Goal: Task Accomplishment & Management: Manage account settings

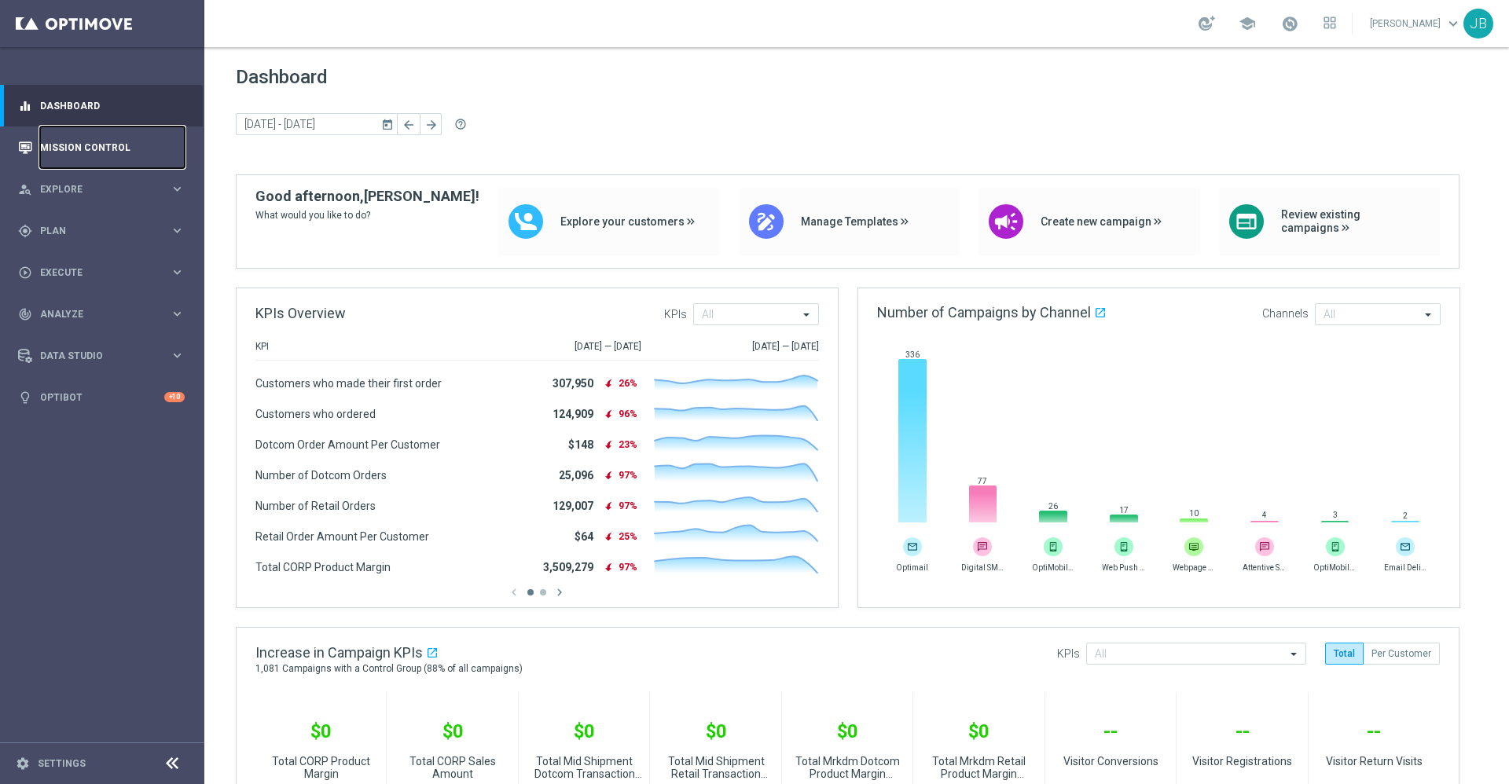
click at [108, 151] on link "Mission Control" at bounding box center [112, 147] width 145 height 42
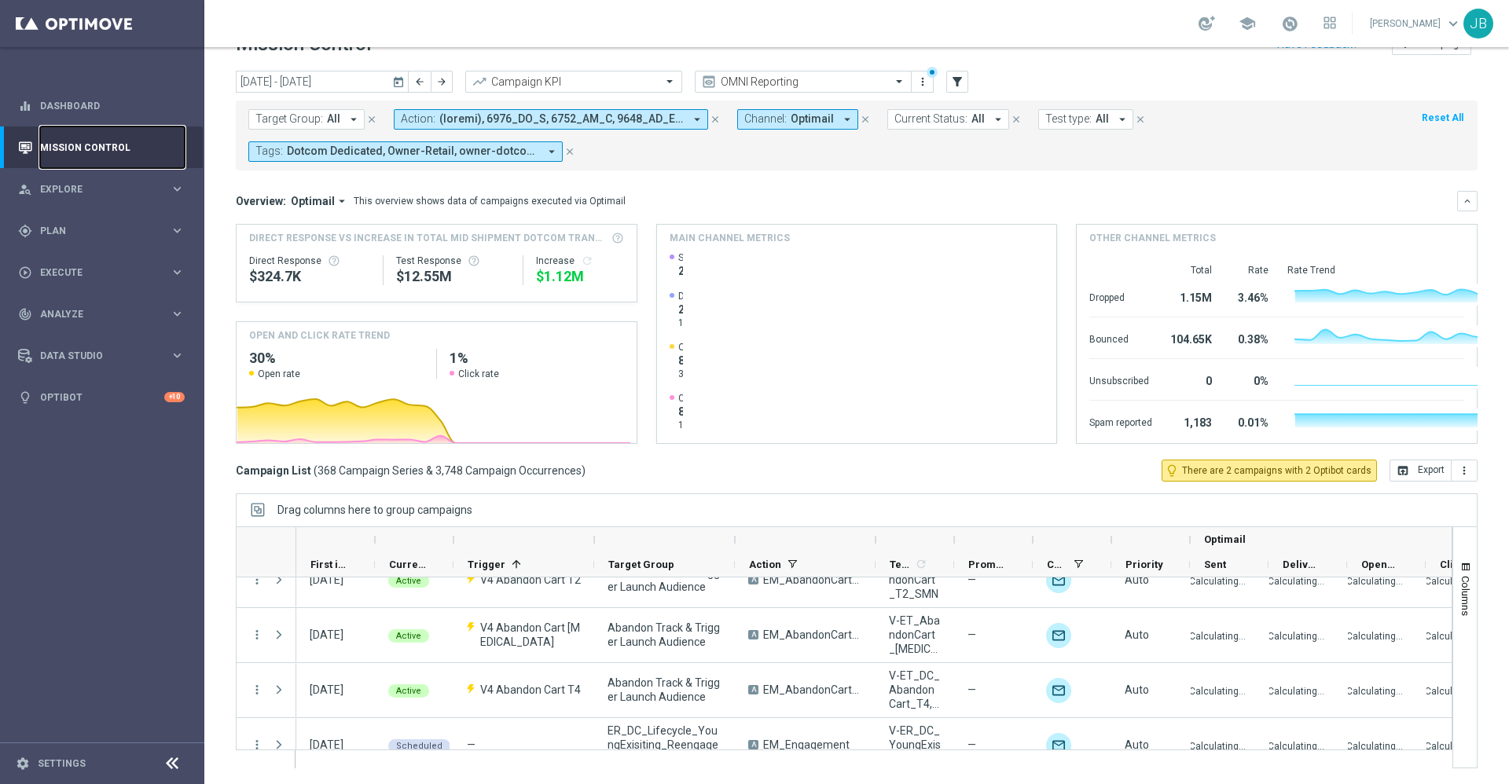
scroll to position [1506, 0]
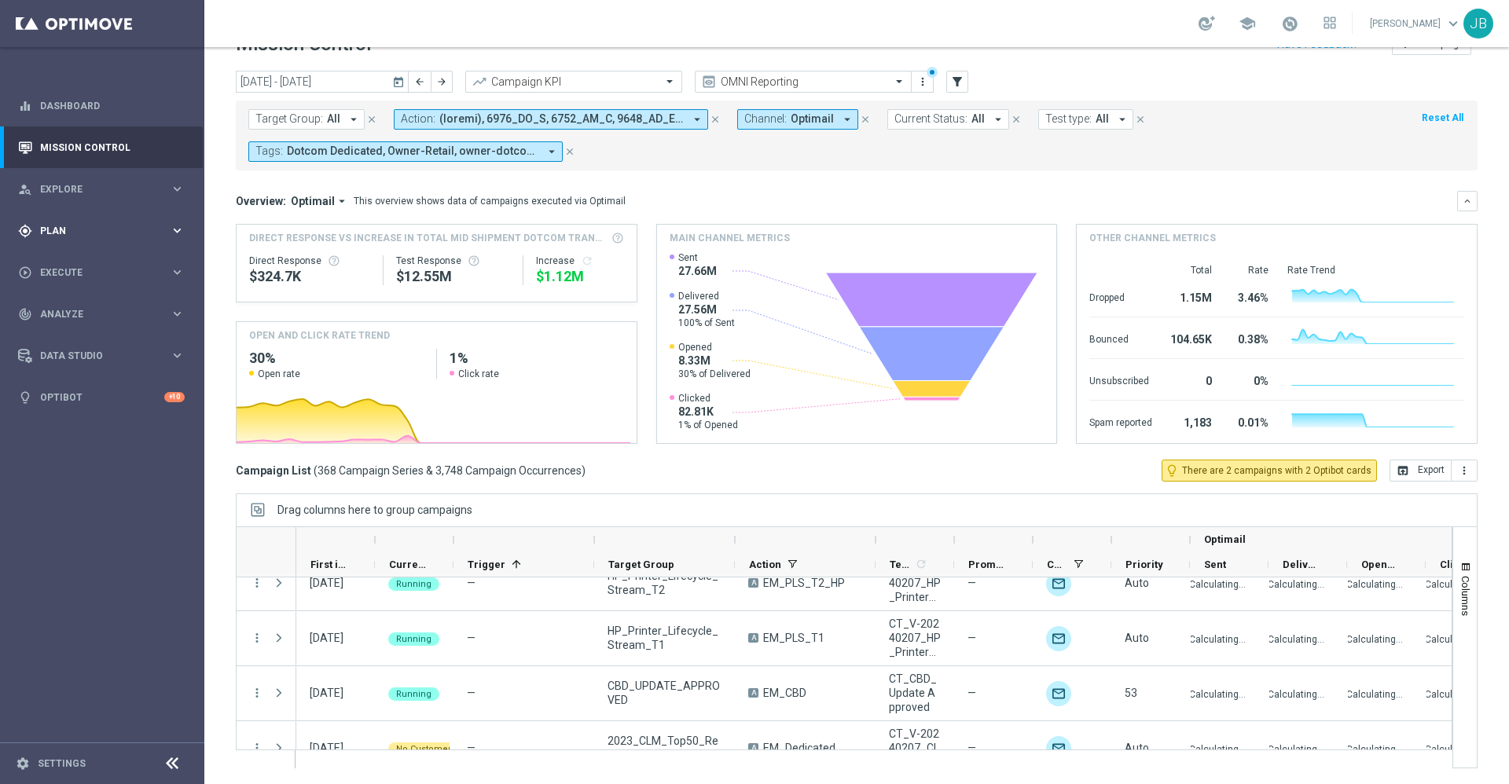
click at [77, 240] on div "gps_fixed Plan keyboard_arrow_right" at bounding box center [101, 231] width 203 height 42
click at [84, 312] on span "Templates" at bounding box center [98, 310] width 112 height 9
click at [73, 332] on link "Optimail" at bounding box center [106, 334] width 115 height 13
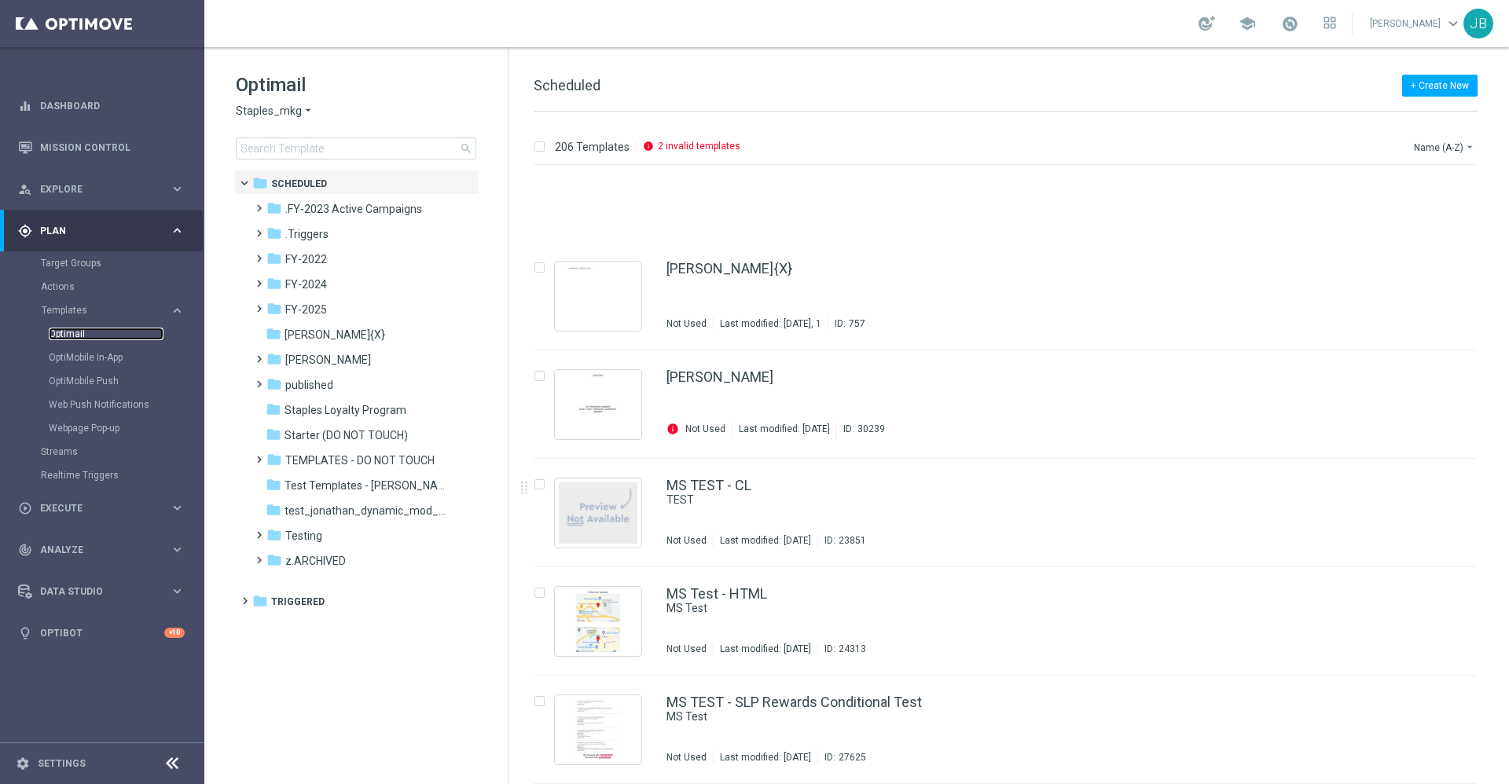
scroll to position [1774, 0]
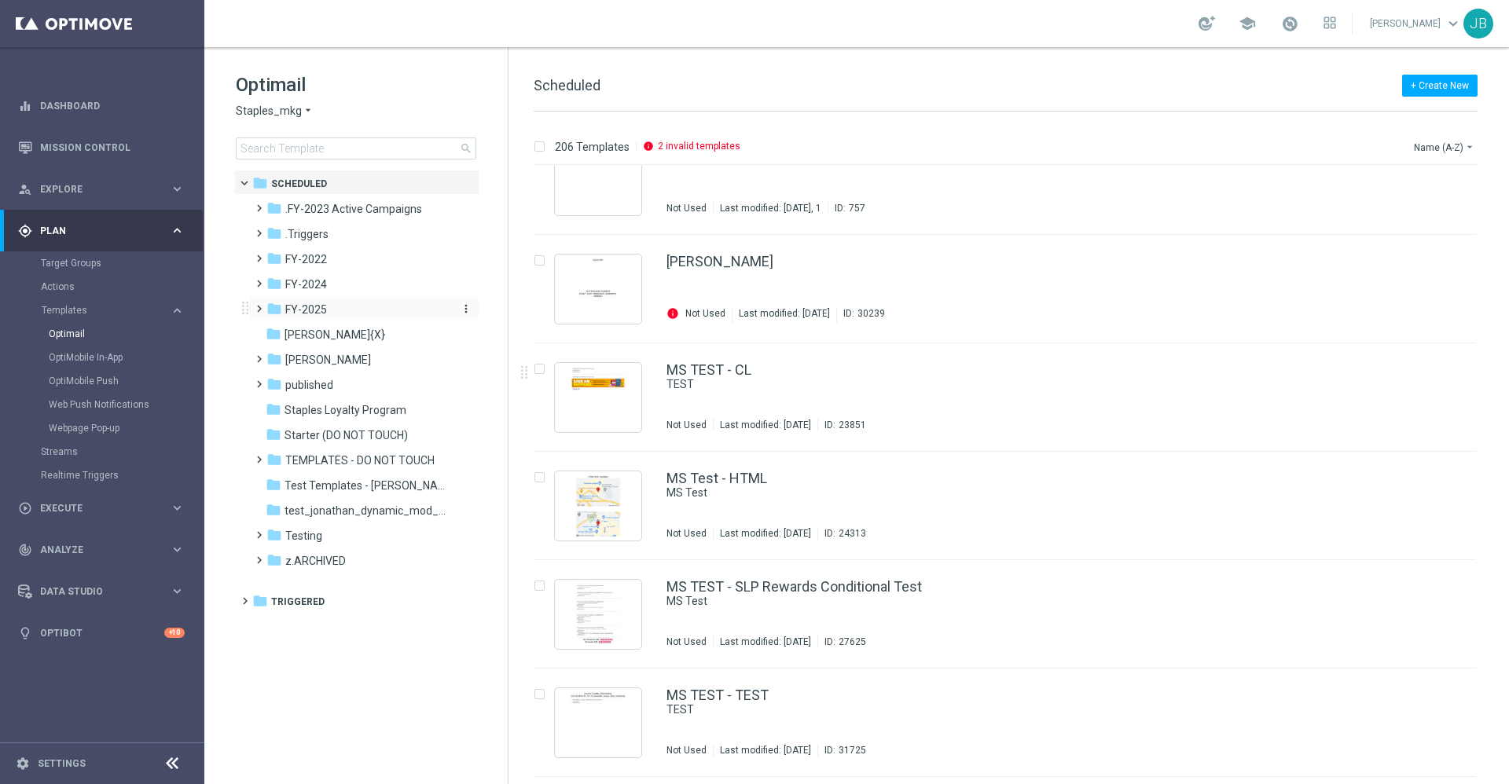
click at [334, 308] on div "folder FY-2025" at bounding box center [356, 310] width 181 height 18
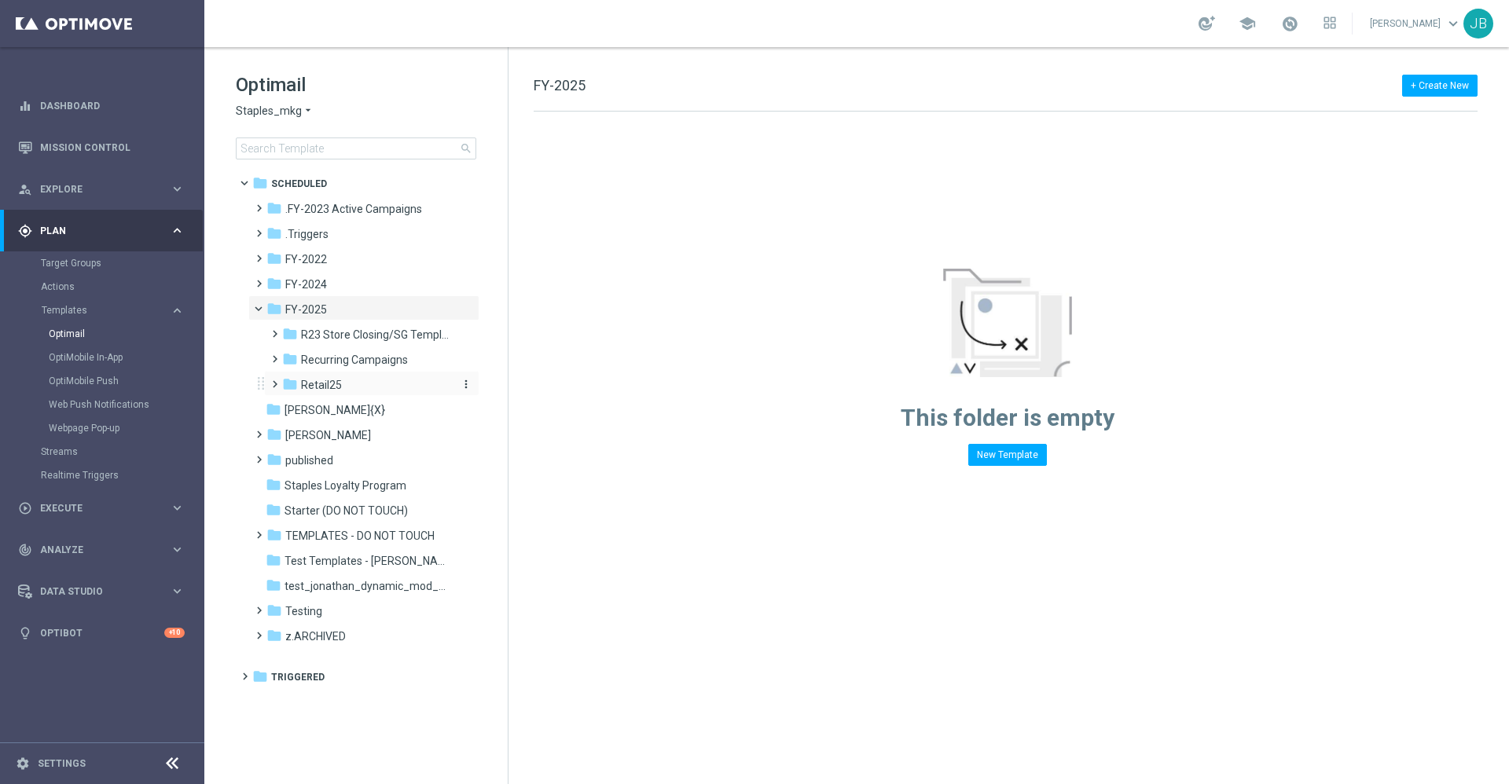
click at [346, 382] on div "folder Retail25" at bounding box center [365, 385] width 167 height 18
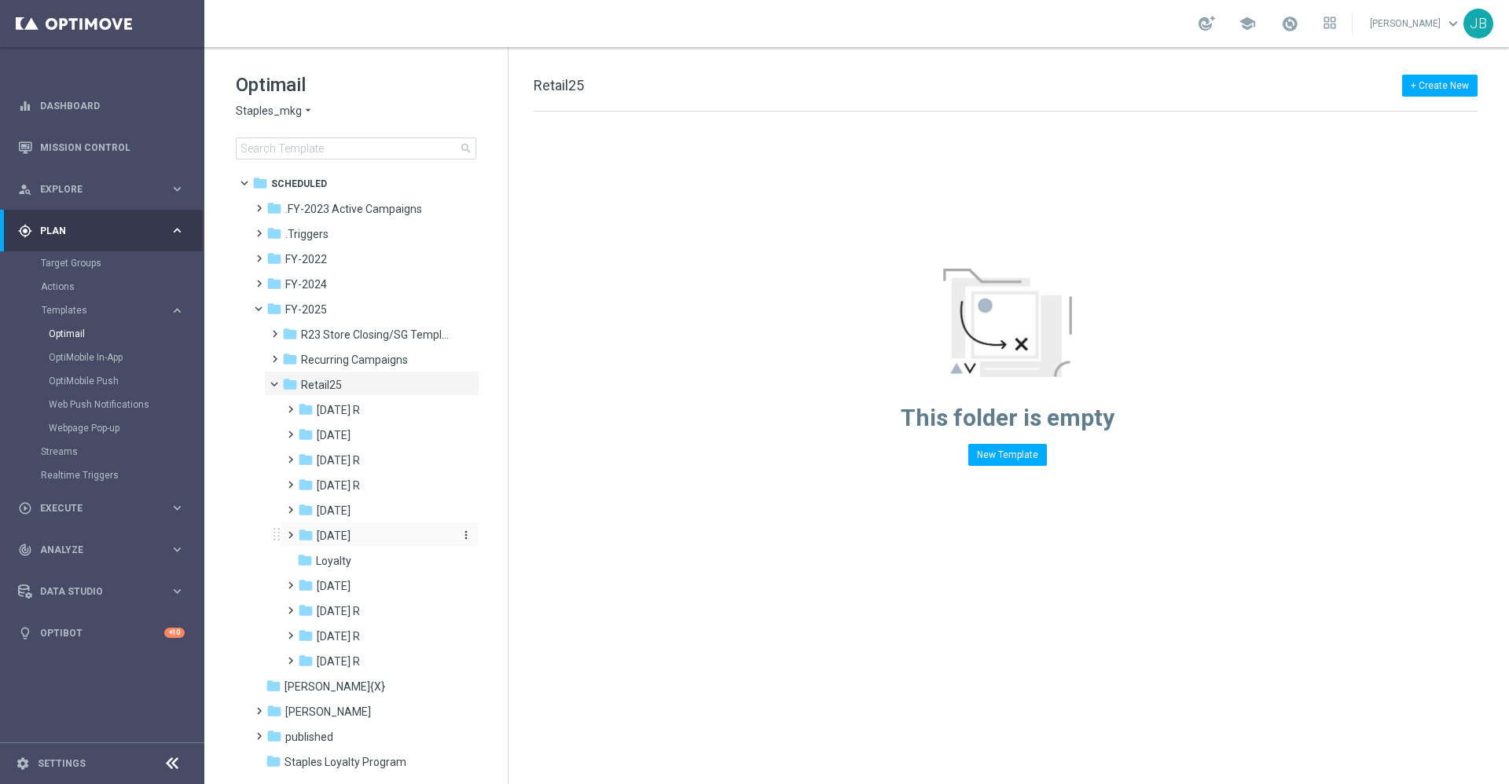
scroll to position [75, 0]
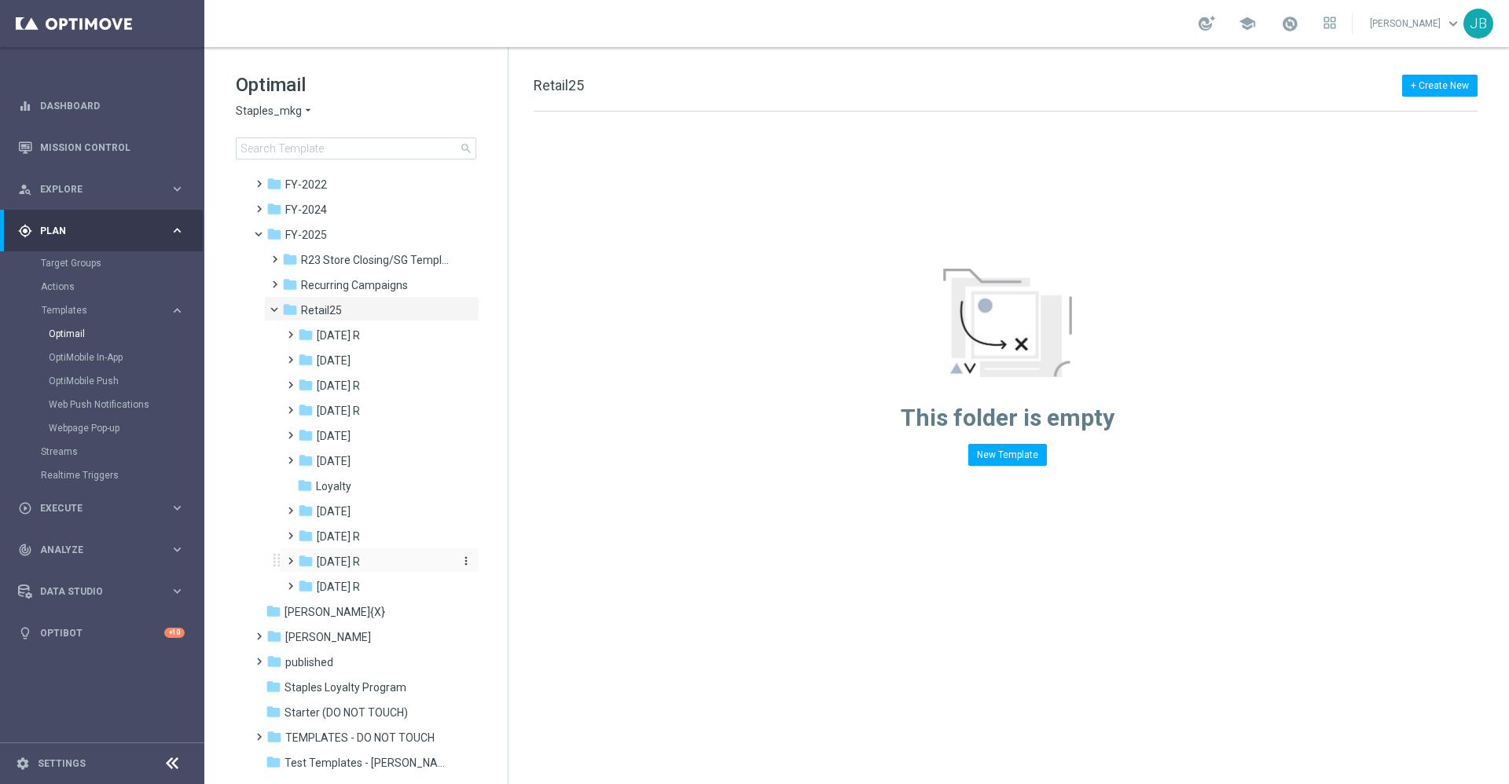
click at [341, 555] on span "Oct 25 R" at bounding box center [338, 562] width 43 height 14
click at [361, 636] on span "WO 10/19" at bounding box center [356, 637] width 49 height 14
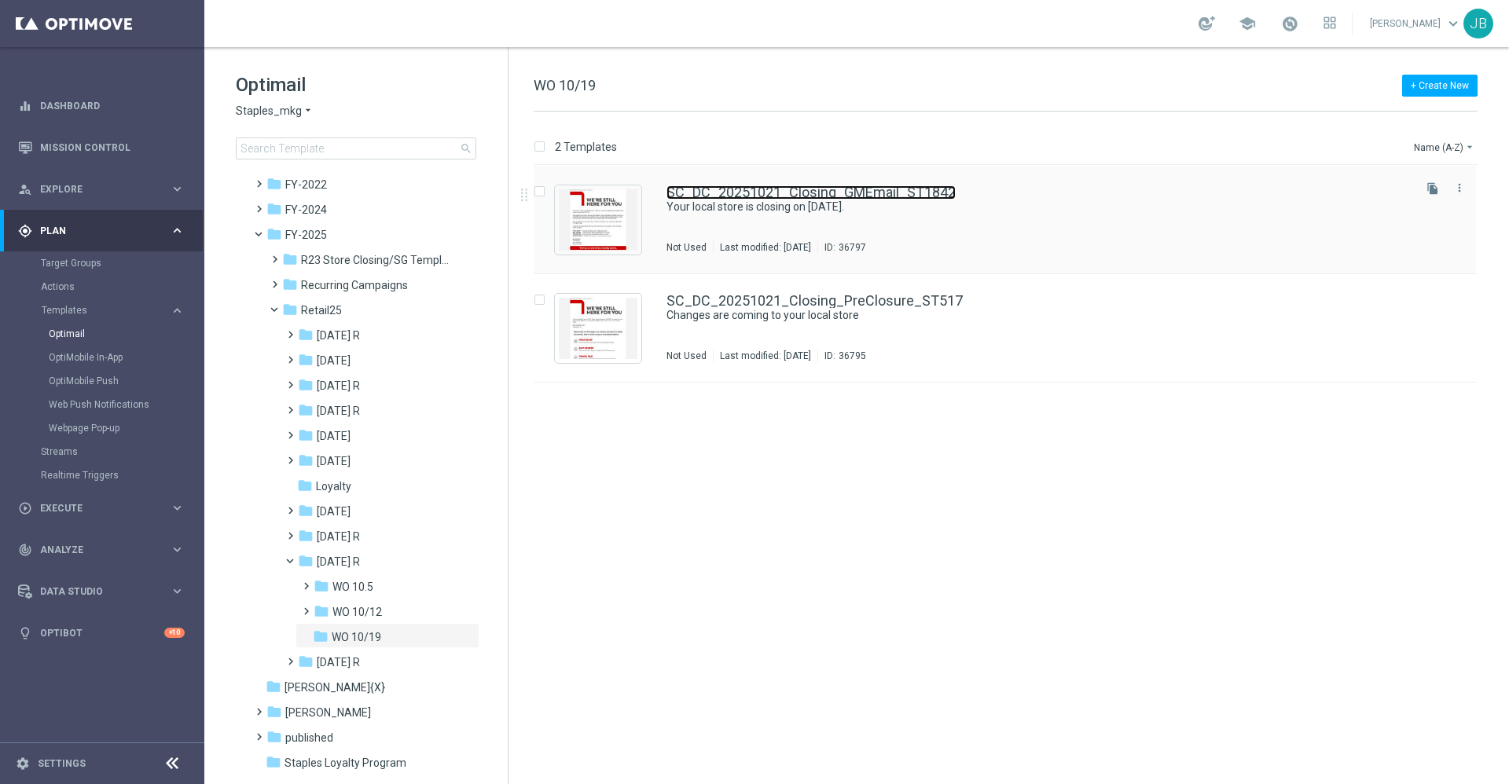
click at [779, 187] on link "SC_DC_20251021_Closing_GMEmail_ST1842" at bounding box center [810, 192] width 289 height 14
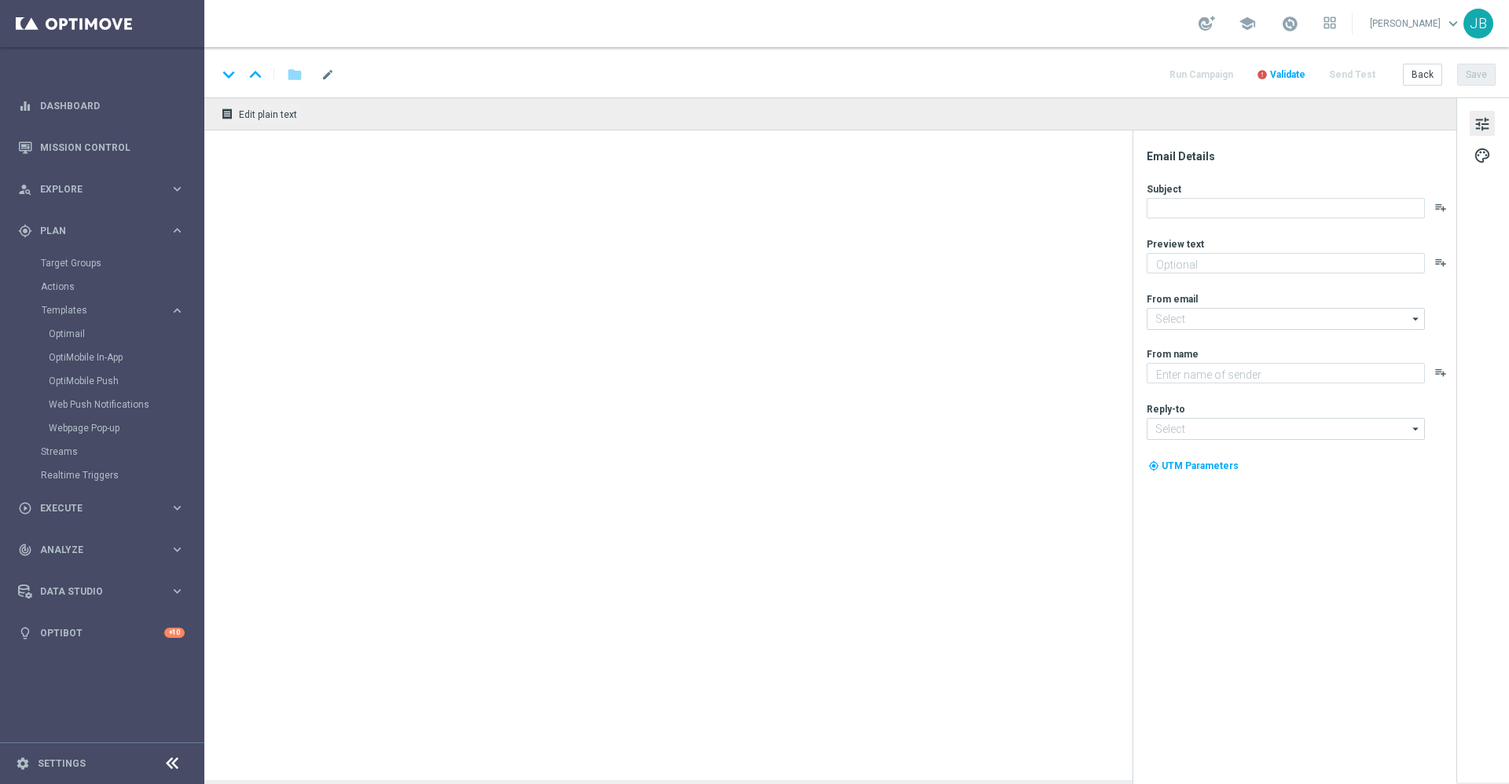
type textarea "Don’t worry, we’ve still got you covered."
type input "staples@connected.staples.com"
type textarea "Staples"
type input "info@staples.com"
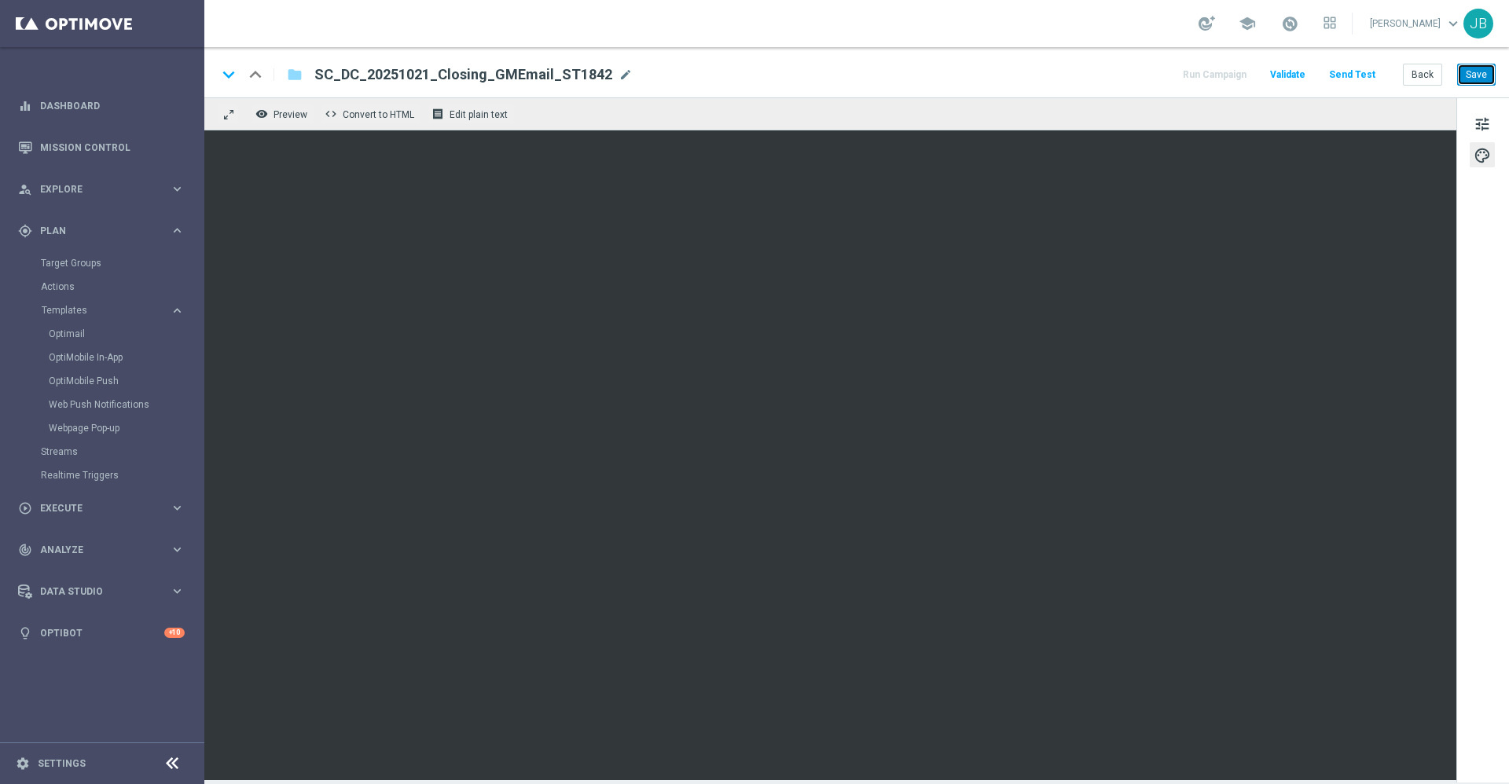
click at [1483, 71] on button "Save" at bounding box center [1476, 75] width 38 height 22
click at [1477, 64] on button "Save" at bounding box center [1476, 75] width 38 height 22
click at [82, 331] on link "Optimail" at bounding box center [106, 334] width 115 height 13
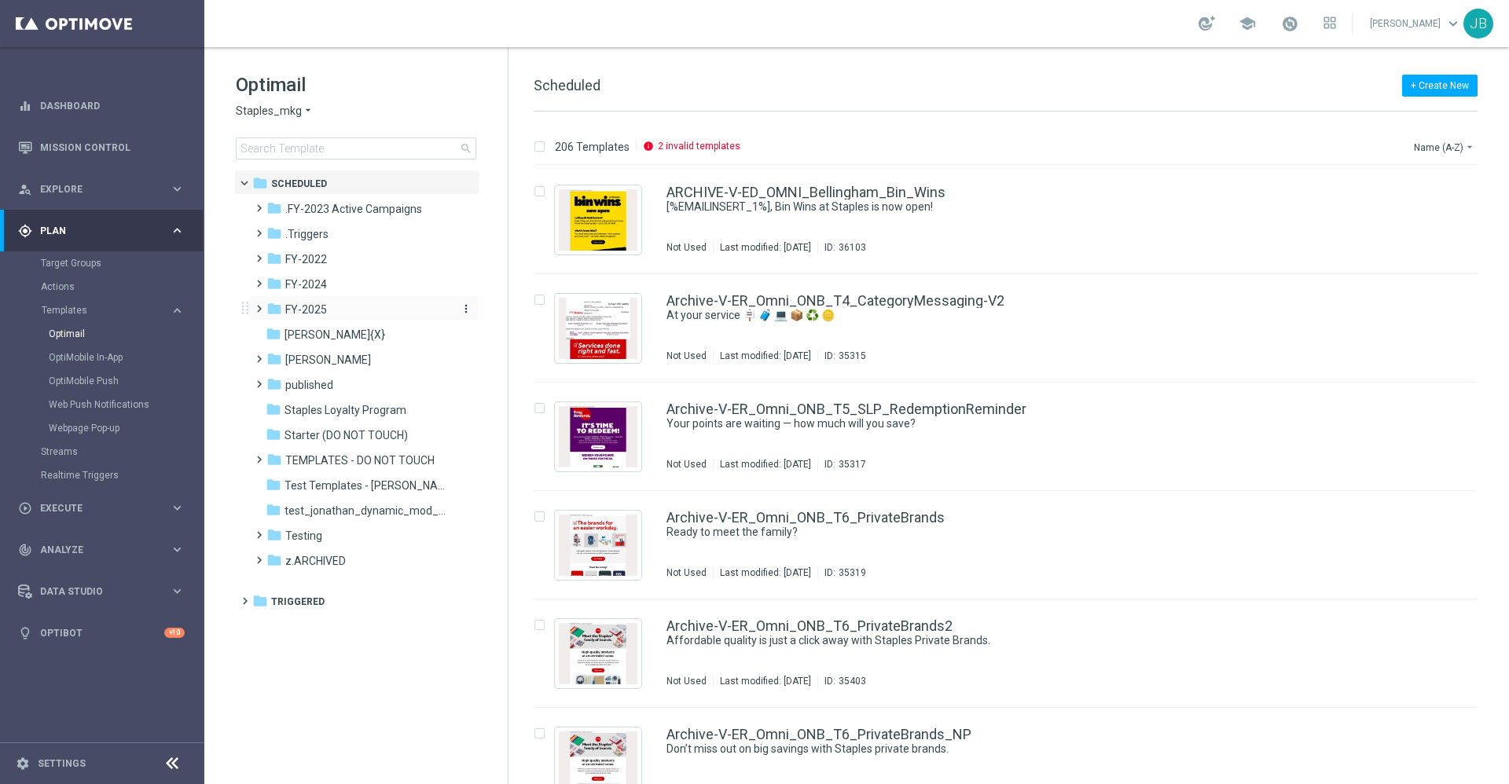
click at [321, 305] on span "FY-2025" at bounding box center [306, 309] width 42 height 14
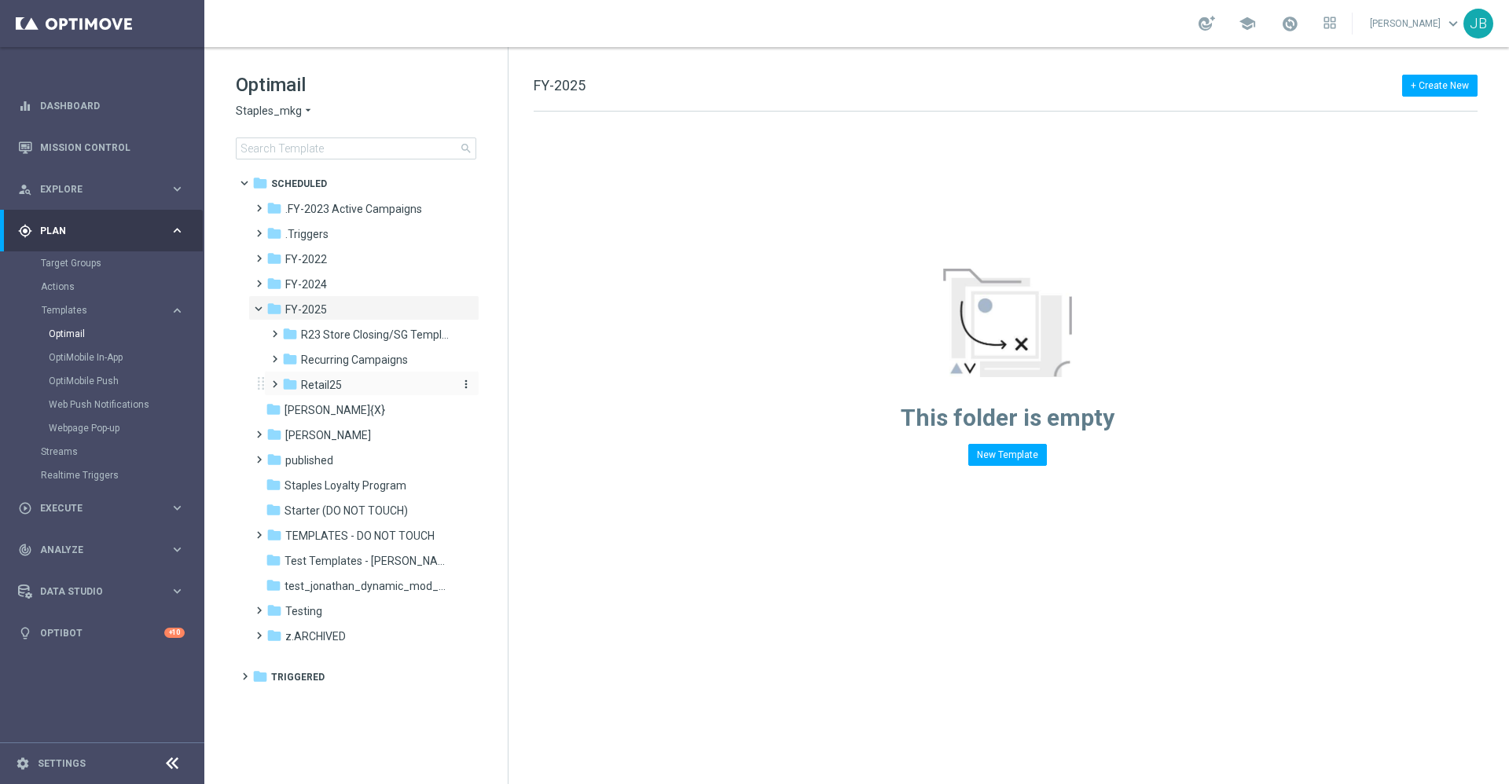
click at [331, 383] on span "Retail25" at bounding box center [321, 385] width 41 height 14
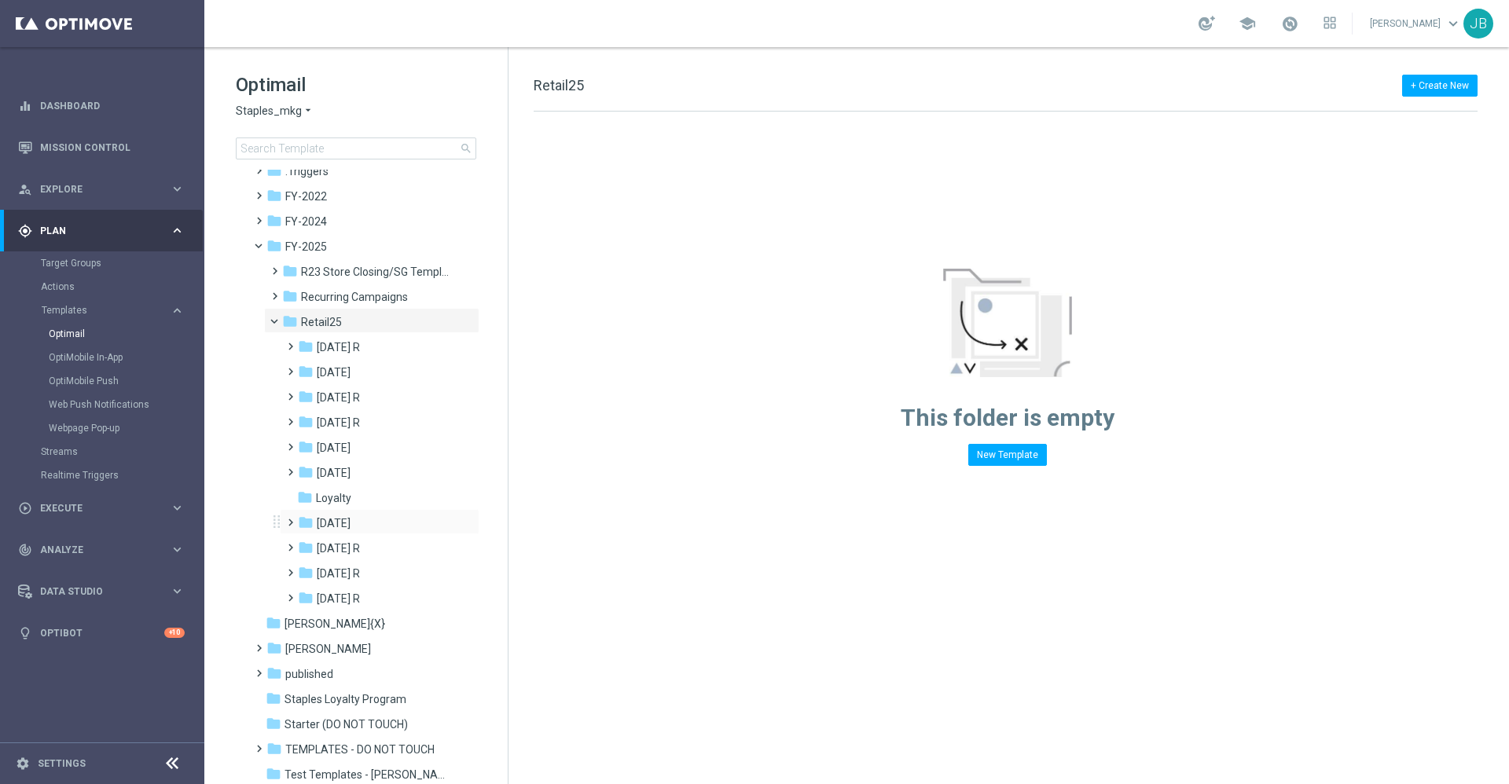
scroll to position [64, 0]
click at [340, 575] on span "Oct 25 R" at bounding box center [338, 573] width 43 height 14
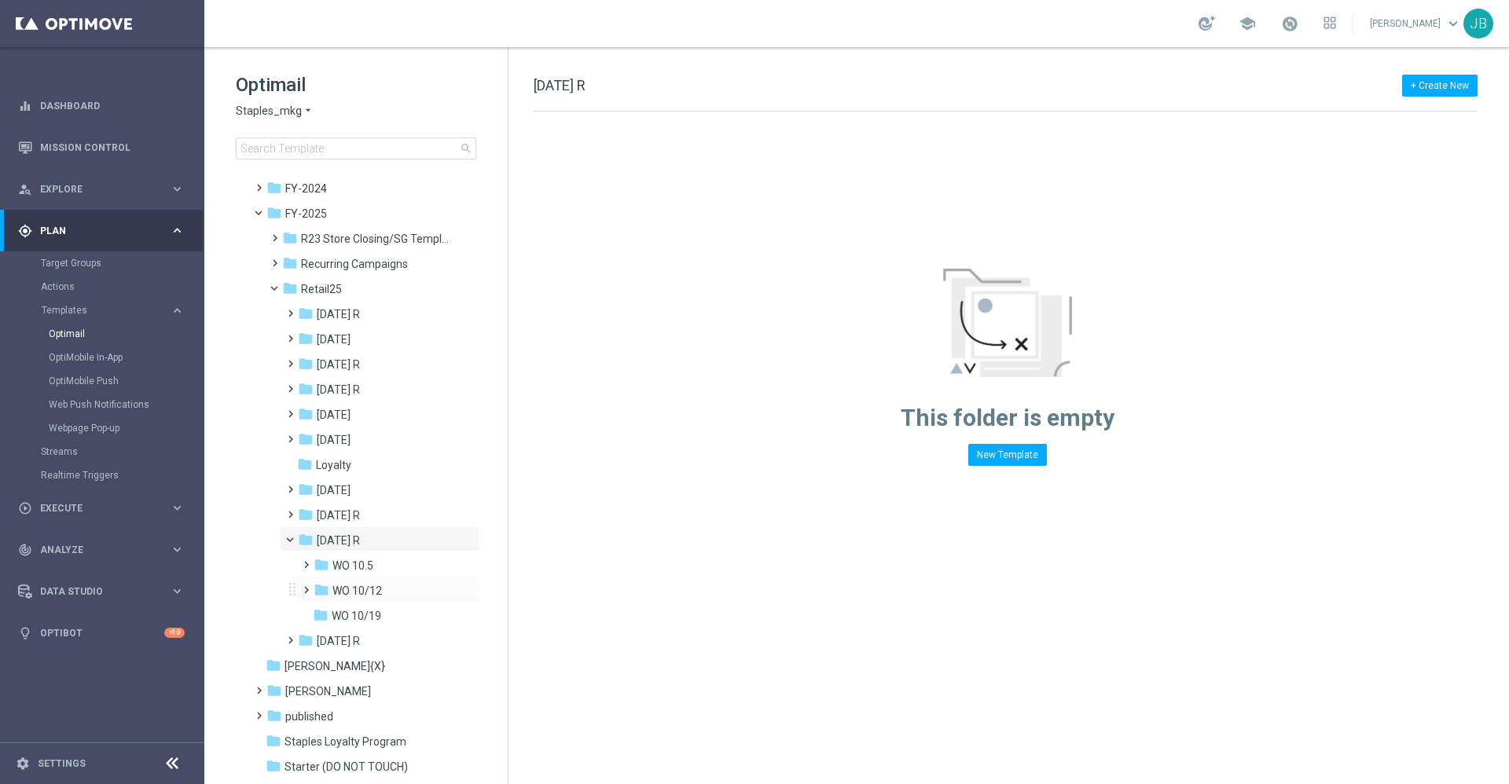
scroll to position [97, 0]
click at [383, 614] on div "folder WO 10/19" at bounding box center [383, 616] width 141 height 18
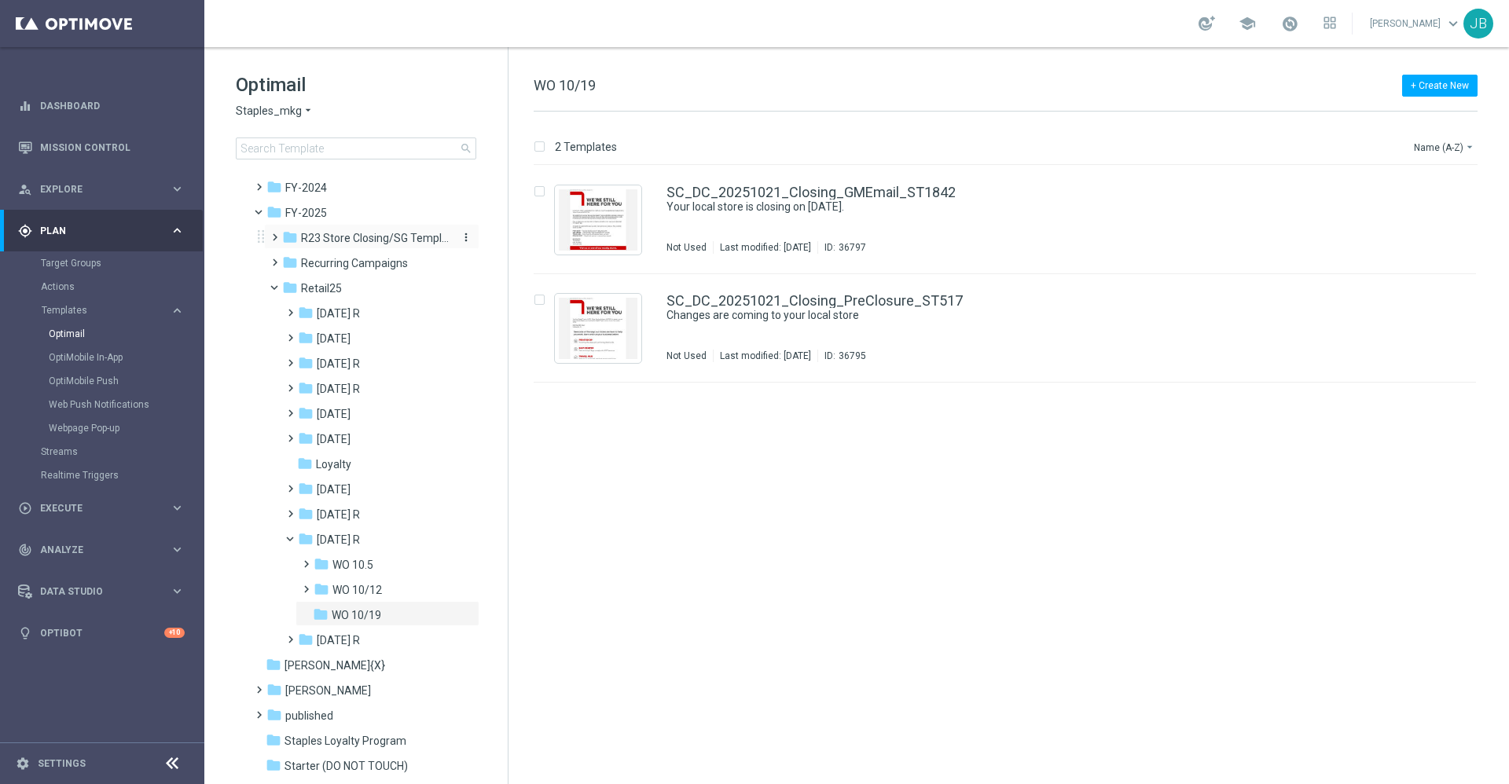
click at [392, 241] on span "R23 Store Closing/SG Templates" at bounding box center [375, 238] width 148 height 14
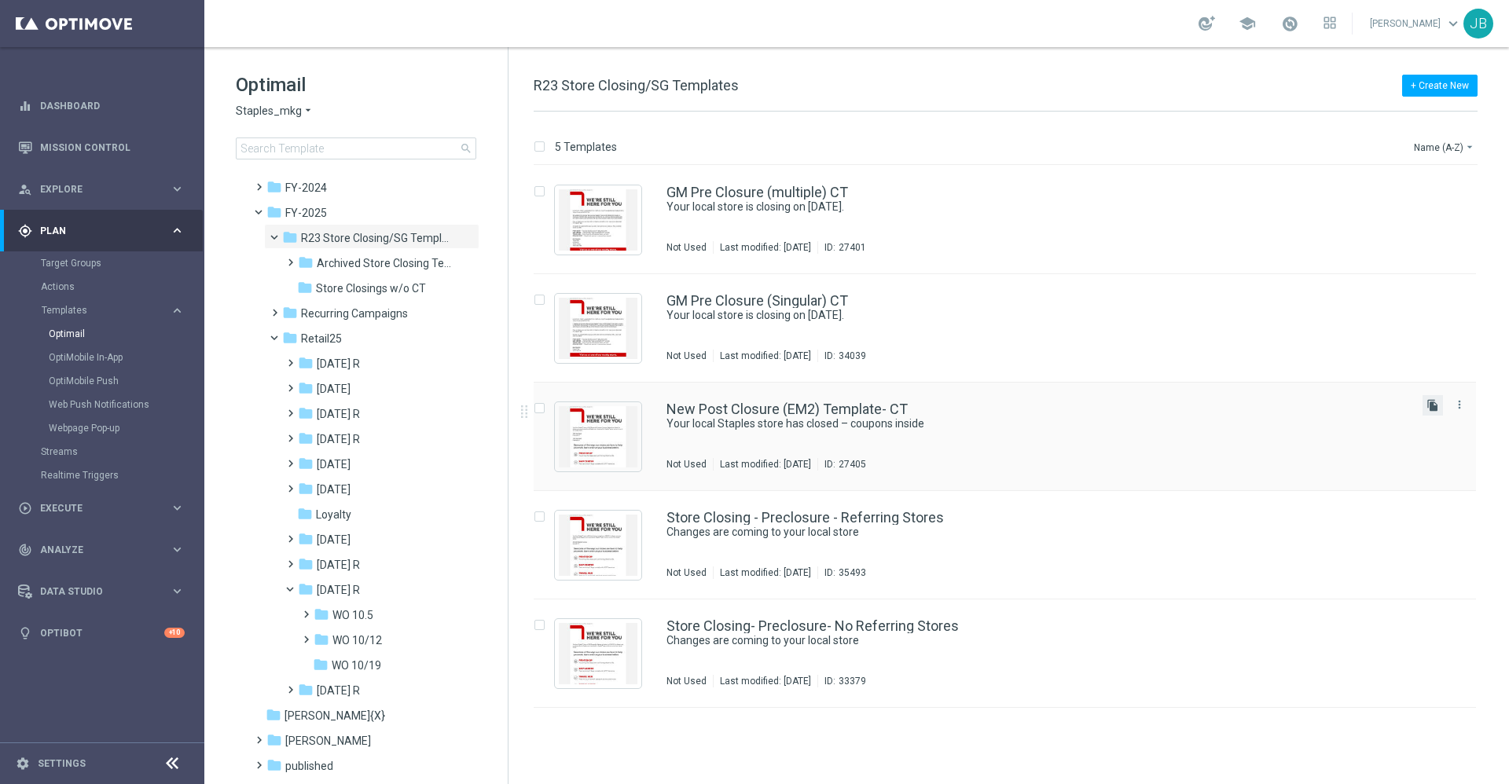
click at [1433, 410] on icon "file_copy" at bounding box center [1432, 405] width 13 height 13
click at [376, 663] on span "WO 10/19" at bounding box center [356, 665] width 49 height 14
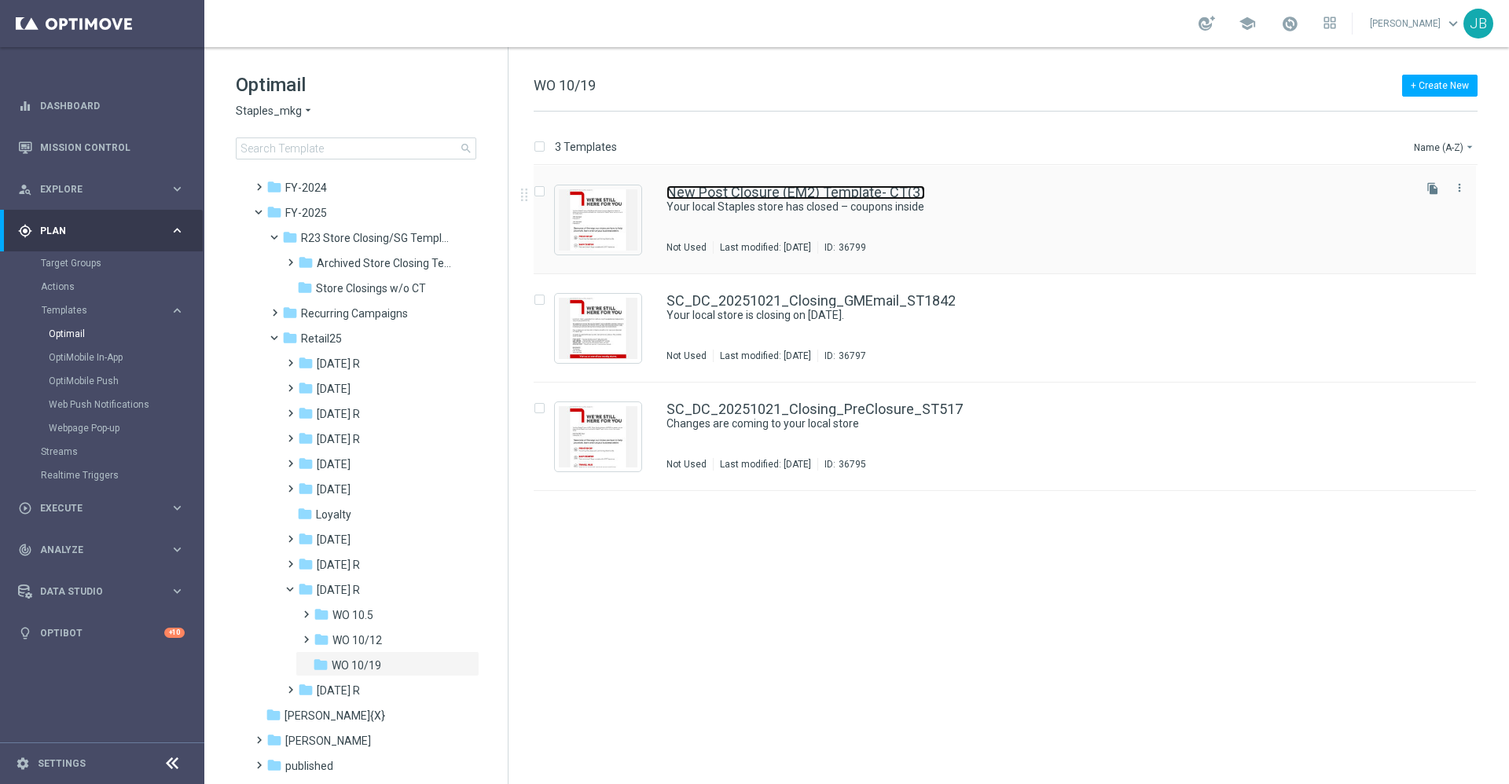
click at [713, 190] on link "New Post Closure (EM2) Template- CT(3)" at bounding box center [795, 192] width 258 height 14
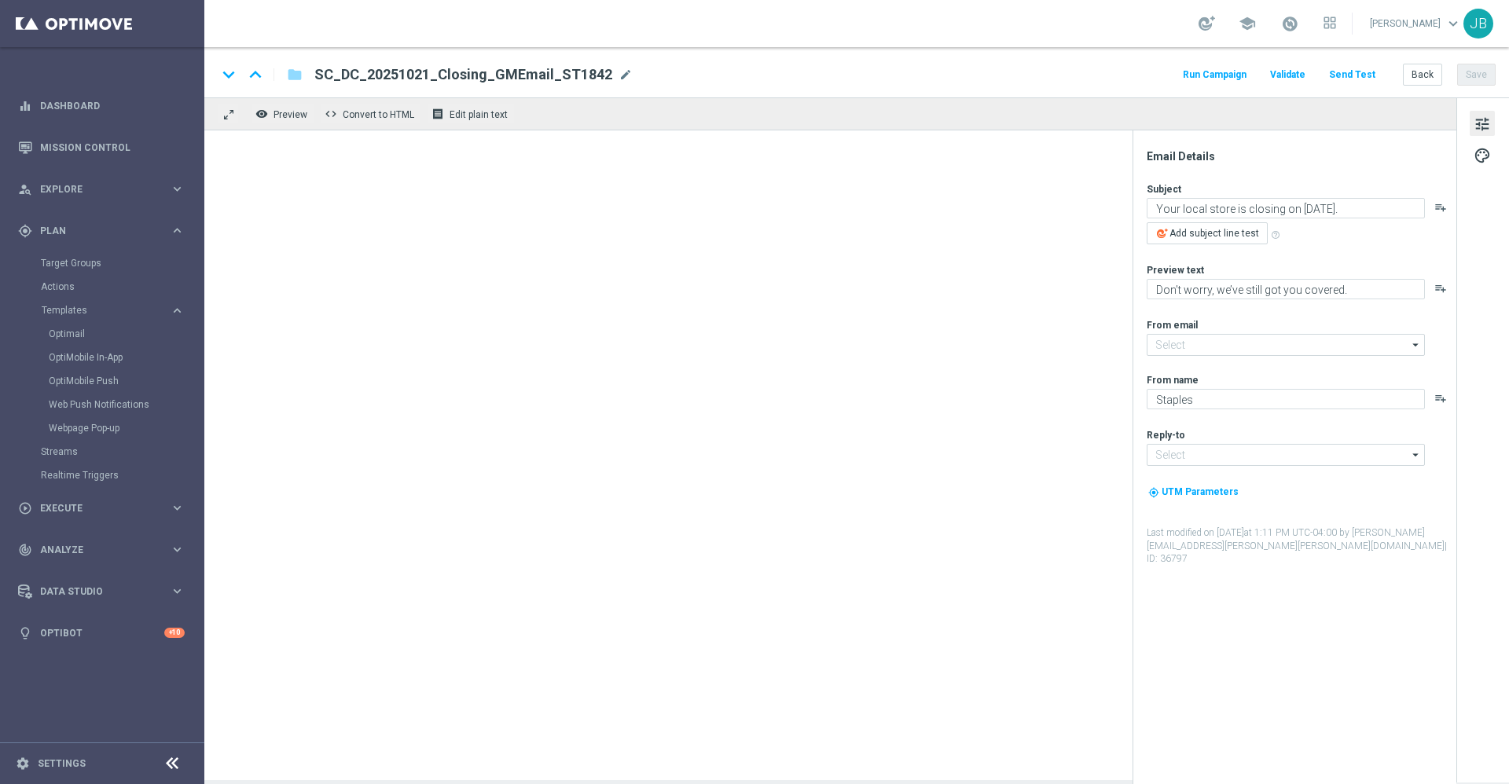
type textarea "Your local Staples store has closed – coupons inside"
type textarea "Your store at 4343 MacArthur Blvd. has closed."
type input "staples@connected.staples.com"
type input "info@staples.com"
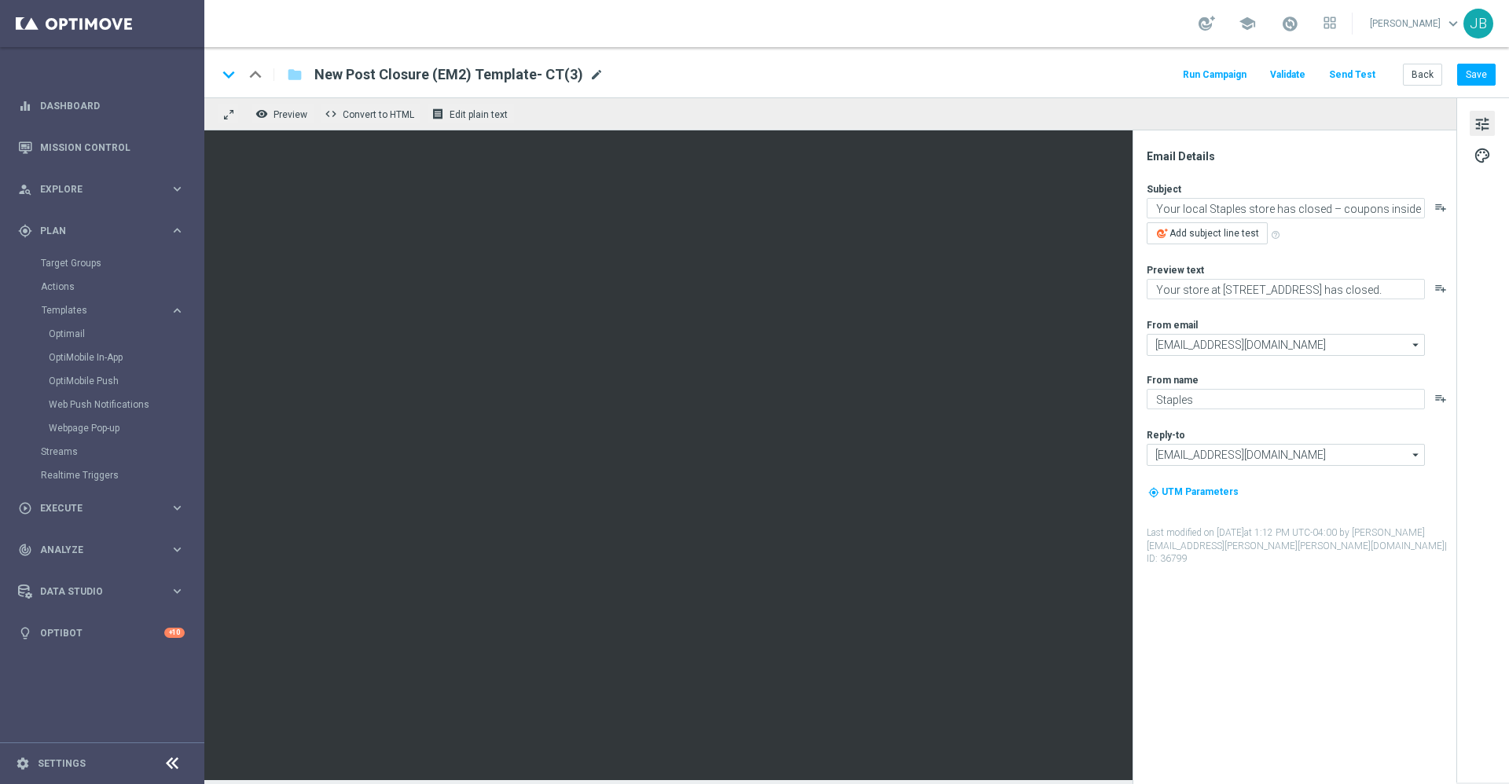
click at [589, 75] on span "mode_edit" at bounding box center [596, 75] width 14 height 14
paste input "SC_DC_20251021_Closing_PostClosure_ST855"
type input "SC_DC_20251021_Closing_PostClosure_ST855"
drag, startPoint x: 1393, startPoint y: 294, endPoint x: 1155, endPoint y: 289, distance: 238.1
click at [1155, 289] on textarea "Your store at 4343 MacArthur Blvd. has closed." at bounding box center [1285, 289] width 278 height 20
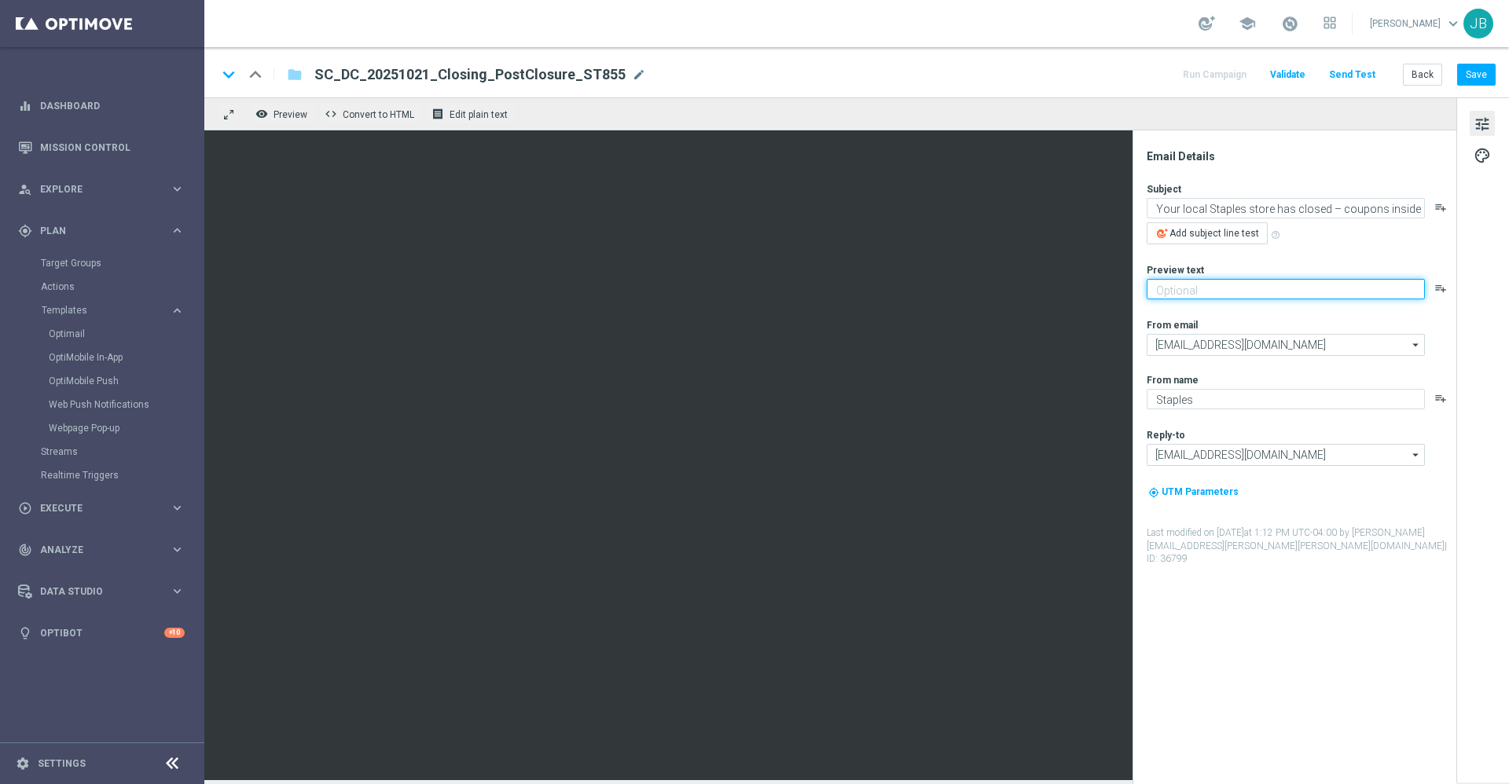
paste textarea "Your store at 12421 Pearl Road has closed."
click at [1155, 289] on textarea "Your store at 12421 Pearl Road has closed." at bounding box center [1285, 289] width 278 height 20
type textarea "Your store at 12421 Pearl Road has closed."
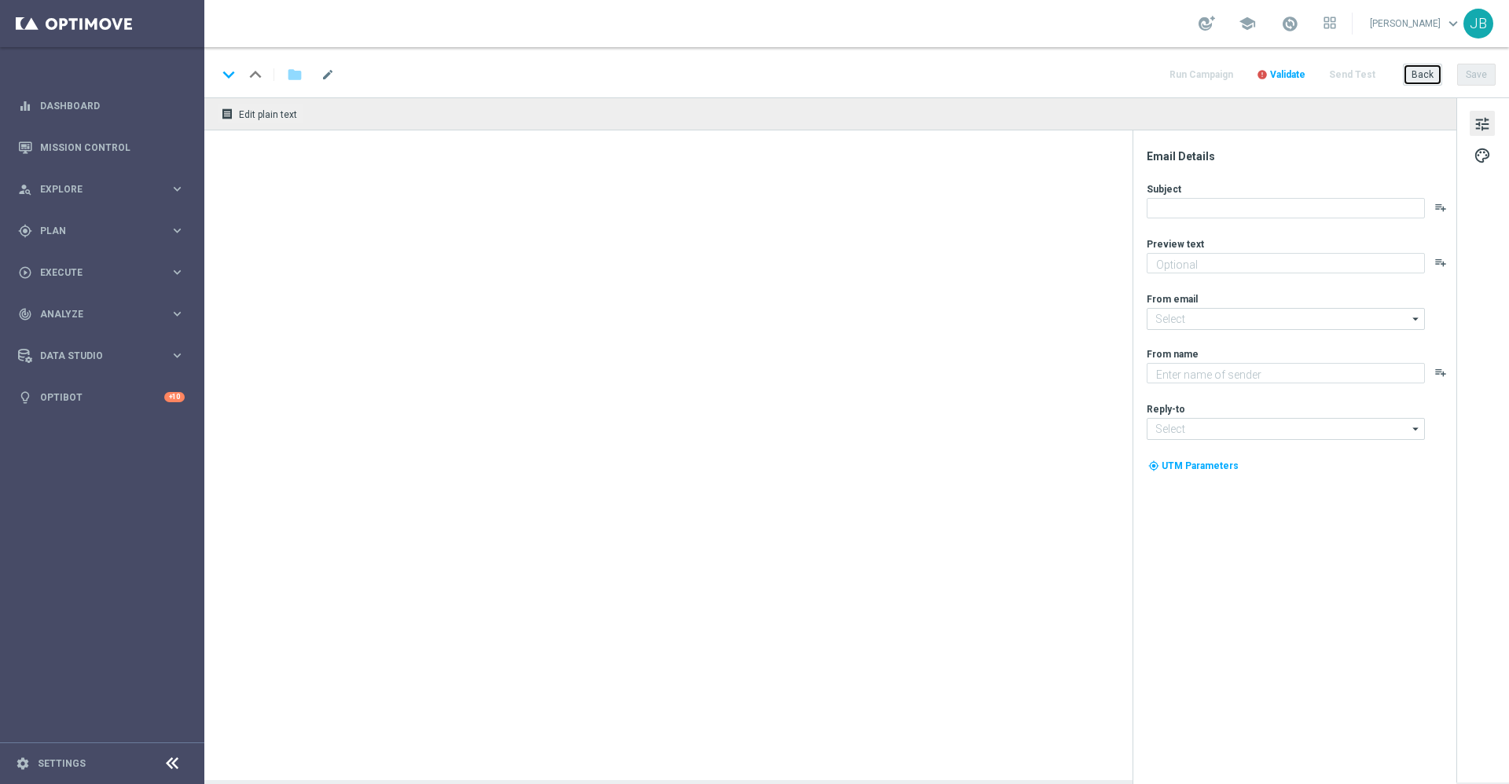
click at [1413, 76] on button "Back" at bounding box center [1421, 75] width 39 height 22
click at [94, 239] on div "gps_fixed Plan keyboard_arrow_right" at bounding box center [101, 231] width 203 height 42
click at [71, 309] on span "Templates" at bounding box center [98, 310] width 112 height 9
click at [73, 337] on link "Optimail" at bounding box center [106, 334] width 115 height 13
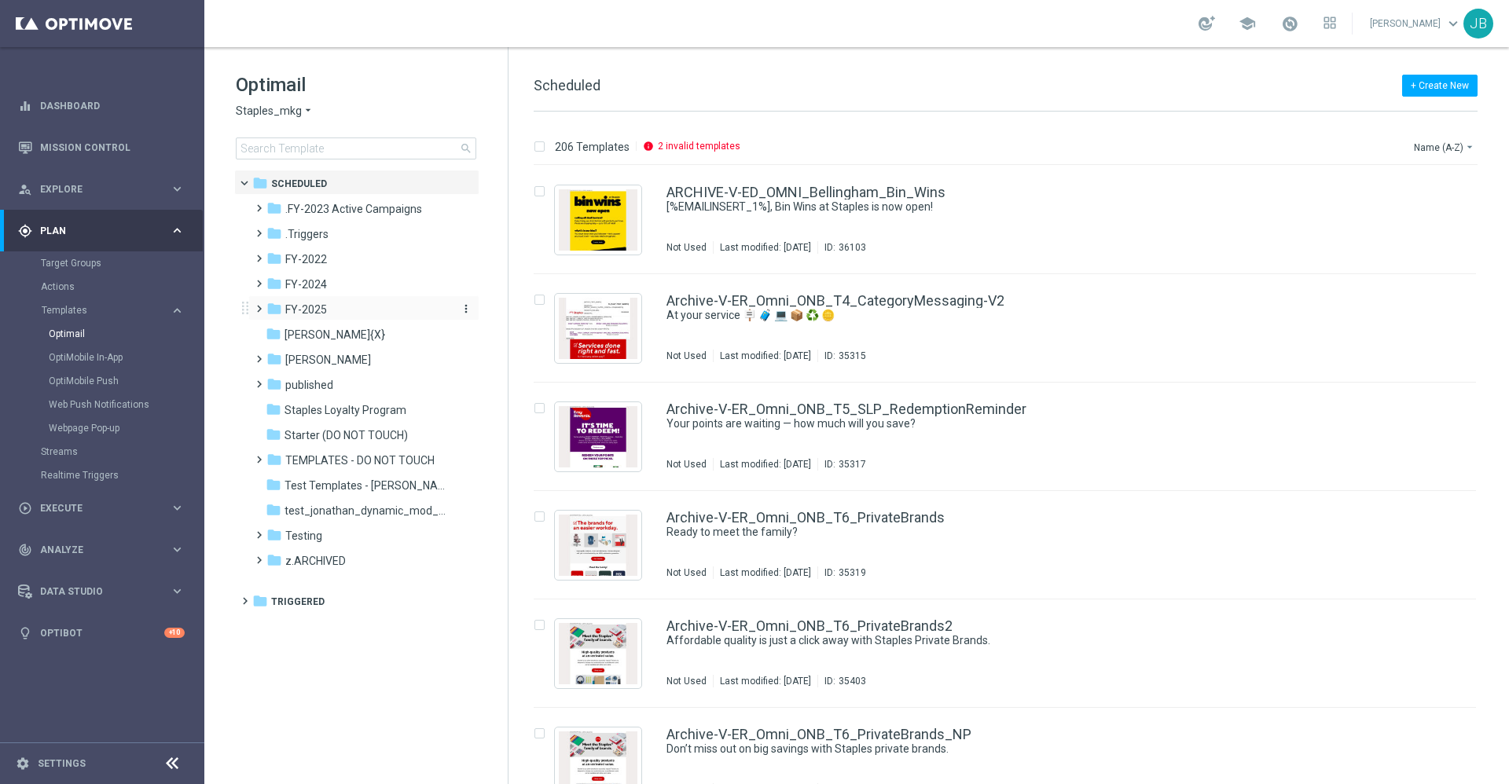
click at [356, 303] on div "folder FY-2025" at bounding box center [356, 310] width 181 height 18
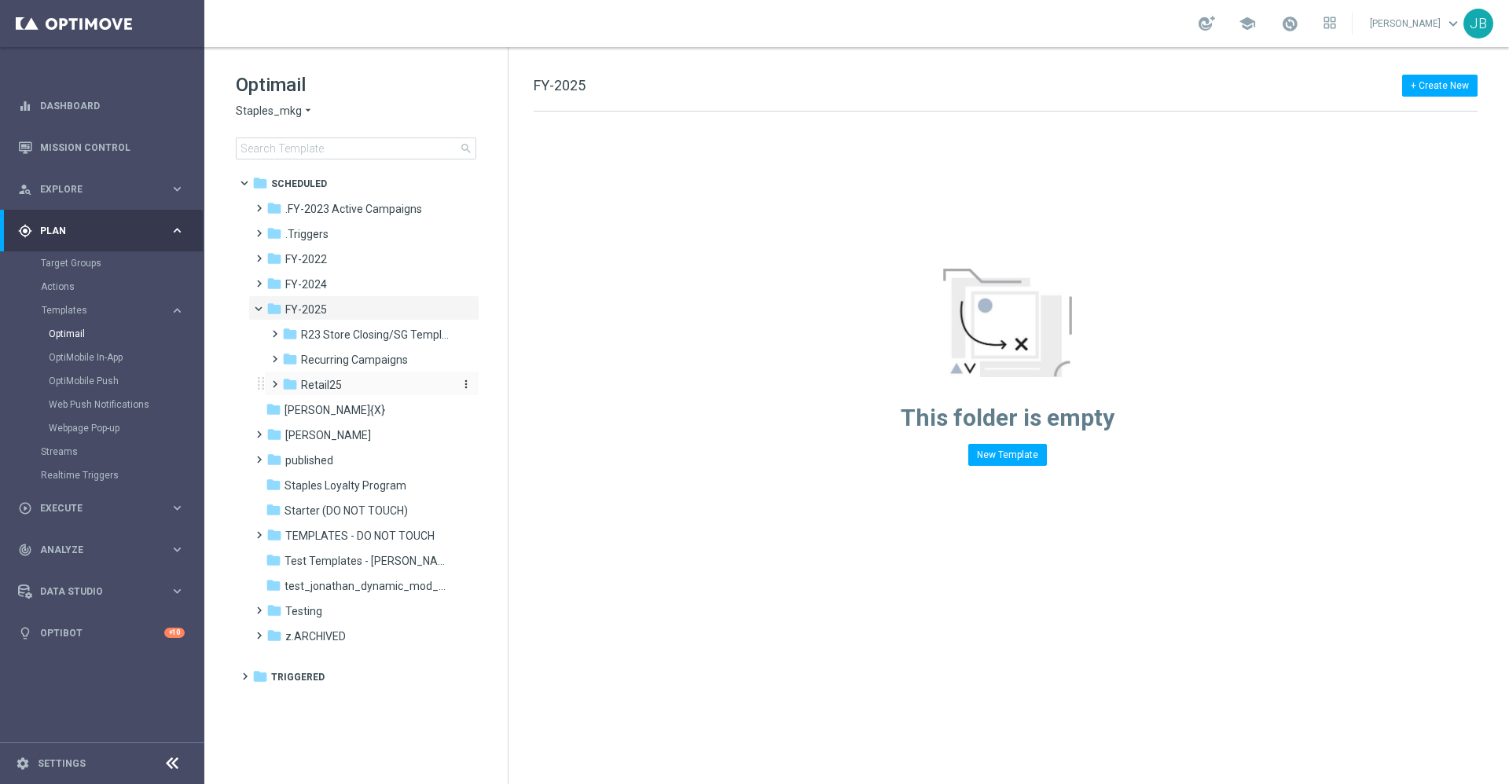
click at [335, 389] on span "Retail25" at bounding box center [321, 385] width 41 height 14
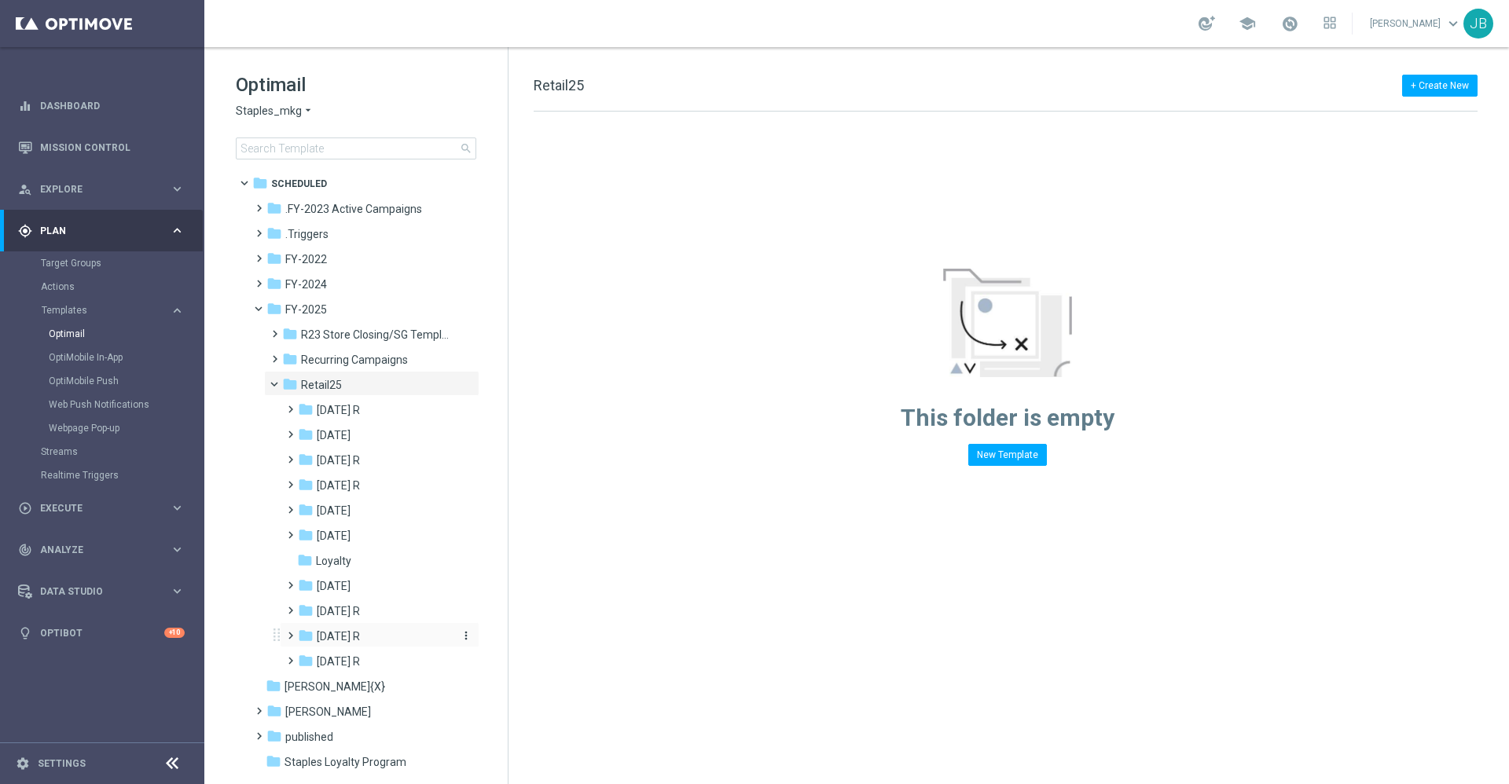
click at [349, 640] on span "[DATE] R" at bounding box center [338, 636] width 43 height 14
click at [350, 709] on span "WO 10/19" at bounding box center [356, 712] width 49 height 14
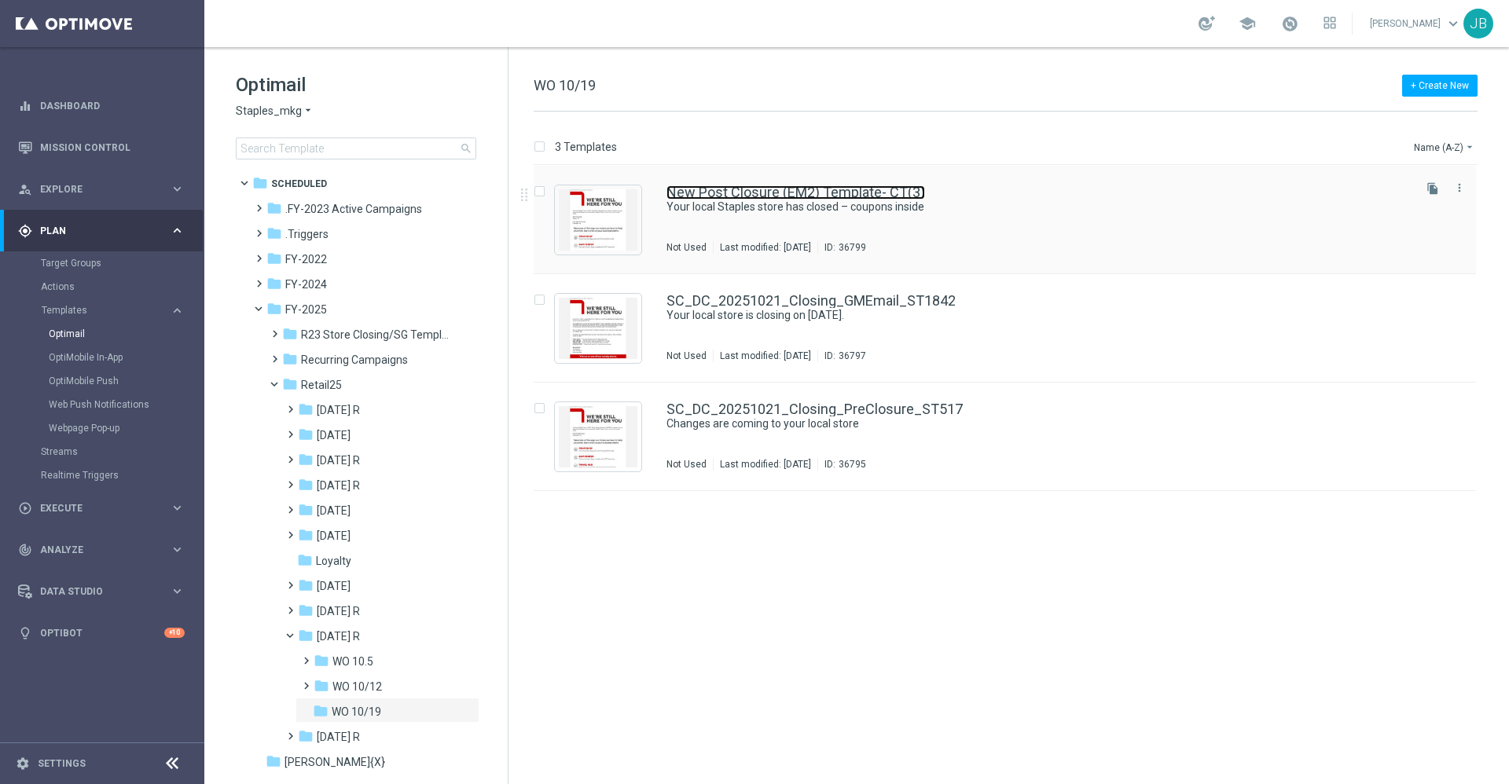
click at [744, 191] on link "New Post Closure (EM2) Template- CT(3)" at bounding box center [795, 192] width 258 height 14
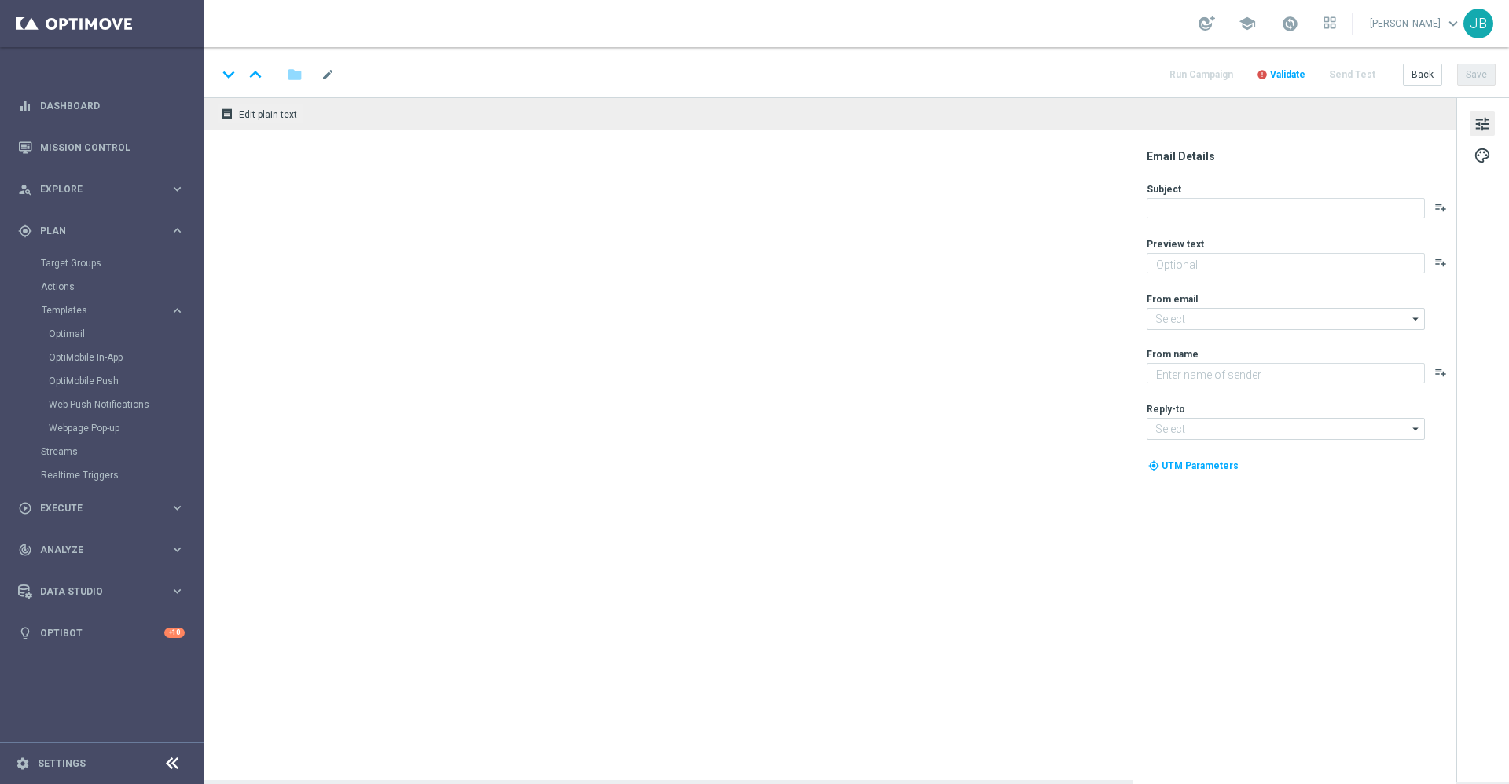
type textarea "Your store at [STREET_ADDRESS] has closed."
type input "[EMAIL_ADDRESS][DOMAIN_NAME]"
type textarea "Staples"
type input "[EMAIL_ADDRESS][DOMAIN_NAME]"
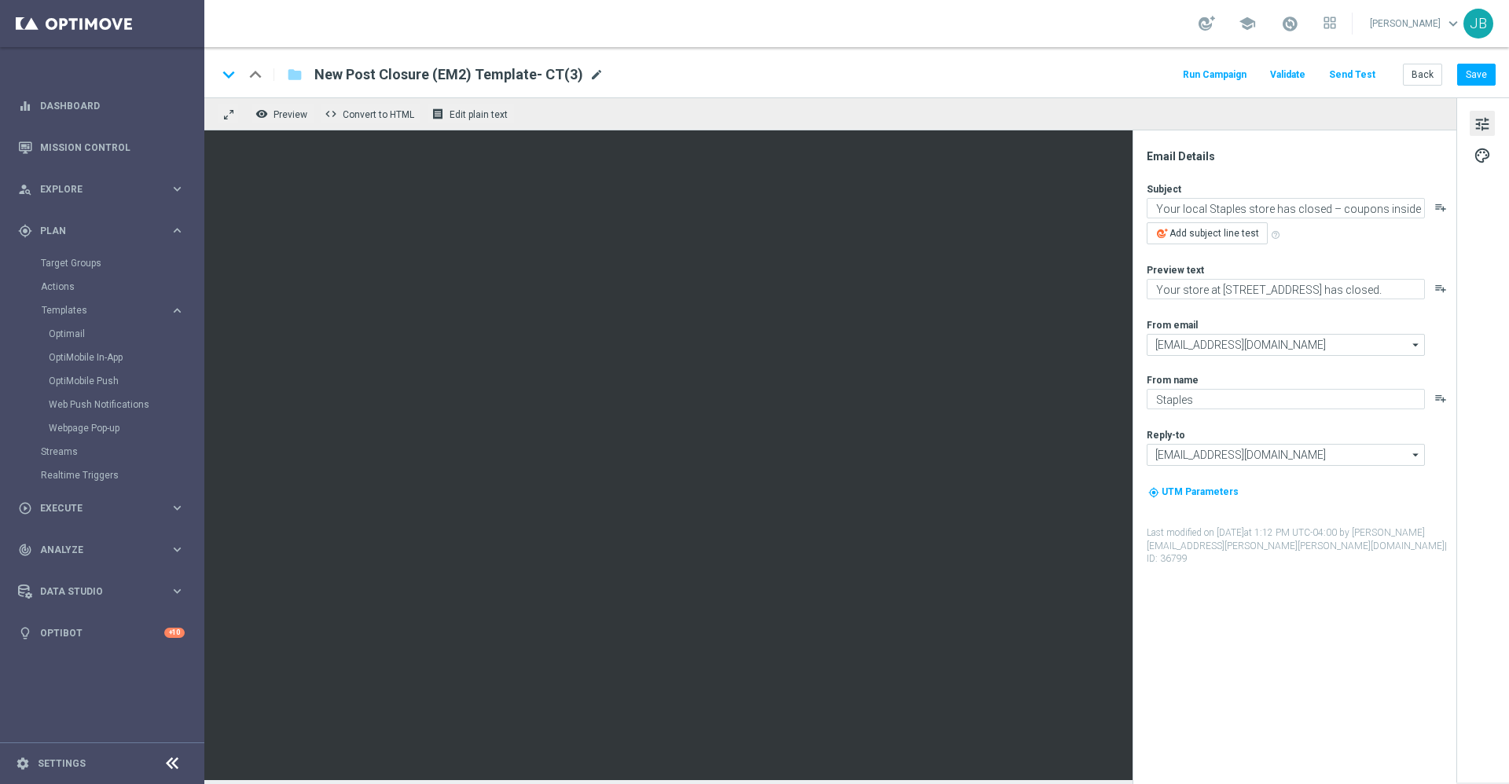
click at [589, 71] on span "mode_edit" at bounding box center [596, 75] width 14 height 14
paste input "SC_DC_20251021_Closing_PostClosure_ST855"
type input "SC_DC_20251021_Closing_PostClosure_ST855"
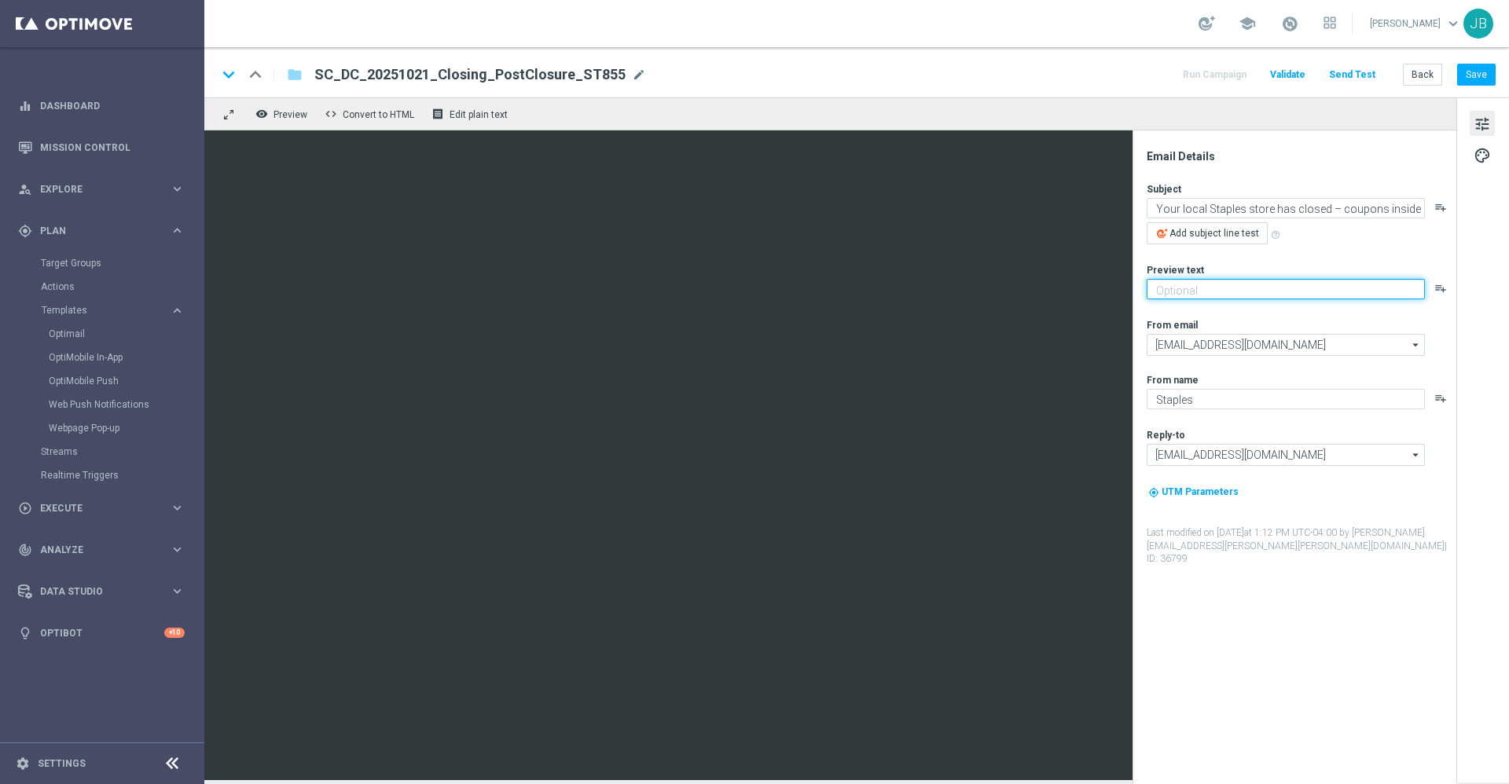
paste textarea "Your store at 12421 Pearl Road has closed."
click at [1153, 287] on textarea "Your store at 12421 Pearl Road has closed." at bounding box center [1285, 289] width 278 height 20
type textarea "Your store at 12421 Pearl Road has closed."
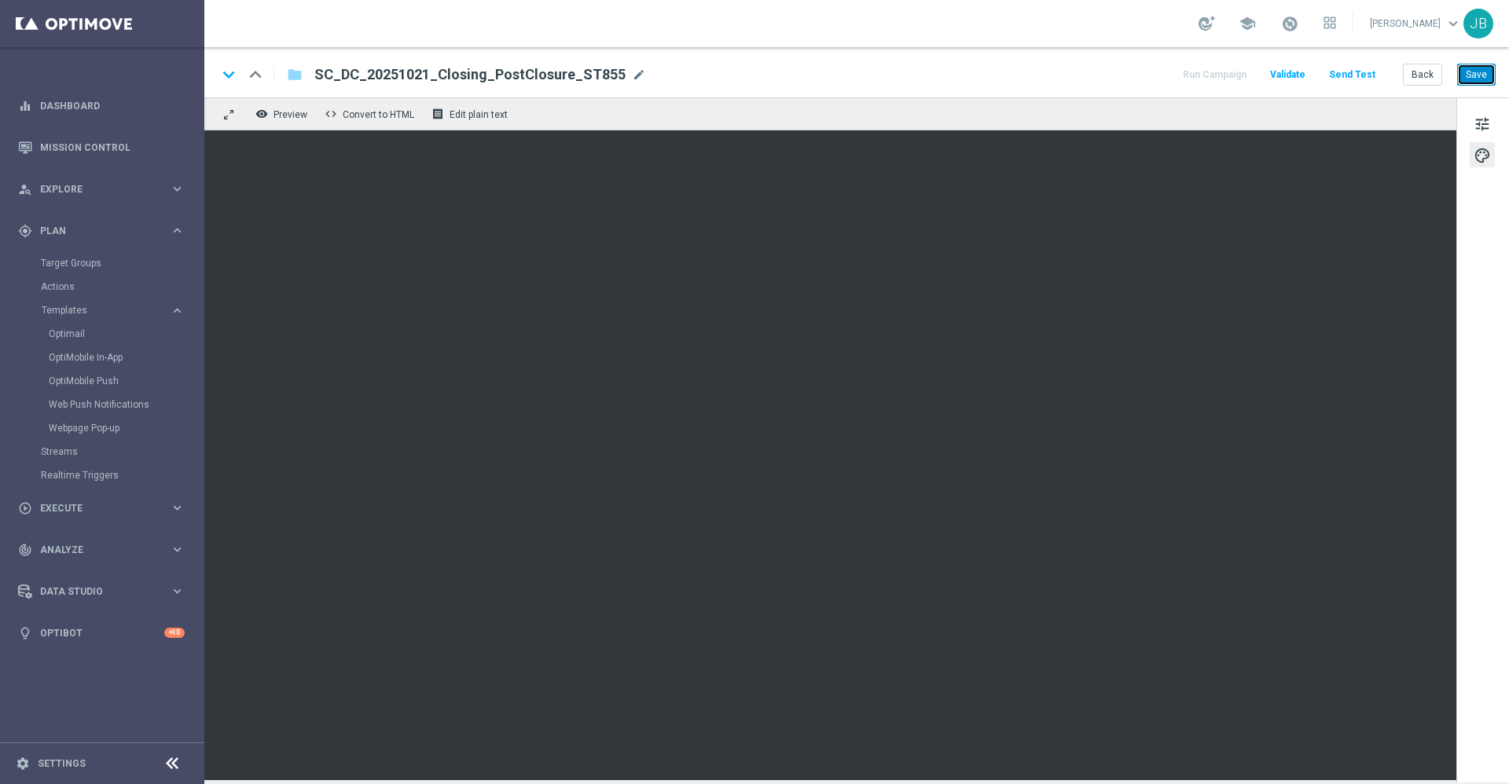
click at [1489, 73] on button "Save" at bounding box center [1476, 75] width 38 height 22
click at [1483, 68] on button "Save" at bounding box center [1476, 75] width 38 height 22
click at [1474, 75] on button "Save" at bounding box center [1476, 75] width 38 height 22
click at [1428, 71] on button "Back" at bounding box center [1421, 75] width 39 height 22
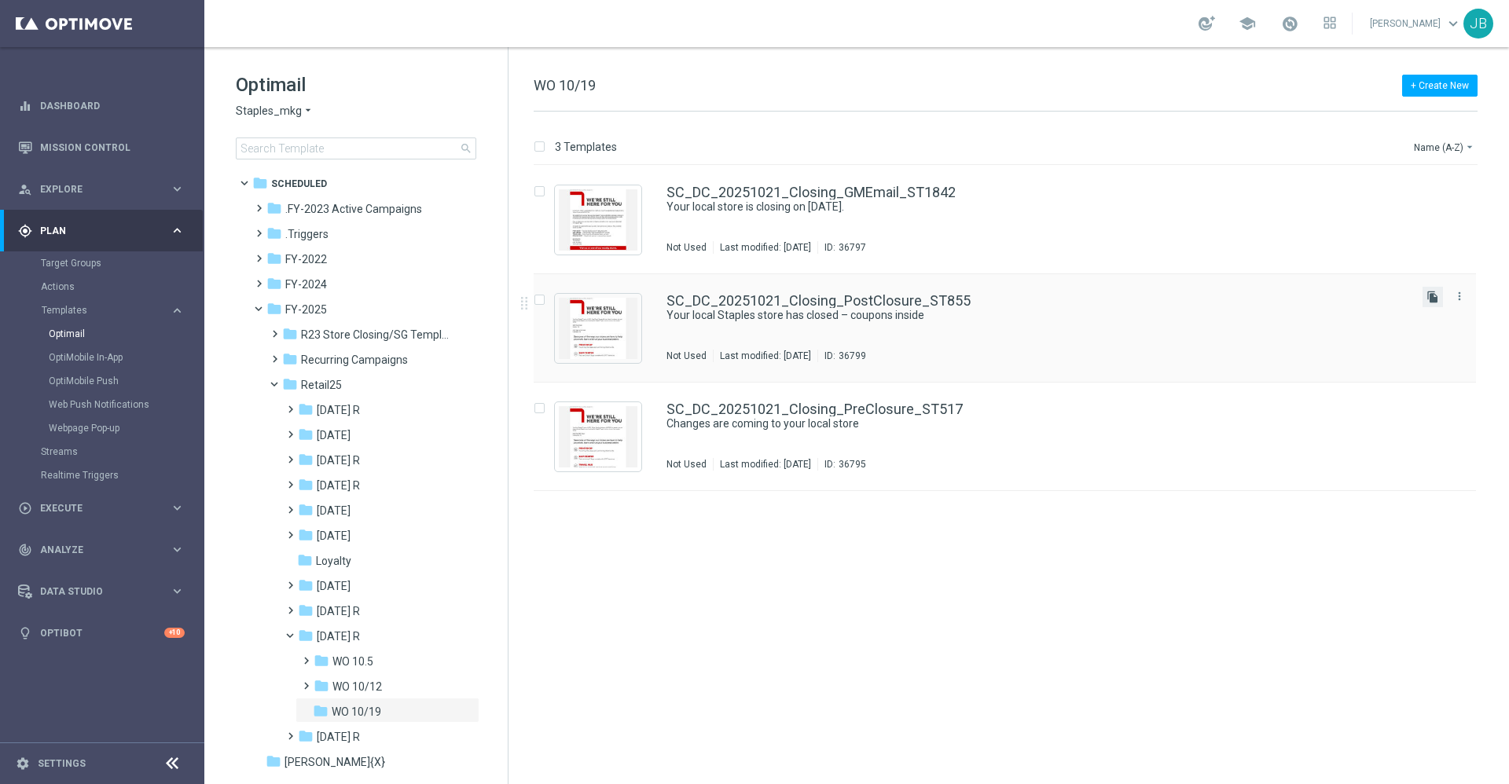
click at [1428, 299] on icon "file_copy" at bounding box center [1432, 297] width 13 height 13
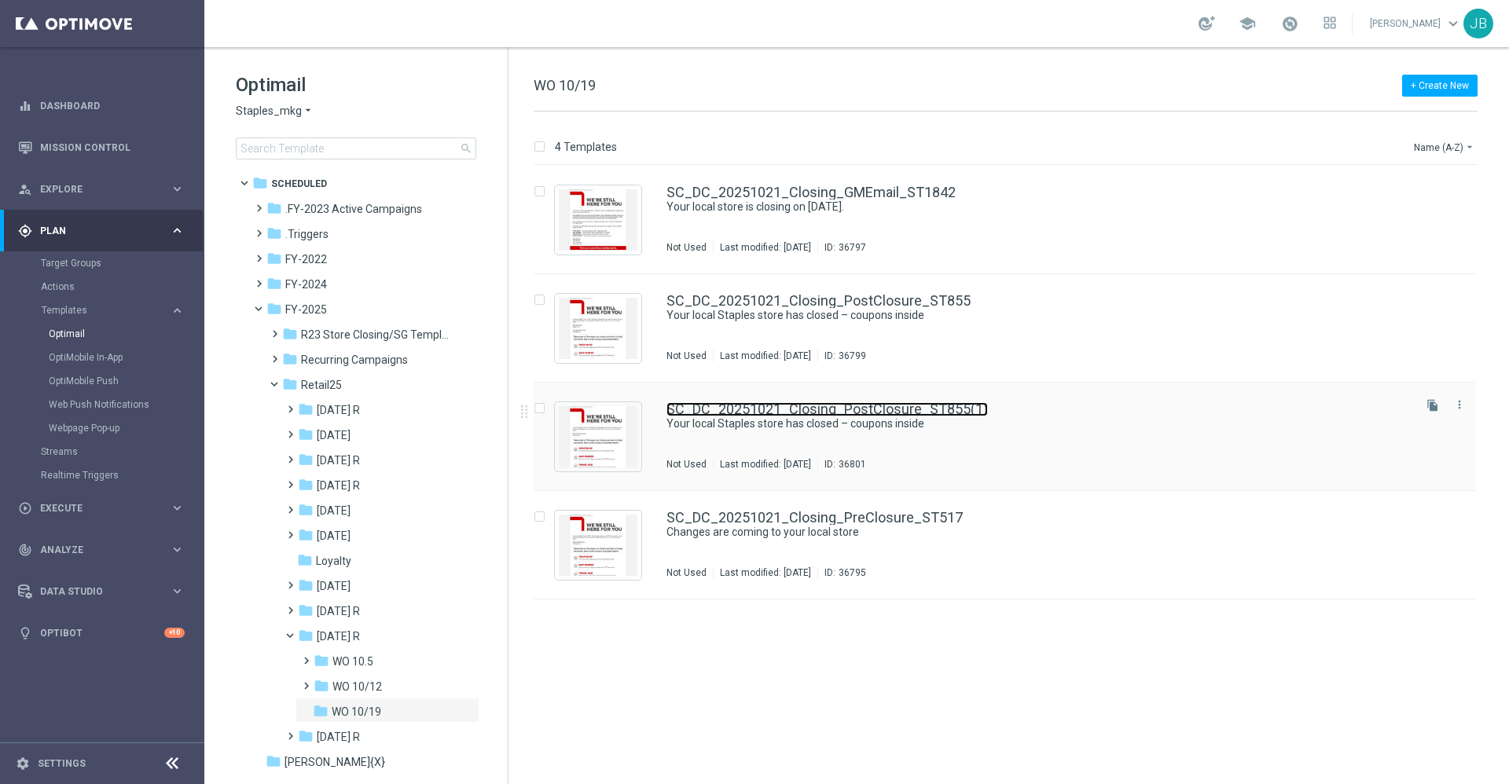
click at [790, 411] on link "SC_DC_20251021_Closing_PostClosure_ST855(1)" at bounding box center [826, 409] width 321 height 14
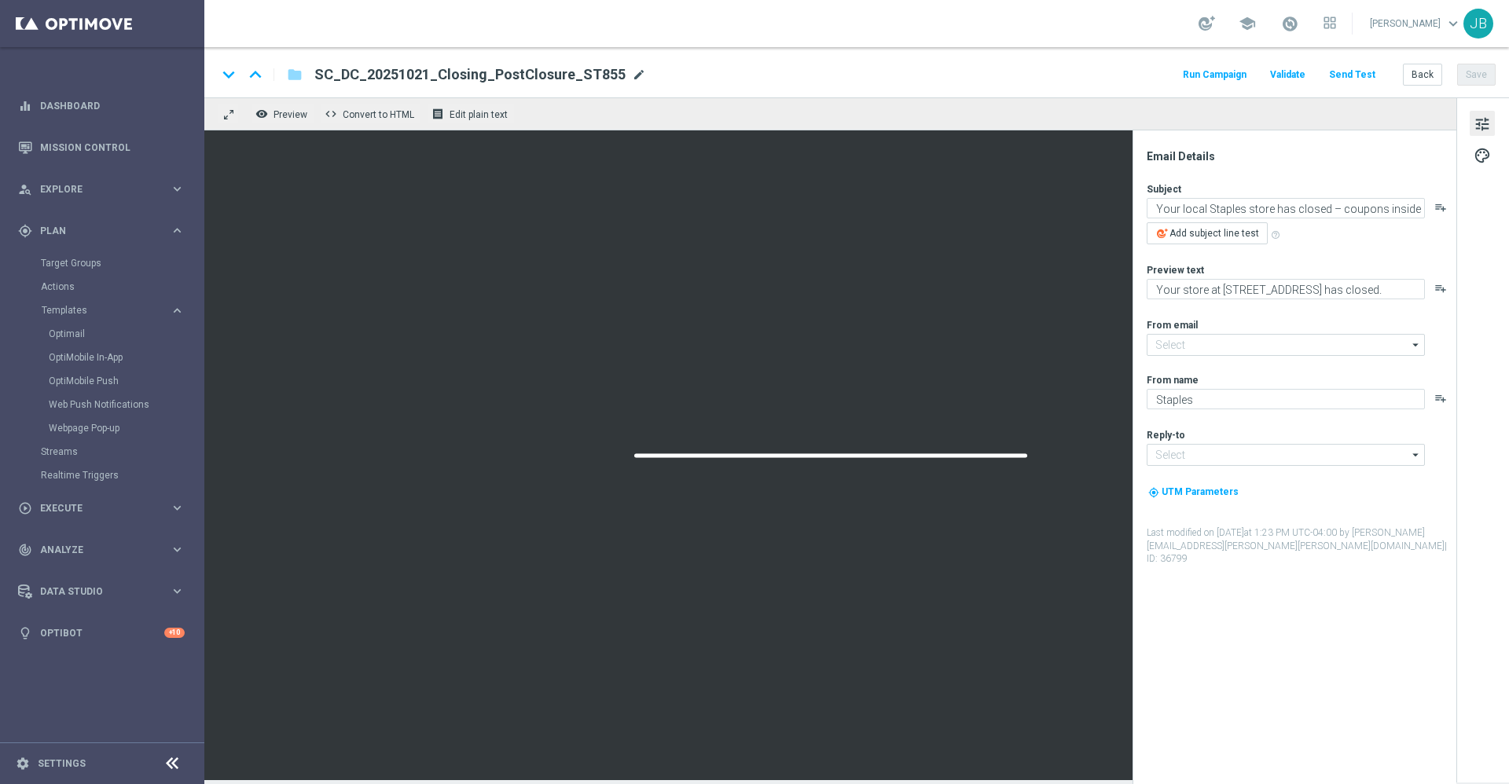
click at [633, 73] on span "mode_edit" at bounding box center [639, 75] width 14 height 14
paste input "SC_DC_20251021_Closing_PostClosure_ST1401_10.21.2025"
drag, startPoint x: 636, startPoint y: 77, endPoint x: 554, endPoint y: 81, distance: 82.6
click at [554, 81] on input "SC_DC_20251021_Closing_PostClosure_ST1401_10.21.2025" at bounding box center [509, 74] width 390 height 20
type input "SC_DC_20251021_Closing_PostClosure_ST1401"
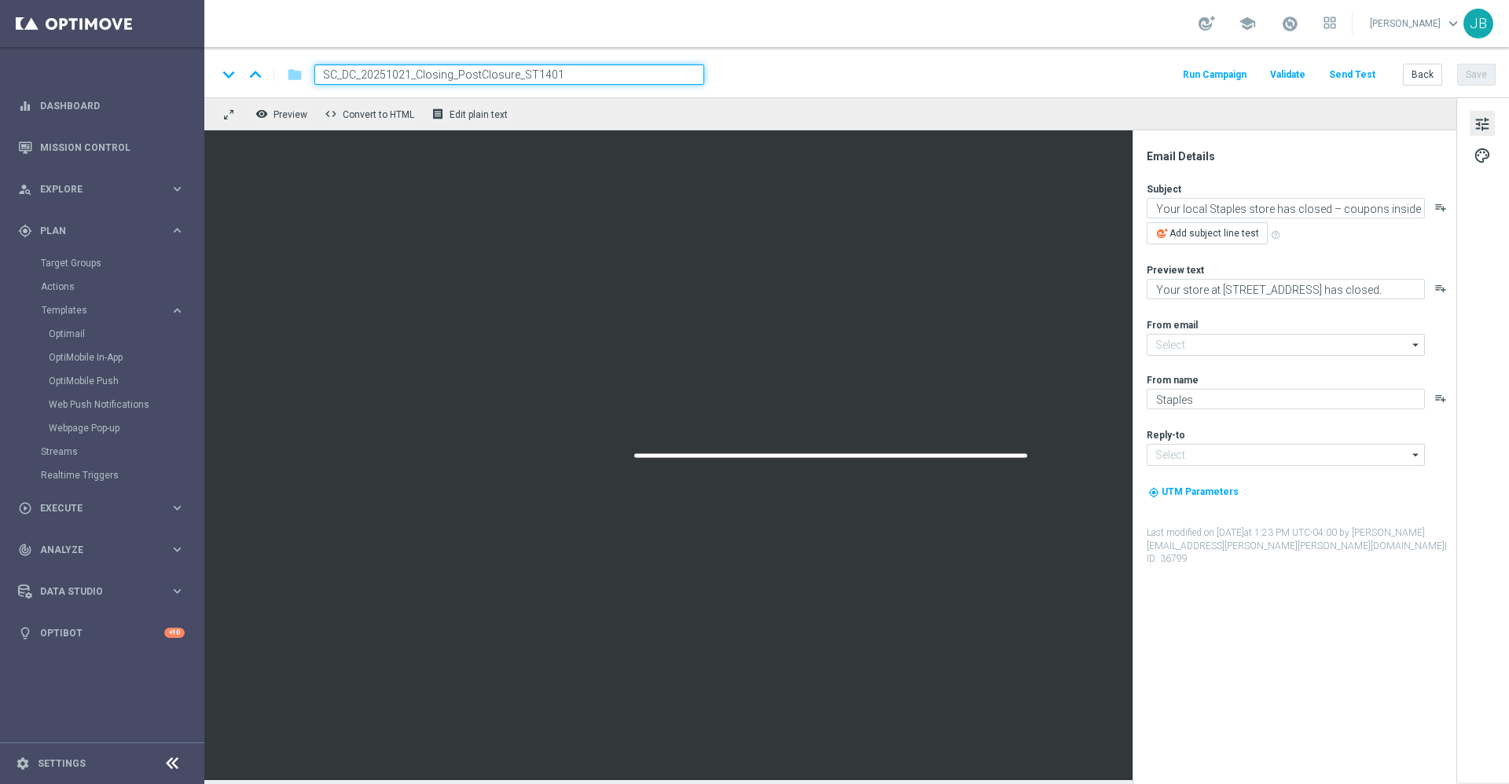
click at [577, 270] on div at bounding box center [830, 455] width 1252 height 650
type input "staples@connected.staples.com"
type input "info@staples.com"
type input "SC_DC_20251021_Closing_PostClosure_ST855(1)"
drag, startPoint x: 578, startPoint y: 81, endPoint x: 303, endPoint y: 71, distance: 275.2
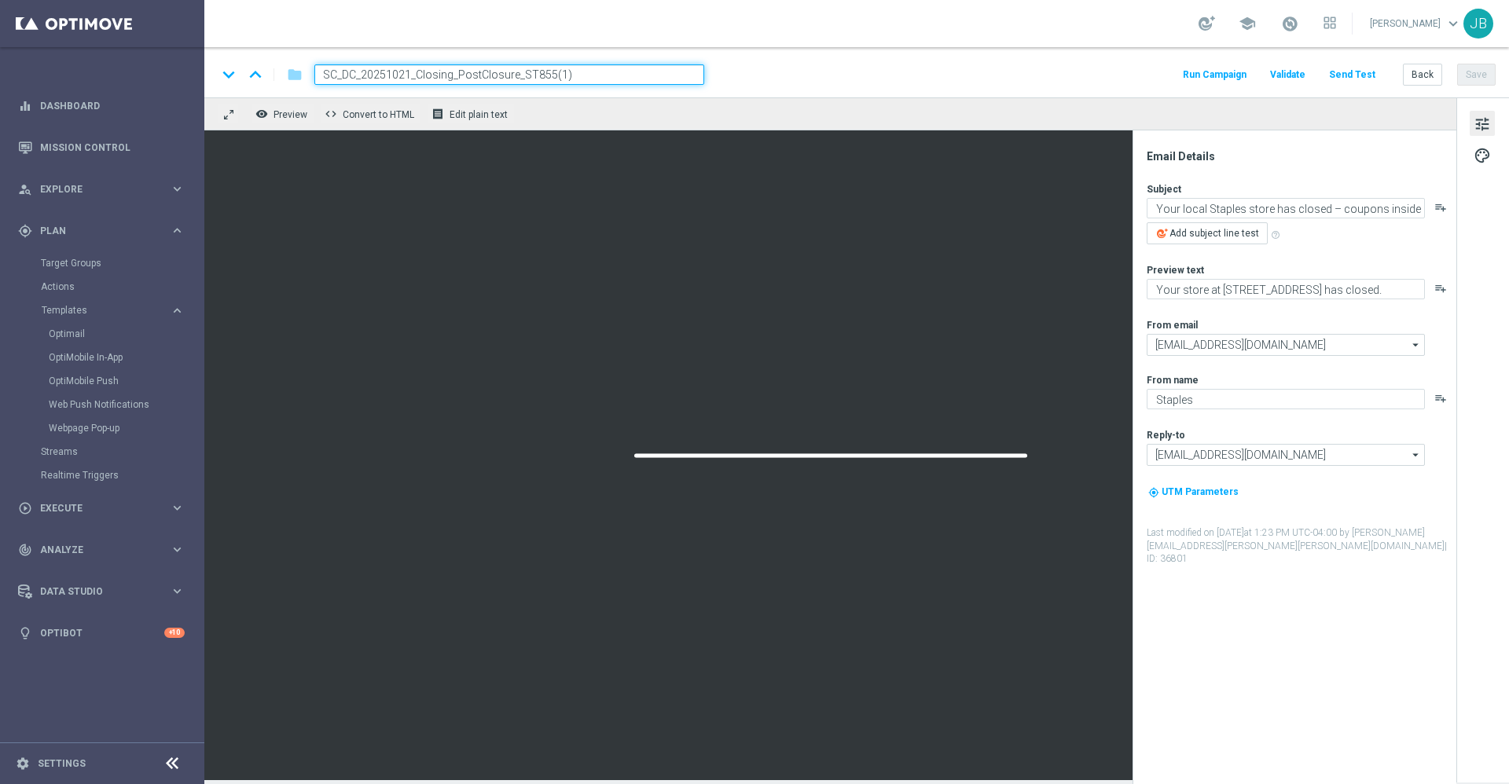
click at [303, 71] on div "SC_DC_20251021_Closing_PostClosure_ST855(1)" at bounding box center [503, 74] width 402 height 20
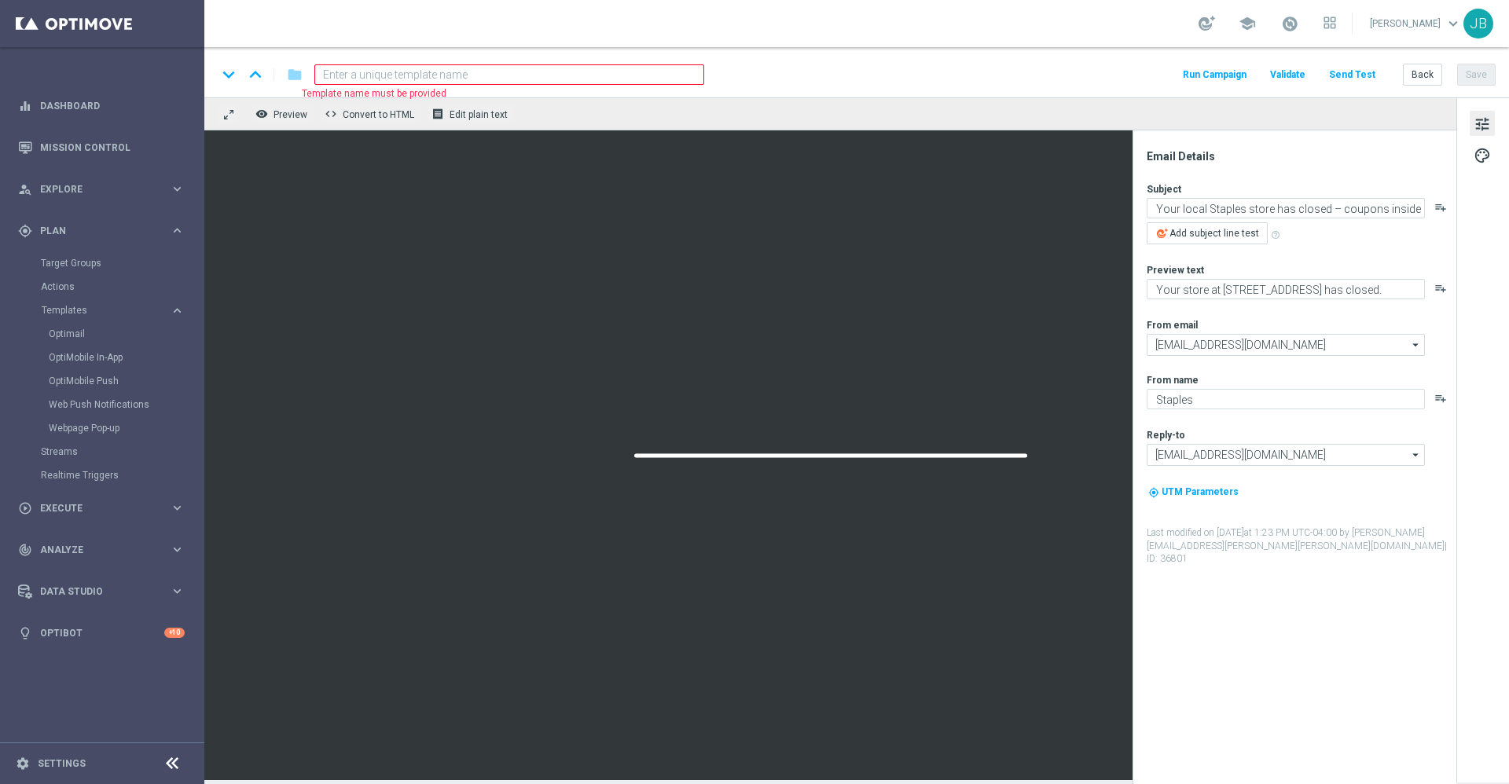
click at [373, 72] on input at bounding box center [509, 74] width 390 height 20
paste input "SC_DC_20251021_Closing_PostClosure_ST1401"
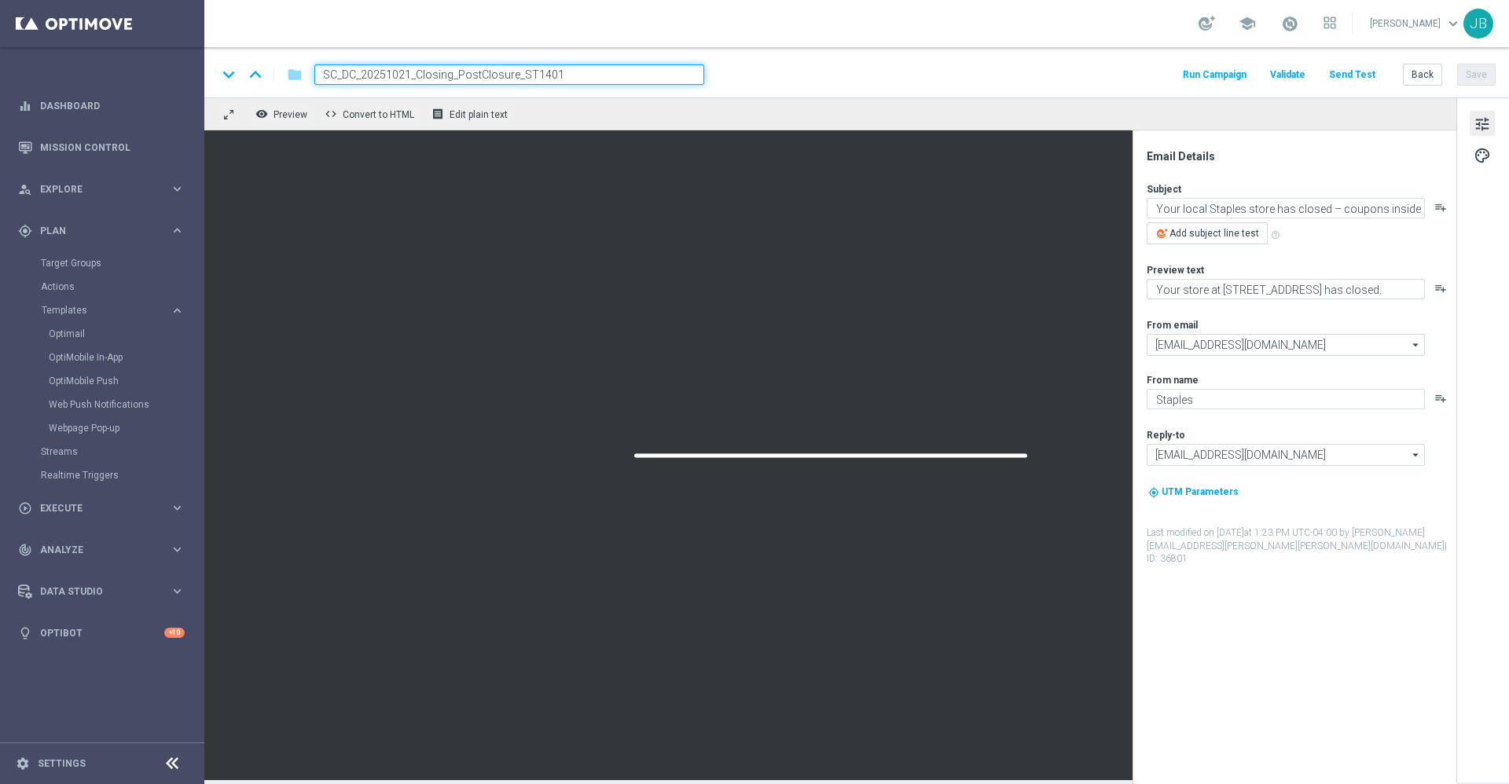
type input "SC_DC_20251021_Closing_PostClosure_ST1401"
click at [449, 290] on div at bounding box center [830, 455] width 1252 height 650
click at [79, 335] on link "Optimail" at bounding box center [106, 334] width 115 height 13
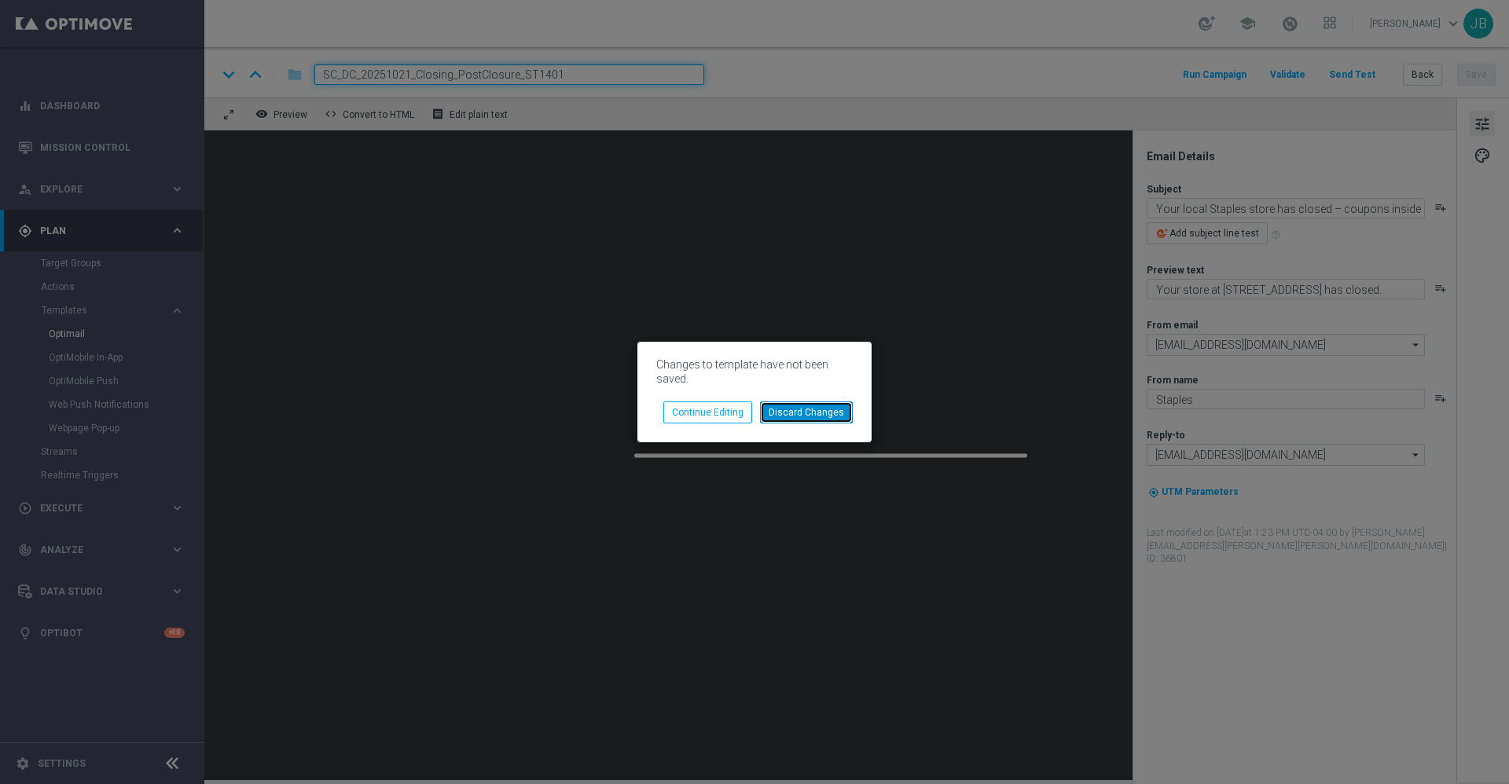
click at [805, 407] on button "Discard Changes" at bounding box center [806, 412] width 93 height 22
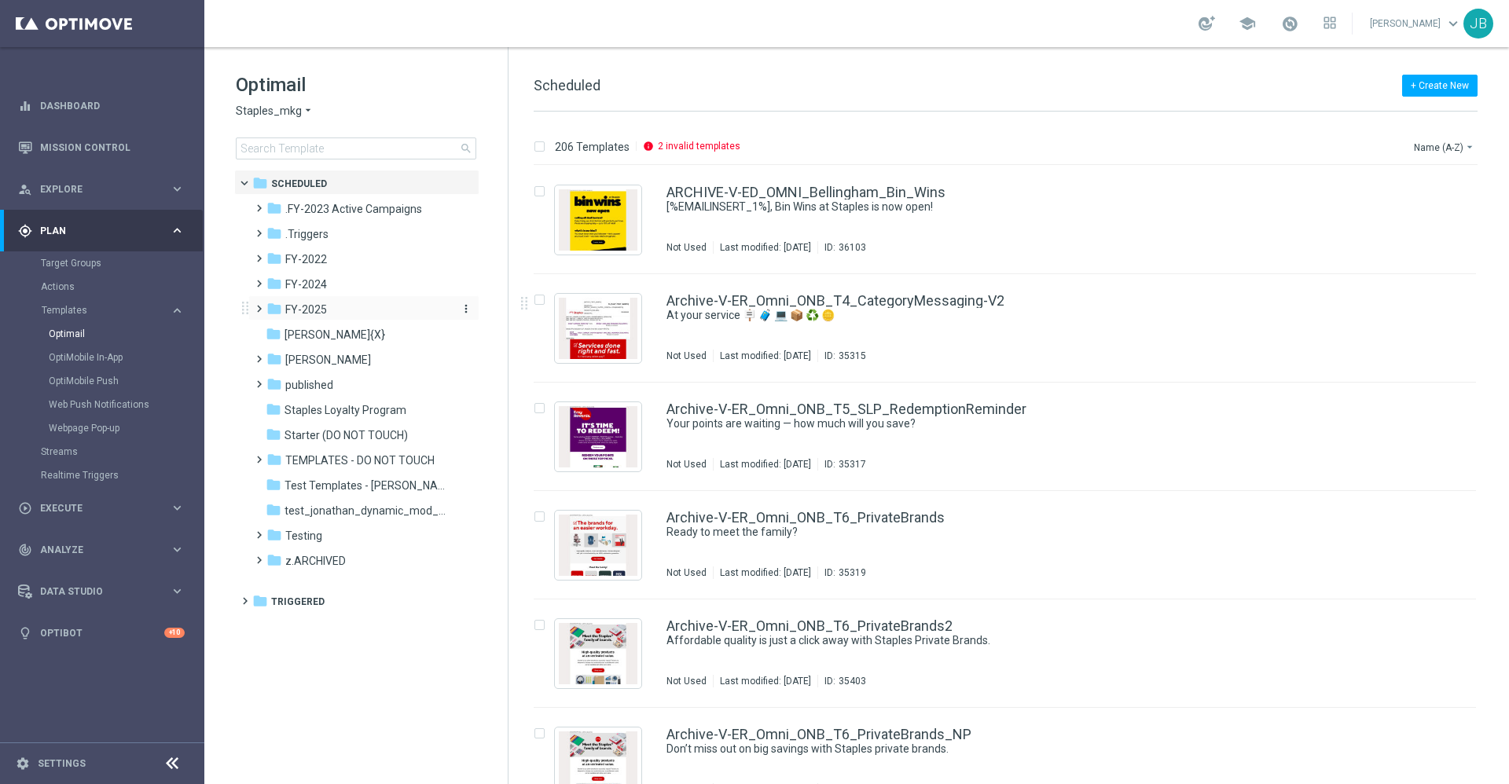
click at [288, 308] on span "FY-2025" at bounding box center [306, 309] width 42 height 14
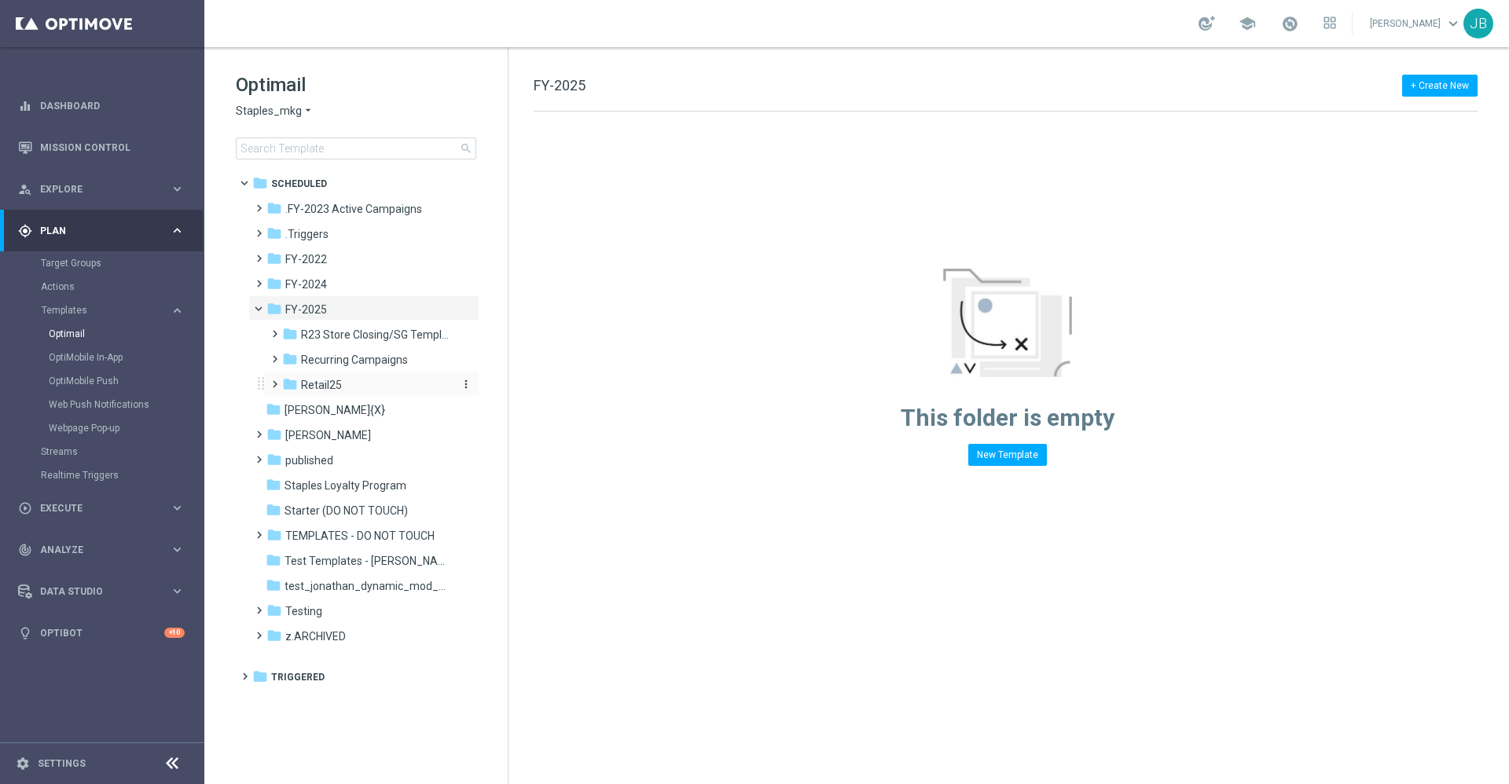
click at [307, 386] on span "Retail25" at bounding box center [321, 385] width 41 height 14
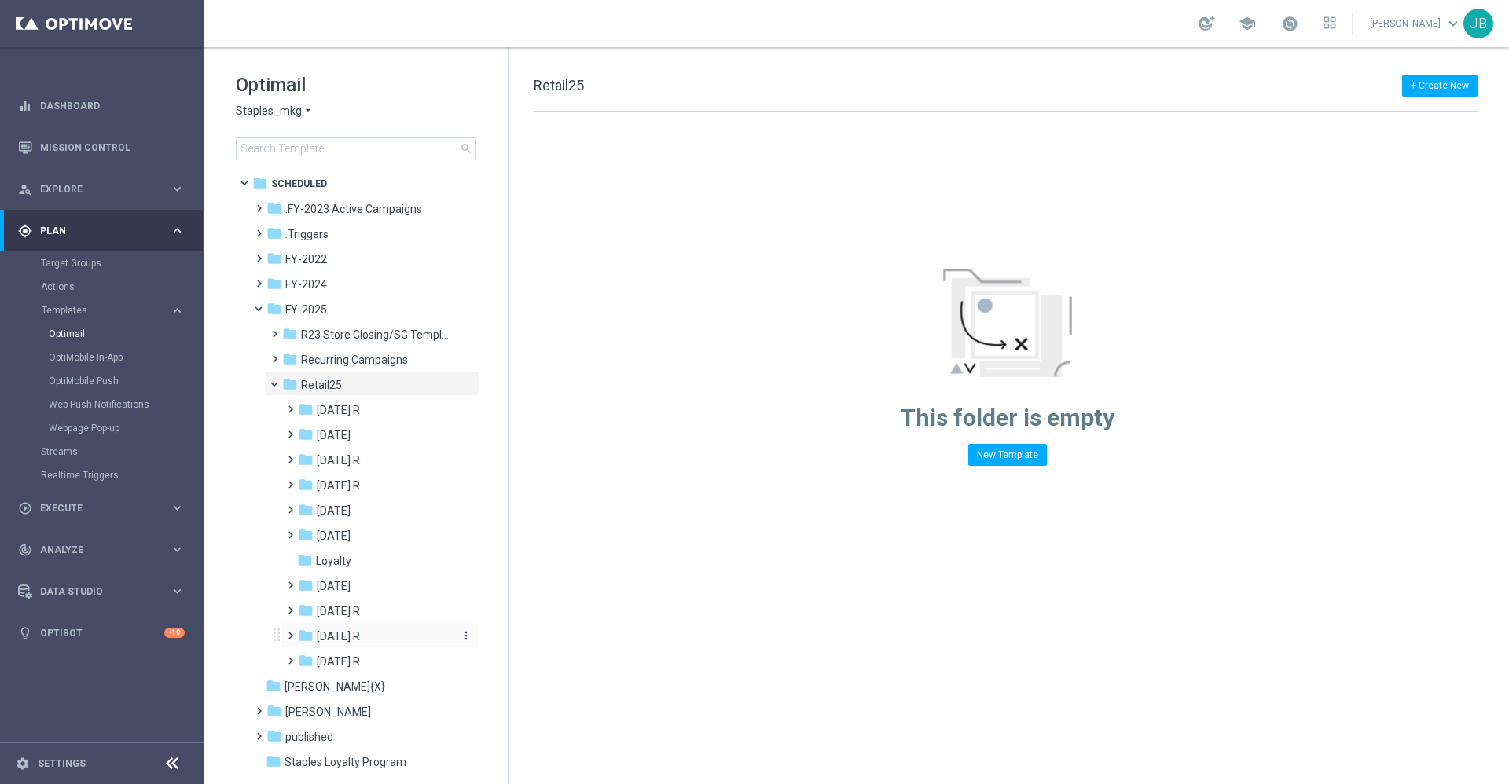
click at [361, 629] on div "folder Oct 25 R" at bounding box center [375, 637] width 154 height 18
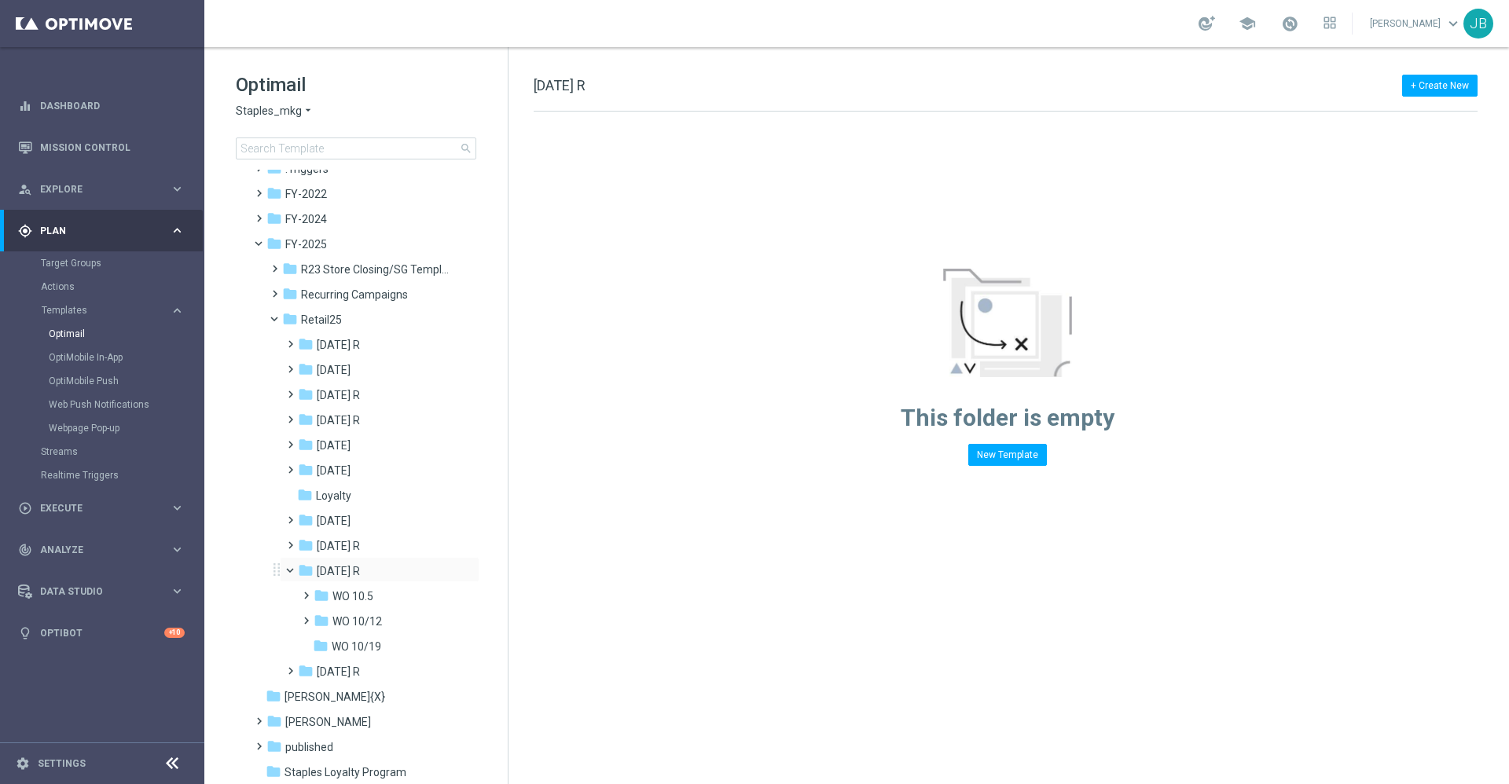
scroll to position [72, 0]
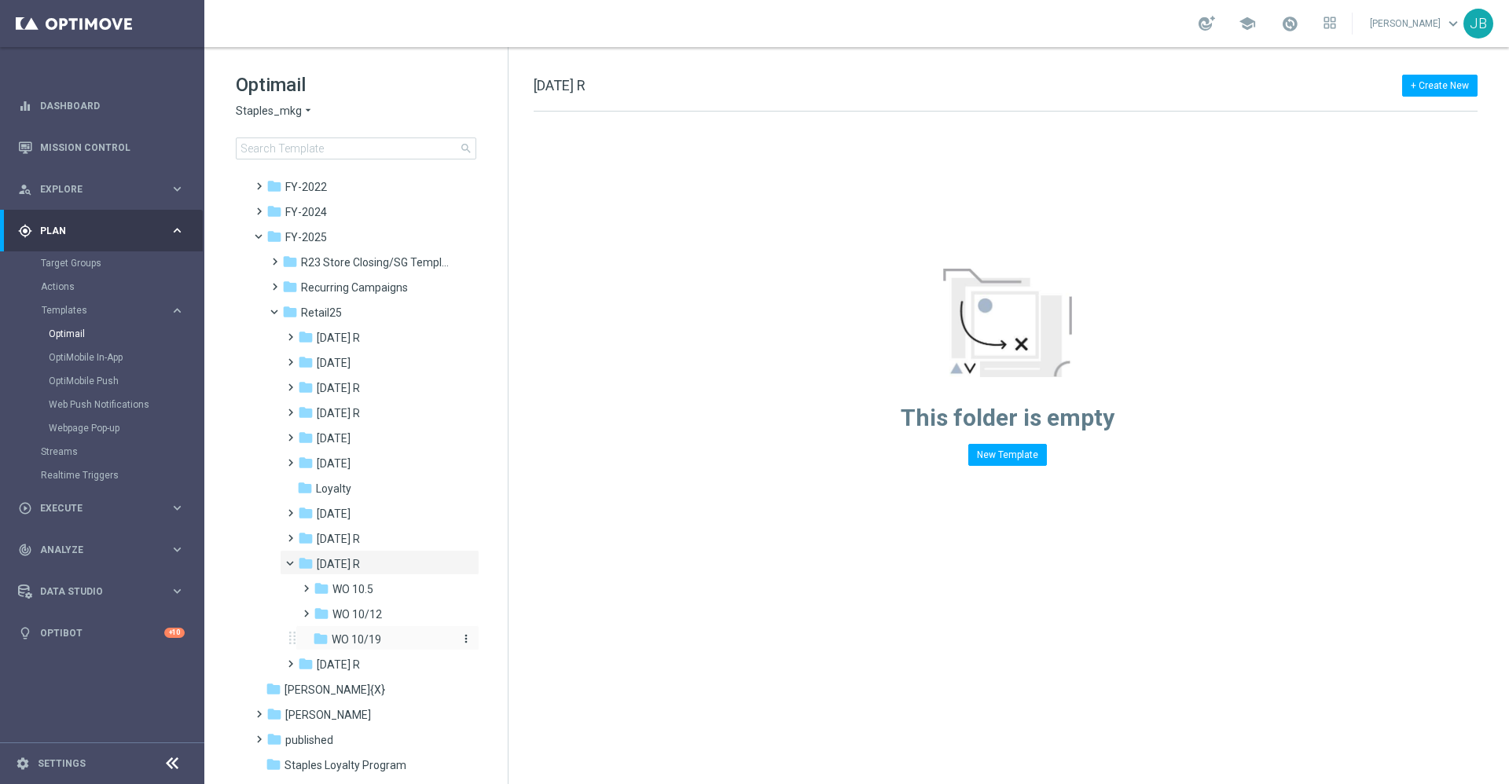
click at [357, 637] on span "WO 10/19" at bounding box center [356, 639] width 49 height 14
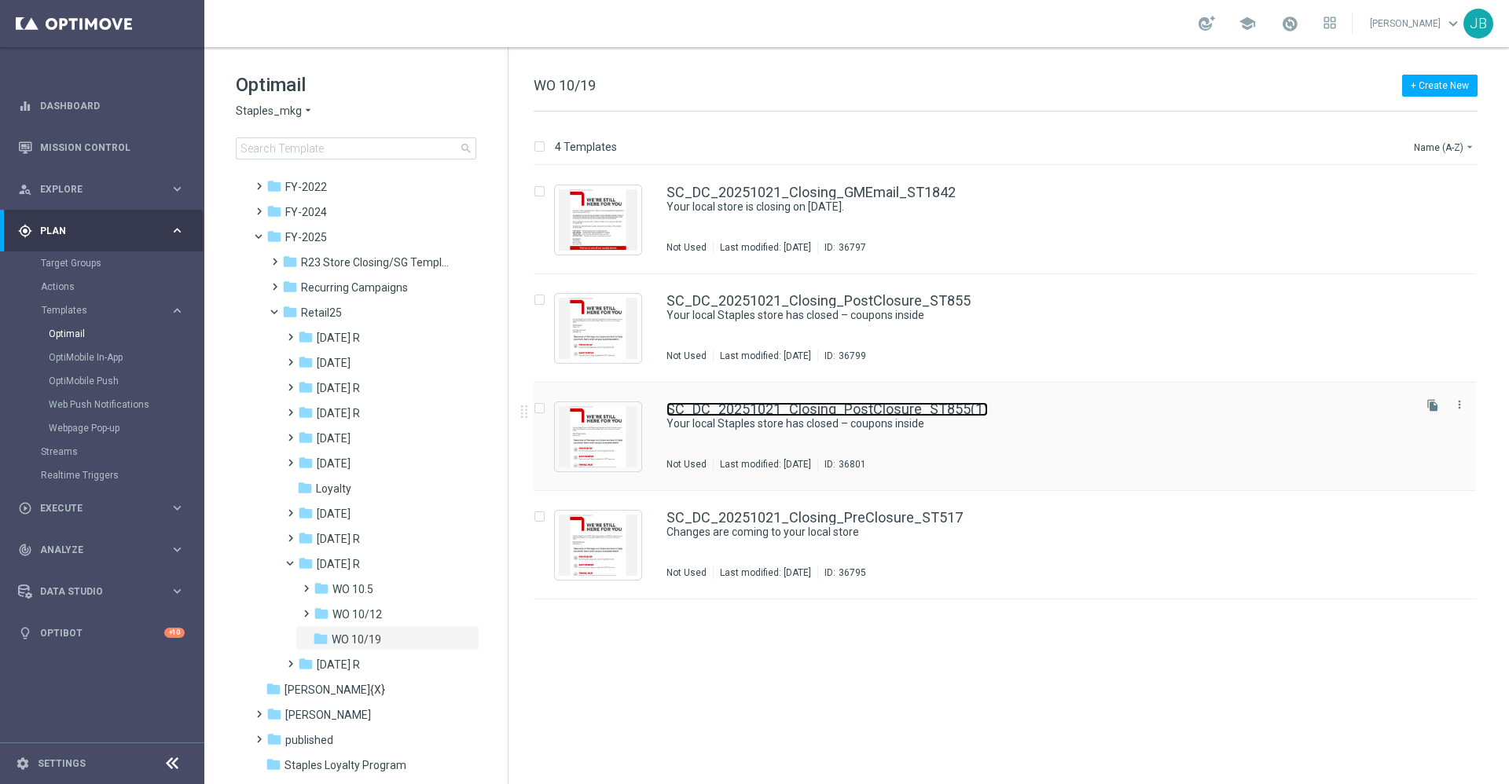
click at [786, 409] on link "SC_DC_20251021_Closing_PostClosure_ST855(1)" at bounding box center [826, 409] width 321 height 14
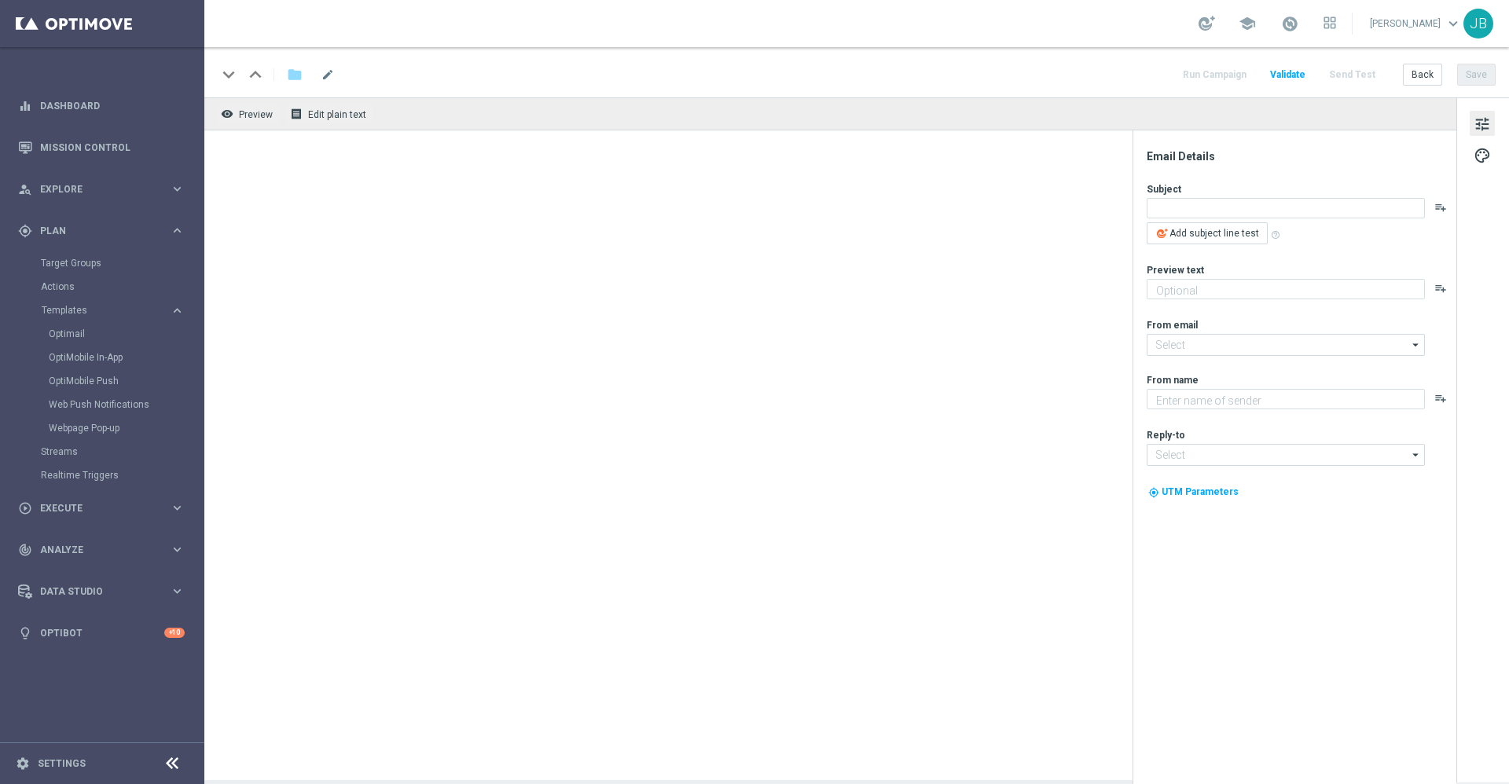
type textarea "Your local Staples store has closed – coupons inside"
type textarea "Your store at 12421 Pearl Road has closed."
type input "staples@connected.staples.com"
type textarea "Staples"
type input "info@staples.com"
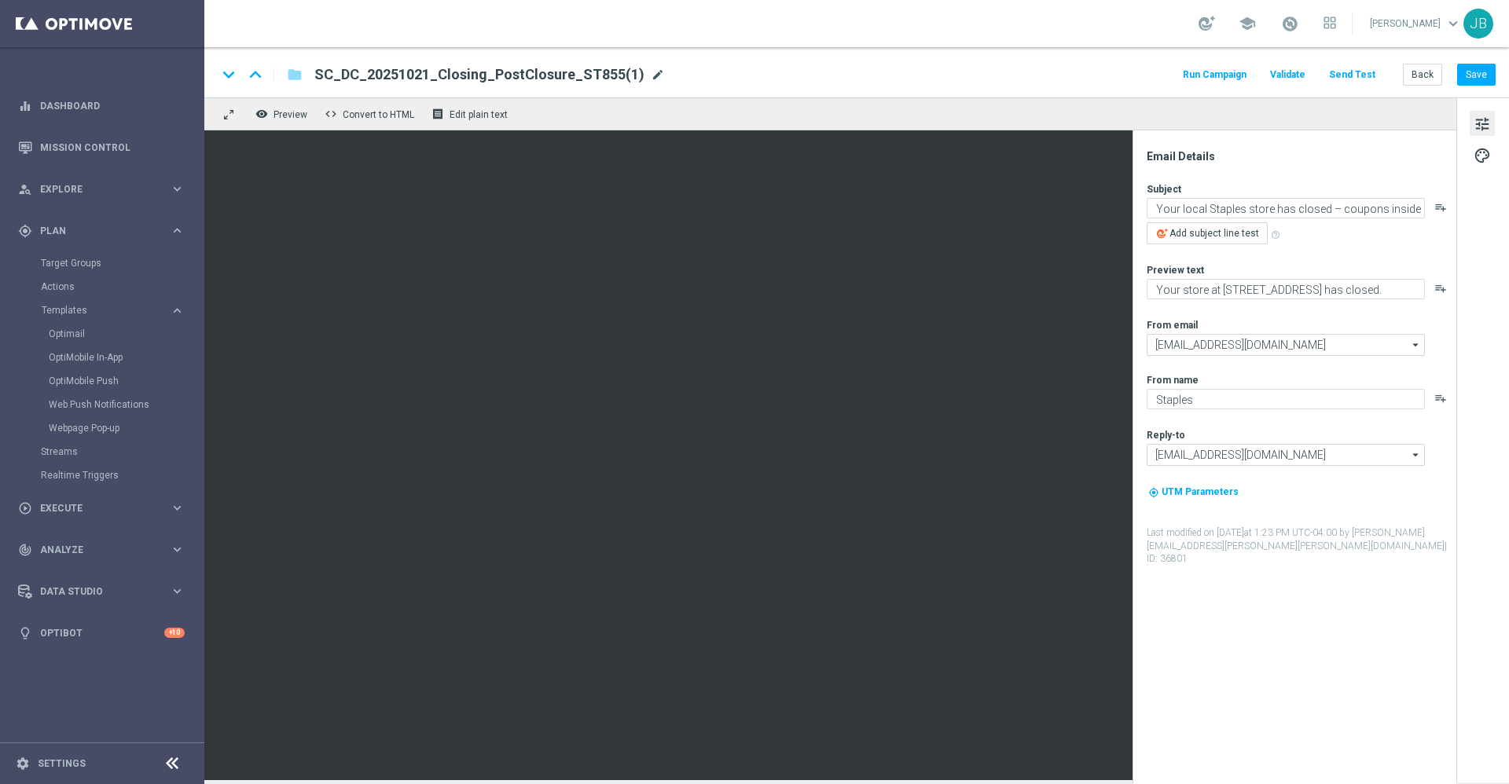
click at [651, 72] on span "mode_edit" at bounding box center [658, 75] width 14 height 14
paste input "SC_DC_20251021_Closing_PostClosure_ST1401"
type input "SC_DC_20251021_Closing_PostClosure_ST1401"
drag, startPoint x: 1372, startPoint y: 284, endPoint x: 1135, endPoint y: 275, distance: 237.5
click at [1135, 275] on div "Email Details Subject Your local Staples store has closed – coupons inside play…" at bounding box center [1294, 457] width 324 height 654
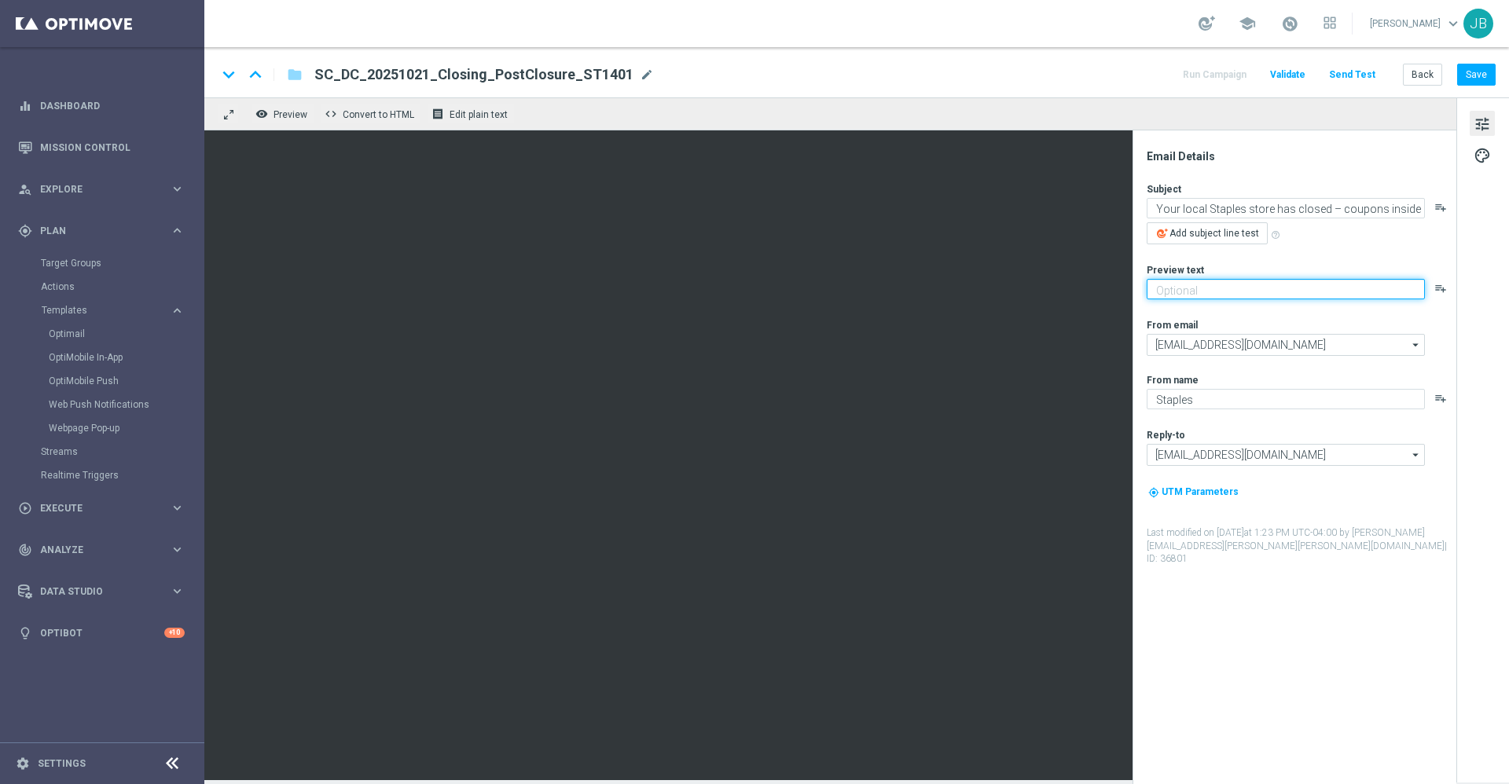
paste textarea "Your store at 2347 Claribel Road has closed."
click at [1156, 292] on textarea "Your store at 2347 Claribel Road has closed." at bounding box center [1285, 289] width 278 height 20
type textarea "Your store at 2347 Claribel Road has closed."
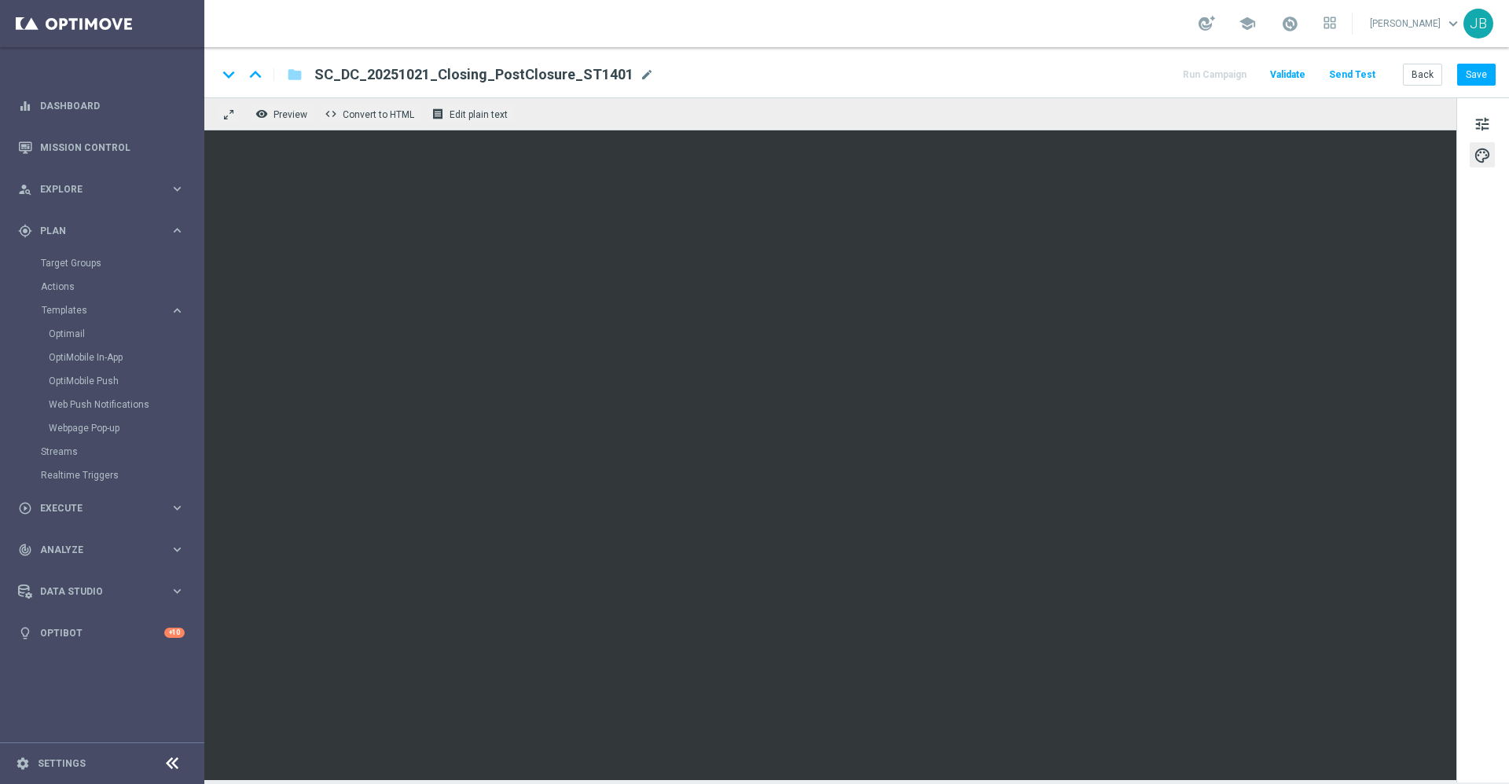
click at [1492, 62] on div "keyboard_arrow_down keyboard_arrow_up folder SC_DC_20251021_Closing_PostClosure…" at bounding box center [856, 72] width 1304 height 50
click at [1485, 71] on button "Save" at bounding box center [1476, 75] width 38 height 22
click at [1483, 68] on button "Save" at bounding box center [1476, 75] width 38 height 22
click at [1479, 74] on button "Save" at bounding box center [1476, 75] width 38 height 22
click at [1466, 69] on button "Save" at bounding box center [1476, 75] width 38 height 22
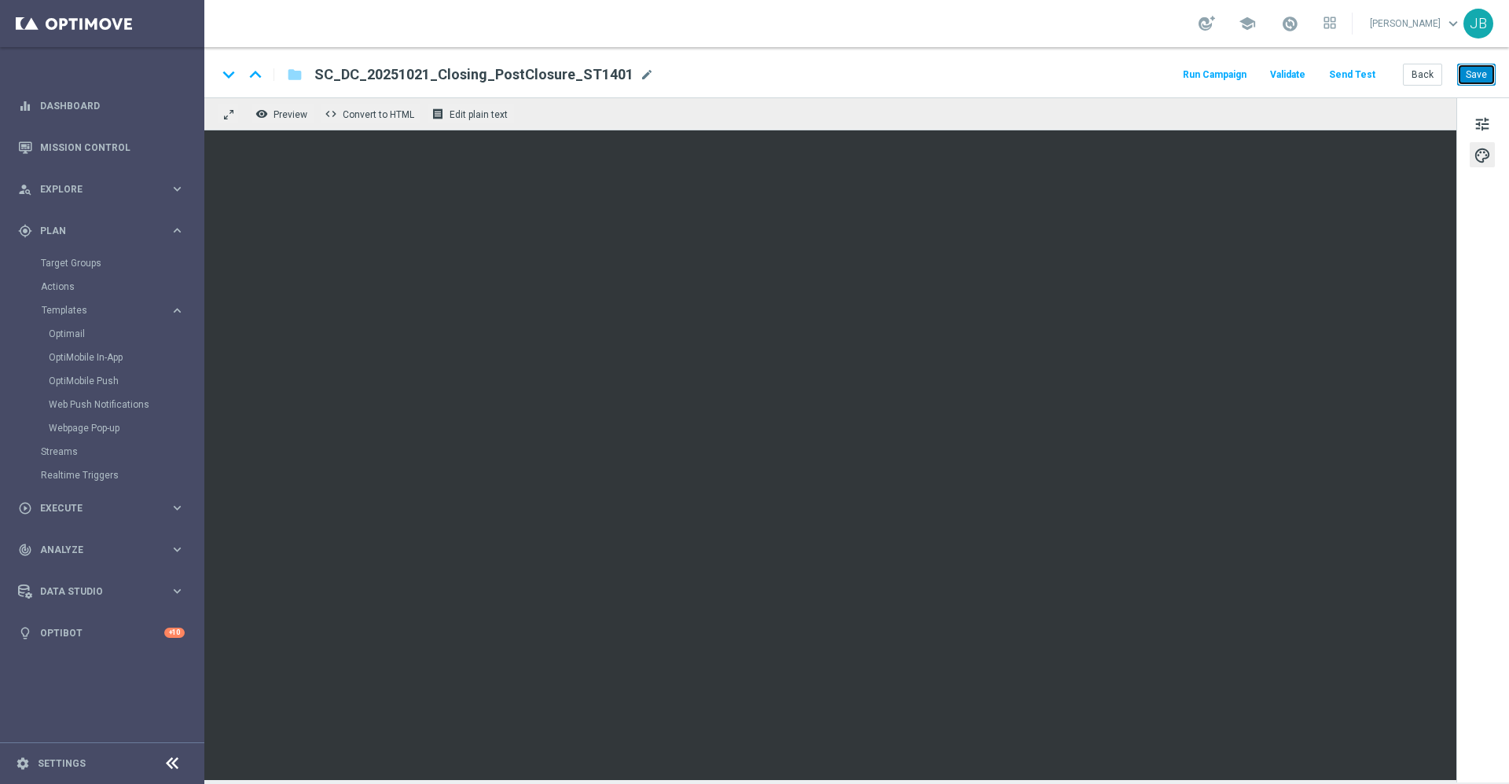
click at [1477, 80] on button "Save" at bounding box center [1476, 75] width 38 height 22
click at [1472, 75] on button "Save" at bounding box center [1476, 75] width 38 height 22
click at [1430, 80] on button "Back" at bounding box center [1421, 75] width 39 height 22
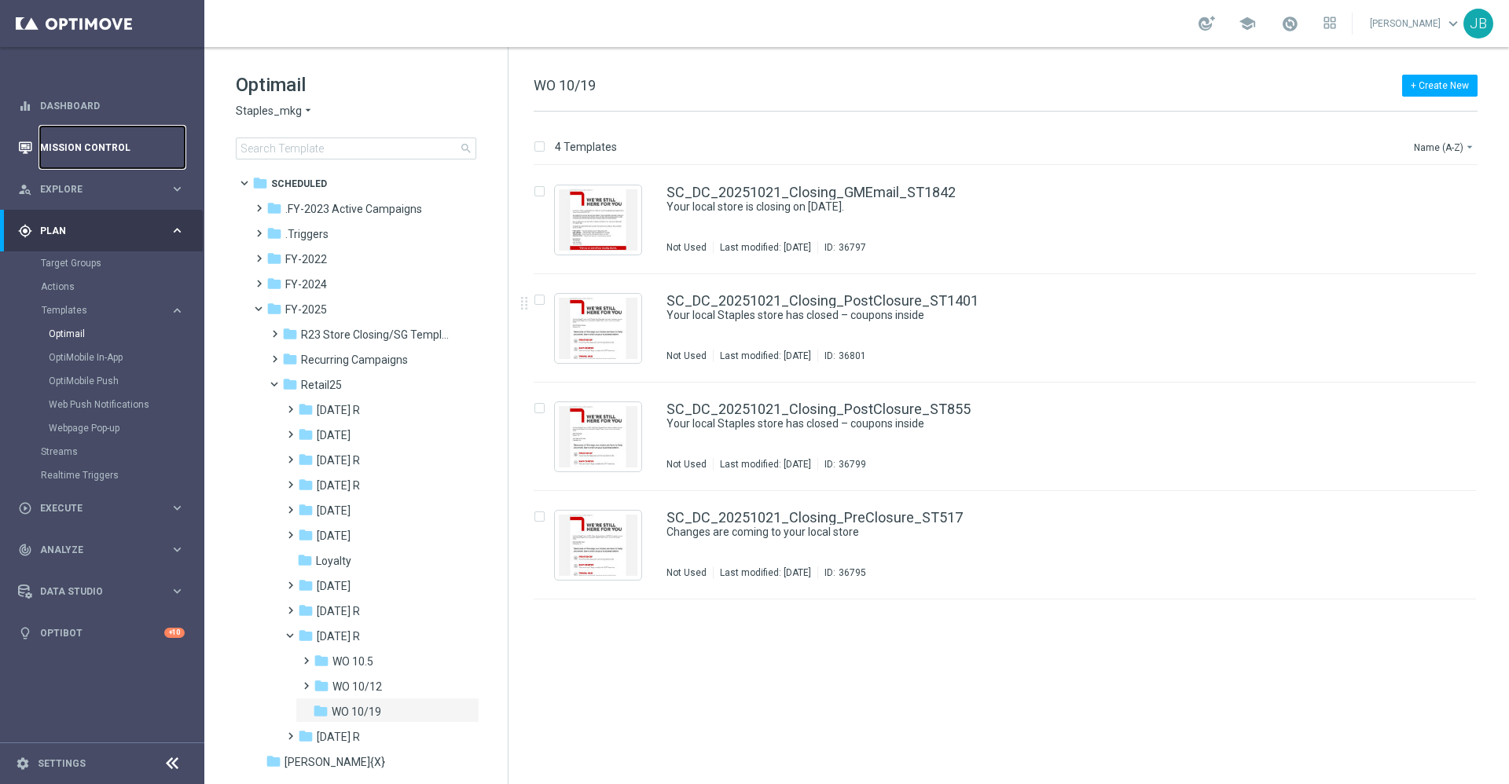
click at [140, 148] on link "Mission Control" at bounding box center [112, 147] width 145 height 42
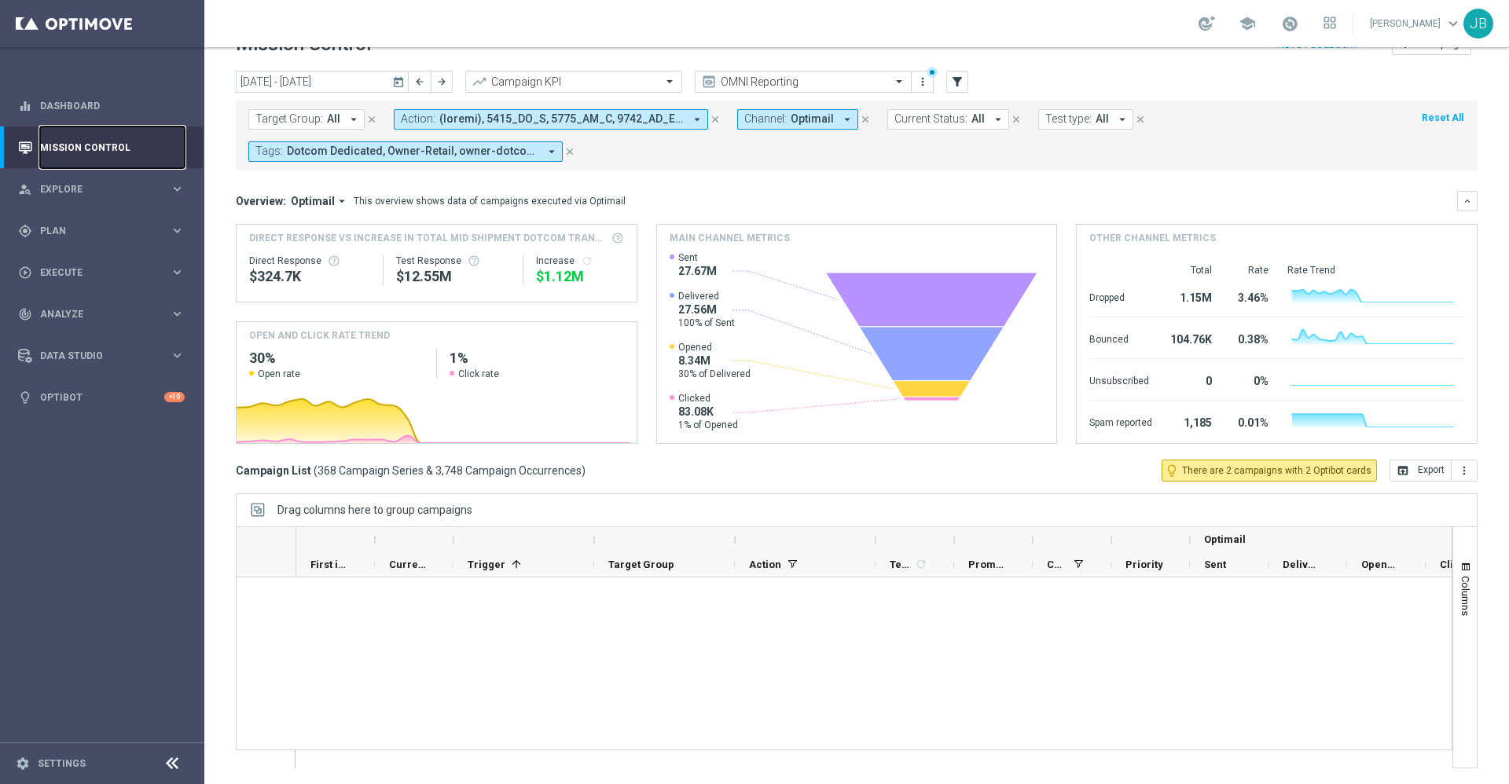
scroll to position [20068, 0]
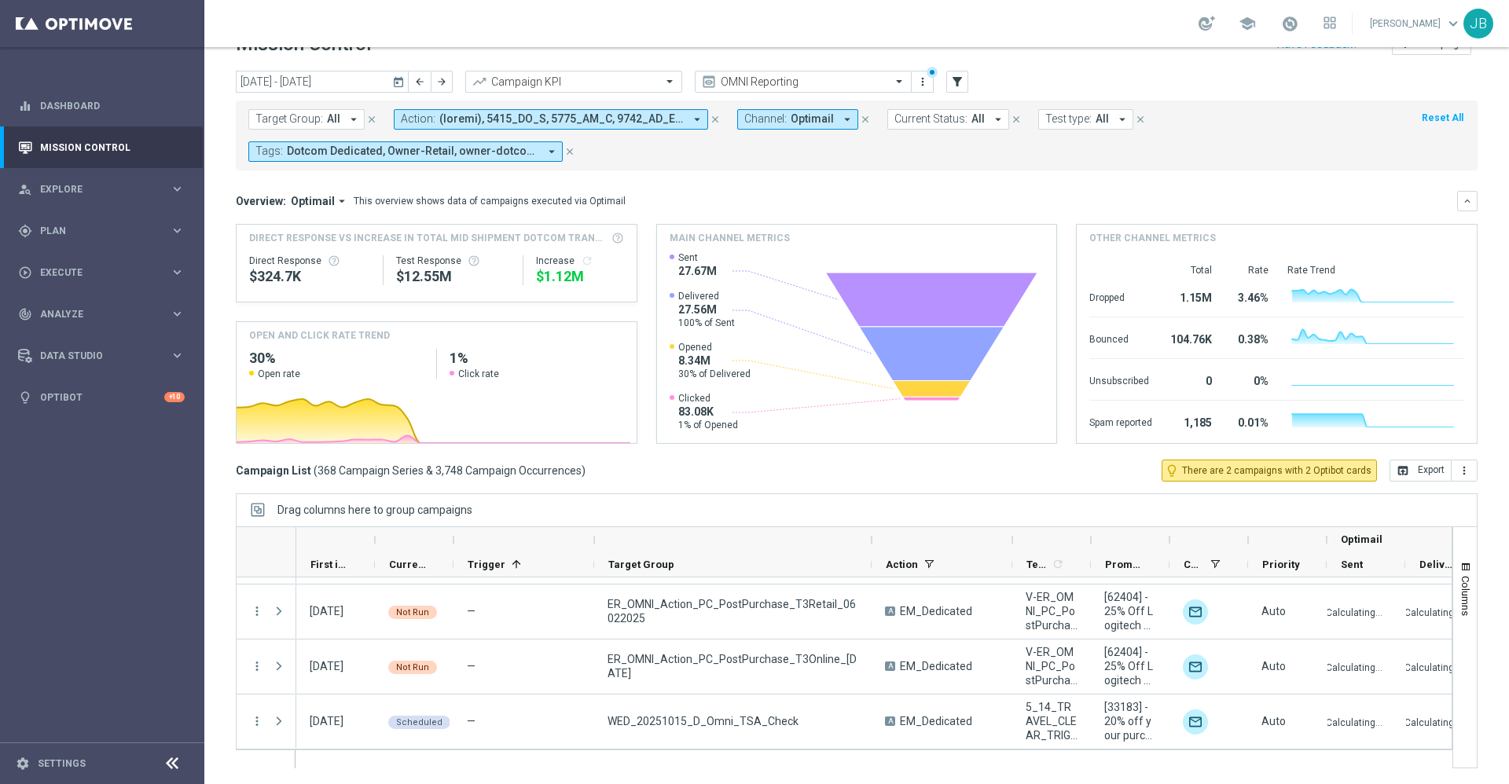
drag, startPoint x: 737, startPoint y: 539, endPoint x: 874, endPoint y: 537, distance: 136.7
click at [874, 537] on div at bounding box center [871, 539] width 6 height 25
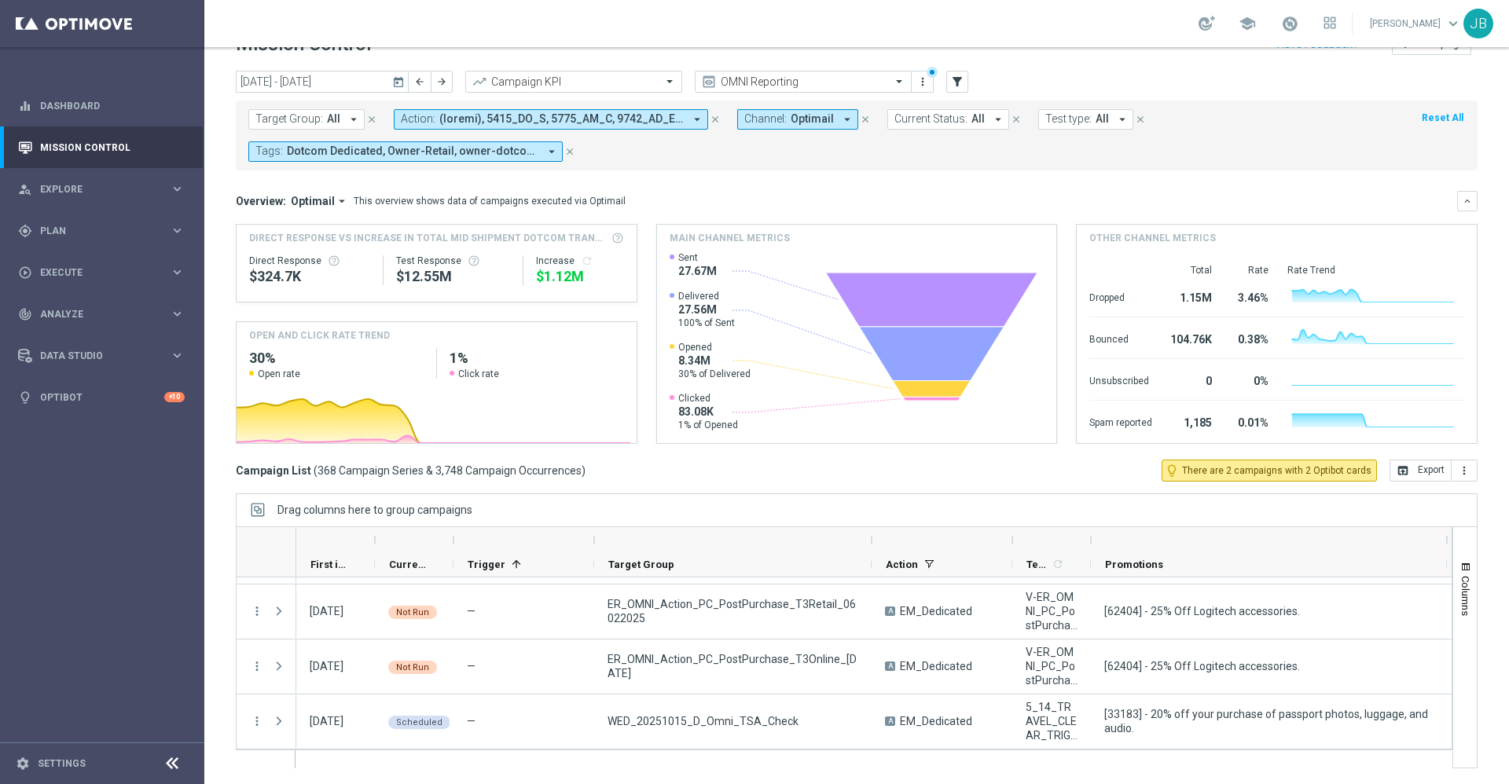
drag, startPoint x: 1171, startPoint y: 539, endPoint x: 1457, endPoint y: 524, distance: 286.4
click at [1457, 524] on div "Drag columns here to group campaigns Drag here to set column labels" at bounding box center [856, 630] width 1241 height 275
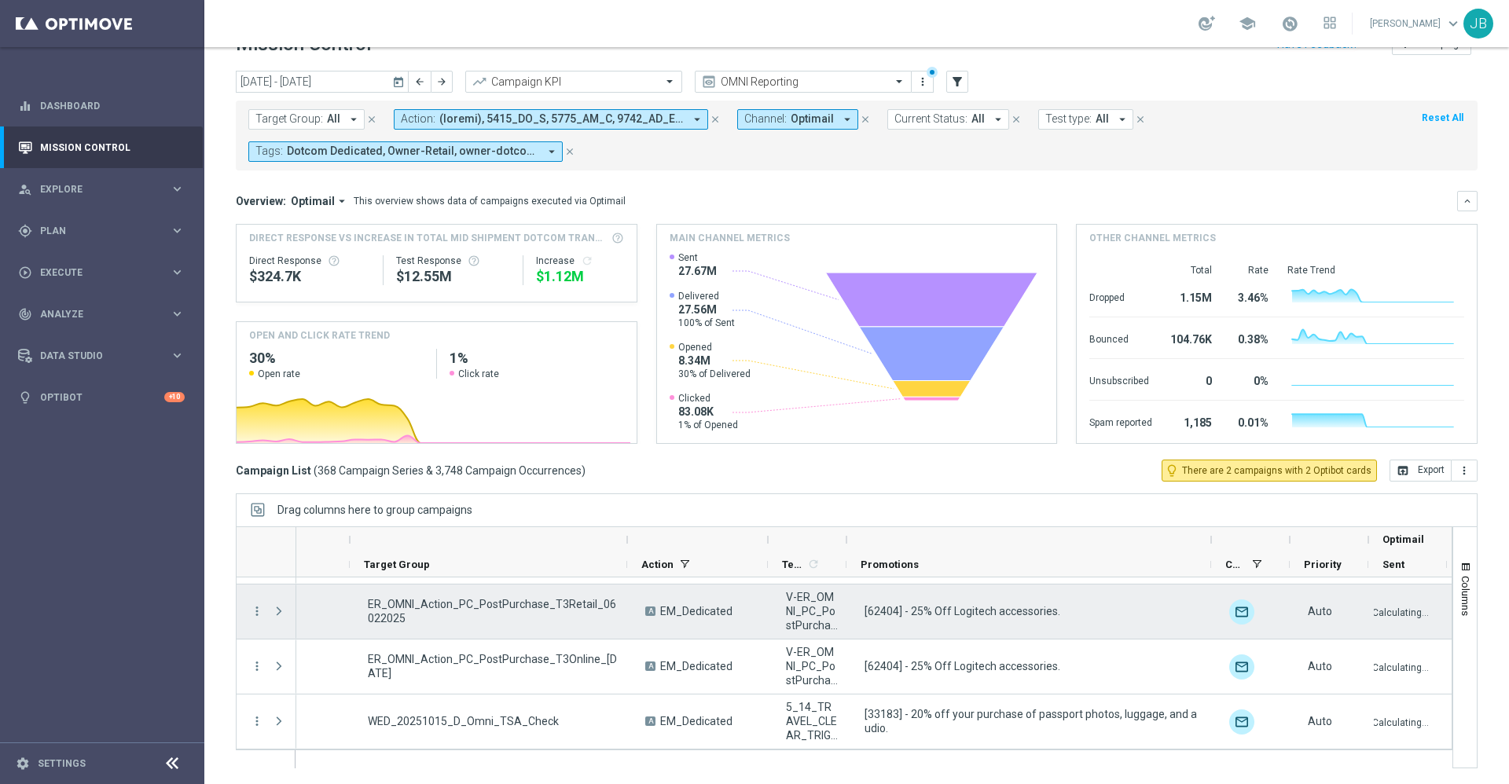
scroll to position [0, 245]
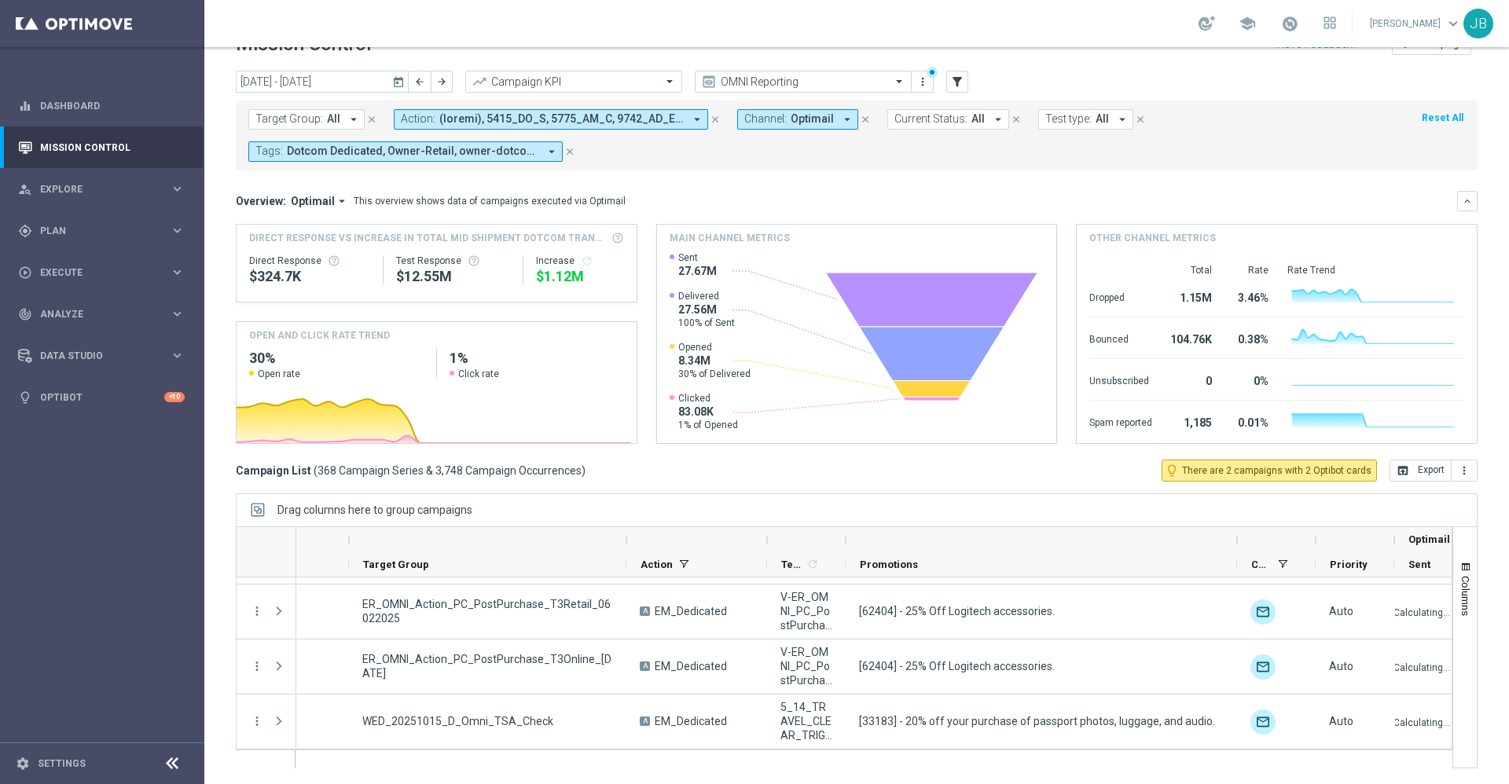
drag, startPoint x: 1207, startPoint y: 541, endPoint x: 1235, endPoint y: 540, distance: 28.3
click at [1235, 540] on div at bounding box center [1237, 539] width 6 height 25
drag, startPoint x: 1235, startPoint y: 540, endPoint x: 769, endPoint y: 681, distance: 486.9
click at [769, 681] on div at bounding box center [844, 647] width 1216 height 242
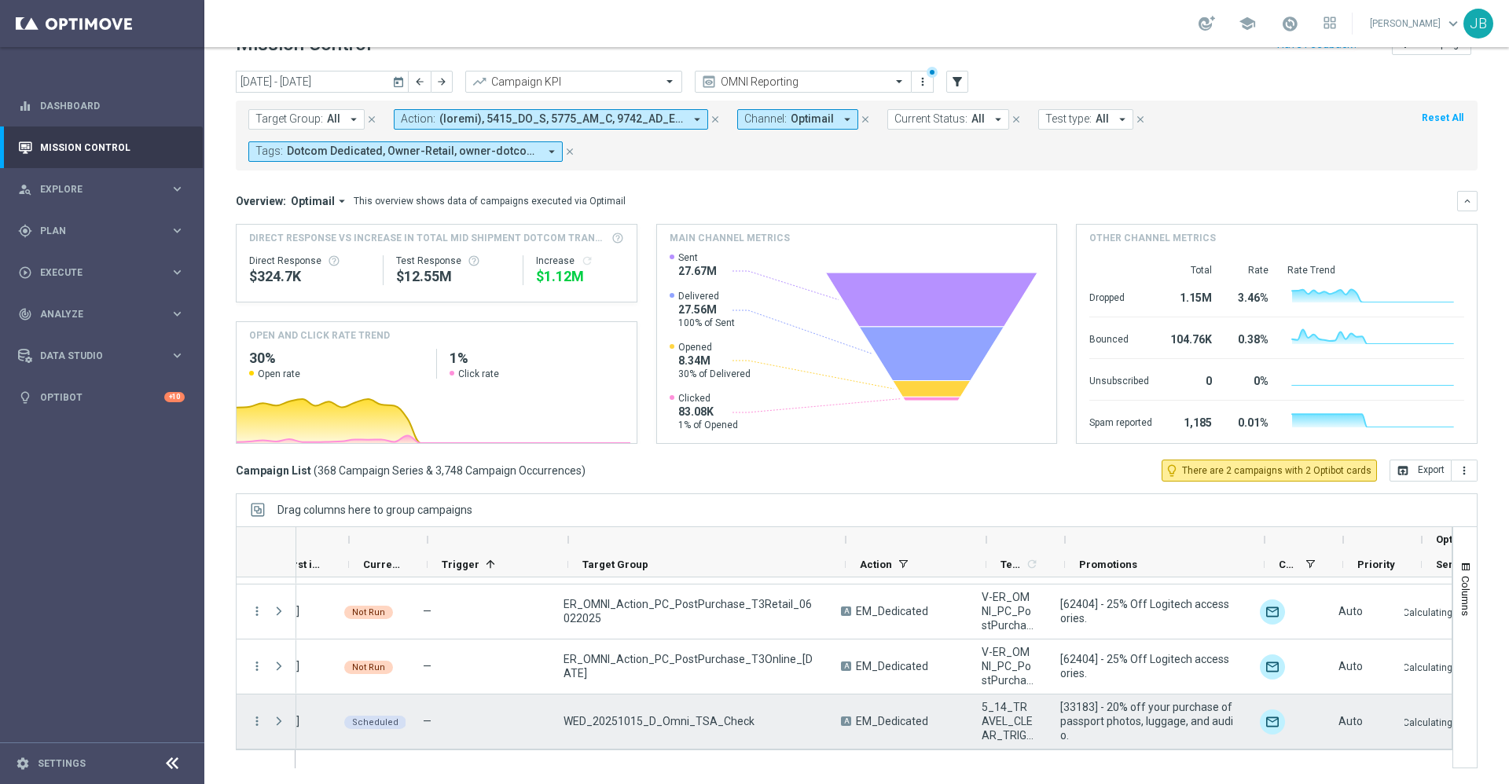
scroll to position [0, 0]
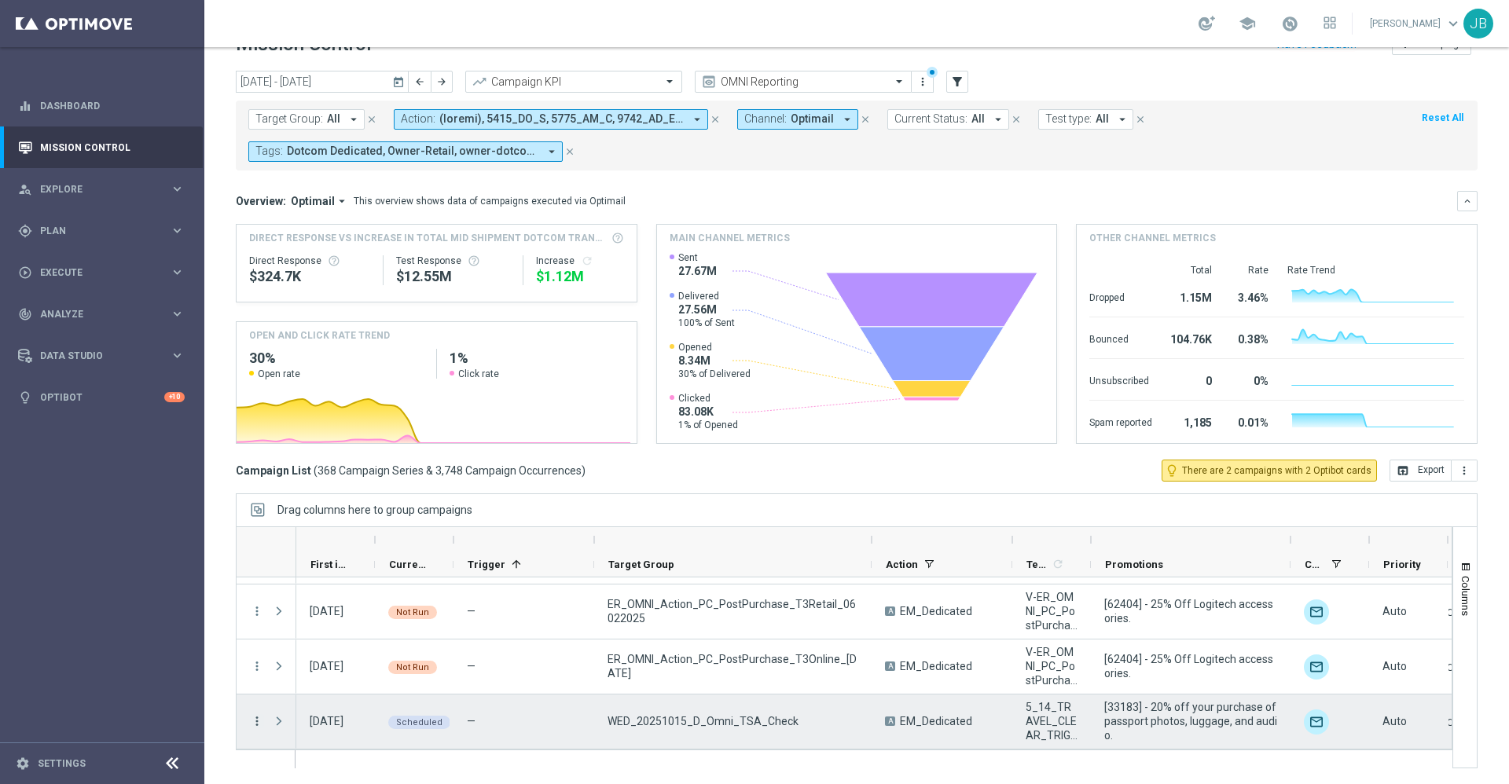
click at [259, 719] on icon "more_vert" at bounding box center [257, 721] width 14 height 14
click at [331, 559] on span "Campaign Details" at bounding box center [327, 557] width 79 height 11
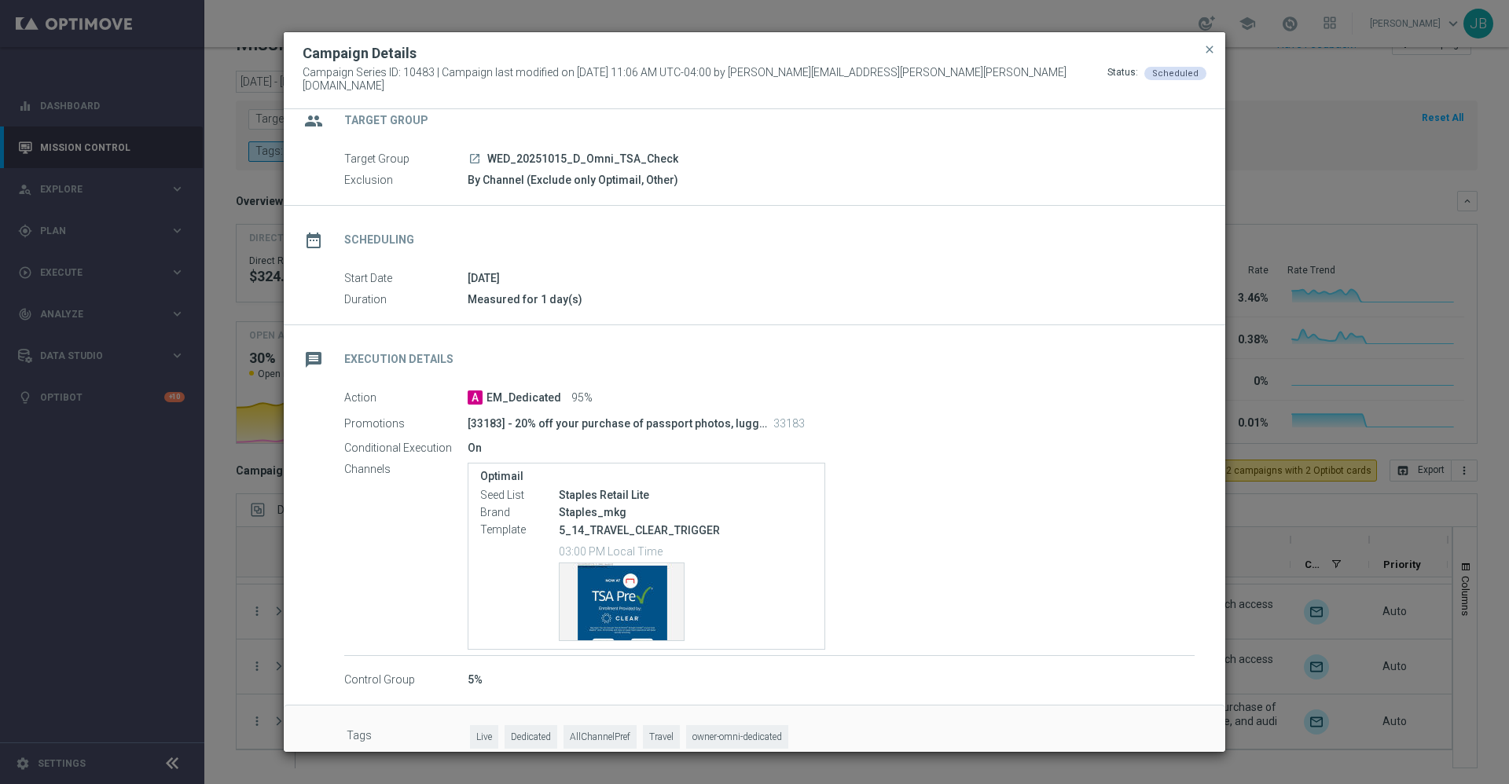
scroll to position [43, 0]
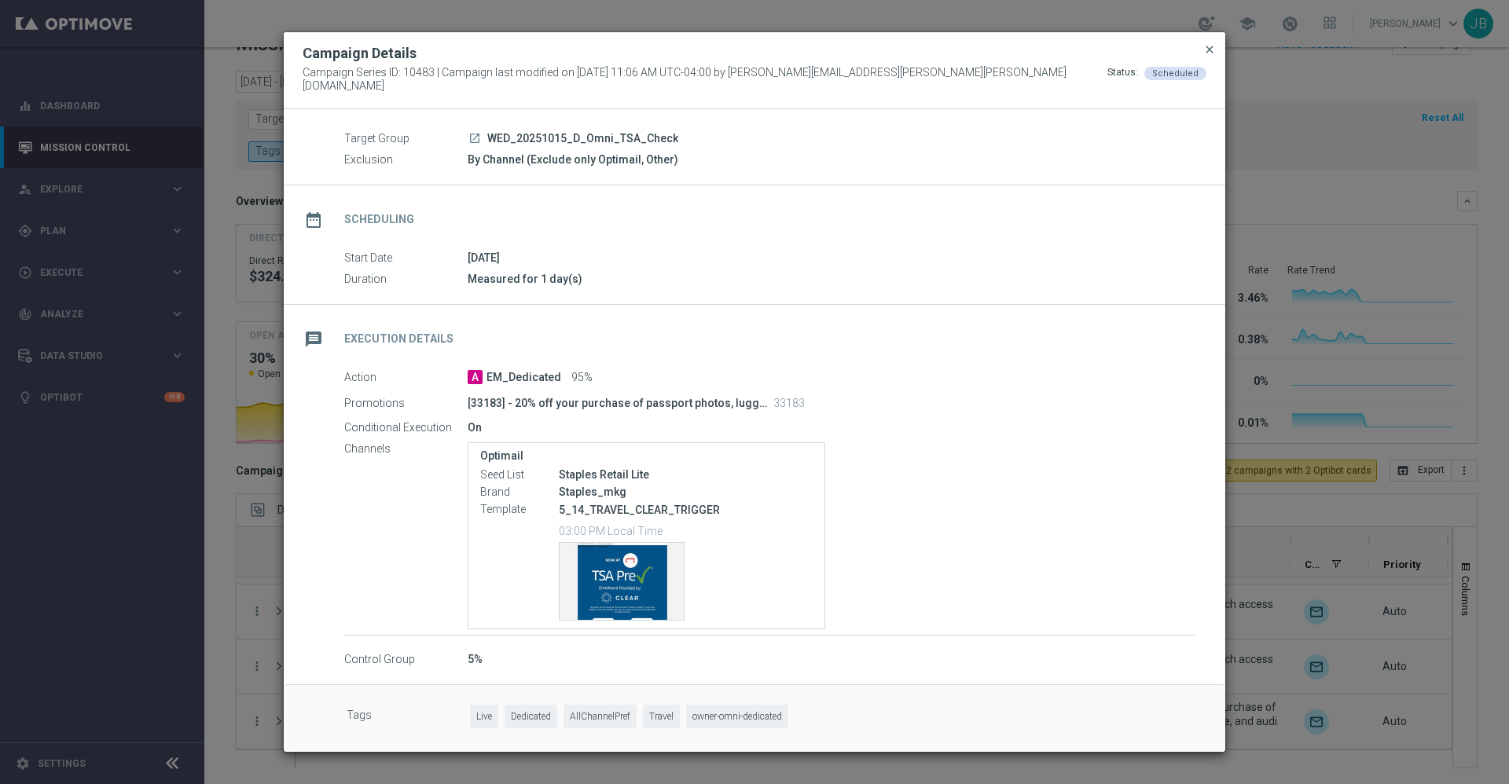
click at [1210, 54] on span "close" at bounding box center [1209, 49] width 13 height 13
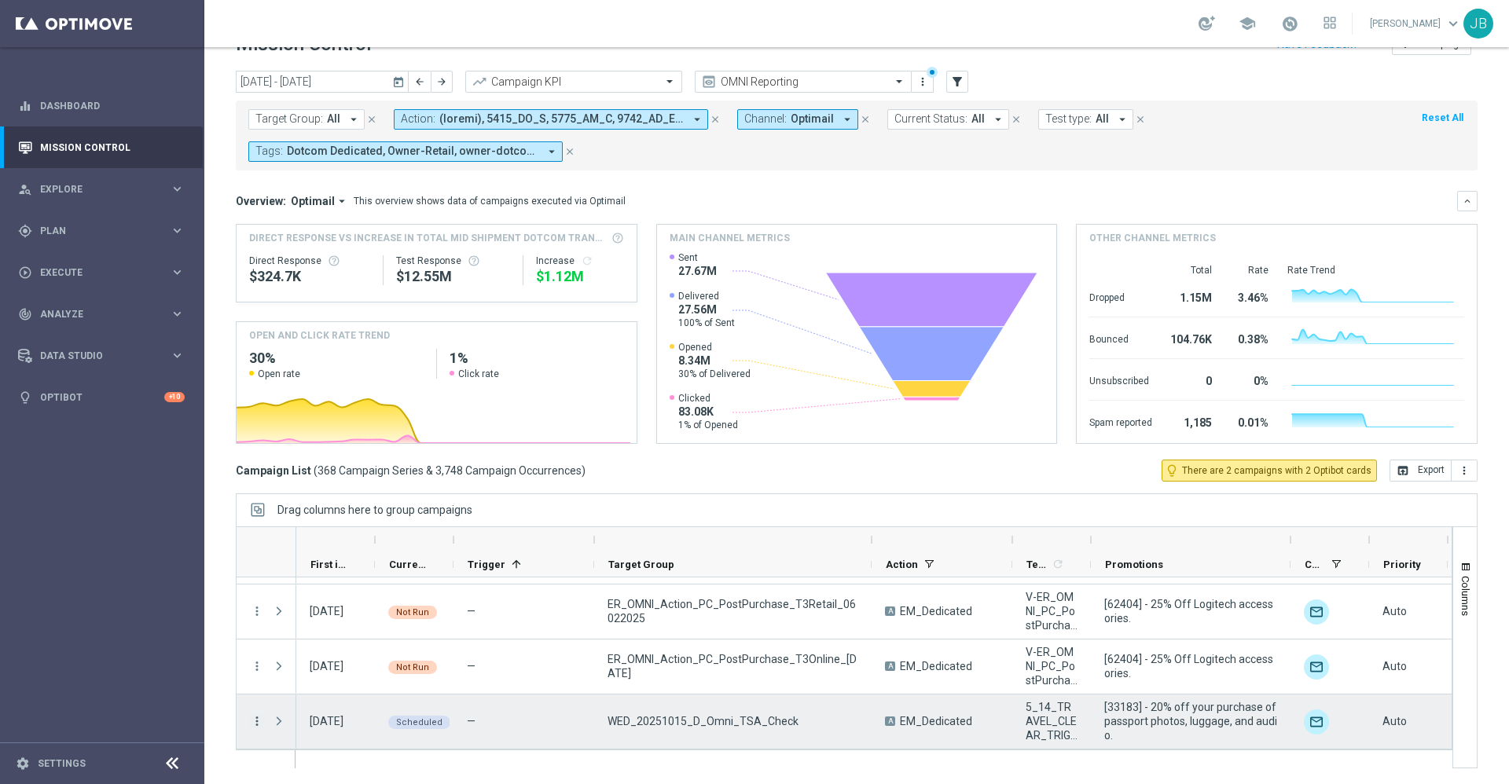
click at [258, 719] on icon "more_vert" at bounding box center [257, 721] width 14 height 14
click at [347, 553] on span "Campaign Details" at bounding box center [327, 557] width 79 height 11
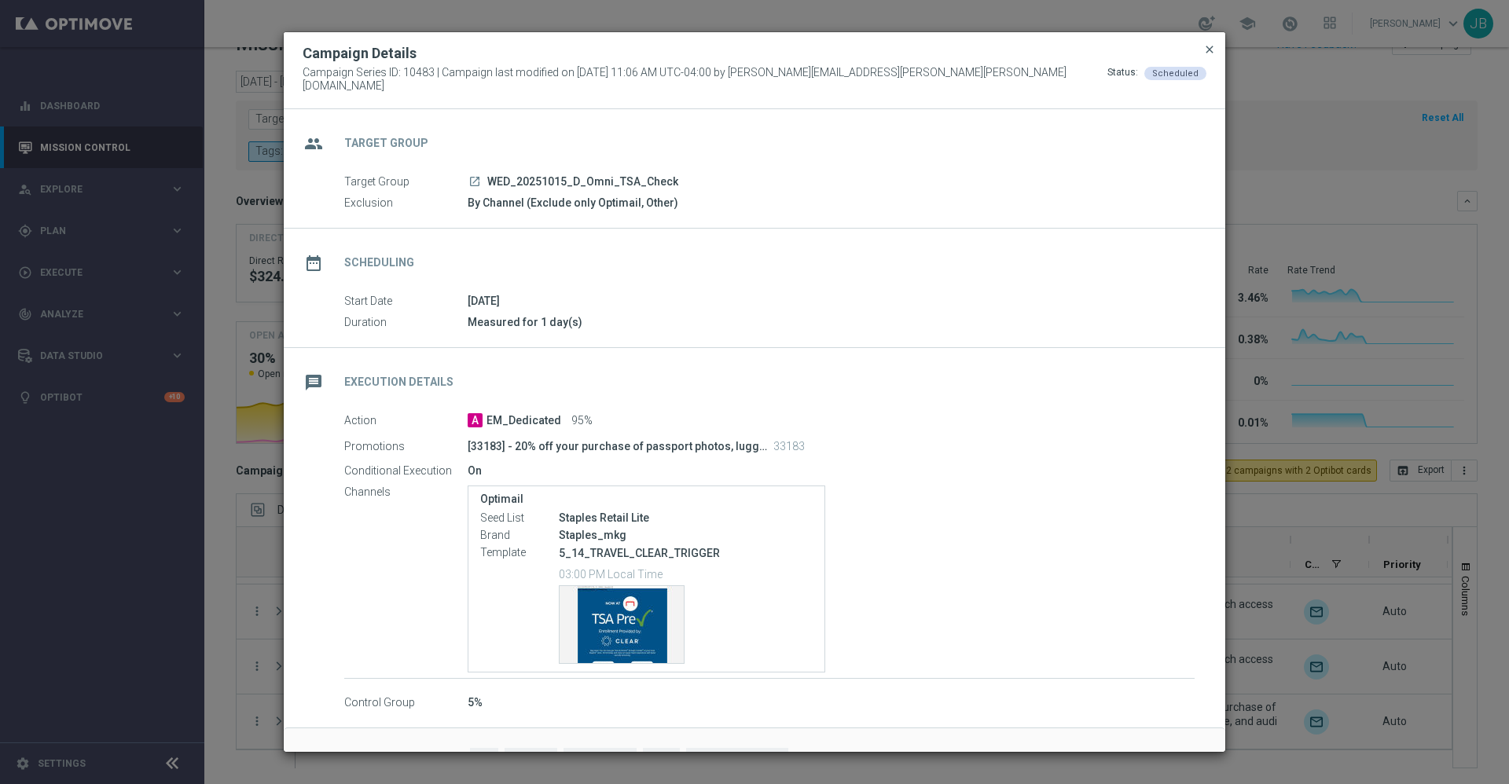
click at [1210, 56] on span "close" at bounding box center [1209, 49] width 13 height 13
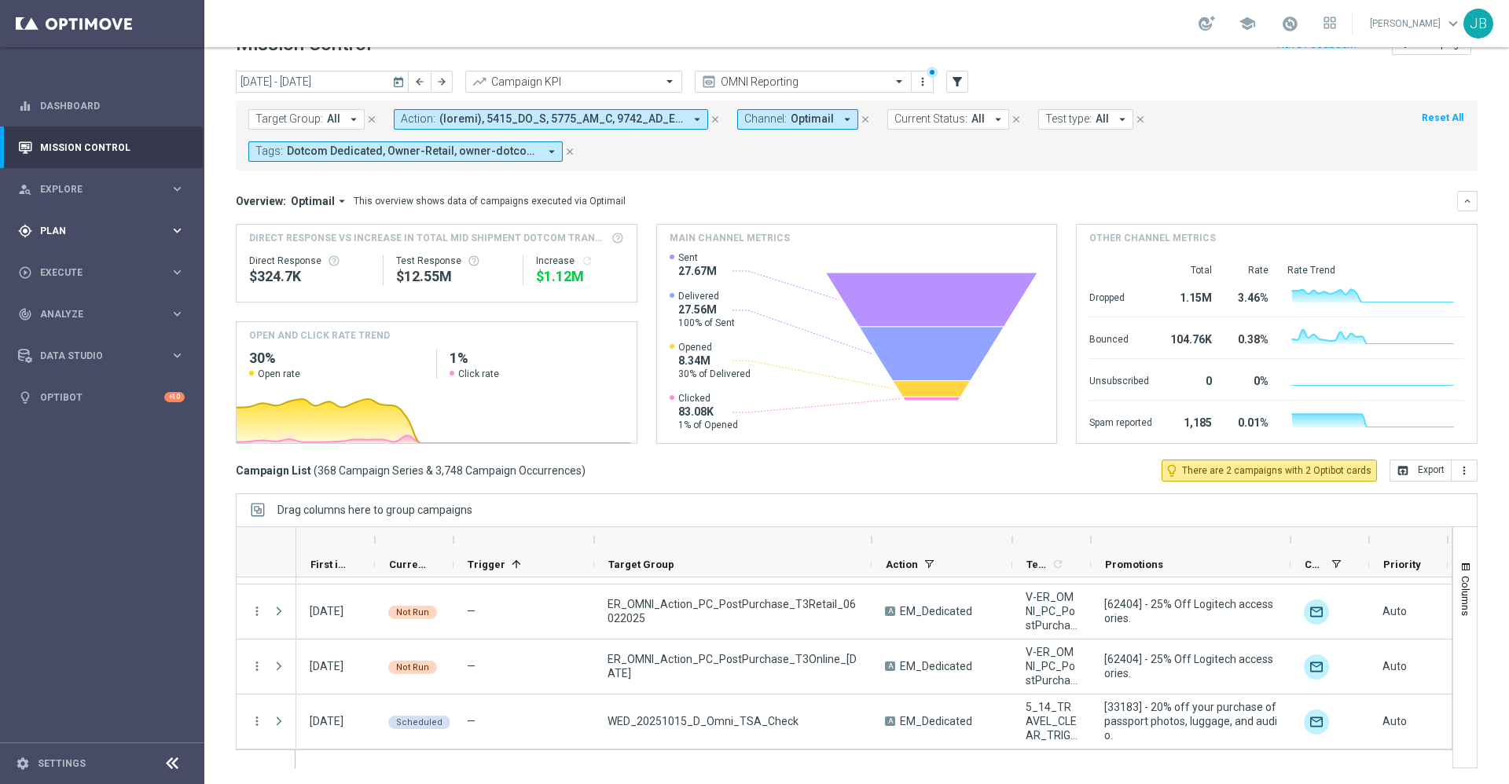
click at [80, 240] on div "gps_fixed Plan keyboard_arrow_right" at bounding box center [101, 231] width 203 height 42
click at [75, 555] on div "track_changes Analyze" at bounding box center [94, 550] width 152 height 14
click at [82, 462] on span "BI Studio" at bounding box center [98, 464] width 112 height 9
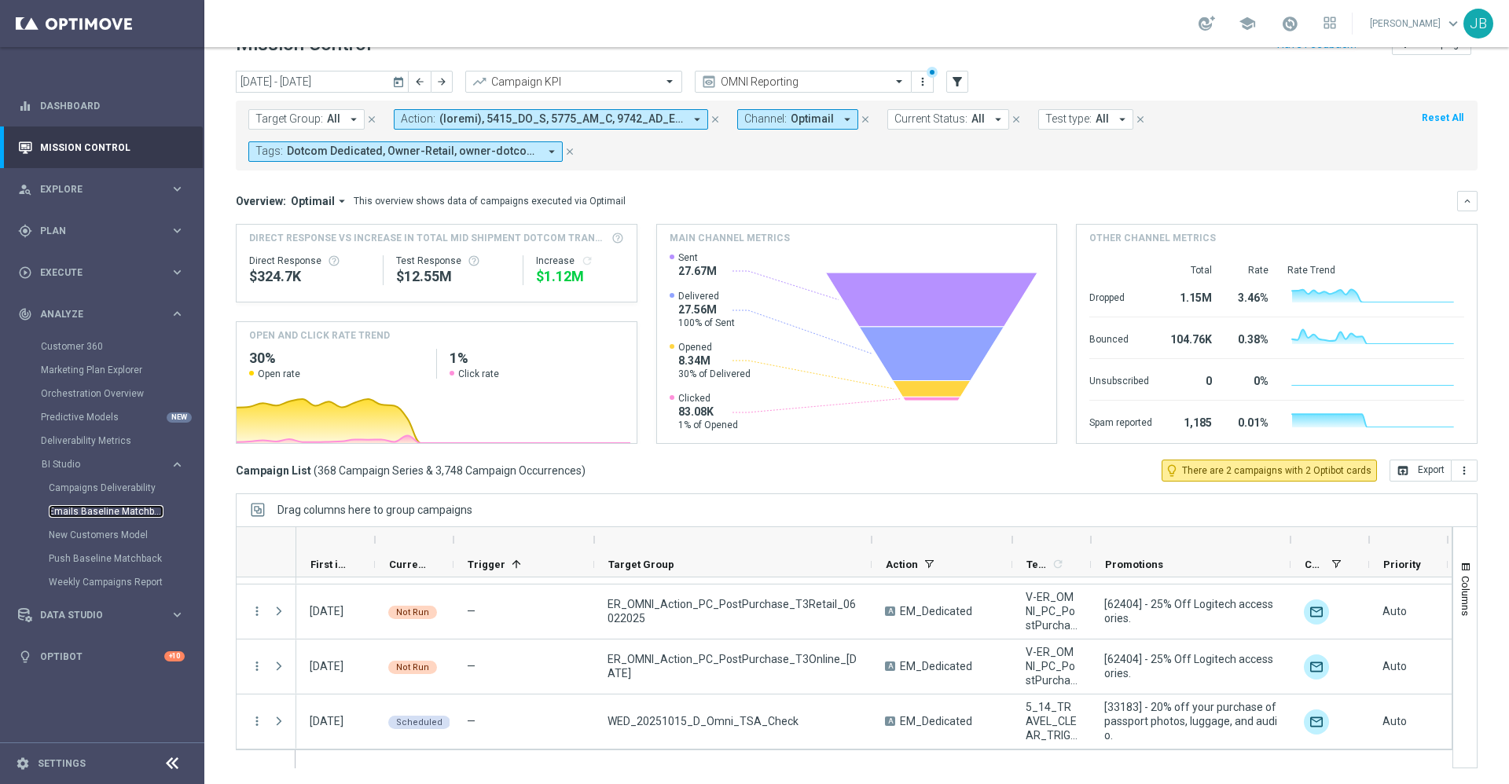
click at [90, 509] on link "Emails Baseline Matchback" at bounding box center [106, 511] width 115 height 13
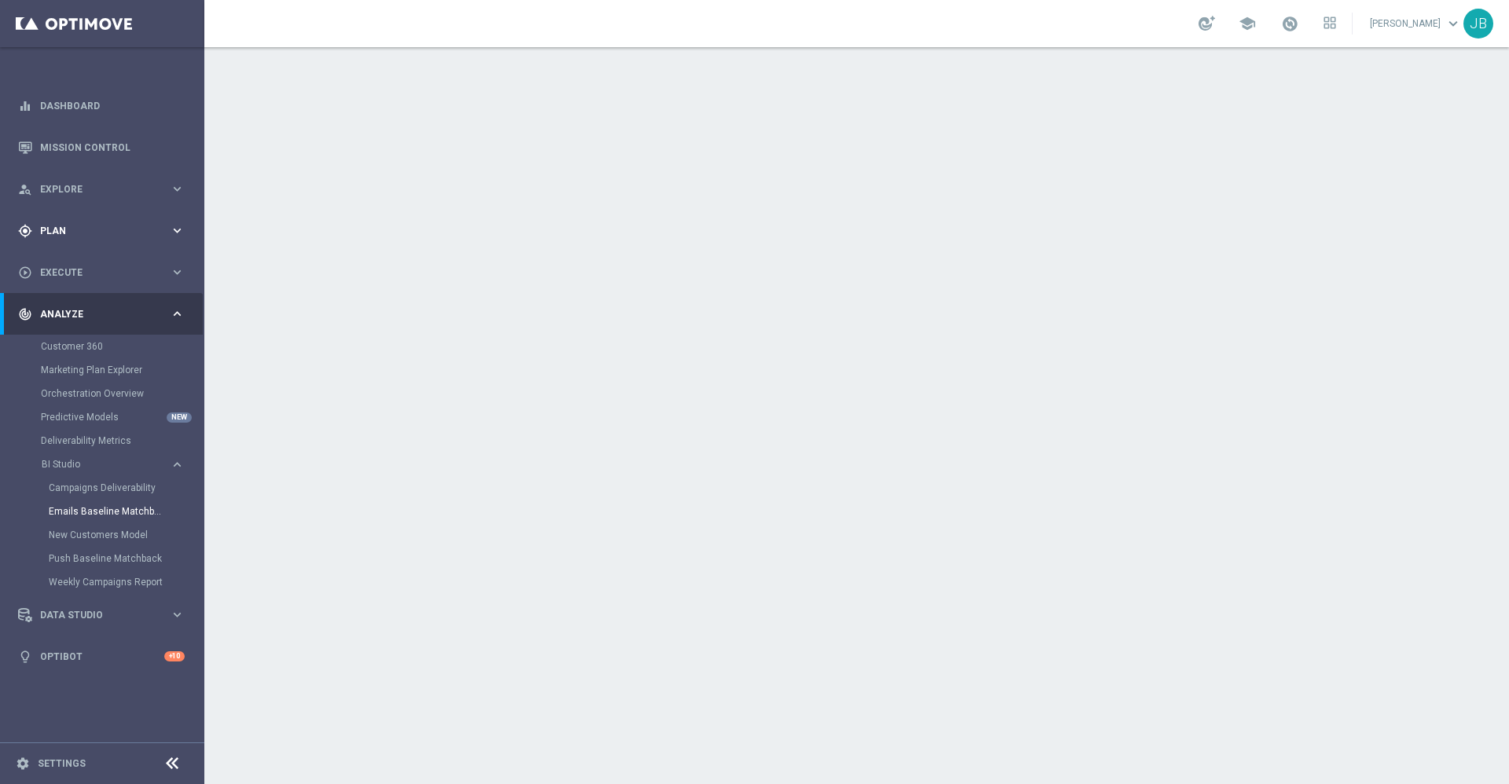
click at [92, 226] on span "Plan" at bounding box center [105, 230] width 130 height 9
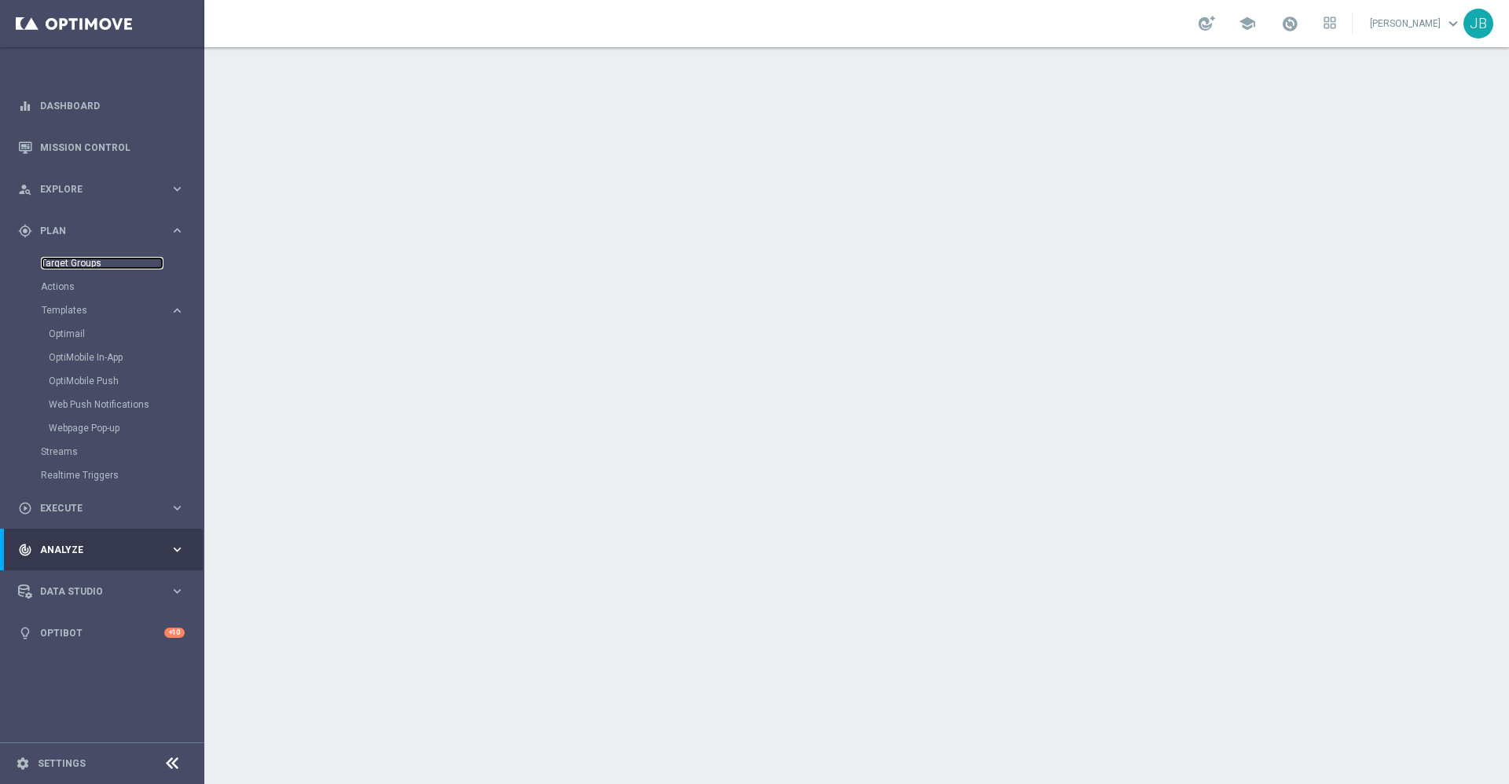
click at [82, 266] on link "Target Groups" at bounding box center [102, 263] width 123 height 13
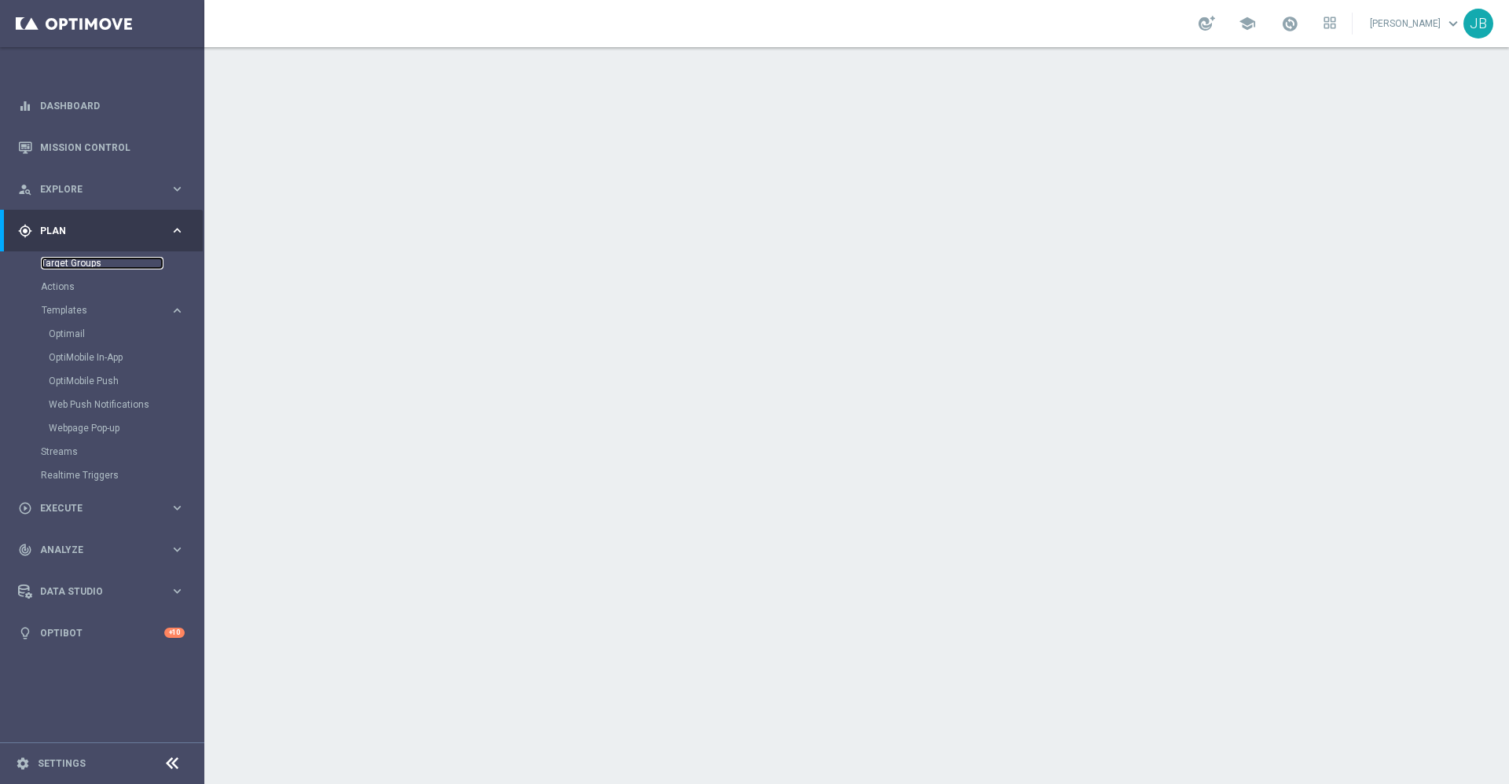
click at [98, 259] on link "Target Groups" at bounding box center [102, 263] width 123 height 13
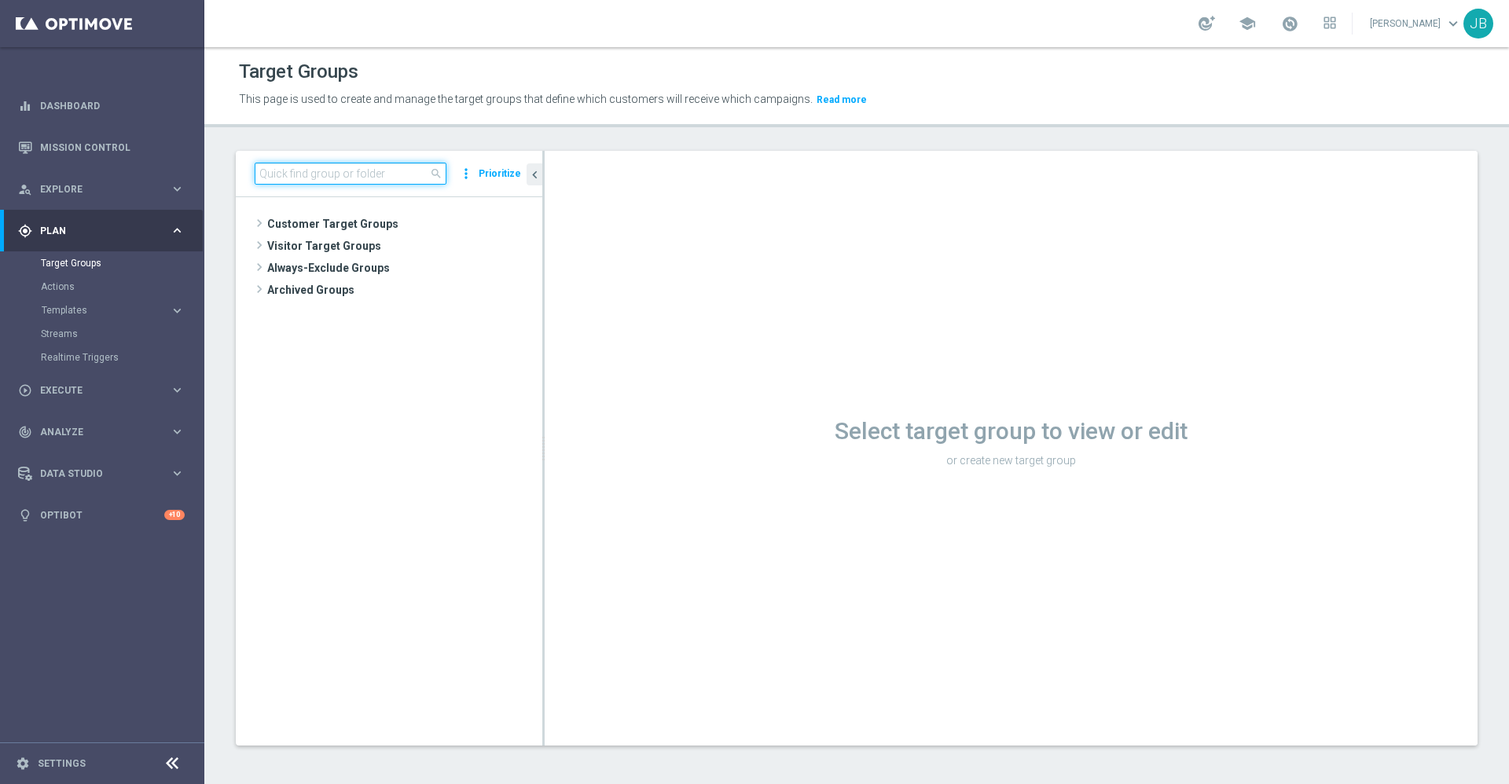
click at [370, 164] on input at bounding box center [351, 174] width 192 height 22
paste input "ER_DC_20240925_CLM_NearingRed"
type input "ER_DC_20240925_CLM_NearingRed"
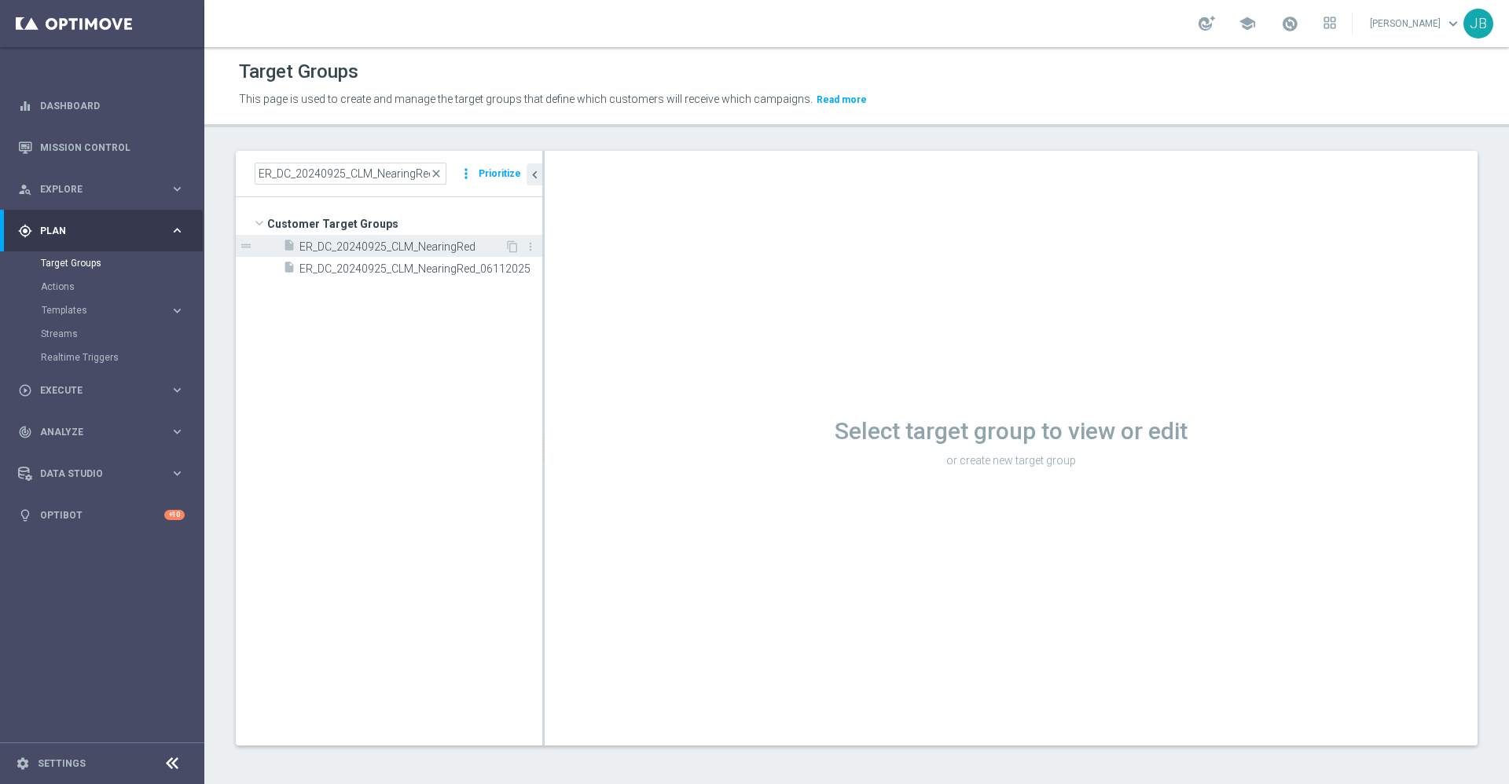
scroll to position [0, 0]
click at [383, 240] on span "ER_DC_20240925_CLM_NearingRed" at bounding box center [401, 246] width 205 height 13
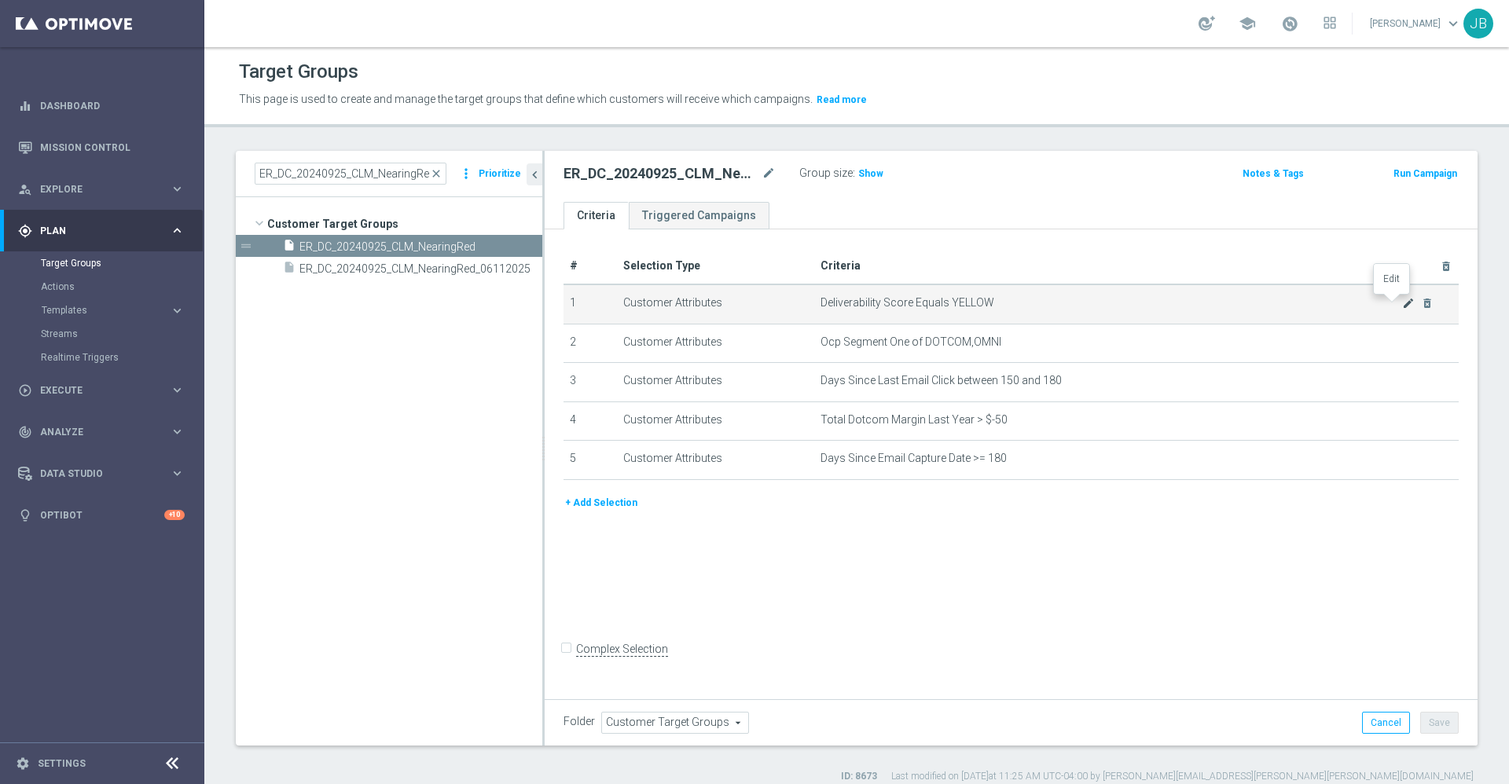
click at [1402, 303] on icon "mode_edit" at bounding box center [1408, 303] width 13 height 13
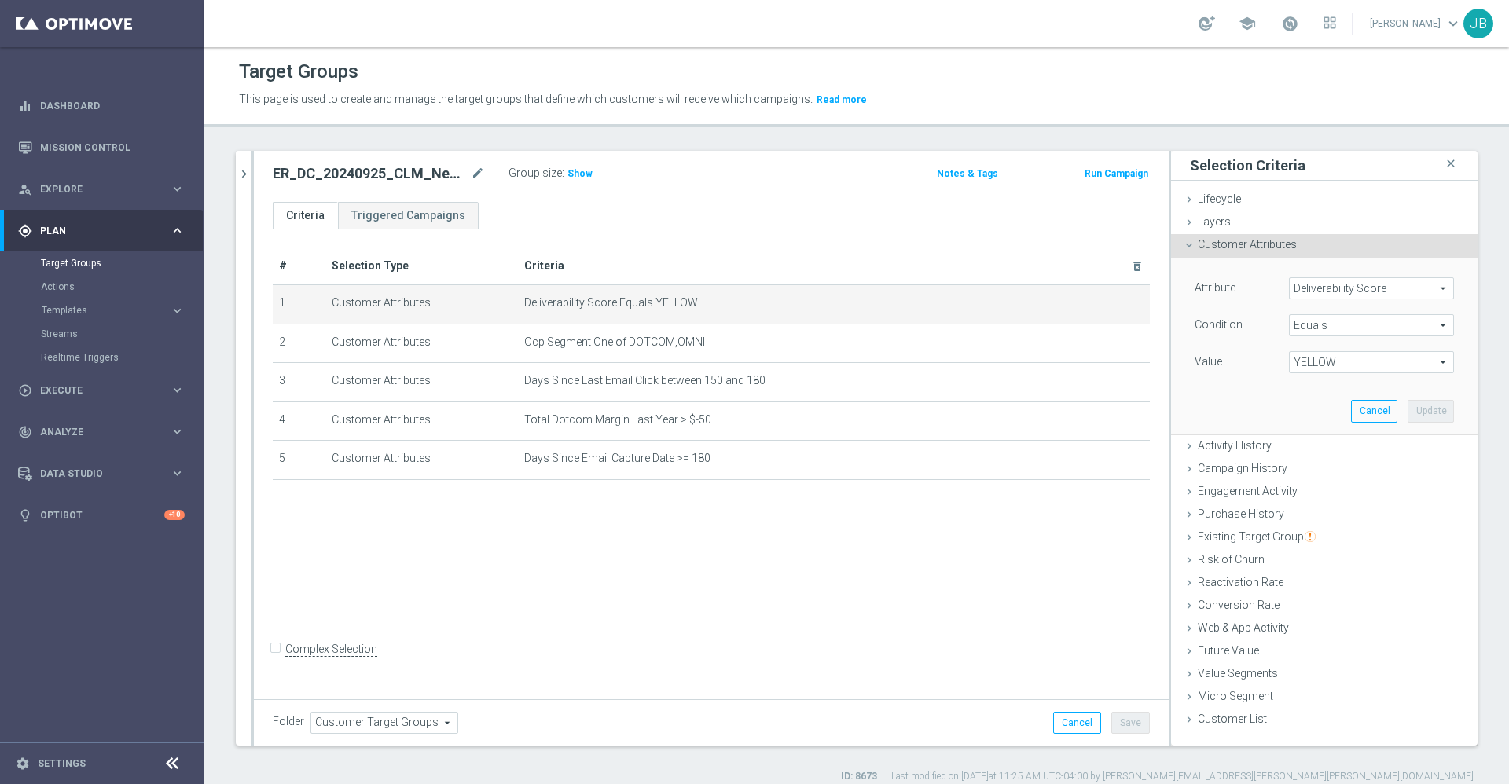
click at [1340, 293] on span "Deliverability Score" at bounding box center [1370, 288] width 163 height 20
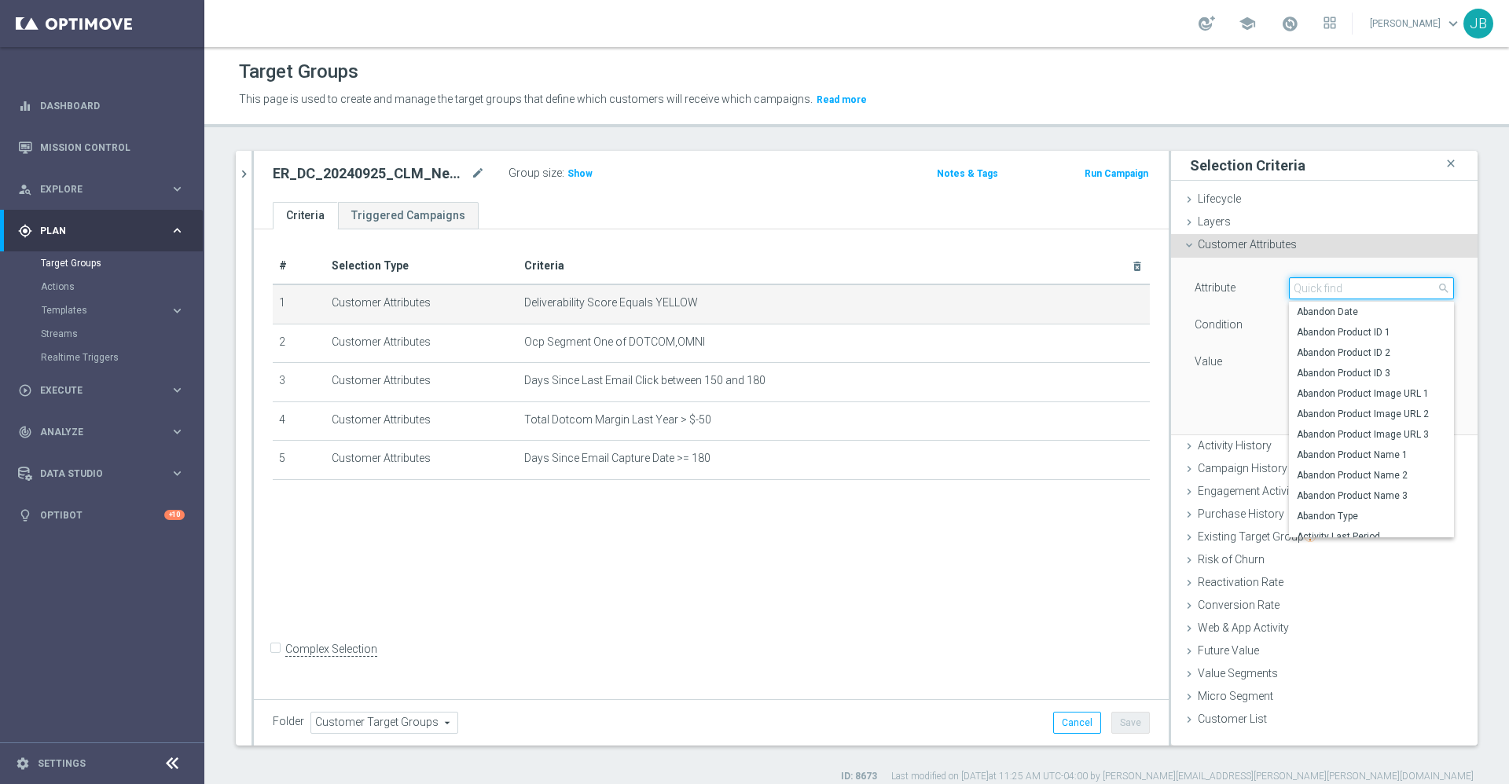
click at [1340, 293] on input "search" at bounding box center [1371, 288] width 165 height 22
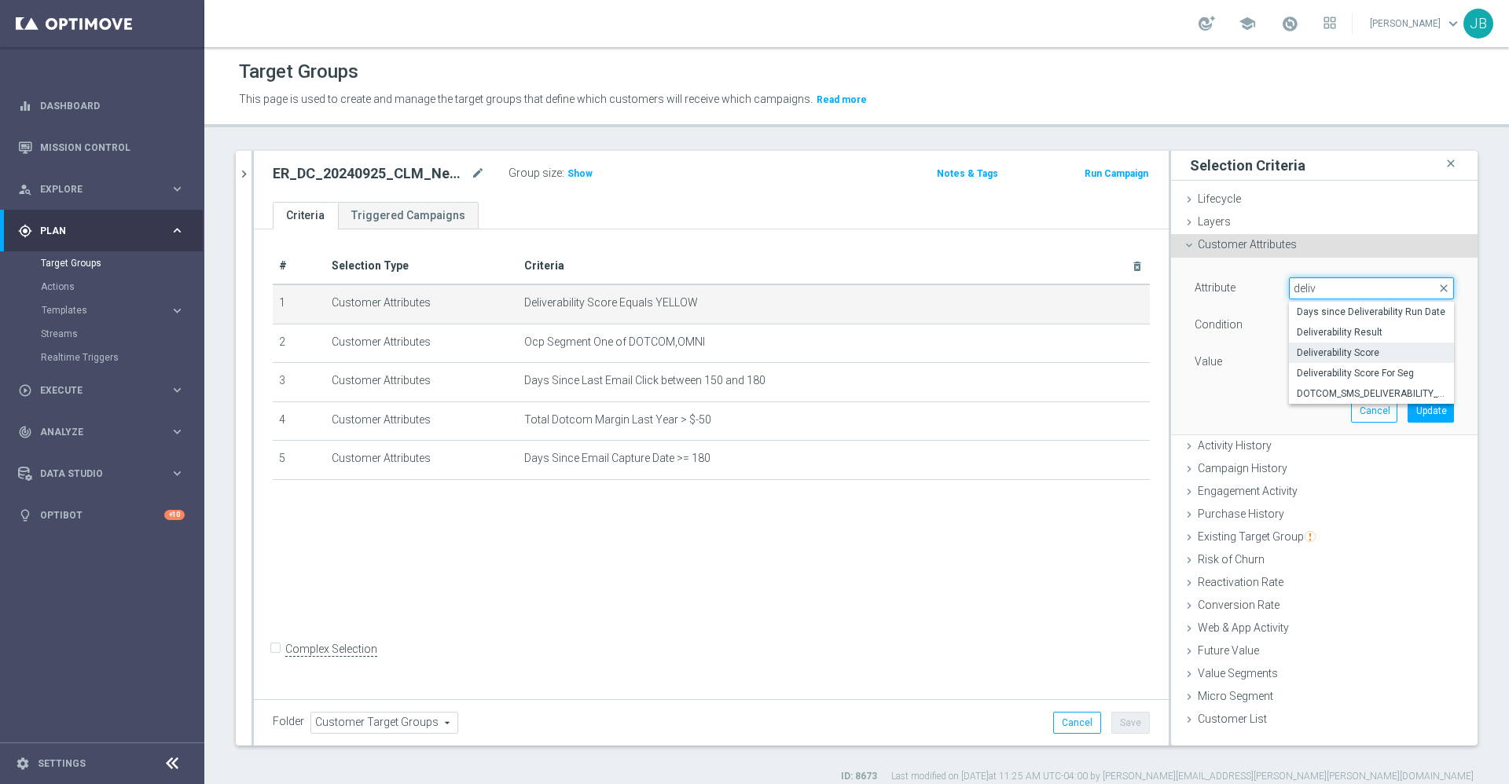
type input "deliv"
click at [1234, 402] on div "Attribute Deliverability Score Deliverability Score arrow_drop_down deliv close…" at bounding box center [1323, 346] width 283 height 176
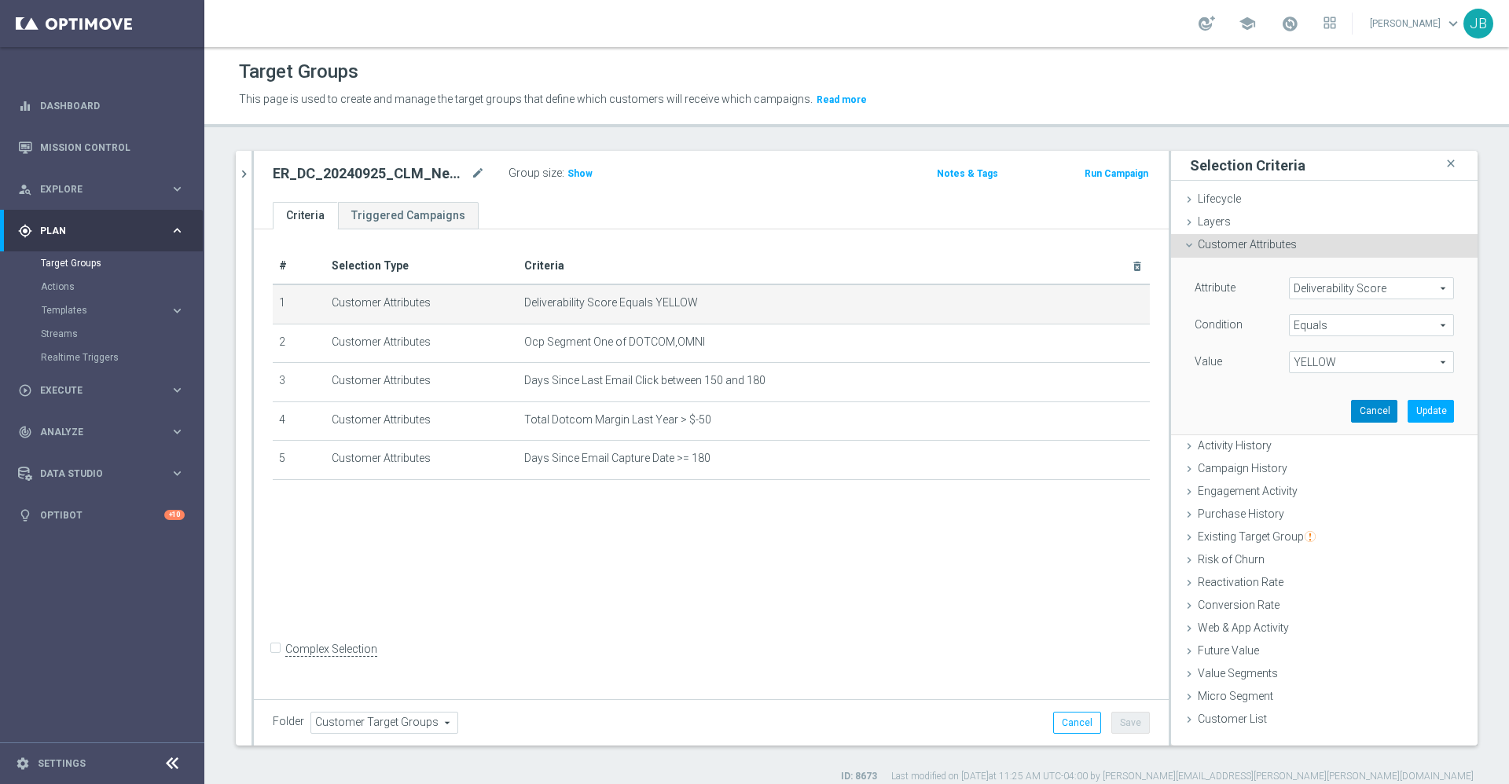
click at [1351, 411] on button "Cancel" at bounding box center [1374, 411] width 46 height 22
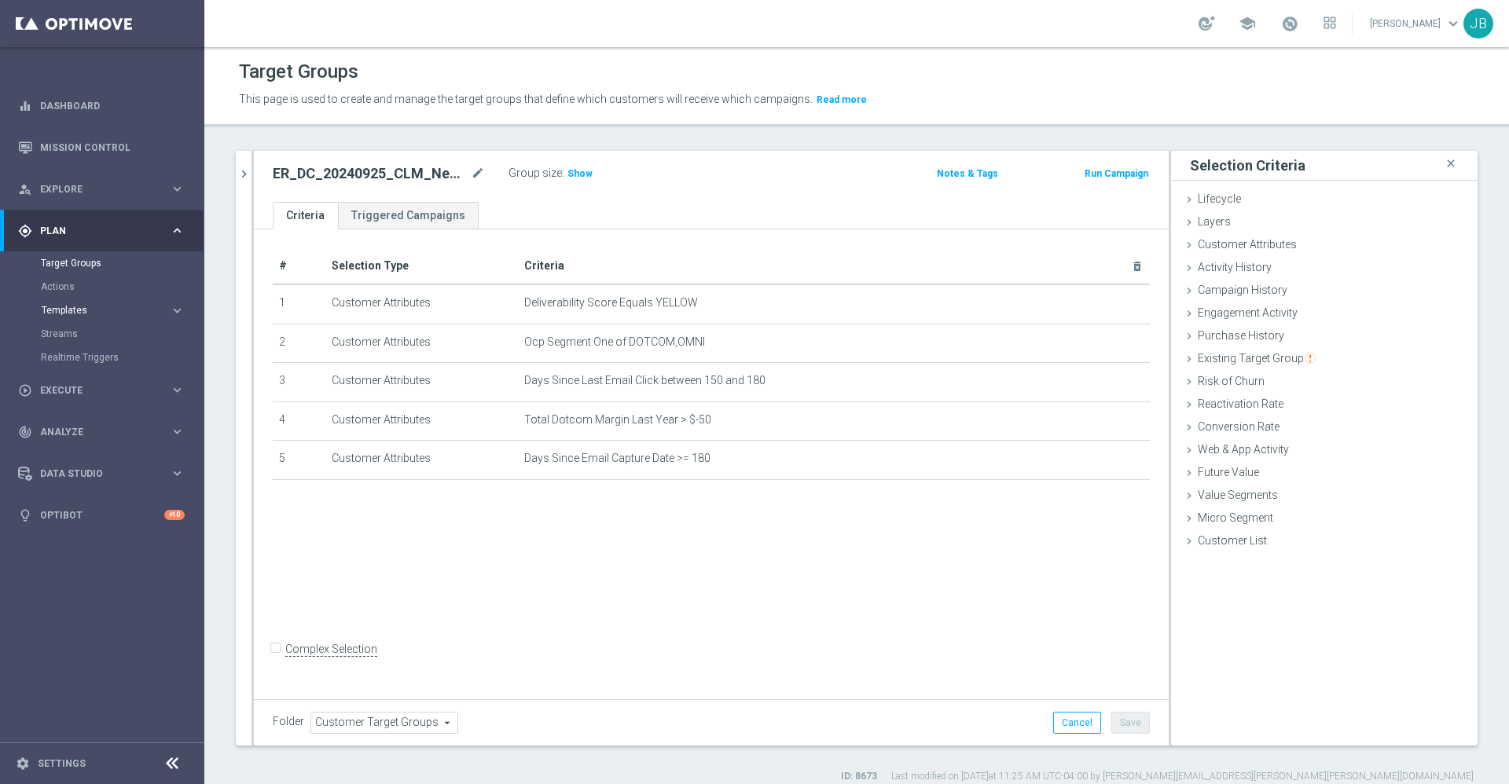
click at [74, 311] on span "Templates" at bounding box center [98, 310] width 112 height 9
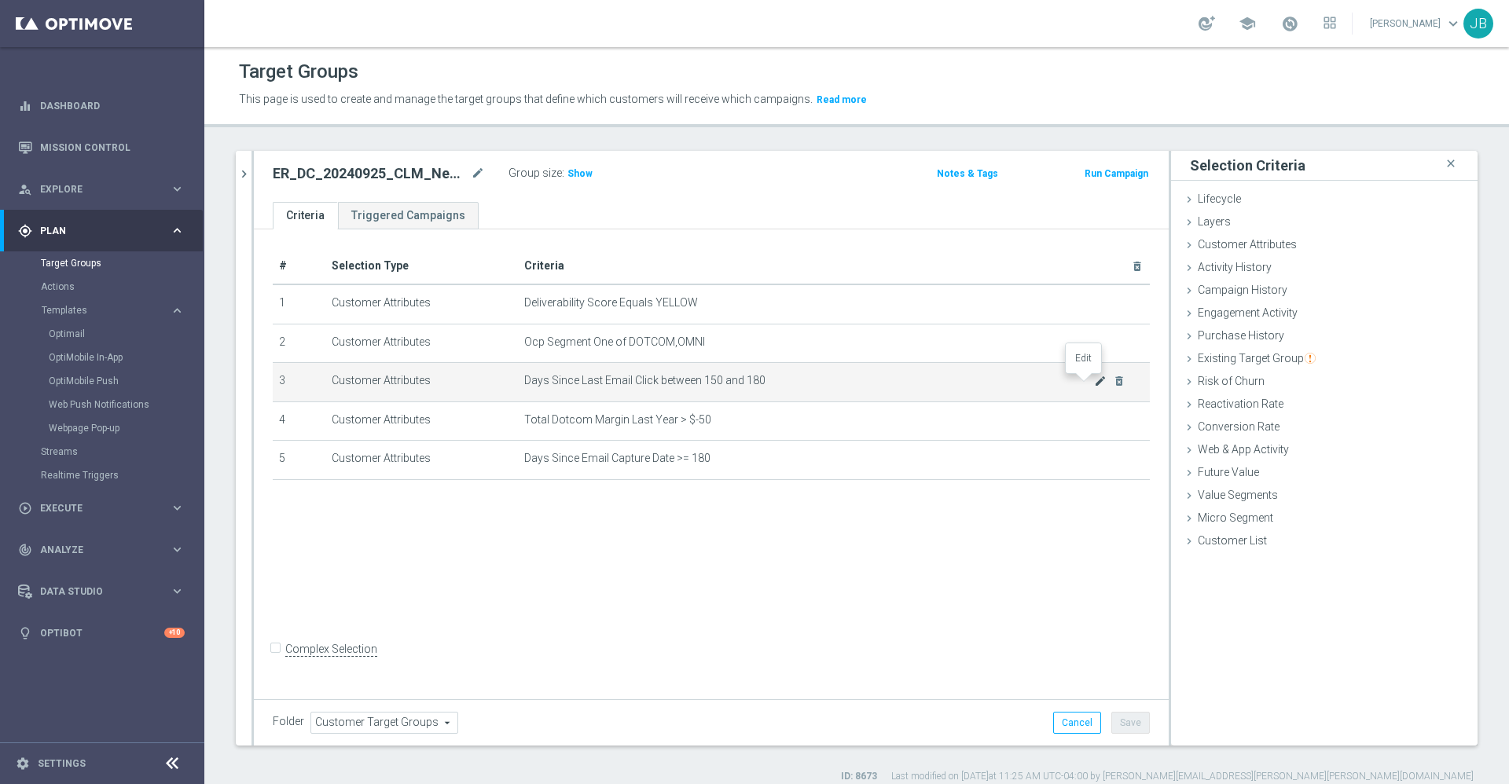
click at [1094, 386] on icon "mode_edit" at bounding box center [1100, 381] width 13 height 13
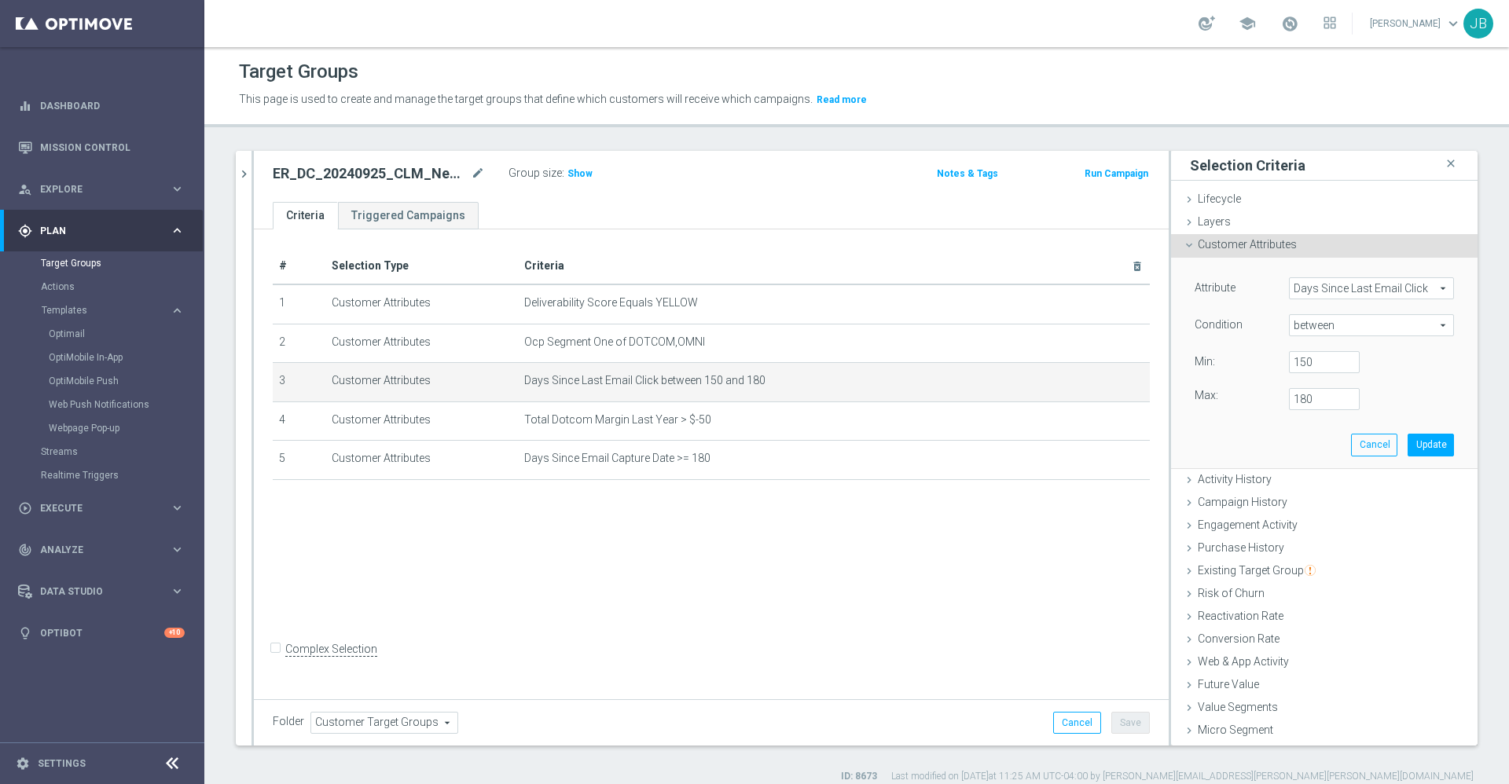
click at [903, 587] on div "# Selection Type Criteria delete_forever 1 Customer Attributes Deliverability S…" at bounding box center [711, 461] width 915 height 465
click at [83, 335] on link "Optimail" at bounding box center [106, 334] width 115 height 13
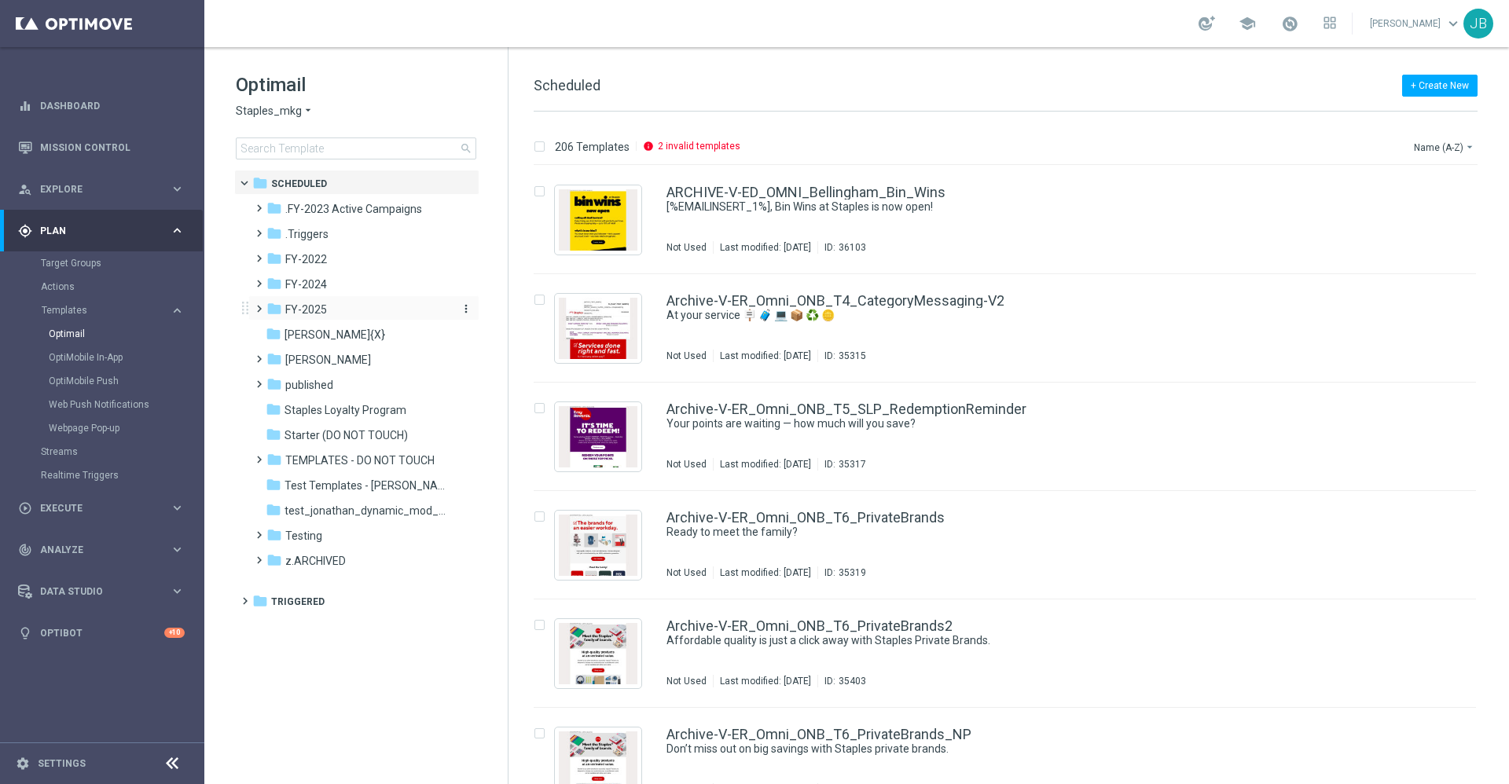
click at [309, 305] on span "FY-2025" at bounding box center [306, 309] width 42 height 14
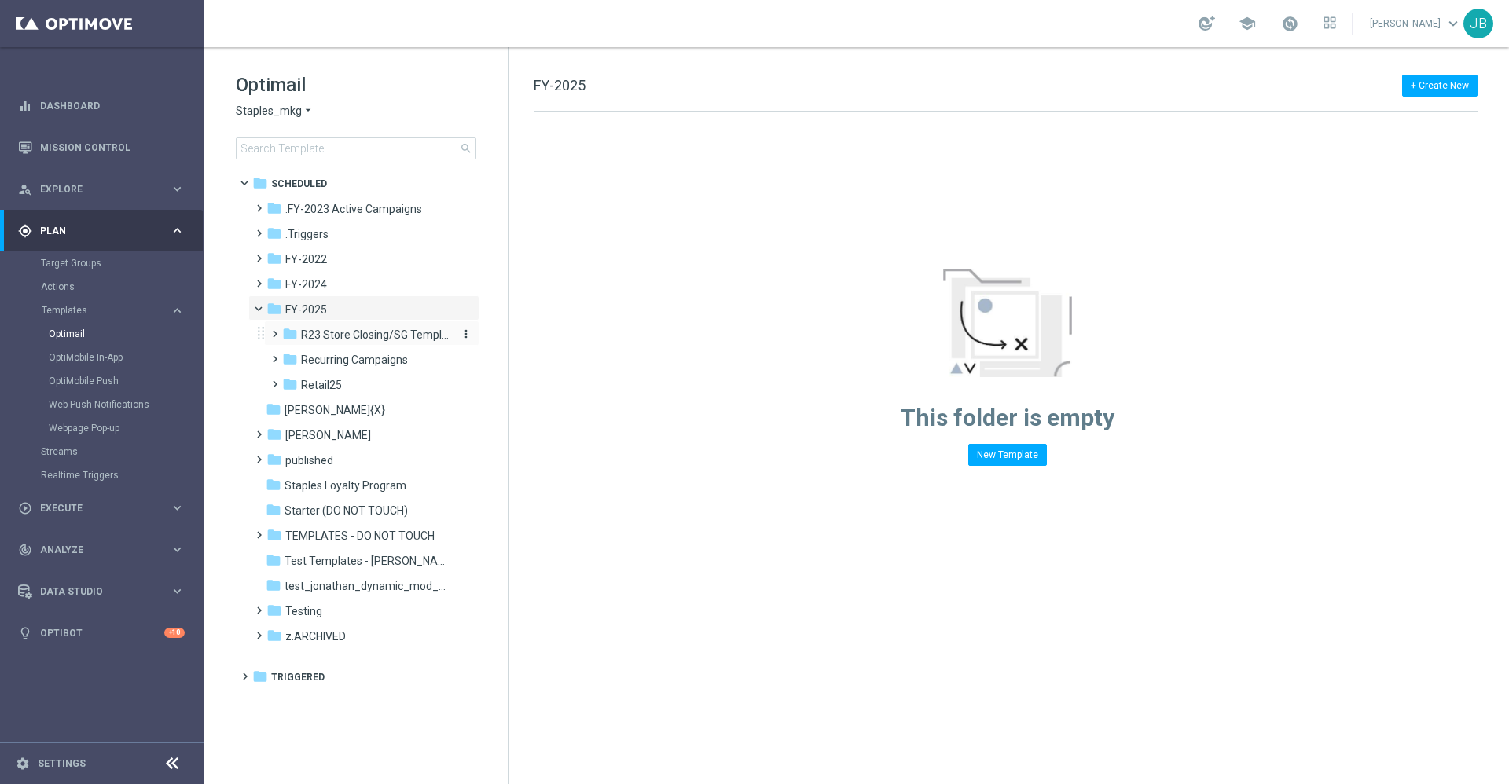
click at [341, 336] on span "R23 Store Closing/SG Templates" at bounding box center [375, 335] width 148 height 14
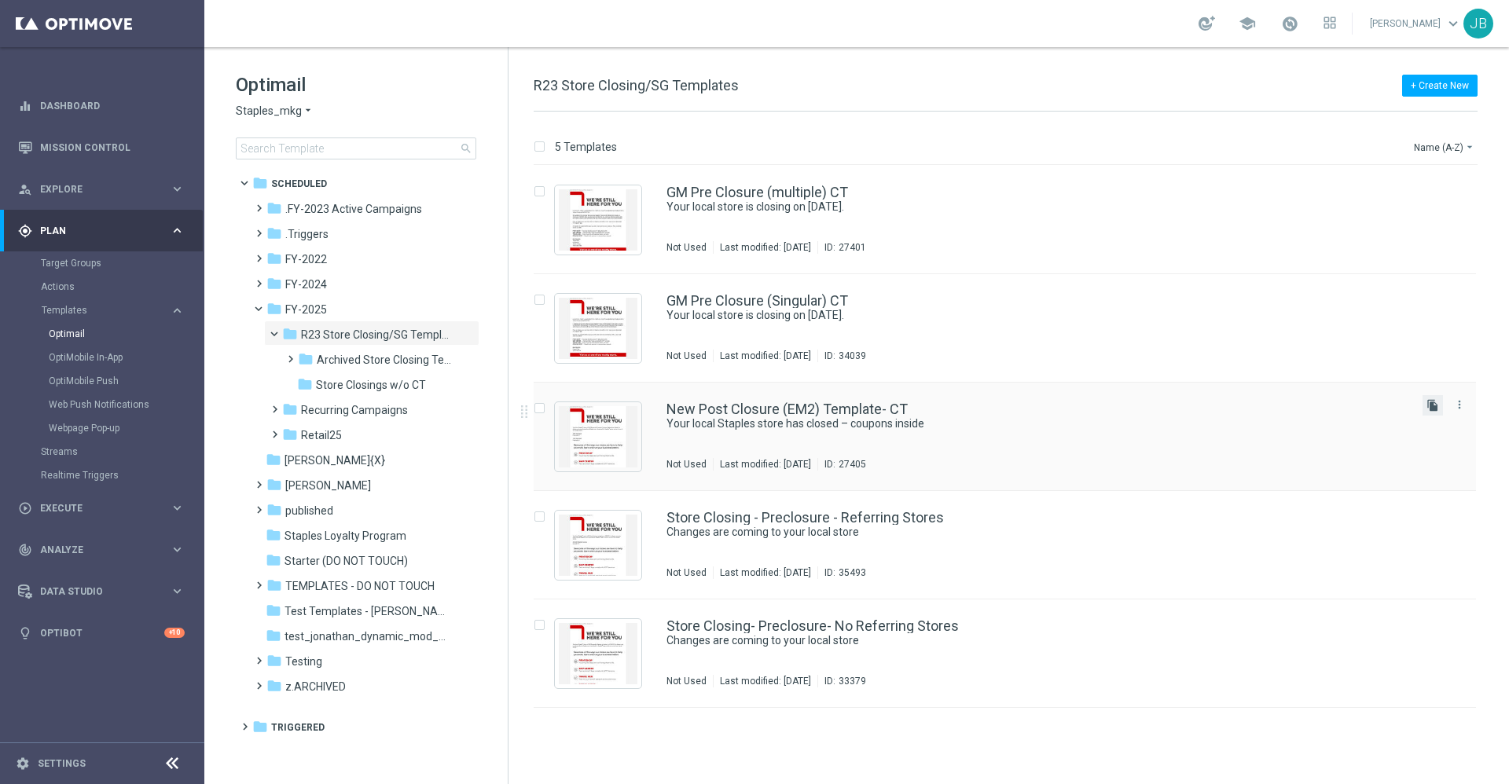
click at [1432, 408] on icon "file_copy" at bounding box center [1432, 405] width 13 height 13
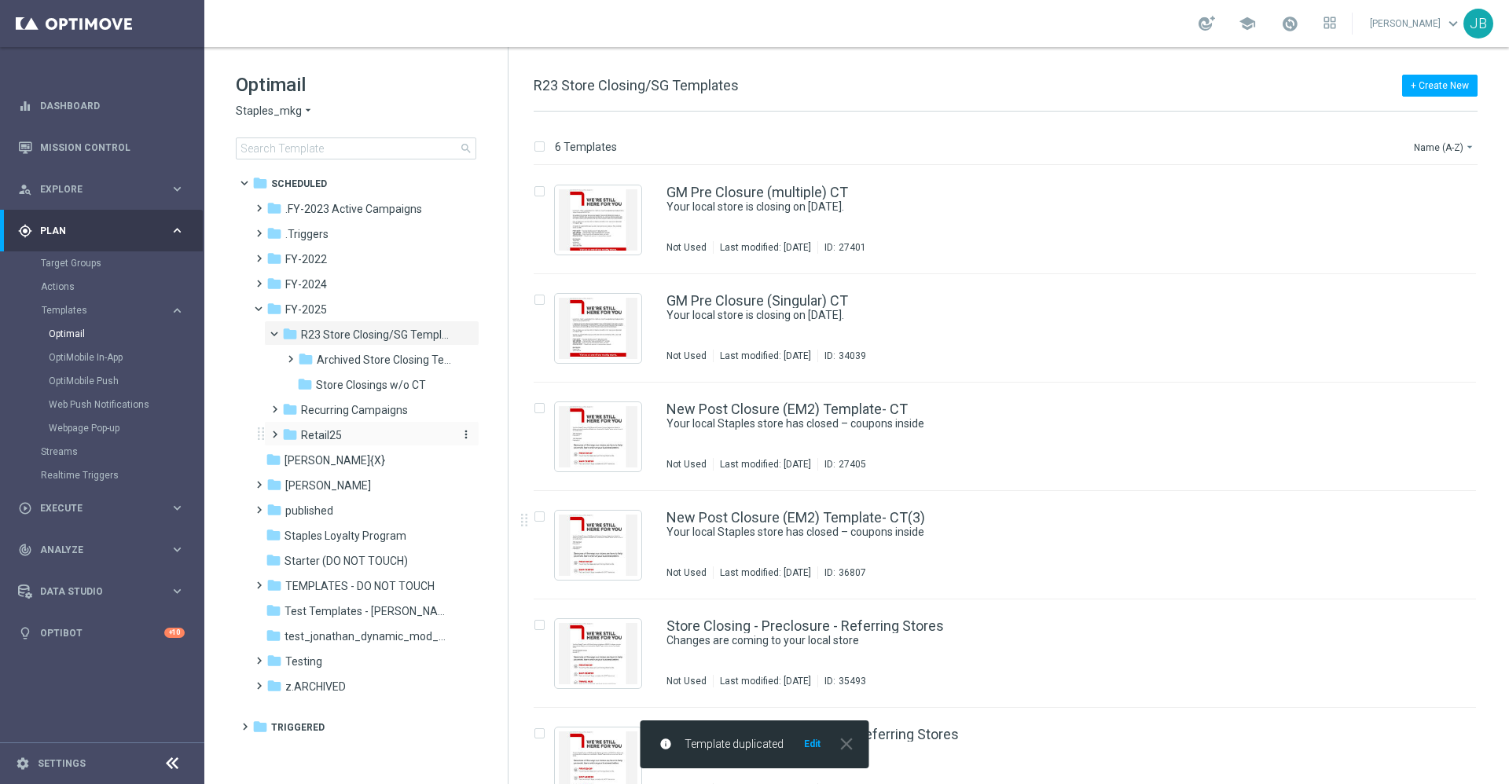
click at [327, 439] on span "Retail25" at bounding box center [321, 435] width 41 height 14
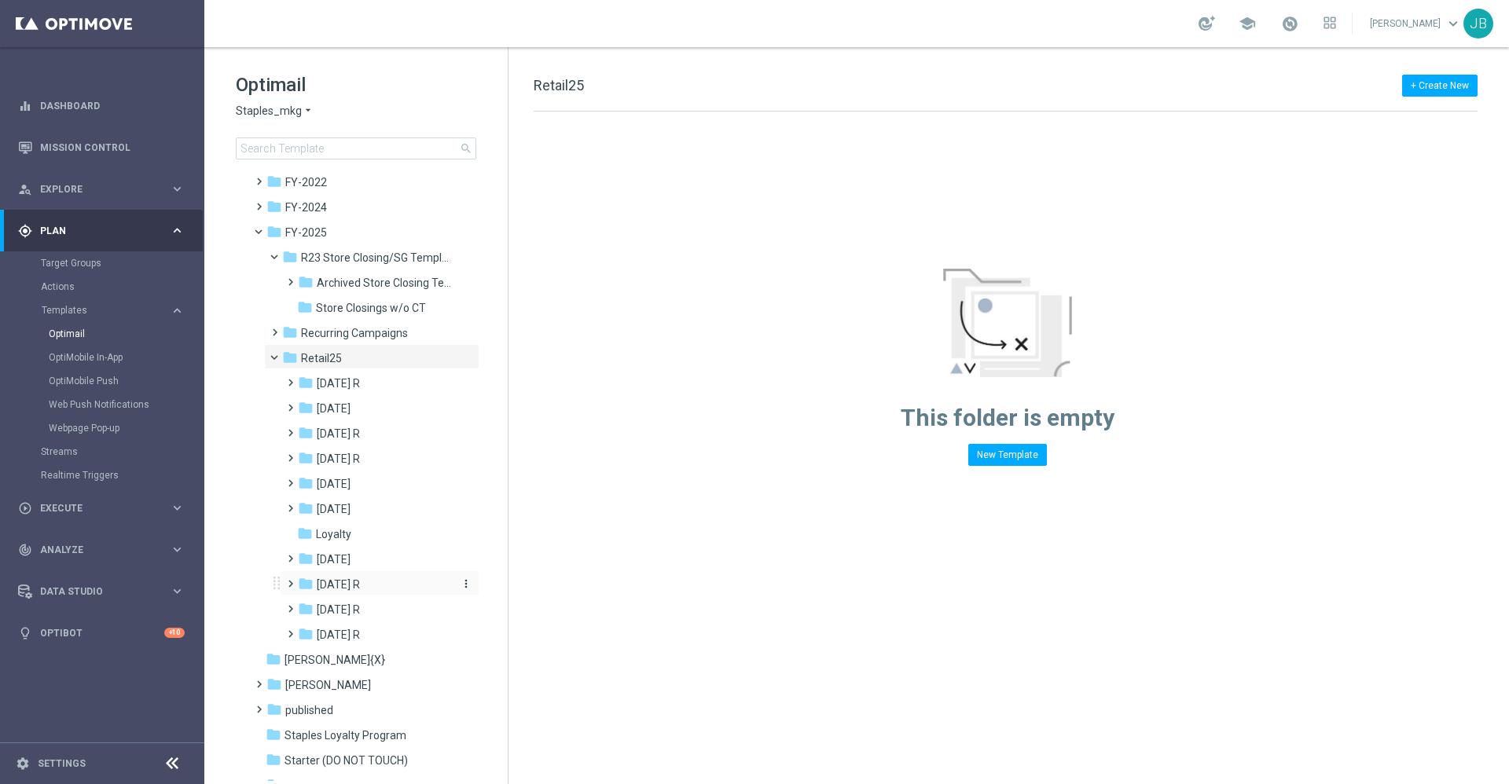
scroll to position [78, 0]
click at [328, 603] on span "[DATE] R" at bounding box center [338, 609] width 43 height 14
click at [363, 678] on span "WO 10/19" at bounding box center [356, 684] width 49 height 14
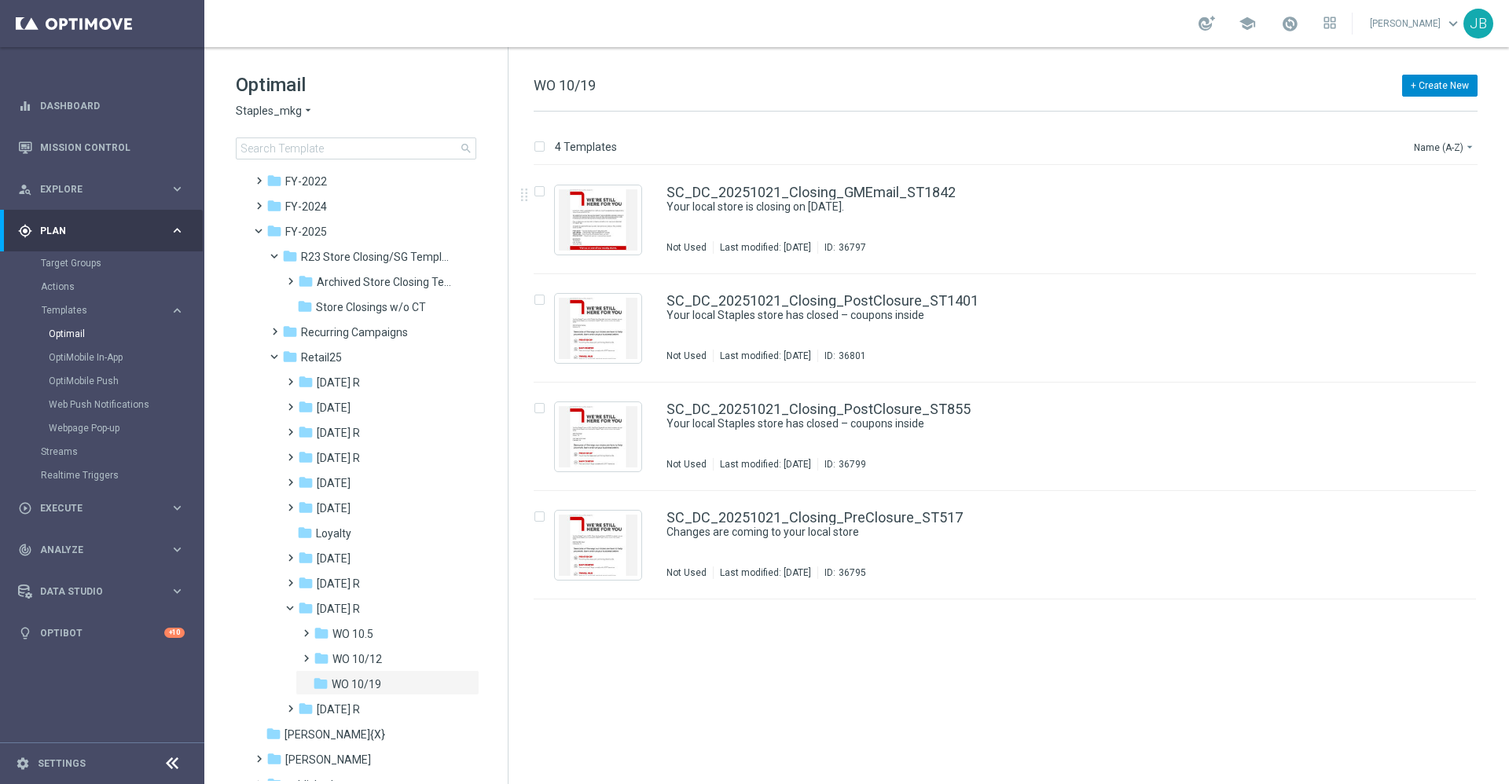
click at [1435, 82] on button "+ Create New" at bounding box center [1439, 86] width 75 height 22
click at [1380, 111] on span "New Template" at bounding box center [1395, 113] width 63 height 11
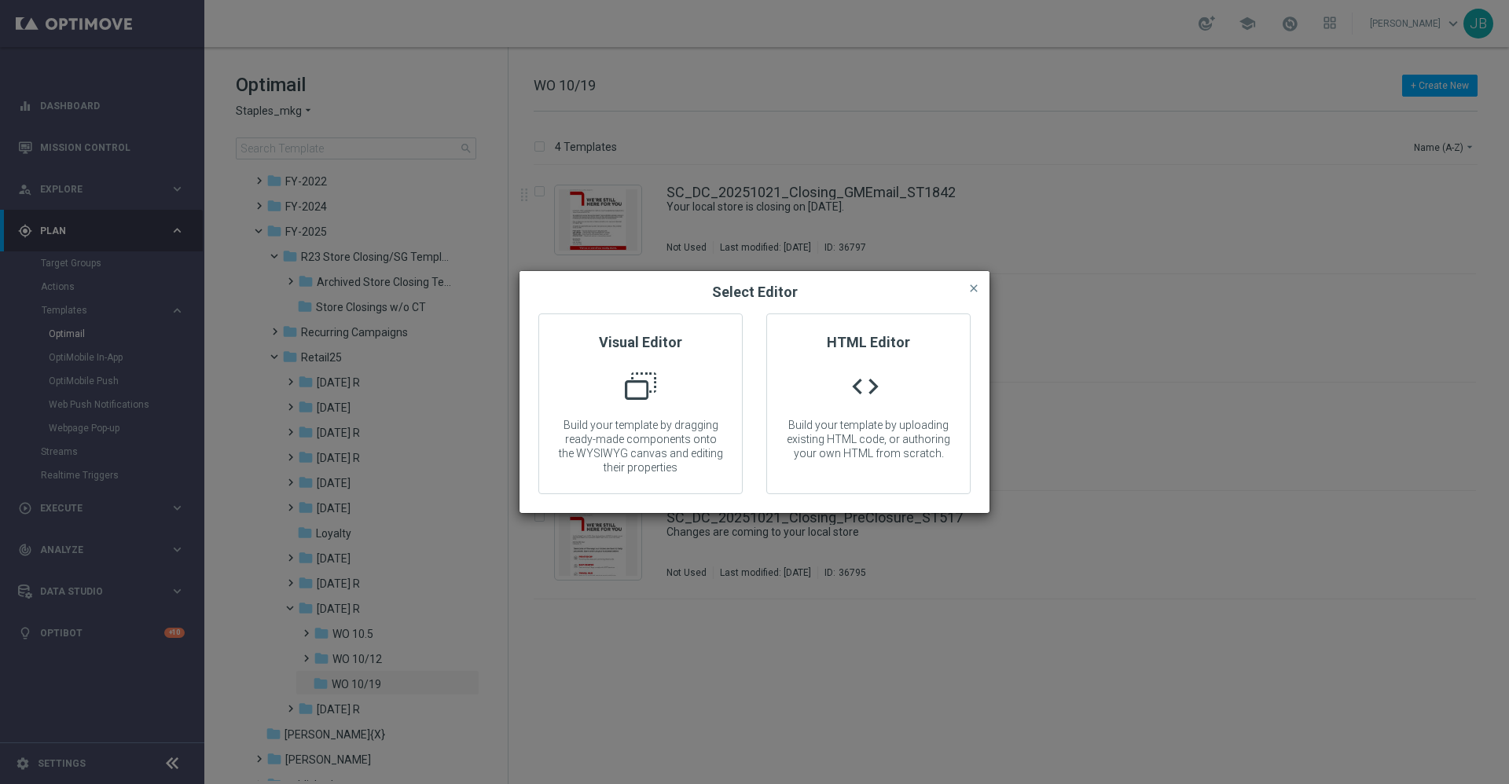
click at [966, 289] on button "close" at bounding box center [974, 288] width 16 height 19
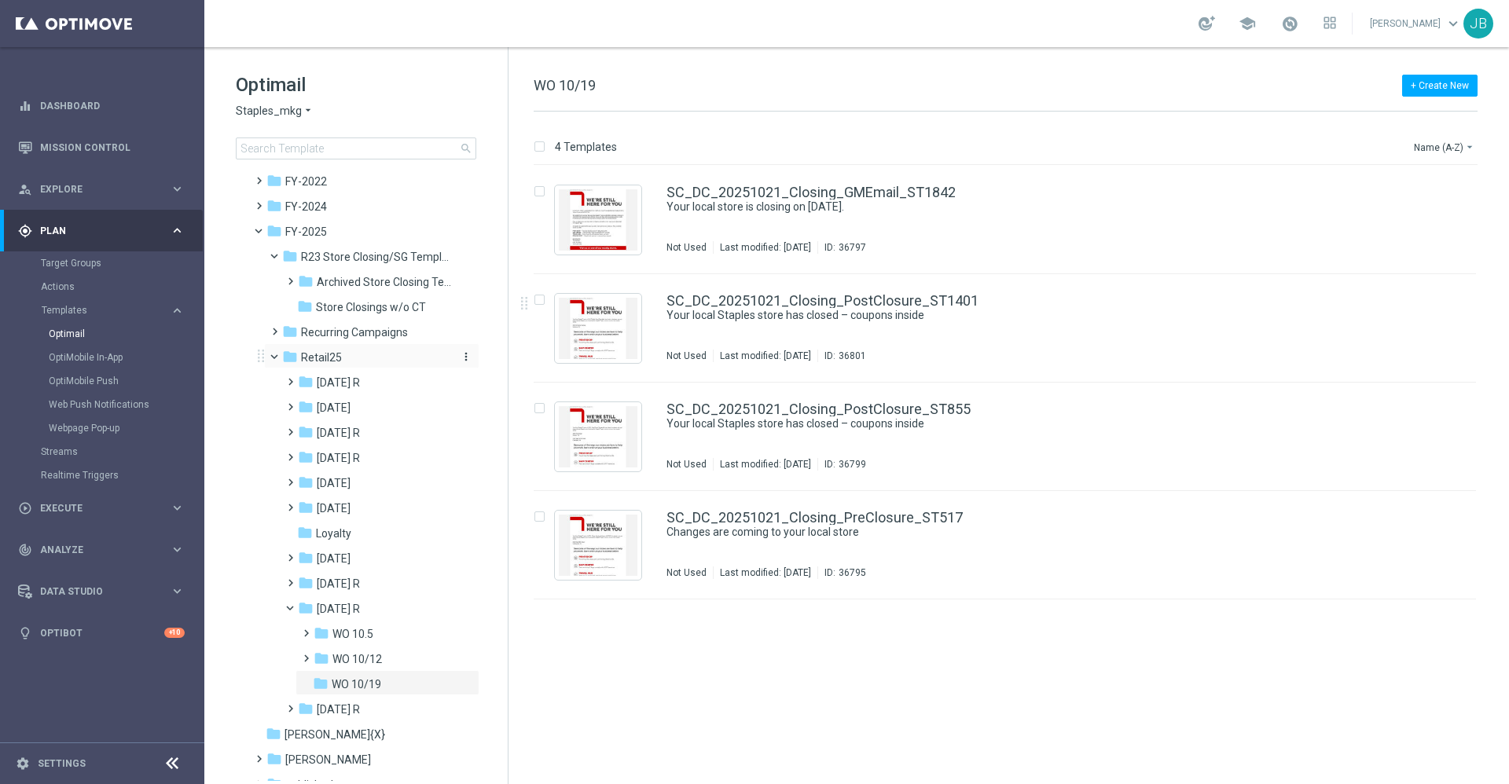
click at [343, 356] on div "folder Retail25" at bounding box center [365, 358] width 167 height 18
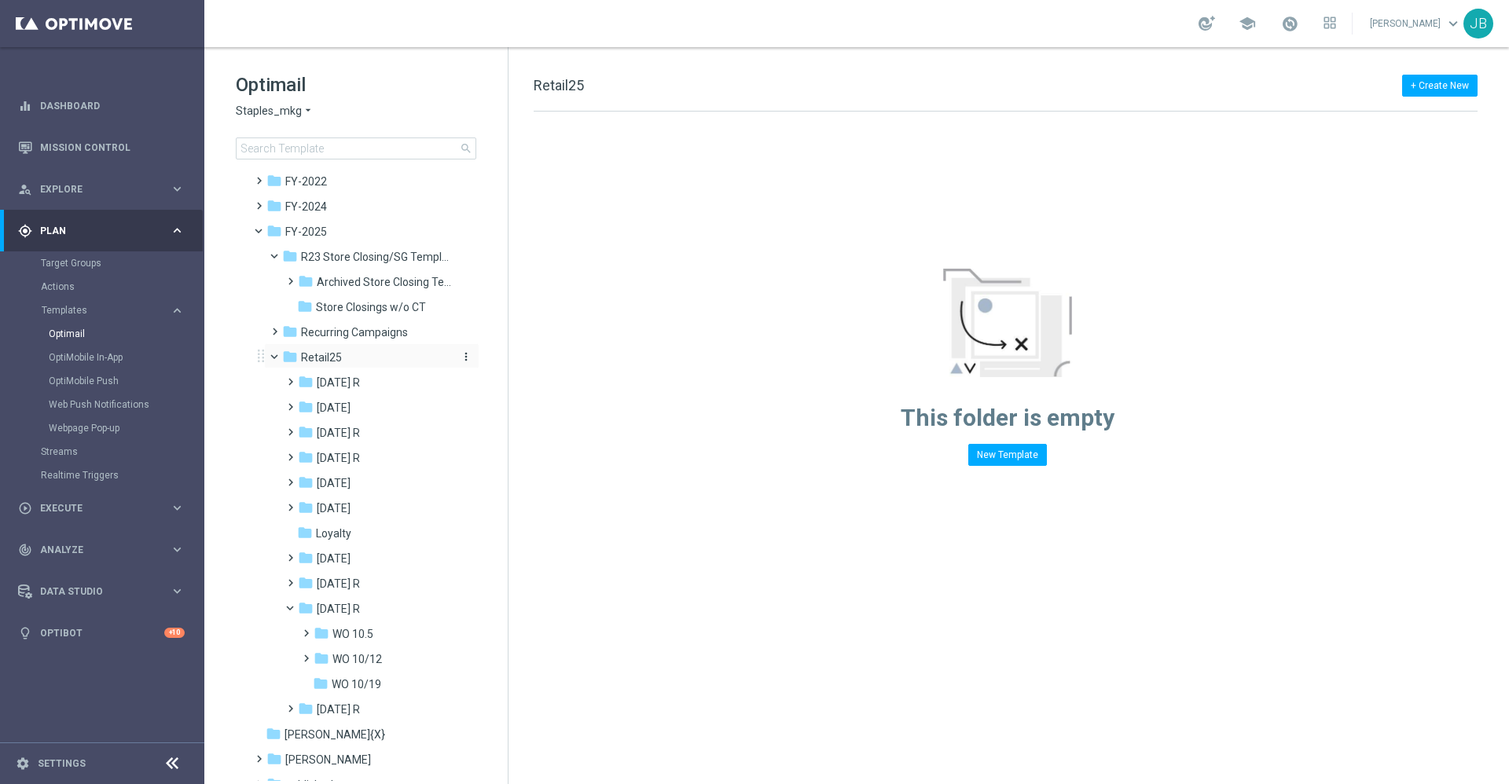
click at [335, 365] on span "Retail25" at bounding box center [321, 357] width 41 height 14
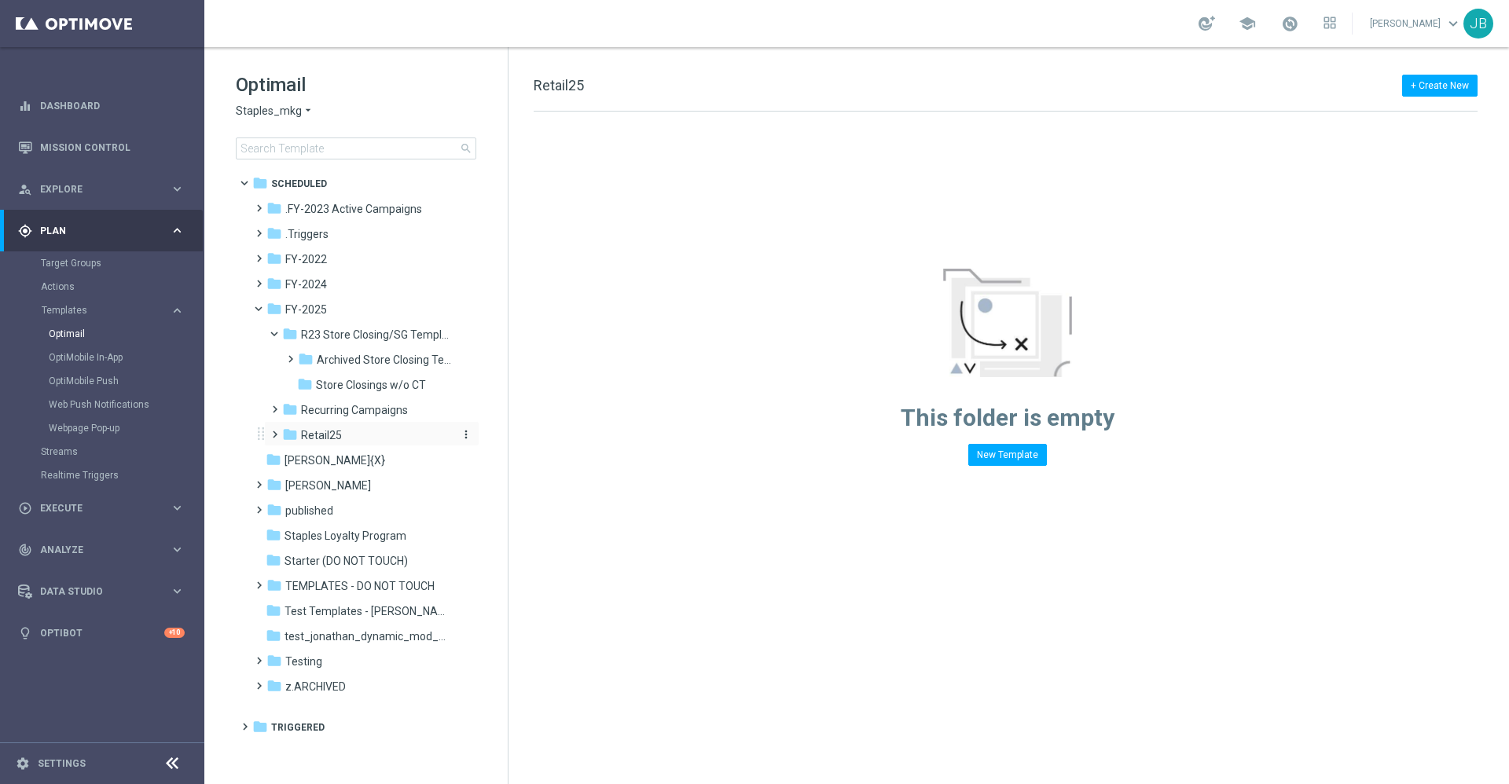
click at [330, 432] on span "Retail25" at bounding box center [321, 435] width 41 height 14
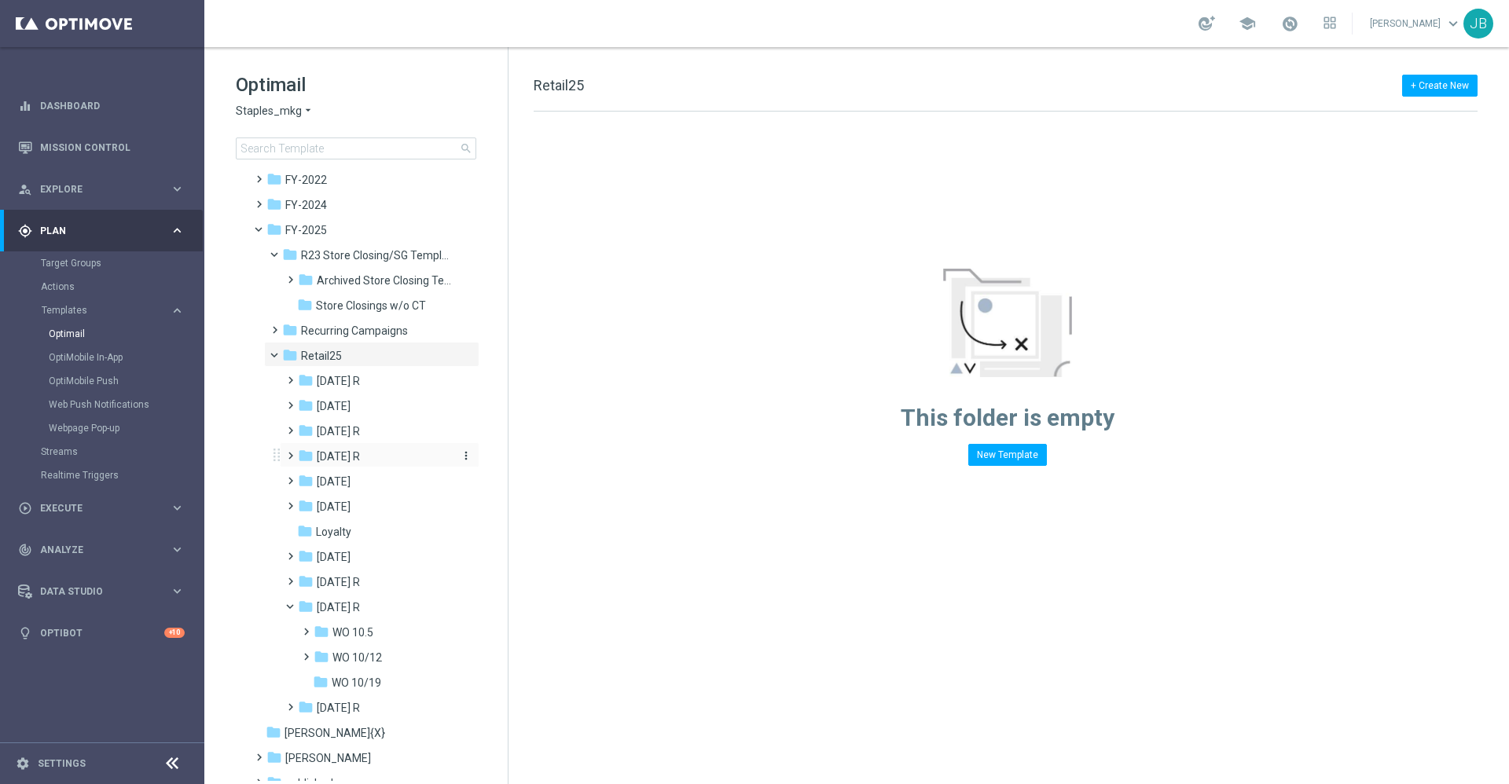
scroll to position [39, 0]
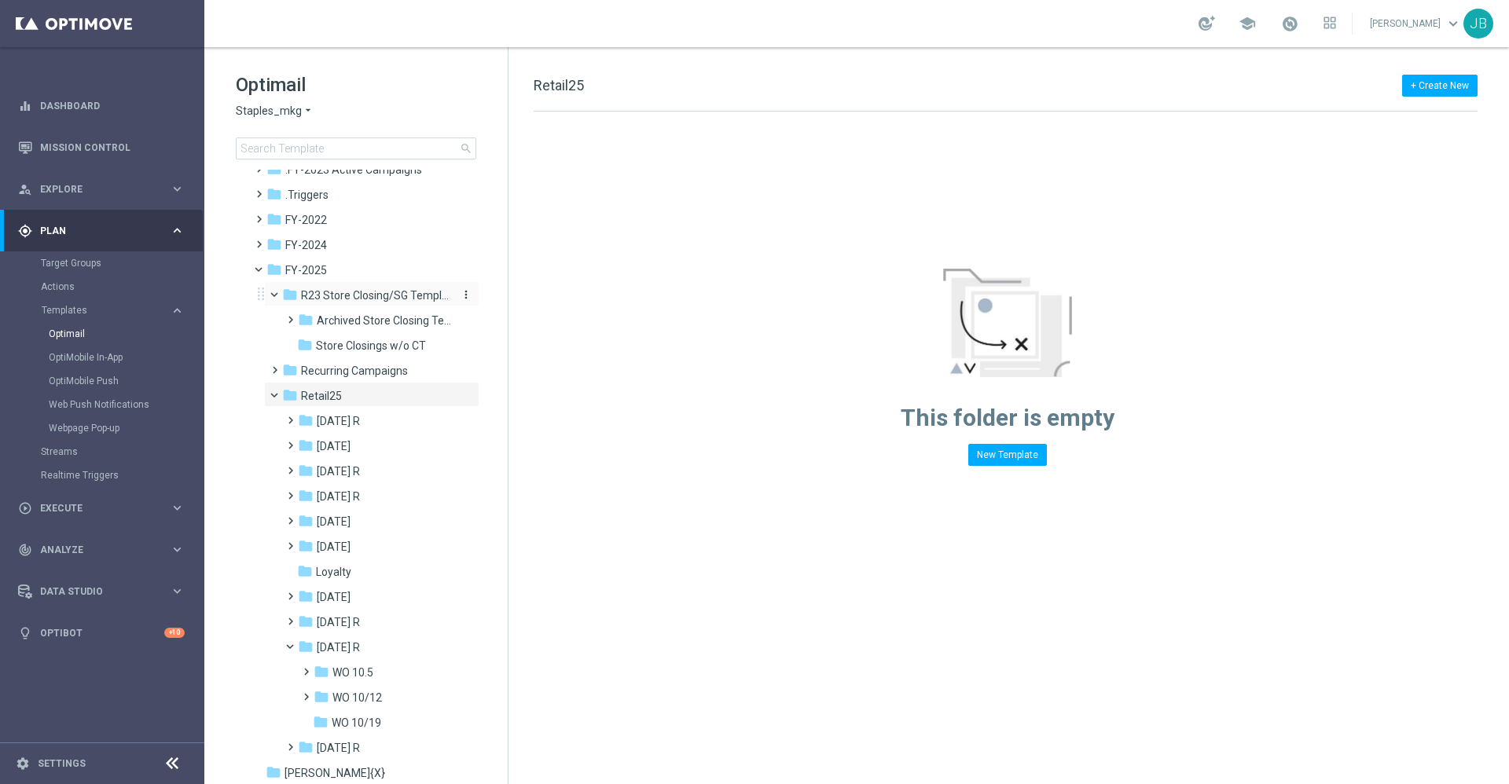
click at [338, 295] on span "R23 Store Closing/SG Templates" at bounding box center [375, 295] width 148 height 14
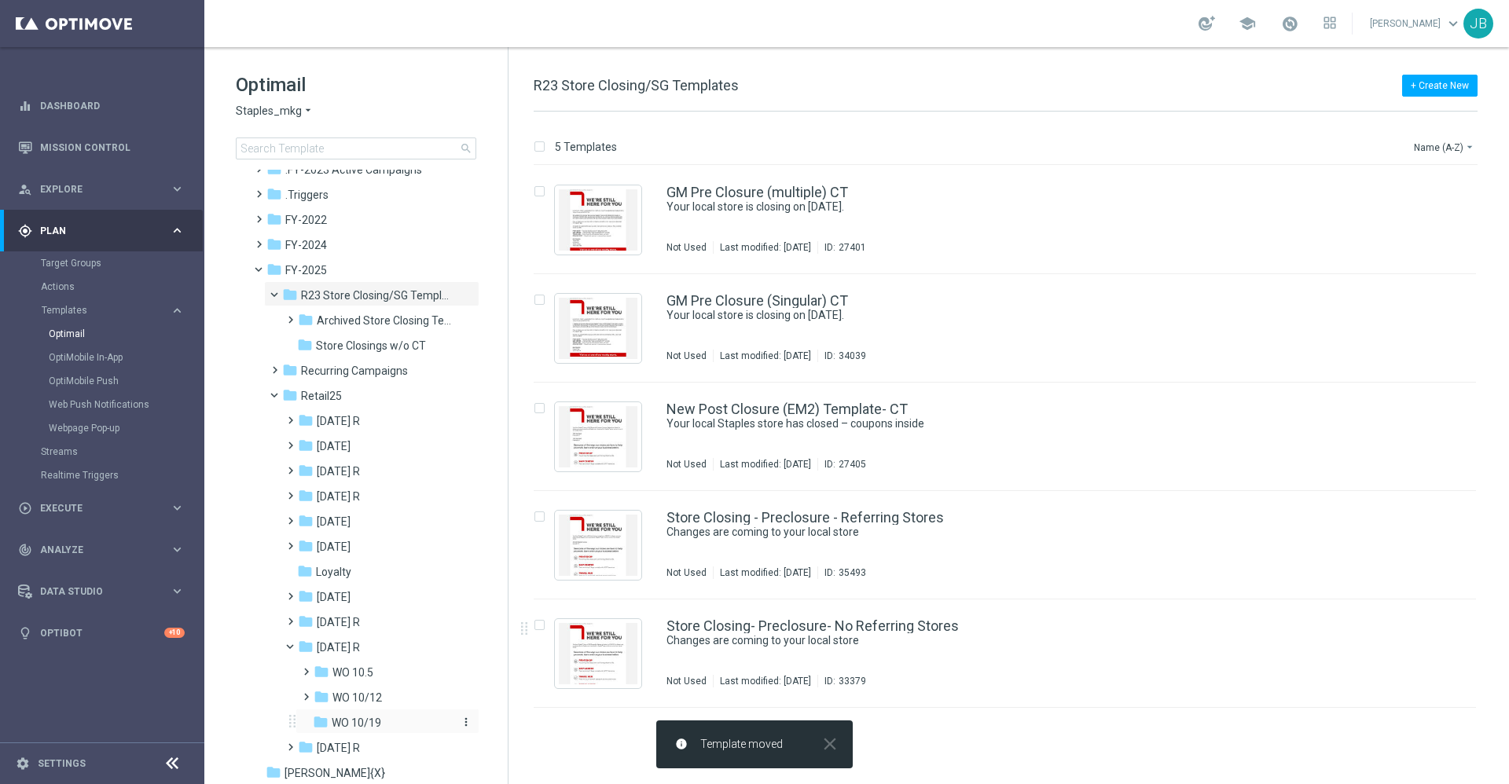
click at [363, 717] on span "WO 10/19" at bounding box center [356, 723] width 49 height 14
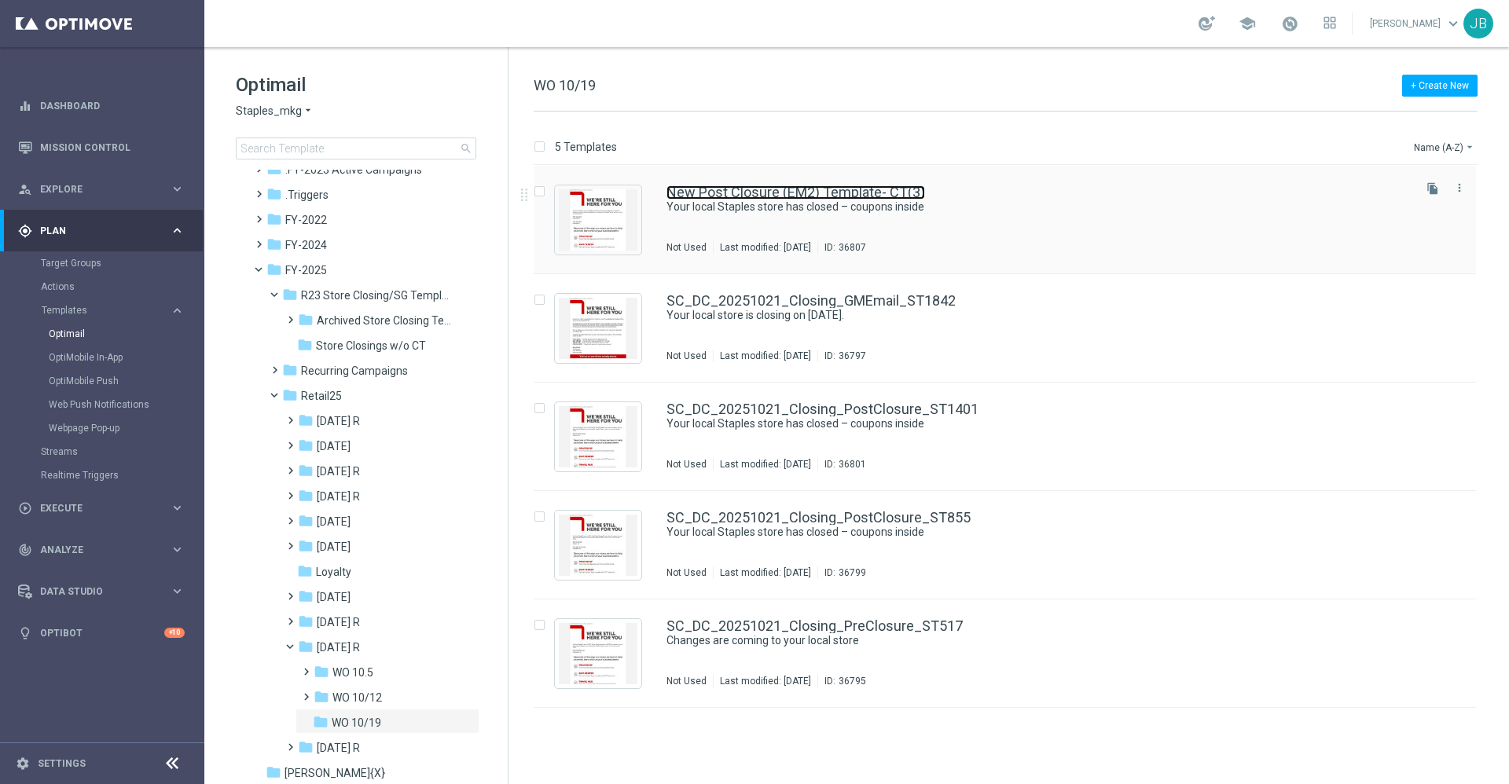
click at [750, 188] on link "New Post Closure (EM2) Template- CT(3)" at bounding box center [795, 192] width 258 height 14
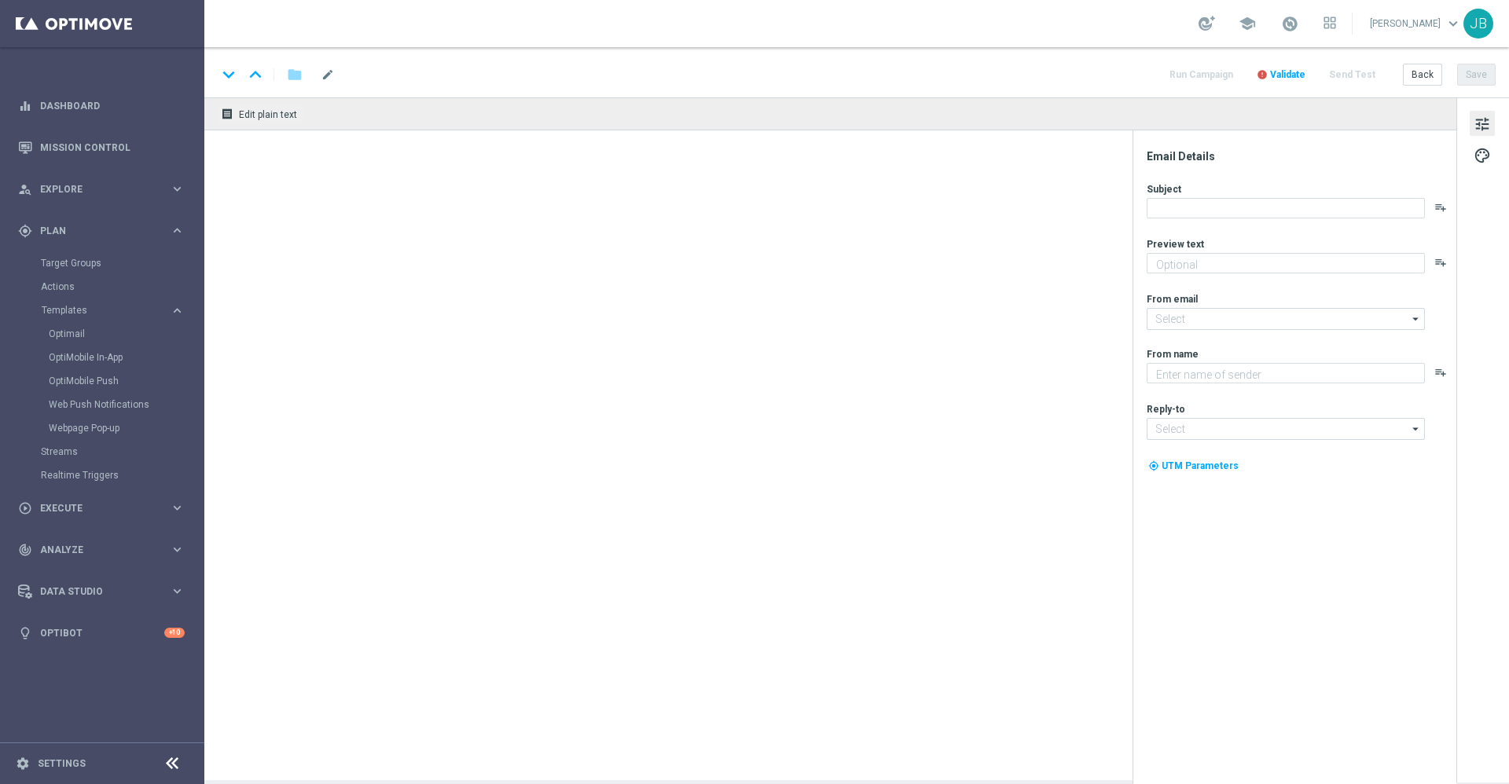
type textarea "Your store at 4343 MacArthur Blvd. has closed."
type textarea "Staples"
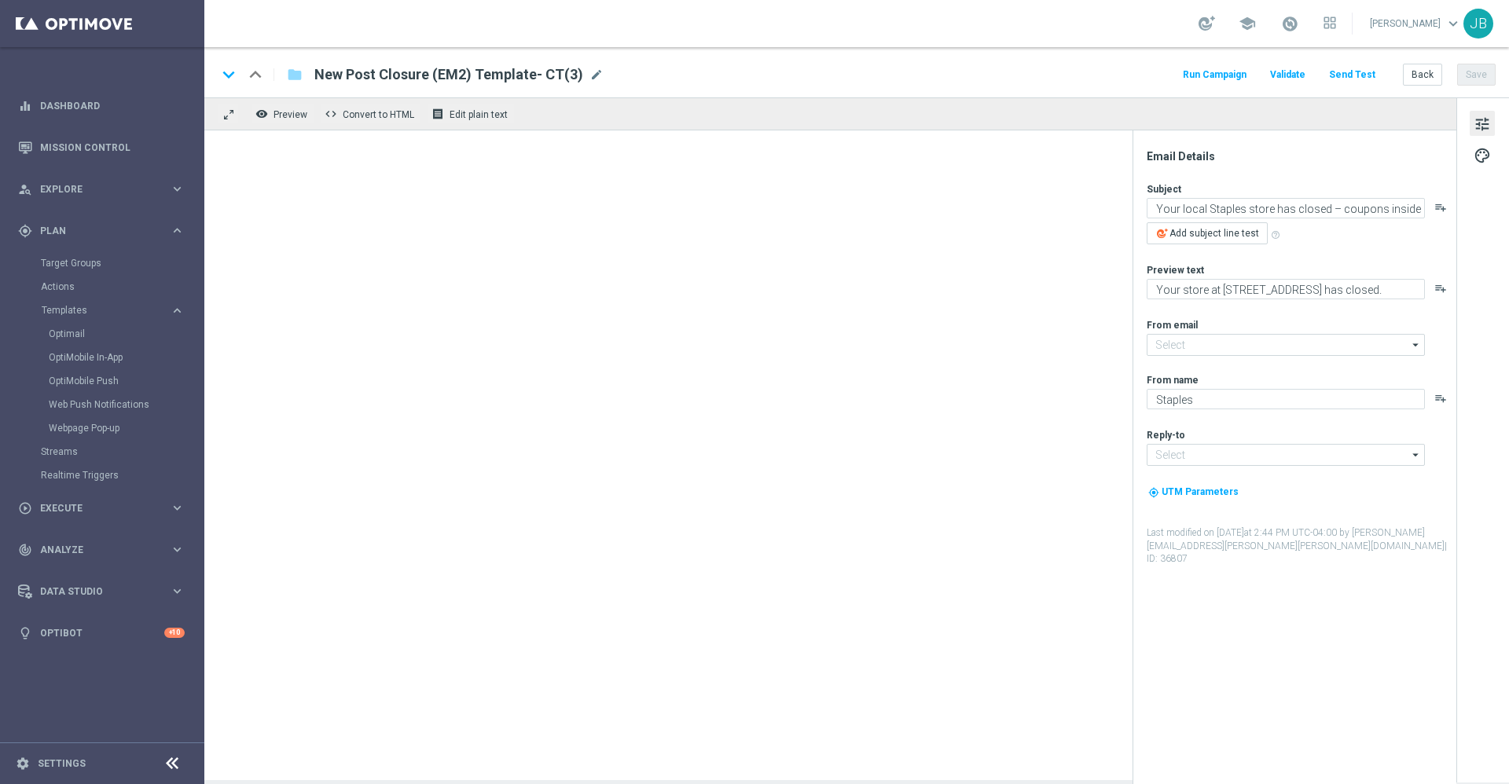
type input "staples@connected.staples.com"
type input "info@staples.com"
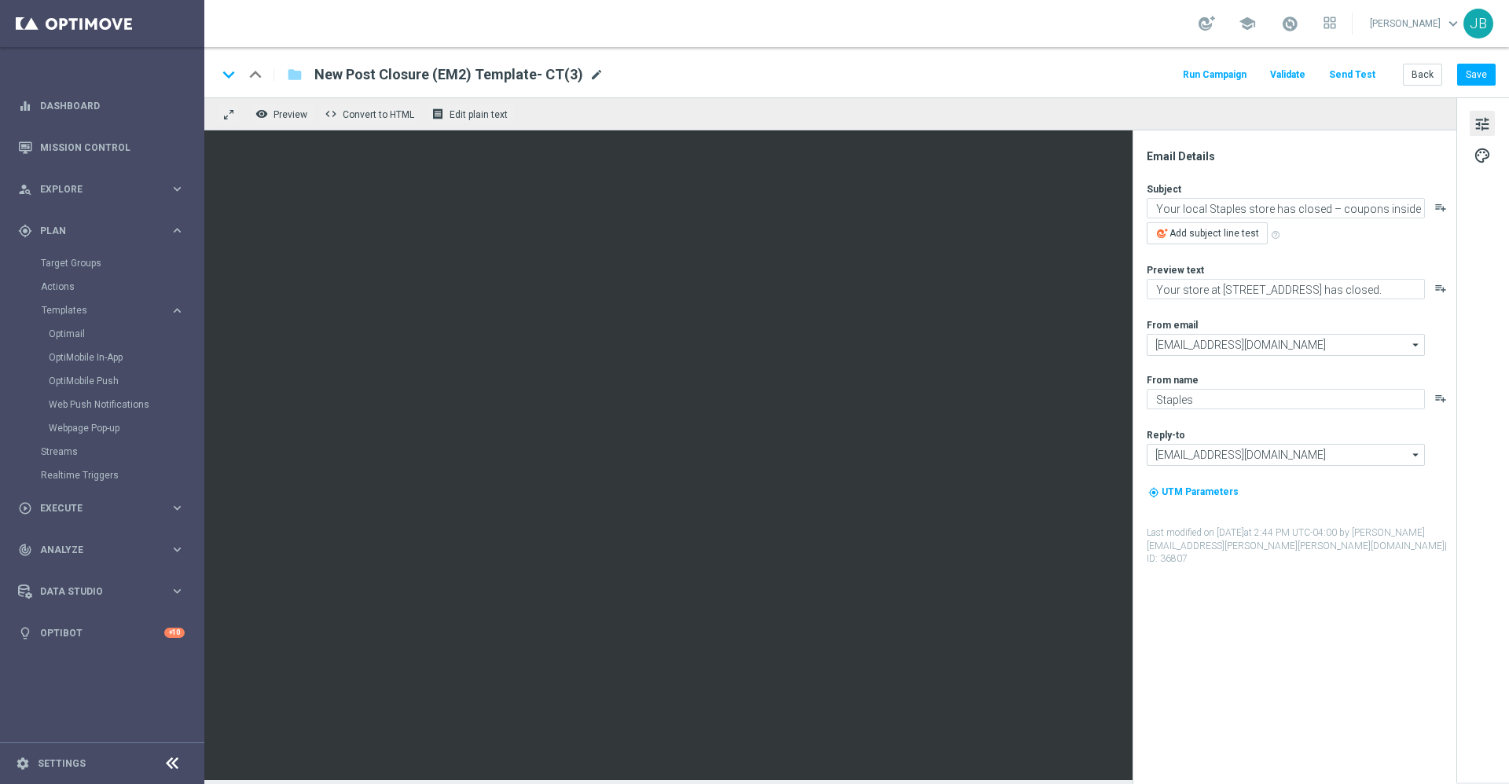
click at [589, 75] on span "mode_edit" at bounding box center [596, 75] width 14 height 14
drag, startPoint x: 587, startPoint y: 75, endPoint x: 305, endPoint y: 70, distance: 282.1
click at [305, 70] on div "New Post Closure (EM2) Template- CT(3)" at bounding box center [503, 74] width 402 height 20
click at [406, 67] on input at bounding box center [509, 74] width 390 height 20
paste input "SC_DC_20251021_Closing_PostClosure_ST228"
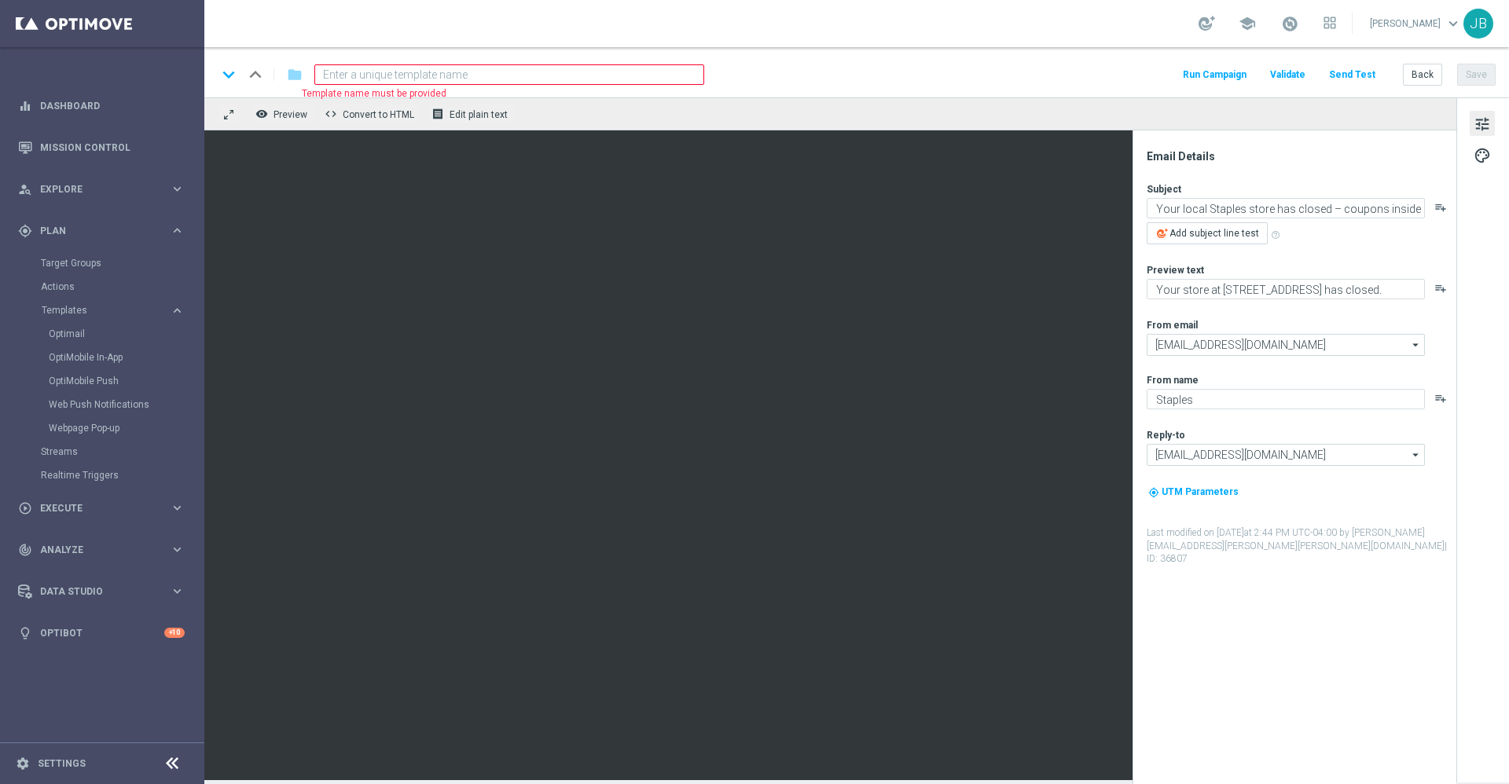
type input "SC_DC_20251021_Closing_PostClosure_ST228"
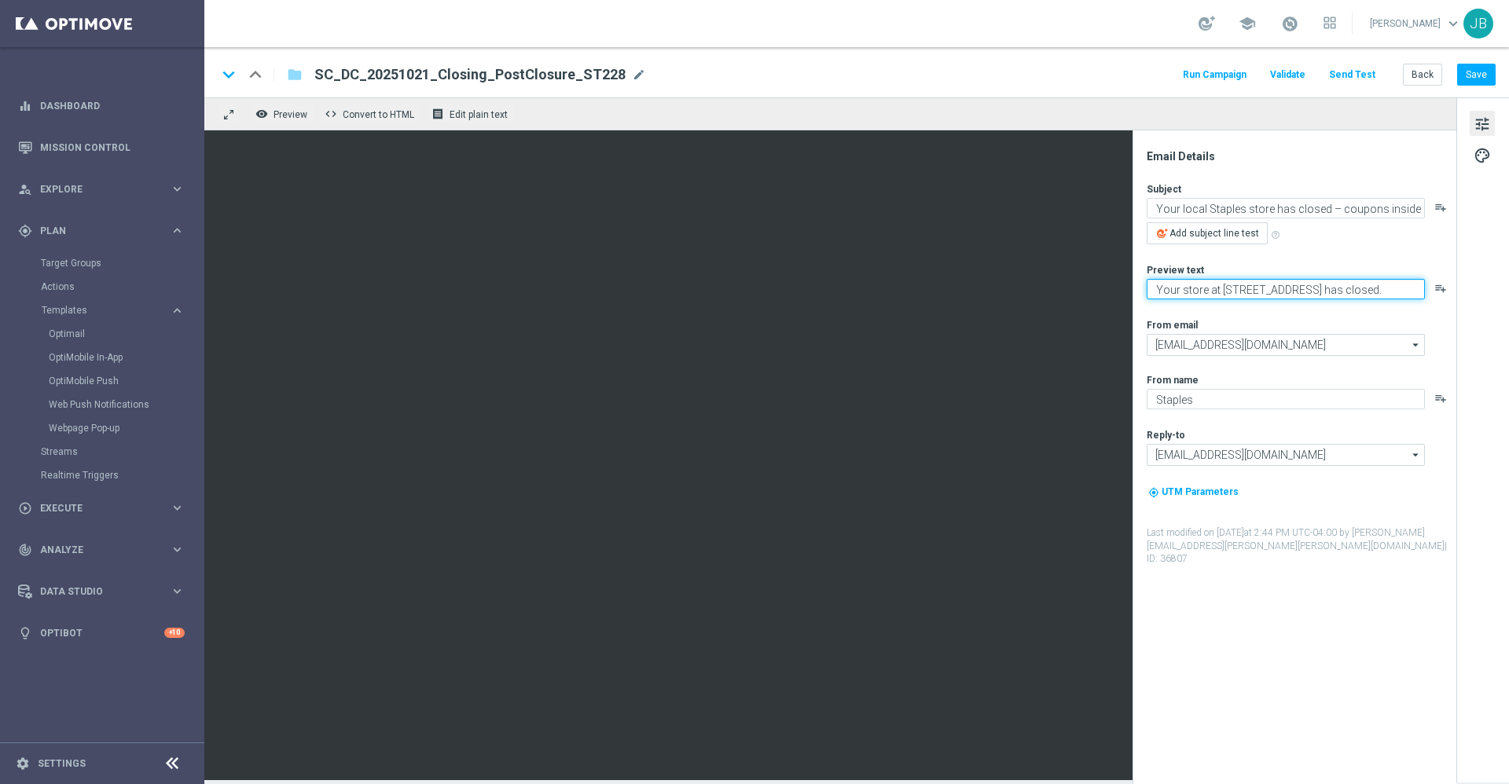
click at [1382, 281] on textarea "Your store at 4343 MacArthur Blvd. has closed." at bounding box center [1285, 289] width 278 height 20
paste textarea "Your store at 13550-B Whittier Boulevard has closed."
type textarea "Your store at 13550-B Whittier Boulevard has closed."
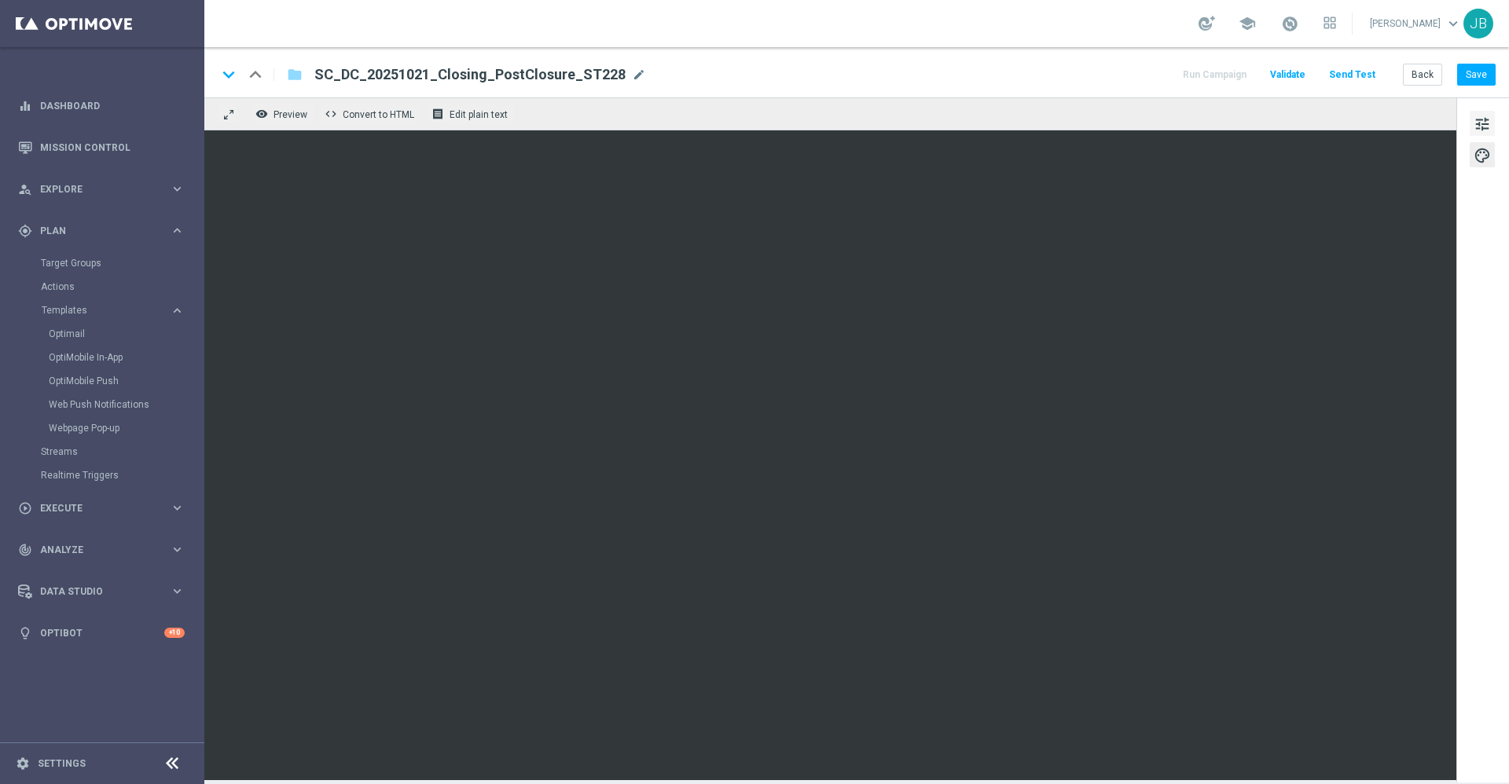
click at [1484, 122] on span "tune" at bounding box center [1481, 124] width 17 height 20
click at [1477, 77] on button "Save" at bounding box center [1476, 75] width 38 height 22
click at [1467, 79] on button "Save" at bounding box center [1476, 75] width 38 height 22
click at [1476, 73] on button "Save" at bounding box center [1476, 75] width 38 height 22
click at [1424, 80] on button "Back" at bounding box center [1421, 75] width 39 height 22
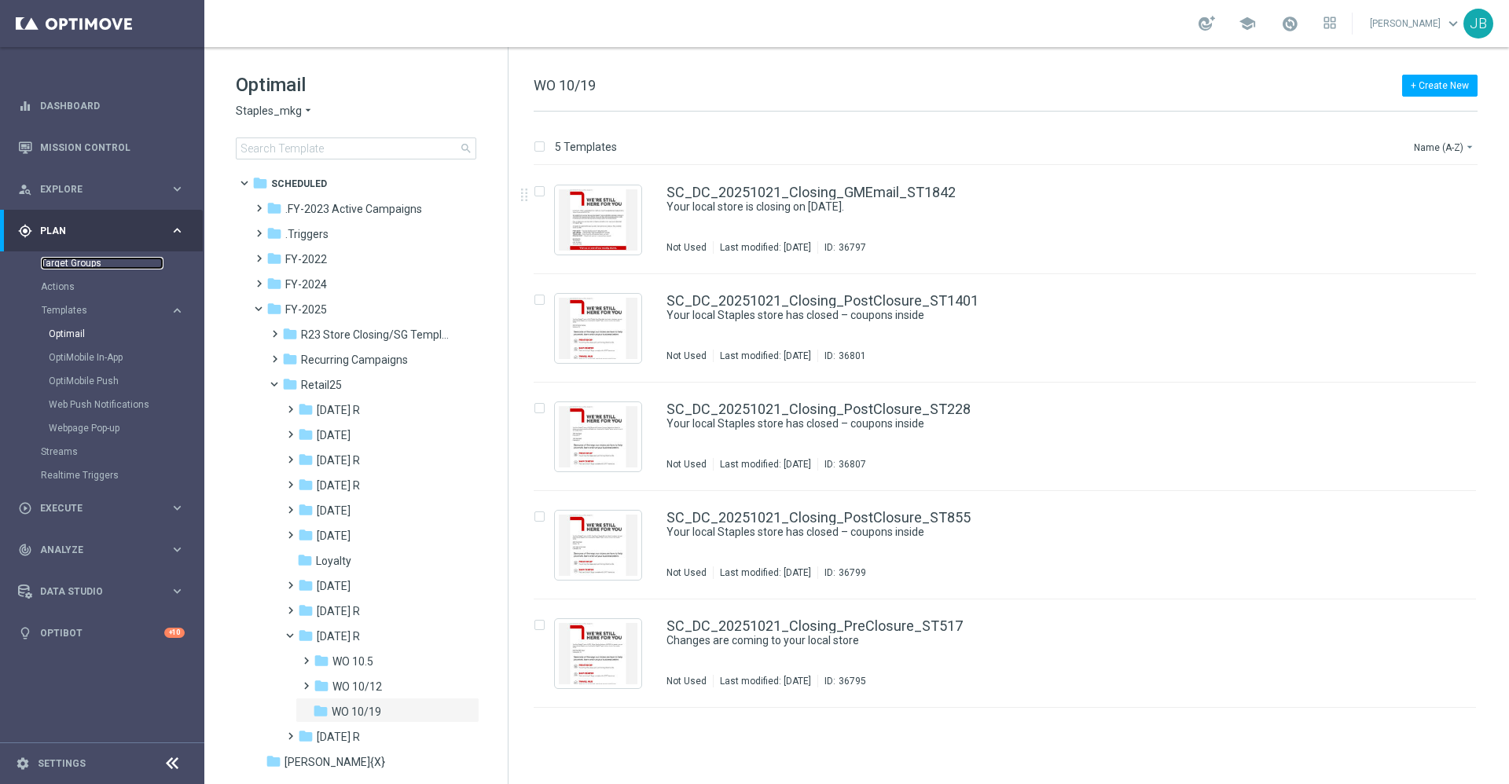
click at [96, 262] on link "Target Groups" at bounding box center [102, 263] width 123 height 13
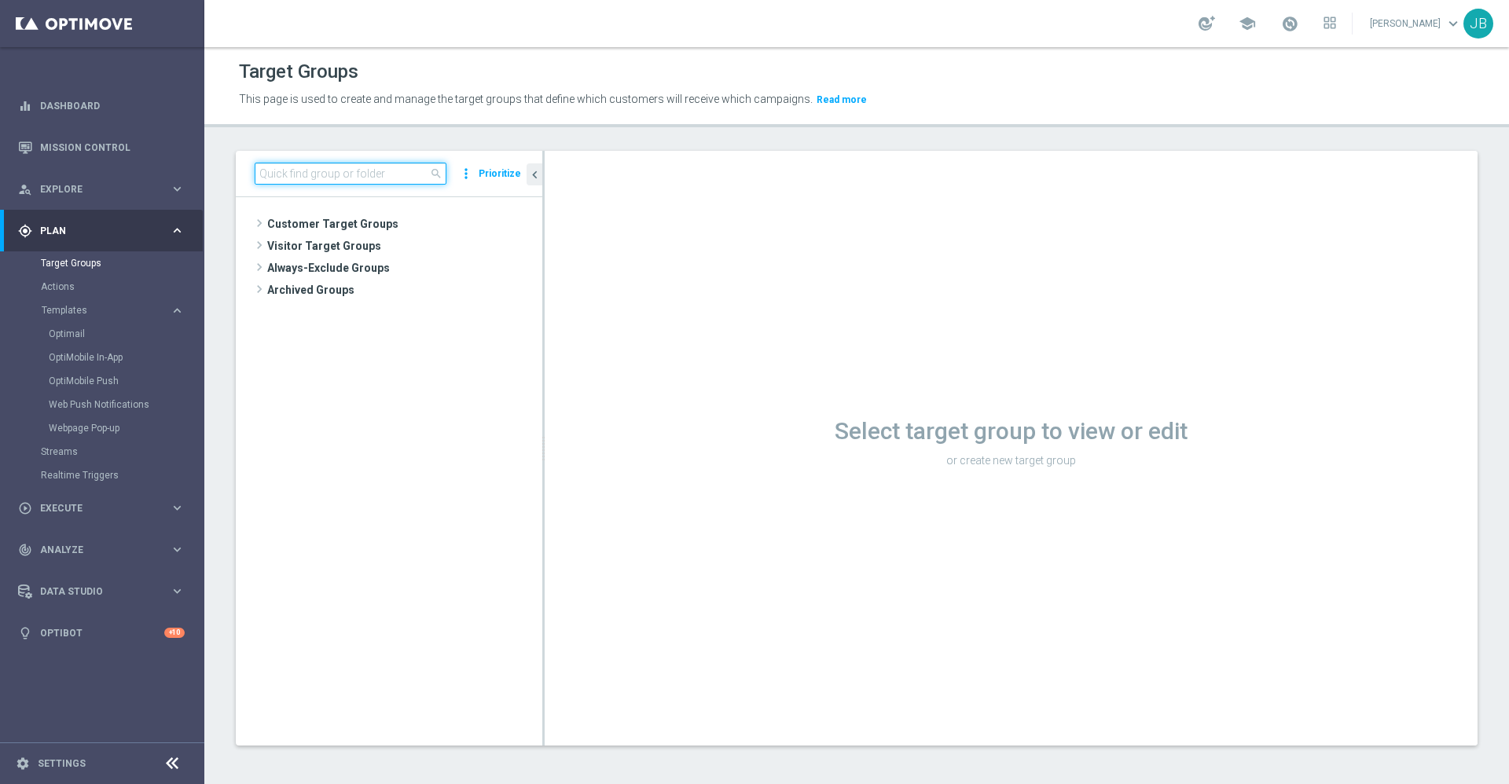
click at [310, 165] on input at bounding box center [351, 174] width 192 height 22
paste input "ER_DC_20240923_CLM_NearingYellow"
type input "ER_DC_20240923_CLM_NearingYellow"
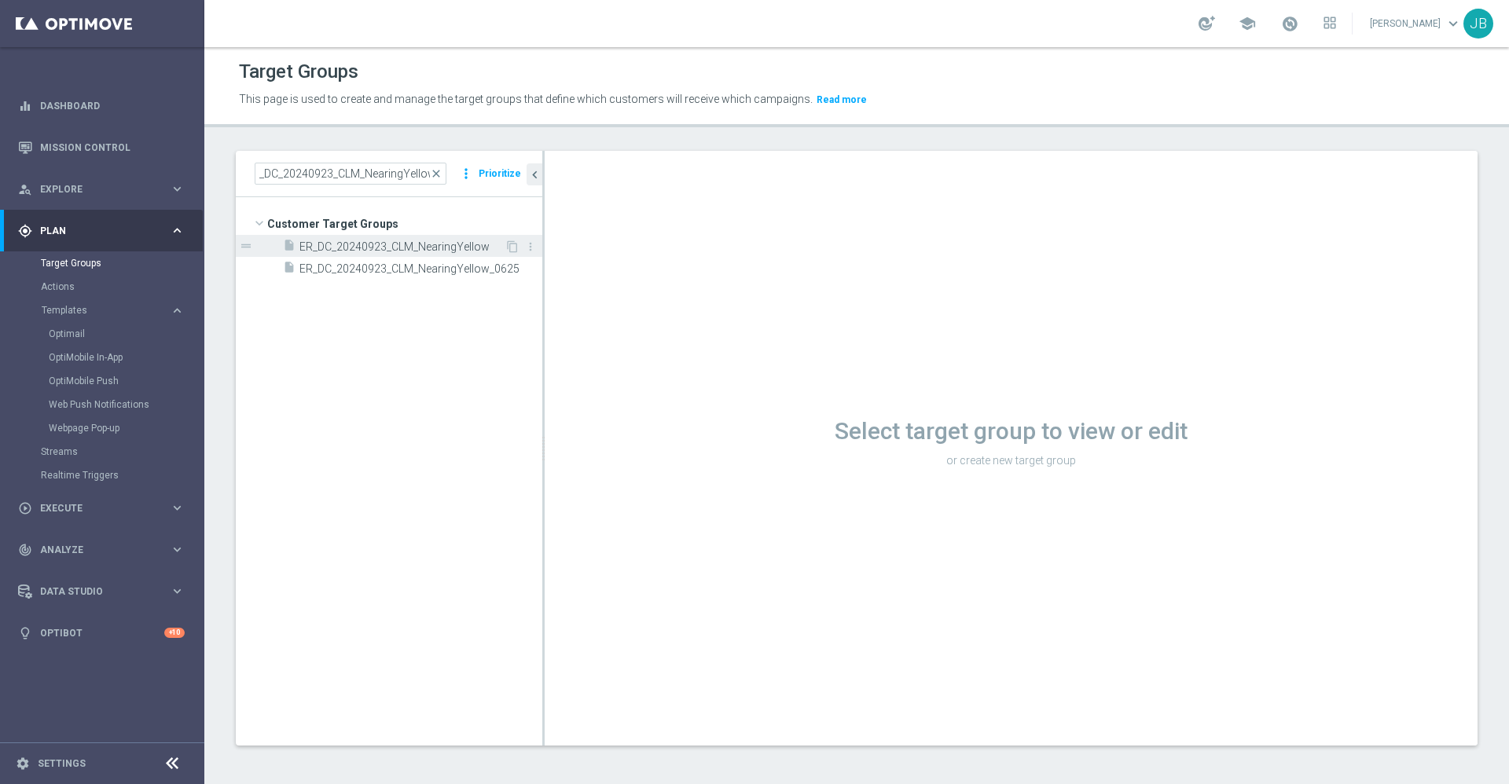
scroll to position [0, 0]
click at [368, 251] on span "ER_DC_20240923_CLM_NearingYellow" at bounding box center [401, 246] width 205 height 13
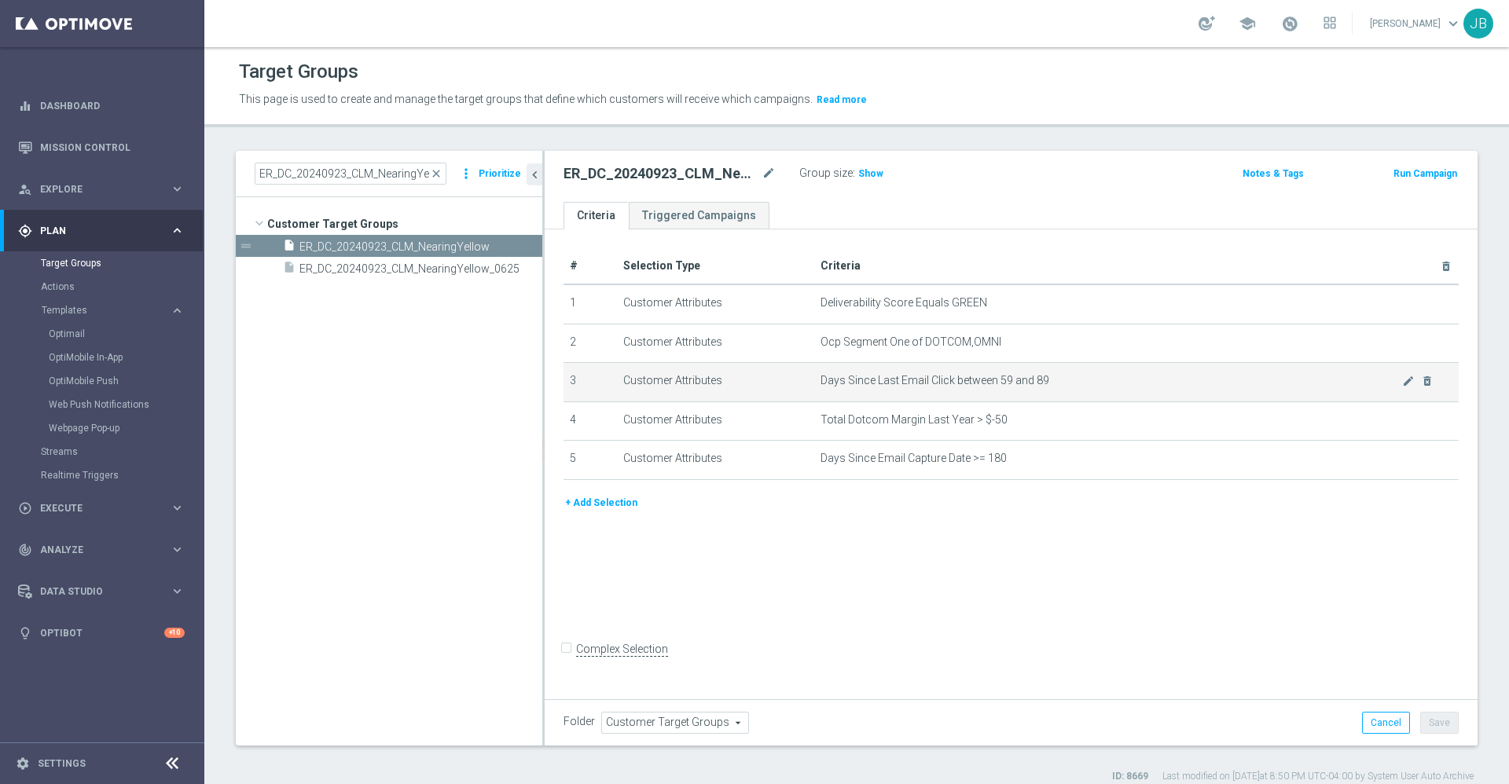
drag, startPoint x: 1092, startPoint y: 382, endPoint x: 796, endPoint y: 390, distance: 296.3
click at [796, 390] on tr "3 Customer Attributes Days Since Last Email Click between 59 and 89 mode_edit d…" at bounding box center [1010, 382] width 895 height 39
copy tr "Days Since Last Email Click between 59 and 89"
click at [87, 312] on span "Templates" at bounding box center [98, 310] width 112 height 9
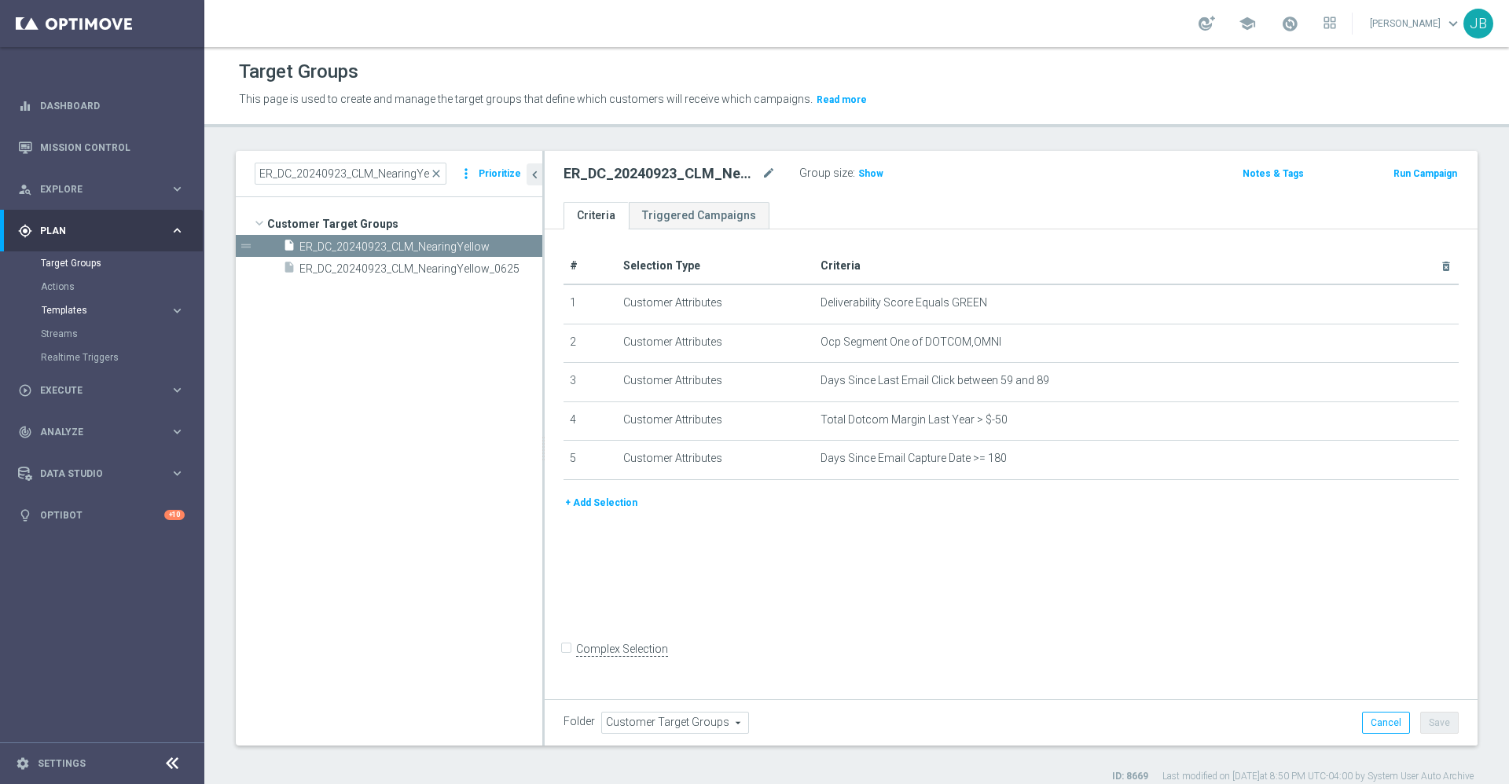
click at [87, 312] on span "Templates" at bounding box center [98, 310] width 112 height 9
click at [76, 335] on link "Optimail" at bounding box center [106, 334] width 115 height 13
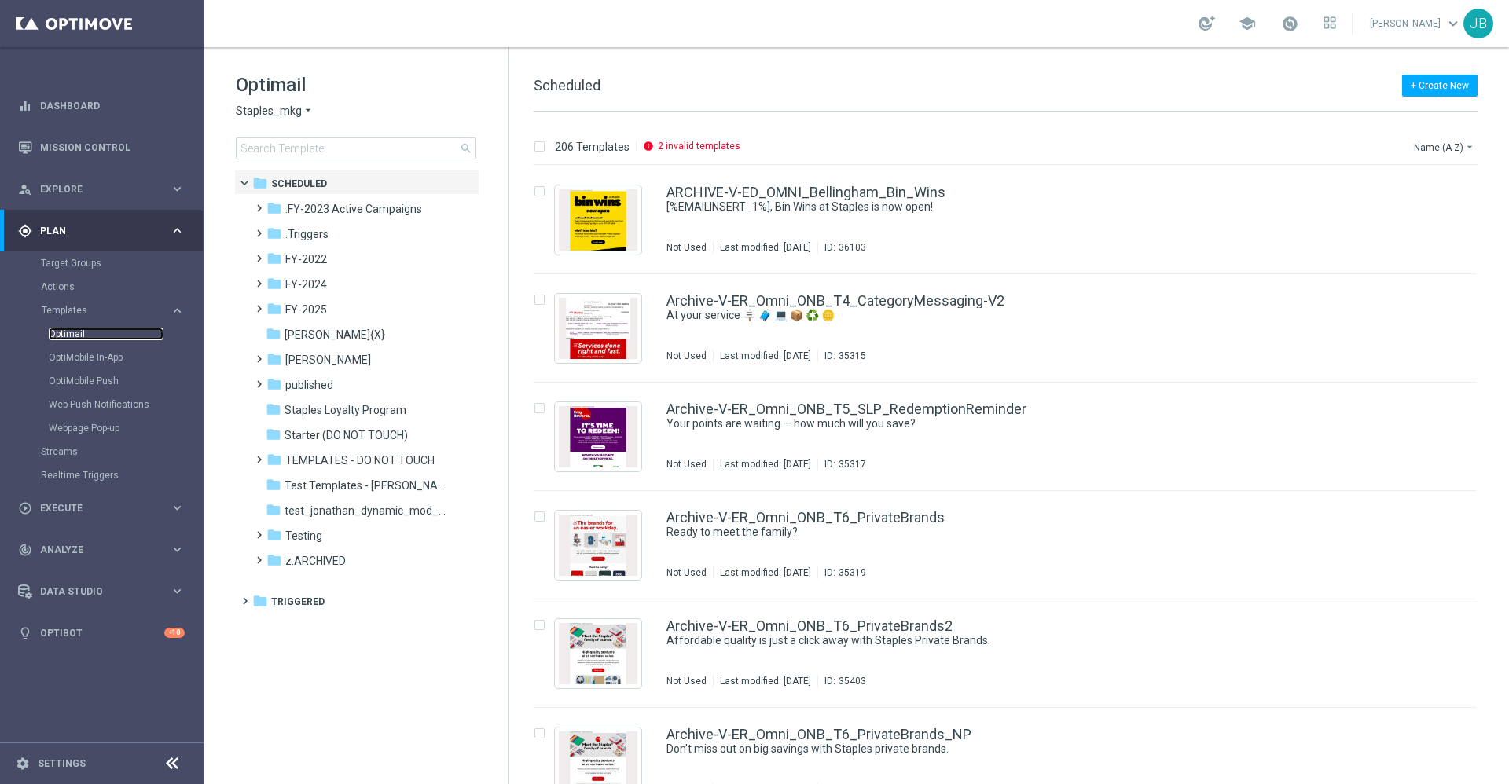
click at [78, 330] on link "Optimail" at bounding box center [106, 334] width 115 height 13
click at [325, 305] on span "FY-2025" at bounding box center [306, 309] width 42 height 14
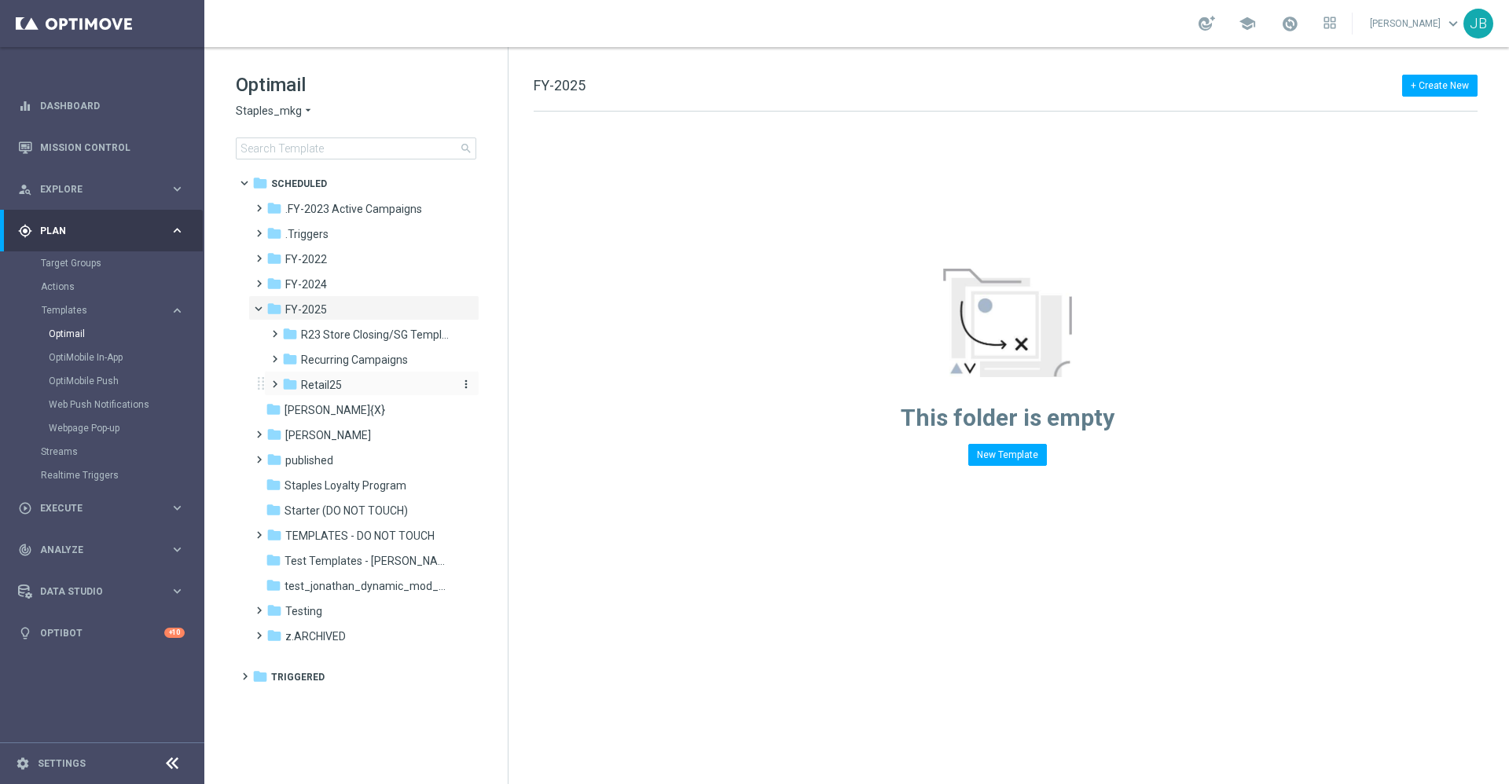
click at [318, 383] on span "Retail25" at bounding box center [321, 385] width 41 height 14
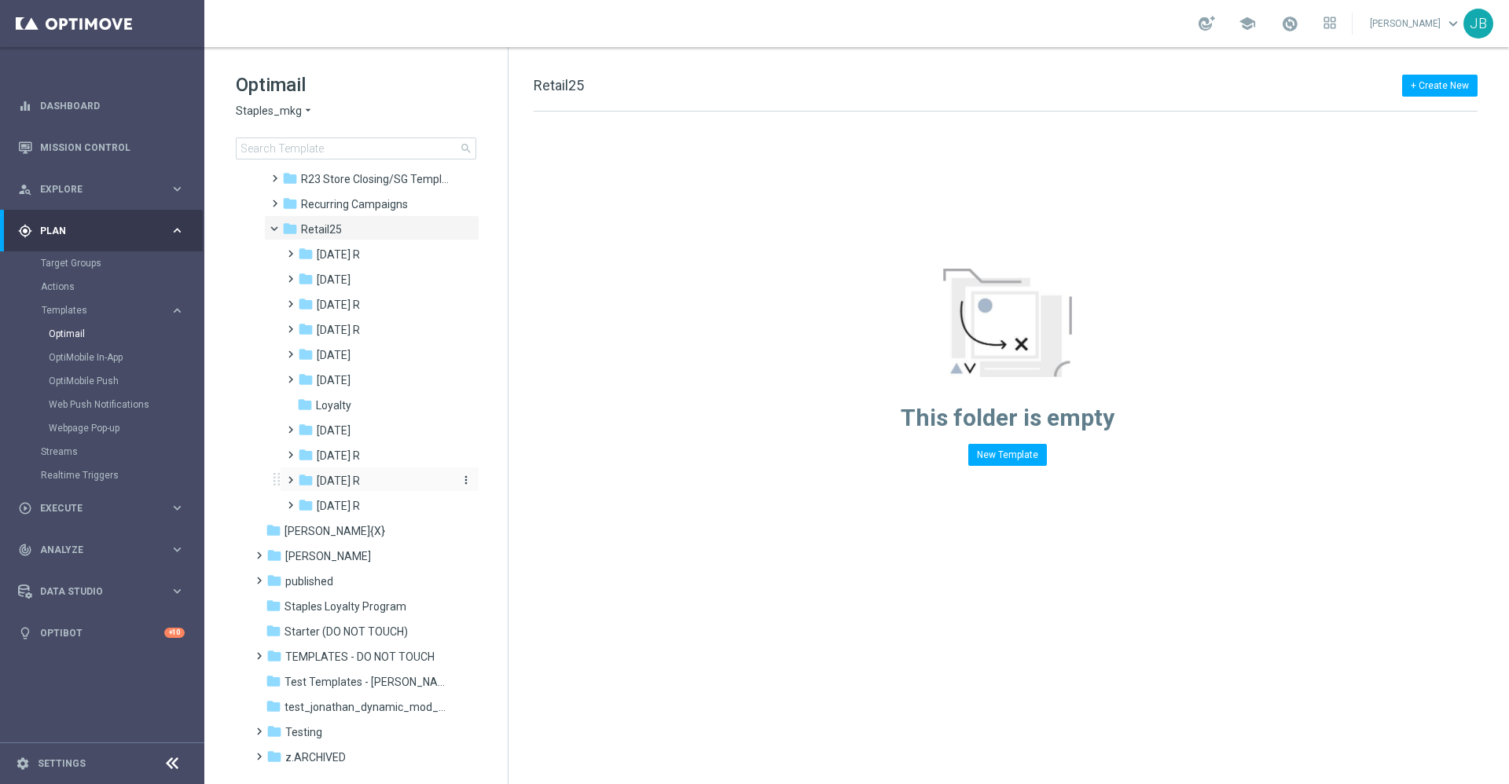
scroll to position [158, 0]
click at [338, 482] on span "Oct 25 R" at bounding box center [338, 478] width 43 height 14
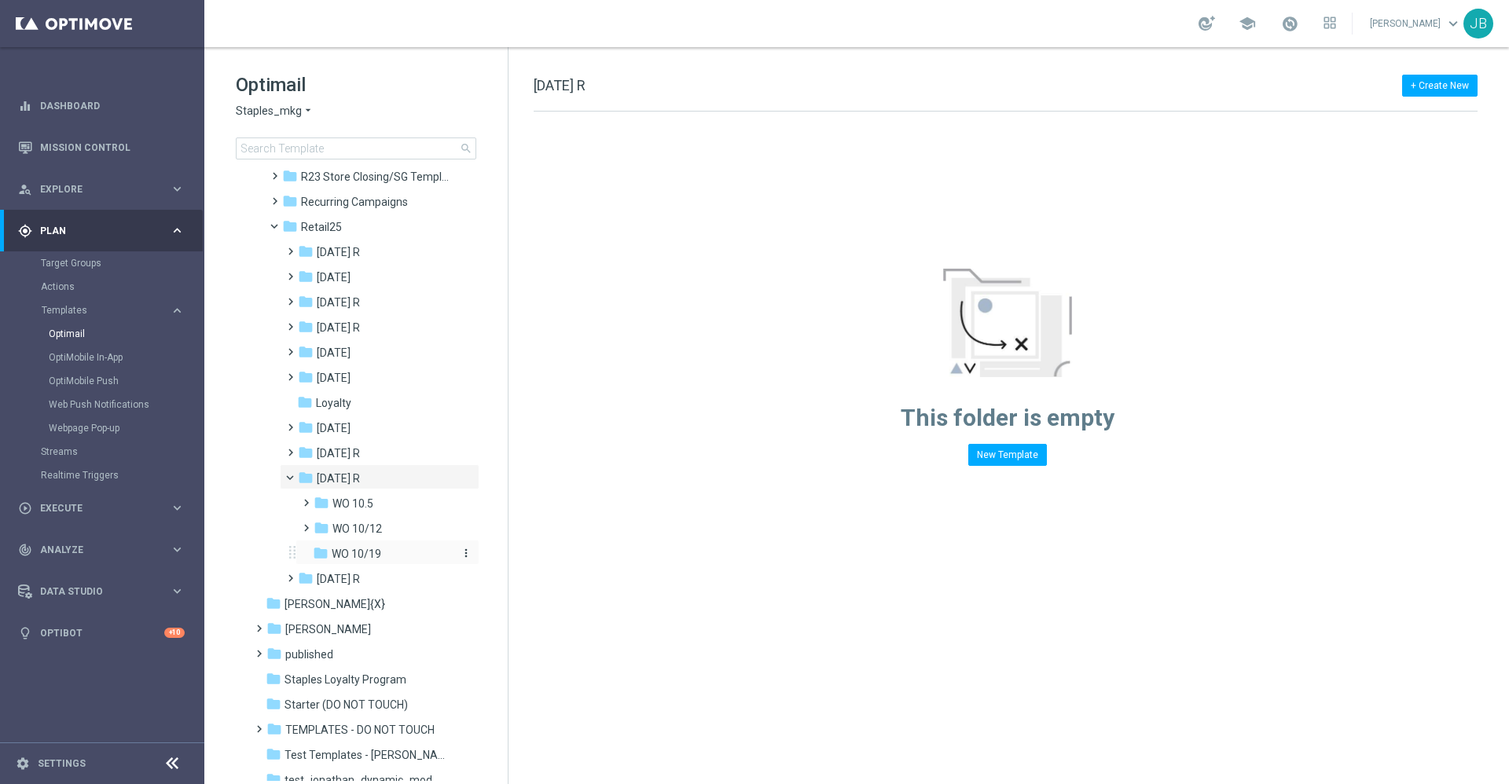
click at [358, 547] on span "WO 10/19" at bounding box center [356, 554] width 49 height 14
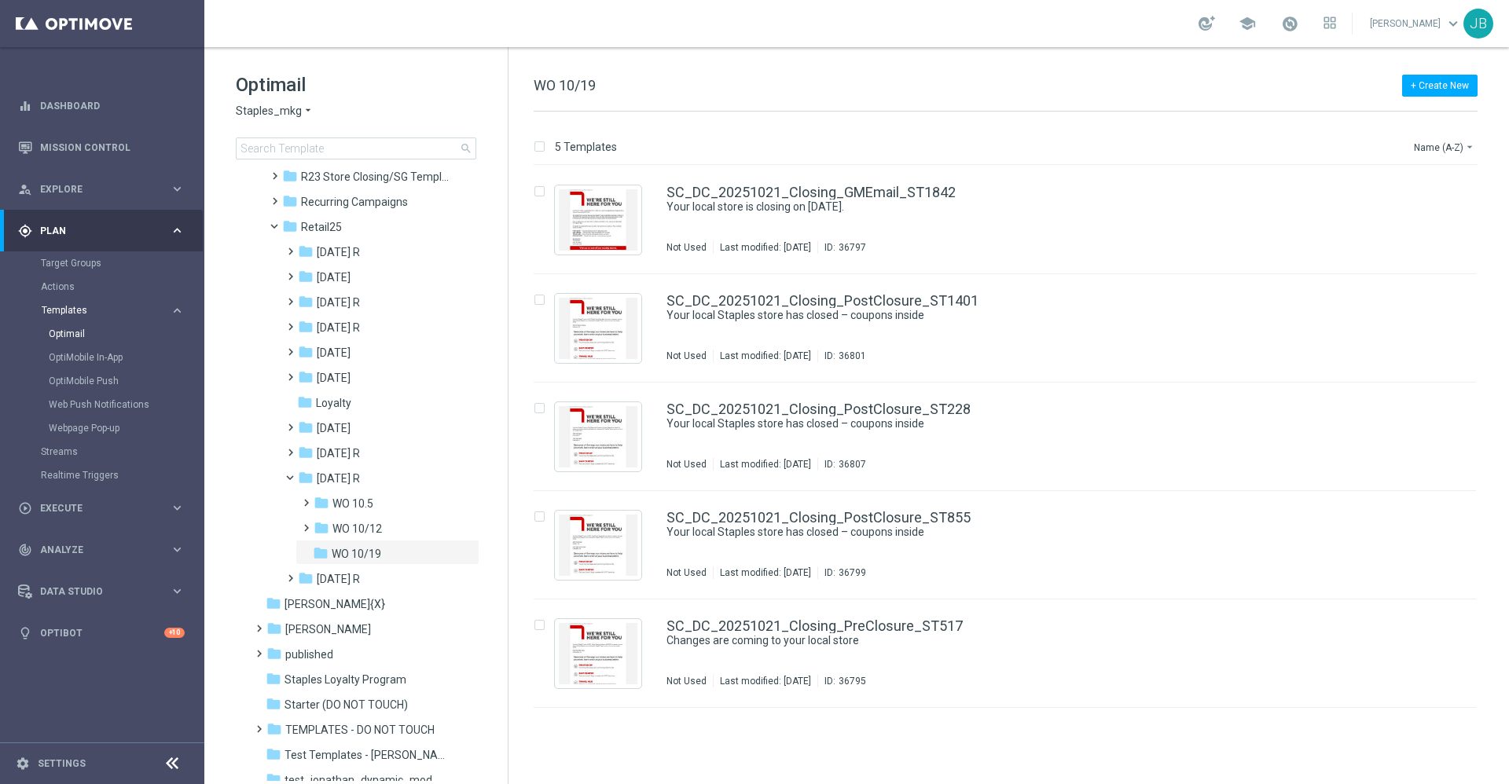
click at [61, 309] on span "Templates" at bounding box center [98, 310] width 112 height 9
click at [89, 267] on link "Target Groups" at bounding box center [102, 263] width 123 height 13
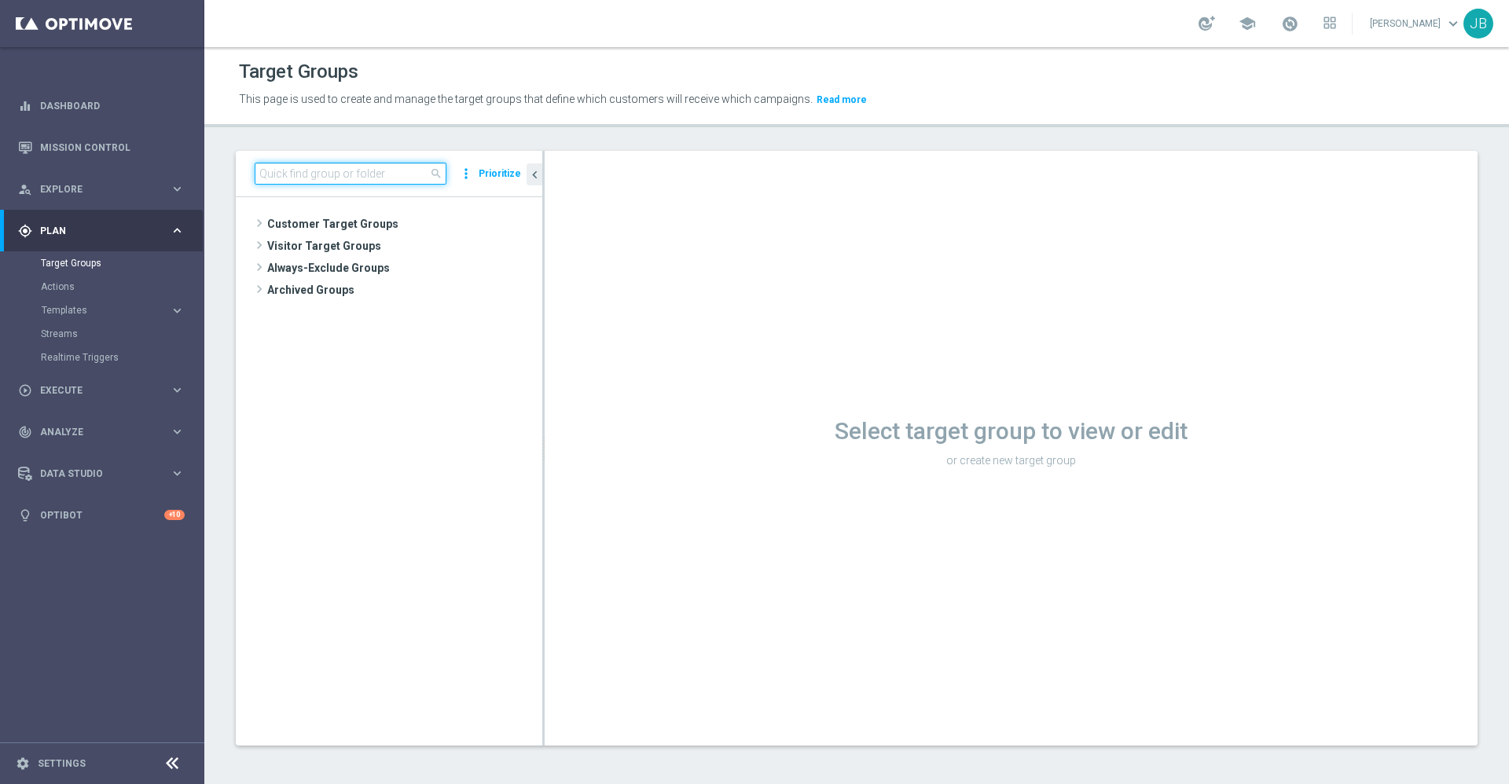
click at [339, 171] on input at bounding box center [351, 174] width 192 height 22
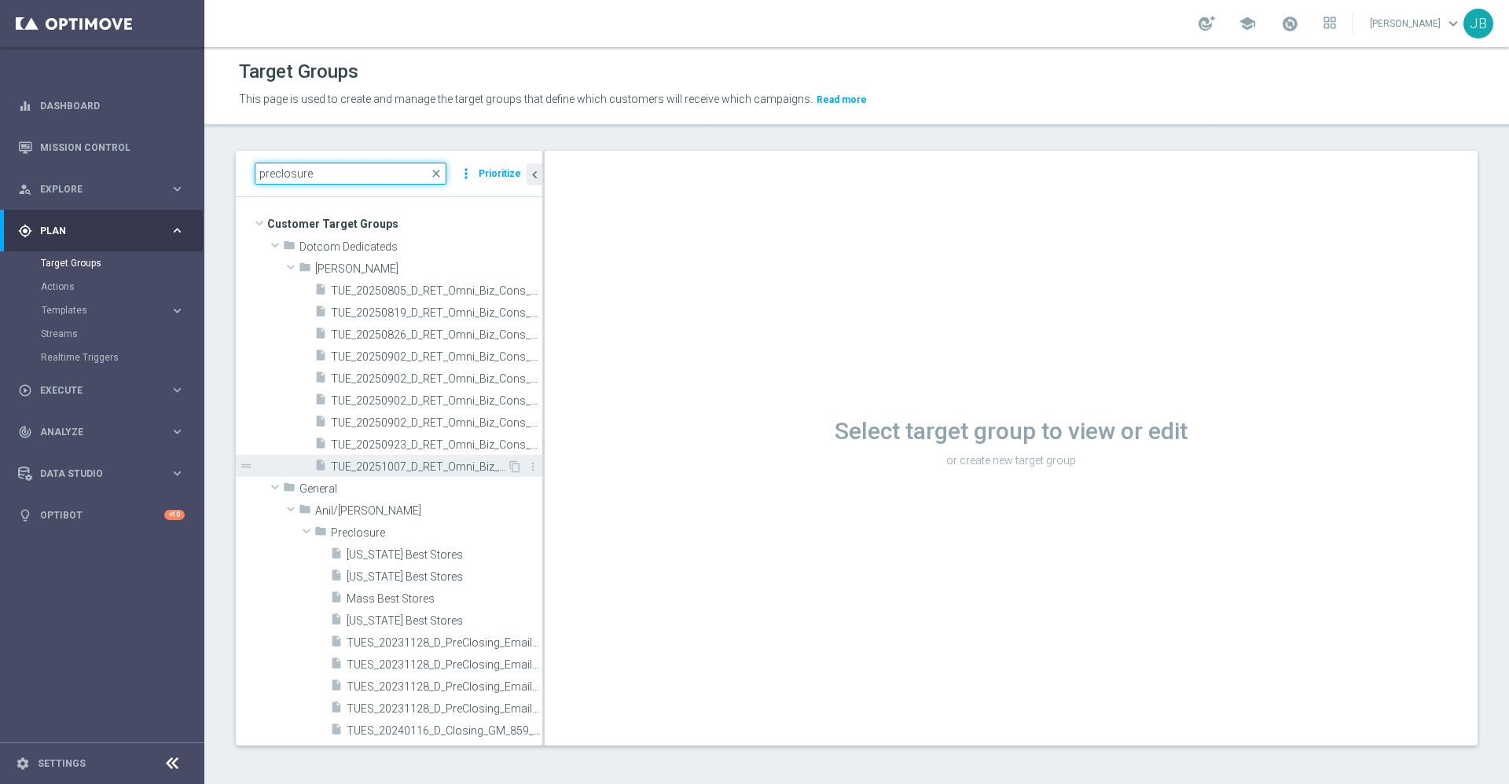
type input "preclosure"
click at [424, 463] on span "TUE_20251007_D_RET_Omni_Biz_Cons_PreClosure_1705" at bounding box center [419, 466] width 176 height 13
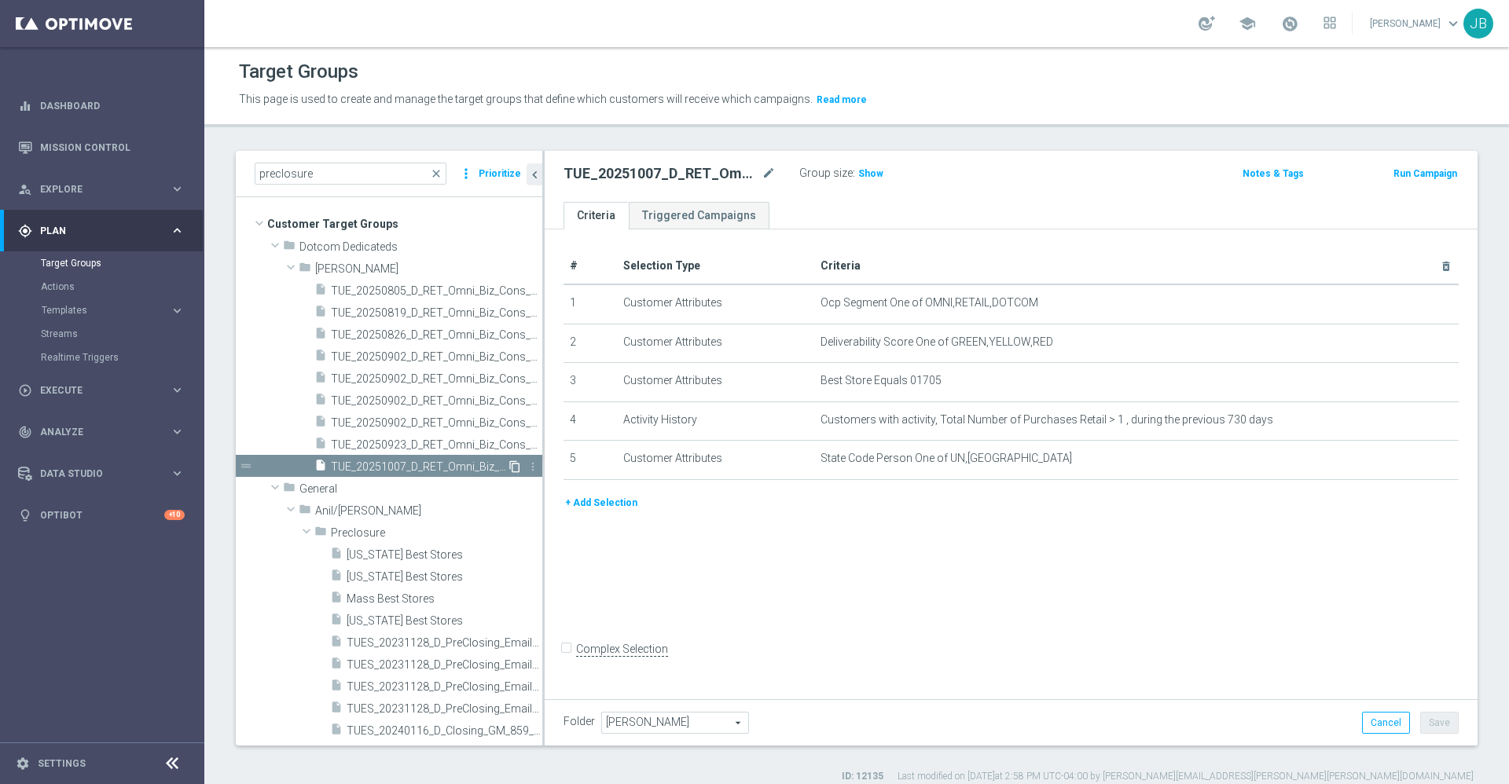
click at [508, 468] on icon "content_copy" at bounding box center [514, 466] width 13 height 13
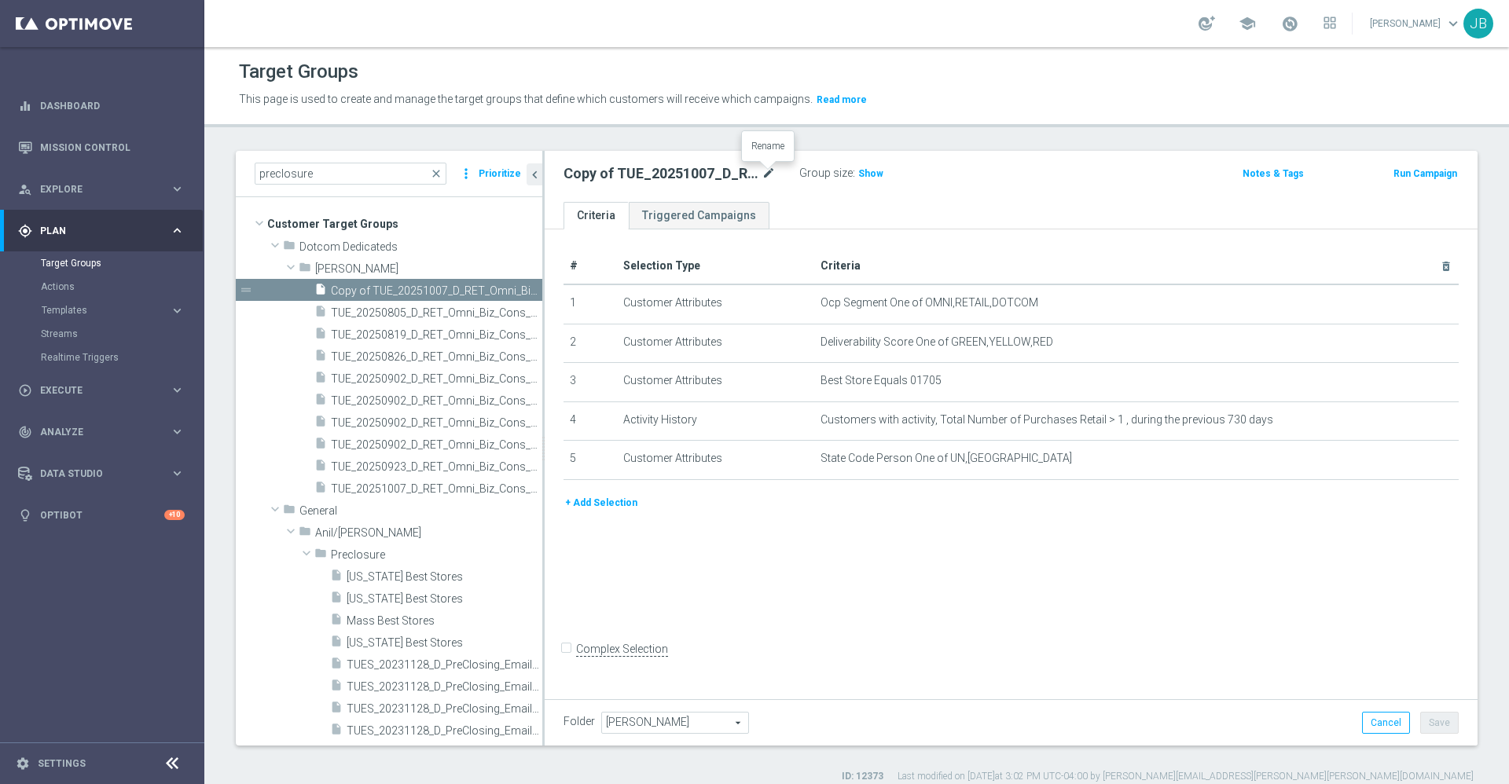
click at [768, 167] on icon "mode_edit" at bounding box center [768, 173] width 14 height 19
click at [582, 177] on input "Copy of TUE_20251007_D_RET_Omni_Biz_Cons_PreClosure_1705" at bounding box center [669, 175] width 212 height 22
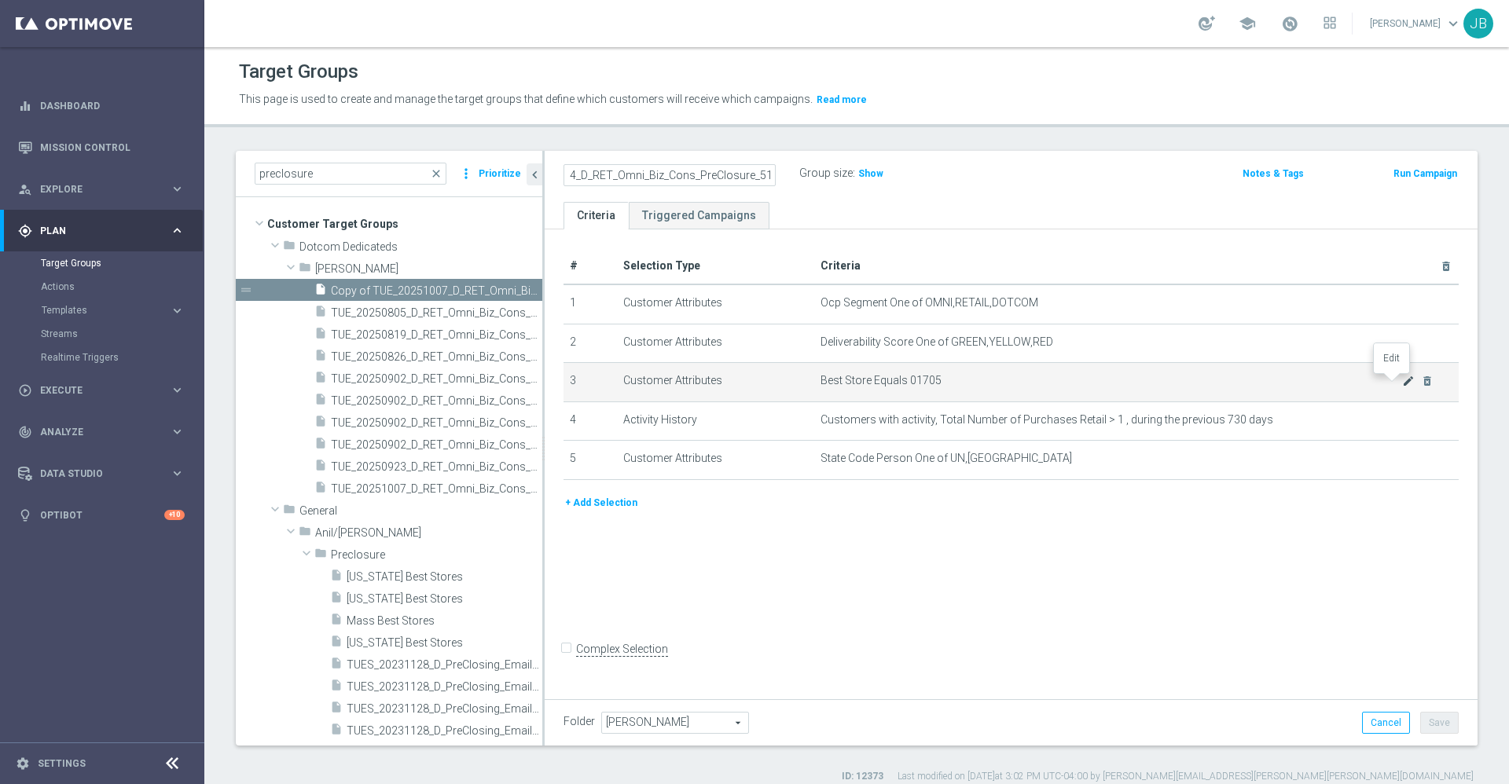
type input "TUE_20251014_D_RET_Omni_Biz_Cons_PreClosure_517"
click at [1402, 387] on icon "mode_edit" at bounding box center [1408, 381] width 13 height 13
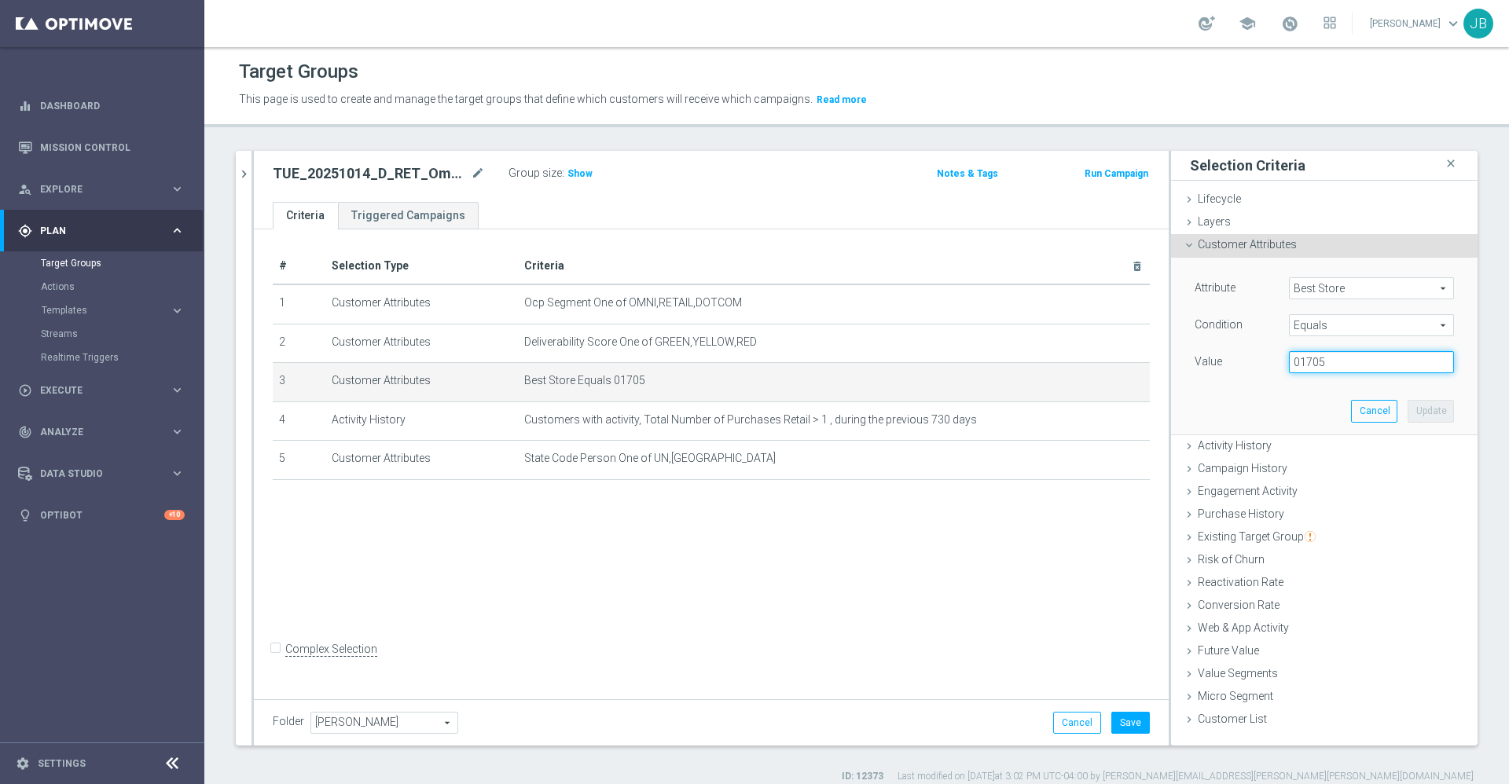
click at [1319, 356] on input "01705" at bounding box center [1371, 362] width 165 height 22
type input "0"
type input "00517"
click at [1407, 414] on button "Update" at bounding box center [1430, 411] width 46 height 22
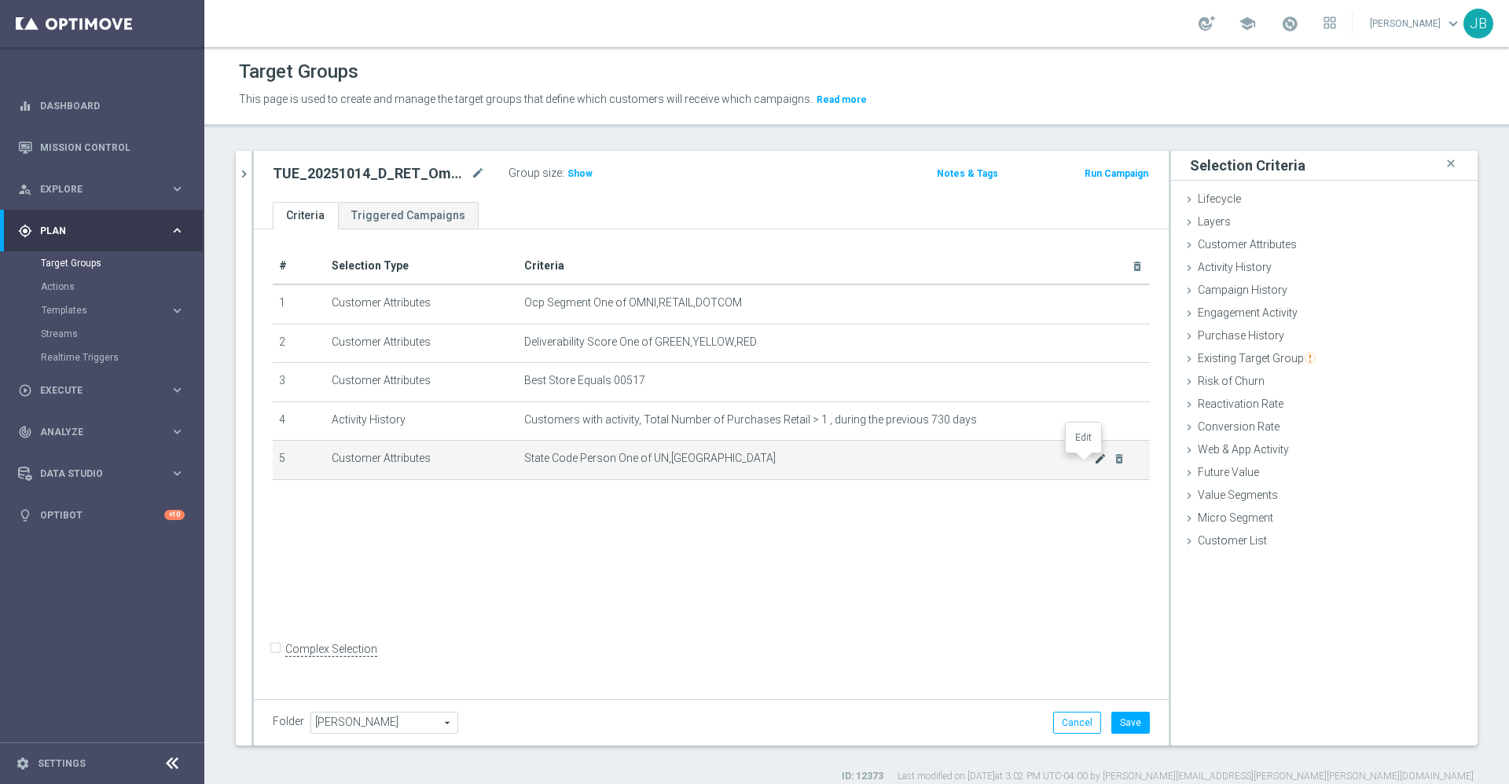
click at [1094, 464] on icon "mode_edit" at bounding box center [1100, 459] width 13 height 13
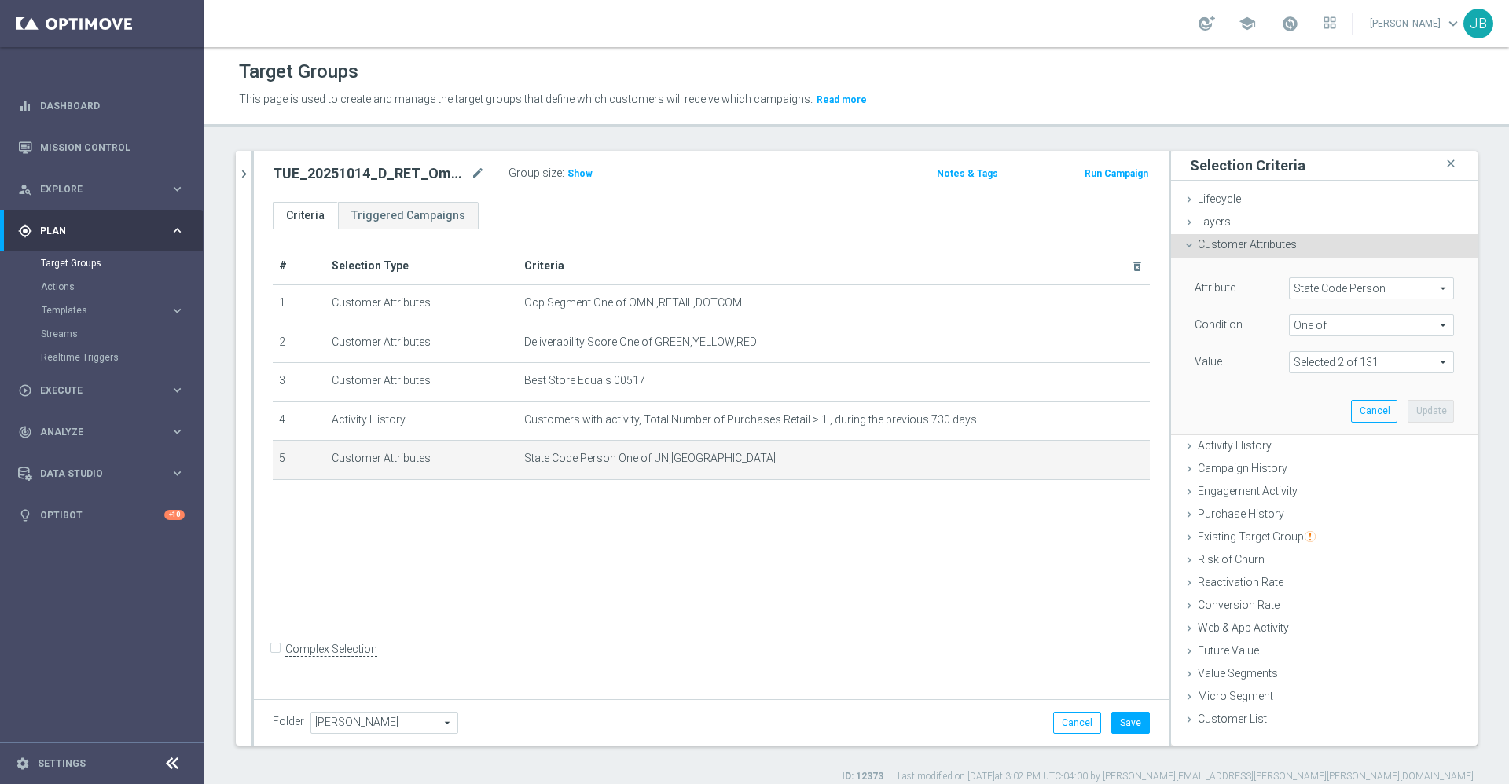
click at [1298, 360] on span at bounding box center [1370, 362] width 163 height 20
click at [1295, 391] on input "Show Selected" at bounding box center [1300, 396] width 10 height 10
checkbox input "true"
click at [1300, 461] on input "UN" at bounding box center [1305, 462] width 10 height 10
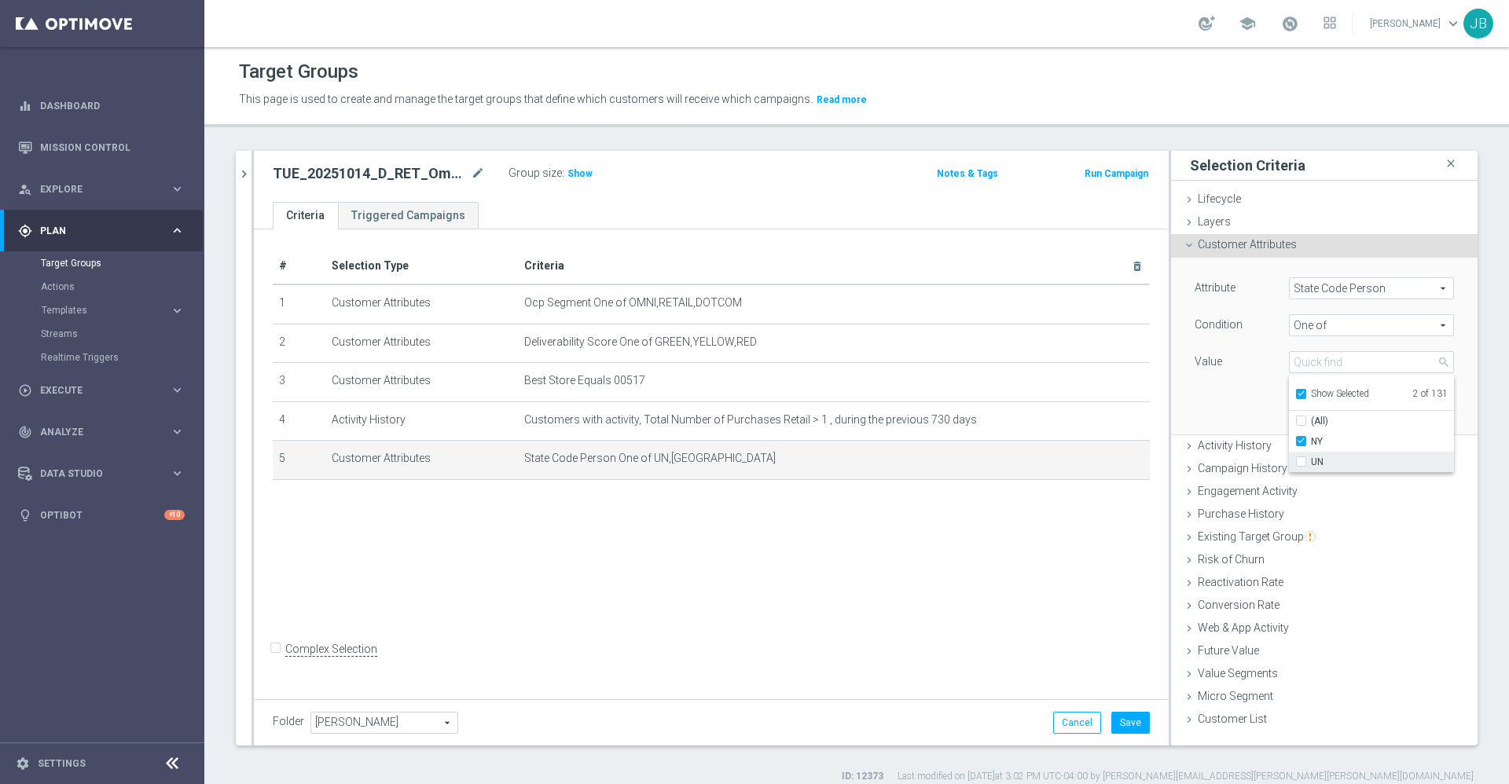
checkbox input "false"
type input "NY"
checkbox input "false"
click at [1300, 461] on input "UN" at bounding box center [1305, 462] width 10 height 10
checkbox input "true"
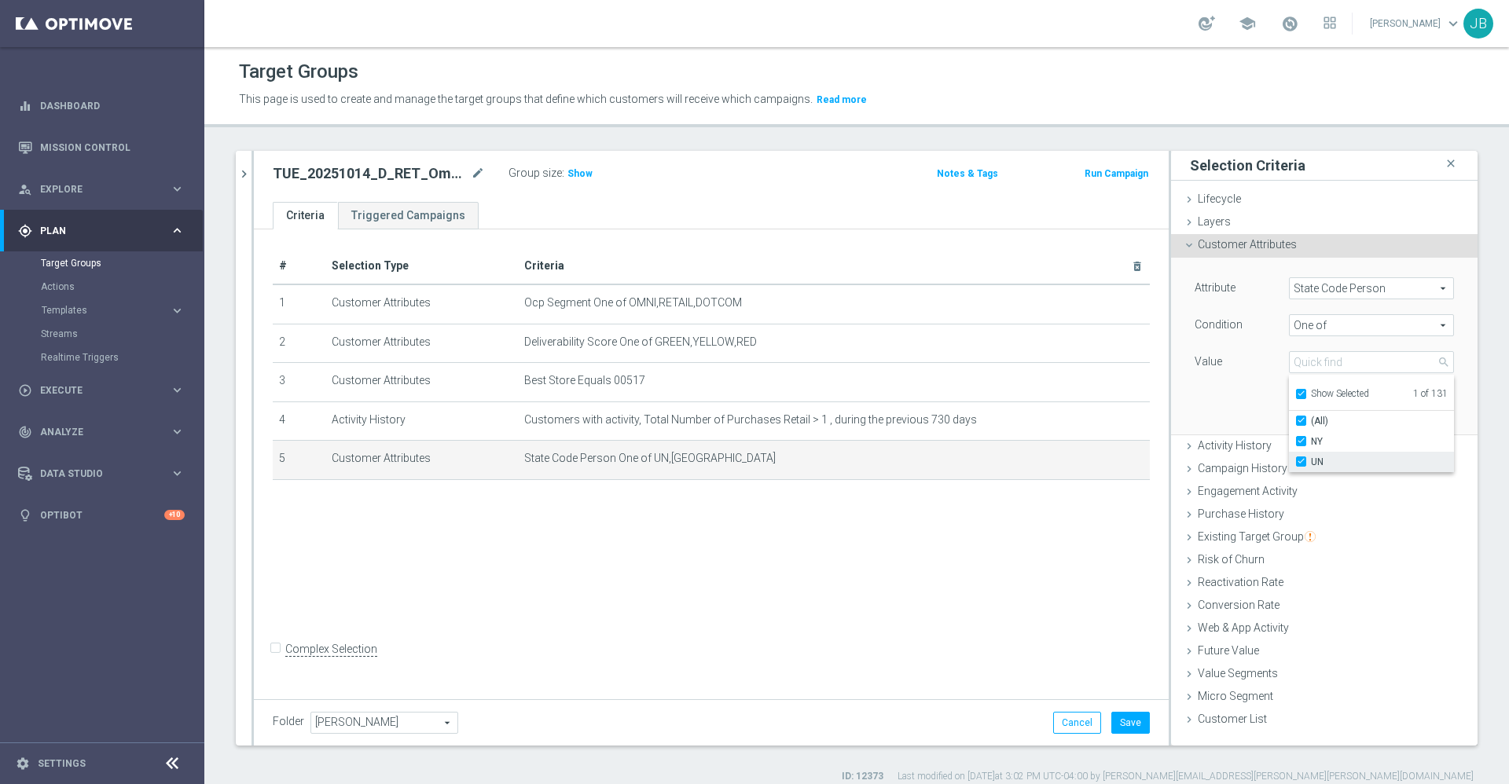
type input "Selected 2 of 131"
checkbox input "true"
click at [1300, 442] on input "NY" at bounding box center [1305, 442] width 10 height 10
checkbox input "false"
type input "UN"
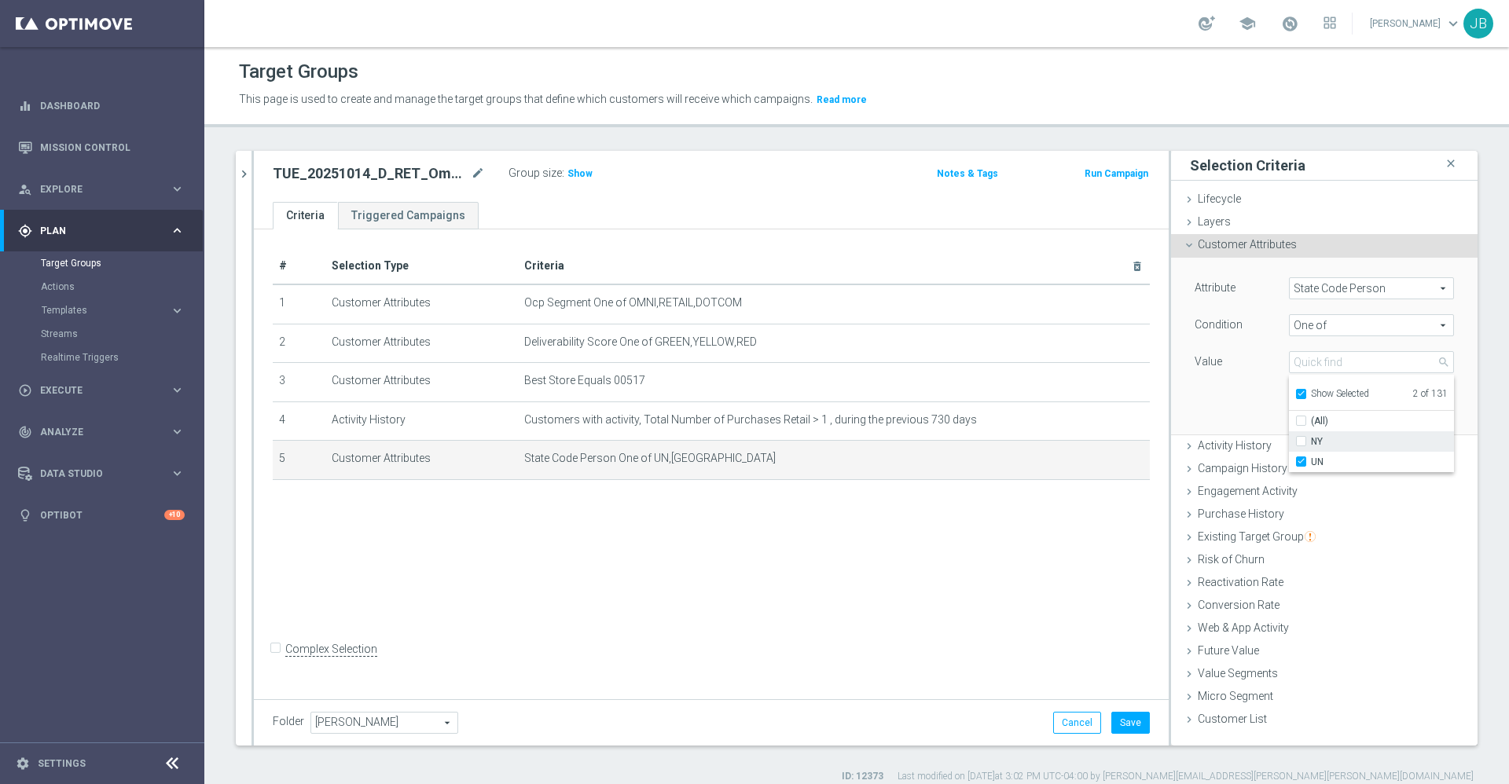
checkbox input "false"
click at [1324, 368] on input "search" at bounding box center [1371, 362] width 165 height 22
type input "i"
click at [1311, 393] on span "Show Selected" at bounding box center [1340, 393] width 58 height 11
click at [1305, 393] on input "Show Selected" at bounding box center [1300, 396] width 10 height 10
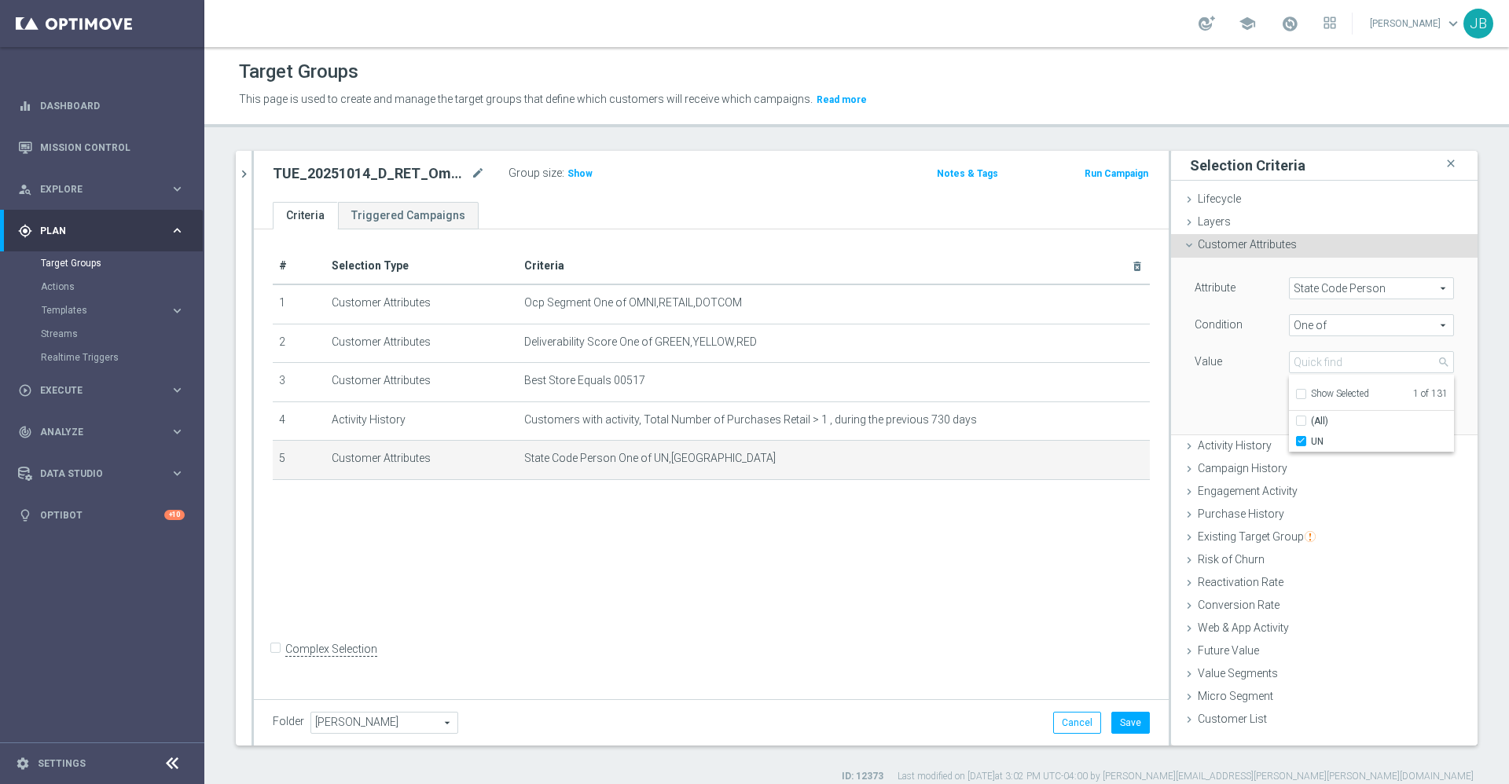
checkbox input "false"
click at [1307, 359] on input "search" at bounding box center [1371, 362] width 165 height 22
type input "IN"
checkbox input "true"
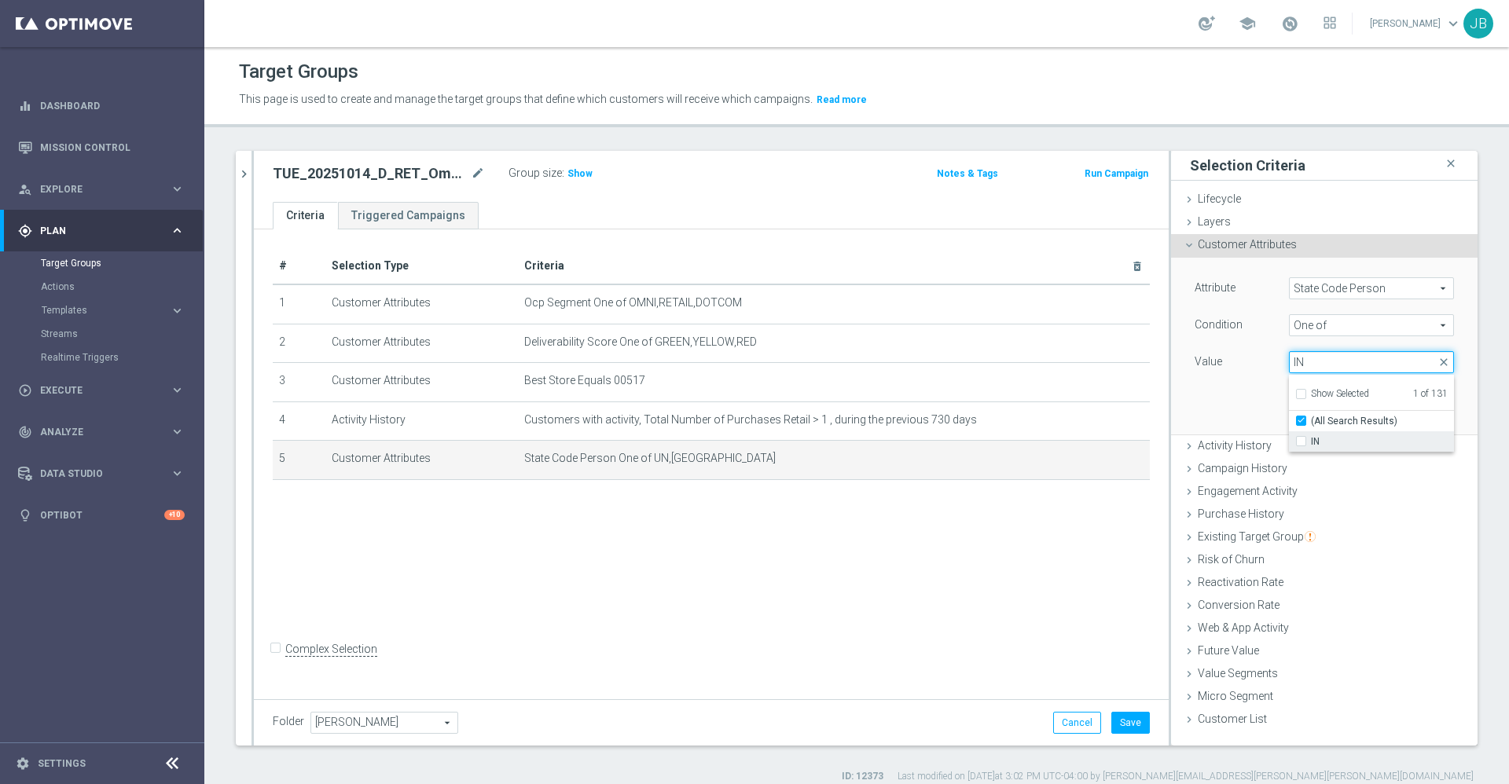
type input "IN"
click at [1300, 442] on input "IN" at bounding box center [1305, 442] width 10 height 10
checkbox input "true"
type input "Selected 2 of 131"
checkbox input "false"
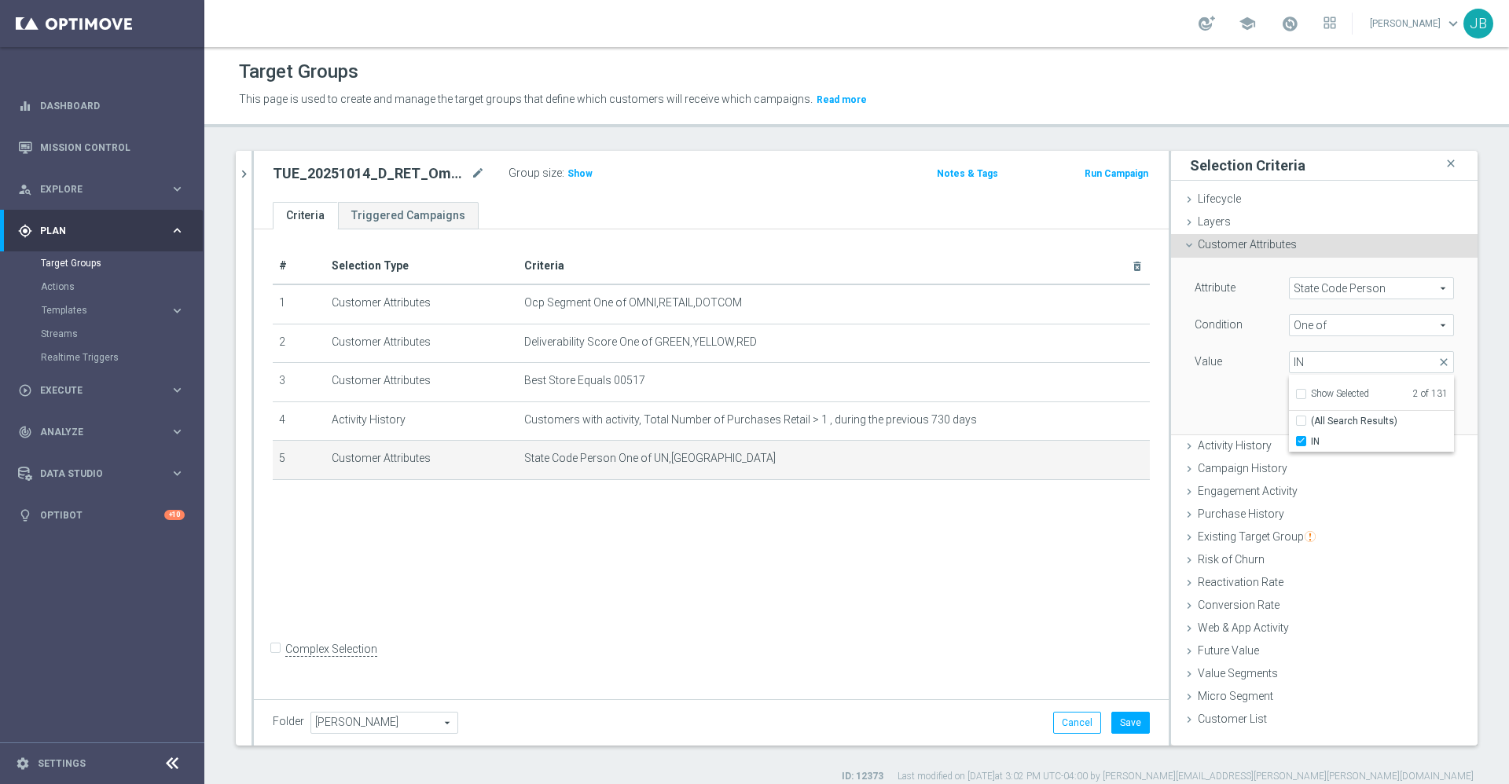
click at [1218, 412] on div "Attribute State Code Person State Code Person arrow_drop_down search Condition …" at bounding box center [1323, 346] width 283 height 176
click at [1314, 360] on span at bounding box center [1370, 362] width 163 height 20
click at [1295, 392] on input "Show Selected" at bounding box center [1300, 396] width 10 height 10
checkbox input "true"
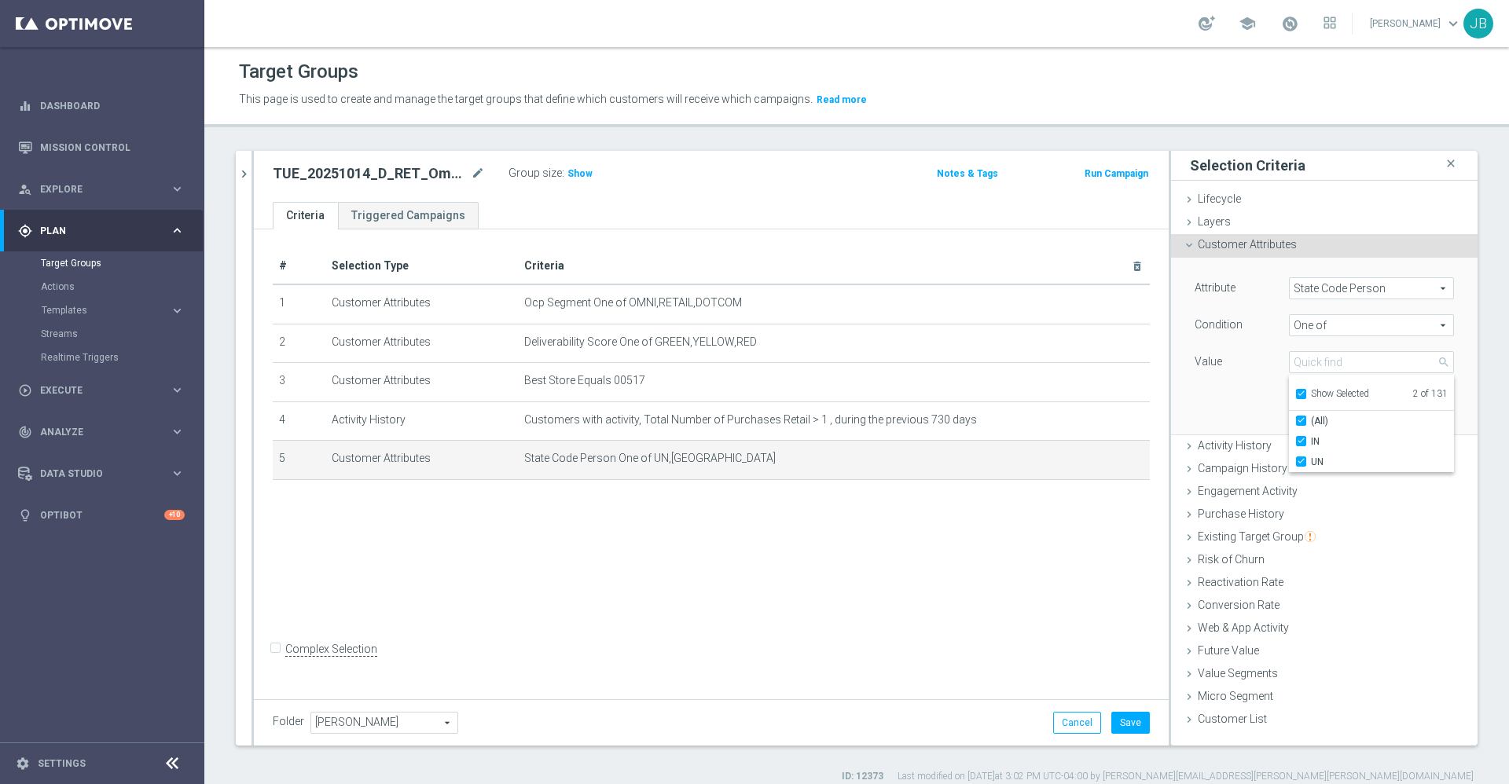
click at [1190, 388] on div "Attribute State Code Person State Code Person arrow_drop_down search Condition …" at bounding box center [1323, 346] width 283 height 176
click at [1407, 411] on button "Update" at bounding box center [1430, 411] width 46 height 22
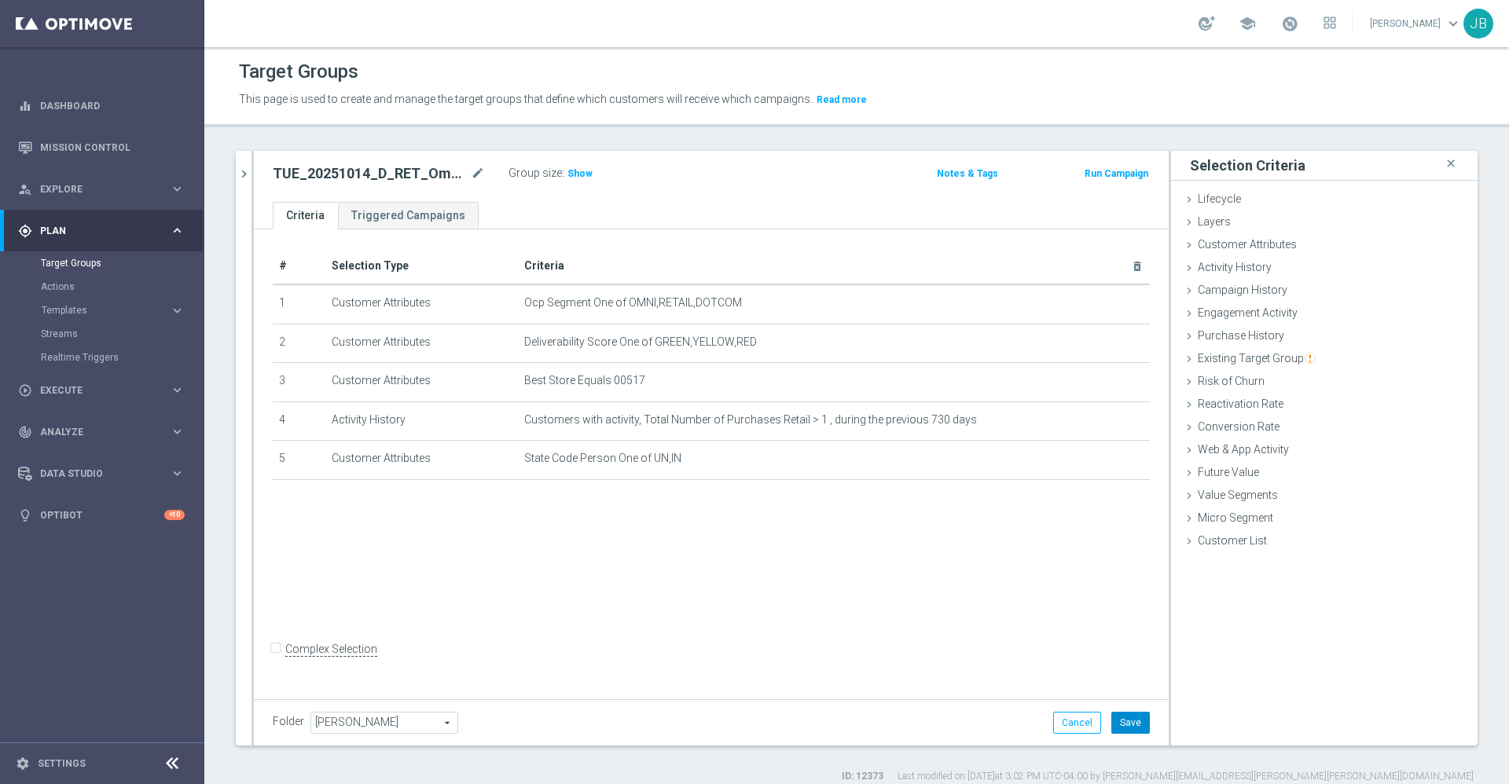
click at [1118, 716] on button "Save" at bounding box center [1130, 723] width 38 height 22
click at [581, 176] on span "Show" at bounding box center [579, 173] width 25 height 11
click at [252, 166] on div at bounding box center [252, 448] width 2 height 595
click at [245, 172] on icon "chevron_right" at bounding box center [243, 174] width 15 height 15
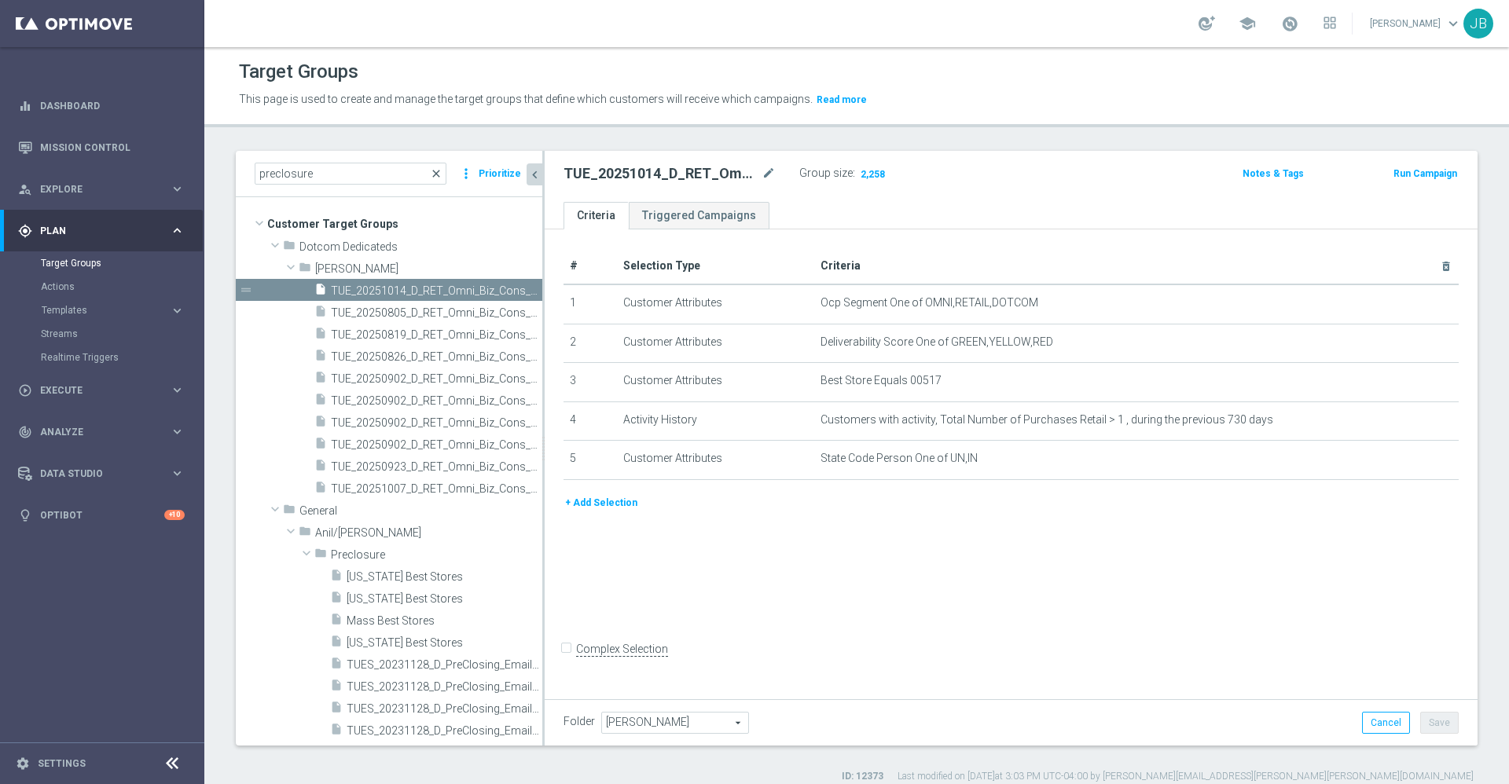
click at [439, 172] on span "close" at bounding box center [436, 173] width 13 height 13
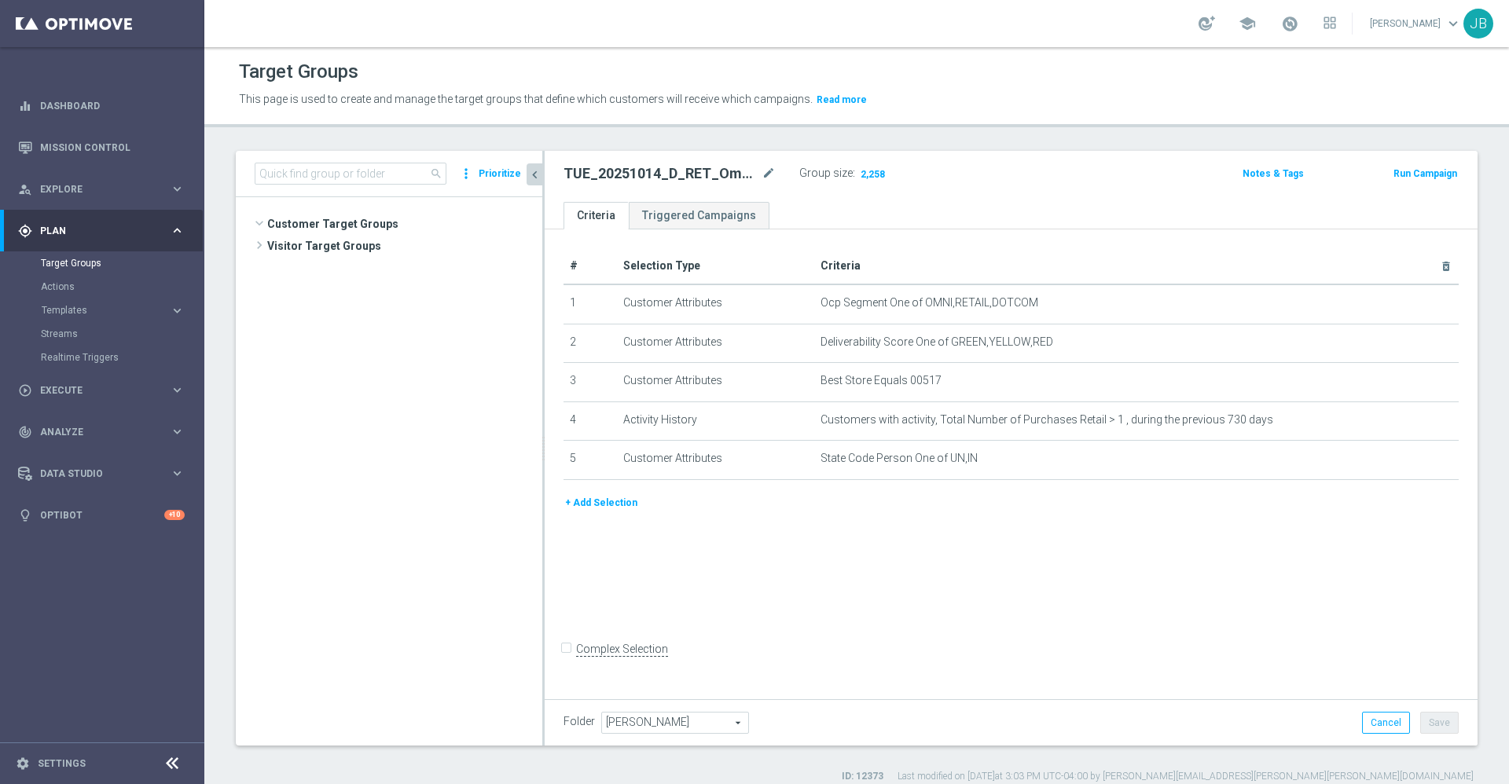
scroll to position [3322, 0]
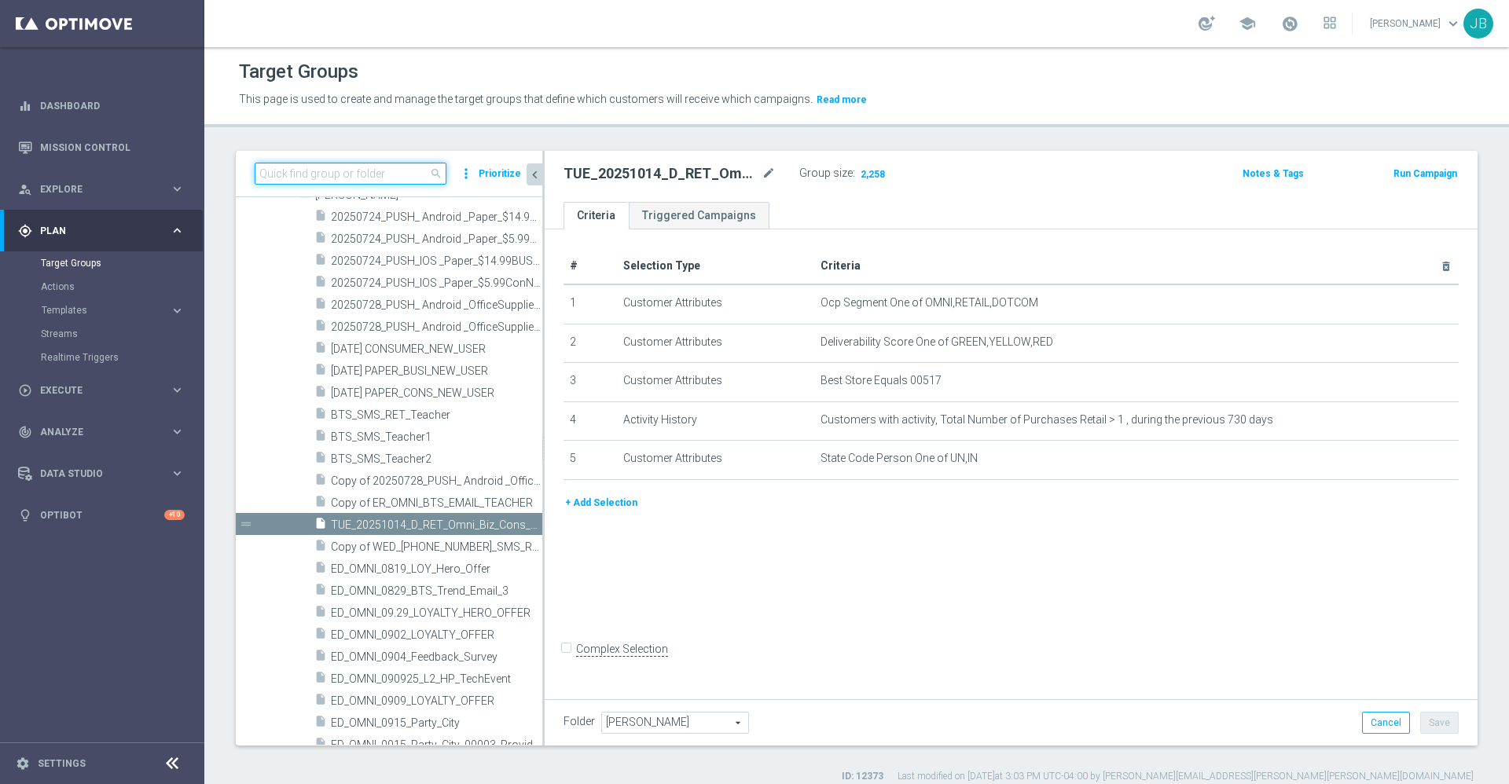
click at [403, 173] on input at bounding box center [351, 174] width 192 height 22
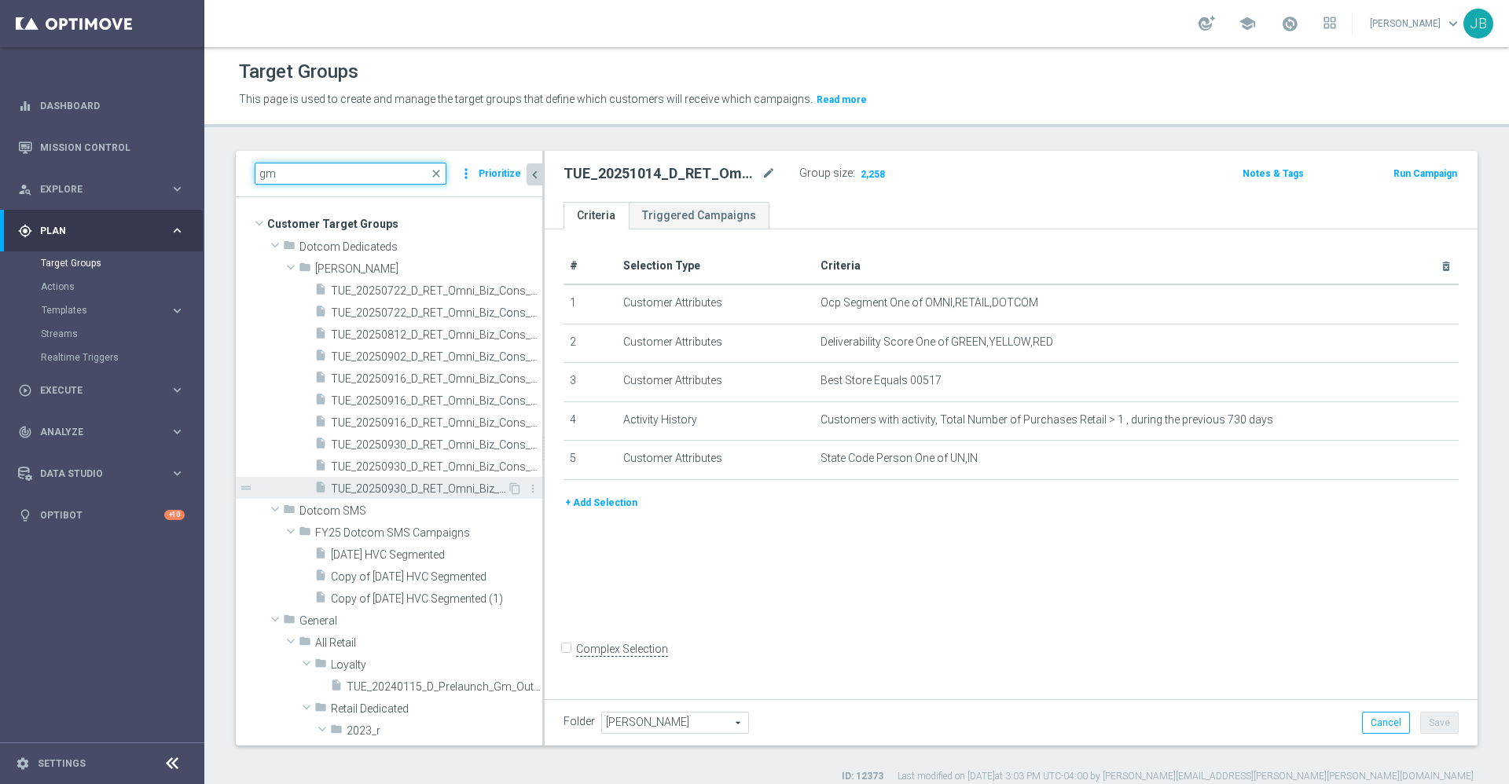
scroll to position [4, 0]
type input "gm"
click at [508, 485] on icon "content_copy" at bounding box center [514, 484] width 13 height 13
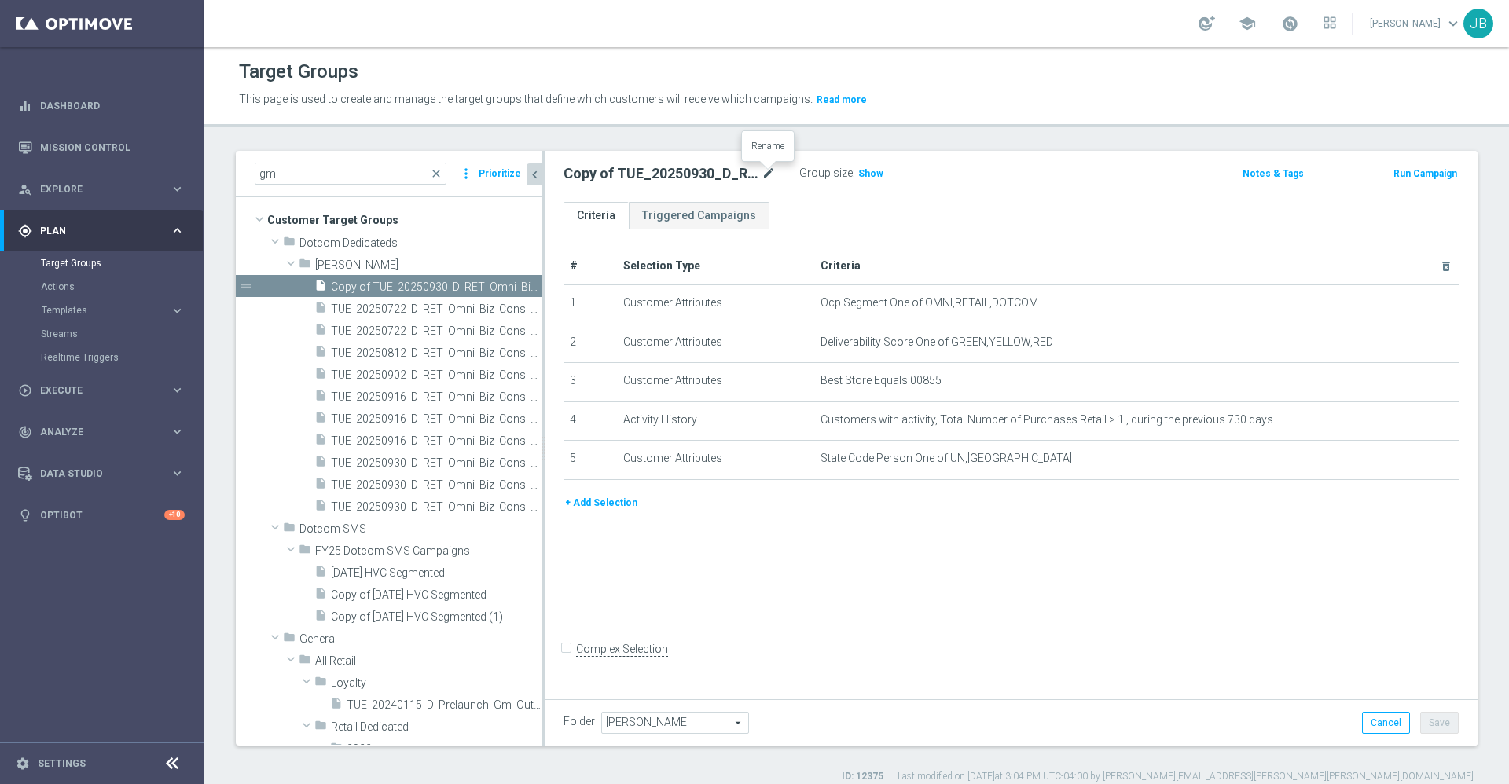
click at [773, 169] on icon "mode_edit" at bounding box center [768, 173] width 14 height 19
click at [605, 171] on input "Copy of TUE_20250930_D_RET_Omni_Biz_Cons_GMClosure_855" at bounding box center [669, 175] width 212 height 22
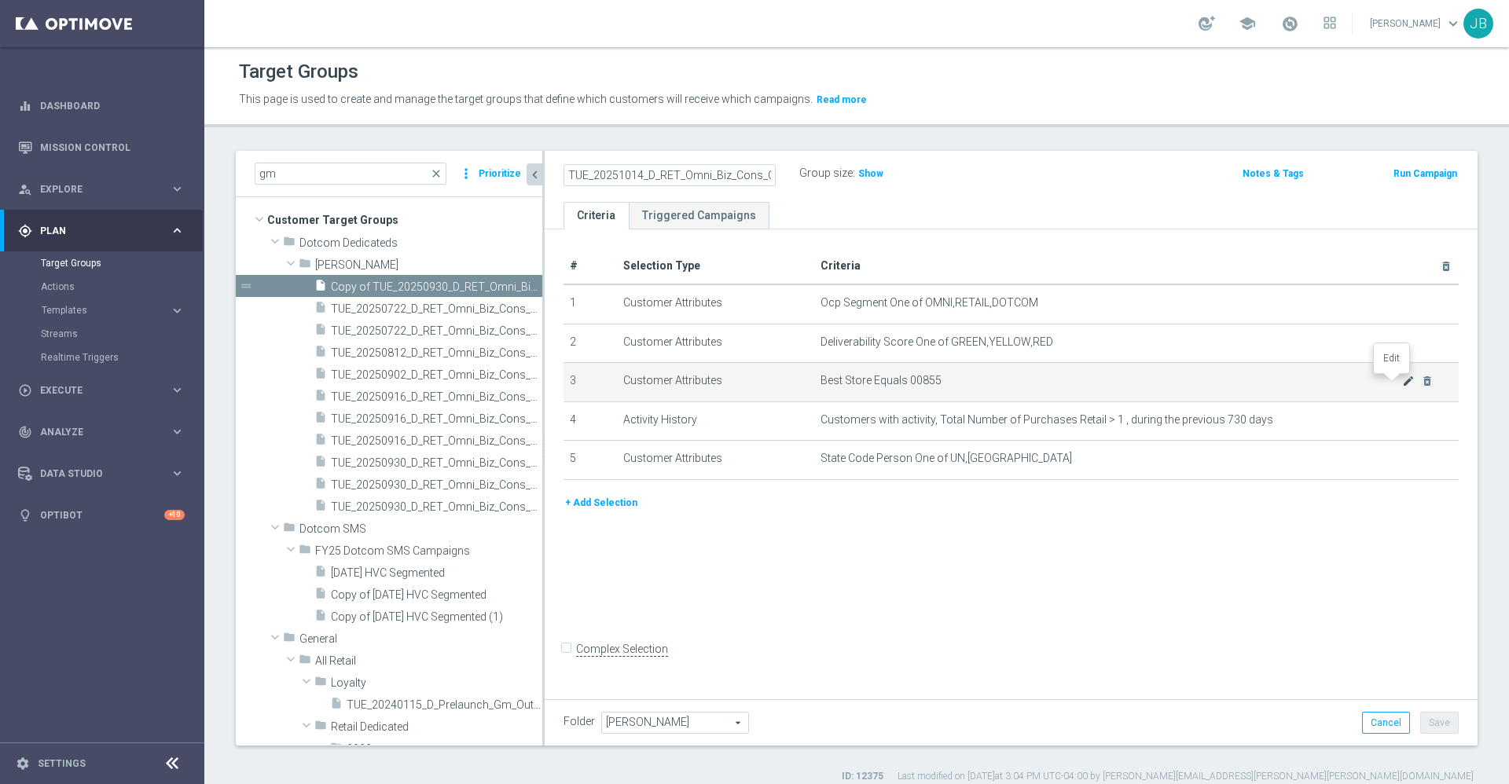
type input "TUE_20251014_D_RET_Omni_Biz_Cons_GMClosure_1842"
click at [1402, 382] on icon "mode_edit" at bounding box center [1408, 381] width 13 height 13
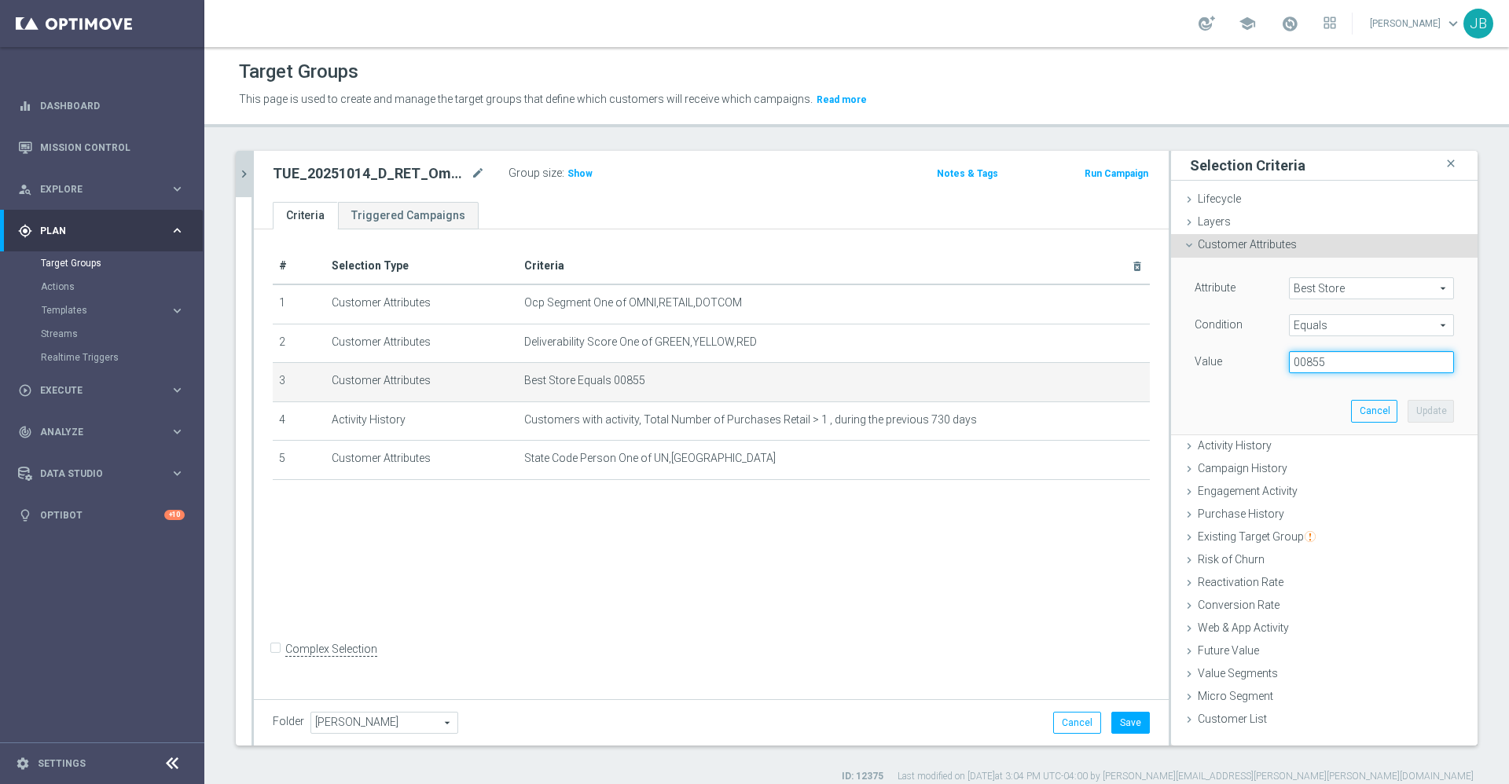
click at [1337, 362] on input "00855" at bounding box center [1371, 362] width 165 height 22
type input "01842"
click at [1431, 410] on button "Update" at bounding box center [1430, 411] width 46 height 22
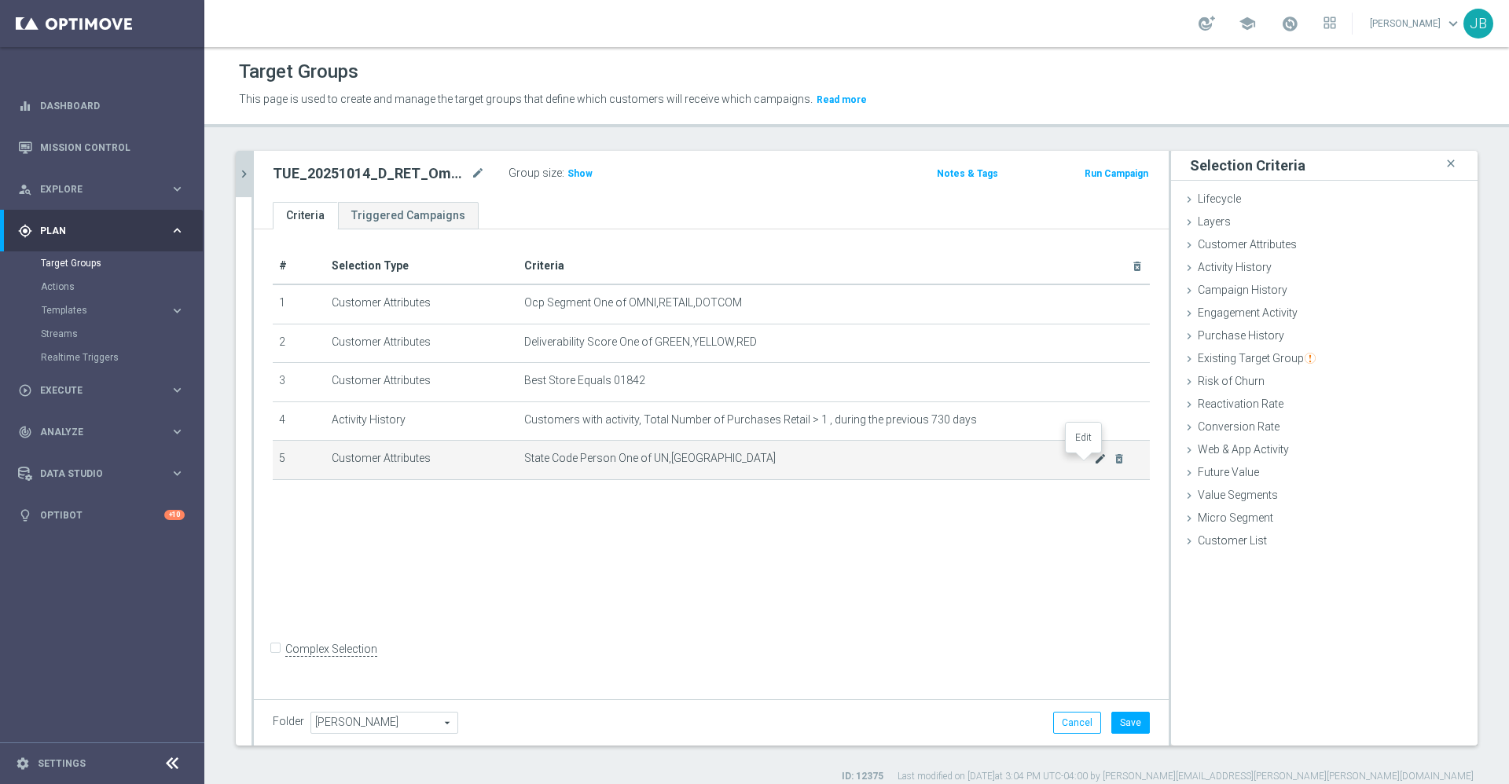
click at [1094, 460] on icon "mode_edit" at bounding box center [1100, 459] width 13 height 13
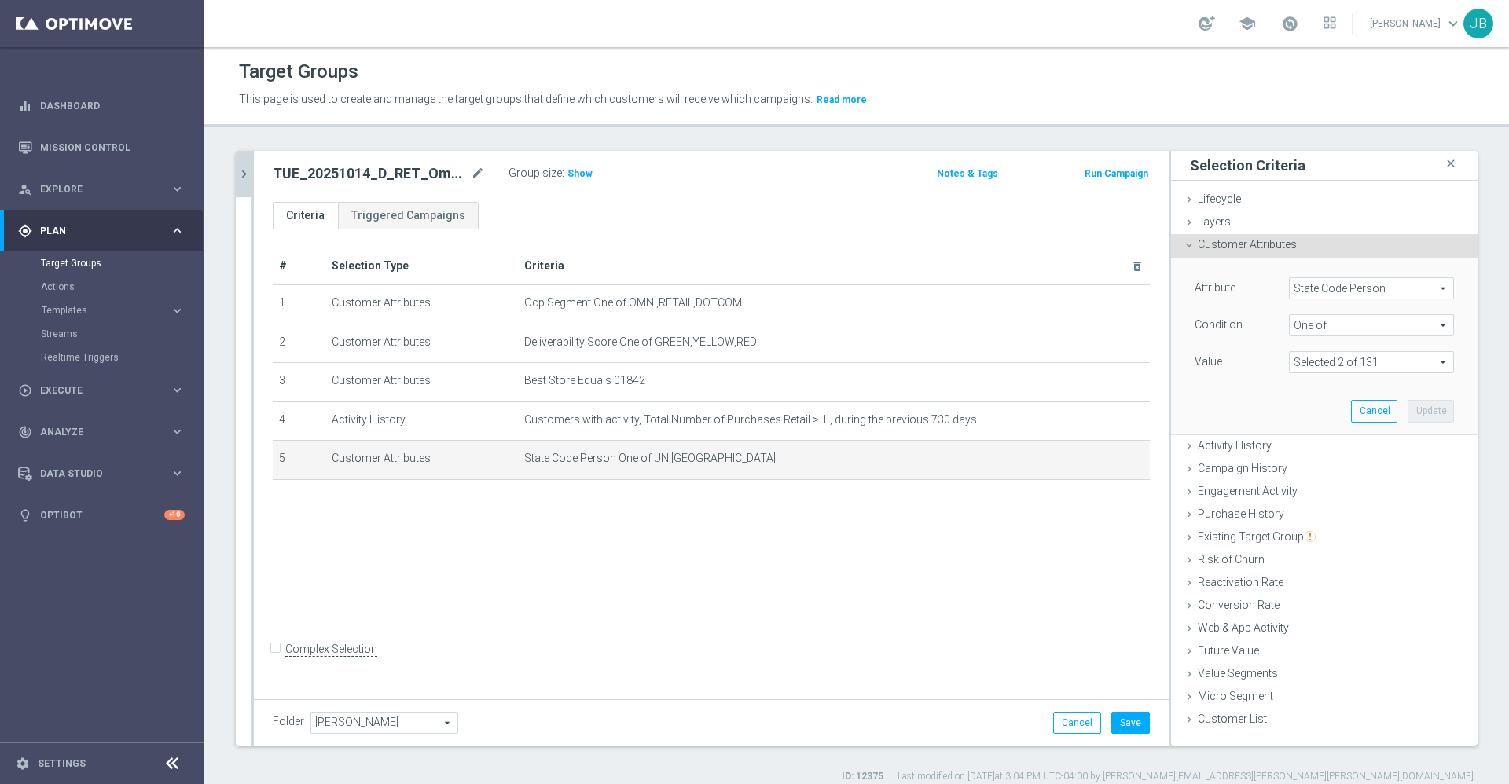
click at [1324, 361] on span at bounding box center [1370, 362] width 163 height 20
click at [1295, 391] on input "Show Selected" at bounding box center [1300, 396] width 10 height 10
checkbox input "true"
click at [1311, 460] on label "UN" at bounding box center [1382, 462] width 143 height 20
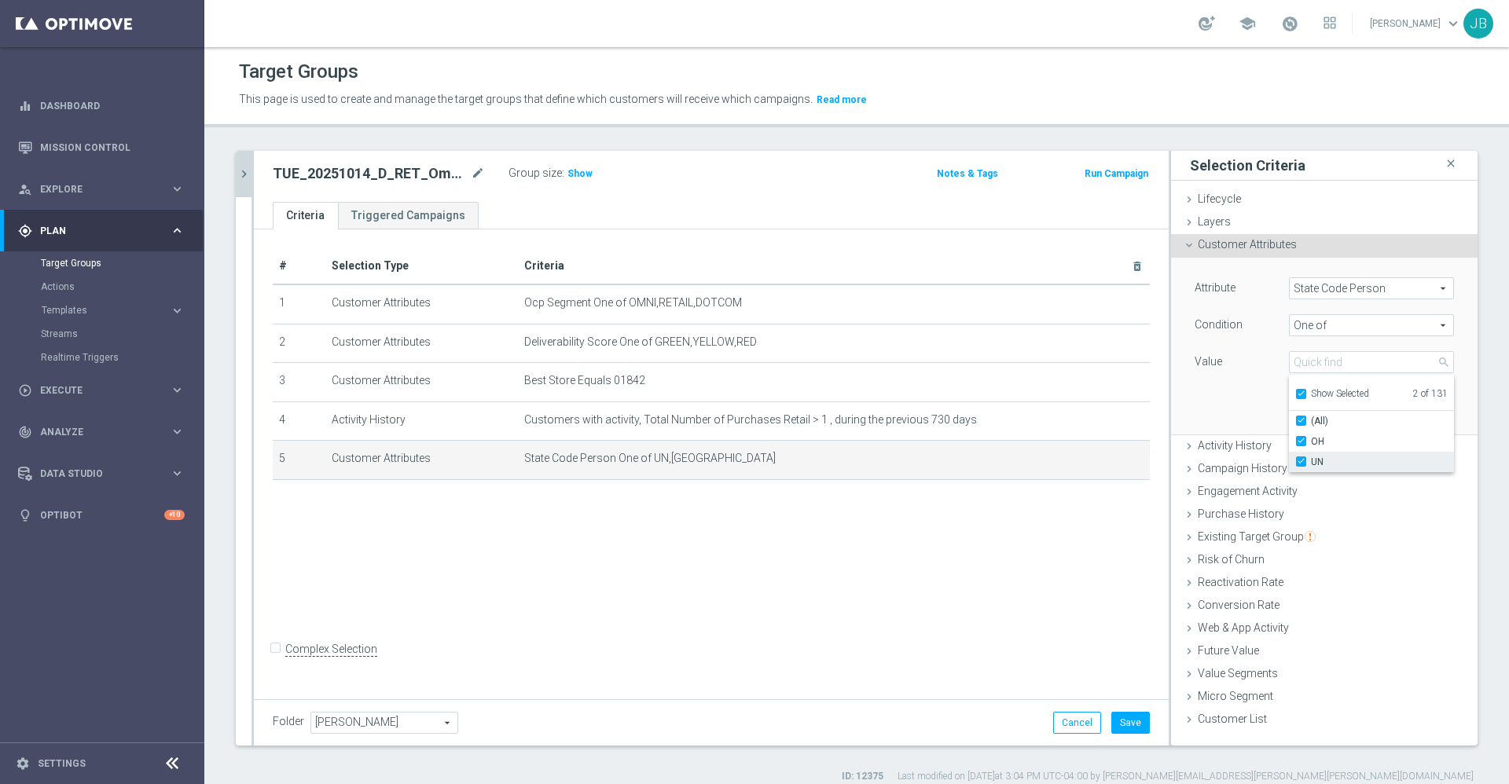
click at [1300, 460] on input "UN" at bounding box center [1305, 462] width 10 height 10
checkbox input "false"
type input "OH"
checkbox input "false"
click at [1300, 460] on input "UN" at bounding box center [1305, 462] width 10 height 10
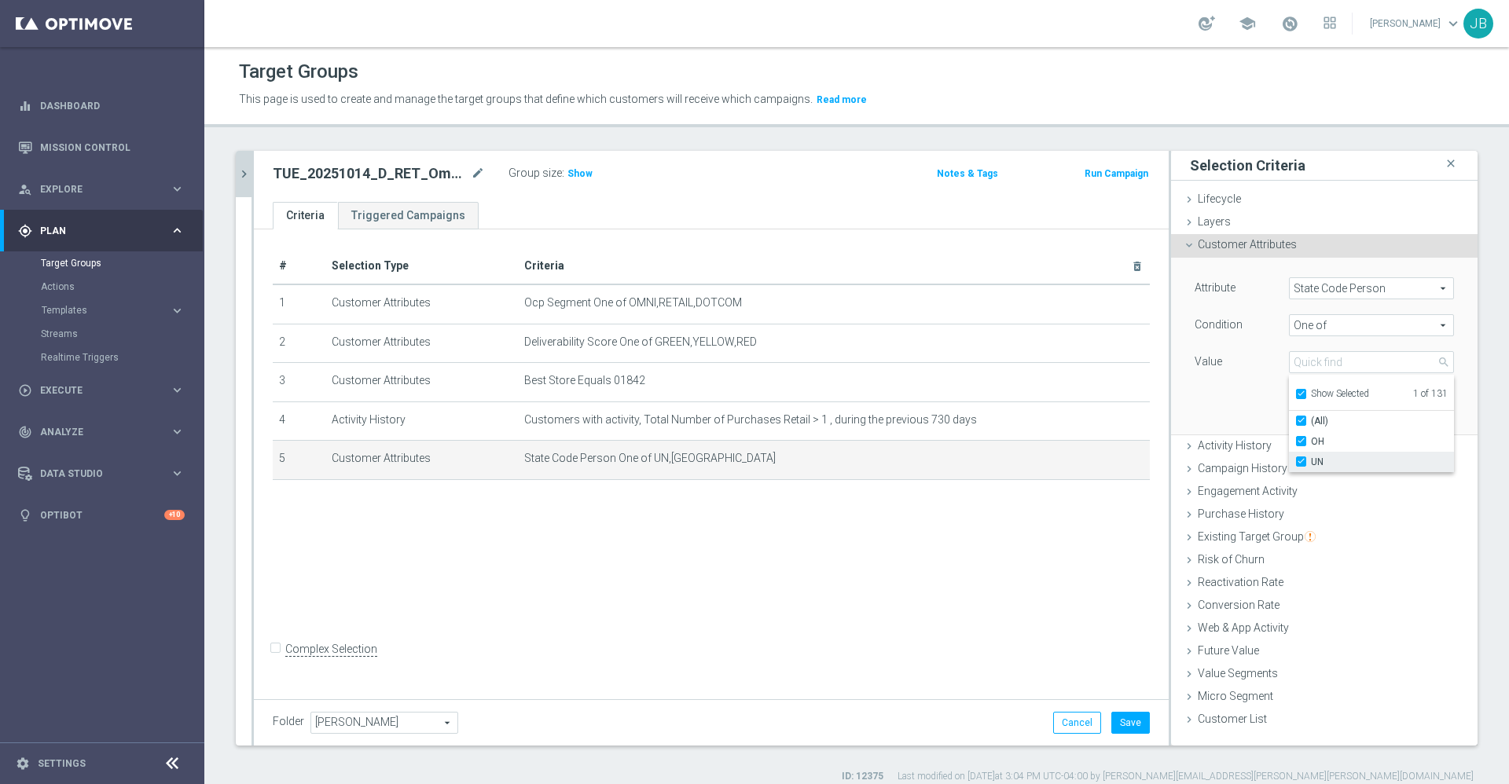
checkbox input "true"
type input "Selected 2 of 131"
checkbox input "true"
click at [1300, 442] on input "OH" at bounding box center [1305, 442] width 10 height 10
checkbox input "false"
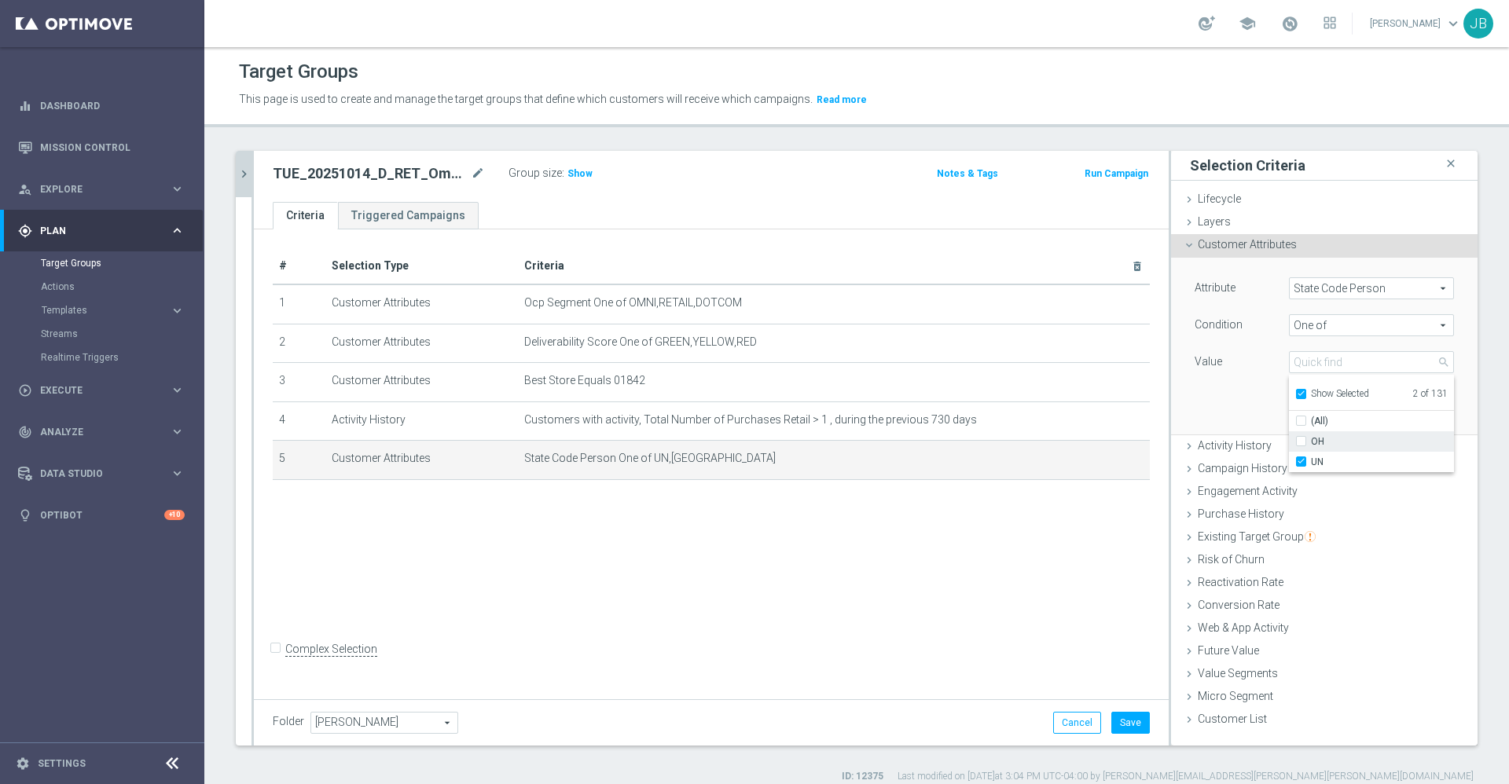
type input "UN"
checkbox input "false"
click at [1219, 423] on div "Attribute State Code Person State Code Person arrow_drop_down search Condition …" at bounding box center [1323, 346] width 283 height 176
click at [1315, 354] on span "UN" at bounding box center [1370, 362] width 163 height 20
click at [1312, 361] on input "search" at bounding box center [1371, 362] width 165 height 22
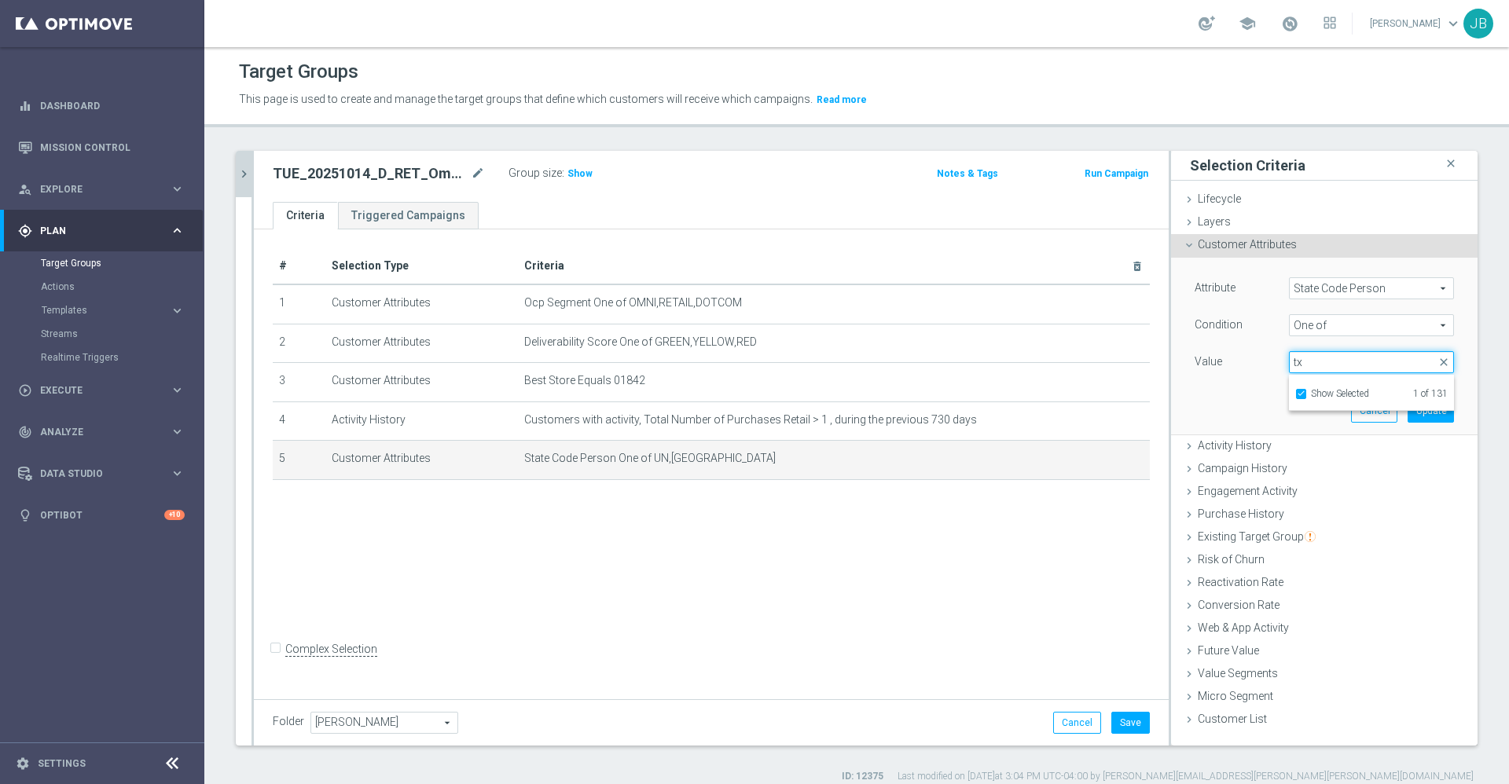
type input "t"
type input "tx"
click at [1311, 393] on span "Show Selected" at bounding box center [1340, 393] width 58 height 11
click at [1300, 393] on input "Show Selected" at bounding box center [1300, 396] width 10 height 10
checkbox input "false"
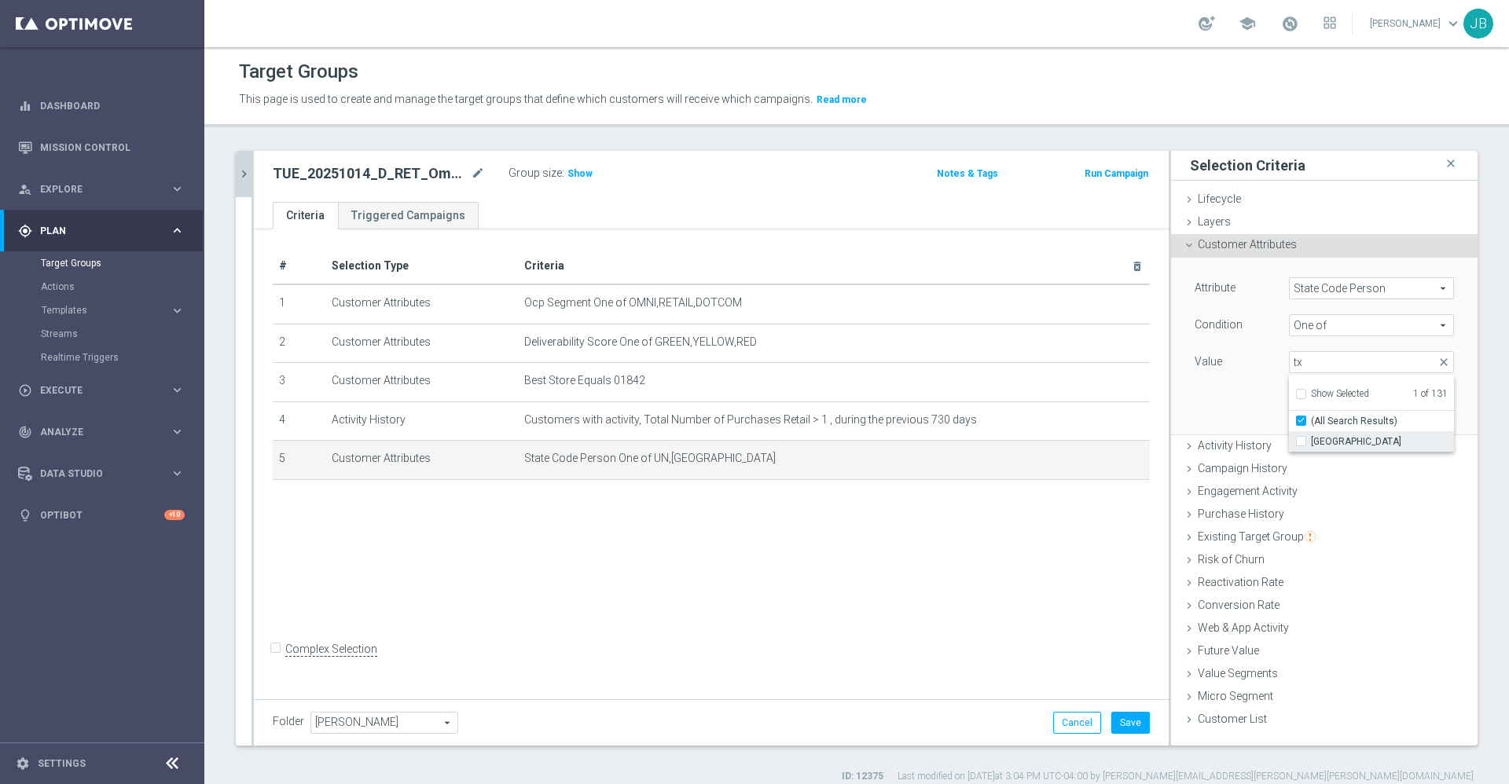
click at [1311, 438] on span "TX" at bounding box center [1382, 441] width 143 height 13
click at [1305, 438] on input "TX" at bounding box center [1305, 442] width 10 height 10
checkbox input "true"
type input "Selected 2 of 131"
checkbox input "false"
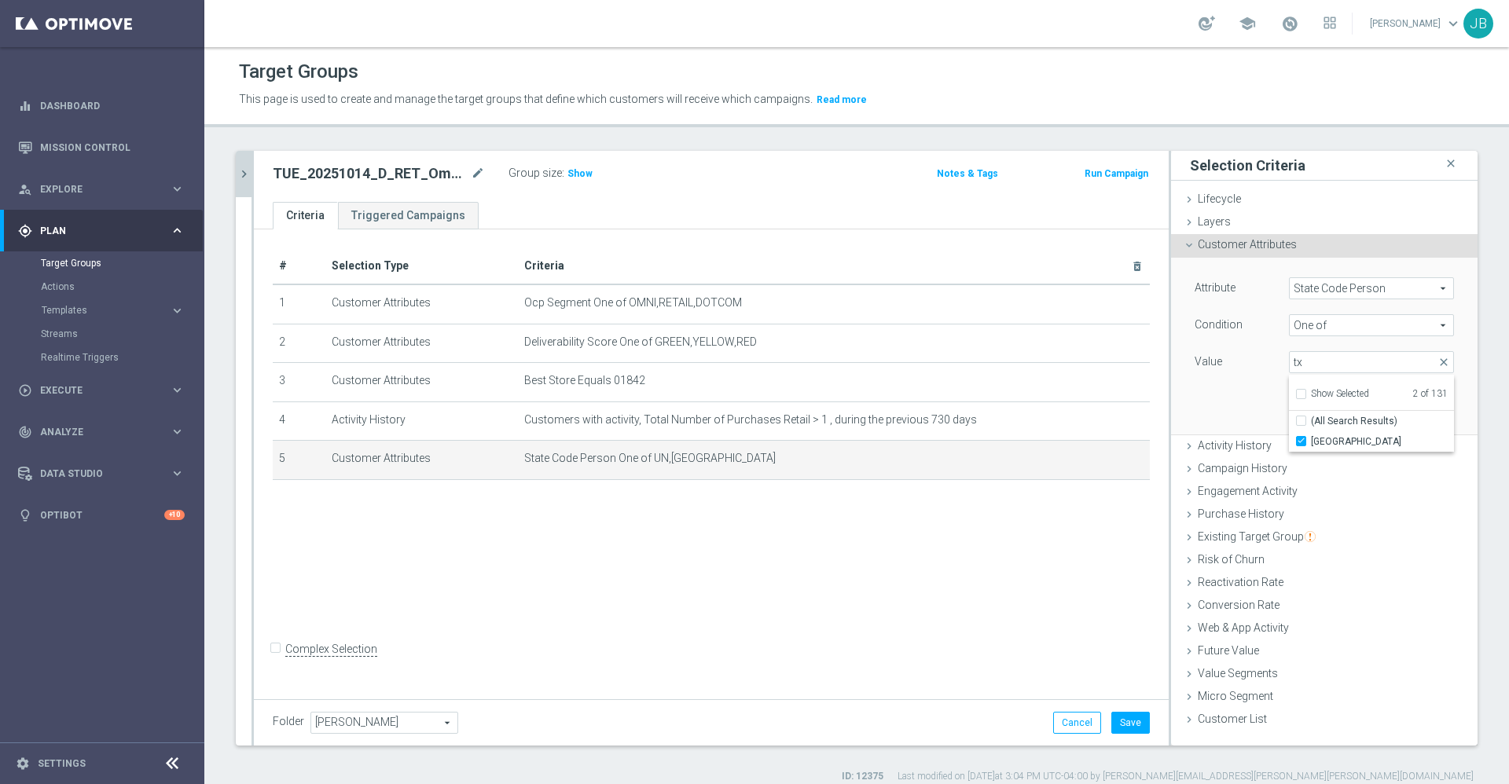
click at [1236, 412] on div "Attribute State Code Person State Code Person arrow_drop_down search Condition …" at bounding box center [1323, 346] width 283 height 176
click at [1414, 407] on button "Update" at bounding box center [1430, 411] width 46 height 22
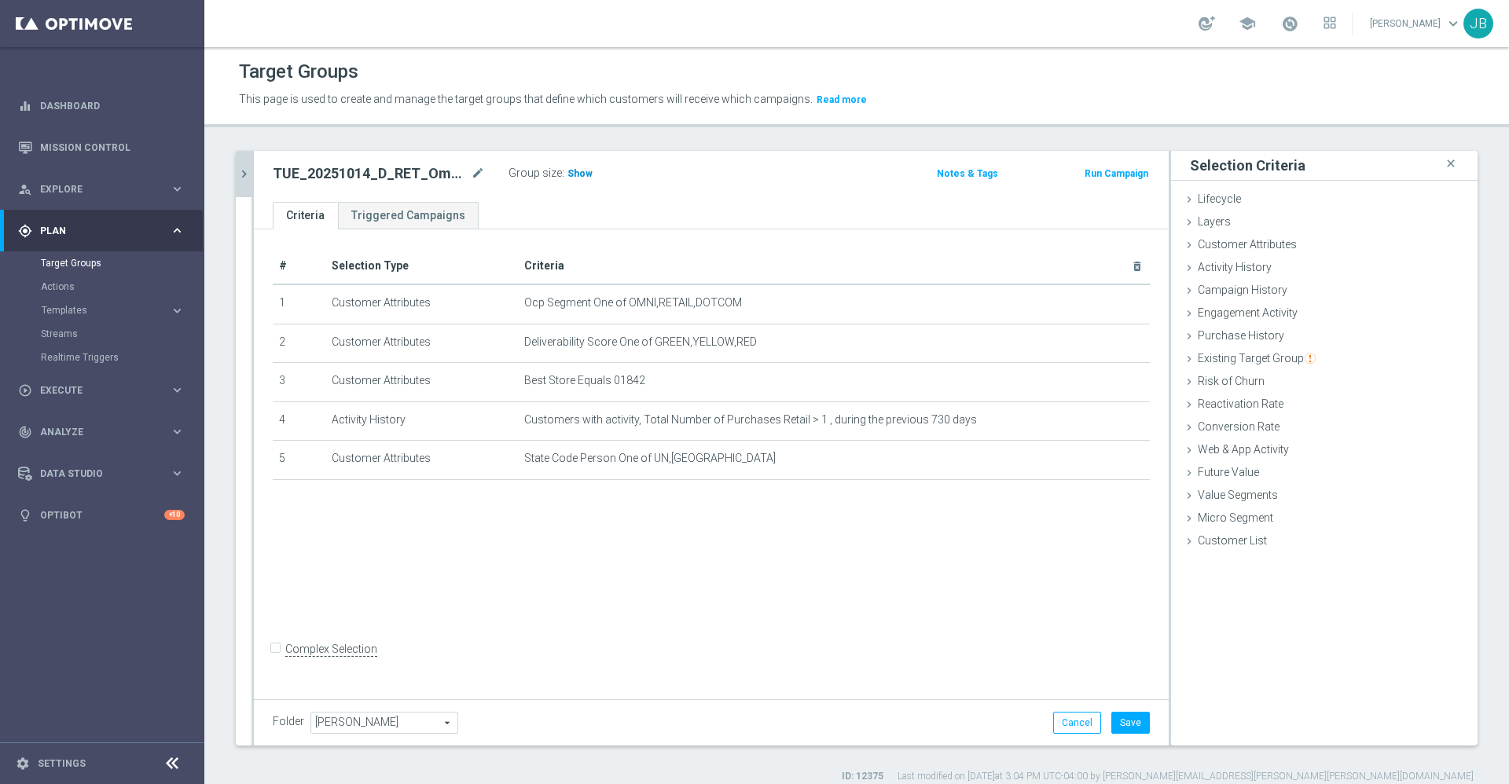
click at [577, 176] on span "Show" at bounding box center [579, 173] width 25 height 11
drag, startPoint x: 577, startPoint y: 176, endPoint x: 673, endPoint y: 322, distance: 174.3
click at [673, 322] on div "TUE_20251014_D_RET_Omni_Biz_Cons_GMClosure_1842 mode_edit Group size : 1,388 No…" at bounding box center [711, 448] width 915 height 595
click at [1123, 719] on button "Save" at bounding box center [1130, 723] width 38 height 22
click at [241, 173] on icon "chevron_right" at bounding box center [243, 174] width 15 height 15
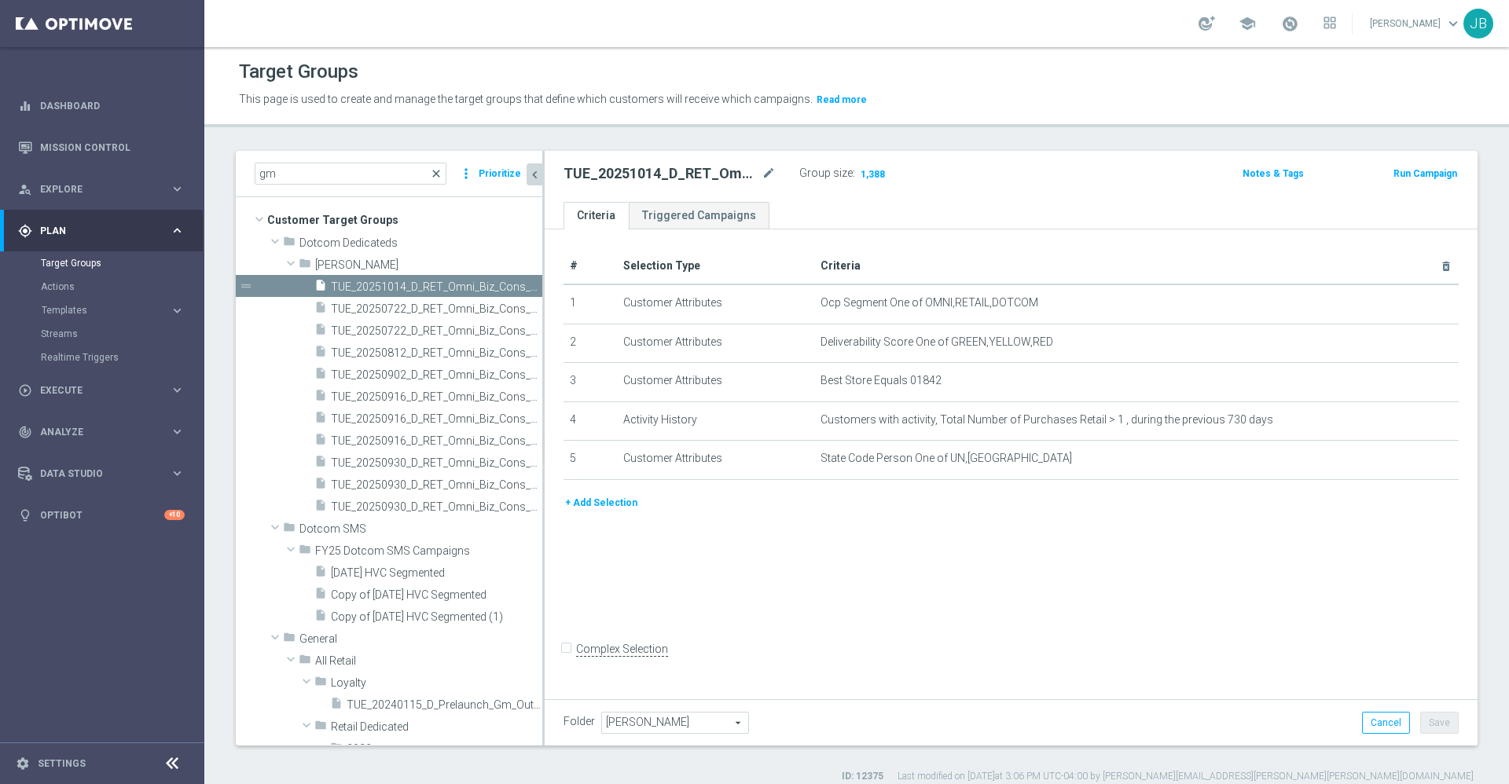
click at [442, 170] on span "close" at bounding box center [436, 173] width 13 height 13
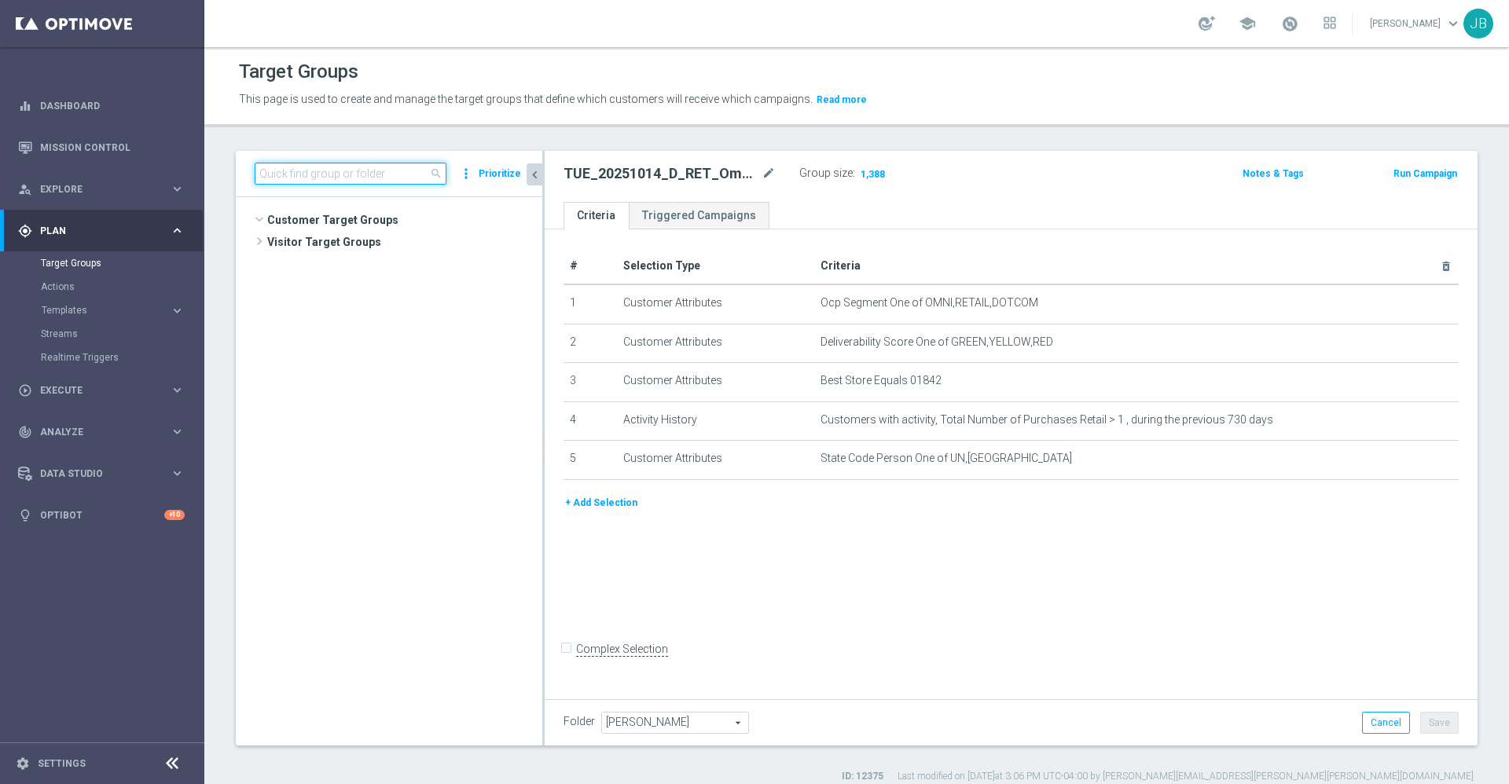
scroll to position [3322, 0]
click at [388, 172] on input at bounding box center [351, 174] width 192 height 22
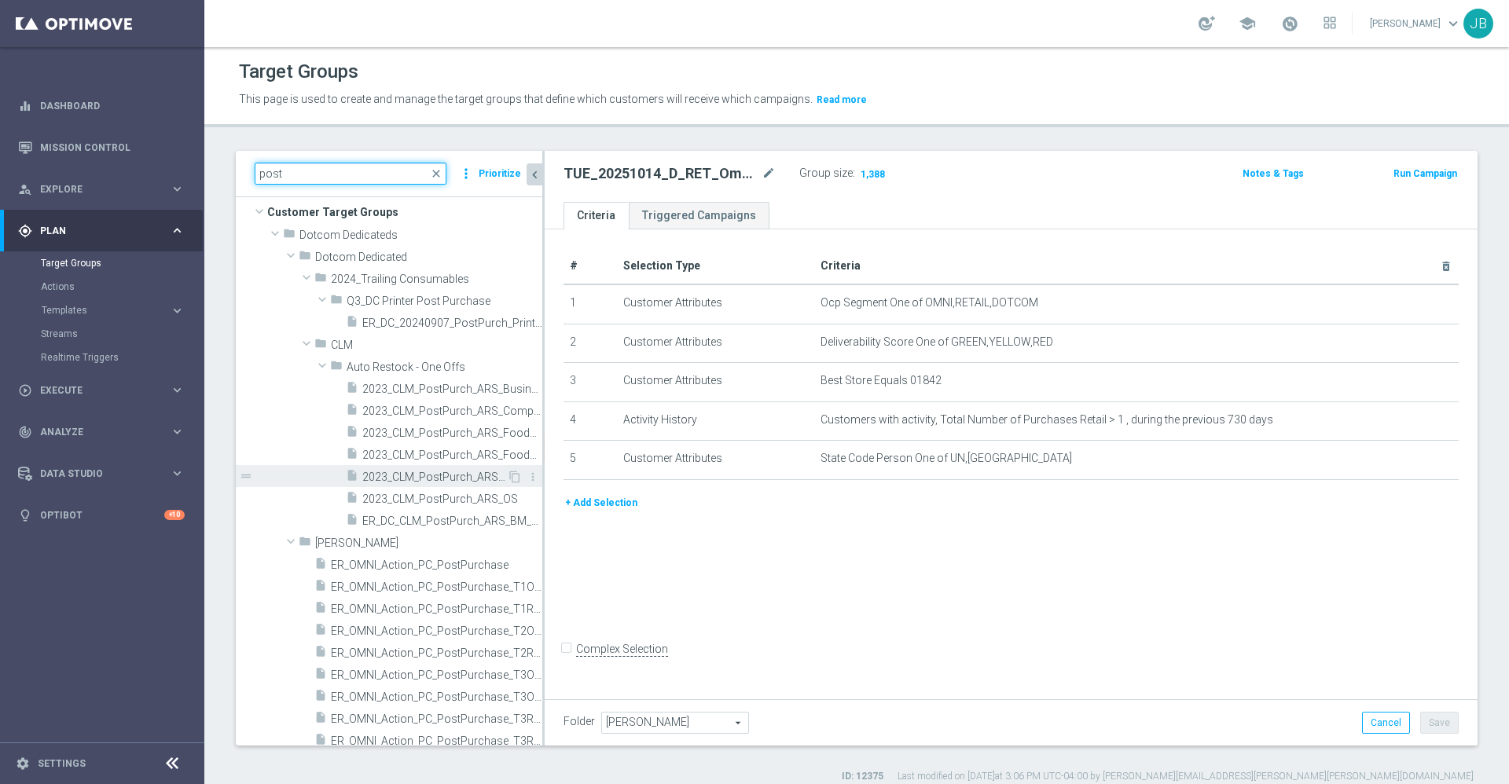
scroll to position [9, 0]
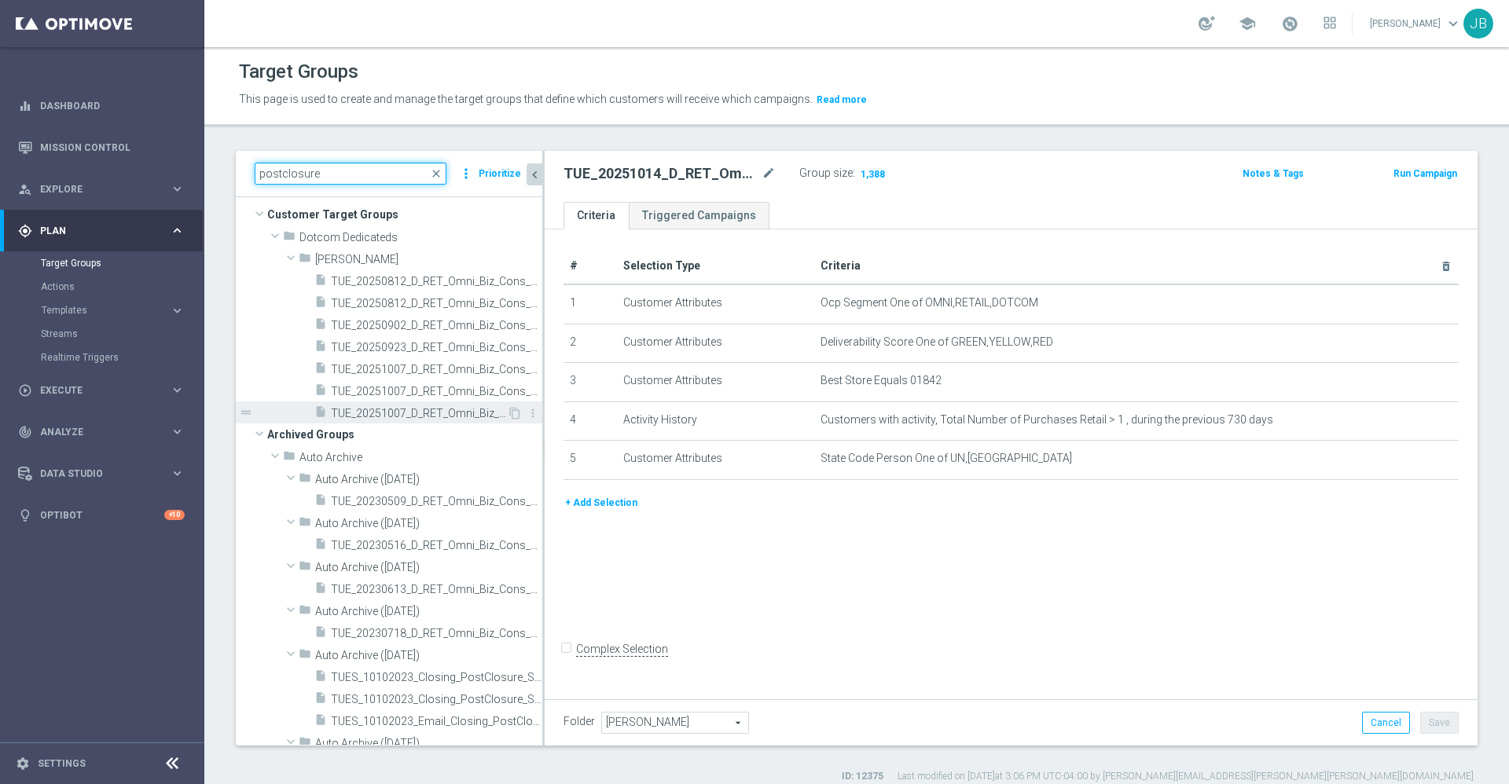
type input "postclosure"
click at [418, 414] on span "TUE_20251007_D_RET_Omni_Biz_Cons_PostClosure_545" at bounding box center [419, 413] width 176 height 13
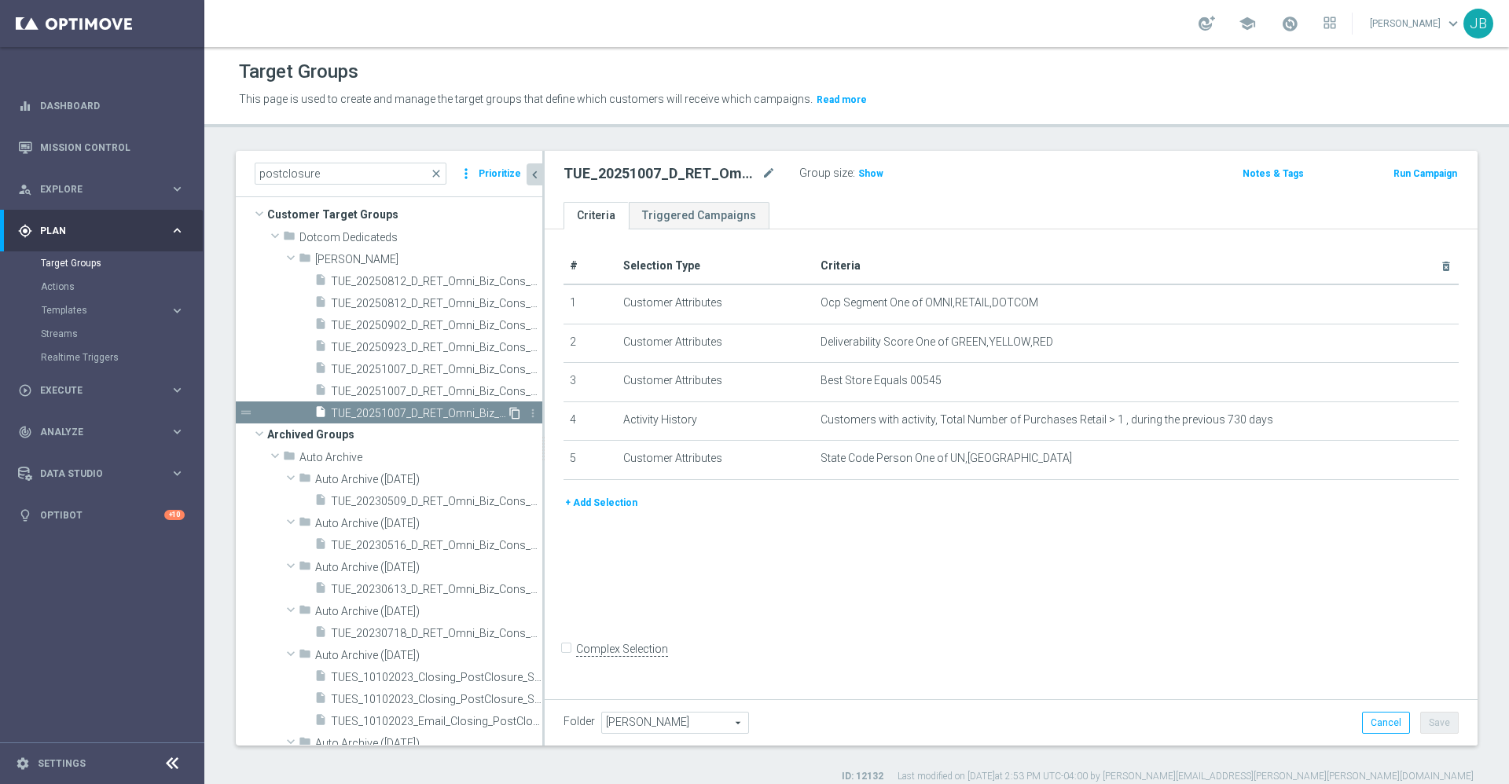
click at [508, 412] on icon "content_copy" at bounding box center [514, 413] width 13 height 13
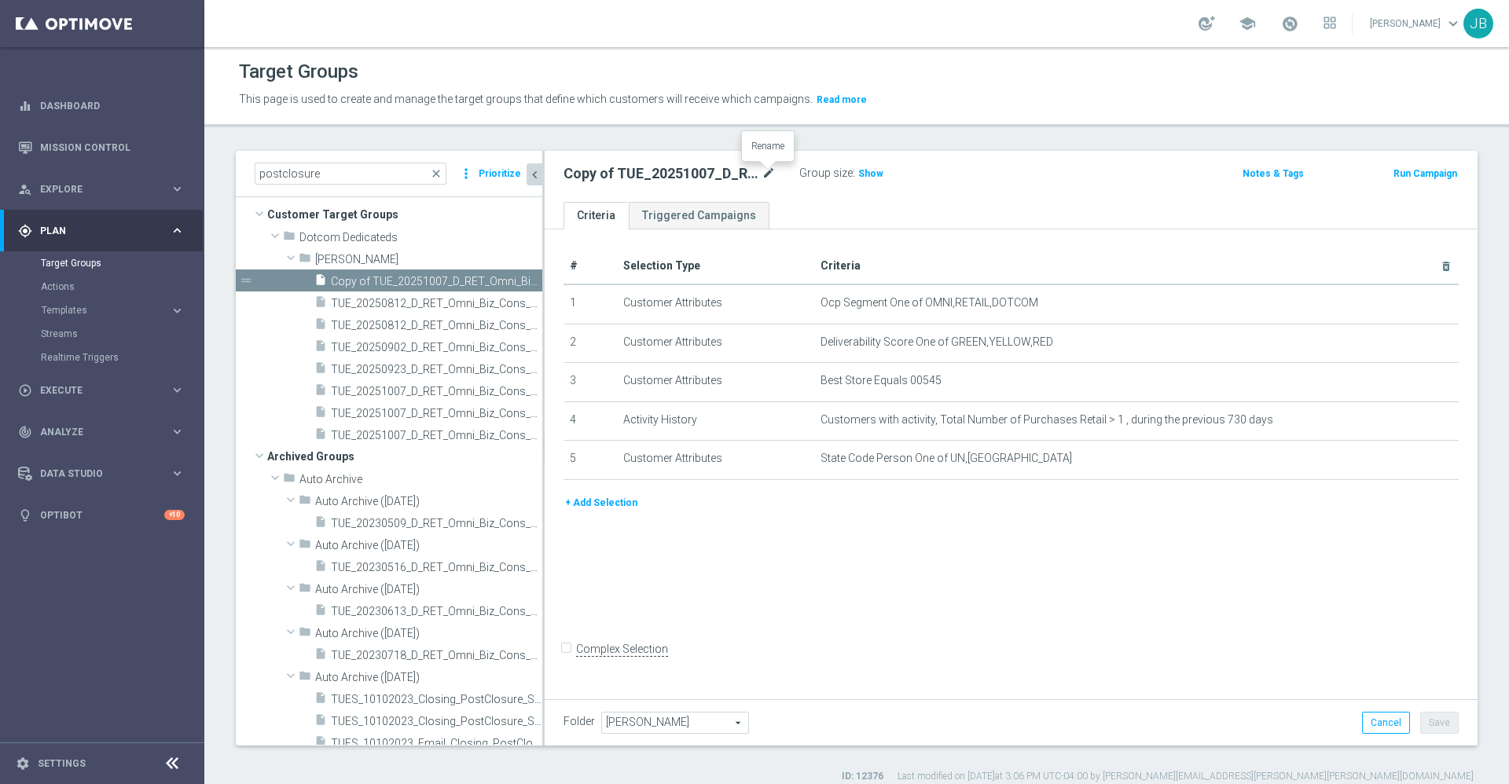
click at [768, 173] on icon "mode_edit" at bounding box center [768, 173] width 14 height 19
click at [592, 172] on input "Copy of TUE_20251007_D_RET_Omni_Biz_Cons_PostClosure_545" at bounding box center [669, 175] width 212 height 22
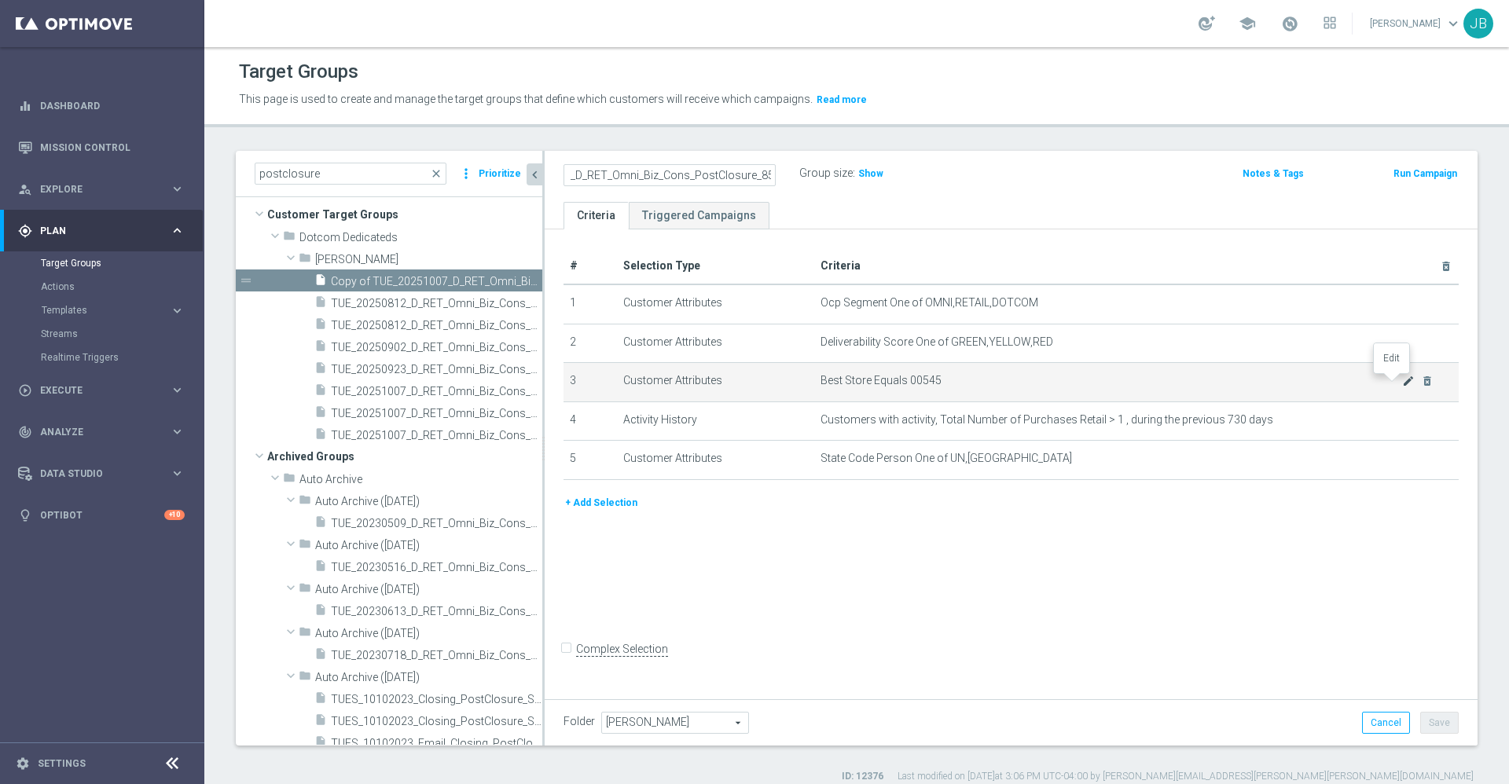
type input "TUE_20251021_D_RET_Omni_Biz_Cons_PostClosure_855"
click at [1402, 387] on icon "mode_edit" at bounding box center [1408, 381] width 13 height 13
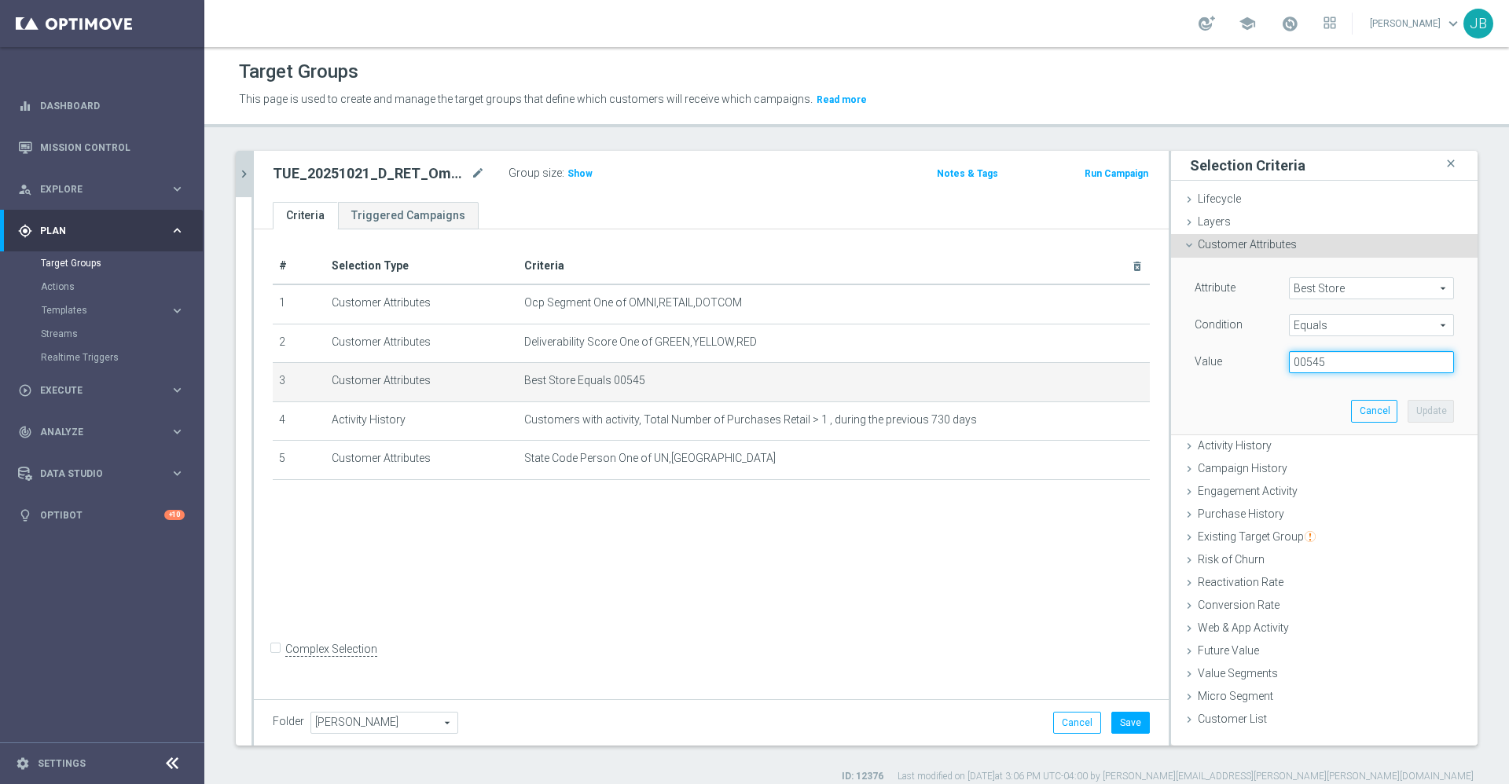
click at [1319, 360] on input "00545" at bounding box center [1371, 362] width 165 height 22
type input "00855"
click at [1413, 412] on button "Update" at bounding box center [1430, 411] width 46 height 22
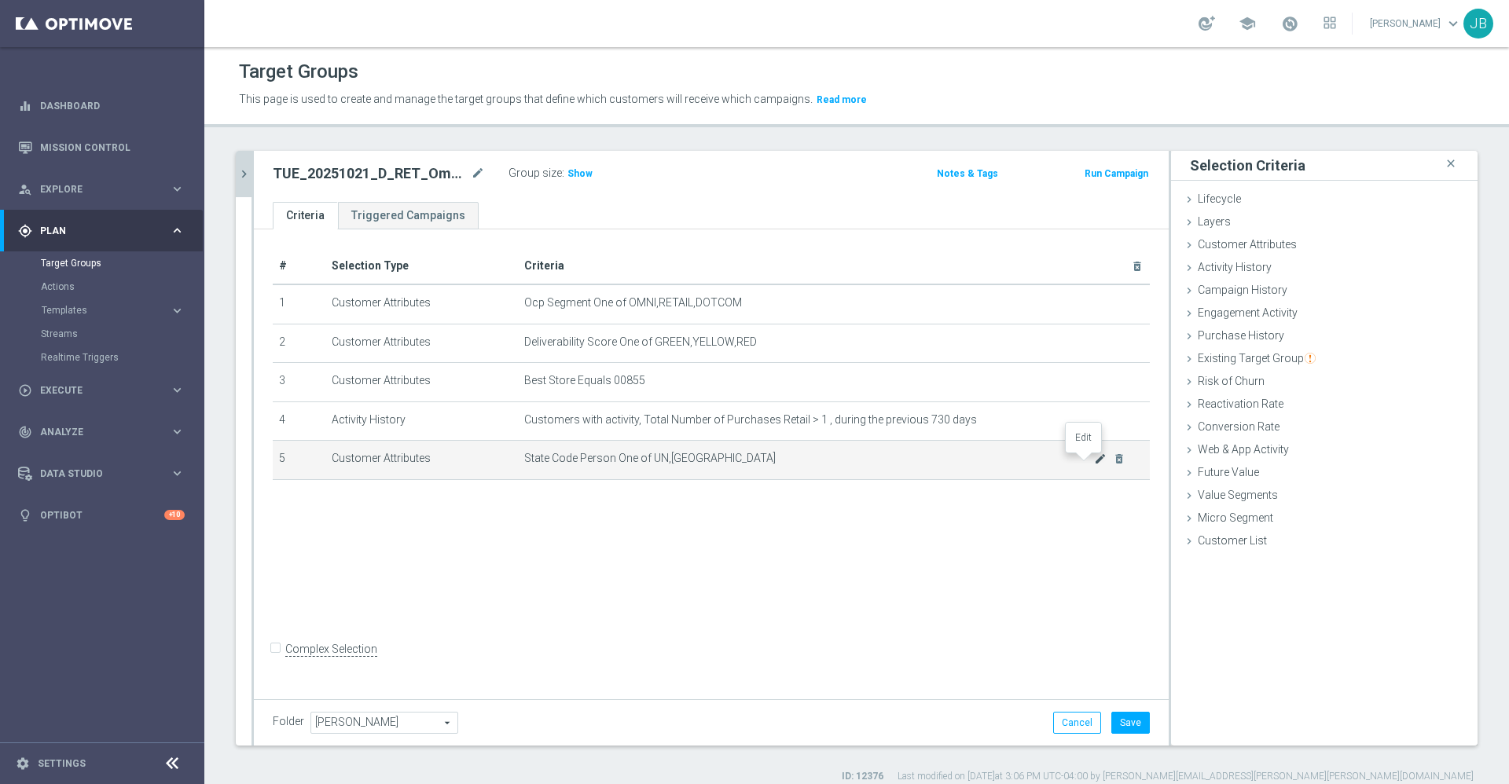
click at [1094, 463] on icon "mode_edit" at bounding box center [1100, 459] width 13 height 13
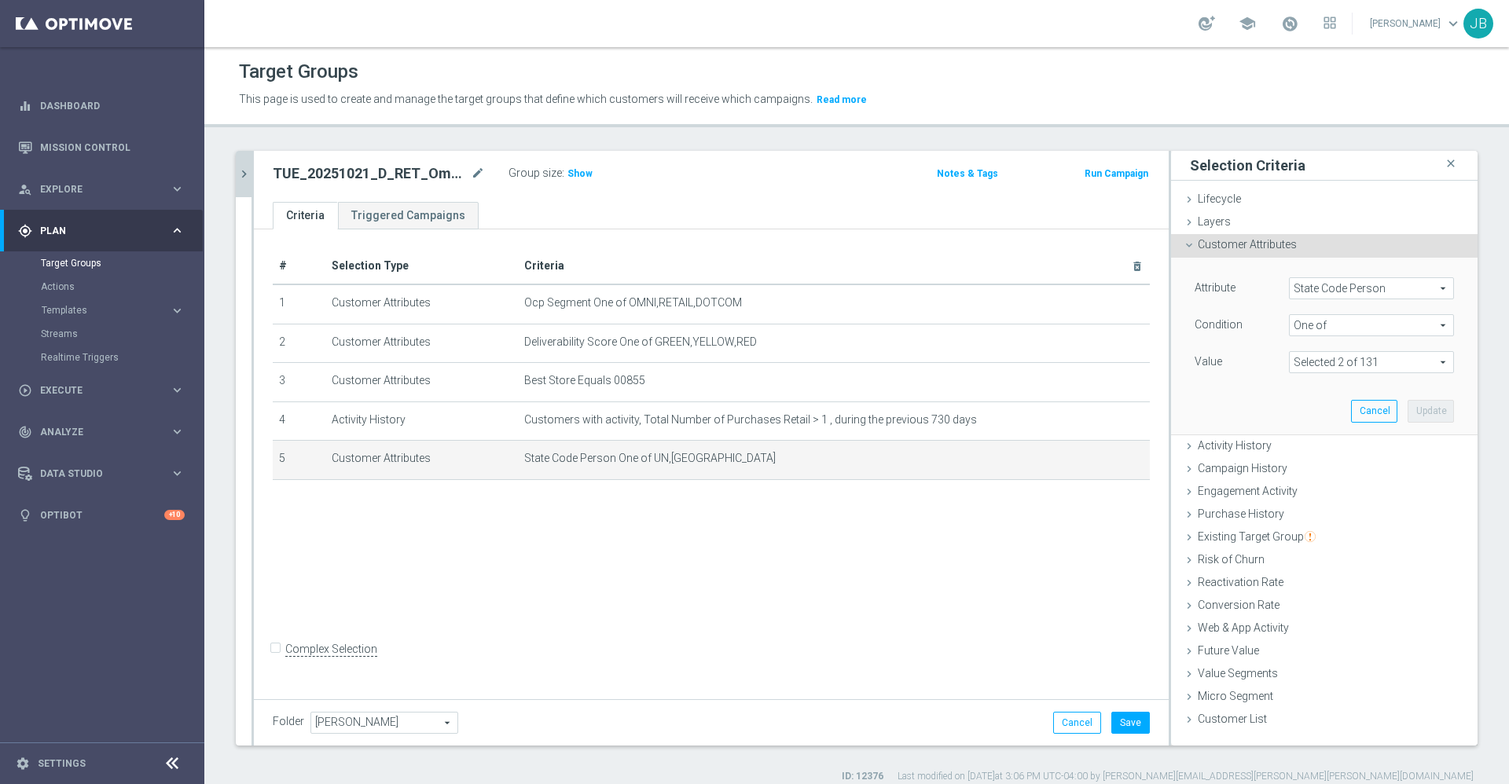
click at [1292, 357] on span at bounding box center [1370, 362] width 163 height 20
click at [1311, 389] on label "Show Selected" at bounding box center [1340, 395] width 58 height 14
click at [1295, 391] on input "Show Selected" at bounding box center [1300, 396] width 10 height 10
checkbox input "true"
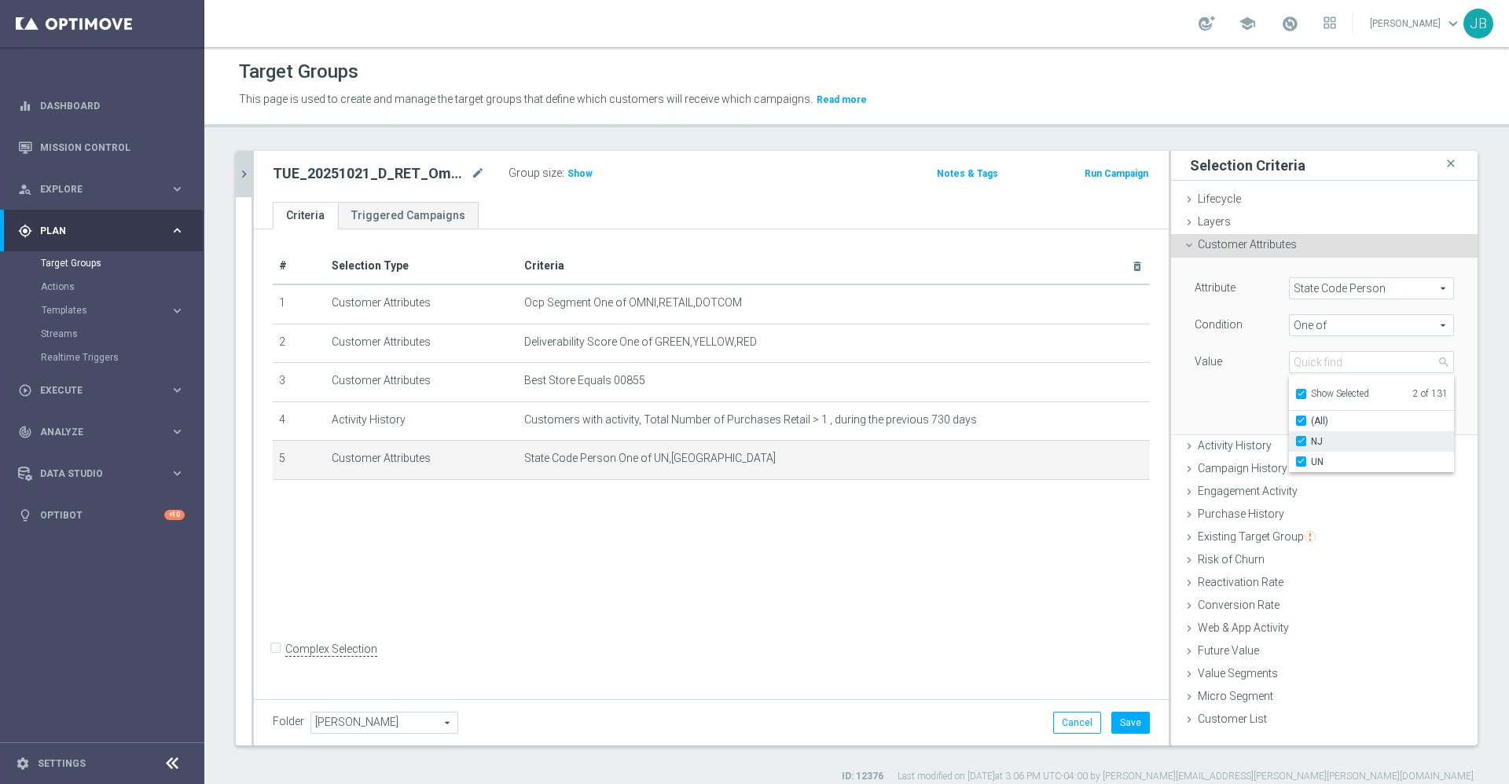
click at [1311, 436] on label "NJ" at bounding box center [1382, 441] width 143 height 20
click at [1300, 437] on input "NJ" at bounding box center [1305, 442] width 10 height 10
checkbox input "false"
type input "UN"
checkbox input "false"
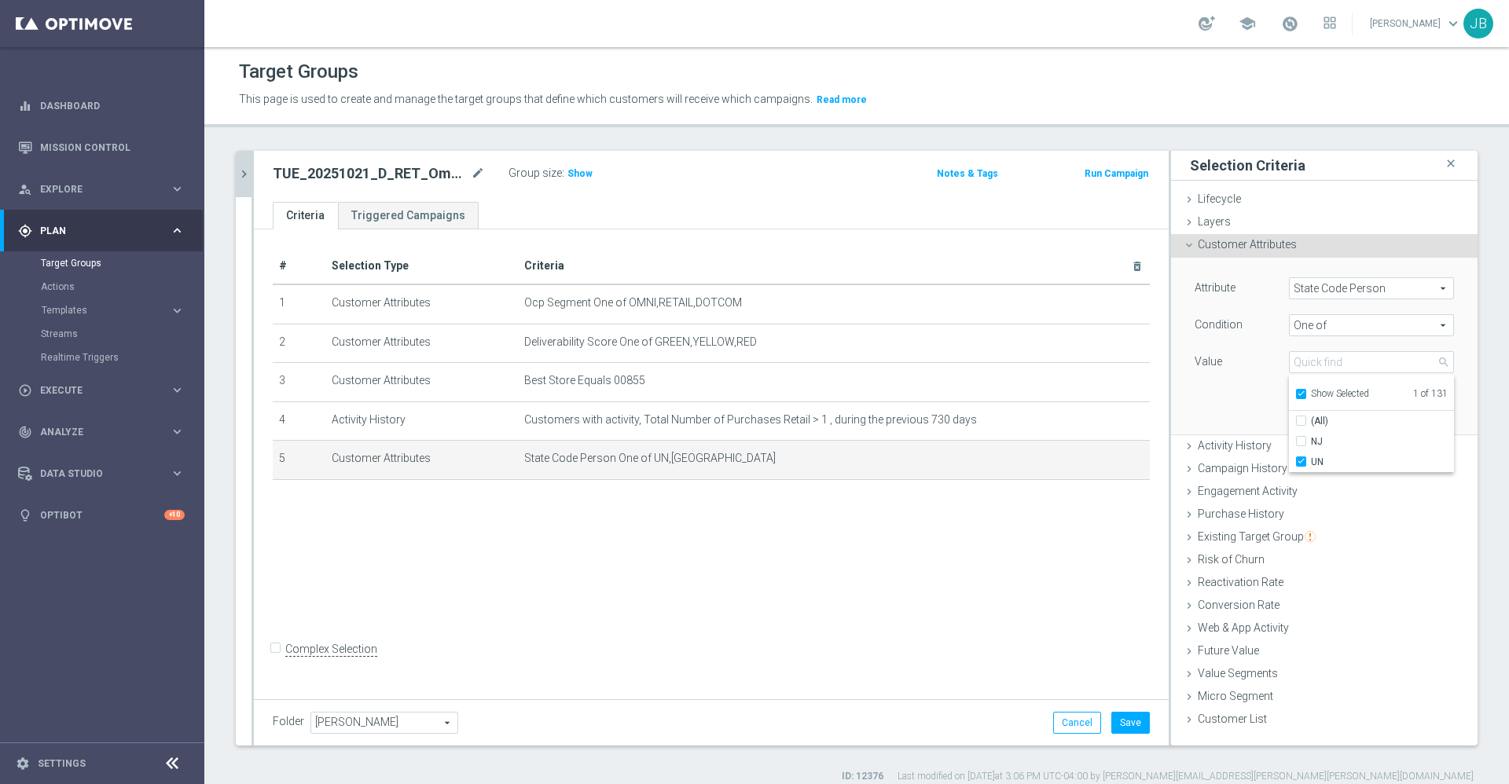
click at [1295, 391] on input "Show Selected" at bounding box center [1300, 396] width 10 height 10
checkbox input "false"
click at [1303, 367] on input "search" at bounding box center [1371, 362] width 165 height 22
type input "oh"
checkbox input "true"
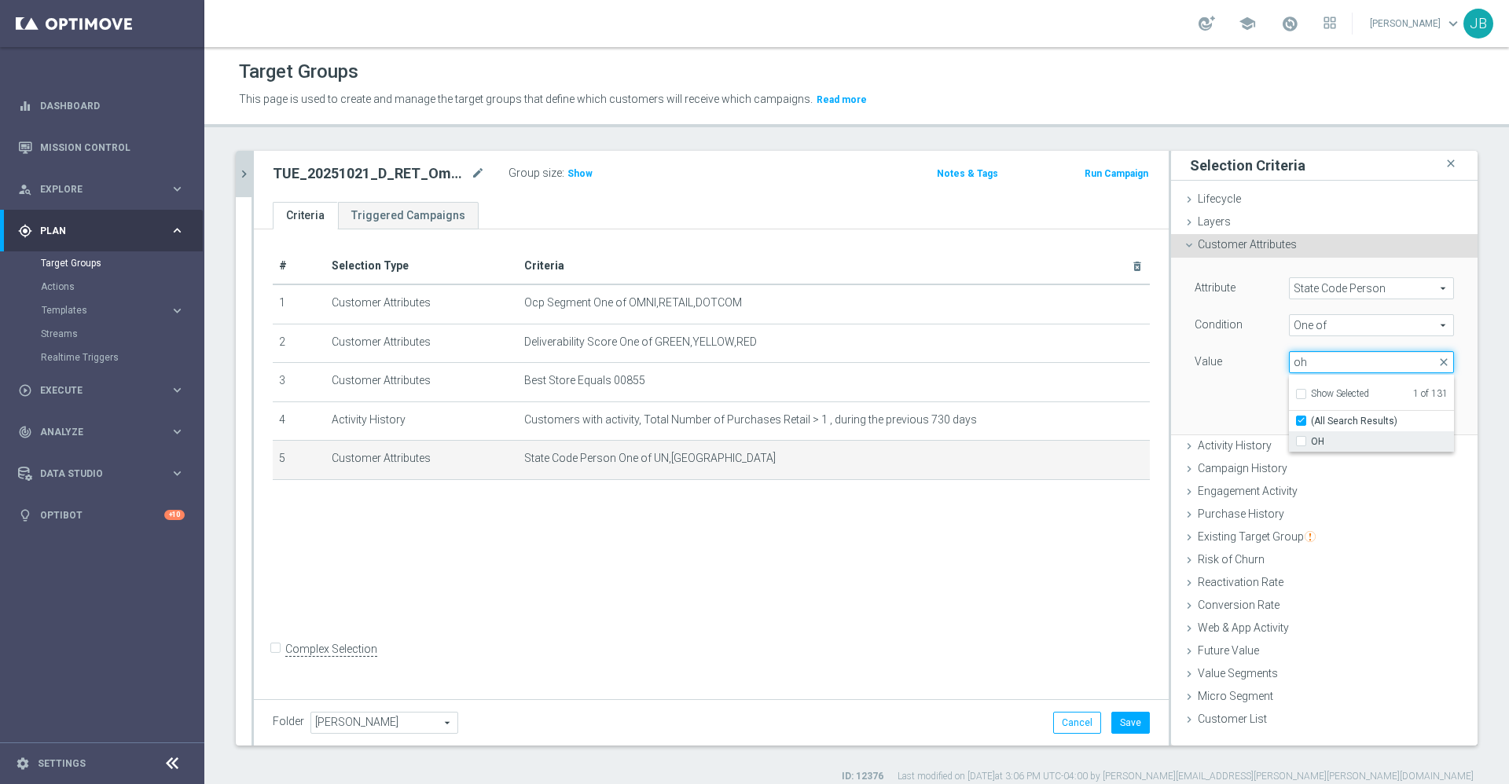
type input "oh"
click at [1311, 438] on span "OH" at bounding box center [1382, 441] width 143 height 13
click at [1301, 438] on input "OH" at bounding box center [1305, 442] width 10 height 10
checkbox input "true"
type input "Selected 2 of 131"
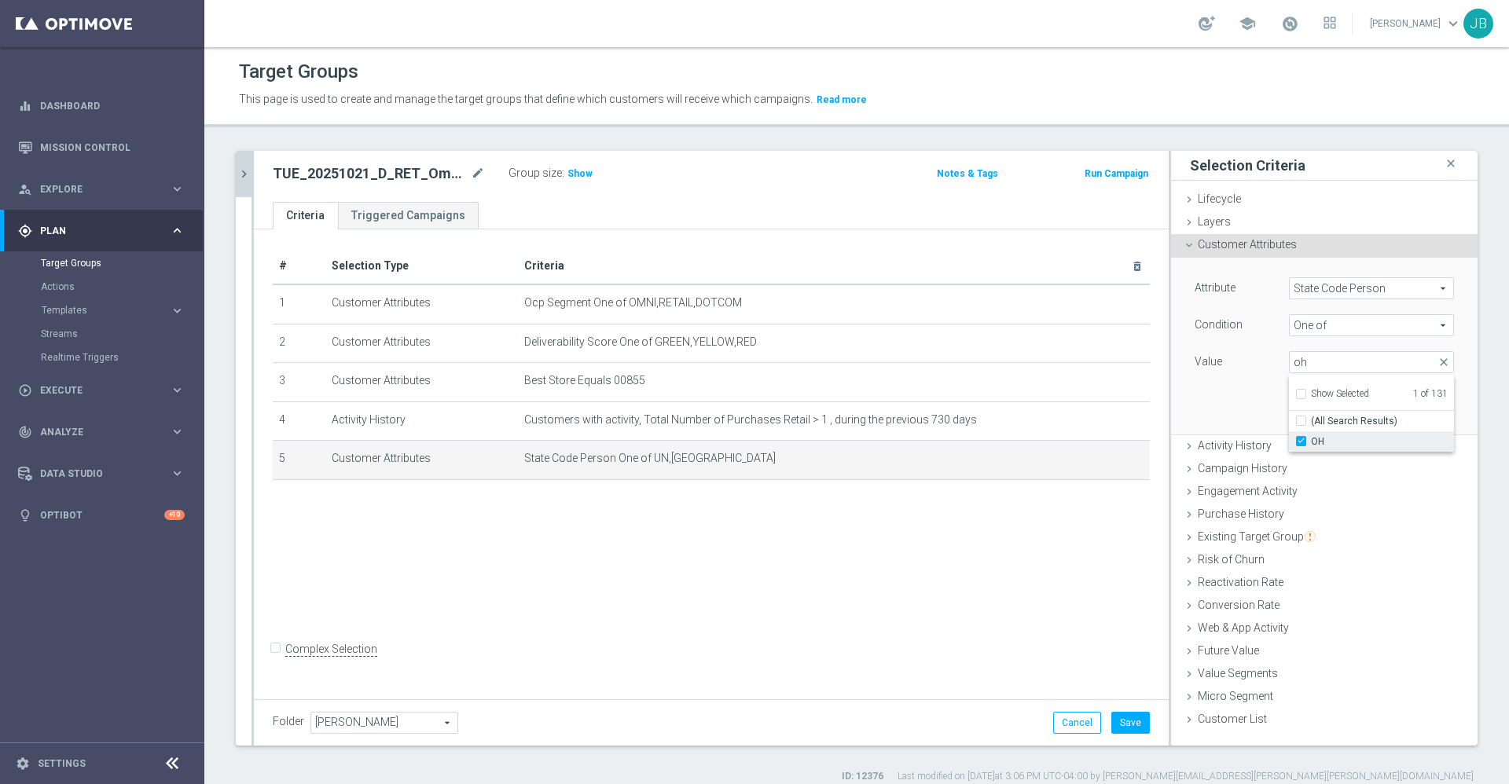
checkbox input "false"
click at [1239, 415] on div "Attribute State Code Person State Code Person arrow_drop_down search Condition …" at bounding box center [1323, 346] width 283 height 176
click at [1407, 402] on button "Update" at bounding box center [1430, 411] width 46 height 22
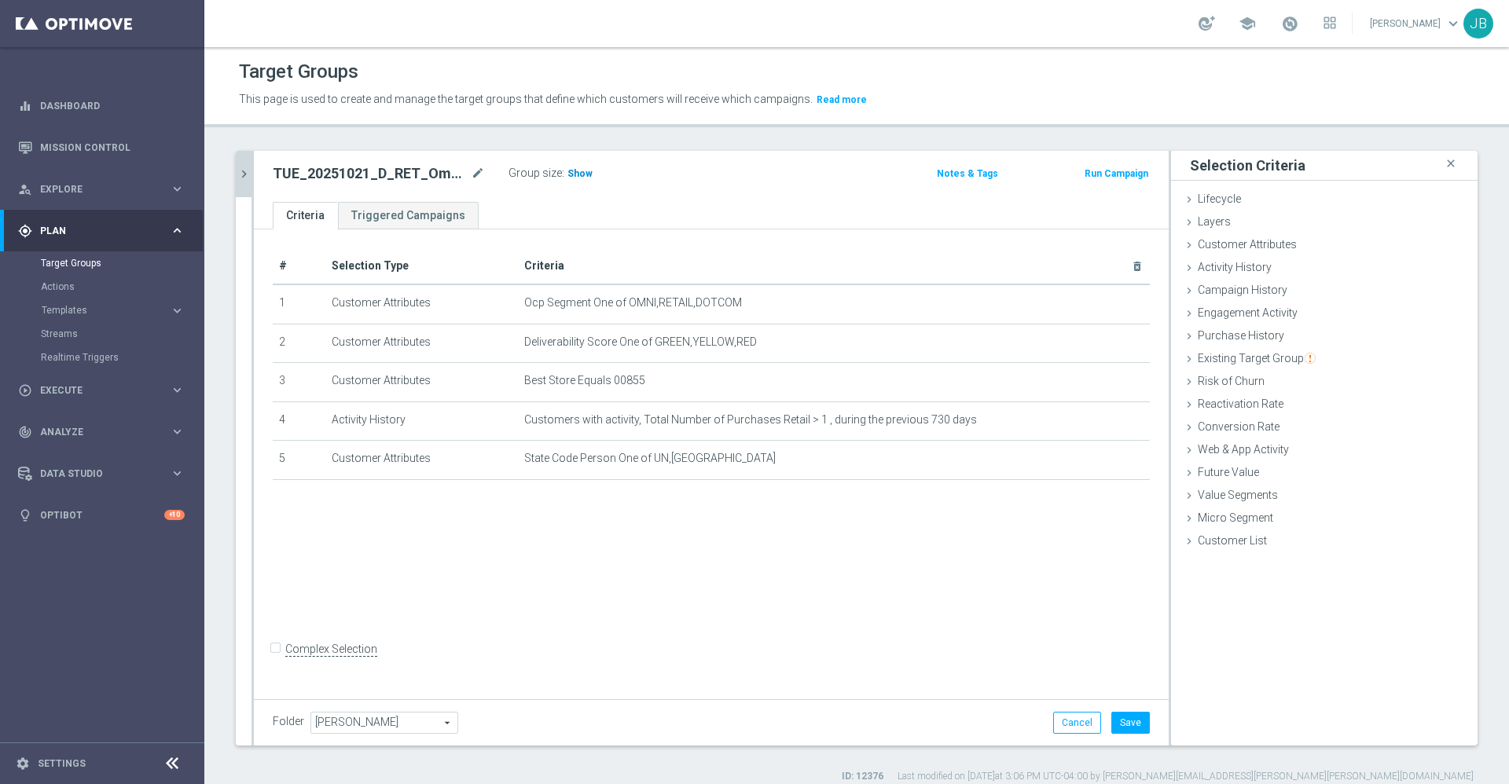
click at [575, 169] on span "Show" at bounding box center [579, 173] width 25 height 11
click at [482, 172] on icon "mode_edit" at bounding box center [478, 173] width 14 height 19
click at [818, 592] on div "# Selection Type Criteria delete_forever 1 Customer Attributes Ocp Segment One …" at bounding box center [711, 461] width 915 height 465
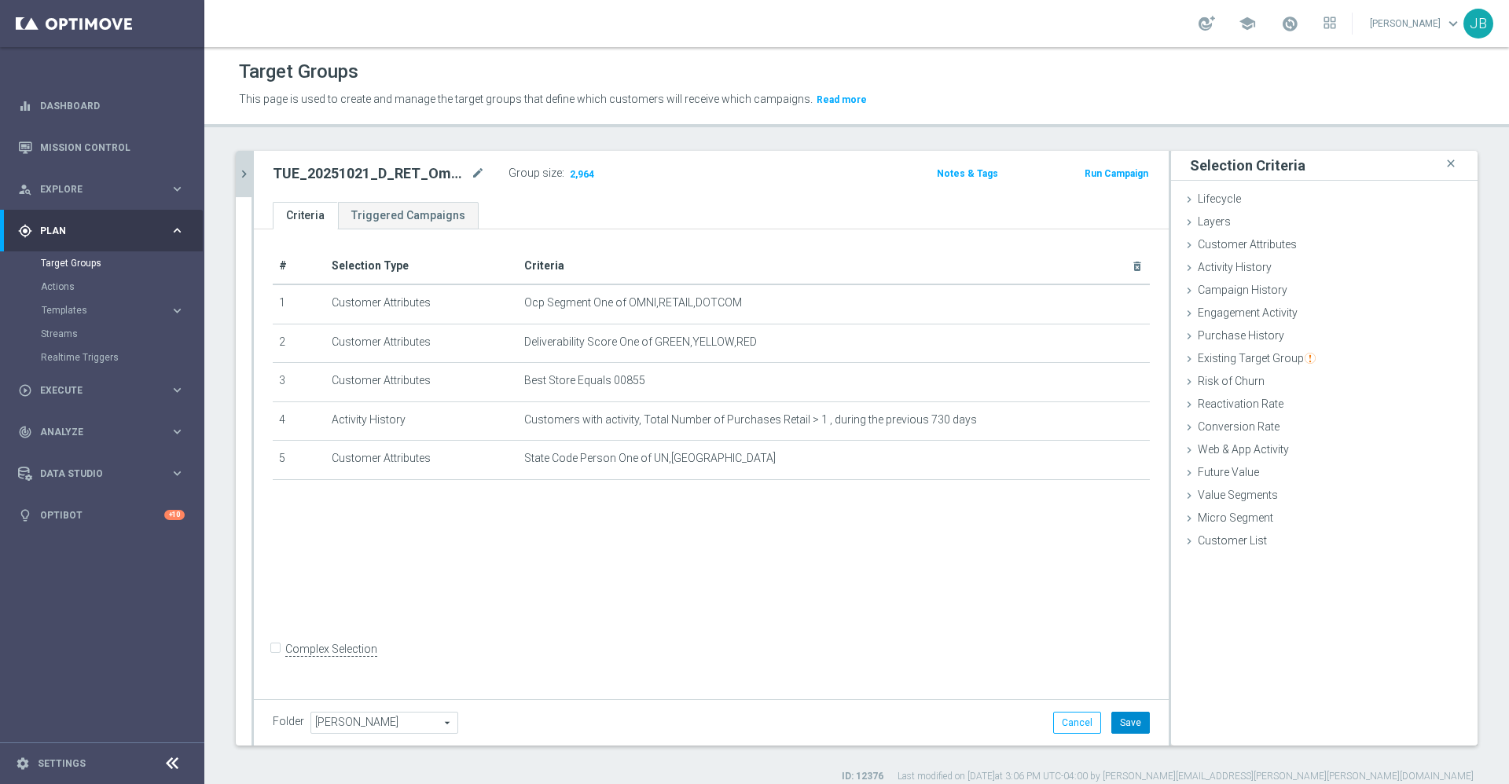
click at [1111, 720] on button "Save" at bounding box center [1130, 723] width 38 height 22
click at [241, 173] on icon "chevron_right" at bounding box center [243, 174] width 15 height 15
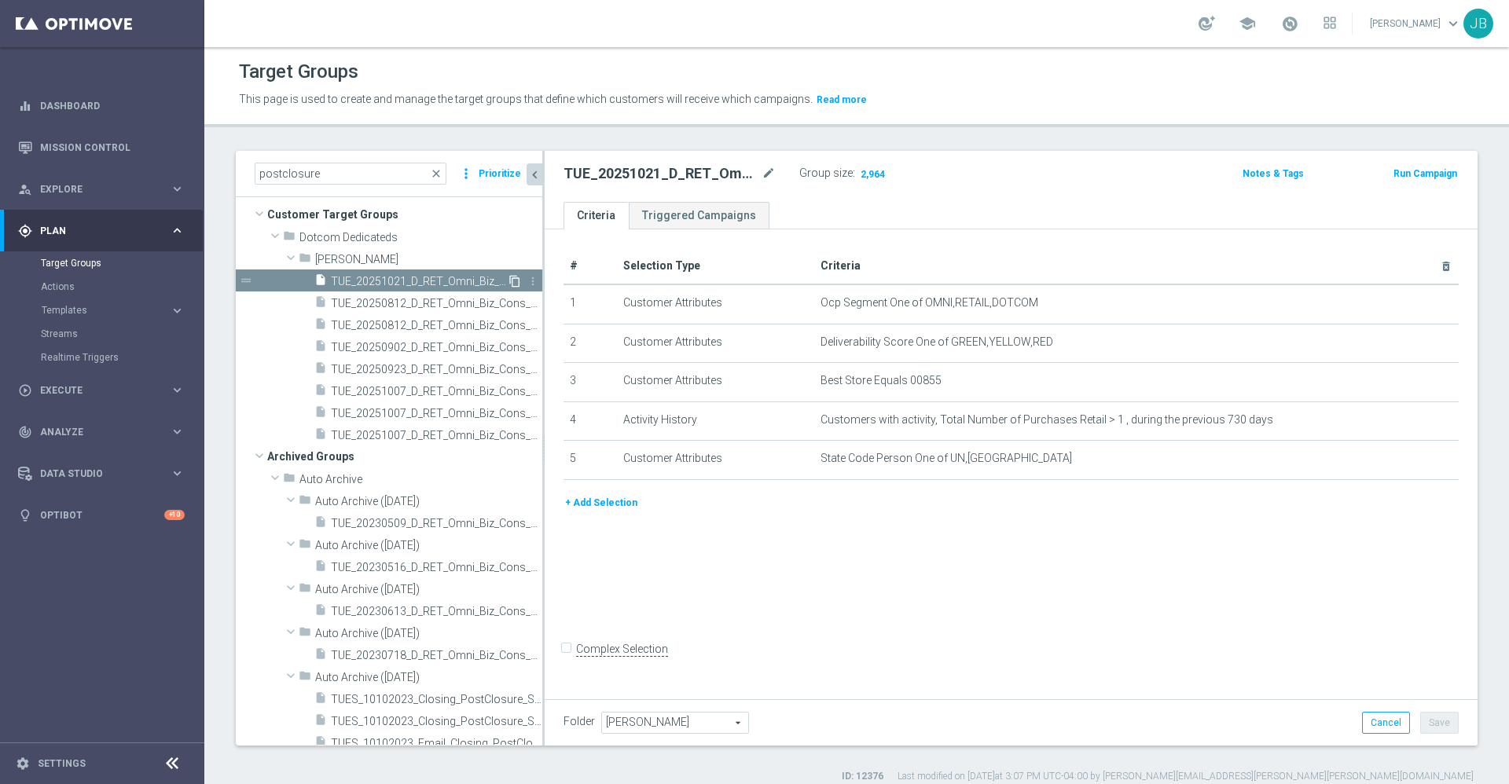
click at [508, 278] on icon "content_copy" at bounding box center [514, 281] width 13 height 13
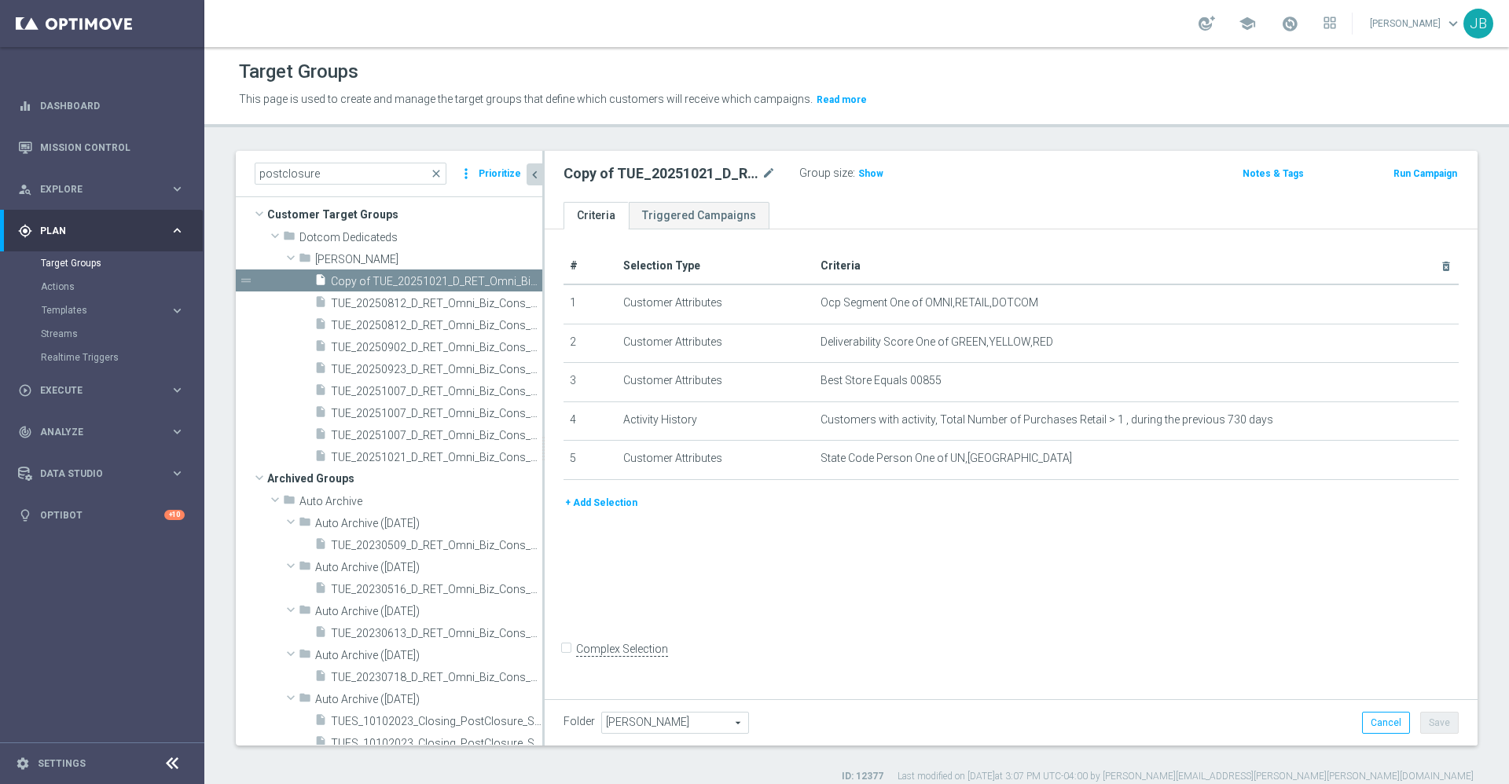
click at [775, 176] on div "Copy of TUE_20251021_D_RET_Omni_Biz_Cons_PostClosure_855 mode_edit" at bounding box center [681, 174] width 236 height 22
click at [772, 166] on icon "mode_edit" at bounding box center [768, 173] width 14 height 19
click at [669, 163] on div "Copy of TUE_20251021_D_RET_Omni_Biz_Cons_PostClosure_855" at bounding box center [681, 174] width 236 height 22
click at [758, 174] on div "Copy of TUE_20251021_D_RET_Omni_Biz_Cons_PostClosure_855 mode_edit" at bounding box center [669, 173] width 212 height 19
click at [765, 174] on icon "mode_edit" at bounding box center [768, 173] width 14 height 19
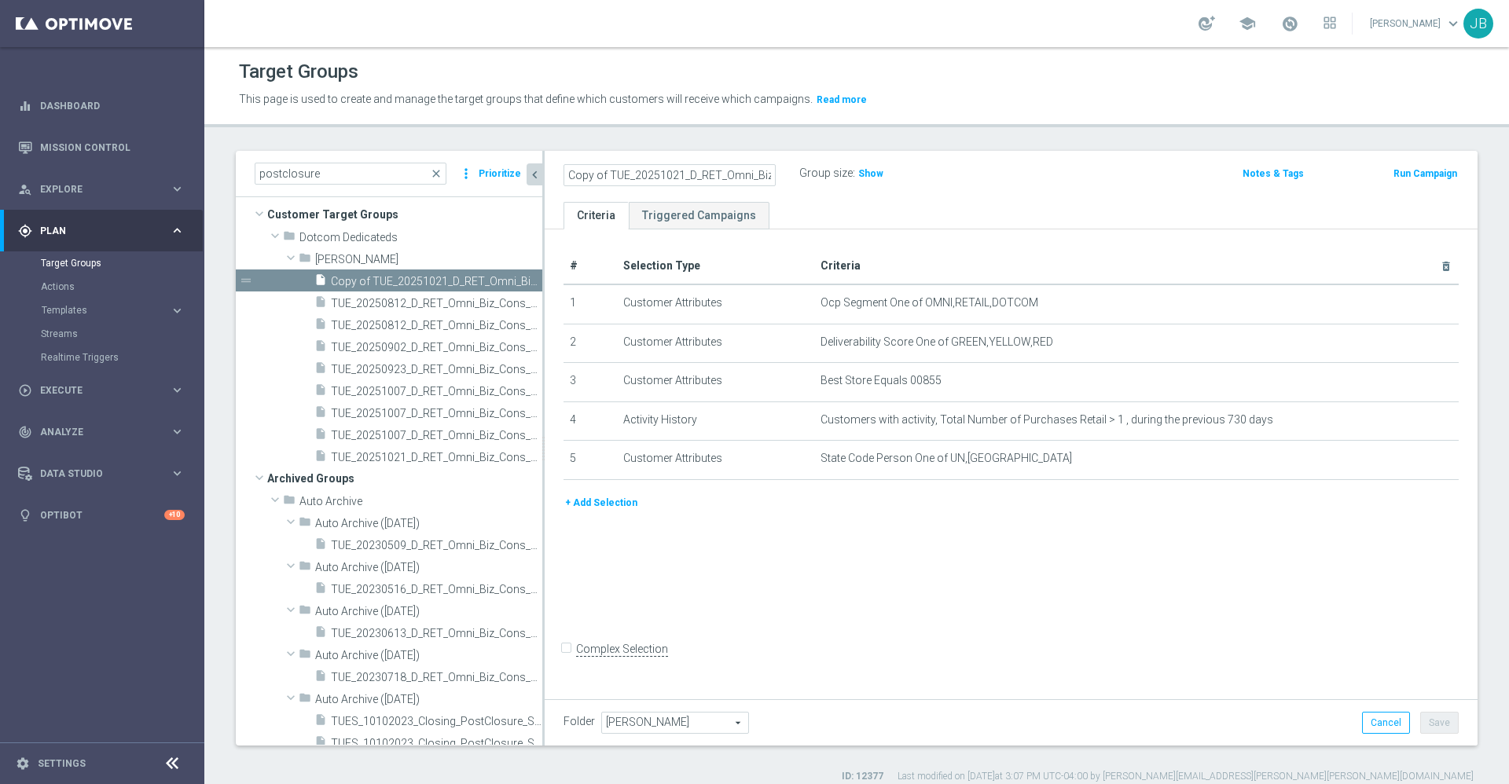
scroll to position [0, 113]
click at [637, 166] on input "Copy of TUE_20251021_D_RET_Omni_Biz_Cons_PostClosure_855" at bounding box center [669, 175] width 212 height 22
type input "TUE_20251021_D_RET_Omni_Biz_Cons_PostClosure_1401"
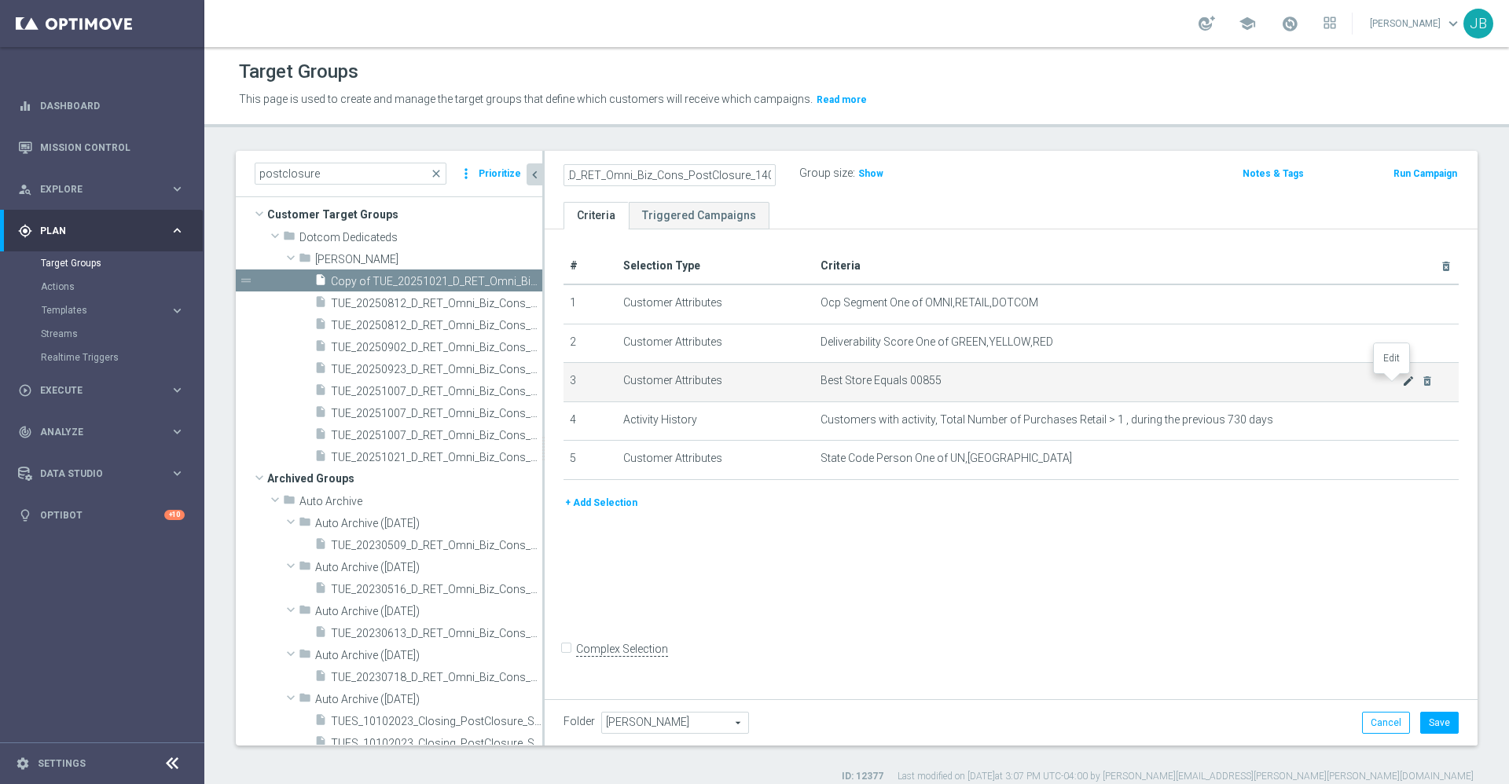
scroll to position [0, 0]
click at [1402, 379] on icon "mode_edit" at bounding box center [1408, 381] width 13 height 13
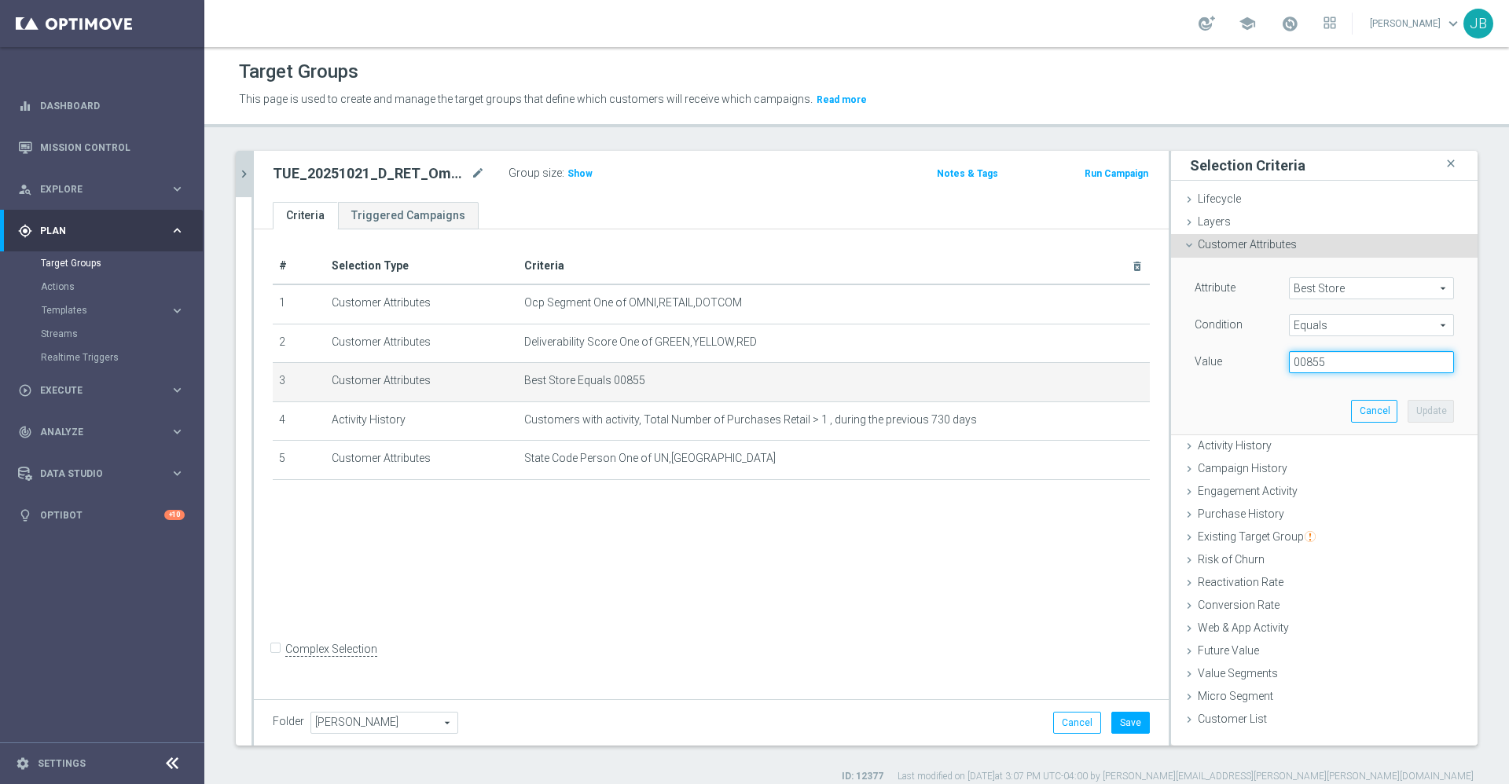
click at [1332, 363] on input "00855" at bounding box center [1371, 362] width 165 height 22
type input "01401"
click at [1417, 412] on button "Update" at bounding box center [1430, 411] width 46 height 22
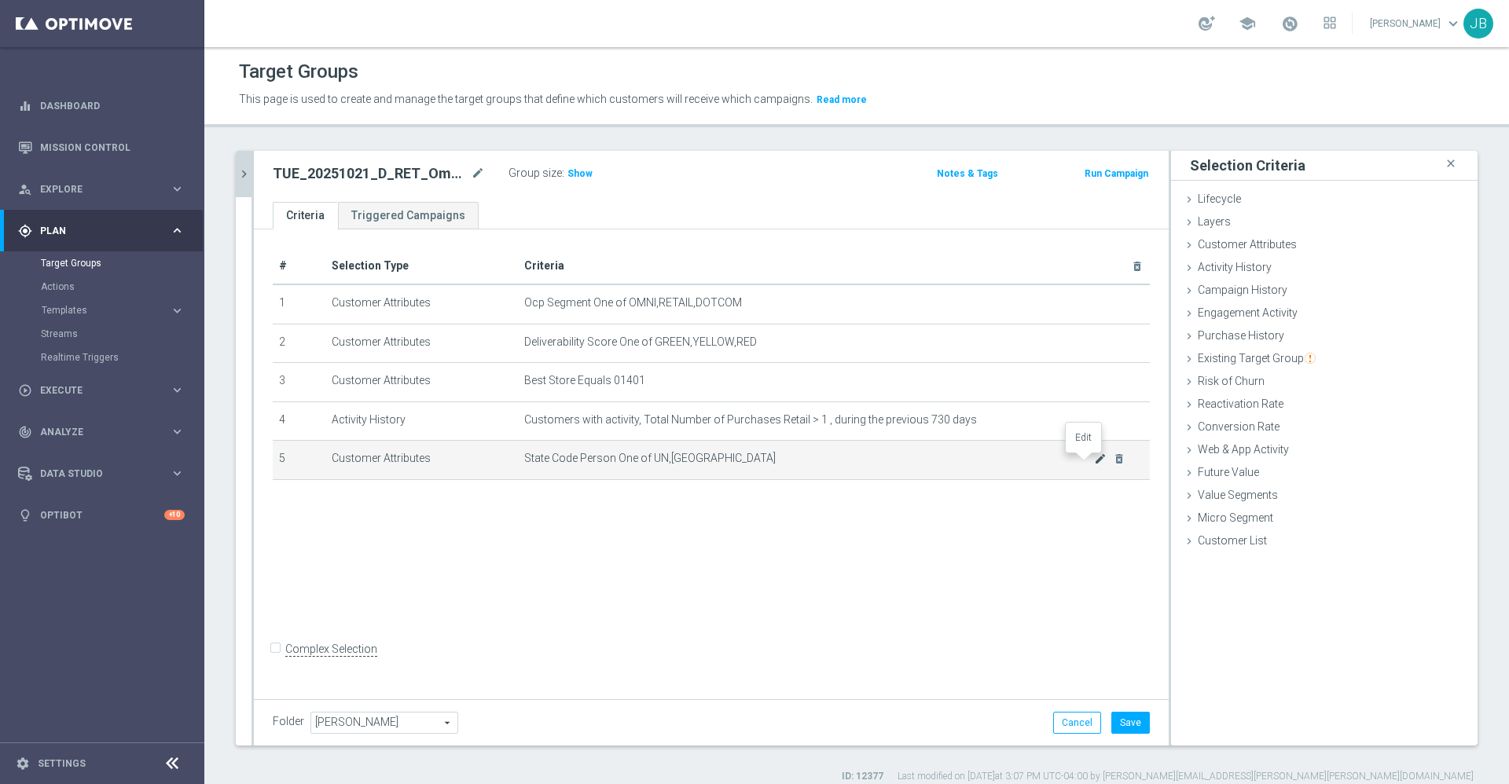
click at [1094, 464] on icon "mode_edit" at bounding box center [1100, 459] width 13 height 13
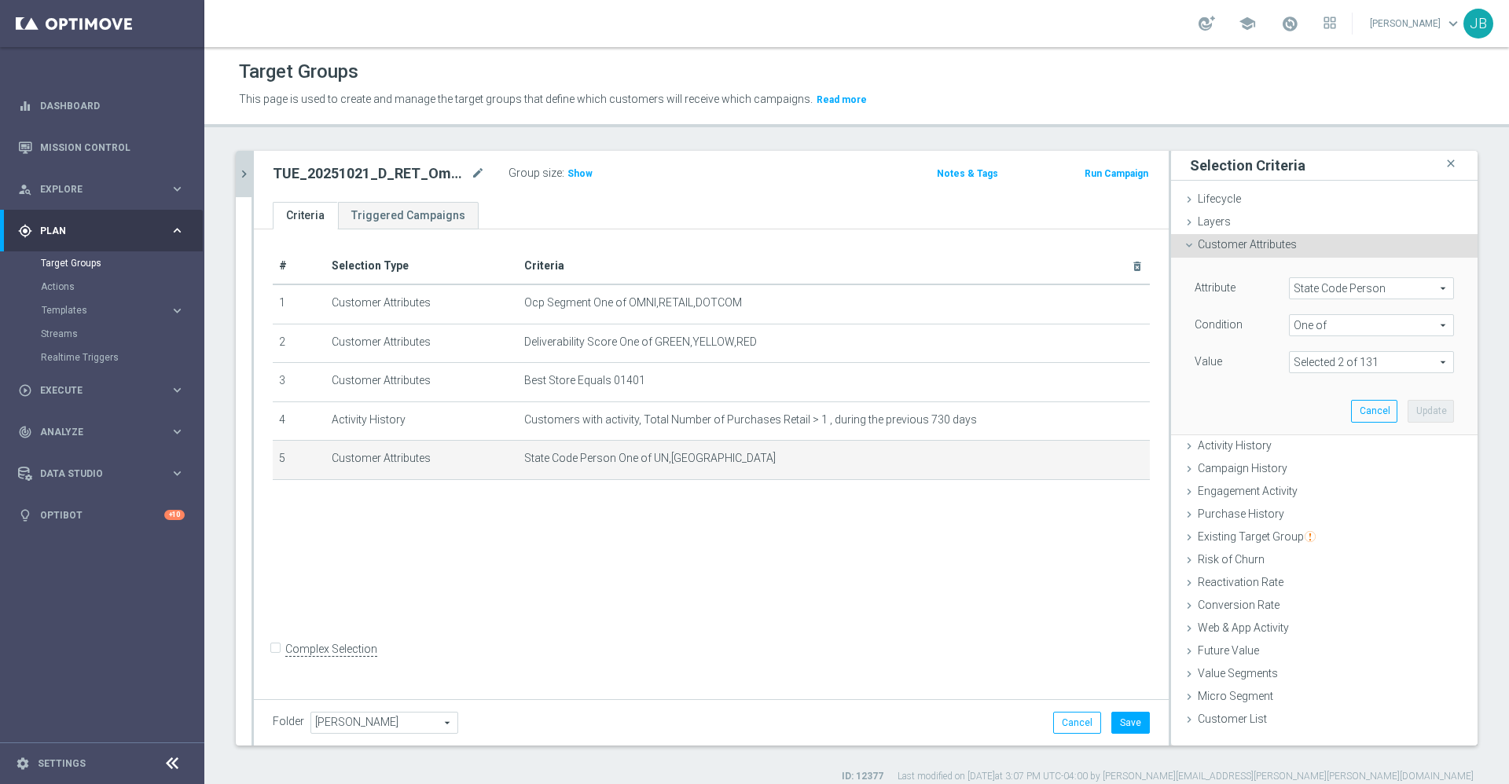
click at [1377, 364] on span at bounding box center [1370, 362] width 163 height 20
click at [1295, 388] on div "Show Selected" at bounding box center [1332, 393] width 74 height 20
click at [1311, 391] on label "Show Selected" at bounding box center [1340, 395] width 58 height 14
click at [1295, 391] on input "Show Selected" at bounding box center [1300, 396] width 10 height 10
checkbox input "true"
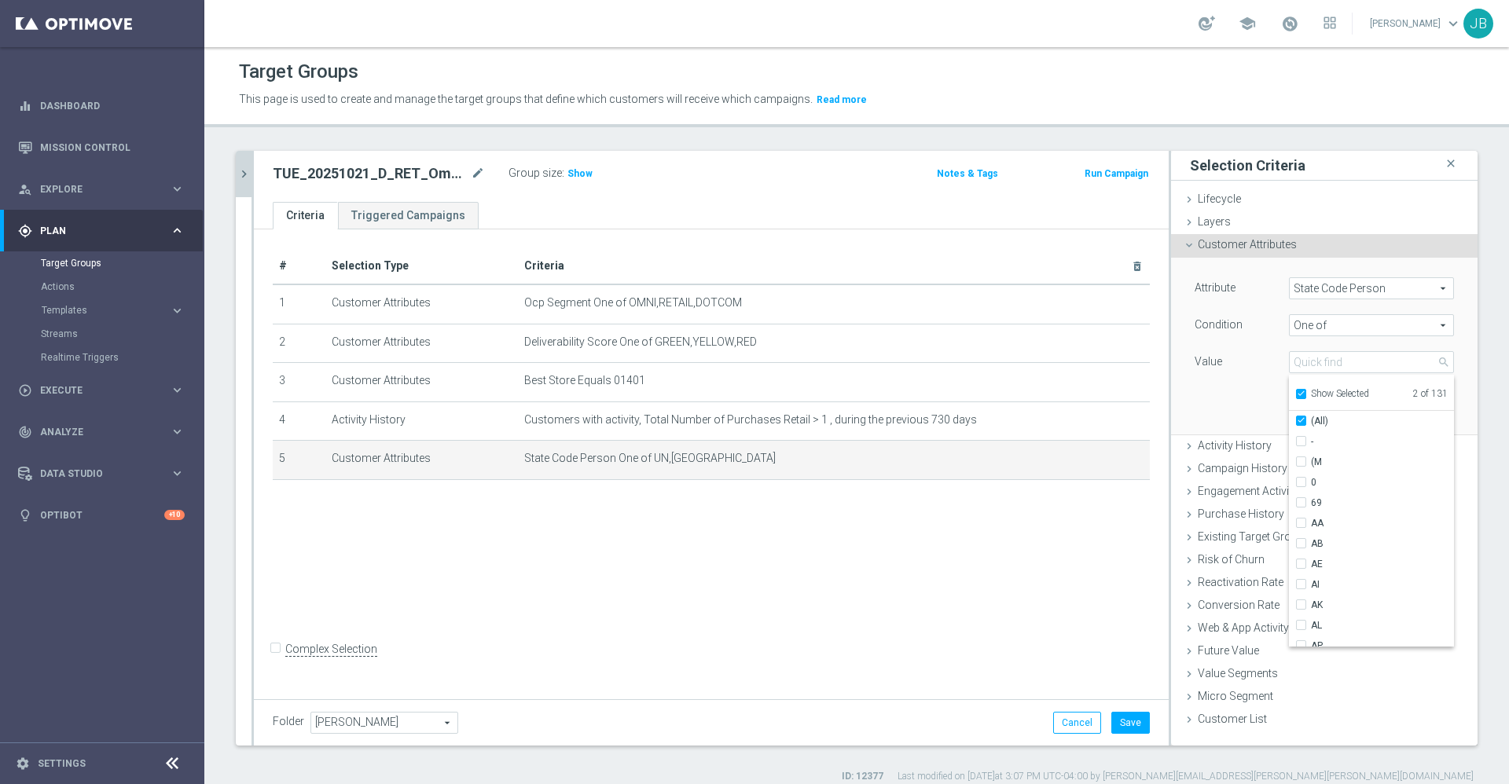
checkbox input "true"
click at [1311, 437] on span "OH" at bounding box center [1382, 441] width 143 height 13
click at [1301, 437] on input "OH" at bounding box center [1305, 442] width 10 height 10
checkbox input "false"
type input "UN"
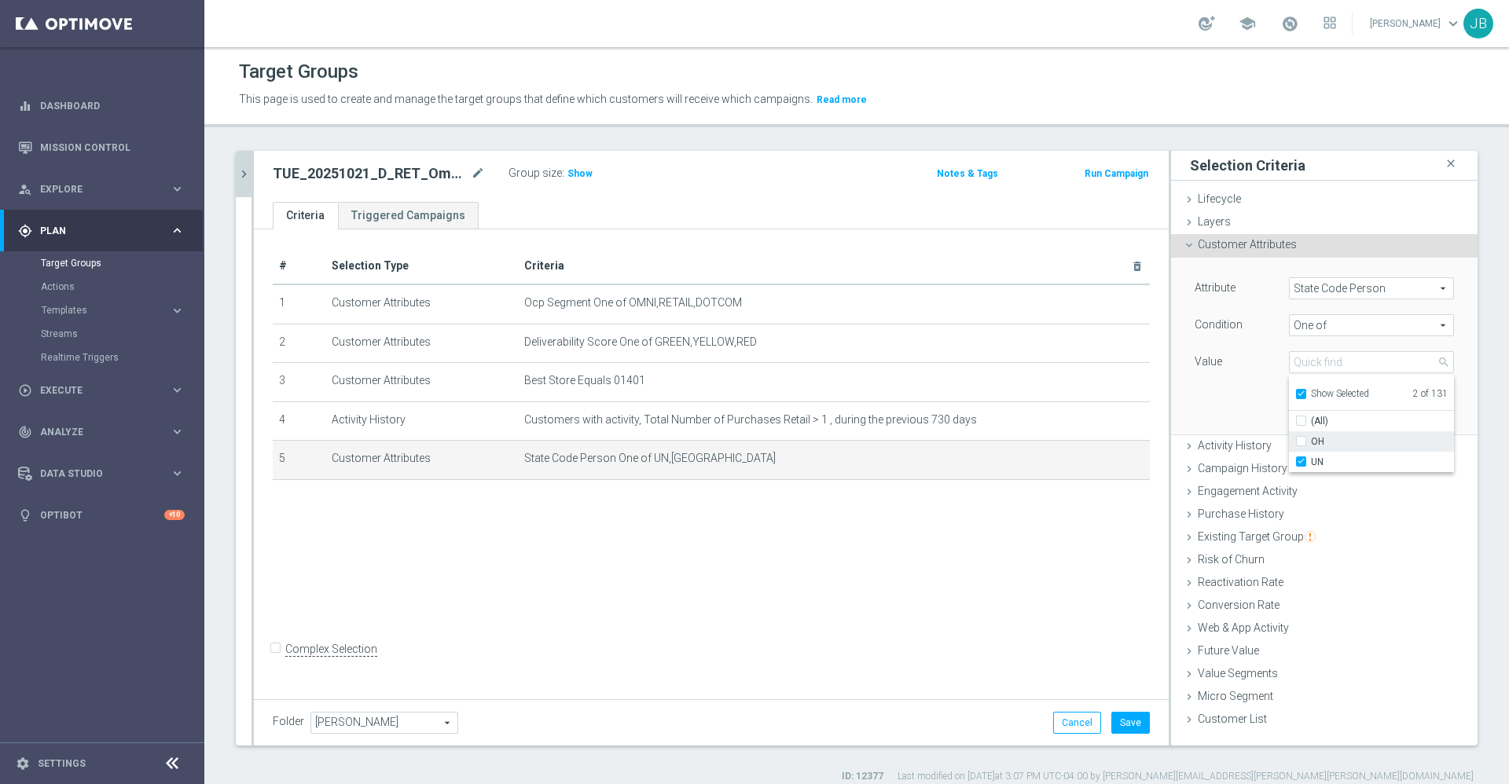
checkbox input "false"
click at [1223, 416] on div "Attribute State Code Person State Code Person arrow_drop_down search Condition …" at bounding box center [1323, 346] width 283 height 176
click at [1296, 362] on span "UN" at bounding box center [1370, 362] width 163 height 20
click at [1289, 365] on input "search" at bounding box center [1371, 362] width 165 height 22
type input "1401"
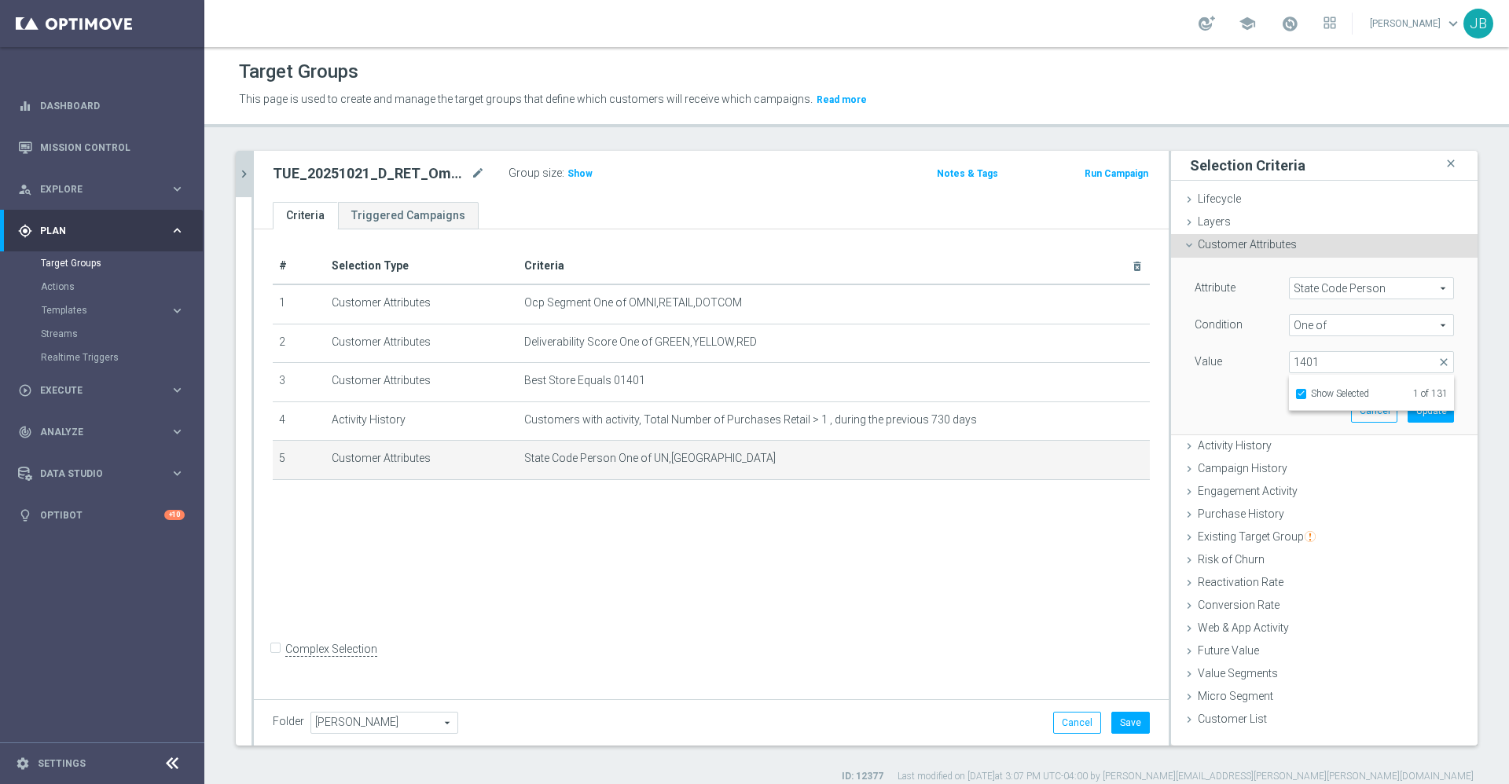
click at [1311, 398] on span "Show Selected" at bounding box center [1340, 393] width 58 height 11
click at [1304, 398] on input "Show Selected" at bounding box center [1300, 396] width 10 height 10
checkbox input "false"
click at [1253, 406] on div "Attribute State Code Person State Code Person arrow_drop_down search Condition …" at bounding box center [1323, 346] width 283 height 176
click at [1318, 363] on span "UN" at bounding box center [1370, 362] width 163 height 20
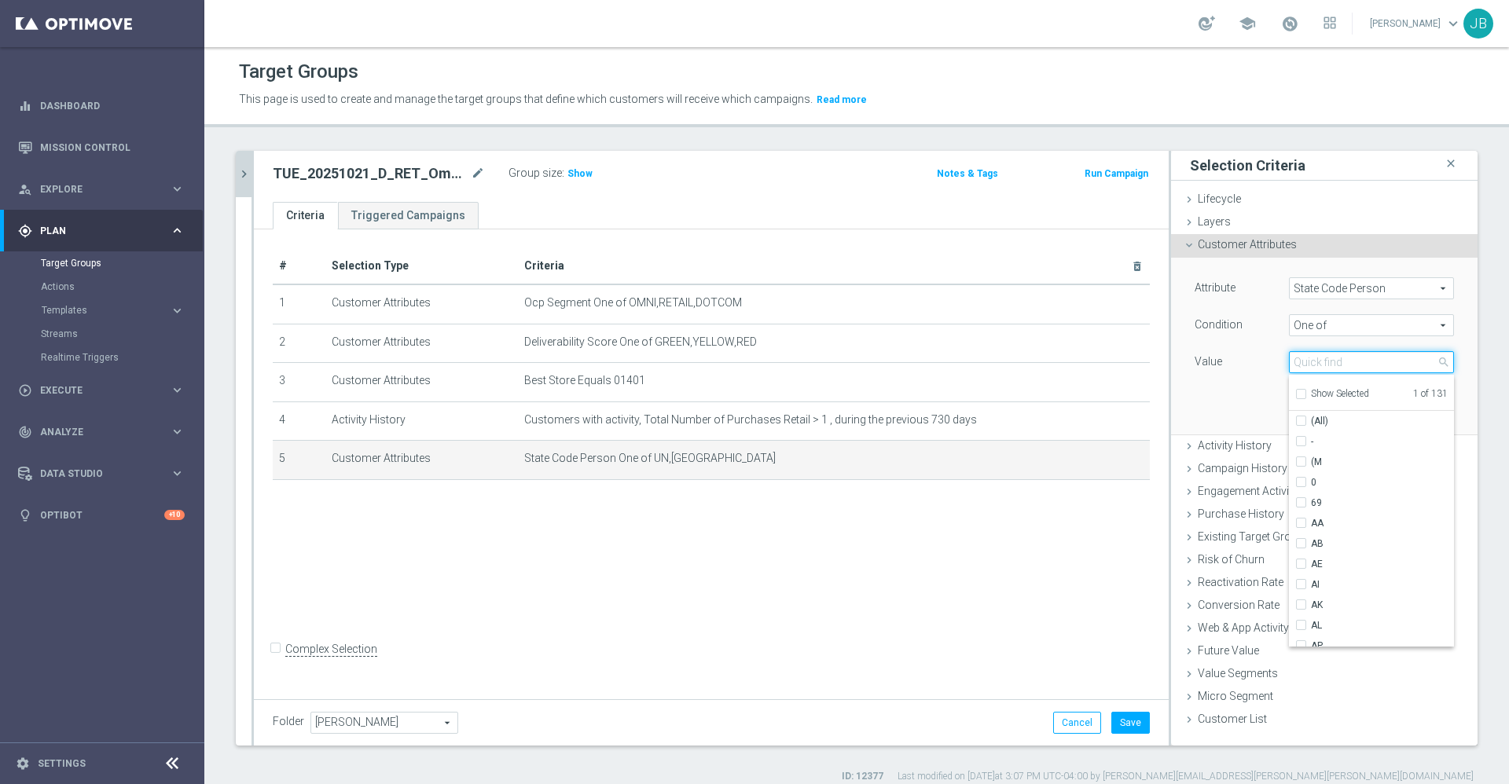
click at [1318, 363] on input "search" at bounding box center [1371, 362] width 165 height 22
type input "ca"
checkbox input "true"
type input "ca"
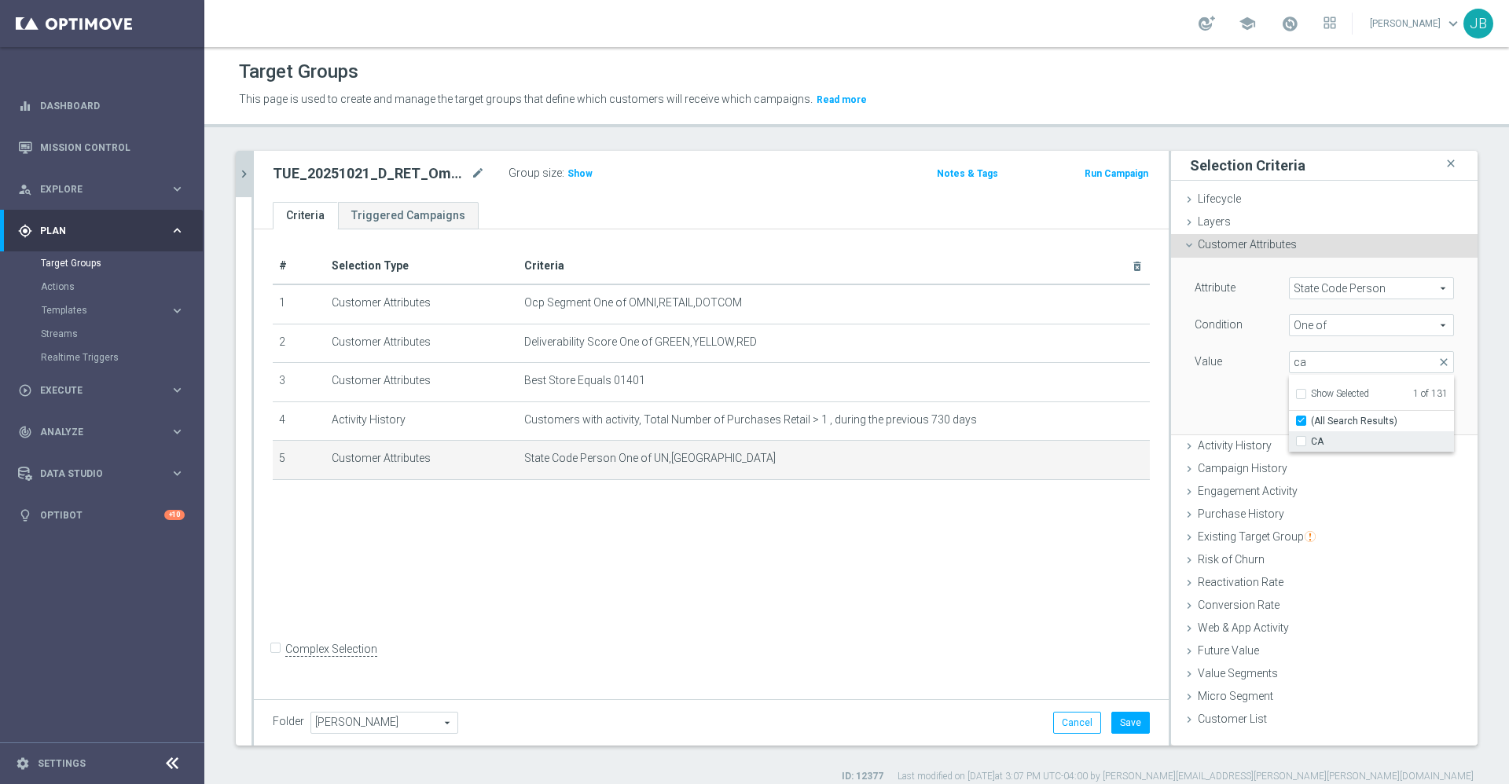
click at [1311, 445] on span "CA" at bounding box center [1382, 441] width 143 height 13
click at [1300, 445] on input "CA" at bounding box center [1305, 442] width 10 height 10
checkbox input "true"
type input "Selected 2 of 131"
checkbox input "false"
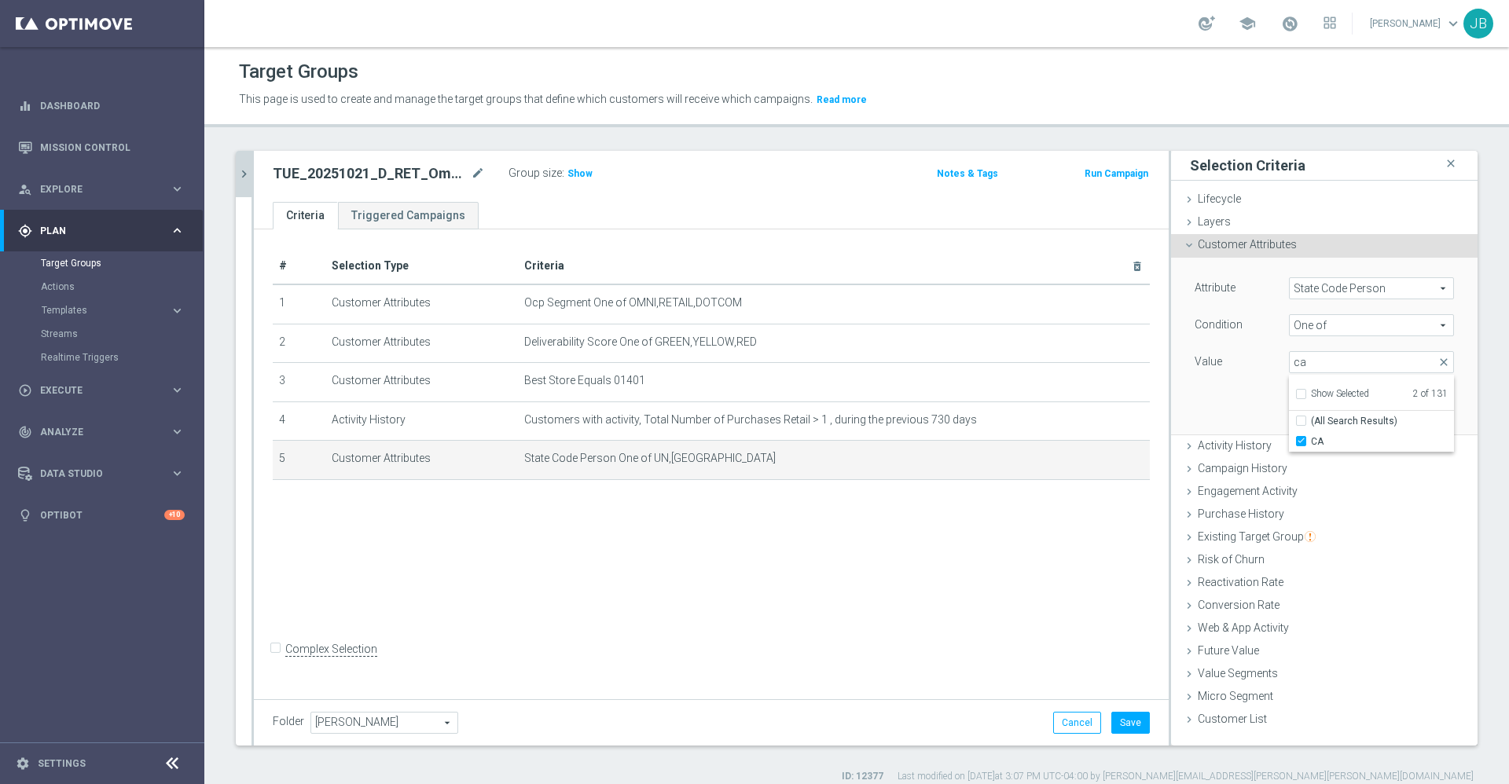
click at [1240, 400] on div "Attribute State Code Person State Code Person arrow_drop_down search Condition …" at bounding box center [1323, 346] width 283 height 176
click at [1407, 404] on button "Update" at bounding box center [1430, 411] width 46 height 22
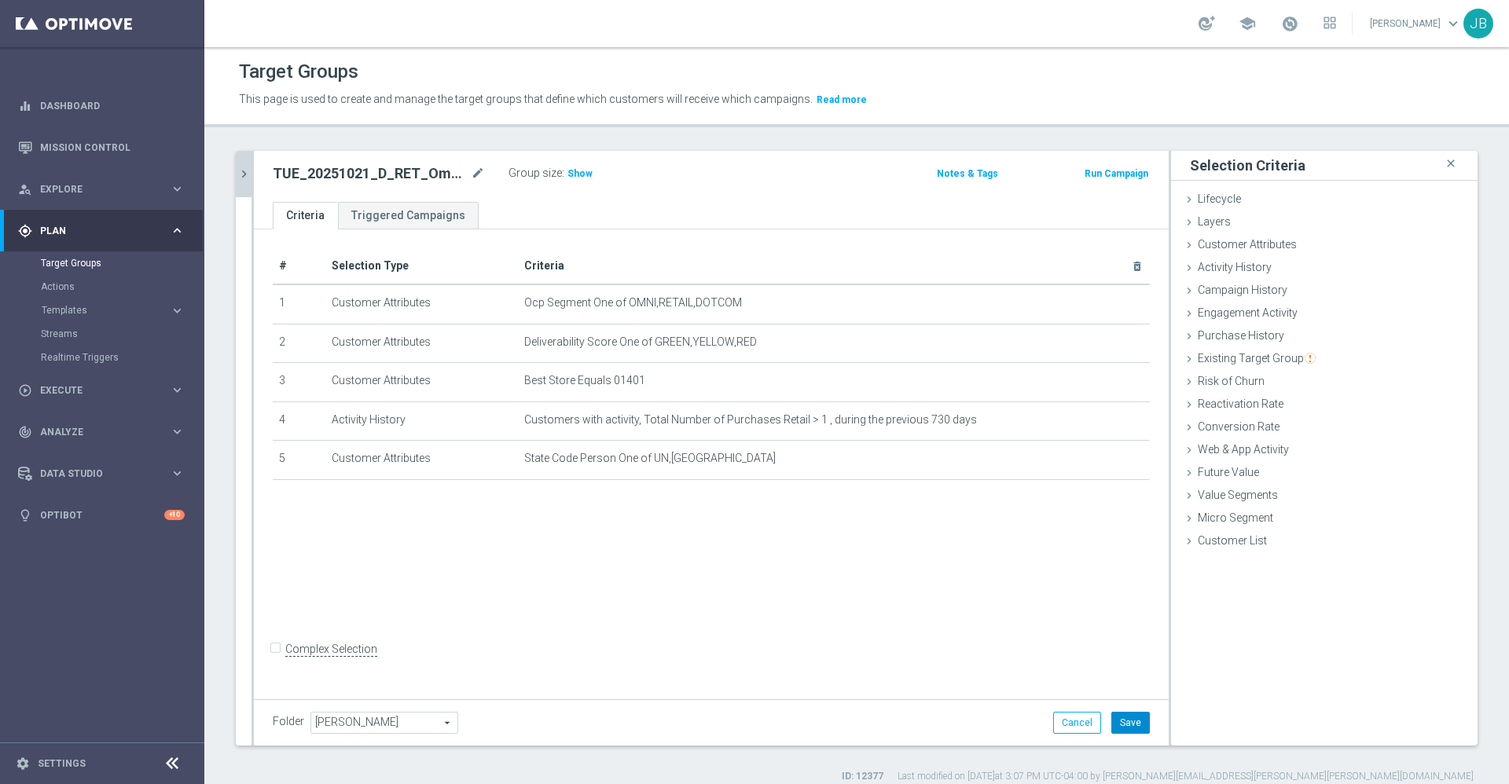
click at [1114, 718] on button "Save" at bounding box center [1130, 723] width 38 height 22
click at [585, 170] on span "Show" at bounding box center [579, 173] width 25 height 11
click at [244, 180] on icon "chevron_right" at bounding box center [243, 174] width 15 height 15
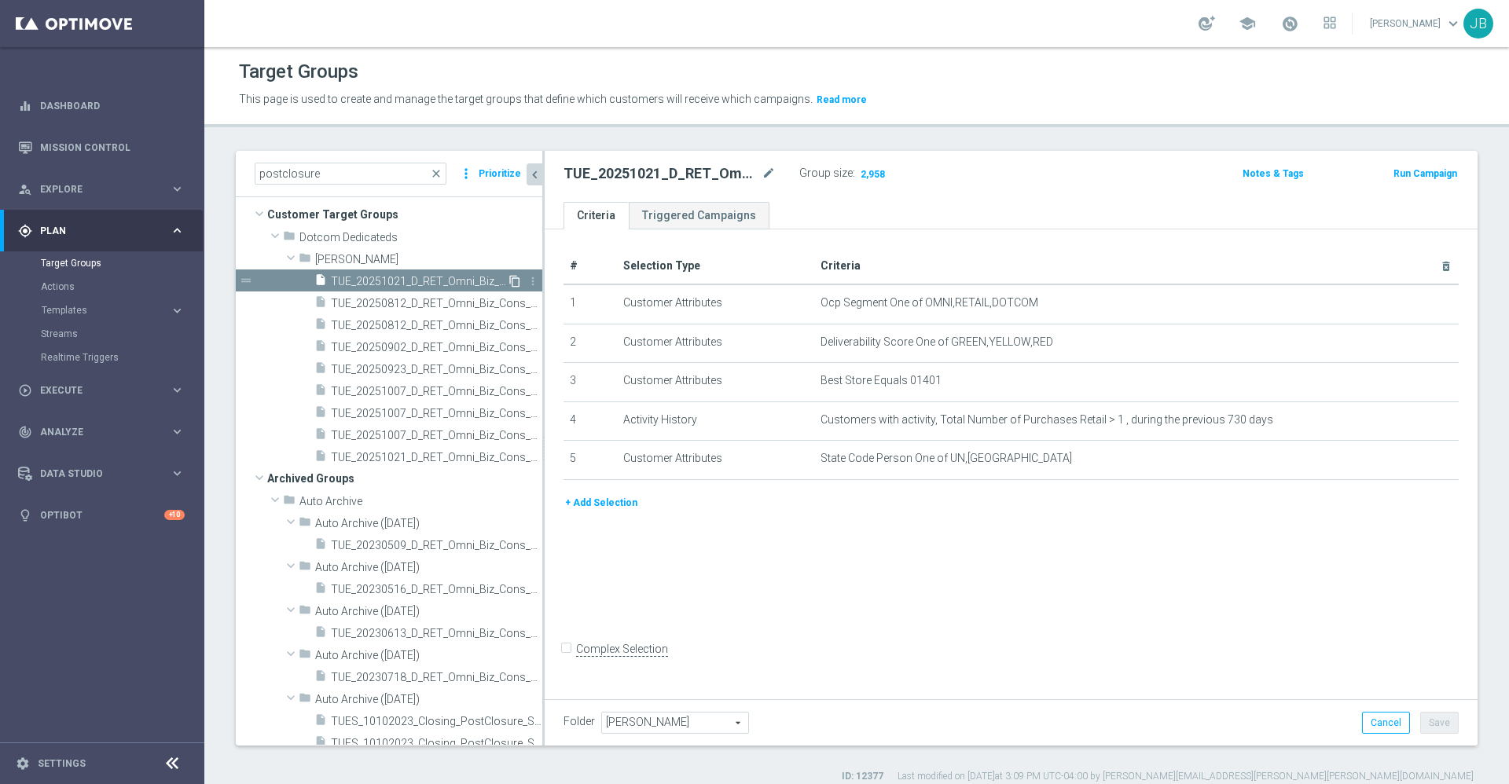
click at [508, 284] on icon "content_copy" at bounding box center [514, 281] width 13 height 13
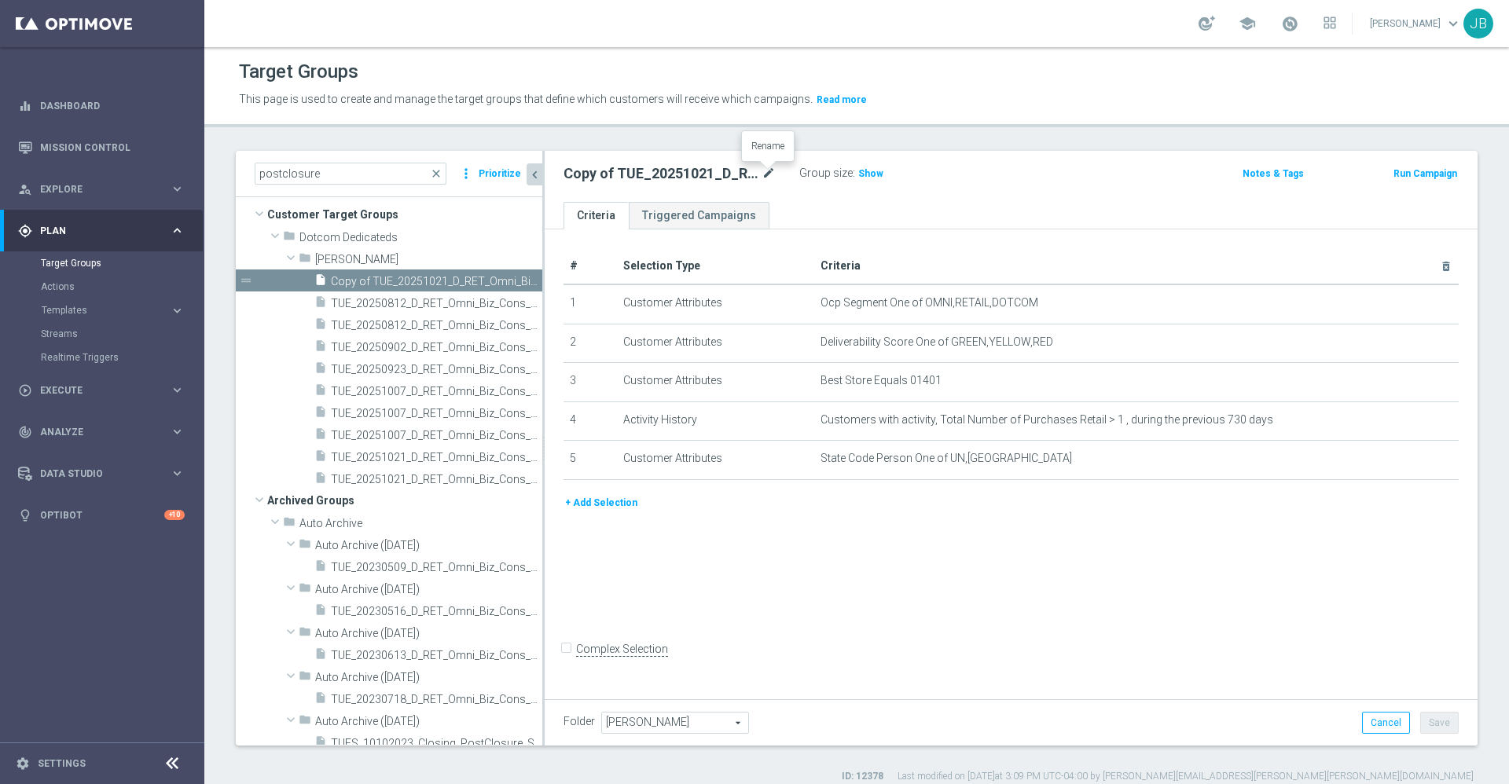
click at [763, 172] on icon "mode_edit" at bounding box center [768, 173] width 14 height 19
click at [629, 176] on input "Copy of TUE_20251021_D_RET_Omni_Biz_Cons_PostClosure_1401" at bounding box center [669, 175] width 212 height 22
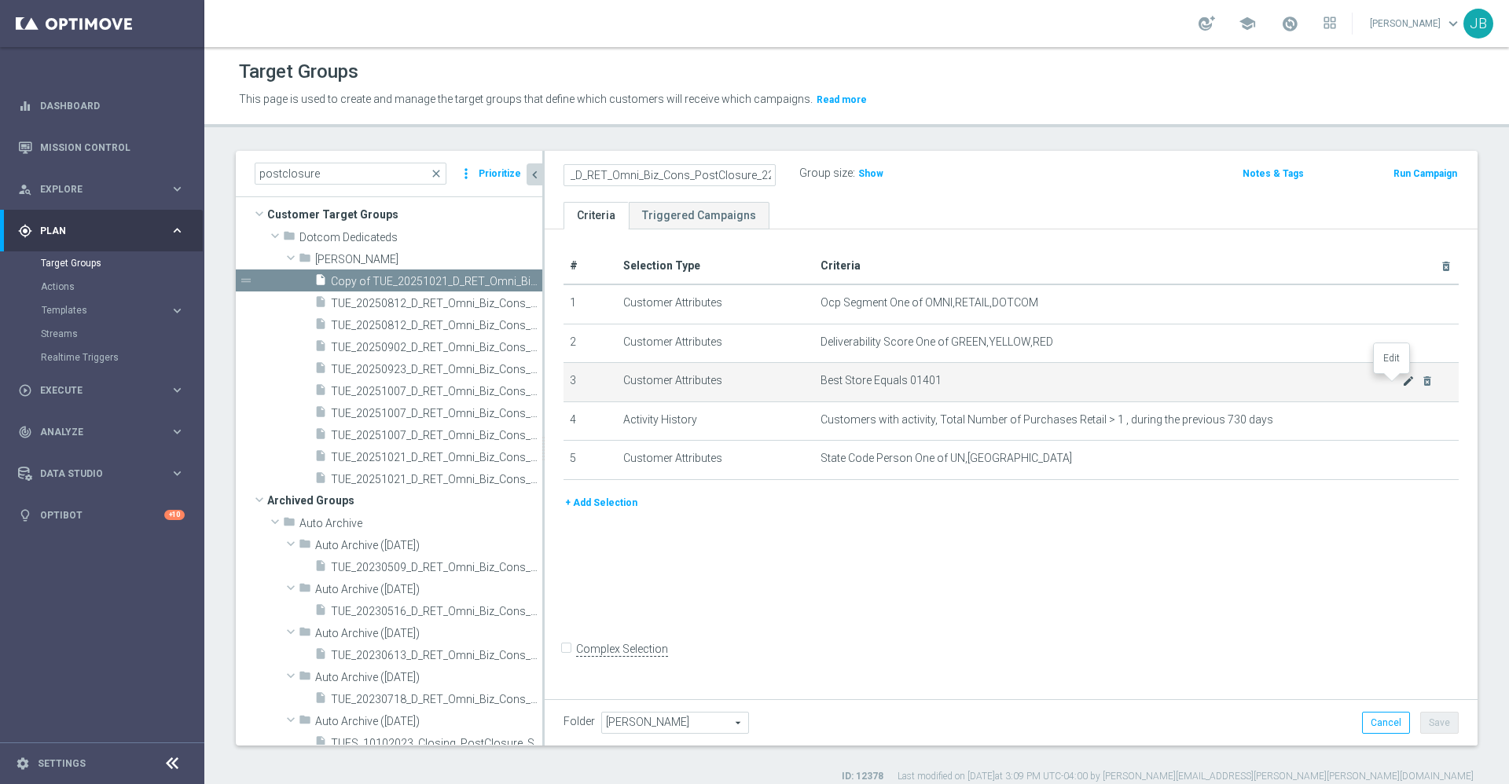
type input "TUE_20251021_D_RET_Omni_Biz_Cons_PostClosure_228"
click at [1402, 380] on icon "mode_edit" at bounding box center [1408, 381] width 13 height 13
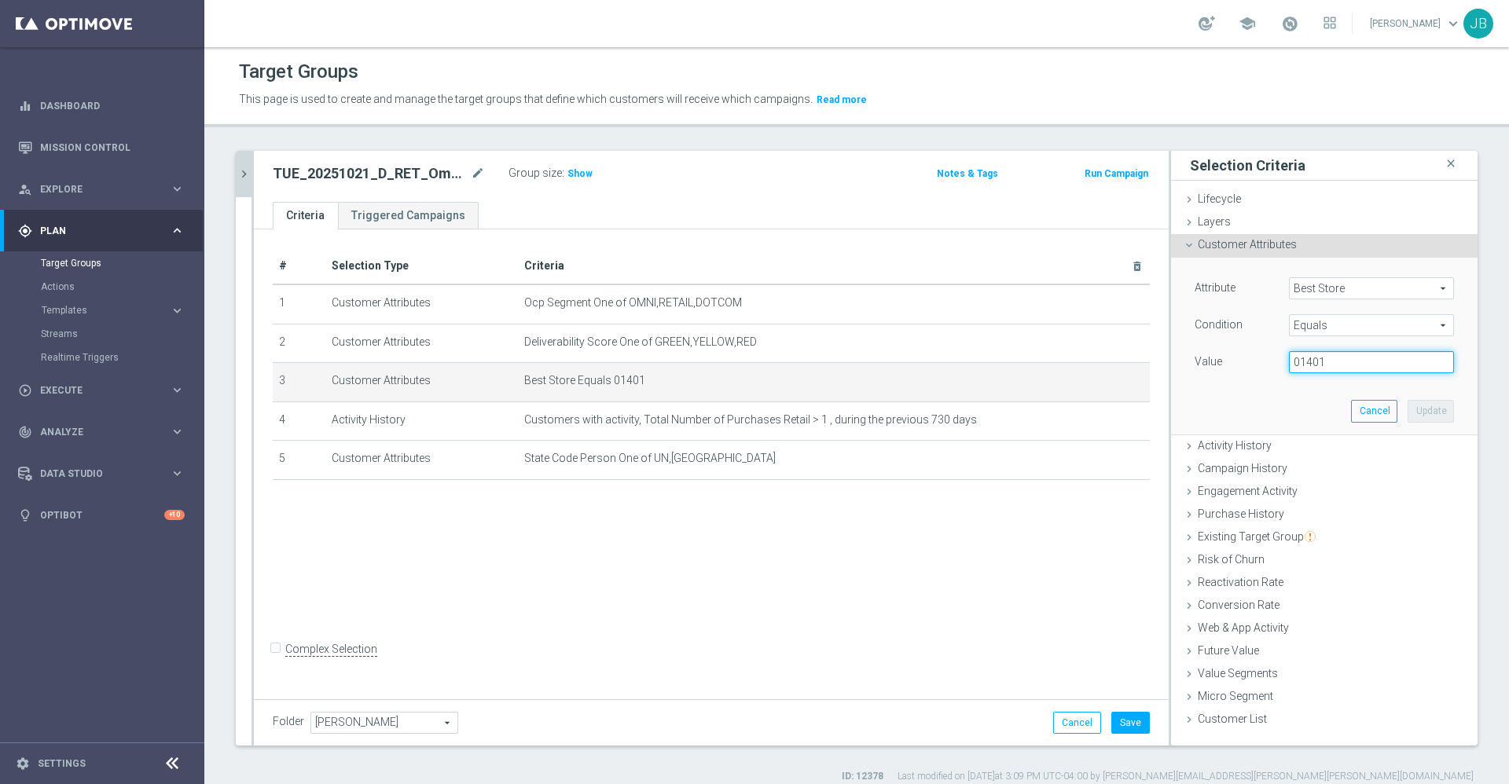
click at [1311, 363] on input "01401" at bounding box center [1371, 362] width 165 height 22
type input "00228"
click at [1413, 412] on button "Update" at bounding box center [1430, 411] width 46 height 22
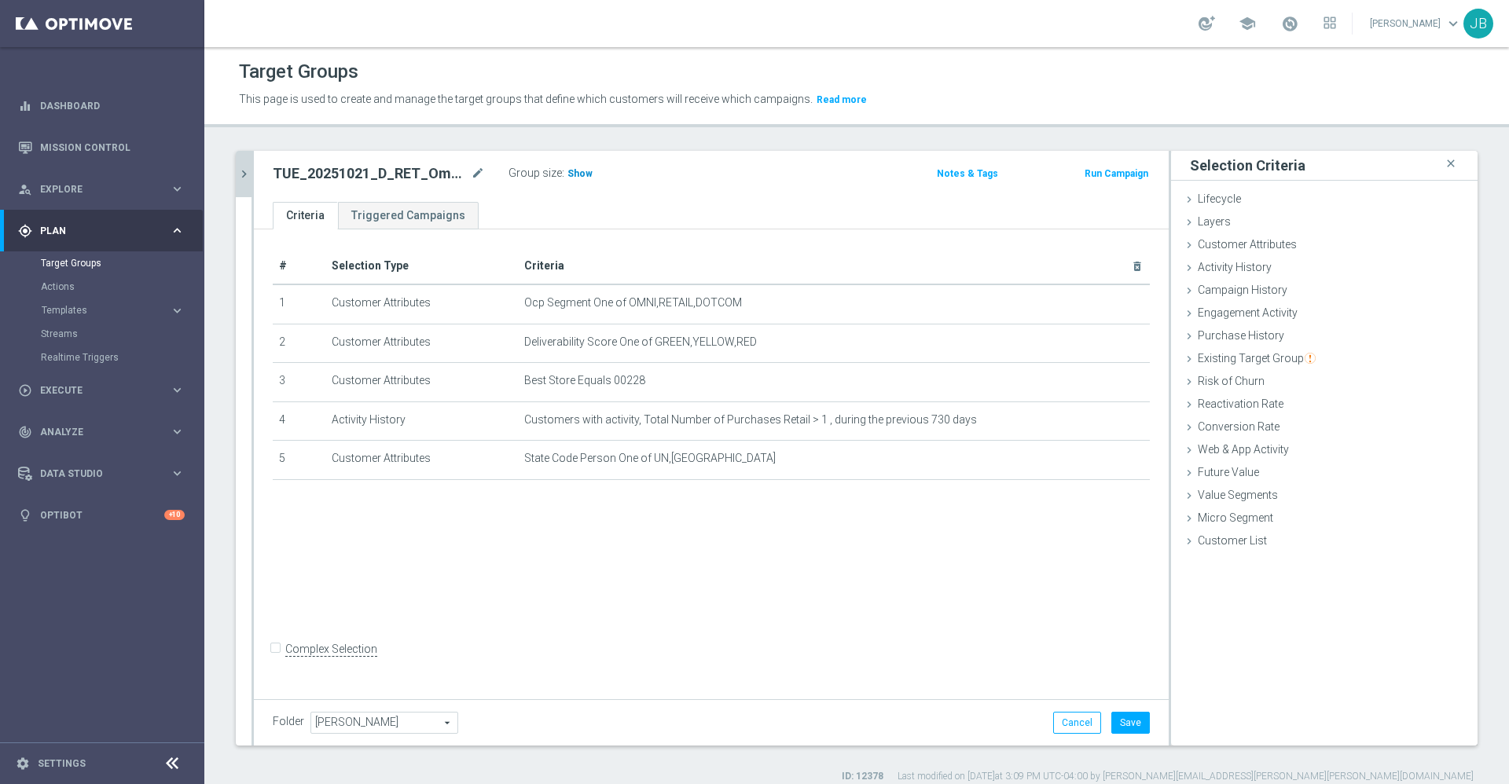
click at [577, 180] on h3 "Show" at bounding box center [580, 173] width 28 height 17
click at [1111, 724] on button "Save" at bounding box center [1130, 723] width 38 height 22
click at [236, 174] on button "chevron_right" at bounding box center [244, 174] width 16 height 46
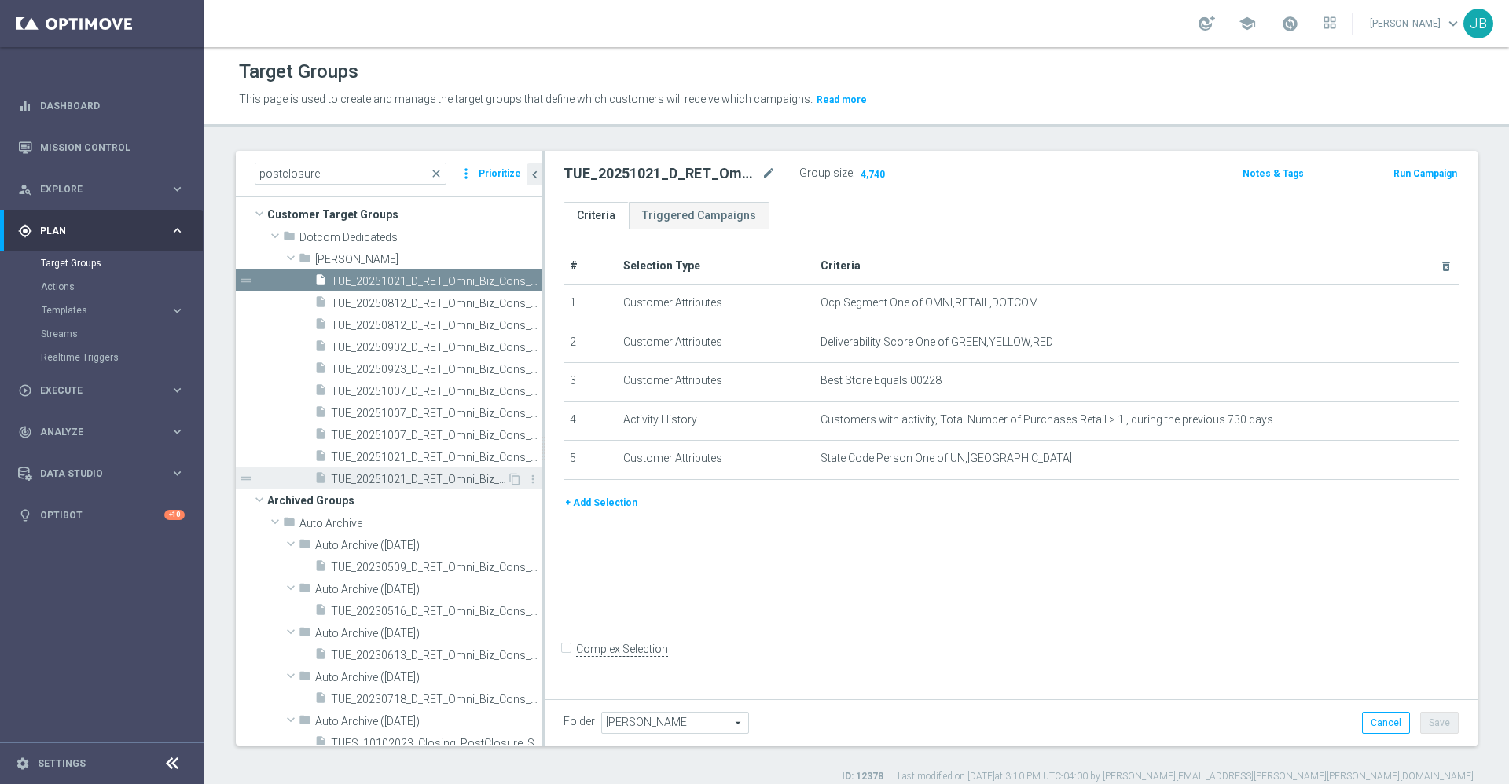
click at [445, 480] on span "TUE_20251021_D_RET_Omni_Biz_Cons_PostClosure_855" at bounding box center [419, 479] width 176 height 13
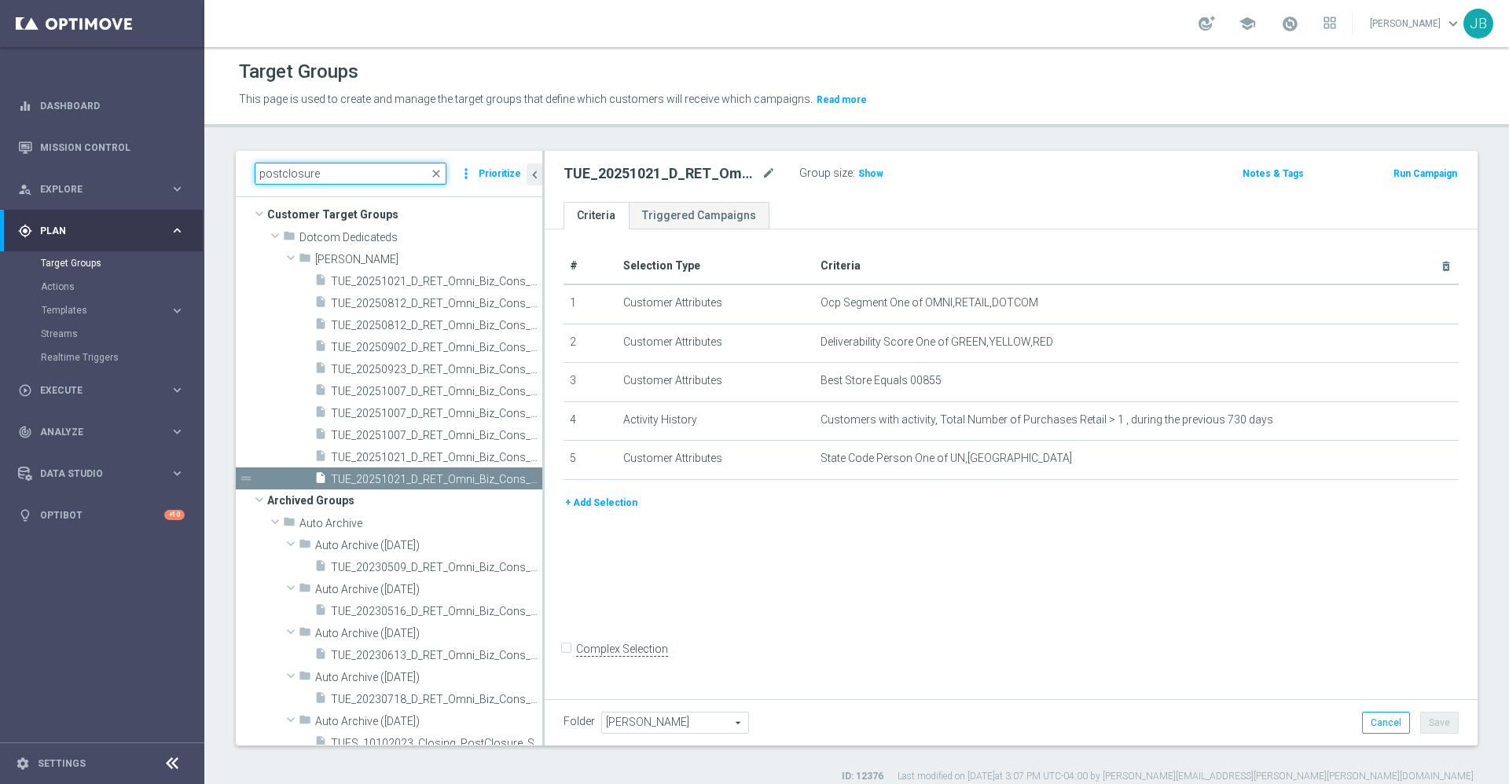
click at [345, 172] on input "postclosure" at bounding box center [351, 174] width 192 height 22
type input "p"
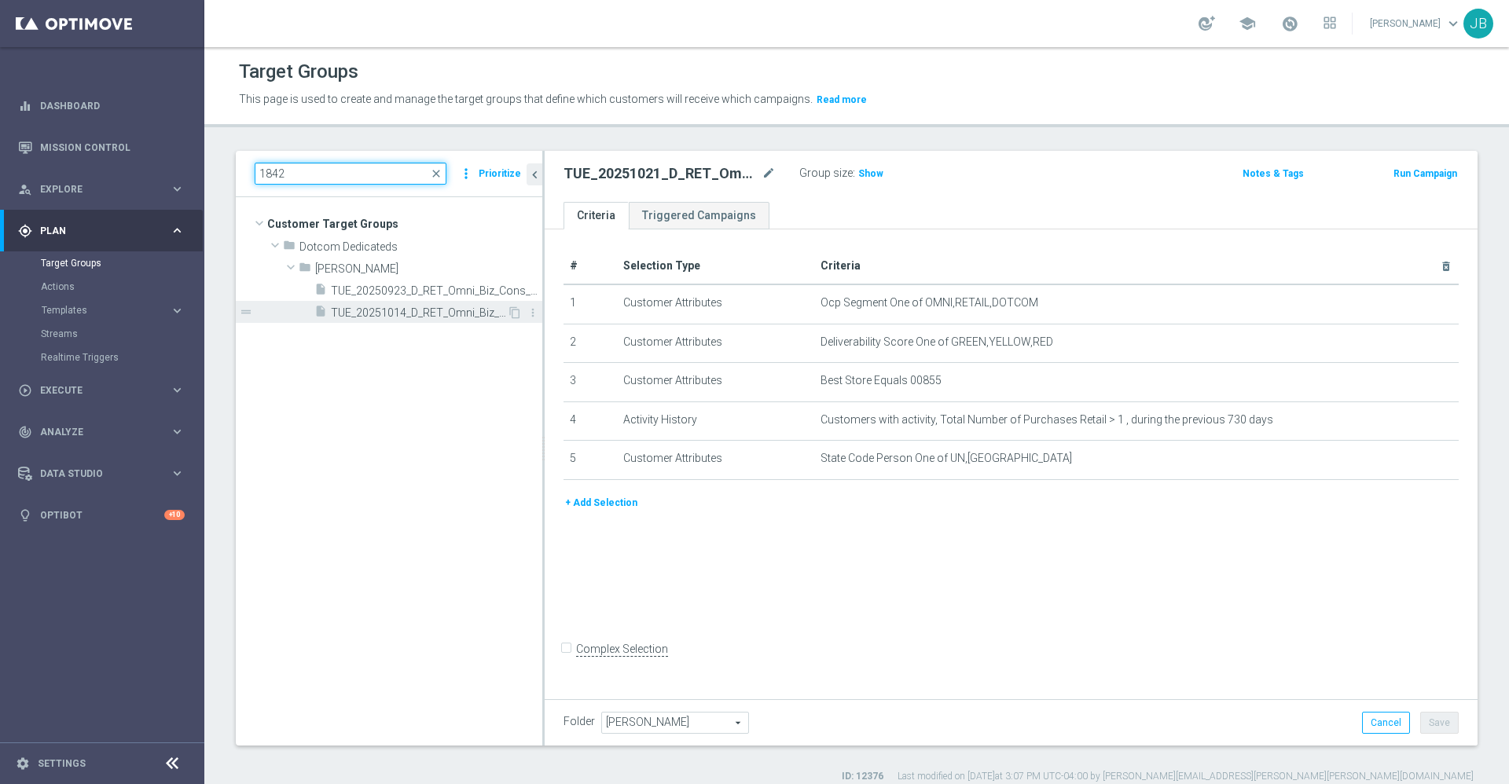
type input "1842"
click at [433, 312] on span "TUE_20251014_D_RET_Omni_Biz_Cons_GMClosure_1842" at bounding box center [419, 312] width 176 height 13
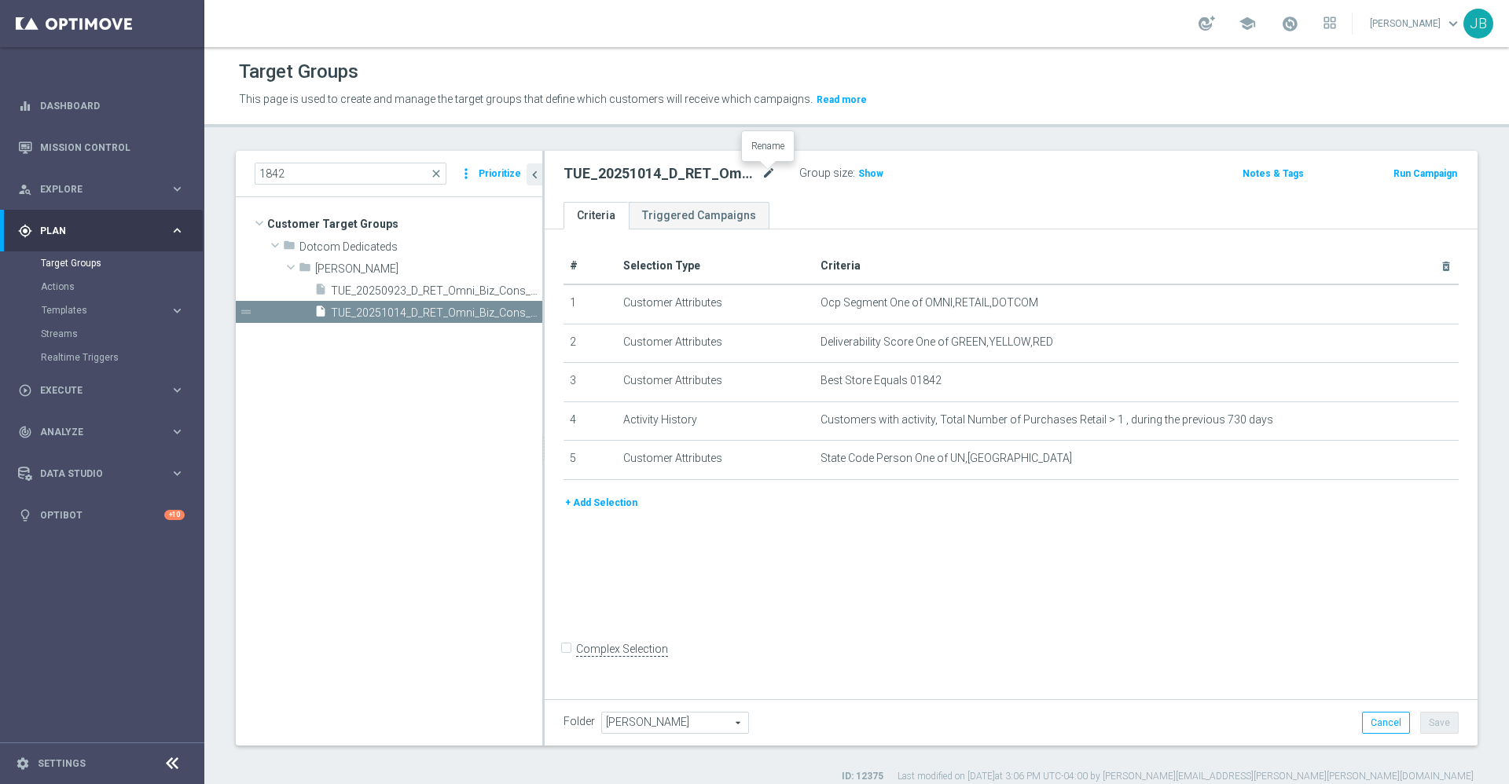
click at [766, 171] on icon "mode_edit" at bounding box center [768, 173] width 14 height 19
click at [603, 174] on input "TUE_20251014_D_RET_Omni_Biz_Cons_GMClosure_1842" at bounding box center [669, 175] width 212 height 22
type input "TUE_20251021_D_RET_Omni_Biz_Cons_GMClosure_1842"
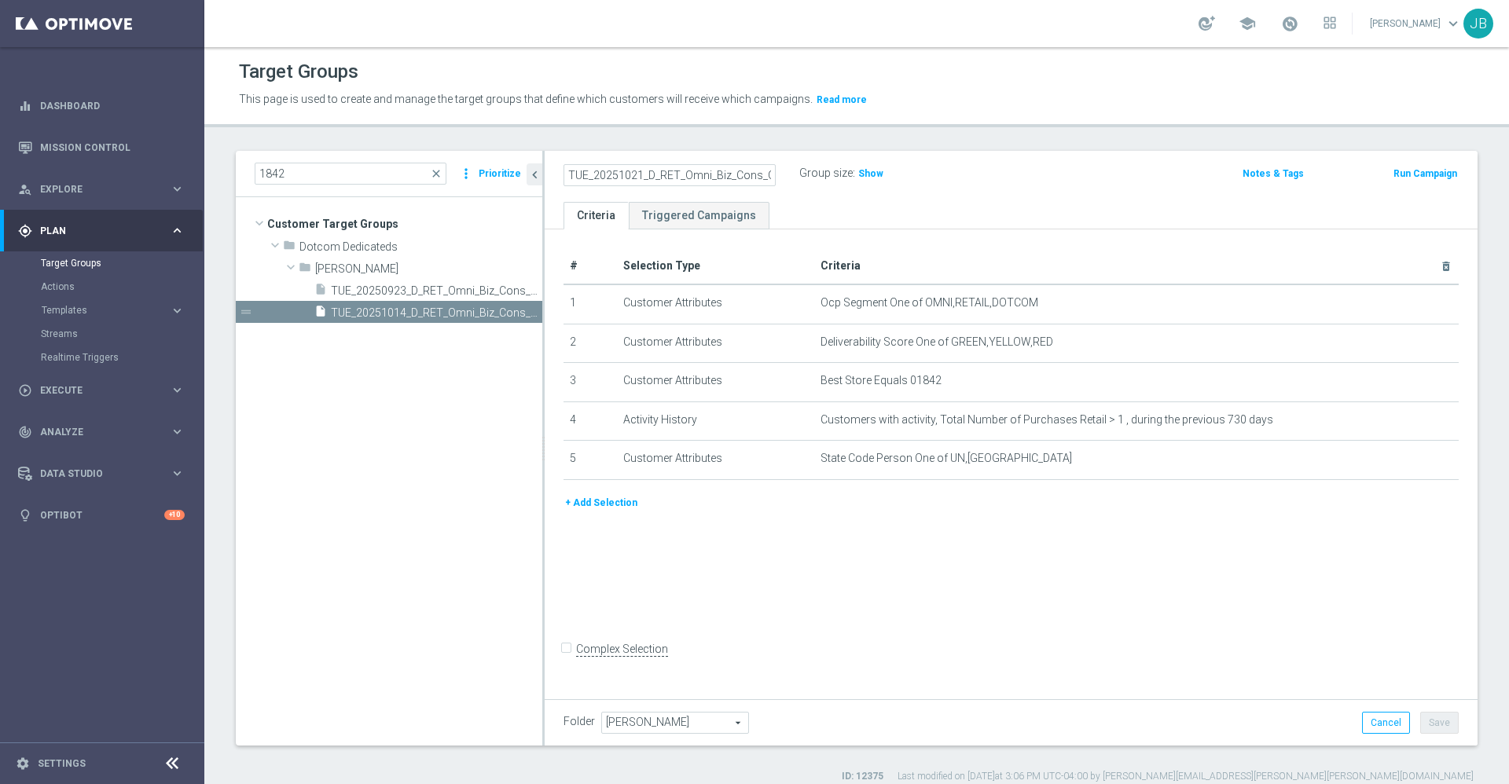
click at [1153, 578] on div "# Selection Type Criteria delete_forever 1 Customer Attributes Ocp Segment One …" at bounding box center [1010, 461] width 933 height 465
click at [1433, 720] on button "Save" at bounding box center [1439, 723] width 38 height 22
click at [351, 182] on input "1842" at bounding box center [351, 174] width 192 height 22
type input "1"
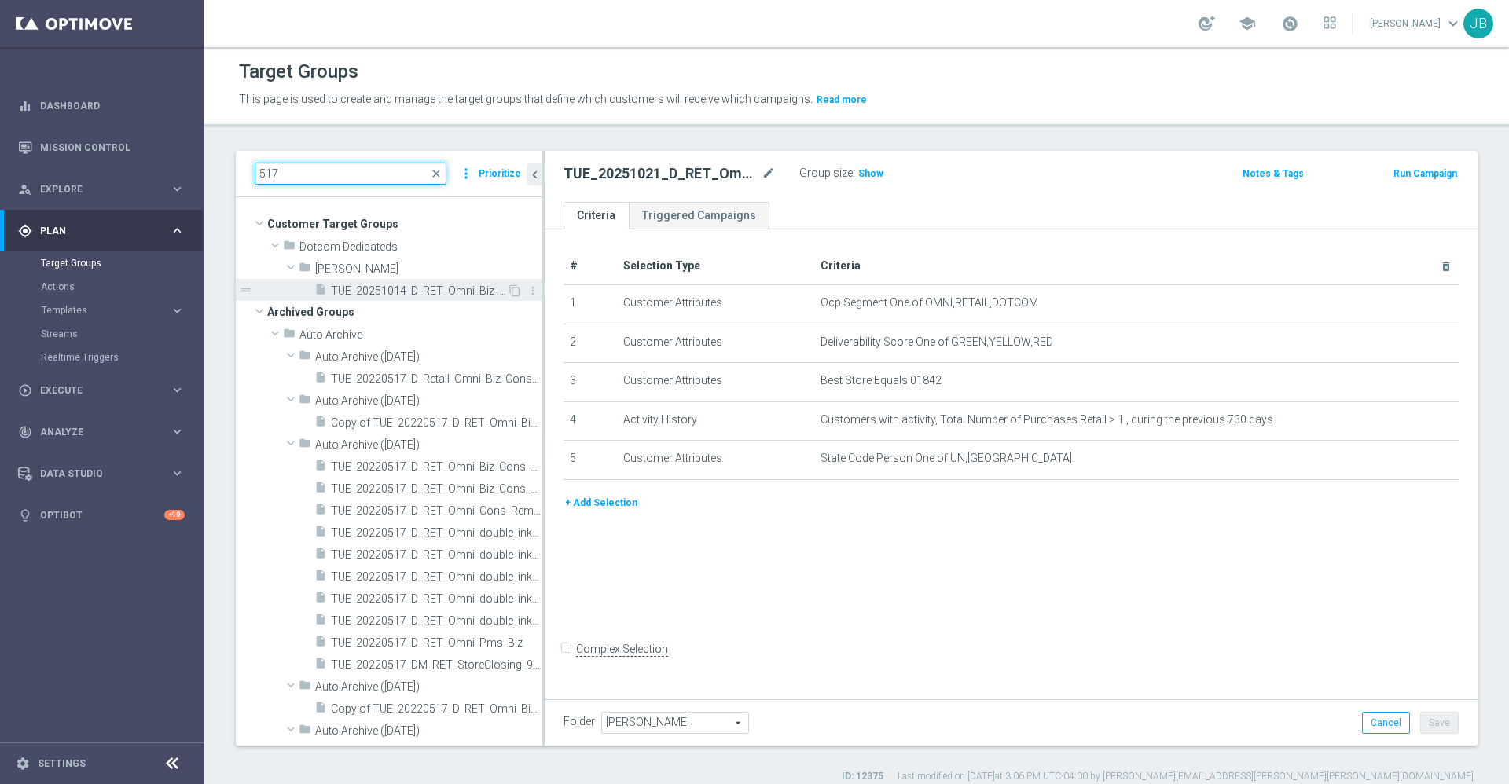
type input "517"
click at [401, 290] on span "TUE_20251014_D_RET_Omni_Biz_Cons_PreClosure_517" at bounding box center [419, 290] width 176 height 13
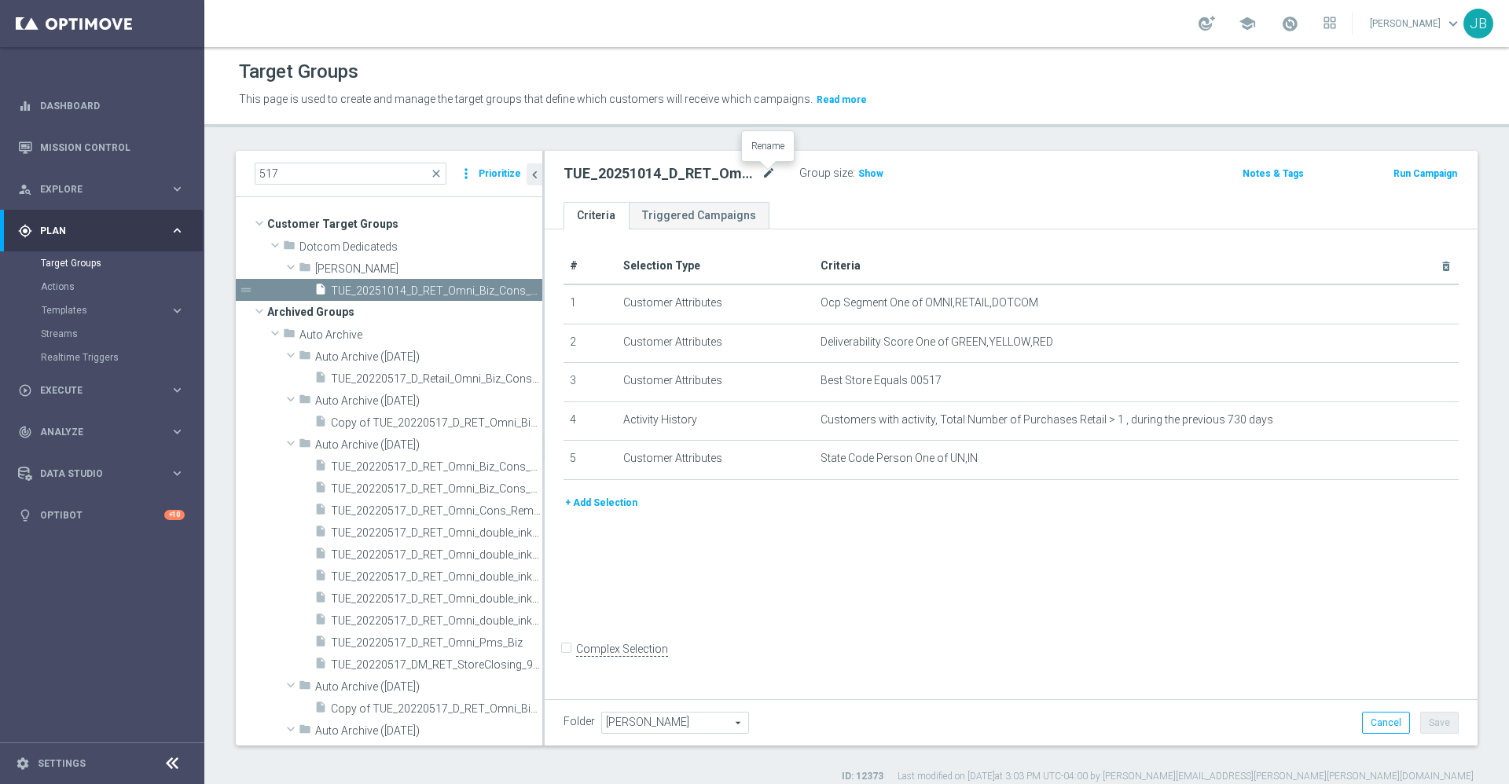
click at [766, 168] on icon "mode_edit" at bounding box center [768, 173] width 14 height 19
click at [580, 170] on input "TUE_20251014_D_RET_Omni_Biz_Cons_PreClosure_517" at bounding box center [669, 175] width 212 height 22
drag, startPoint x: 588, startPoint y: 181, endPoint x: 557, endPoint y: 180, distance: 30.7
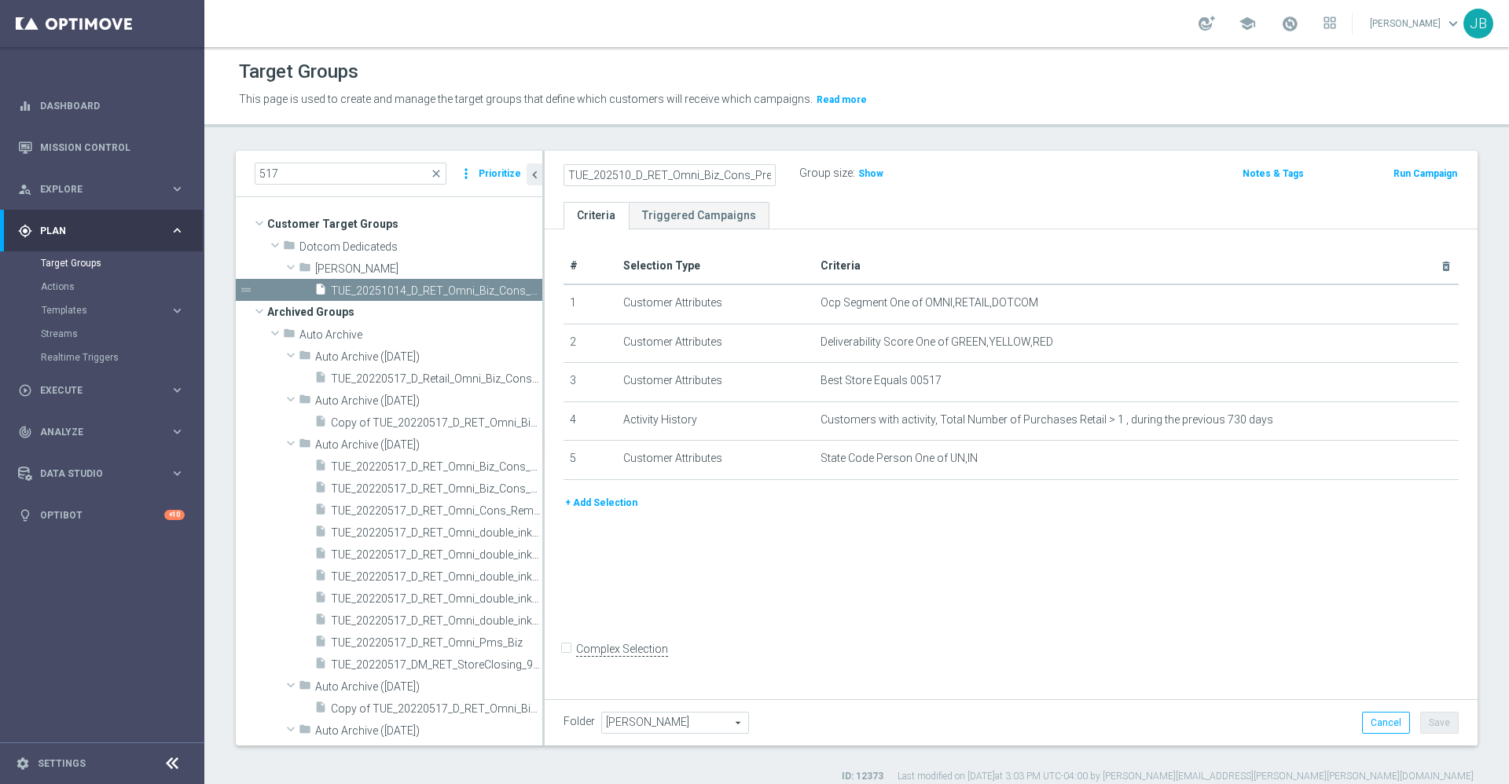
click at [557, 180] on div "TUE_202510_D_RET_Omni_Biz_Cons_PreClosure_517" at bounding box center [670, 175] width 236 height 22
click at [626, 170] on input "TUE_202510_D_RET_Omni_Biz_Cons_PreClosure_517" at bounding box center [669, 175] width 212 height 22
click at [629, 174] on input "TUE_202510_D_RET_Omni_Biz_Cons_PreClosure_517" at bounding box center [669, 175] width 212 height 22
type input "TUE_20251021_D_RET_Omni_Biz_Cons_PreClosure_517"
click at [1309, 633] on div "# Selection Type Criteria delete_forever 1 Customer Attributes Ocp Segment One …" at bounding box center [1010, 461] width 933 height 465
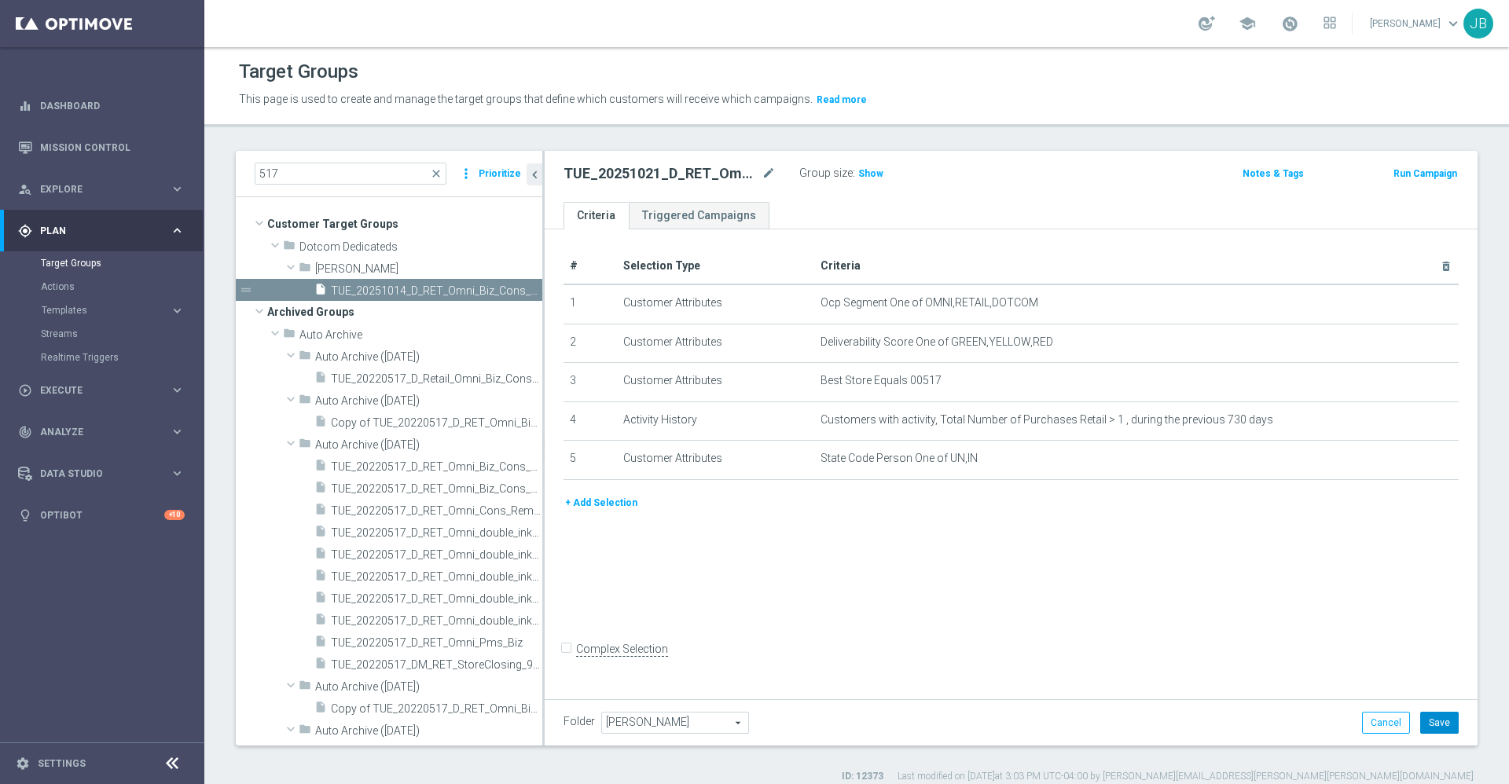
click at [1420, 717] on button "Save" at bounding box center [1439, 723] width 38 height 22
click at [125, 138] on link "Mission Control" at bounding box center [112, 147] width 145 height 42
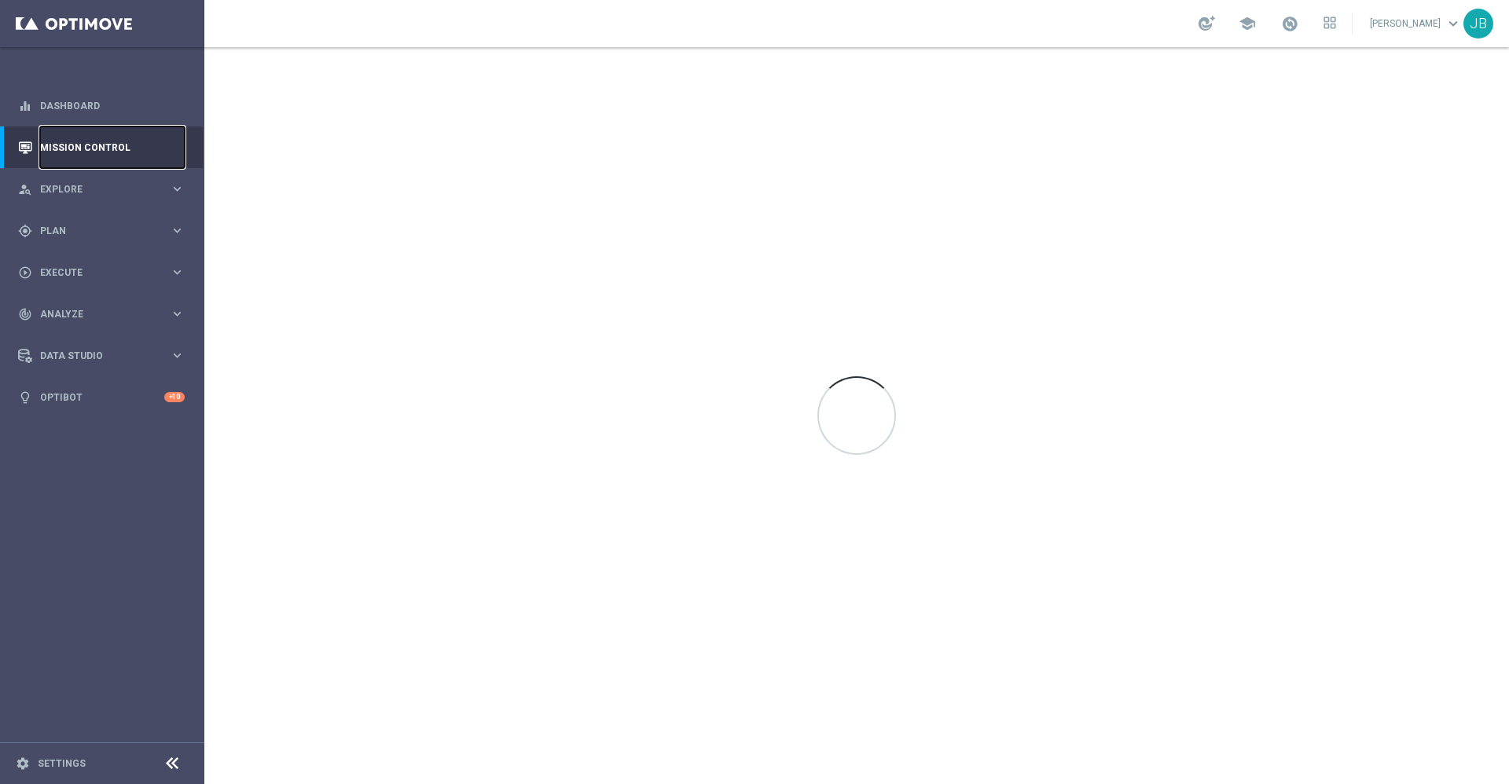
click at [125, 138] on link "Mission Control" at bounding box center [112, 147] width 145 height 42
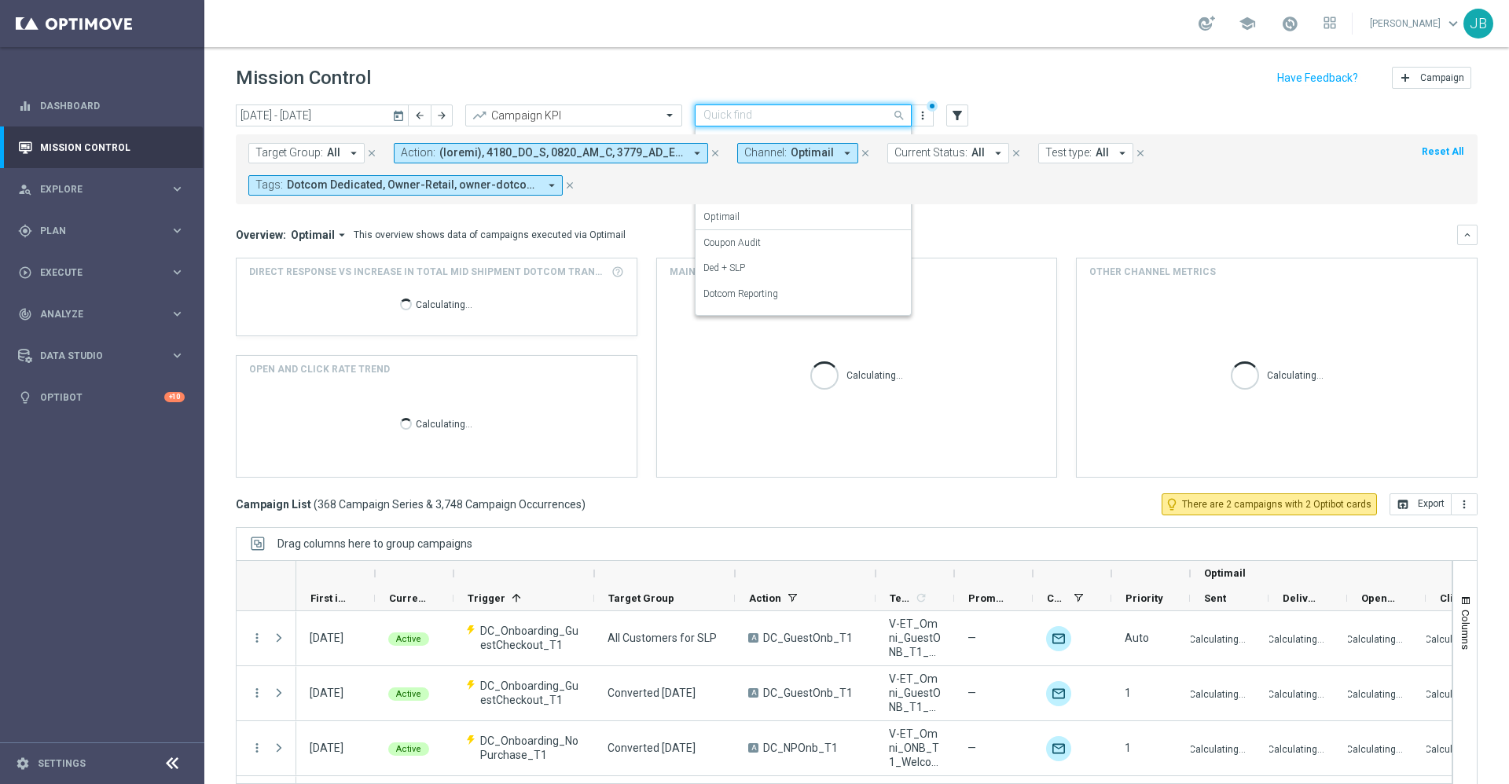
click at [738, 112] on input "text" at bounding box center [787, 115] width 168 height 13
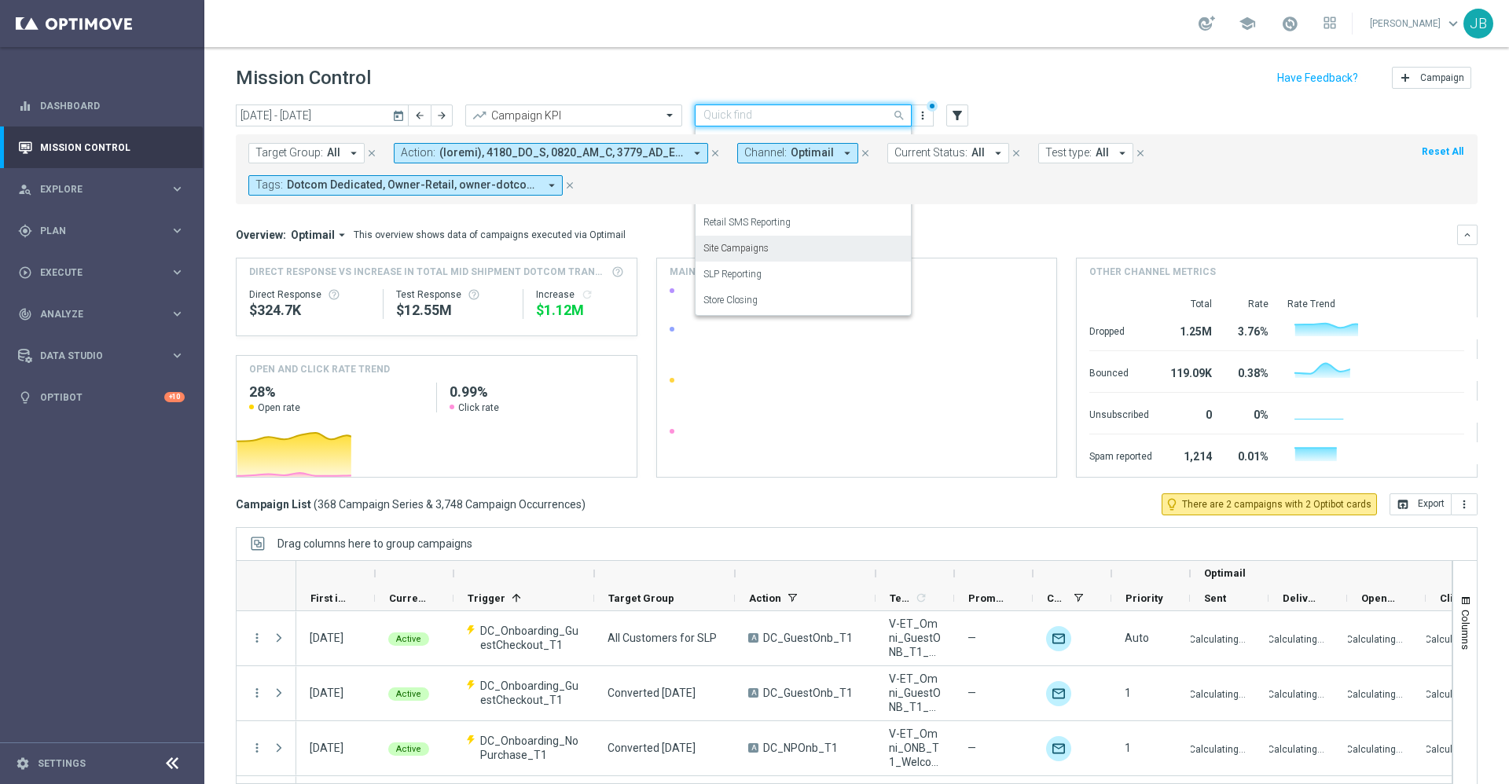
scroll to position [34, 0]
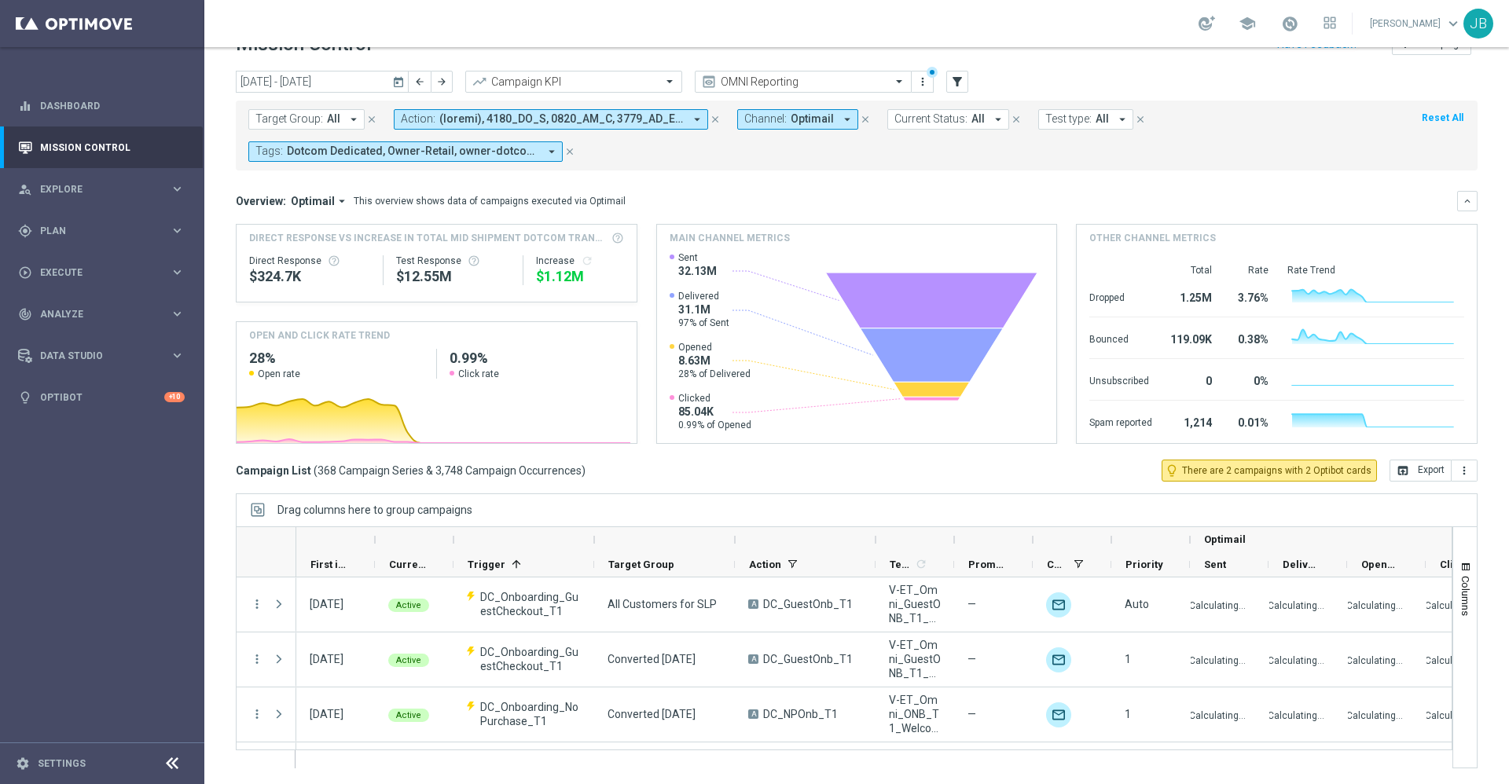
click at [1018, 162] on div "Target Group: All arrow_drop_down close Action: arrow_drop_down close Channel: …" at bounding box center [856, 136] width 1241 height 70
click at [722, 79] on input "text" at bounding box center [787, 81] width 168 height 13
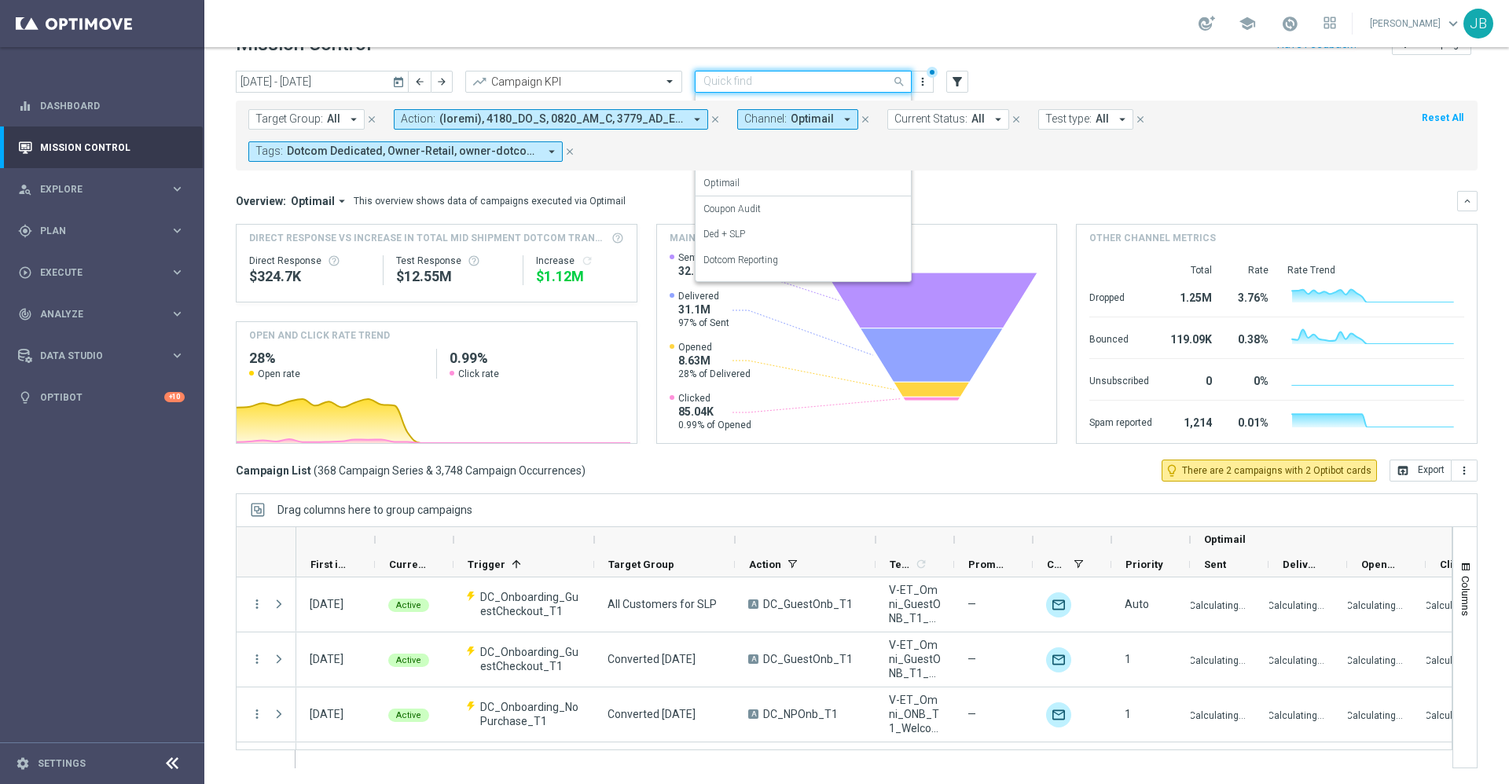
scroll to position [200, 0]
click at [737, 263] on label "Store Closing" at bounding box center [730, 266] width 54 height 13
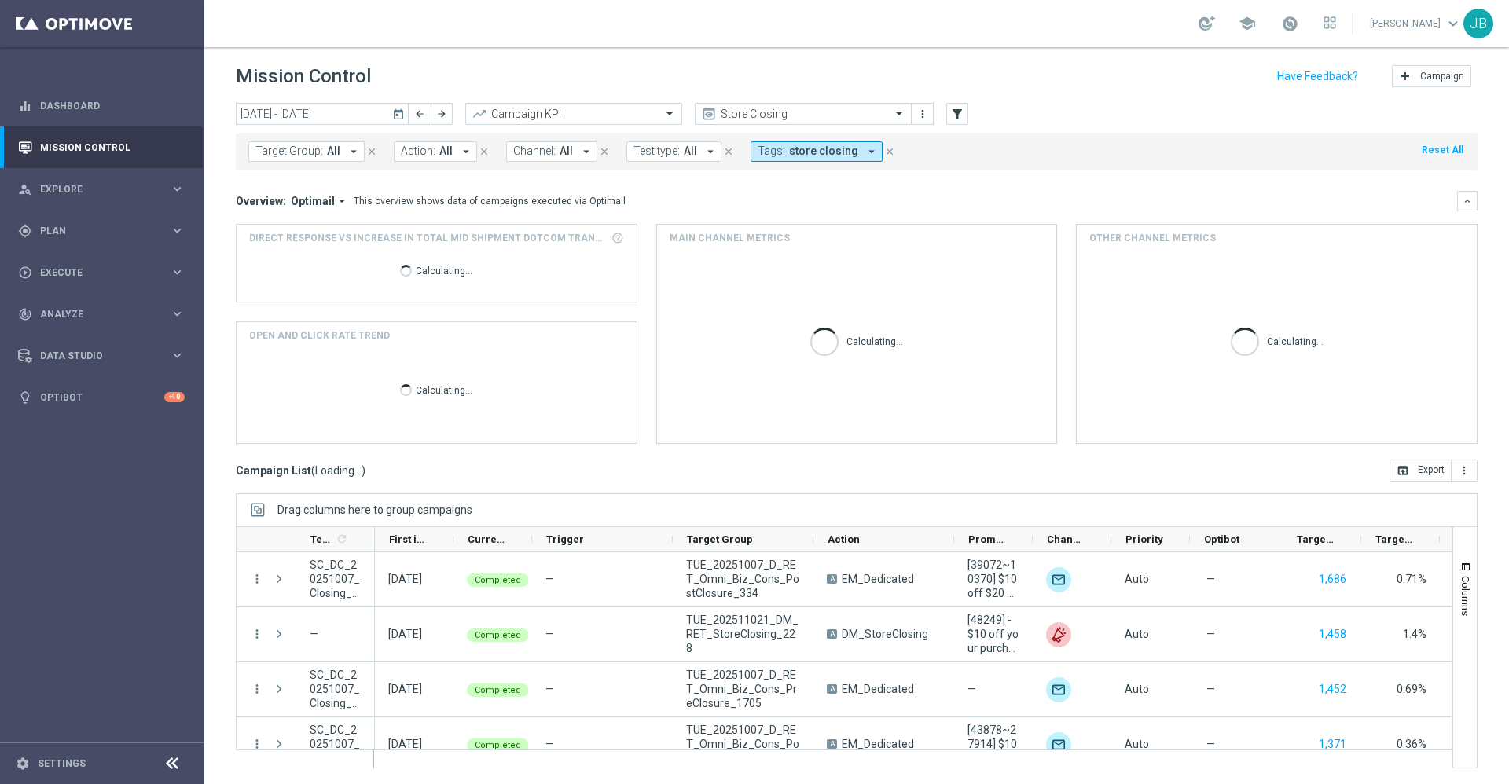
scroll to position [2, 0]
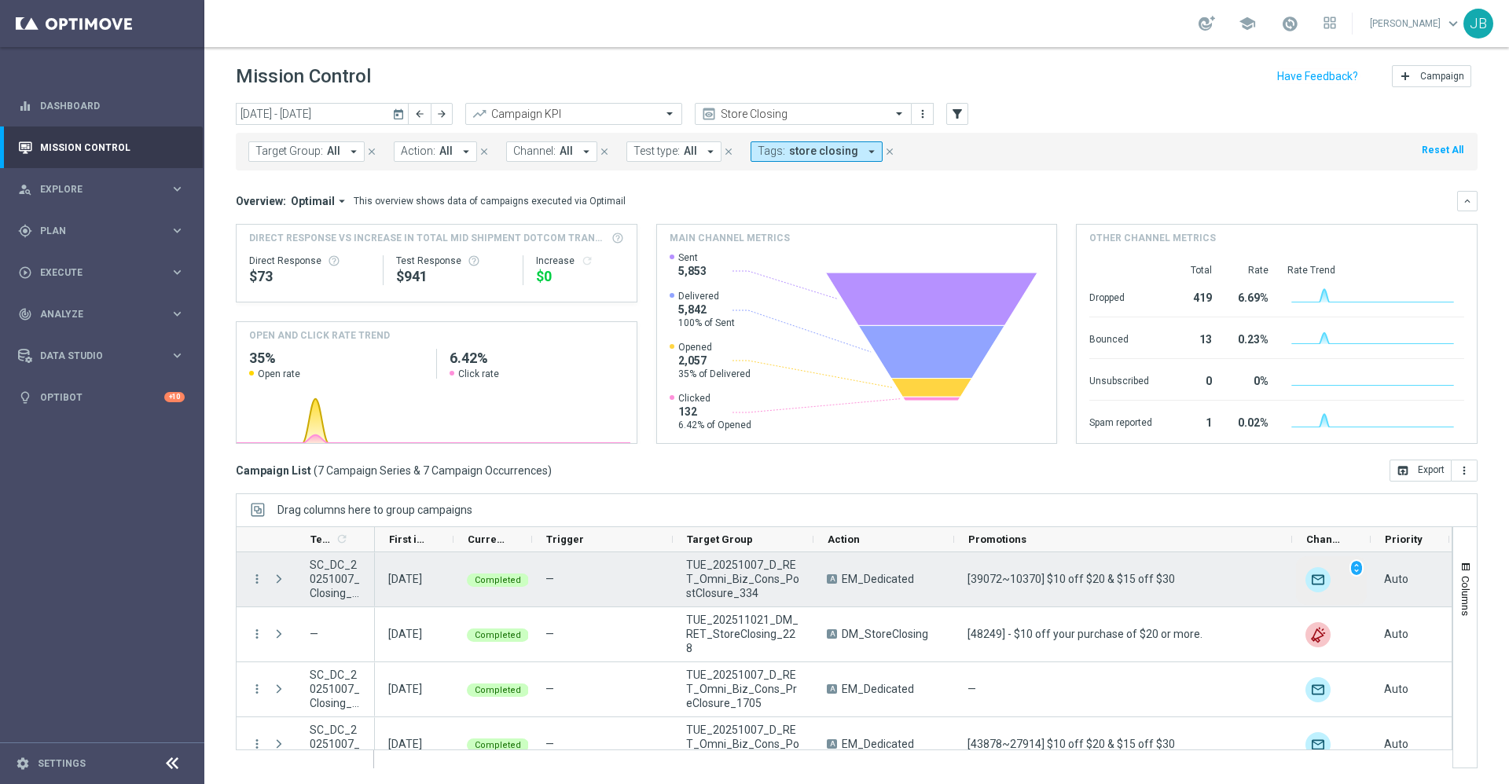
drag, startPoint x: 1032, startPoint y: 537, endPoint x: 1292, endPoint y: 557, distance: 260.9
click at [1292, 557] on div "Templates 1 refresh" at bounding box center [844, 647] width 1216 height 242
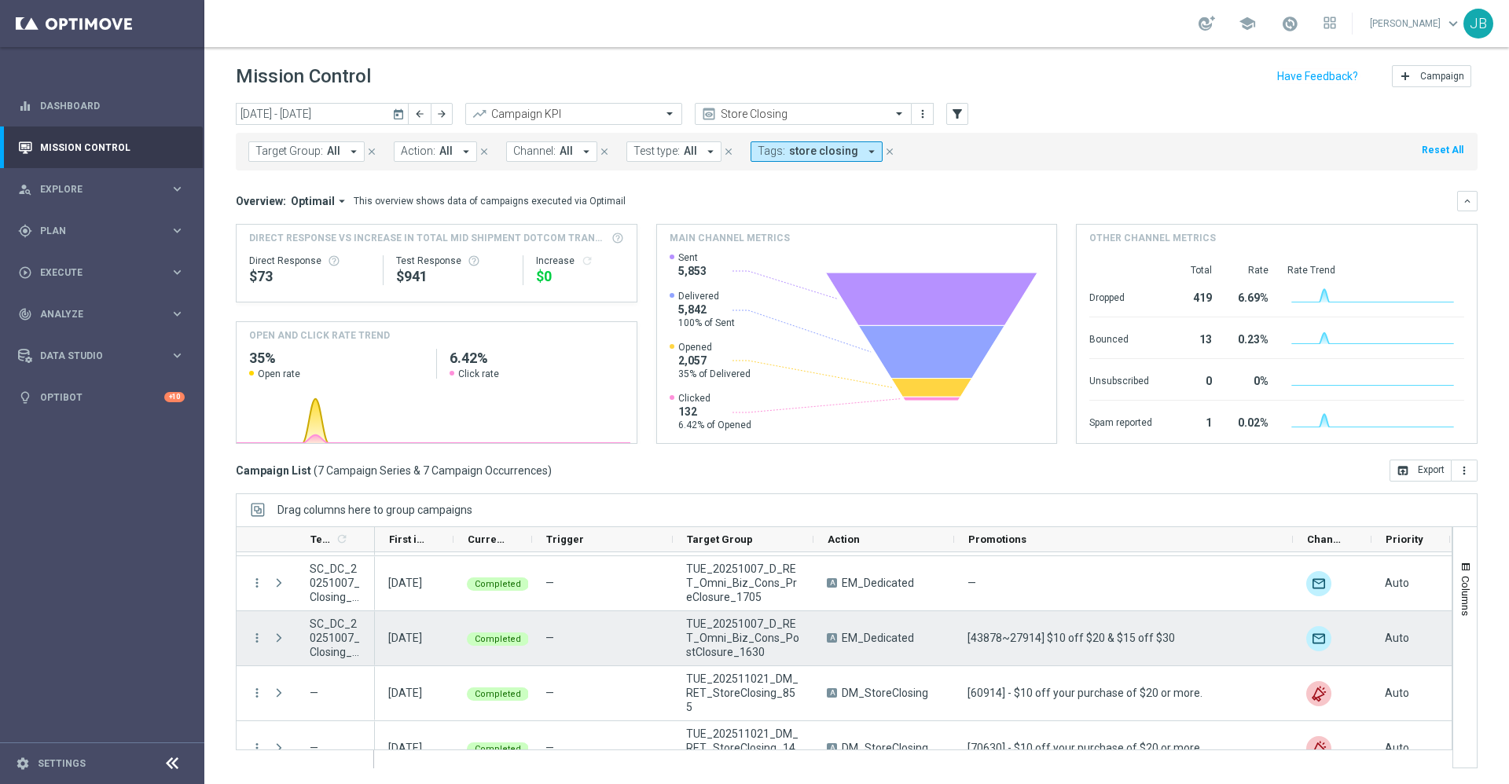
scroll to position [188, 0]
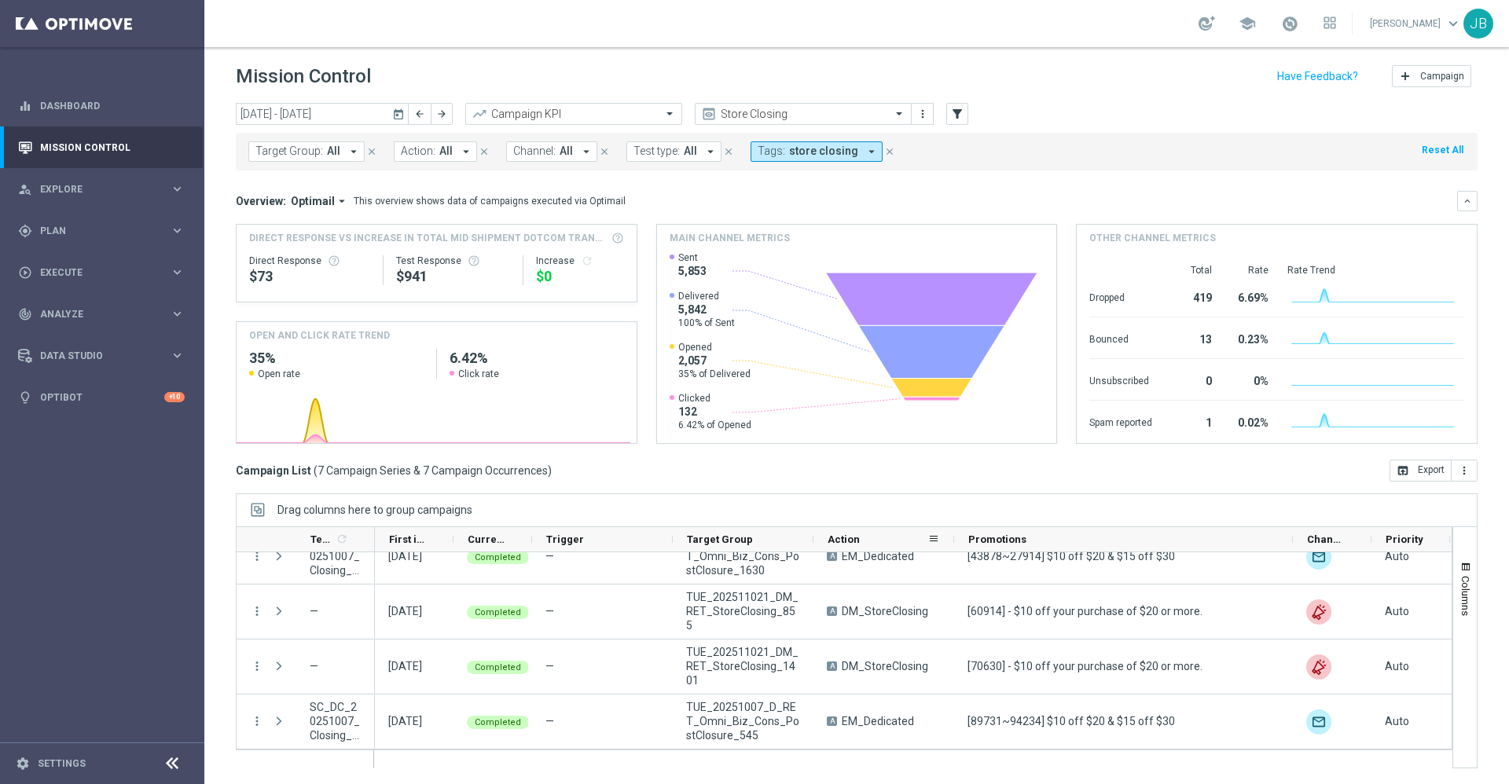
click at [813, 536] on div "Action" at bounding box center [883, 539] width 141 height 25
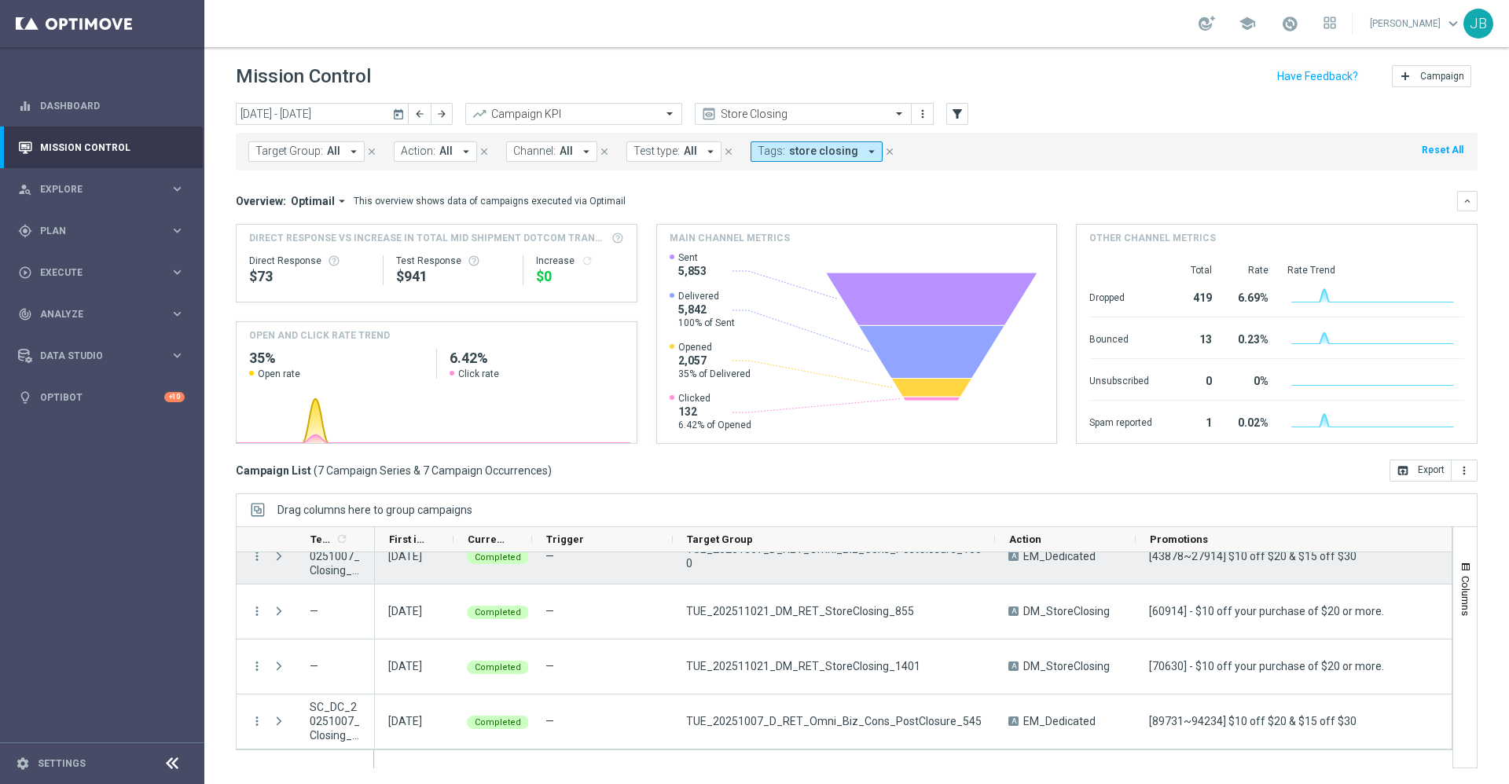
drag, startPoint x: 810, startPoint y: 536, endPoint x: 992, endPoint y: 553, distance: 182.3
click at [992, 553] on div "Templates 1 refresh" at bounding box center [844, 647] width 1216 height 242
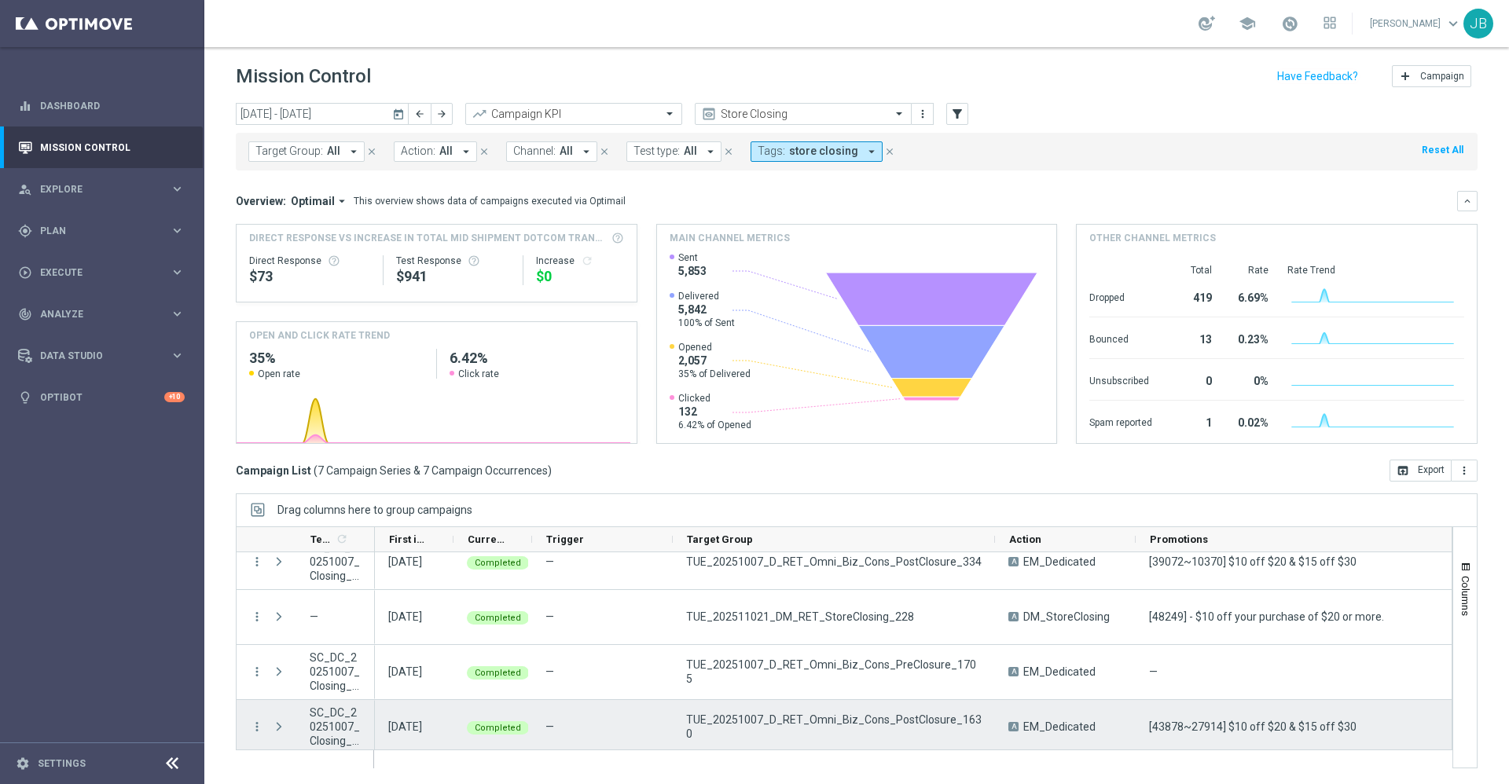
scroll to position [4, 0]
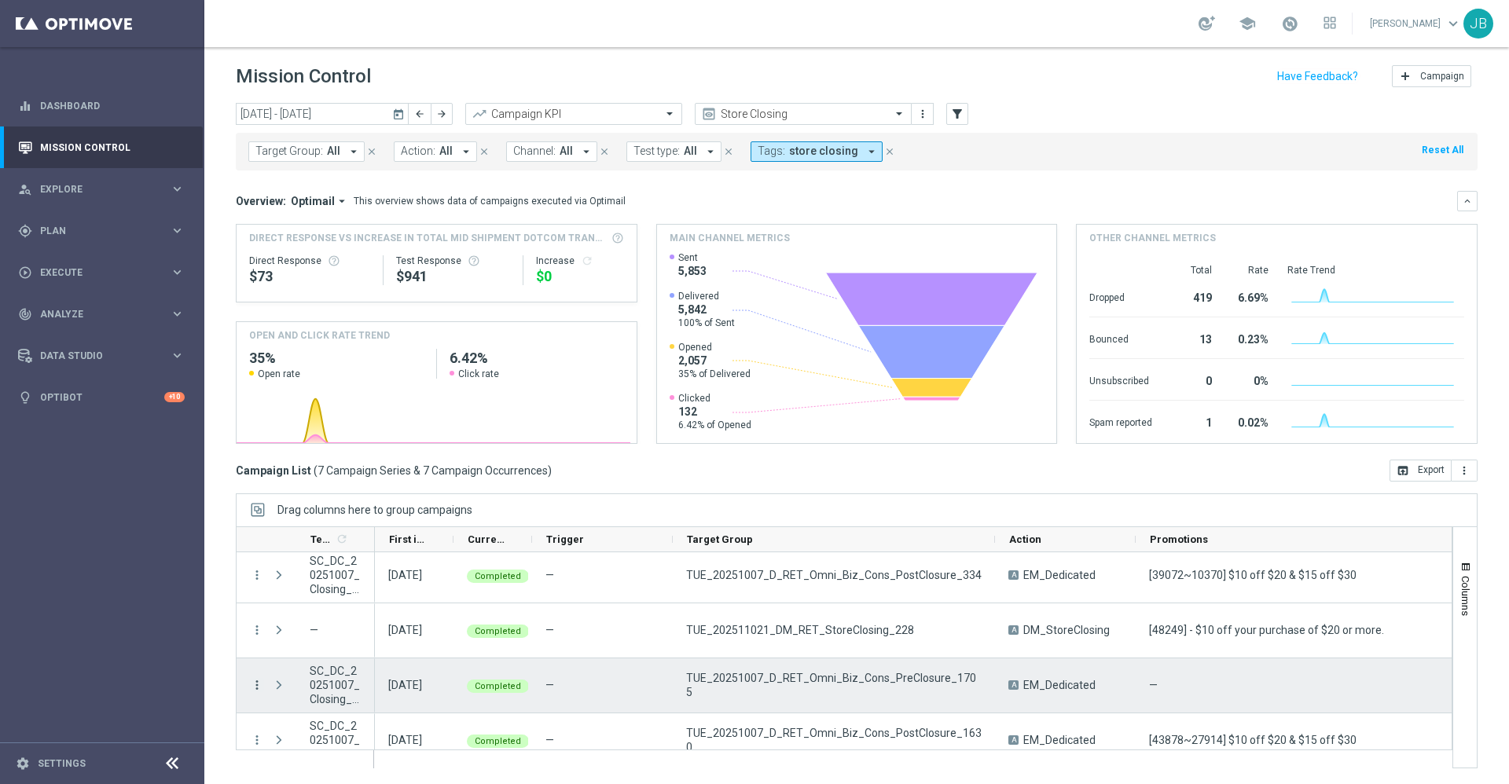
click at [260, 687] on icon "more_vert" at bounding box center [257, 685] width 14 height 14
click at [628, 485] on div "today 01 Oct 2025 - 31 Oct 2025 arrow_back arrow_forward Campaign KPI trending_…" at bounding box center [856, 435] width 1304 height 665
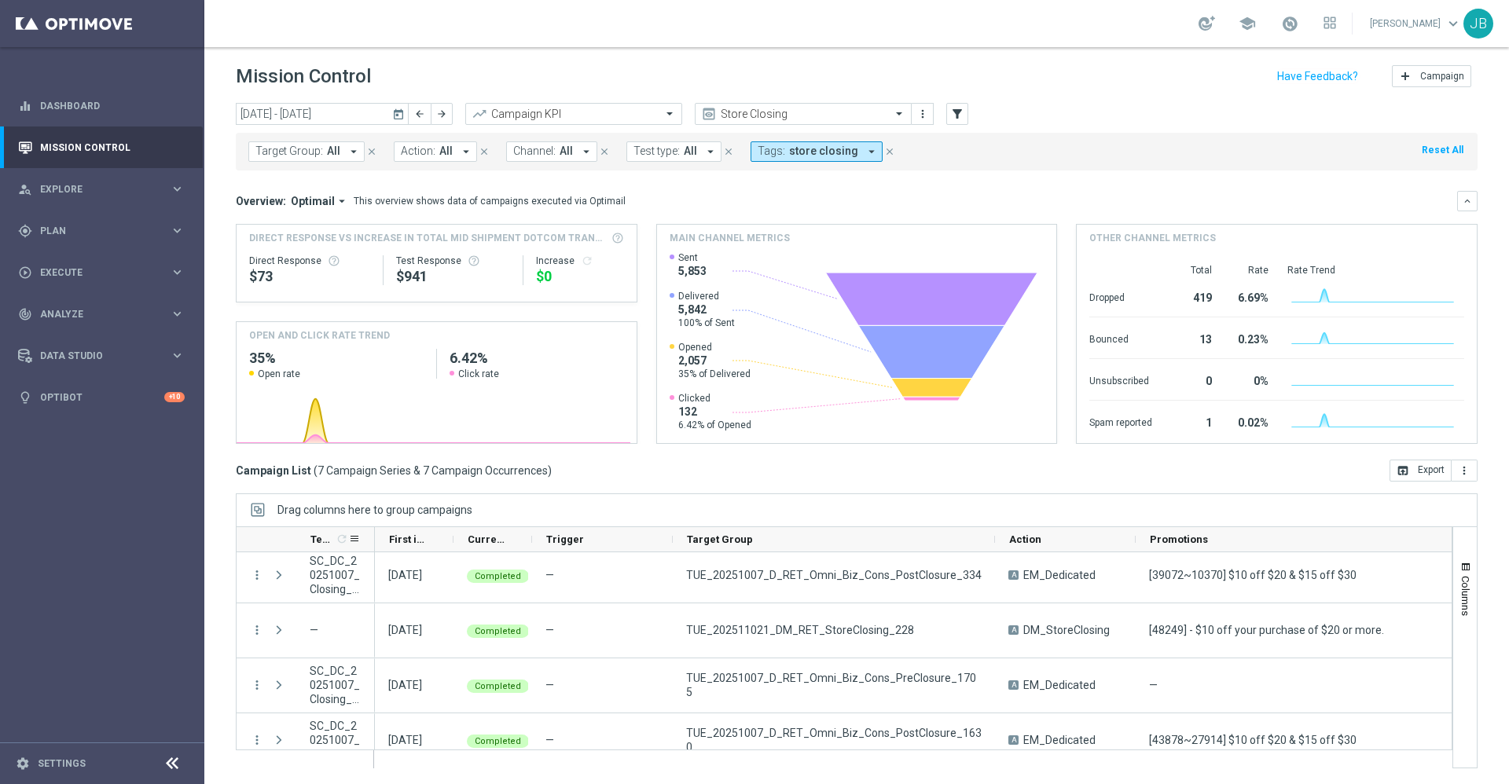
click at [370, 535] on icon-header "Templates 1 refresh" at bounding box center [335, 539] width 79 height 24
click at [368, 531] on icon-header "Templates 1 refresh" at bounding box center [335, 539] width 79 height 24
click at [368, 533] on icon-header "Templates 1 refresh" at bounding box center [335, 539] width 79 height 24
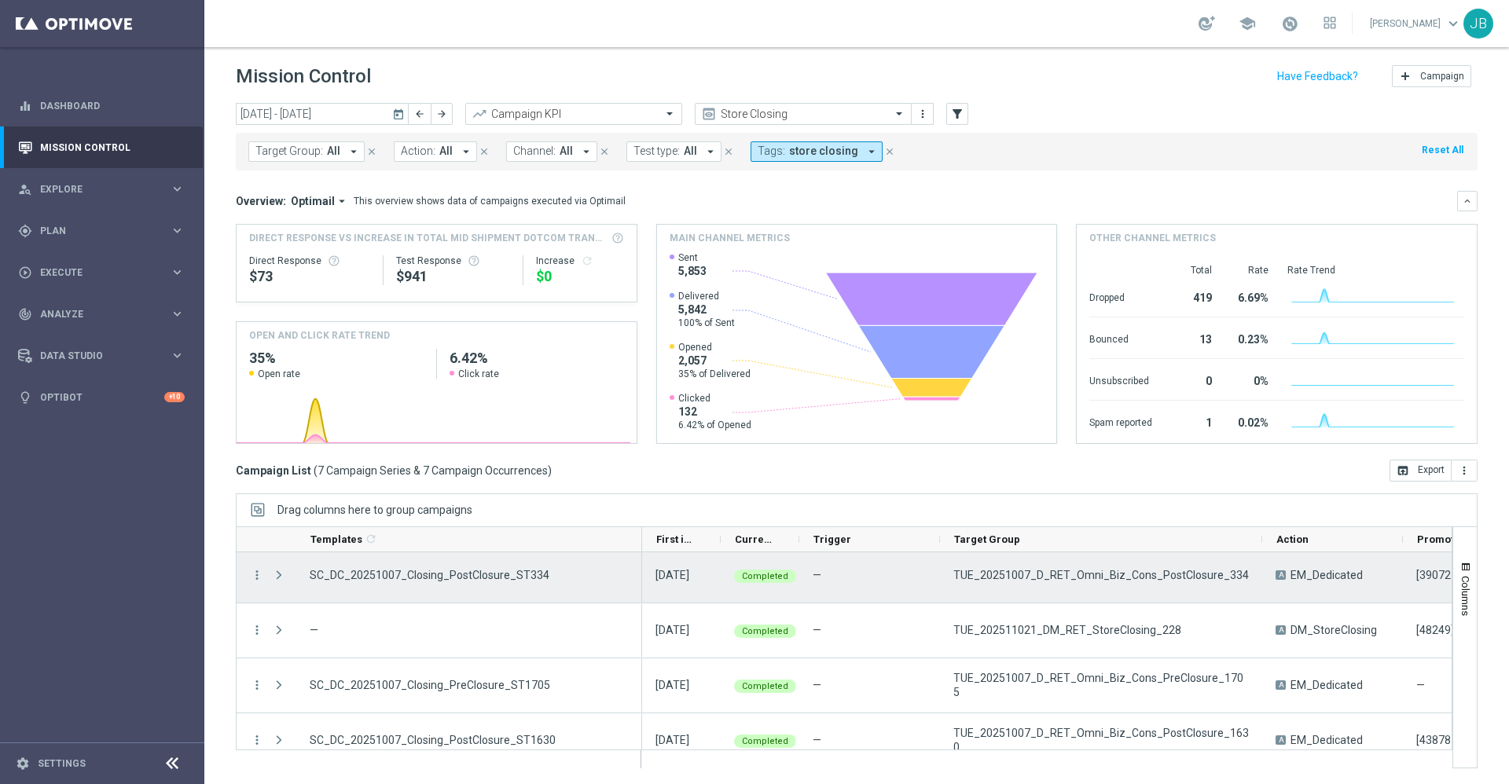
drag, startPoint x: 372, startPoint y: 533, endPoint x: 640, endPoint y: 560, distance: 269.3
click at [640, 560] on div "Templates 1 refresh" at bounding box center [844, 647] width 1216 height 242
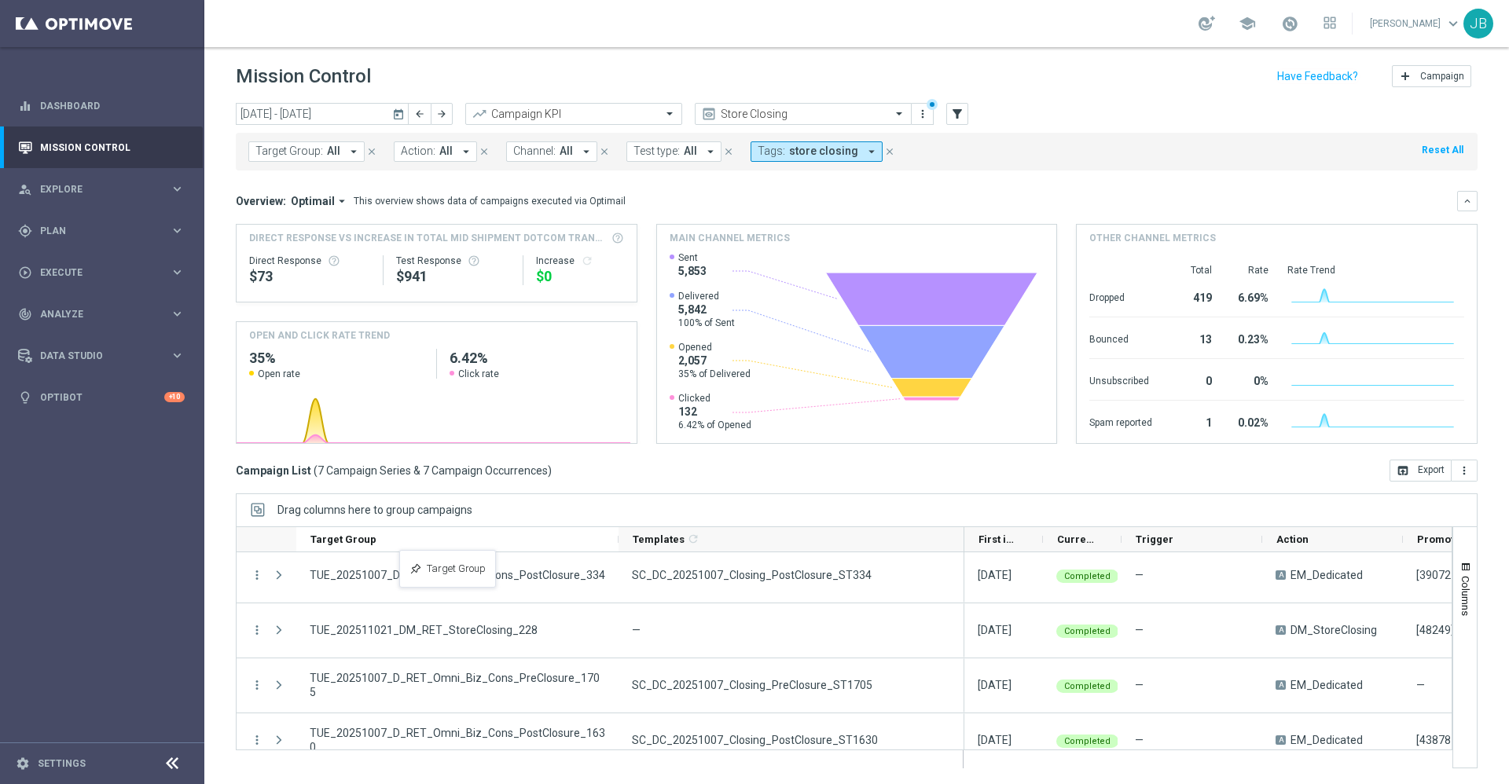
drag, startPoint x: 985, startPoint y: 535, endPoint x: 407, endPoint y: 559, distance: 578.8
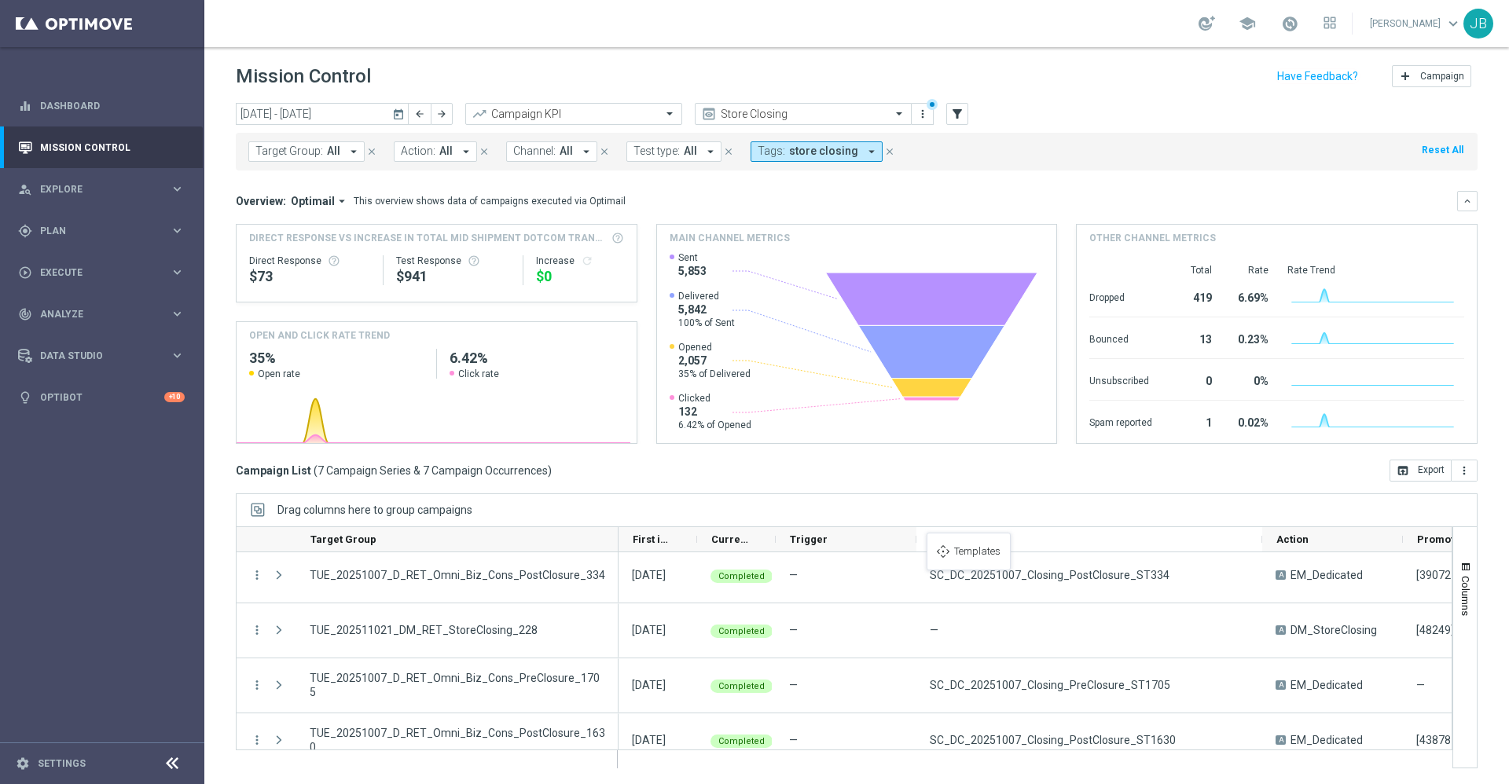
drag, startPoint x: 659, startPoint y: 539, endPoint x: 934, endPoint y: 542, distance: 275.0
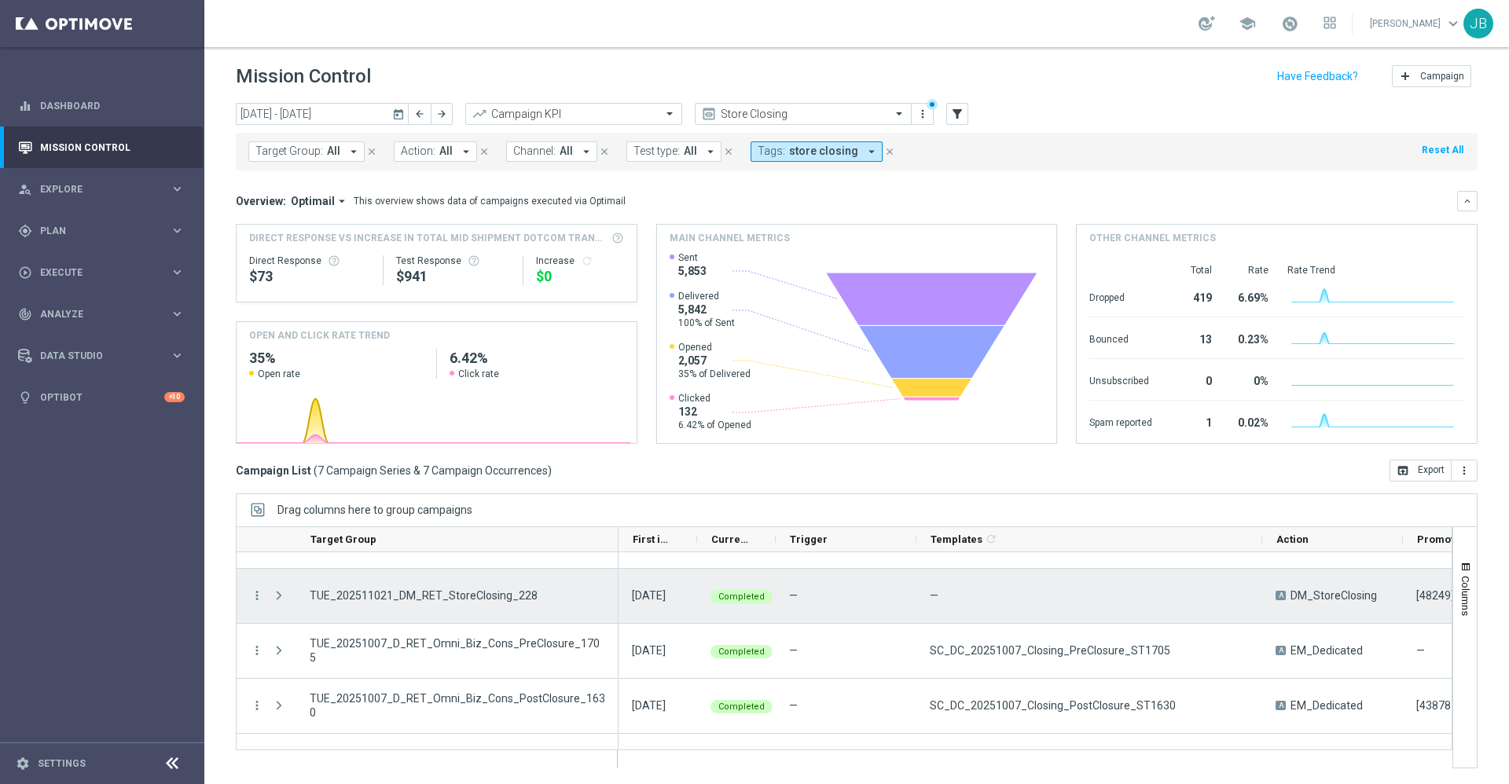
scroll to position [37, 0]
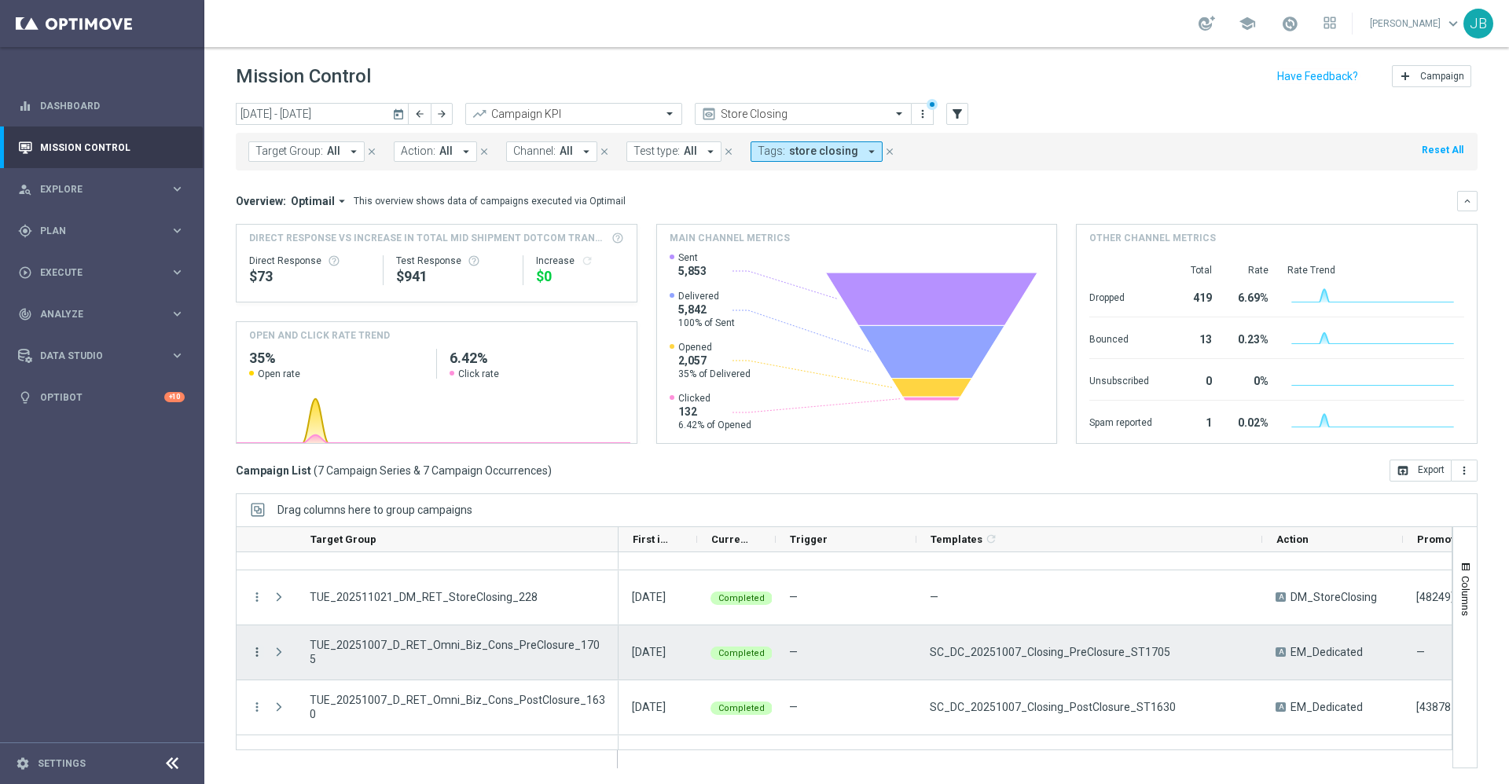
click at [256, 652] on icon "more_vert" at bounding box center [257, 652] width 14 height 14
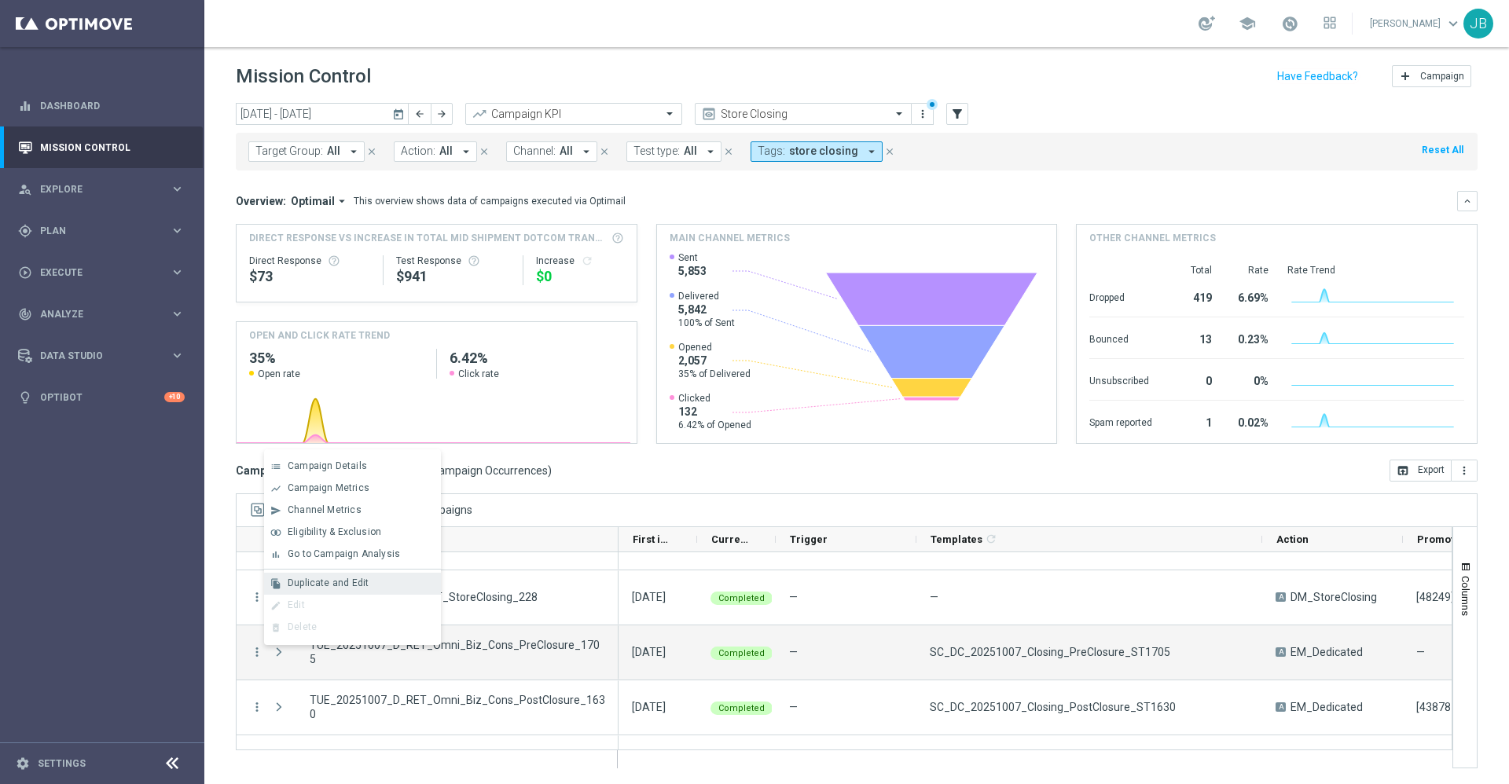
click at [328, 591] on div "file_copy Duplicate and Edit" at bounding box center [352, 584] width 177 height 22
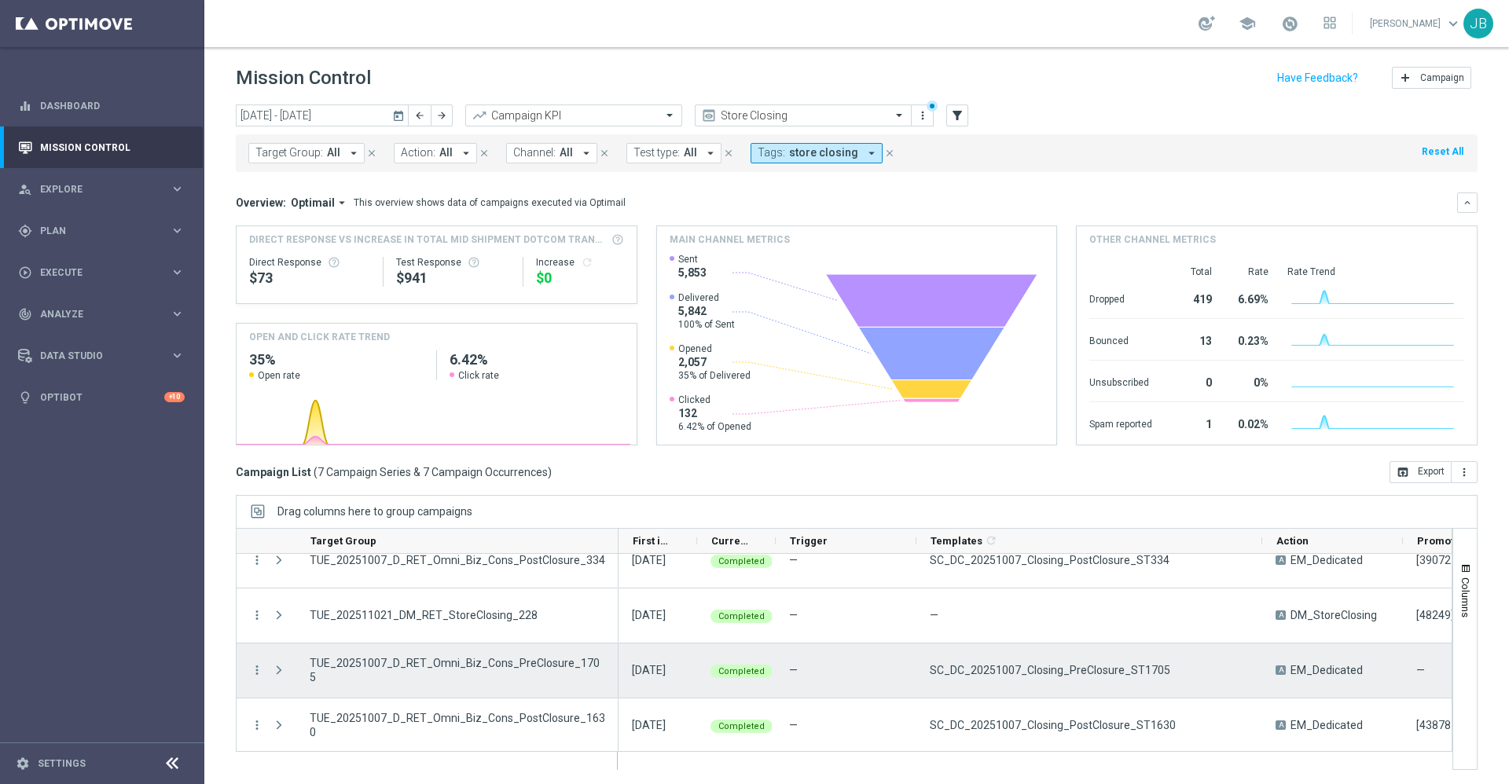
scroll to position [0, 0]
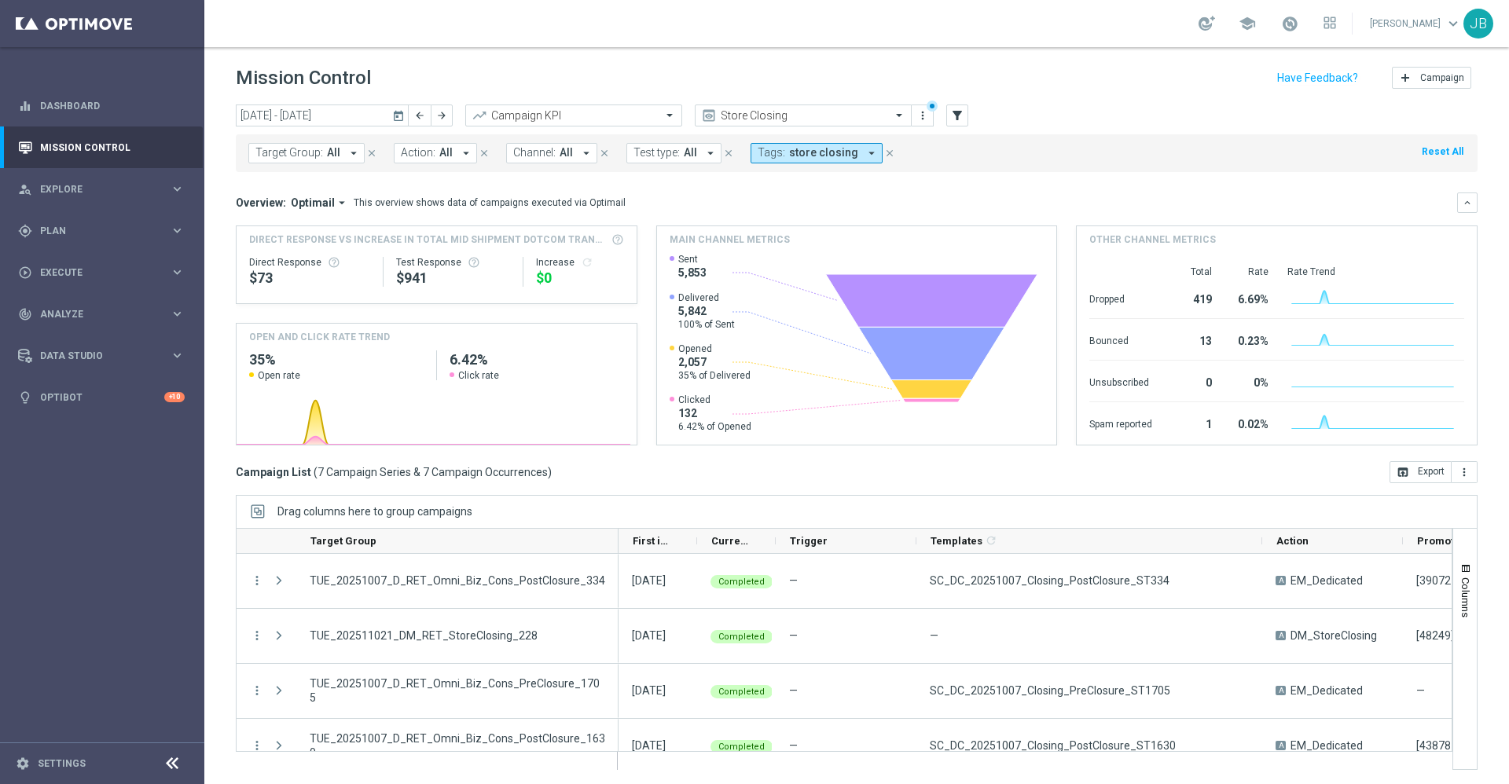
click at [394, 117] on icon "today" at bounding box center [399, 115] width 14 height 14
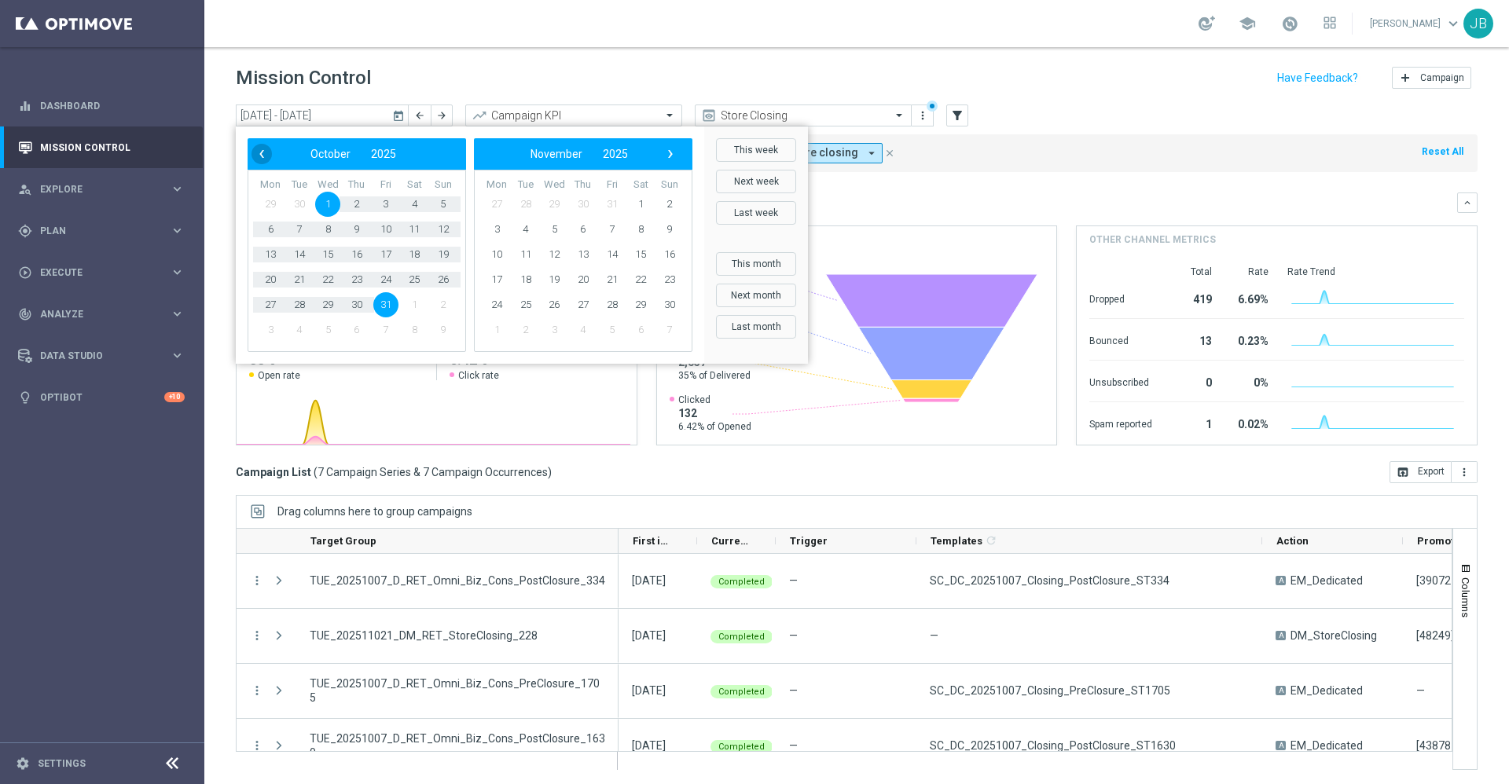
click at [264, 155] on span "‹" at bounding box center [261, 154] width 20 height 20
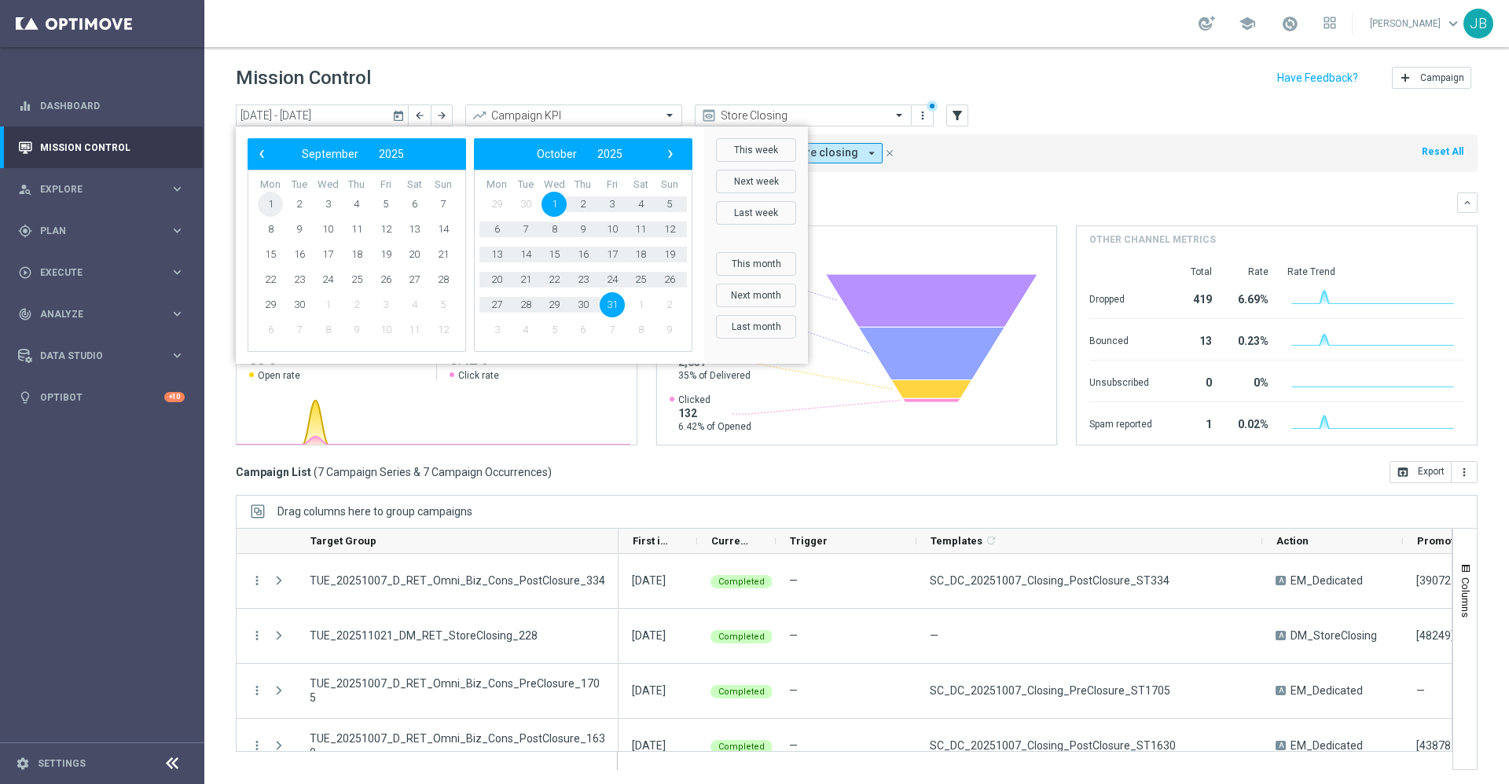
click at [276, 204] on span "1" at bounding box center [270, 204] width 25 height 25
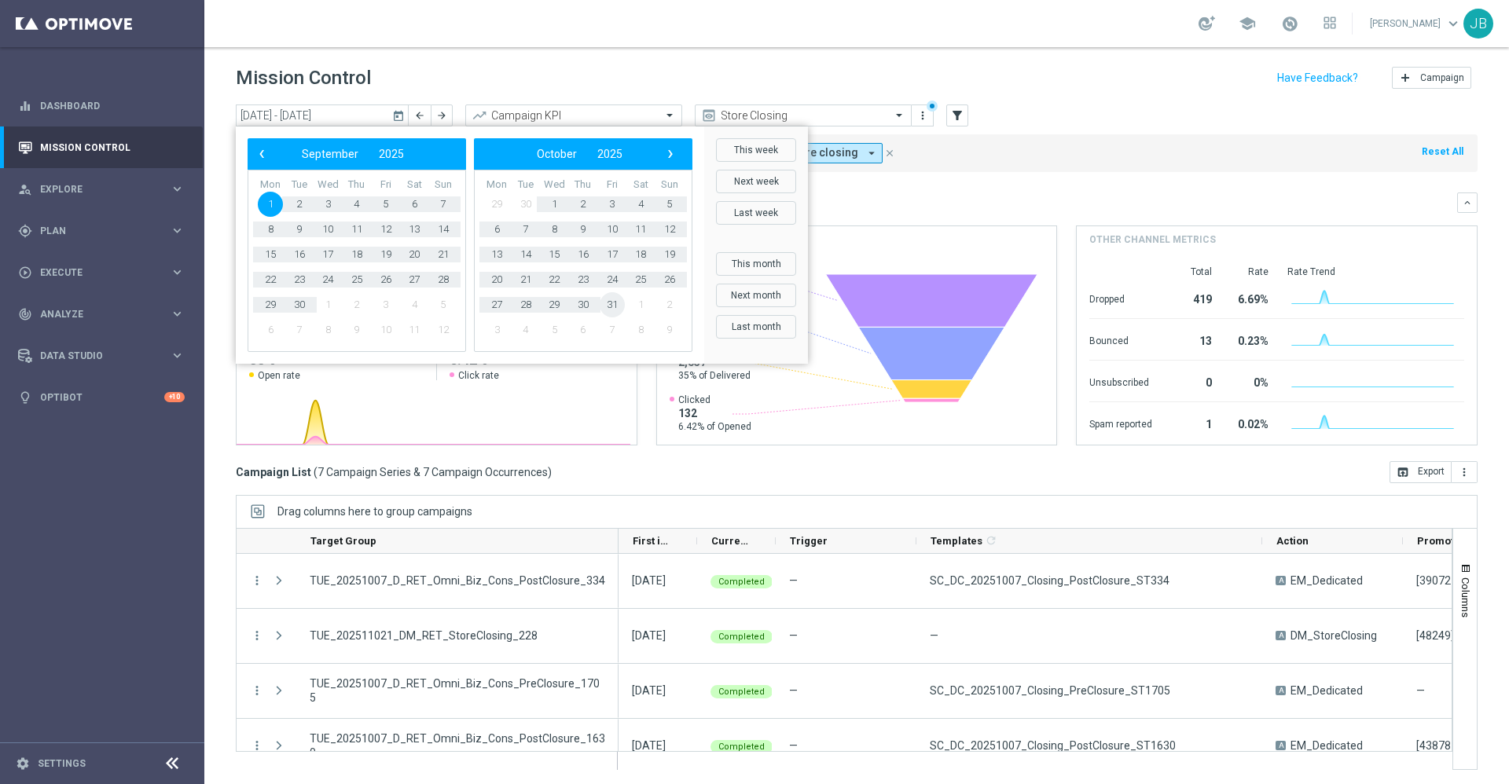
click at [607, 306] on span "31" at bounding box center [611, 304] width 25 height 25
type input "01 Sep 2025 - 31 Oct 2025"
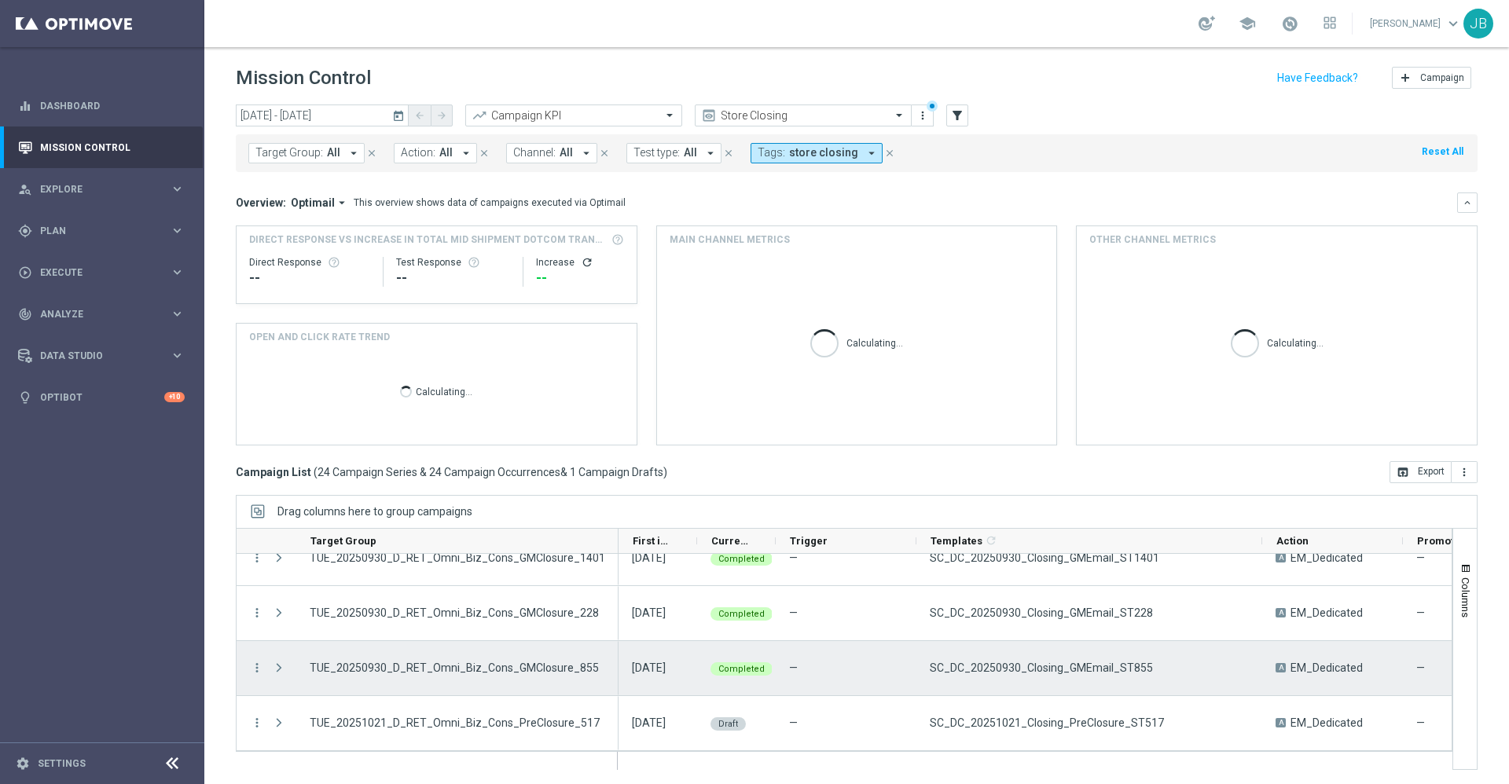
scroll to position [2, 0]
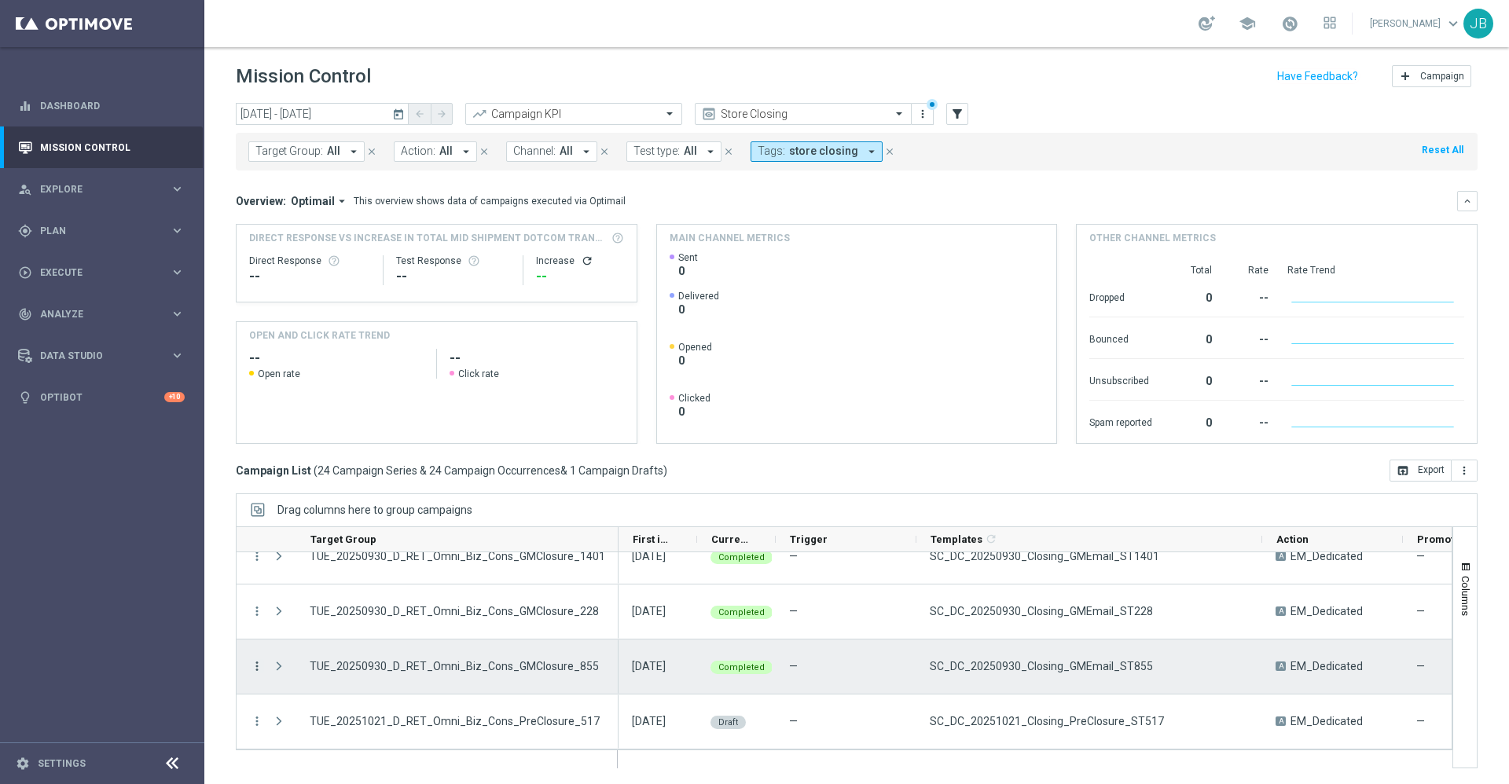
click at [255, 665] on icon "more_vert" at bounding box center [257, 666] width 14 height 14
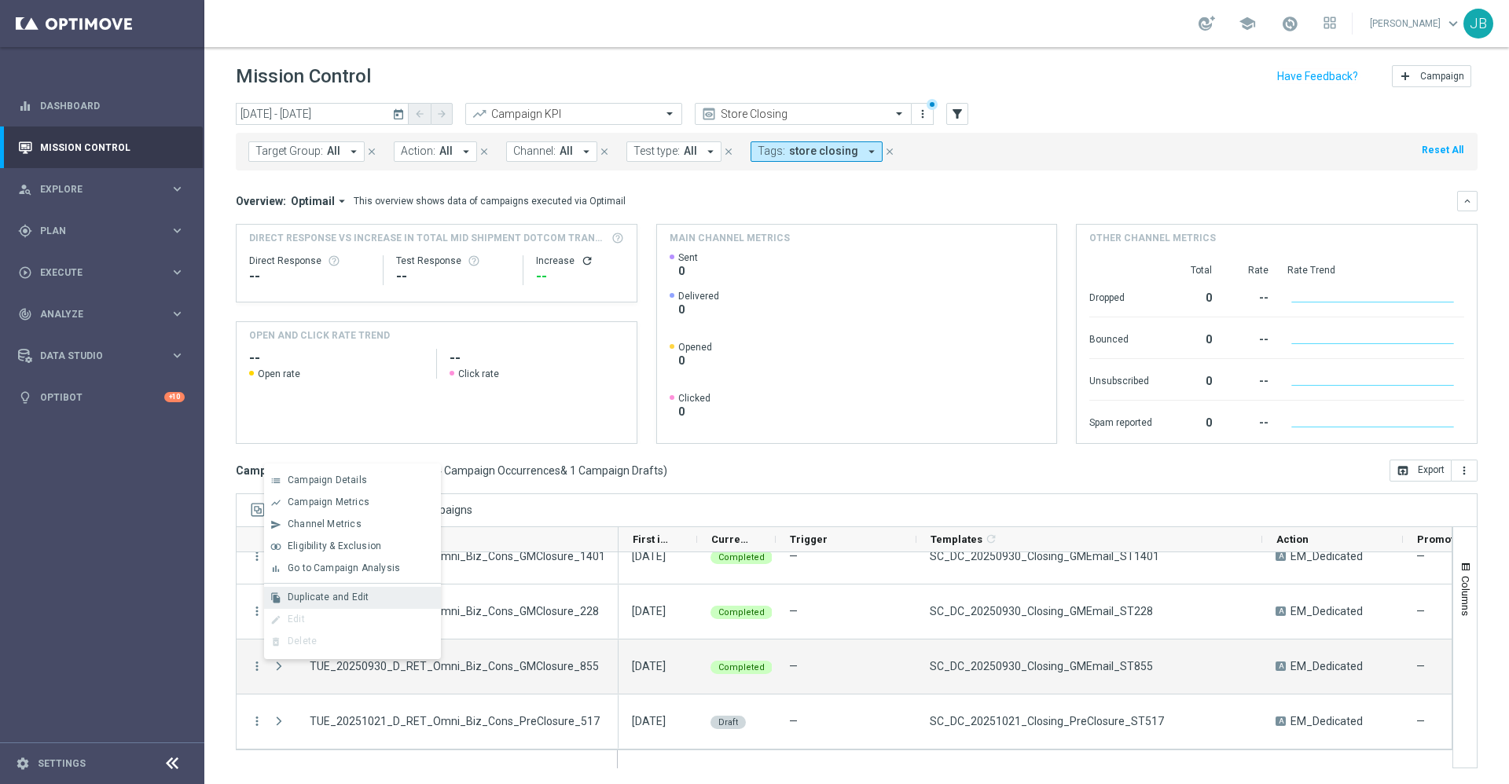
click at [341, 599] on span "Duplicate and Edit" at bounding box center [328, 597] width 81 height 11
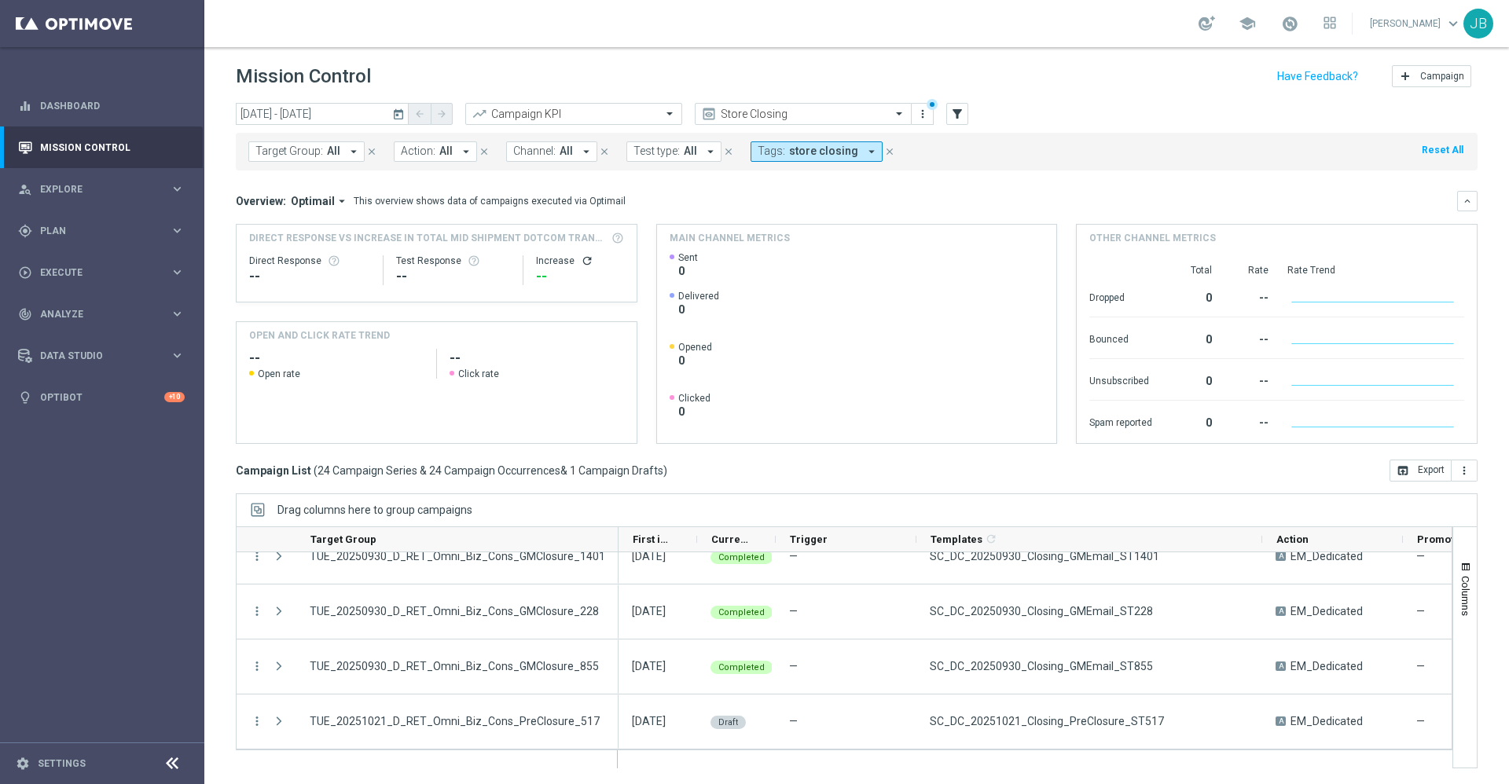
scroll to position [958, 0]
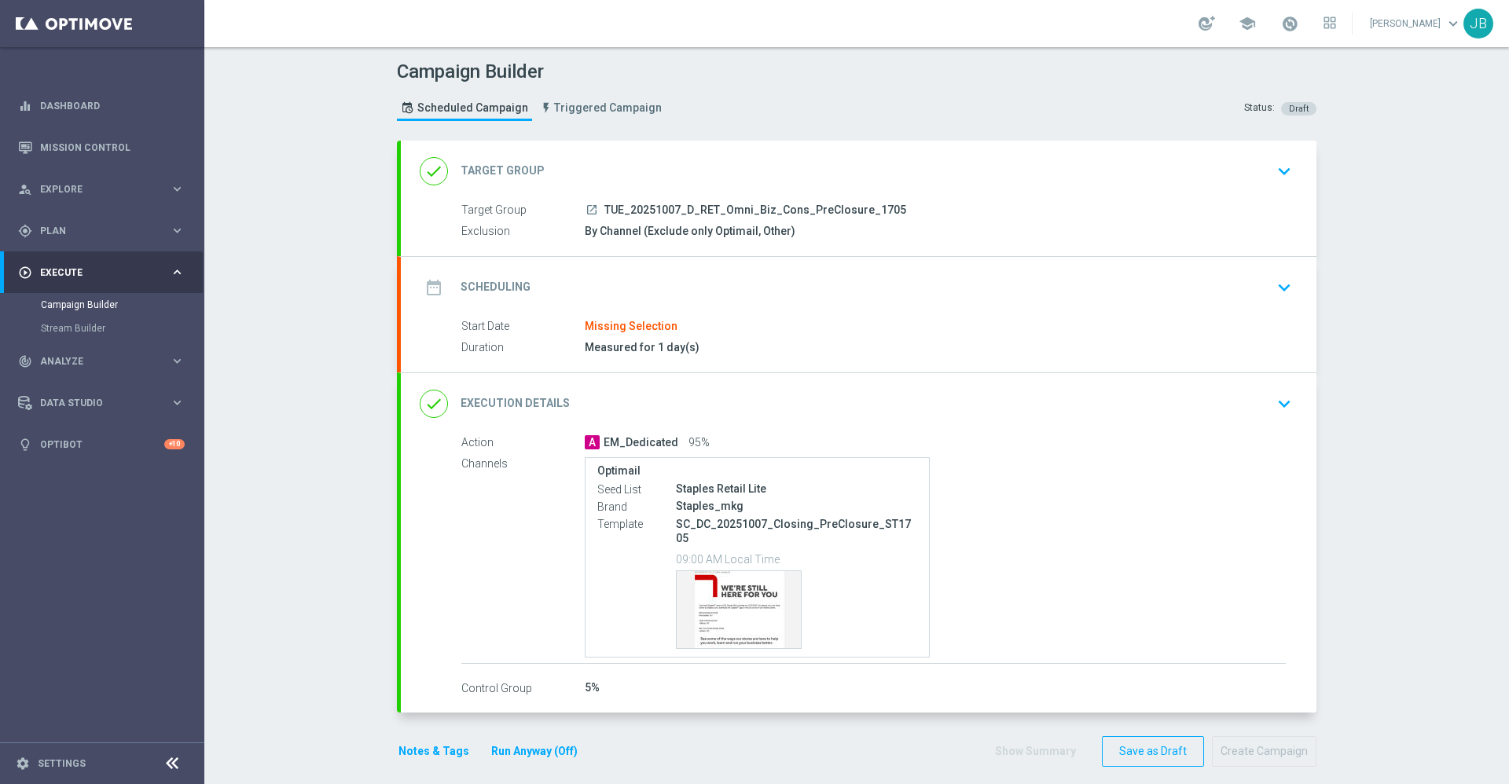
click at [519, 174] on h2 "Target Group" at bounding box center [502, 170] width 84 height 15
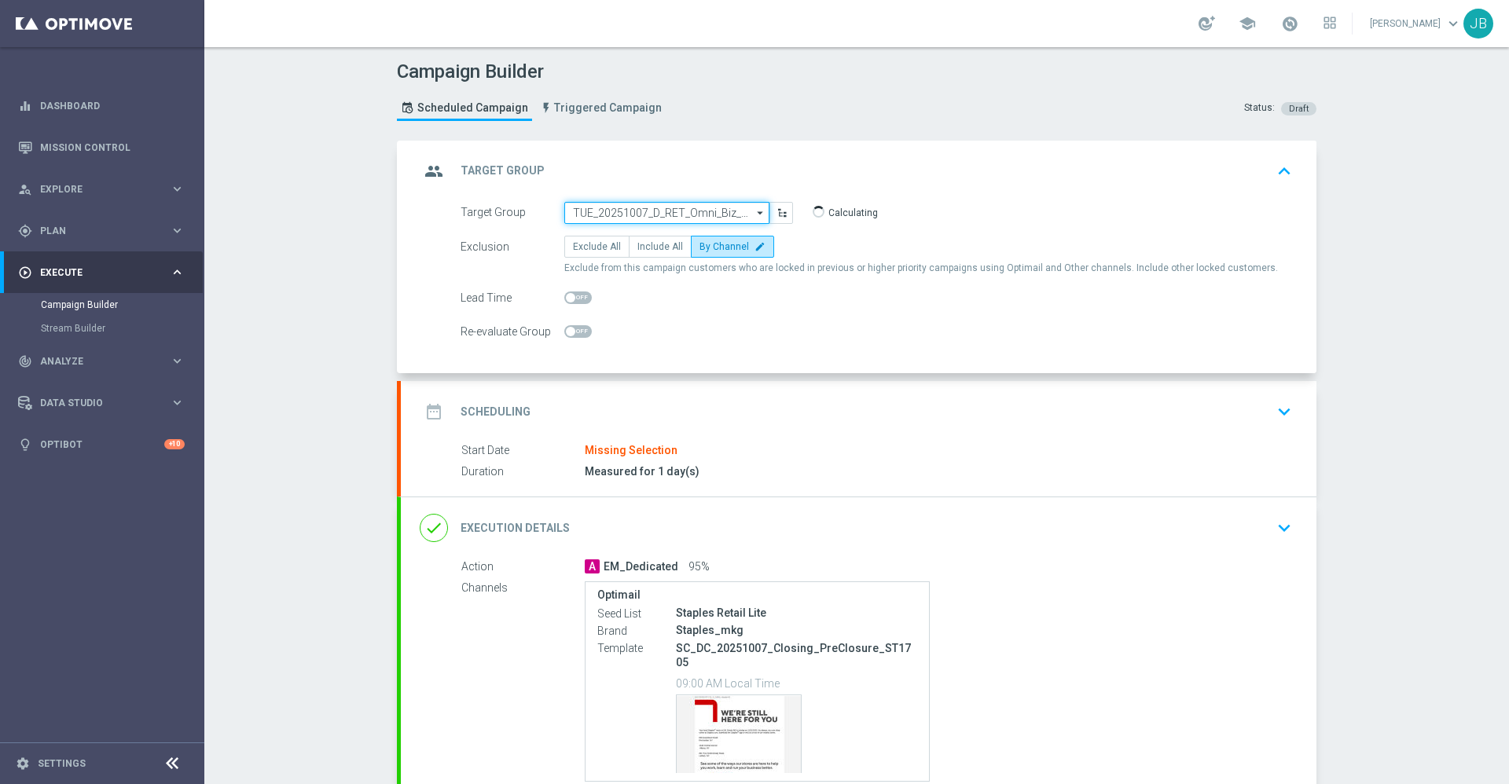
click at [607, 211] on input "TUE_20251007_D_RET_Omni_Biz_Cons_PreClosure_1705" at bounding box center [666, 213] width 205 height 22
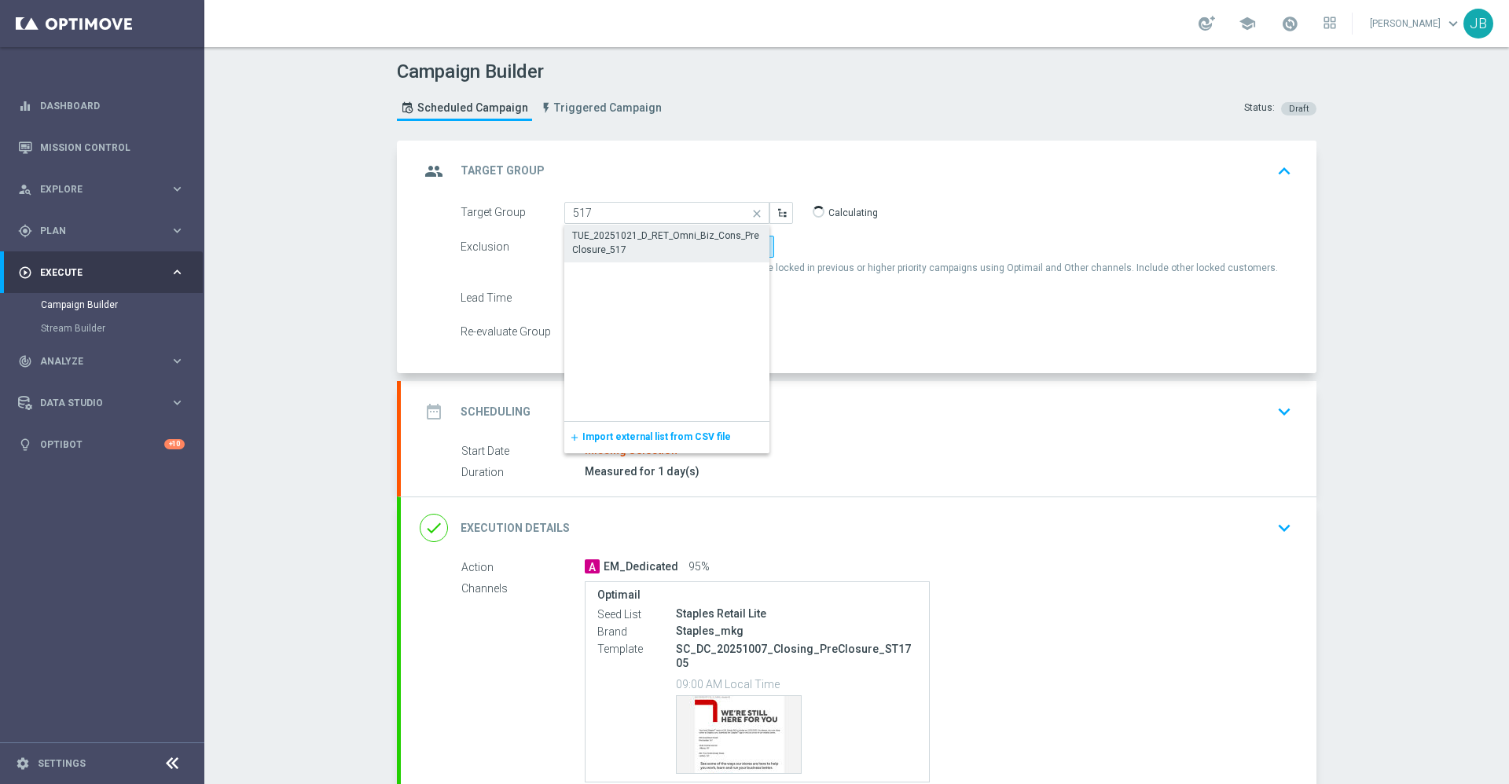
click at [640, 235] on div "TUE_20251021_D_RET_Omni_Biz_Cons_PreClosure_517" at bounding box center [666, 243] width 189 height 28
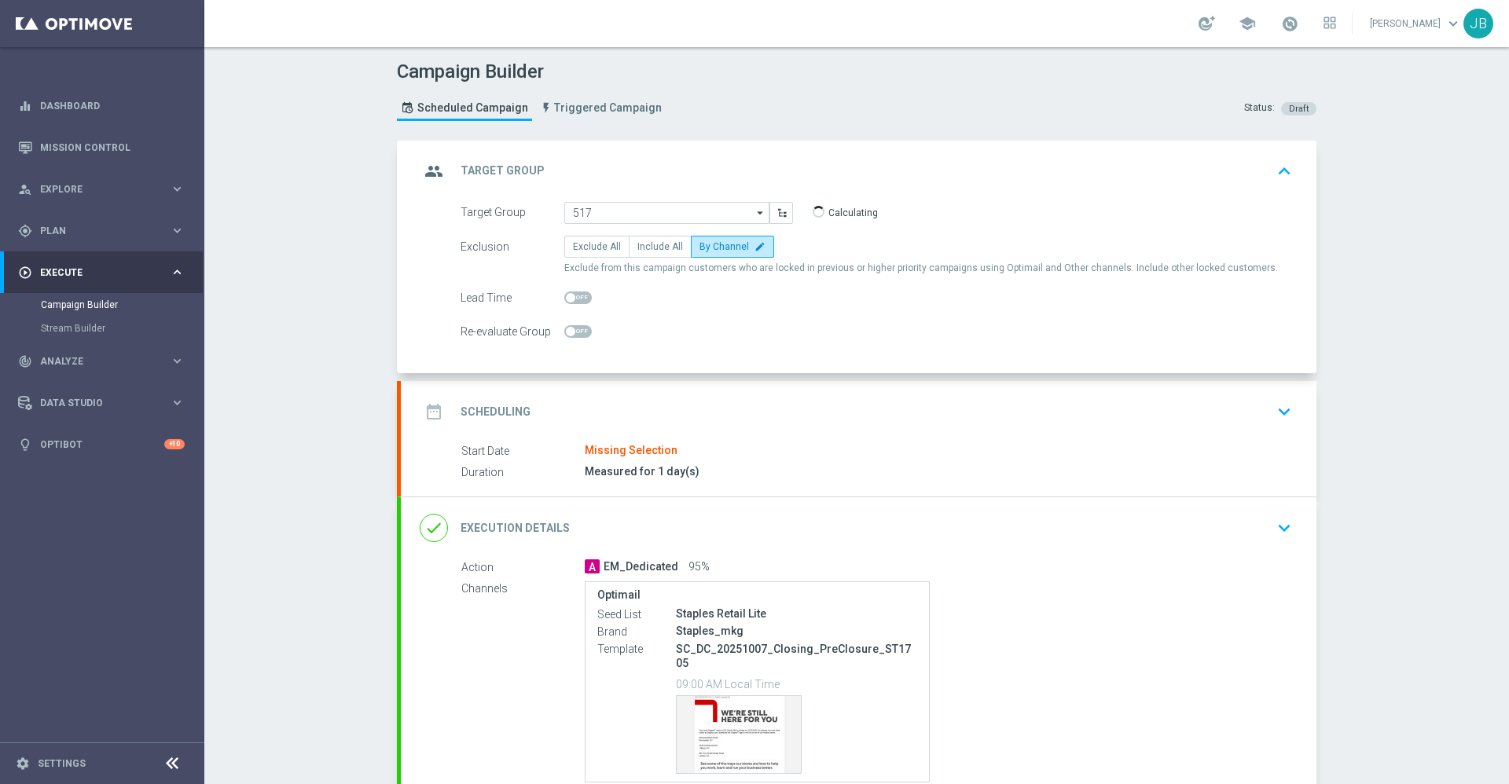
type input "TUE_20251021_D_RET_Omni_Biz_Cons_PreClosure_517"
click at [647, 248] on span "Include All" at bounding box center [660, 246] width 46 height 11
click at [647, 248] on input "Include All" at bounding box center [642, 249] width 10 height 10
radio input "true"
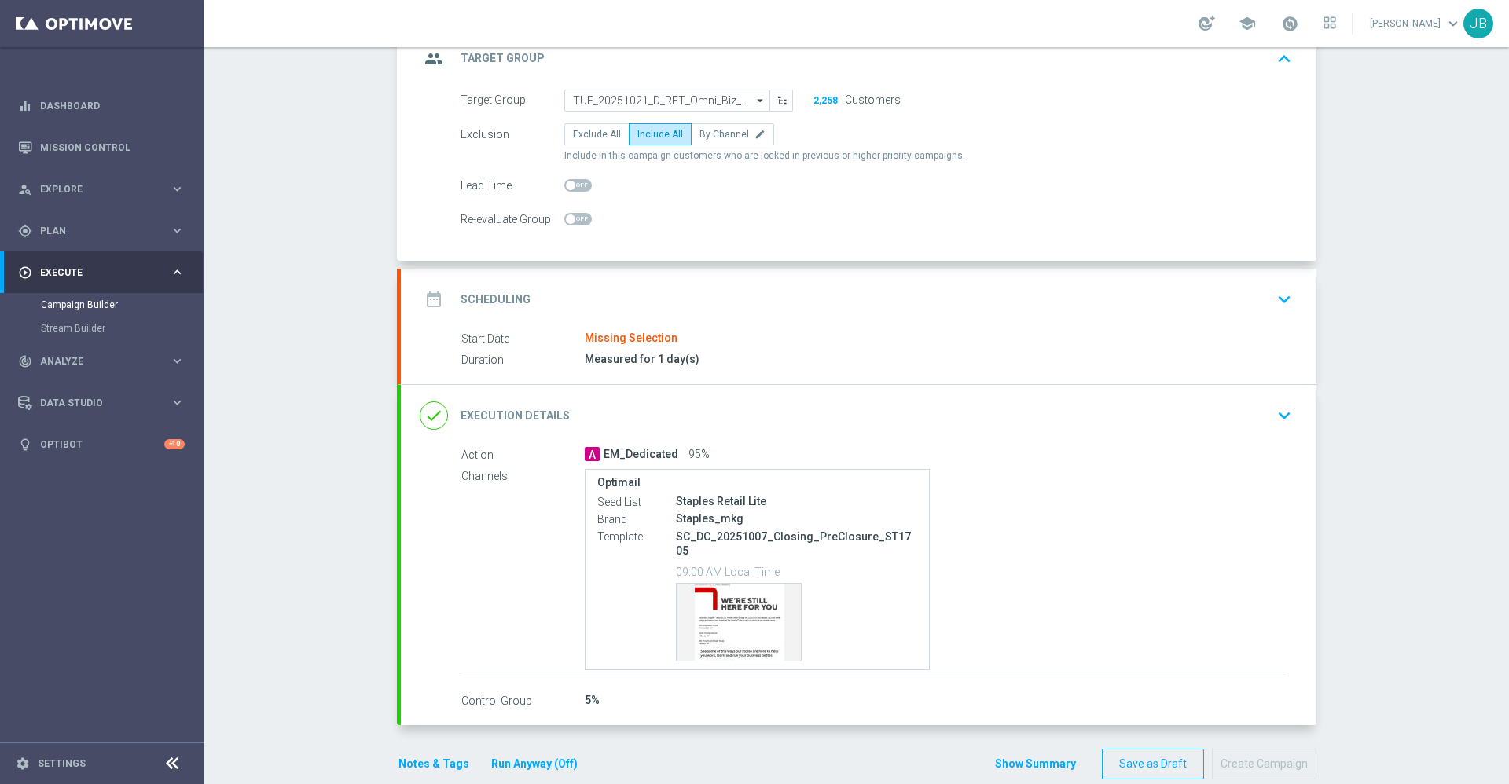
scroll to position [117, 0]
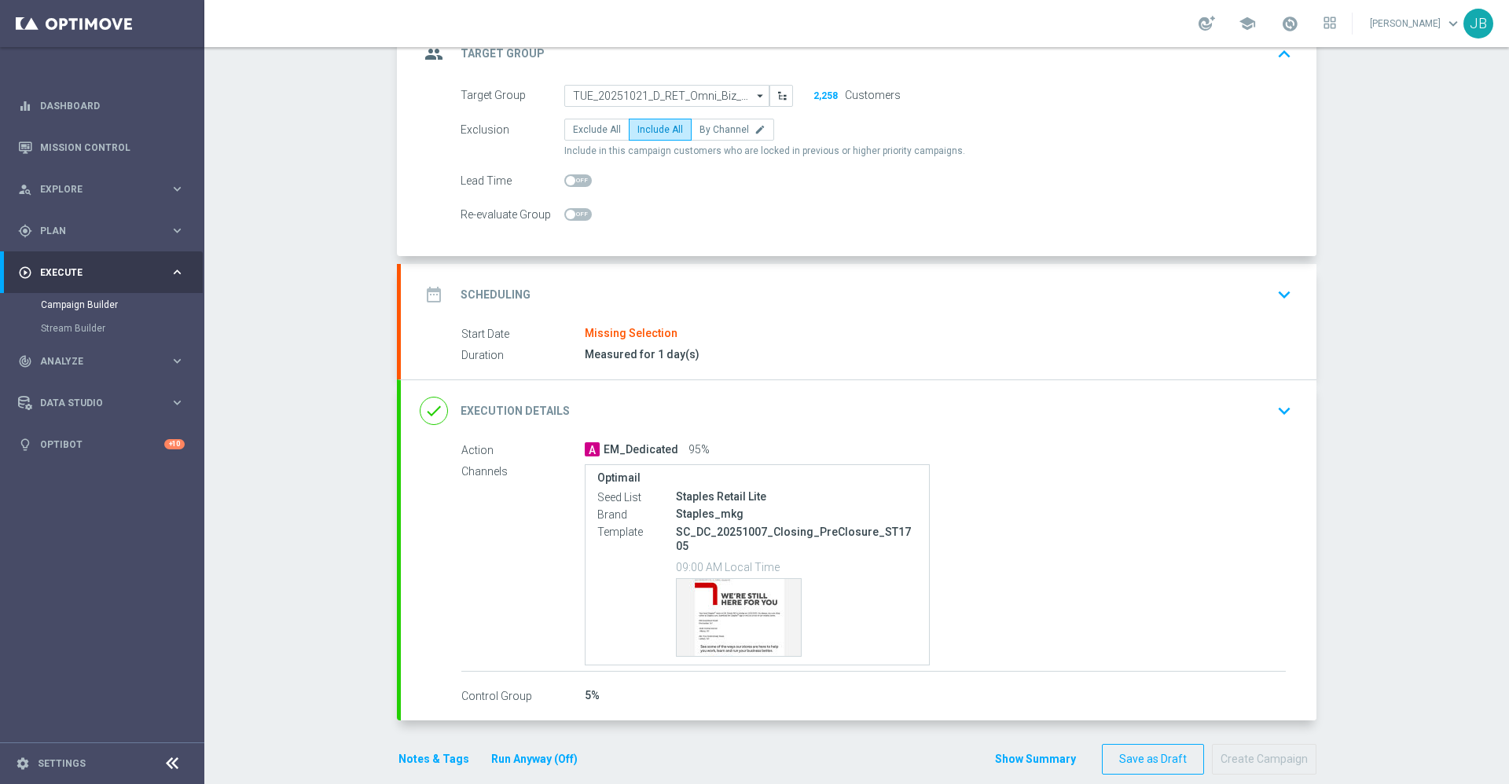
click at [500, 295] on h2 "Scheduling" at bounding box center [495, 295] width 70 height 15
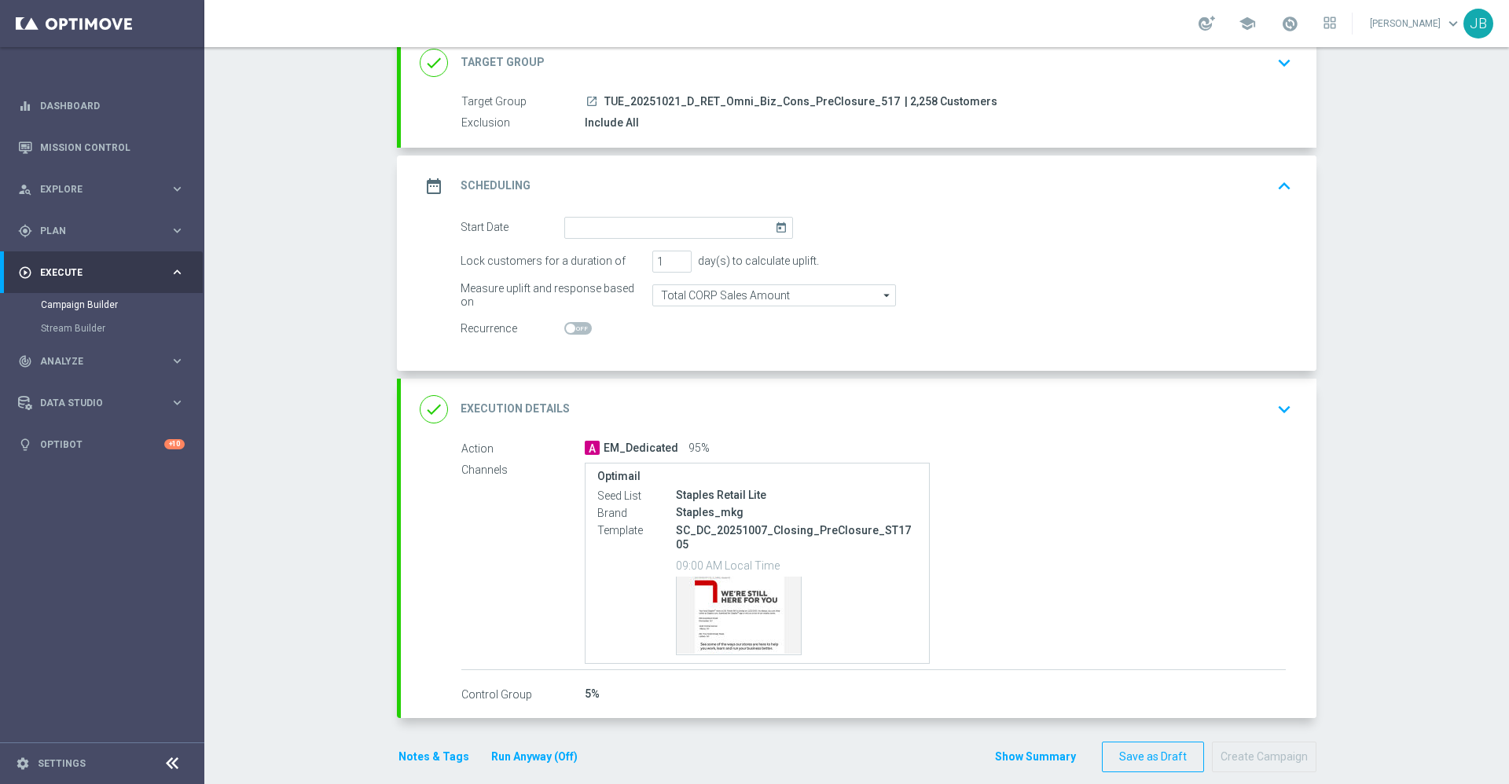
scroll to position [108, 0]
click at [673, 226] on input at bounding box center [678, 229] width 229 height 22
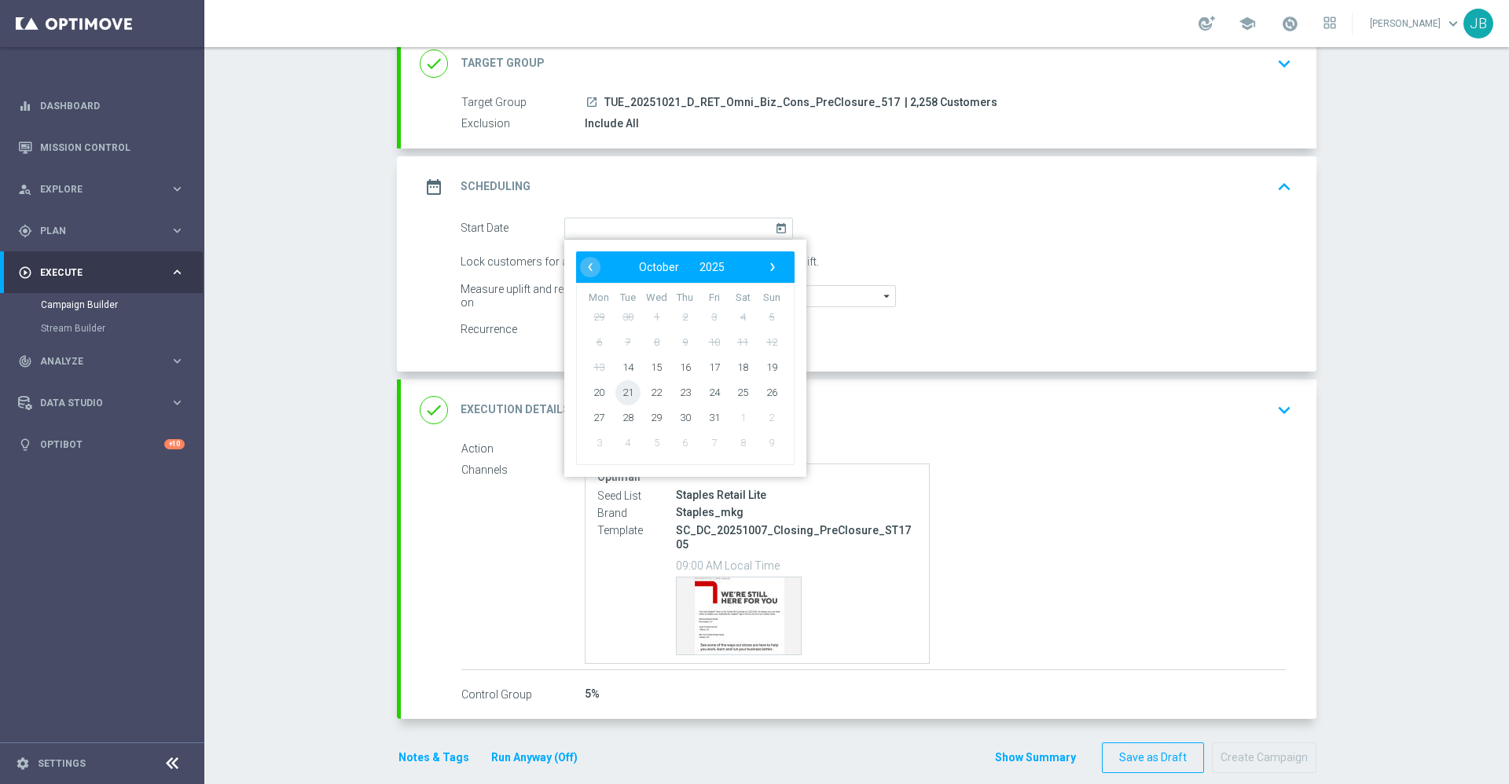
click at [626, 390] on span "21" at bounding box center [627, 391] width 25 height 25
type input "21 Oct 2025"
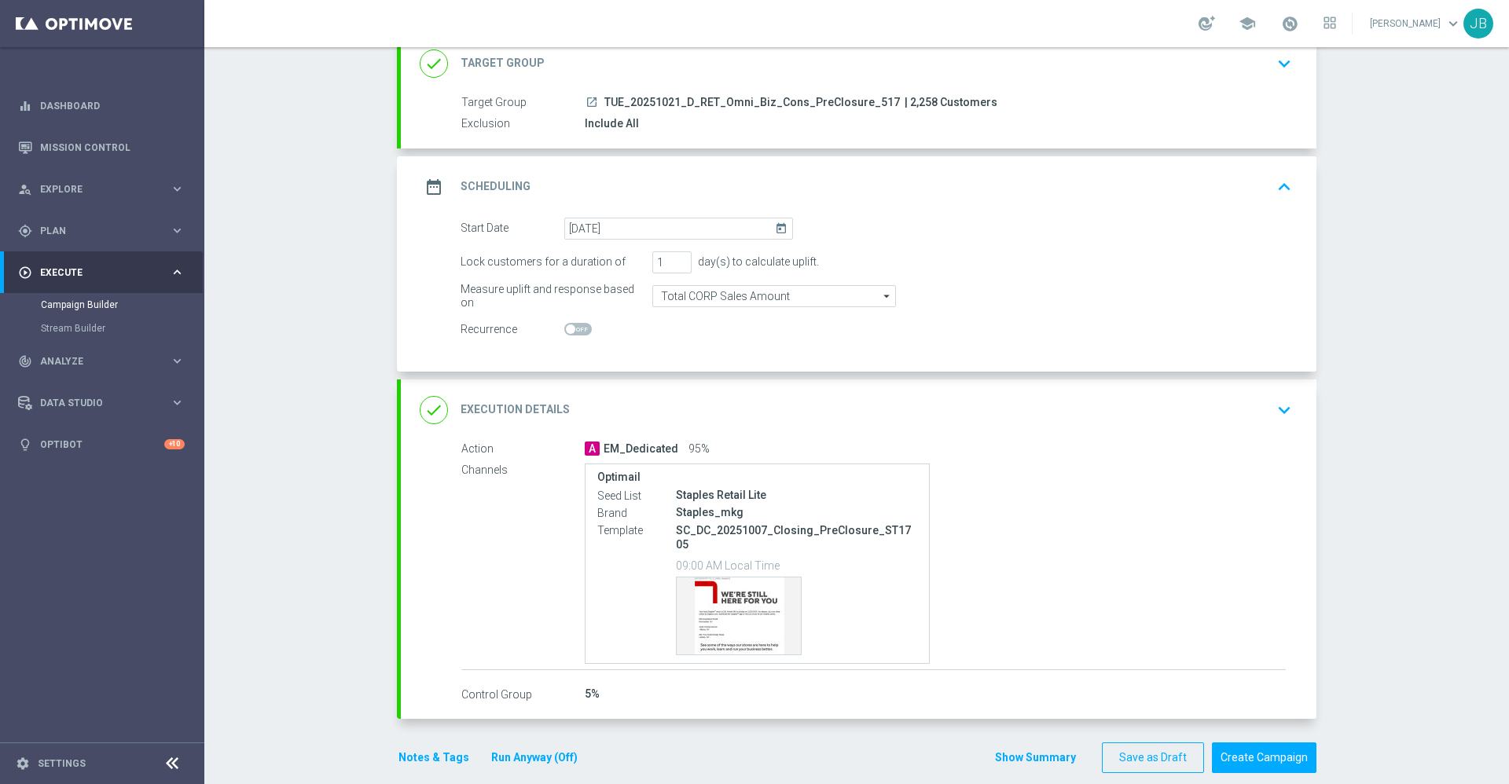
click at [552, 409] on h2 "Execution Details" at bounding box center [514, 409] width 109 height 15
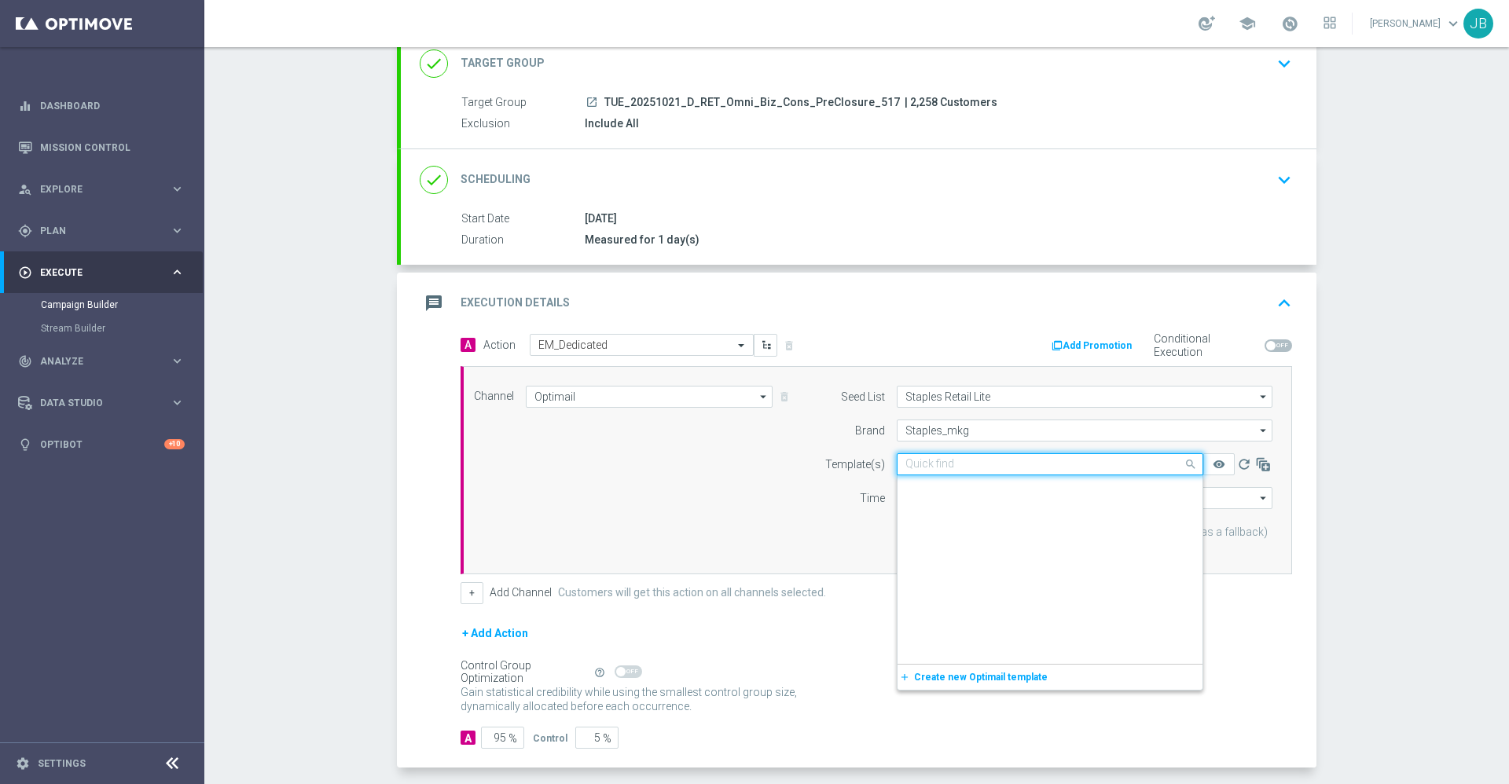
click at [951, 460] on input "text" at bounding box center [1034, 464] width 258 height 13
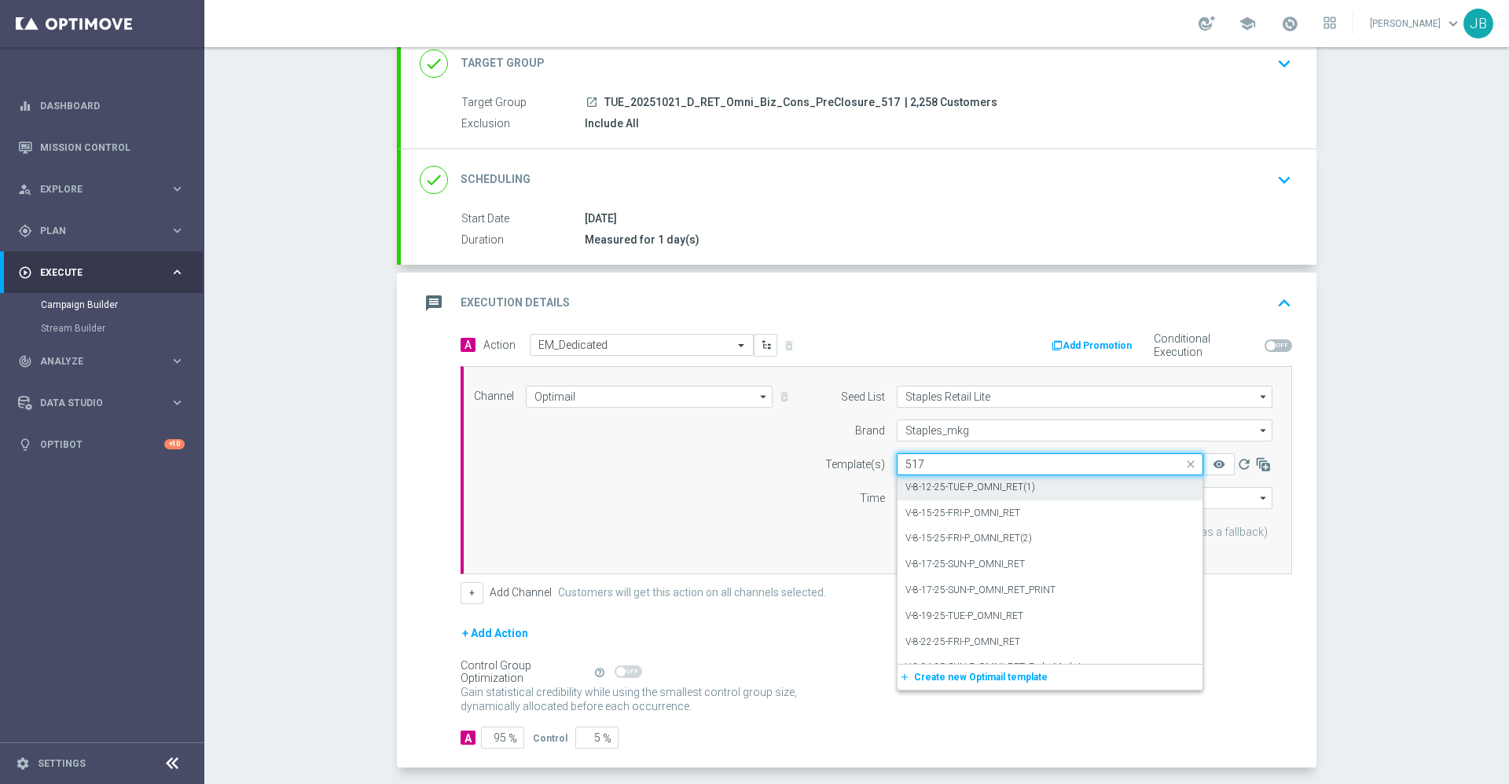
scroll to position [0, 0]
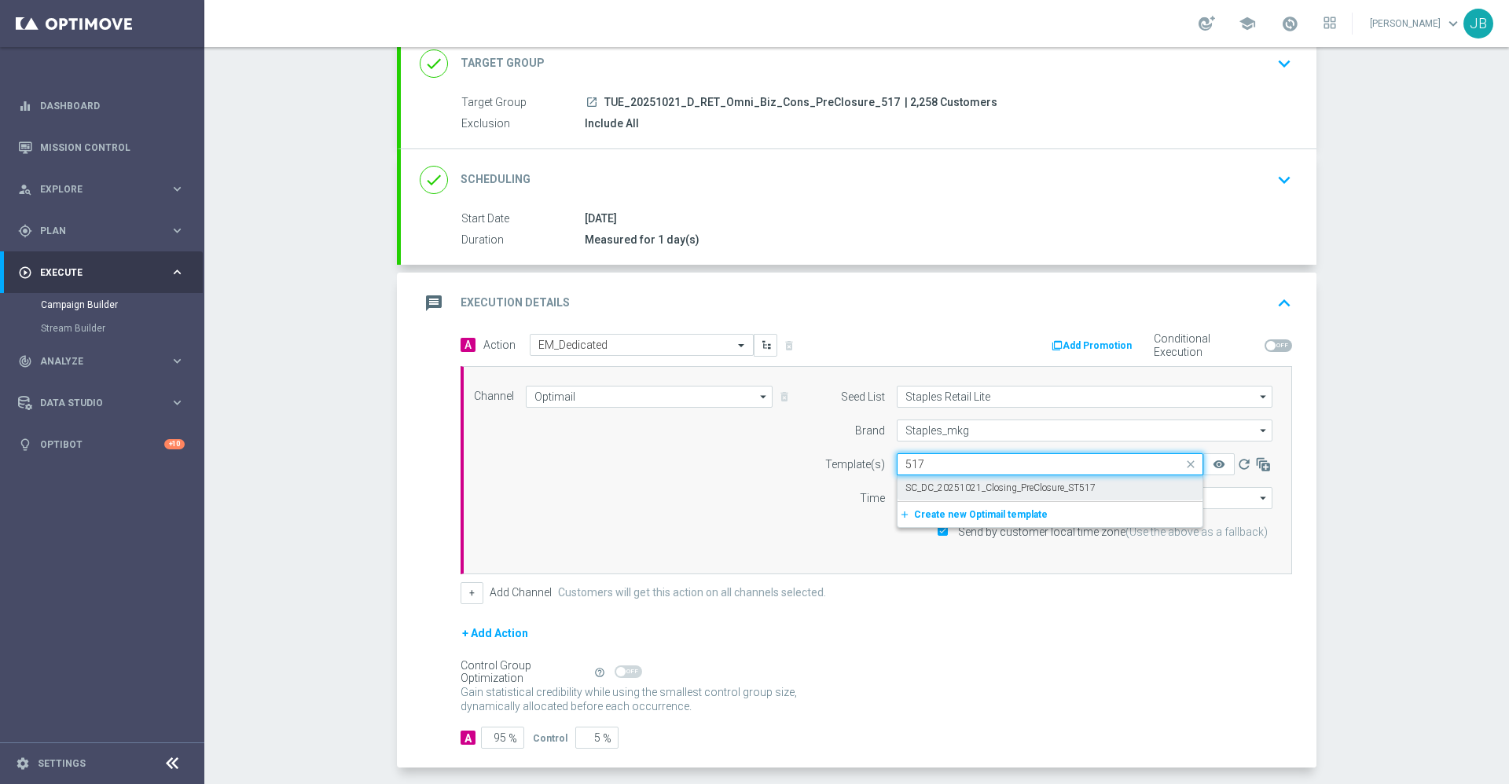
click at [986, 489] on label "SC_DC_20251021_Closing_PreClosure_ST517" at bounding box center [1000, 488] width 190 height 13
type input "517"
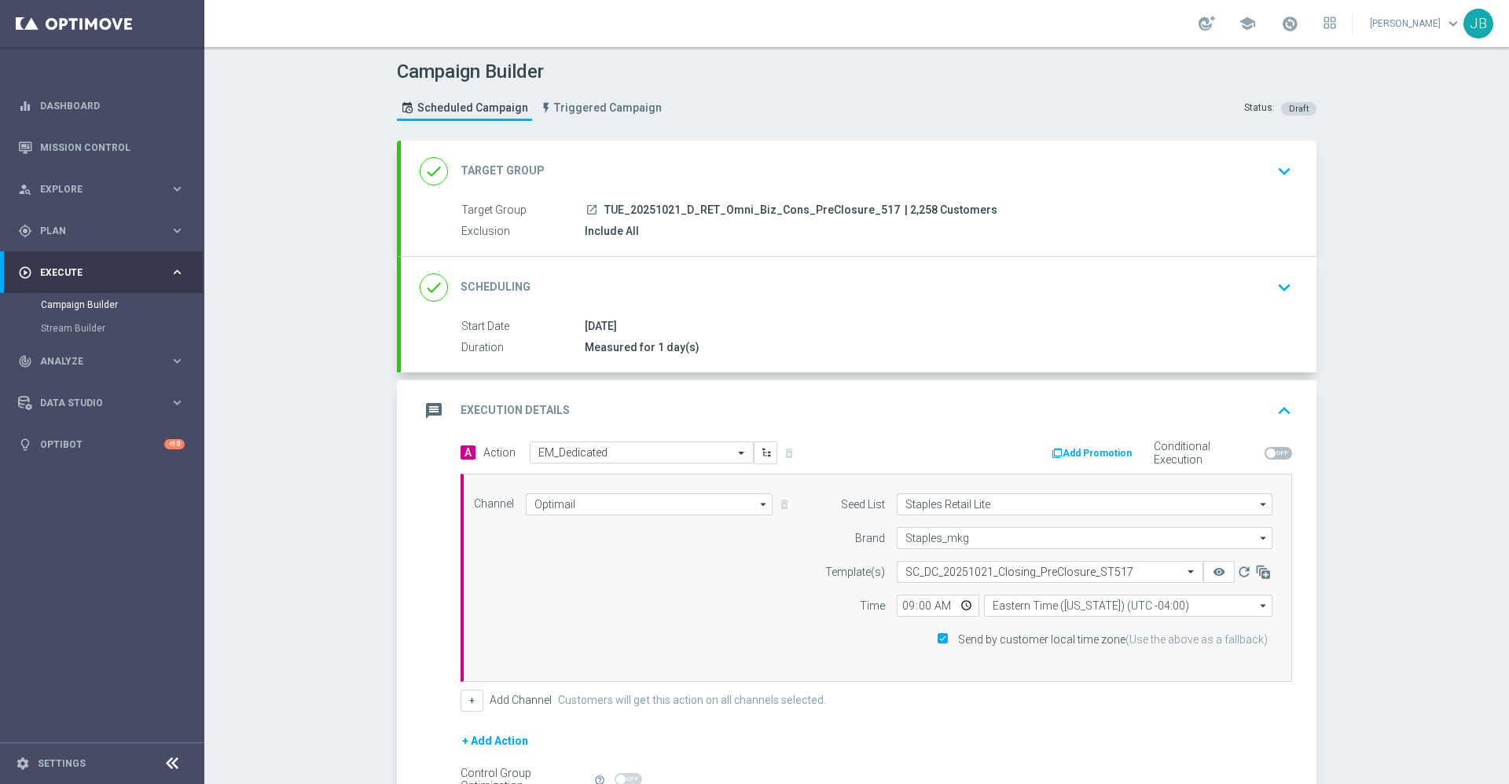
click at [520, 171] on h2 "Target Group" at bounding box center [502, 170] width 84 height 15
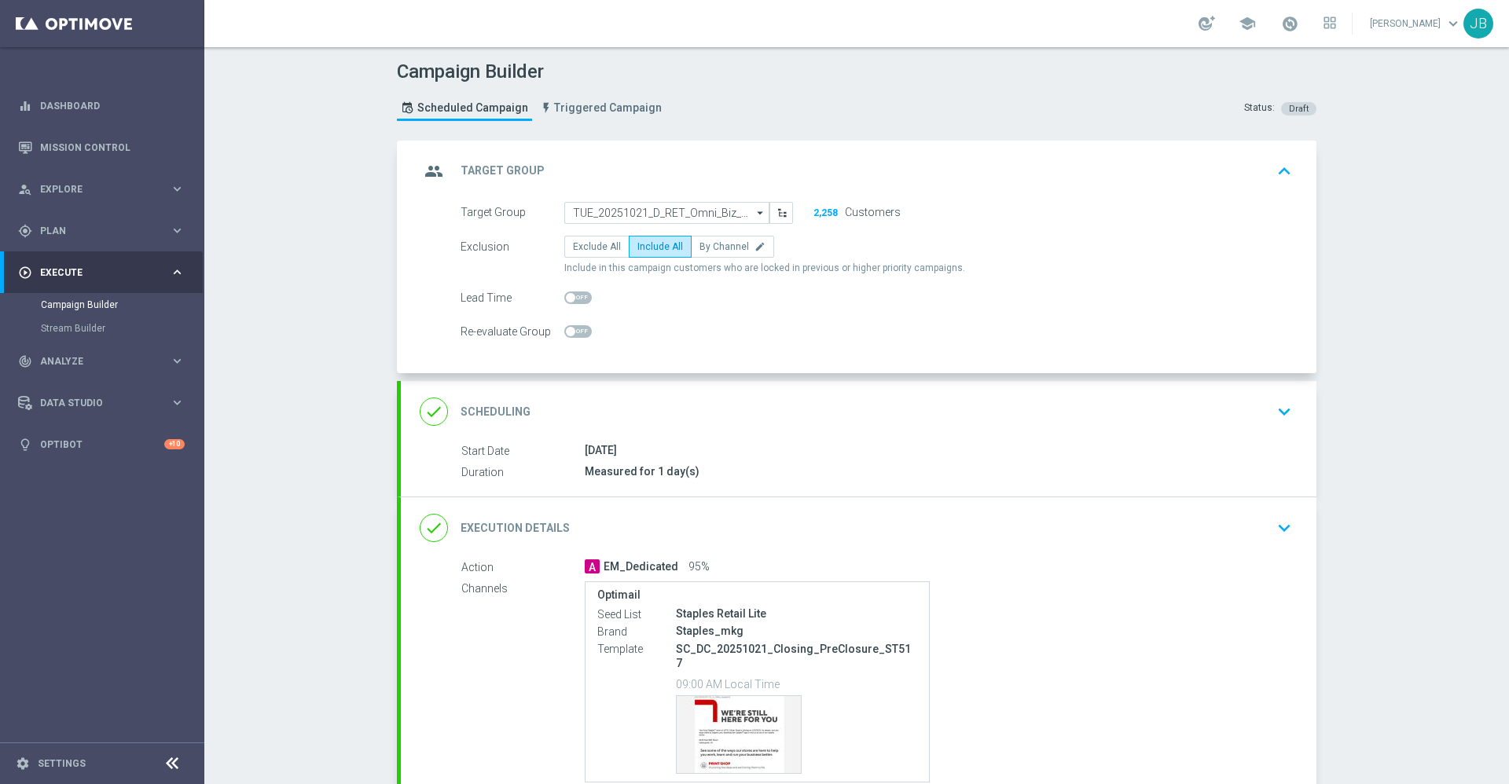
click at [520, 171] on h2 "Target Group" at bounding box center [502, 170] width 84 height 15
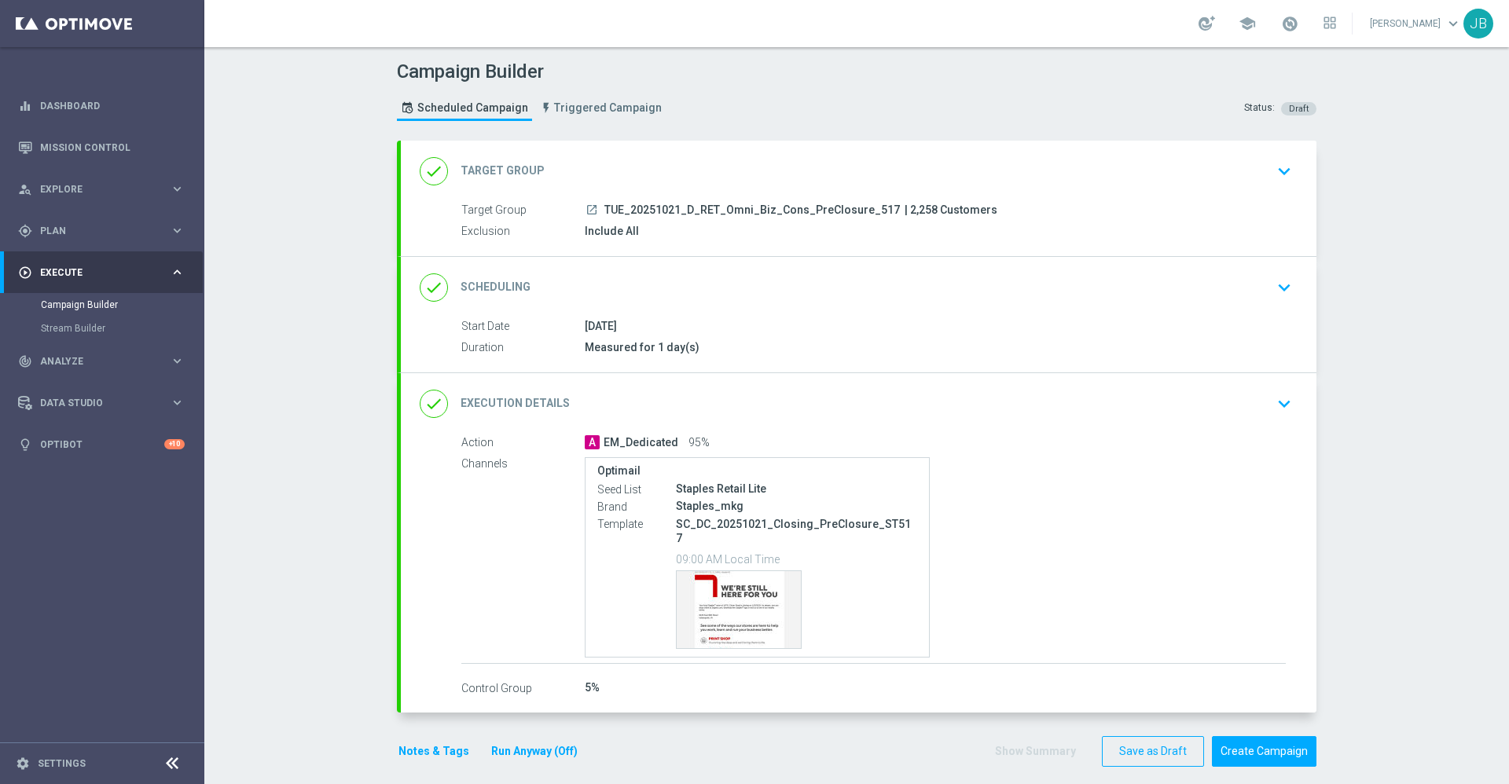
click at [470, 681] on label "Control Group" at bounding box center [522, 688] width 123 height 14
click at [719, 571] on div "Template preview" at bounding box center [738, 609] width 124 height 77
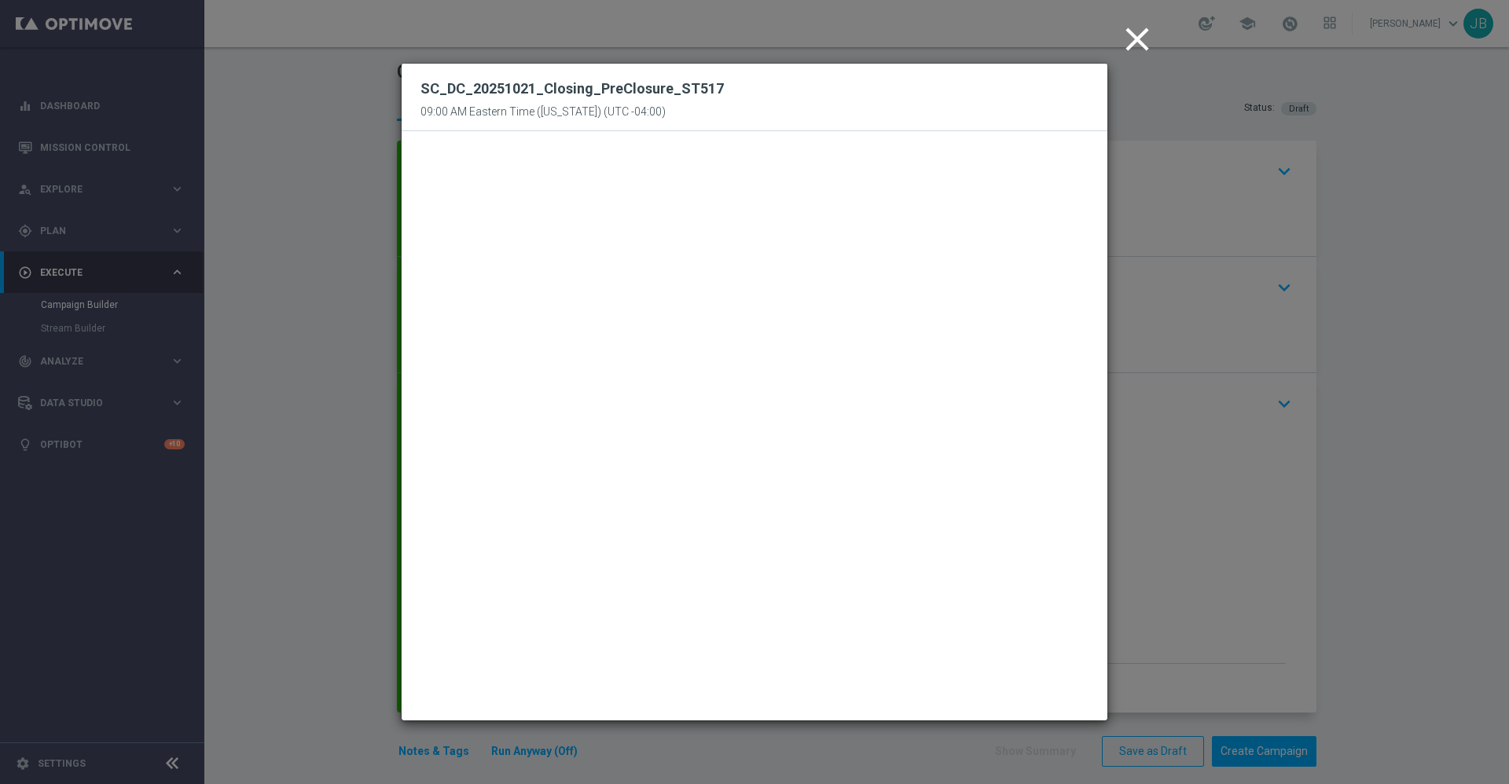
click at [1126, 49] on icon "close" at bounding box center [1136, 39] width 39 height 39
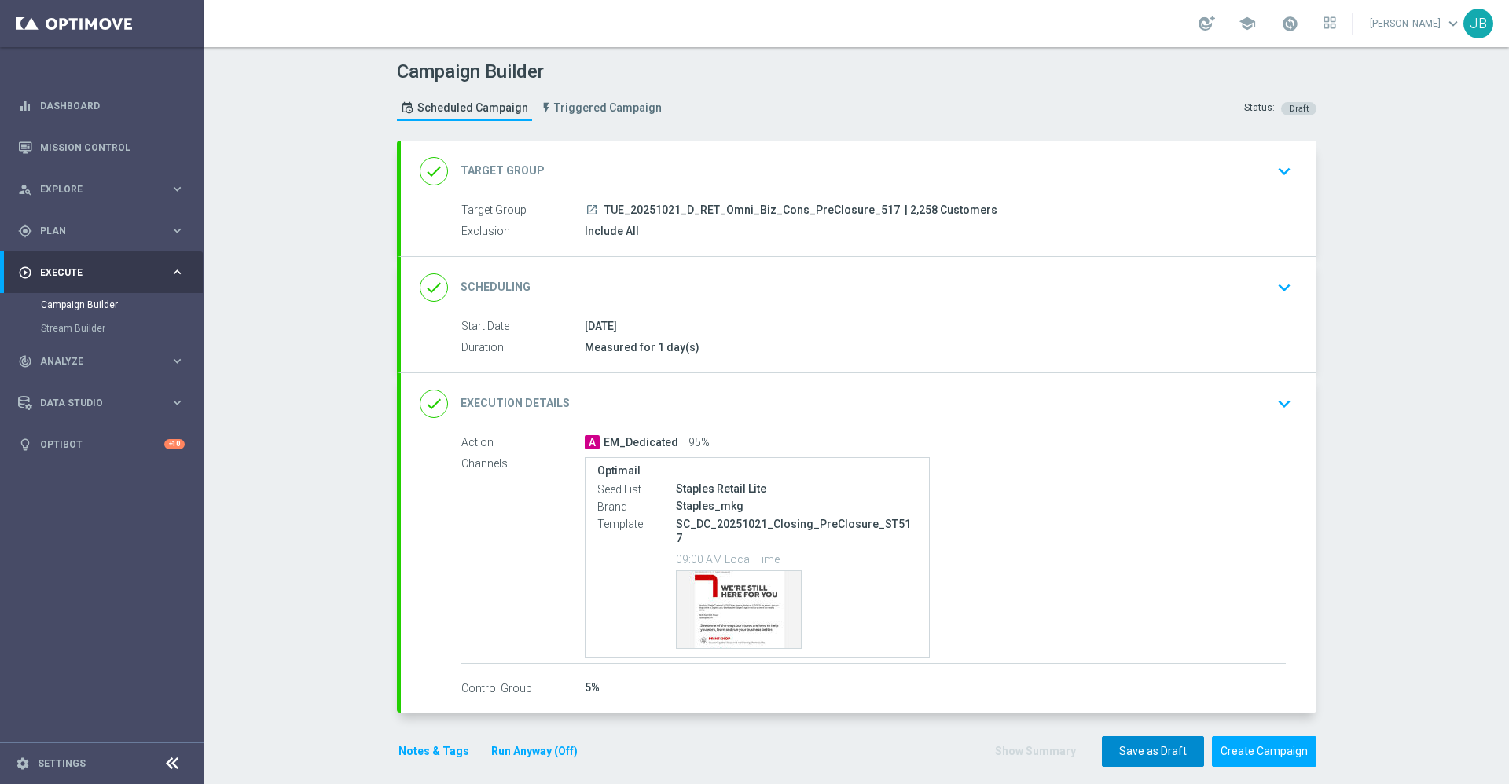
click at [1144, 746] on button "Save as Draft" at bounding box center [1153, 751] width 102 height 31
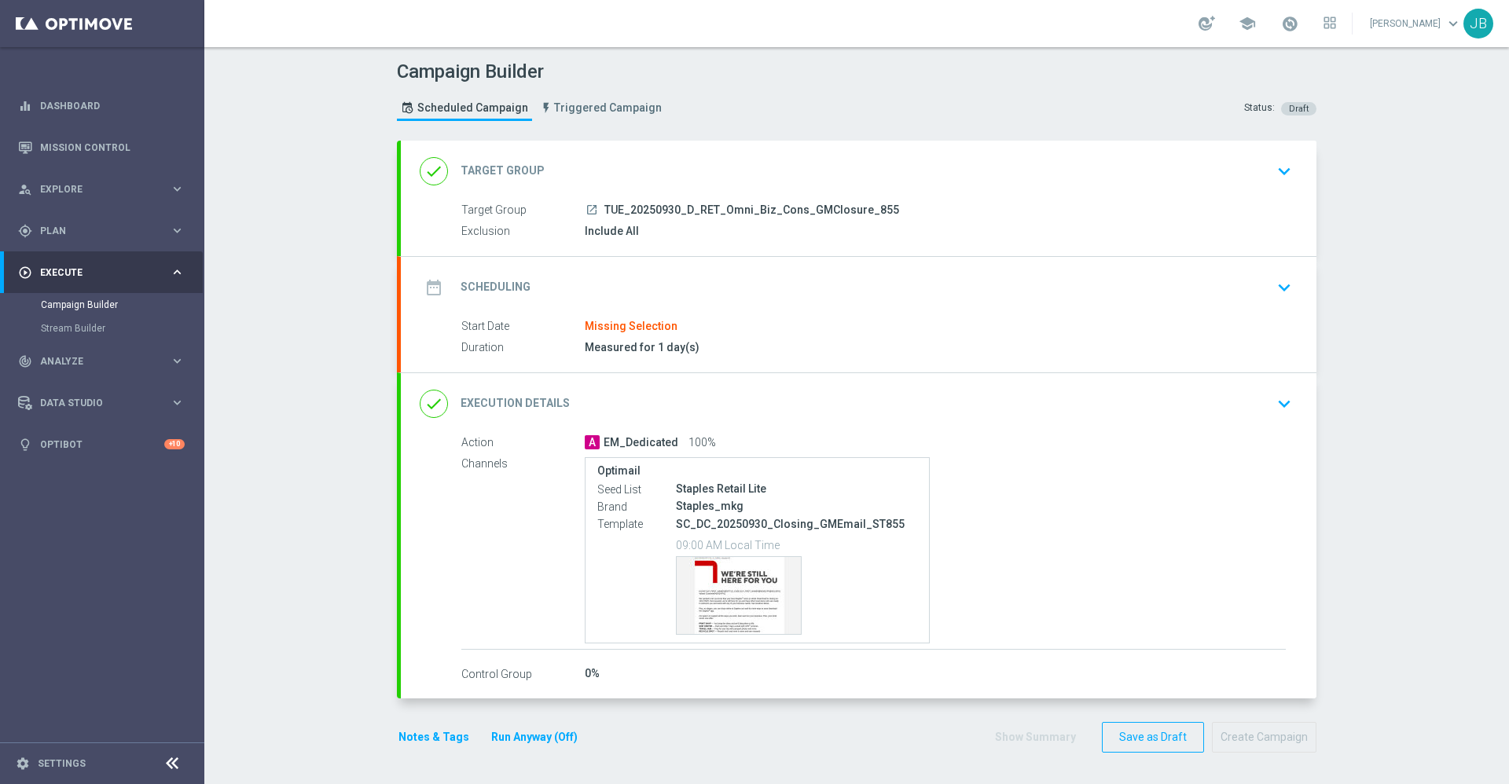
click at [496, 170] on h2 "Target Group" at bounding box center [502, 170] width 84 height 15
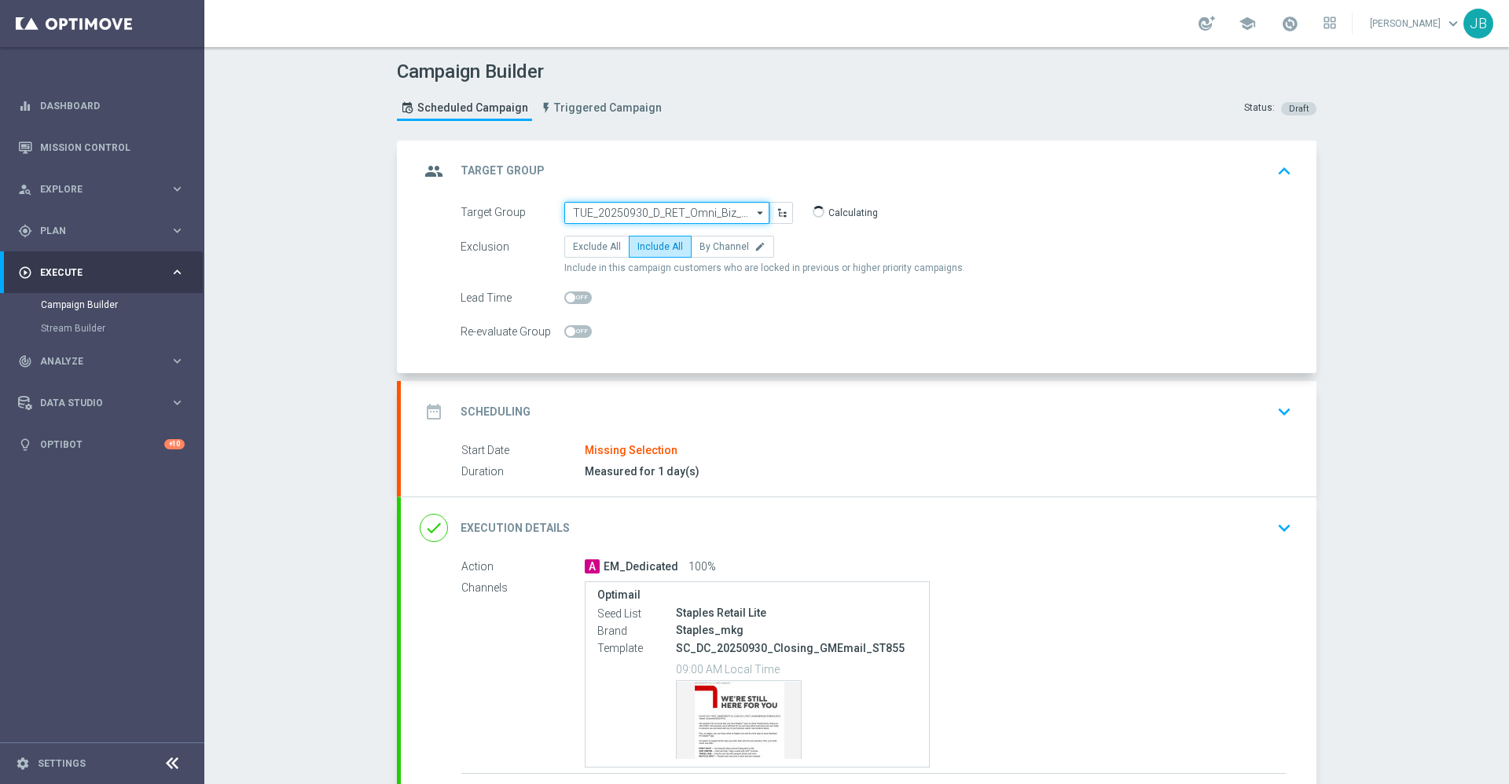
click at [632, 208] on input "TUE_20250930_D_RET_Omni_Biz_Cons_GMClosure_855" at bounding box center [666, 213] width 205 height 22
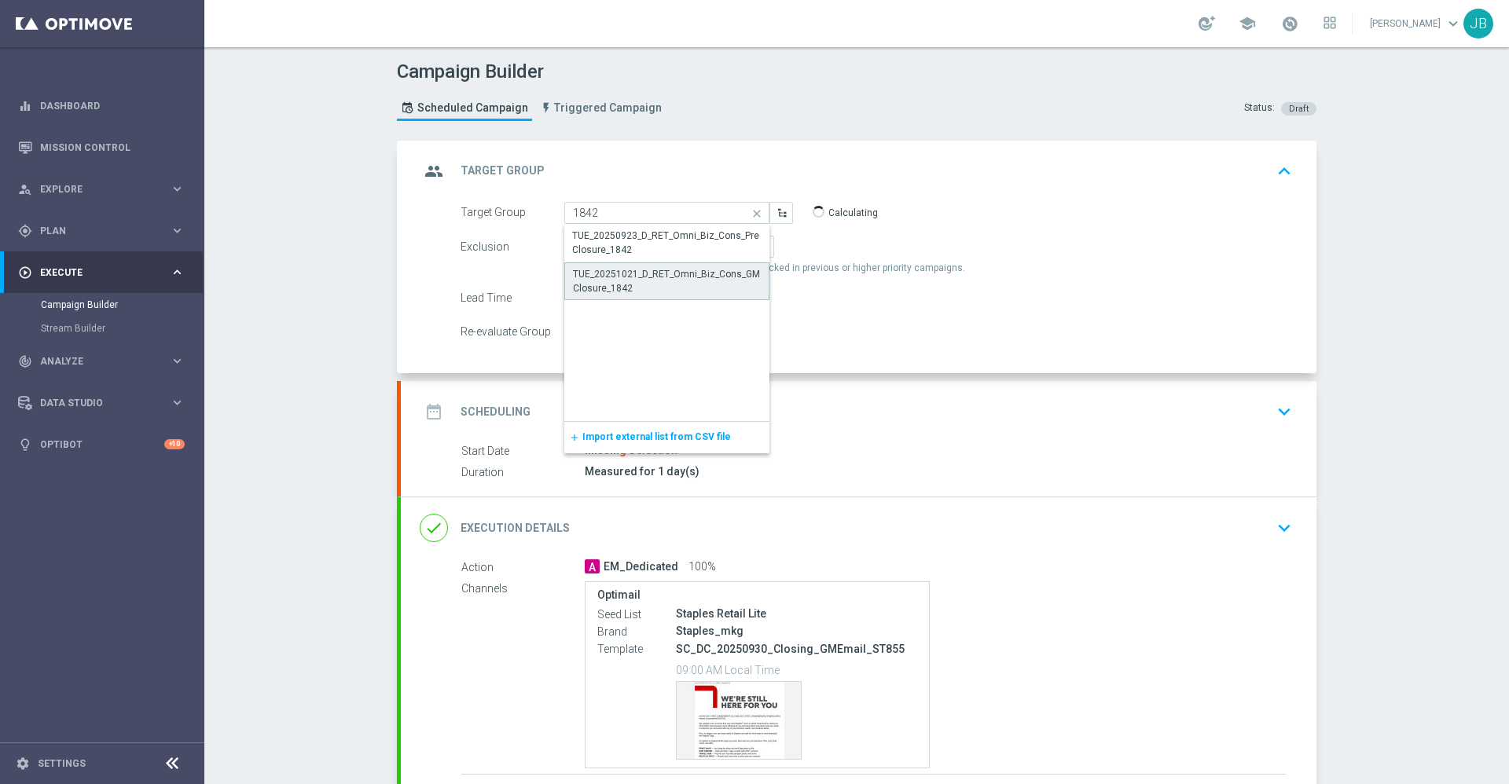
click at [645, 274] on div "TUE_20251021_D_RET_Omni_Biz_Cons_GMClosure_1842" at bounding box center [667, 281] width 188 height 28
type input "TUE_20251021_D_RET_Omni_Biz_Cons_GMClosure_1842"
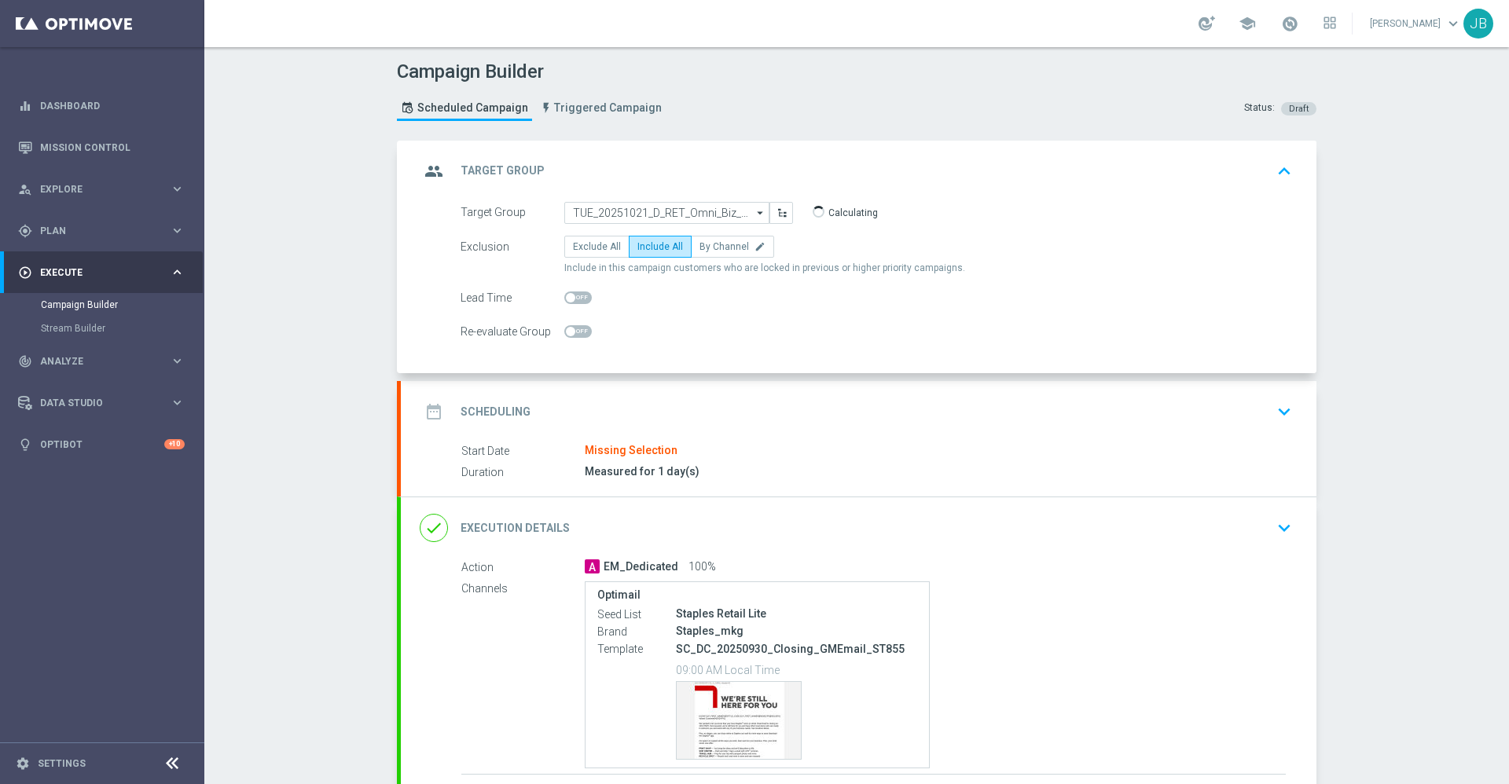
click at [511, 411] on h2 "Scheduling" at bounding box center [495, 412] width 70 height 15
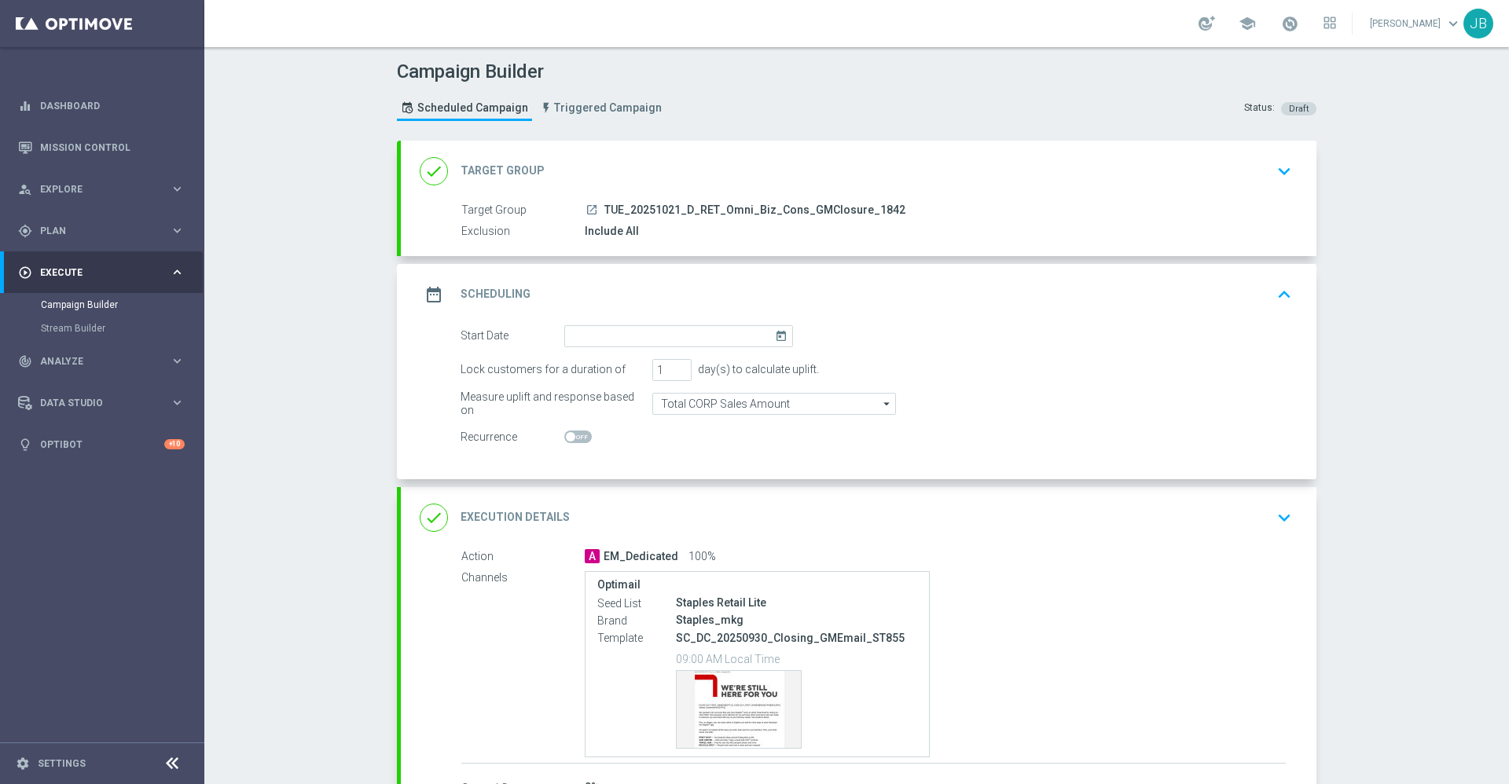
click at [775, 339] on icon "today" at bounding box center [784, 333] width 18 height 17
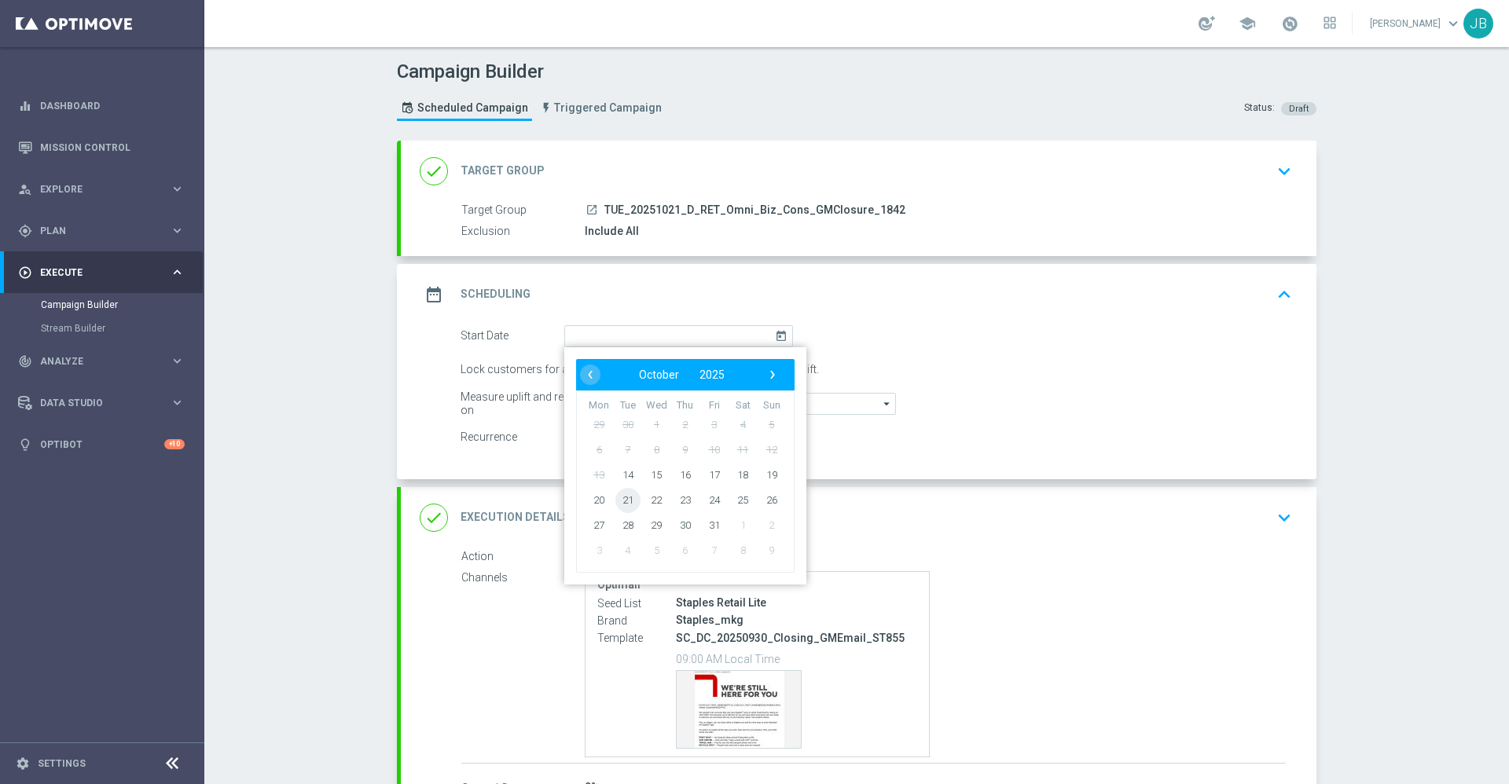
click at [618, 495] on span "21" at bounding box center [627, 499] width 25 height 25
type input "[DATE]"
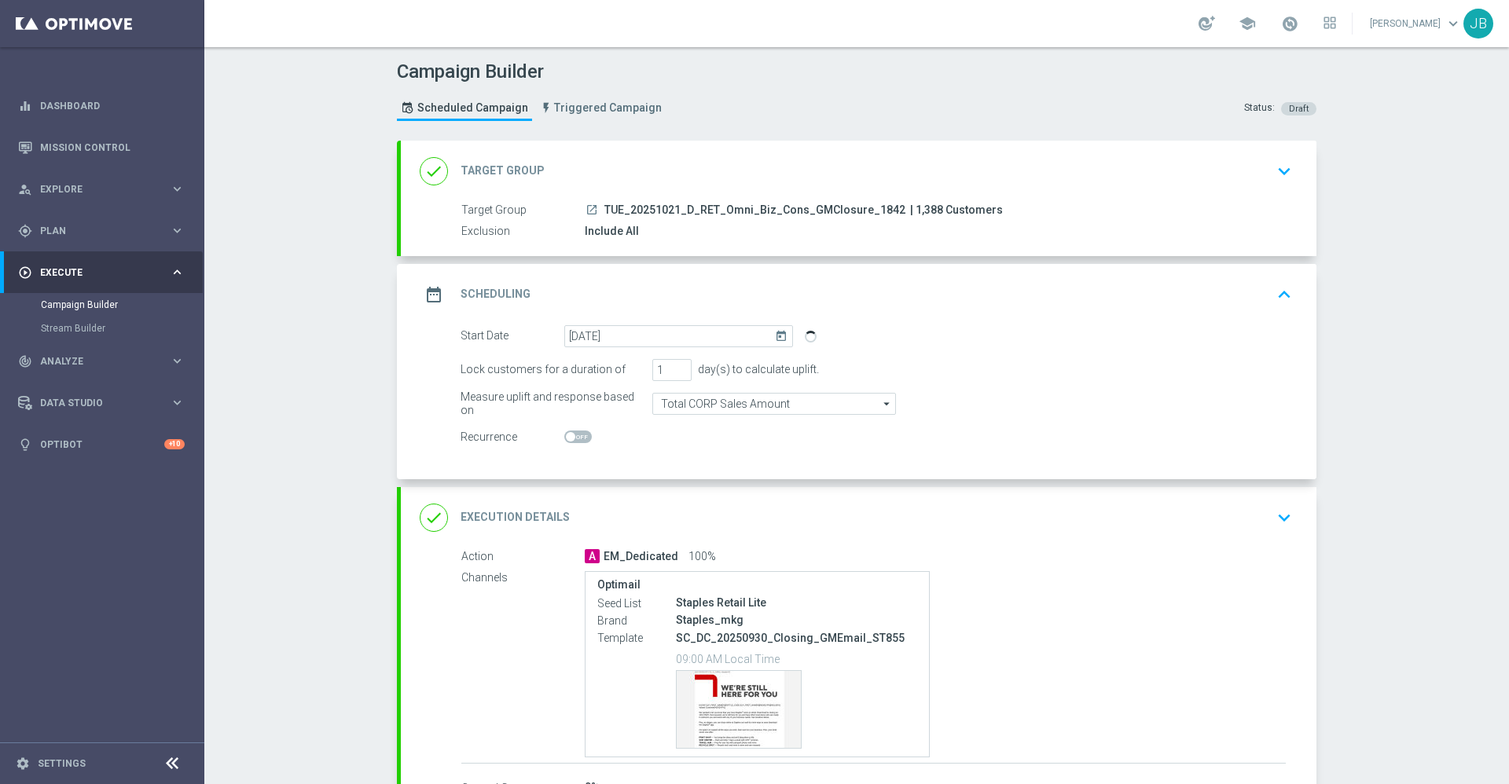
click at [494, 171] on h2 "Target Group" at bounding box center [502, 170] width 84 height 15
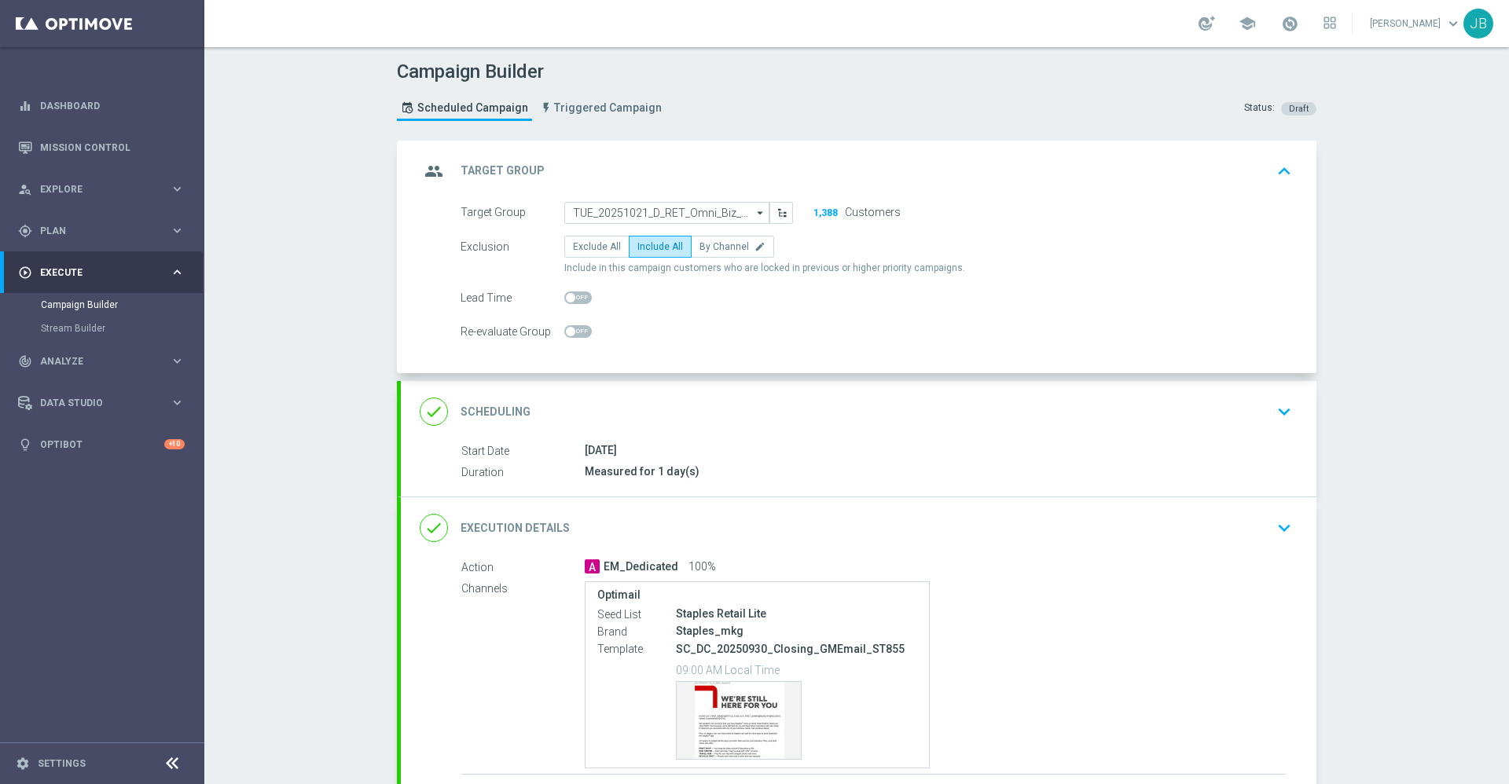
click at [500, 178] on h2 "Target Group" at bounding box center [502, 170] width 84 height 15
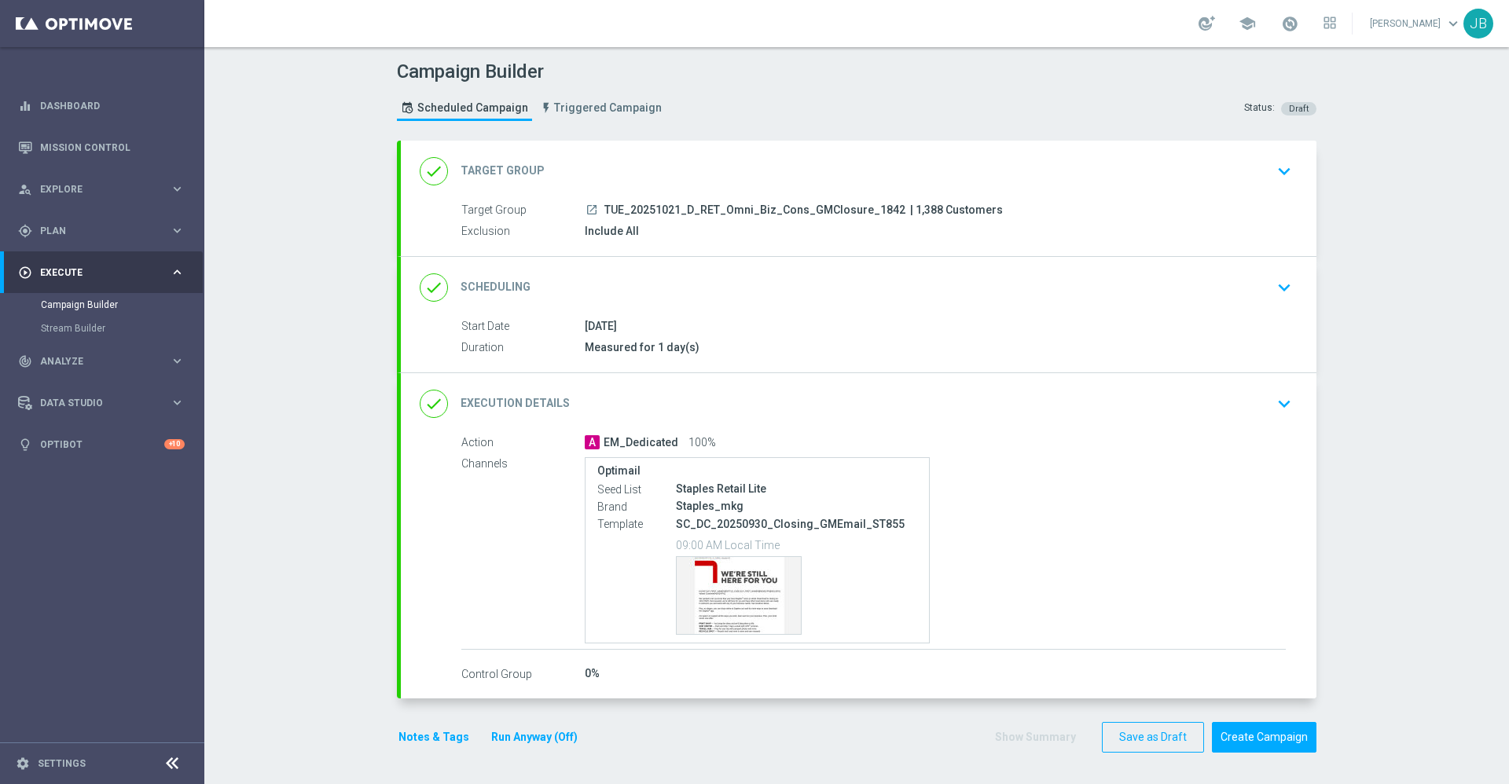
click at [508, 402] on h2 "Execution Details" at bounding box center [514, 403] width 109 height 15
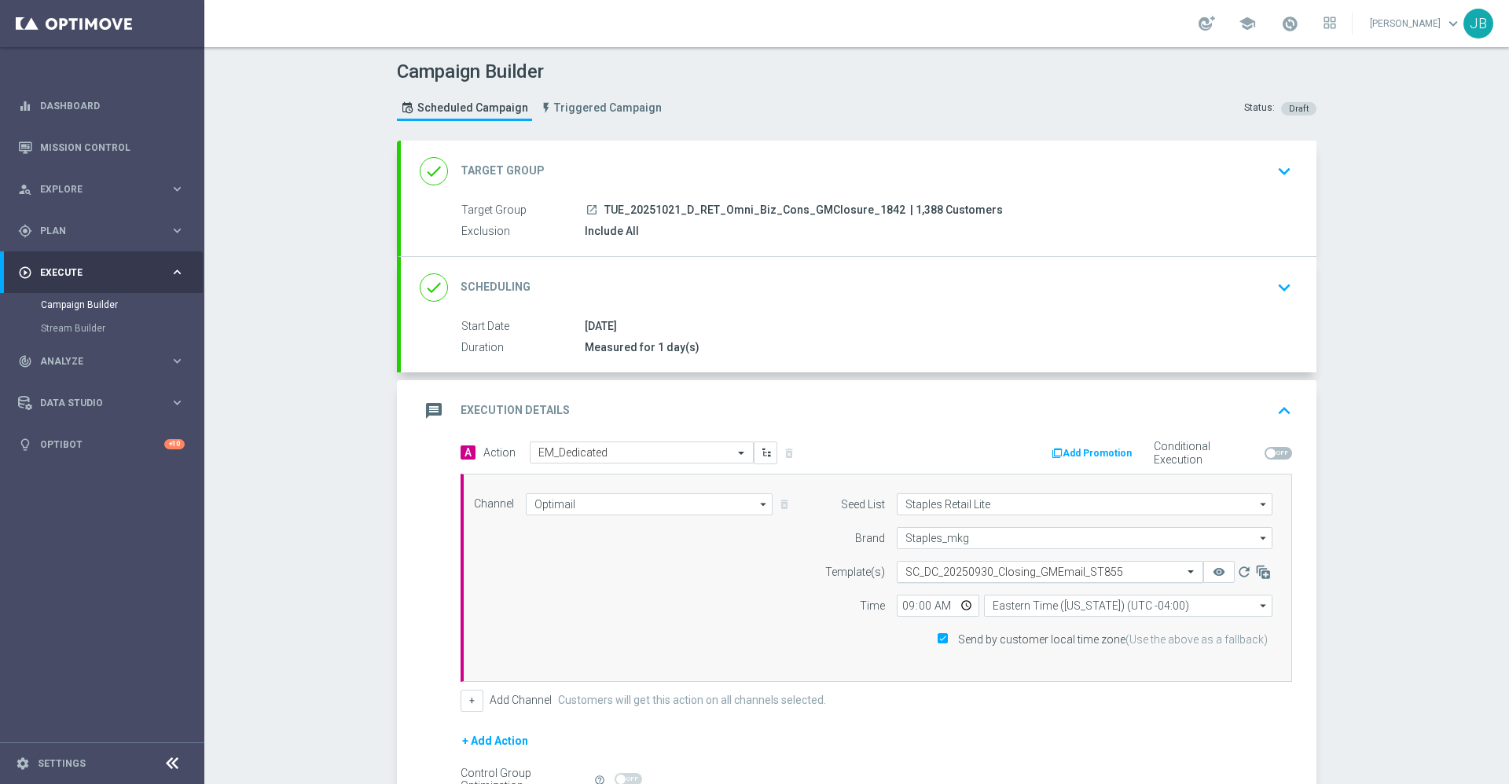
click at [985, 579] on div "Select template SC_DC_20250930_Closing_GMEmail_ST855" at bounding box center [1049, 572] width 306 height 22
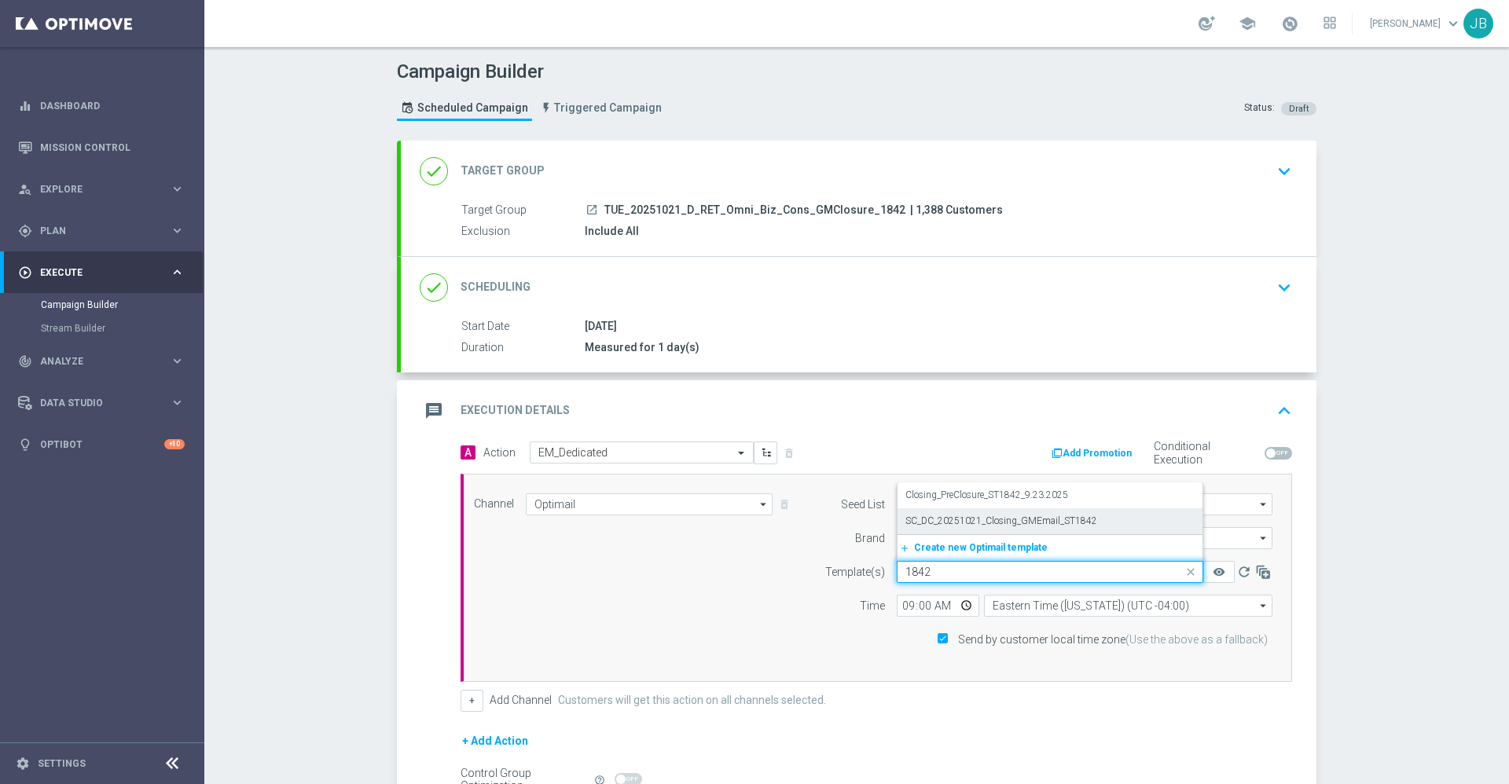
click at [992, 526] on label "SC_DC_20251021_Closing_GMEmail_ST1842" at bounding box center [1001, 521] width 192 height 13
type input "1842"
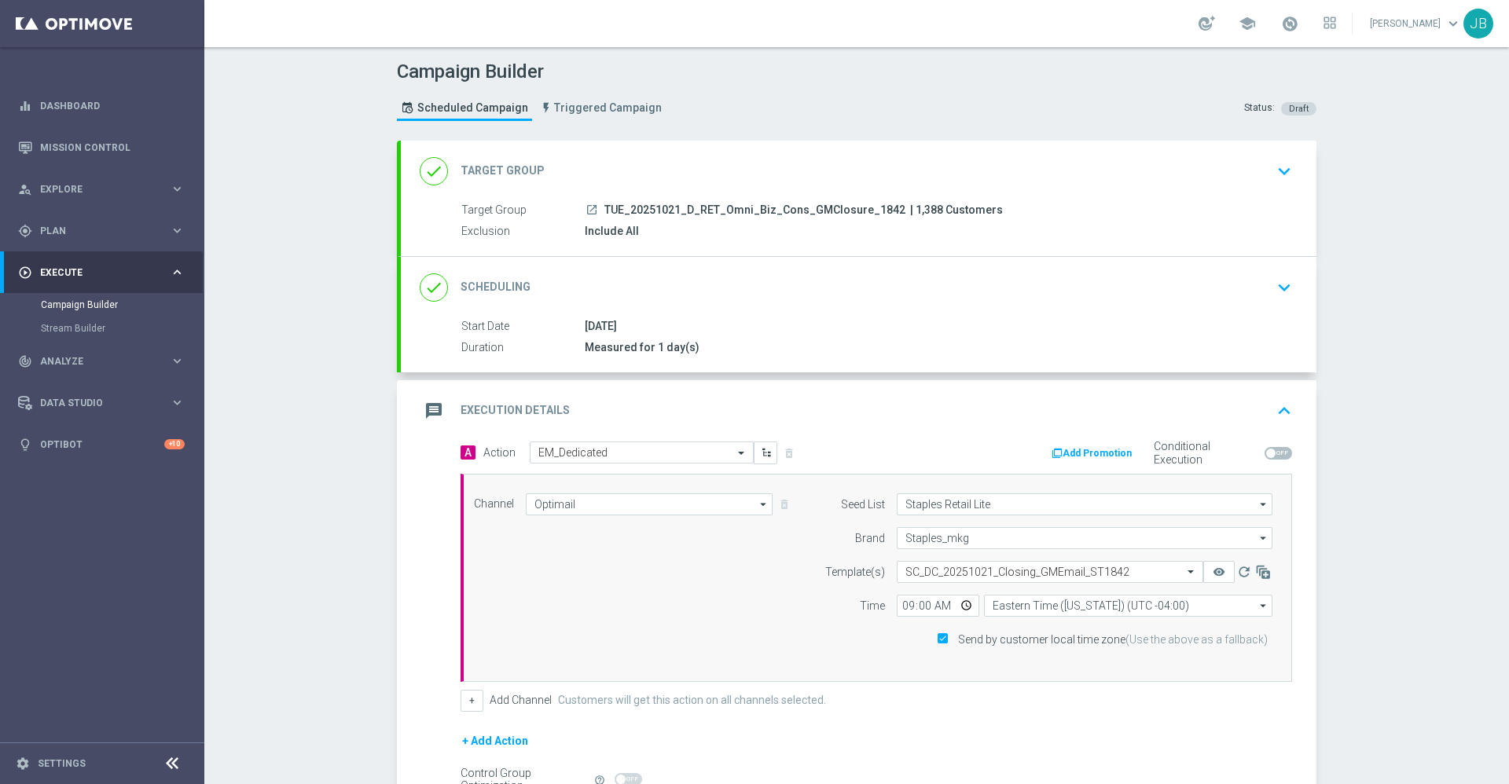
click at [497, 170] on h2 "Target Group" at bounding box center [502, 170] width 84 height 15
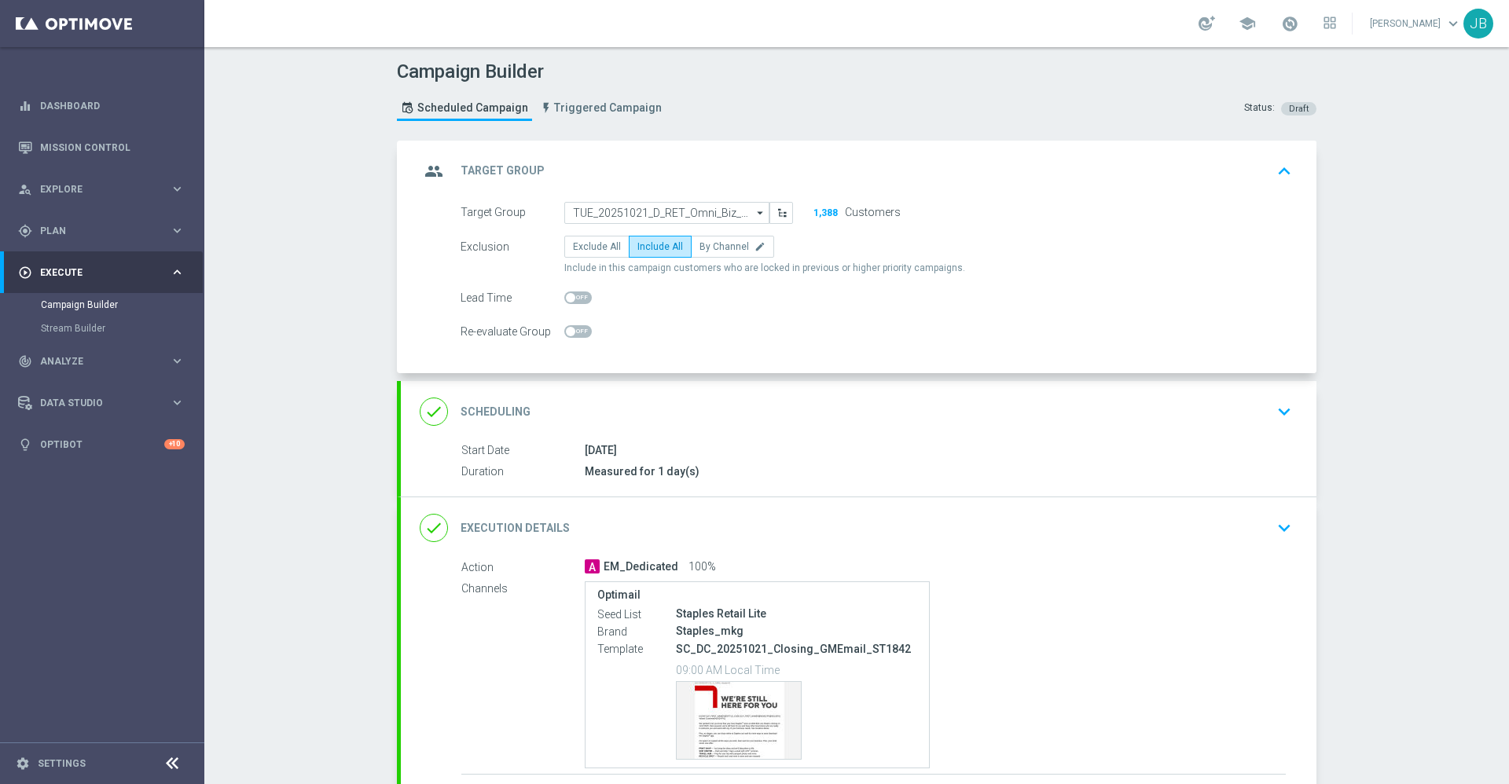
click at [495, 167] on h2 "Target Group" at bounding box center [502, 170] width 84 height 15
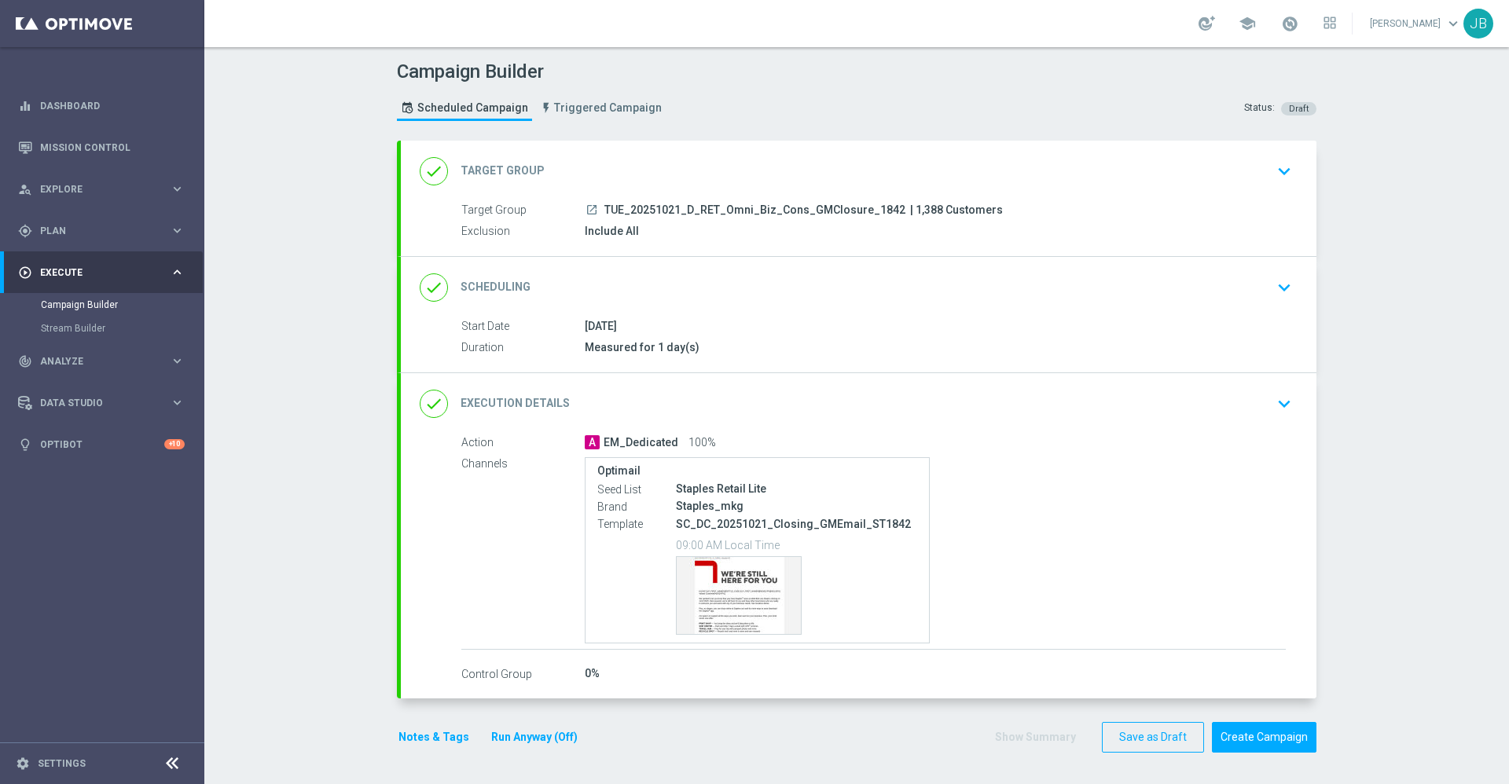
click at [495, 167] on h2 "Target Group" at bounding box center [502, 170] width 84 height 15
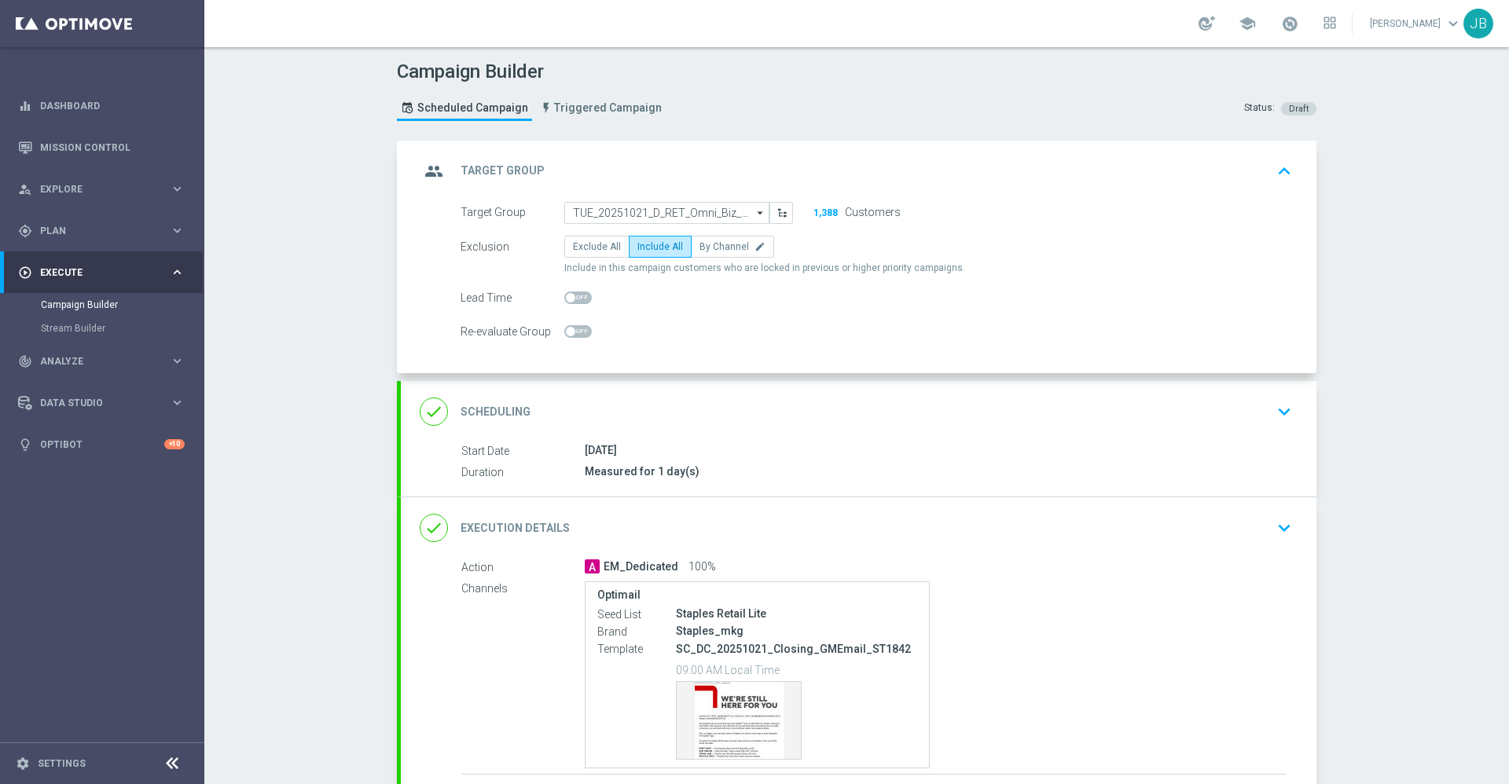
click at [493, 407] on h2 "Scheduling" at bounding box center [495, 412] width 70 height 15
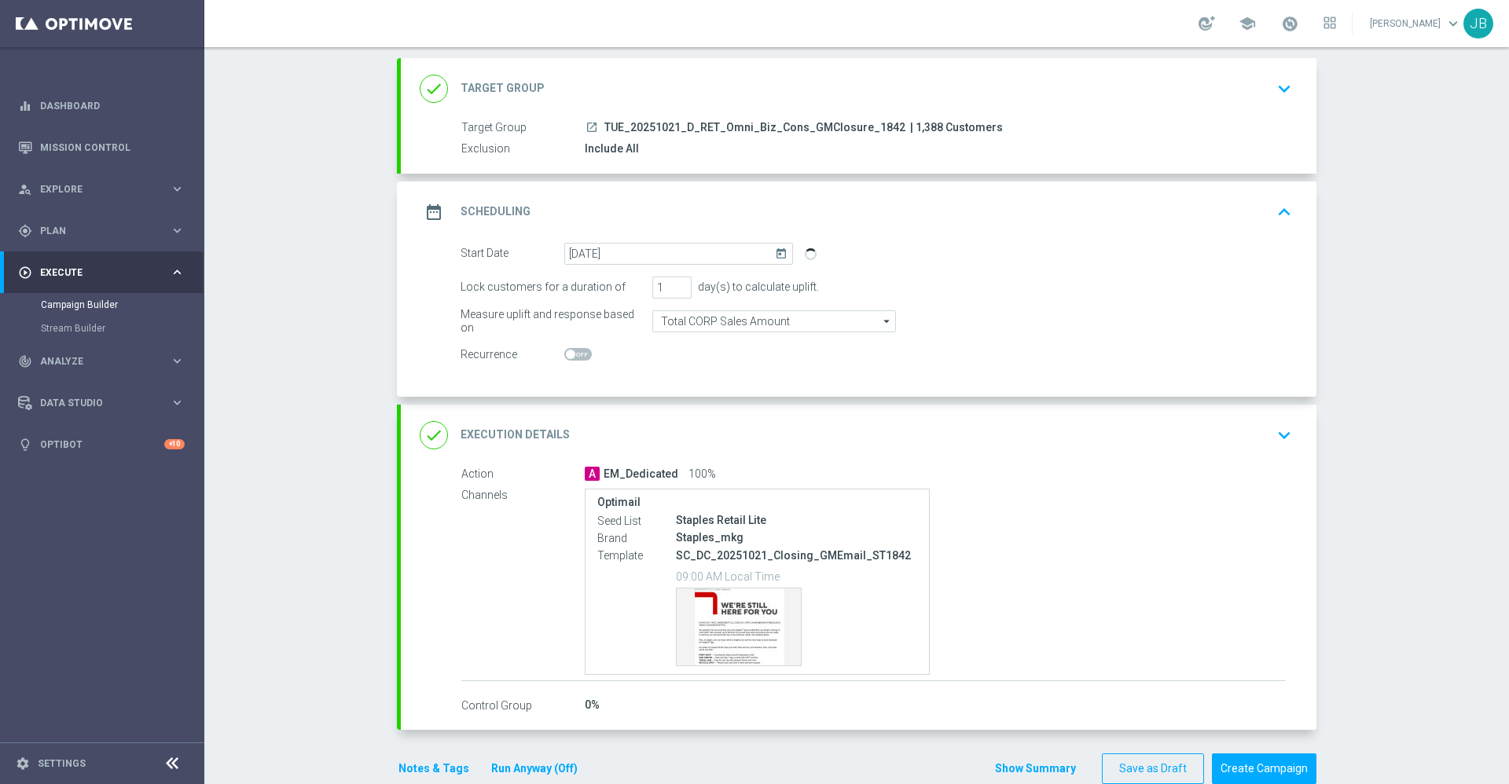
scroll to position [114, 0]
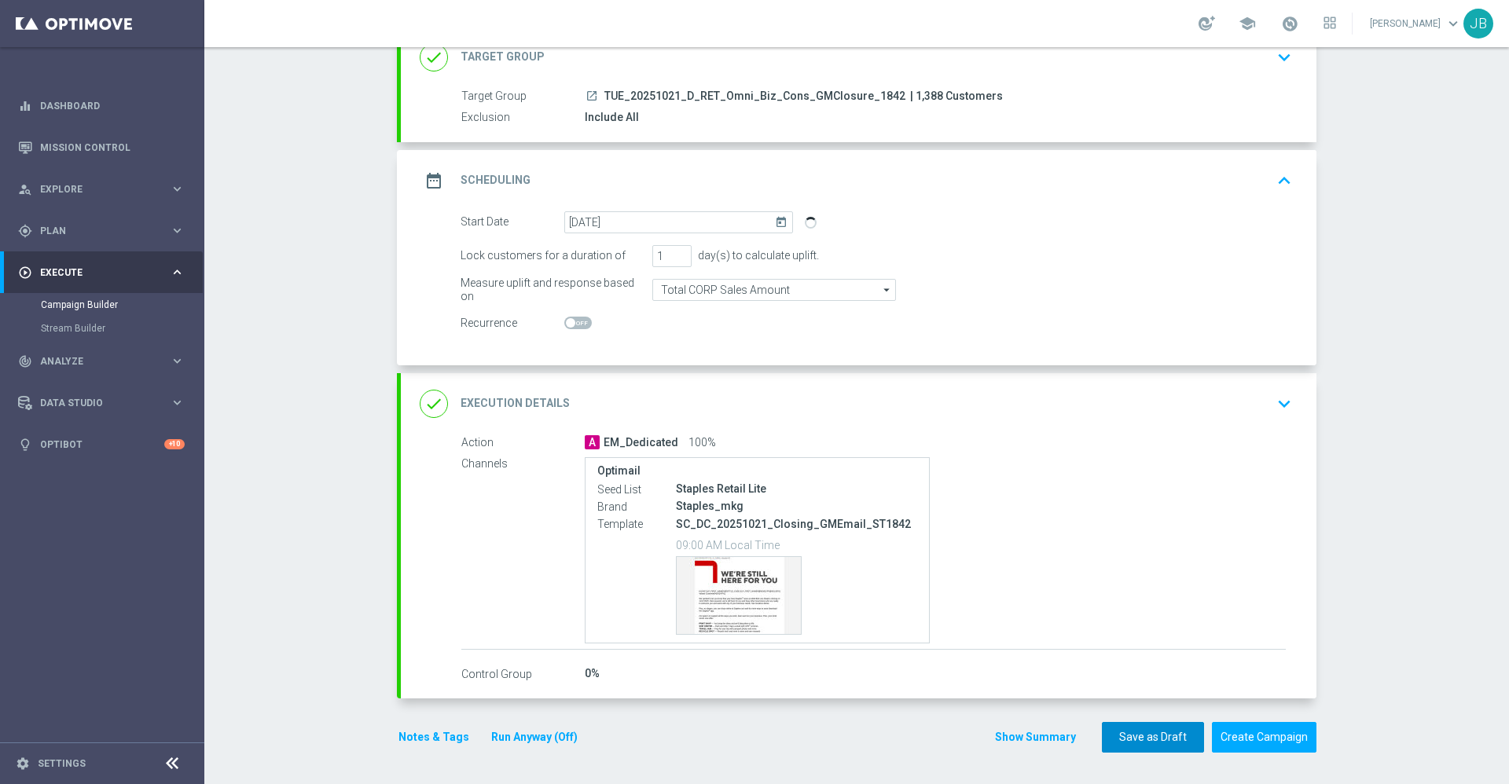
click at [1130, 743] on button "Save as Draft" at bounding box center [1153, 737] width 102 height 31
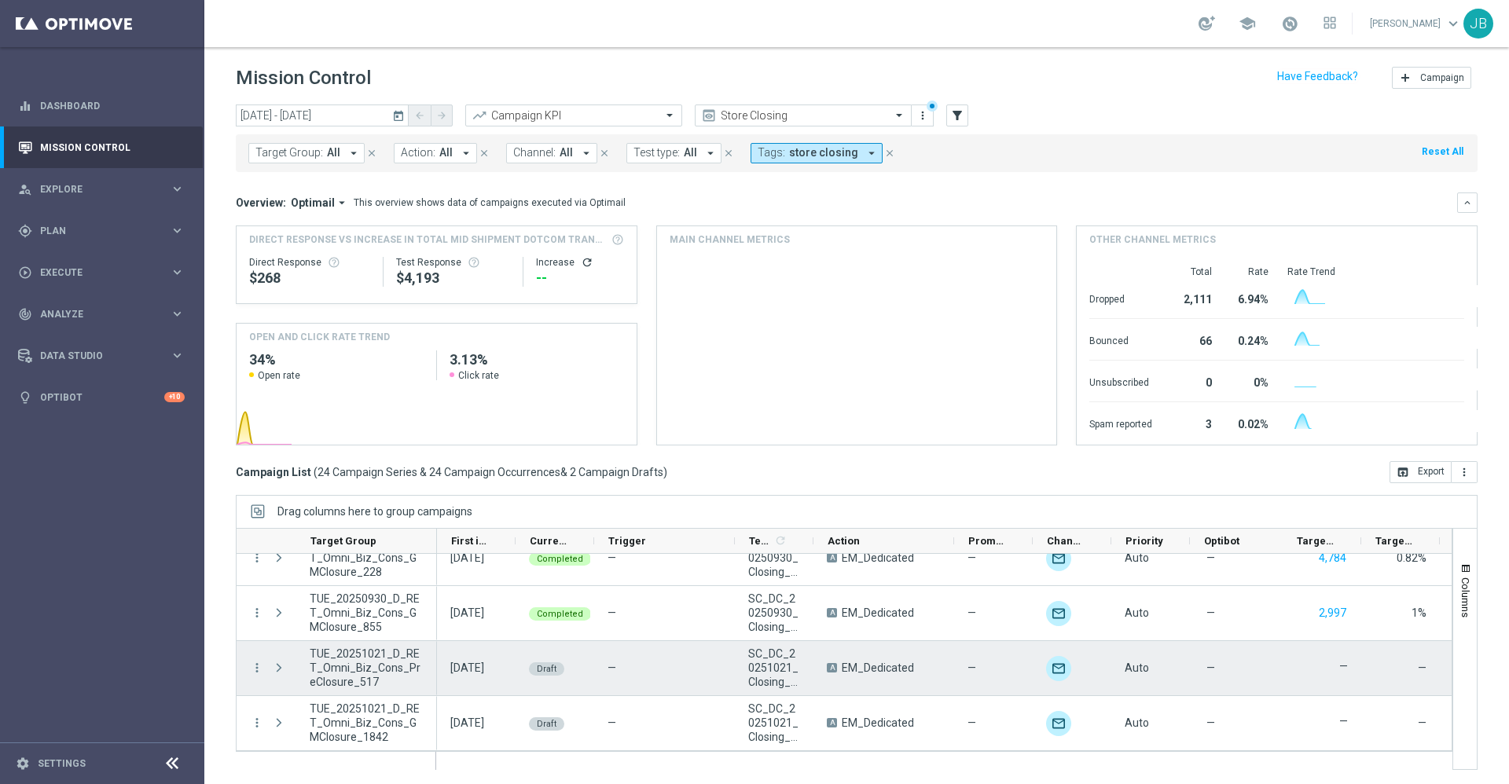
scroll to position [2, 0]
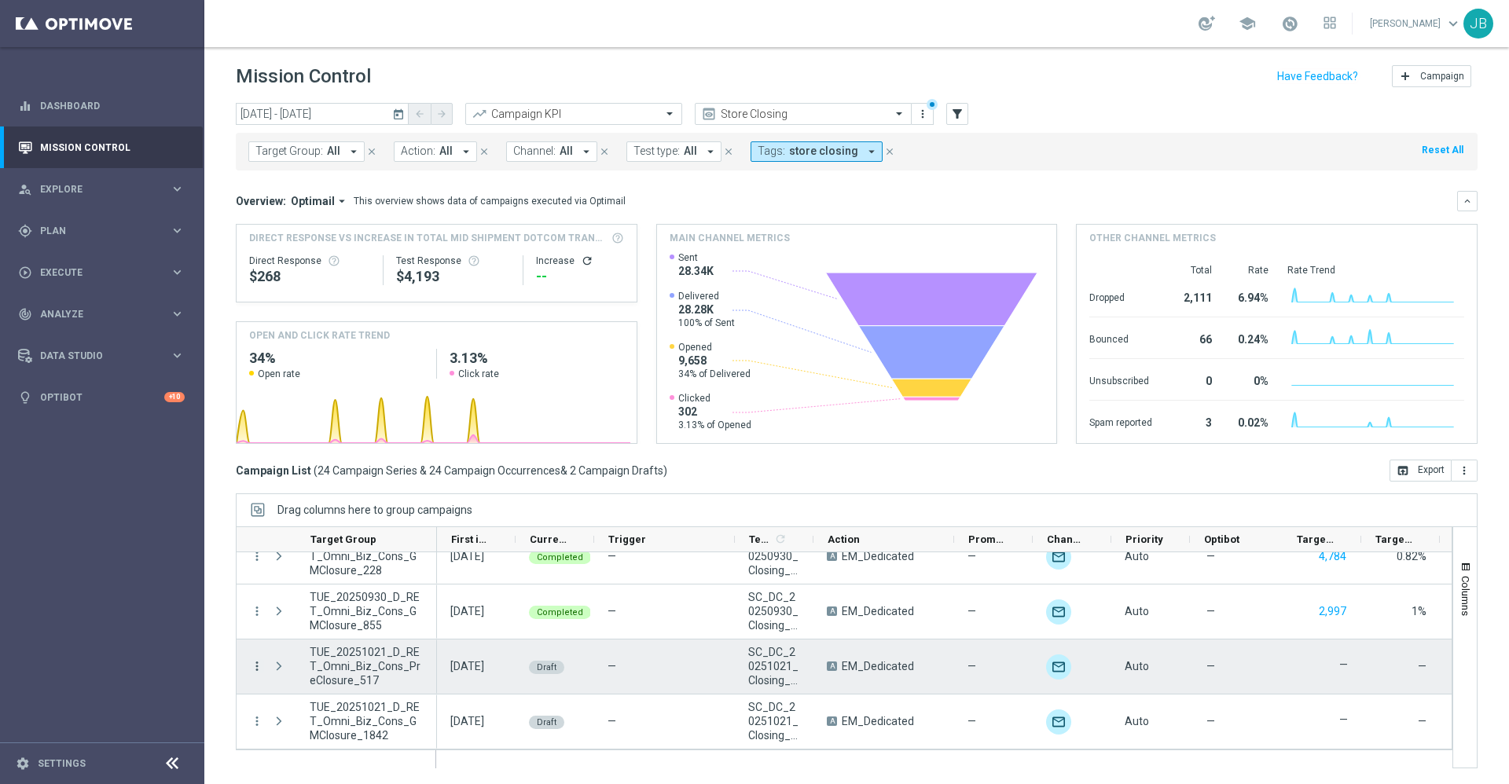
click at [258, 667] on icon "more_vert" at bounding box center [257, 666] width 14 height 14
click at [306, 724] on div "Edit" at bounding box center [361, 726] width 146 height 11
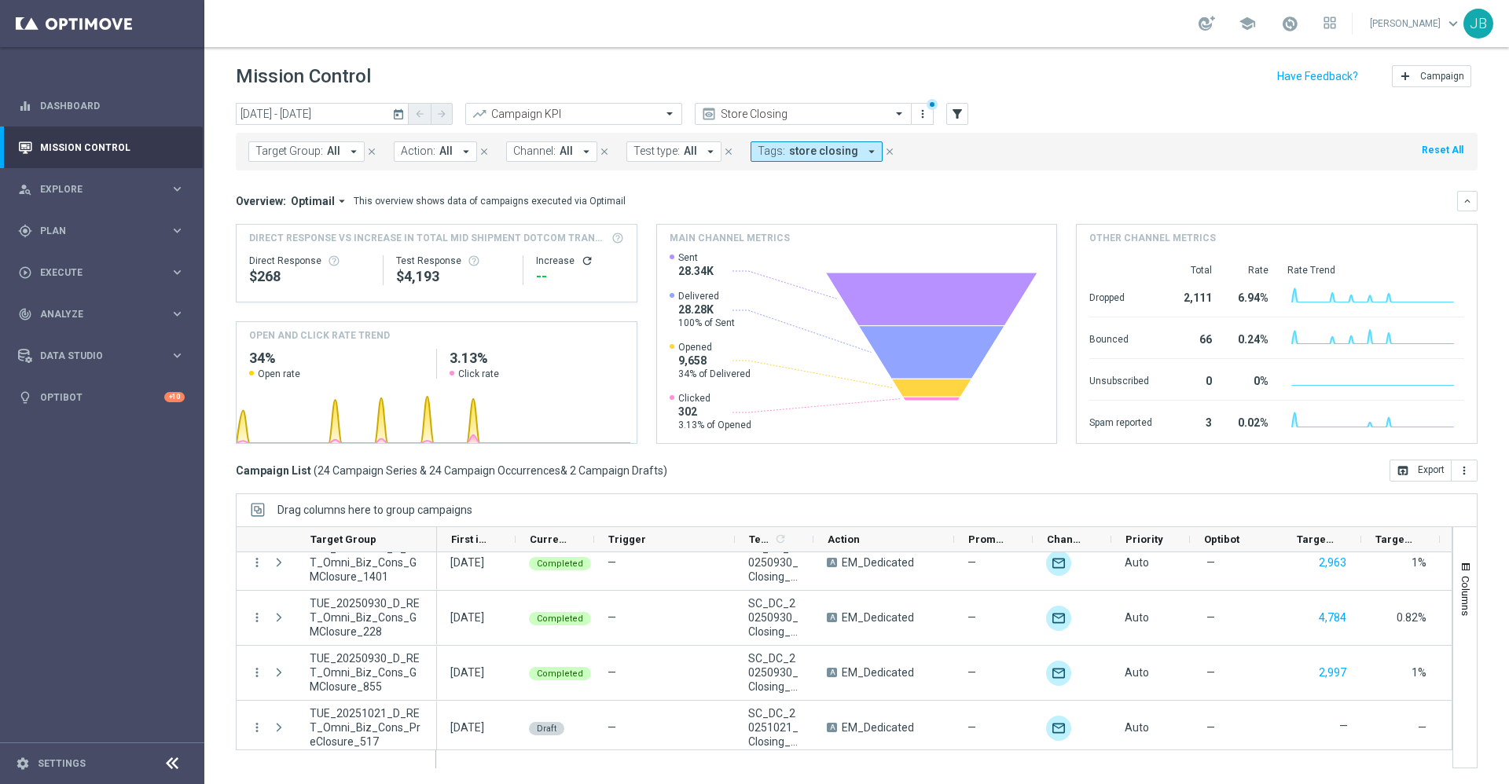
scroll to position [1065, 0]
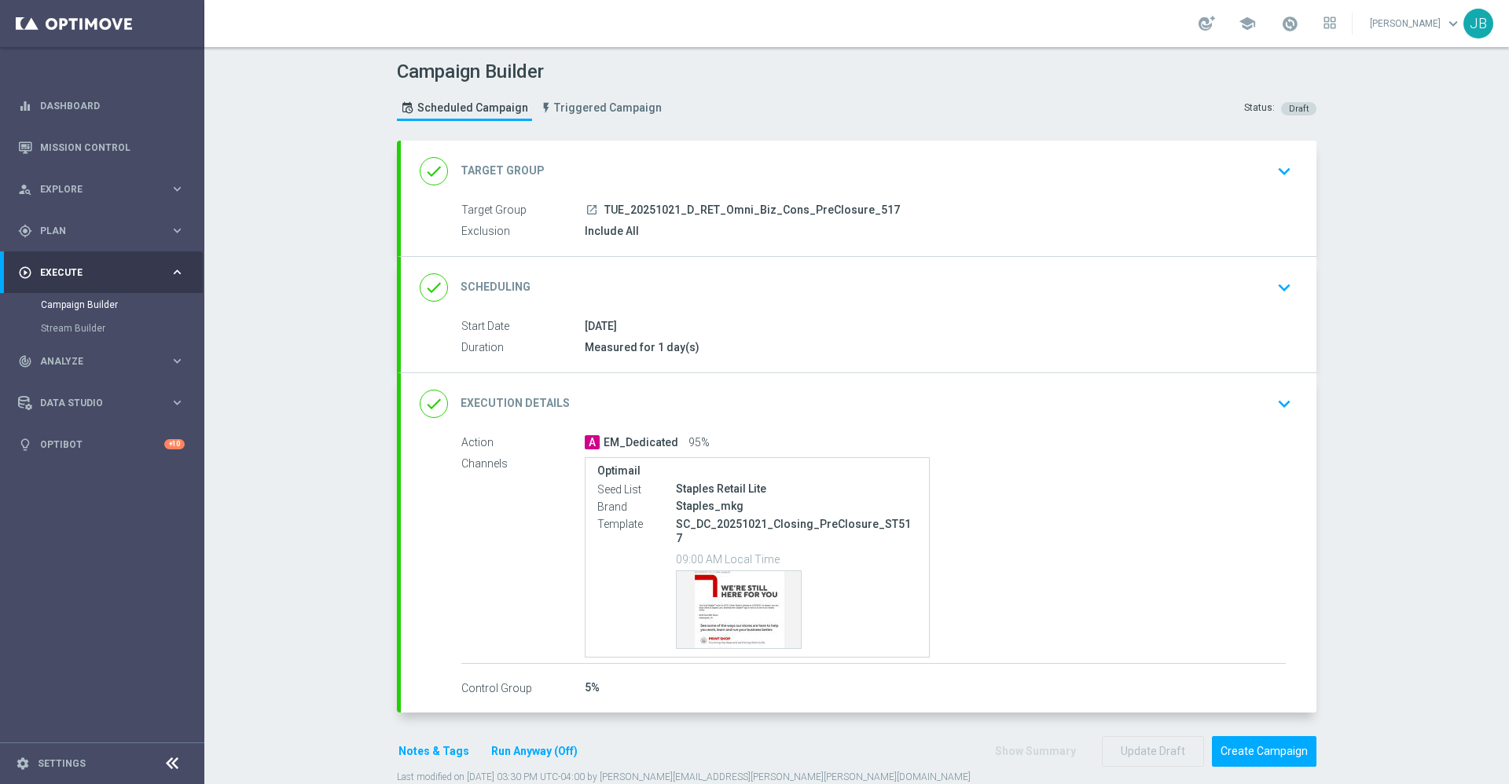
click at [482, 681] on label "Control Group" at bounding box center [522, 688] width 123 height 14
click at [487, 412] on div "done Execution Details" at bounding box center [495, 404] width 150 height 28
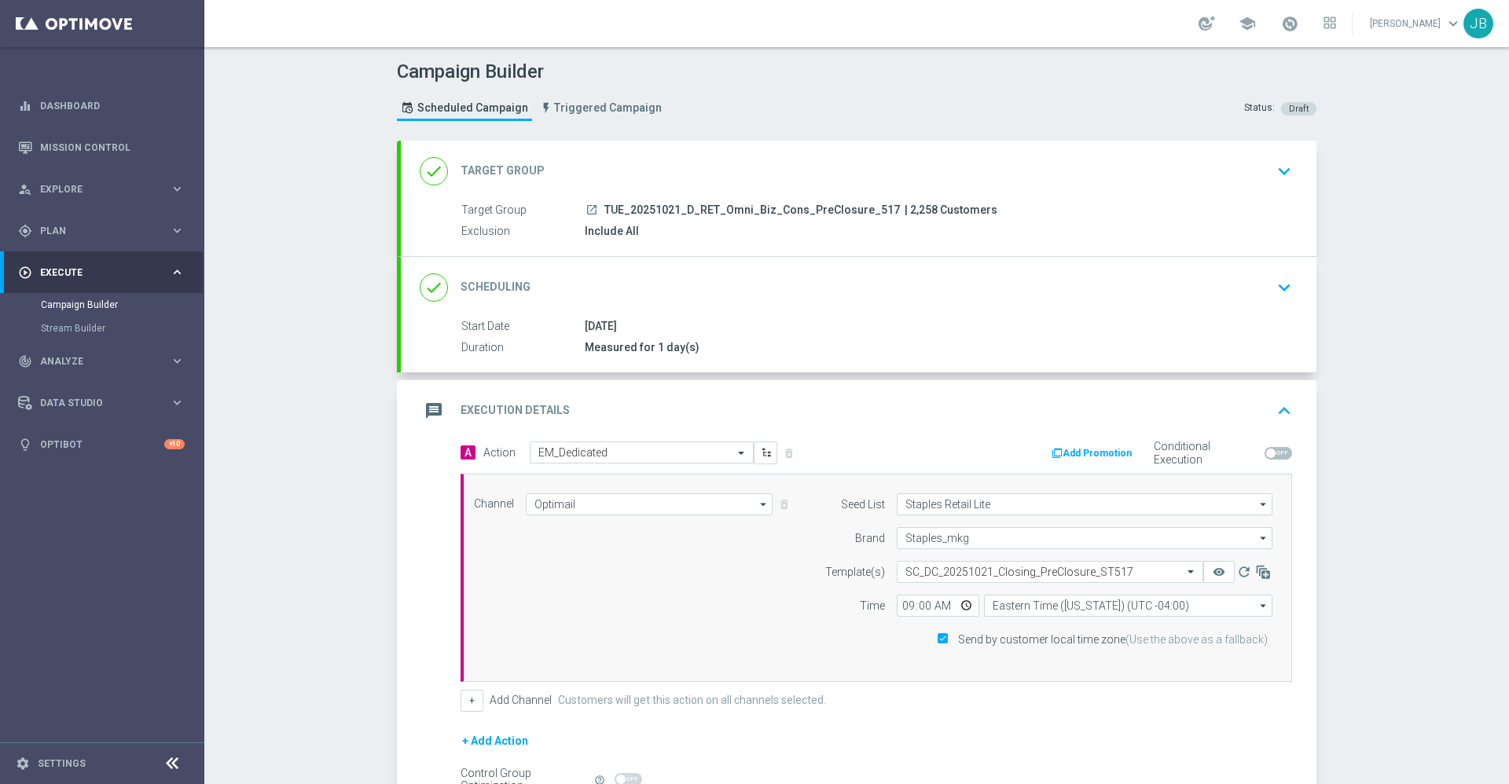
scroll to position [193, 0]
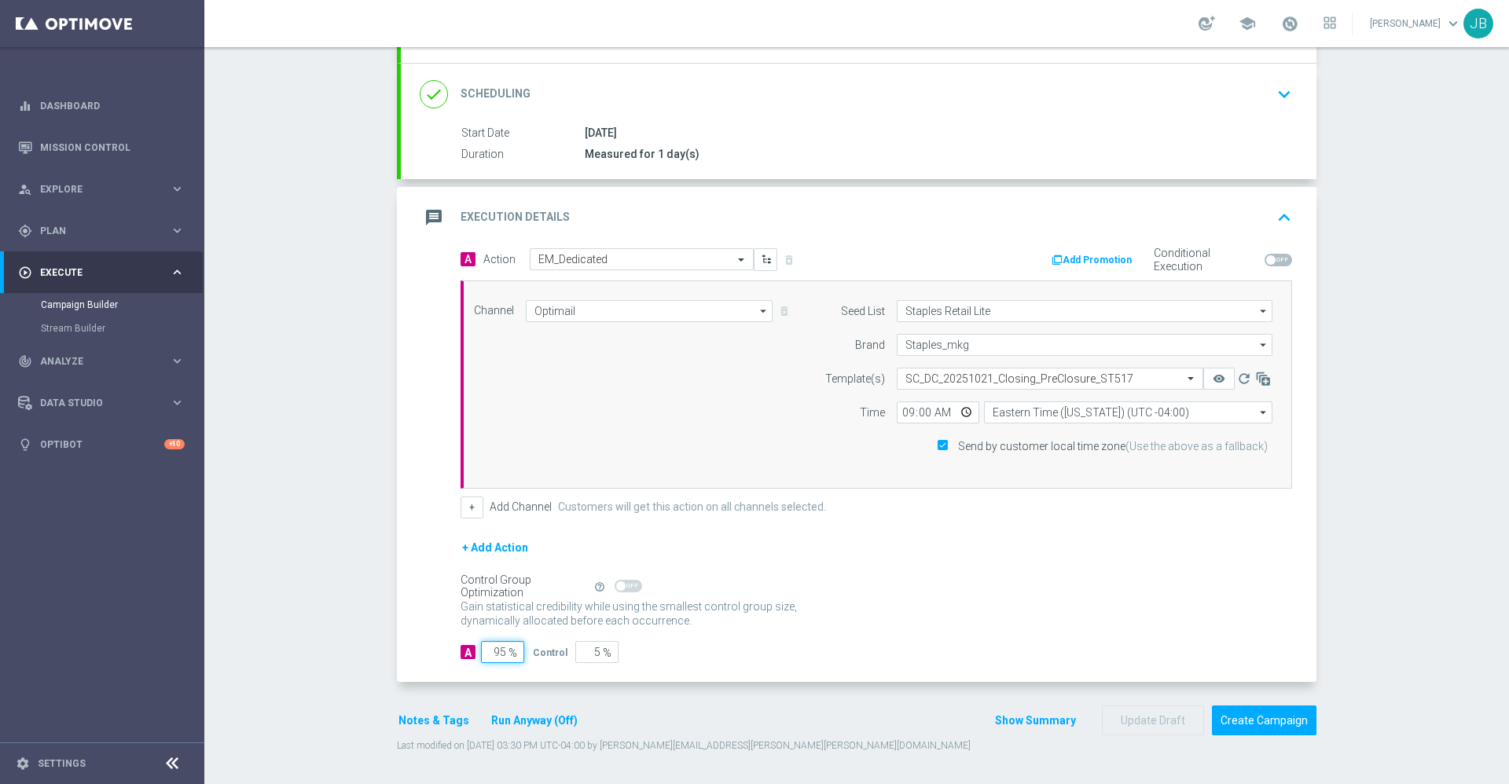
click at [494, 650] on input "95" at bounding box center [502, 652] width 43 height 22
type input "9"
type input "91"
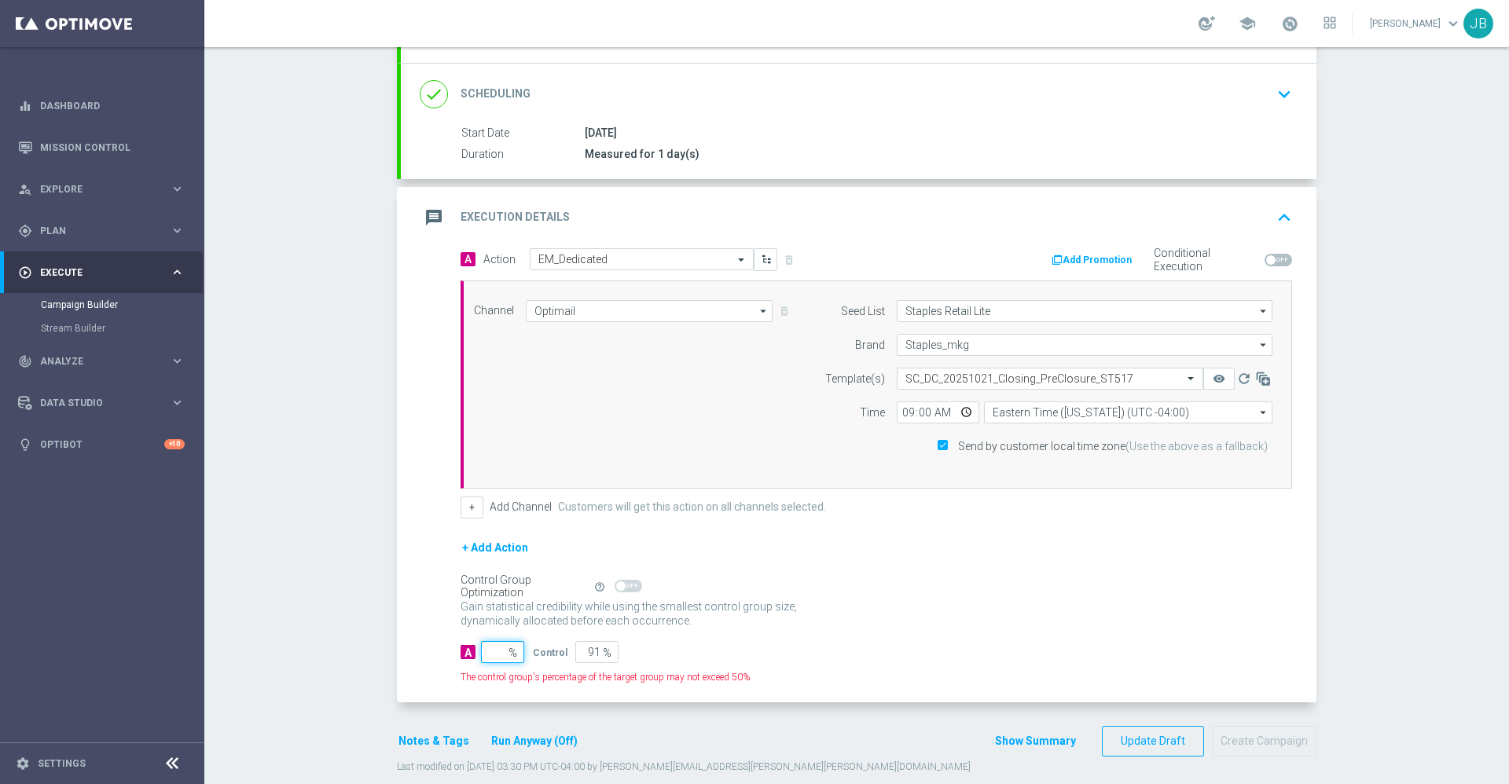
type input "100"
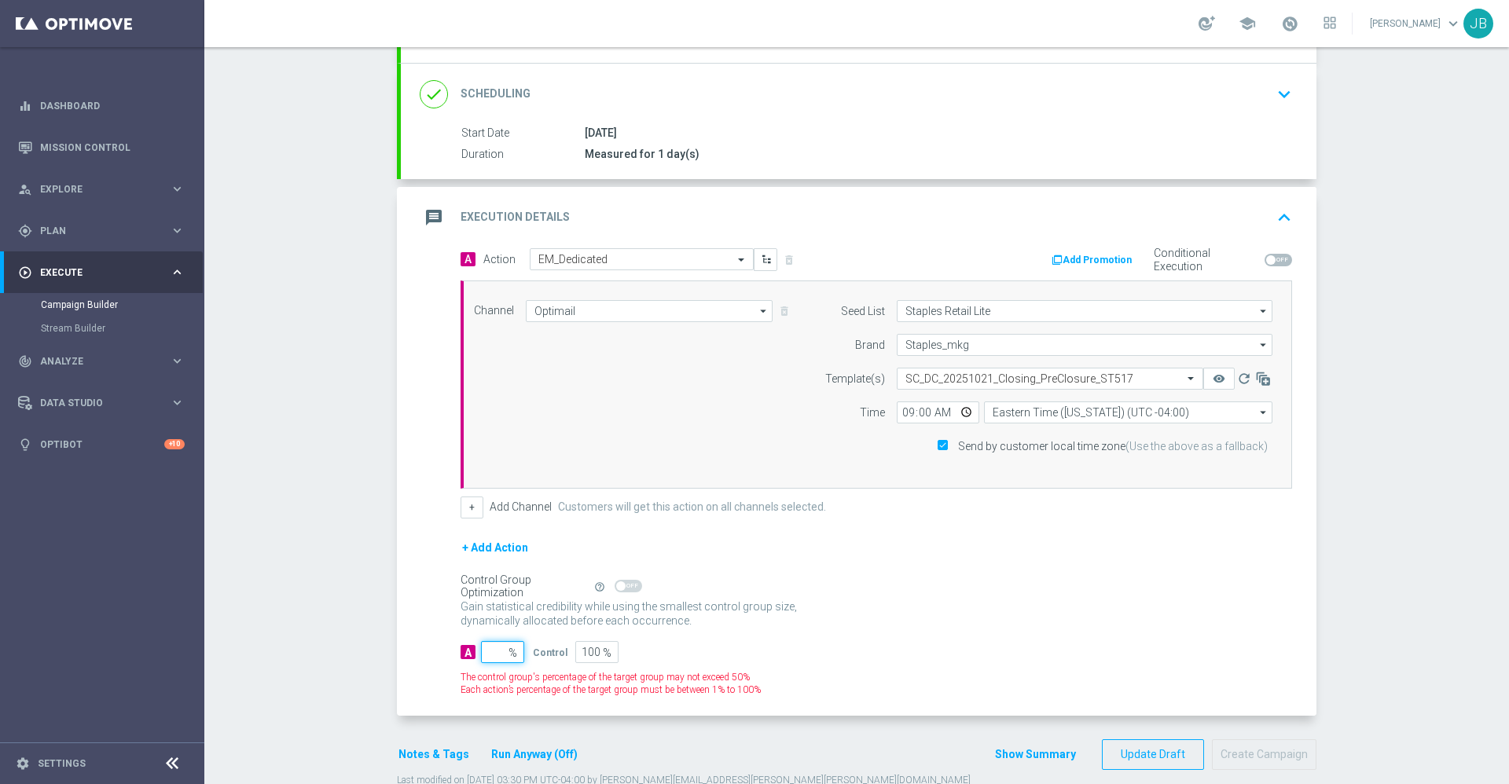
type input "1"
type input "99"
type input "10"
type input "90"
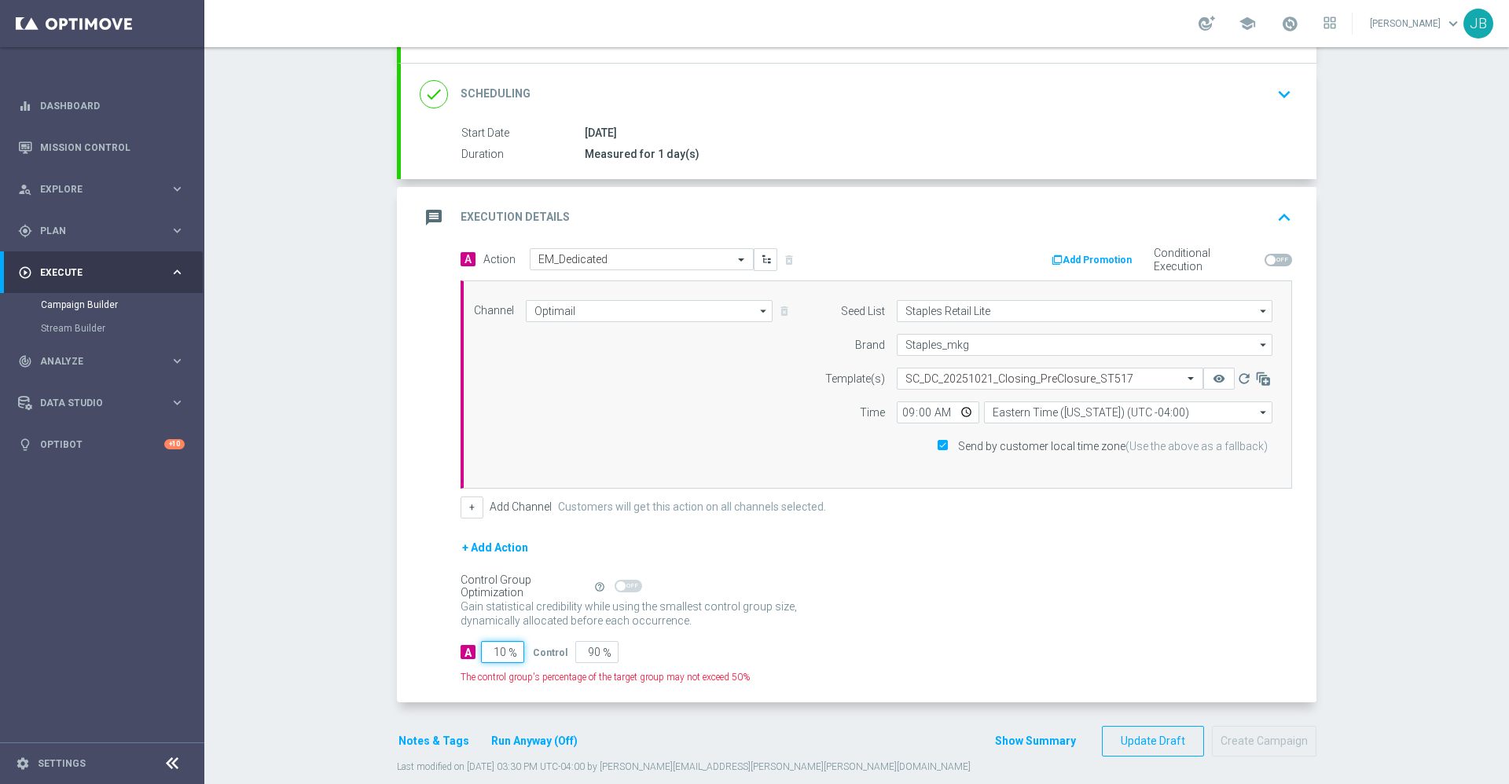
type input "100"
type input "0"
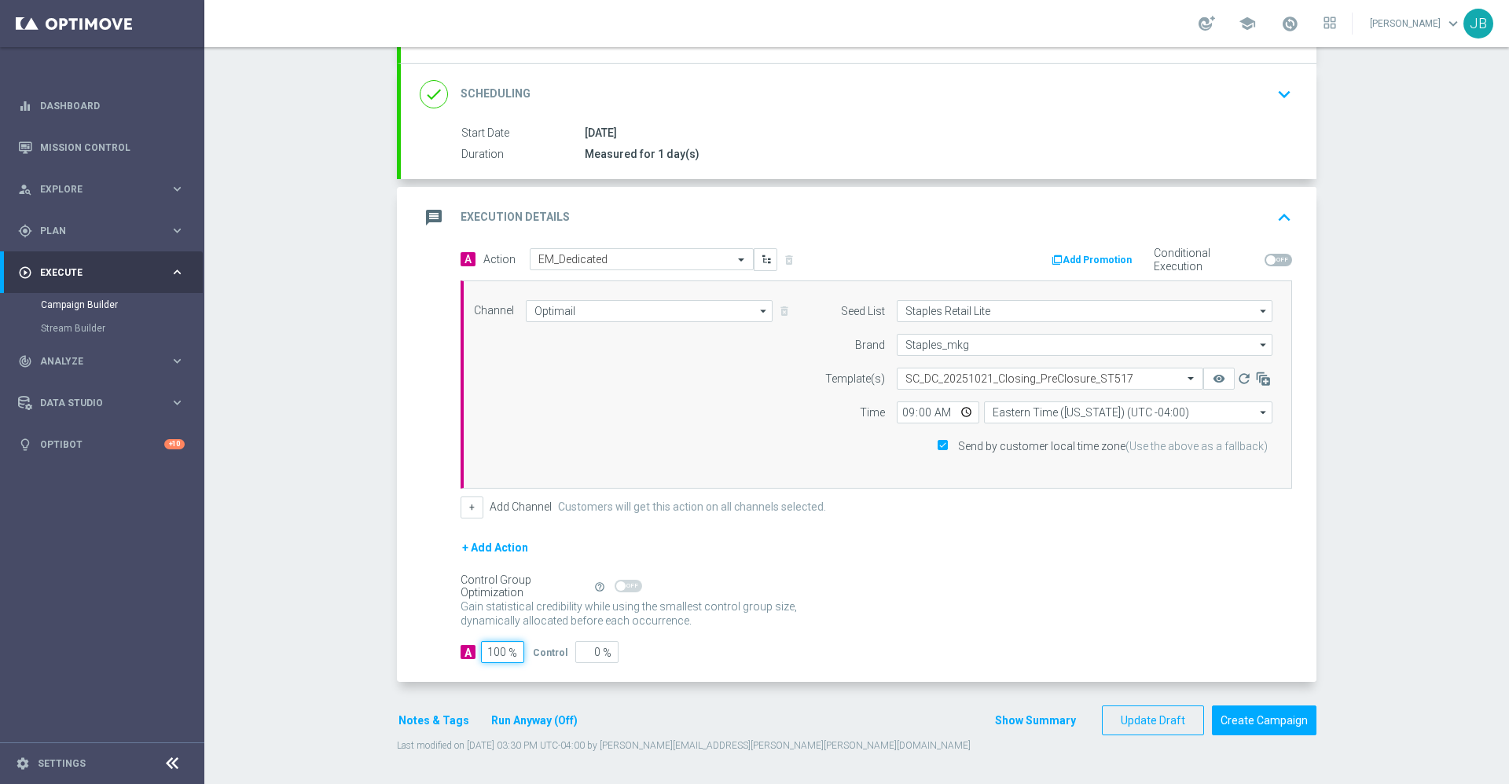
type input "100"
click at [814, 633] on form "A Action Select action EM_Dedicated delete_forever Add Promotion Conditional Ex…" at bounding box center [875, 455] width 831 height 415
click at [1146, 717] on button "Update Draft" at bounding box center [1153, 721] width 102 height 31
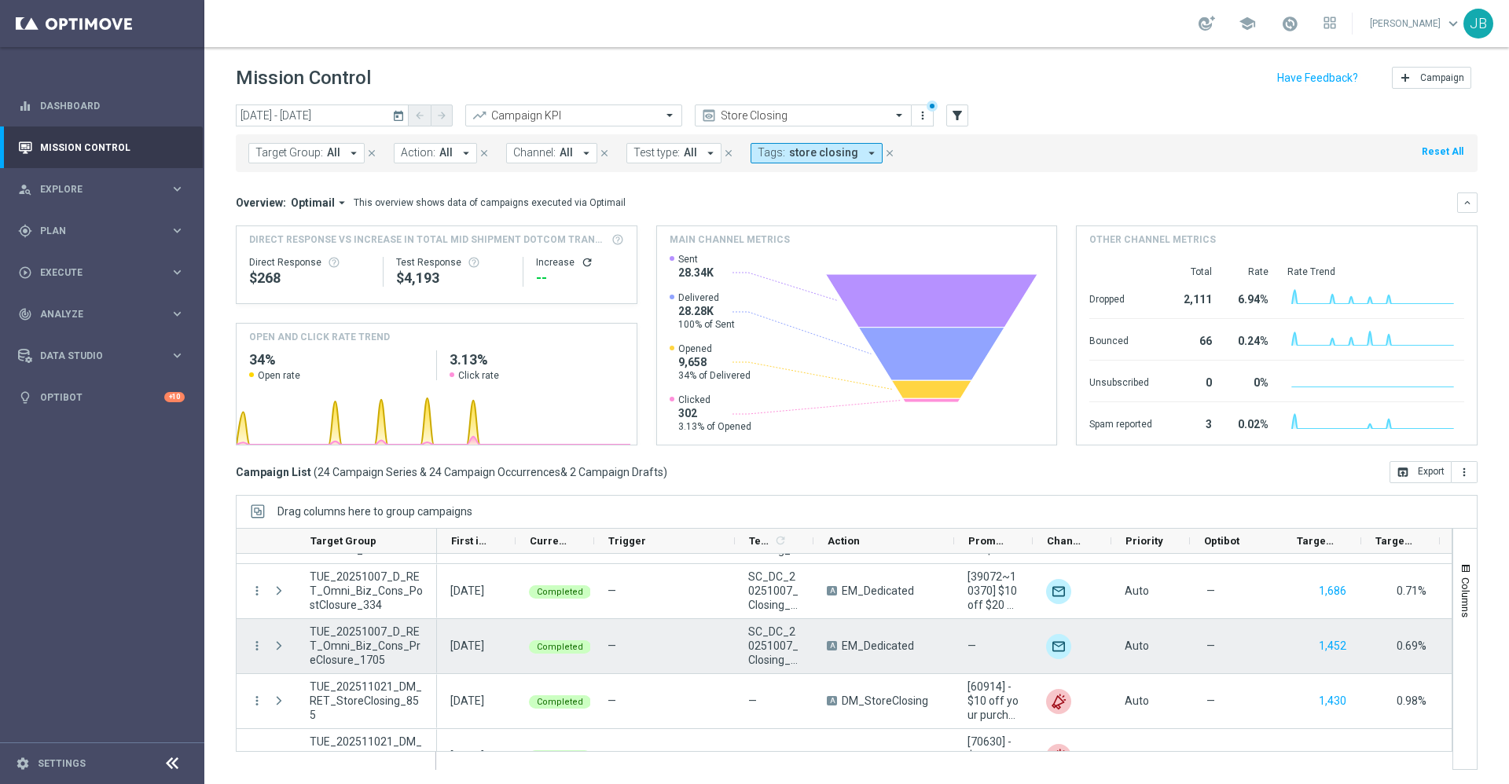
scroll to position [879, 0]
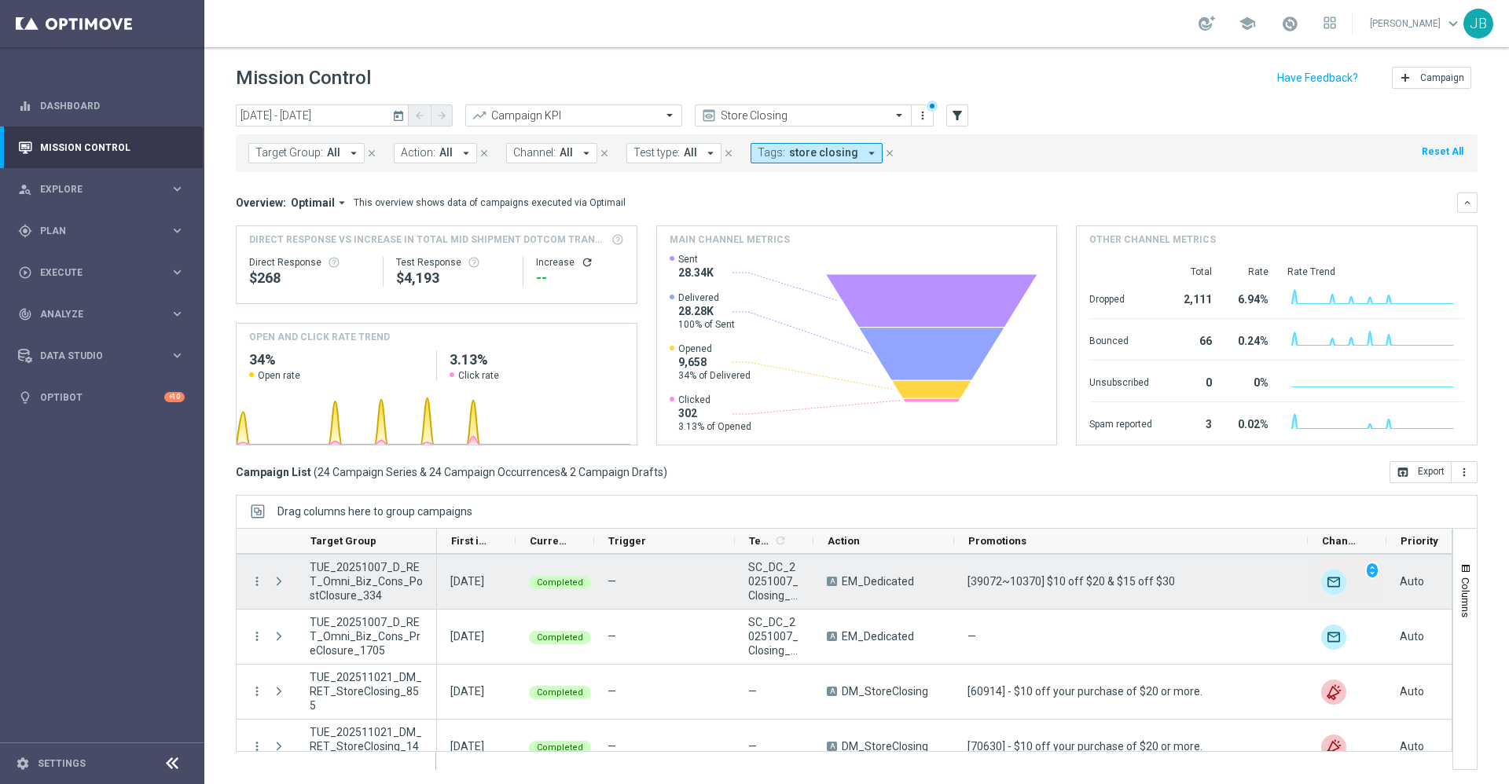
drag, startPoint x: 1032, startPoint y: 540, endPoint x: 1307, endPoint y: 566, distance: 277.0
click at [1307, 566] on div "Target Group" at bounding box center [844, 649] width 1216 height 242
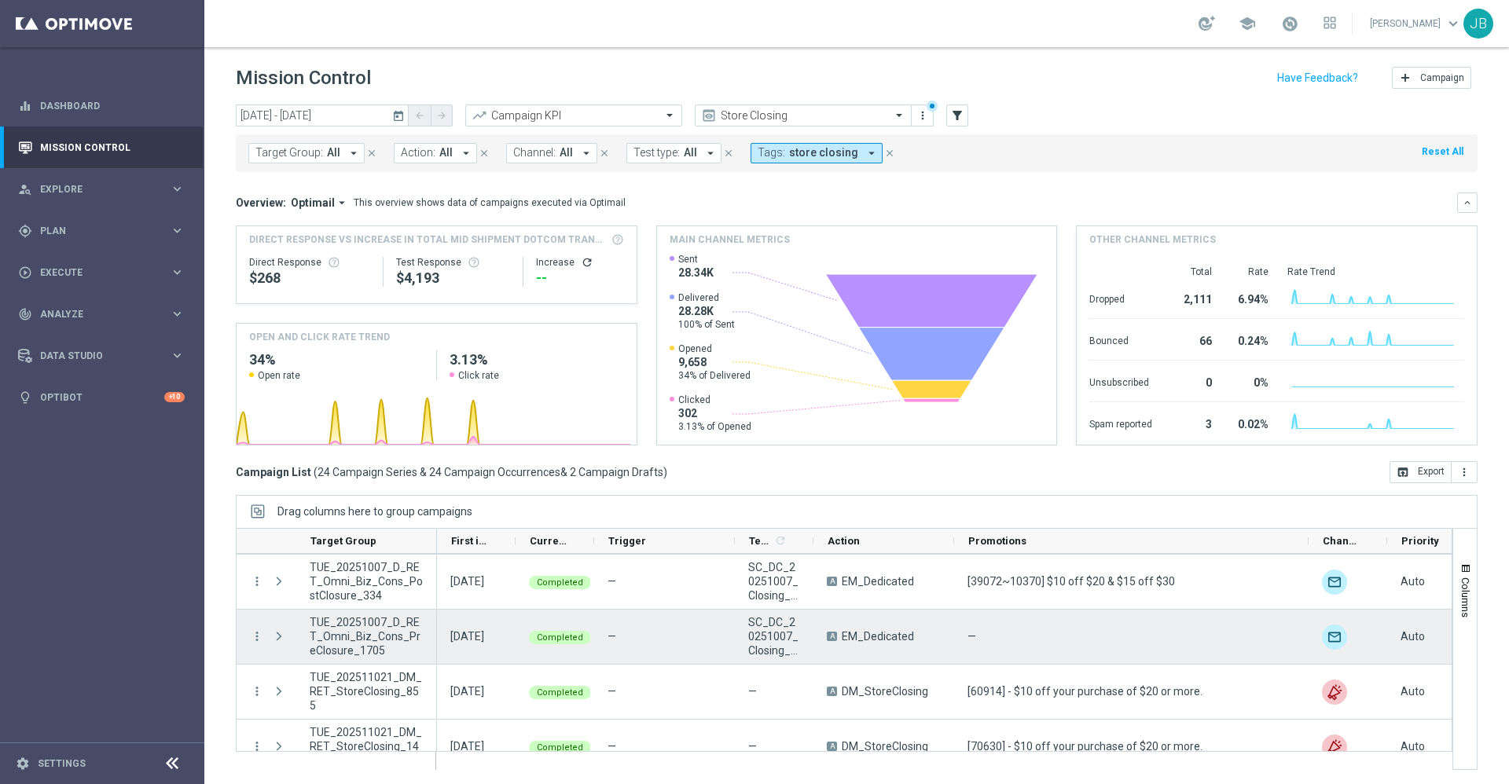
scroll to position [867, 0]
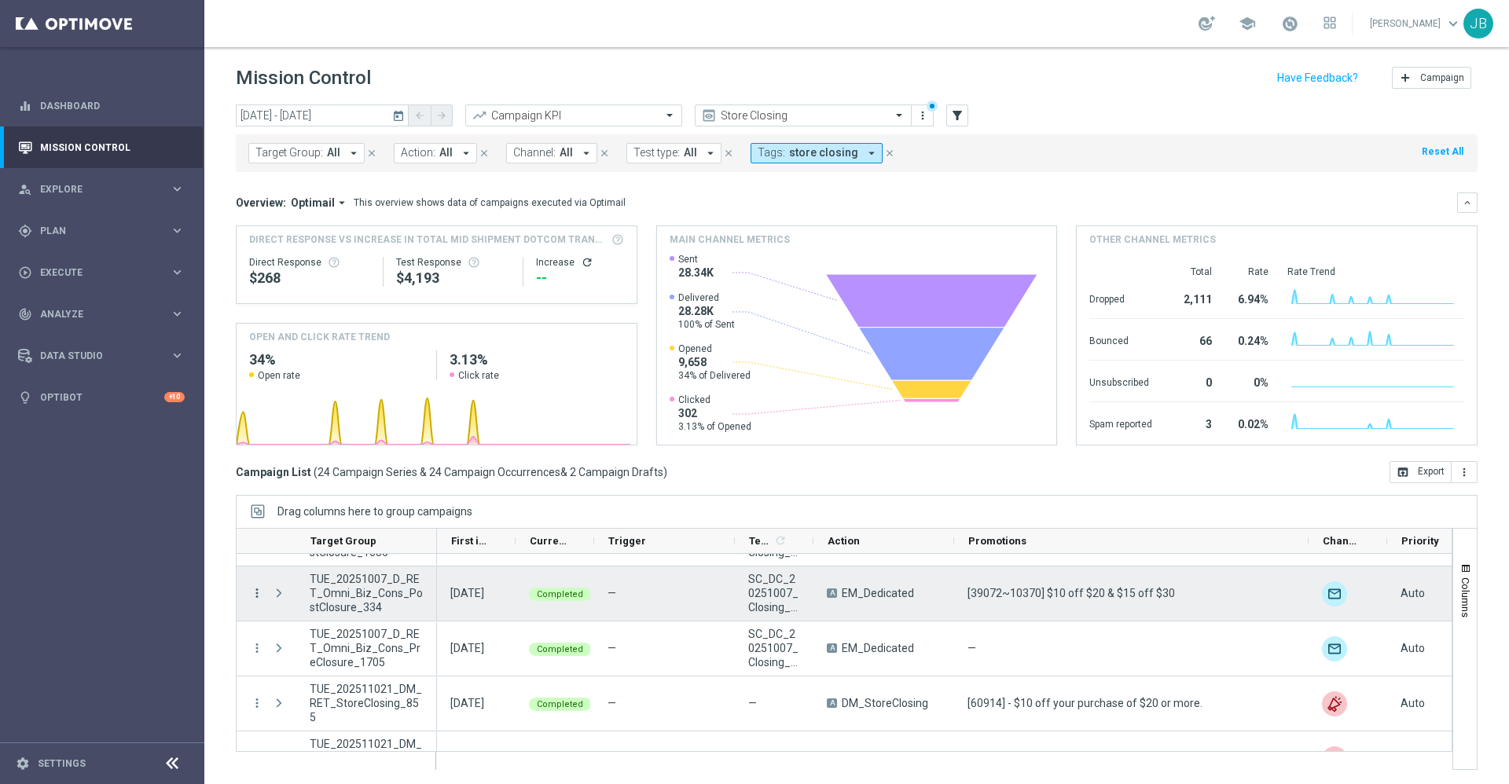
click at [254, 592] on icon "more_vert" at bounding box center [257, 593] width 14 height 14
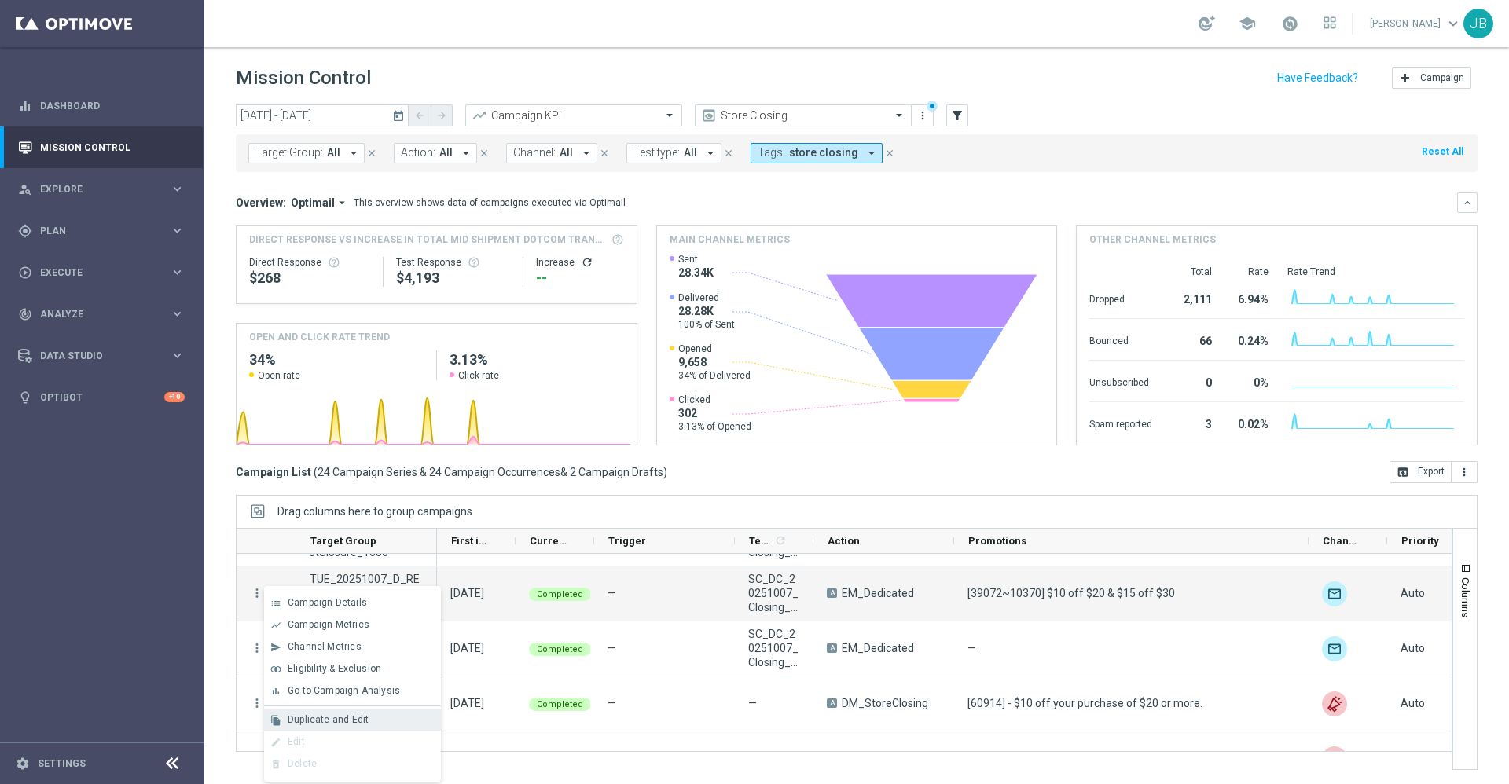
click at [313, 721] on span "Duplicate and Edit" at bounding box center [328, 719] width 81 height 11
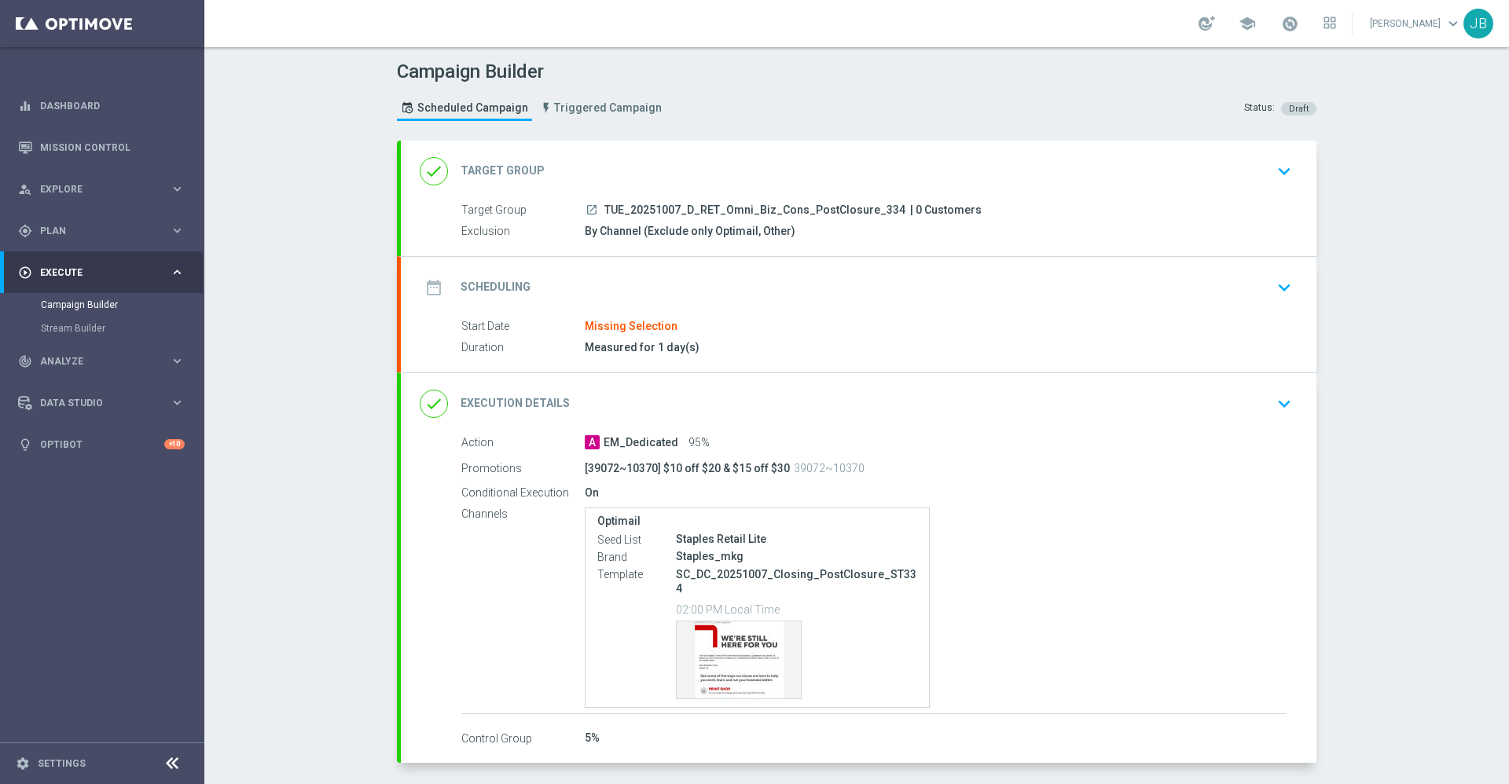
click at [500, 167] on h2 "Target Group" at bounding box center [502, 170] width 84 height 15
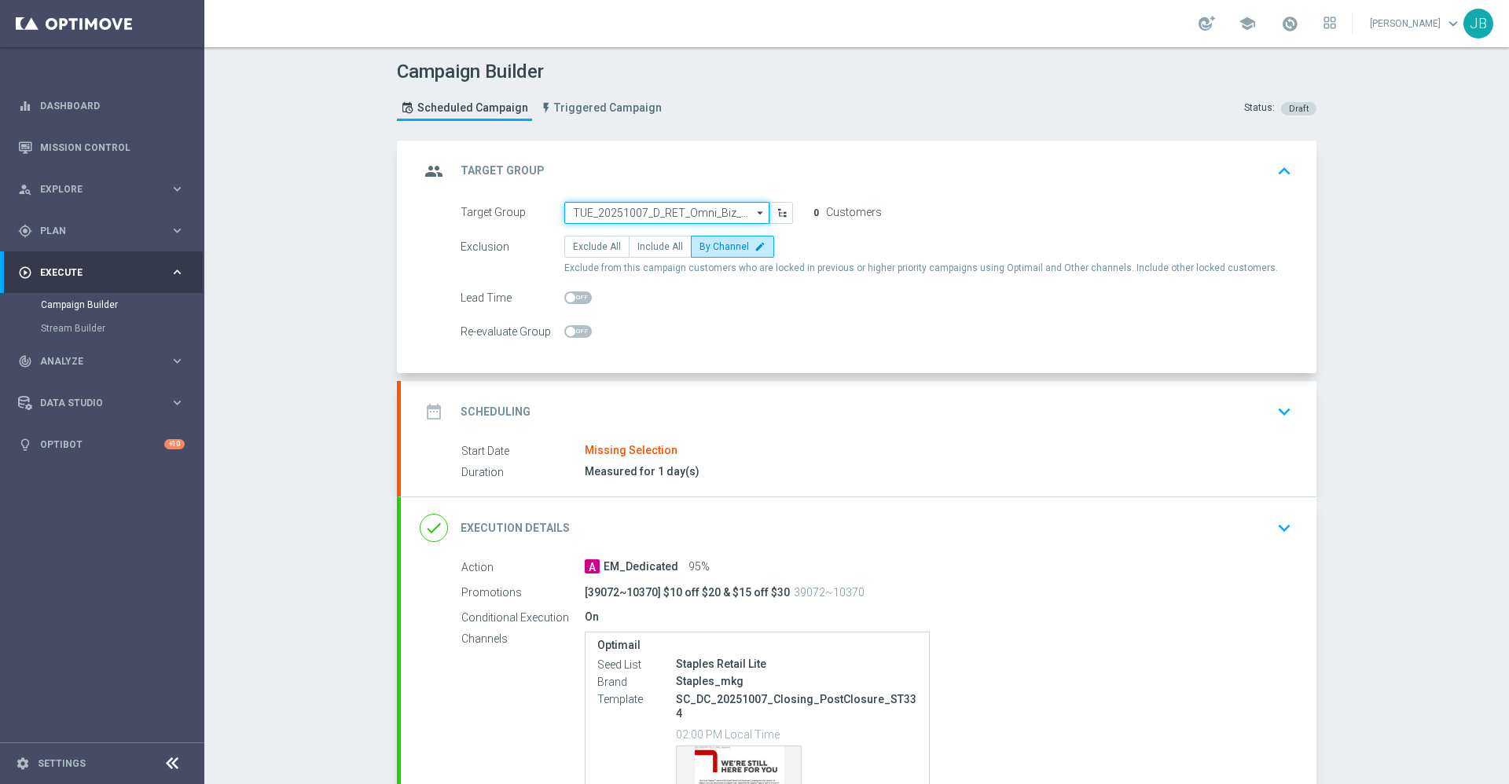
click at [676, 208] on input "TUE_20251007_D_RET_Omni_Biz_Cons_PostClosure_334" at bounding box center [666, 213] width 205 height 22
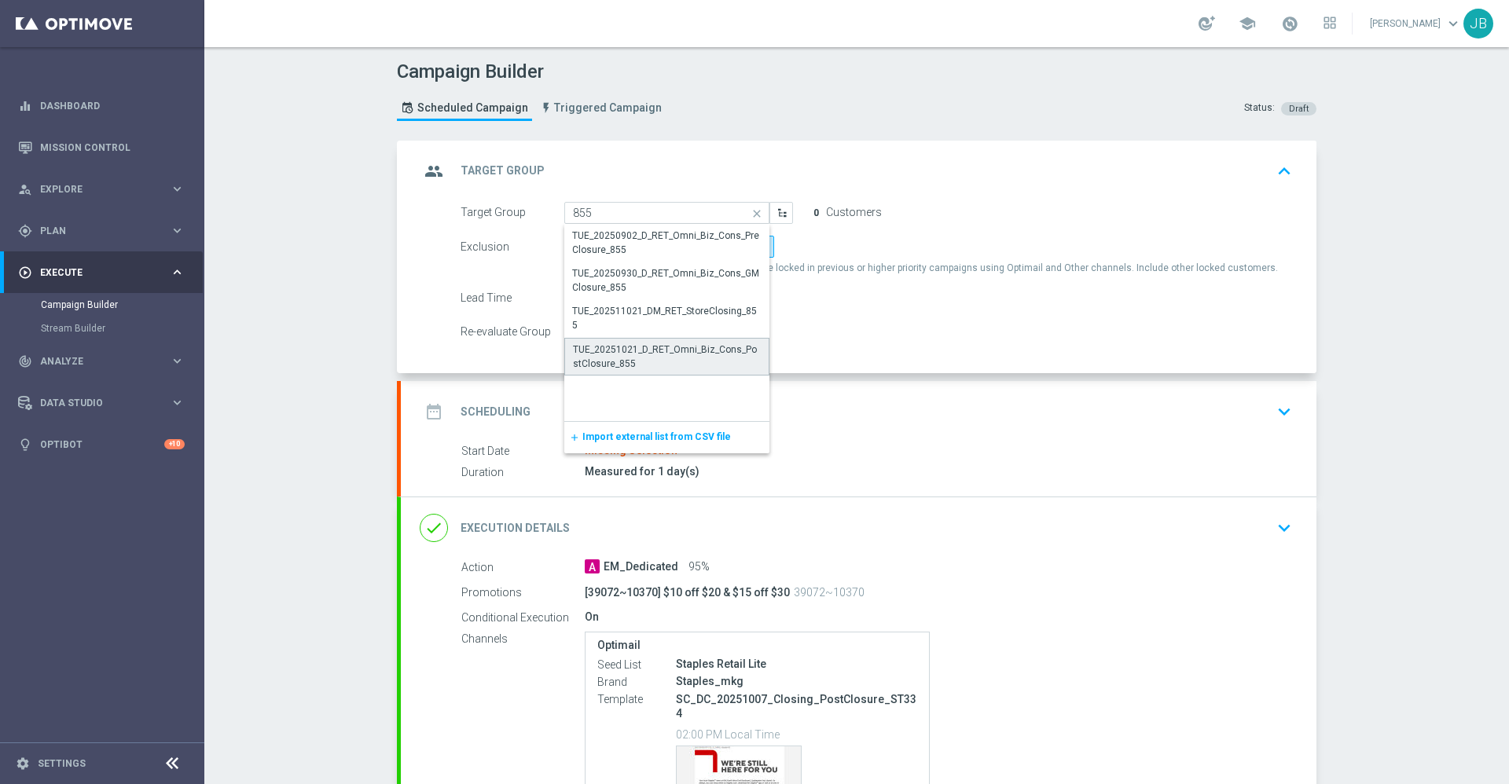
click at [651, 357] on div "TUE_20251021_D_RET_Omni_Biz_Cons_PostClosure_855" at bounding box center [667, 357] width 188 height 28
type input "TUE_20251021_D_RET_Omni_Biz_Cons_PostClosure_855"
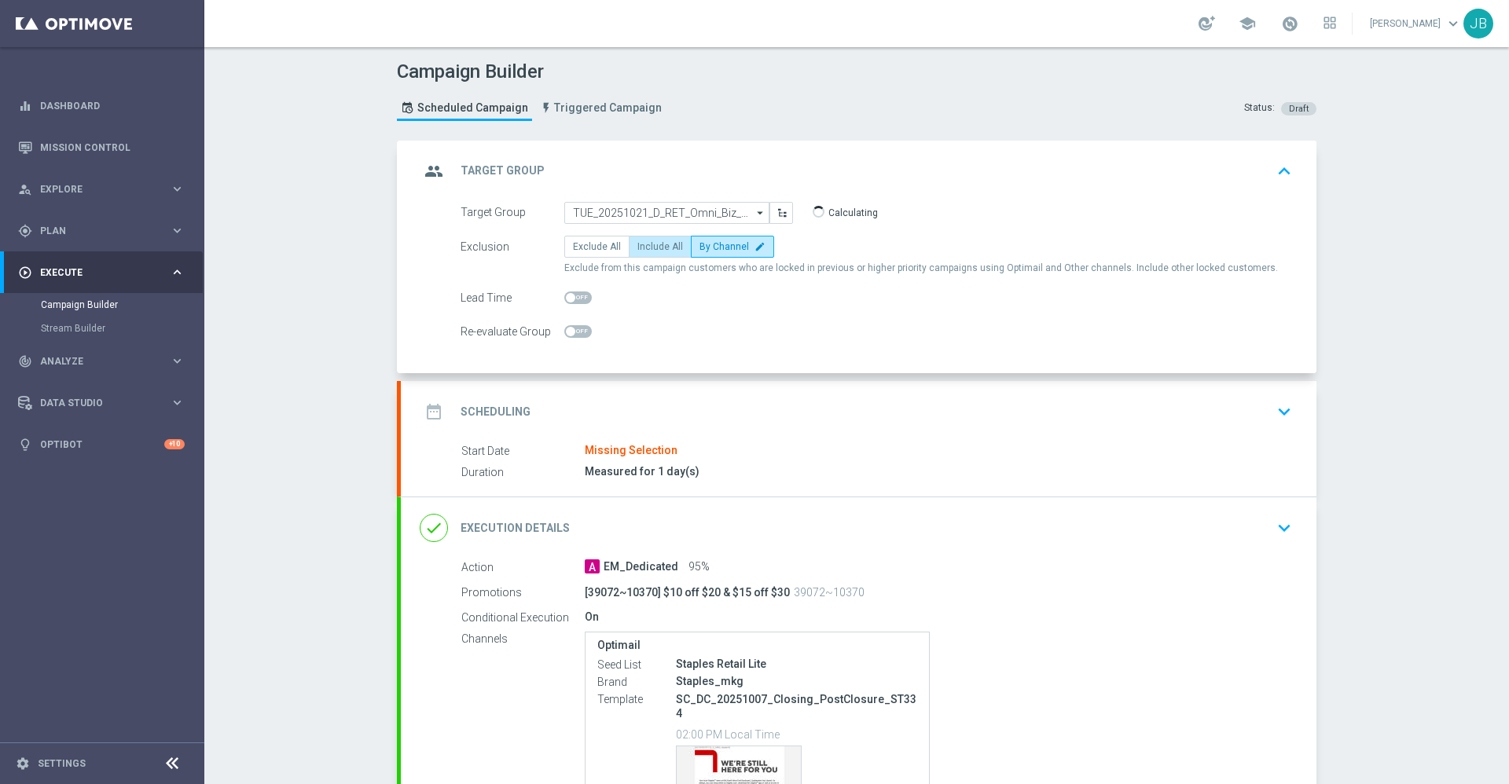
click at [639, 246] on span "Include All" at bounding box center [660, 246] width 46 height 11
click at [639, 246] on input "Include All" at bounding box center [642, 249] width 10 height 10
radio input "true"
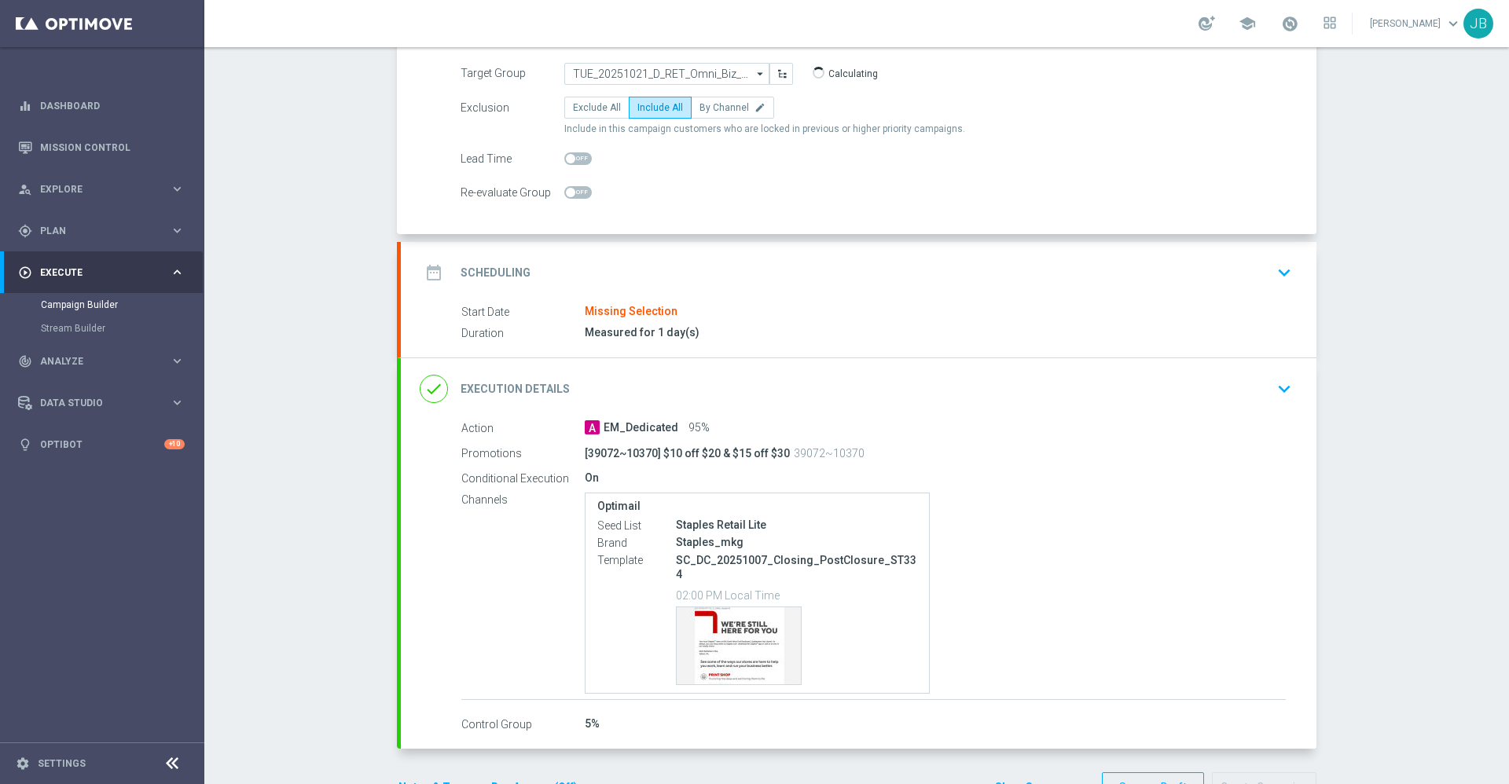
scroll to position [141, 0]
click at [487, 272] on h2 "Scheduling" at bounding box center [495, 270] width 70 height 15
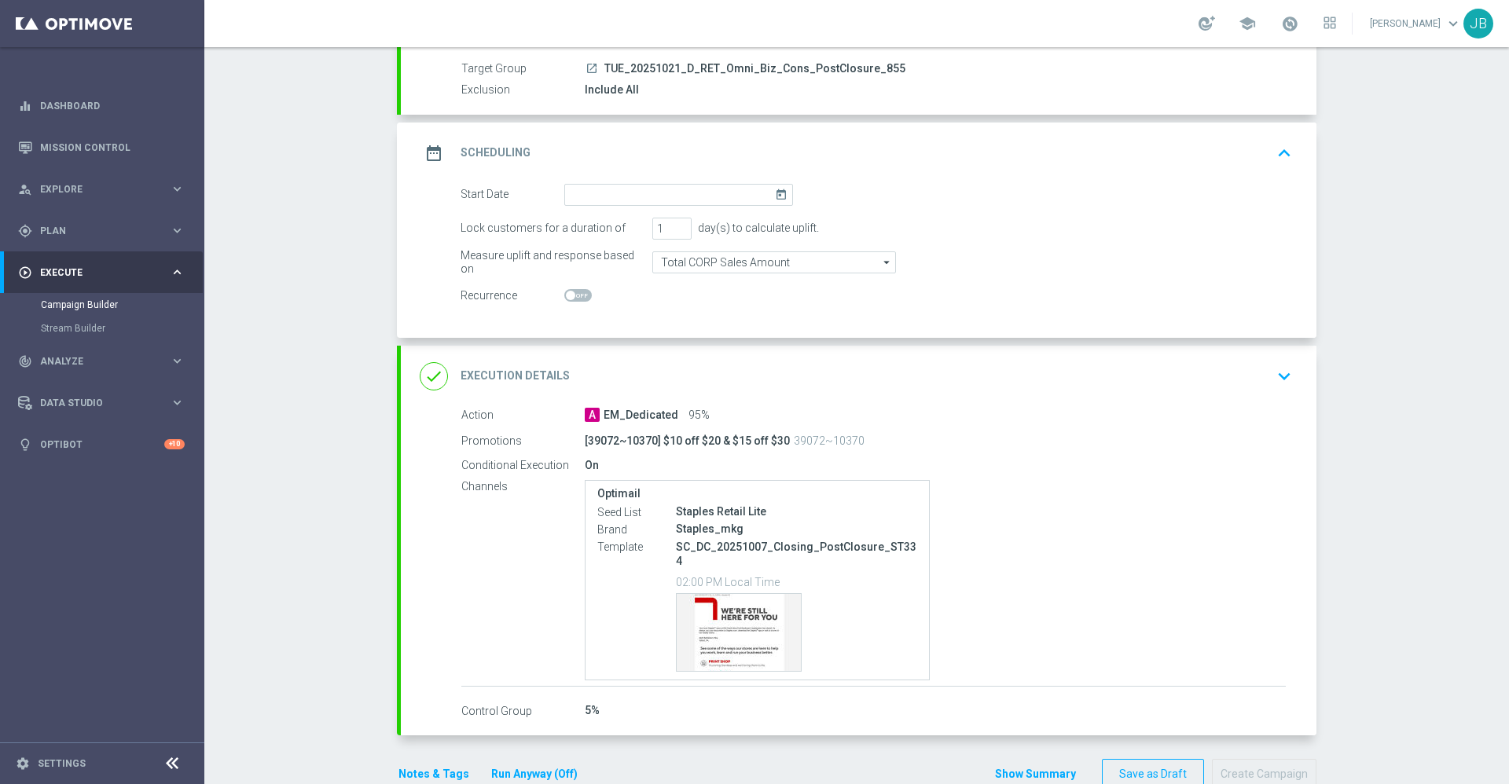
click at [776, 193] on icon "today" at bounding box center [784, 192] width 18 height 17
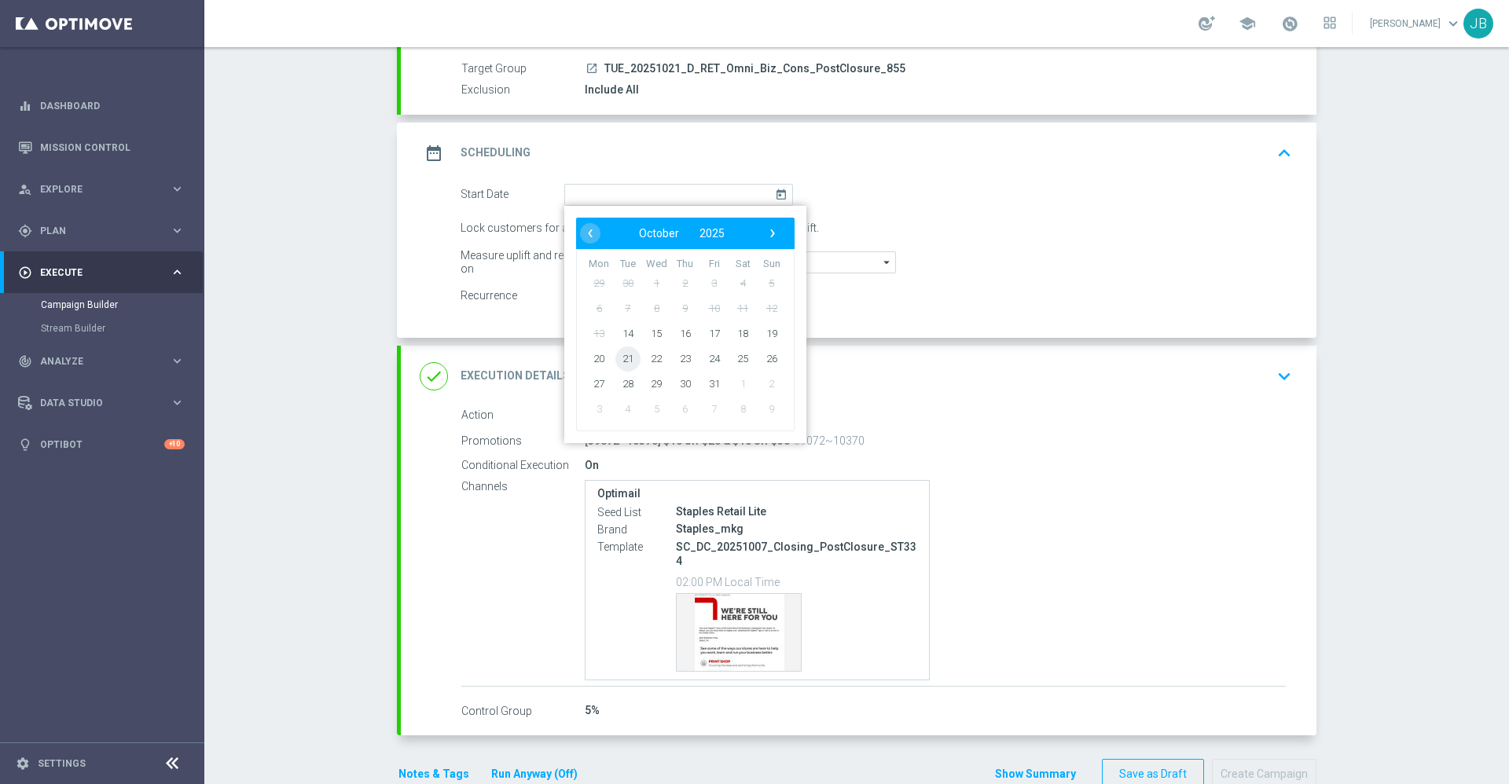
click at [621, 355] on span "21" at bounding box center [627, 358] width 25 height 25
type input "[DATE]"
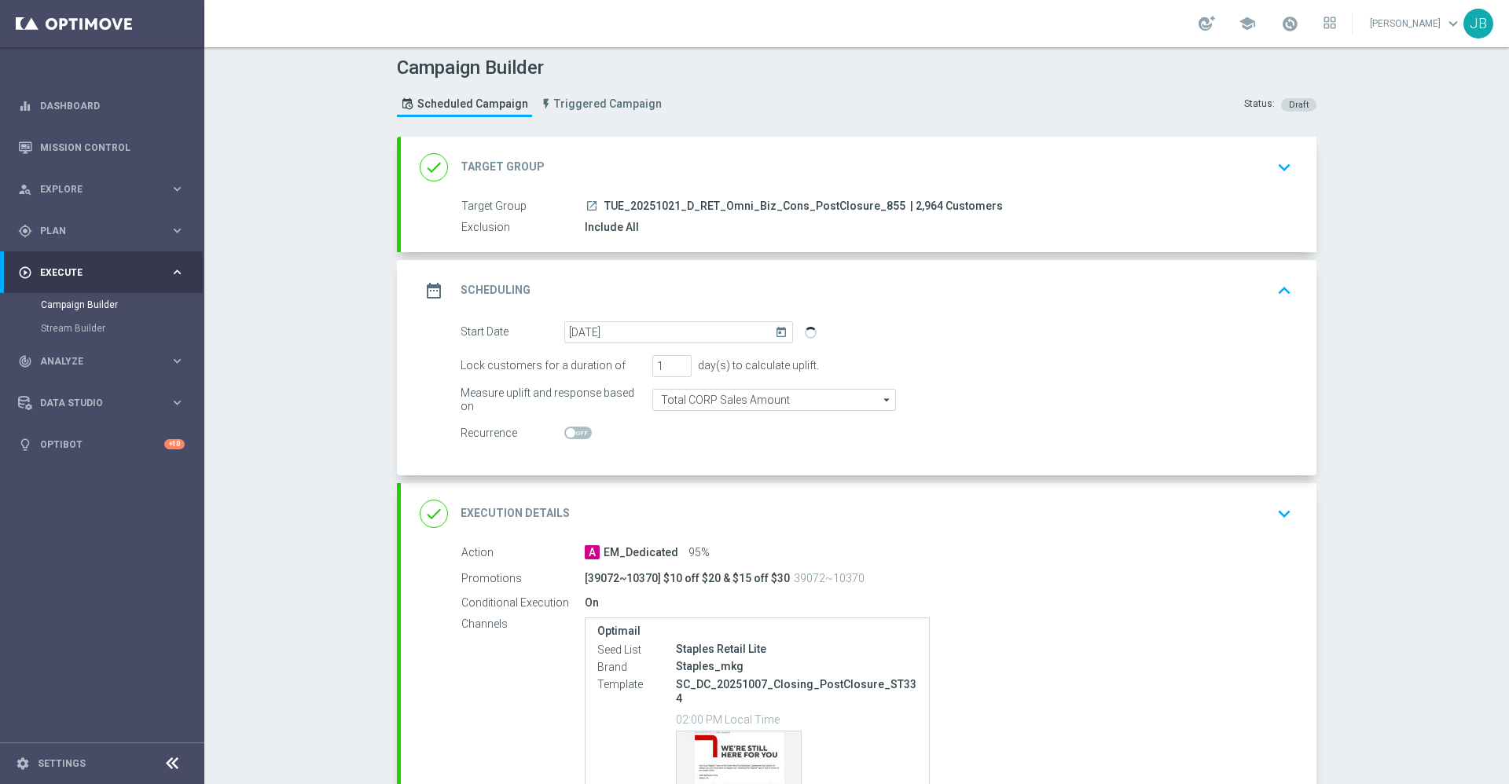
scroll to position [0, 0]
click at [504, 519] on h2 "Execution Details" at bounding box center [514, 517] width 109 height 15
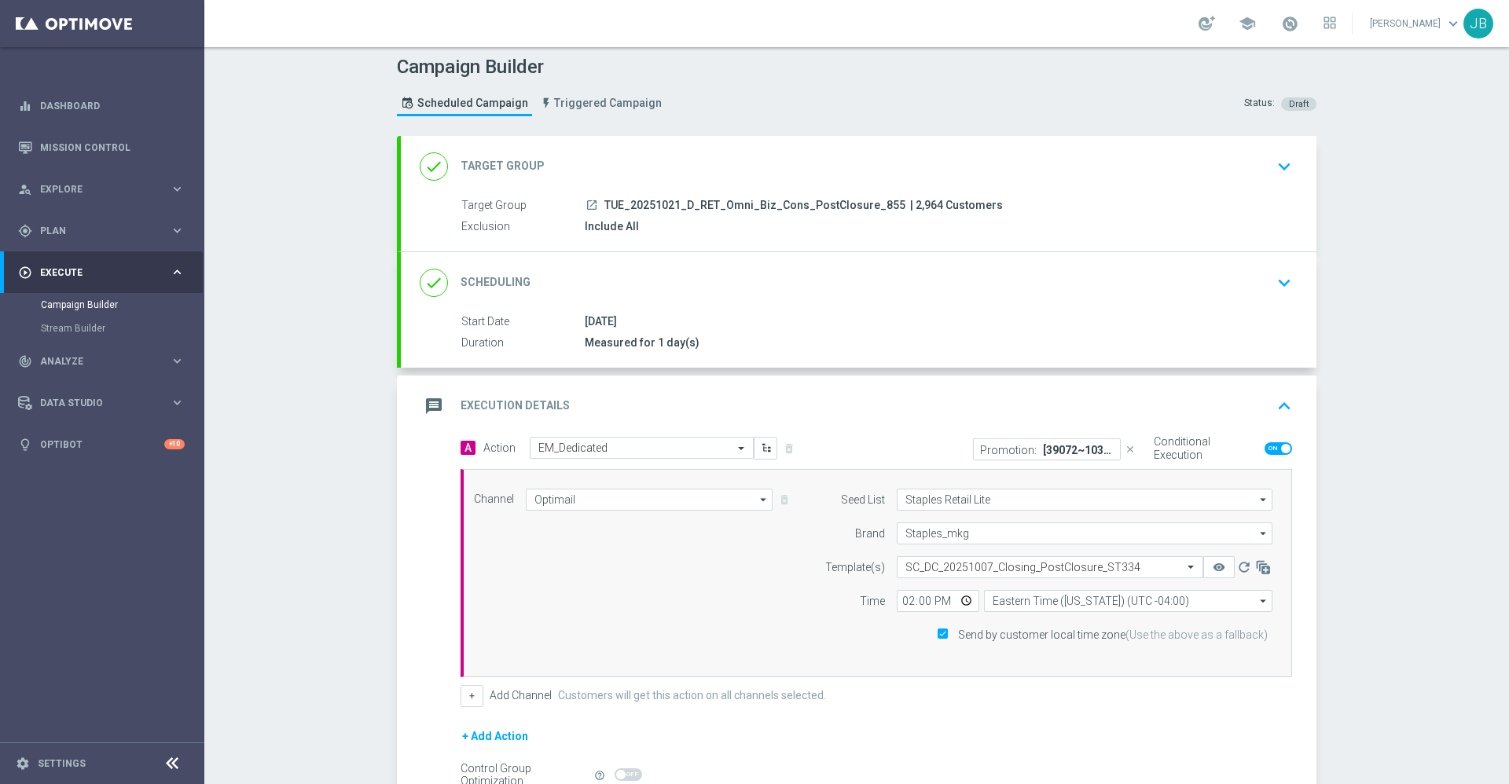
scroll to position [9, 0]
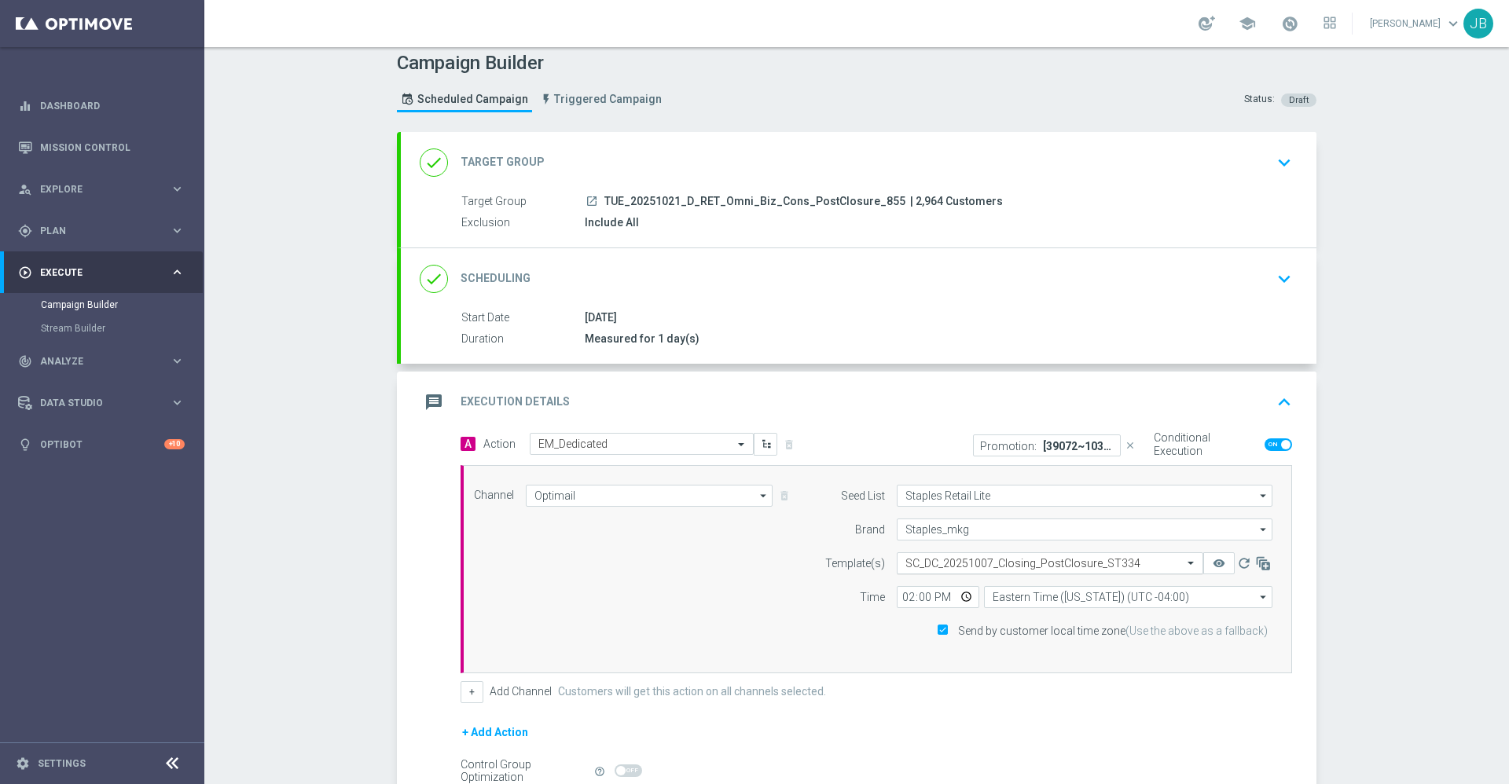
click at [966, 558] on input "text" at bounding box center [1034, 563] width 258 height 13
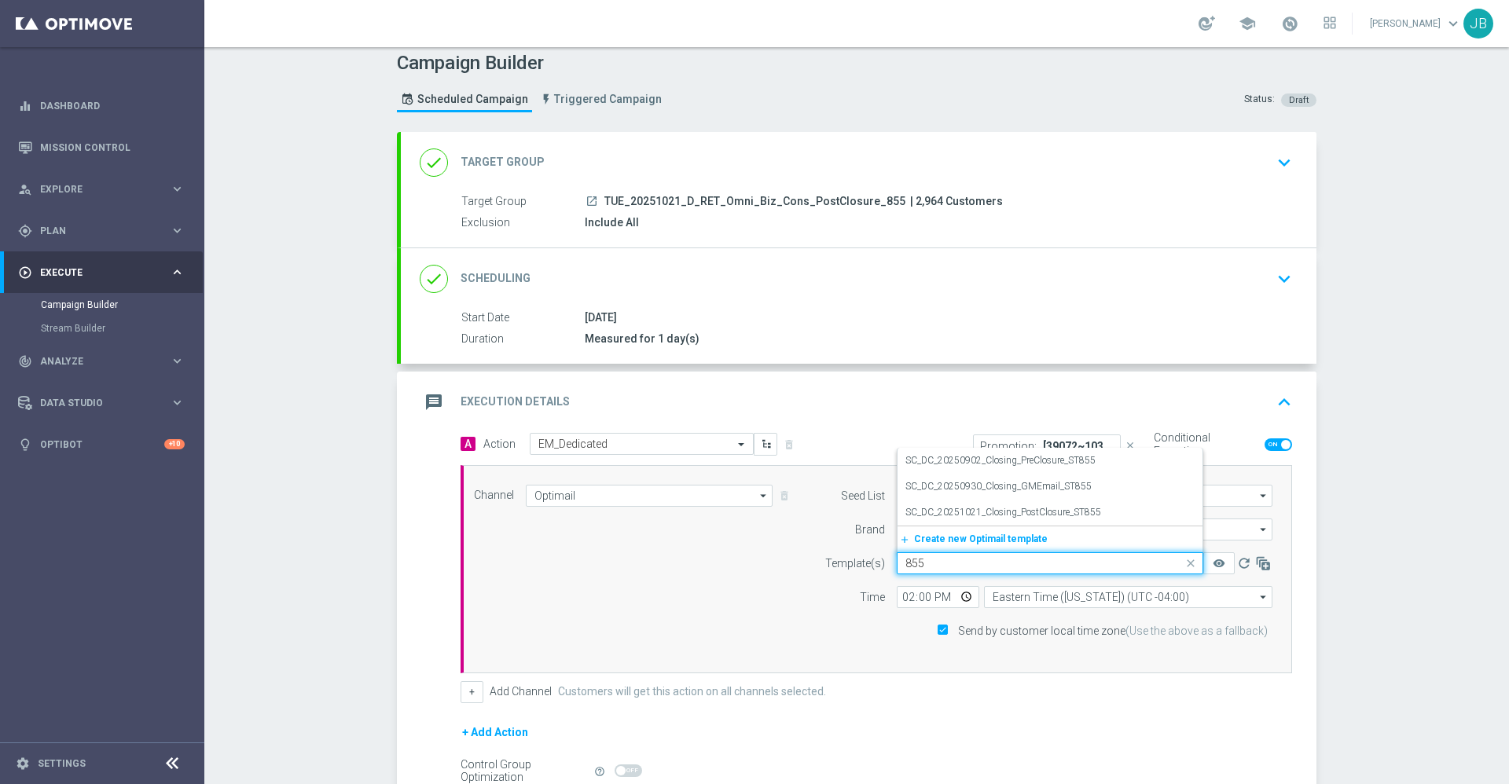
scroll to position [0, 0]
click at [976, 515] on label "SC_DC_20251021_Closing_PostClosure_ST855" at bounding box center [1003, 512] width 196 height 13
type input "855"
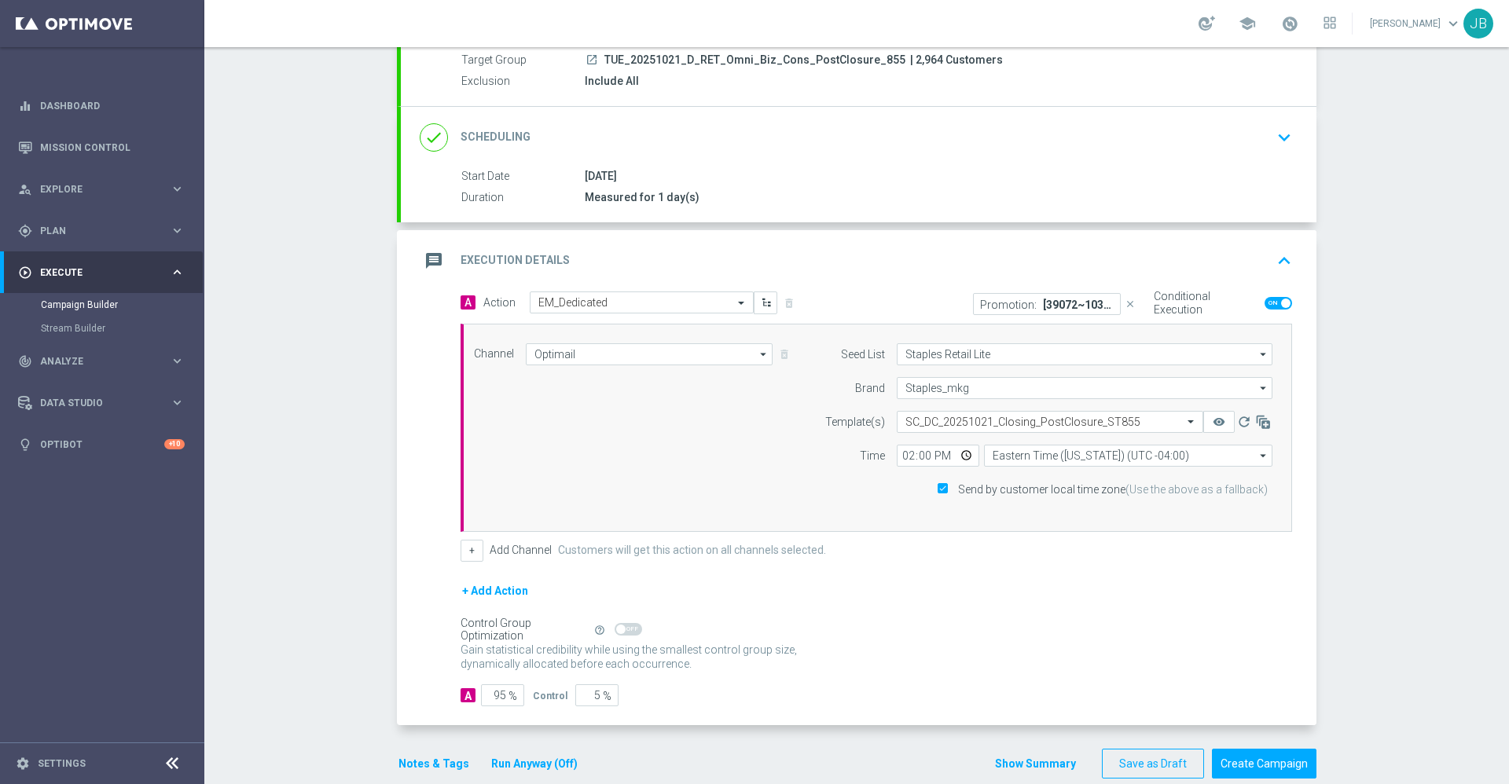
scroll to position [176, 0]
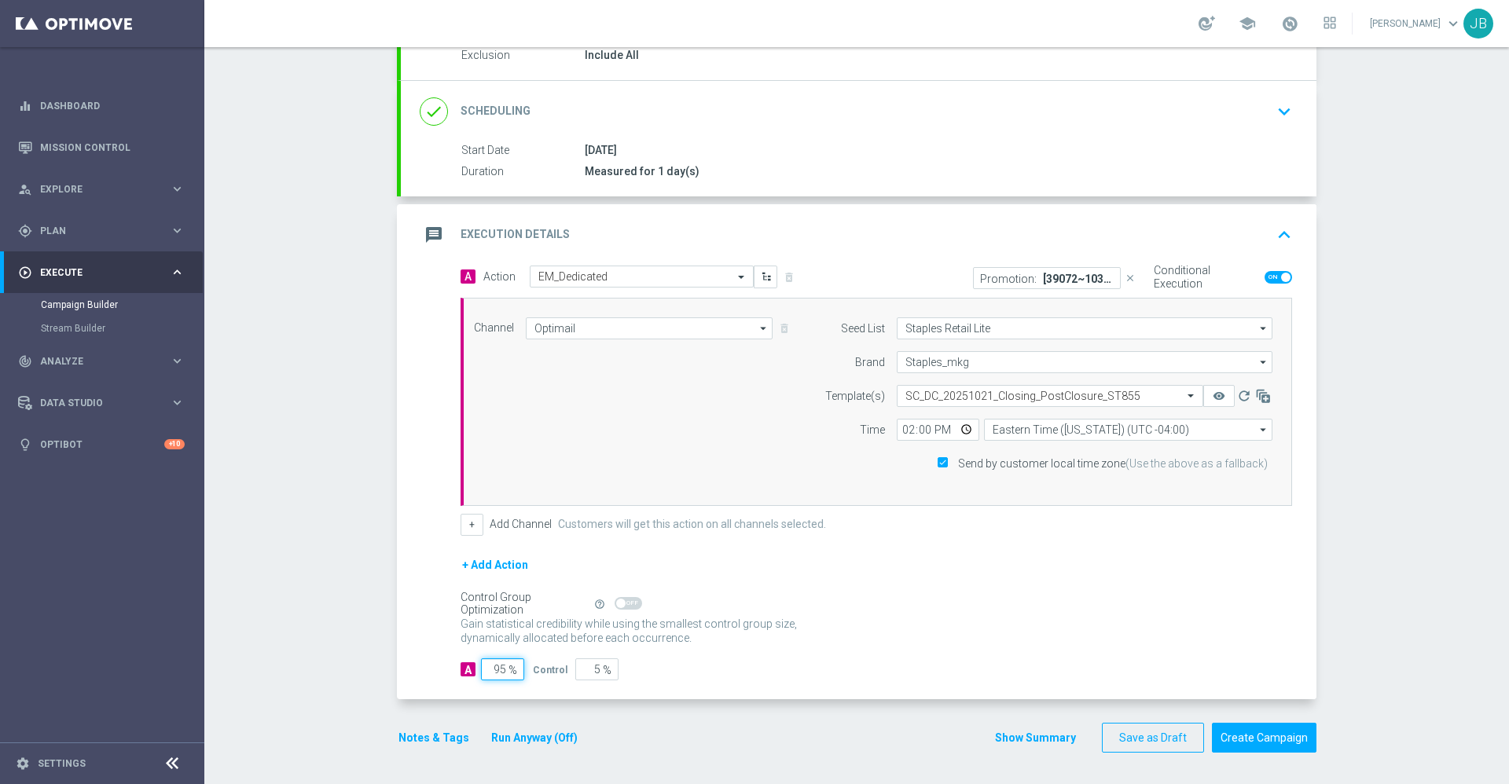
click at [494, 662] on input "95" at bounding box center [502, 669] width 43 height 22
type input "9"
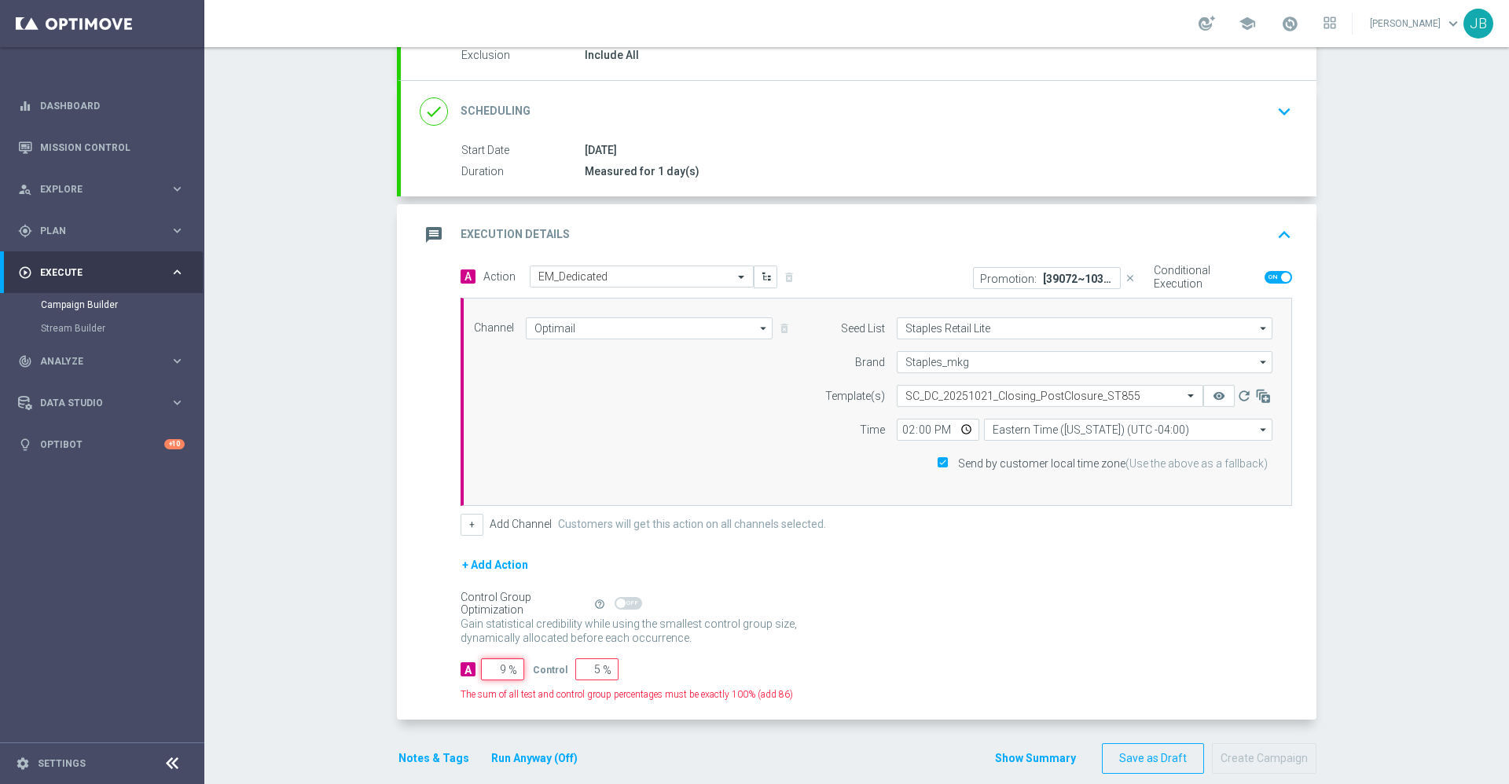
type input "91"
type input "100"
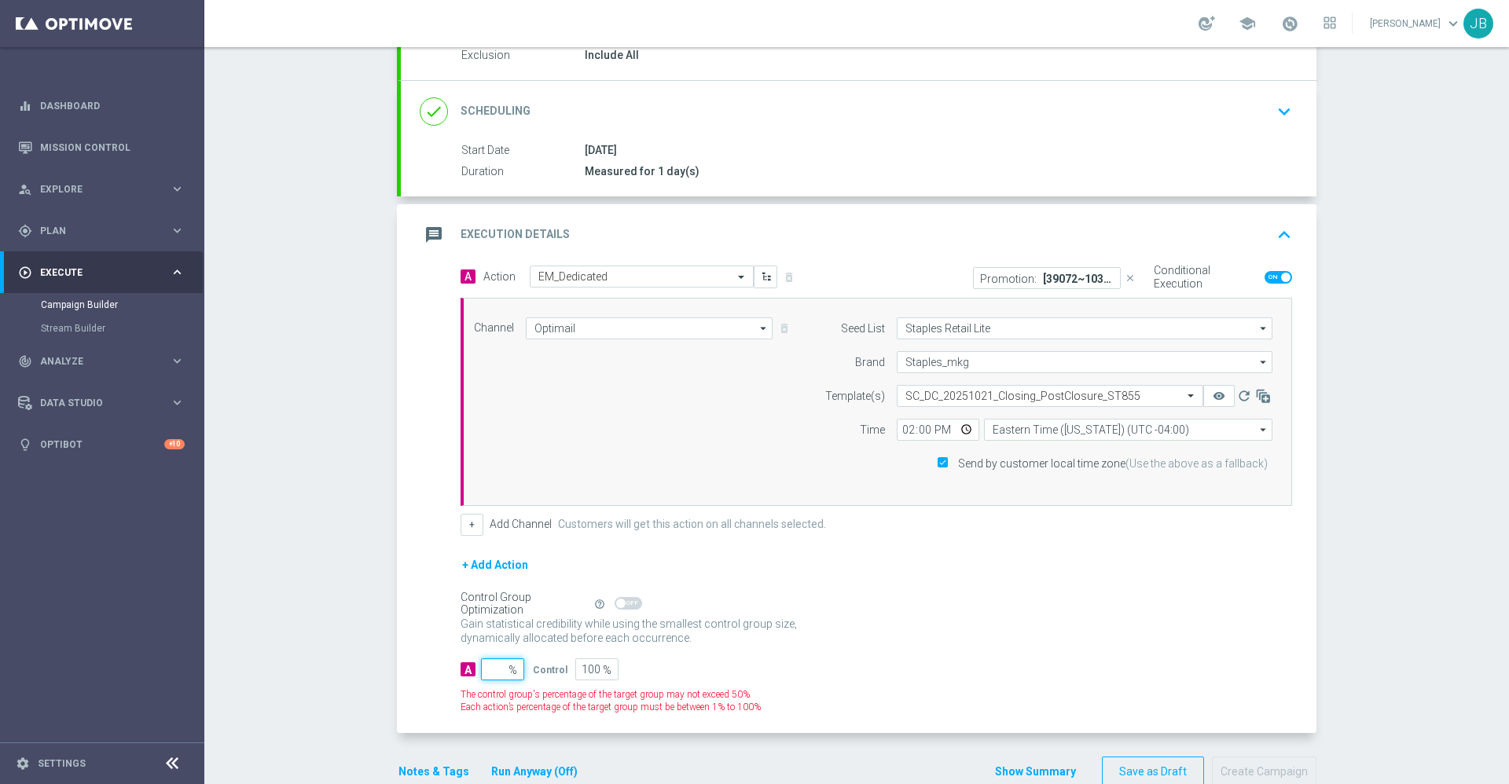
type input "1"
type input "99"
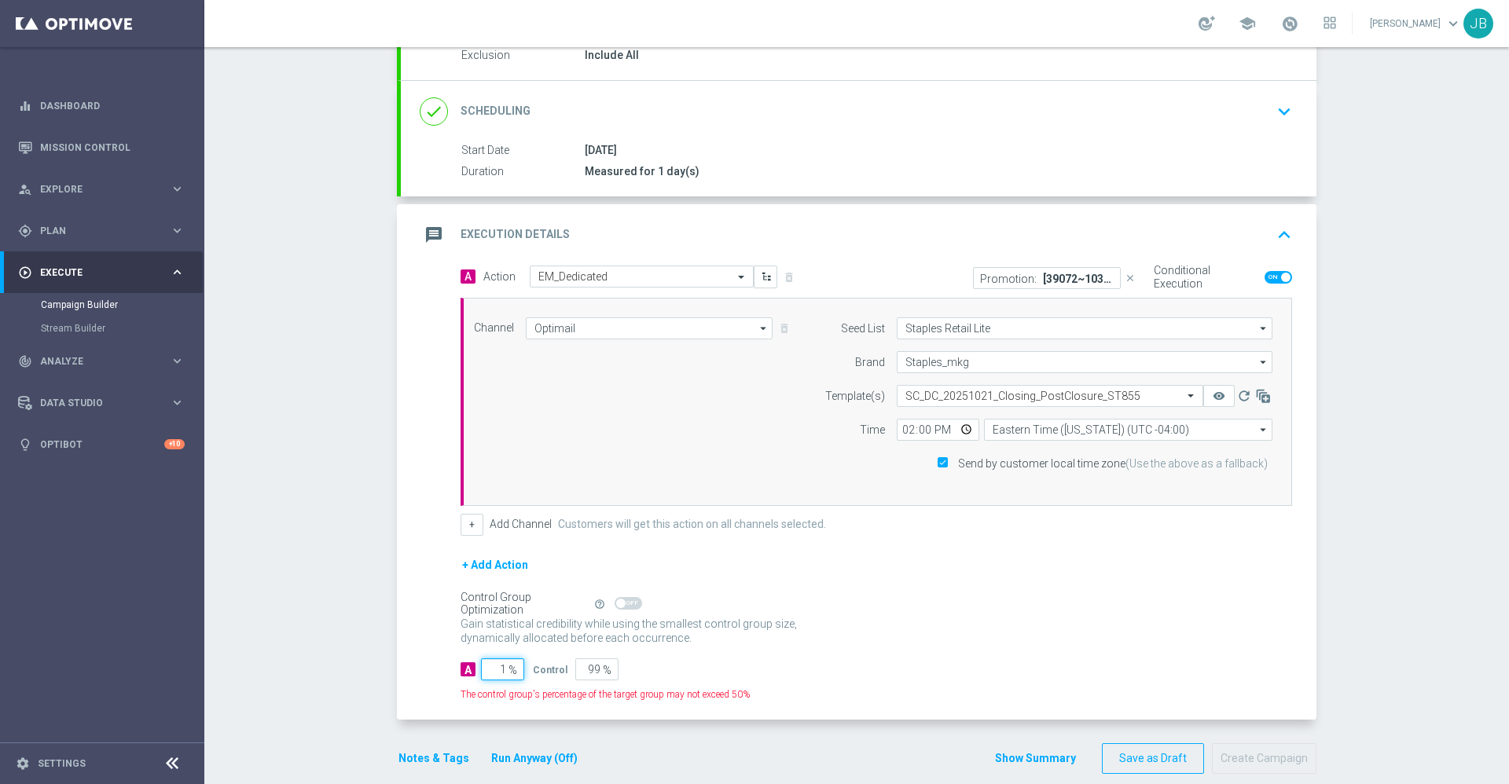
type input "10"
type input "90"
type input "100"
type input "0"
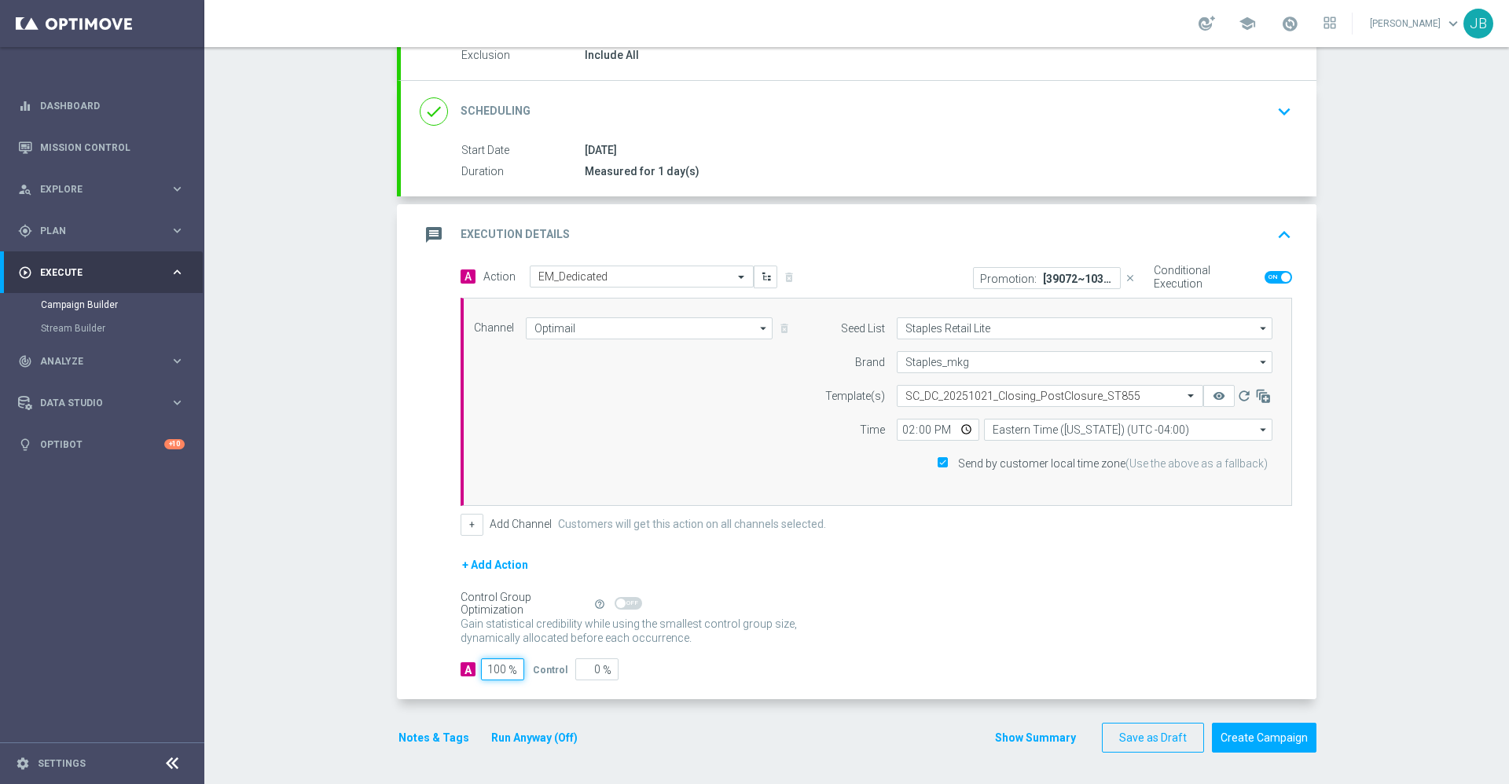
type input "100"
click at [1056, 276] on p "[39072~10370] $10 off $20 & $15 off $30" at bounding box center [1078, 278] width 71 height 13
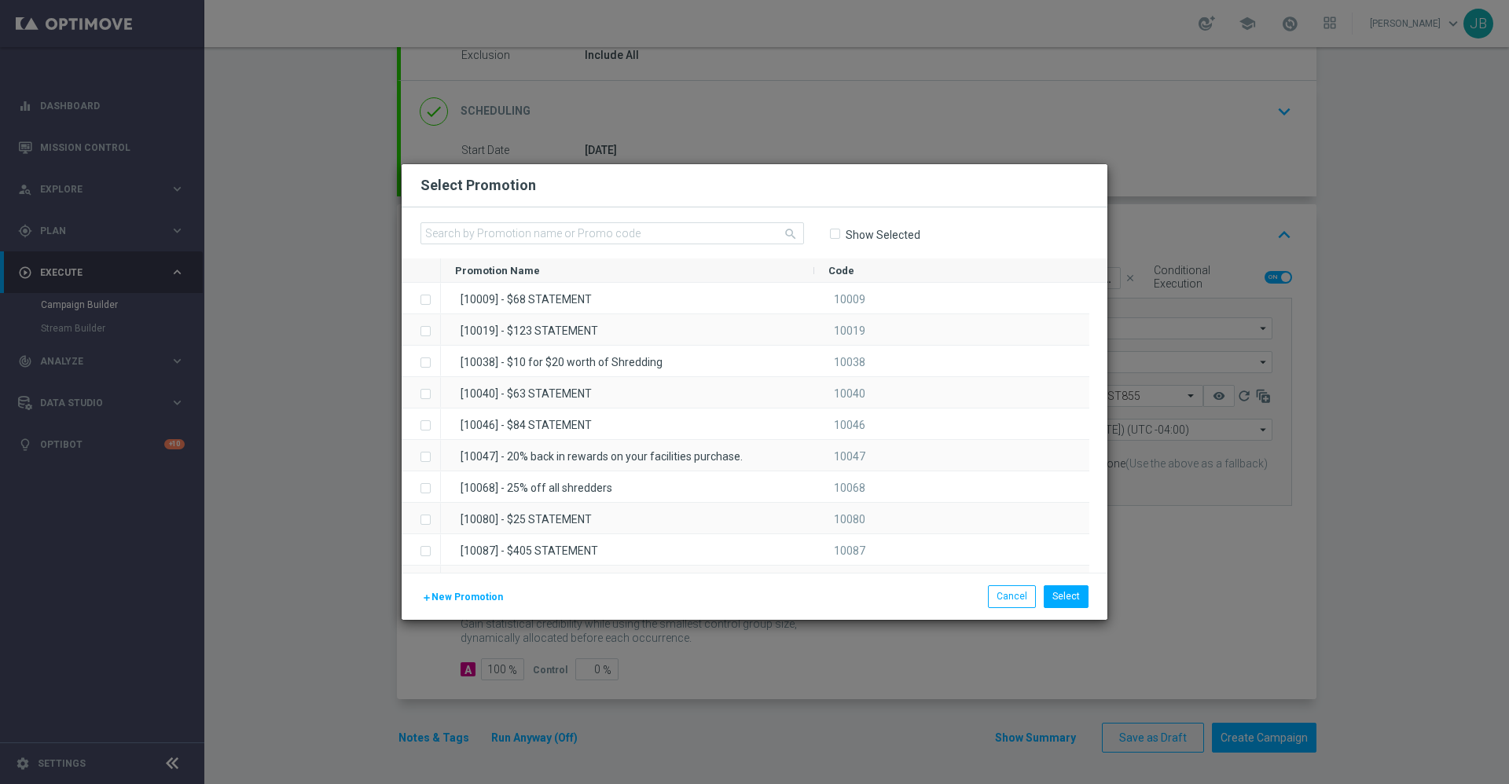
click at [832, 234] on input "Show Selected" at bounding box center [834, 234] width 10 height 10
checkbox input "true"
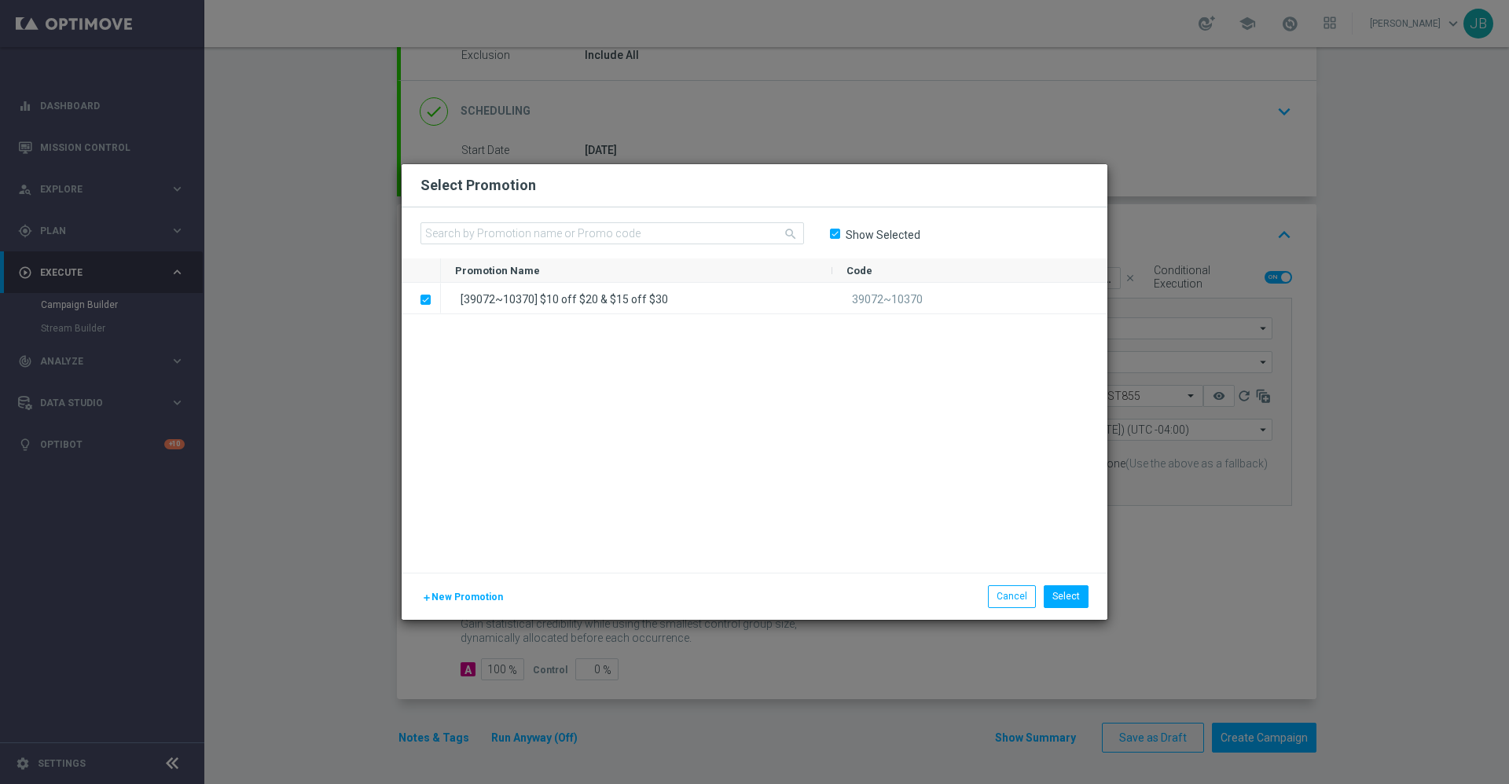
click at [478, 596] on span "New Promotion" at bounding box center [466, 597] width 71 height 11
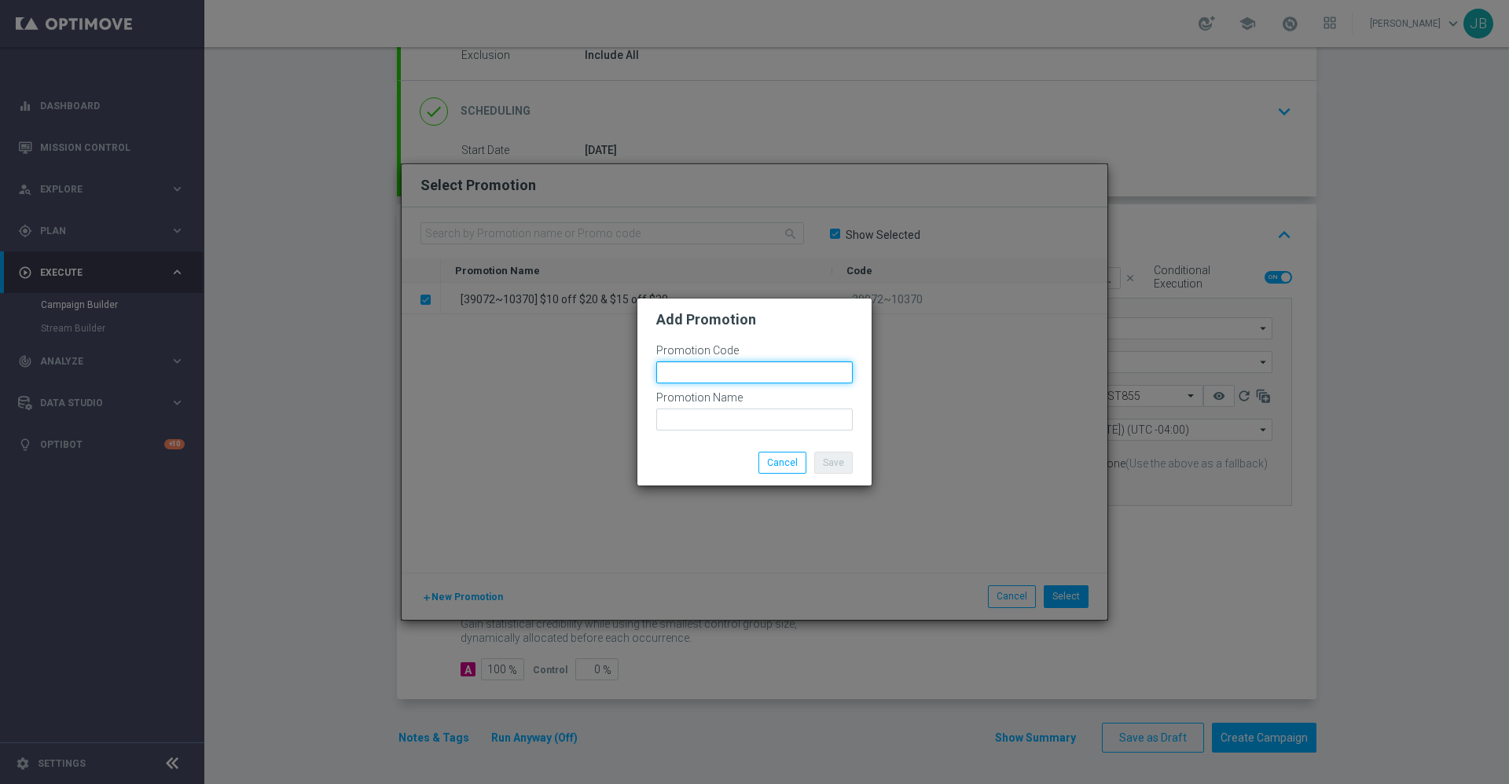
click at [692, 372] on input "text" at bounding box center [754, 372] width 196 height 22
type input "37280~58479"
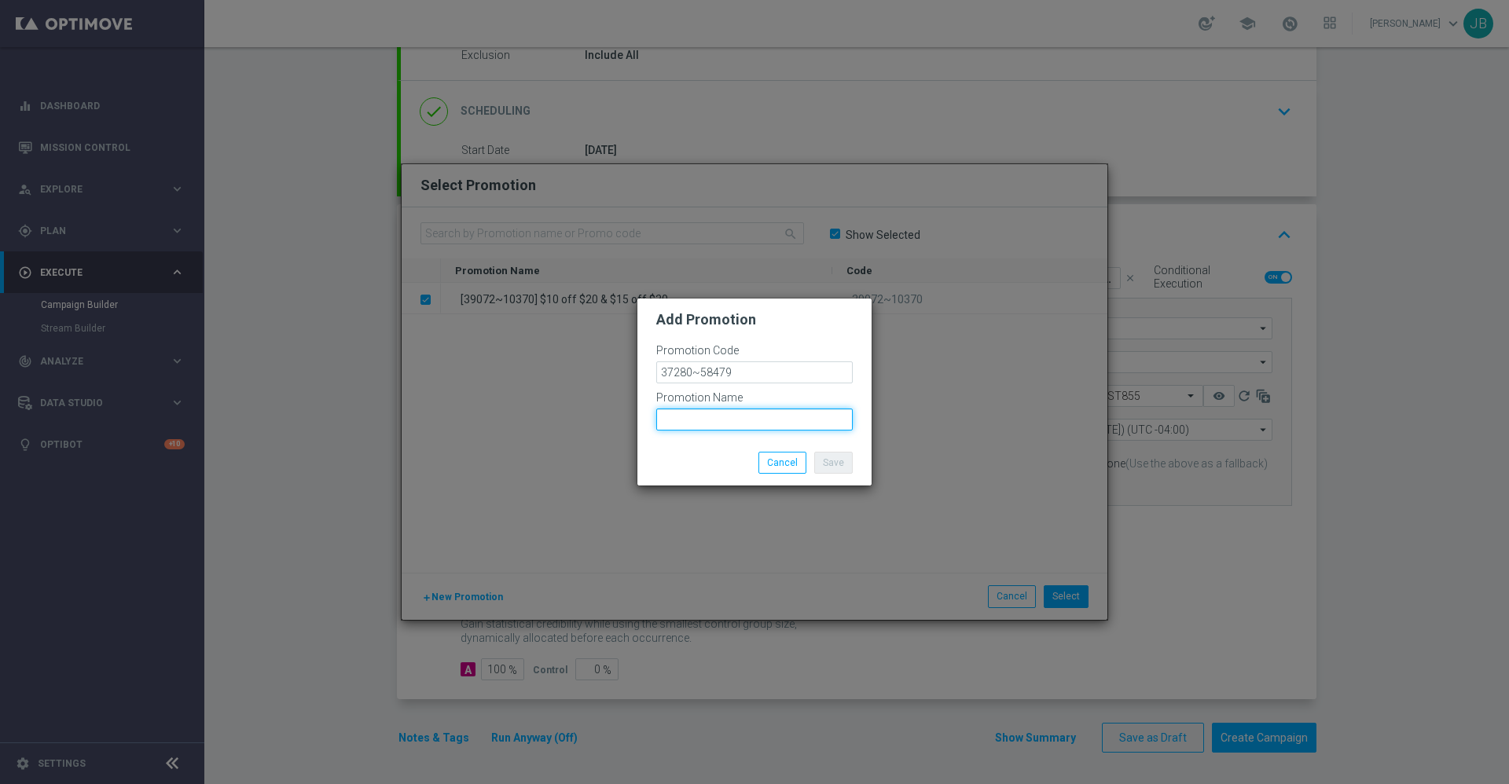
click at [746, 413] on input "text" at bounding box center [754, 420] width 196 height 22
type input "{"
type input "[37280 ~ 58479] $10 off $20 & $15 off $30"
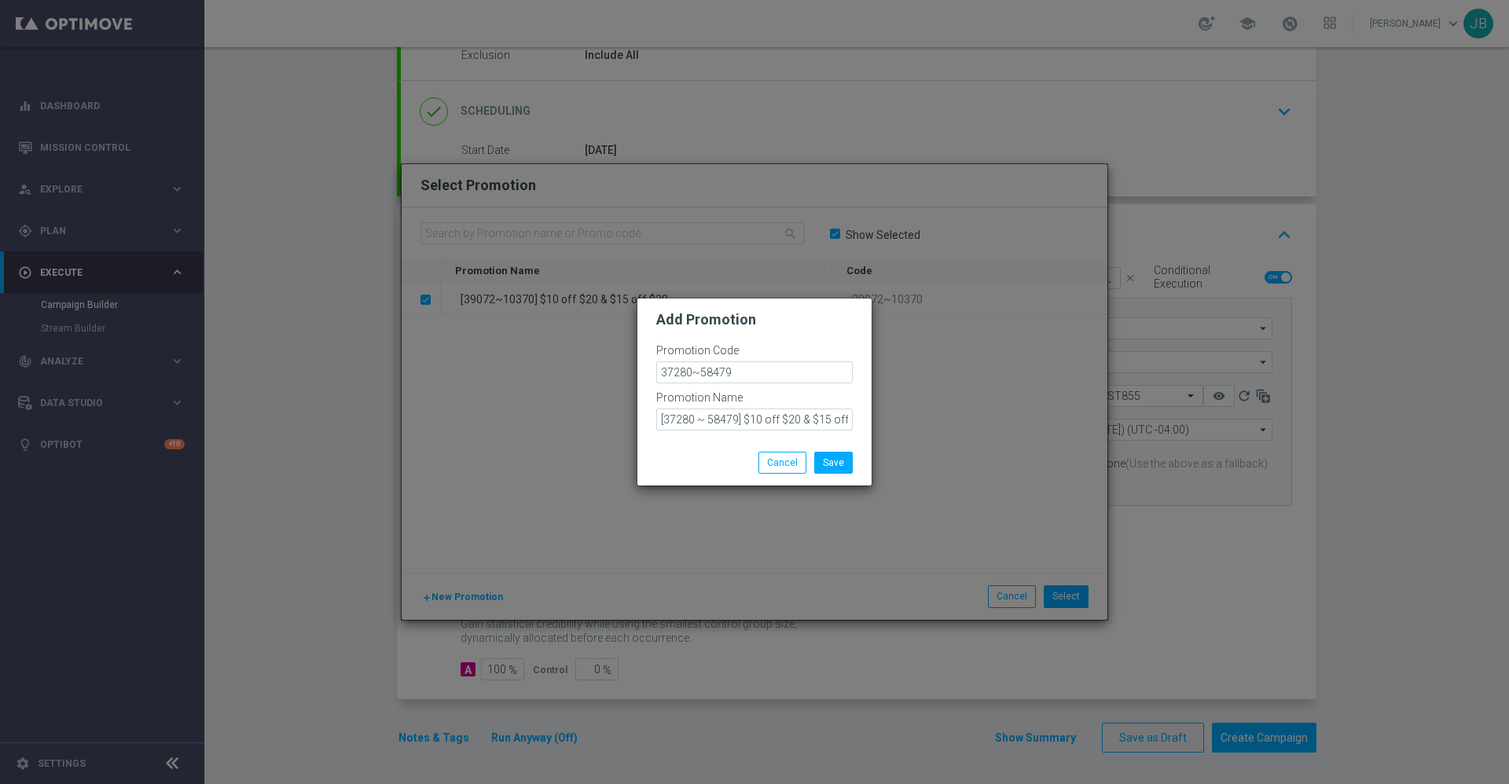
drag, startPoint x: 779, startPoint y: 321, endPoint x: 827, endPoint y: 335, distance: 50.0
click at [827, 335] on div "Add Promotion Promotion Code 37280~58479 Promotion Name [37280 ~ 58479] $10 off…" at bounding box center [754, 392] width 234 height 187
click at [773, 416] on input "[37280 ~ 58479] $10 off $20 & $15 off $30" at bounding box center [754, 420] width 196 height 22
click at [762, 416] on input "[37280 ~ 58479] $10 off $20 & $15 off $30" at bounding box center [754, 420] width 196 height 22
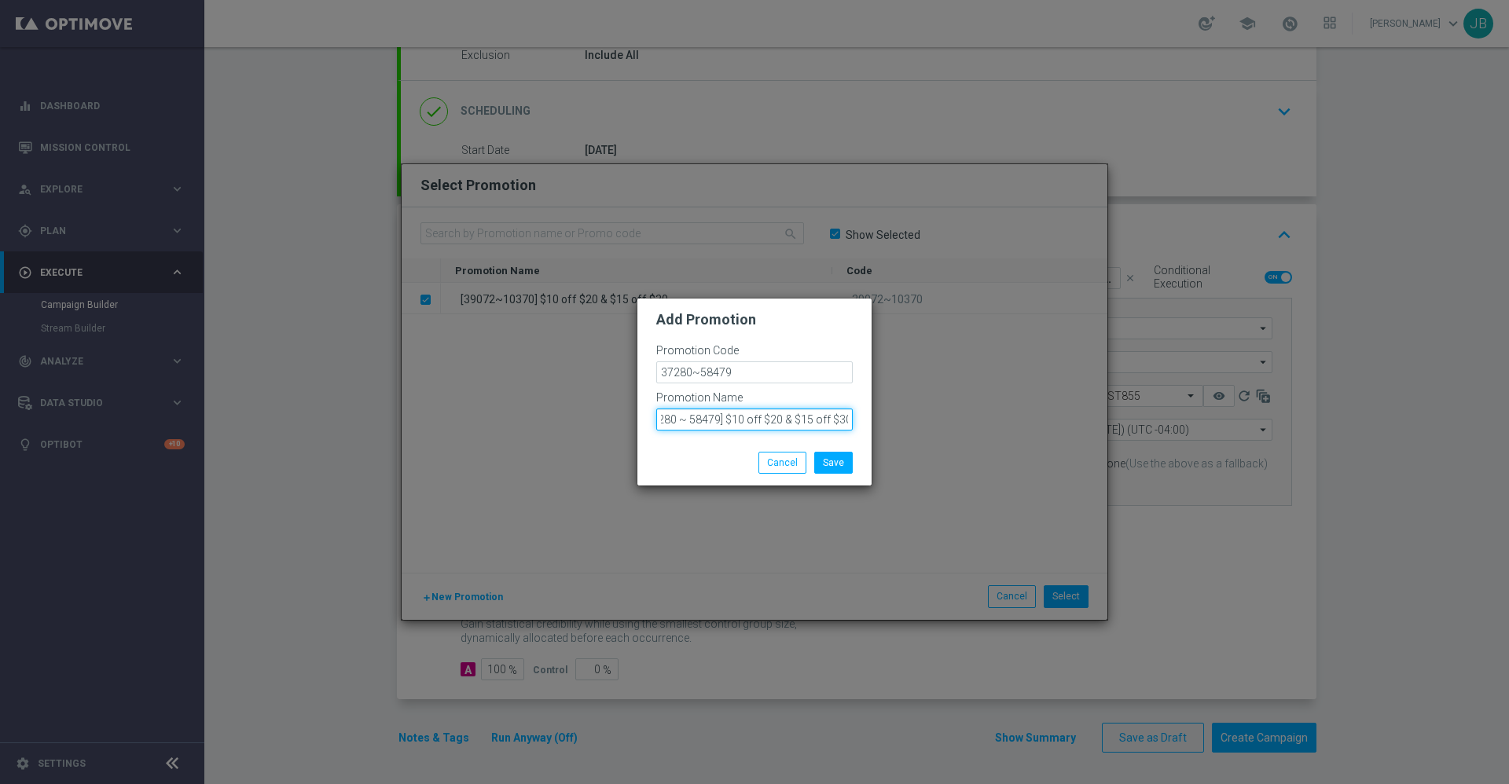
drag, startPoint x: 750, startPoint y: 418, endPoint x: 848, endPoint y: 419, distance: 97.4
click at [848, 419] on input "[37280 ~ 58479] $10 off $20 & $15 off $30" at bounding box center [754, 420] width 196 height 22
click at [840, 460] on button "Save" at bounding box center [833, 463] width 38 height 22
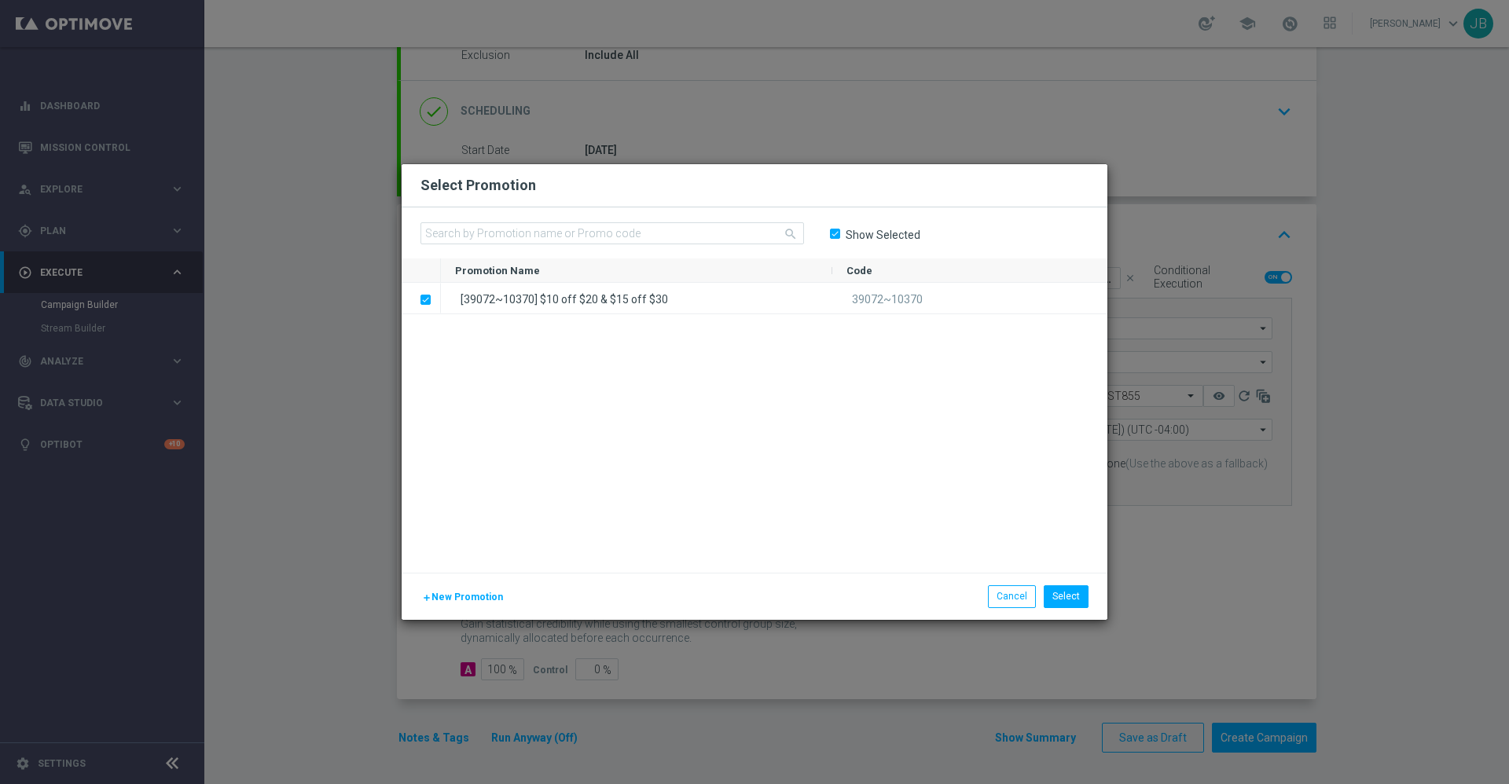
click at [834, 234] on input "Show Selected" at bounding box center [834, 234] width 10 height 10
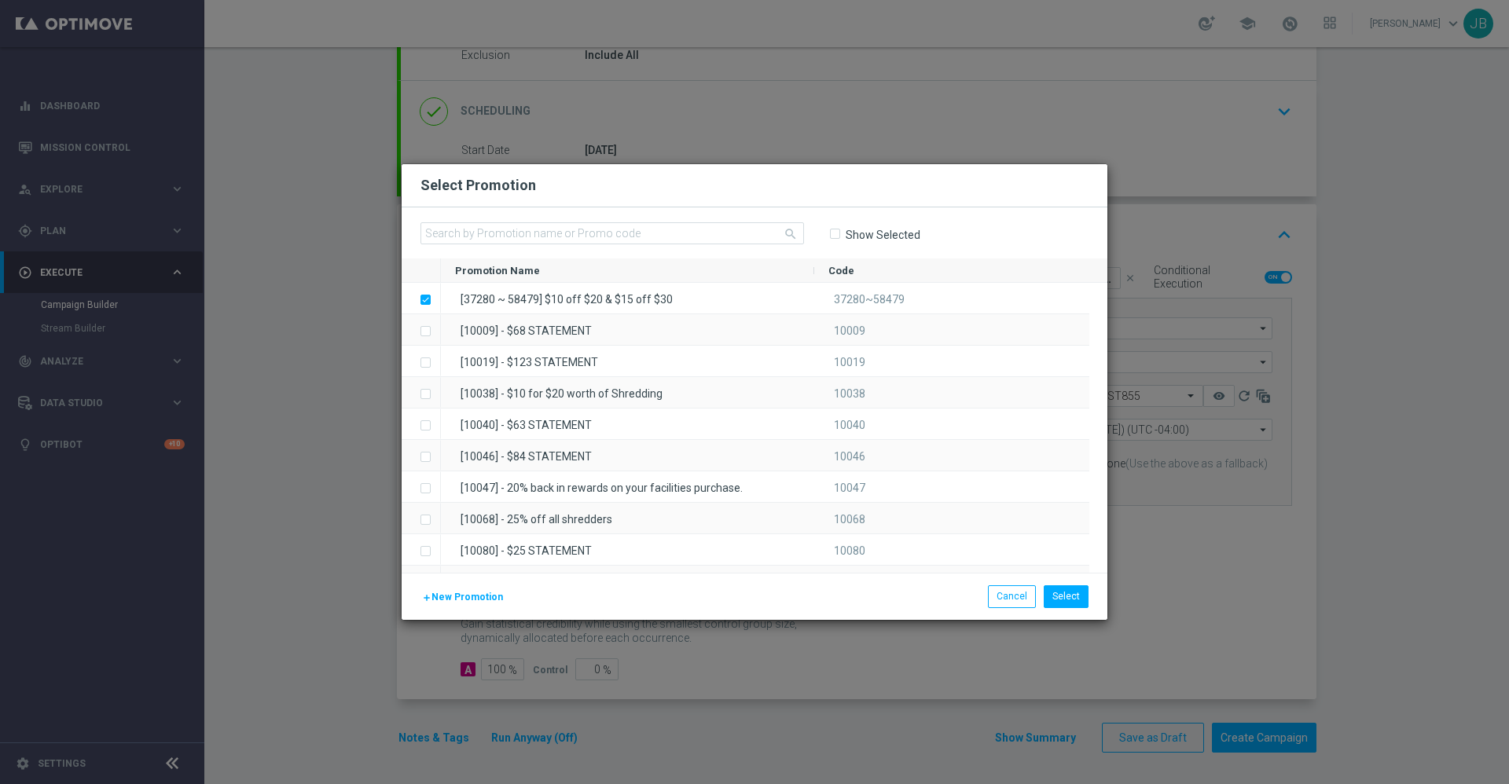
click at [834, 233] on input "Show Selected" at bounding box center [834, 234] width 10 height 10
checkbox input "true"
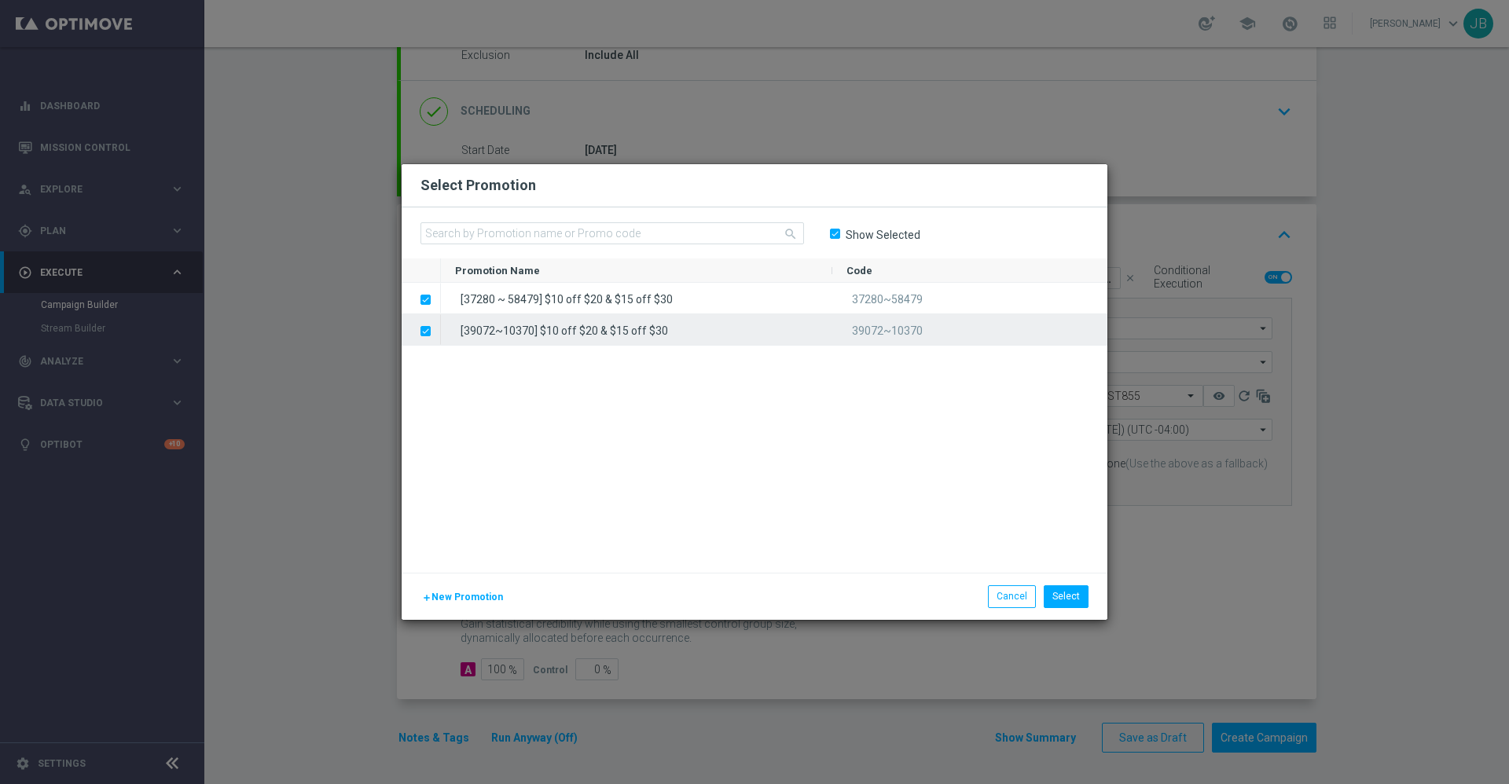
click at [435, 332] on label "Press SPACE to deselect this row." at bounding box center [437, 332] width 5 height 14
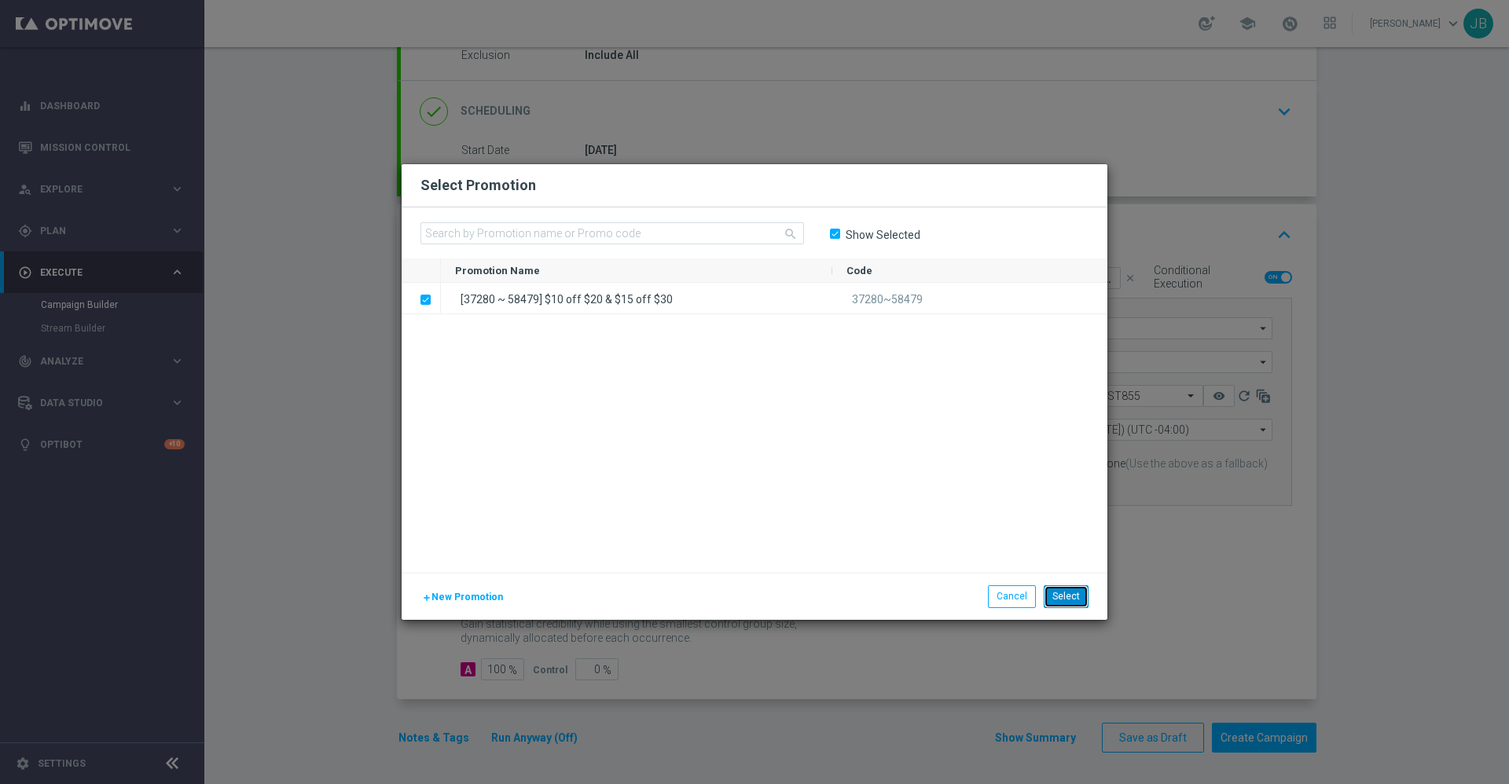
click at [1070, 592] on button "Select" at bounding box center [1065, 596] width 45 height 22
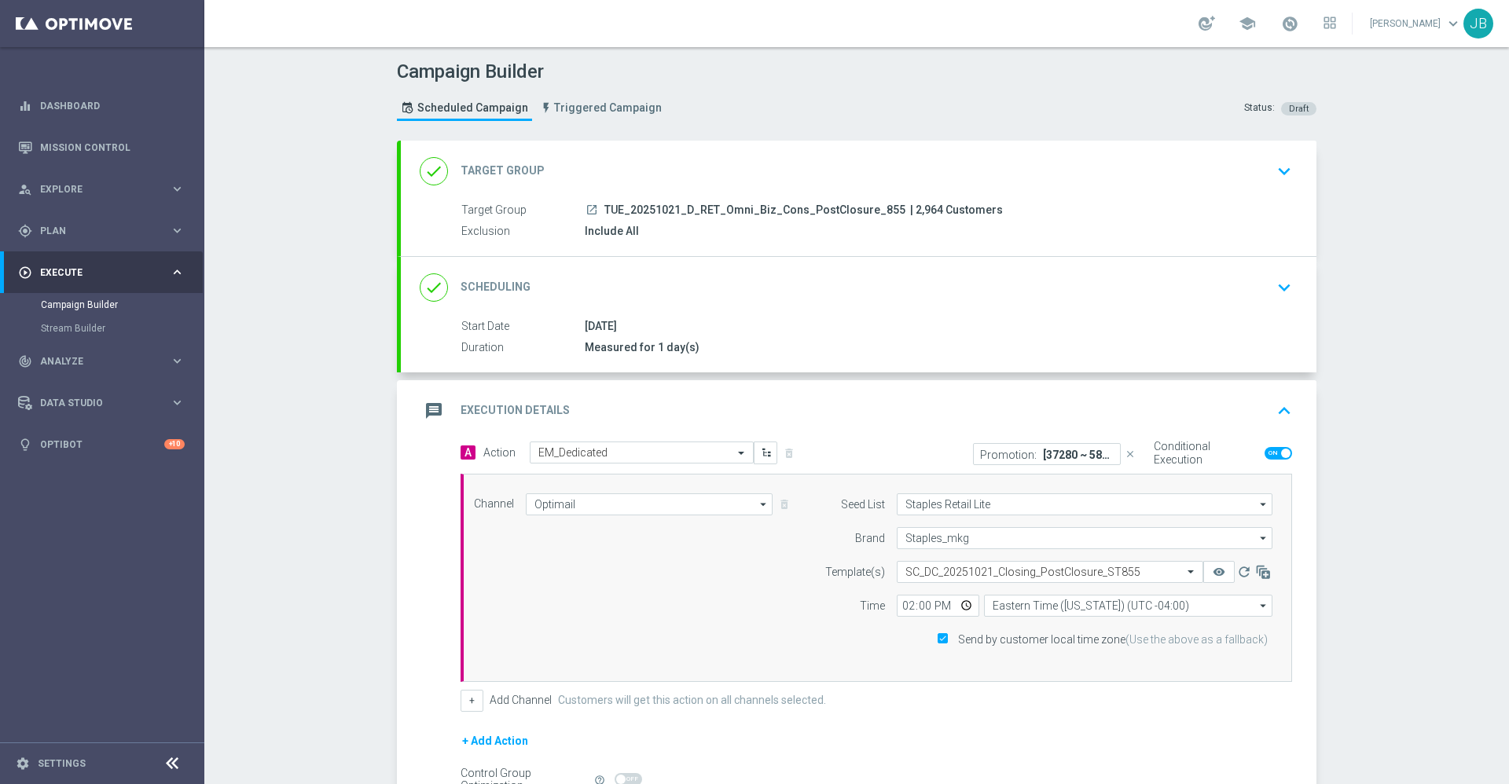
click at [499, 166] on h2 "Target Group" at bounding box center [502, 170] width 84 height 15
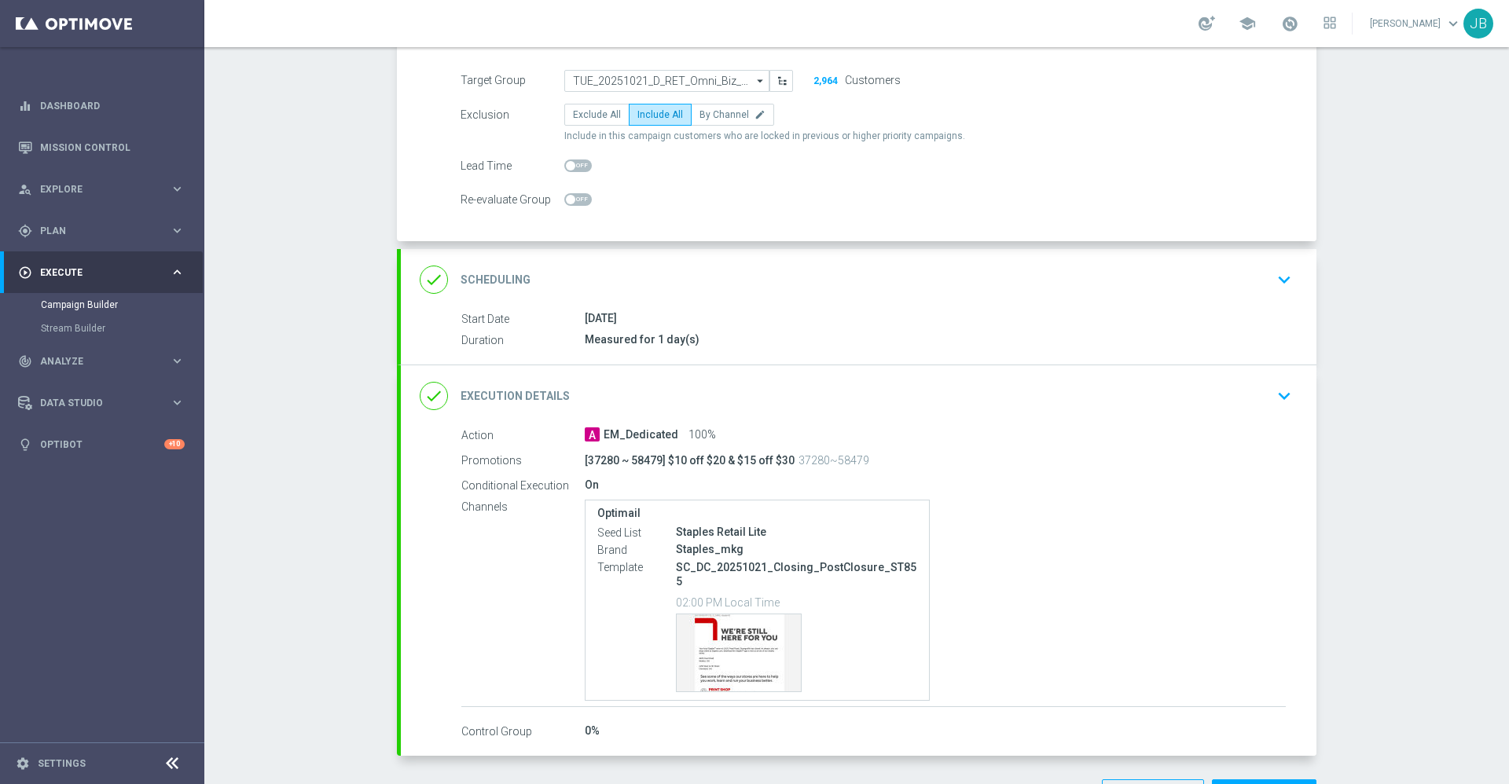
scroll to position [175, 0]
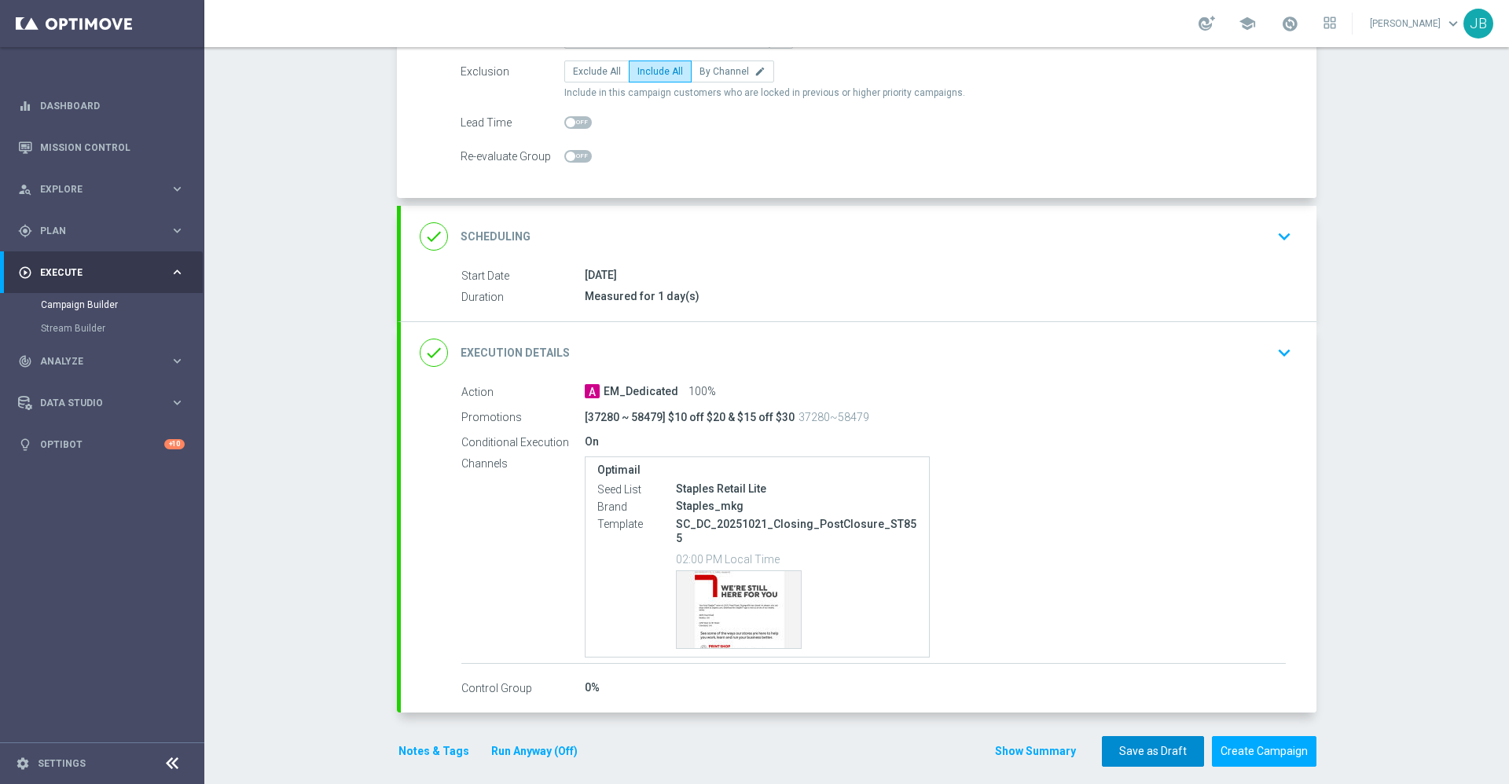
click at [1141, 742] on button "Save as Draft" at bounding box center [1153, 751] width 102 height 31
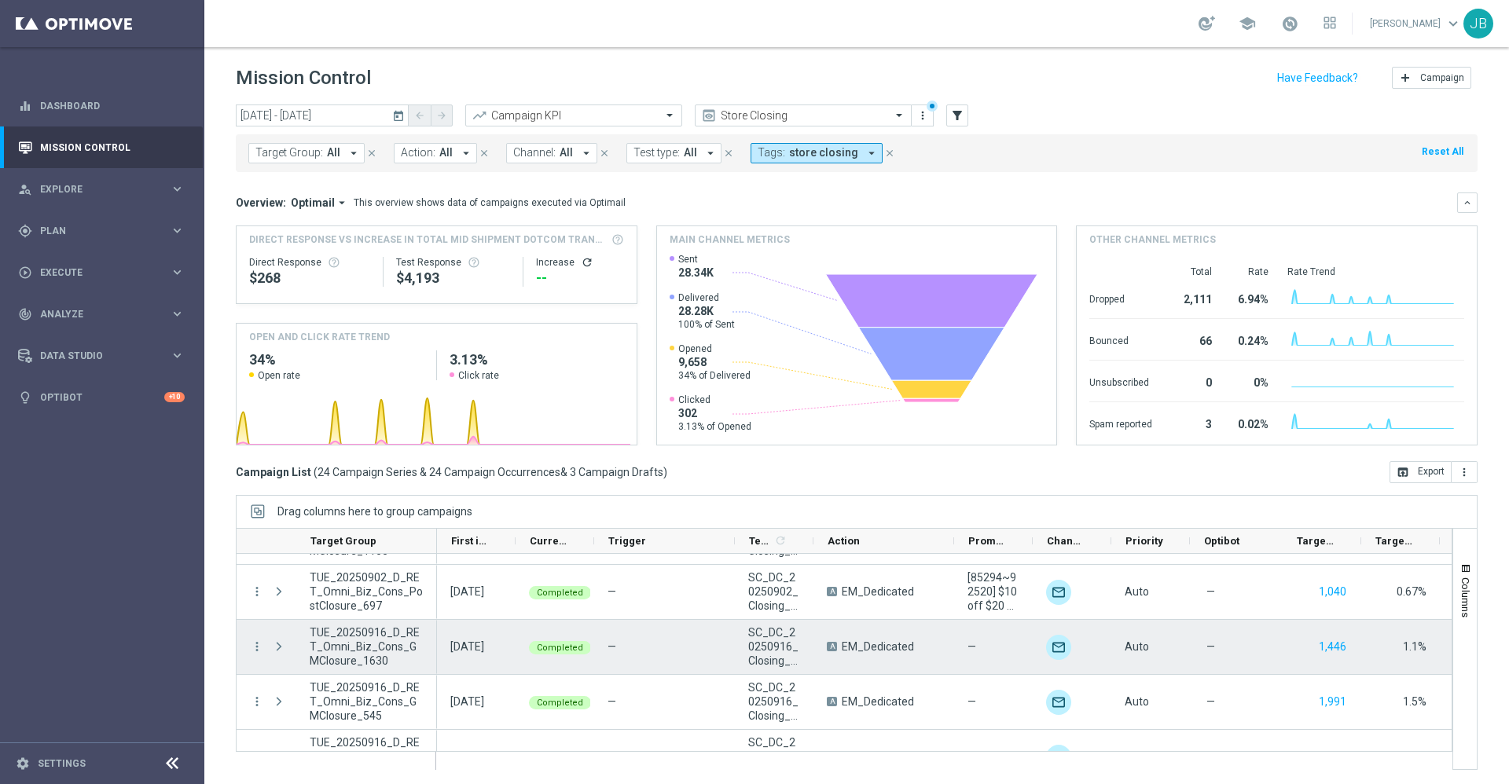
scroll to position [224, 0]
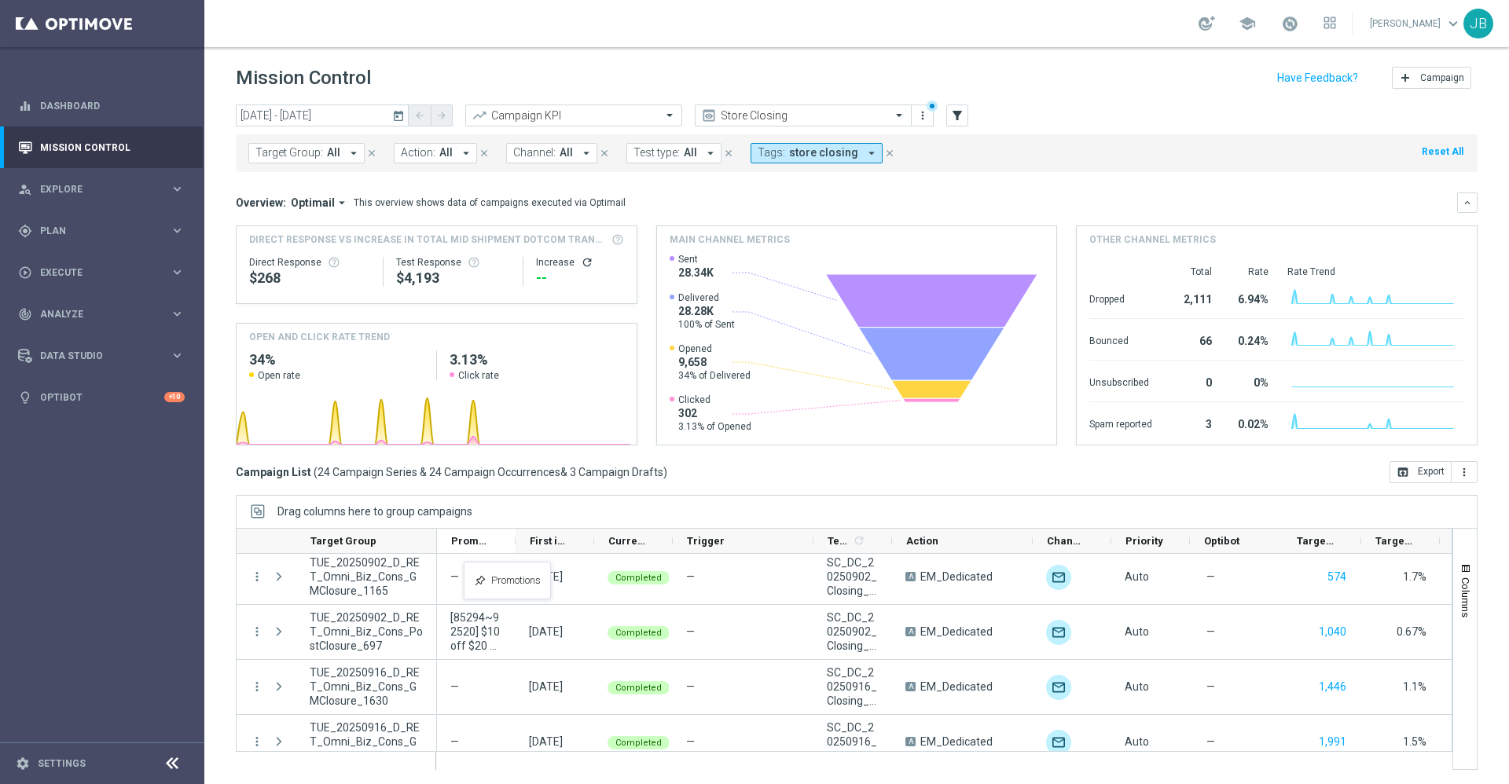
drag, startPoint x: 980, startPoint y: 541, endPoint x: 471, endPoint y: 571, distance: 509.2
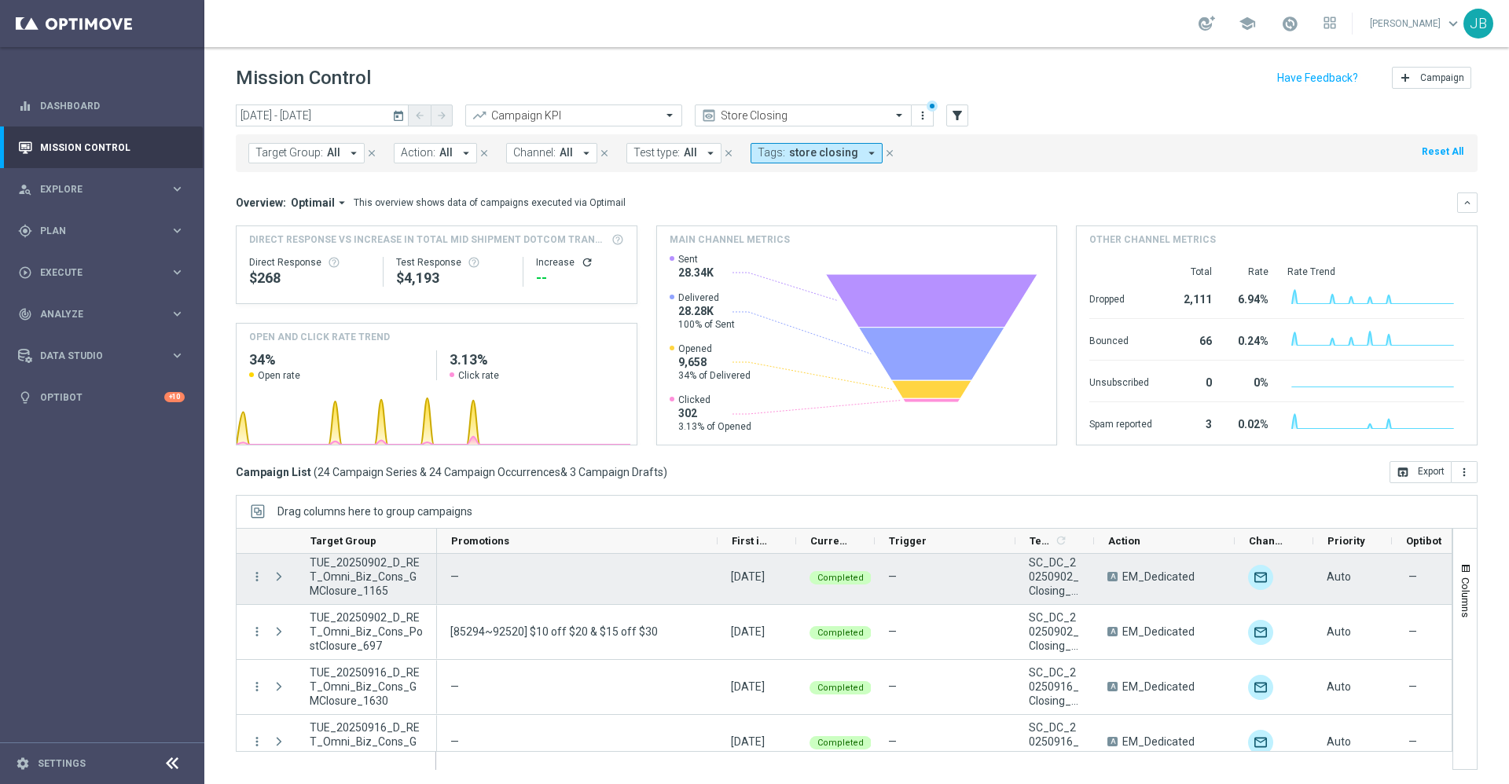
drag, startPoint x: 515, startPoint y: 539, endPoint x: 717, endPoint y: 554, distance: 202.5
click at [717, 554] on div "Target Group" at bounding box center [844, 649] width 1216 height 242
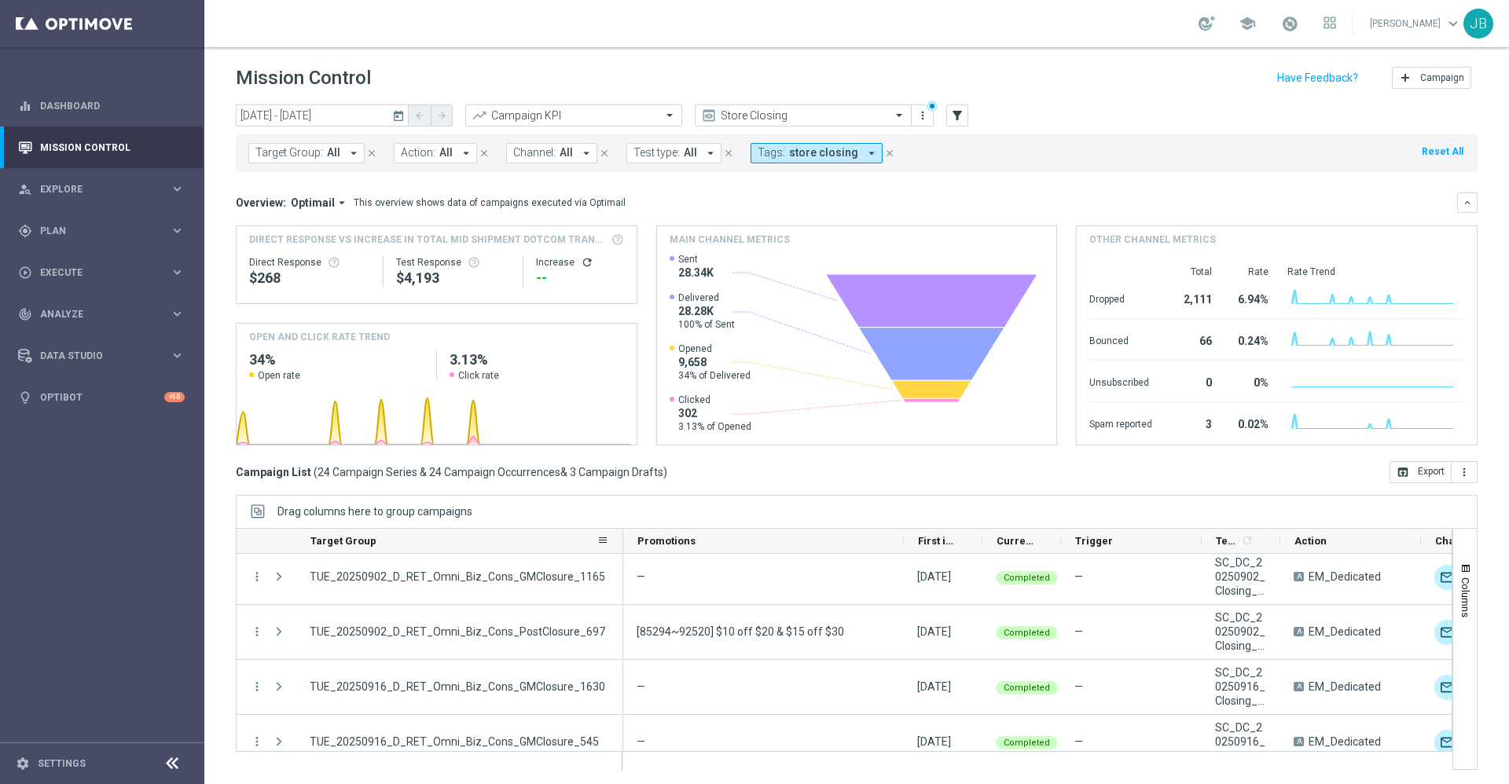
drag, startPoint x: 434, startPoint y: 535, endPoint x: 621, endPoint y: 550, distance: 186.8
click at [621, 550] on div at bounding box center [623, 541] width 6 height 24
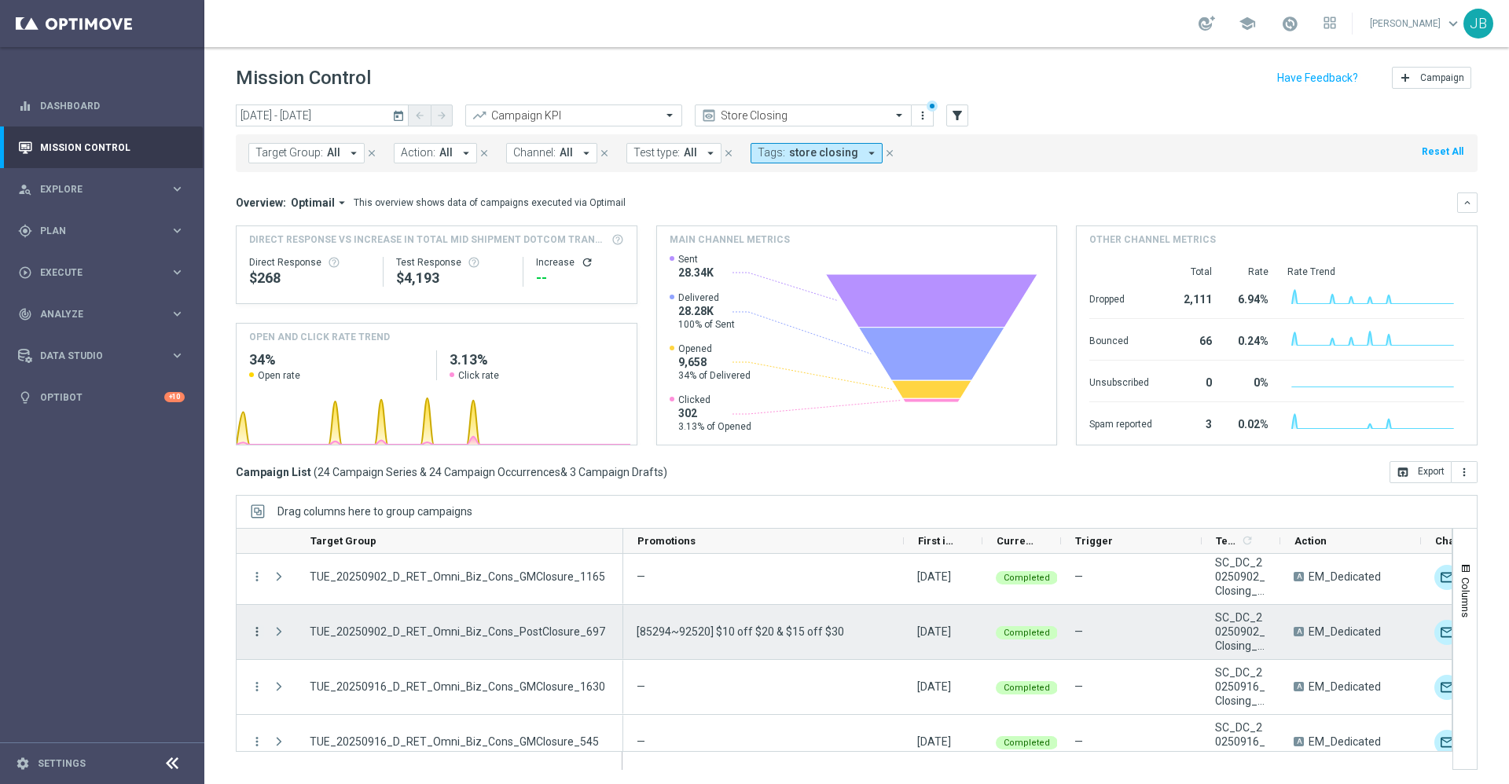
click at [258, 630] on icon "more_vert" at bounding box center [257, 632] width 14 height 14
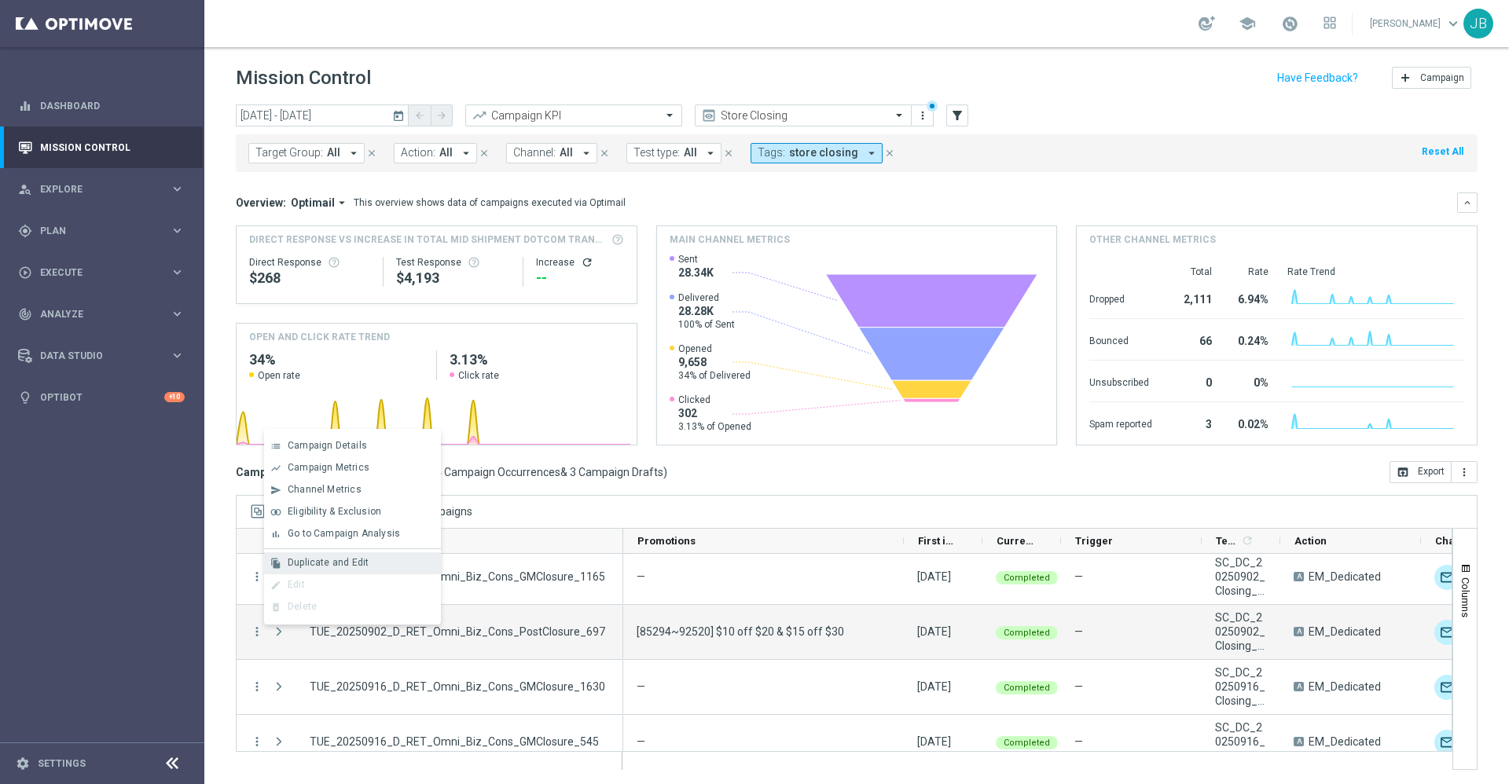
click at [319, 569] on div "file_copy Duplicate and Edit" at bounding box center [352, 563] width 177 height 22
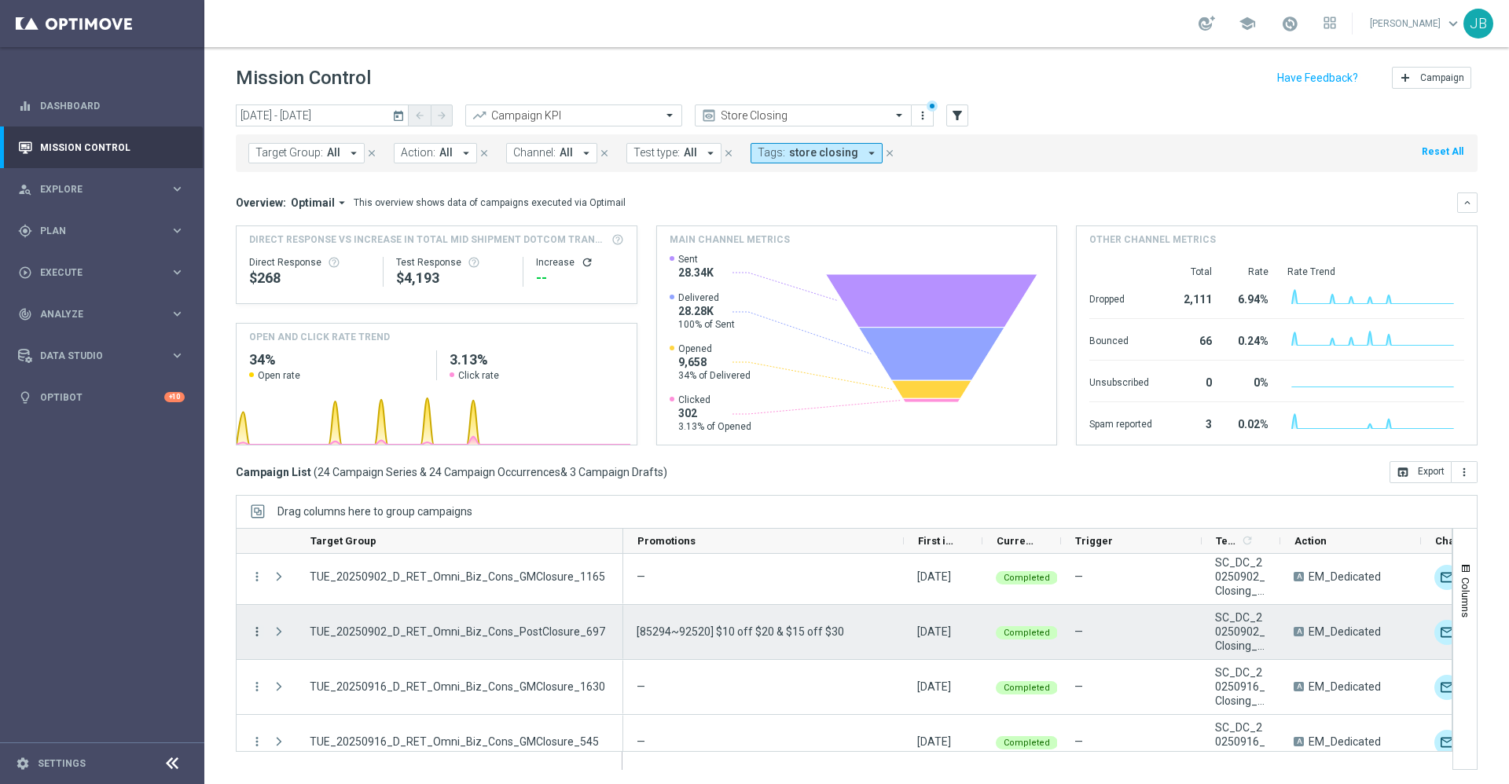
click at [258, 635] on icon "more_vert" at bounding box center [257, 632] width 14 height 14
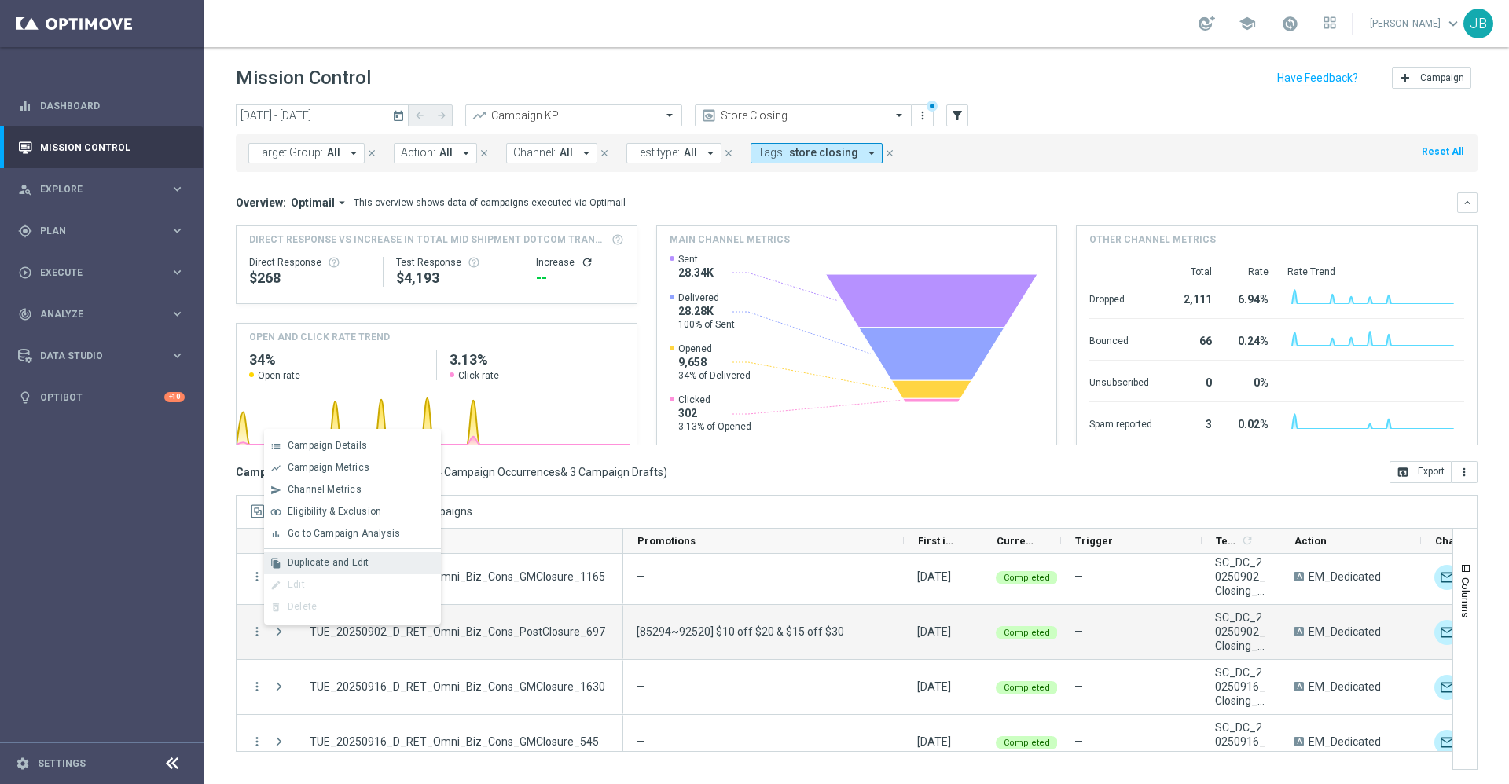
click at [310, 572] on div "file_copy Duplicate and Edit" at bounding box center [352, 563] width 177 height 22
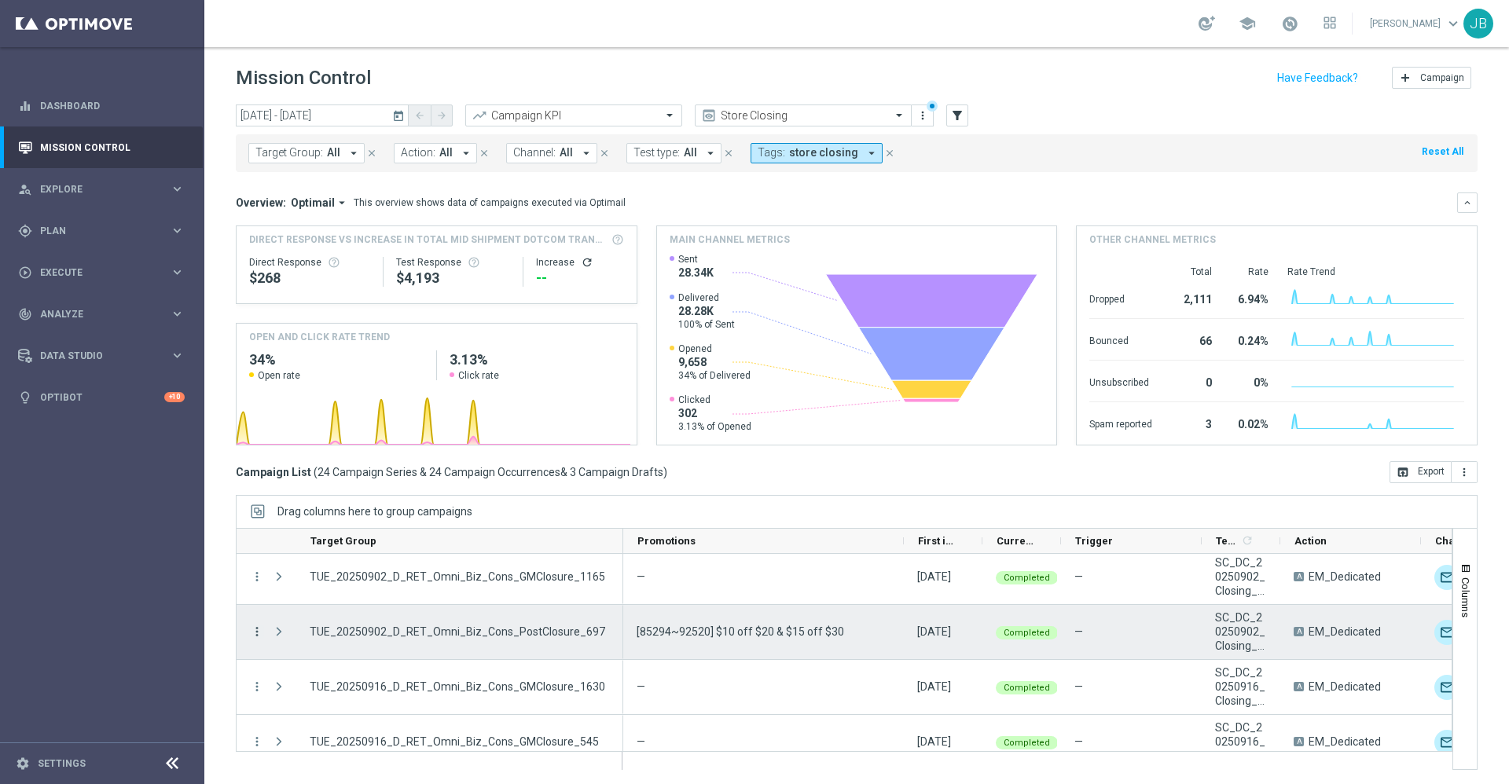
click at [256, 636] on icon "more_vert" at bounding box center [257, 632] width 14 height 14
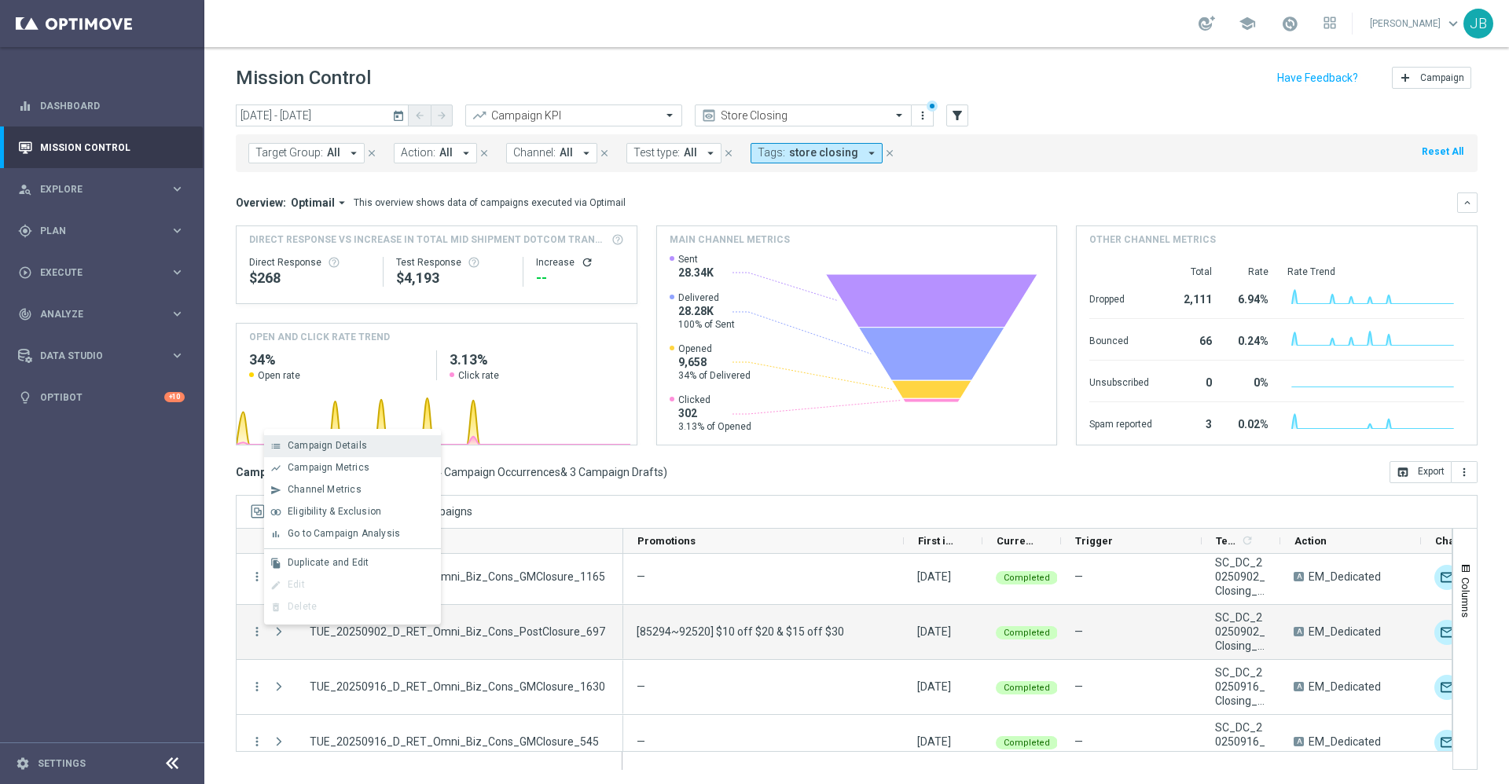
click at [332, 440] on span "Campaign Details" at bounding box center [327, 445] width 79 height 11
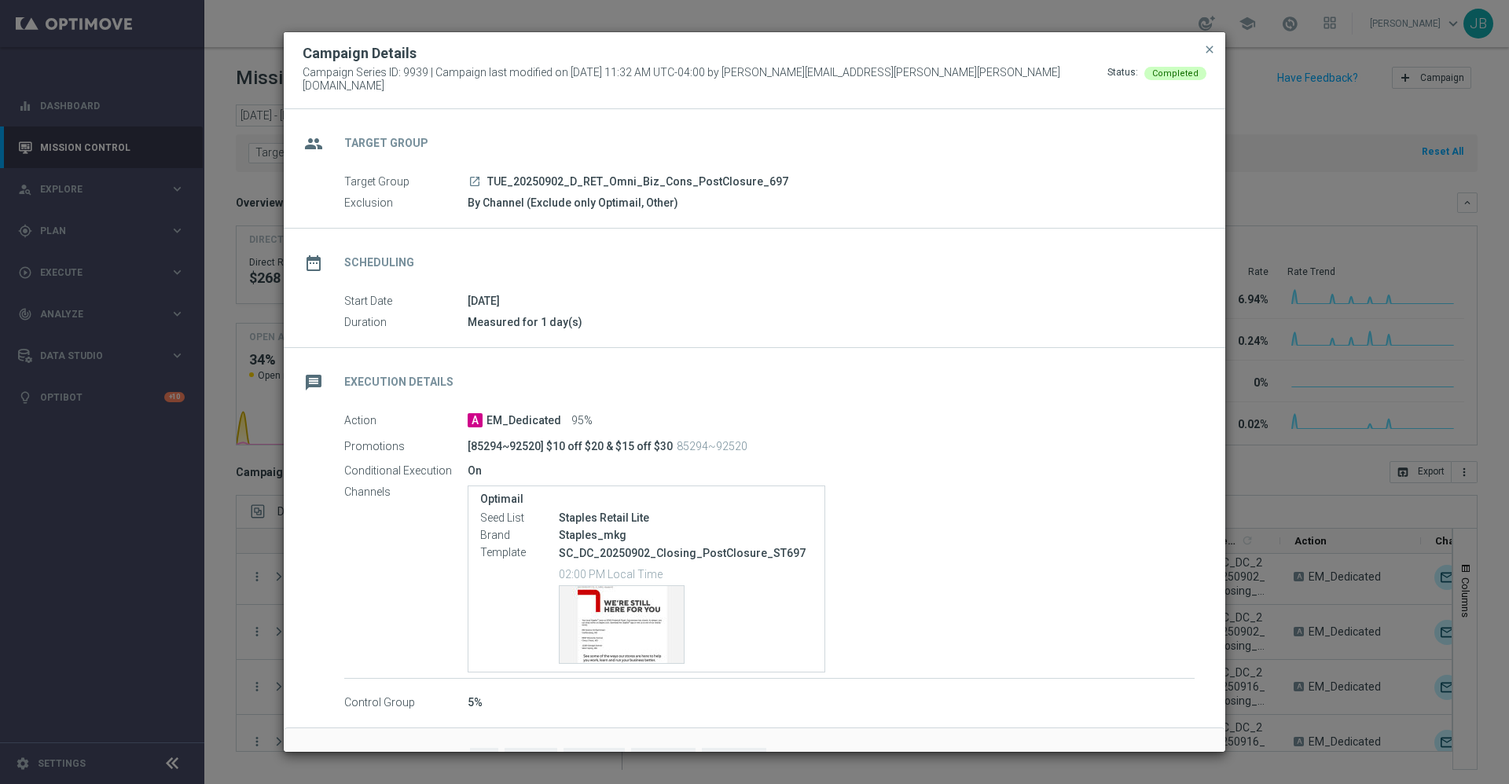
click at [1208, 59] on button "close" at bounding box center [1209, 49] width 16 height 19
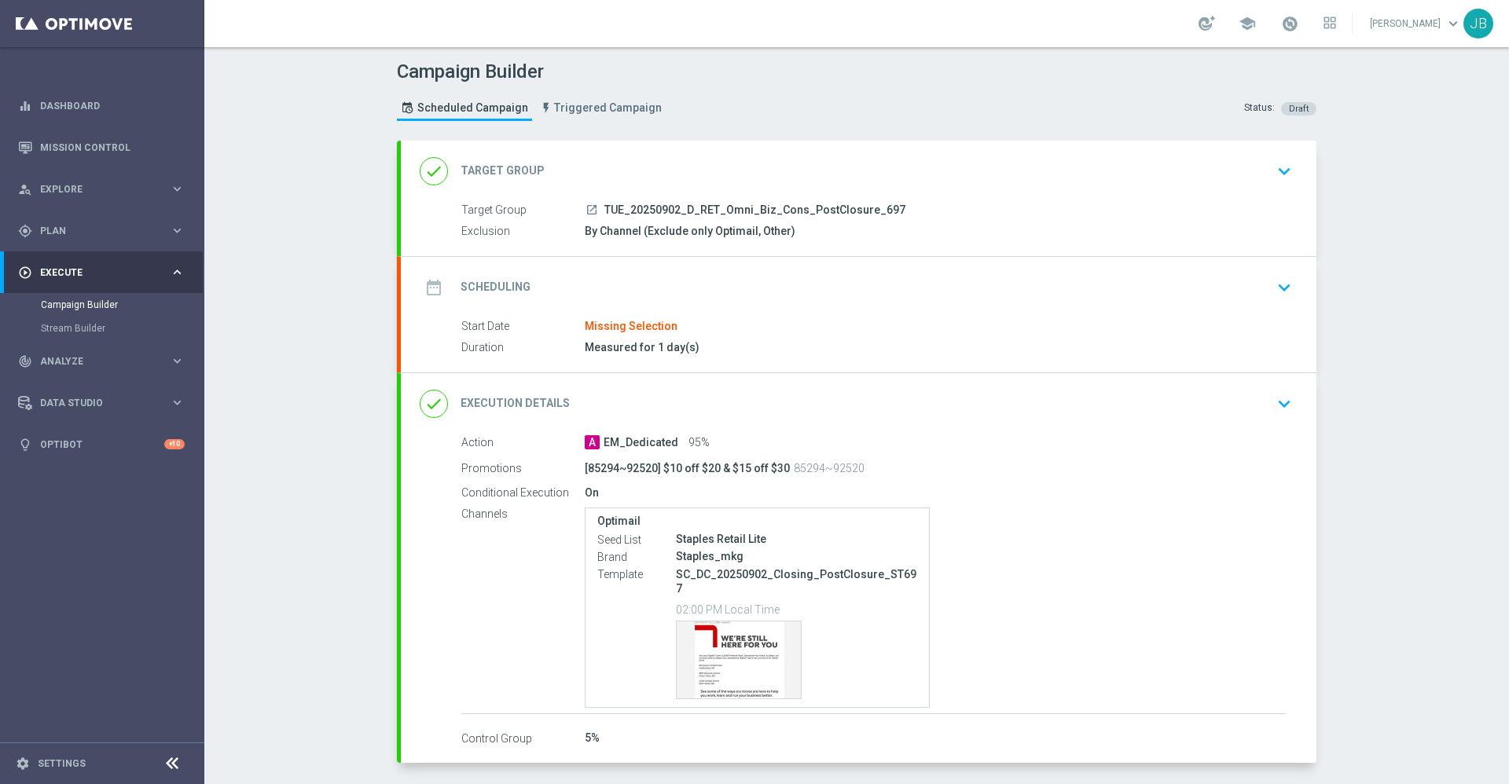
click at [530, 172] on h2 "Target Group" at bounding box center [502, 170] width 84 height 15
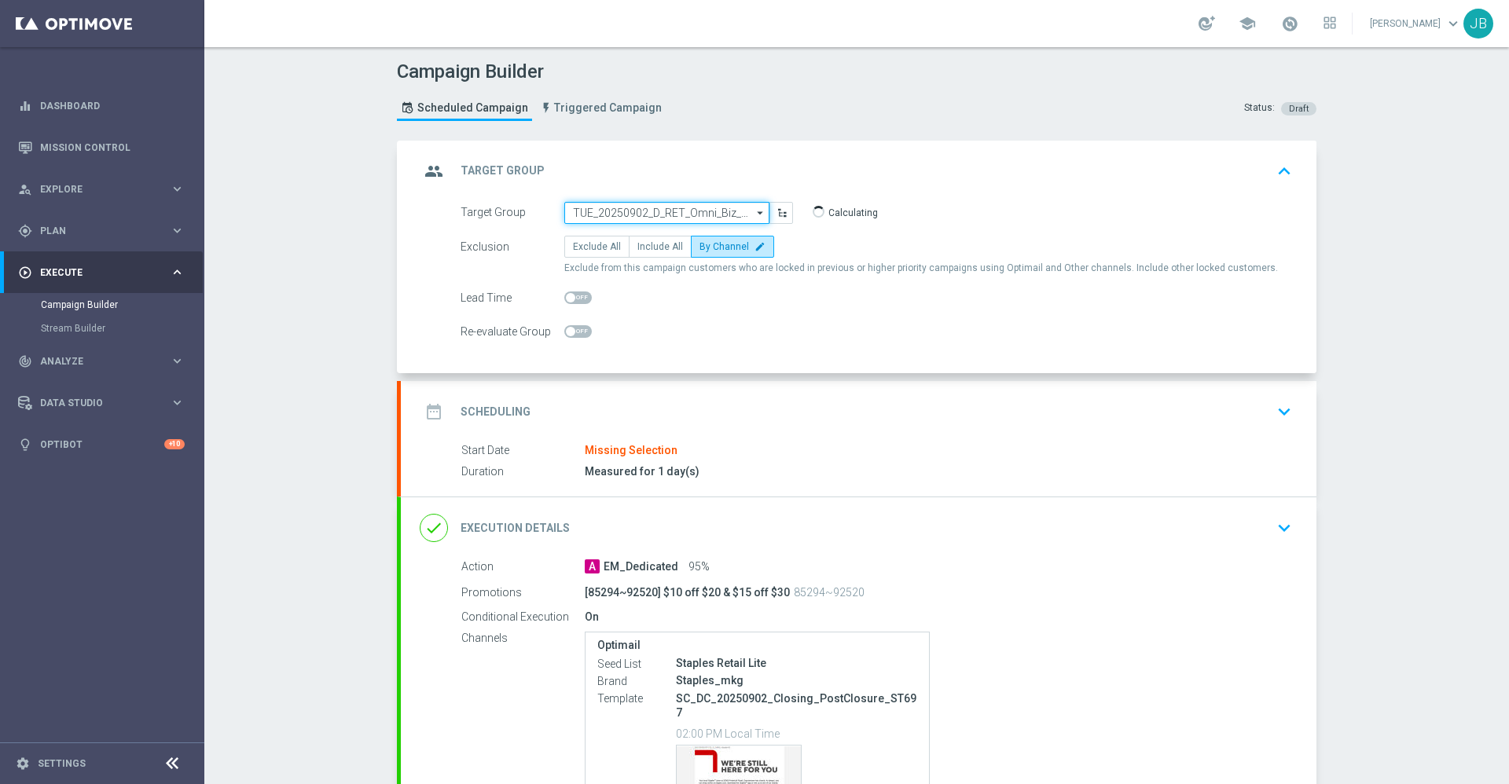
click at [632, 212] on input "TUE_20250902_D_RET_Omni_Biz_Cons_PostClosure_697" at bounding box center [666, 213] width 205 height 22
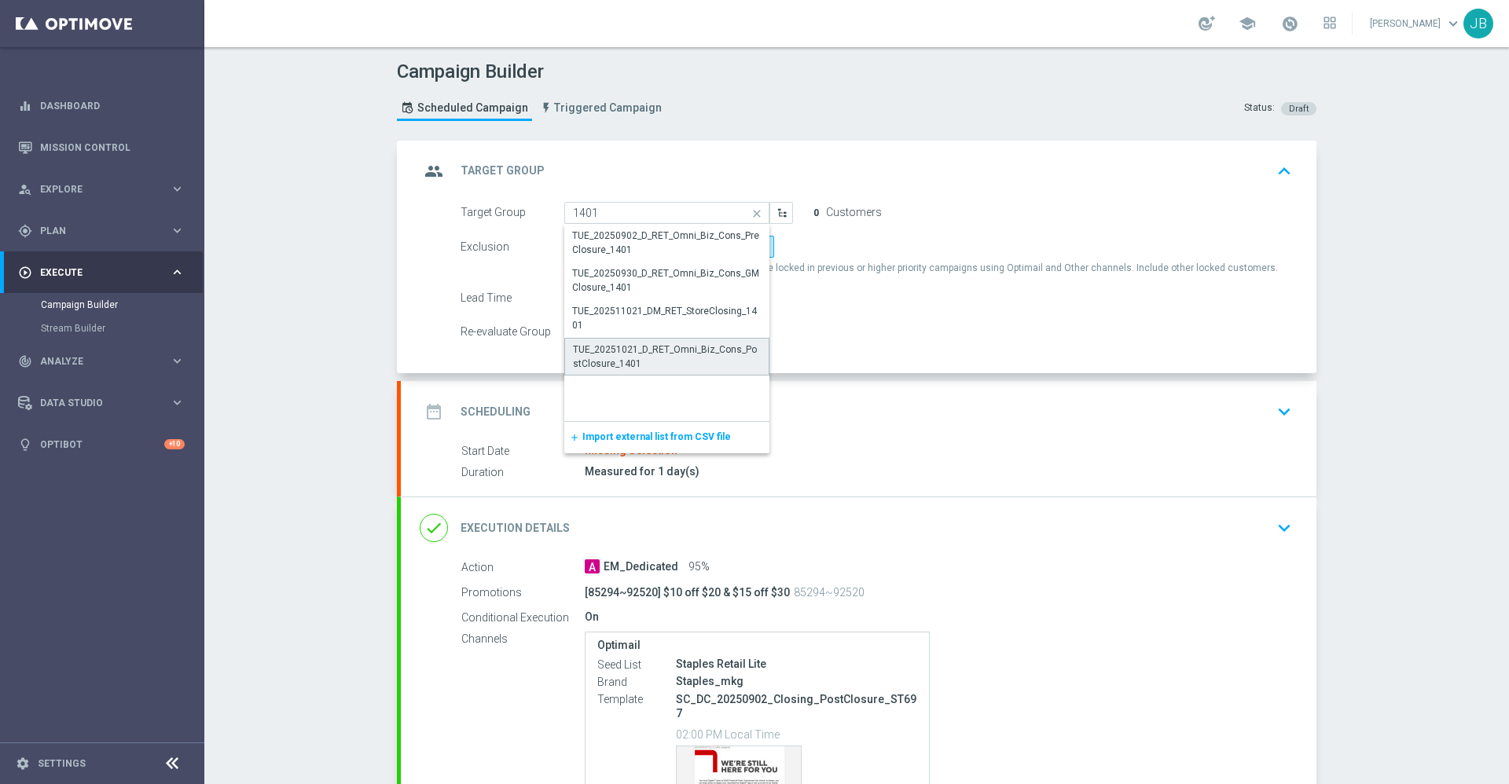
click at [634, 356] on div "TUE_20251021_D_RET_Omni_Biz_Cons_PostClosure_1401" at bounding box center [667, 357] width 188 height 28
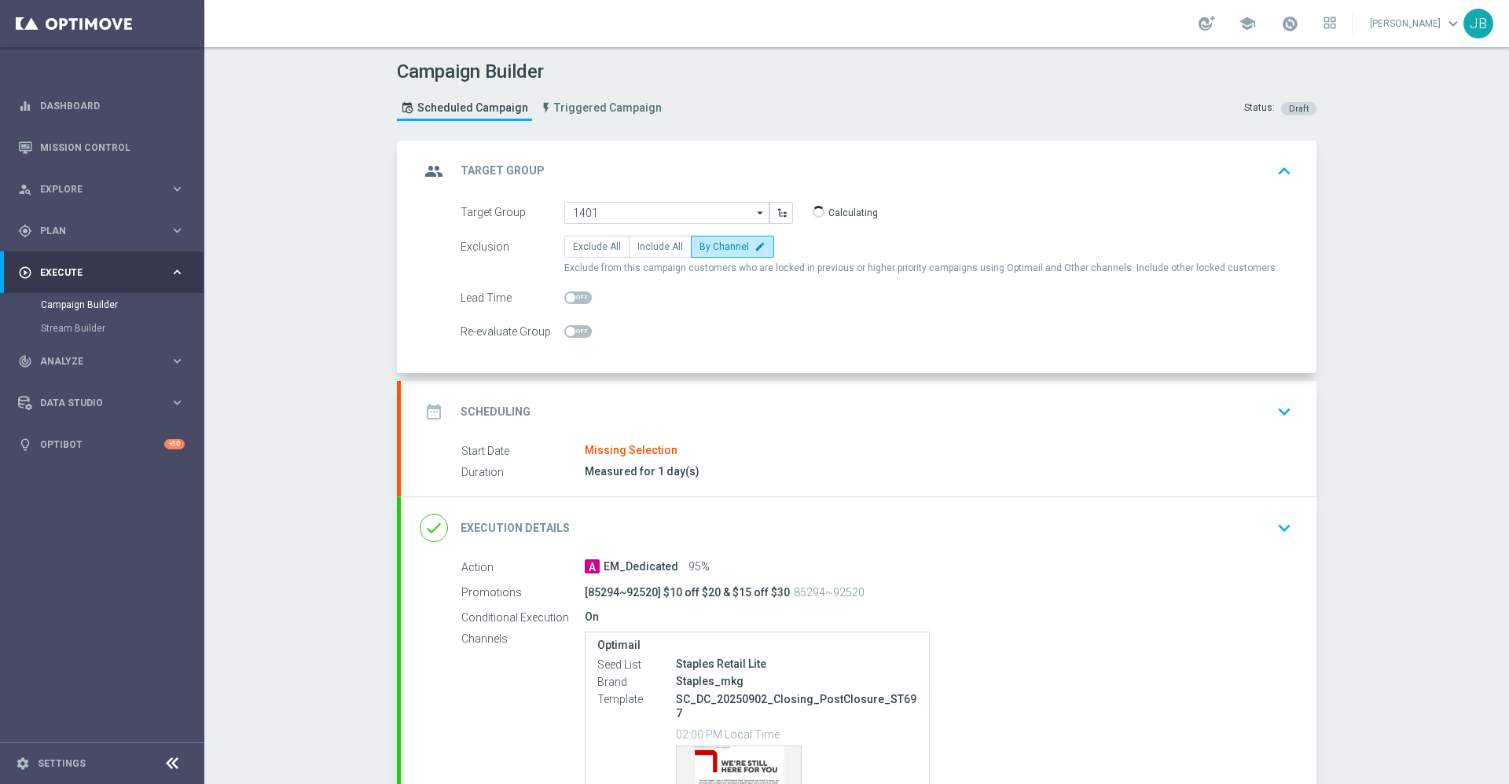
type input "TUE_20251021_D_RET_Omni_Biz_Cons_PostClosure_1401"
click at [637, 242] on span "Include All" at bounding box center [660, 246] width 46 height 11
click at [637, 244] on input "Include All" at bounding box center [642, 249] width 10 height 10
radio input "true"
click at [493, 409] on h2 "Scheduling" at bounding box center [495, 412] width 70 height 15
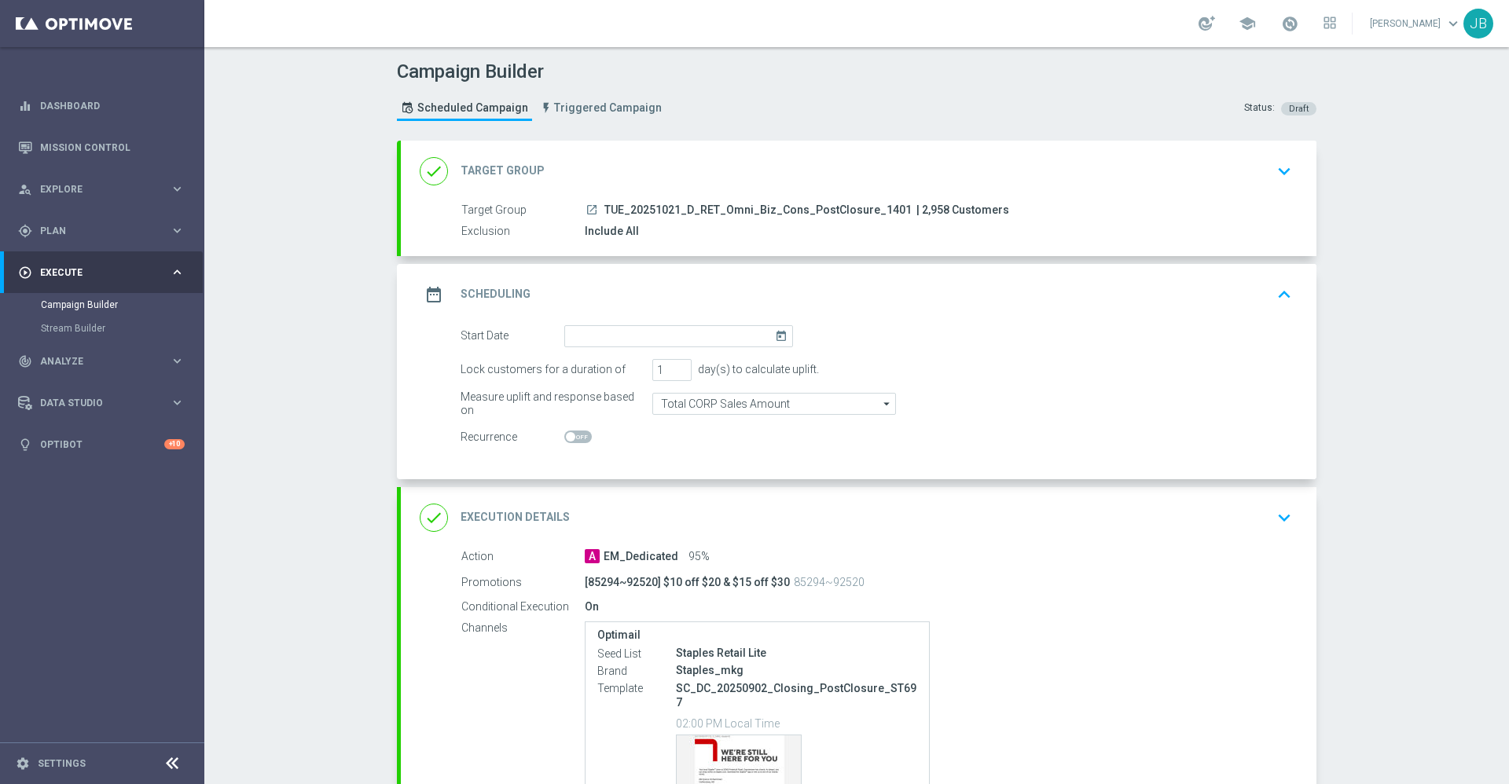
click at [775, 337] on icon "today" at bounding box center [784, 333] width 18 height 17
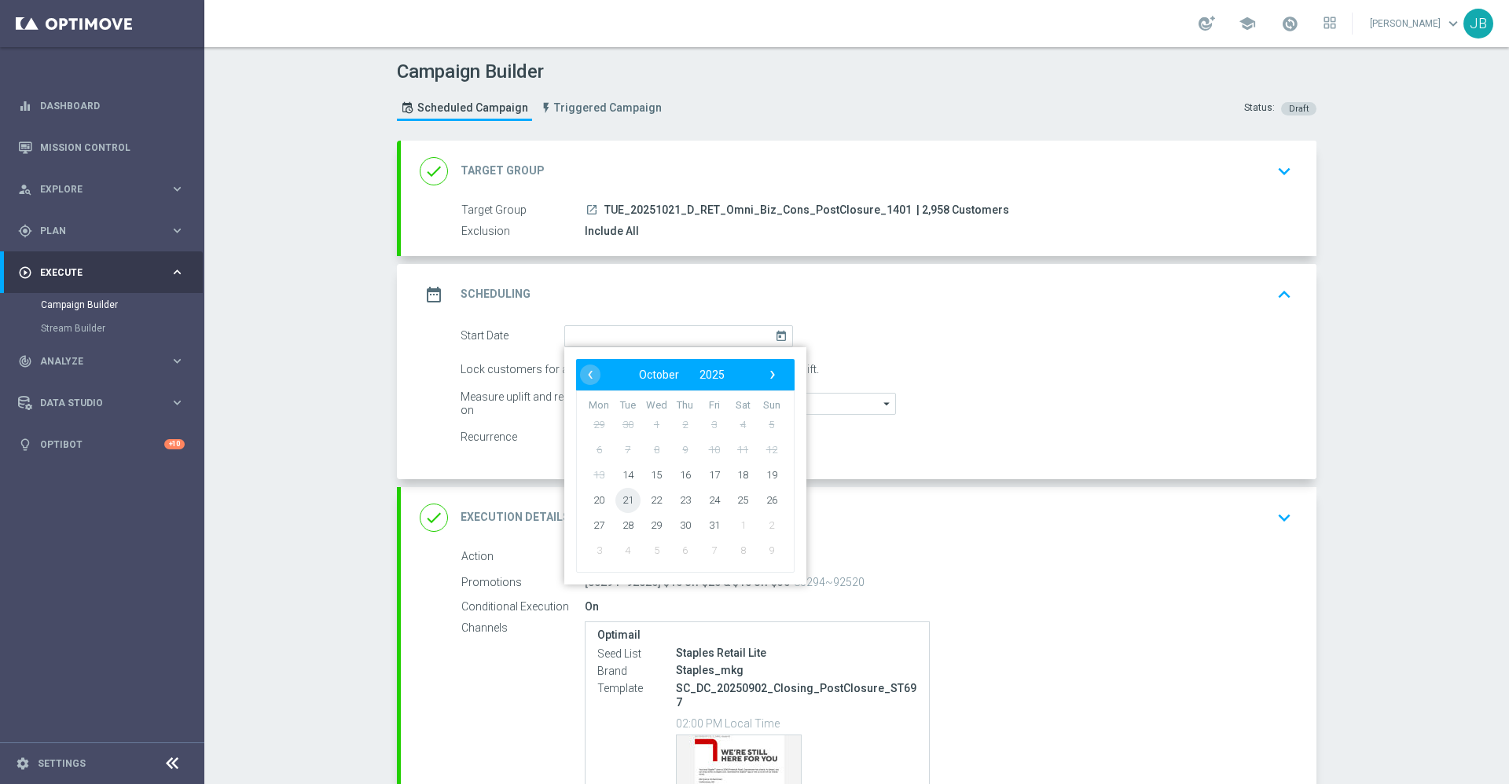
click at [621, 491] on span "21" at bounding box center [627, 499] width 25 height 25
type input "[DATE]"
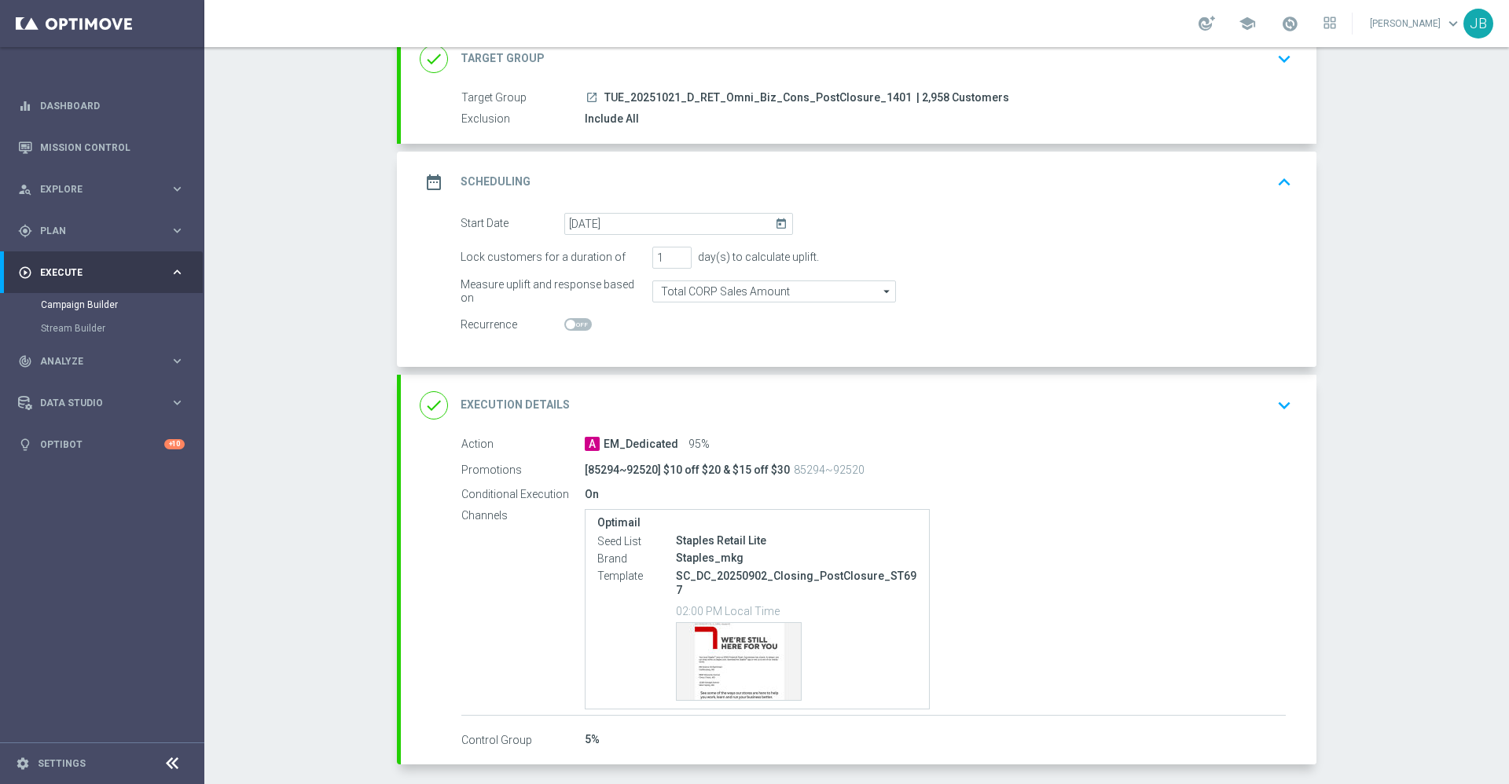
scroll to position [113, 0]
click at [539, 394] on div "done Execution Details" at bounding box center [495, 404] width 150 height 28
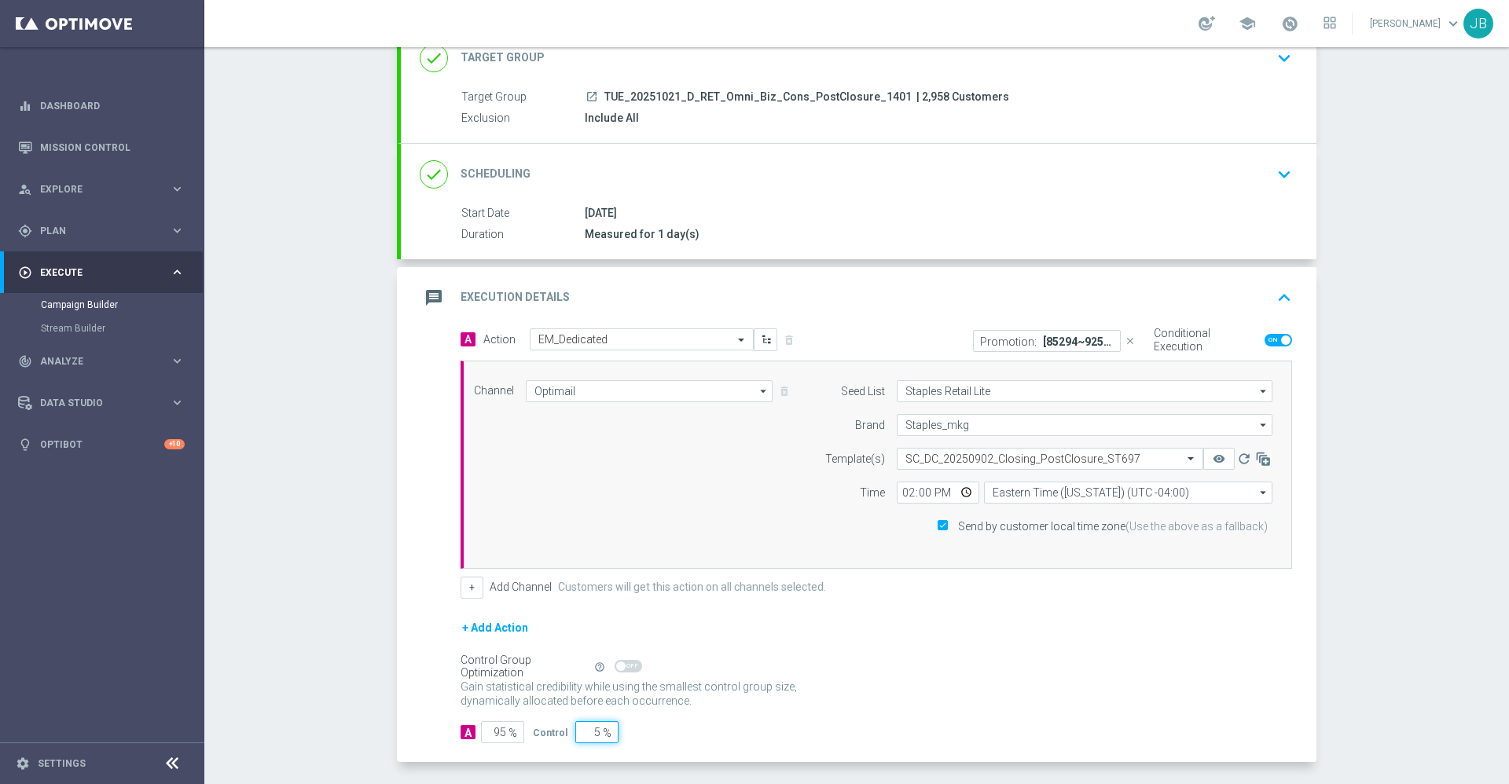
click at [588, 740] on input "5" at bounding box center [596, 732] width 43 height 22
type input "100"
type input "0"
click at [970, 456] on input "text" at bounding box center [1034, 459] width 258 height 13
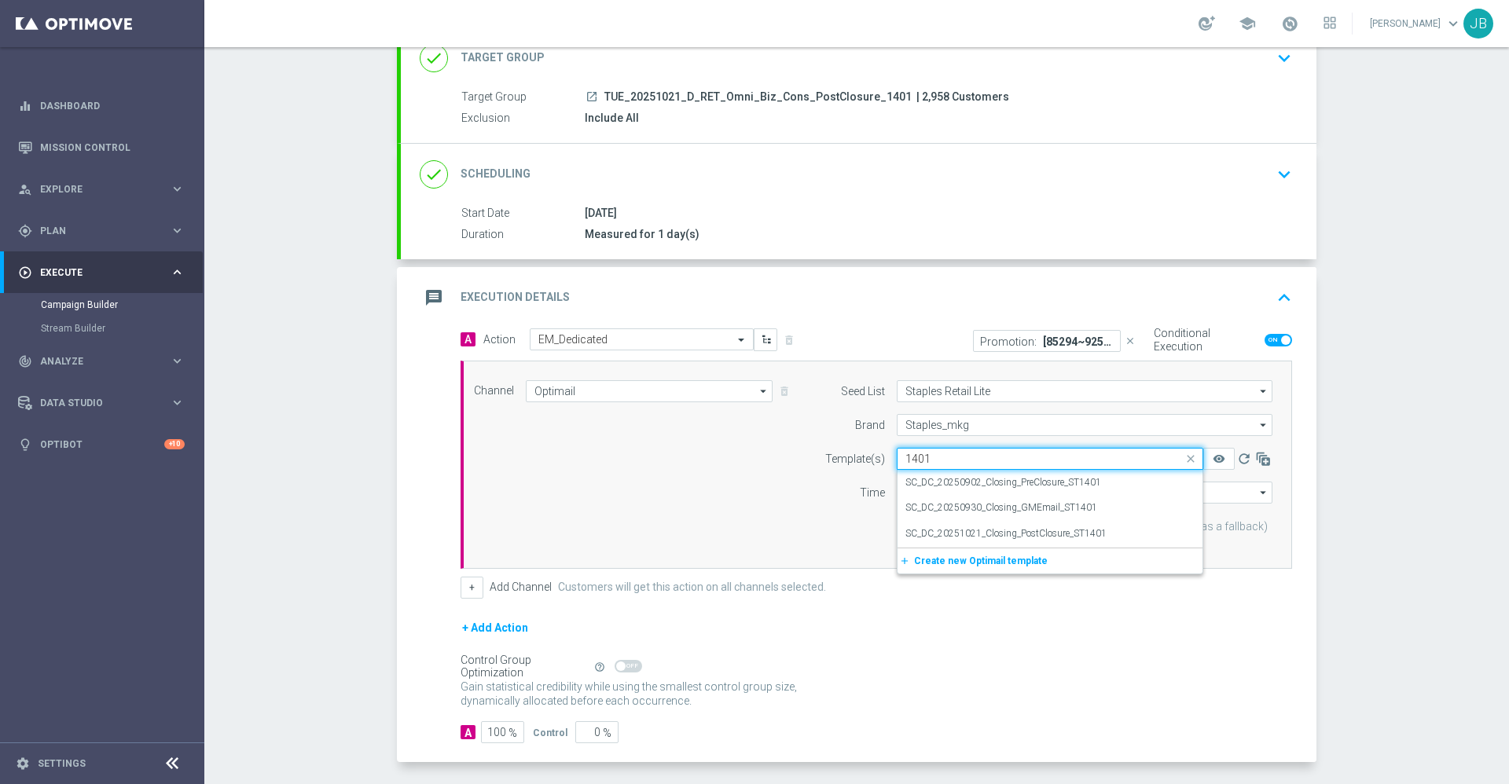
scroll to position [0, 0]
click at [1018, 533] on label "SC_DC_20251021_Closing_PostClosure_ST1401" at bounding box center [1005, 533] width 201 height 13
type input "1401"
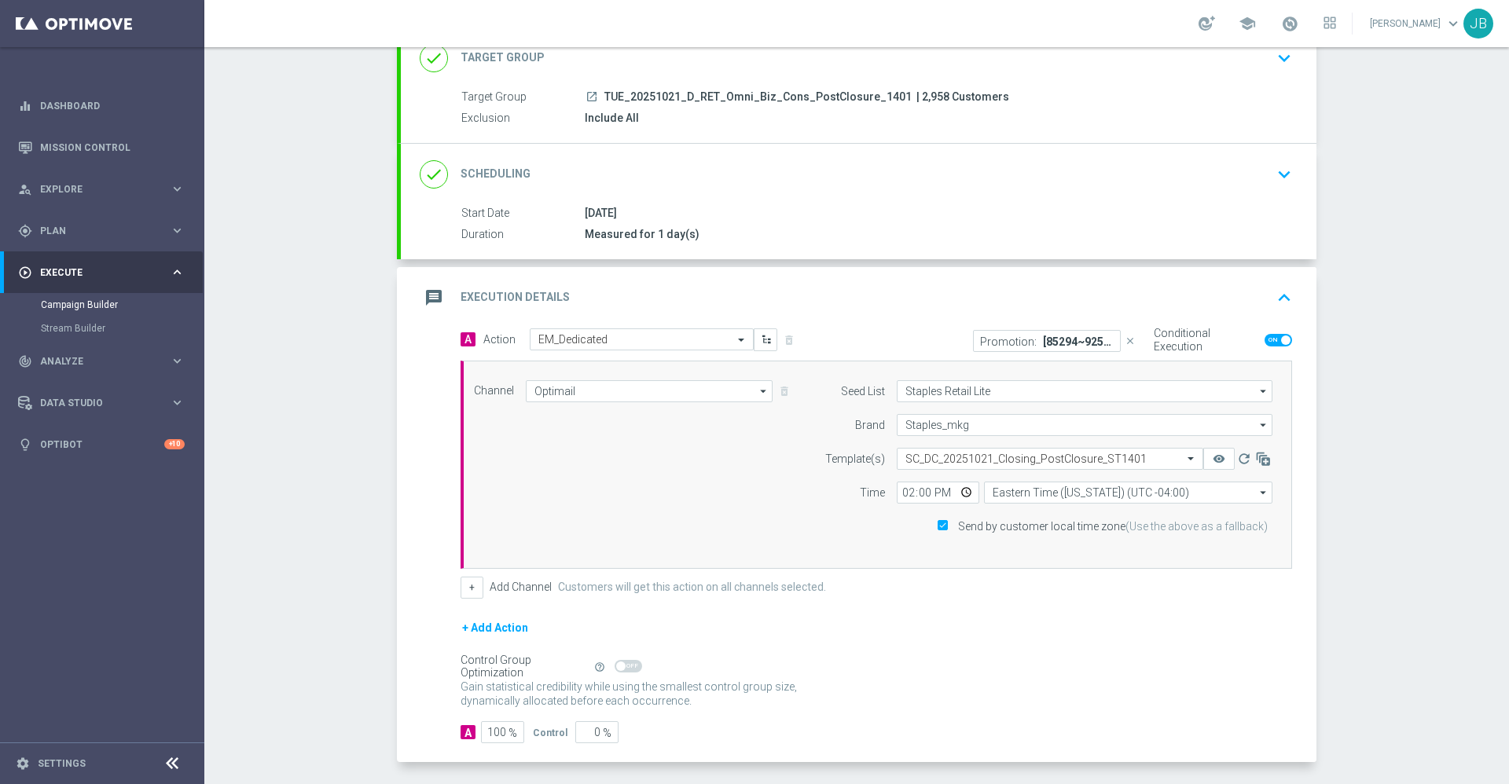
click at [1049, 338] on p "[85294~92520] $10 off $20 & $15 off $30" at bounding box center [1078, 341] width 71 height 13
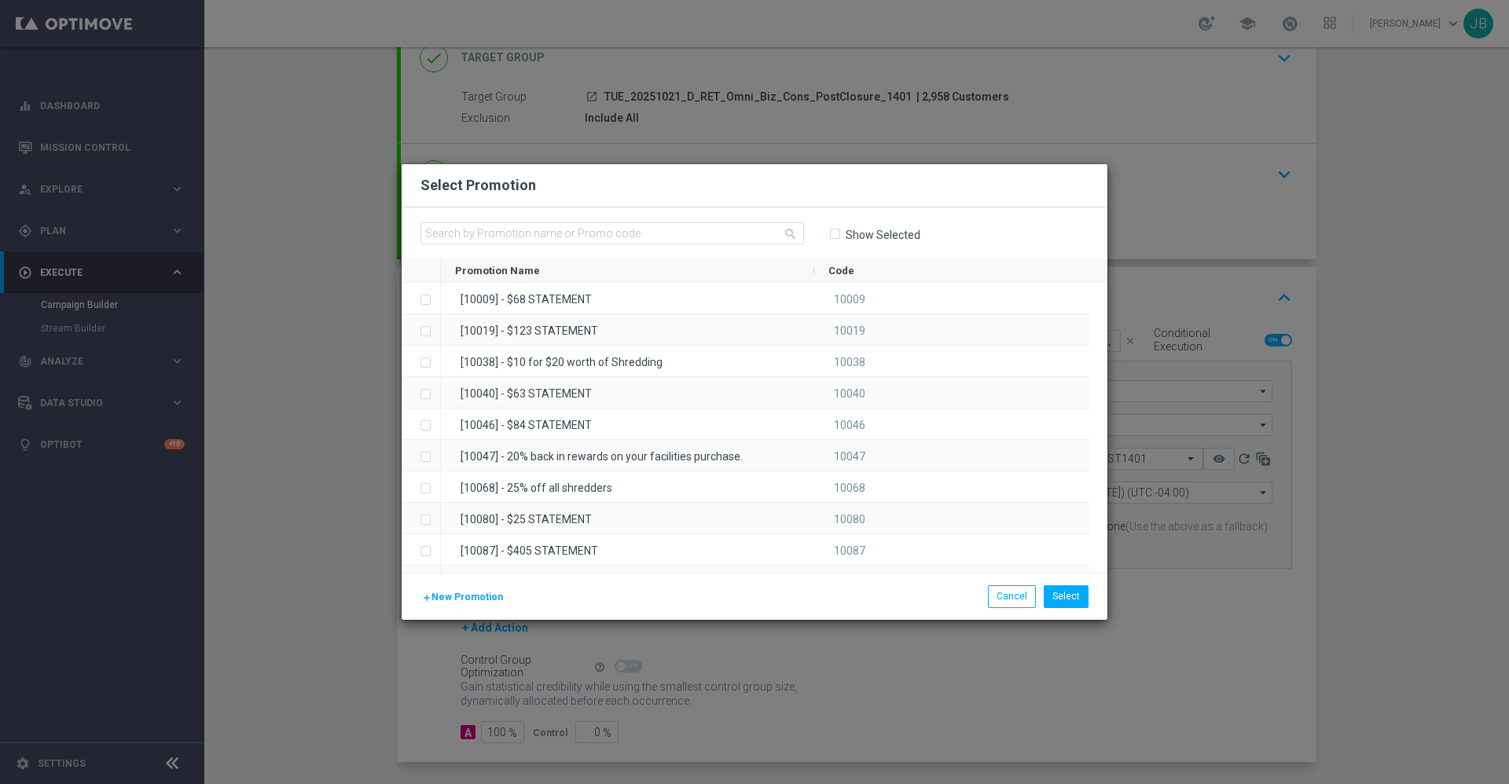
click at [478, 599] on span "New Promotion" at bounding box center [466, 597] width 71 height 11
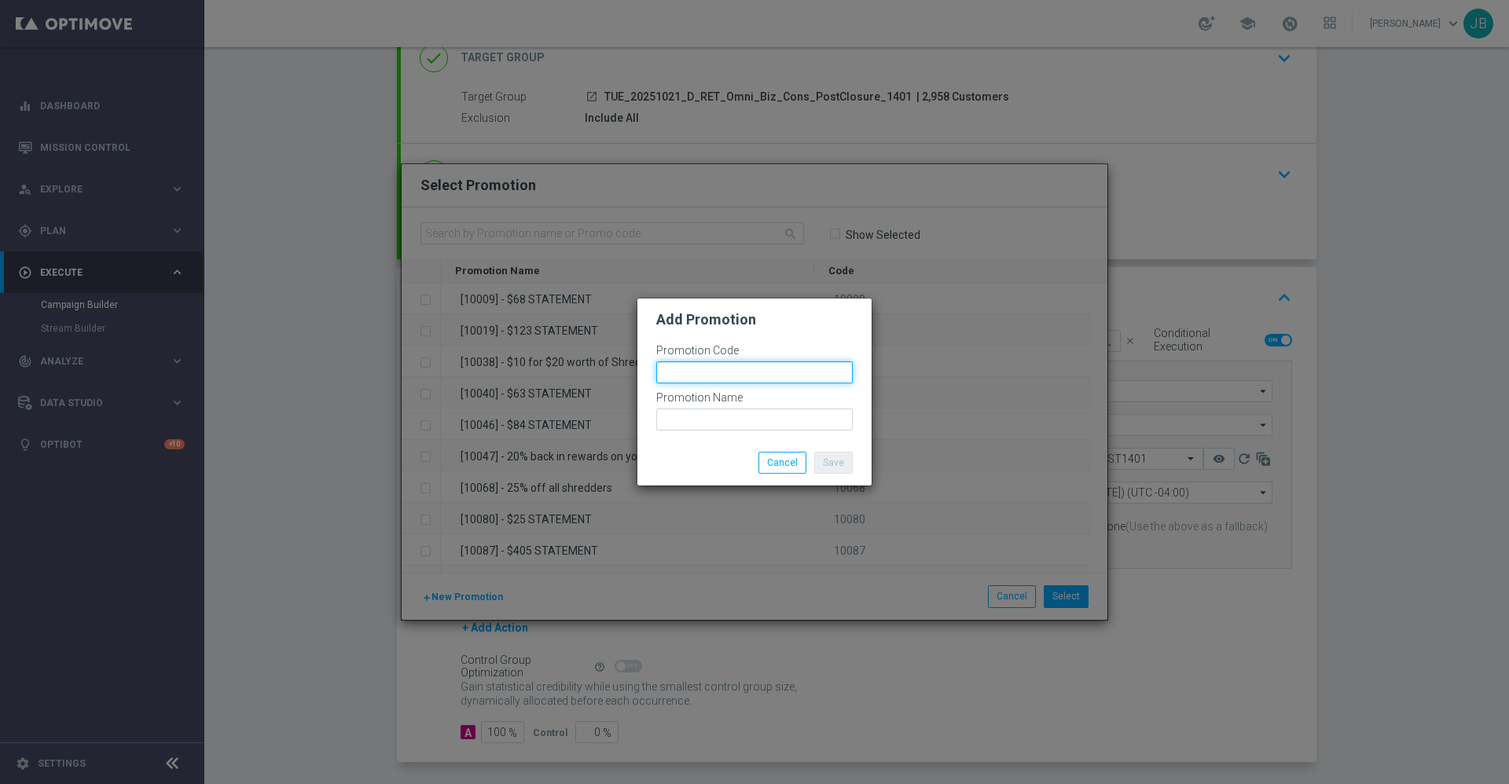
click at [687, 373] on input "text" at bounding box center [754, 372] width 196 height 22
type input "{"
type input "[36973~80477]"
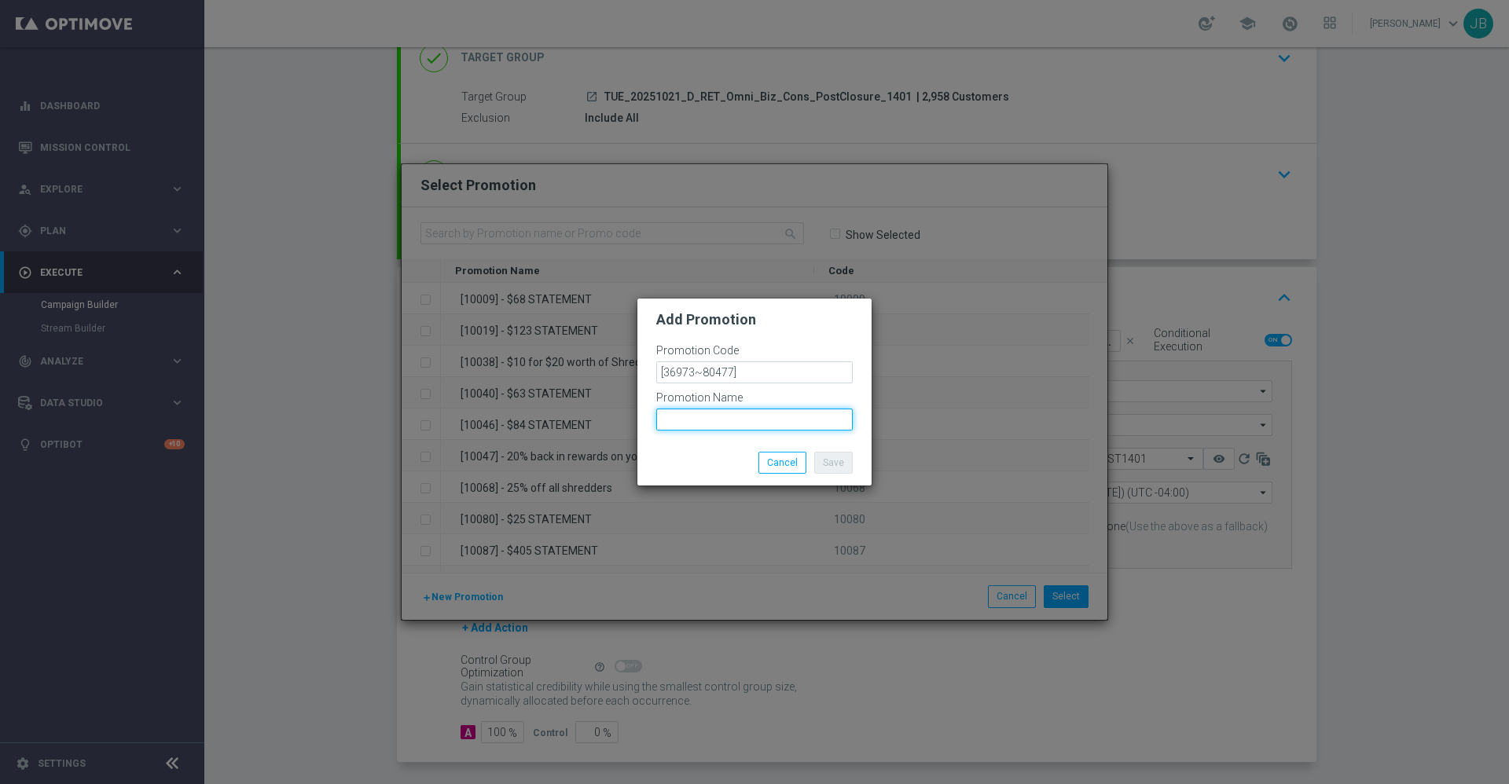
click at [756, 422] on input "text" at bounding box center [754, 420] width 196 height 22
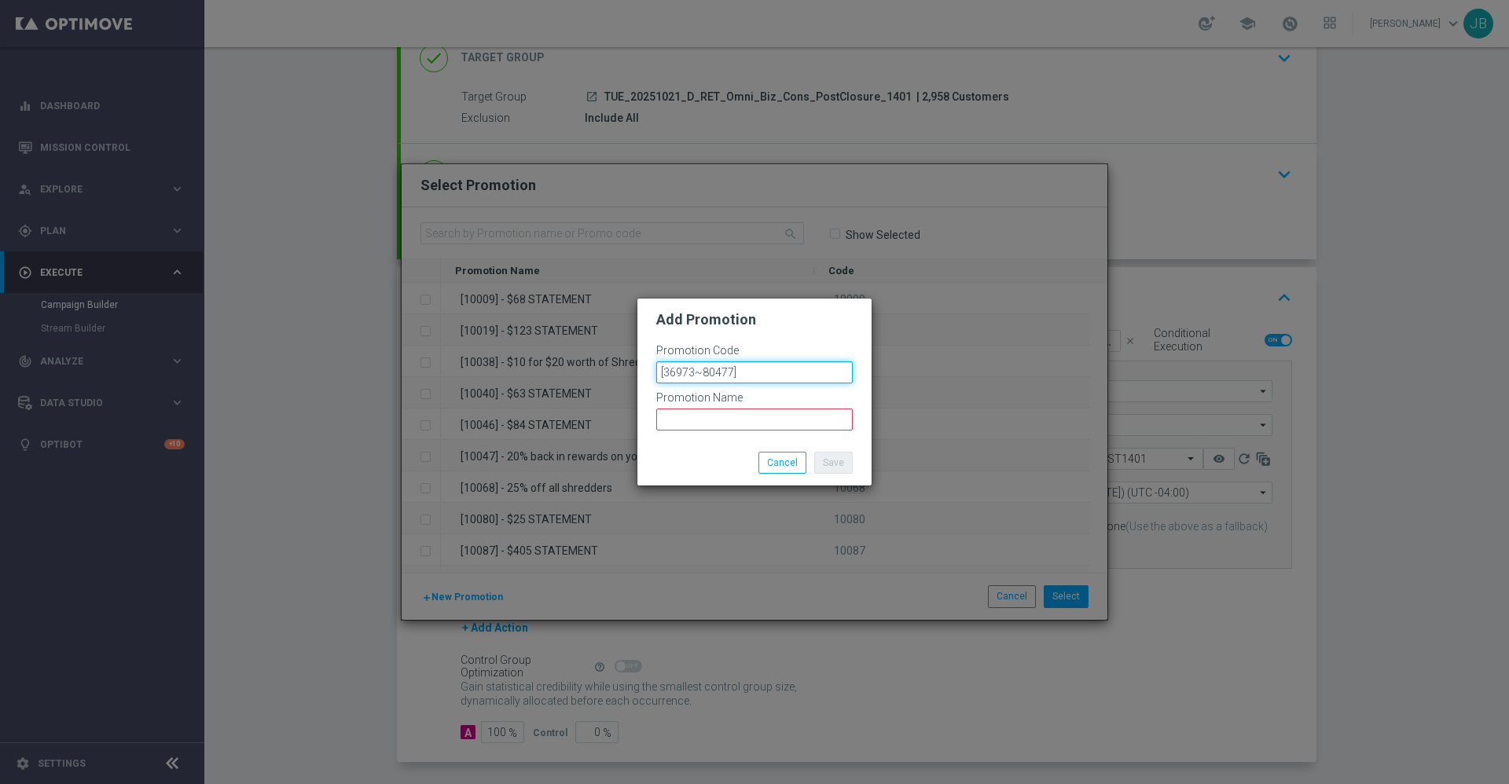
drag, startPoint x: 680, startPoint y: 372, endPoint x: 742, endPoint y: 373, distance: 62.9
click at [742, 373] on input "[36973~80477]" at bounding box center [754, 372] width 196 height 22
click at [723, 415] on input "text" at bounding box center [754, 420] width 196 height 22
type input "{"
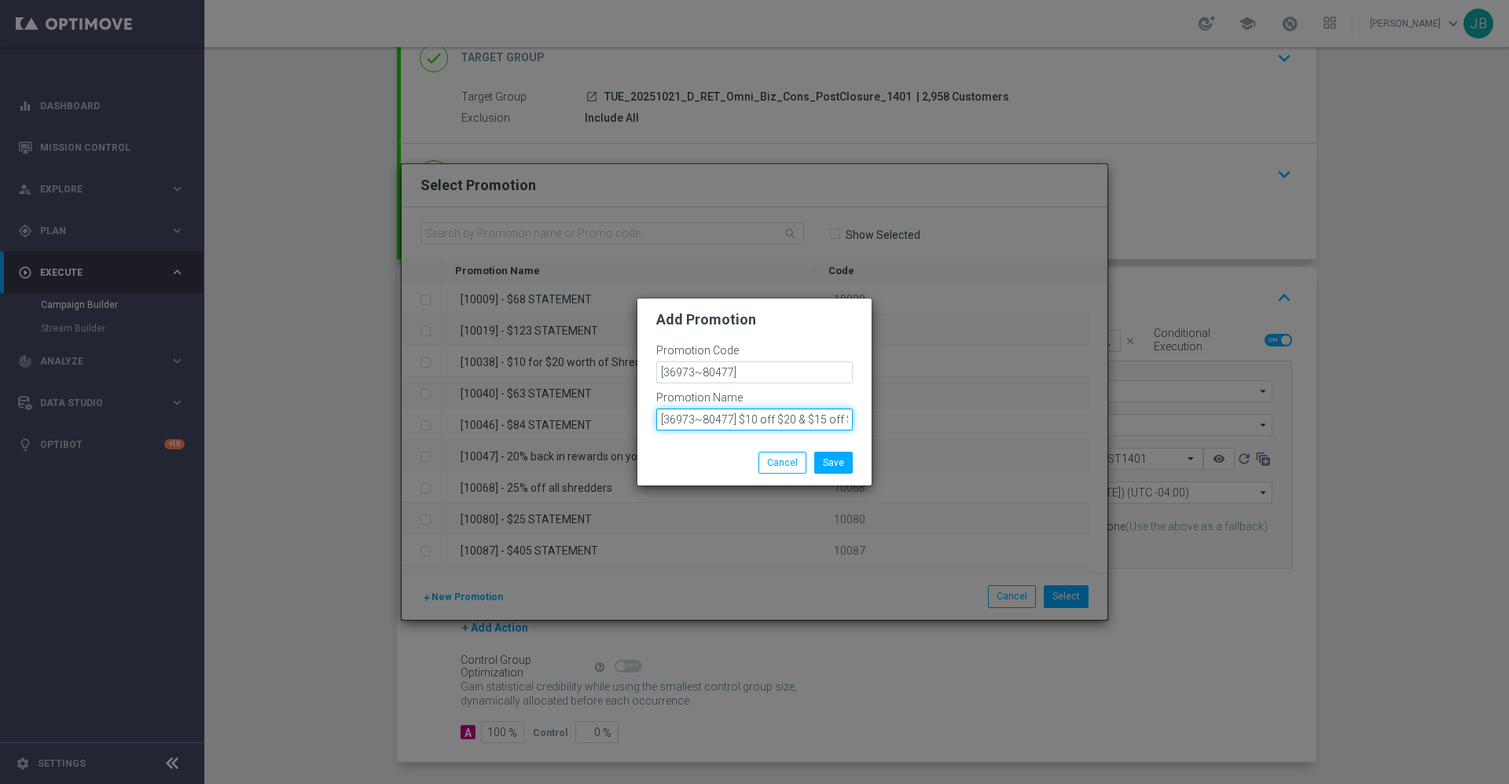
scroll to position [0, 13]
type input "[36973~80477] $10 off $20 & $15 off $30"
click at [830, 460] on button "Save" at bounding box center [833, 463] width 38 height 22
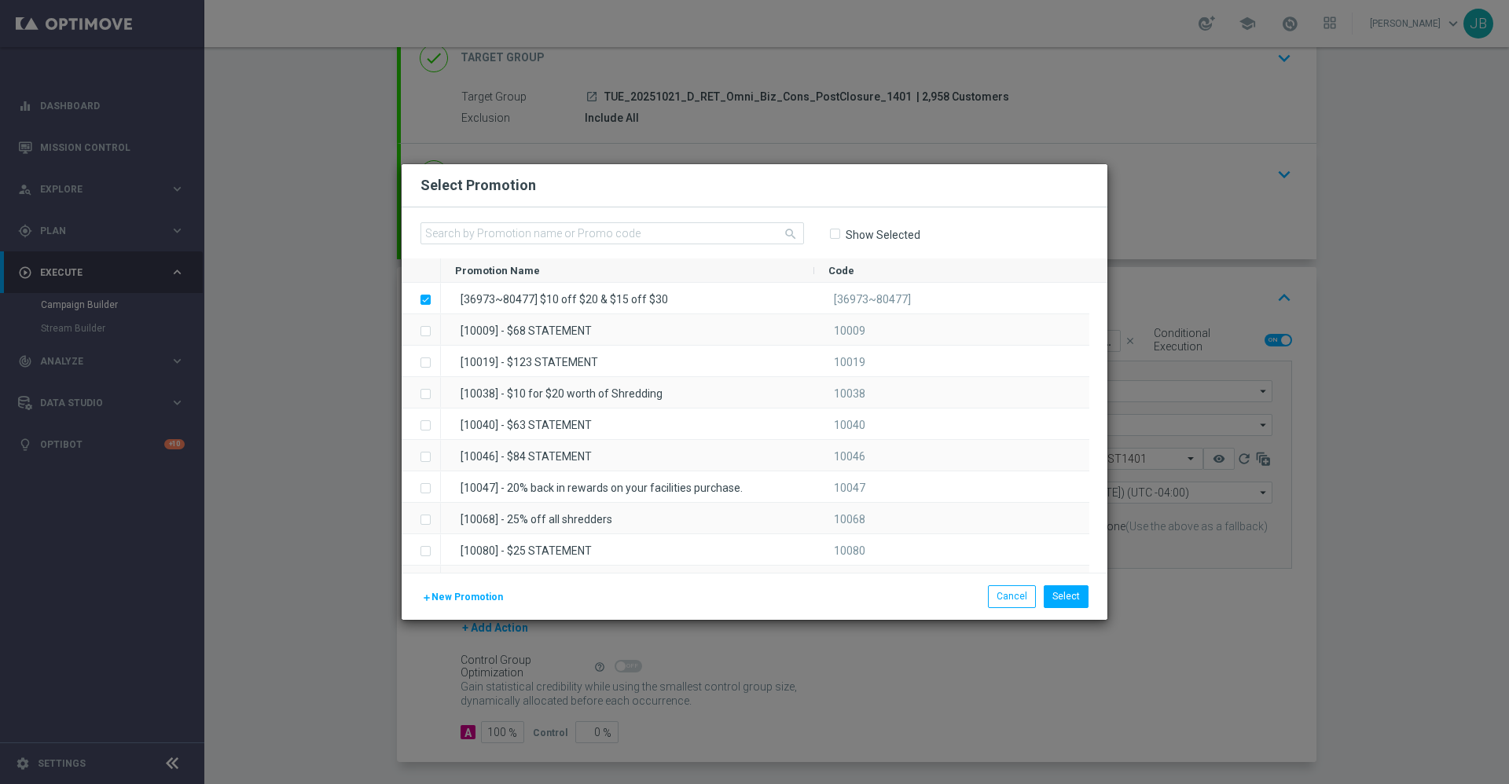
click at [836, 231] on input "Show Selected" at bounding box center [834, 234] width 10 height 10
checkbox input "true"
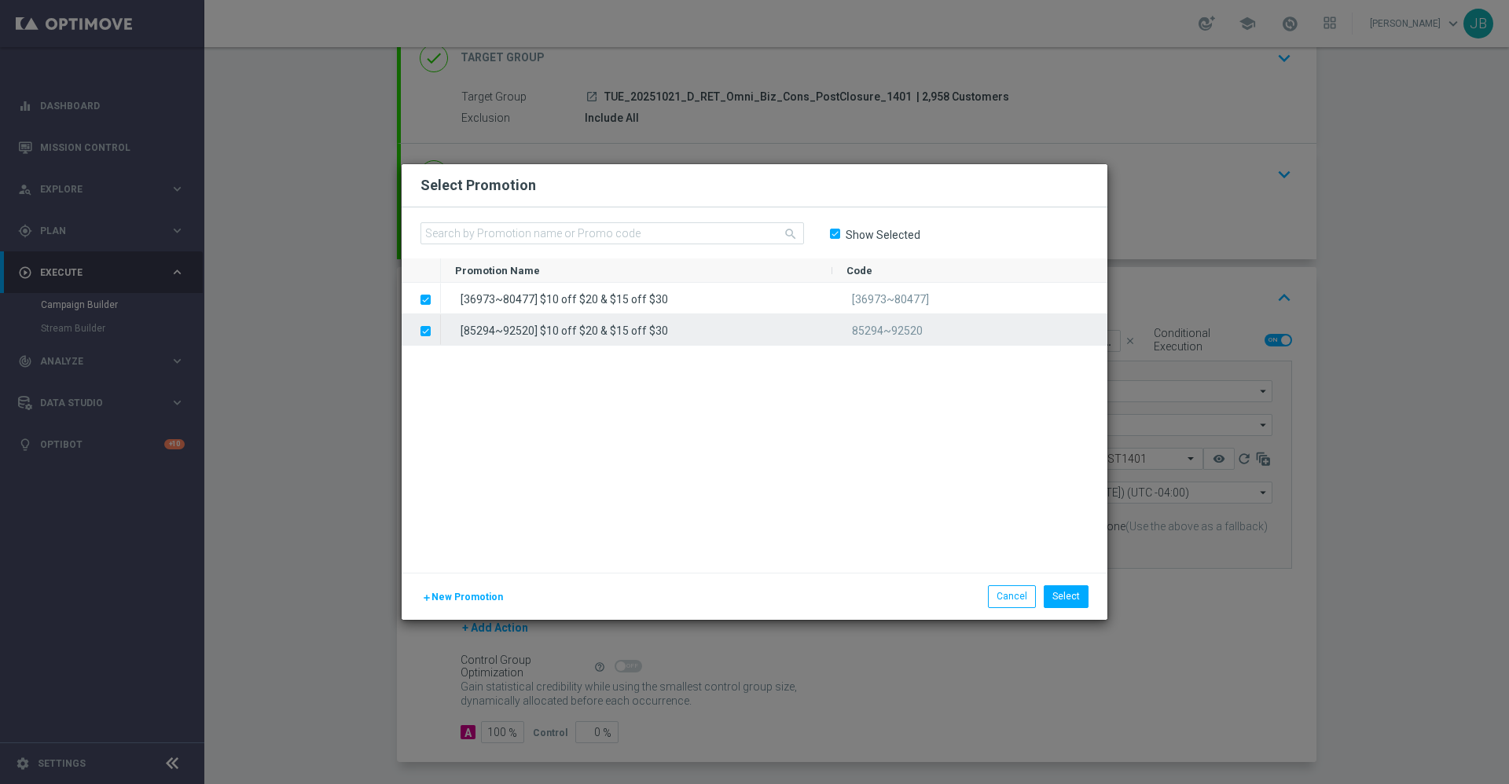
click at [435, 328] on label "Press SPACE to deselect this row." at bounding box center [437, 332] width 5 height 14
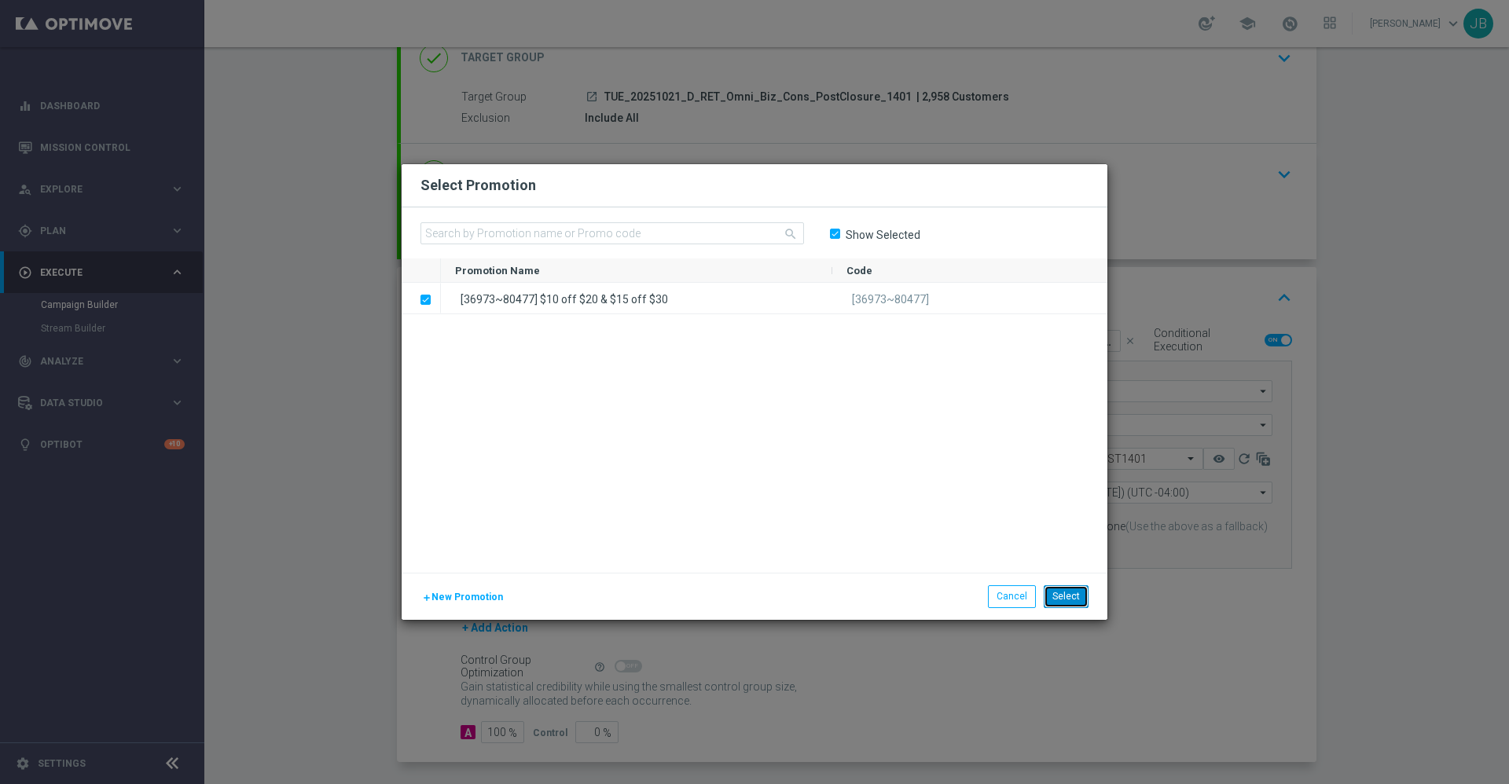
click at [1072, 592] on button "Select" at bounding box center [1065, 596] width 45 height 22
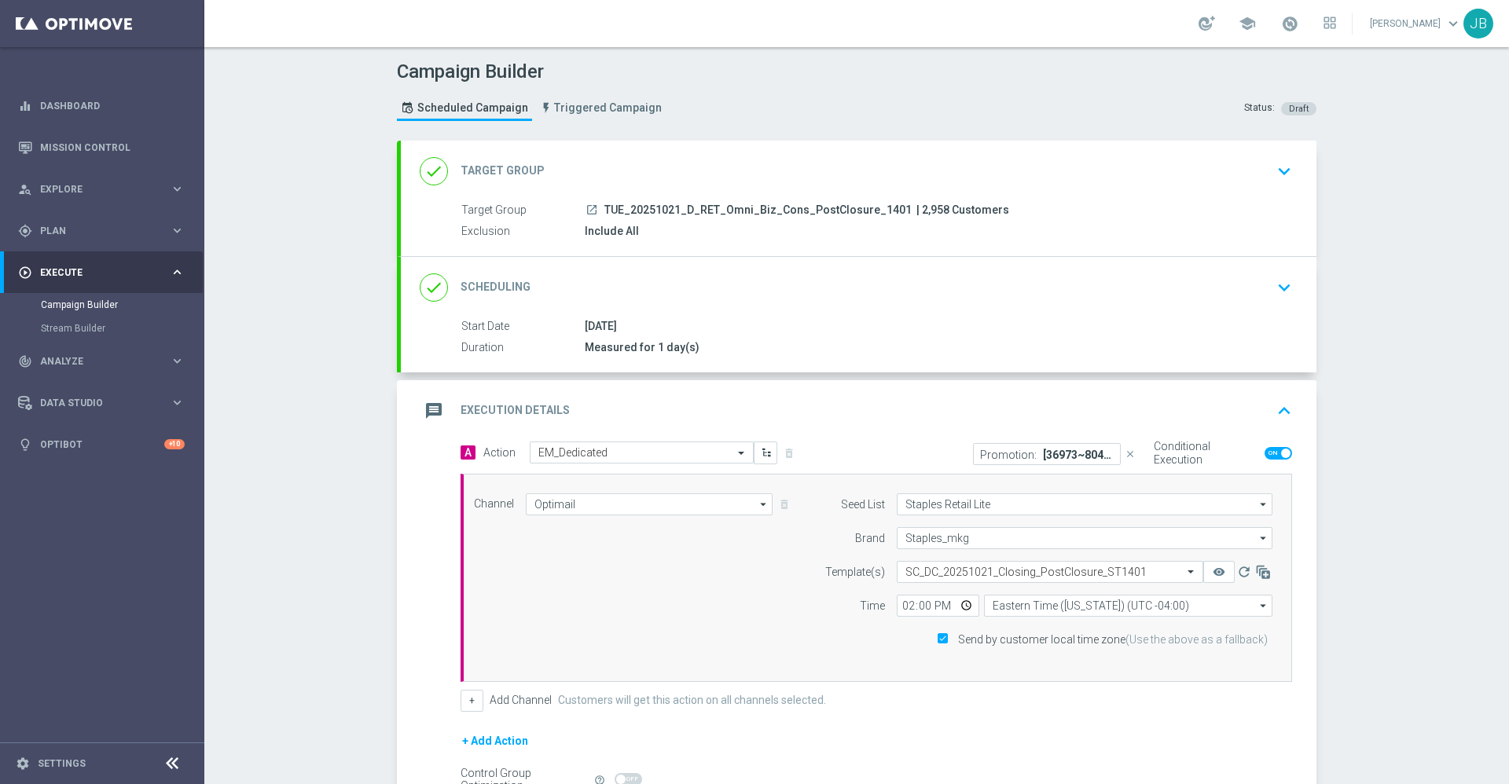
click at [511, 167] on h2 "Target Group" at bounding box center [502, 170] width 84 height 15
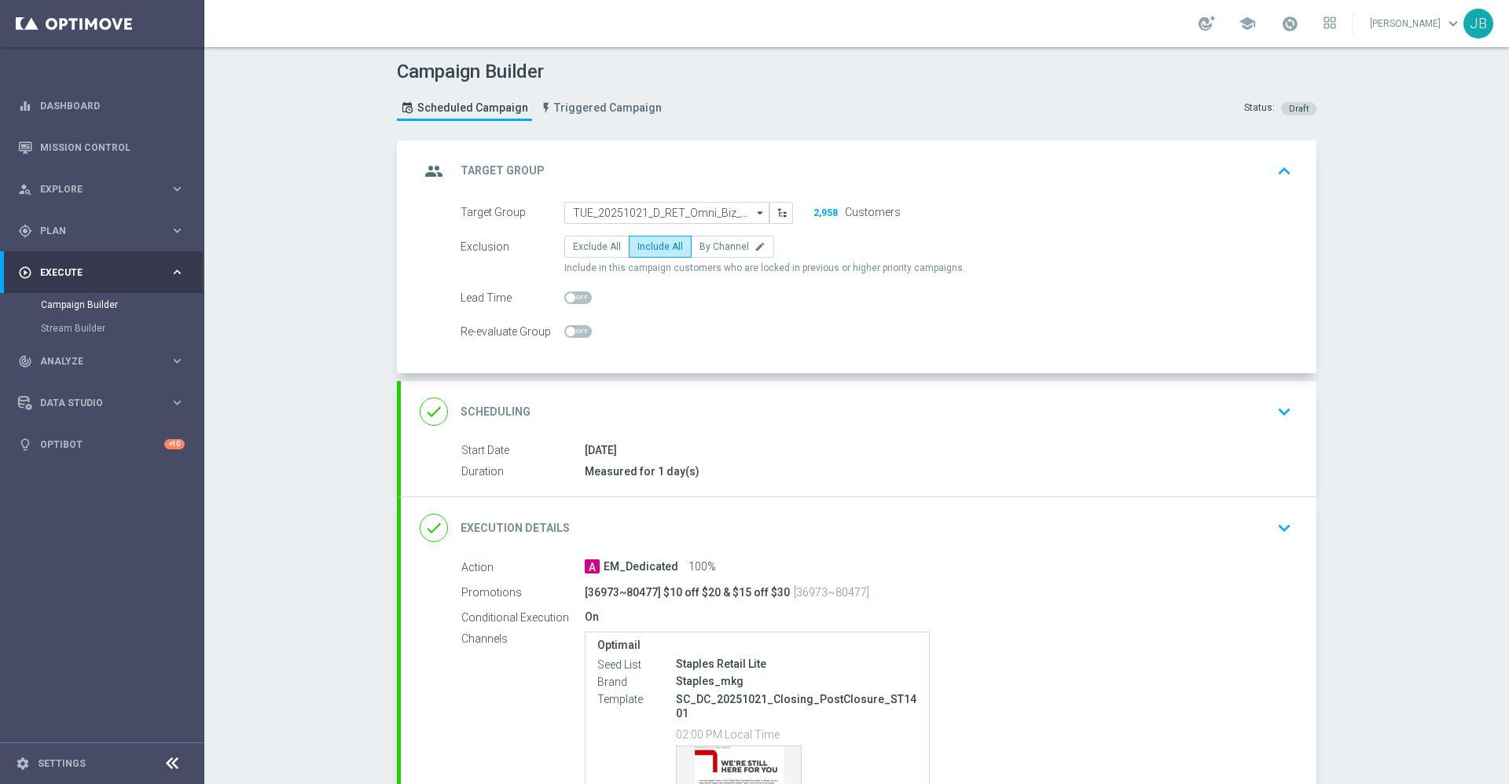
click at [497, 412] on h2 "Scheduling" at bounding box center [495, 412] width 70 height 15
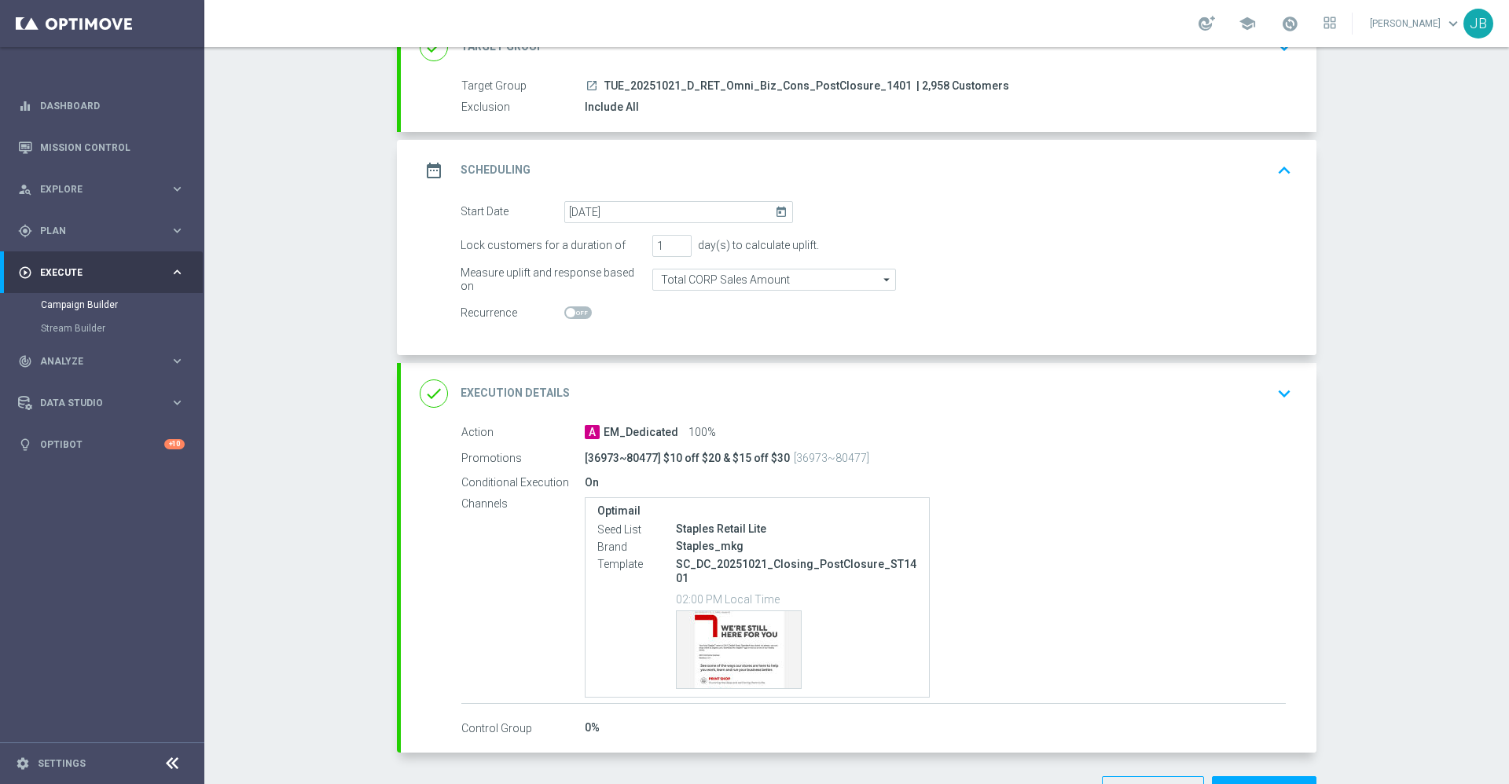
scroll to position [164, 0]
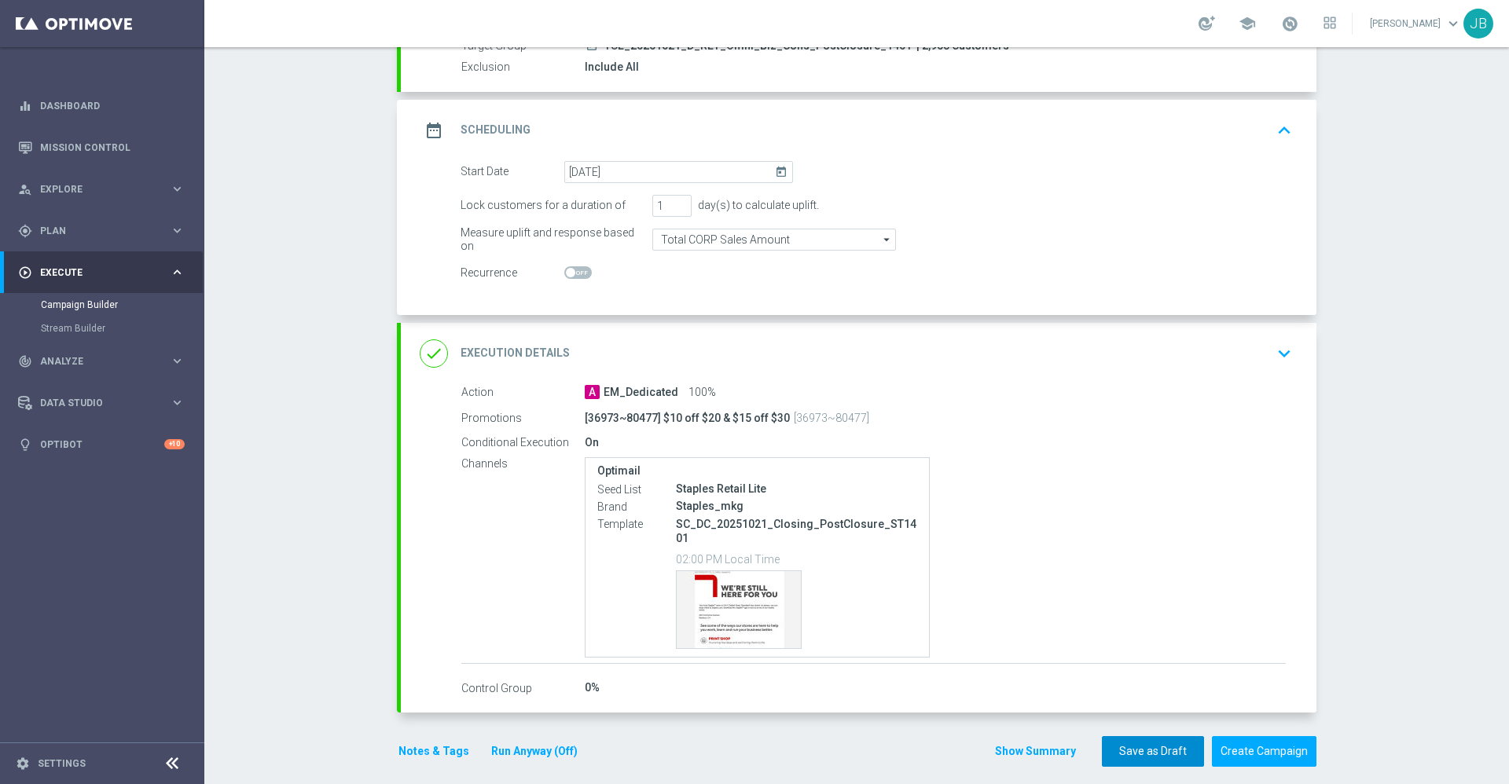
click at [1122, 736] on button "Save as Draft" at bounding box center [1153, 751] width 102 height 31
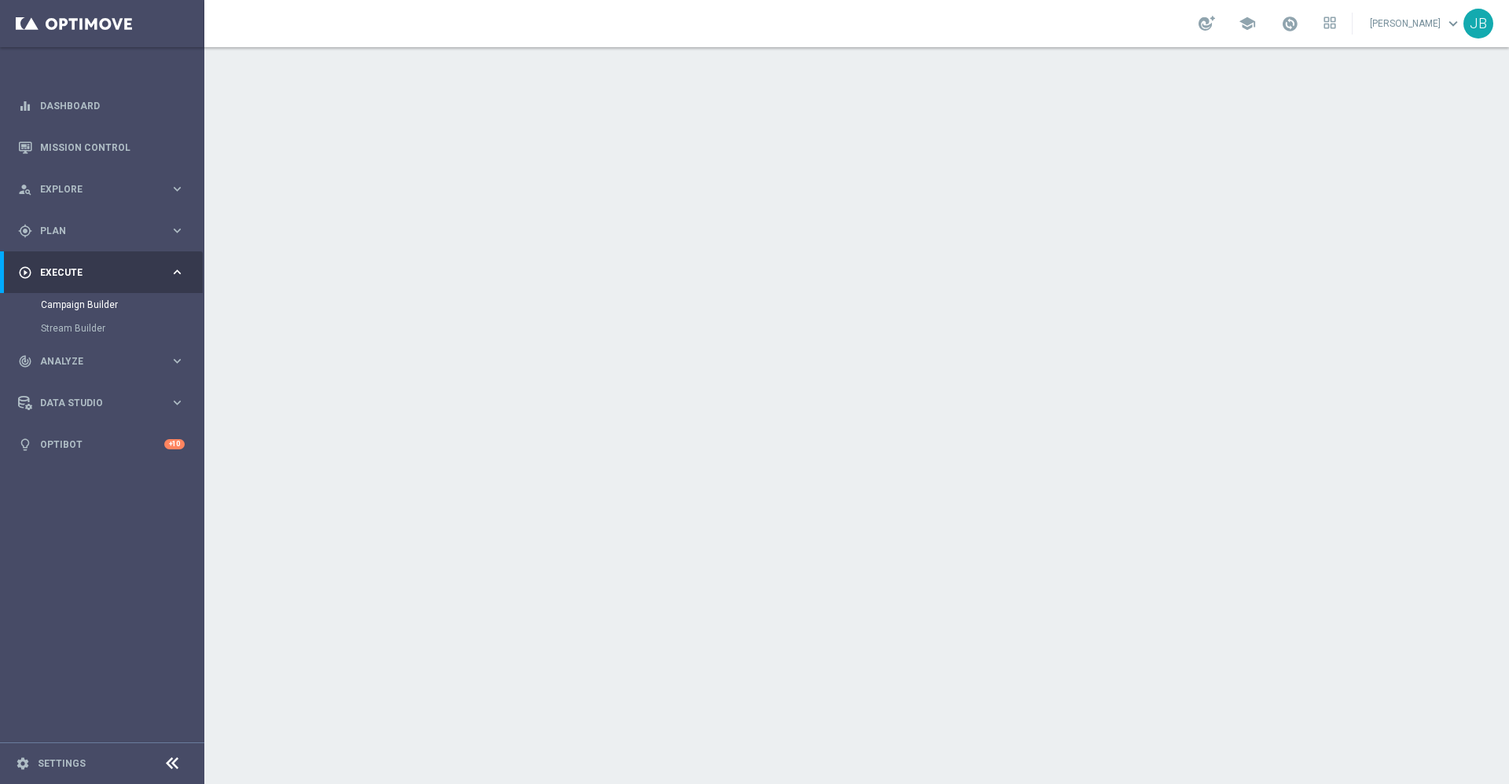
click at [498, 178] on div "done Target Group" at bounding box center [482, 171] width 125 height 28
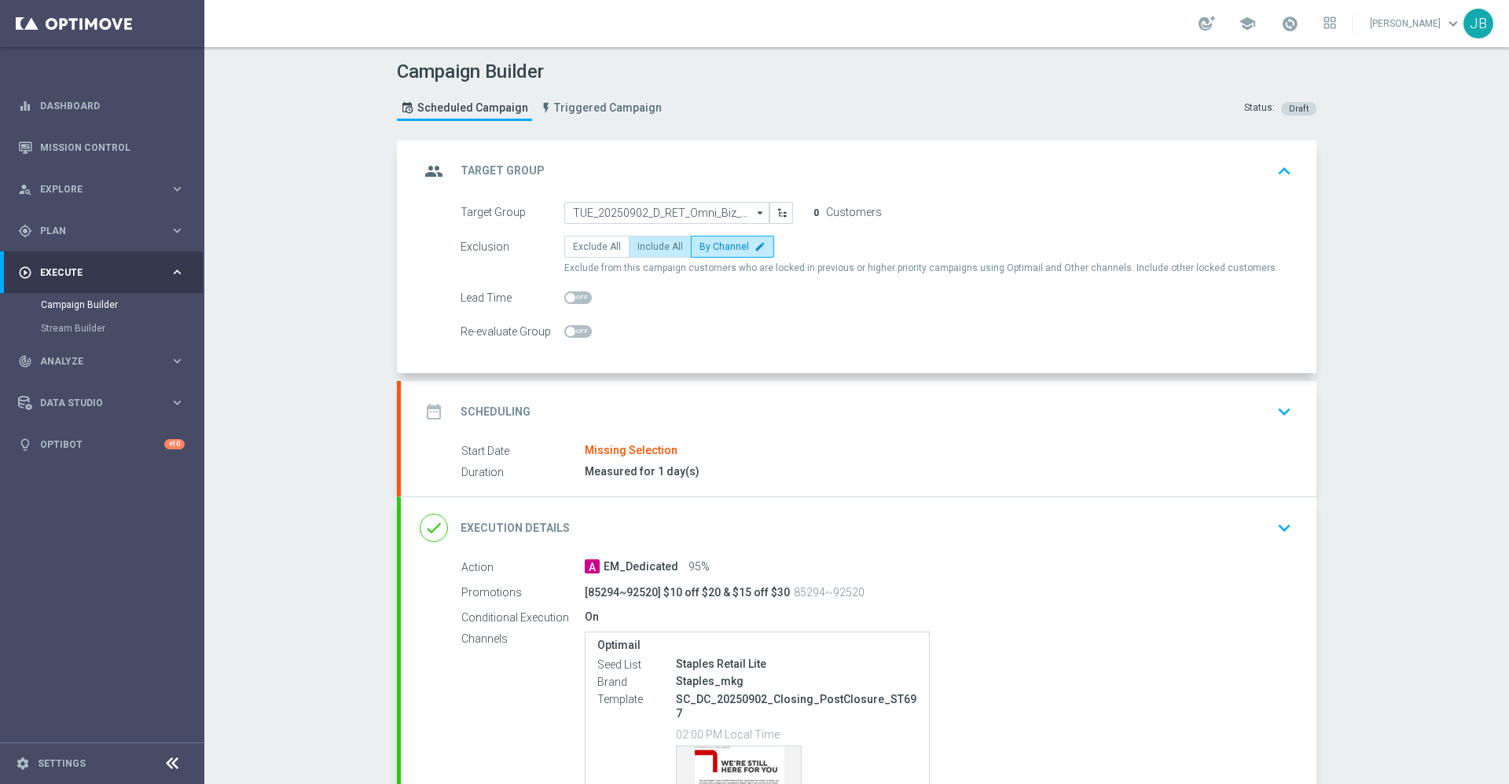
click at [633, 239] on label "Include All" at bounding box center [660, 247] width 63 height 22
click at [637, 244] on input "Include All" at bounding box center [642, 249] width 10 height 10
radio input "true"
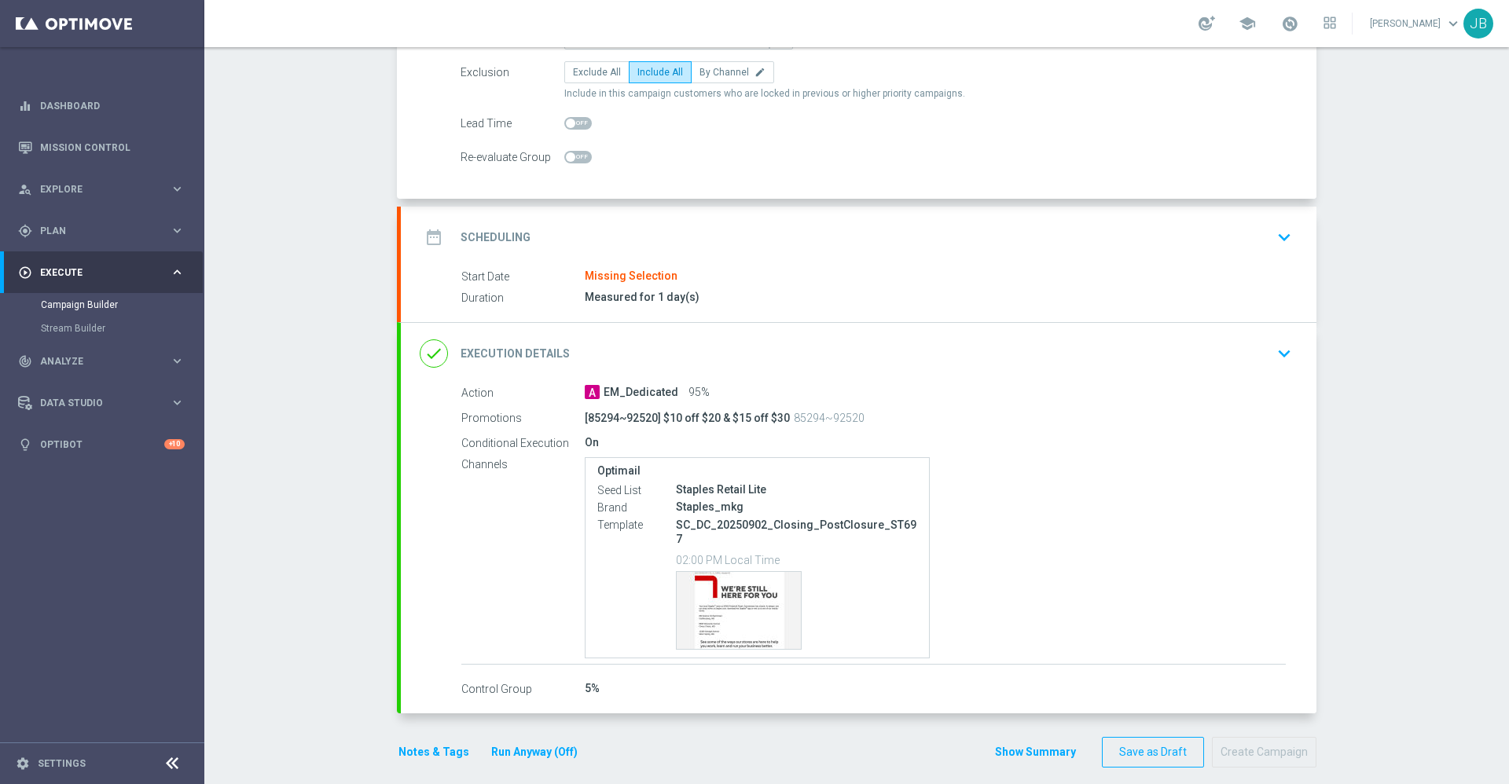
scroll to position [175, 0]
click at [496, 347] on h2 "Execution Details" at bounding box center [514, 353] width 109 height 15
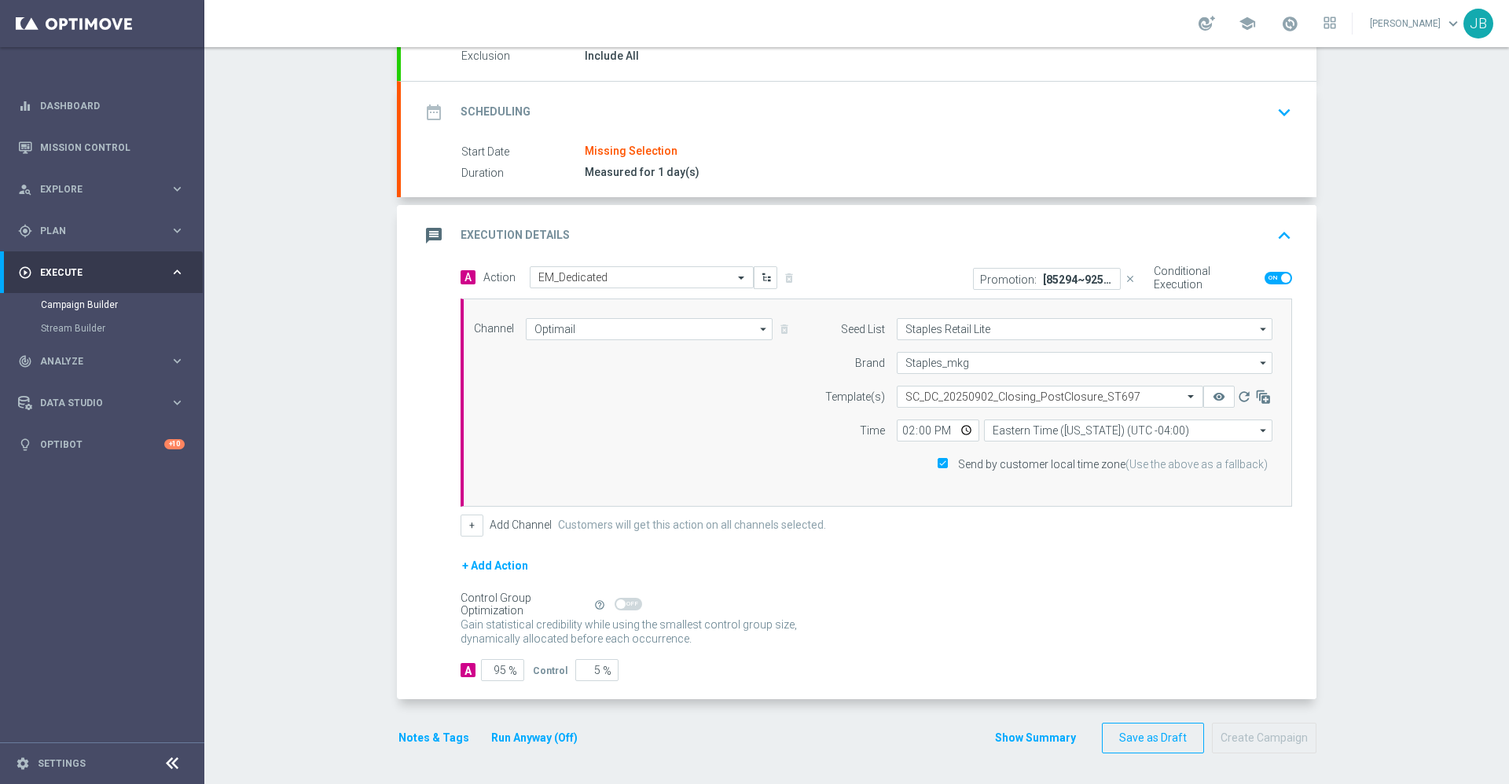
scroll to position [159, 0]
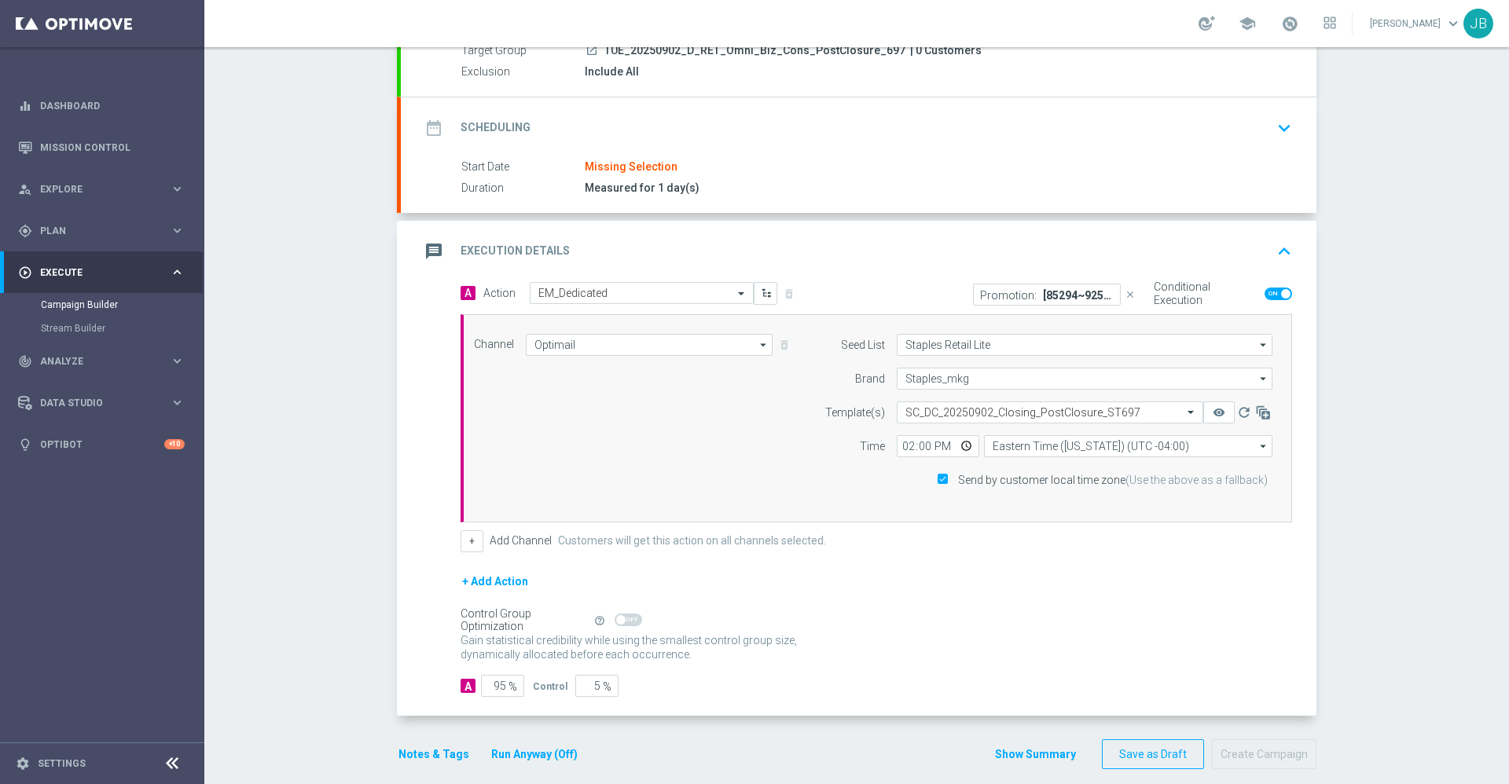
click at [508, 687] on span "%" at bounding box center [512, 686] width 9 height 13
click at [508, 684] on span "%" at bounding box center [512, 686] width 9 height 13
click at [493, 684] on input "95" at bounding box center [502, 686] width 43 height 22
type input "9"
type input "91"
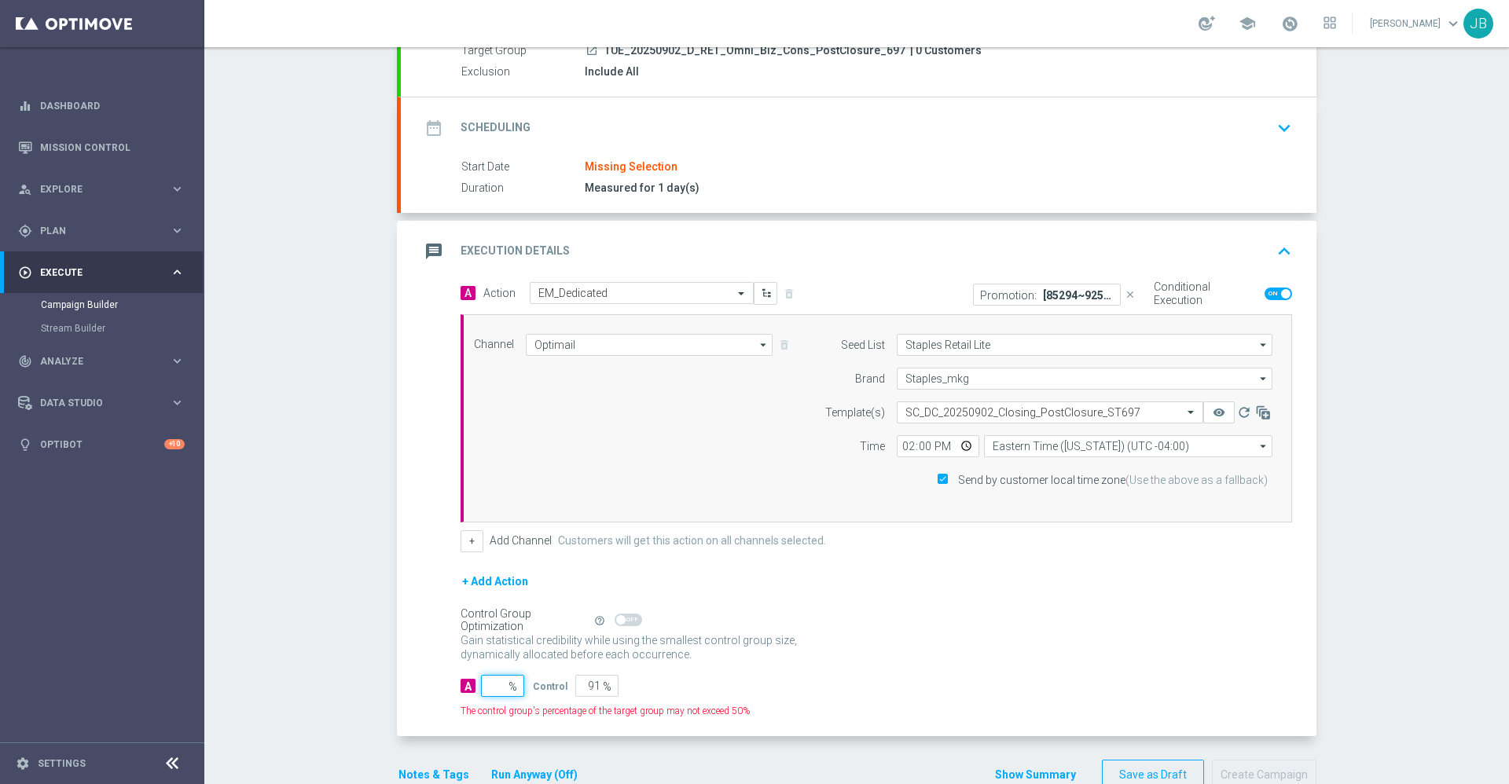
type input "100"
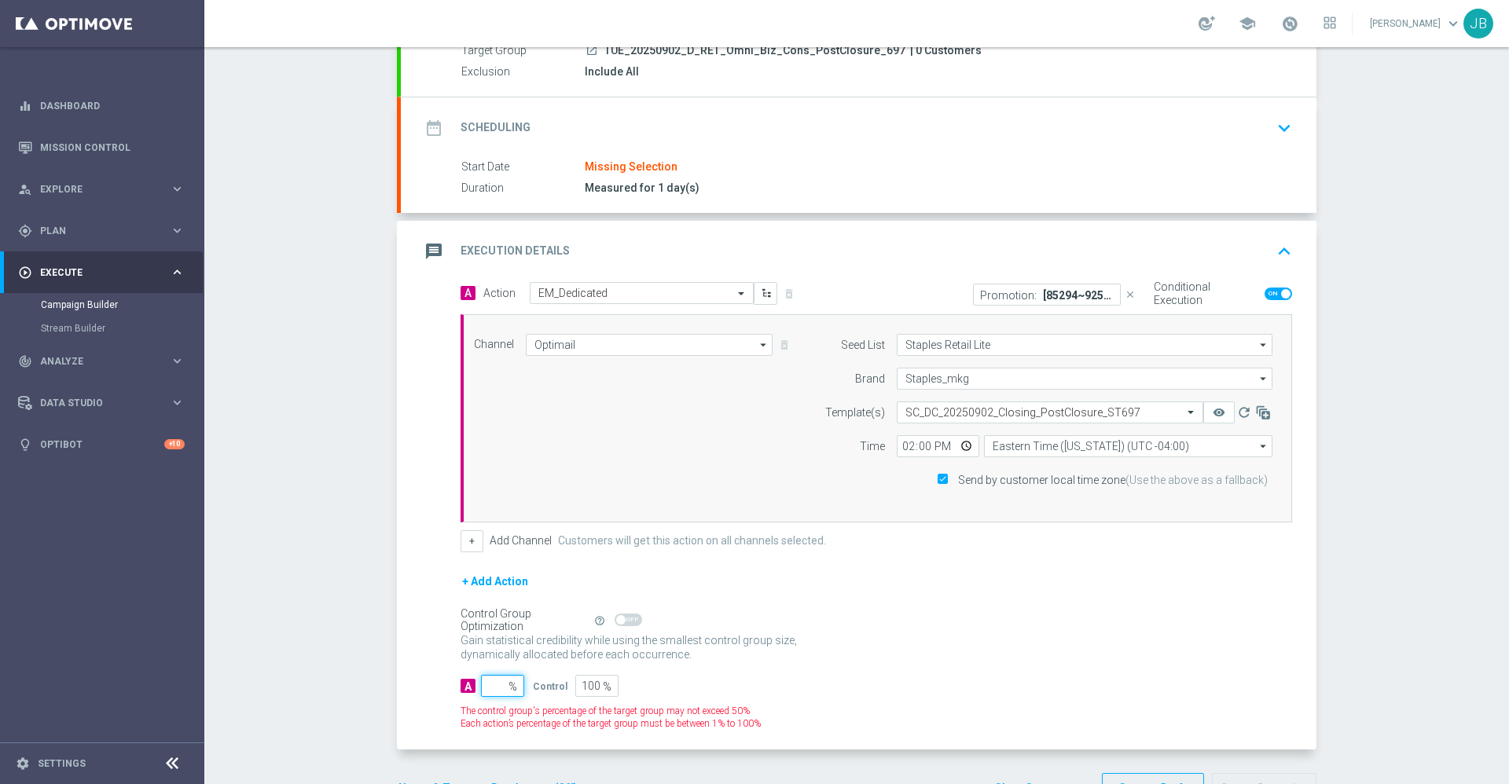
type input "1"
type input "99"
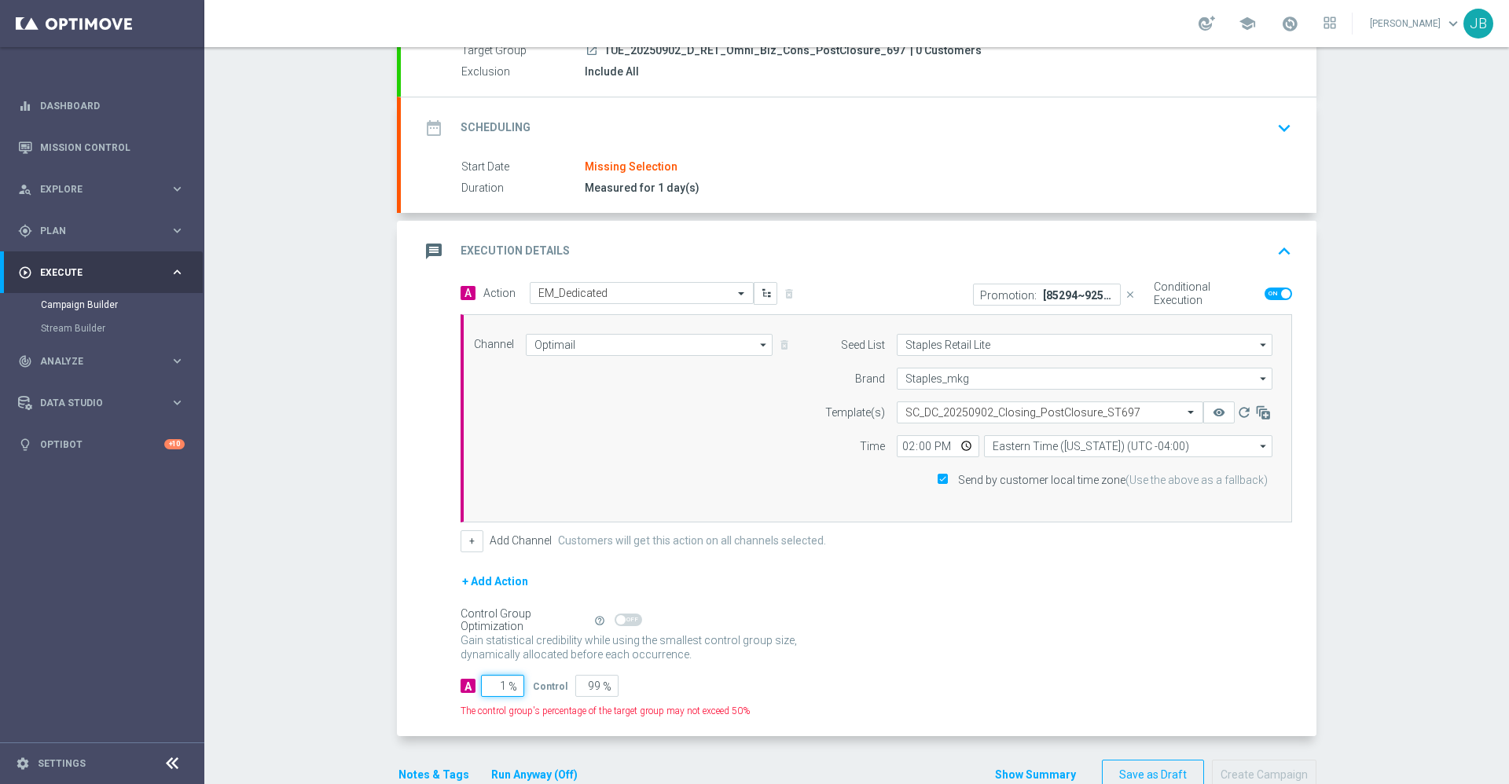
type input "10"
type input "90"
type input "100"
type input "0"
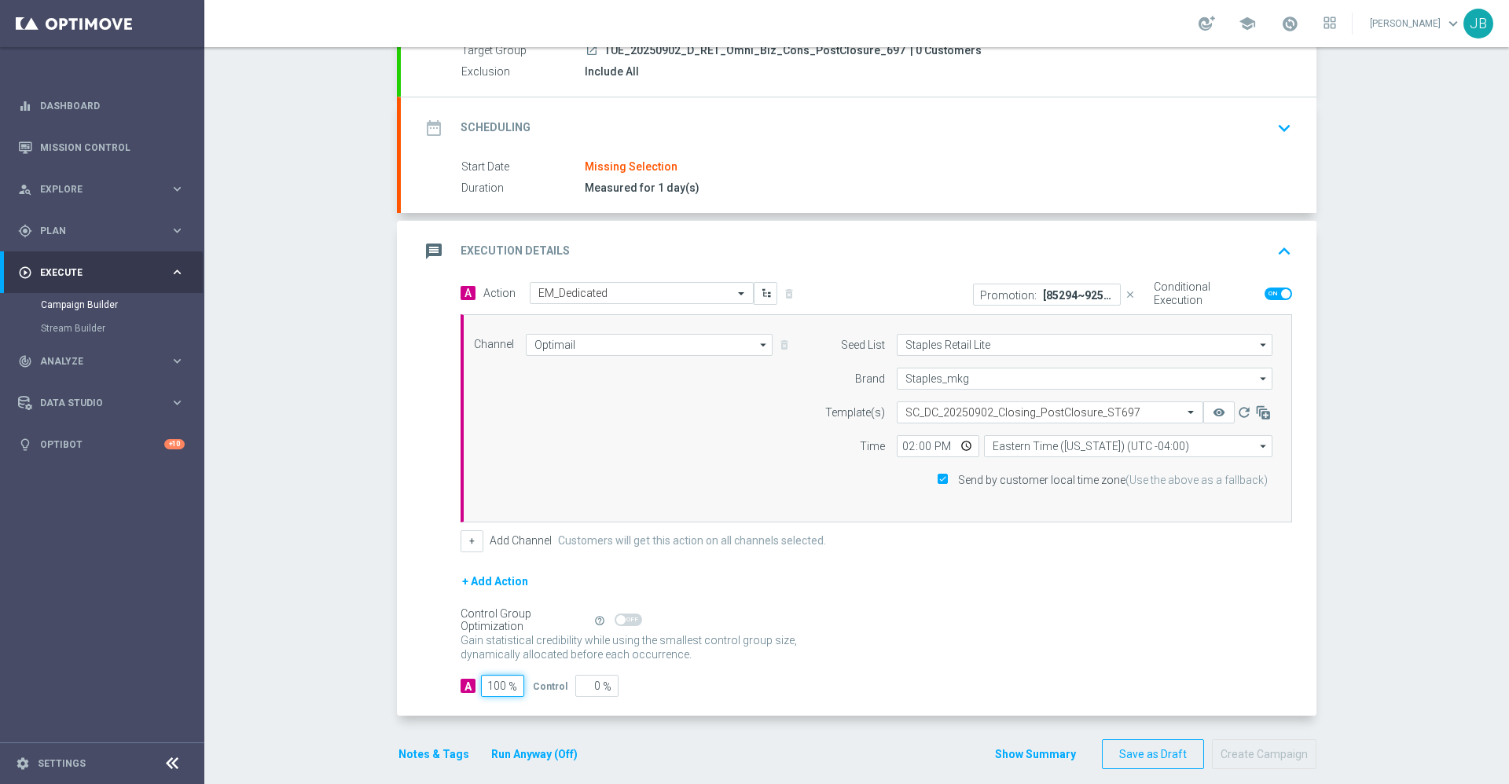
scroll to position [0, 0]
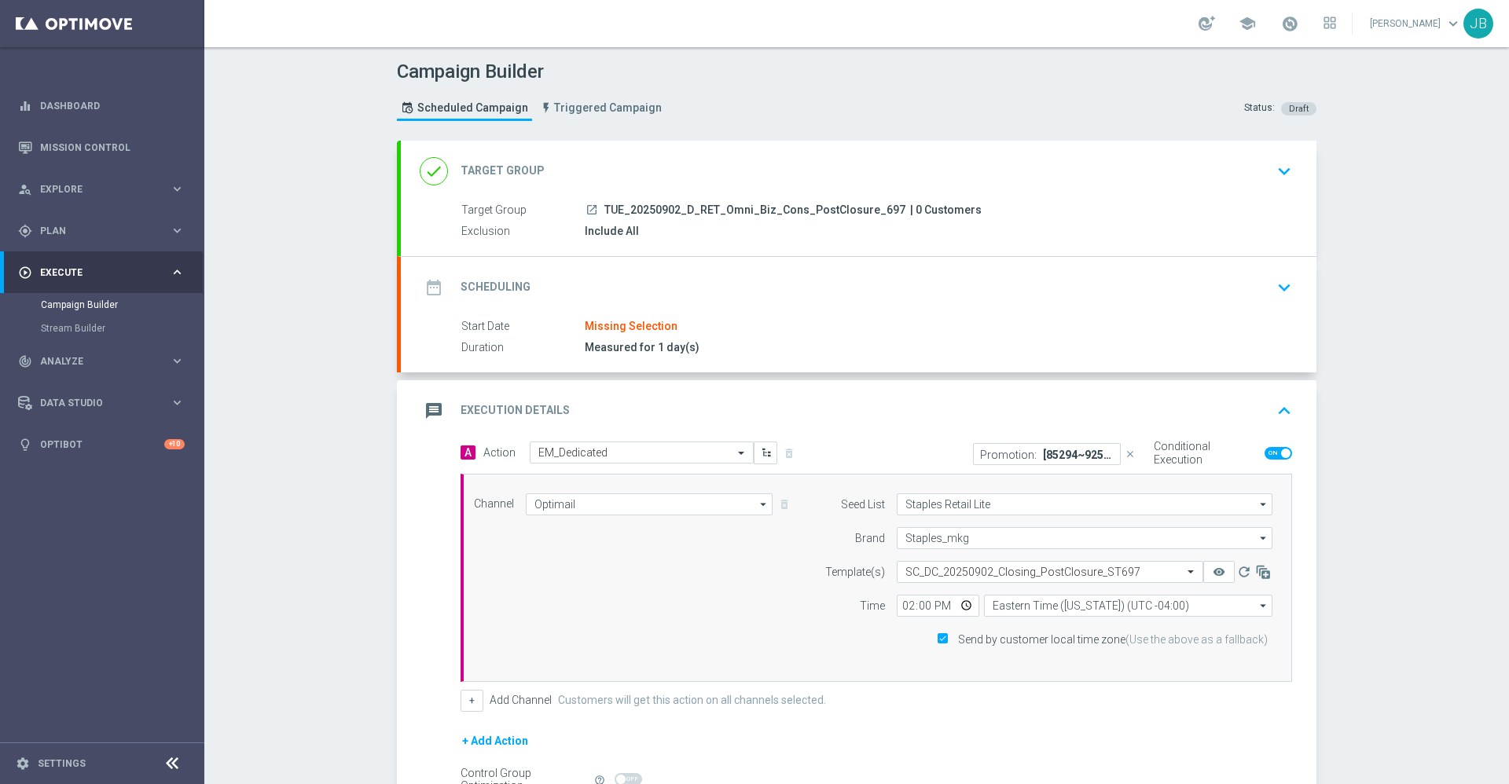
type input "100"
click at [522, 178] on div "done Target Group" at bounding box center [482, 171] width 125 height 28
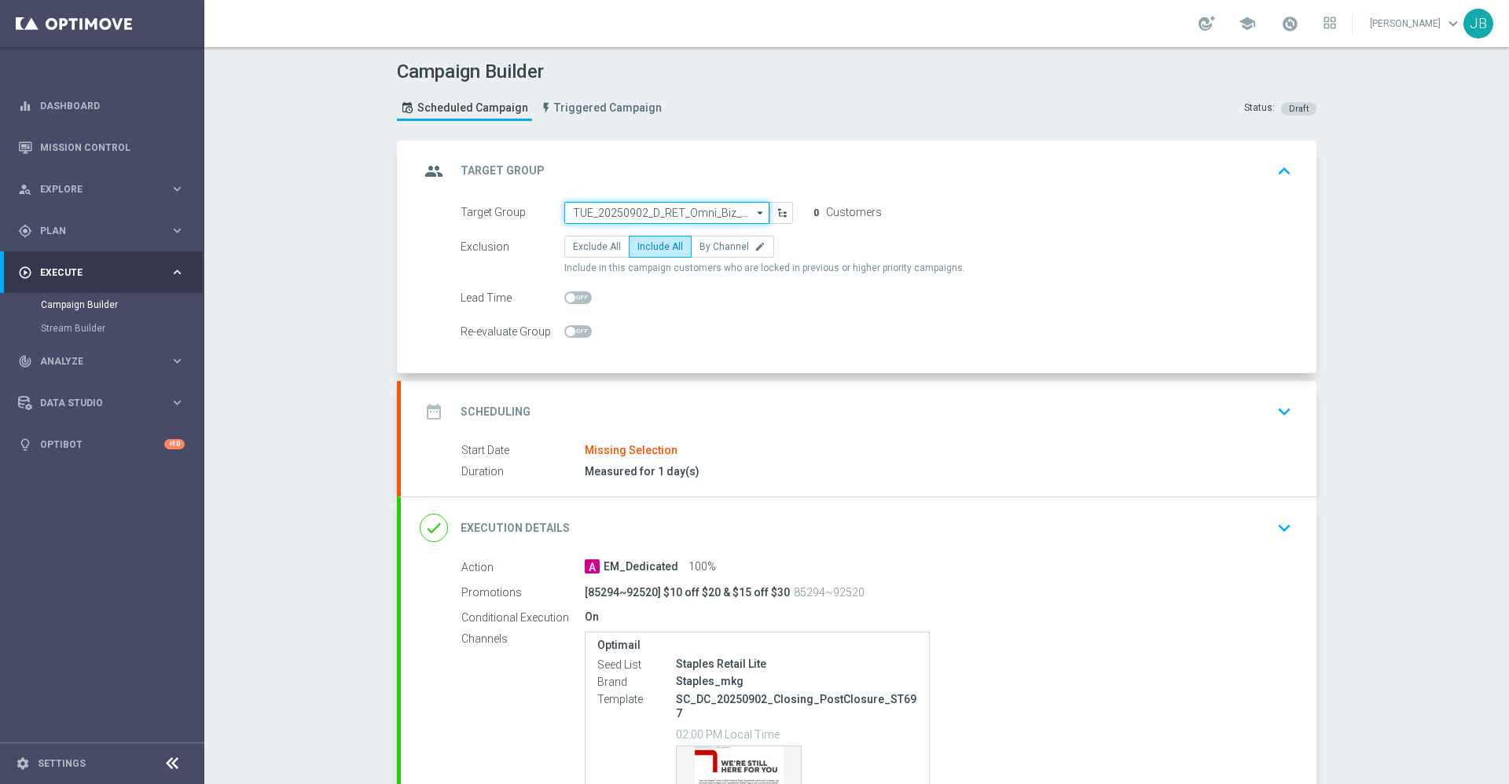
click at [623, 211] on input "TUE_20250902_D_RET_Omni_Biz_Cons_PostClosure_697" at bounding box center [666, 213] width 205 height 22
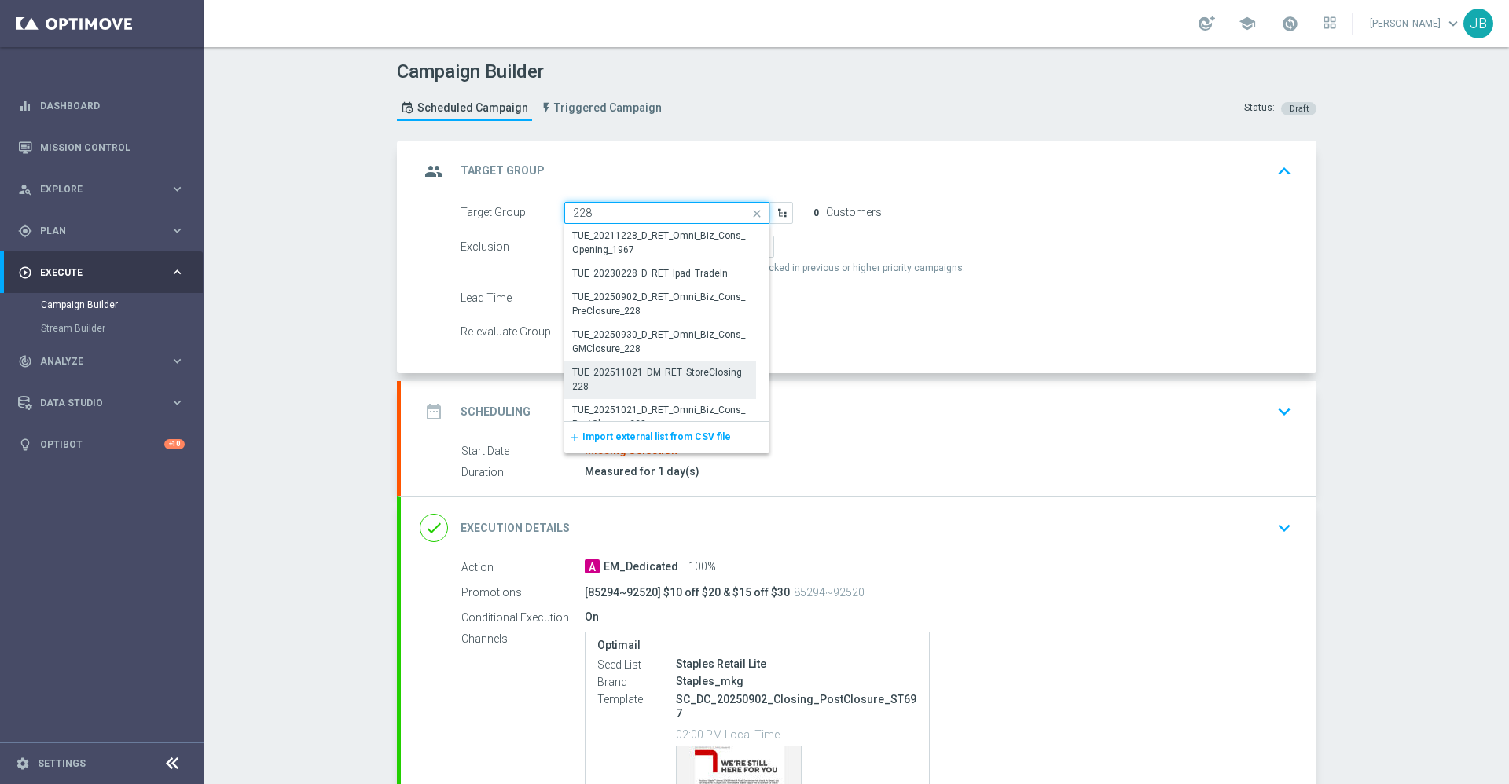
scroll to position [16, 0]
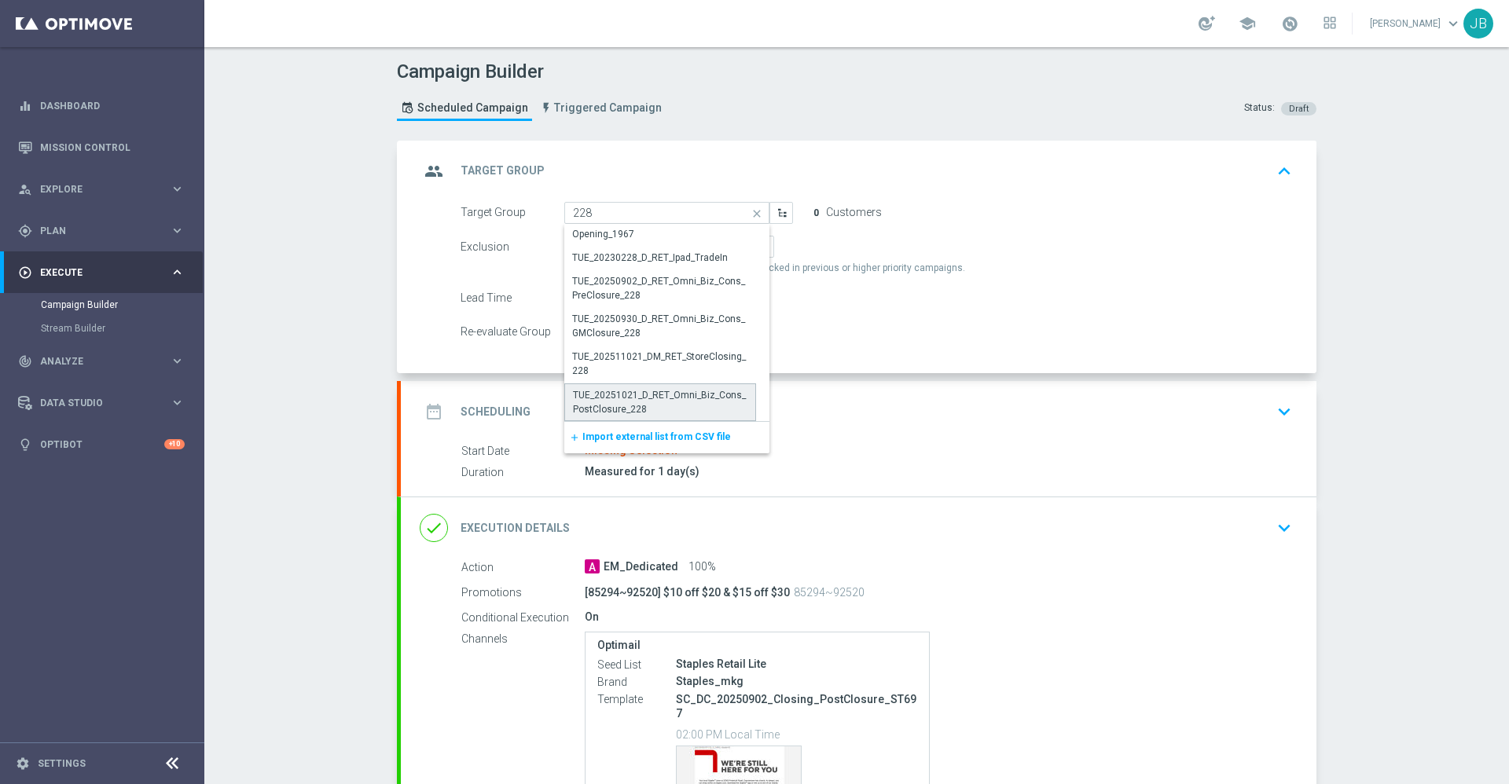
click at [659, 398] on div "TUE_20251021_D_RET_Omni_Biz_Cons_PostClosure_228" at bounding box center [660, 402] width 174 height 28
type input "TUE_20251021_D_RET_Omni_Biz_Cons_PostClosure_228"
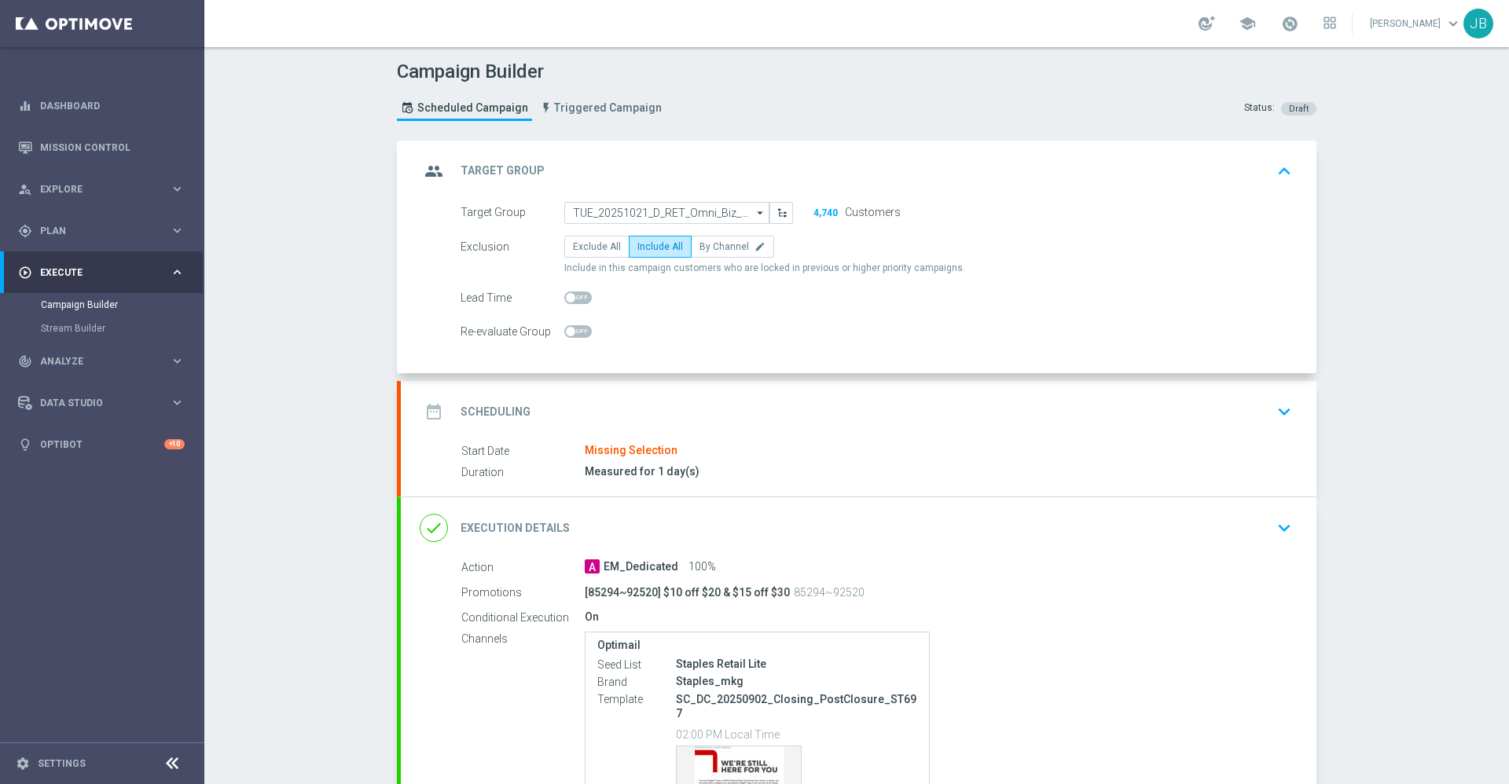
click at [501, 423] on div "date_range Scheduling" at bounding box center [475, 412] width 111 height 28
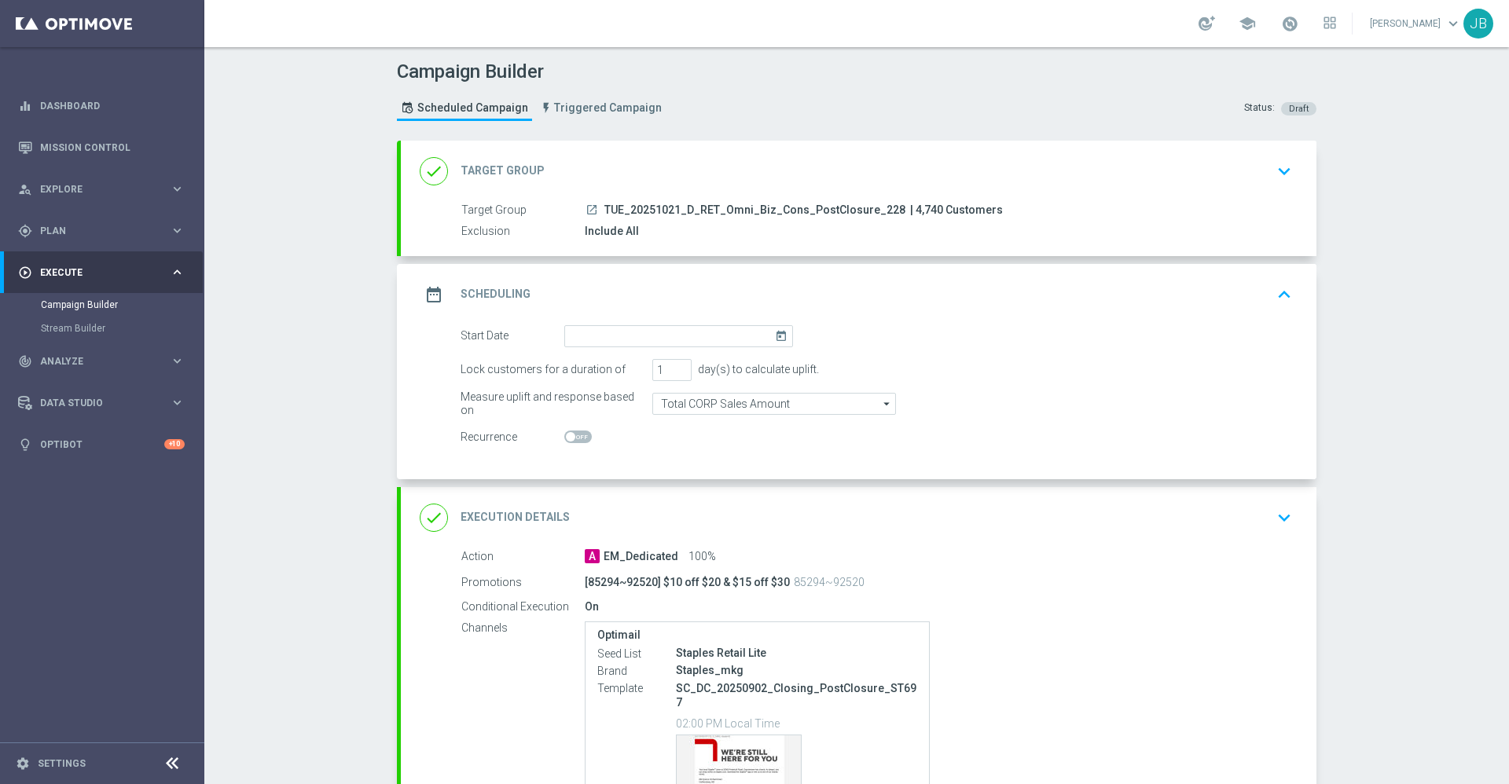
click at [775, 332] on icon "today" at bounding box center [784, 333] width 18 height 17
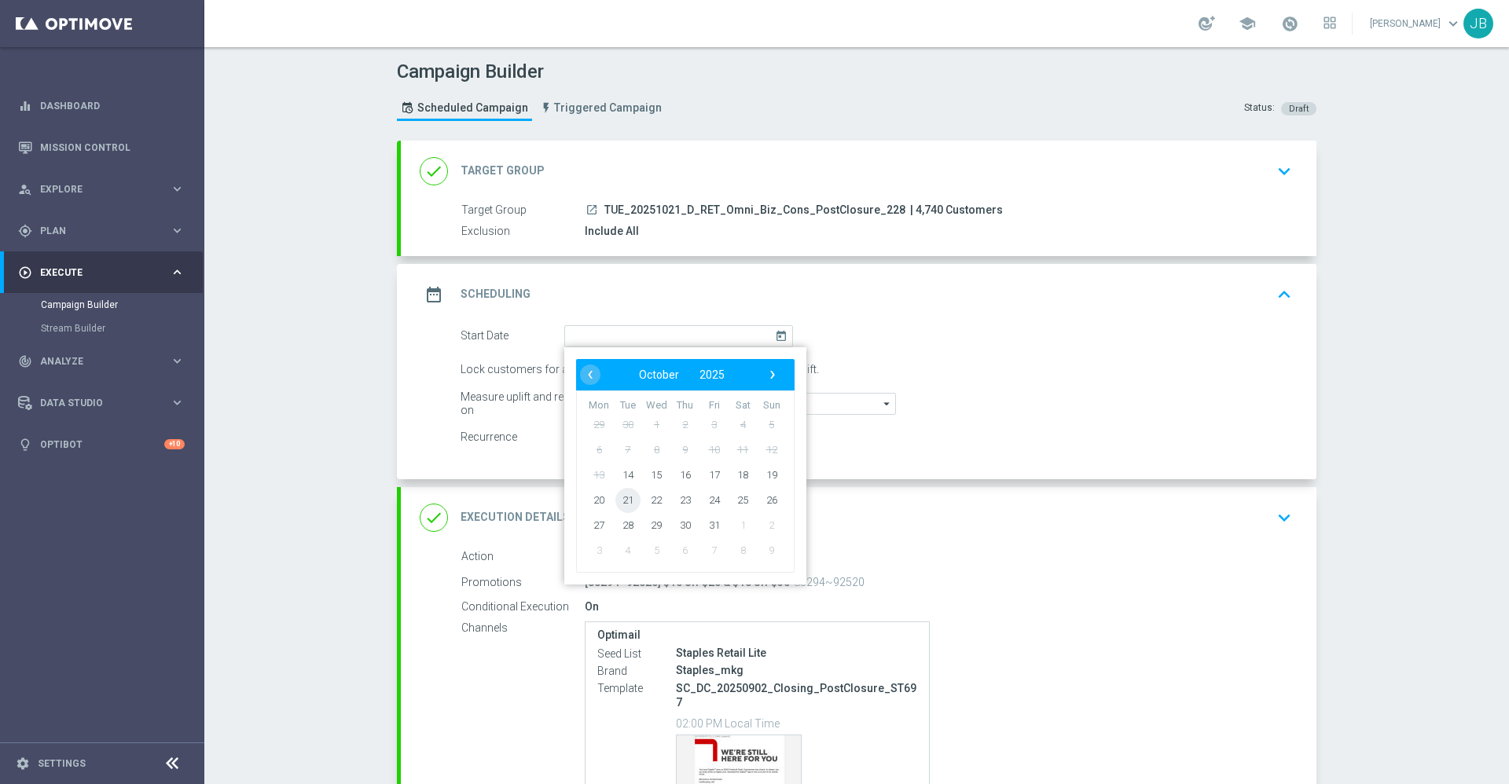
click at [616, 508] on span "21" at bounding box center [627, 499] width 25 height 25
type input "[DATE]"
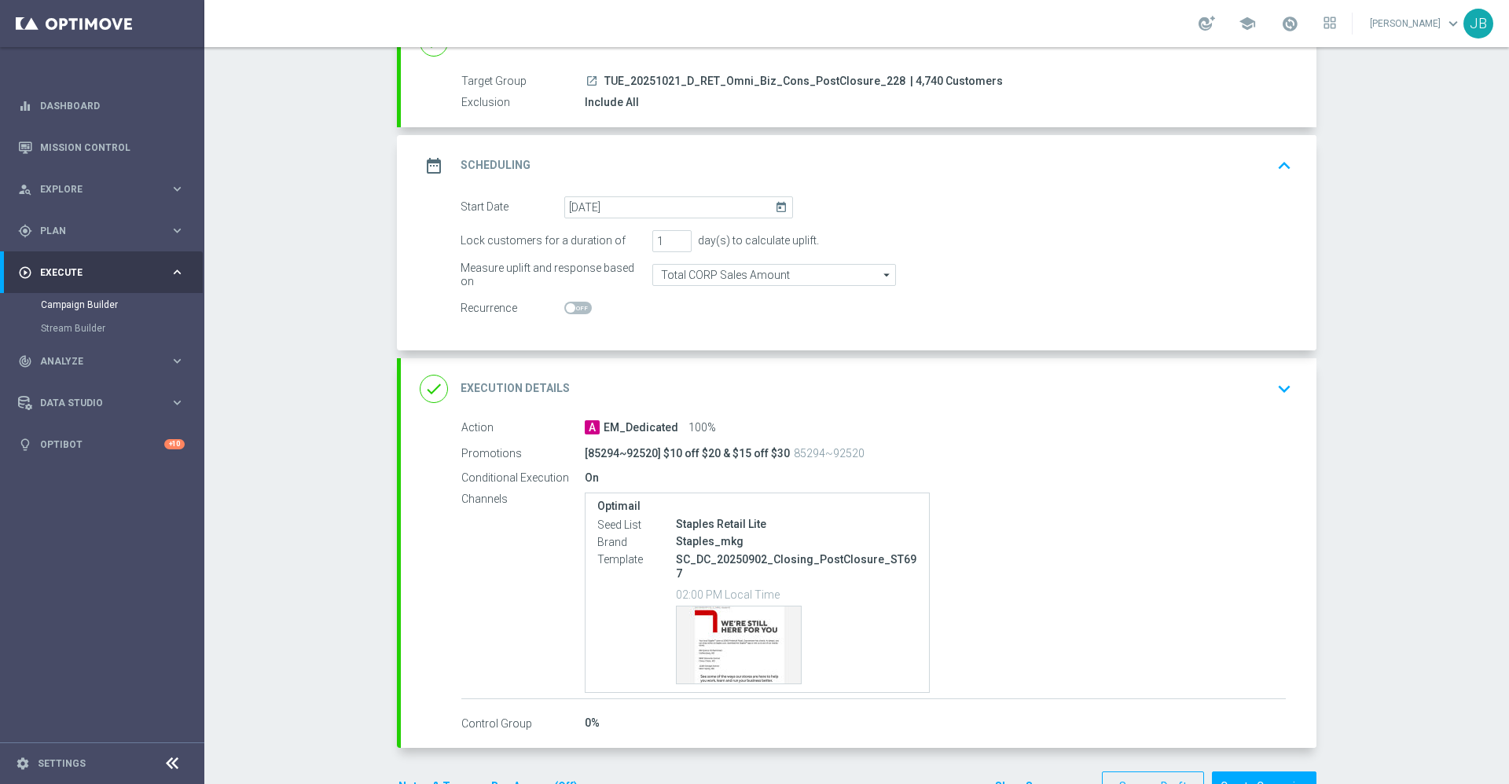
scroll to position [130, 0]
click at [523, 389] on h2 "Execution Details" at bounding box center [514, 387] width 109 height 15
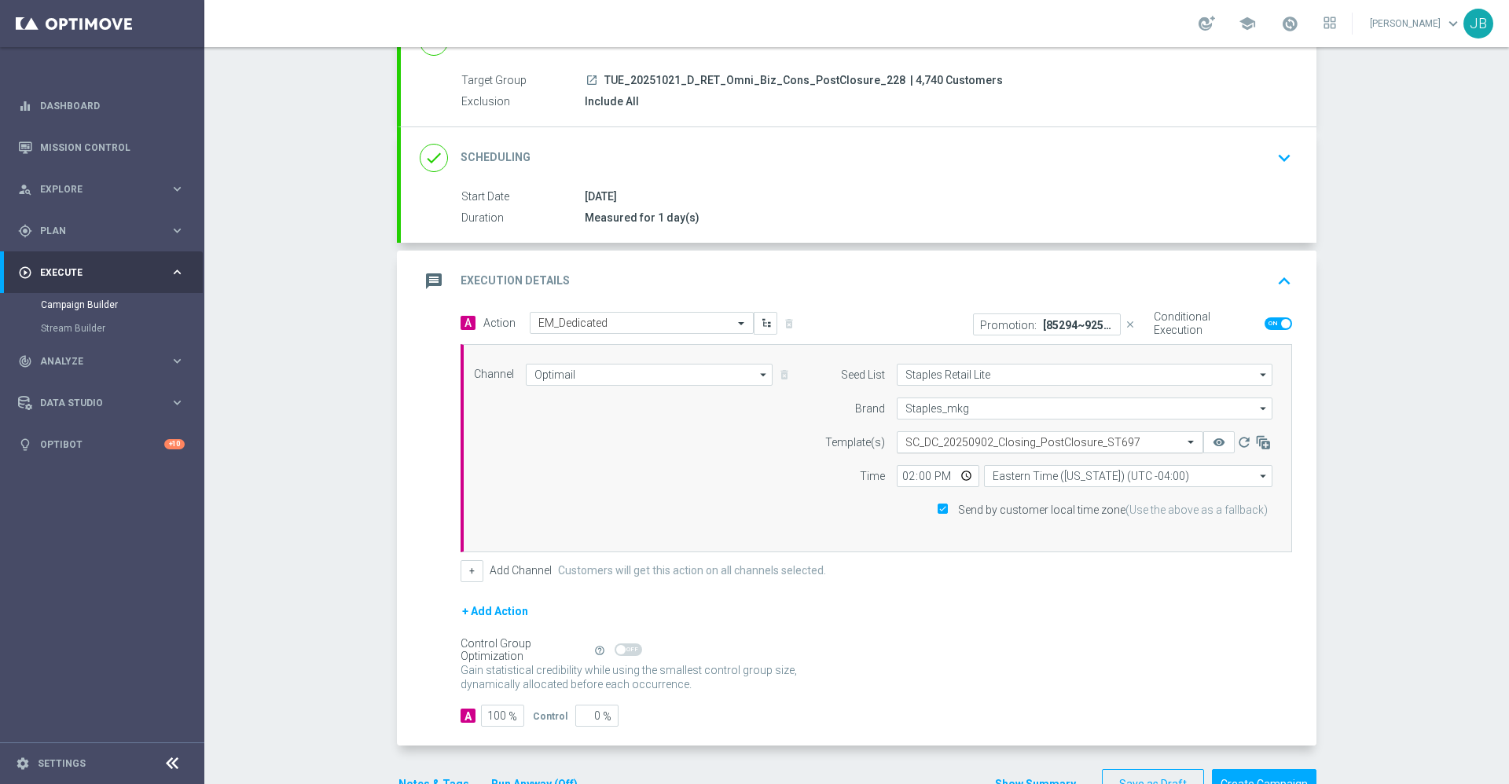
click at [972, 442] on input "text" at bounding box center [1034, 442] width 258 height 13
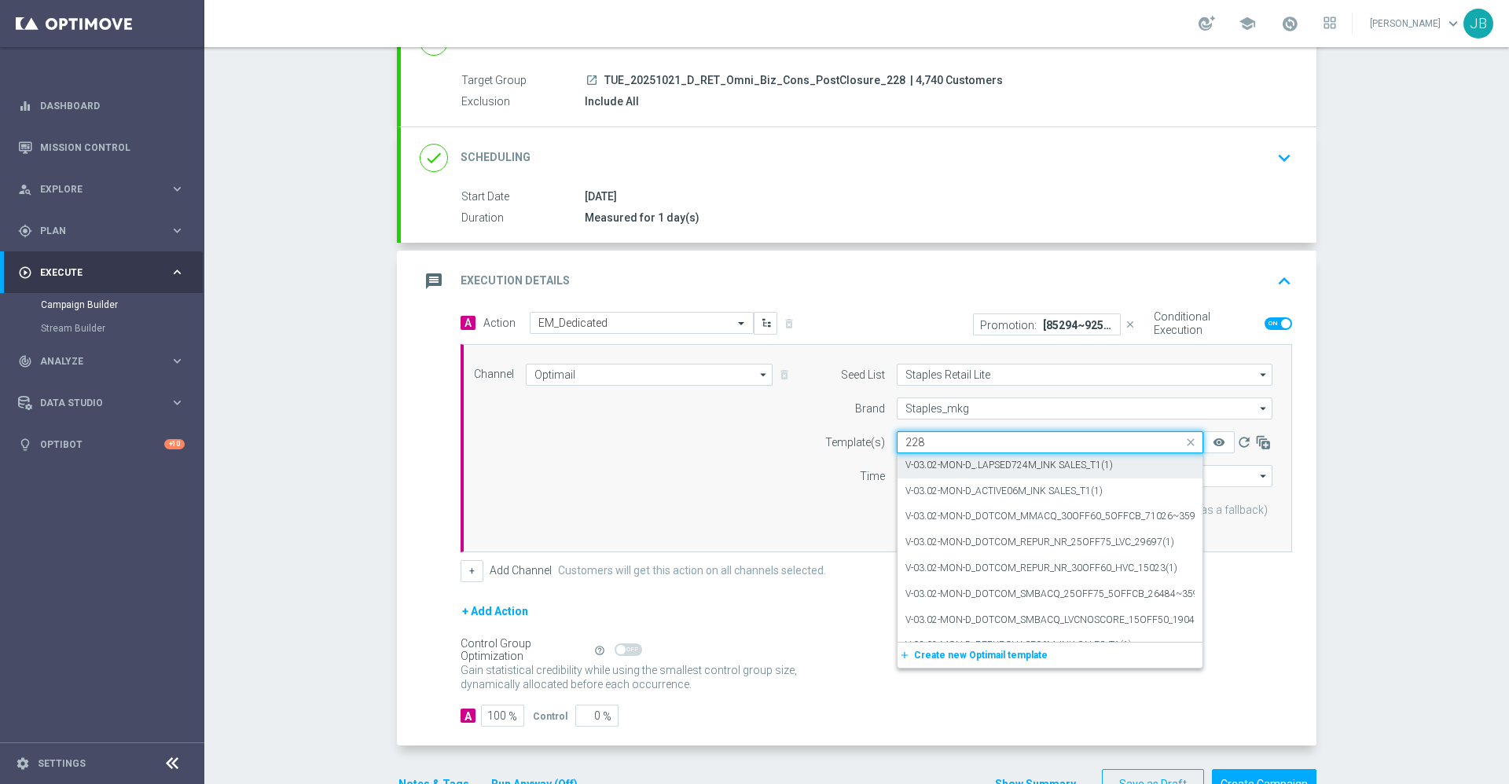
scroll to position [0, 0]
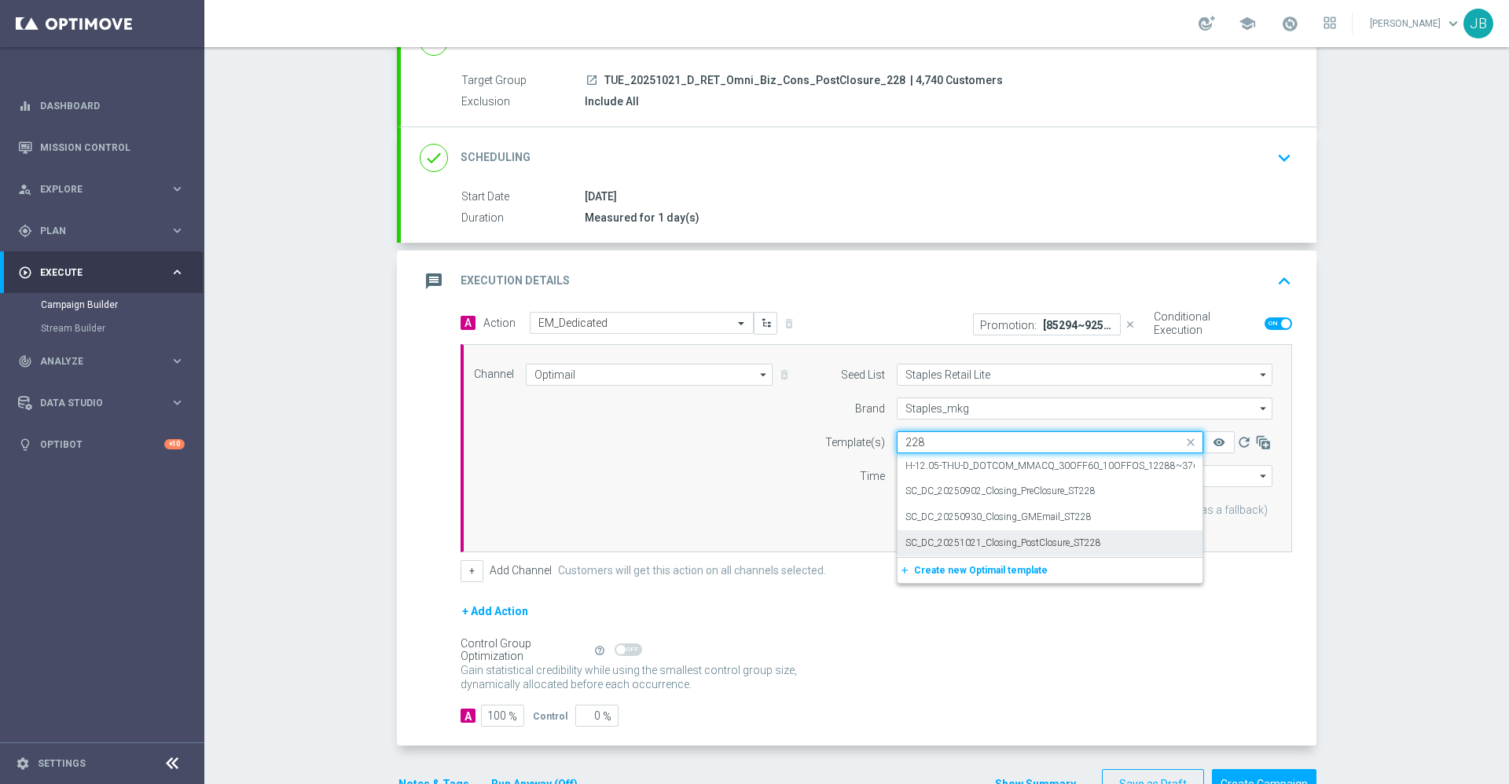
click at [1014, 537] on label "SC_DC_20251021_Closing_PostClosure_ST228" at bounding box center [1003, 543] width 196 height 13
type input "228"
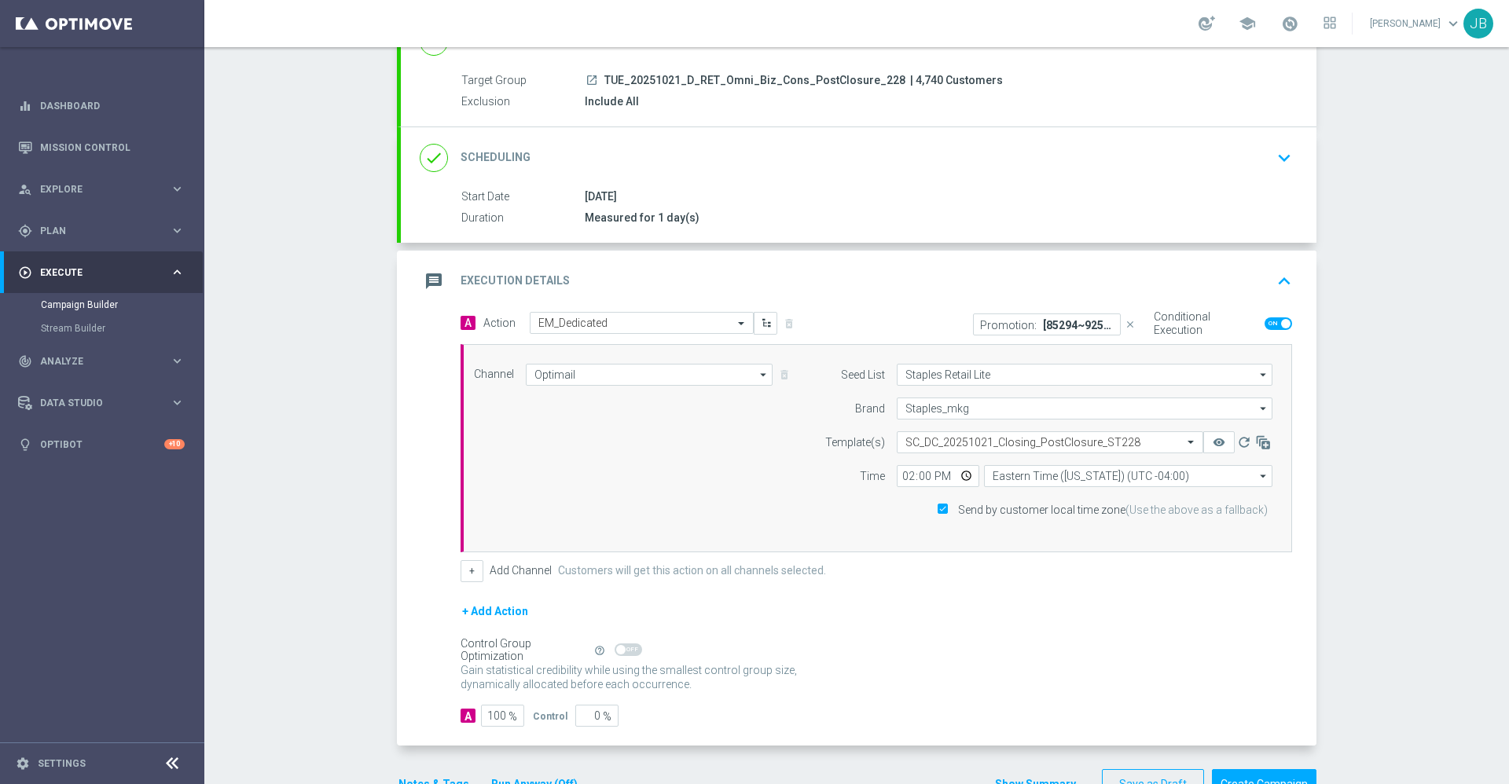
click at [1043, 324] on p "[85294~92520] $10 off $20 & $15 off $30" at bounding box center [1078, 324] width 71 height 13
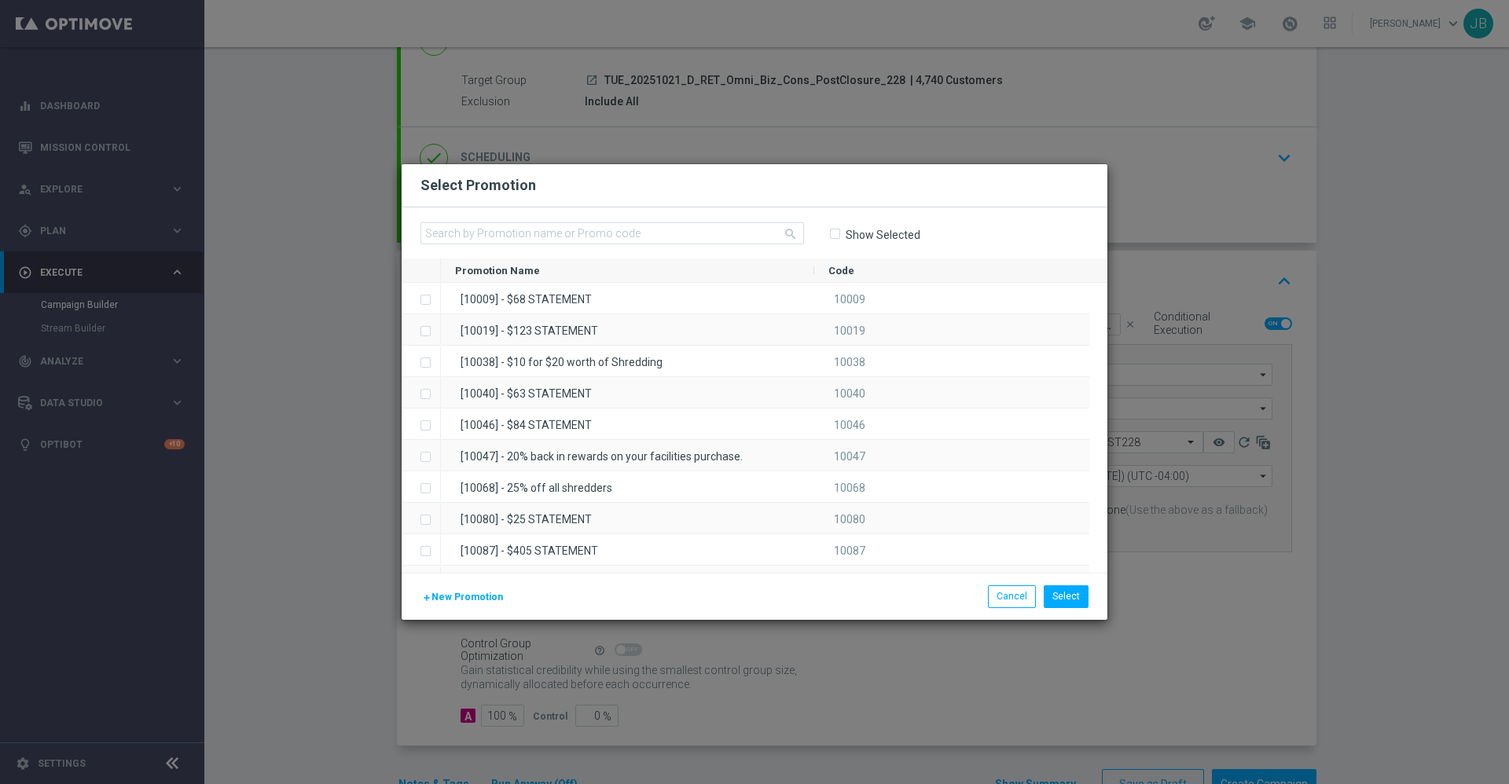
click at [473, 592] on span "New Promotion" at bounding box center [466, 597] width 71 height 11
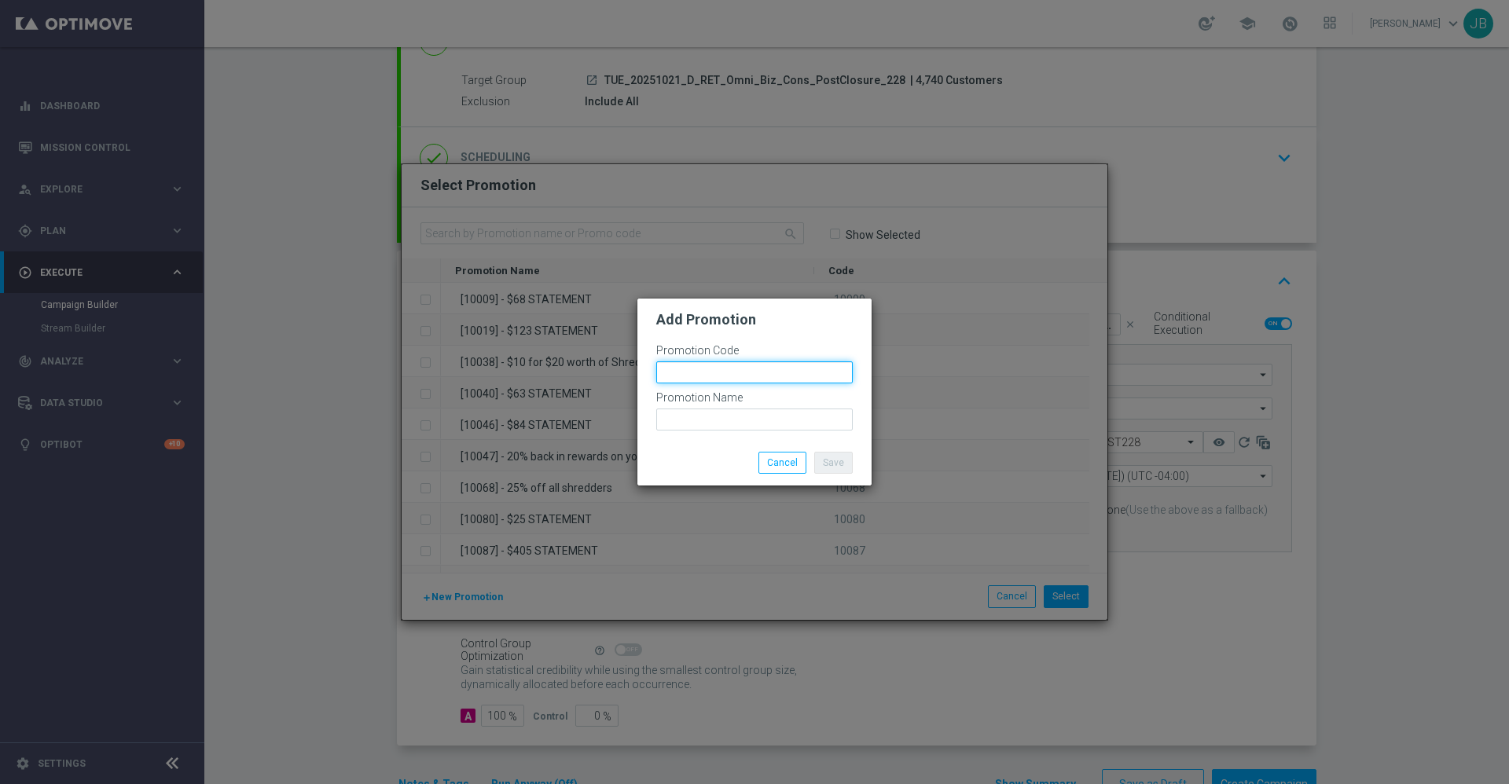
click at [697, 370] on input "text" at bounding box center [754, 372] width 196 height 22
type input "[99685~44801]"
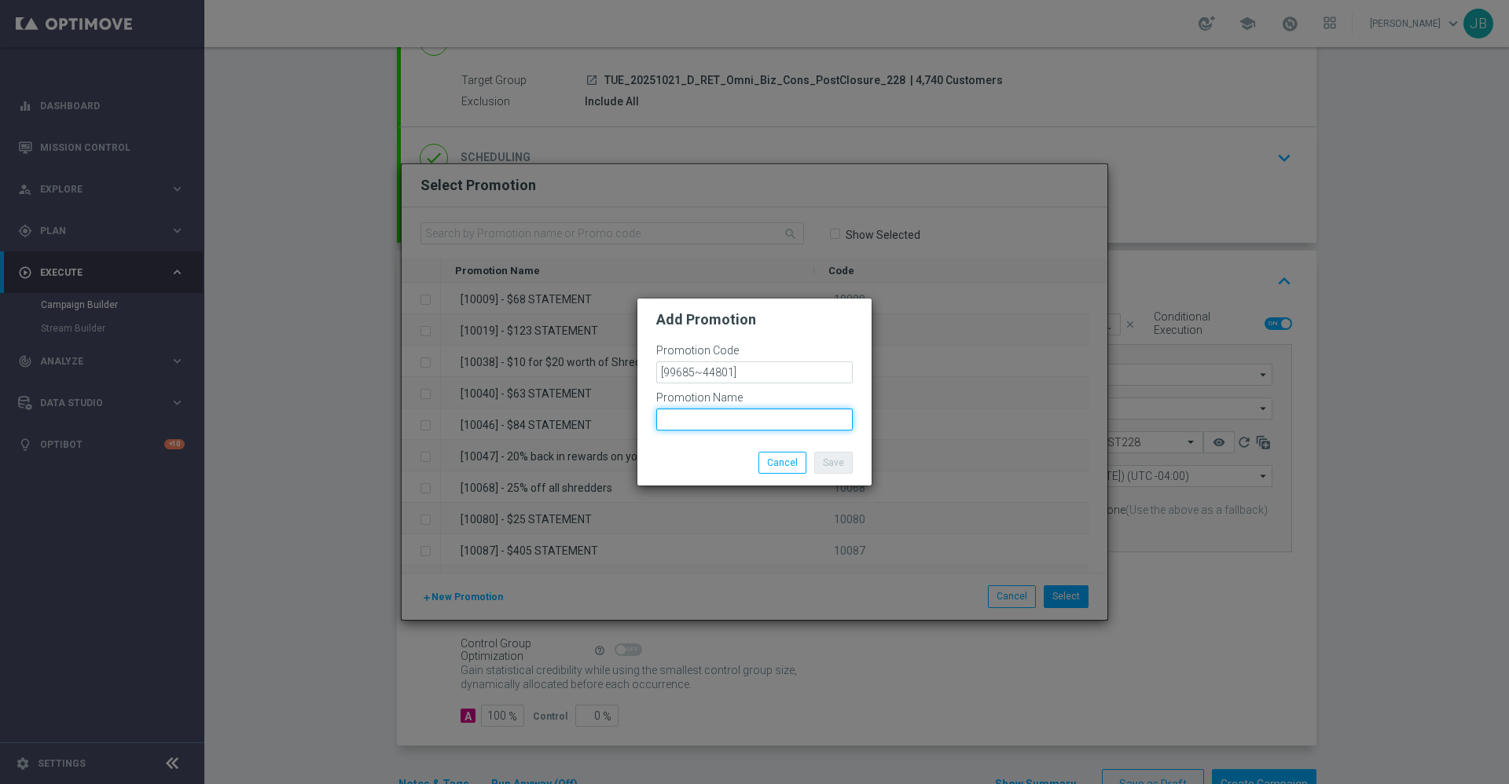
click at [778, 421] on input "text" at bounding box center [754, 420] width 196 height 22
click at [760, 422] on input "text" at bounding box center [754, 420] width 196 height 22
click at [781, 462] on button "Cancel" at bounding box center [782, 463] width 48 height 22
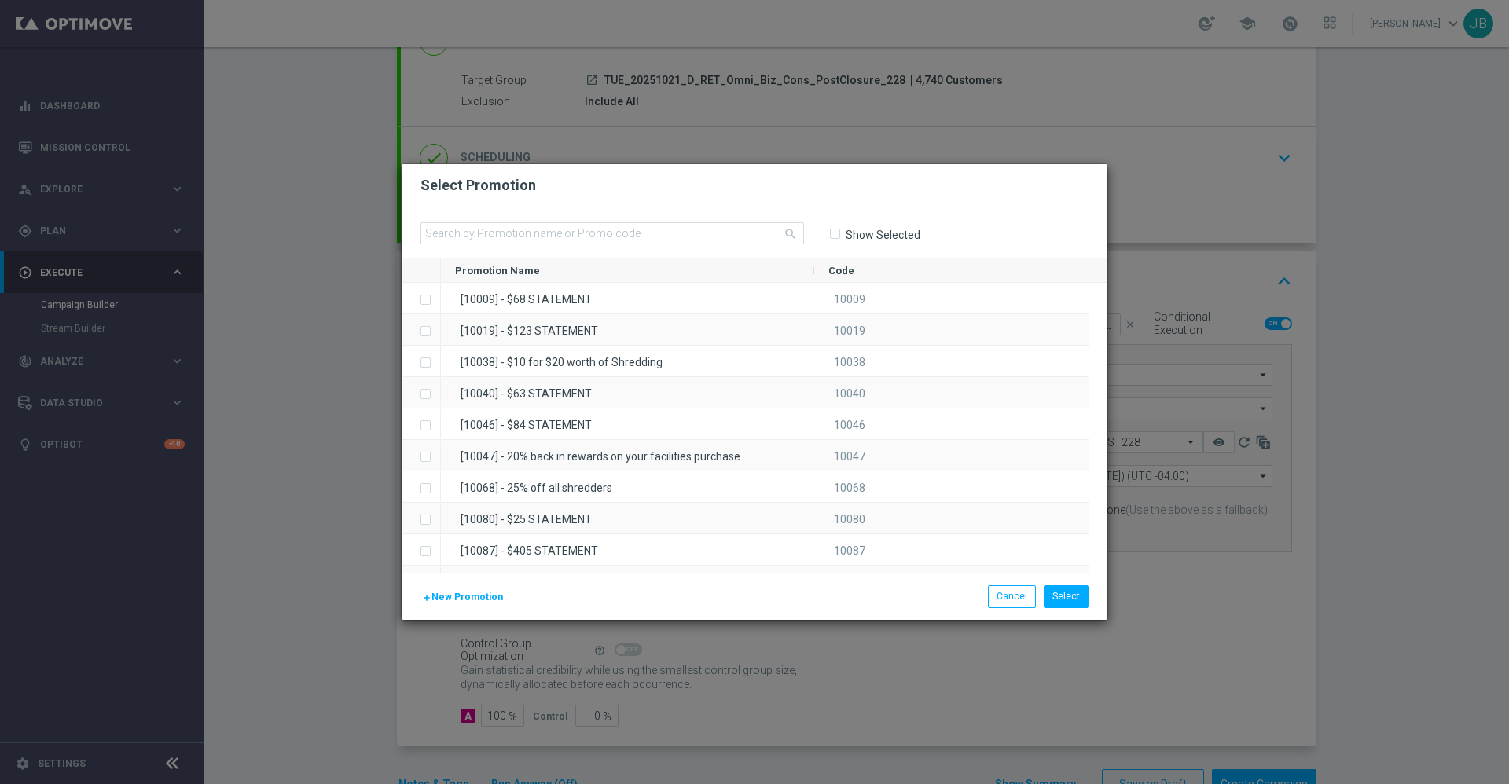
click at [835, 232] on input "Show Selected" at bounding box center [834, 234] width 10 height 10
checkbox input "true"
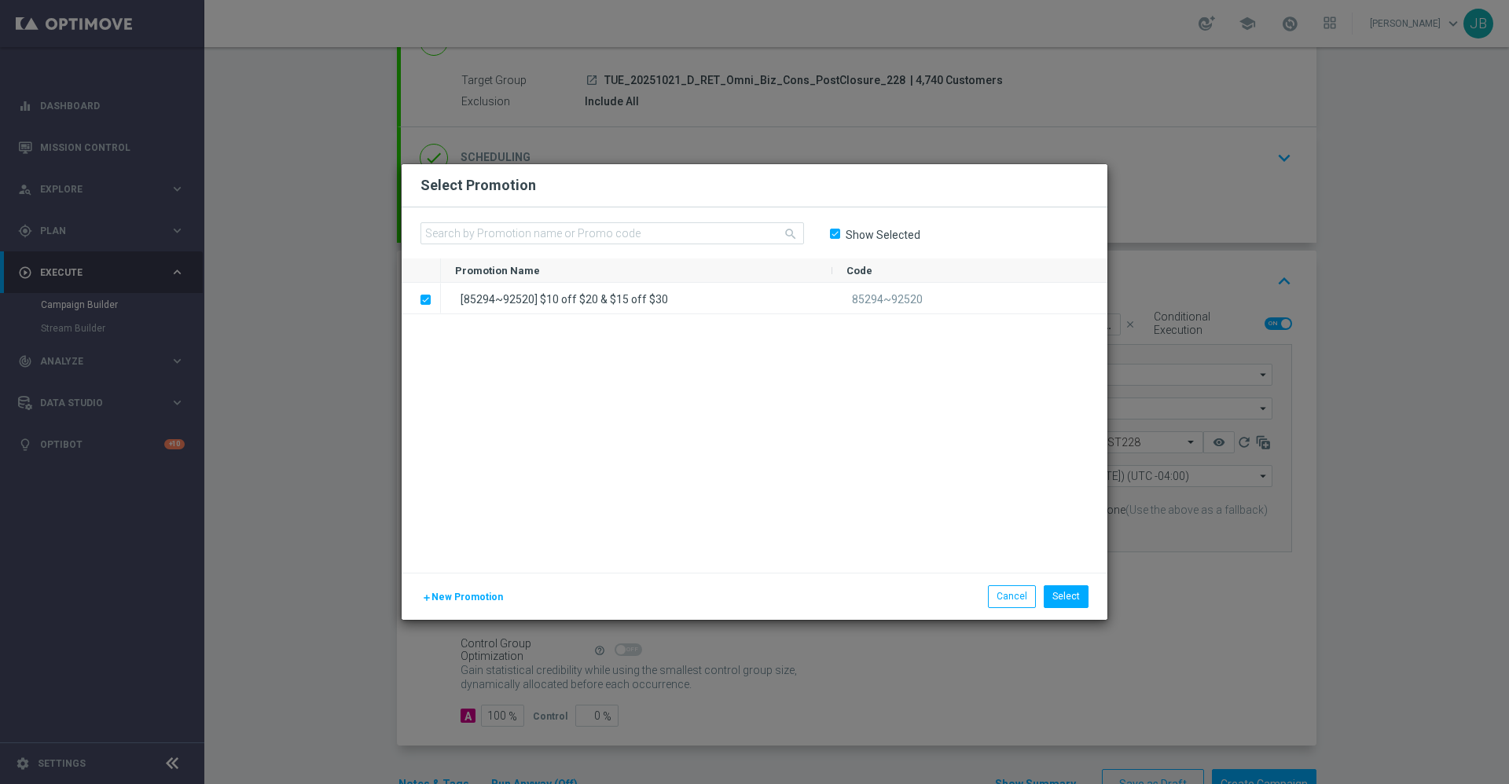
click at [479, 589] on button "add New Promotion" at bounding box center [462, 596] width 84 height 17
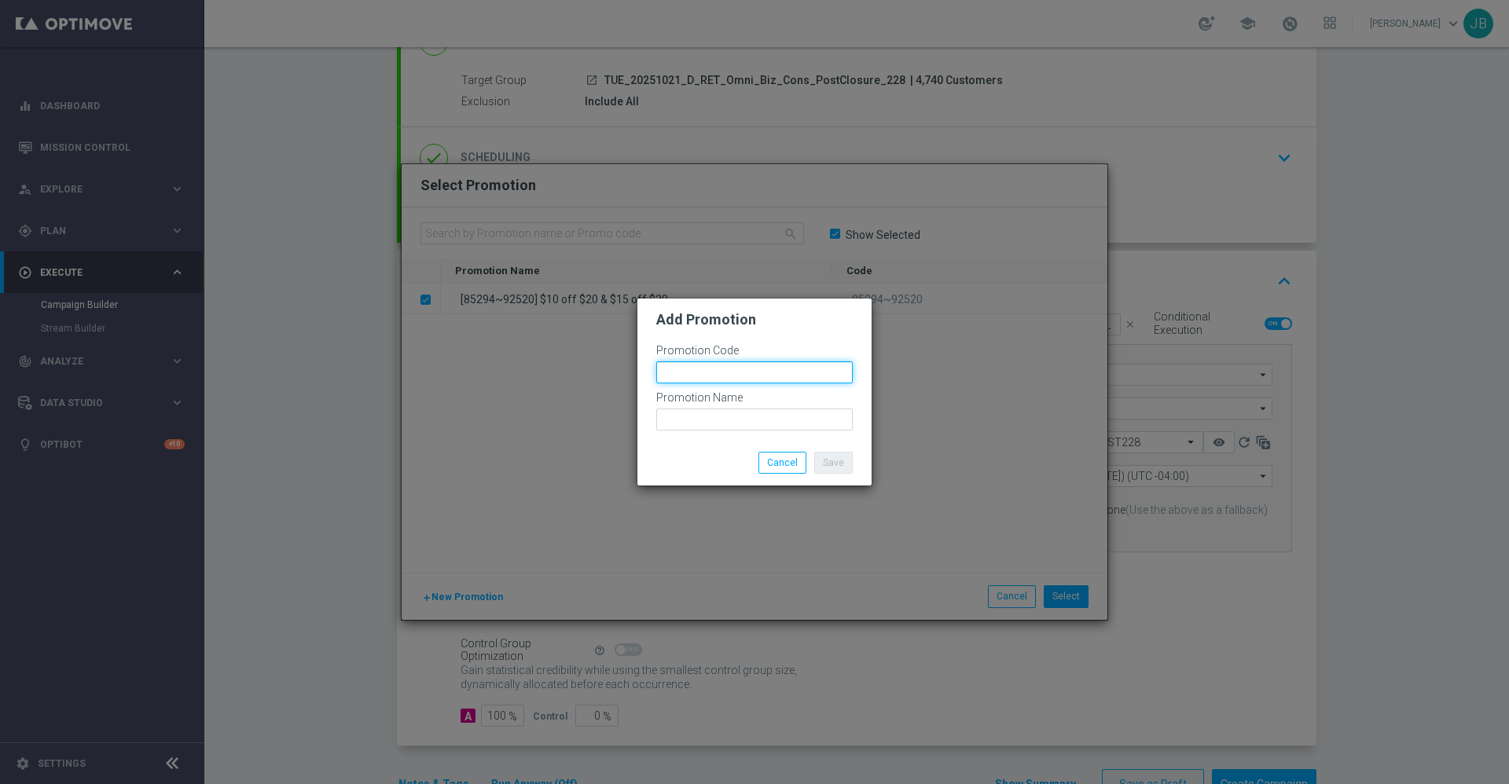
click at [680, 379] on input "text" at bounding box center [754, 372] width 196 height 22
type input "99685~44801"
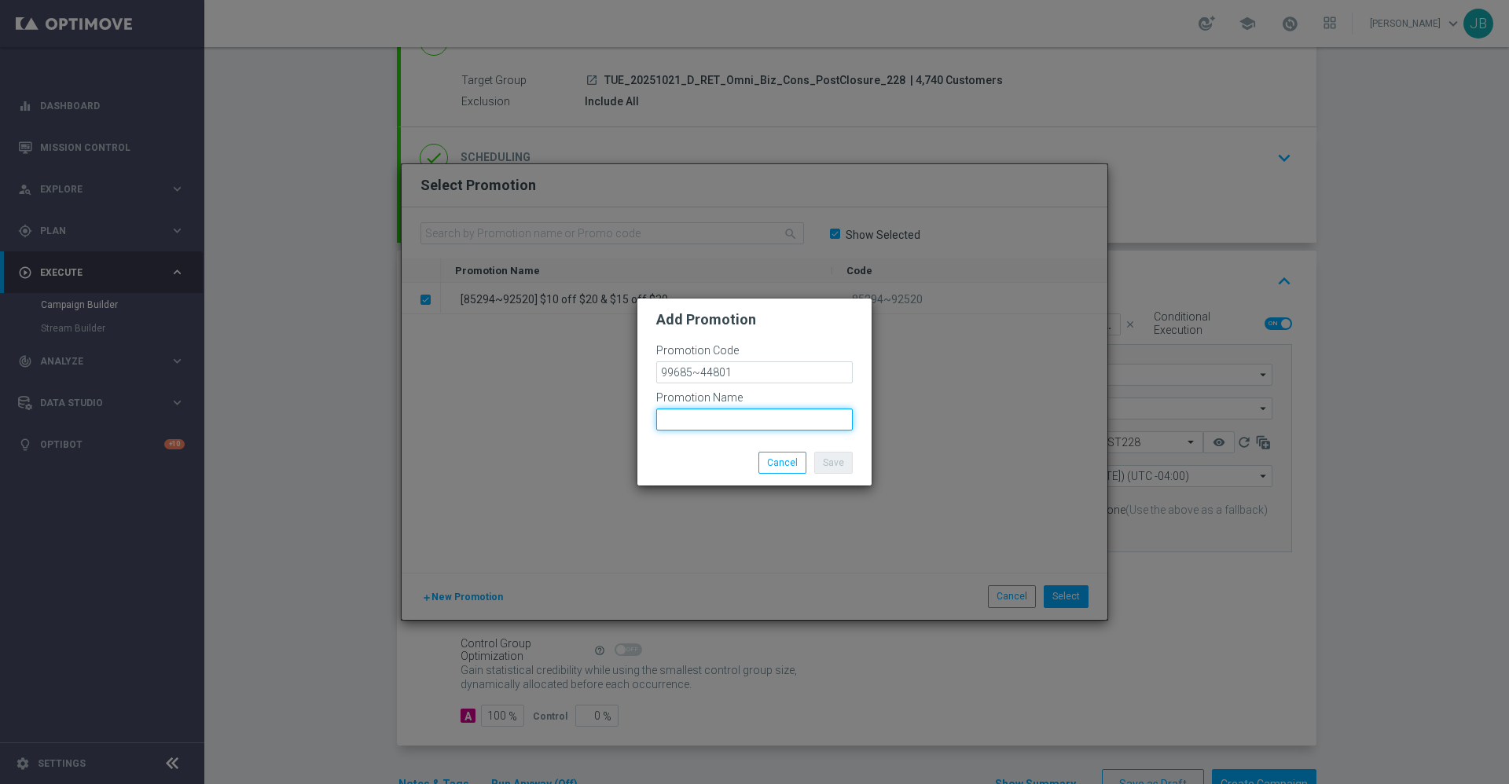
click at [702, 419] on input "text" at bounding box center [754, 420] width 196 height 22
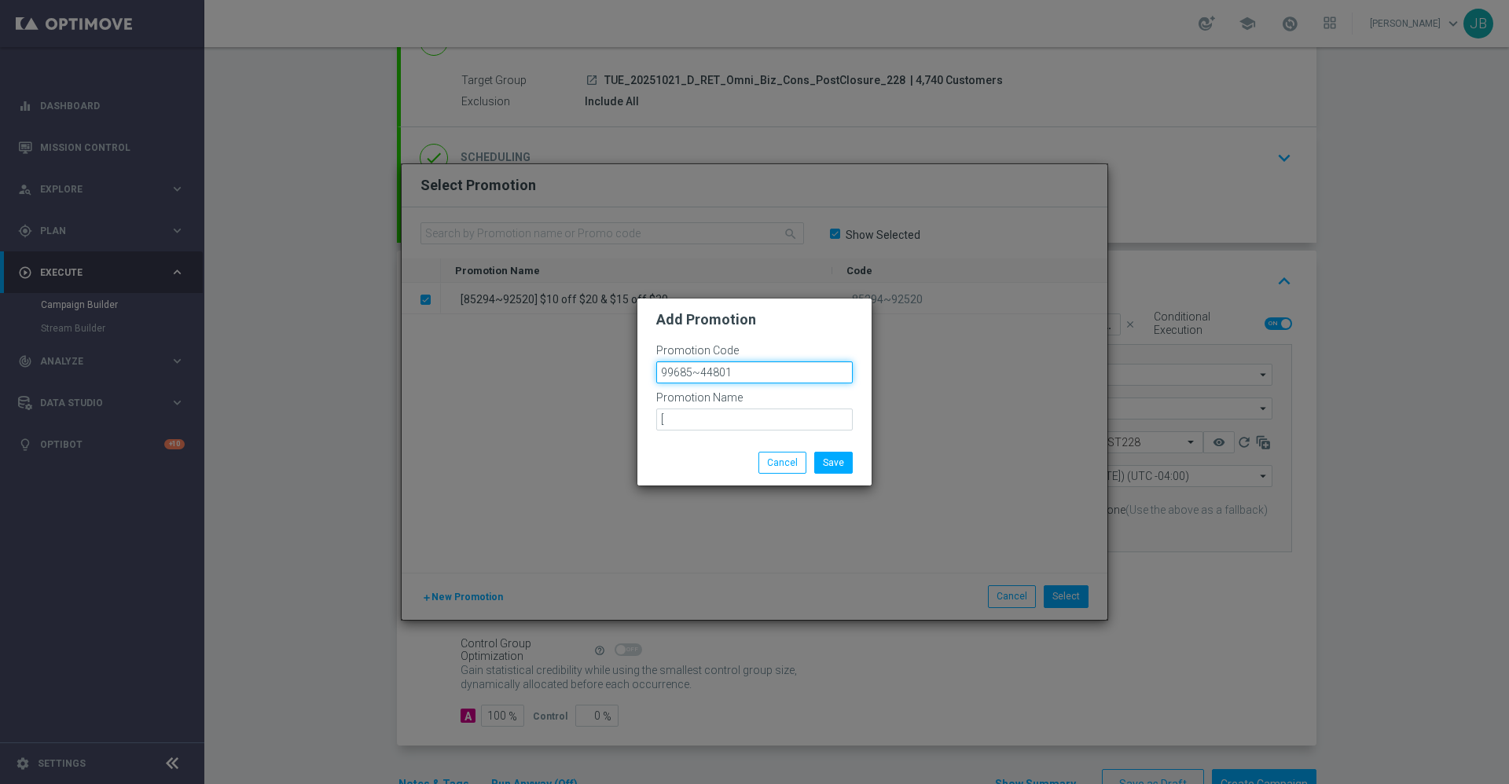
drag, startPoint x: 733, startPoint y: 379, endPoint x: 658, endPoint y: 385, distance: 74.9
click at [658, 385] on div "Promotion Code 99685~44801" at bounding box center [754, 367] width 196 height 47
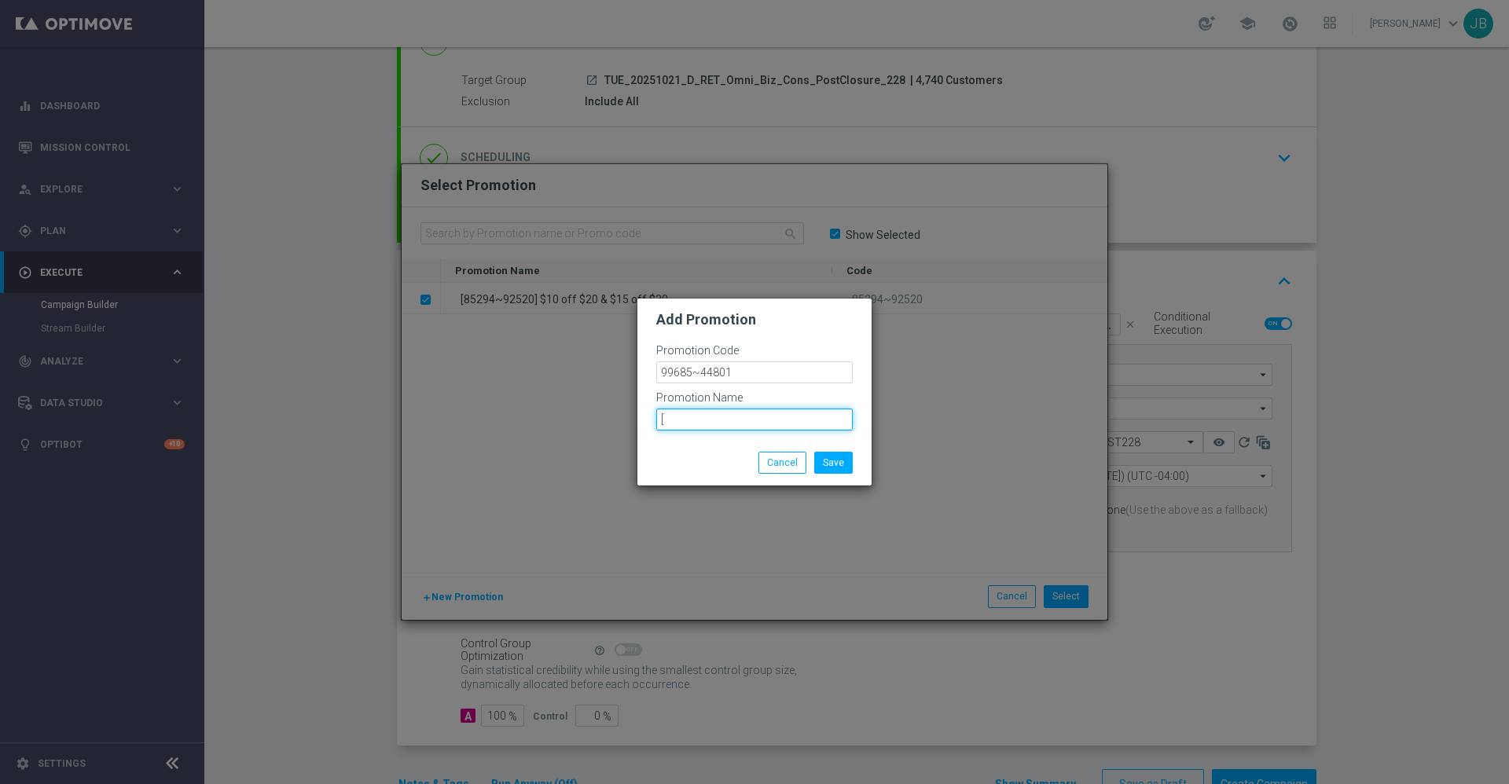
click at [677, 424] on input "[" at bounding box center [754, 420] width 196 height 22
paste input "99685~44801"
type input "[99685~44801] $10 off $20 & $15 off $30"
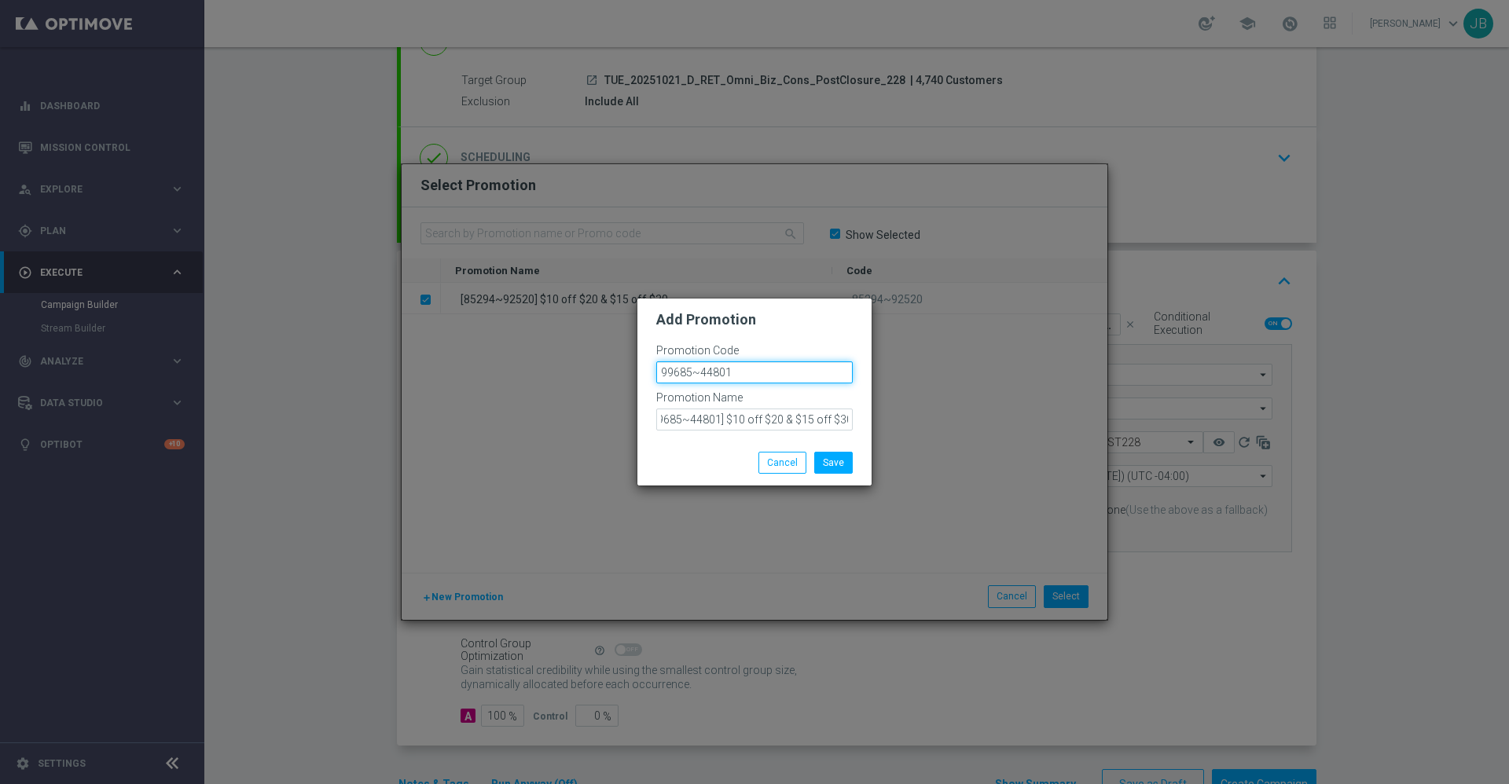
scroll to position [0, 0]
click at [728, 375] on input "99685~44801" at bounding box center [754, 372] width 196 height 22
click at [836, 461] on button "Save" at bounding box center [833, 463] width 38 height 22
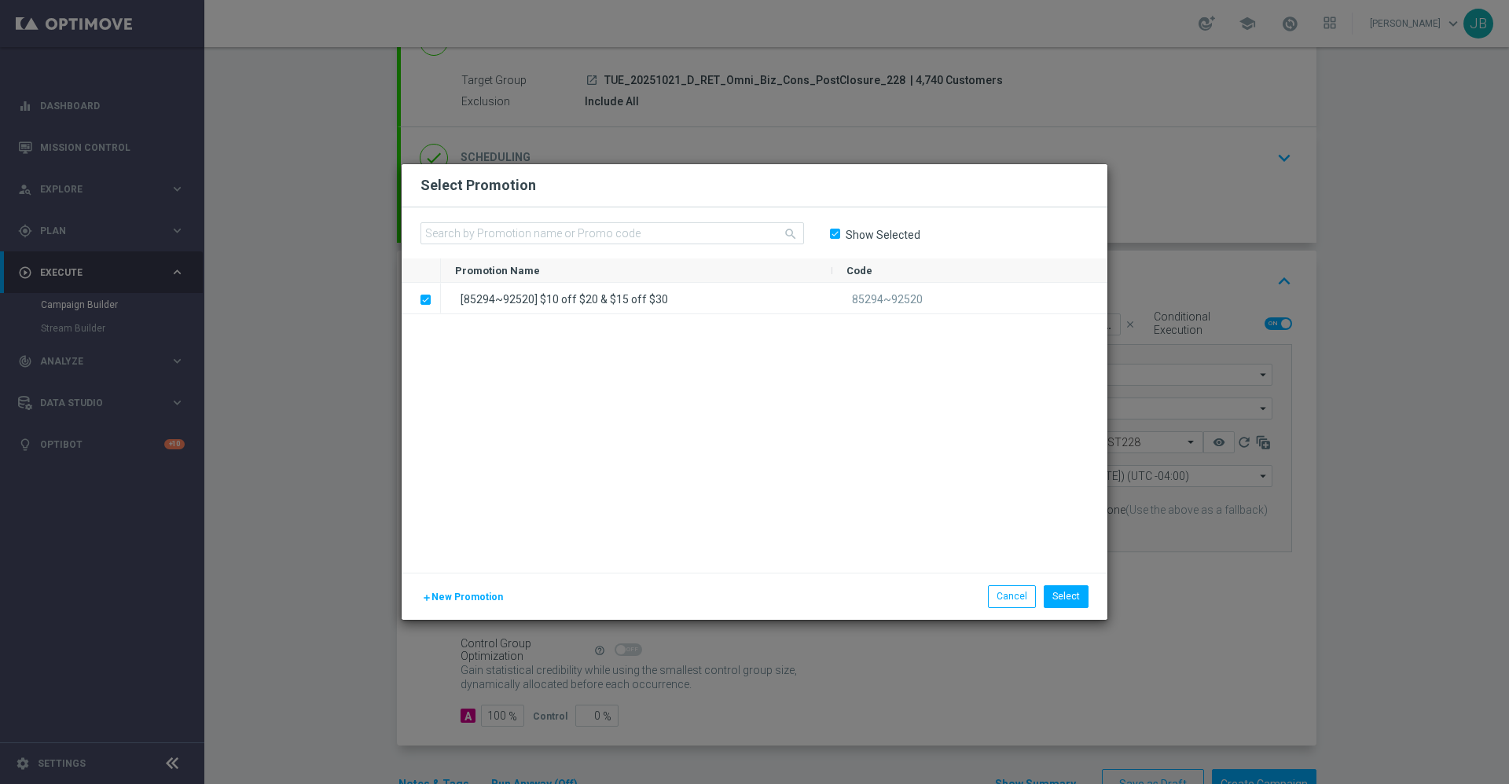
click at [831, 233] on input "Show Selected" at bounding box center [834, 234] width 10 height 10
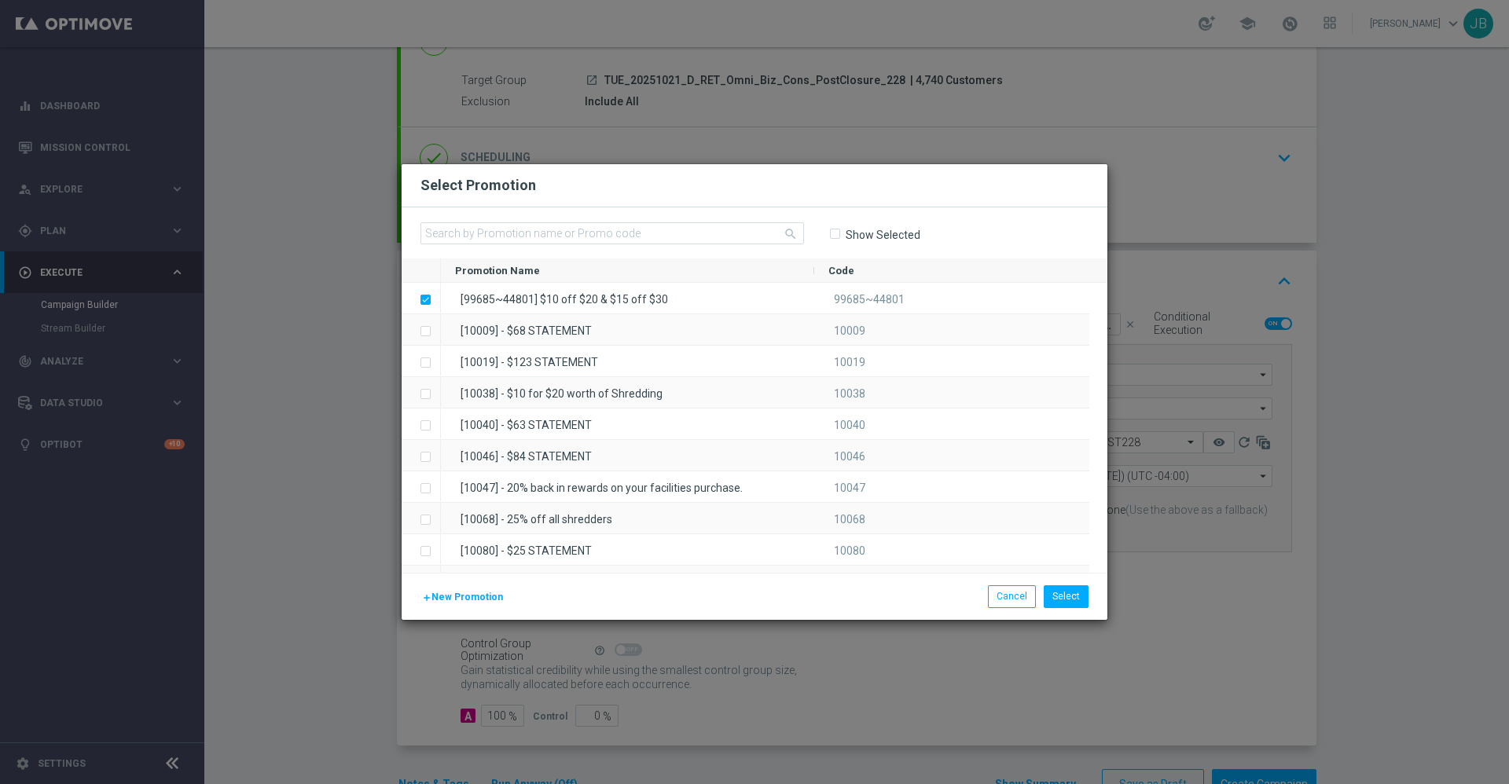
click at [831, 233] on input "Show Selected" at bounding box center [834, 234] width 10 height 10
checkbox input "true"
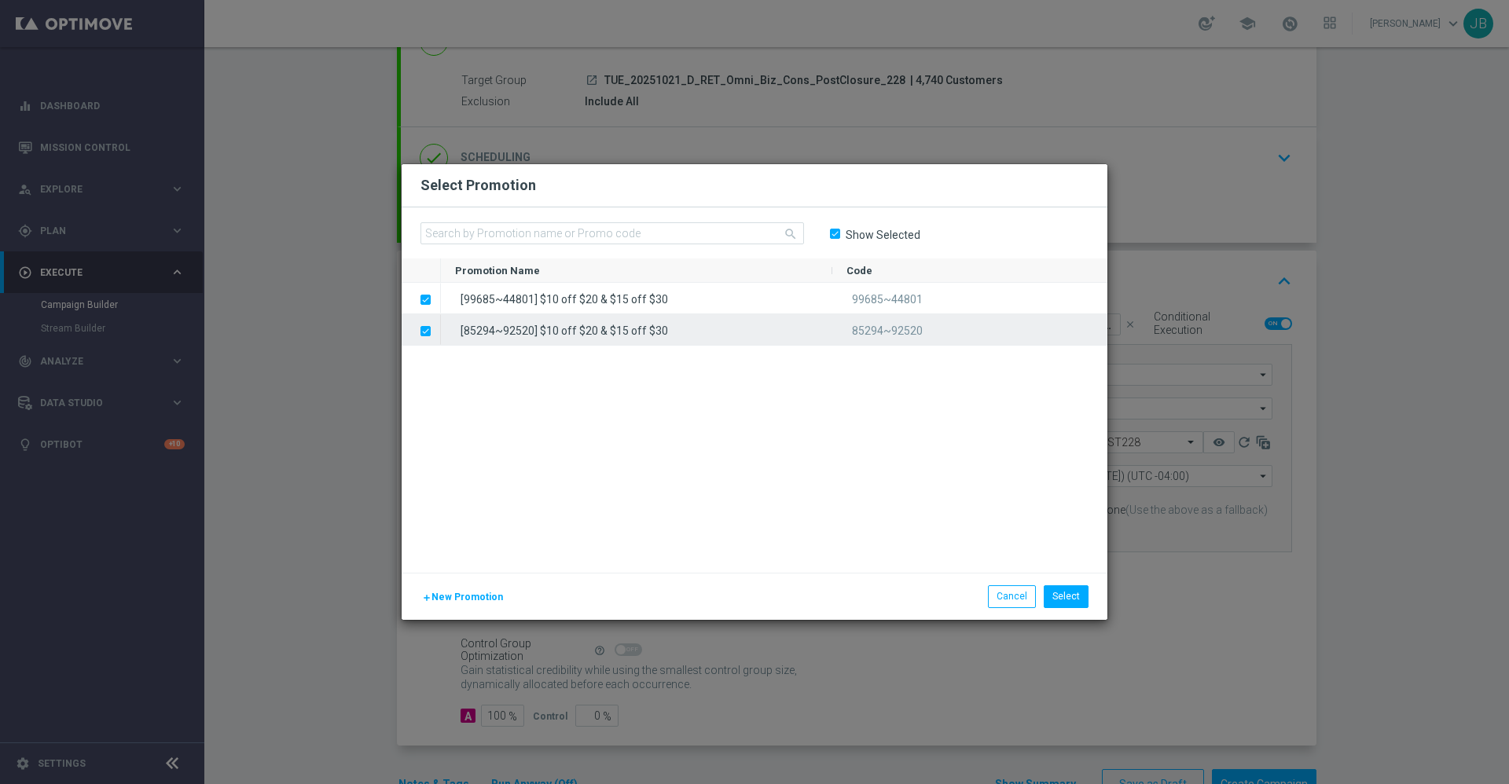
click at [435, 330] on label "Press SPACE to deselect this row." at bounding box center [437, 332] width 5 height 14
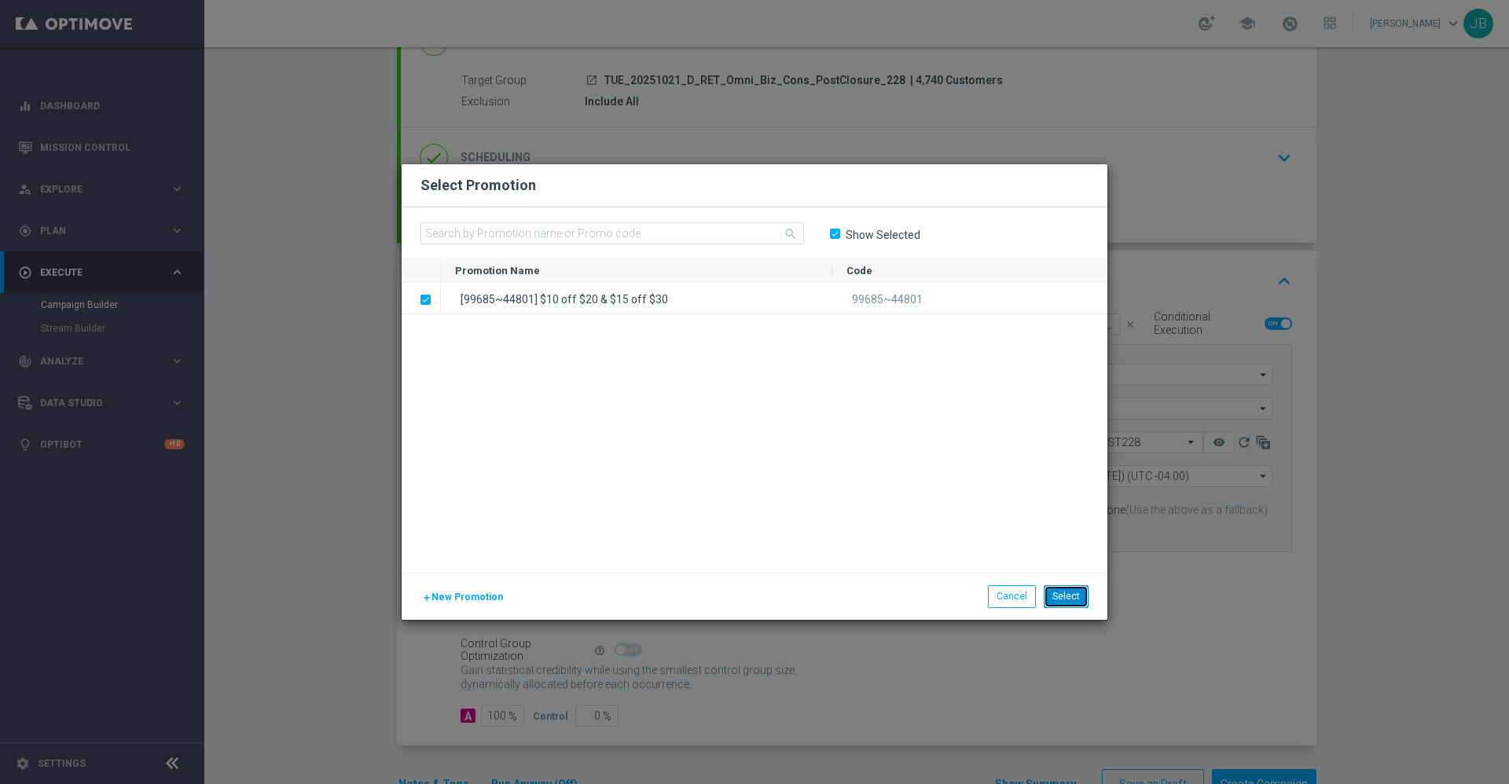
click at [1058, 588] on button "Select" at bounding box center [1065, 596] width 45 height 22
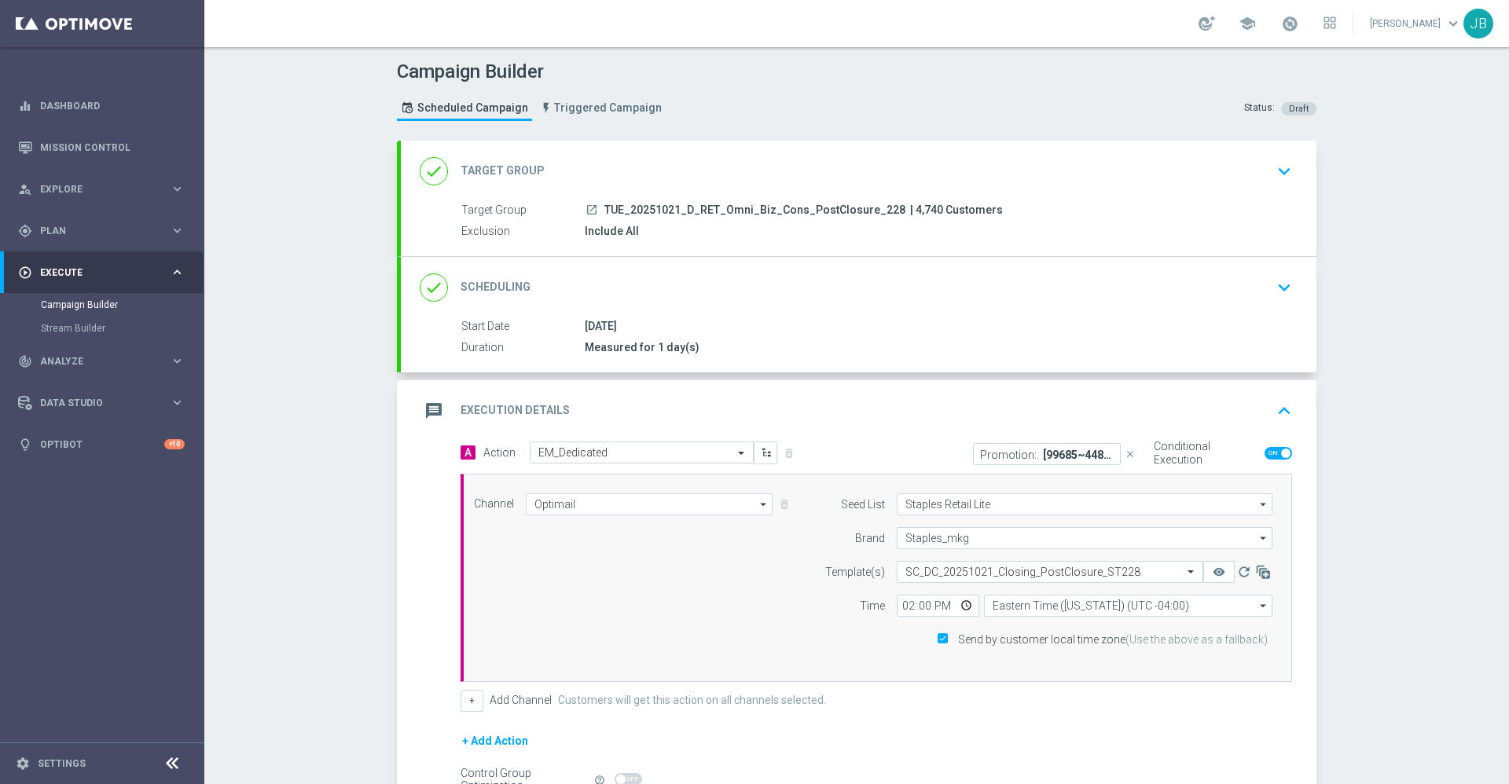
click at [508, 288] on h2 "Scheduling" at bounding box center [495, 287] width 70 height 15
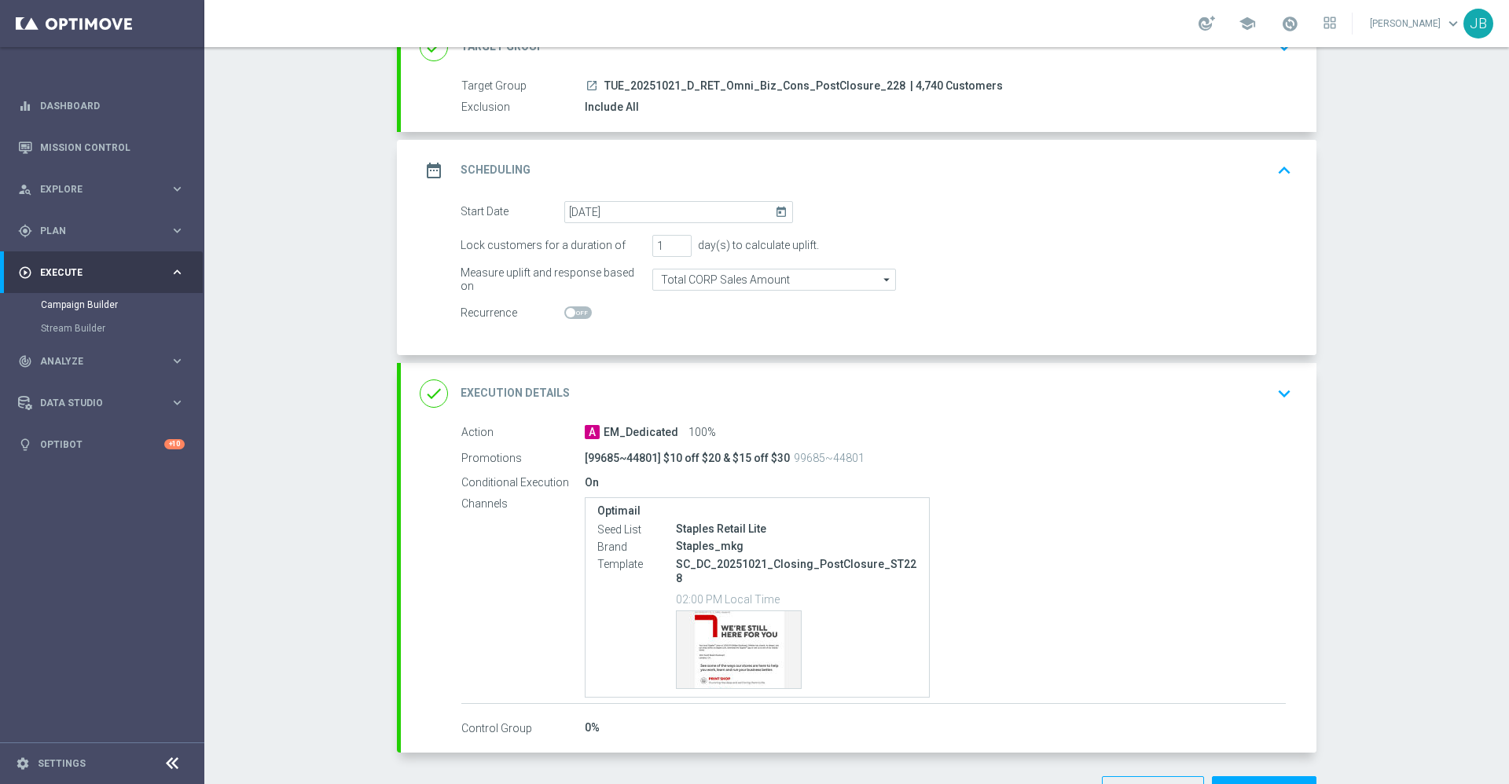
scroll to position [164, 0]
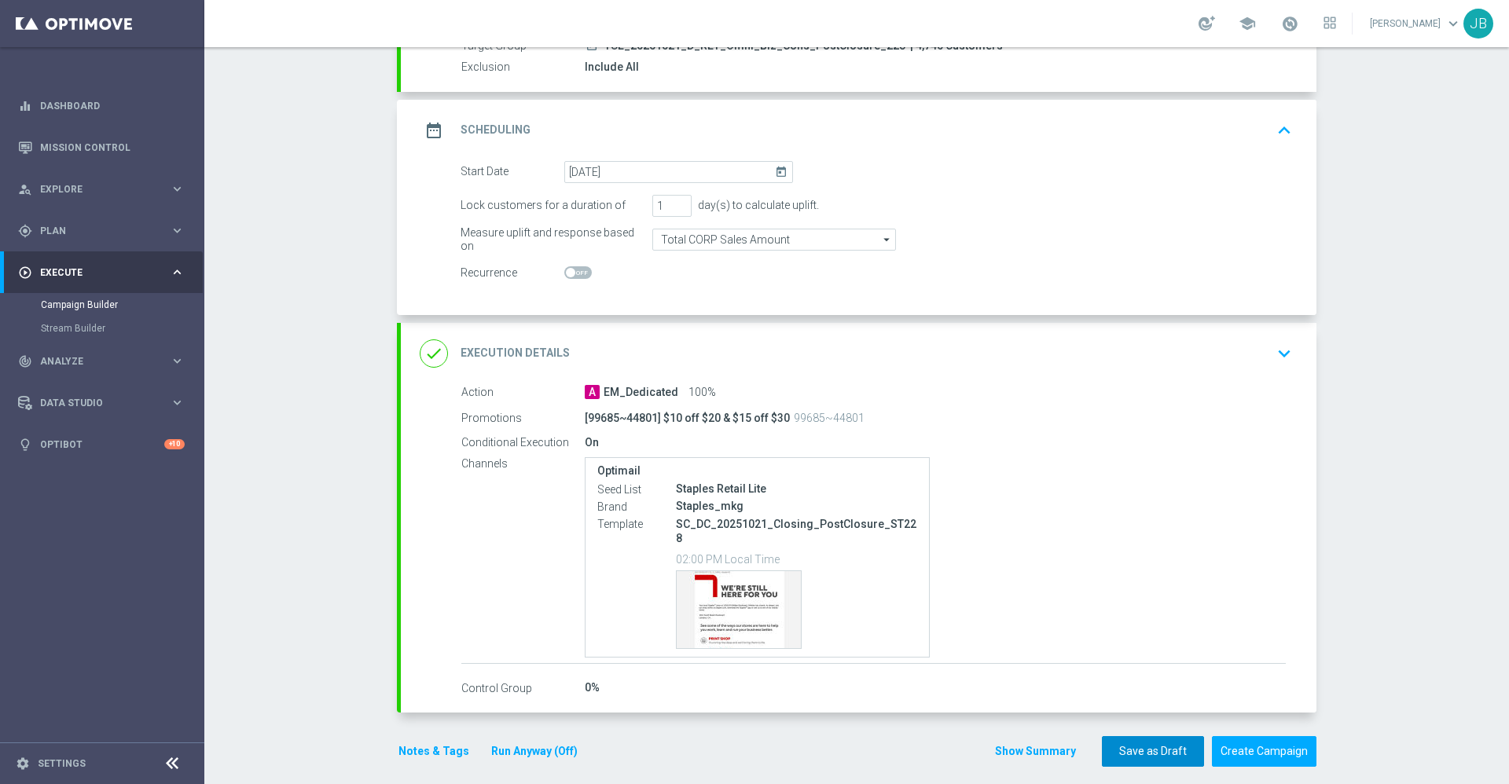
click at [1131, 736] on button "Save as Draft" at bounding box center [1153, 751] width 102 height 31
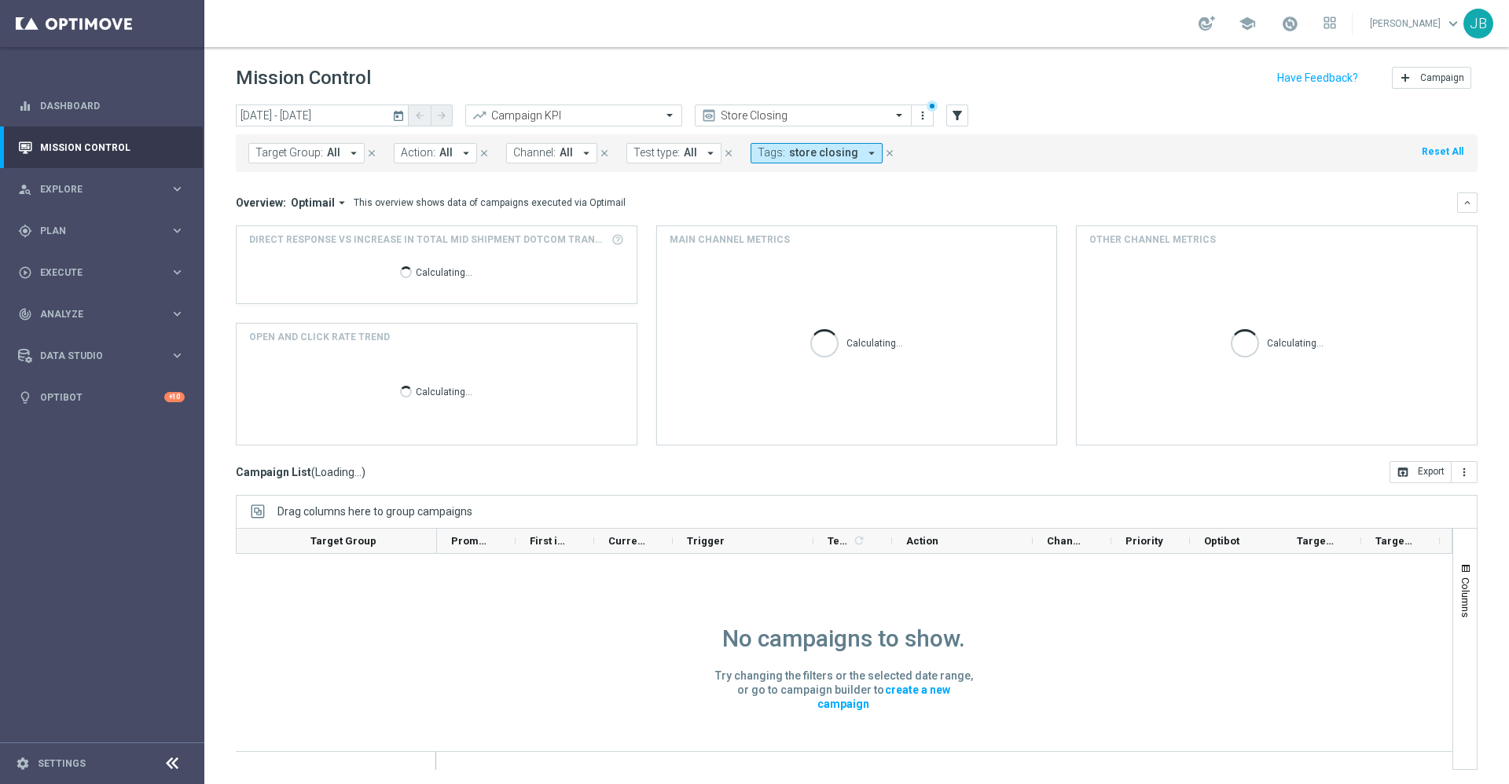
click at [398, 115] on icon "today" at bounding box center [399, 115] width 14 height 14
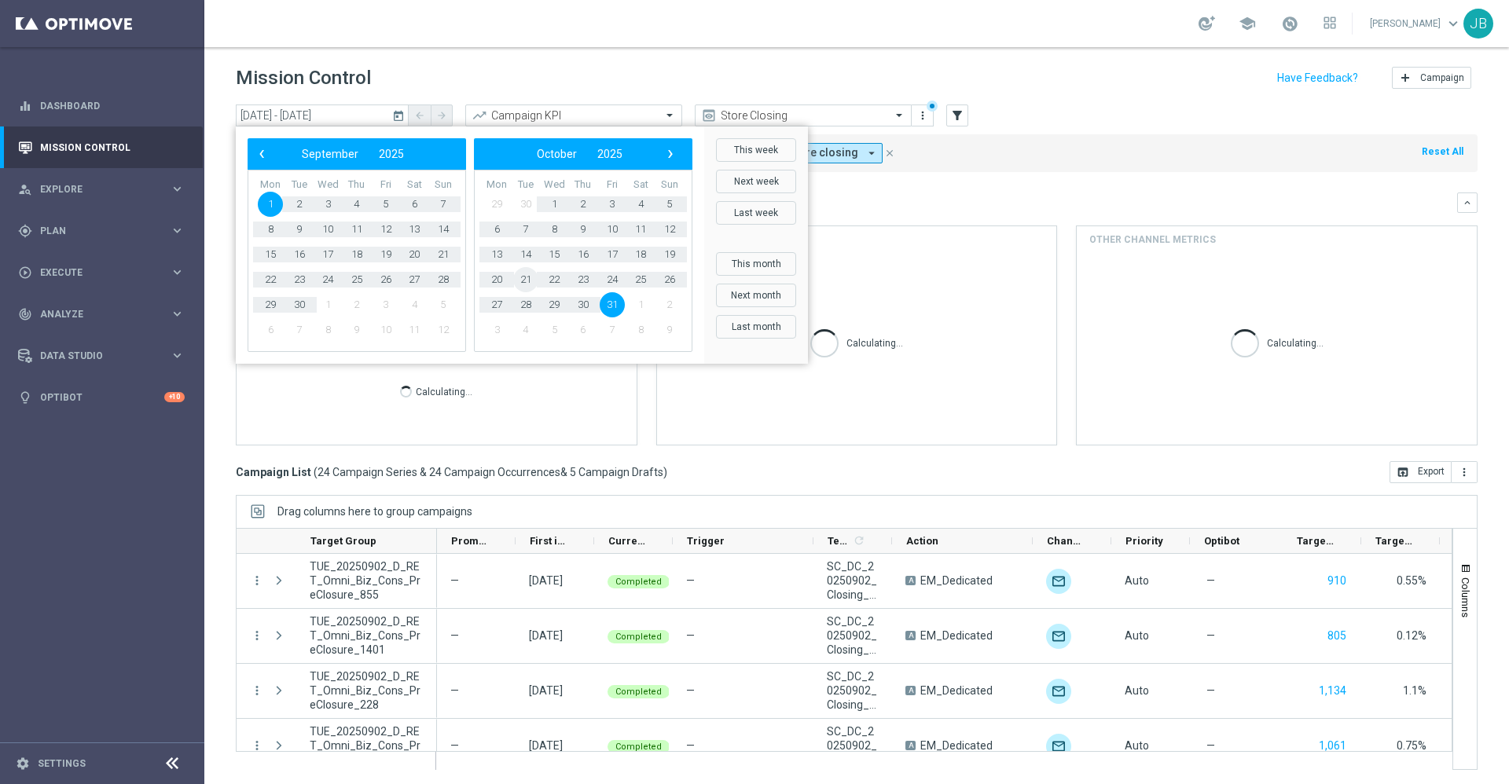
click at [519, 283] on span "21" at bounding box center [525, 279] width 25 height 25
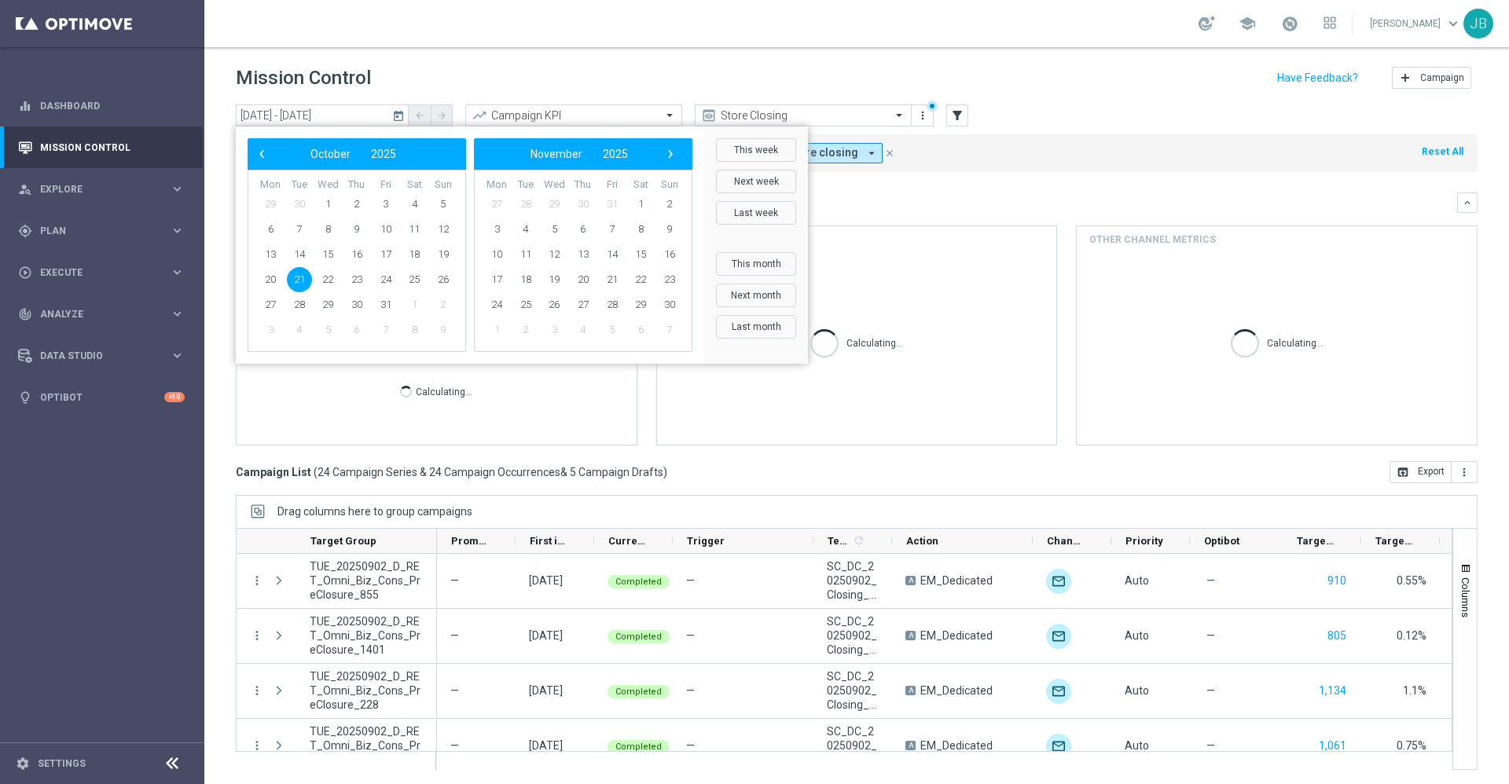
click at [308, 277] on span "21" at bounding box center [299, 279] width 25 height 25
type input "21 Oct 2025 - 21 Oct 2025"
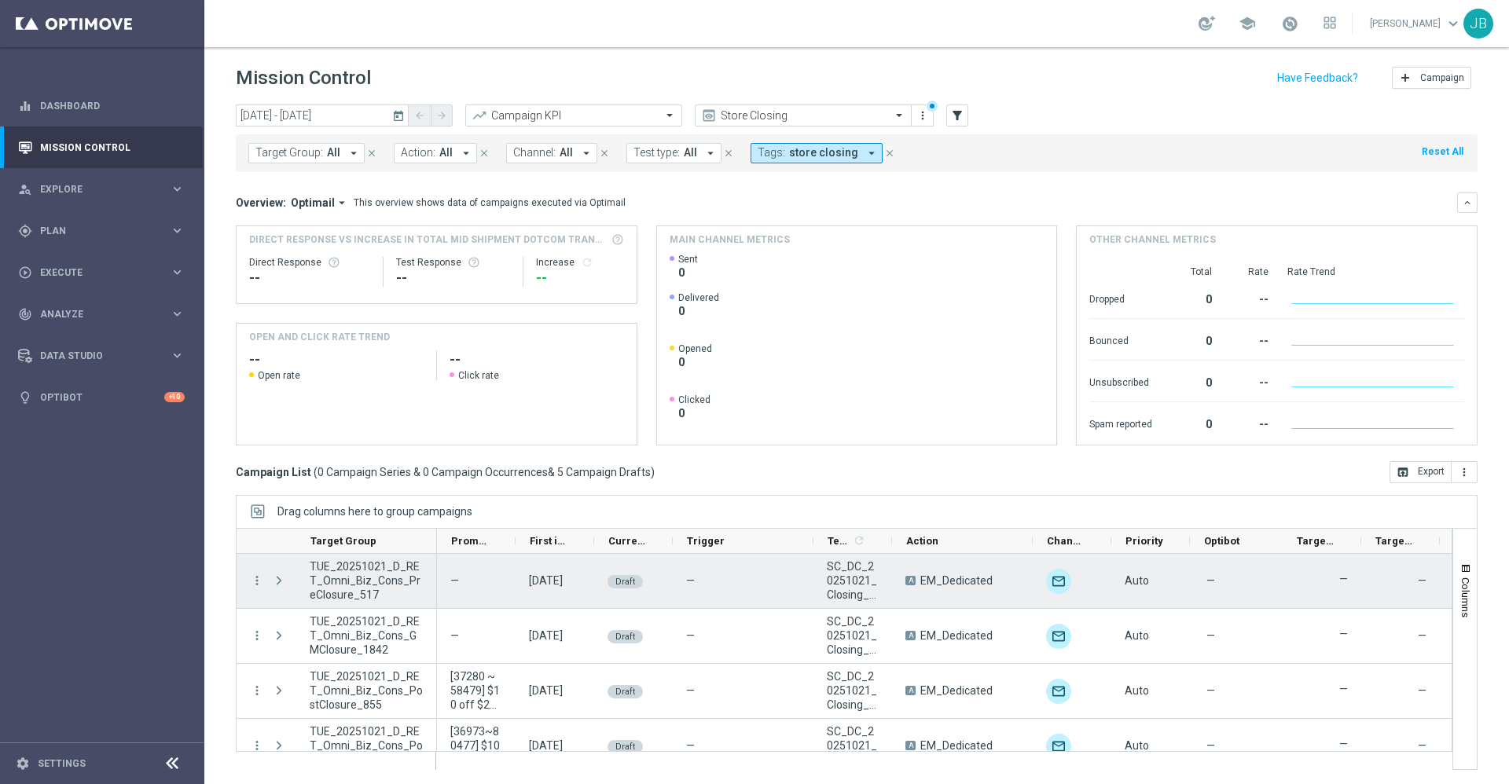
scroll to position [2, 0]
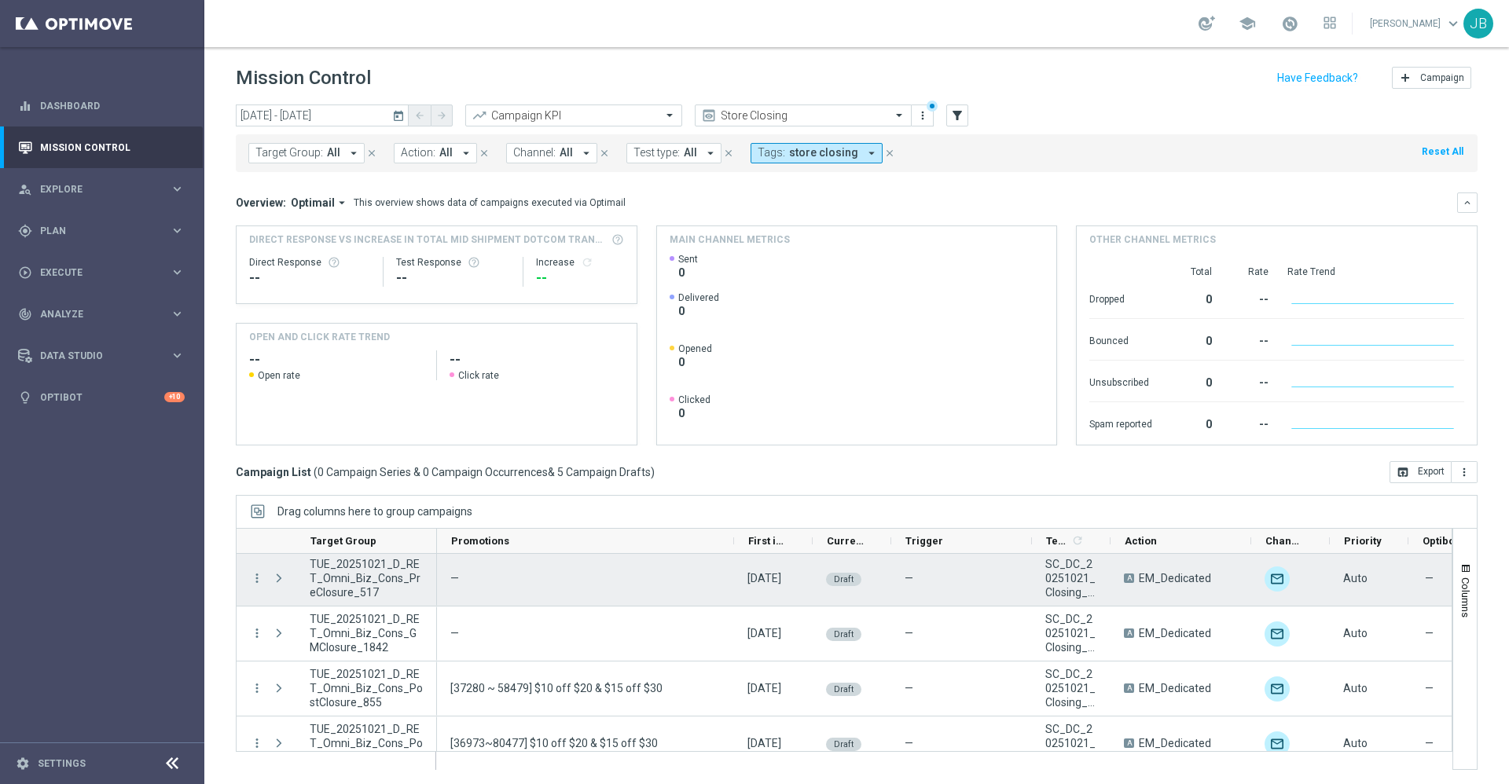
drag, startPoint x: 513, startPoint y: 538, endPoint x: 731, endPoint y: 556, distance: 219.2
click at [731, 556] on div "Target Group" at bounding box center [844, 649] width 1216 height 242
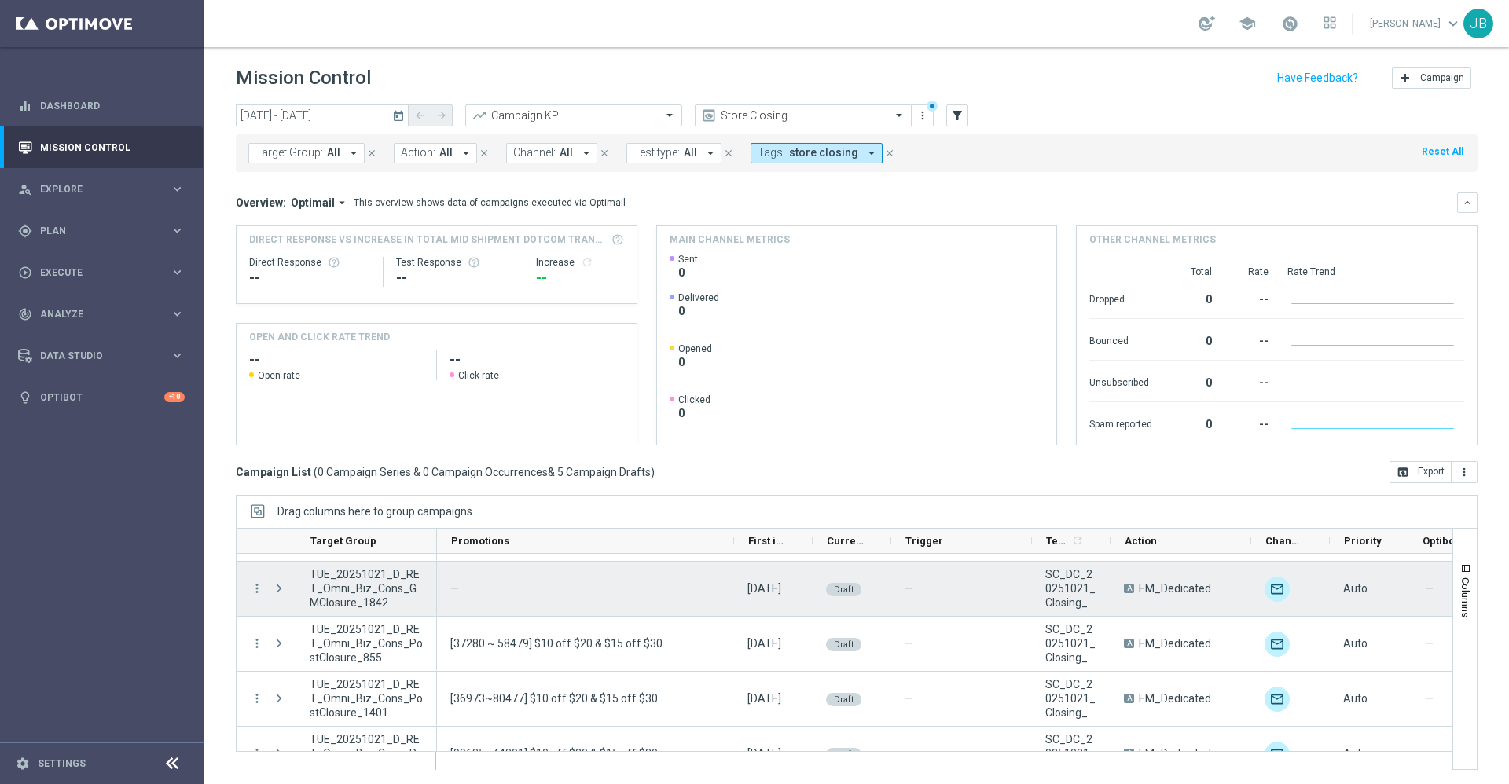
scroll to position [78, 0]
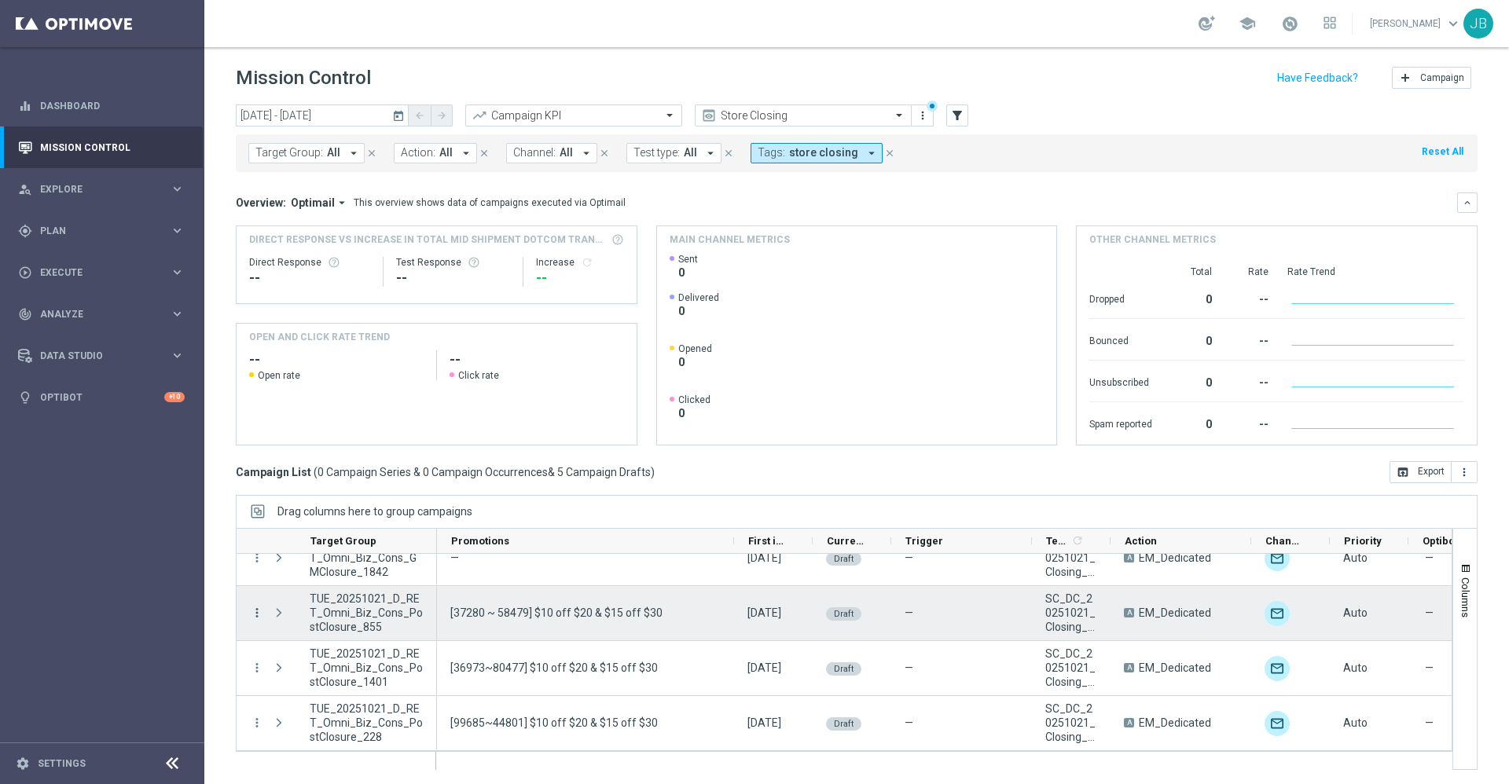
click at [253, 611] on icon "more_vert" at bounding box center [257, 613] width 14 height 14
click at [322, 625] on span "Campaign Details" at bounding box center [327, 622] width 79 height 11
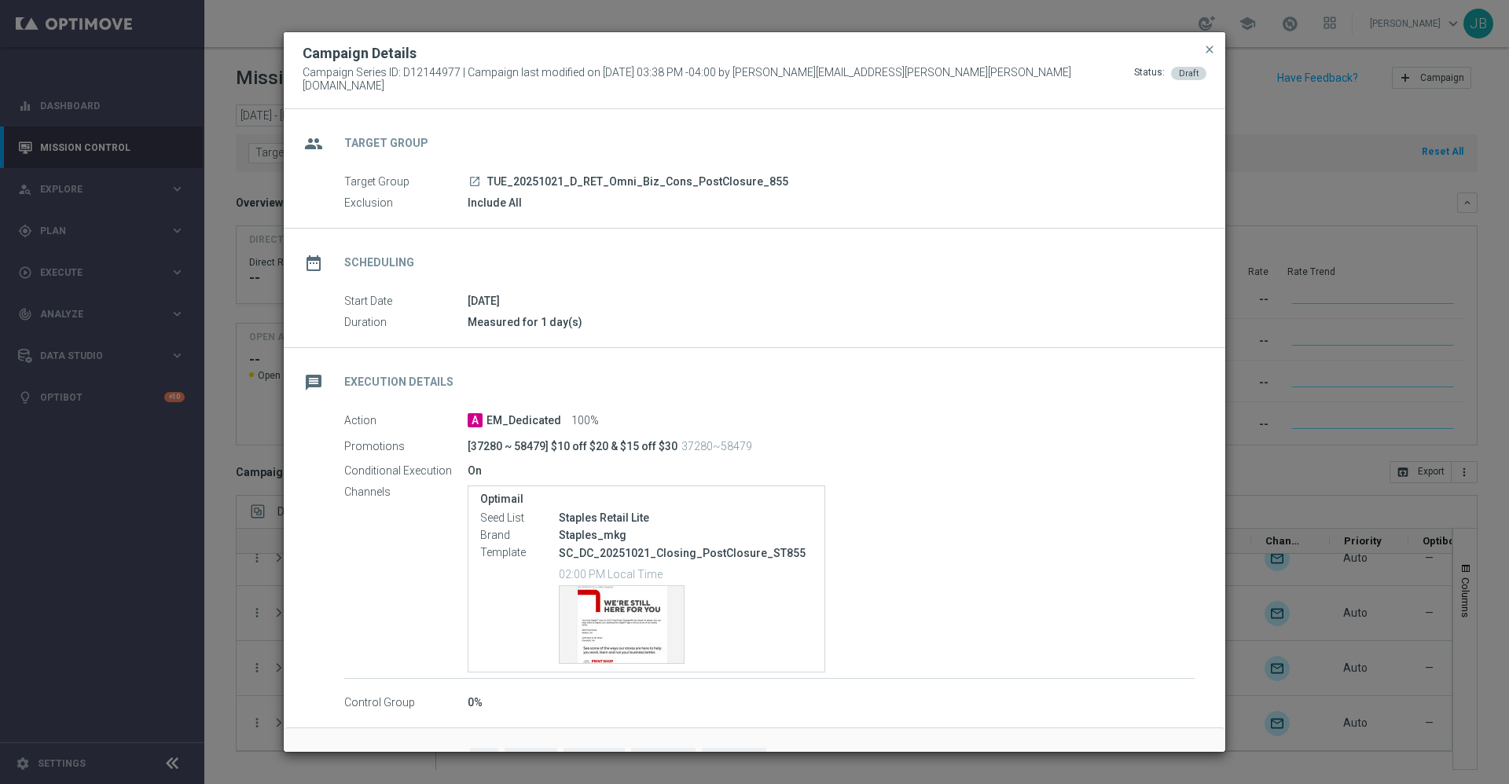
click at [1215, 54] on button "close" at bounding box center [1209, 49] width 16 height 19
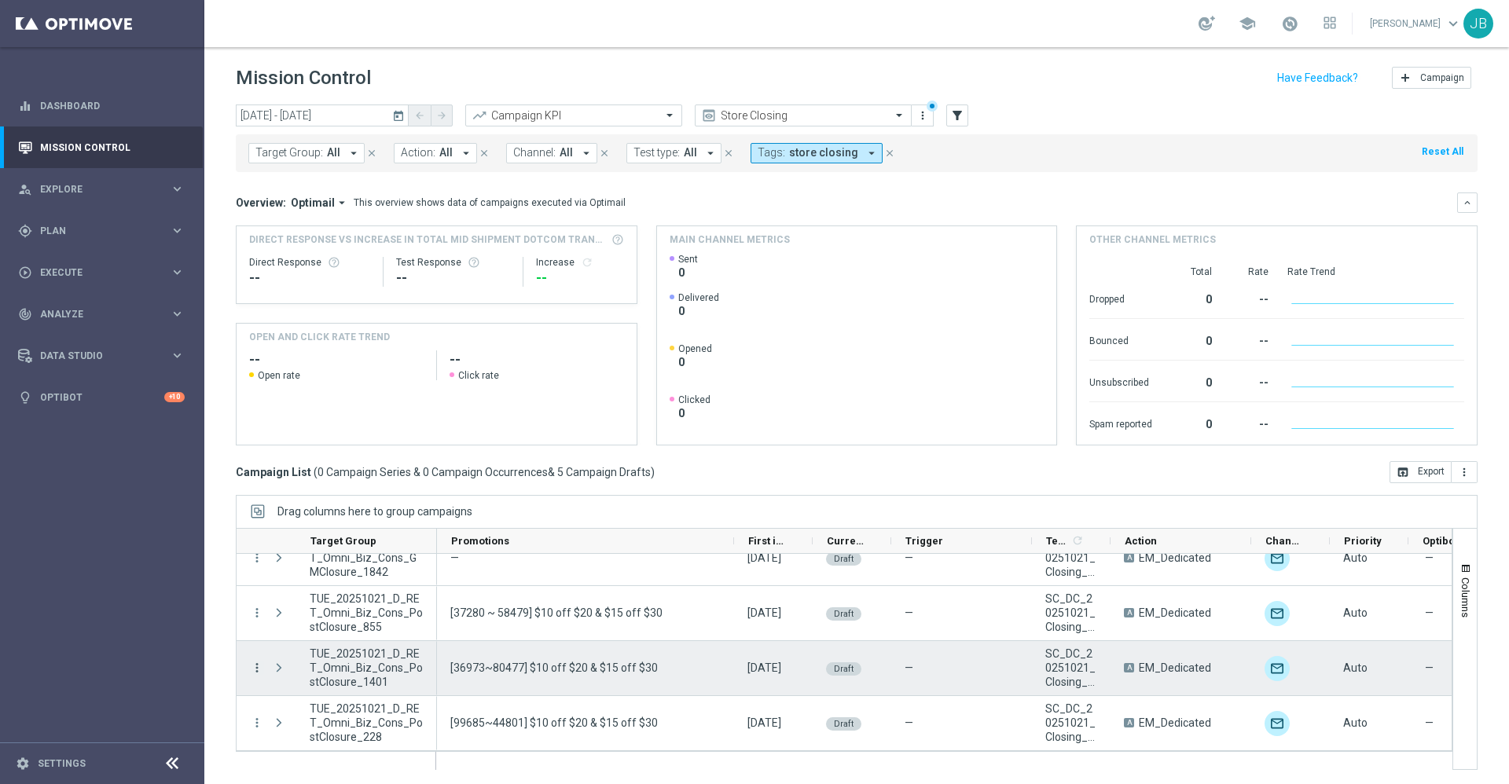
click at [261, 667] on icon "more_vert" at bounding box center [257, 668] width 14 height 14
click at [317, 672] on span "Campaign Details" at bounding box center [327, 677] width 79 height 11
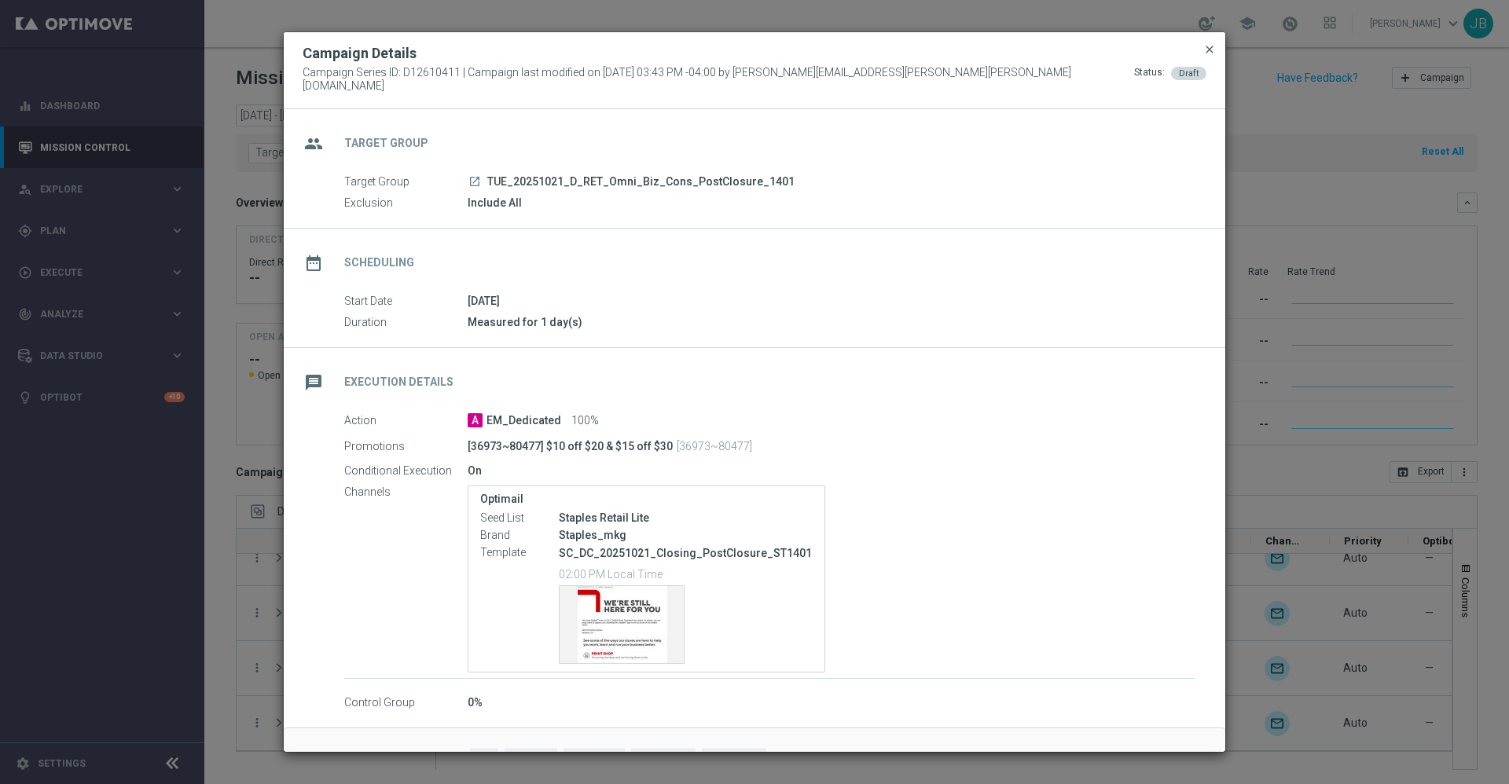
click at [1206, 56] on span "close" at bounding box center [1209, 49] width 13 height 13
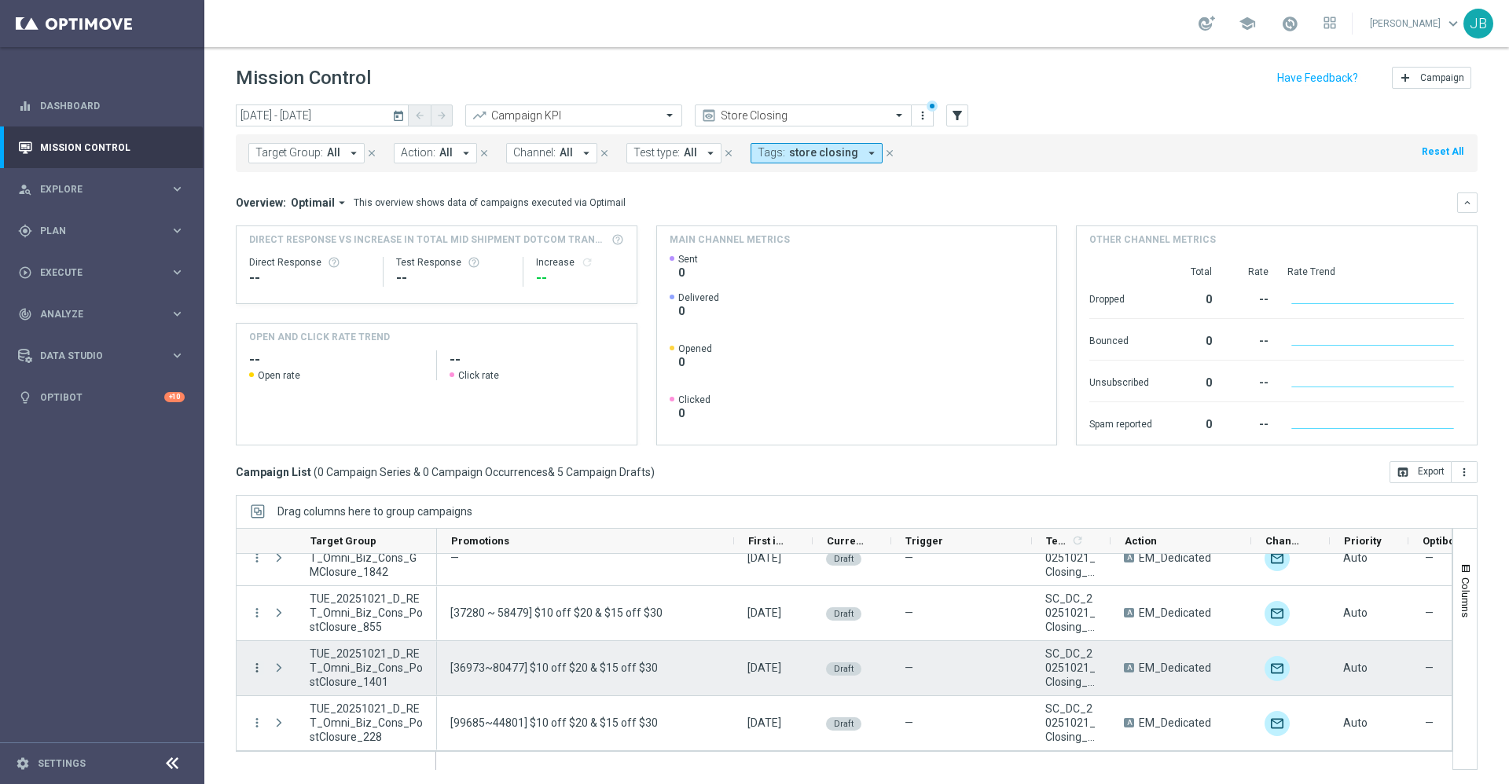
click at [258, 664] on icon "more_vert" at bounding box center [257, 668] width 14 height 14
click at [306, 727] on div "Edit" at bounding box center [361, 728] width 146 height 11
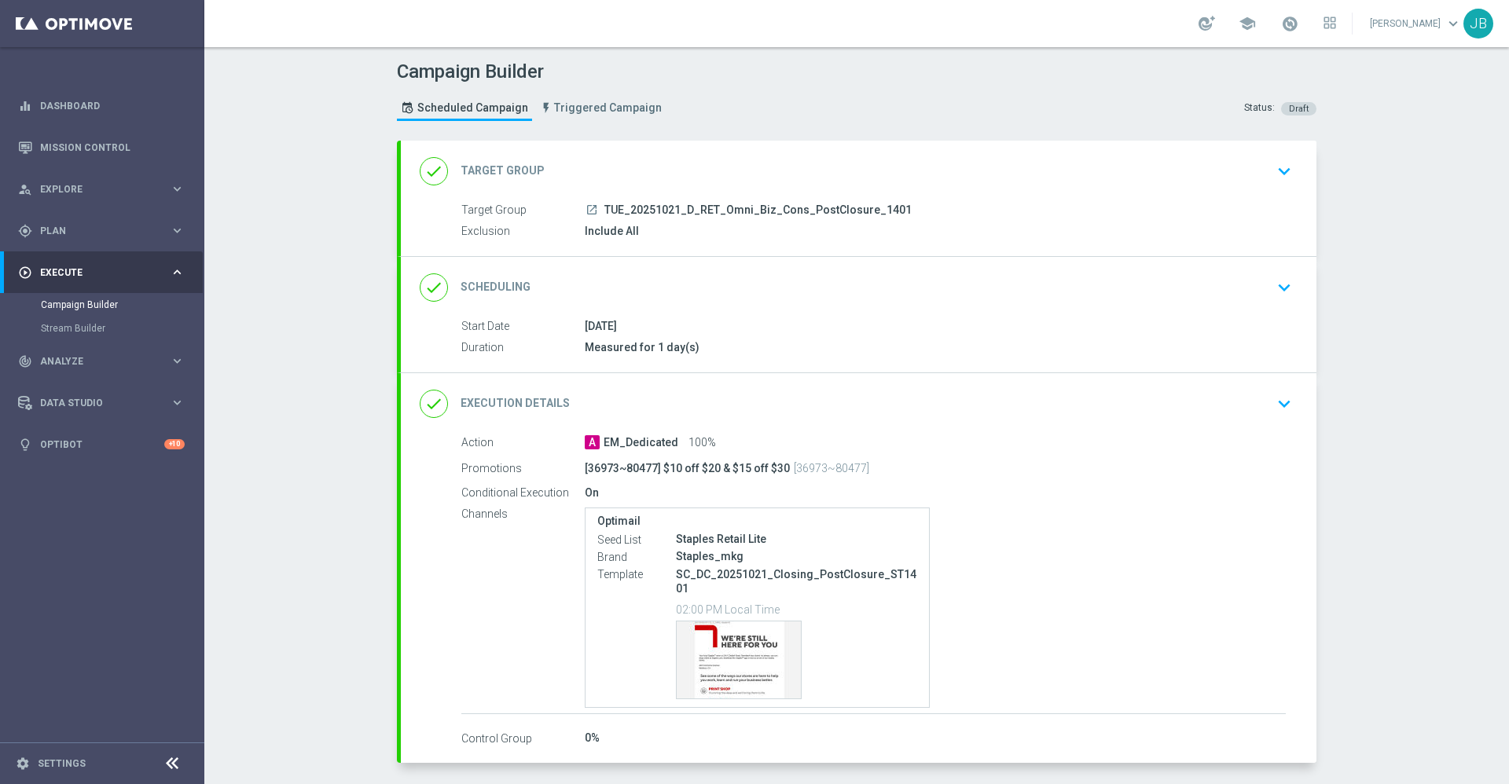
click at [486, 399] on h2 "Execution Details" at bounding box center [514, 403] width 109 height 15
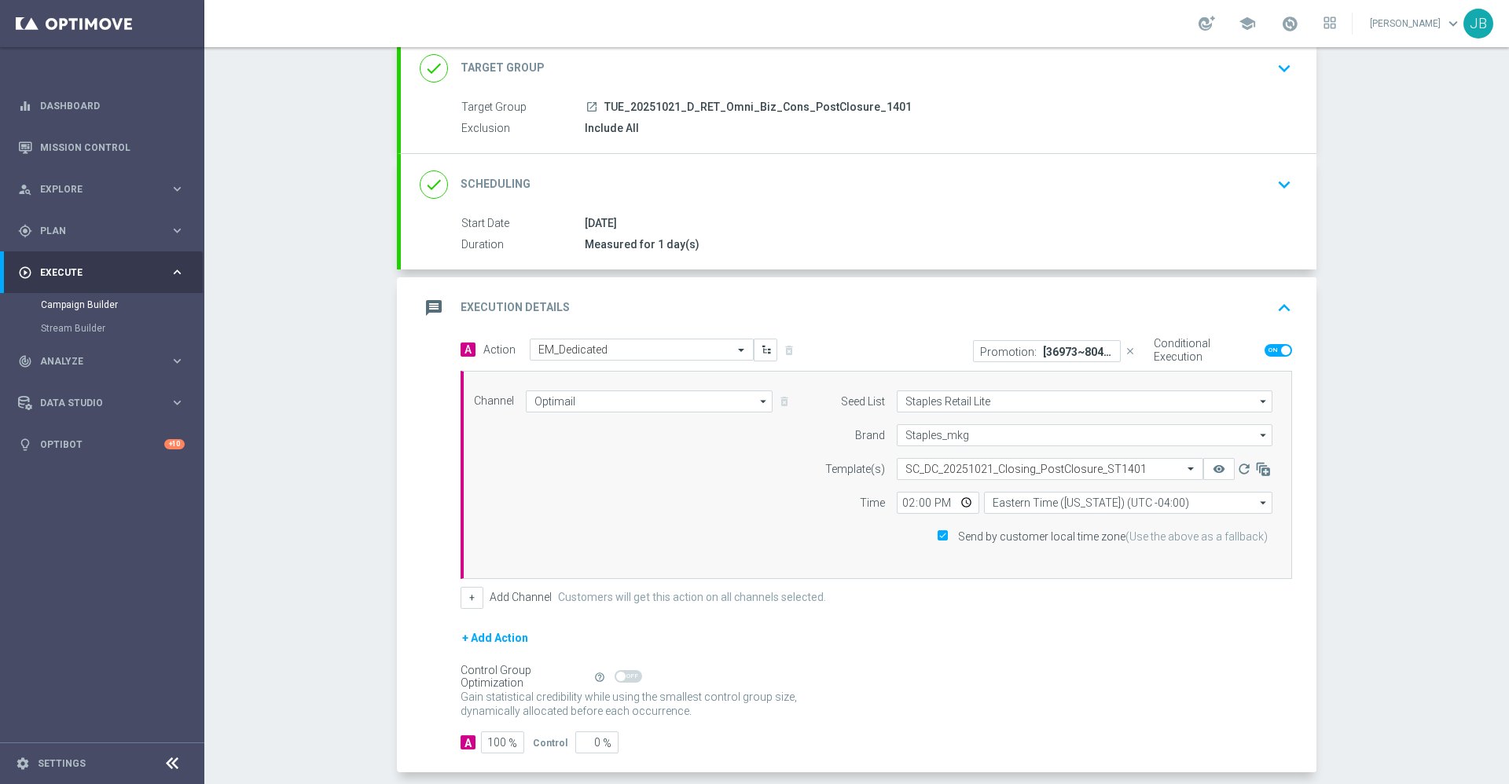
scroll to position [101, 0]
click at [1025, 350] on div "Promotion: [36973~80477] $10 off $20 & $15 off $30" at bounding box center [1047, 353] width 148 height 22
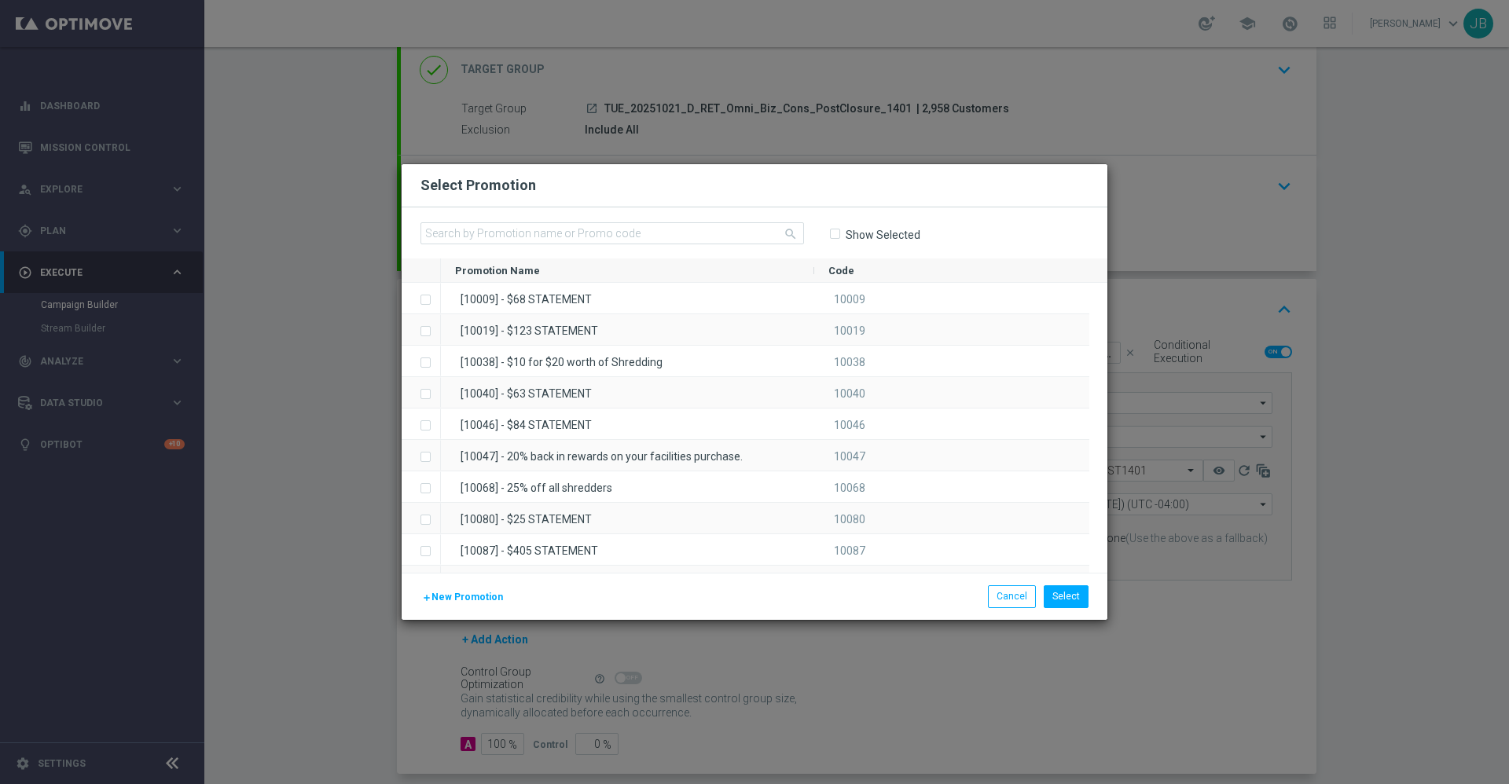
click at [833, 232] on input "Show Selected" at bounding box center [834, 234] width 10 height 10
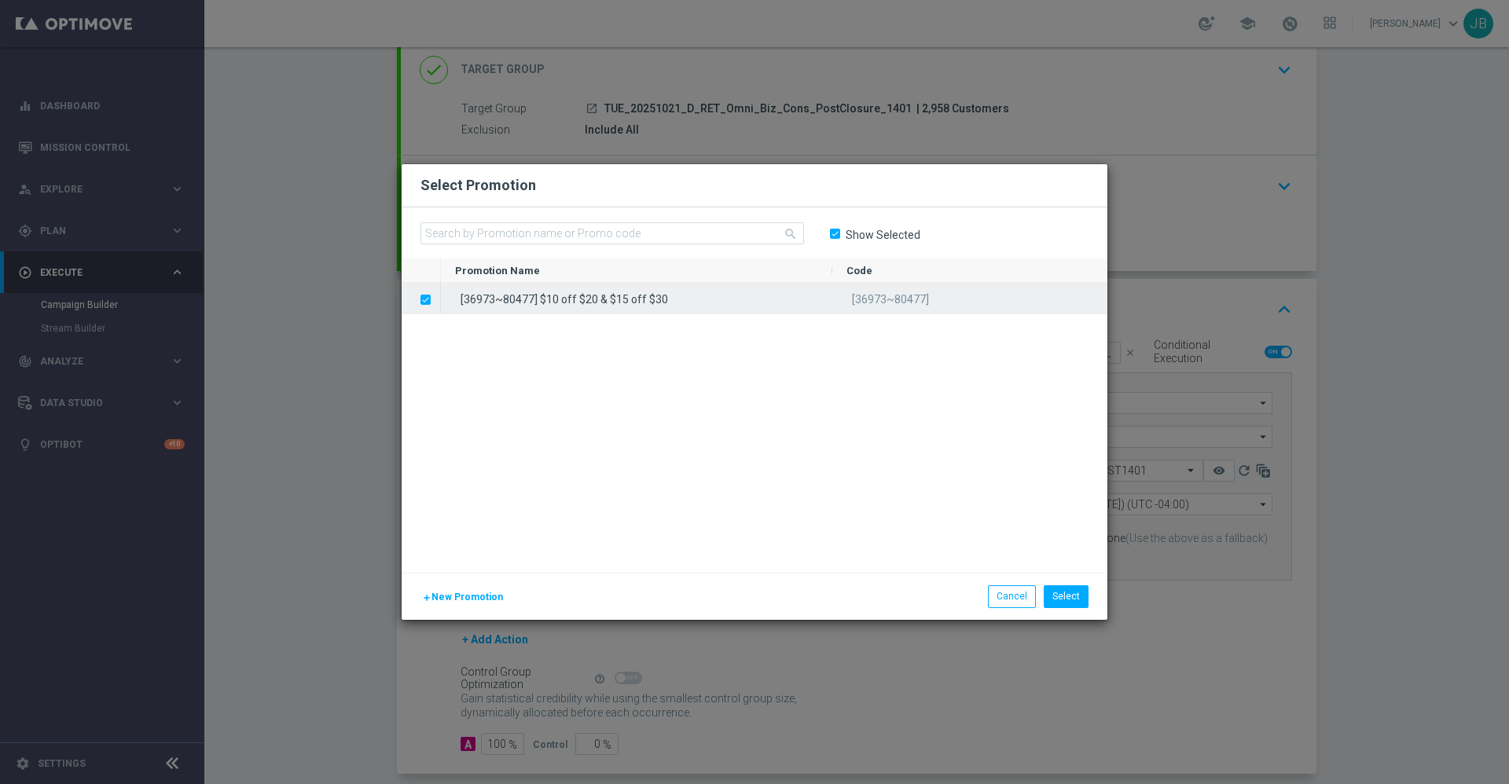
click at [828, 302] on div "[36973~80477] $10 off $20 & $15 off $30" at bounding box center [636, 298] width 391 height 31
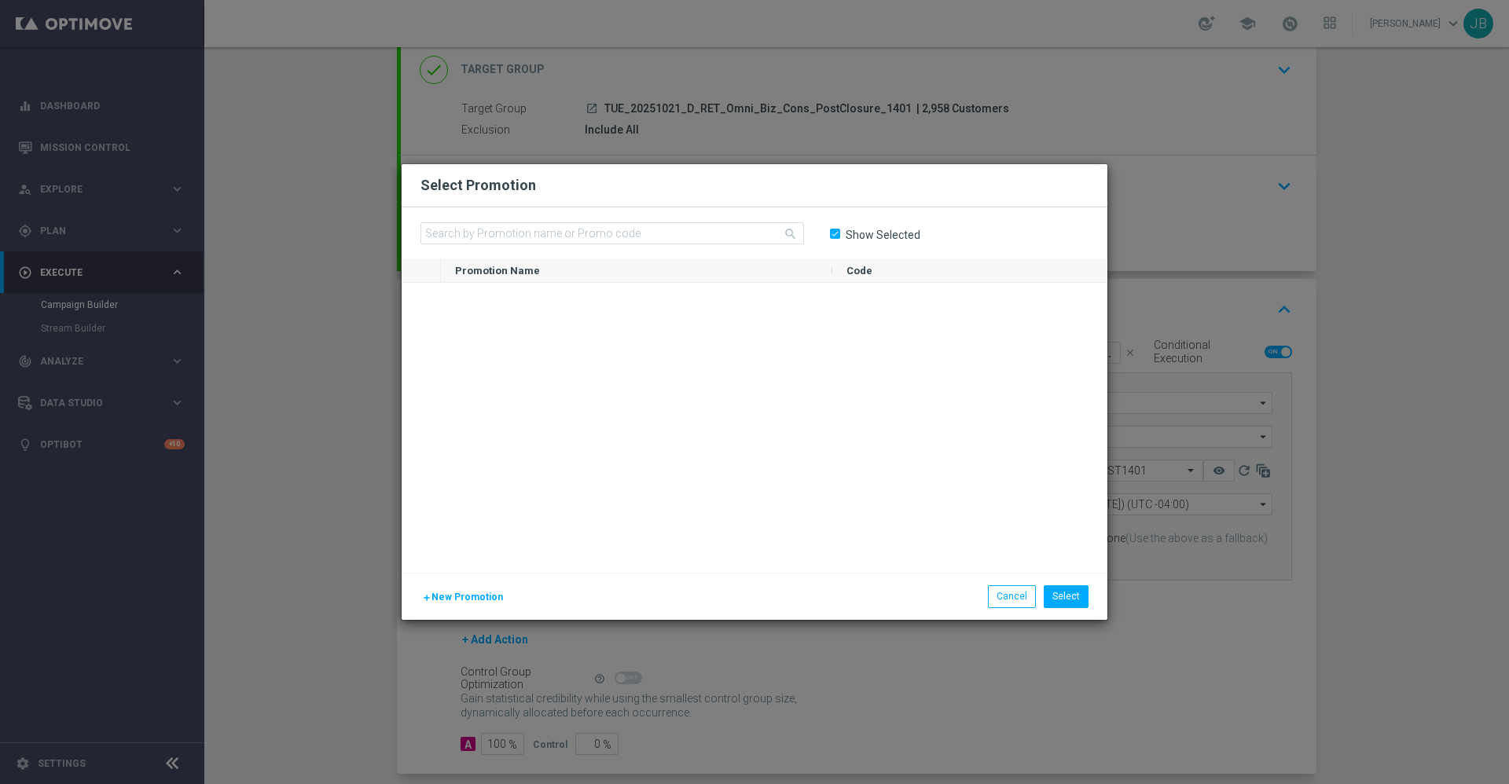
click at [831, 237] on input "Show Selected" at bounding box center [834, 234] width 10 height 10
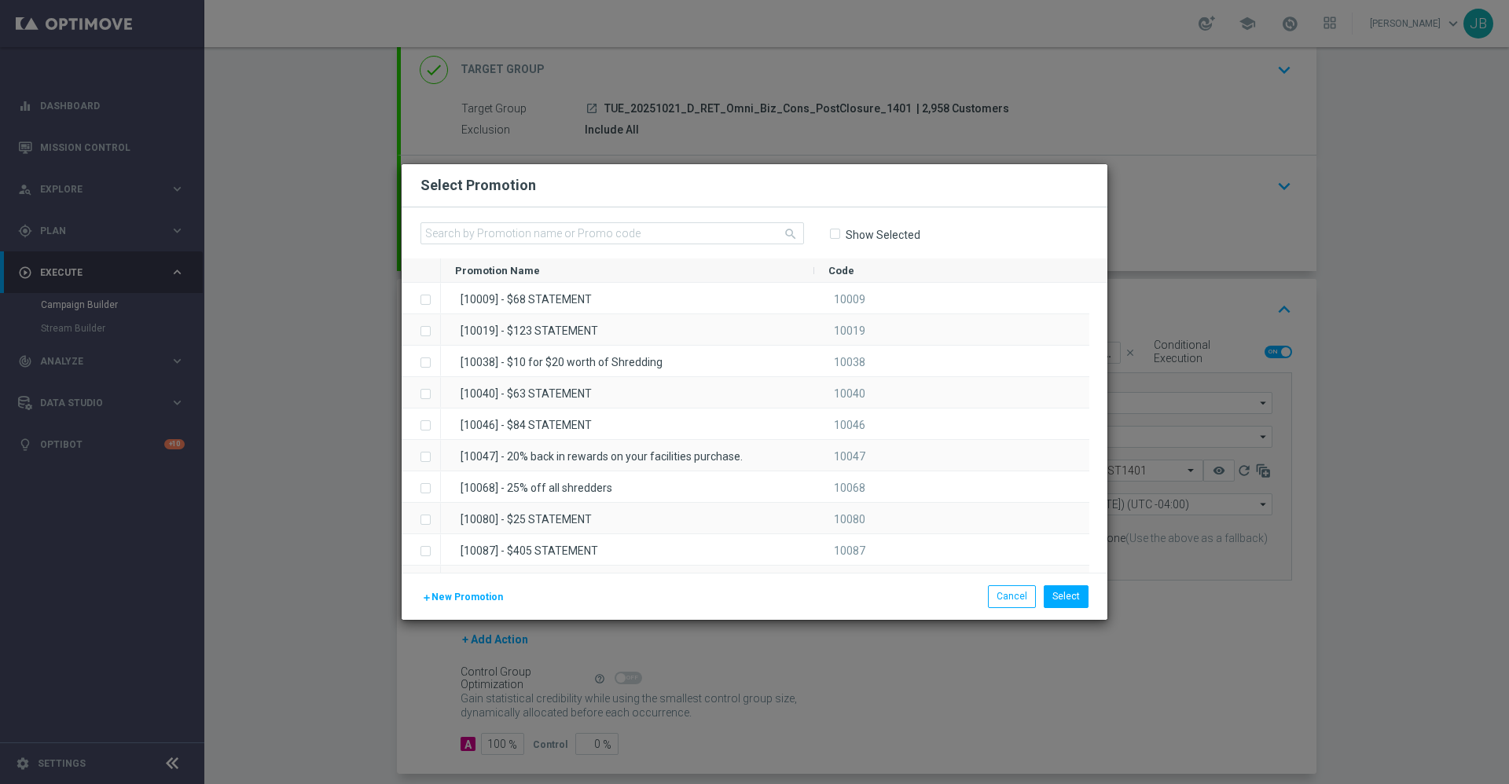
click at [831, 233] on input "Show Selected" at bounding box center [834, 234] width 10 height 10
checkbox input "true"
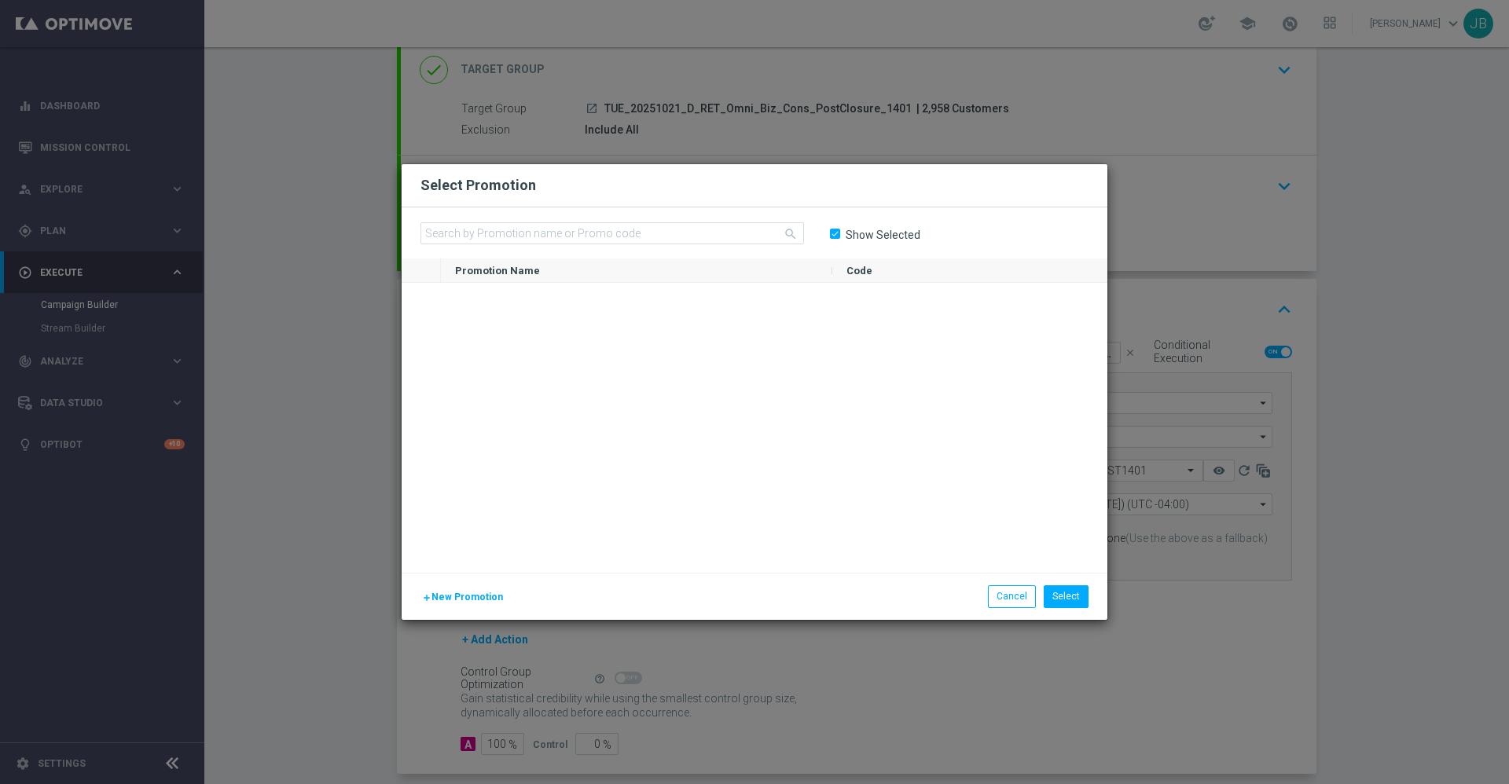
click at [489, 594] on span "New Promotion" at bounding box center [466, 597] width 71 height 11
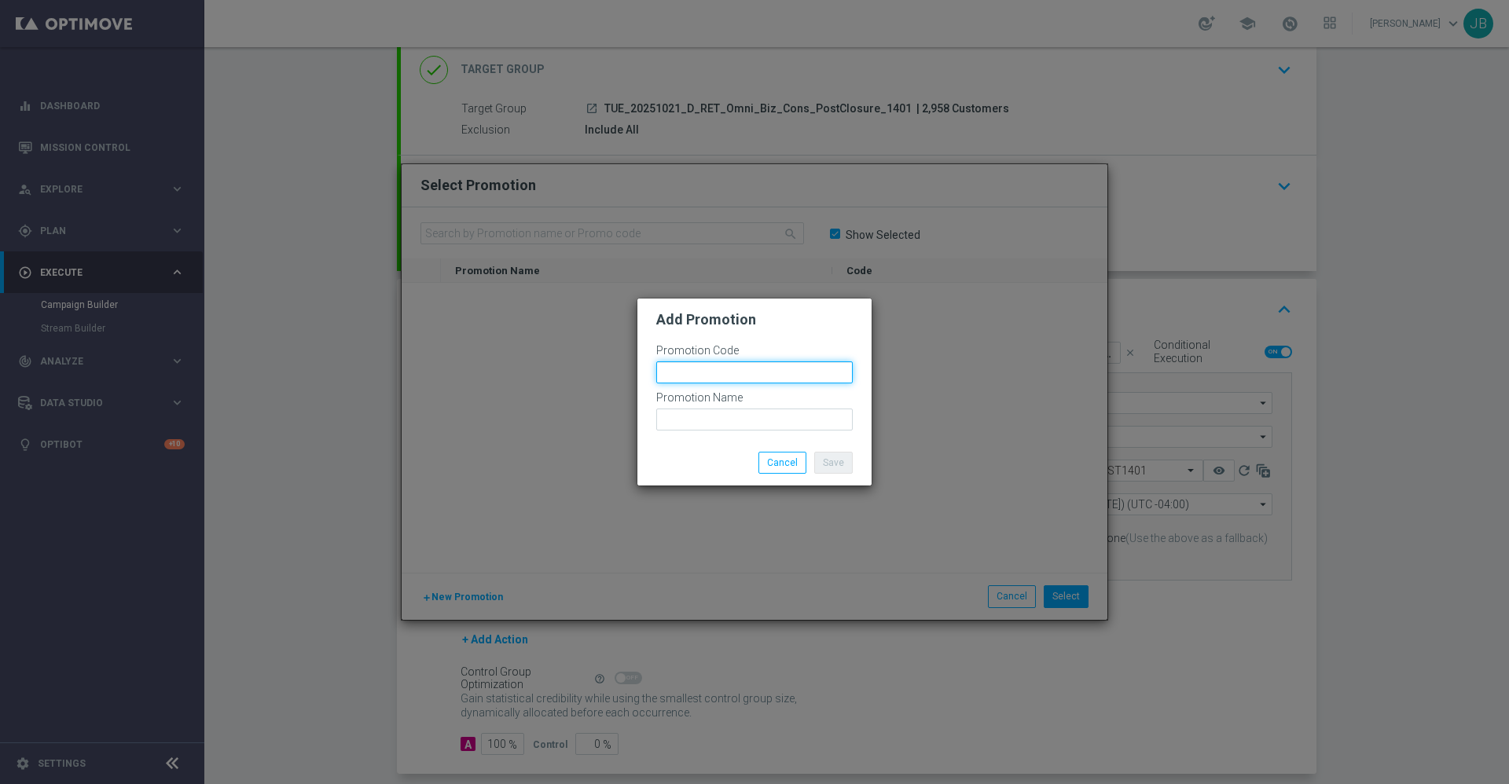
click at [680, 379] on input "text" at bounding box center [754, 372] width 196 height 22
click at [702, 373] on input "36973~" at bounding box center [754, 372] width 196 height 22
type input "36973~80477"
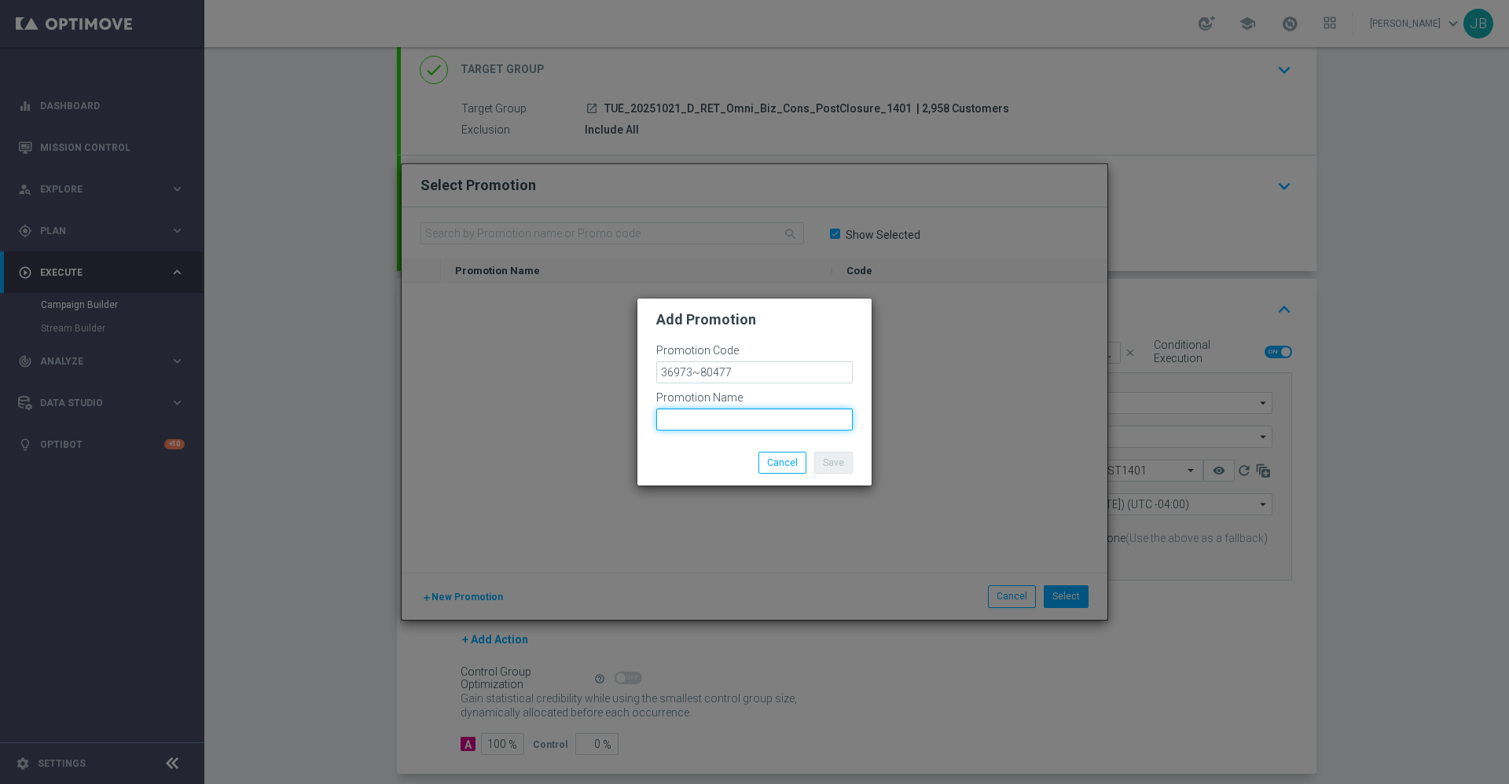
click at [710, 422] on input "text" at bounding box center [754, 420] width 196 height 22
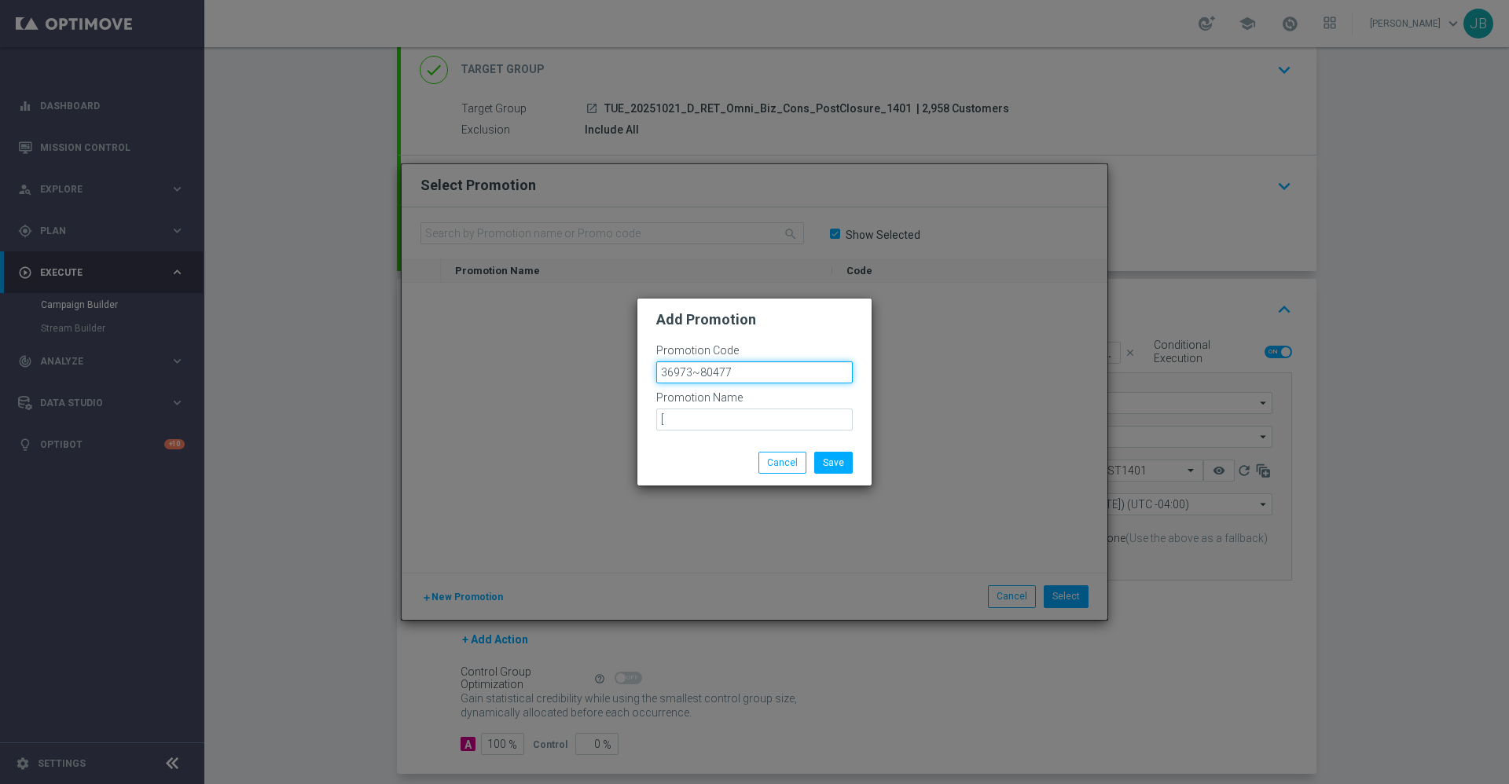
drag, startPoint x: 738, startPoint y: 374, endPoint x: 657, endPoint y: 374, distance: 80.9
click at [657, 374] on input "36973~80477" at bounding box center [754, 372] width 196 height 22
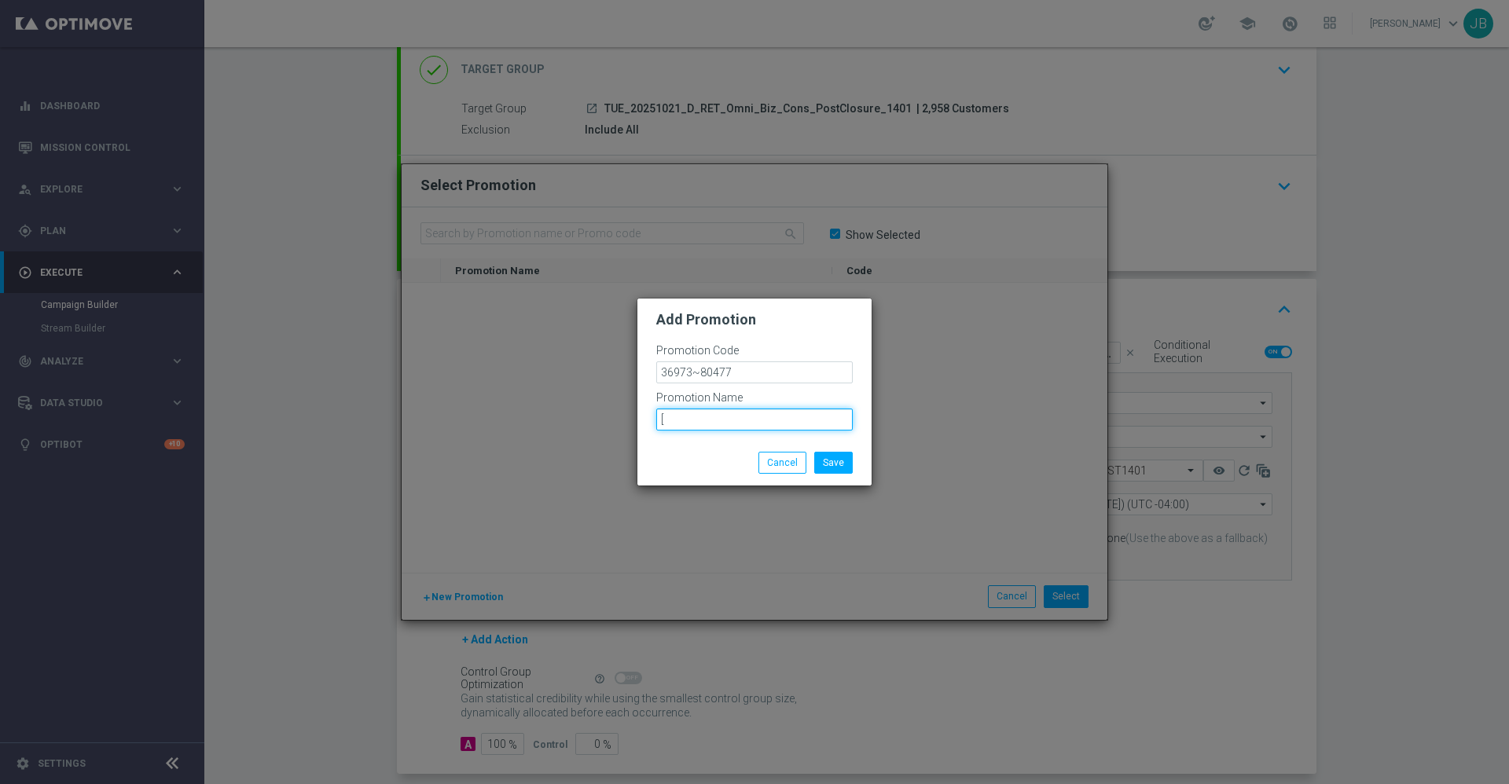
click at [685, 416] on input "[" at bounding box center [754, 420] width 196 height 22
paste input "36973~80477"
click at [728, 418] on input "[36973~80477] $10 off $20 & $15 off $30" at bounding box center [754, 420] width 196 height 22
type input "[36973~80477] $10 off $20 & $15 off $30"
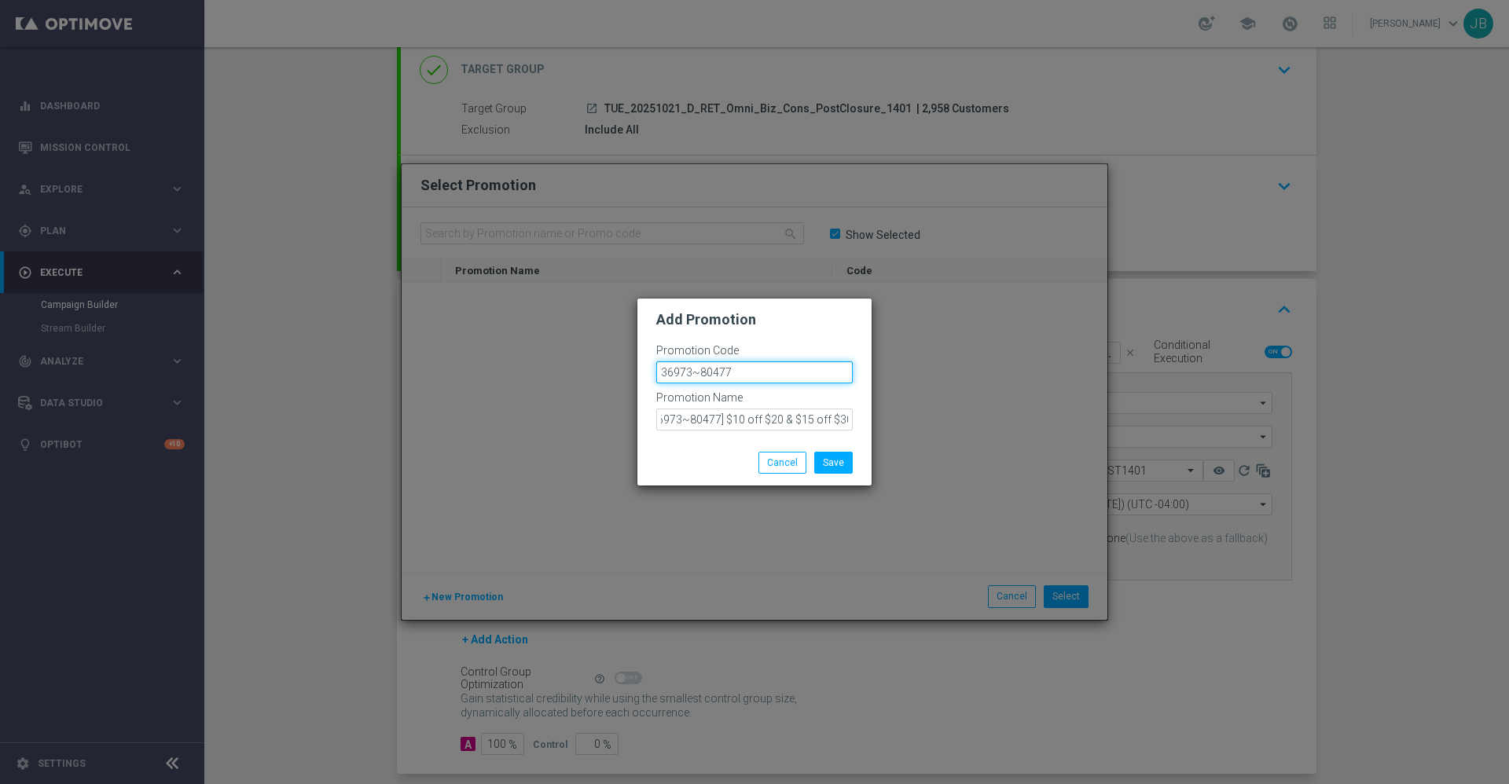
scroll to position [0, 0]
click at [740, 372] on input "36973~80477" at bounding box center [754, 372] width 196 height 22
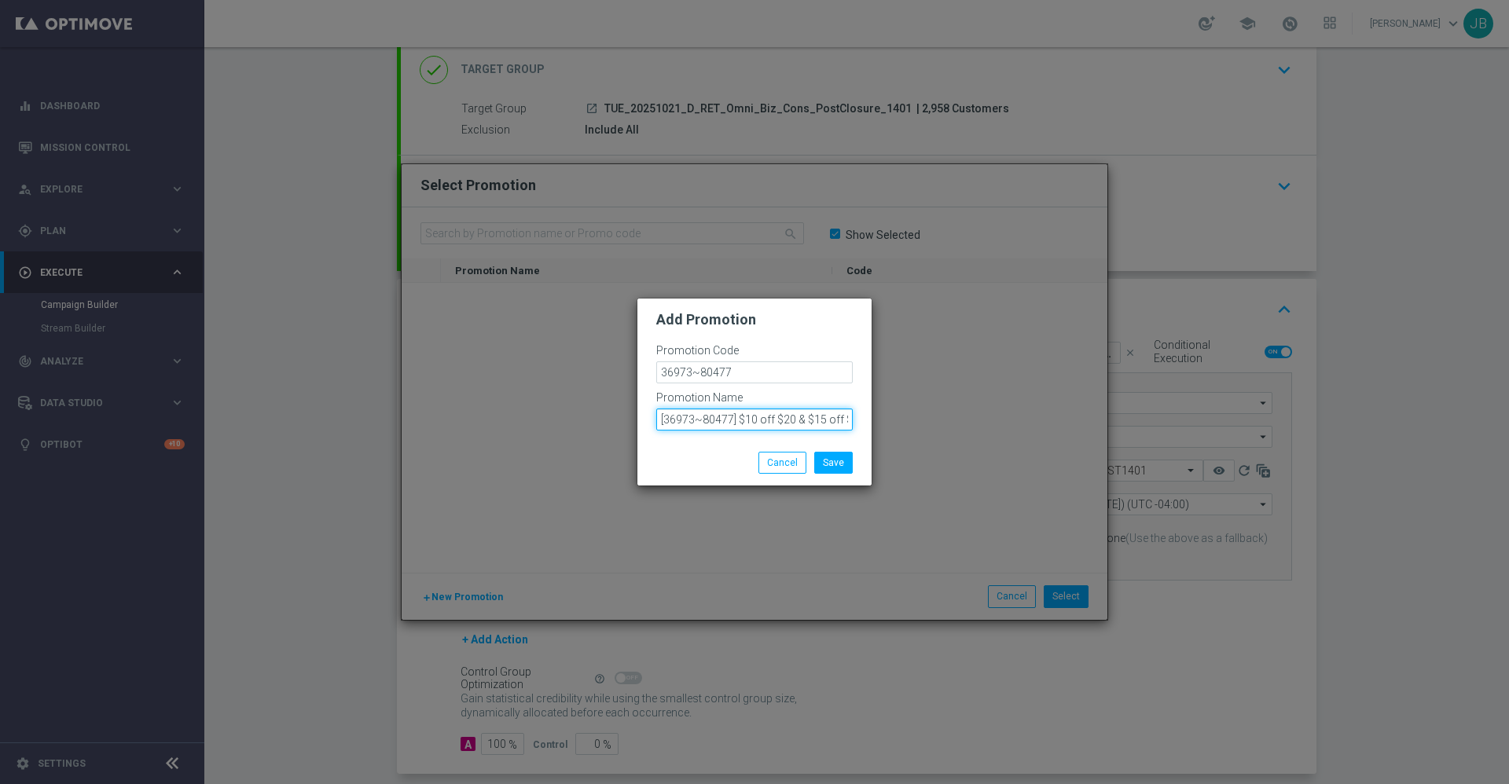
drag, startPoint x: 733, startPoint y: 416, endPoint x: 717, endPoint y: 418, distance: 16.7
click at [717, 418] on input "[36973~80477] $10 off $20 & $15 off $30" at bounding box center [754, 420] width 196 height 22
click at [750, 422] on input "[36973~80477] $10 off $20 & $15 off $30" at bounding box center [754, 420] width 196 height 22
drag, startPoint x: 750, startPoint y: 422, endPoint x: 852, endPoint y: 418, distance: 102.2
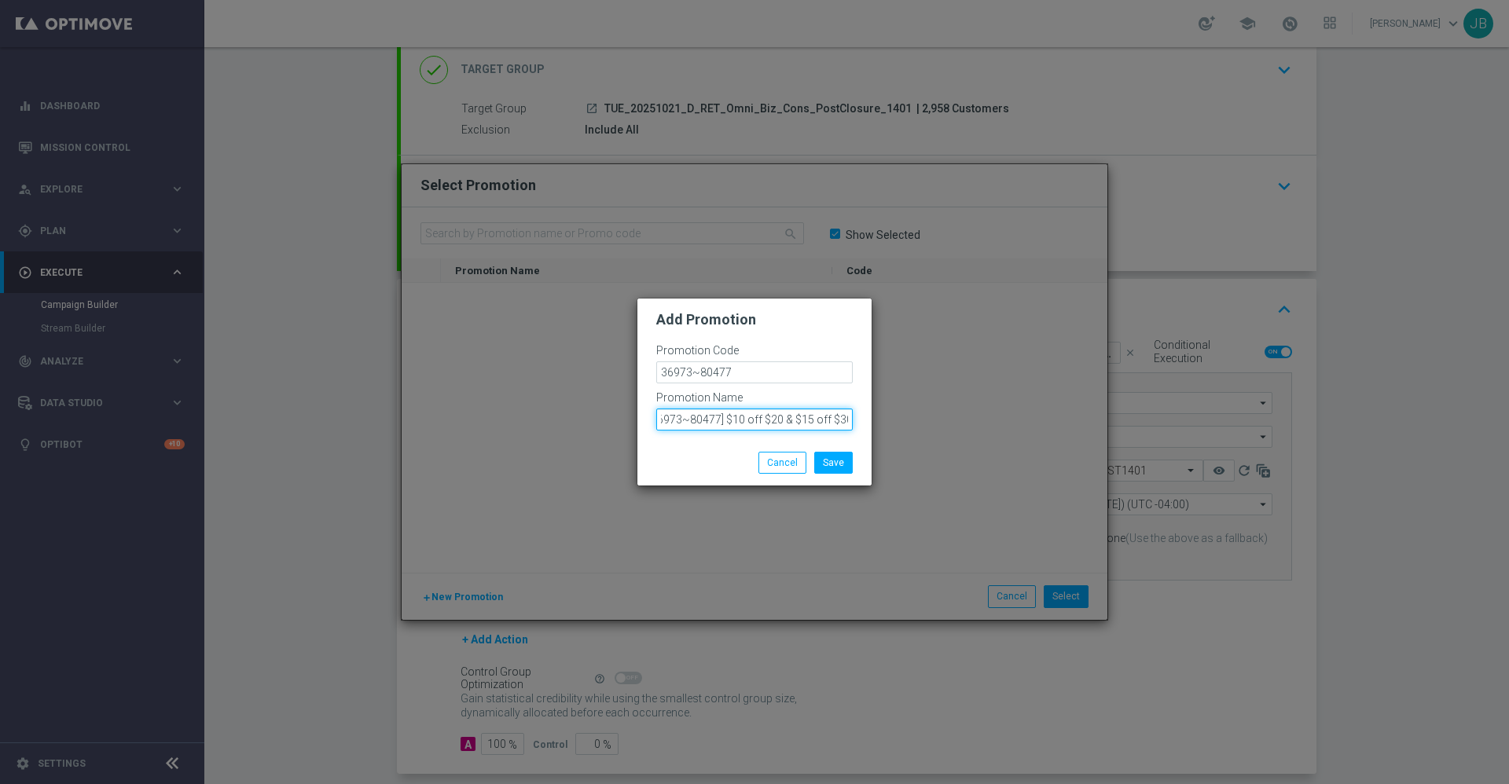
click at [852, 418] on input "[36973~80477] $10 off $20 & $15 off $30" at bounding box center [754, 420] width 196 height 22
click at [840, 460] on button "Save" at bounding box center [833, 463] width 38 height 22
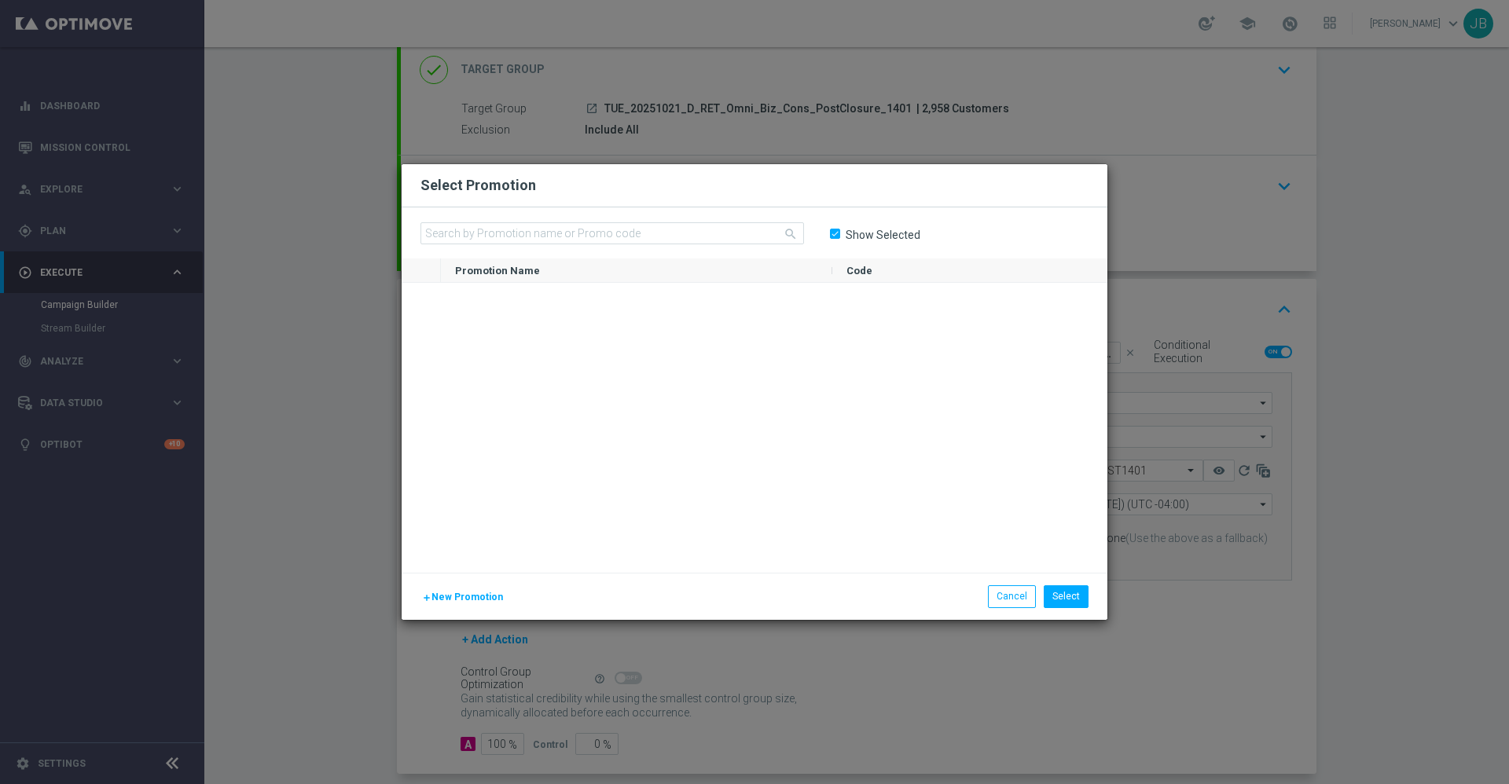
click at [837, 231] on input "Show Selected" at bounding box center [834, 234] width 10 height 10
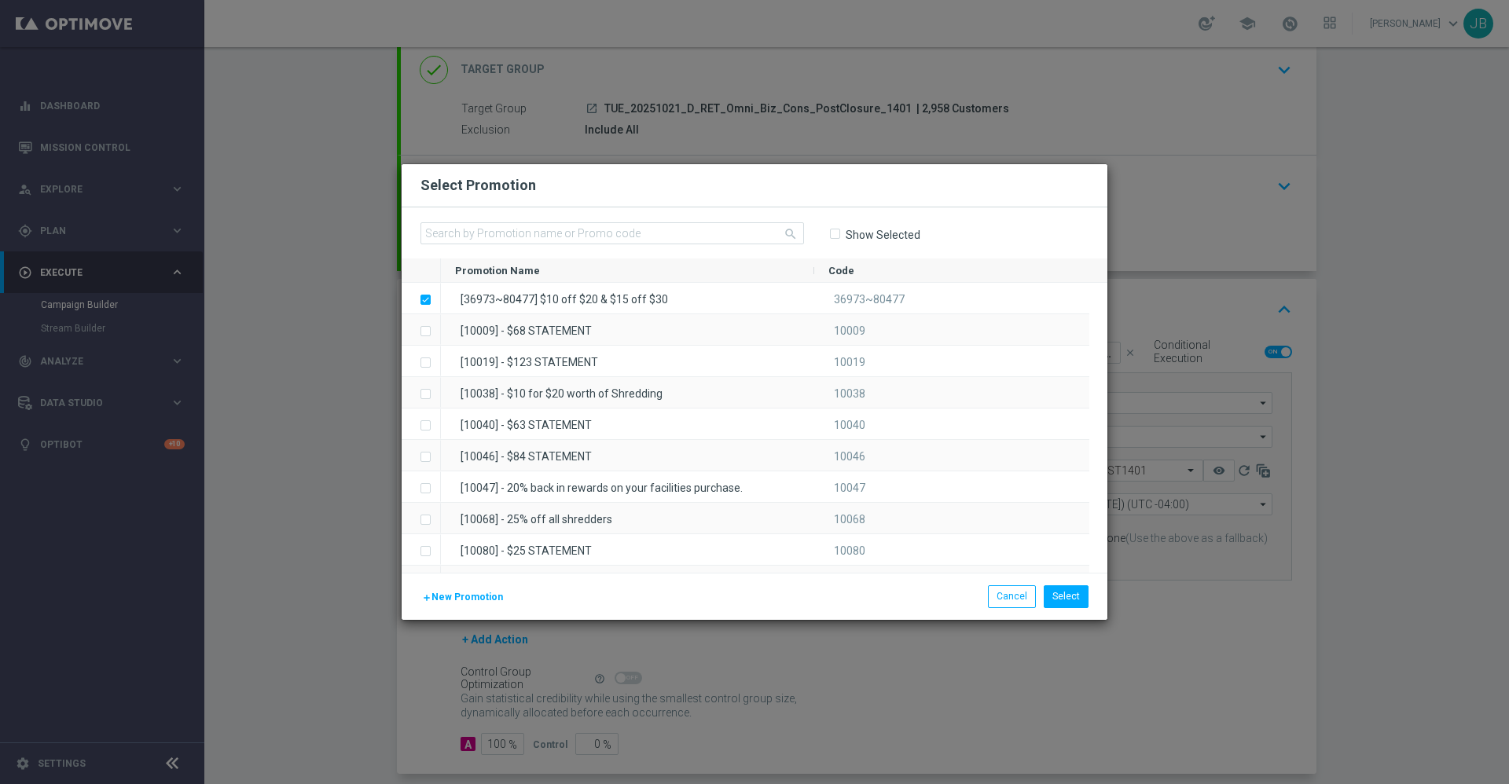
click at [837, 231] on input "Show Selected" at bounding box center [834, 234] width 10 height 10
checkbox input "true"
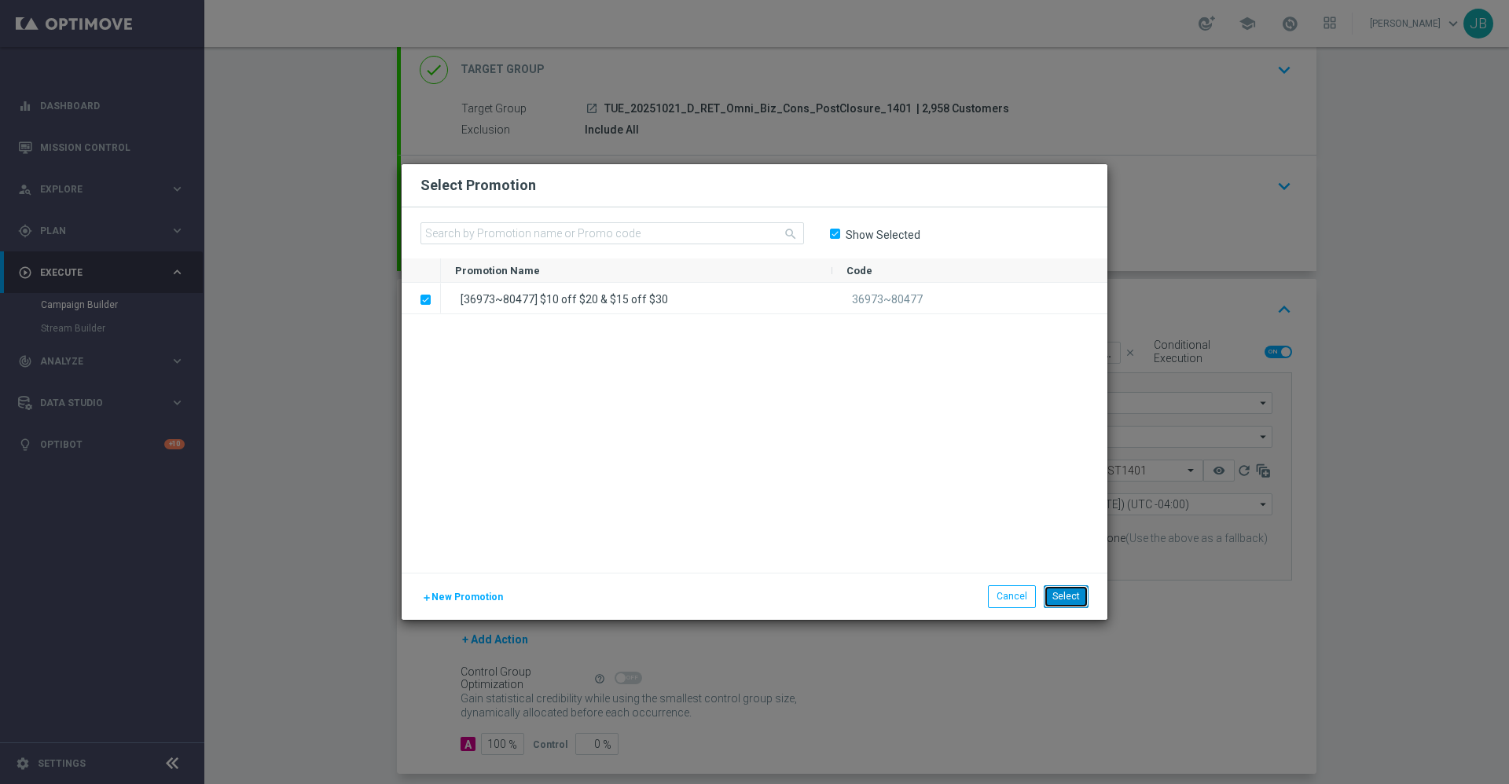
click at [1072, 588] on button "Select" at bounding box center [1065, 596] width 45 height 22
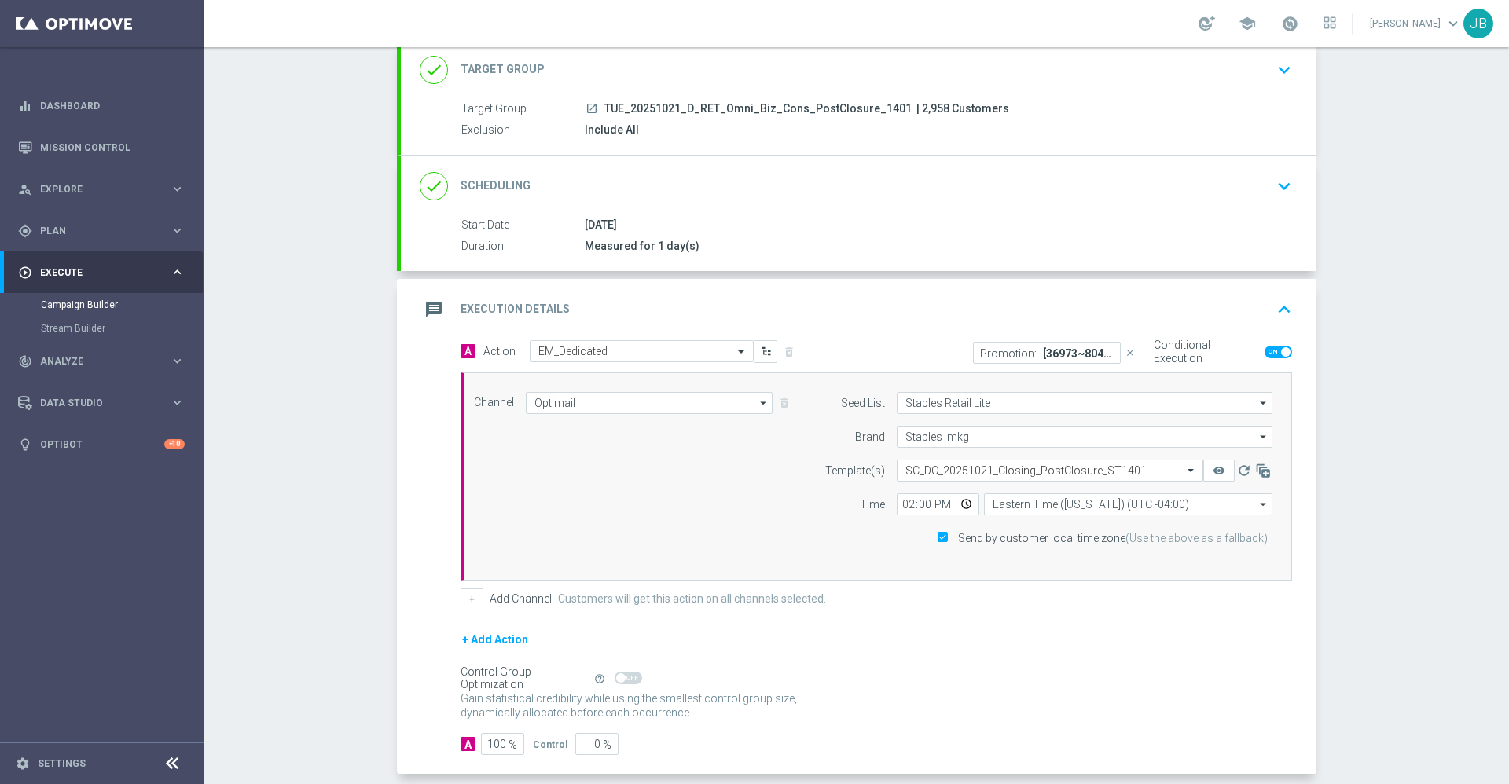
scroll to position [193, 0]
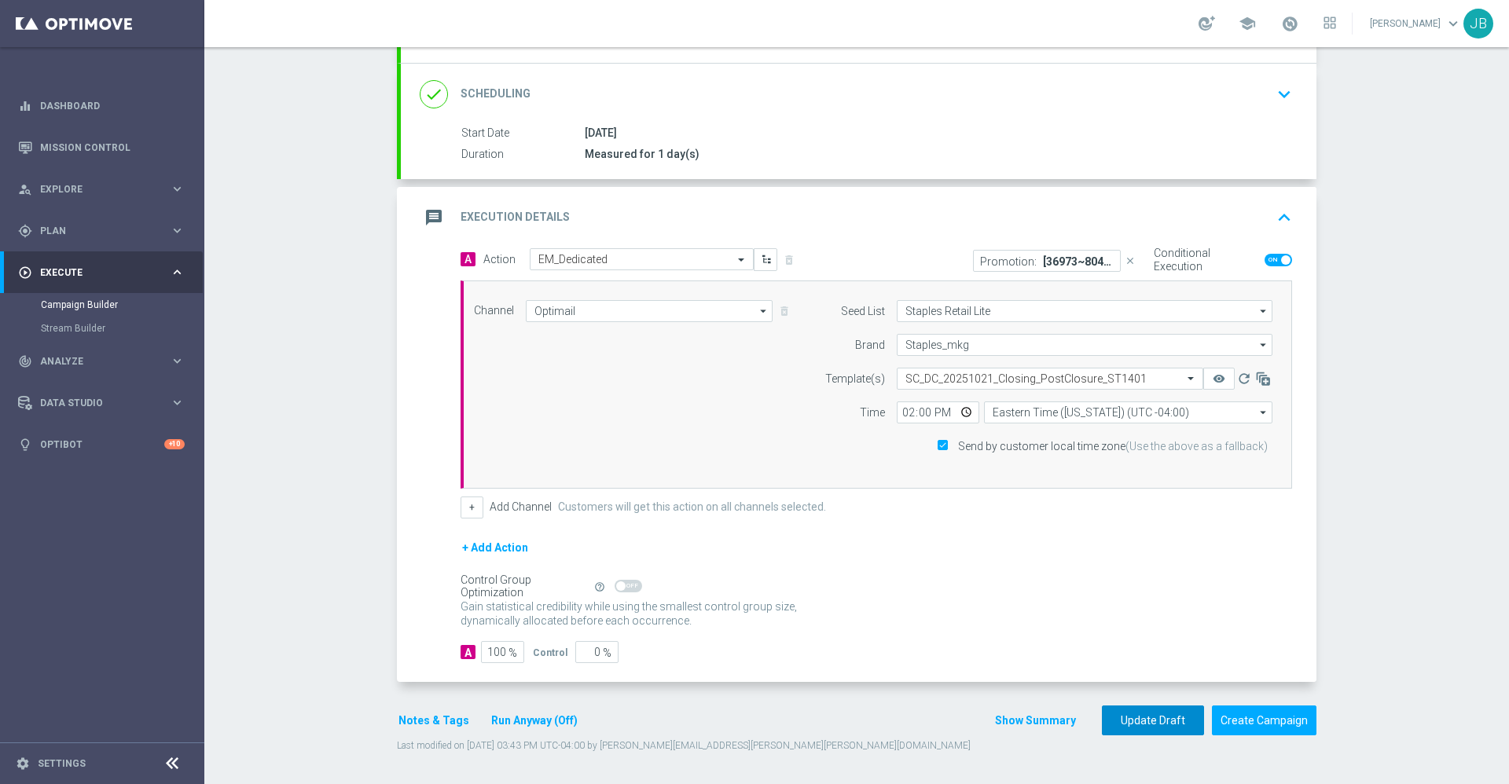
click at [1140, 726] on button "Update Draft" at bounding box center [1153, 721] width 102 height 31
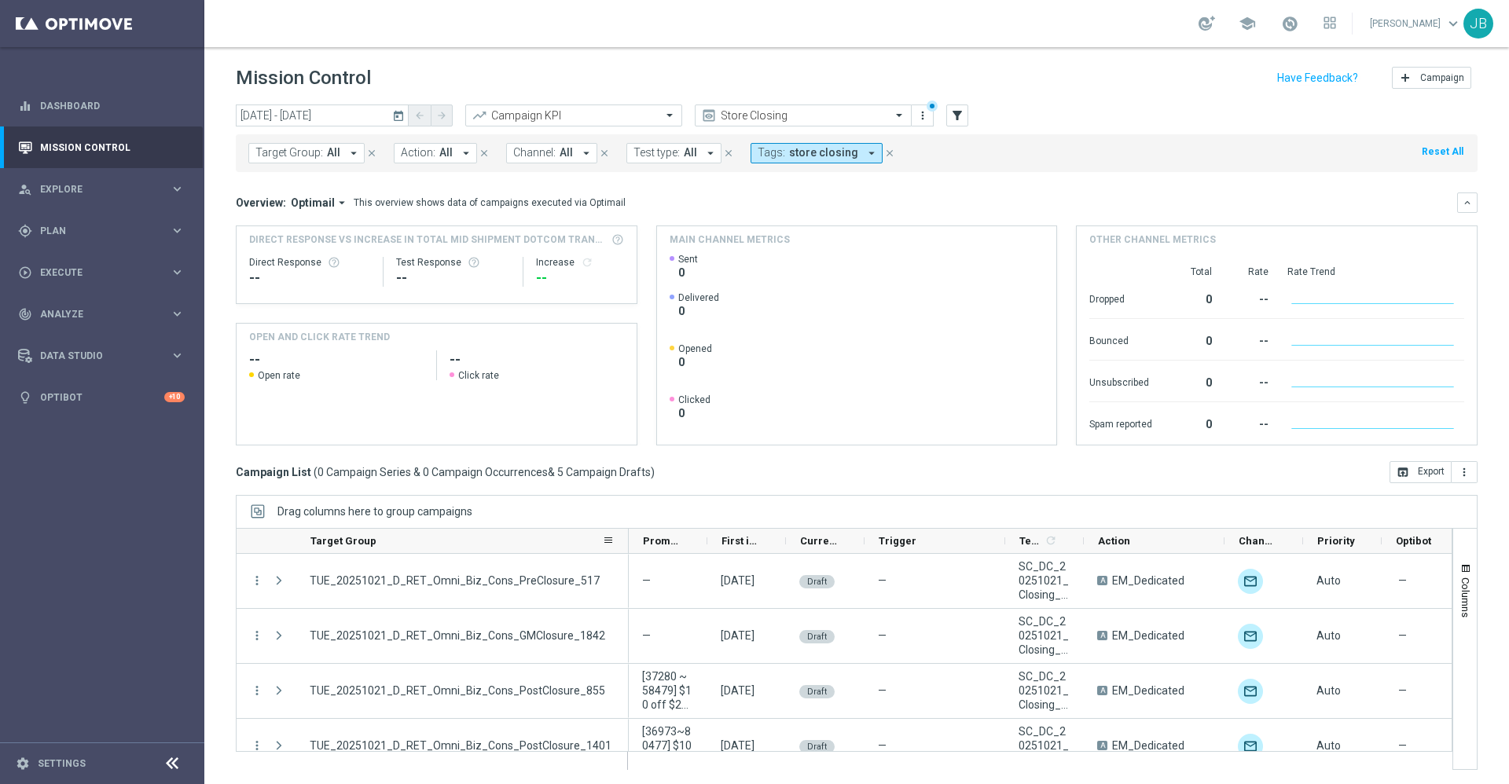
drag, startPoint x: 434, startPoint y: 534, endPoint x: 626, endPoint y: 532, distance: 191.7
click at [626, 532] on div at bounding box center [628, 541] width 6 height 24
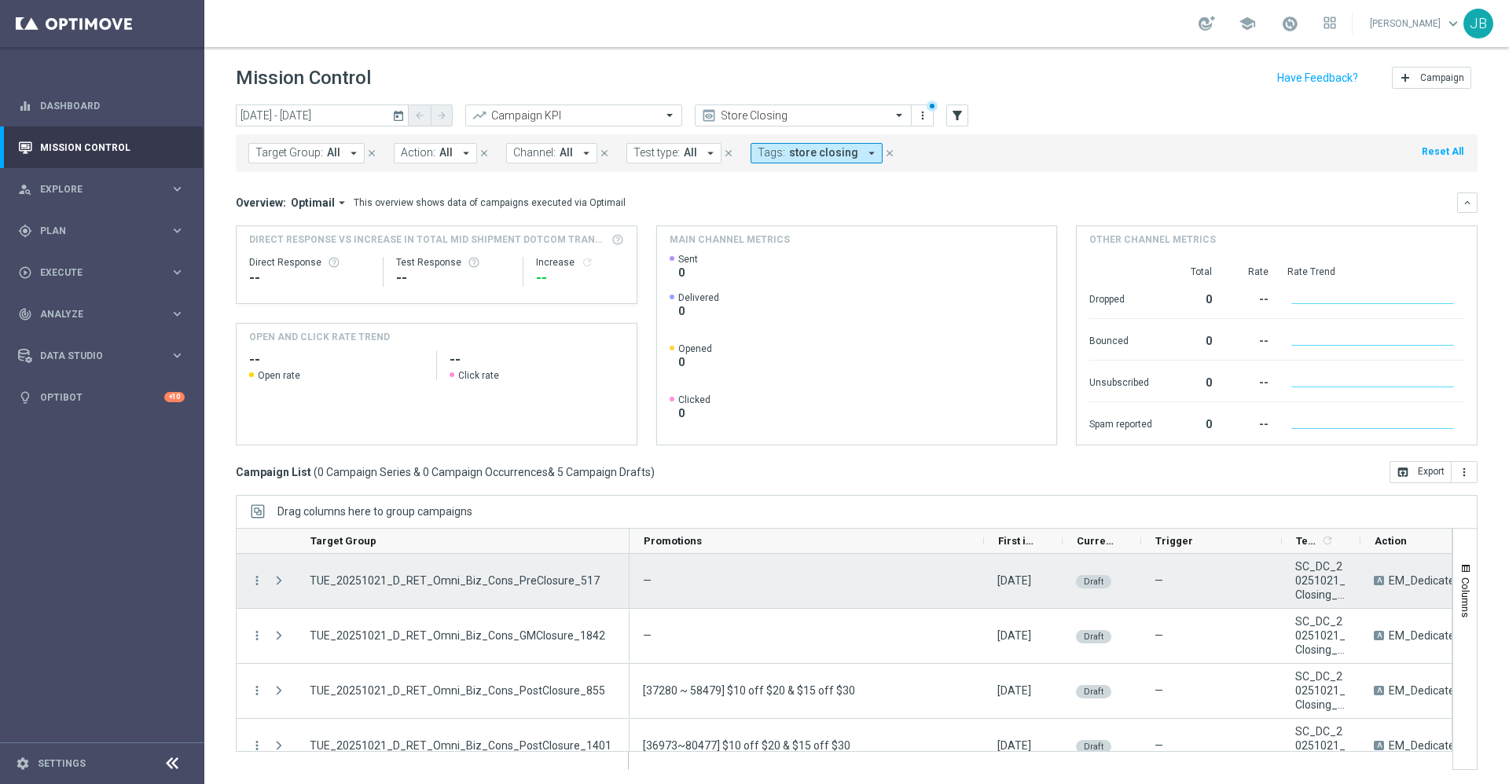
drag, startPoint x: 706, startPoint y: 540, endPoint x: 982, endPoint y: 559, distance: 276.5
click at [982, 559] on div "Target Group" at bounding box center [844, 649] width 1216 height 242
click at [264, 582] on div "more_vert" at bounding box center [250, 581] width 28 height 54
click at [258, 581] on icon "more_vert" at bounding box center [257, 581] width 14 height 14
click at [305, 585] on span "Campaign Details" at bounding box center [327, 590] width 79 height 11
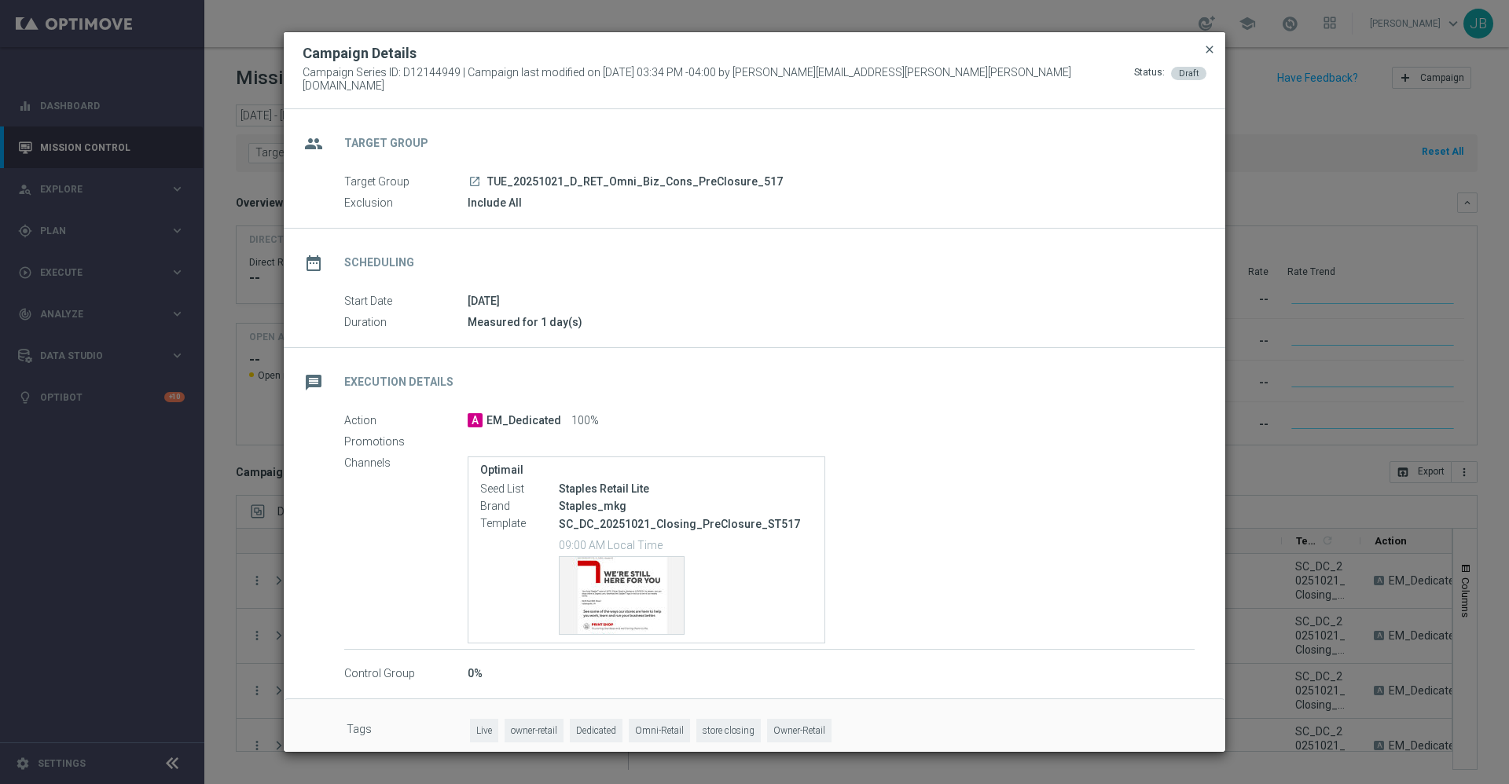
click at [1211, 53] on span "close" at bounding box center [1209, 49] width 13 height 13
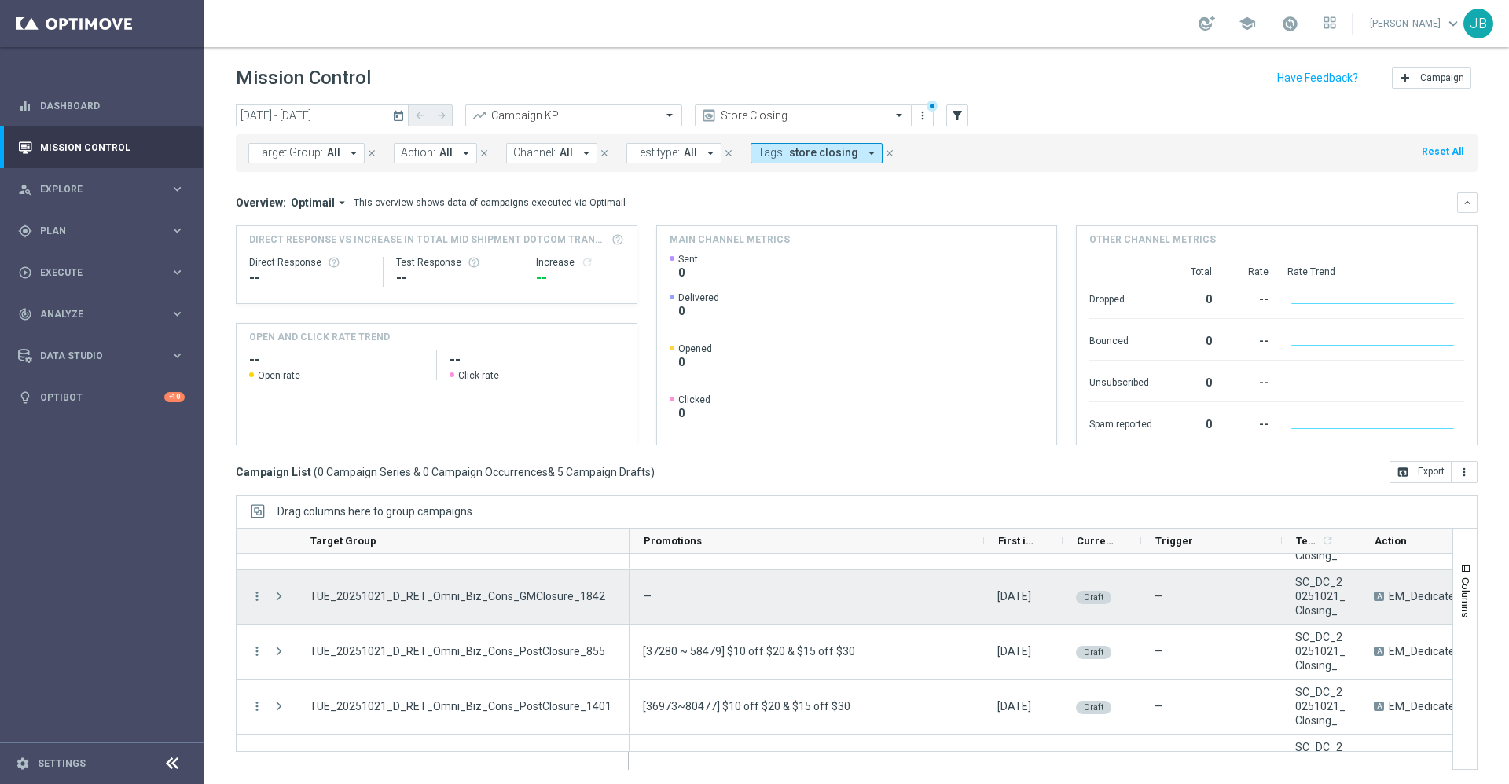
scroll to position [40, 0]
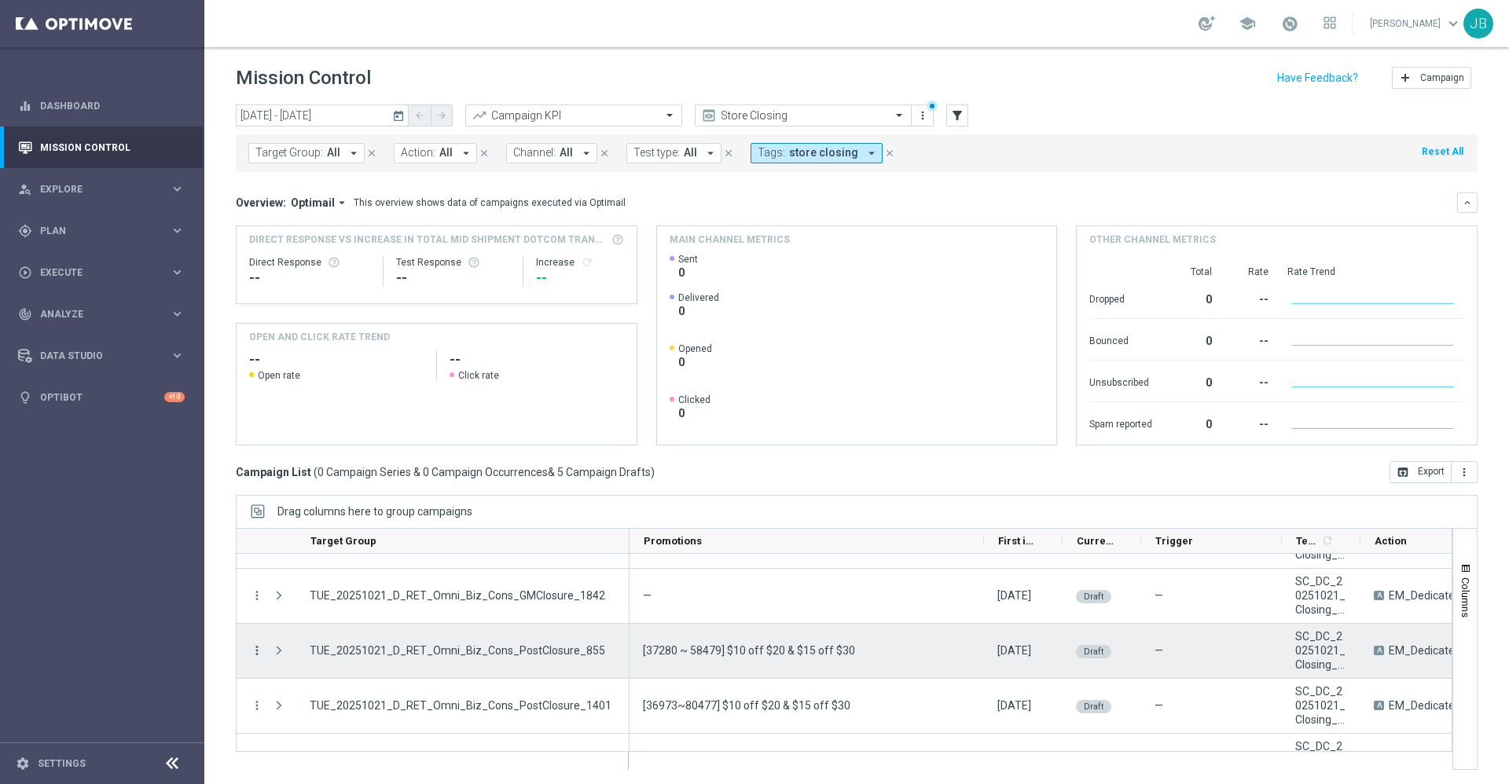
click at [256, 652] on icon "more_vert" at bounding box center [257, 650] width 14 height 14
click at [312, 653] on div "list Campaign Details" at bounding box center [352, 661] width 177 height 22
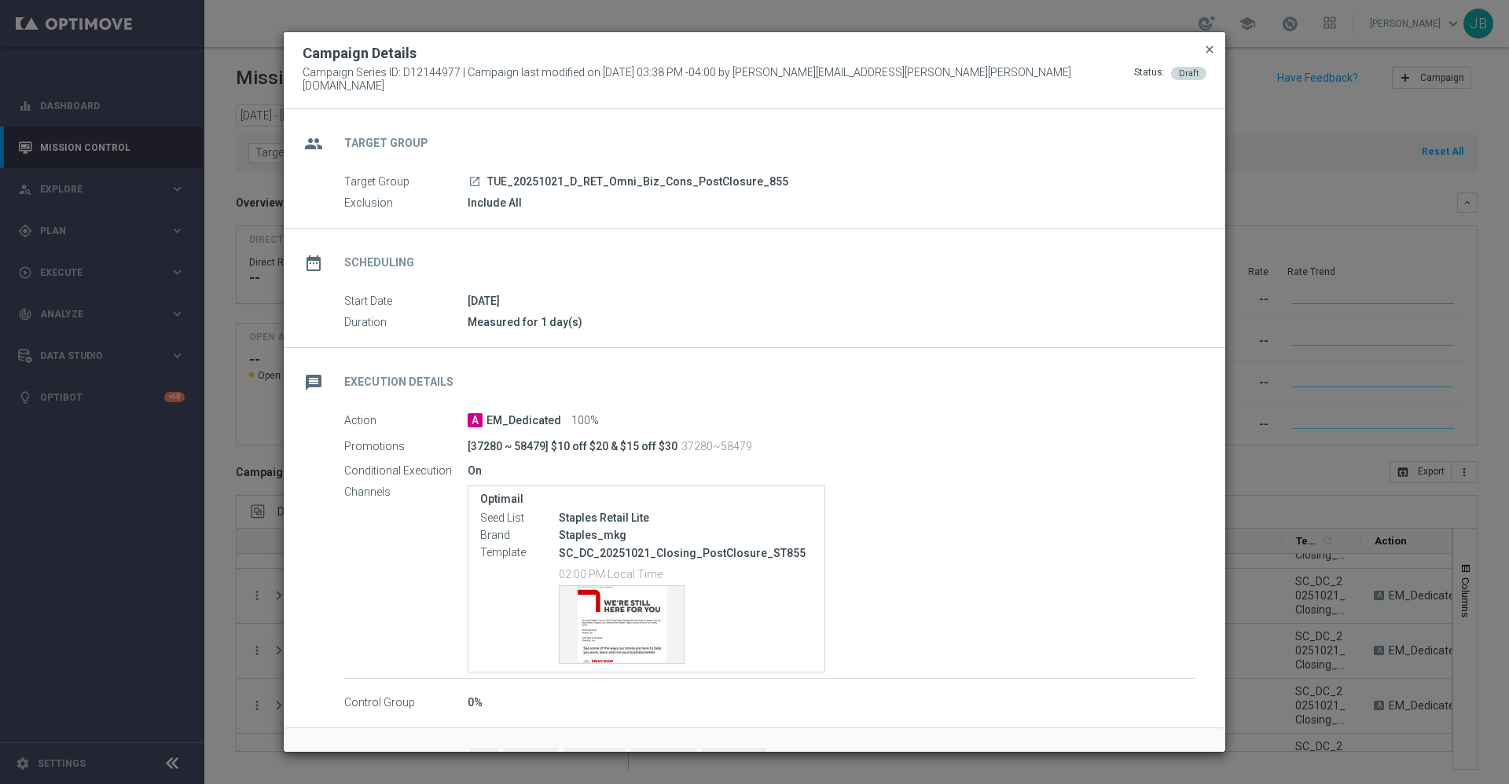
click at [1208, 56] on span "close" at bounding box center [1209, 49] width 13 height 13
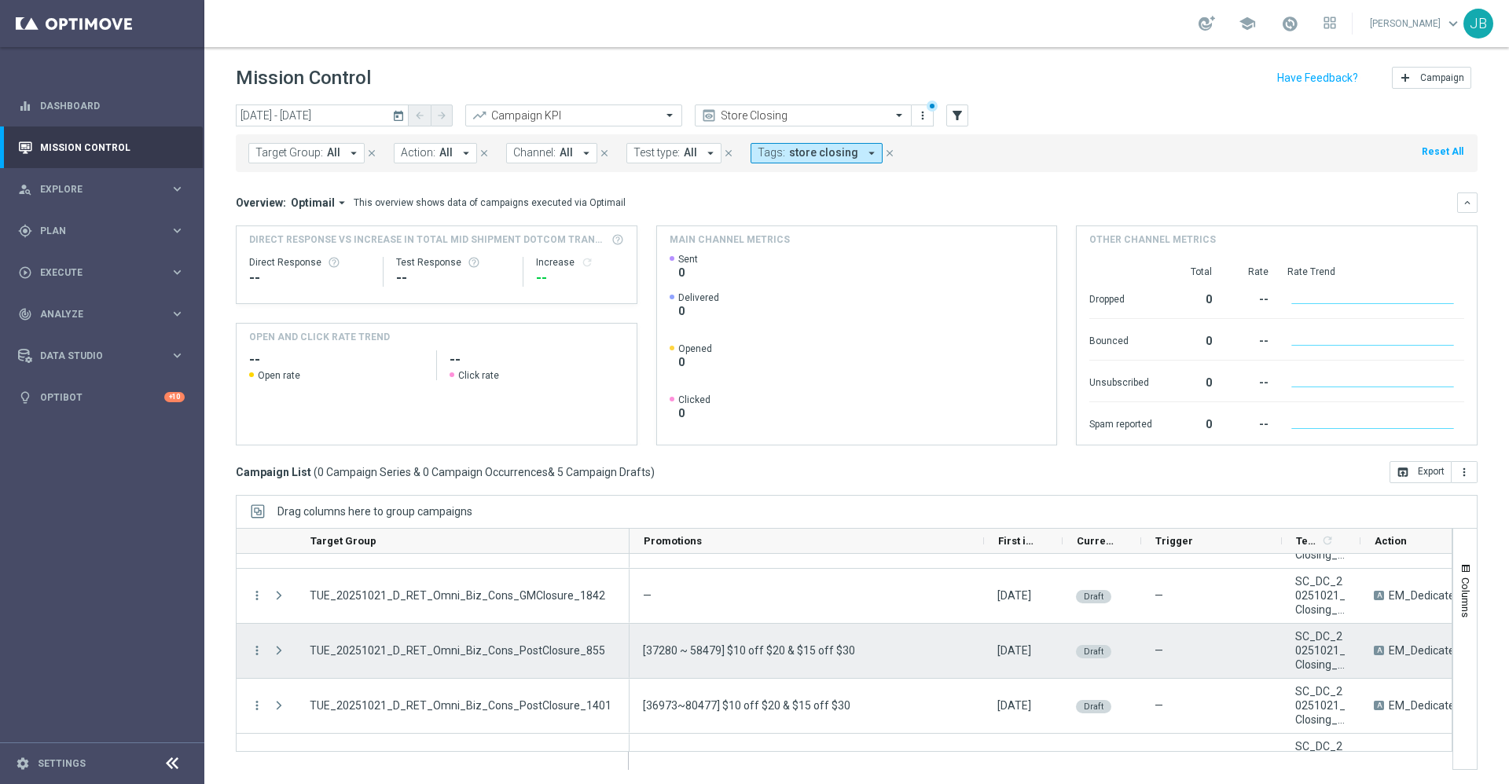
scroll to position [78, 0]
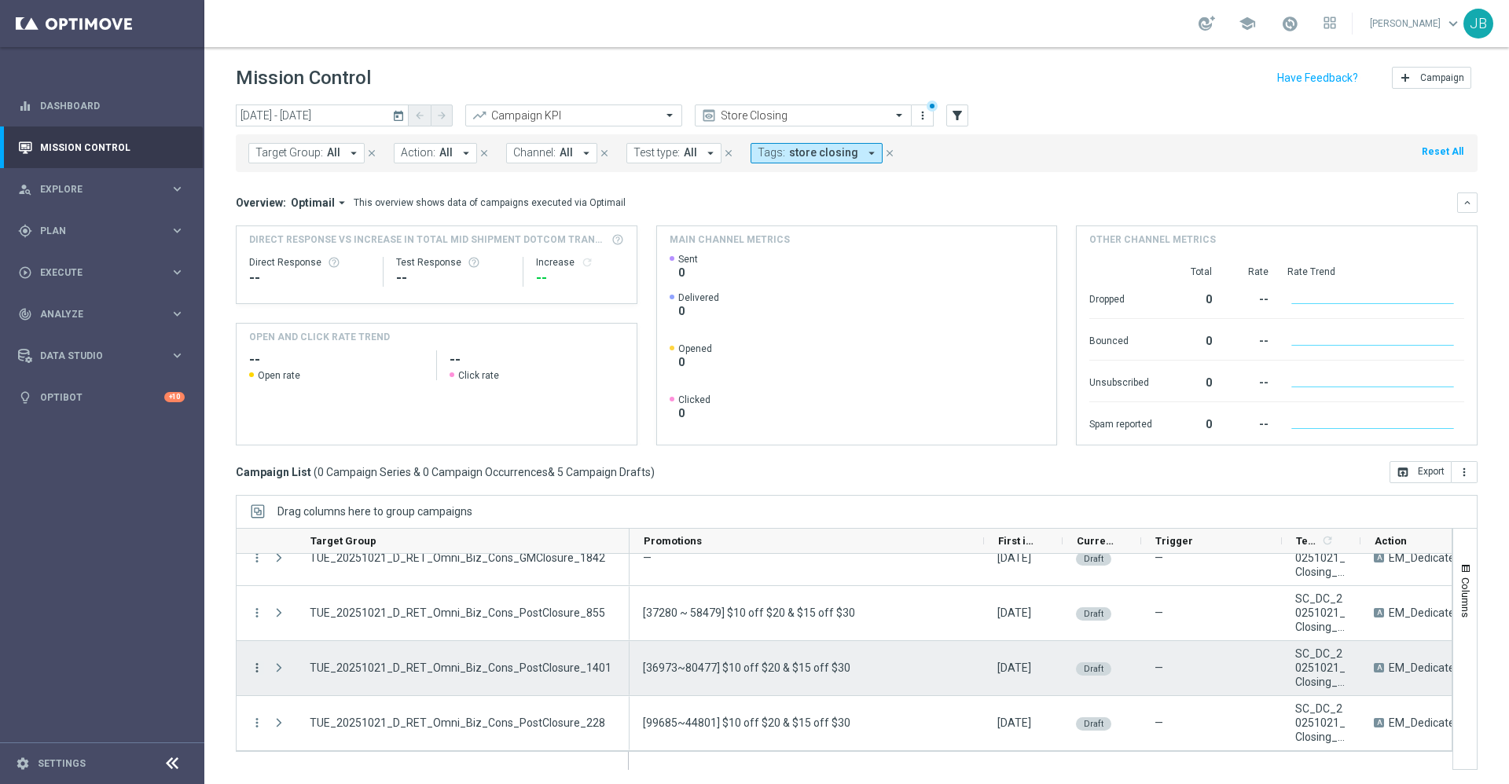
click at [257, 672] on icon "more_vert" at bounding box center [257, 668] width 14 height 14
click at [315, 728] on div "Edit" at bounding box center [361, 728] width 146 height 11
click at [261, 671] on icon "more_vert" at bounding box center [257, 668] width 14 height 14
click at [326, 672] on span "Campaign Details" at bounding box center [327, 677] width 79 height 11
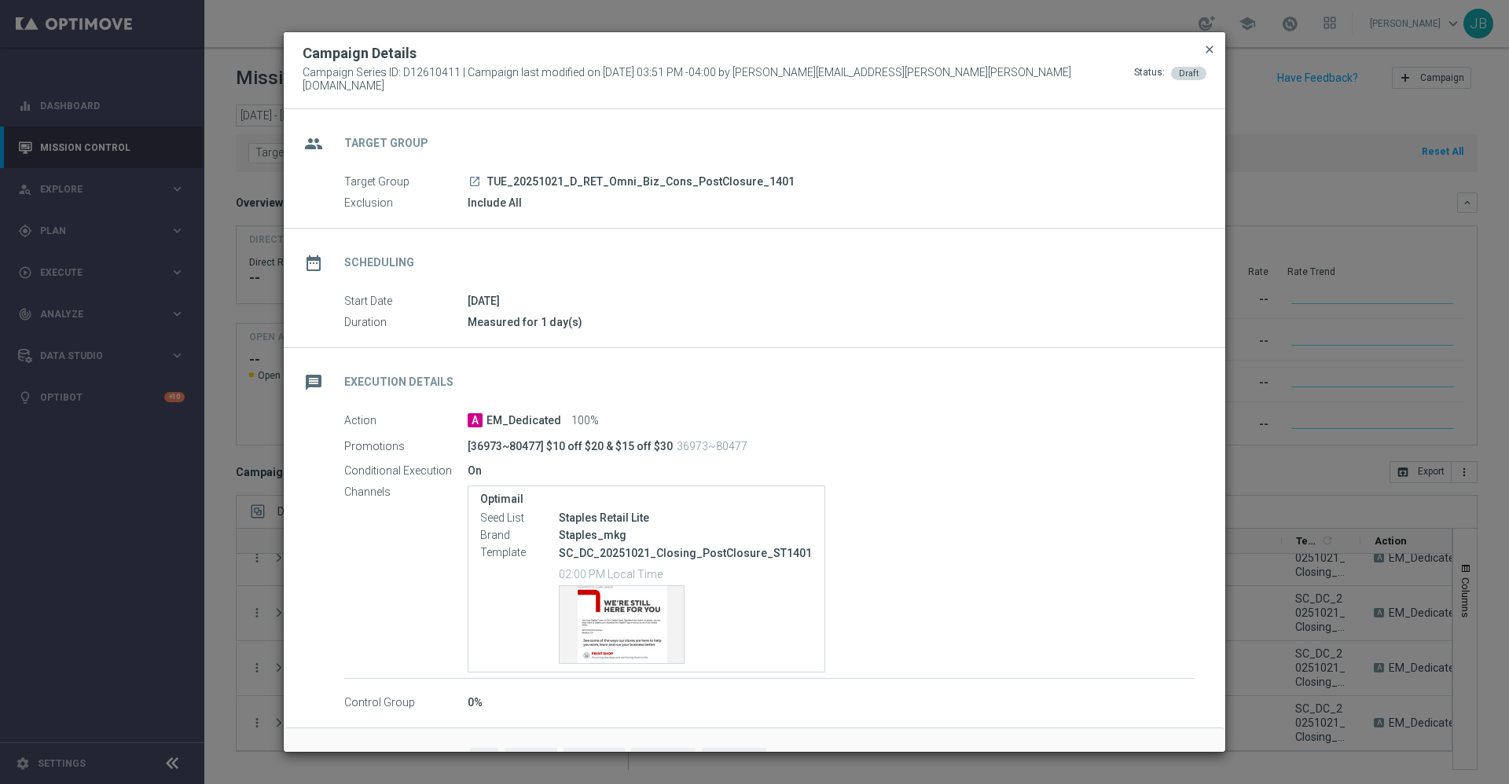
click at [1205, 56] on span "close" at bounding box center [1209, 49] width 13 height 13
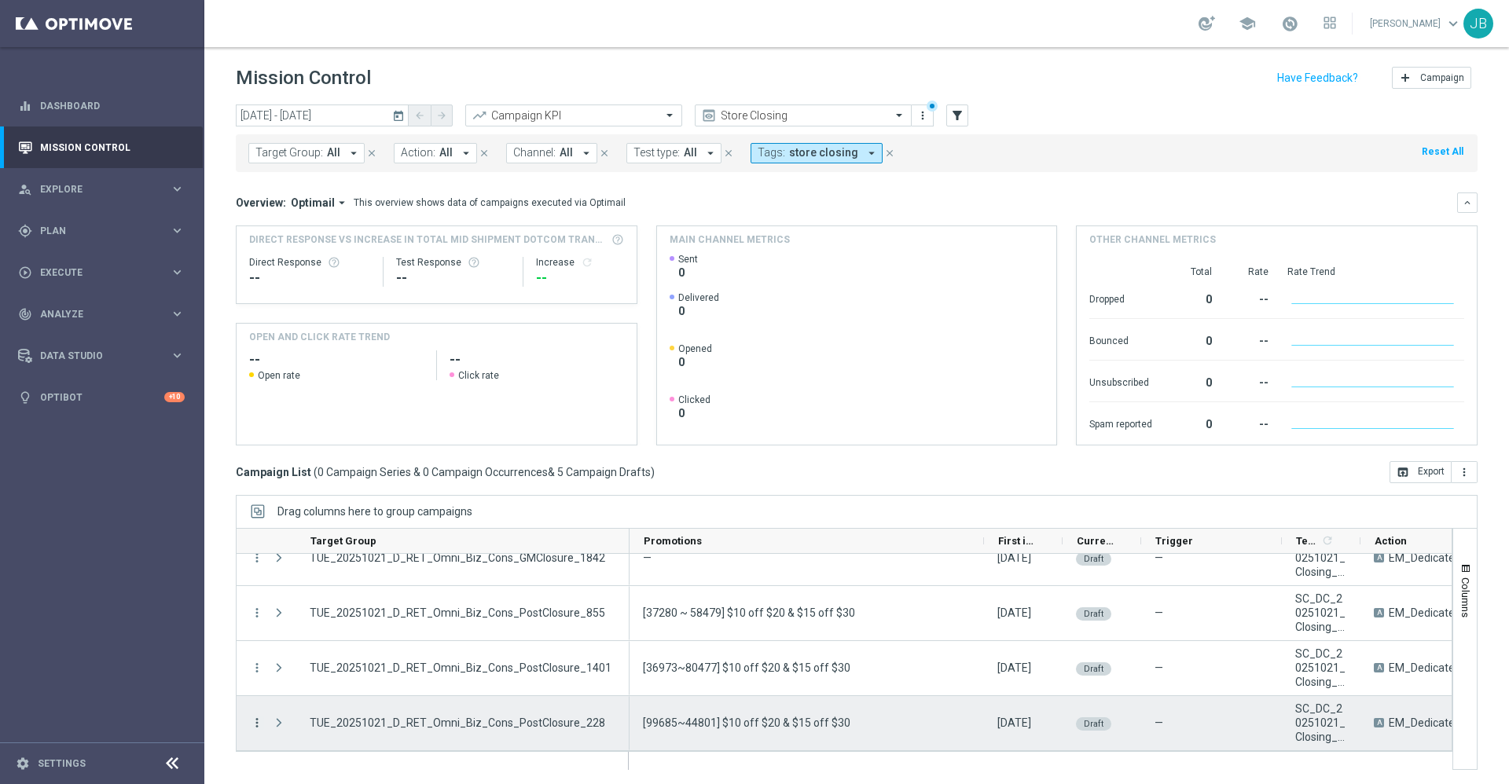
click at [252, 727] on icon "more_vert" at bounding box center [257, 723] width 14 height 14
click at [336, 629] on span "Campaign Details" at bounding box center [327, 624] width 79 height 11
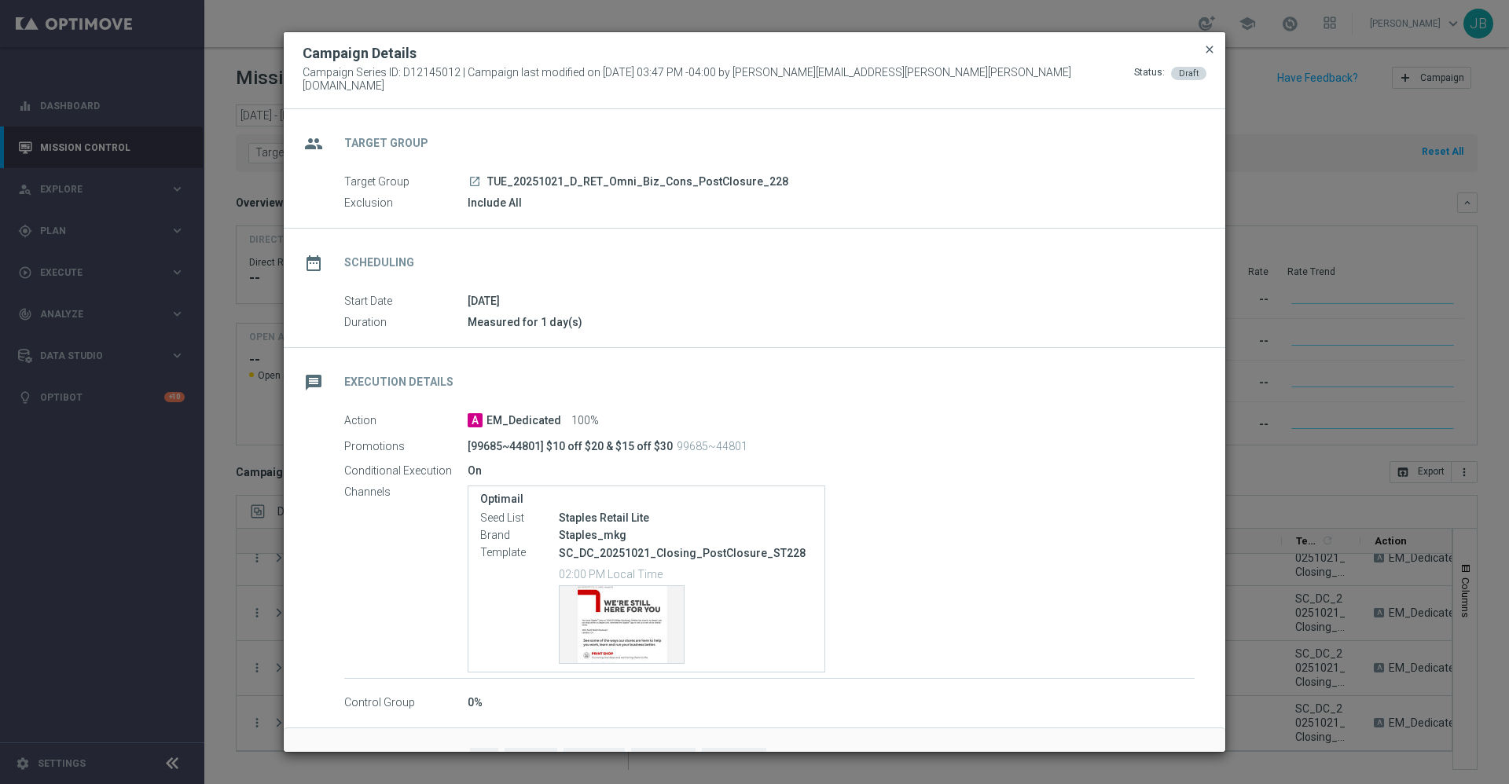
click at [1212, 56] on span "close" at bounding box center [1209, 49] width 13 height 13
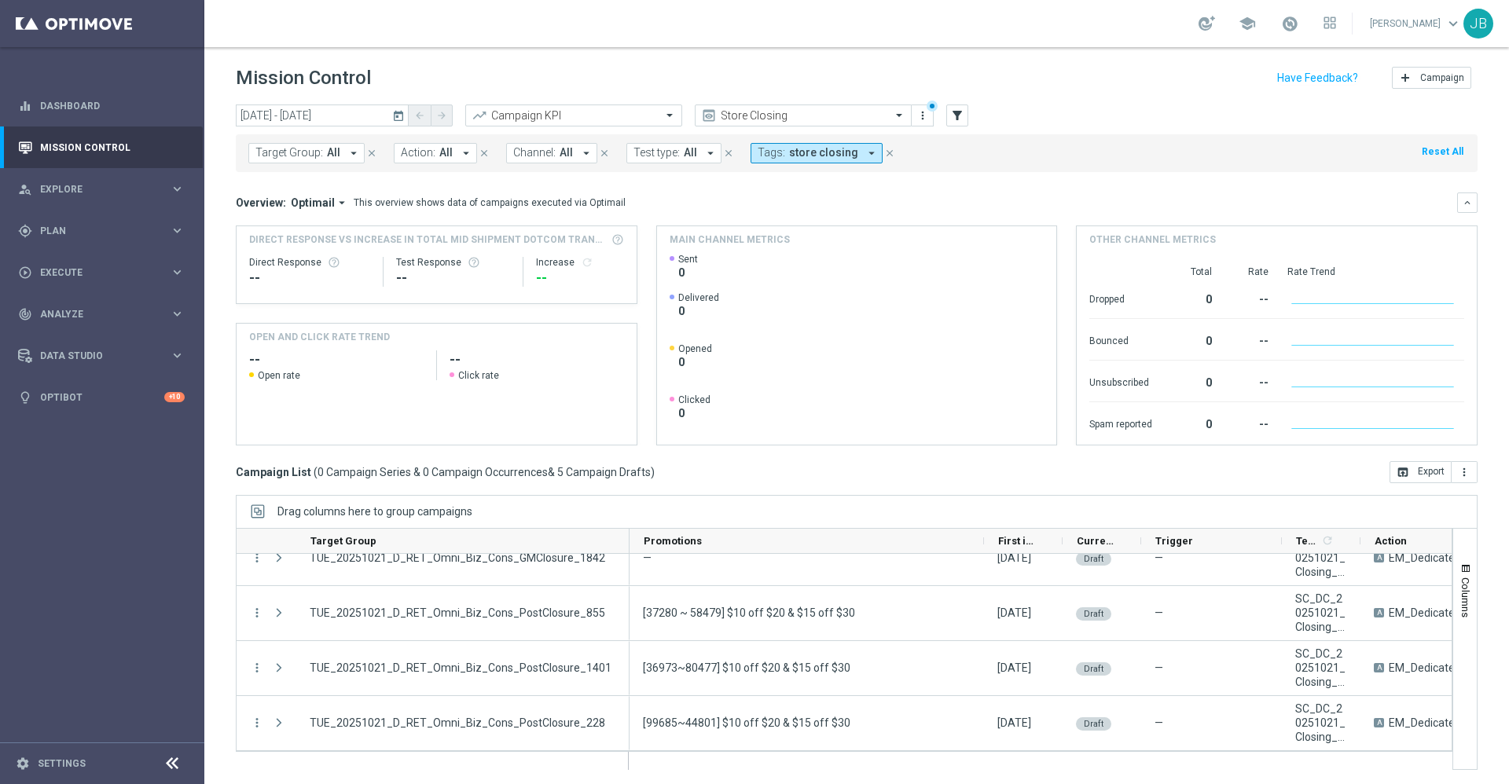
click at [396, 113] on icon "today" at bounding box center [399, 115] width 14 height 14
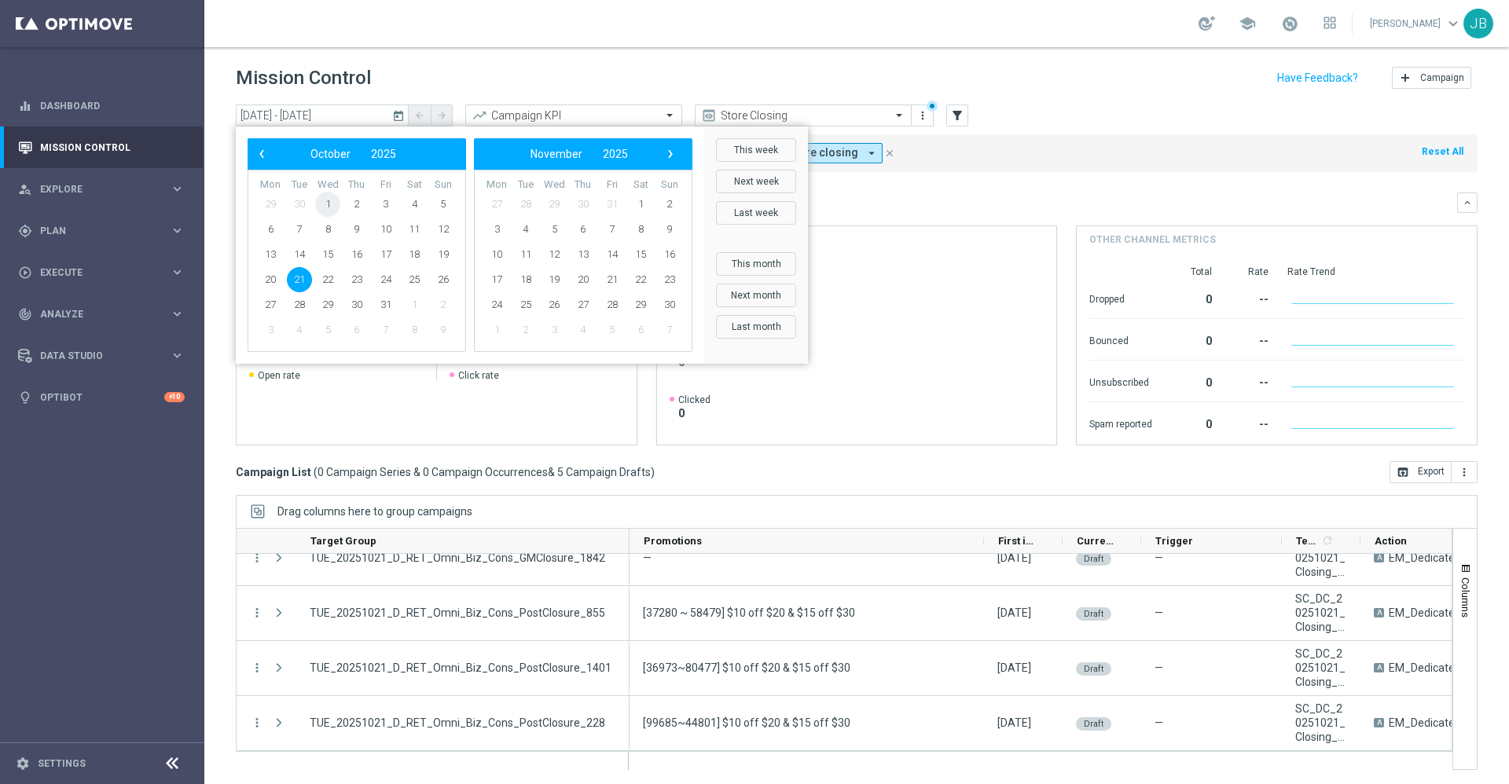
click at [326, 203] on span "1" at bounding box center [327, 204] width 25 height 25
click at [446, 254] on span "19" at bounding box center [443, 254] width 25 height 25
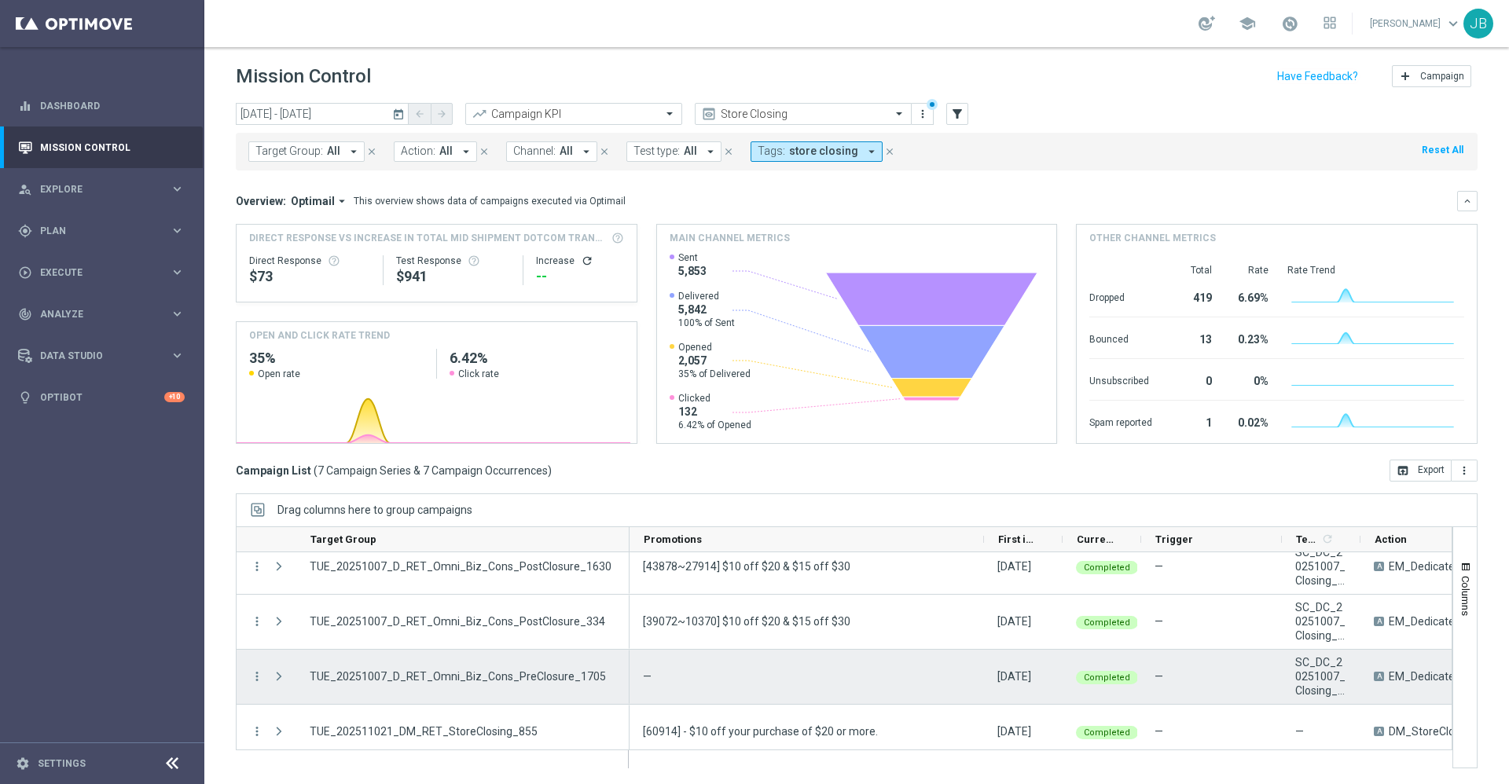
scroll to position [63, 0]
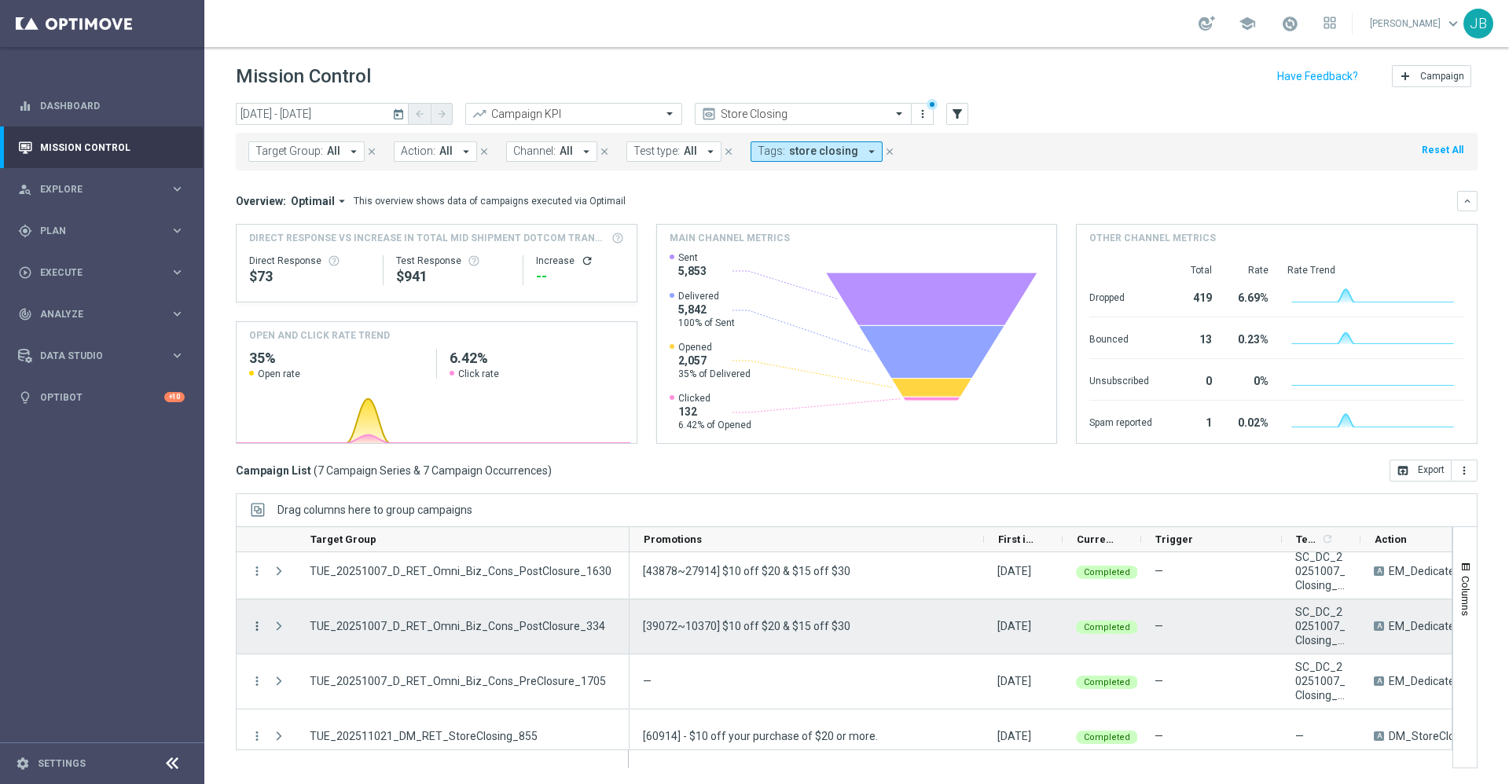
click at [254, 629] on icon "more_vert" at bounding box center [257, 626] width 14 height 14
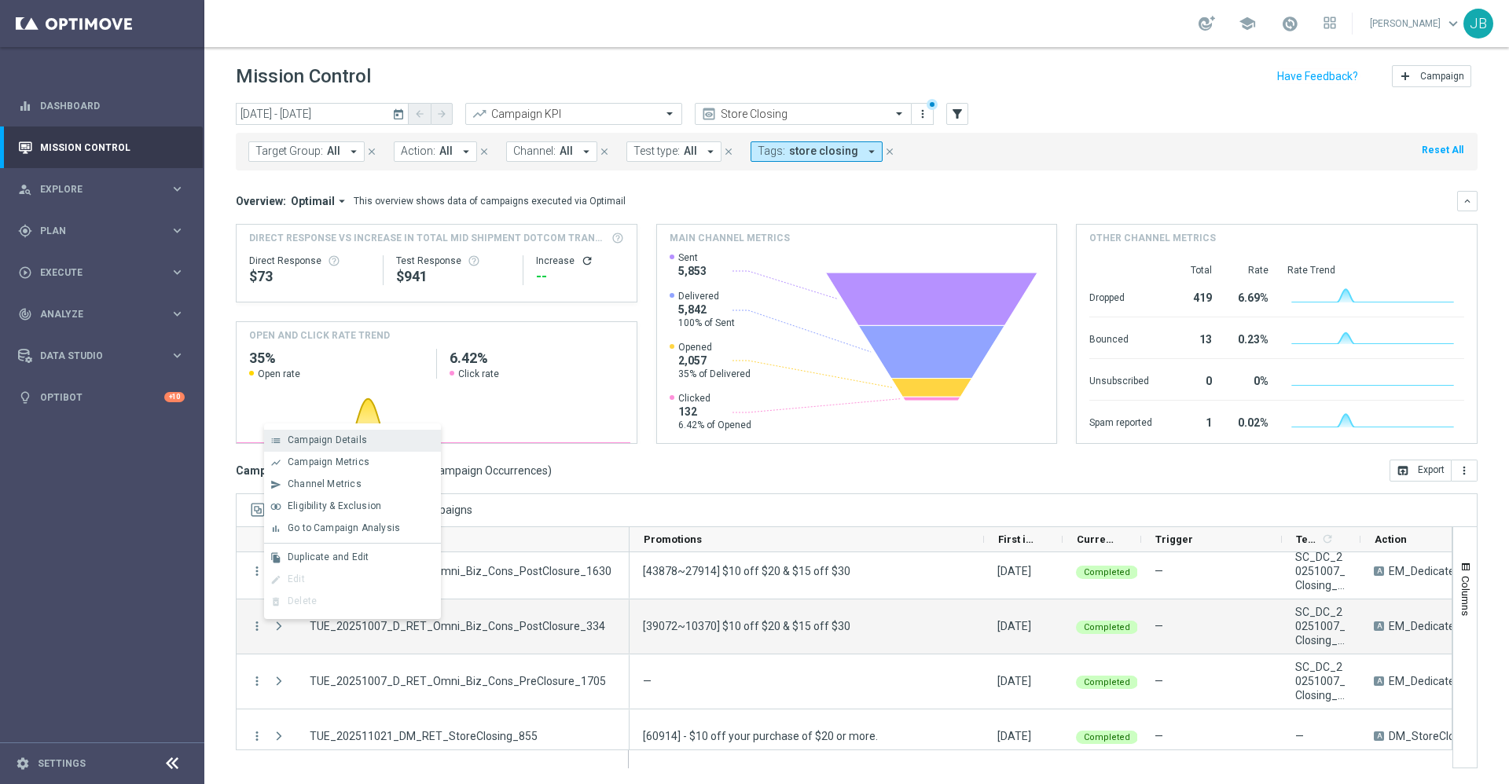
click at [346, 440] on span "Campaign Details" at bounding box center [327, 439] width 79 height 11
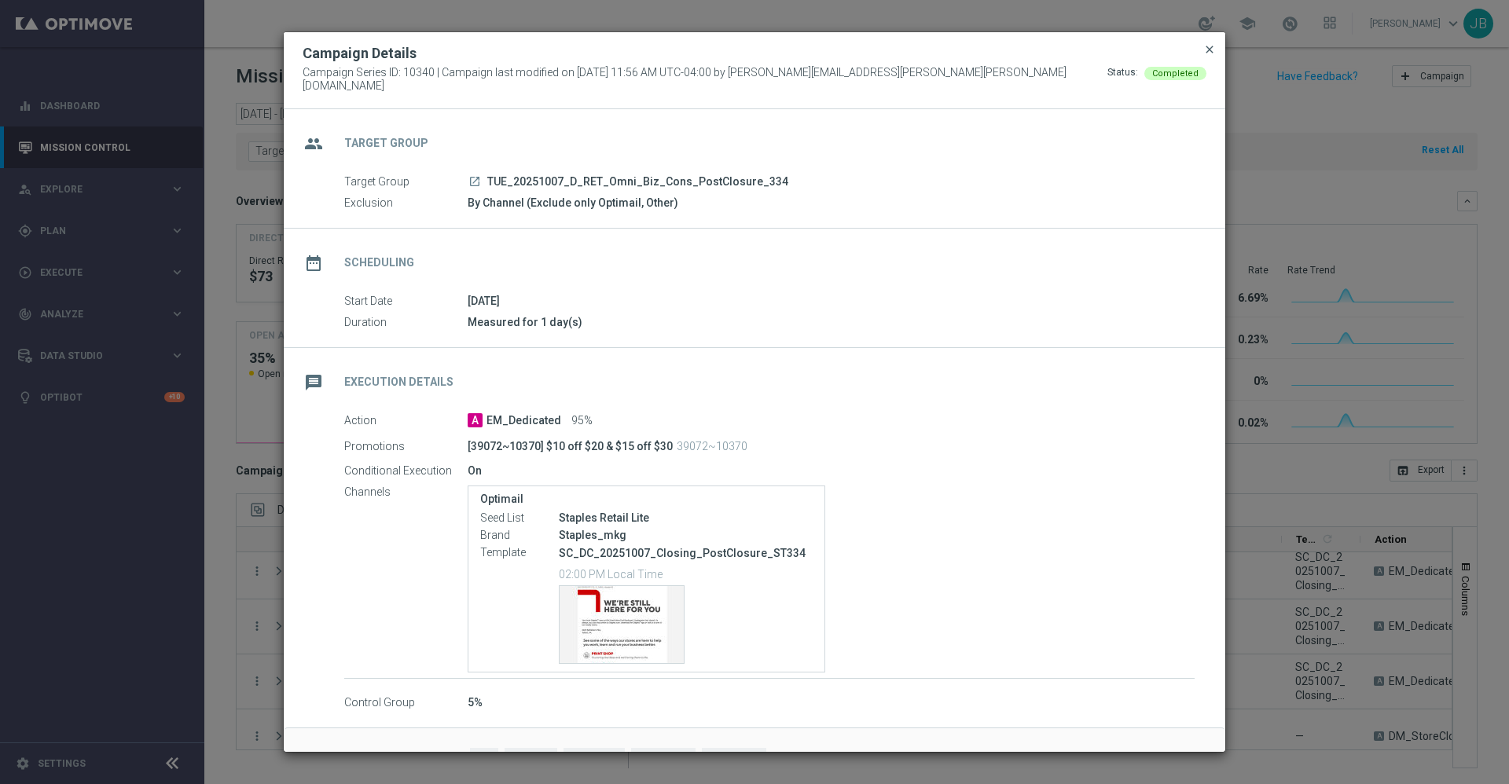
click at [1208, 56] on span "close" at bounding box center [1209, 49] width 13 height 13
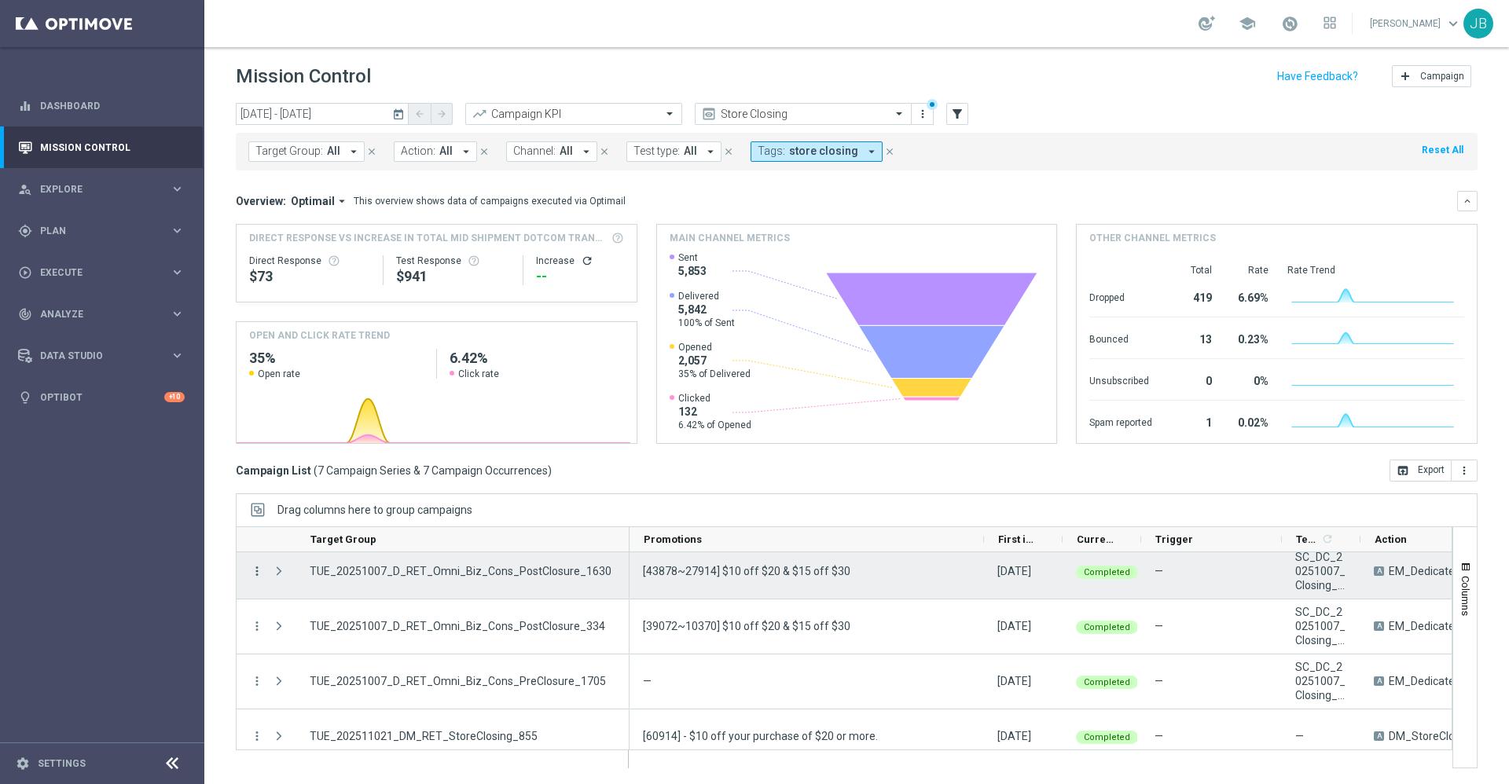
click at [254, 571] on icon "more_vert" at bounding box center [257, 571] width 14 height 14
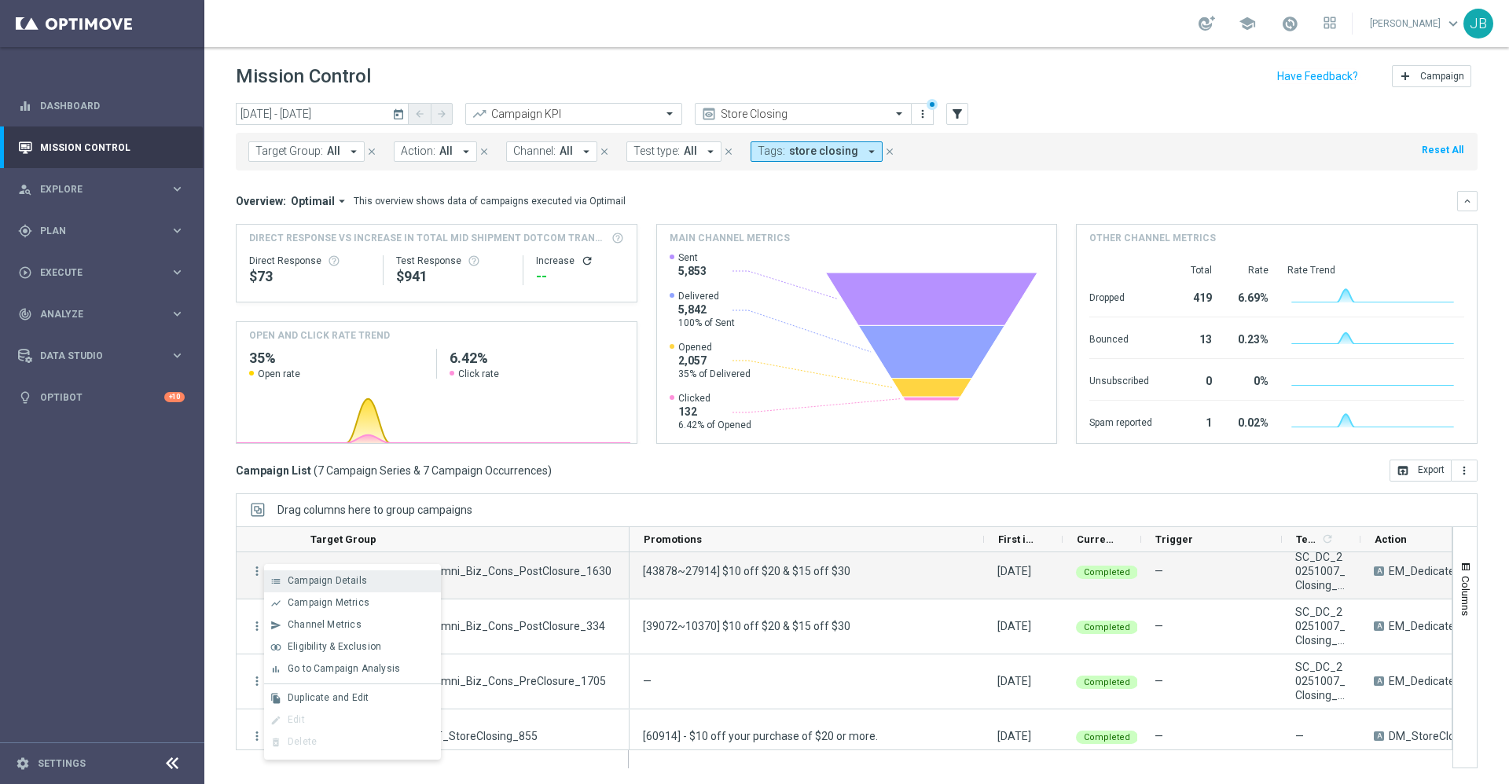
click at [328, 582] on span "Campaign Details" at bounding box center [327, 580] width 79 height 11
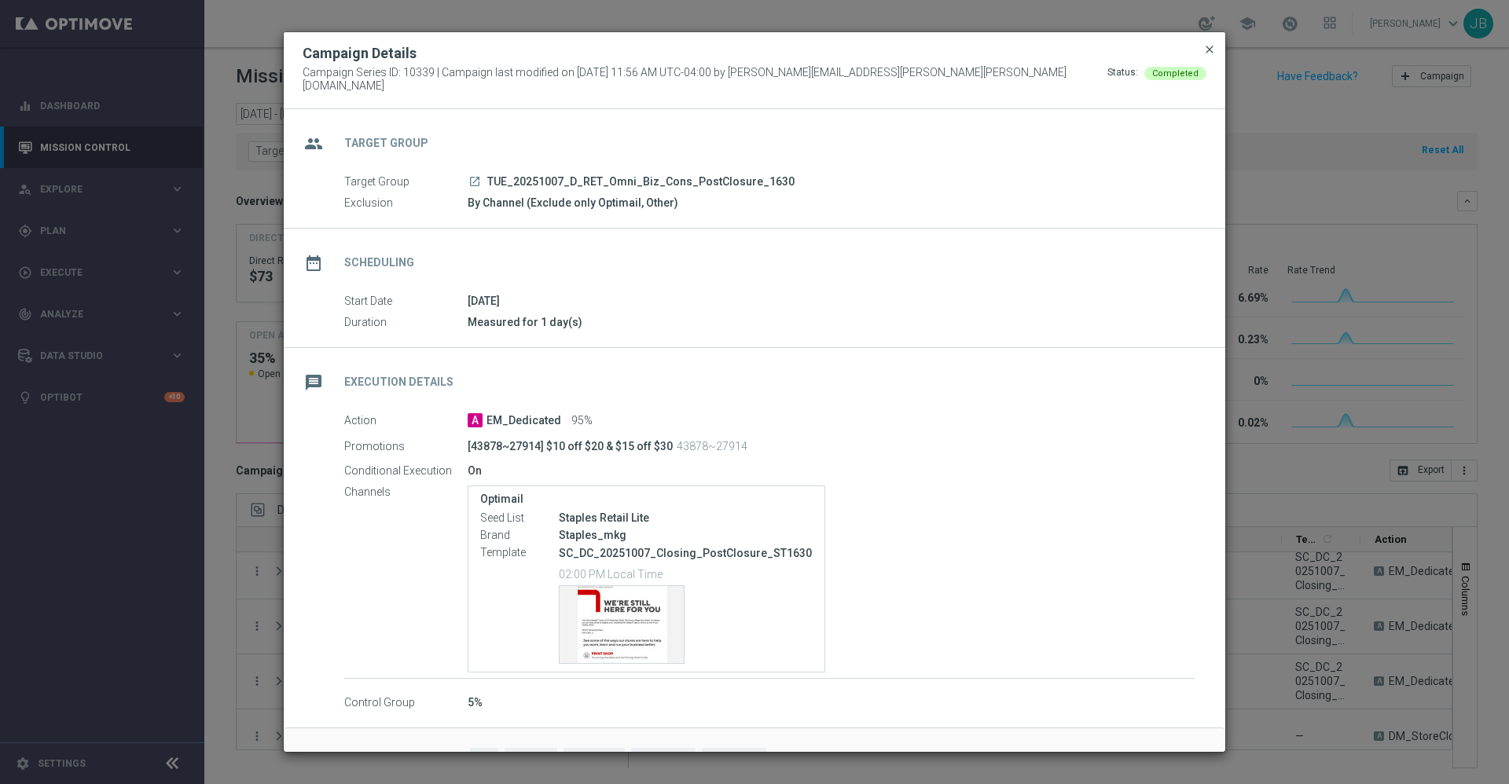
click at [1210, 54] on span "close" at bounding box center [1209, 49] width 13 height 13
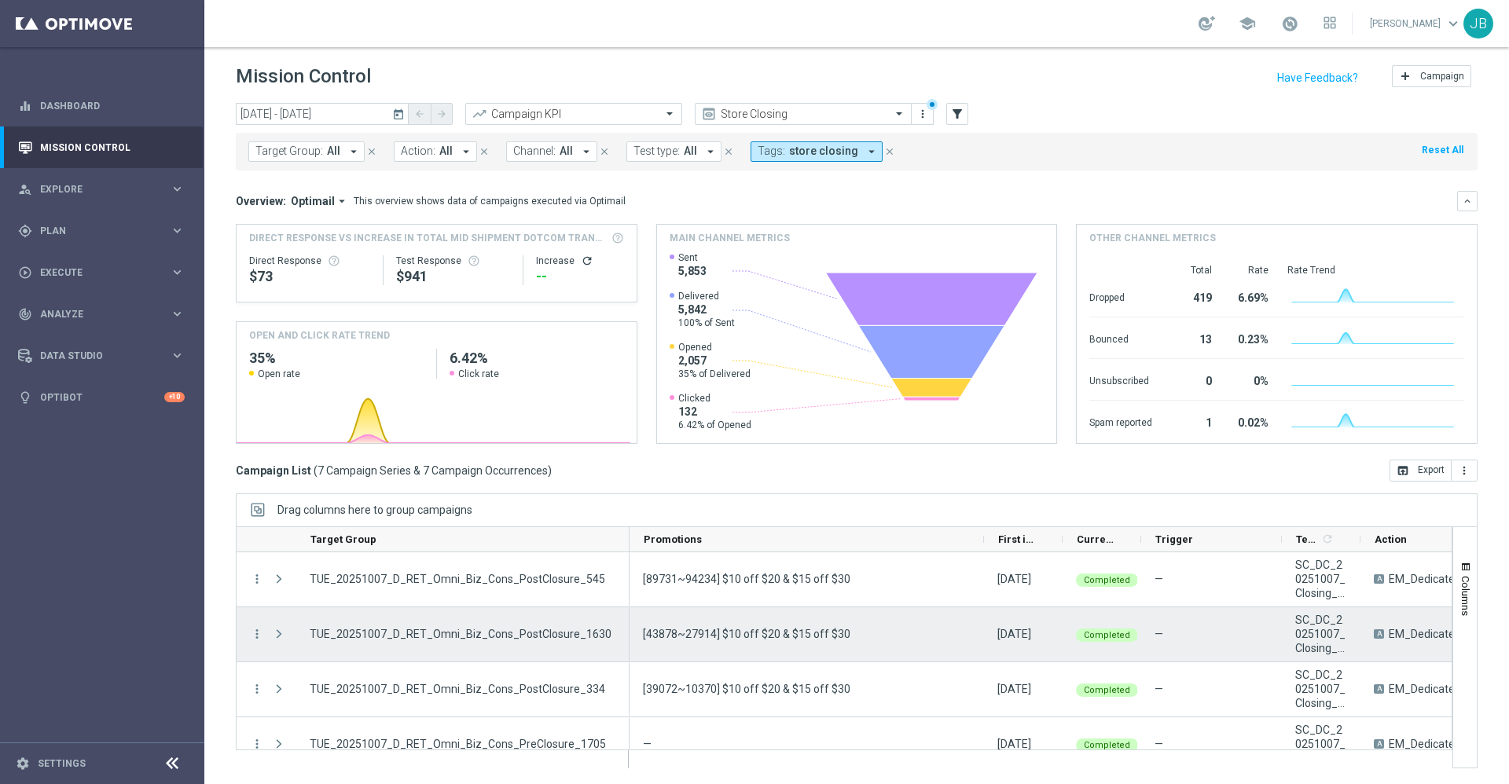
scroll to position [0, 0]
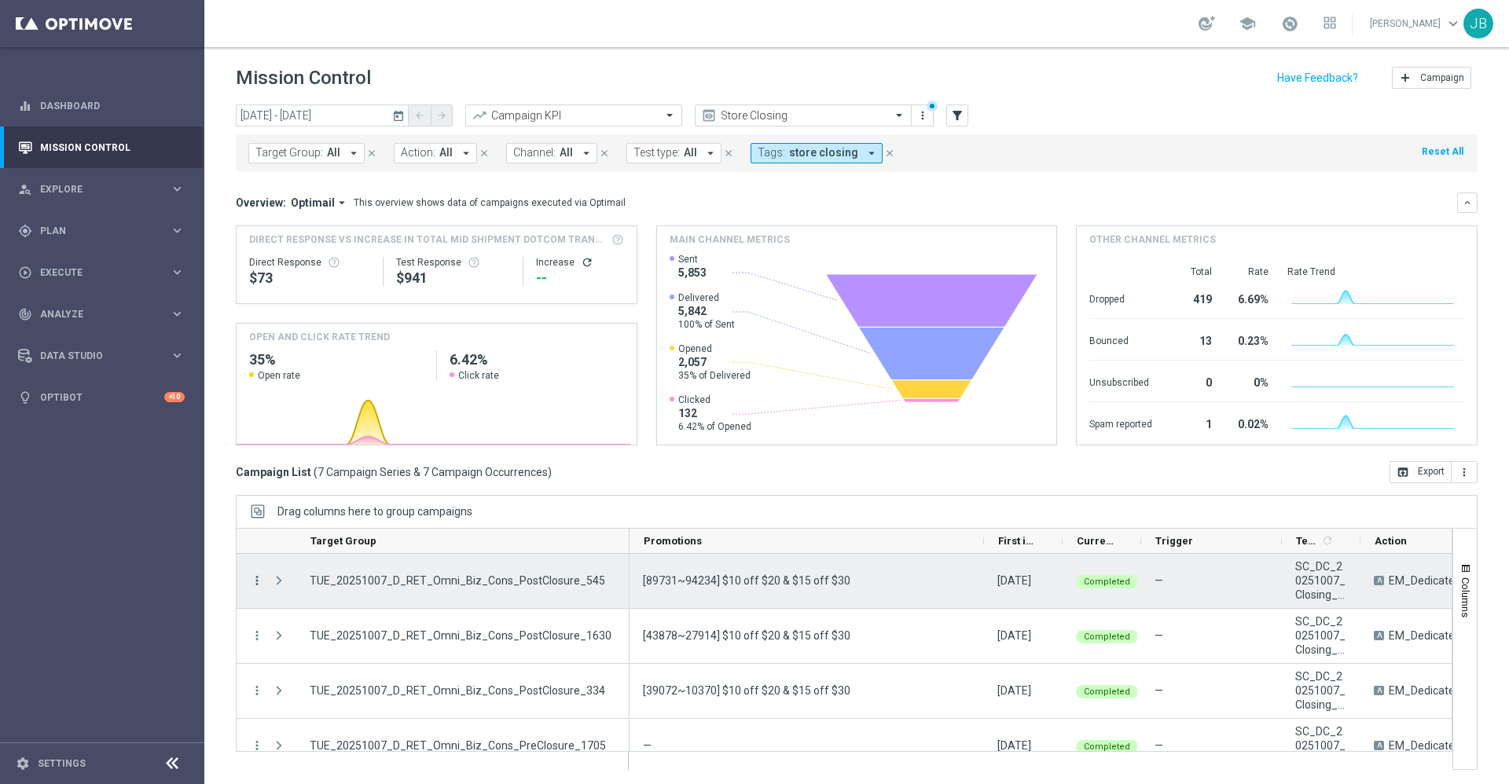
click at [254, 579] on icon "more_vert" at bounding box center [257, 581] width 14 height 14
click at [332, 586] on span "Campaign Details" at bounding box center [327, 590] width 79 height 11
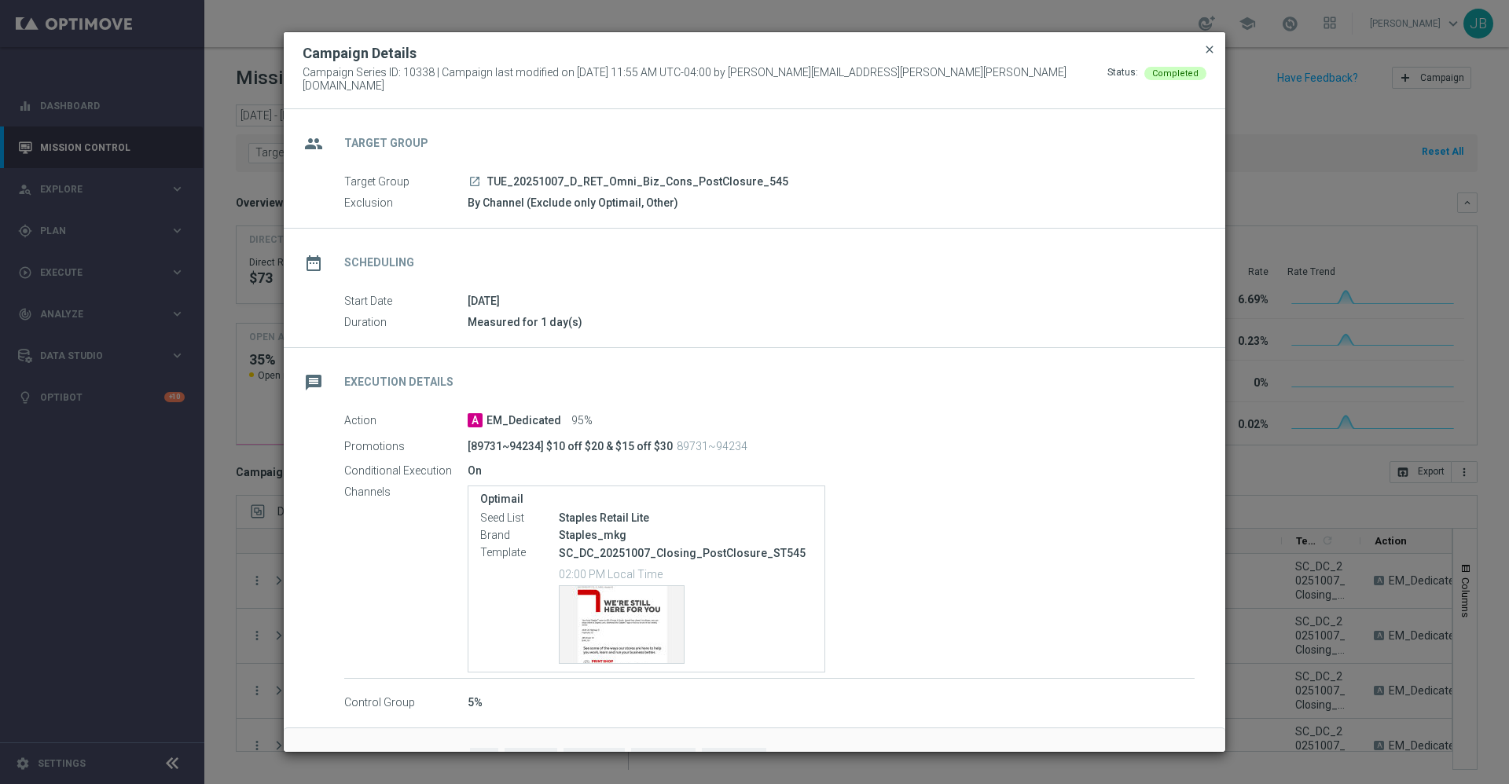
click at [1208, 56] on span "close" at bounding box center [1209, 49] width 13 height 13
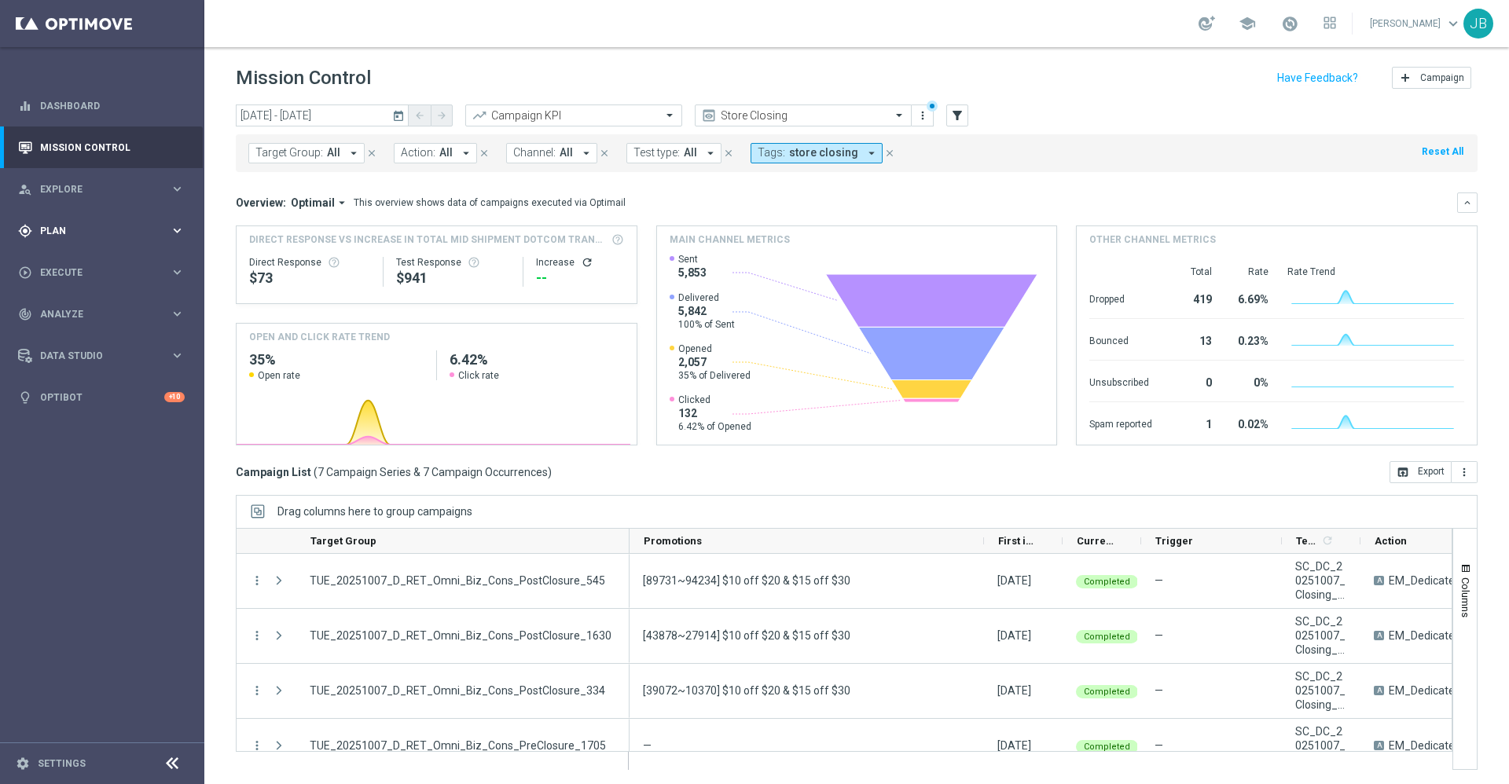
click at [82, 230] on span "Plan" at bounding box center [105, 230] width 130 height 9
click at [397, 113] on icon "today" at bounding box center [399, 115] width 14 height 14
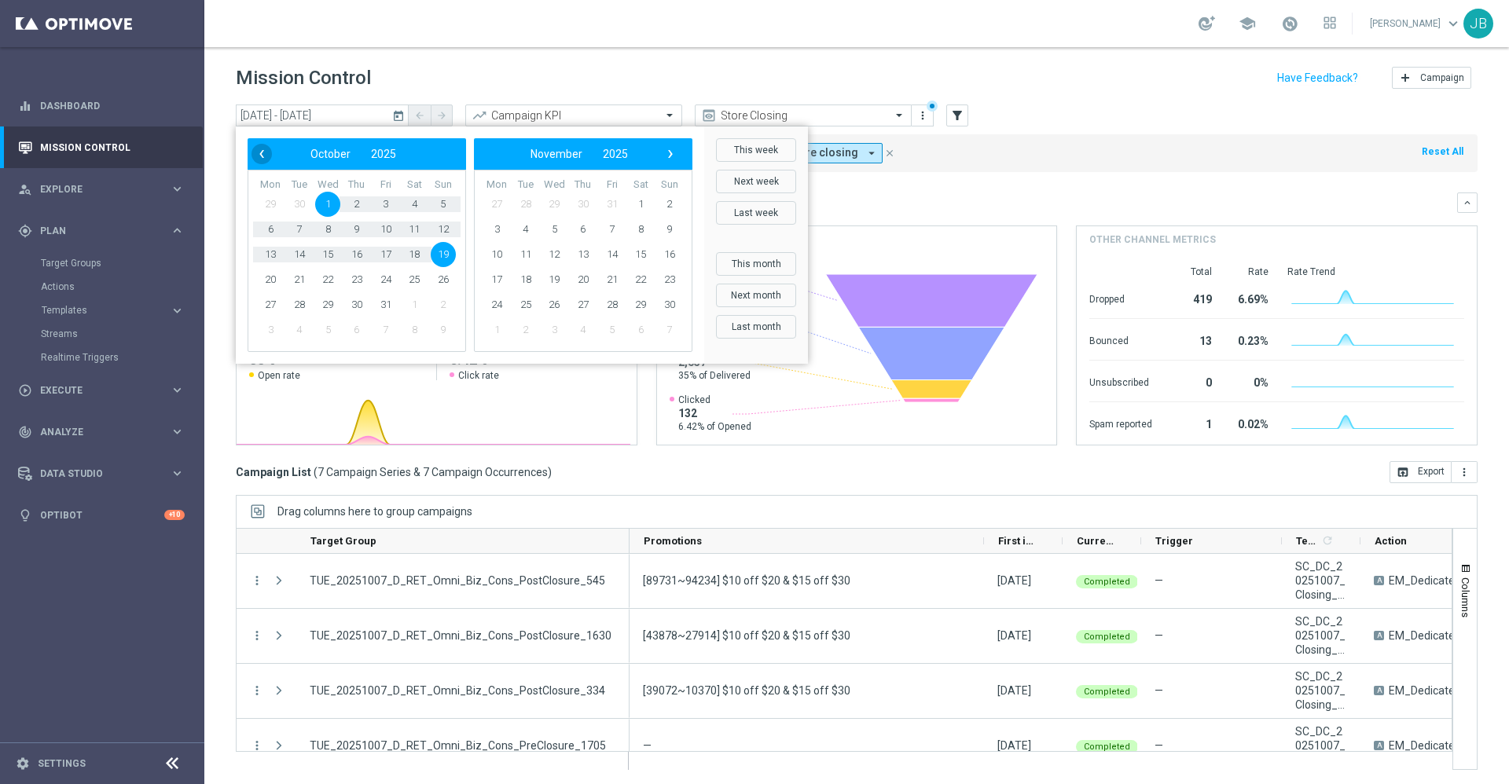
click at [262, 154] on span "‹" at bounding box center [261, 154] width 20 height 20
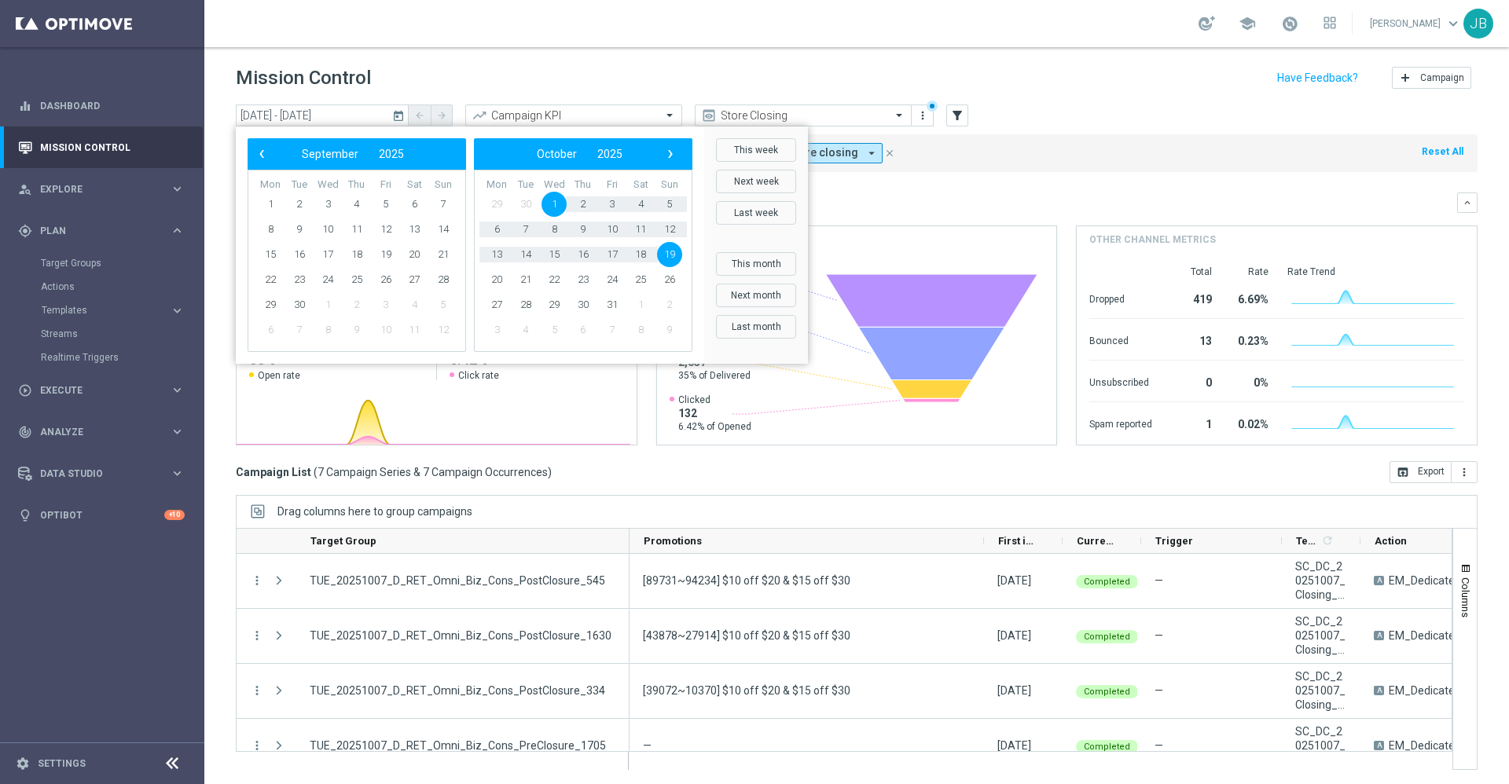
click at [262, 154] on span "‹" at bounding box center [261, 154] width 20 height 20
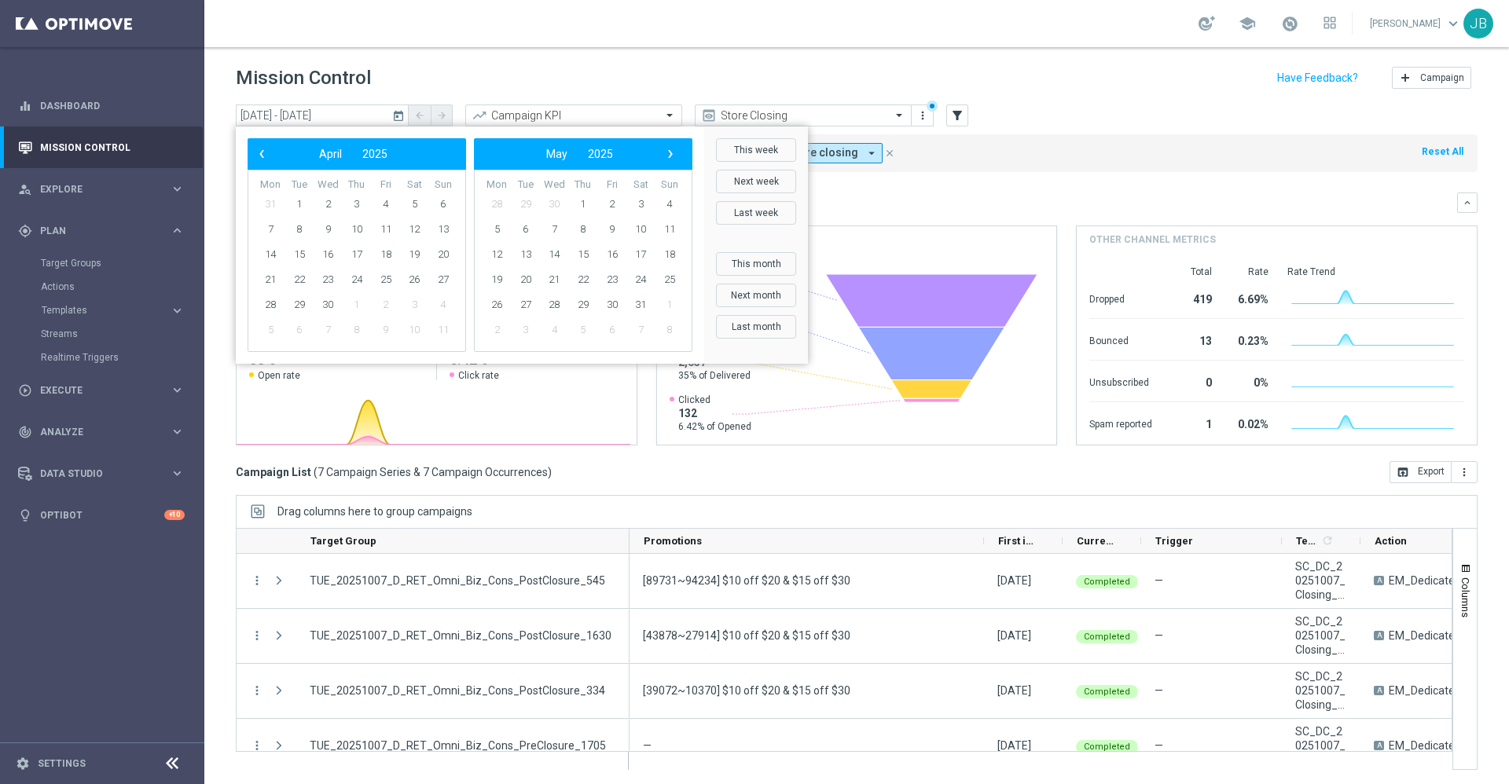
click at [262, 154] on span "‹" at bounding box center [261, 154] width 20 height 20
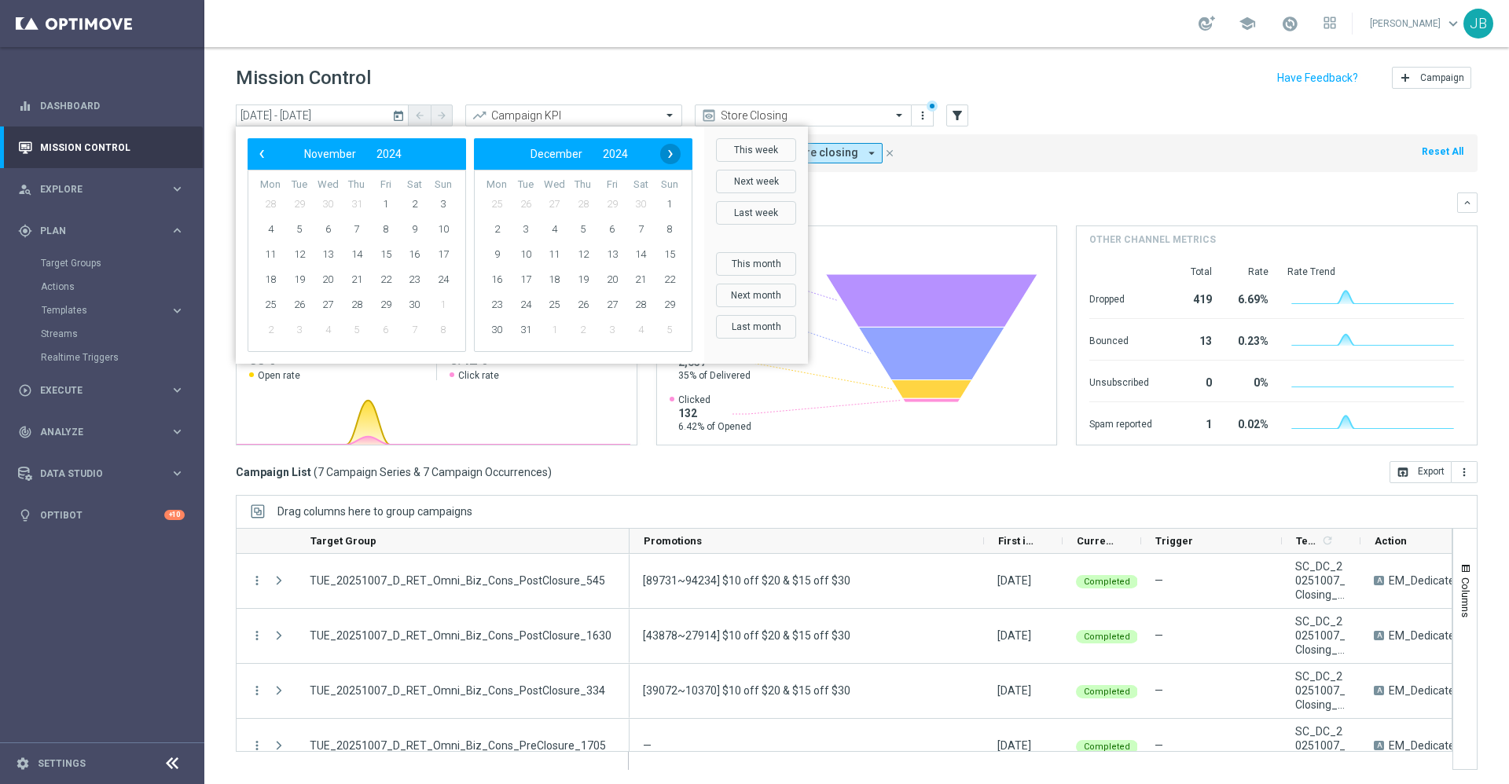
click at [674, 156] on span "›" at bounding box center [670, 154] width 20 height 20
click at [672, 203] on span "2" at bounding box center [669, 204] width 25 height 25
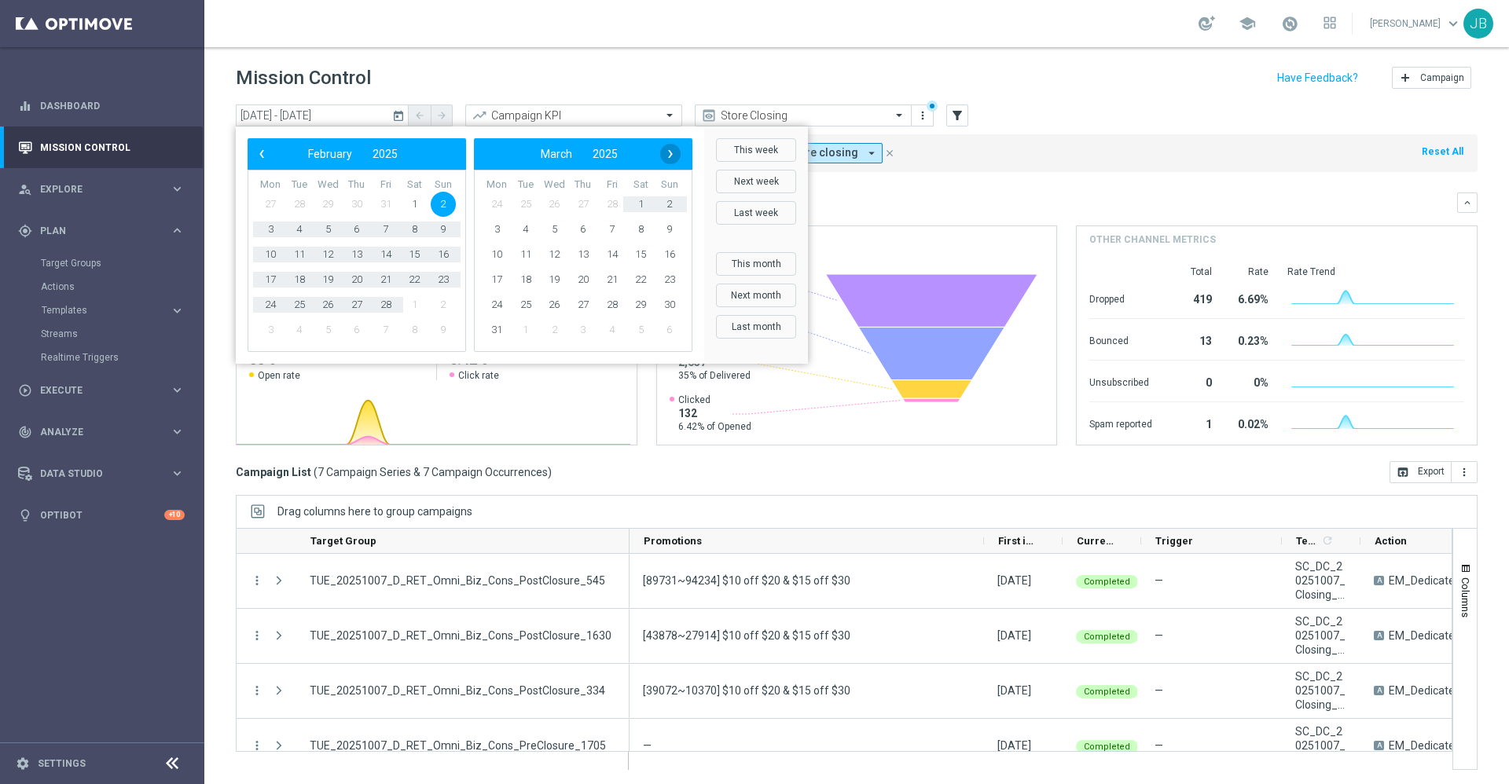
click at [673, 158] on span "›" at bounding box center [670, 154] width 20 height 20
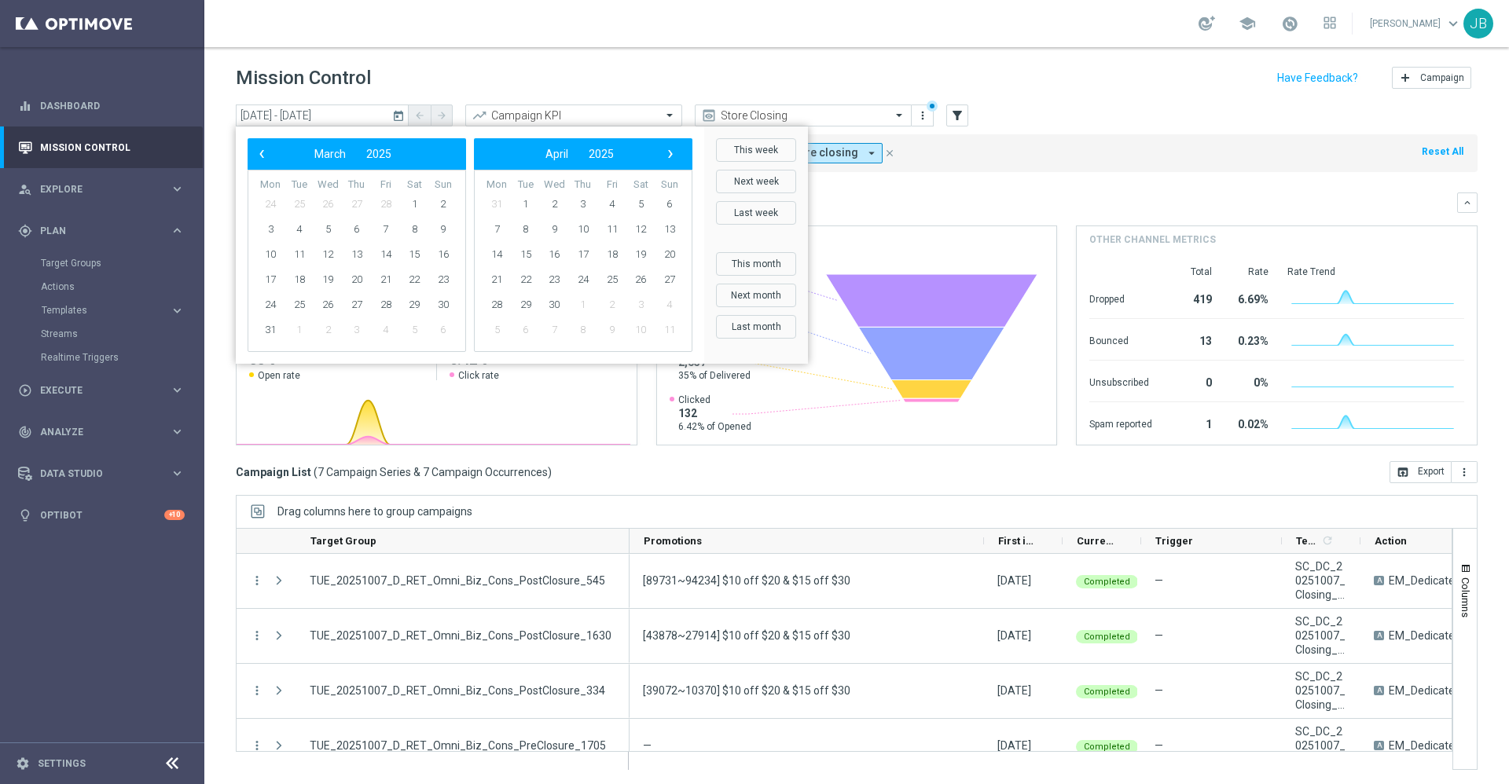
click at [673, 158] on span "›" at bounding box center [670, 154] width 20 height 20
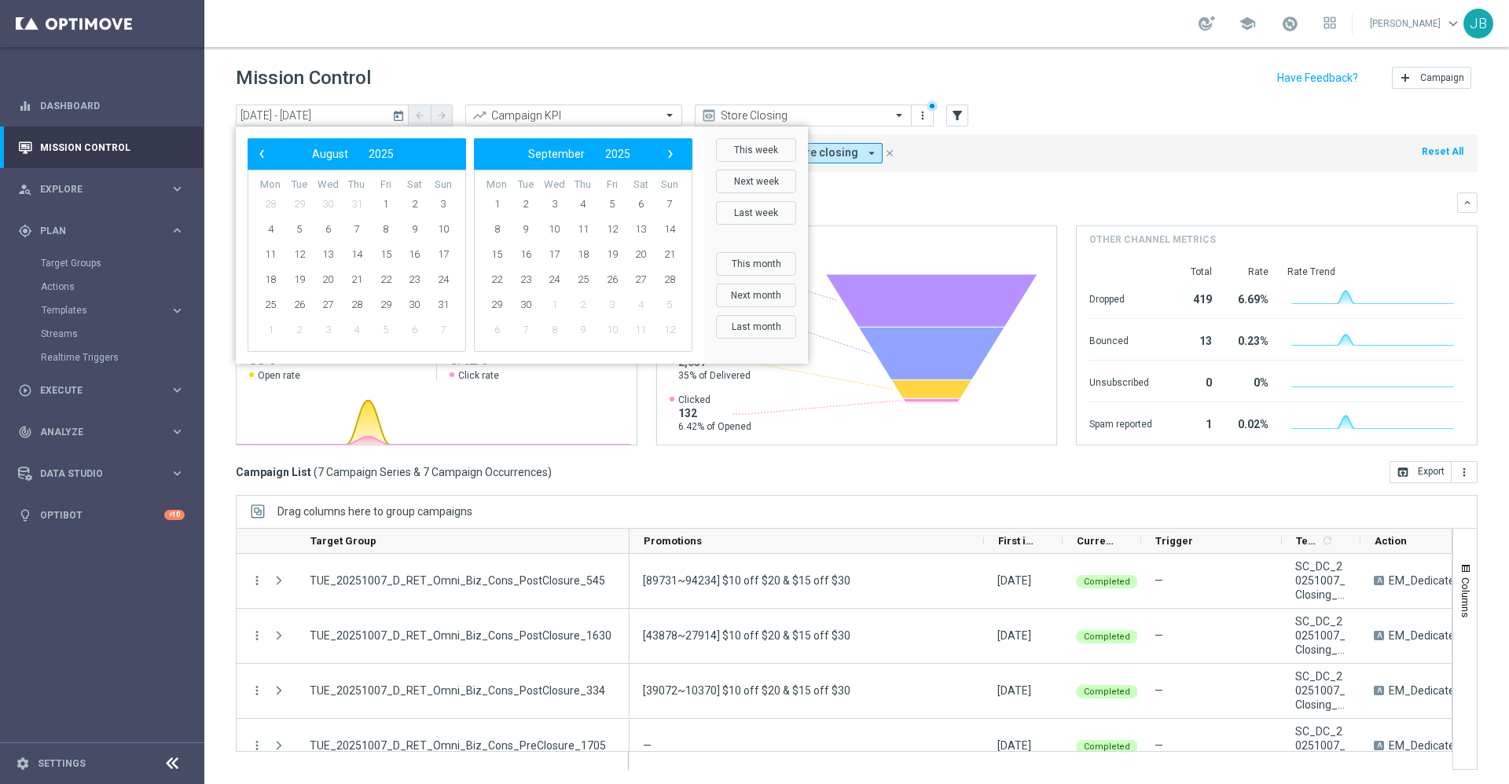
click at [673, 158] on span "›" at bounding box center [670, 154] width 20 height 20
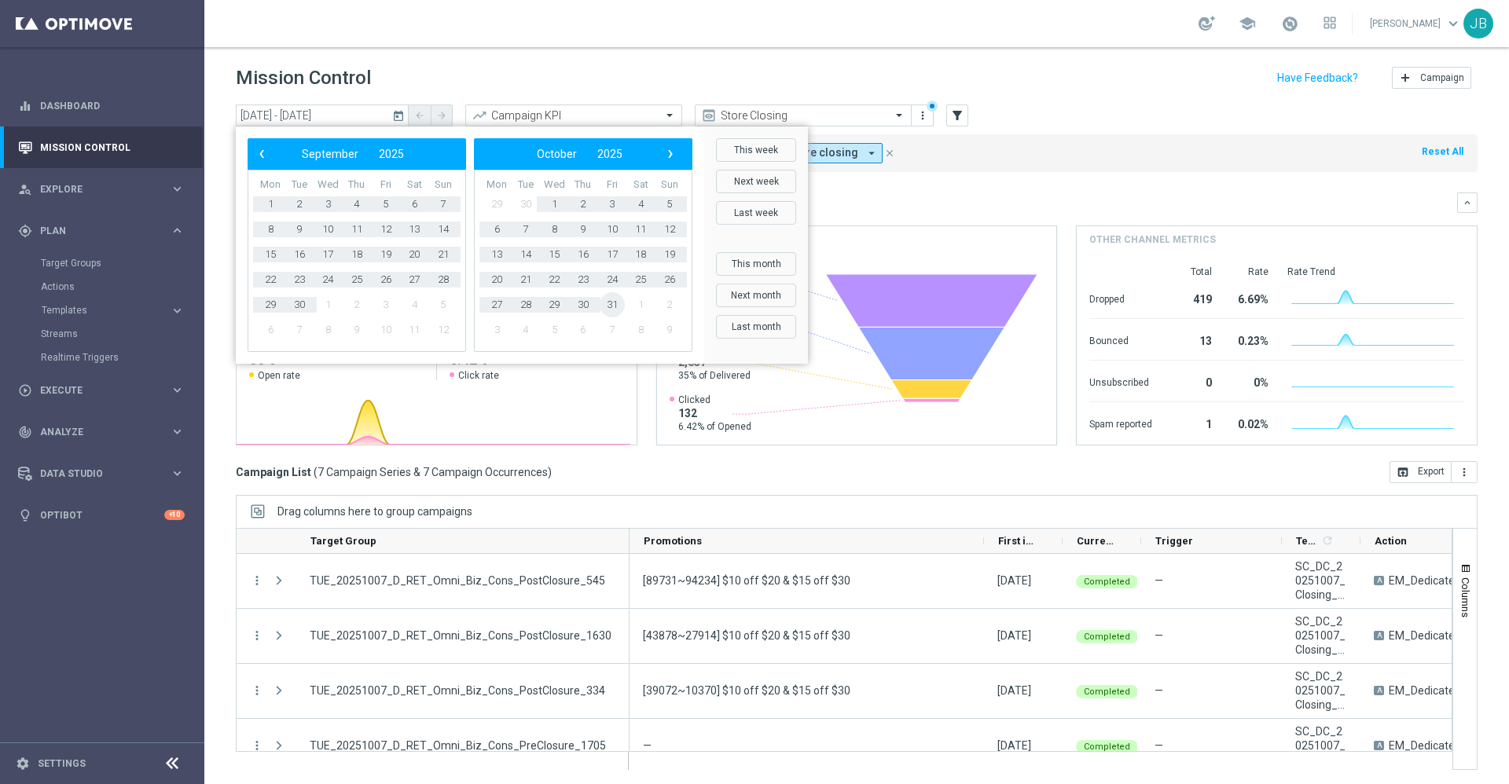
click at [611, 297] on span "31" at bounding box center [611, 304] width 25 height 25
type input "02 Feb 2025 - 31 Oct 2025"
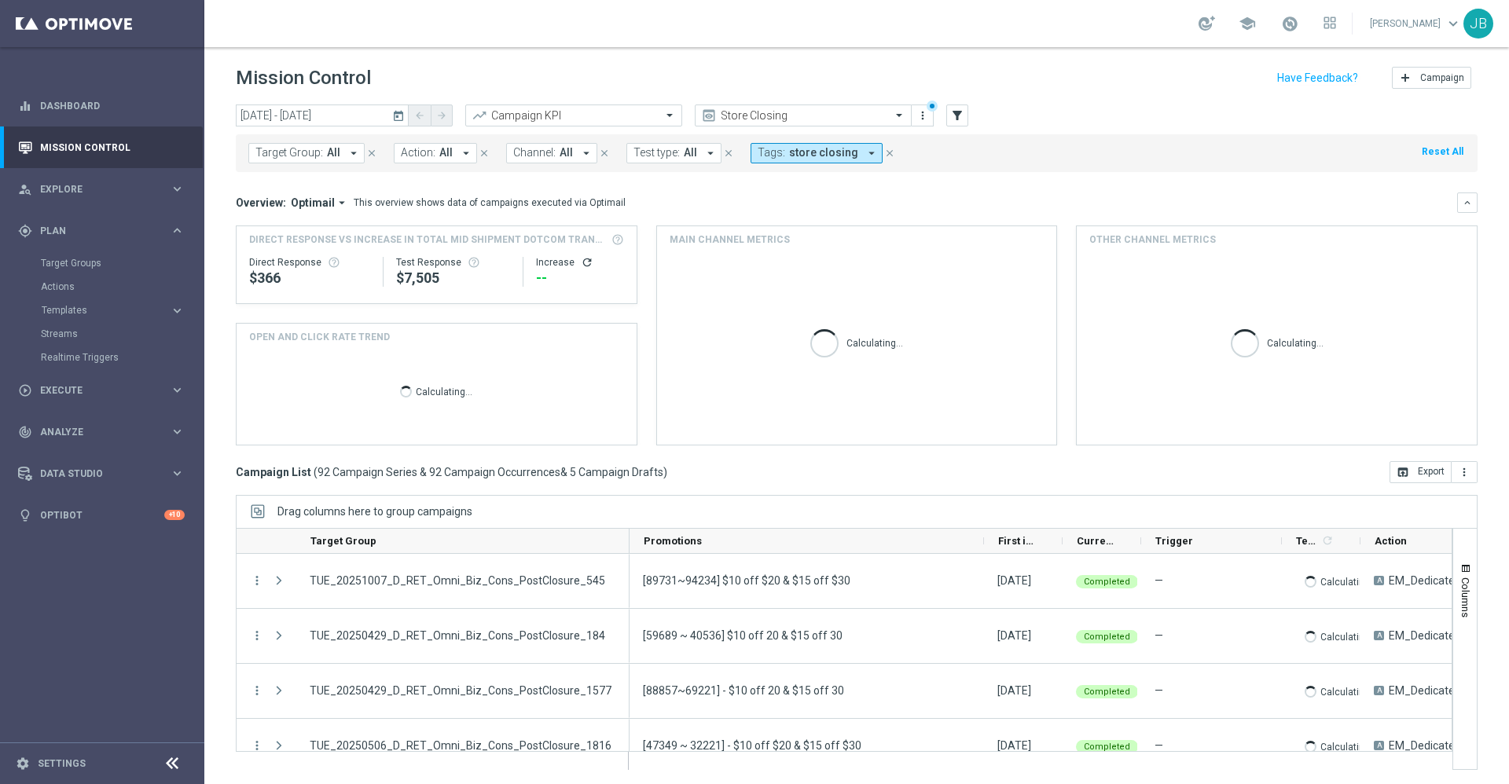
click at [349, 159] on icon "arrow_drop_down" at bounding box center [353, 153] width 14 height 14
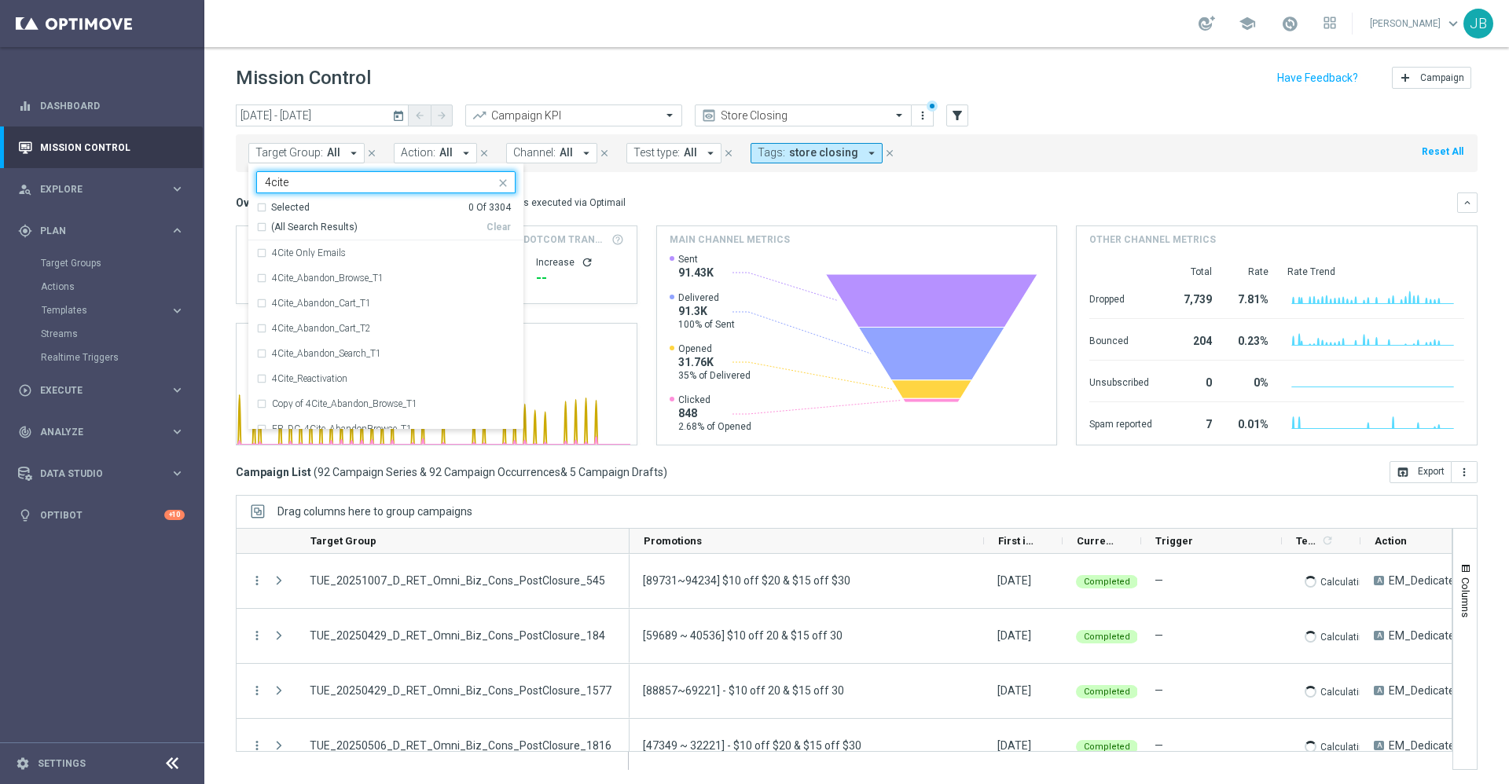
click at [262, 231] on div "(All Search Results)" at bounding box center [371, 227] width 230 height 13
type input "4cite"
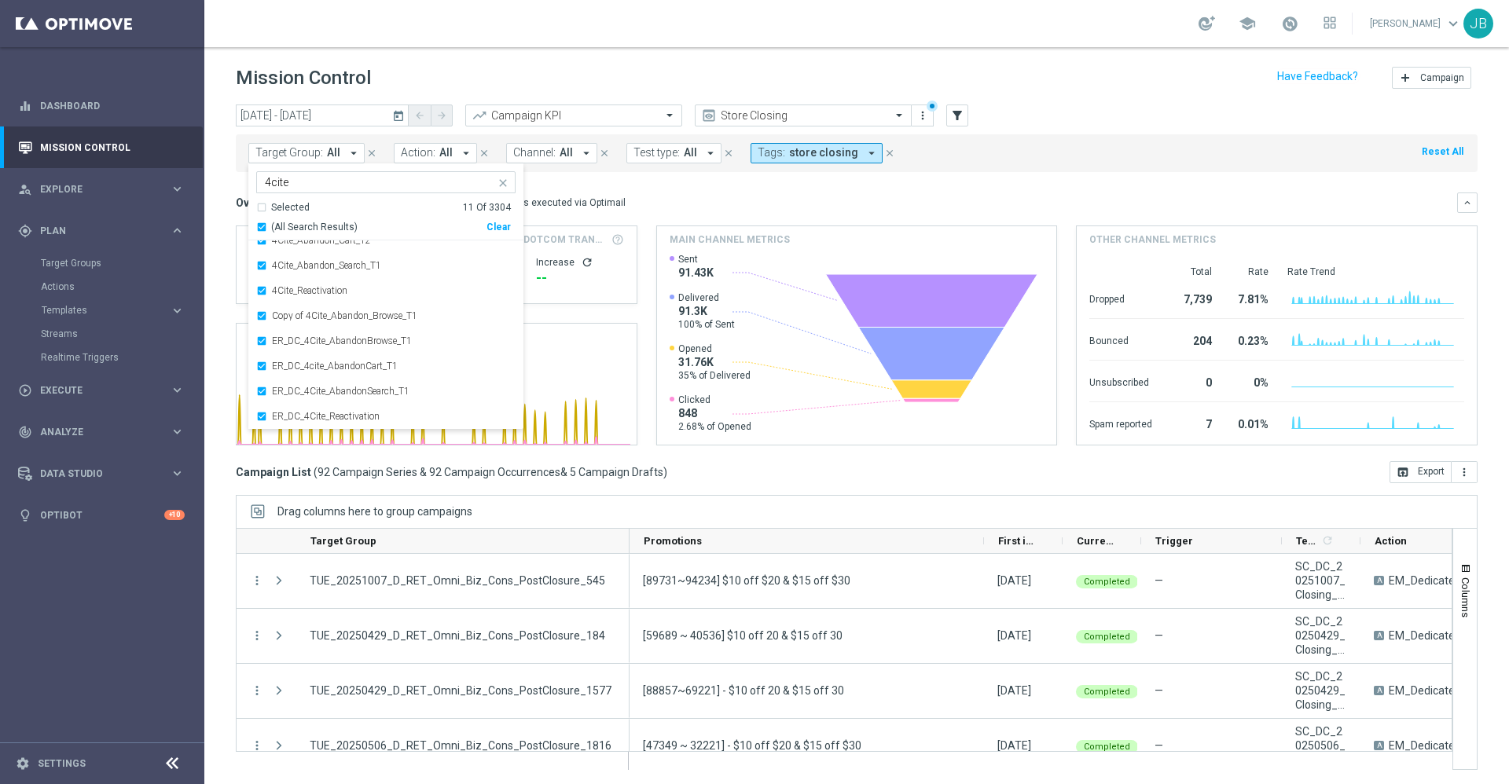
scroll to position [2, 0]
click at [643, 198] on div "Overview: Optimail arrow_drop_down This overview shows data of campaigns execut…" at bounding box center [846, 201] width 1221 height 14
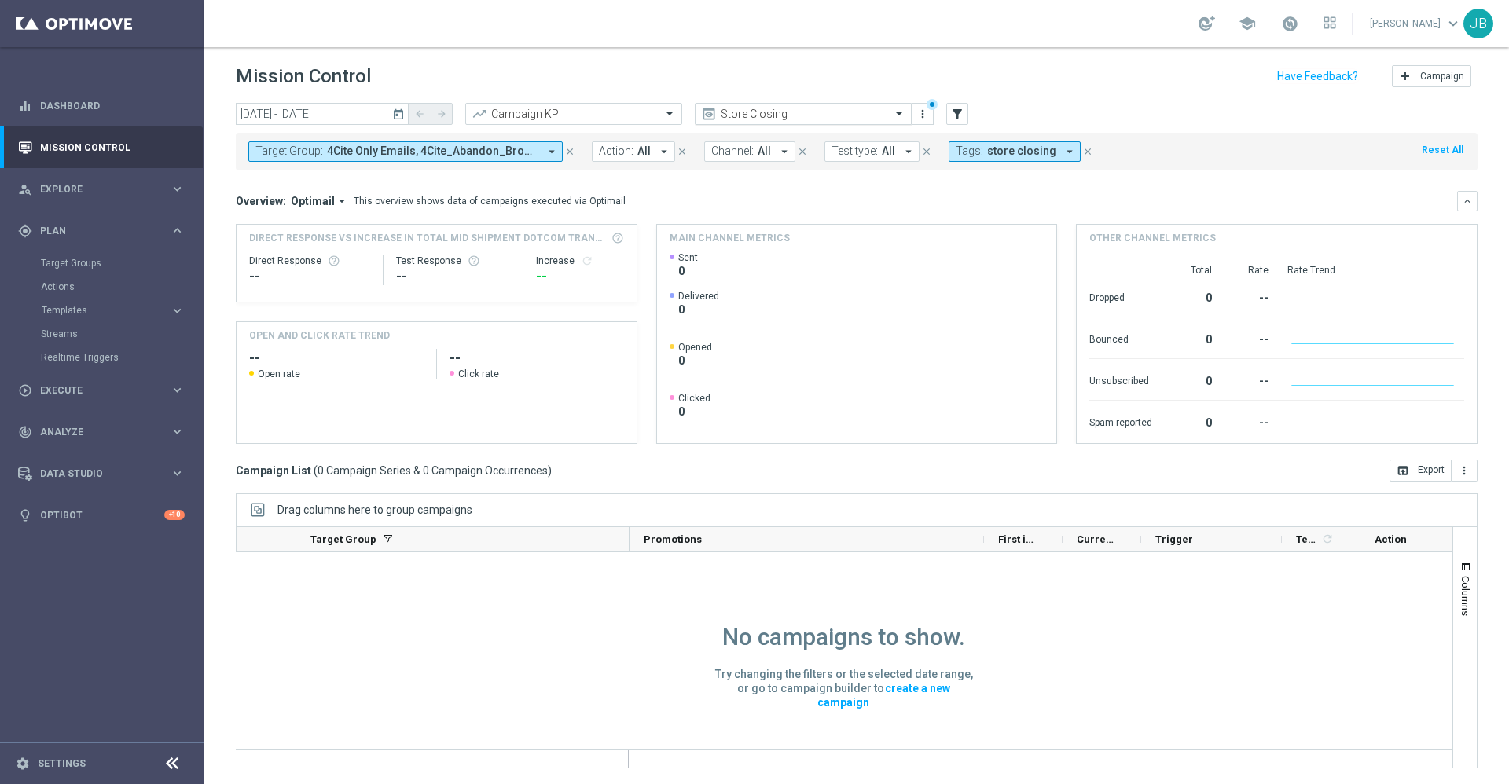
click at [858, 103] on div "Store Closing" at bounding box center [803, 114] width 217 height 22
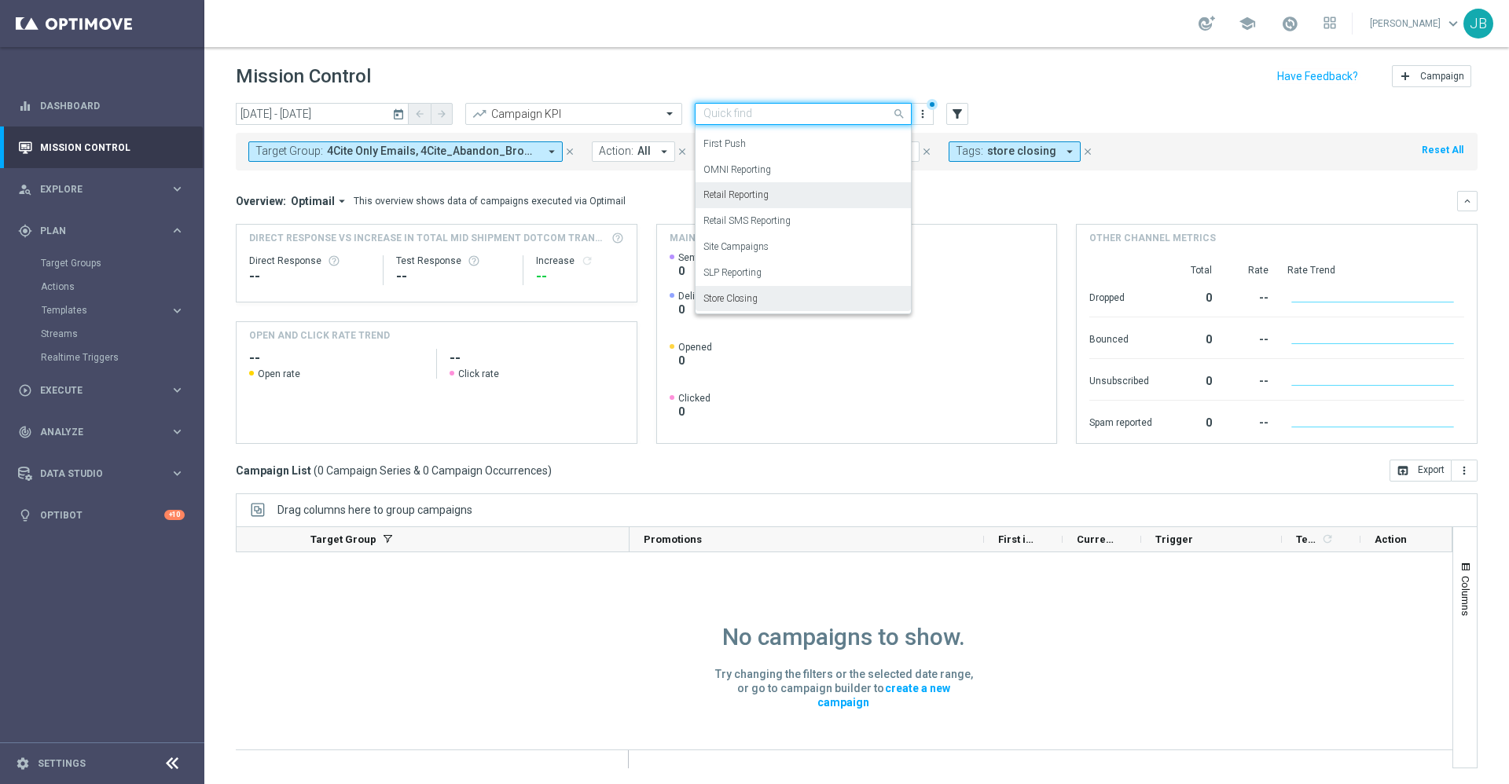
scroll to position [200, 0]
click at [775, 174] on div "OMNI Reporting" at bounding box center [803, 171] width 200 height 26
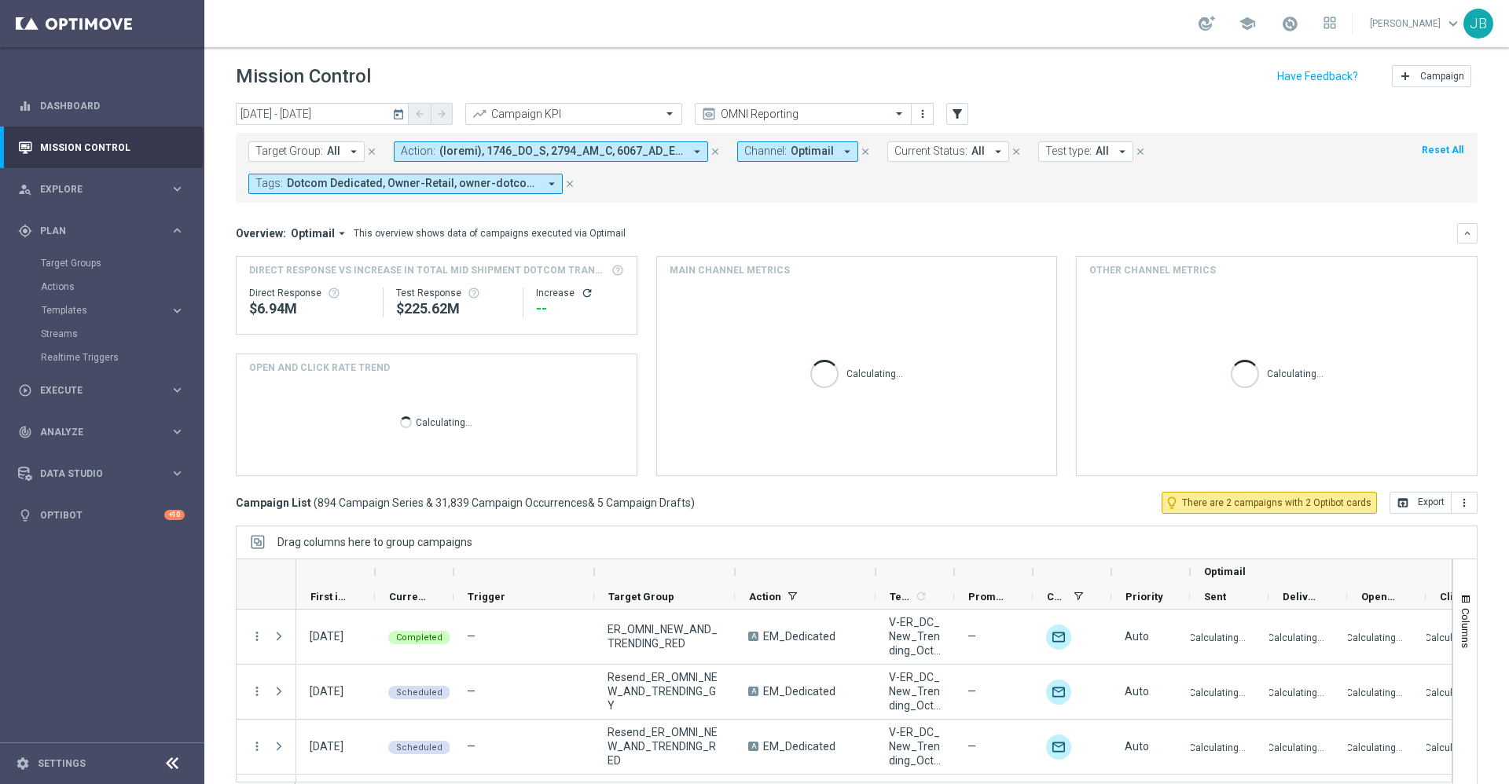
click at [346, 149] on icon "arrow_drop_down" at bounding box center [353, 152] width 14 height 14
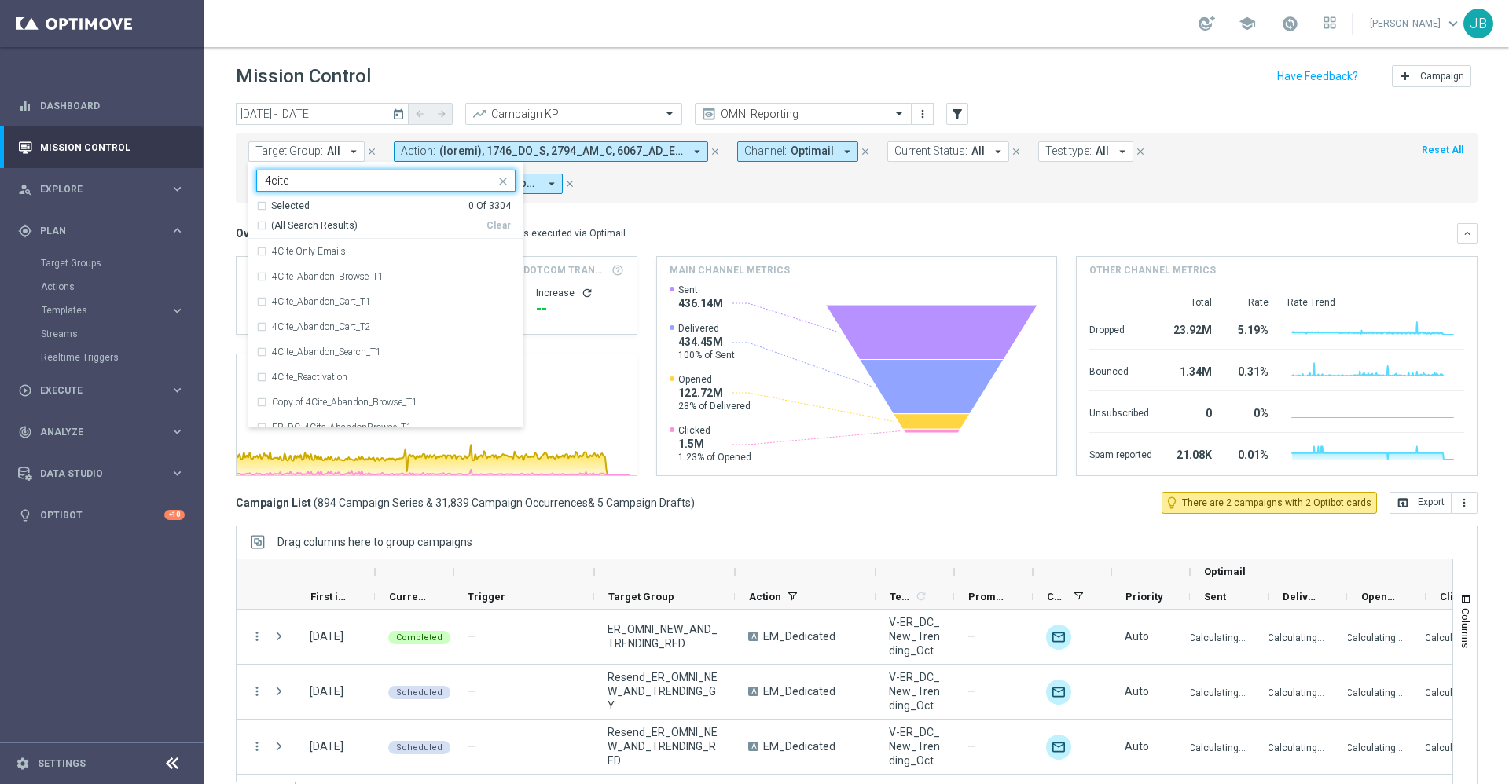
click at [258, 227] on div "(All Search Results)" at bounding box center [371, 225] width 230 height 13
type input "4cite"
click at [619, 211] on mini-dashboard "Overview: Optimail arrow_drop_down This overview shows data of campaigns execut…" at bounding box center [856, 347] width 1241 height 289
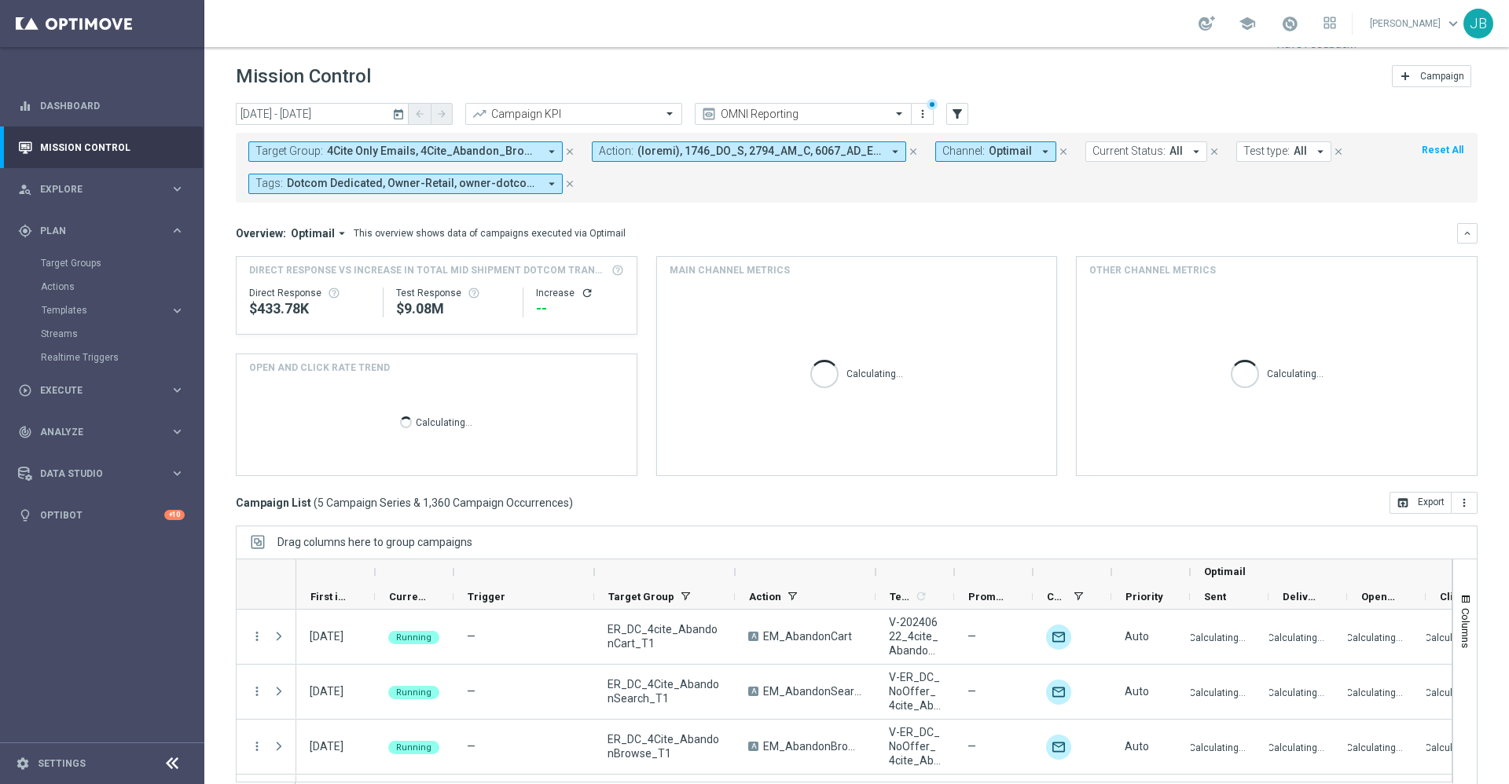
scroll to position [34, 0]
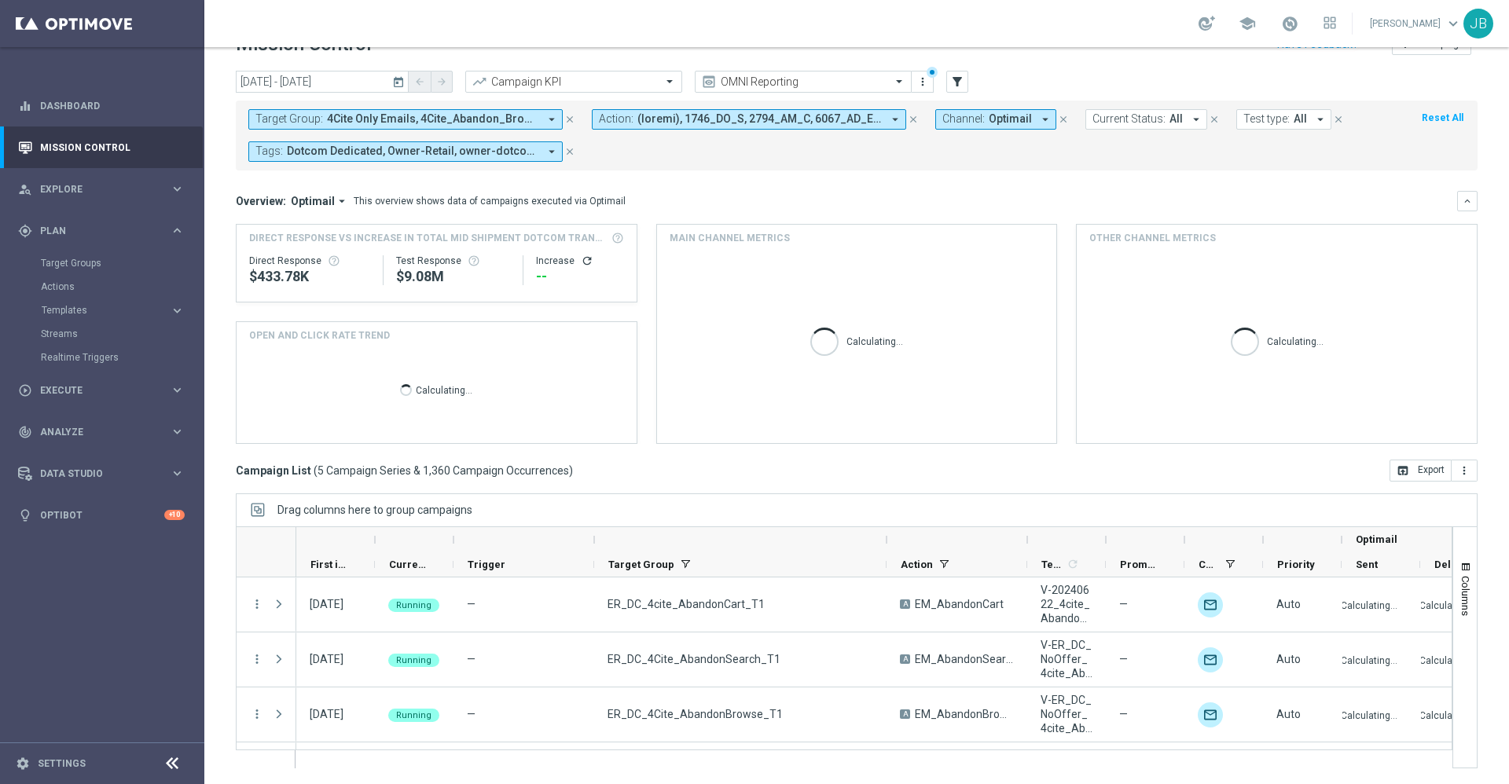
drag, startPoint x: 733, startPoint y: 538, endPoint x: 976, endPoint y: 551, distance: 243.1
click at [889, 551] on div at bounding box center [886, 539] width 6 height 25
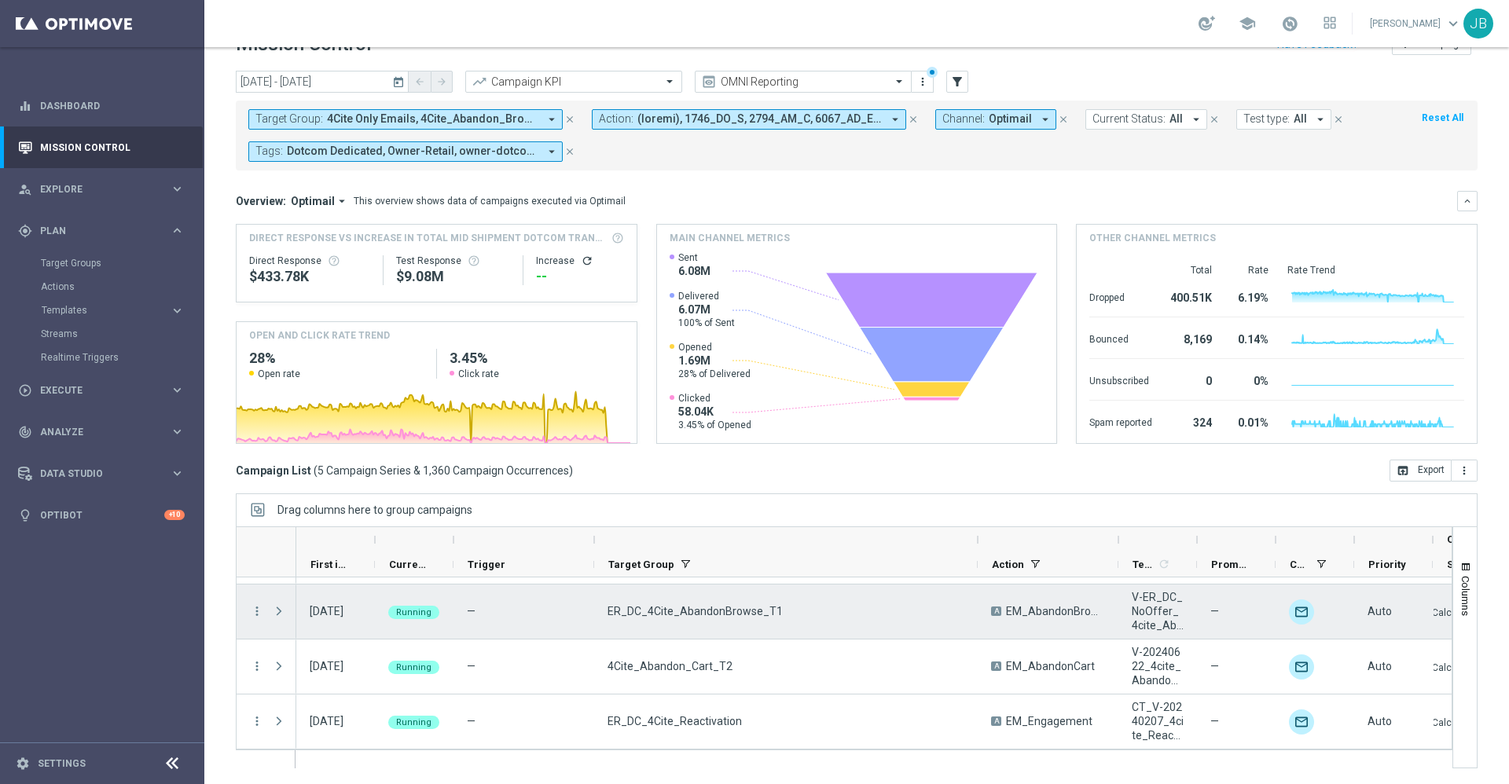
scroll to position [0, 0]
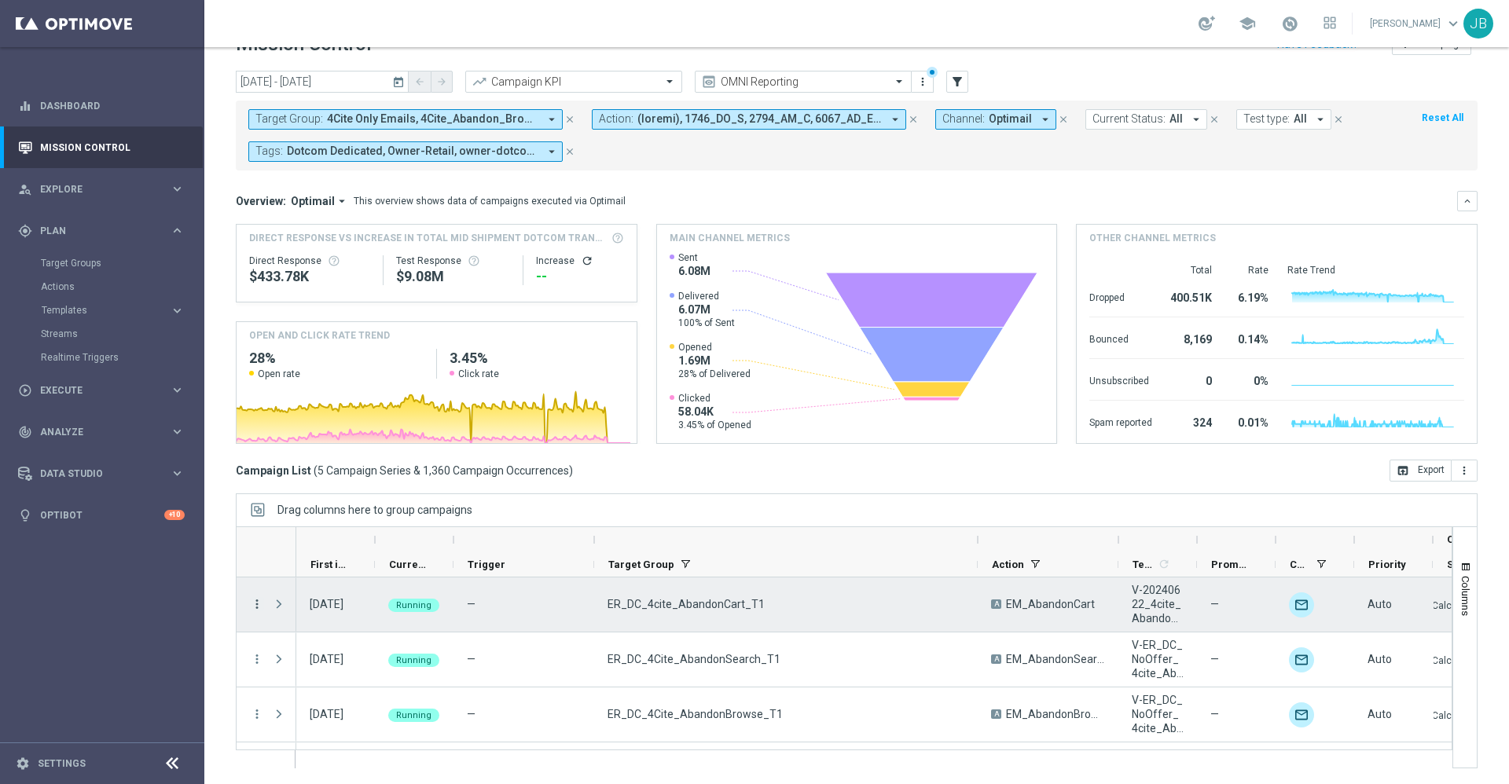
click at [258, 605] on icon "more_vert" at bounding box center [257, 604] width 14 height 14
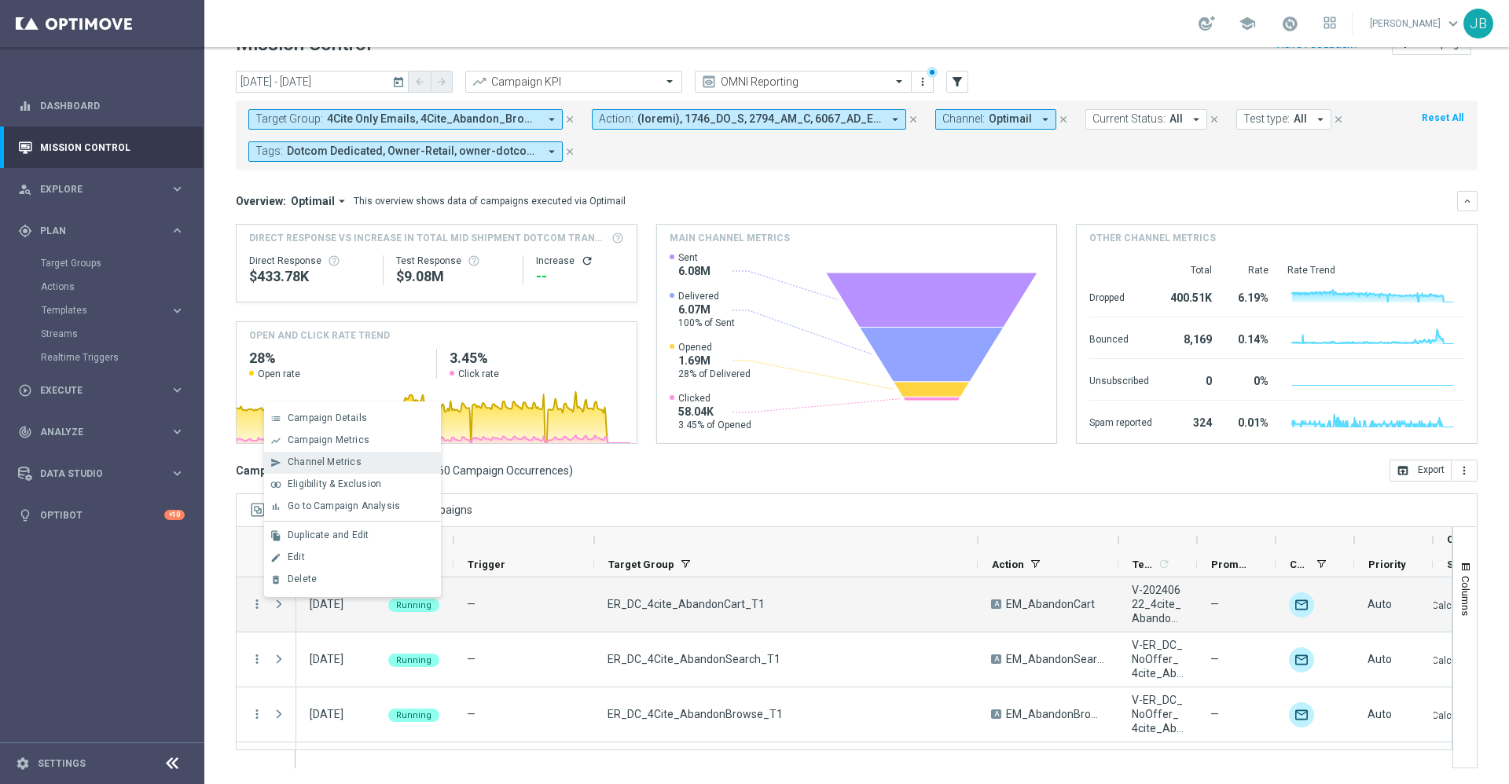
click at [364, 458] on div "Channel Metrics" at bounding box center [361, 461] width 146 height 11
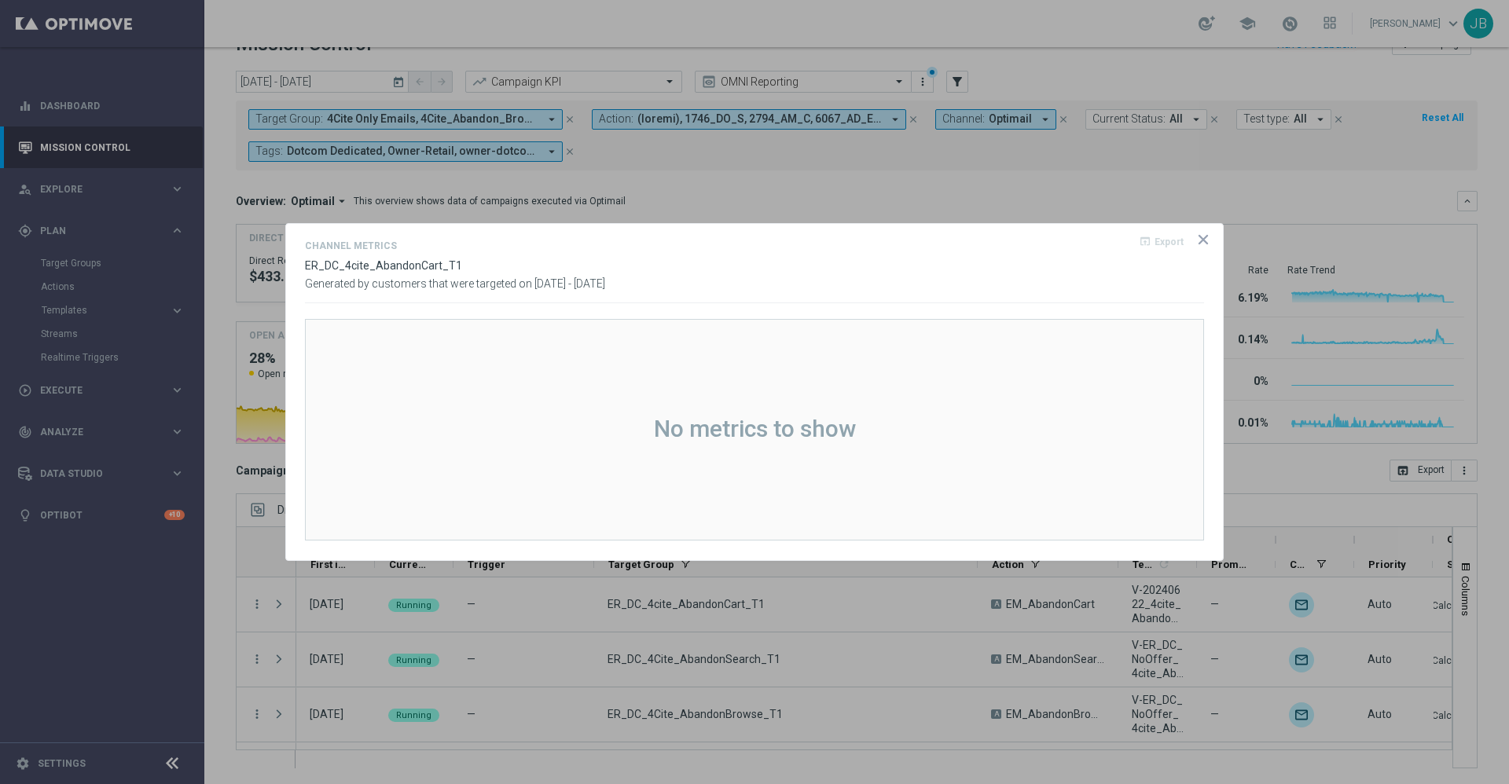
click at [354, 96] on div at bounding box center [754, 392] width 1509 height 784
click at [1199, 244] on icon "icon" at bounding box center [1203, 240] width 8 height 8
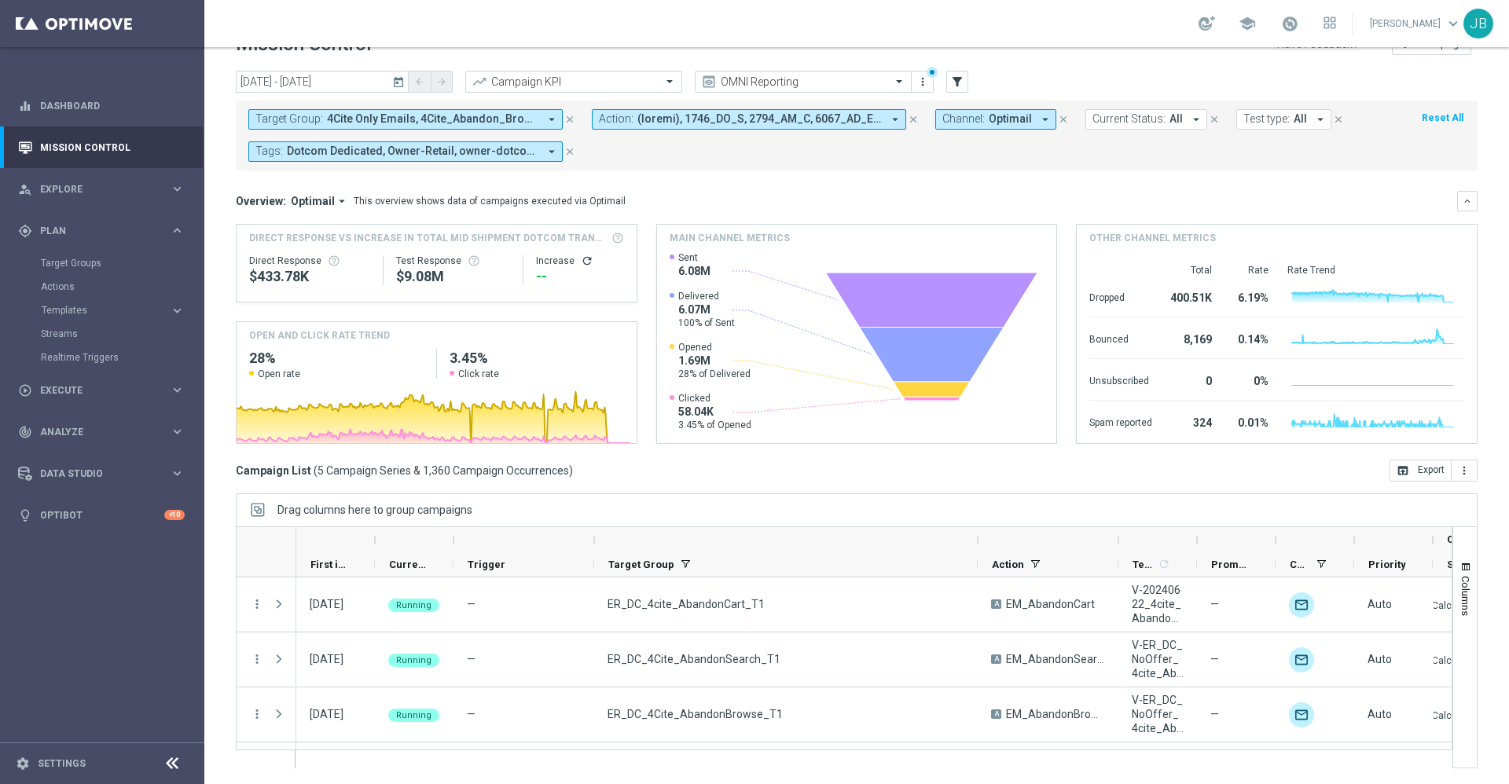
click at [396, 80] on icon "today" at bounding box center [399, 82] width 14 height 14
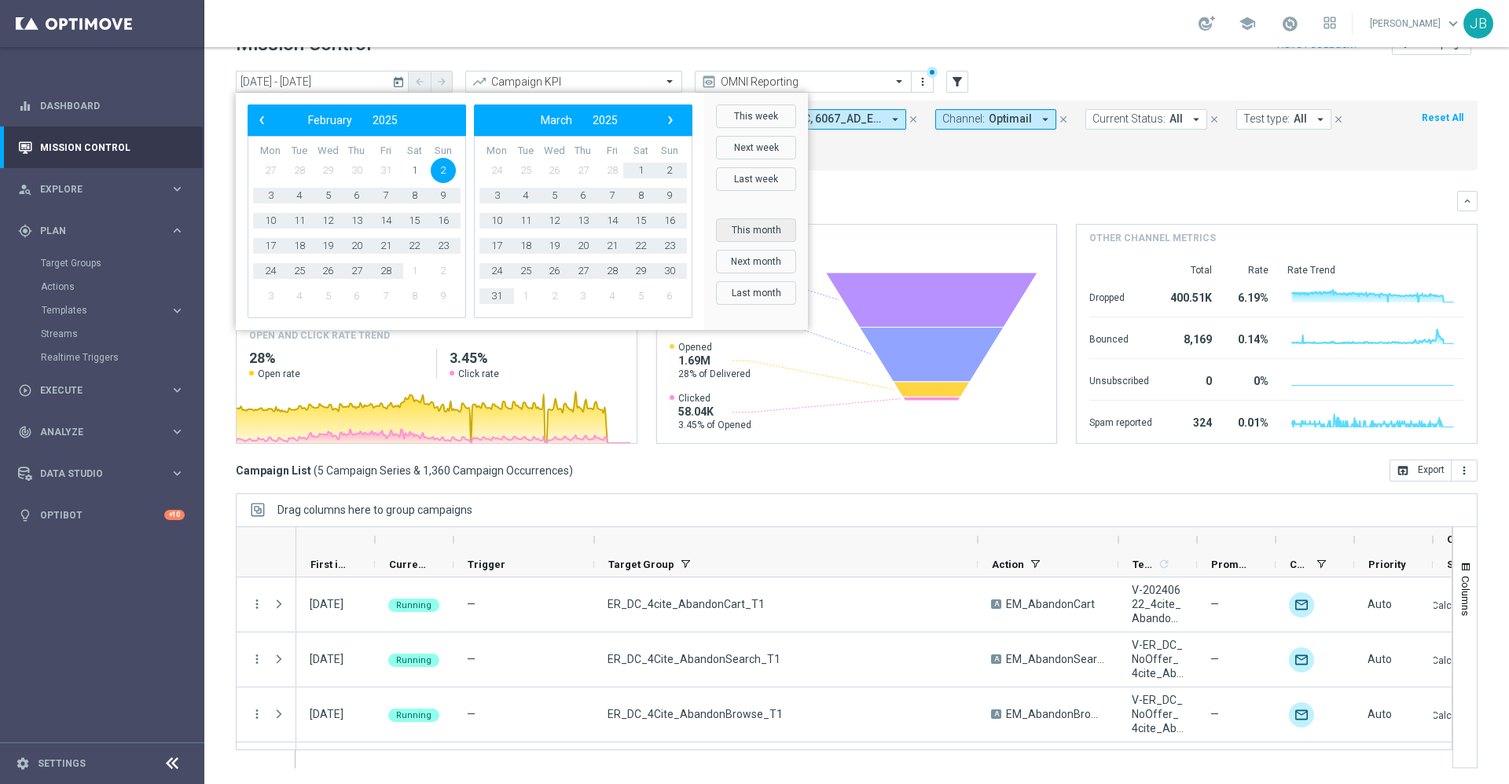
click at [755, 228] on button "This month" at bounding box center [756, 230] width 80 height 24
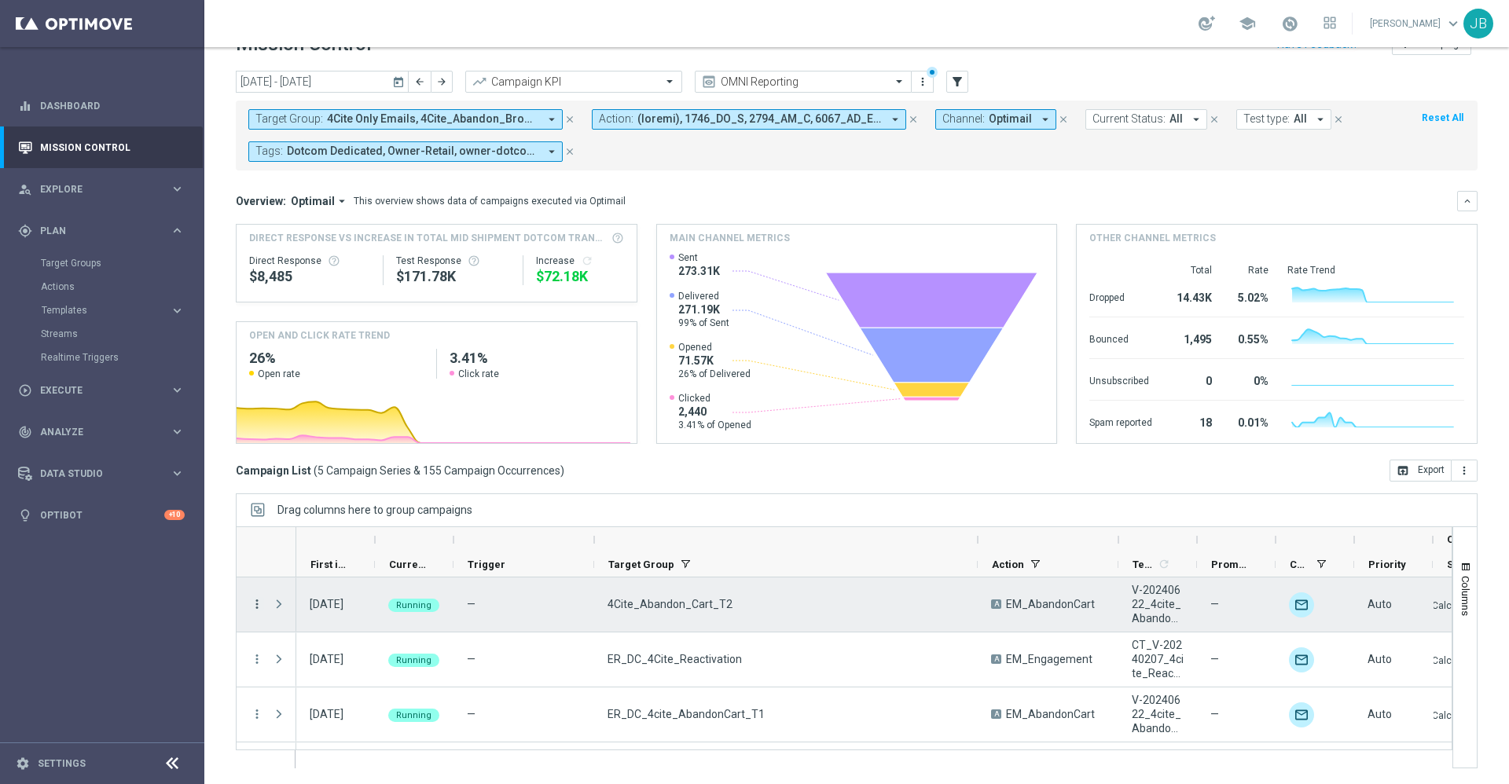
click at [257, 600] on icon "more_vert" at bounding box center [257, 604] width 14 height 14
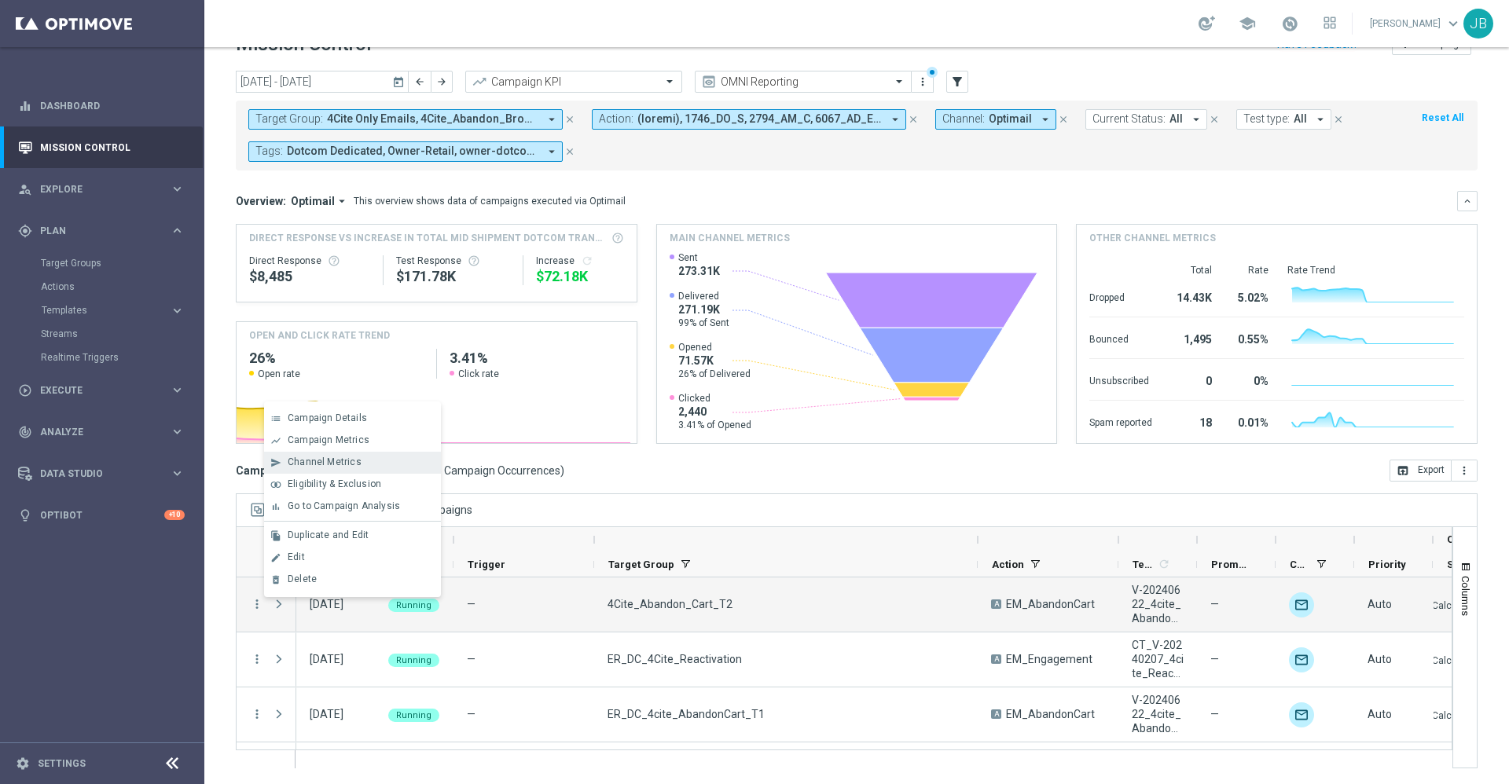
click at [364, 460] on div "Channel Metrics" at bounding box center [361, 461] width 146 height 11
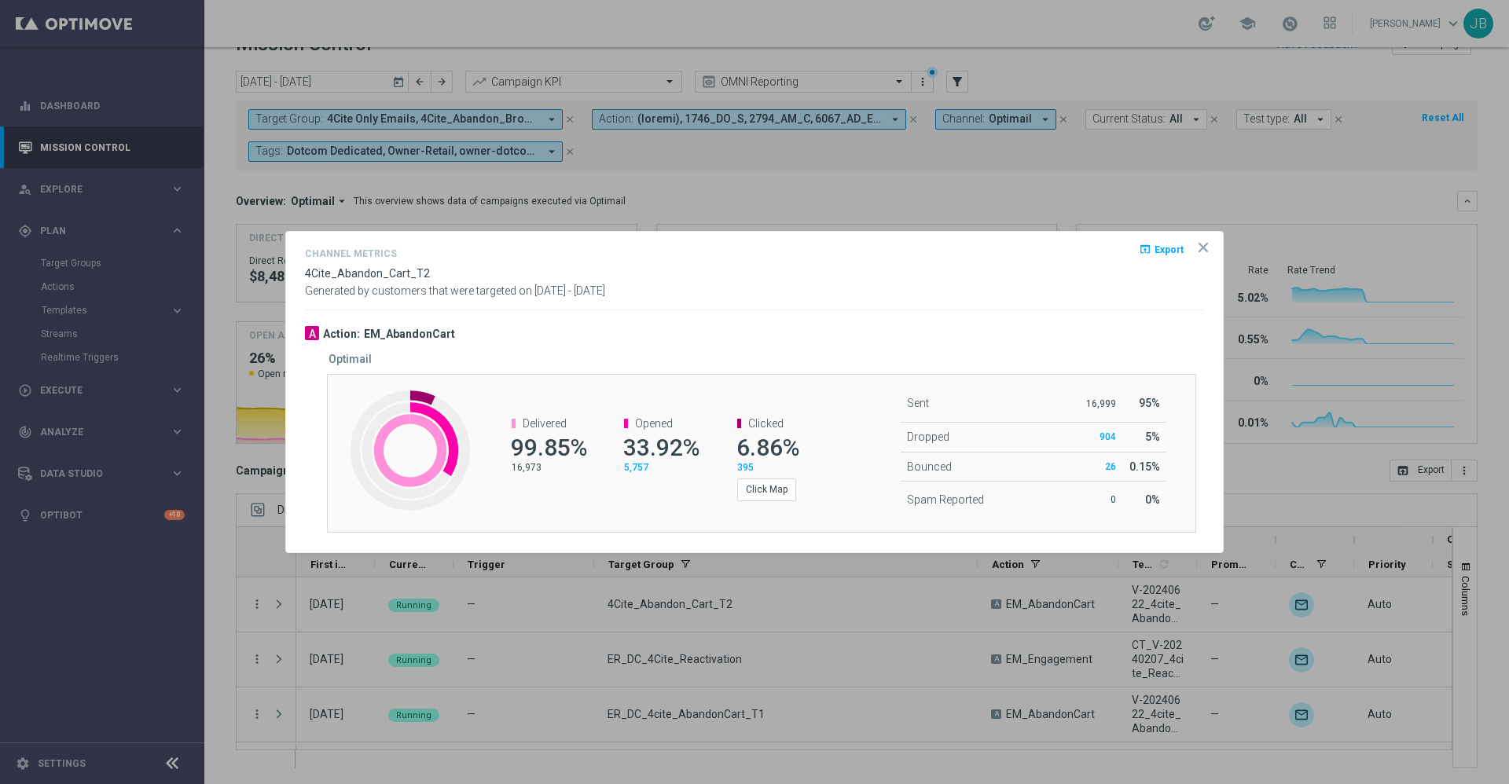
click at [1204, 247] on icon "icon" at bounding box center [1203, 248] width 8 height 8
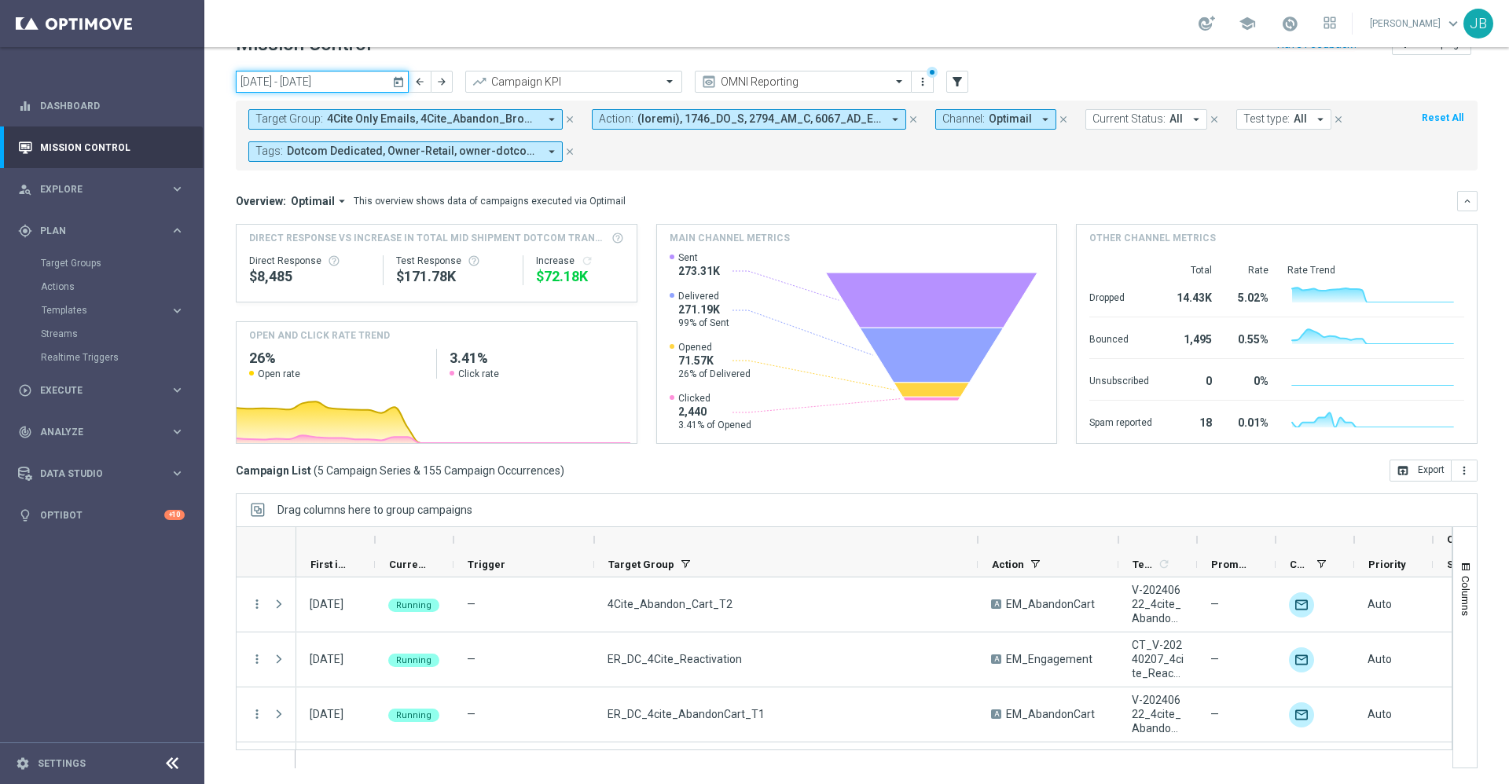
click at [388, 79] on input "01 Oct 2025 - 31 Oct 2025" at bounding box center [322, 82] width 173 height 22
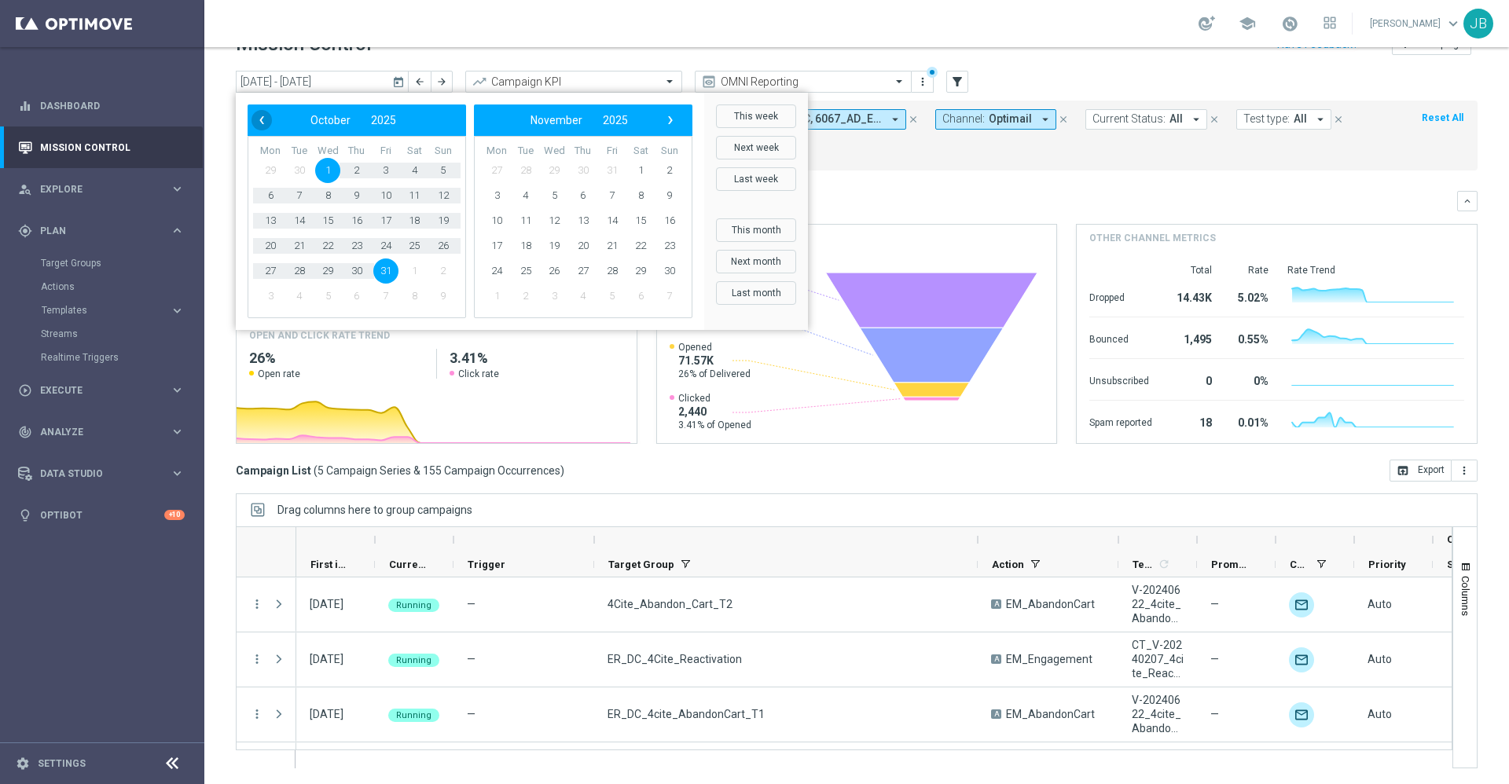
click at [269, 124] on span "‹" at bounding box center [261, 120] width 20 height 20
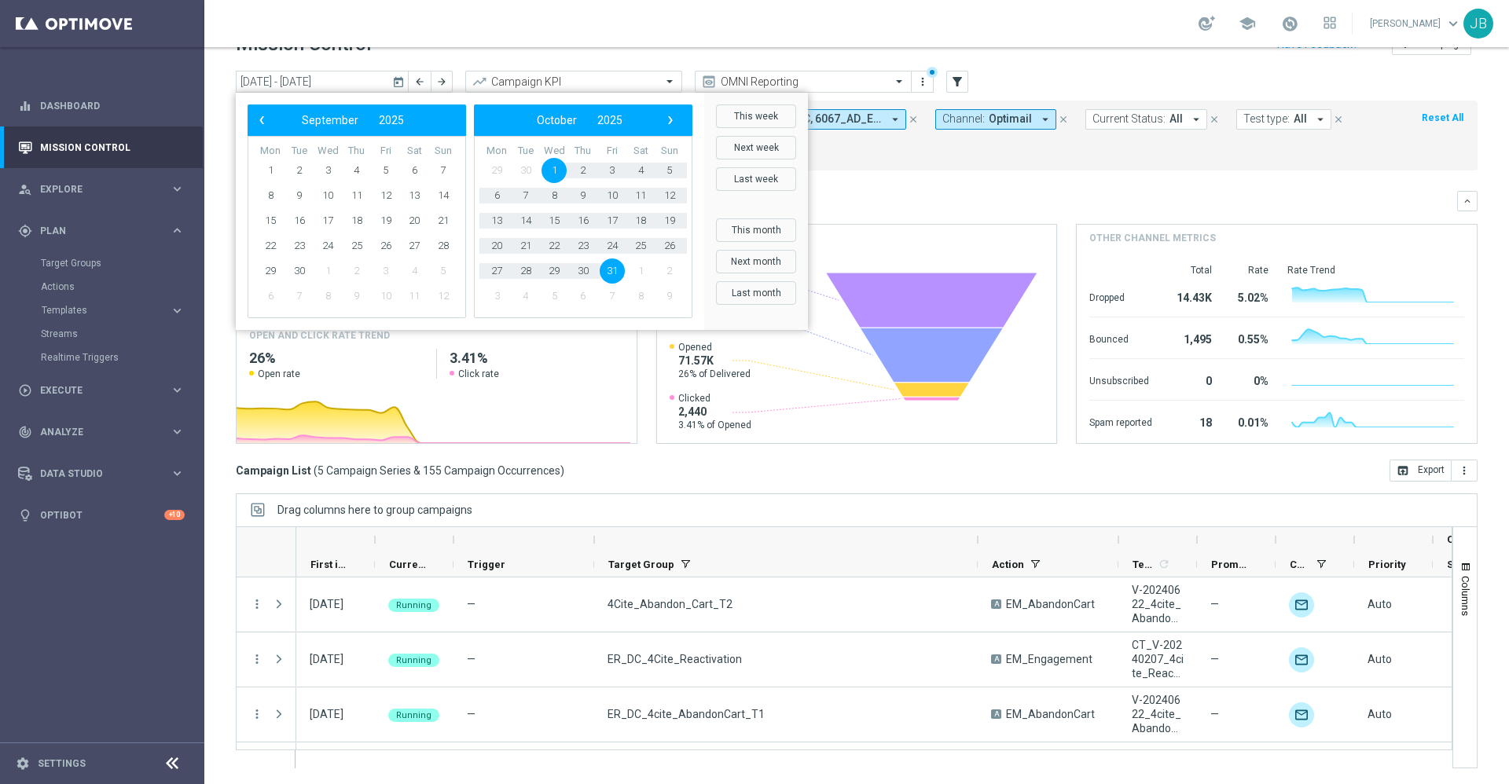
click at [269, 124] on span "‹" at bounding box center [261, 120] width 20 height 20
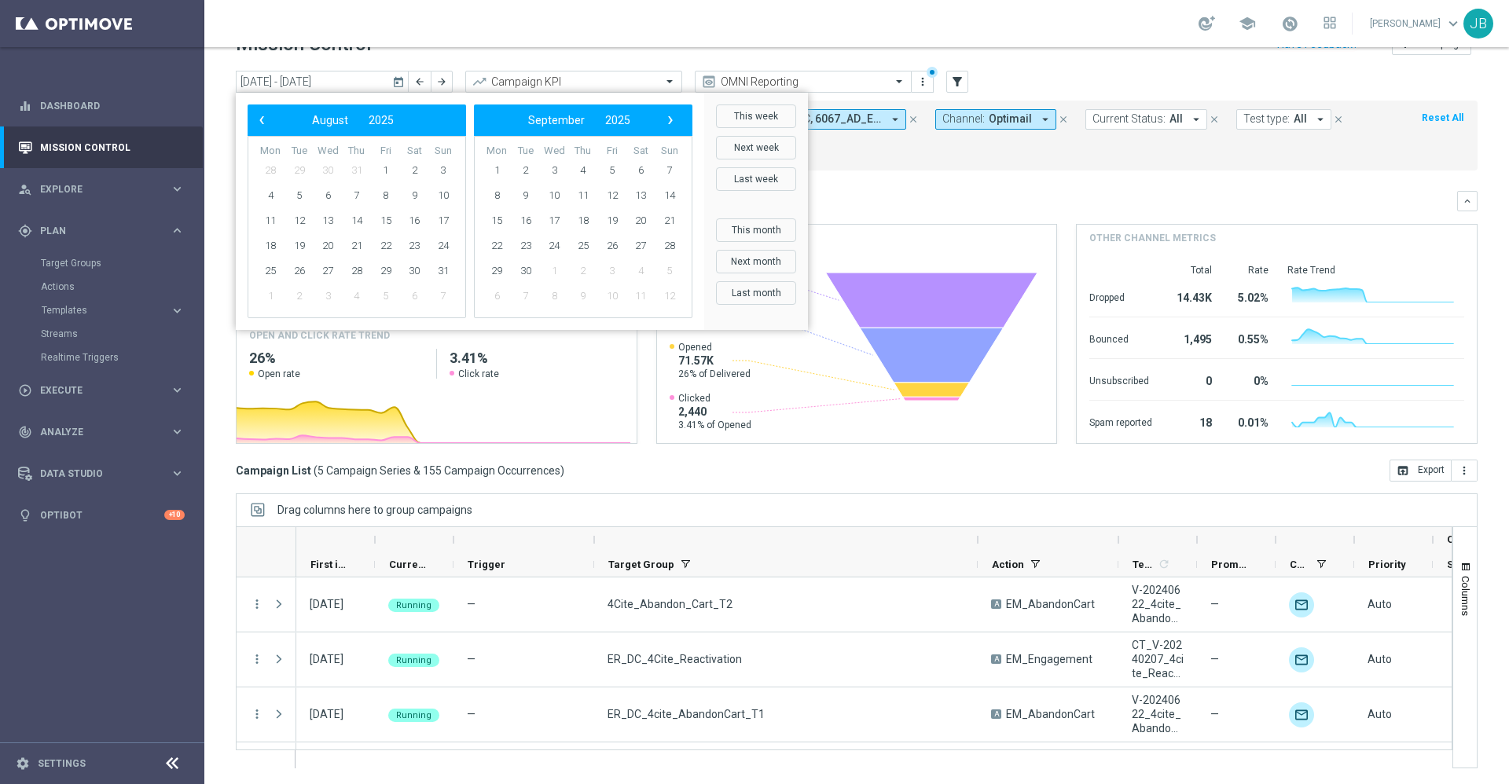
click at [269, 124] on span "‹" at bounding box center [261, 120] width 20 height 20
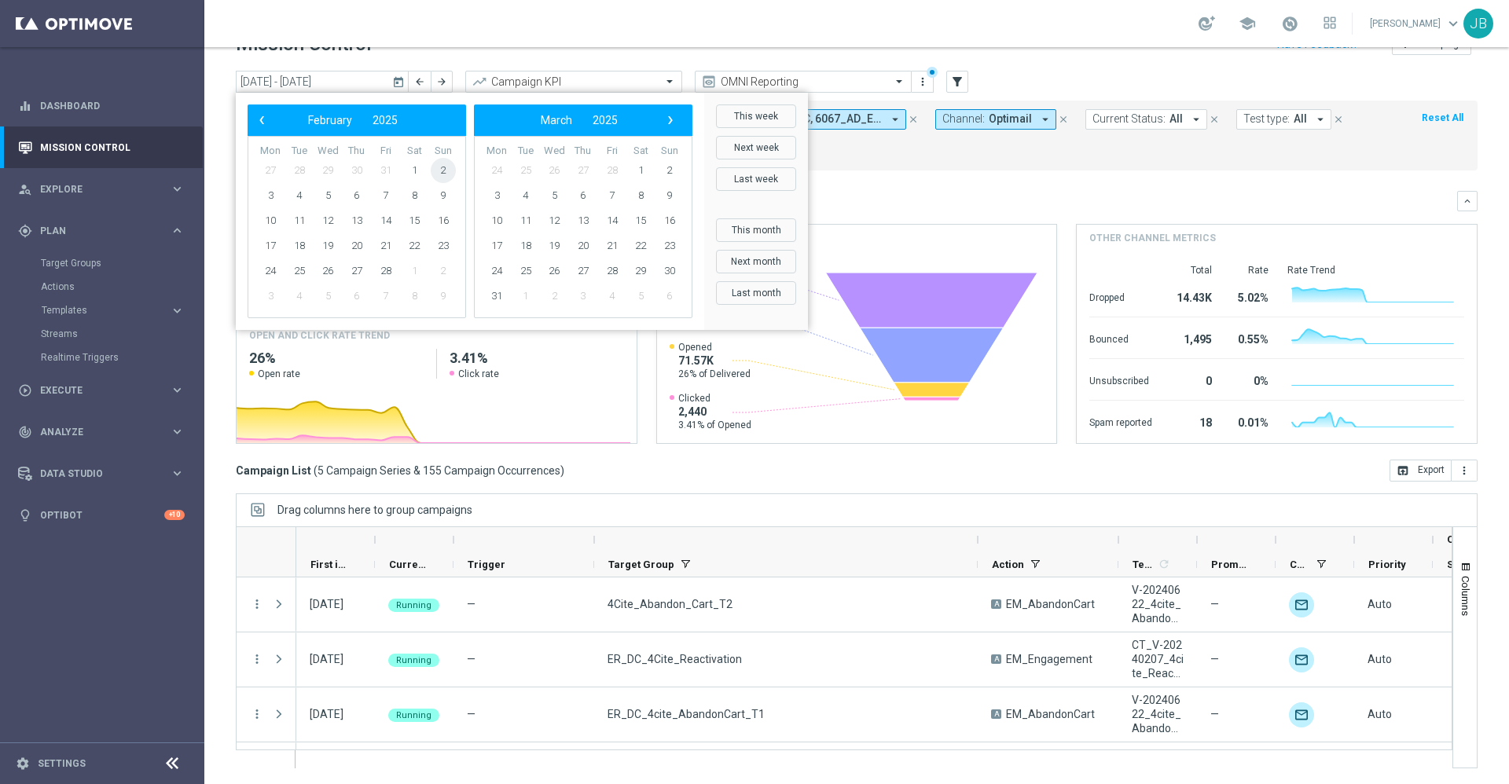
click at [440, 169] on span "2" at bounding box center [443, 170] width 25 height 25
click at [670, 123] on span "›" at bounding box center [670, 120] width 20 height 20
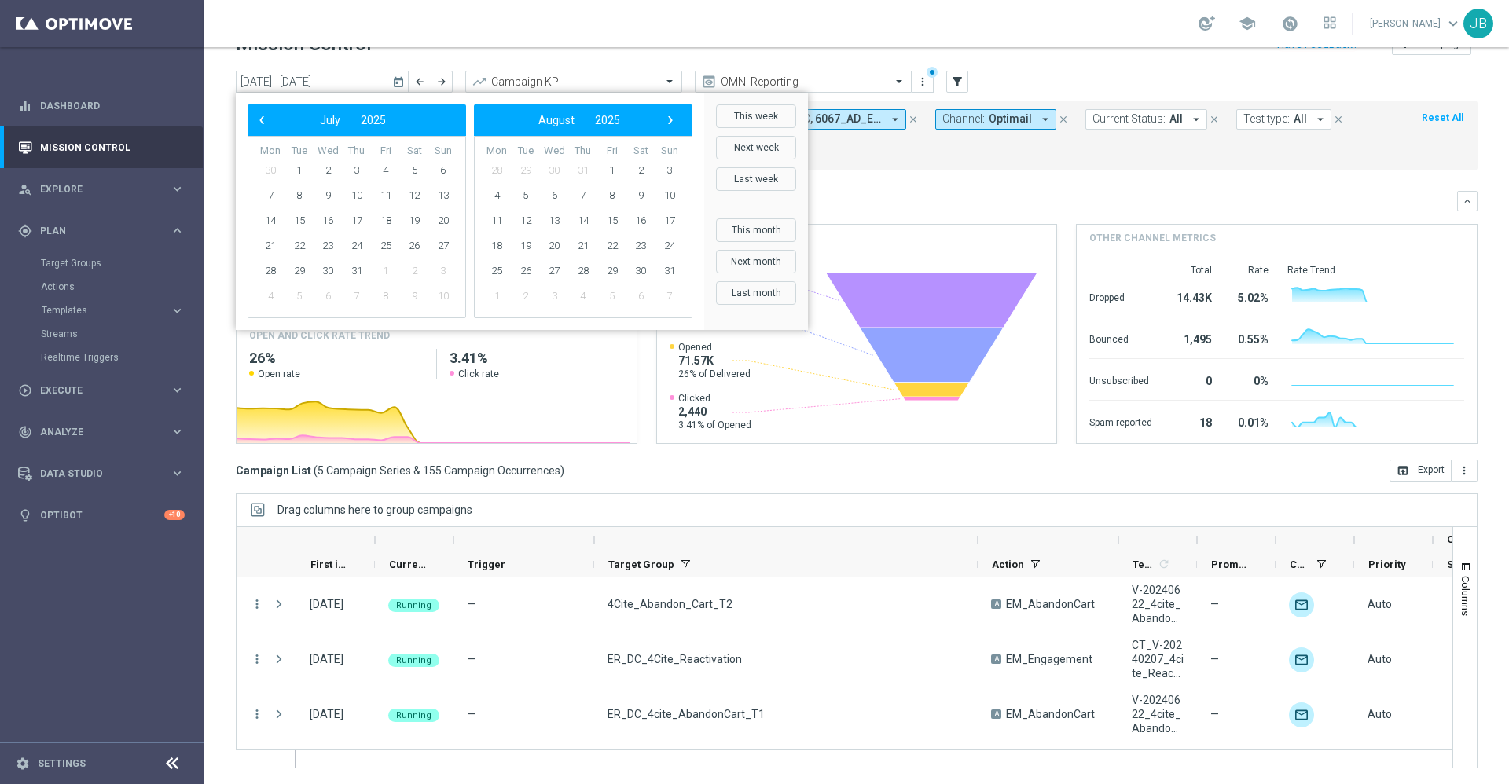
click at [670, 123] on span "›" at bounding box center [670, 120] width 20 height 20
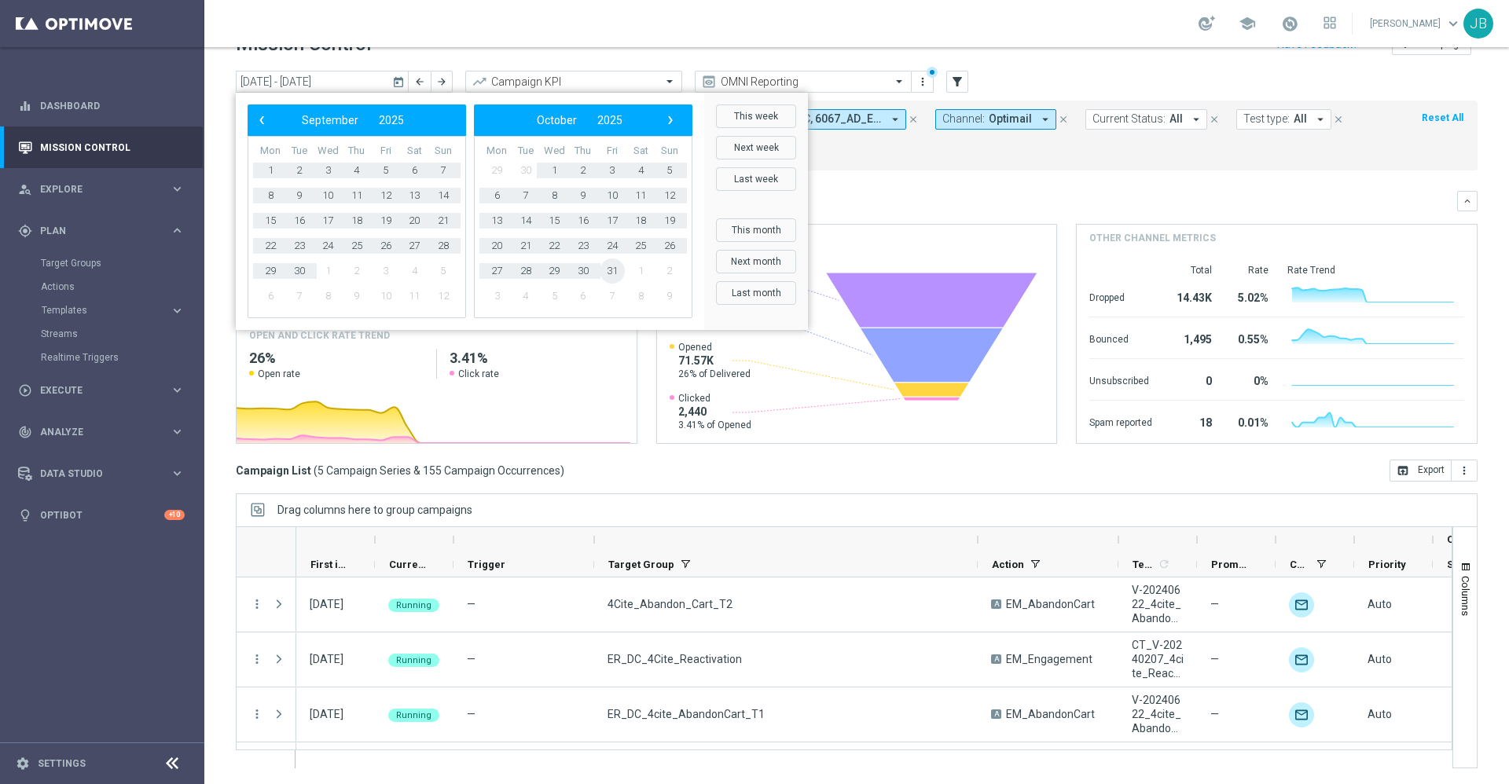
click at [618, 266] on span "31" at bounding box center [611, 270] width 25 height 25
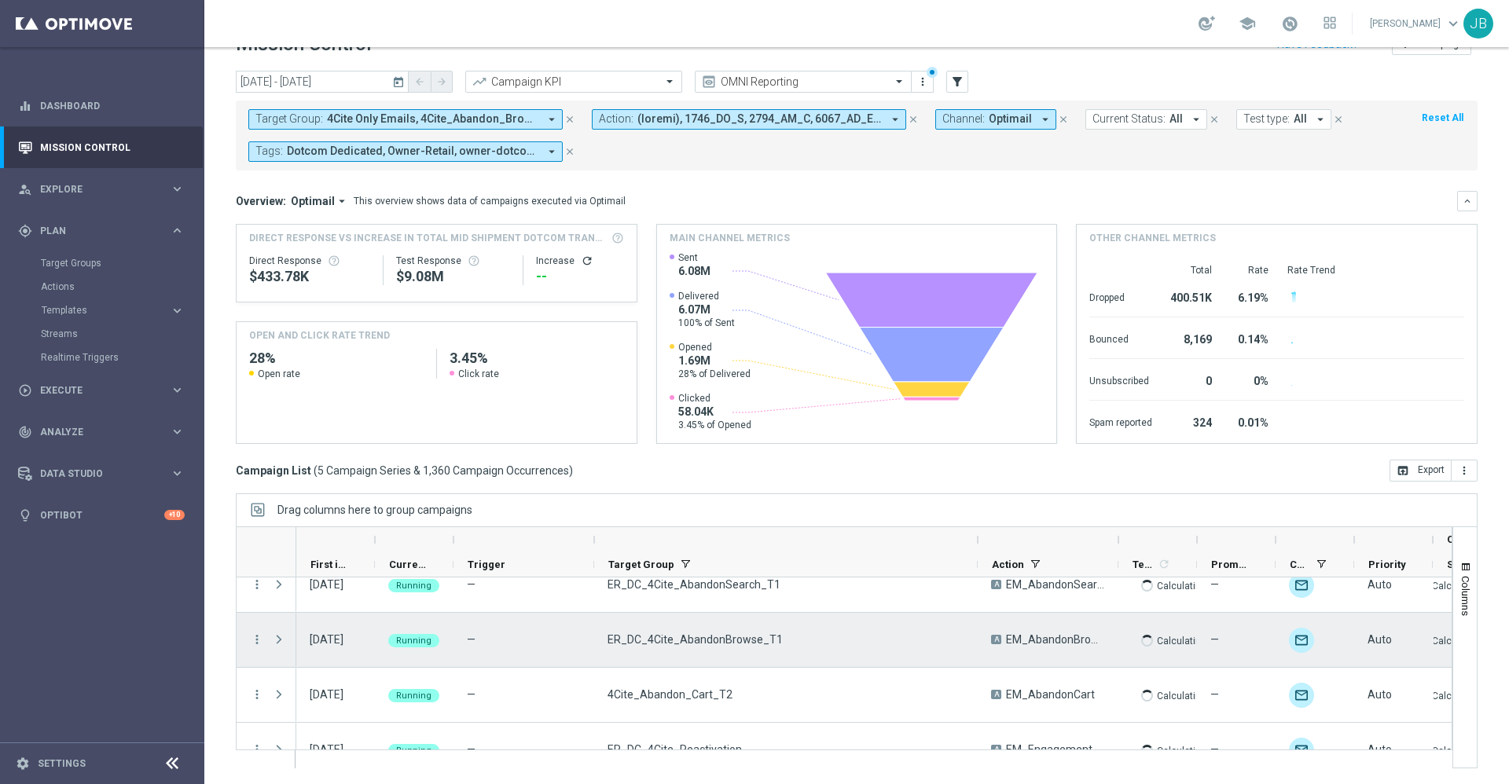
scroll to position [103, 0]
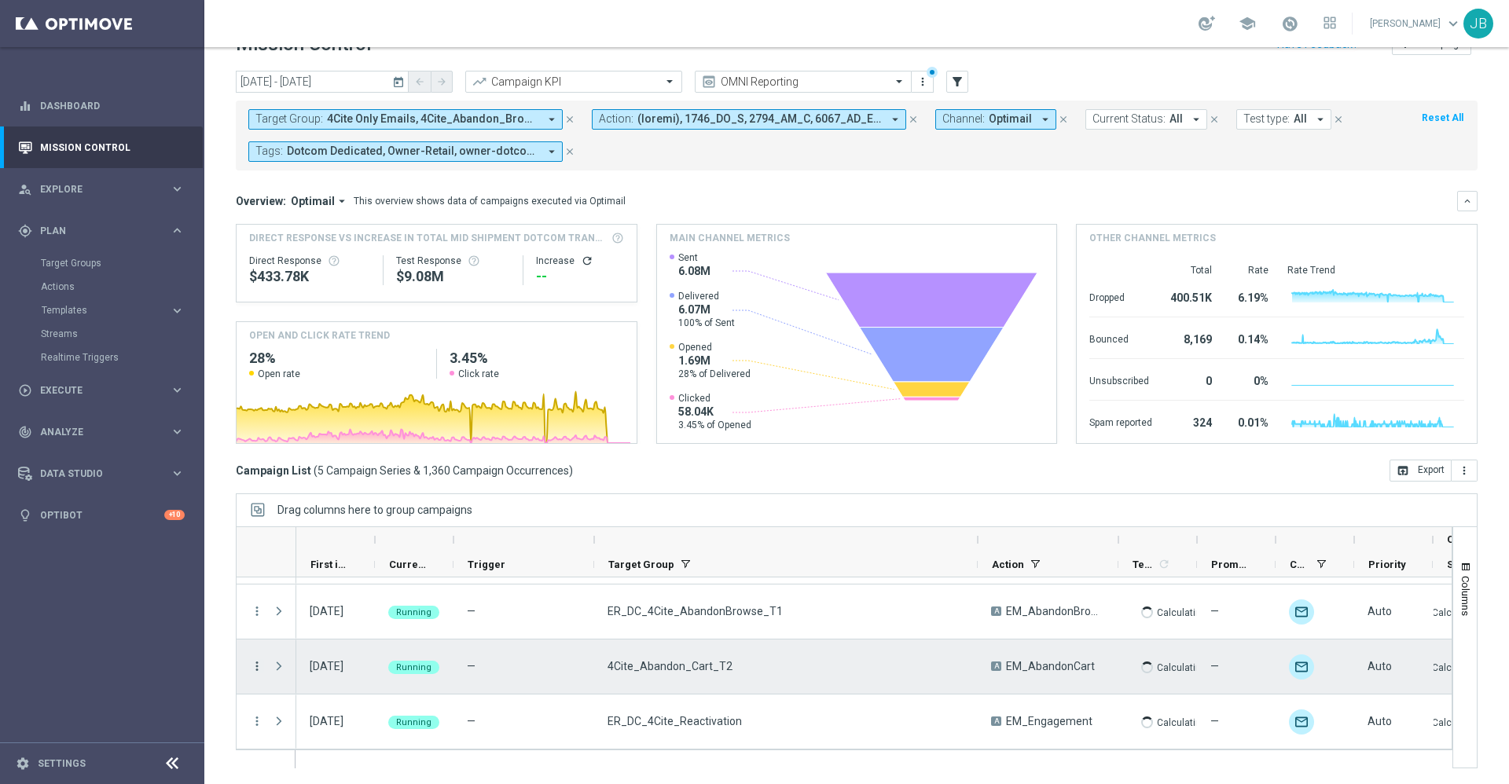
click at [257, 665] on icon "more_vert" at bounding box center [257, 666] width 14 height 14
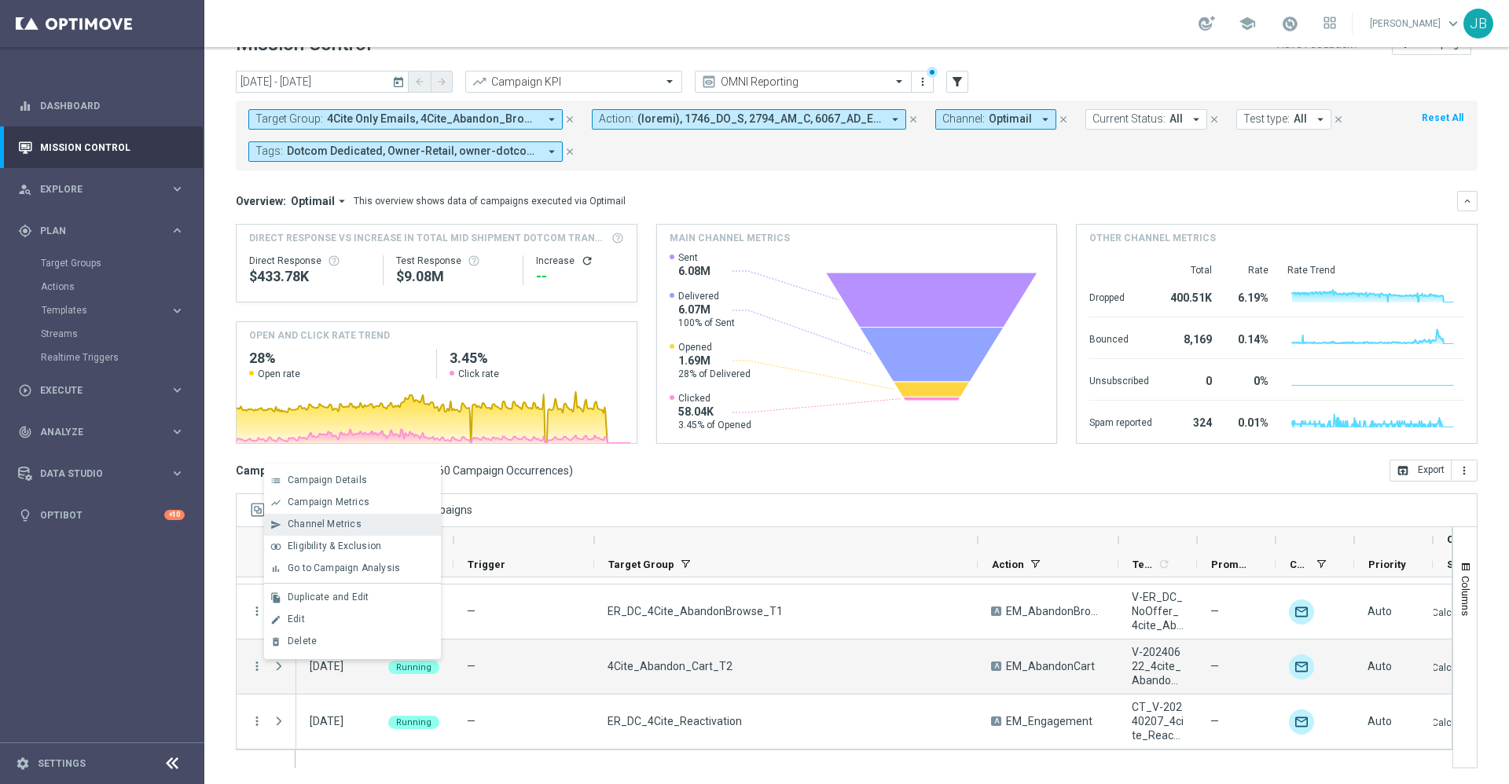
click at [368, 525] on div "Channel Metrics" at bounding box center [361, 524] width 146 height 11
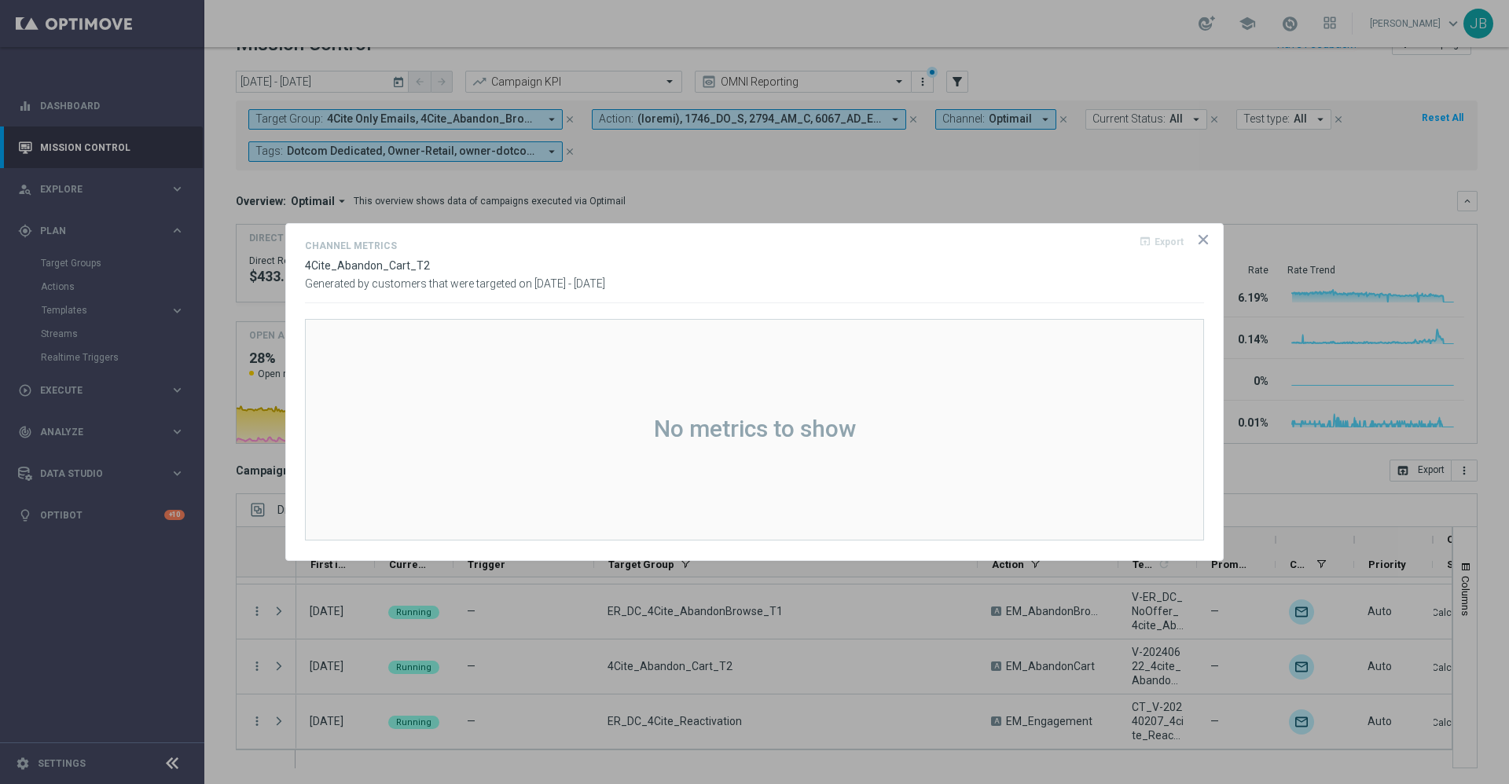
click at [1204, 241] on icon "icon" at bounding box center [1203, 240] width 8 height 8
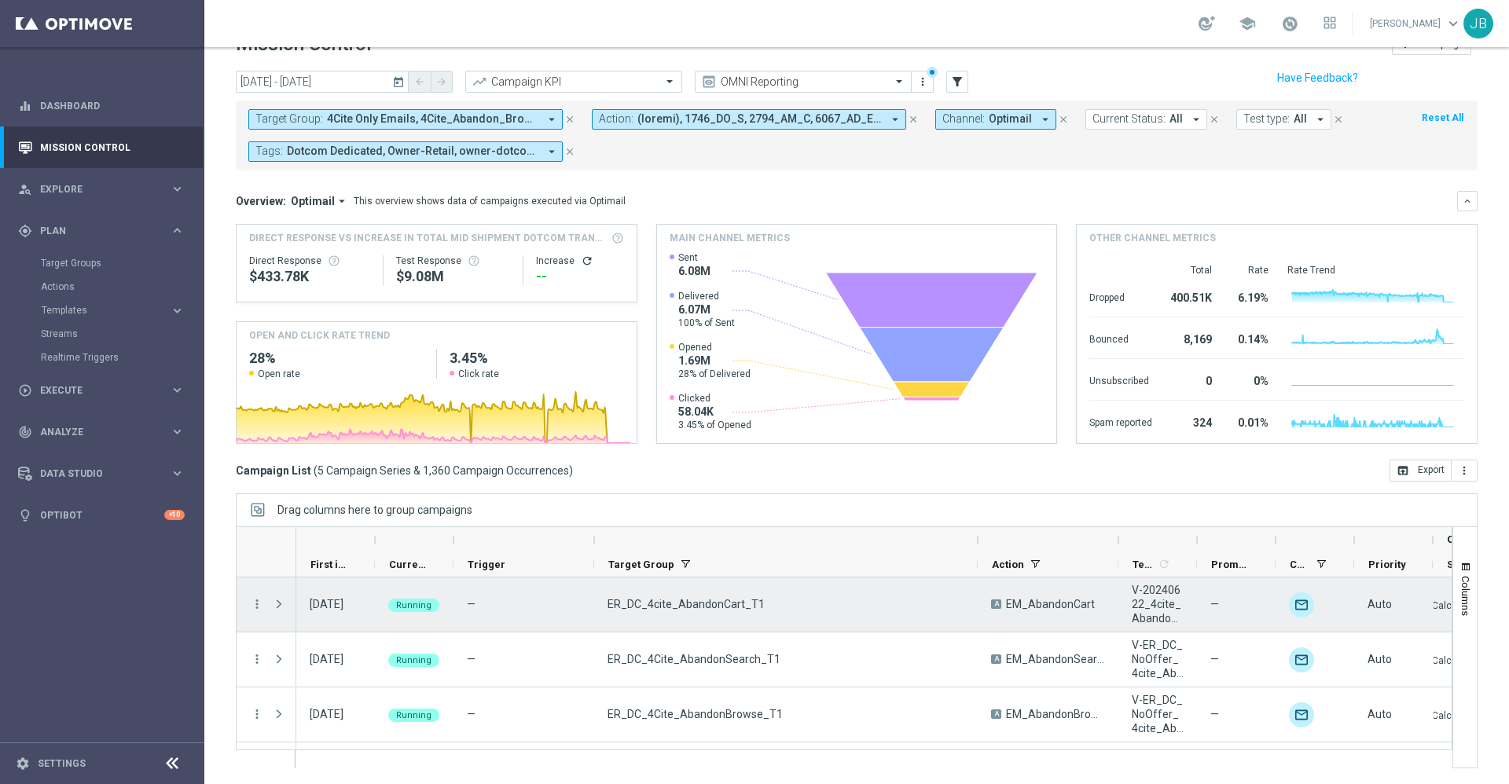
scroll to position [0, 0]
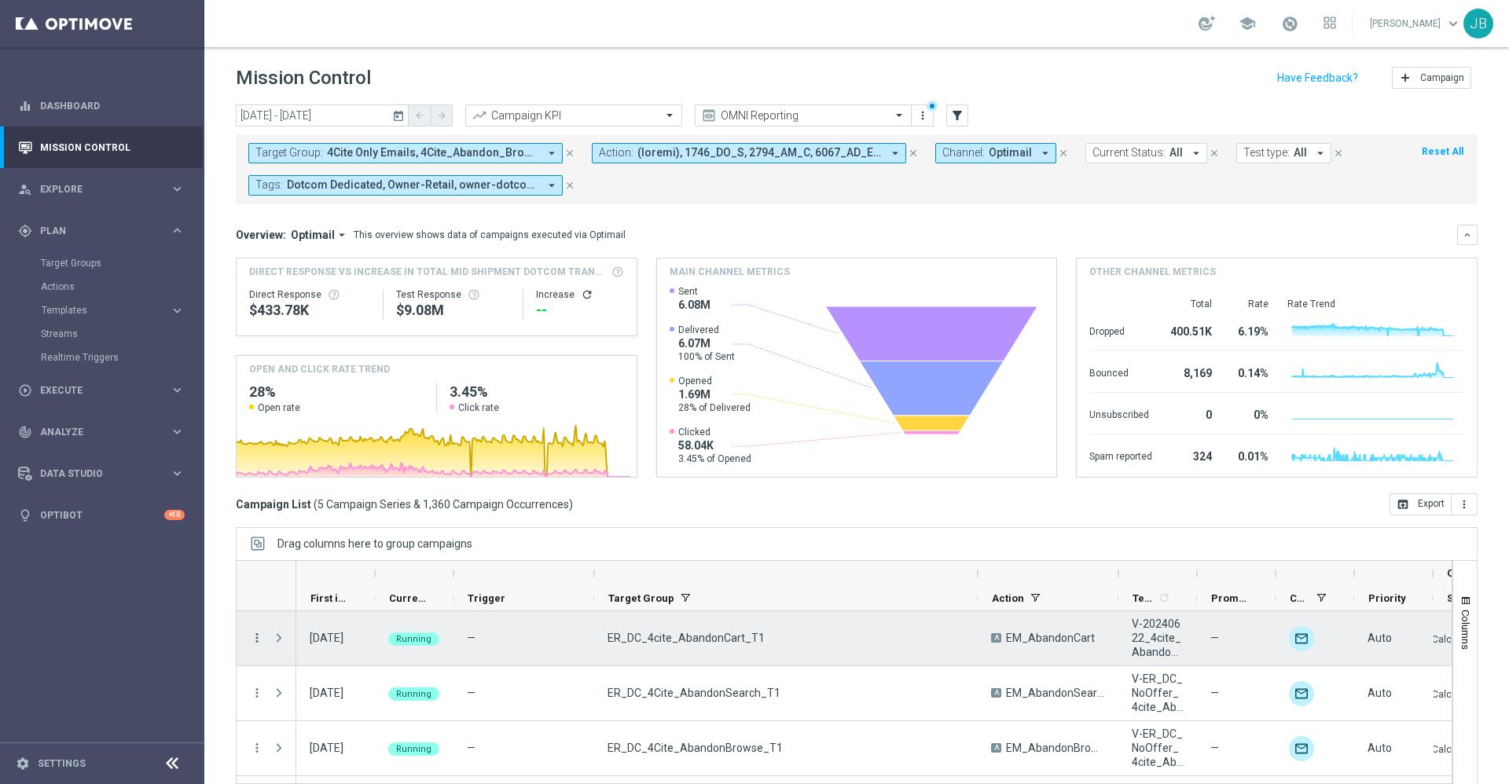
click at [255, 643] on icon "more_vert" at bounding box center [257, 638] width 14 height 14
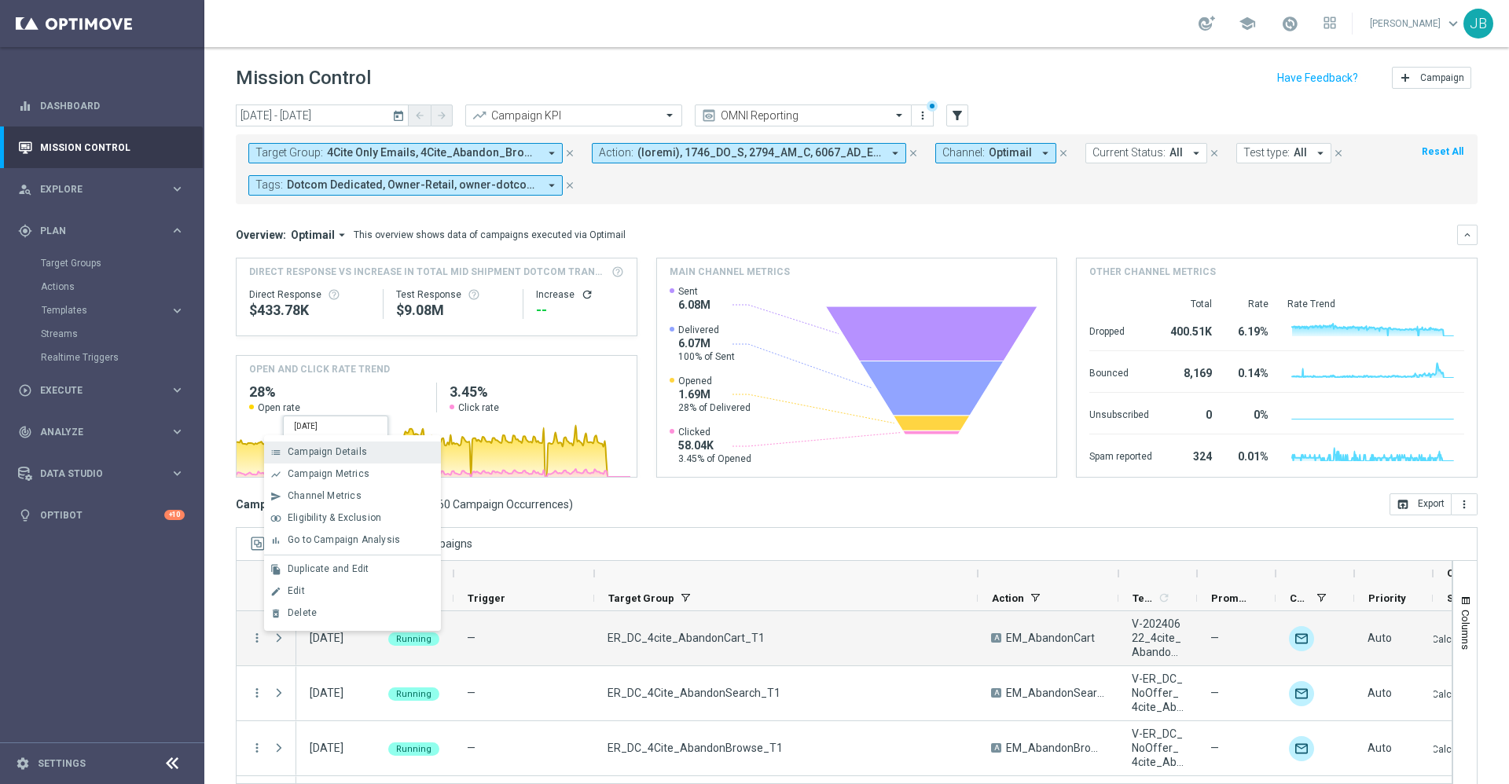
click at [387, 445] on div "list Campaign Details" at bounding box center [352, 453] width 177 height 22
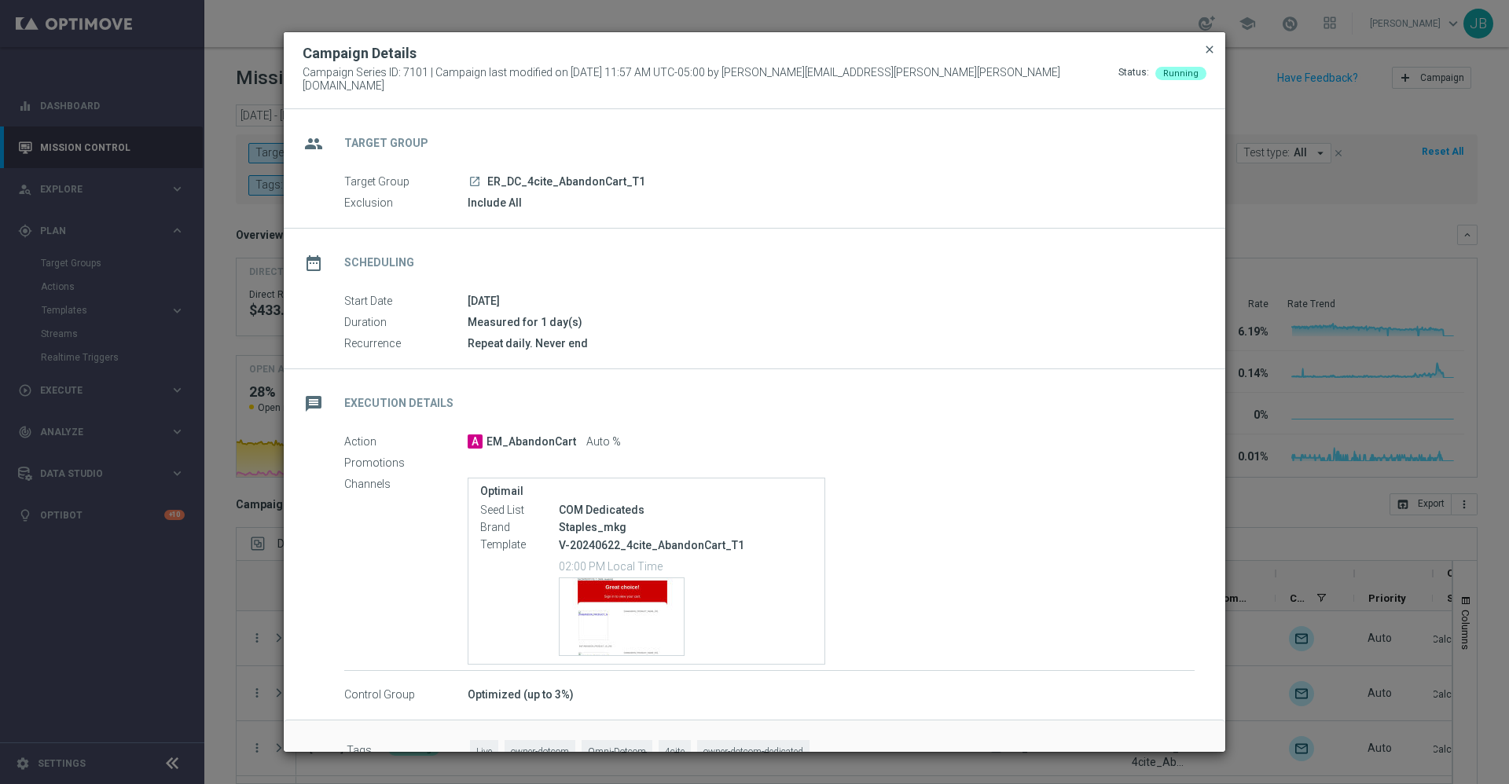
click at [1204, 56] on span "close" at bounding box center [1209, 49] width 13 height 13
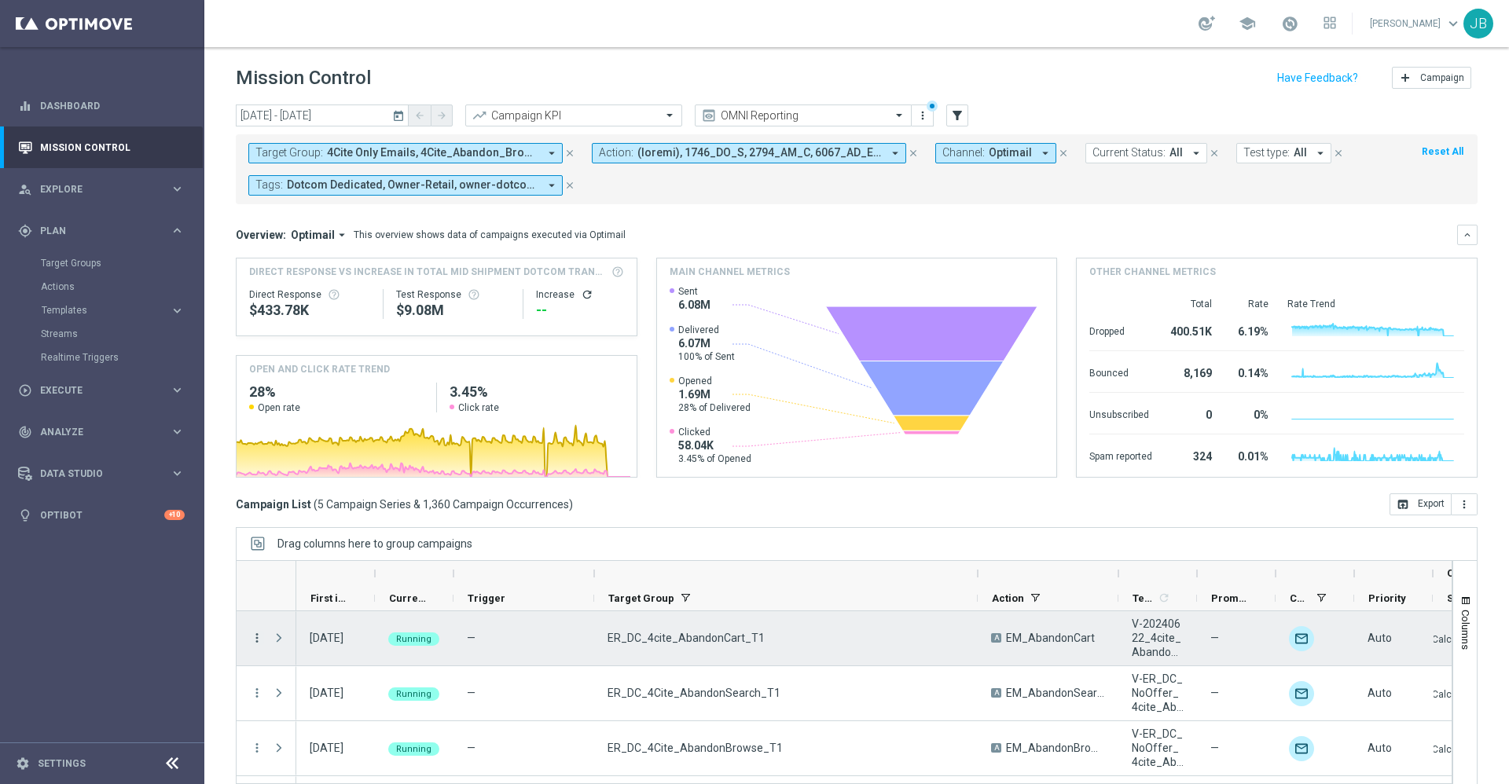
click at [260, 640] on icon "more_vert" at bounding box center [257, 638] width 14 height 14
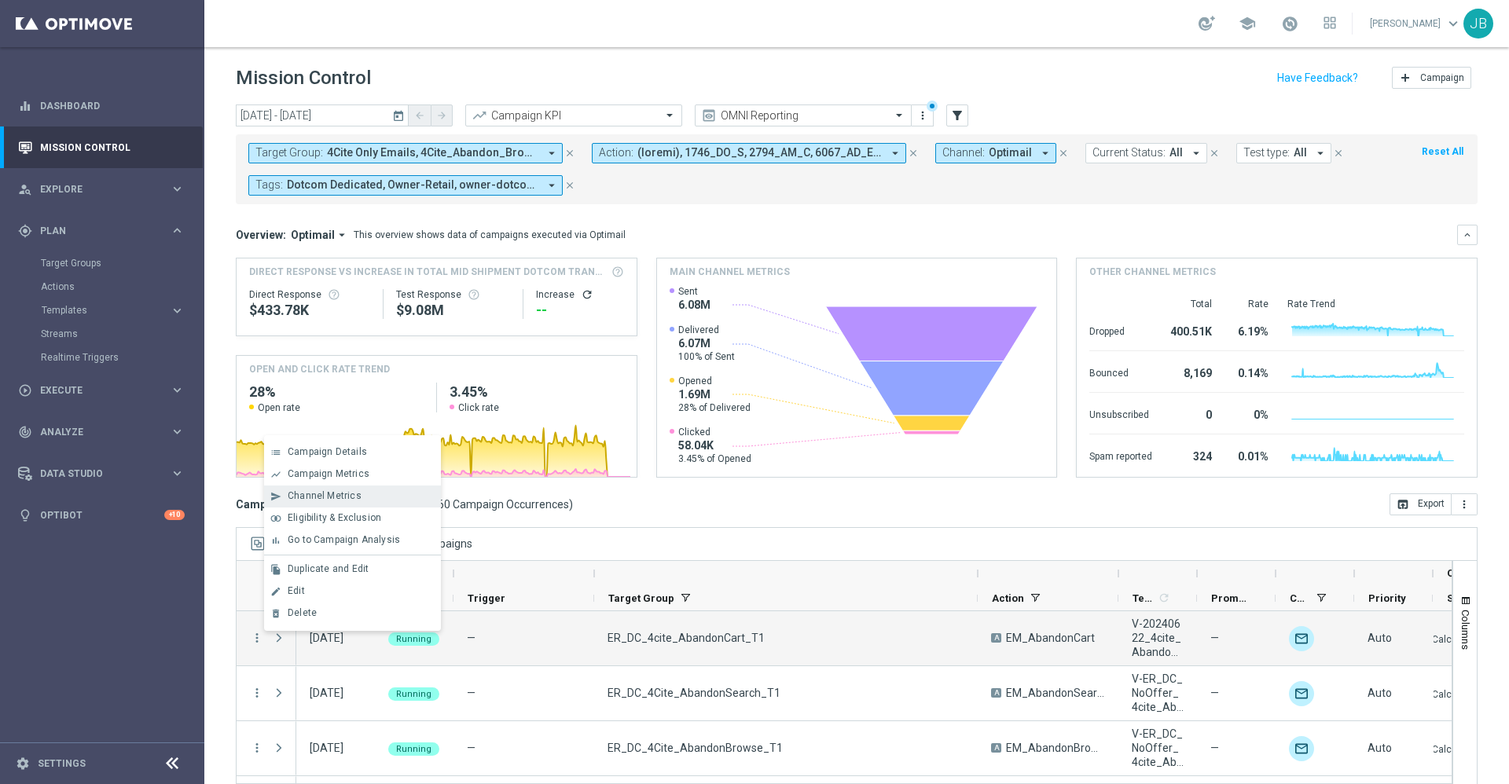
click at [339, 500] on span "Channel Metrics" at bounding box center [325, 495] width 74 height 11
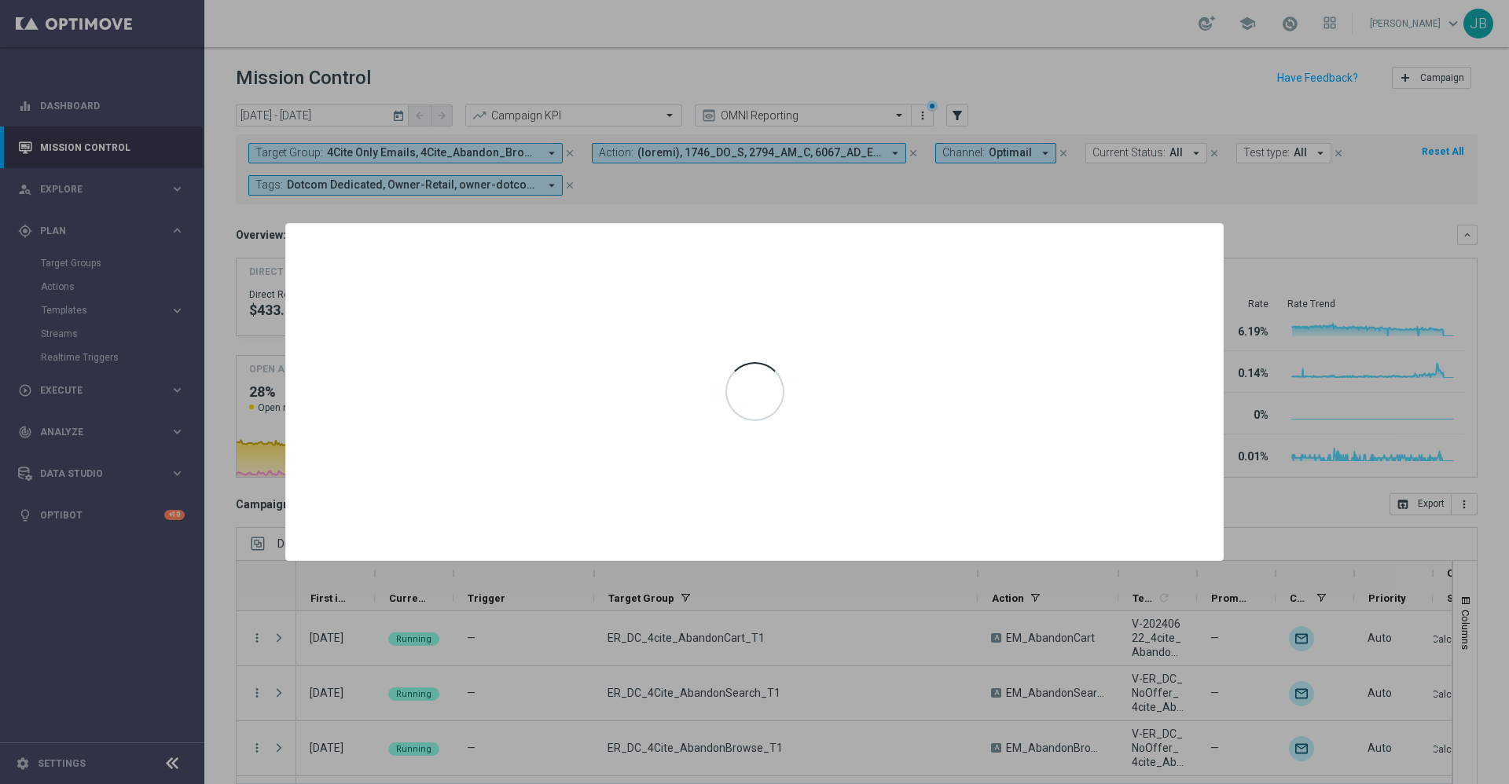
click at [339, 500] on div at bounding box center [754, 391] width 937 height 335
click at [623, 193] on div at bounding box center [754, 392] width 1509 height 784
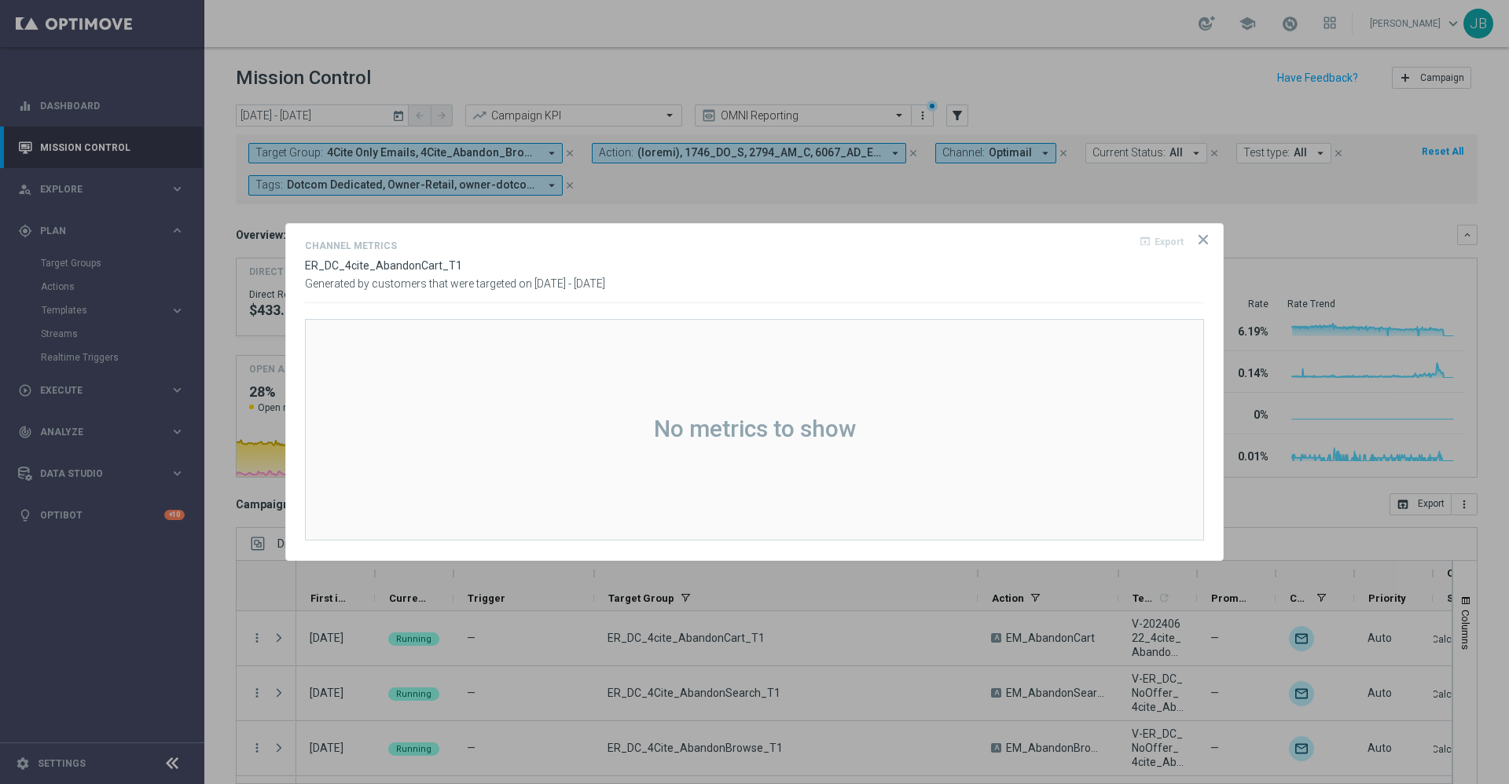
click at [575, 185] on div at bounding box center [754, 392] width 1509 height 784
click at [1197, 241] on icon "icon" at bounding box center [1203, 240] width 16 height 16
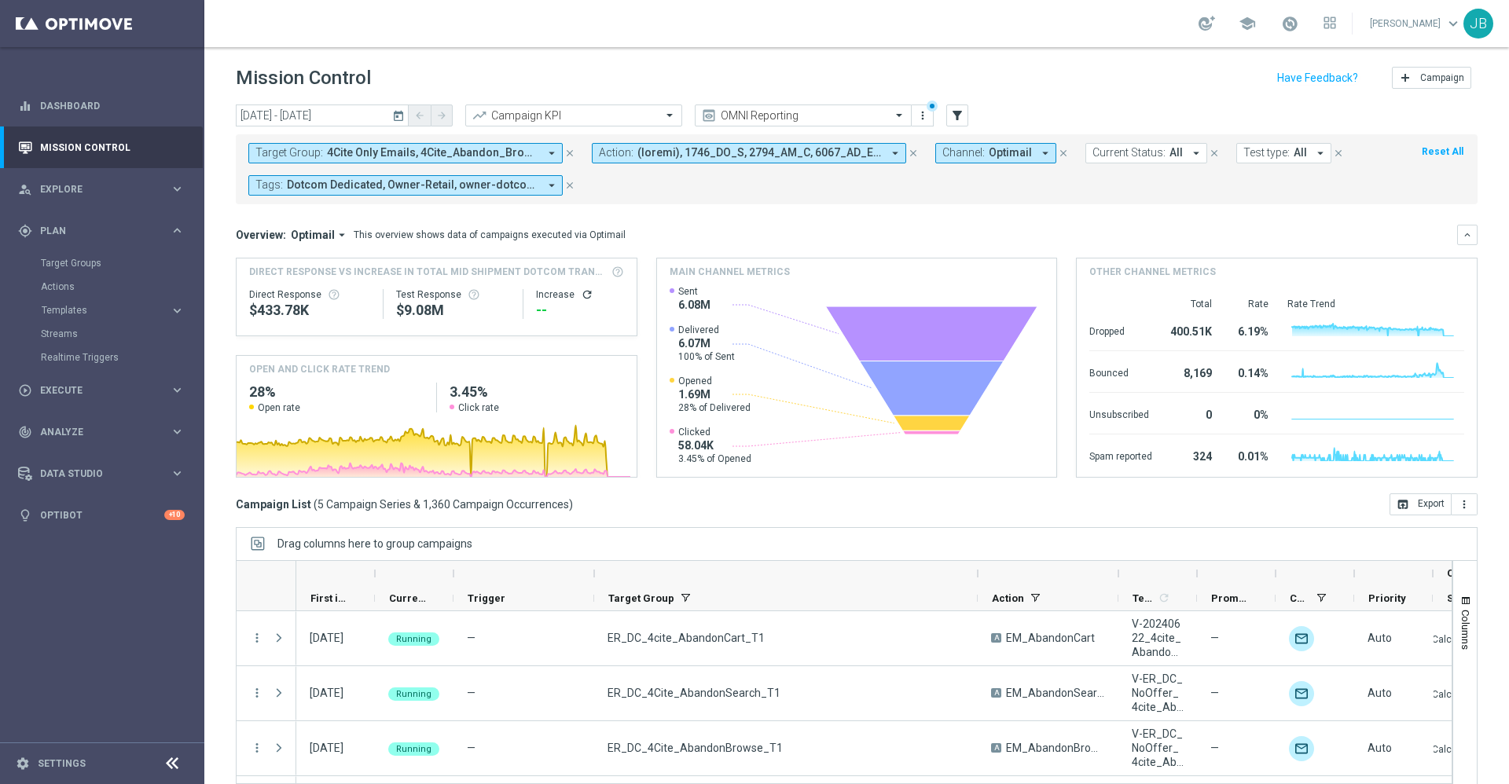
click at [400, 117] on icon "today" at bounding box center [399, 115] width 14 height 14
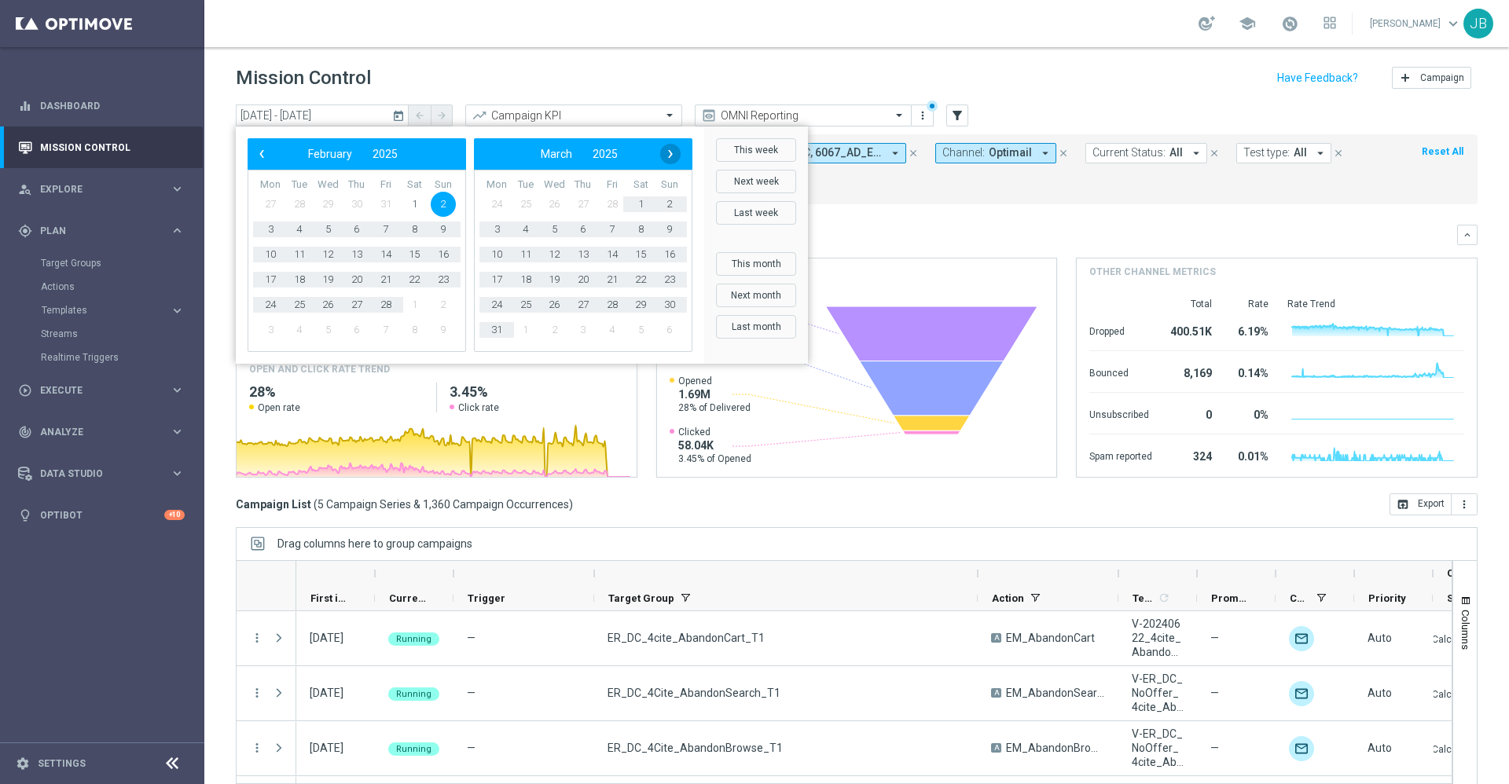
click at [673, 157] on span "›" at bounding box center [670, 154] width 20 height 20
click at [666, 201] on span "4" at bounding box center [669, 204] width 25 height 25
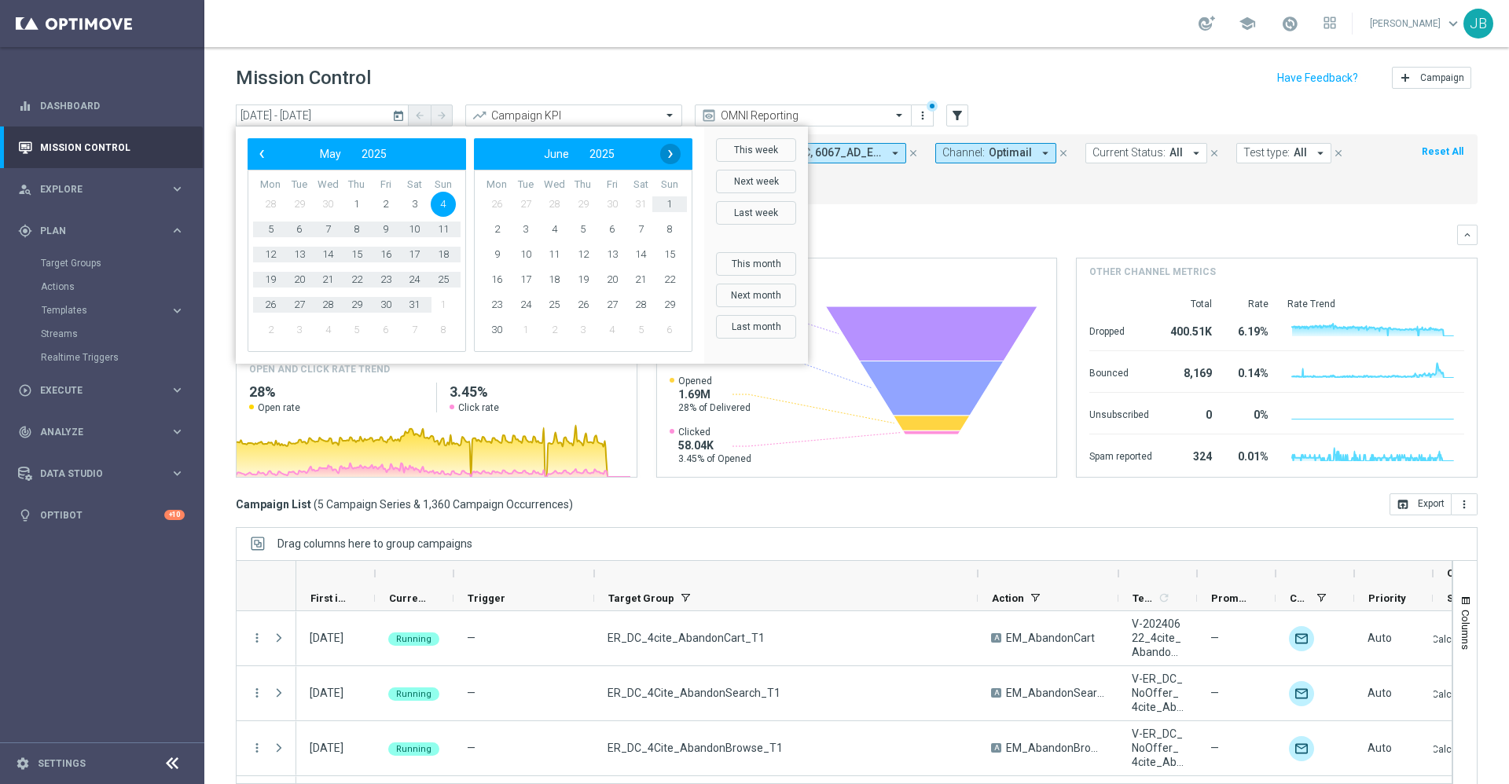
click at [666, 152] on span "›" at bounding box center [670, 154] width 20 height 20
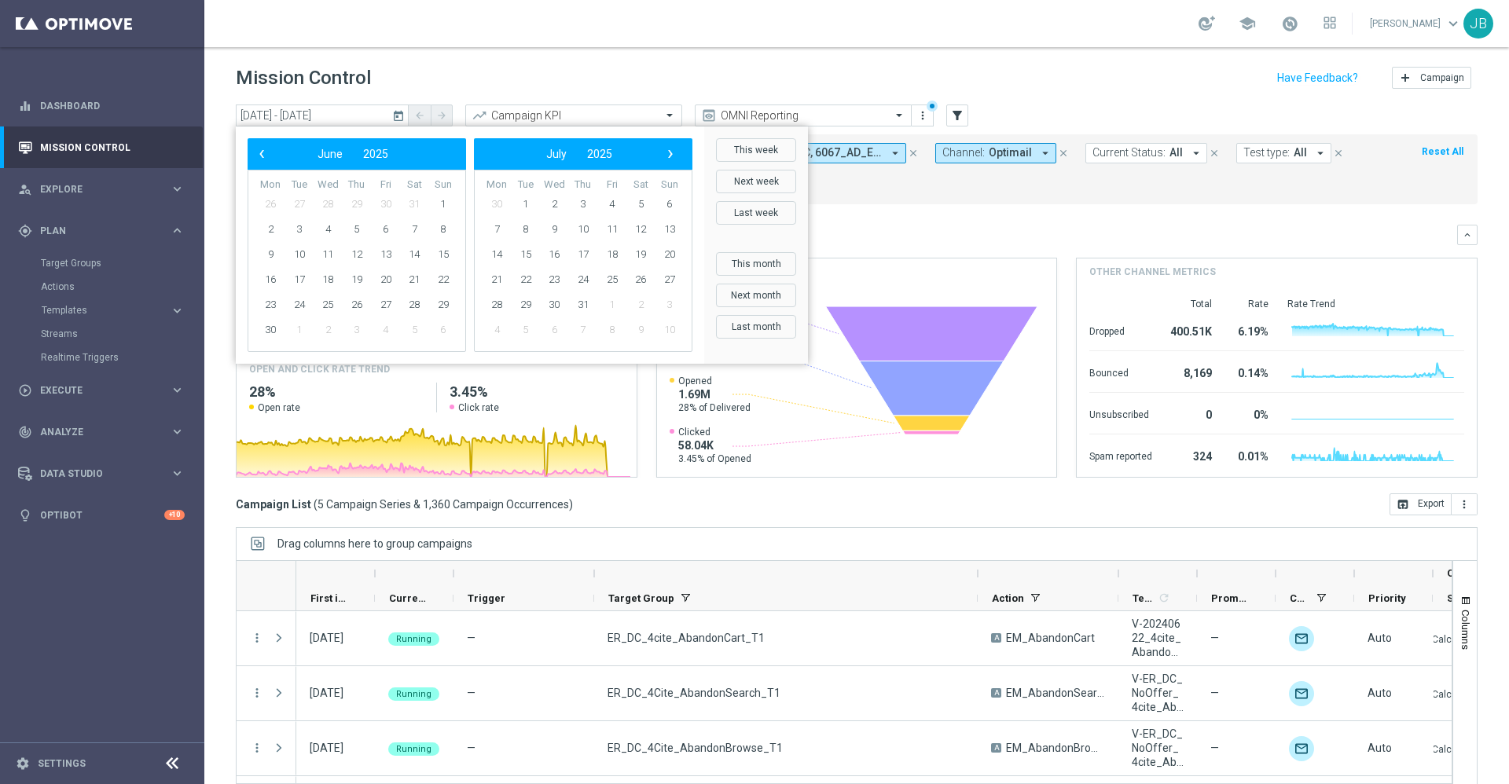
click at [666, 152] on span "›" at bounding box center [670, 154] width 20 height 20
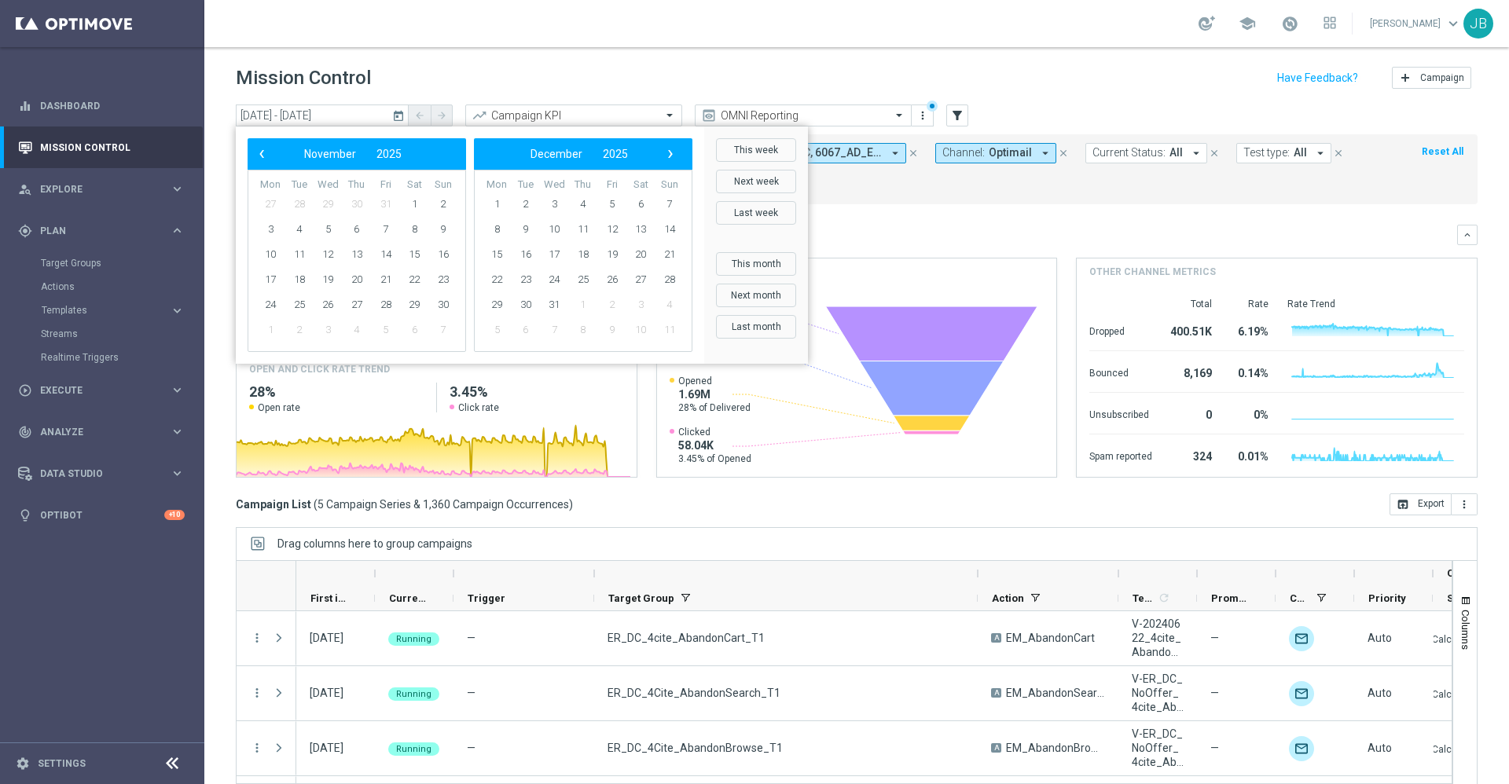
click at [666, 152] on span "›" at bounding box center [670, 154] width 20 height 20
click at [258, 156] on span "‹" at bounding box center [261, 154] width 20 height 20
click at [260, 155] on span "‹" at bounding box center [261, 154] width 20 height 20
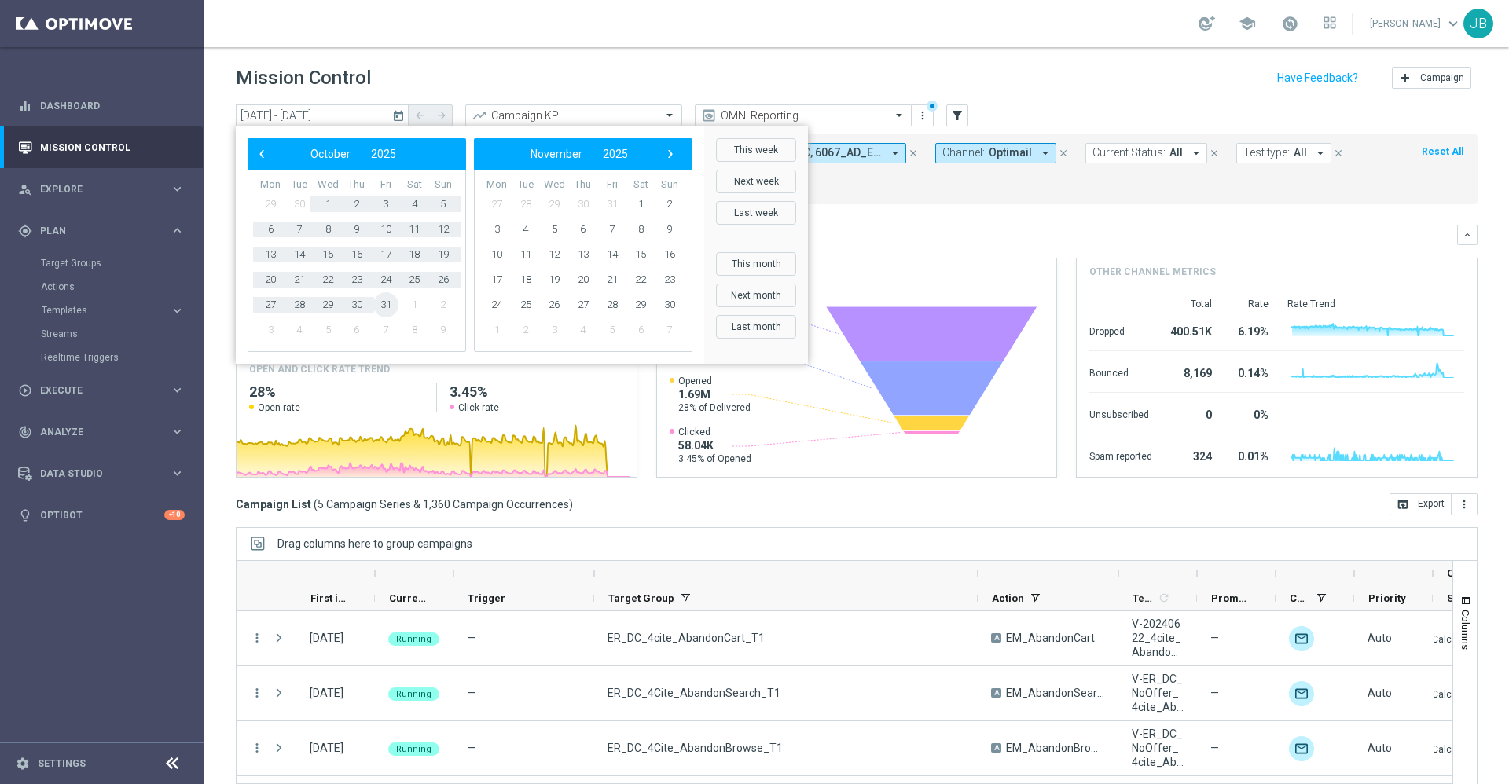
click at [392, 299] on span "31" at bounding box center [385, 304] width 25 height 25
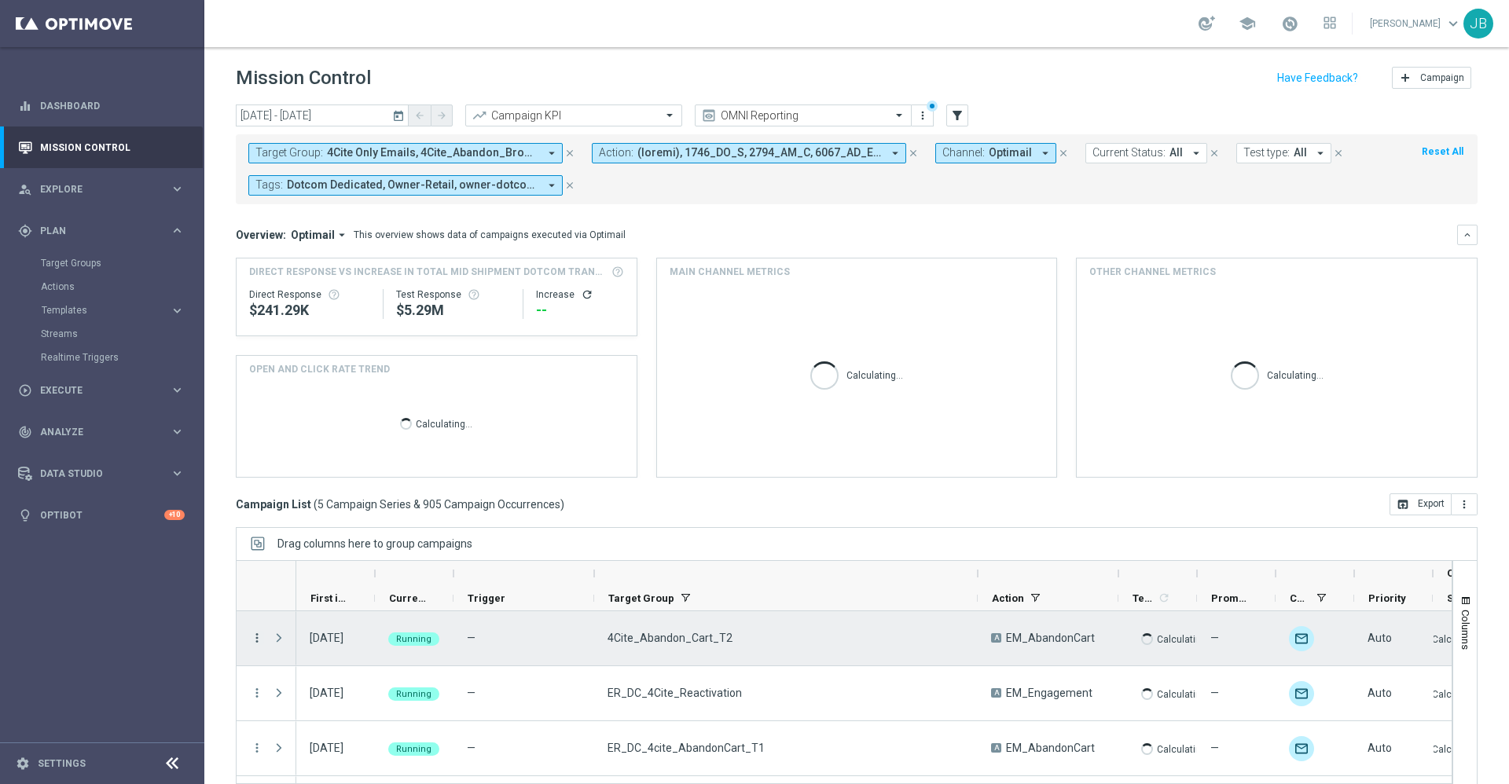
click at [258, 633] on icon "more_vert" at bounding box center [257, 638] width 14 height 14
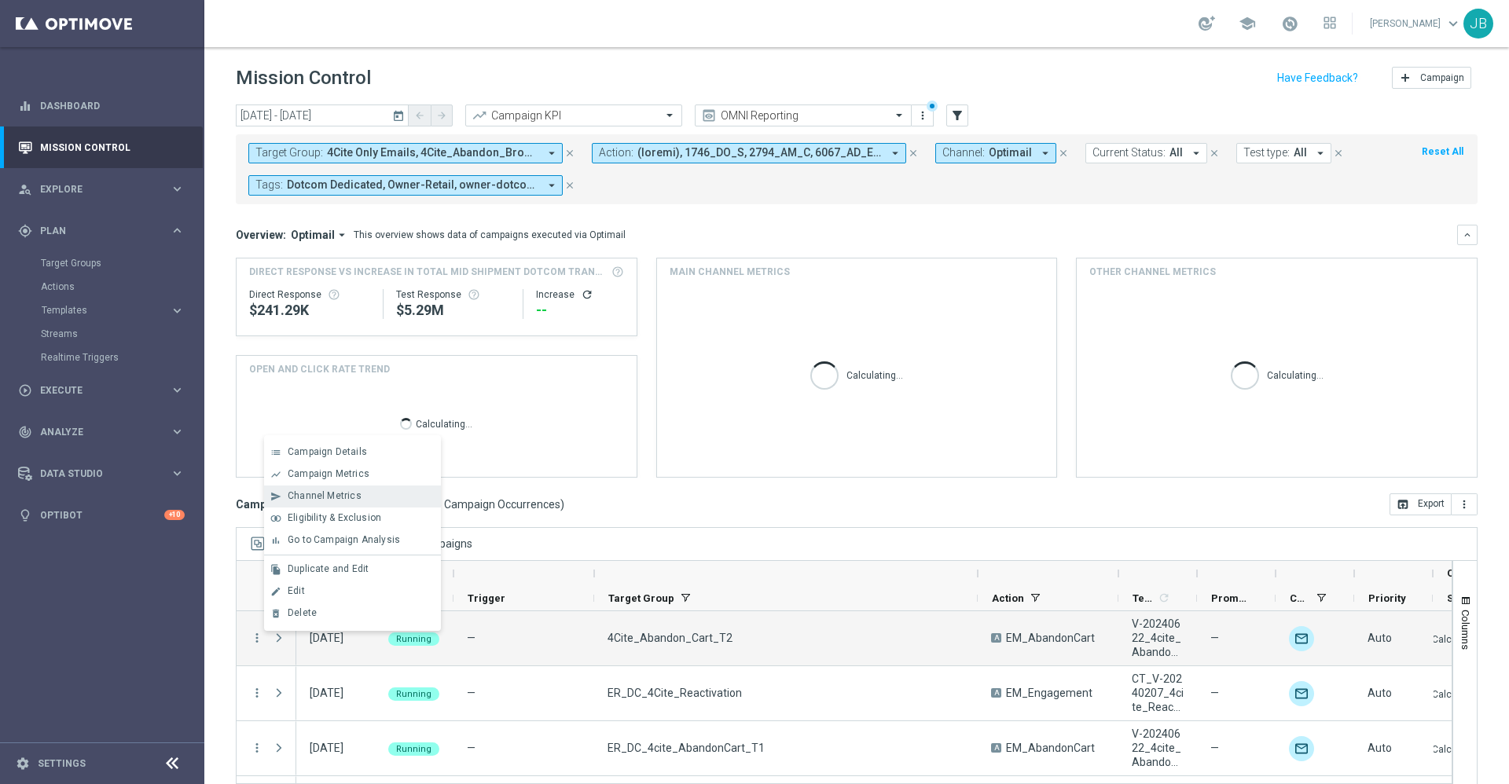
click at [362, 500] on div "Channel Metrics" at bounding box center [361, 495] width 146 height 11
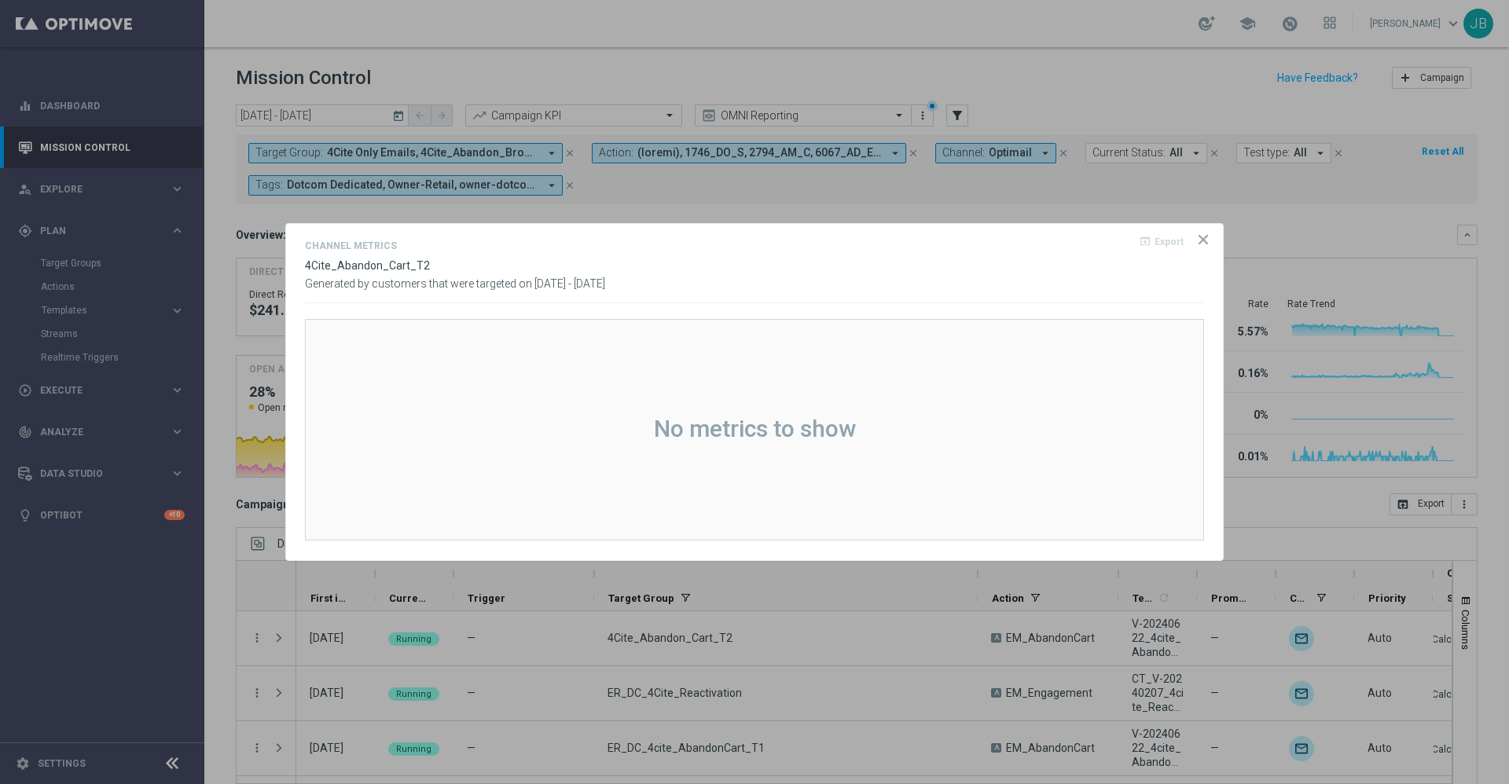
click at [1201, 244] on icon "icon" at bounding box center [1203, 240] width 16 height 16
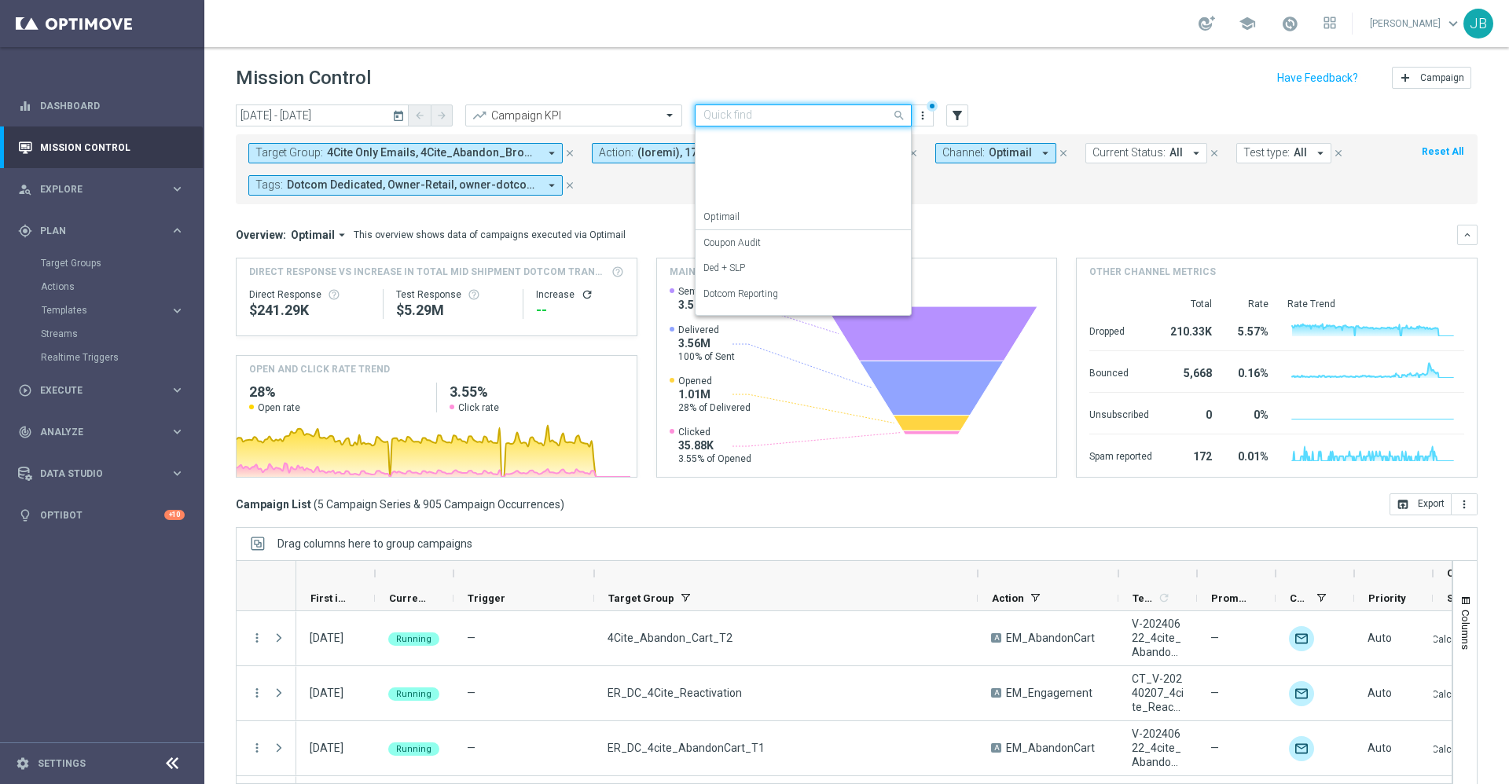
click at [722, 121] on input "text" at bounding box center [787, 115] width 168 height 13
click at [739, 170] on label "OMNI Reporting" at bounding box center [737, 171] width 68 height 13
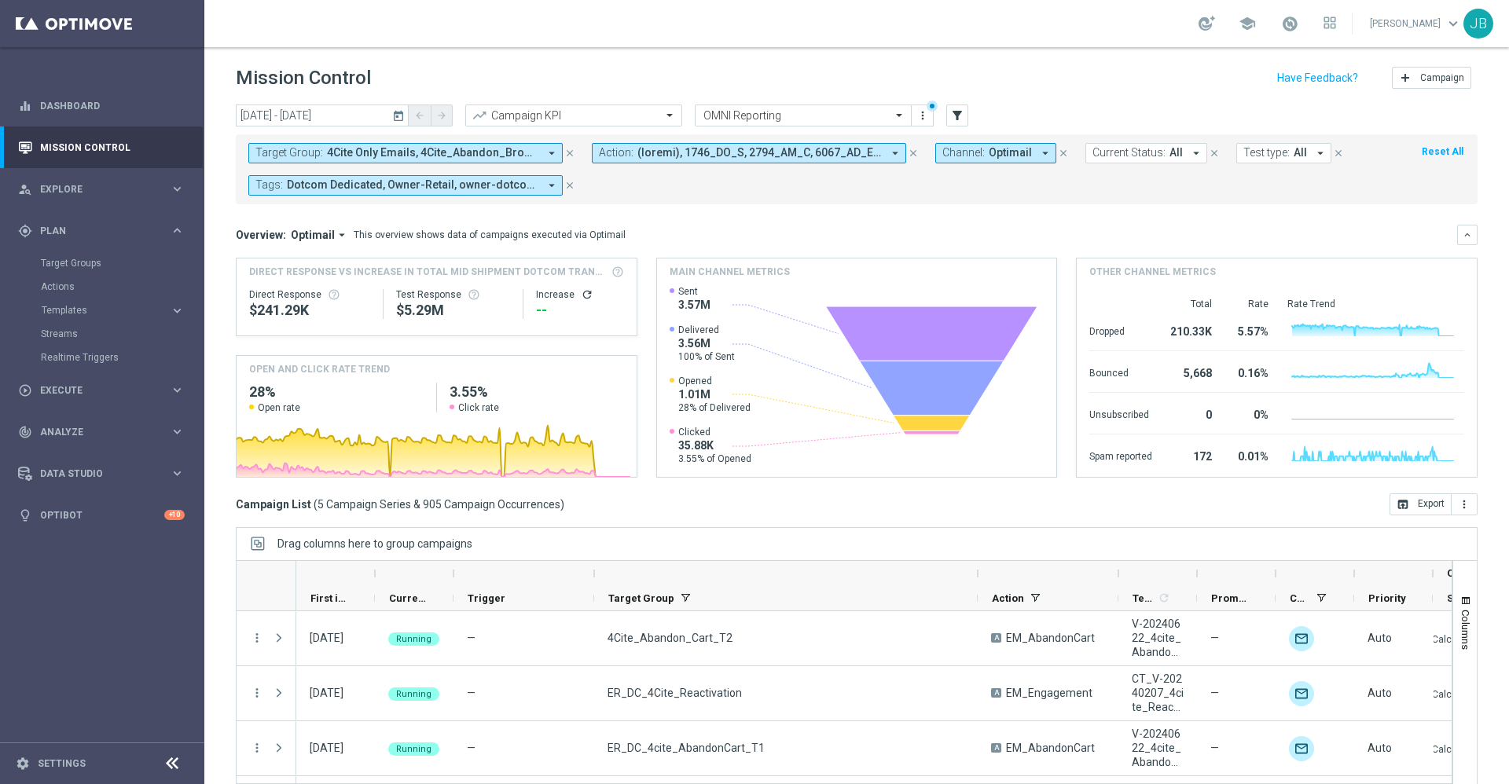
click at [568, 154] on icon "close" at bounding box center [569, 153] width 11 height 11
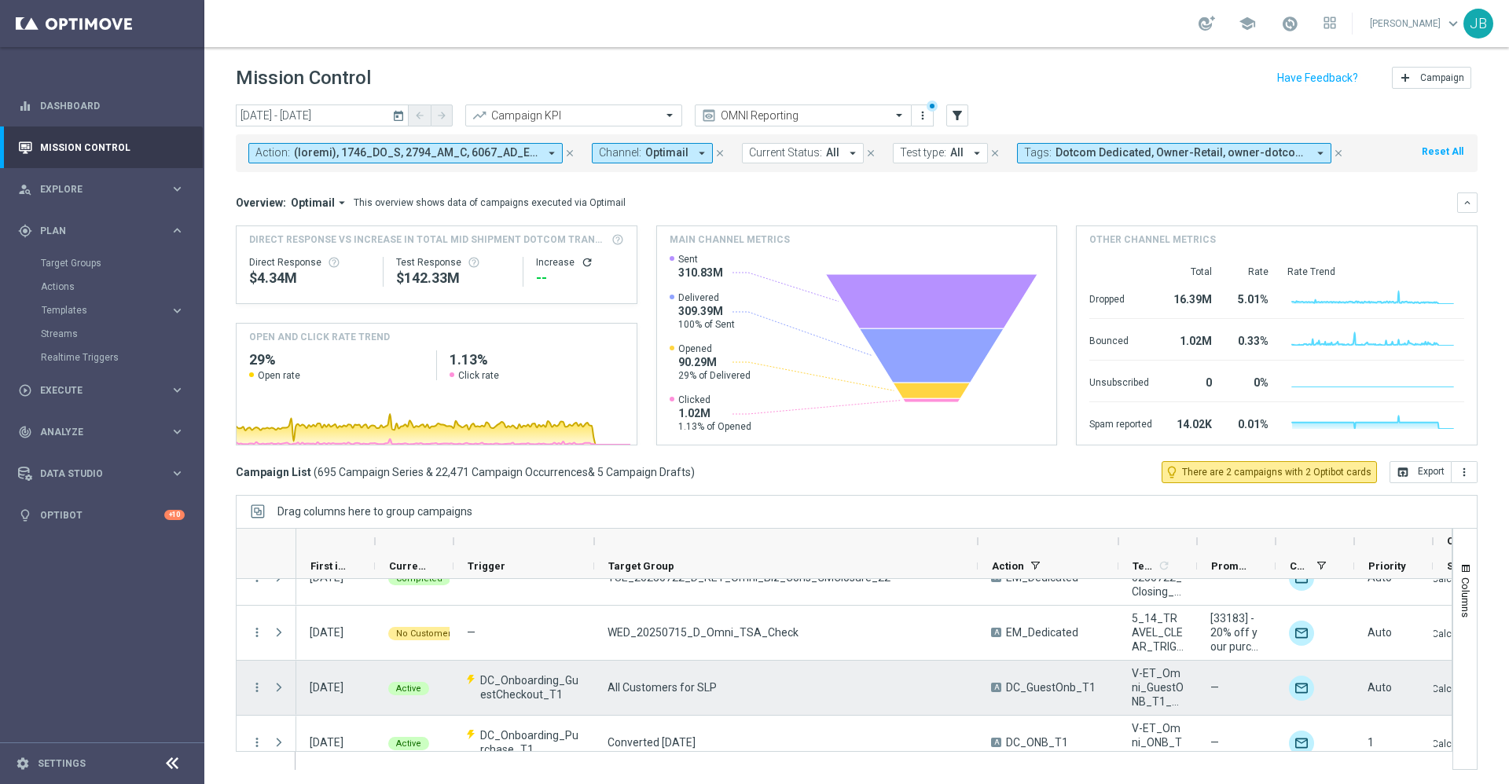
scroll to position [36821, 0]
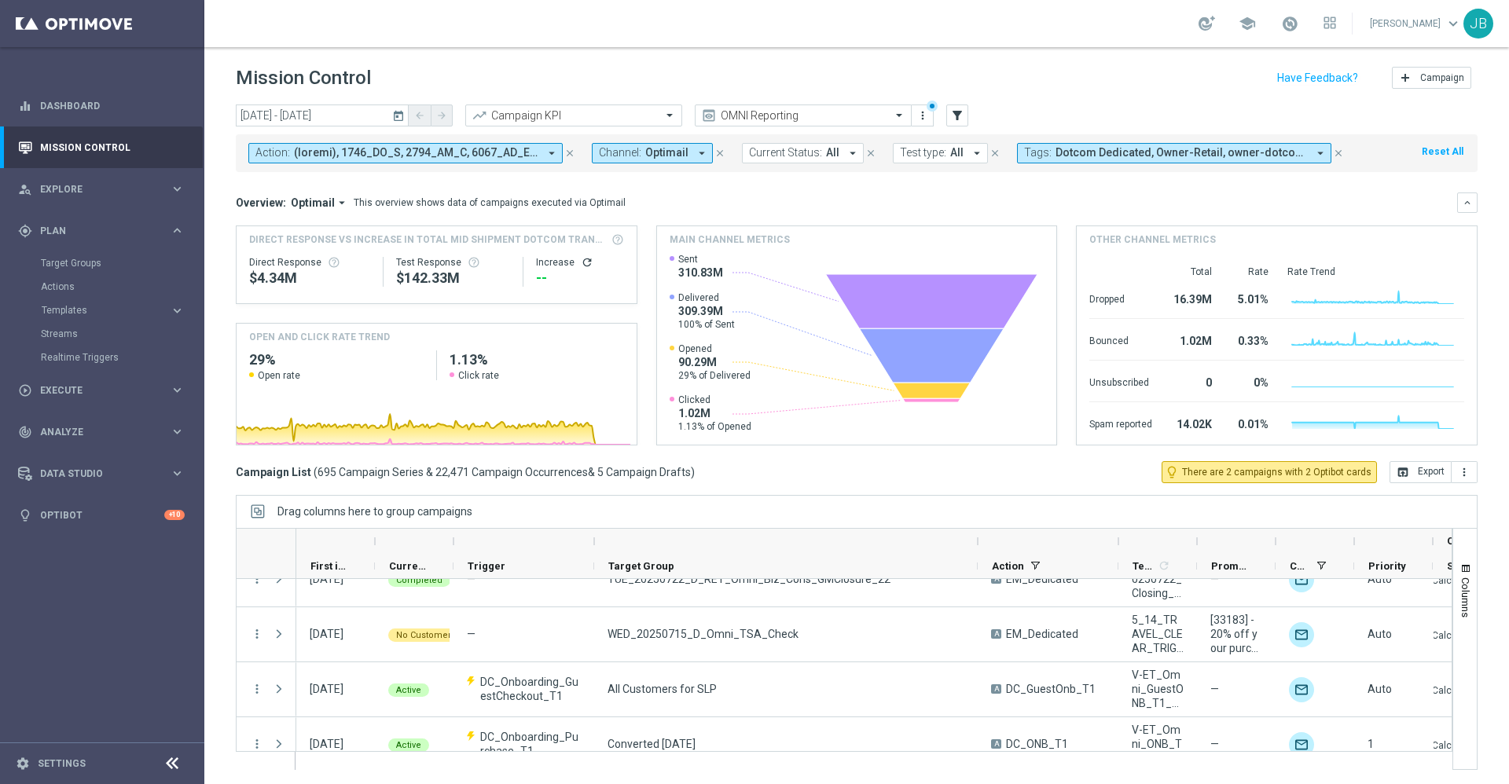
click at [396, 120] on icon "today" at bounding box center [399, 115] width 14 height 14
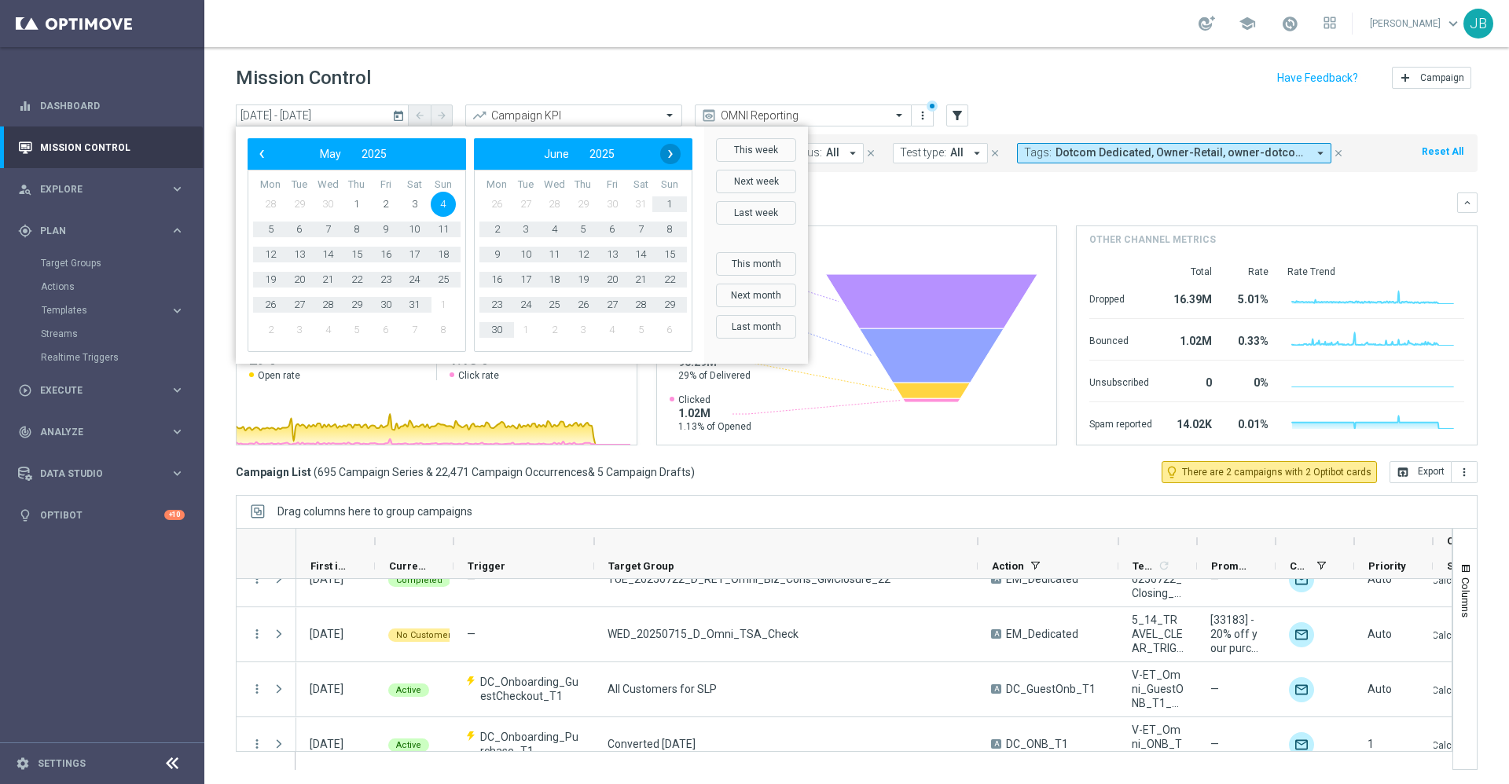
click at [669, 156] on span "›" at bounding box center [670, 154] width 20 height 20
click at [559, 258] on span "15" at bounding box center [553, 254] width 25 height 25
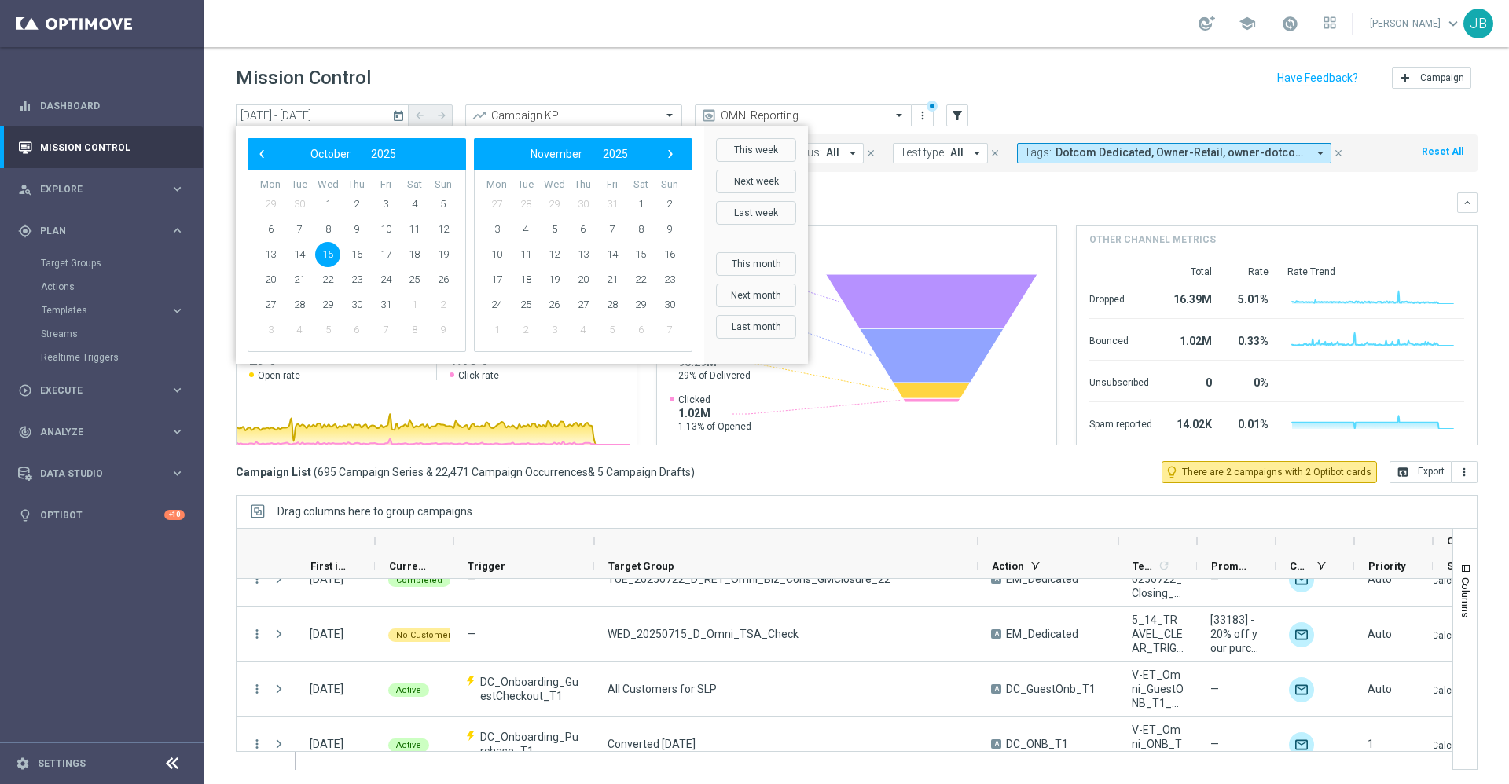
click at [324, 258] on span "15" at bounding box center [327, 254] width 25 height 25
type input "15 Oct 2025 - 15 Oct 2025"
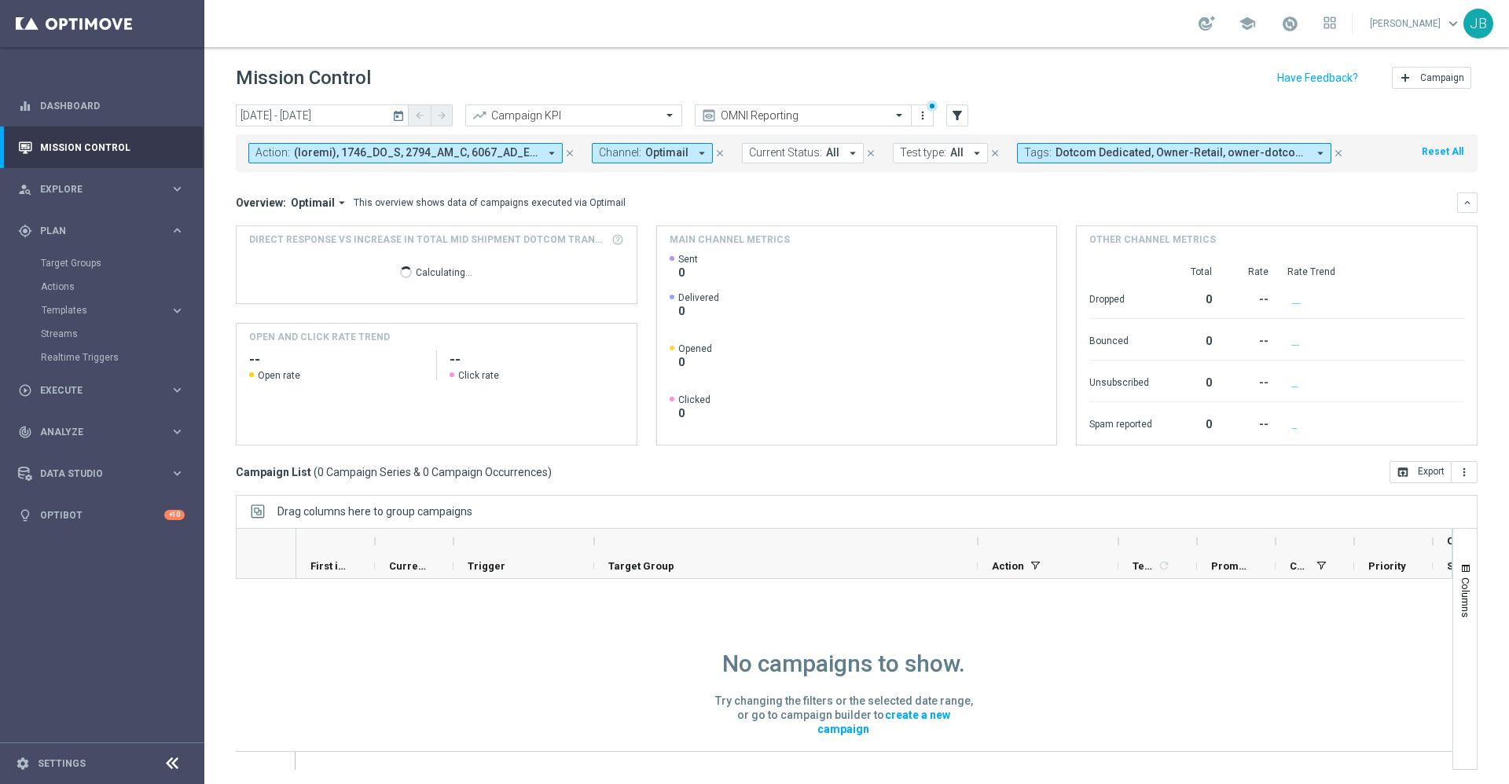
scroll to position [0, 0]
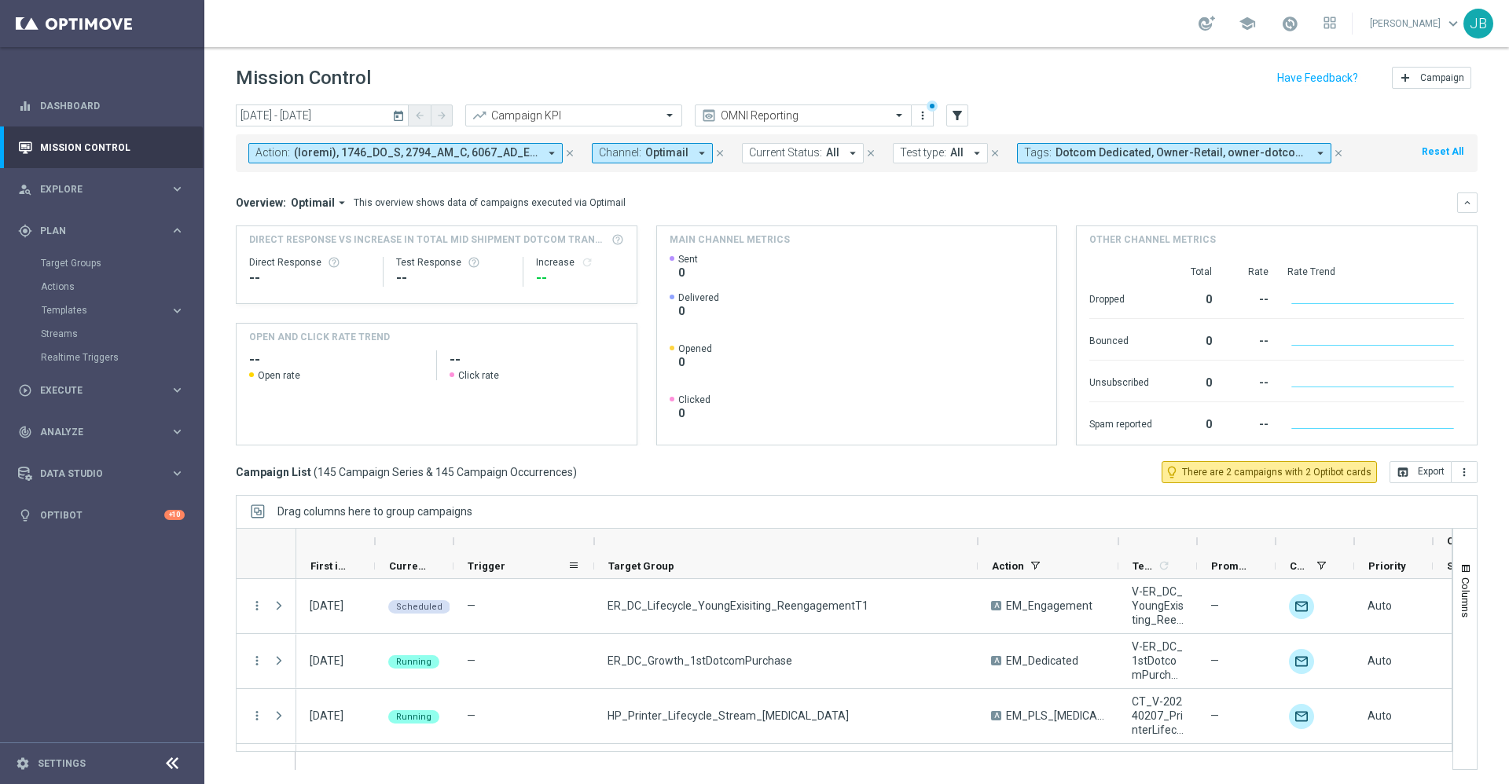
click at [488, 558] on div "Trigger" at bounding box center [517, 566] width 100 height 24
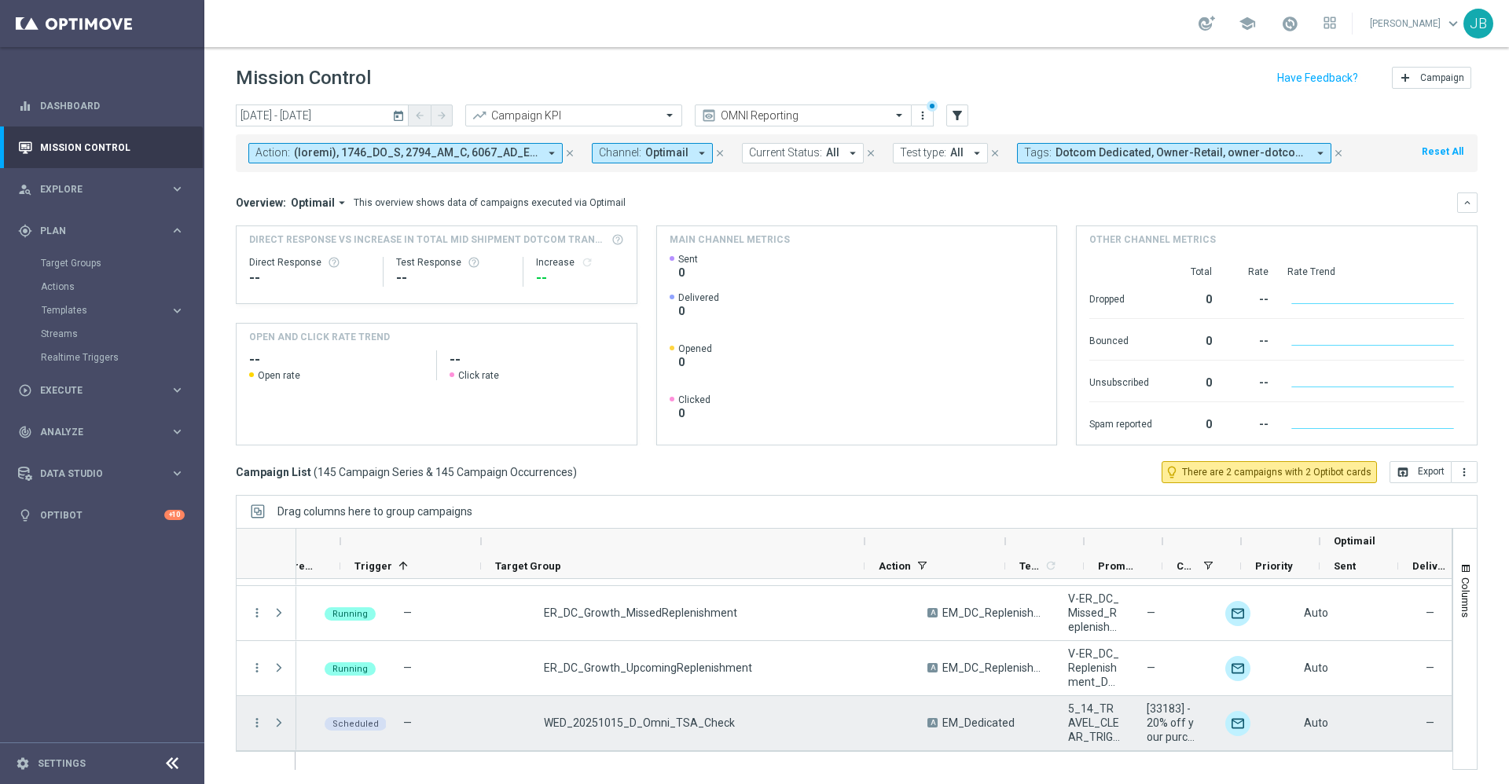
scroll to position [0, 137]
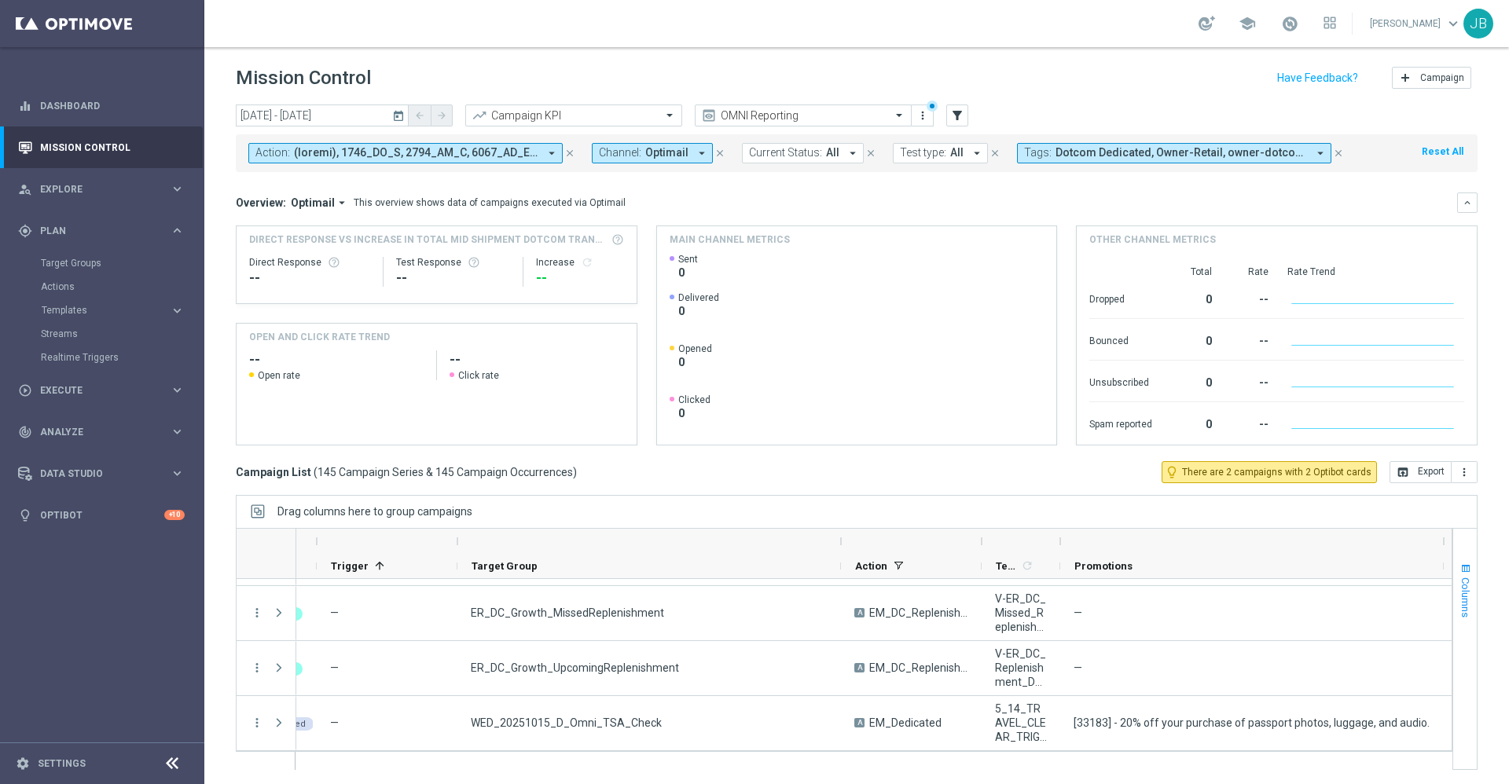
drag, startPoint x: 1138, startPoint y: 541, endPoint x: 1443, endPoint y: 586, distance: 308.2
click at [1443, 586] on div at bounding box center [856, 649] width 1241 height 242
click at [100, 308] on span "Templates" at bounding box center [98, 310] width 112 height 9
click at [90, 328] on link "Optimail" at bounding box center [106, 334] width 115 height 13
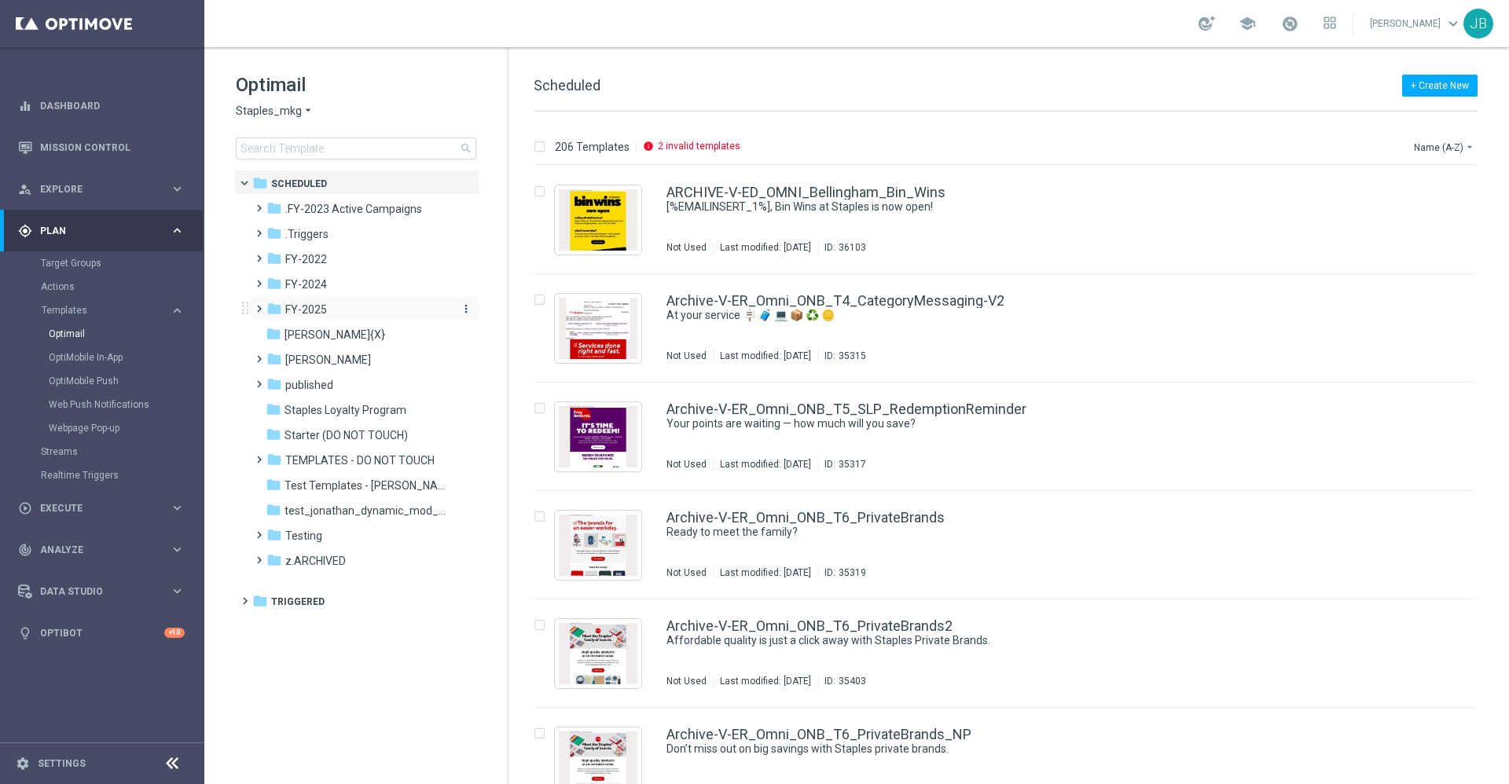
click at [303, 303] on span "FY-2025" at bounding box center [306, 309] width 42 height 14
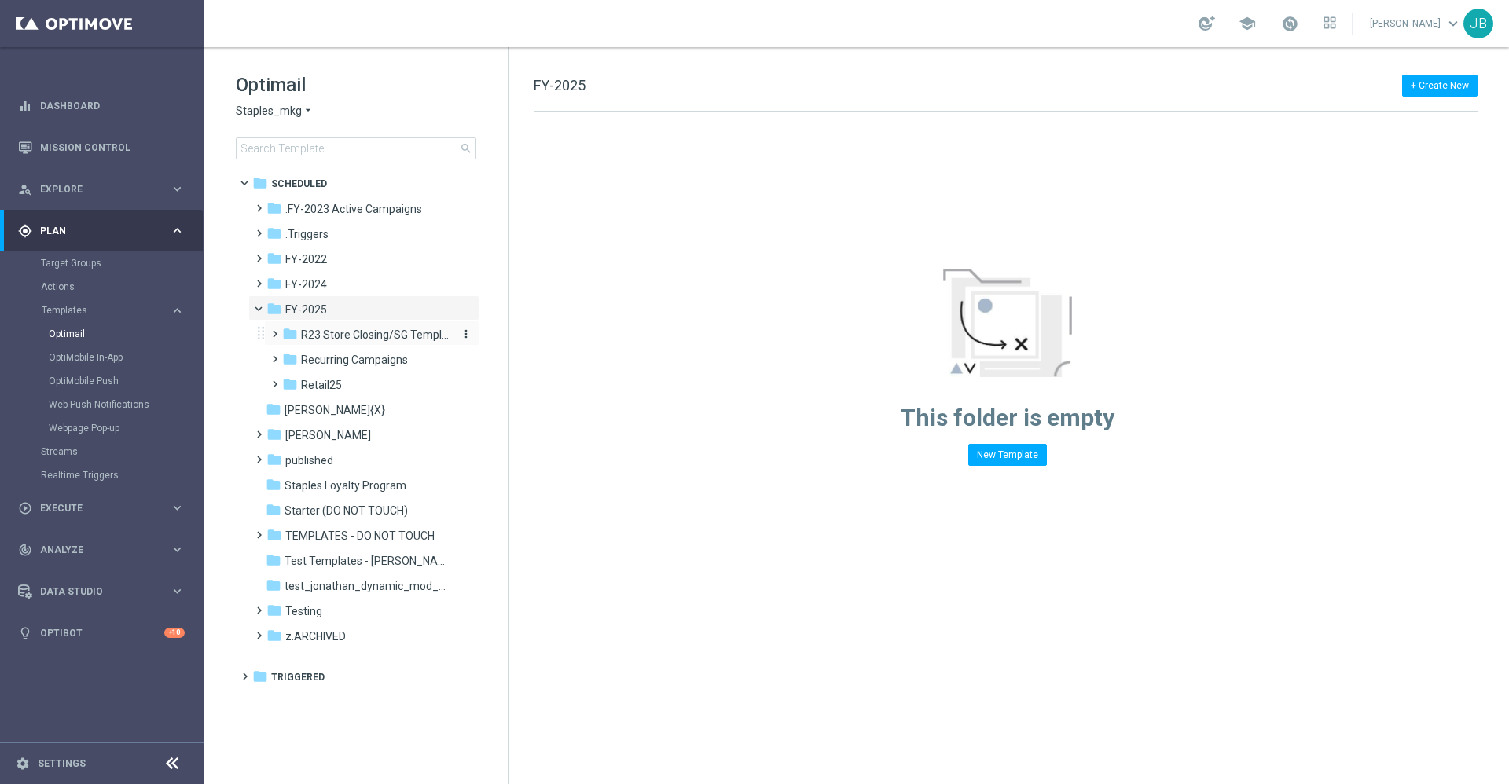
click at [359, 330] on span "R23 Store Closing/SG Templates" at bounding box center [375, 335] width 148 height 14
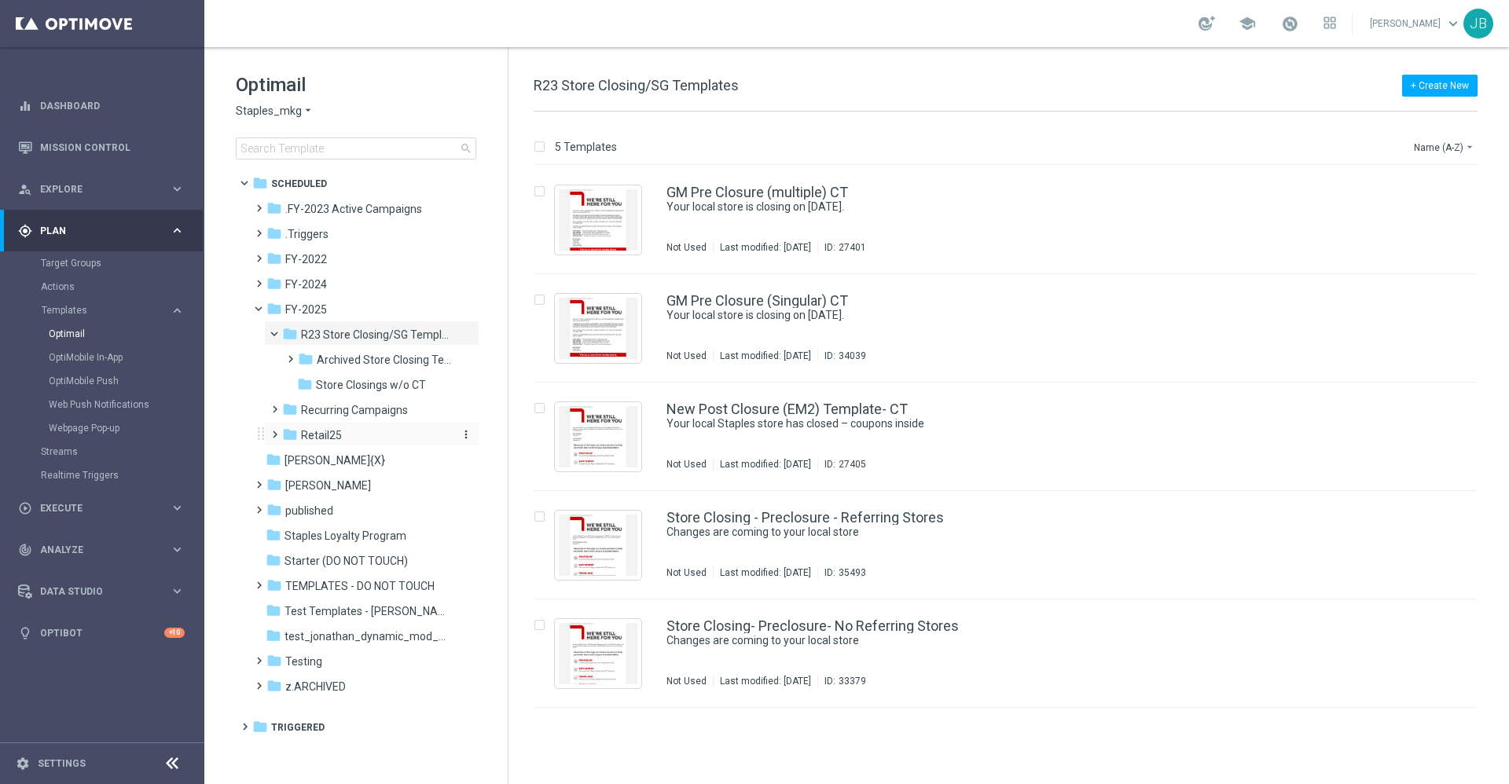
click at [332, 431] on span "Retail25" at bounding box center [321, 435] width 41 height 14
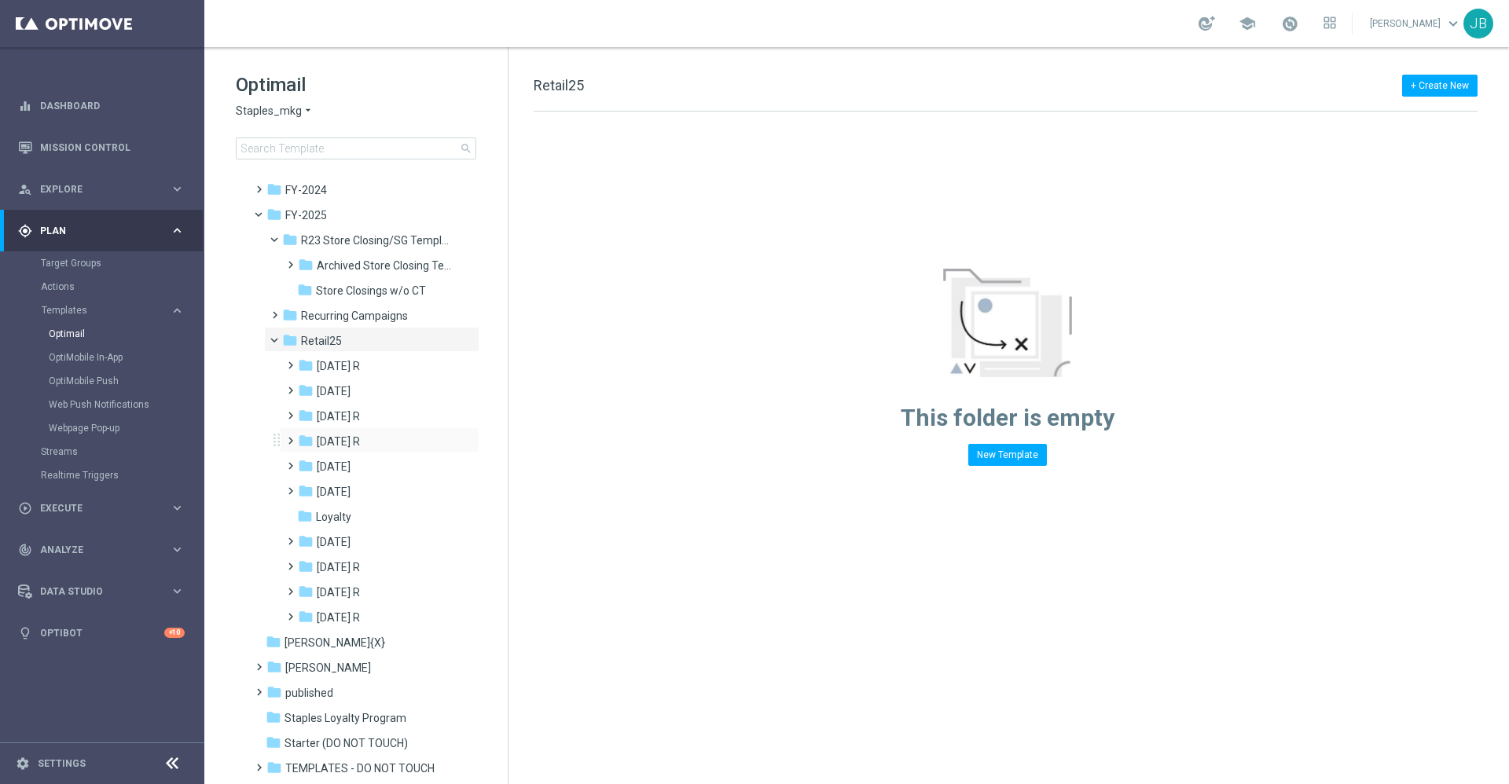
scroll to position [125, 0]
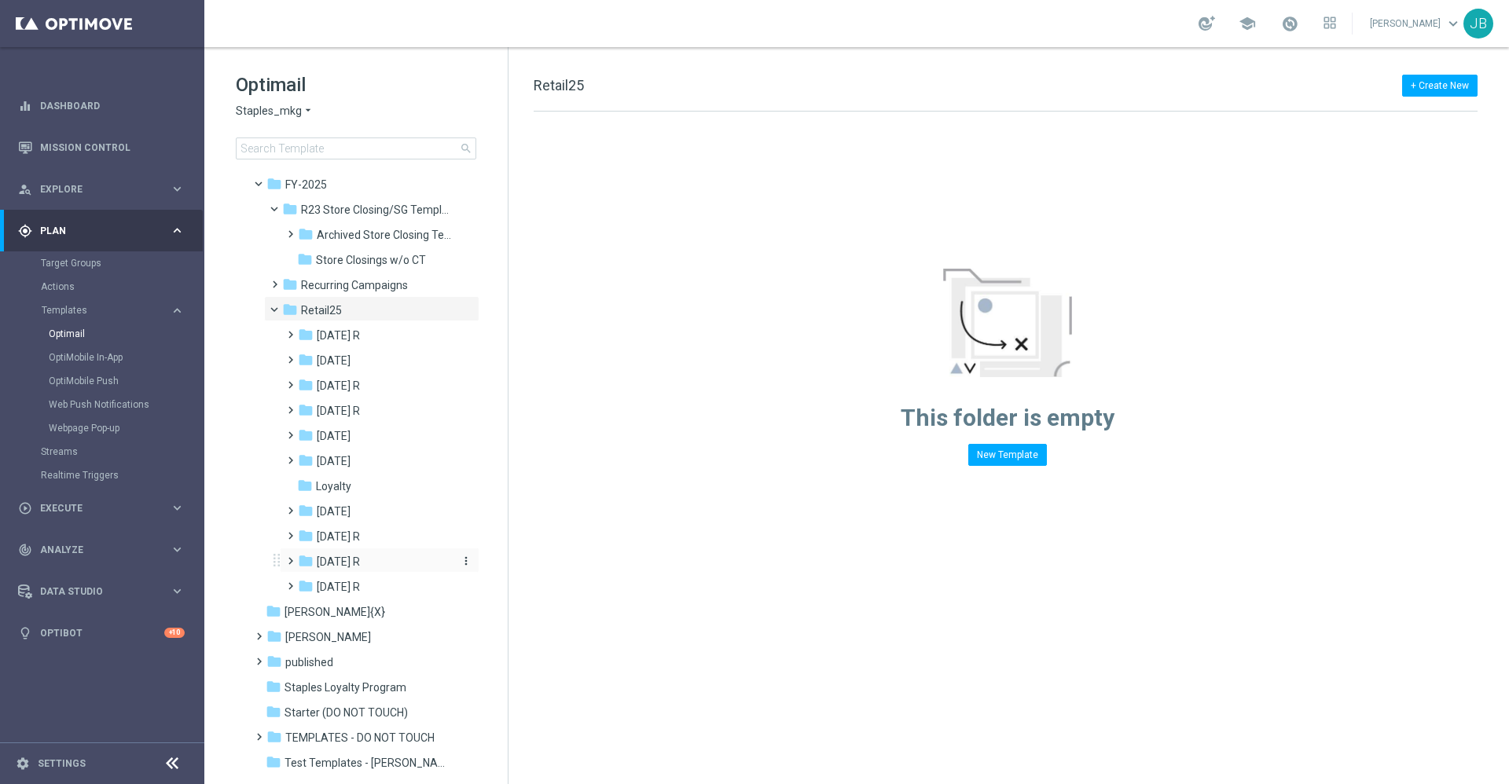
click at [354, 555] on span "[DATE] R" at bounding box center [338, 562] width 43 height 14
click at [372, 635] on span "WO 10/19" at bounding box center [356, 637] width 49 height 14
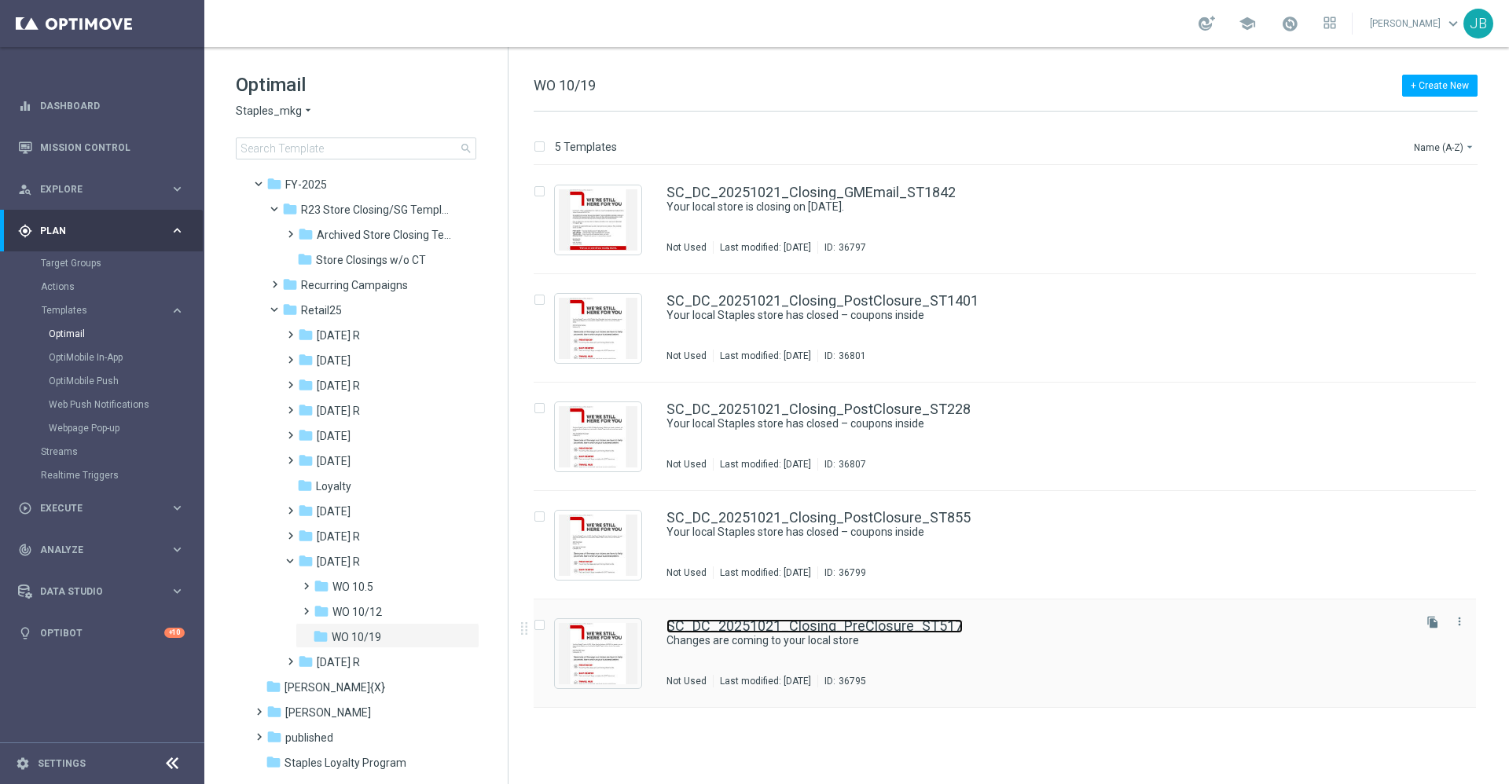
click at [801, 623] on link "SC_DC_20251021_Closing_PreClosure_ST517" at bounding box center [814, 626] width 296 height 14
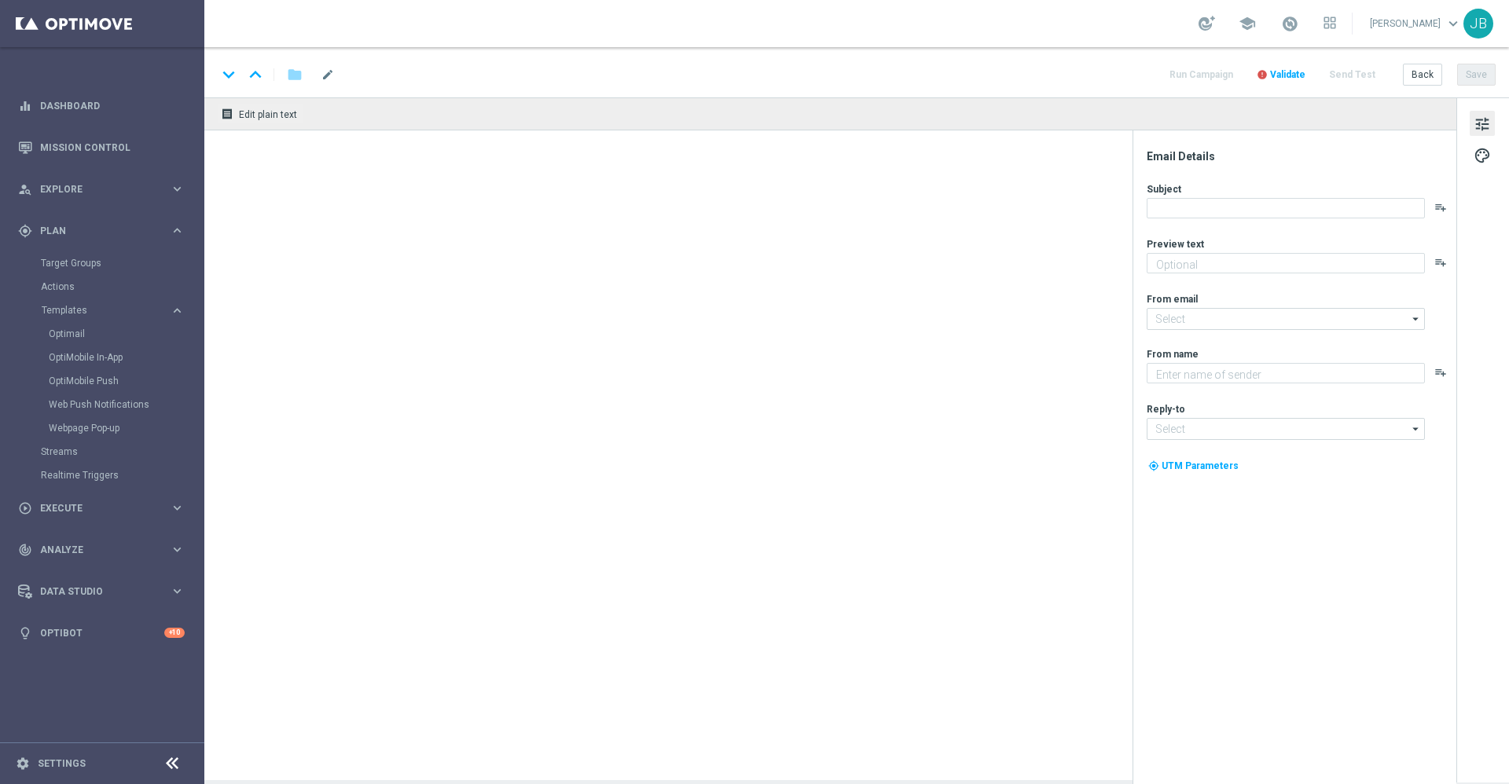
type textarea "Your store at [STREET_ADDRESS] is closing on [DATE]"
type input "[EMAIL_ADDRESS][DOMAIN_NAME]"
type textarea "Staples"
type input "[EMAIL_ADDRESS][DOMAIN_NAME]"
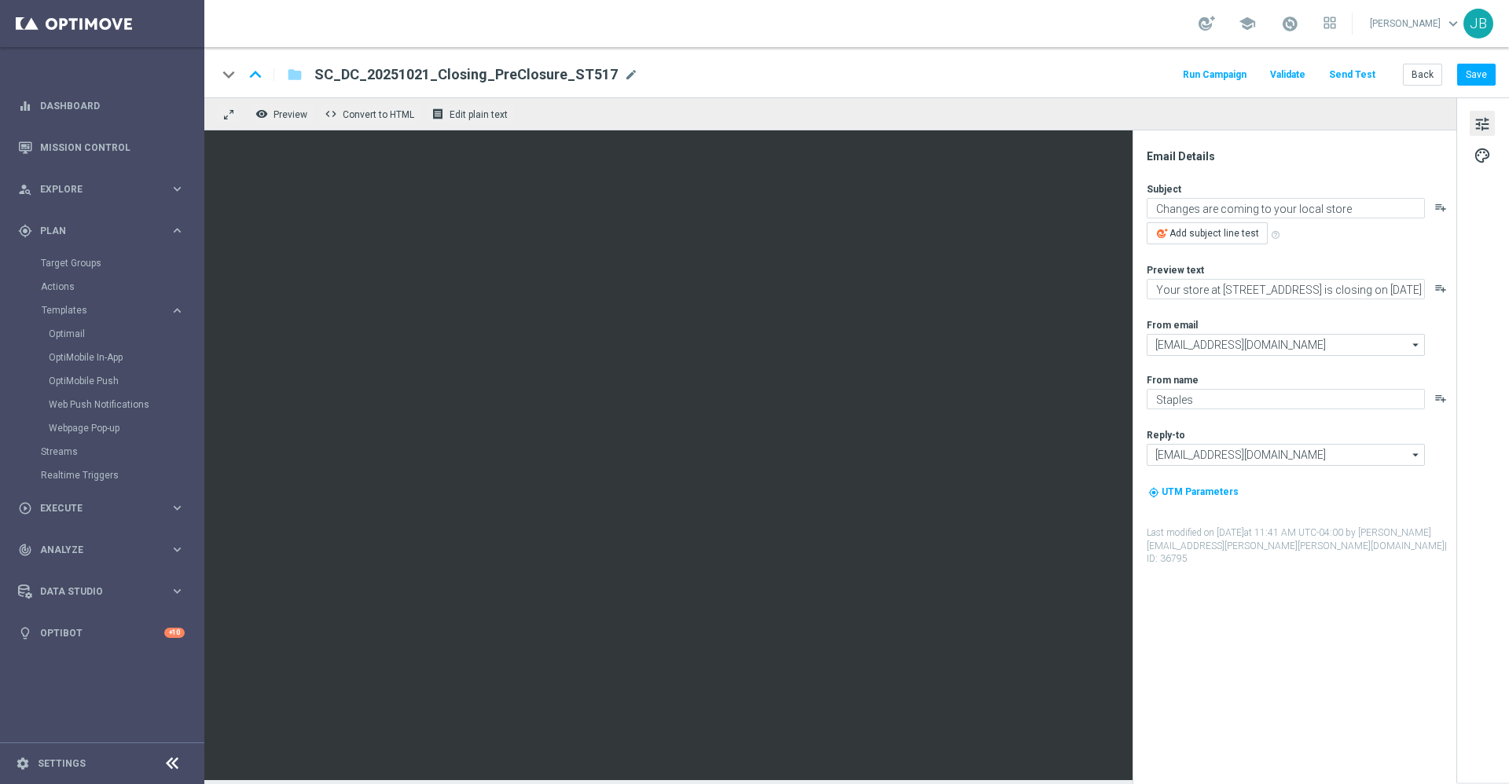
click at [1346, 70] on button "Send Test" at bounding box center [1351, 74] width 51 height 21
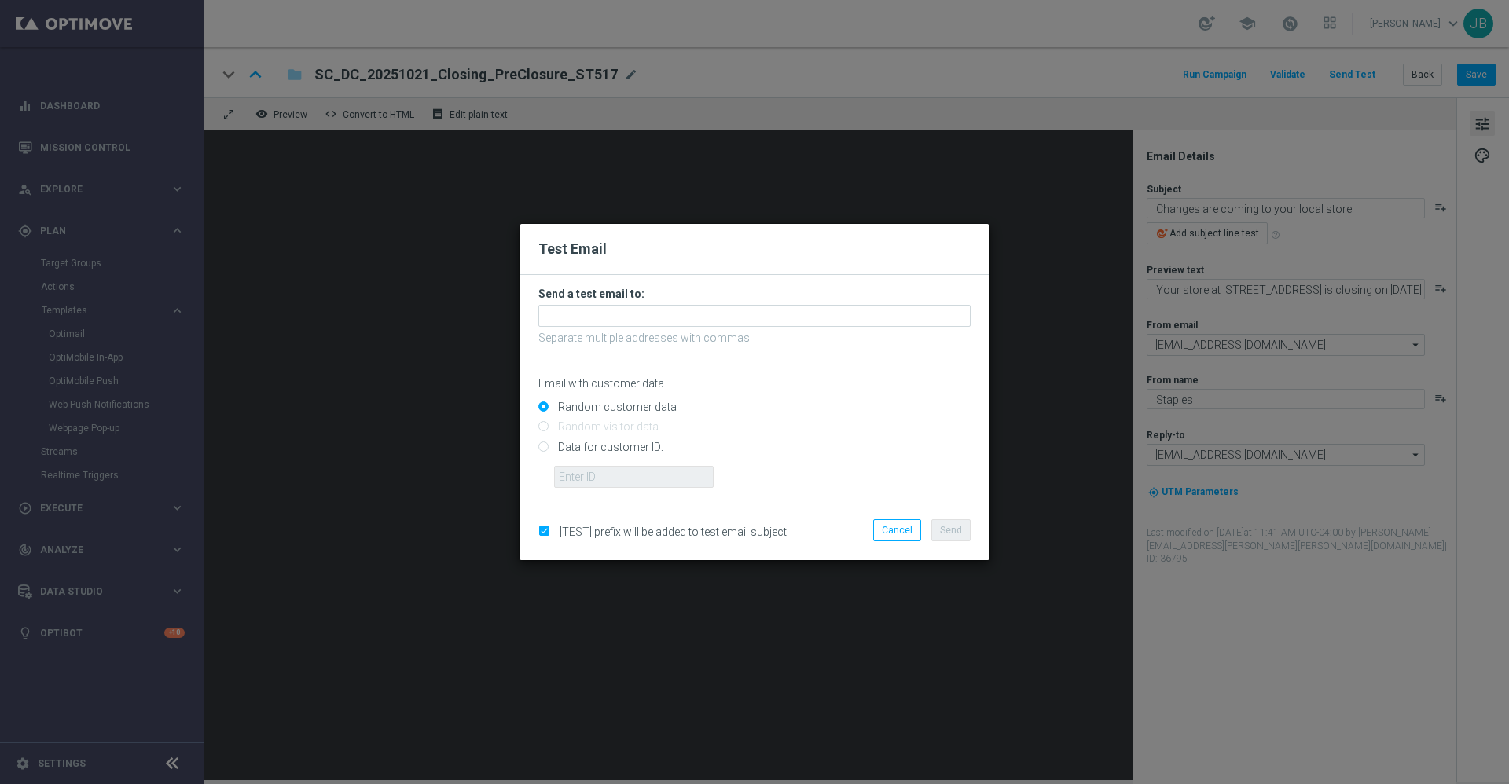
click at [543, 446] on input "Data for customer ID:" at bounding box center [754, 453] width 432 height 22
radio input "true"
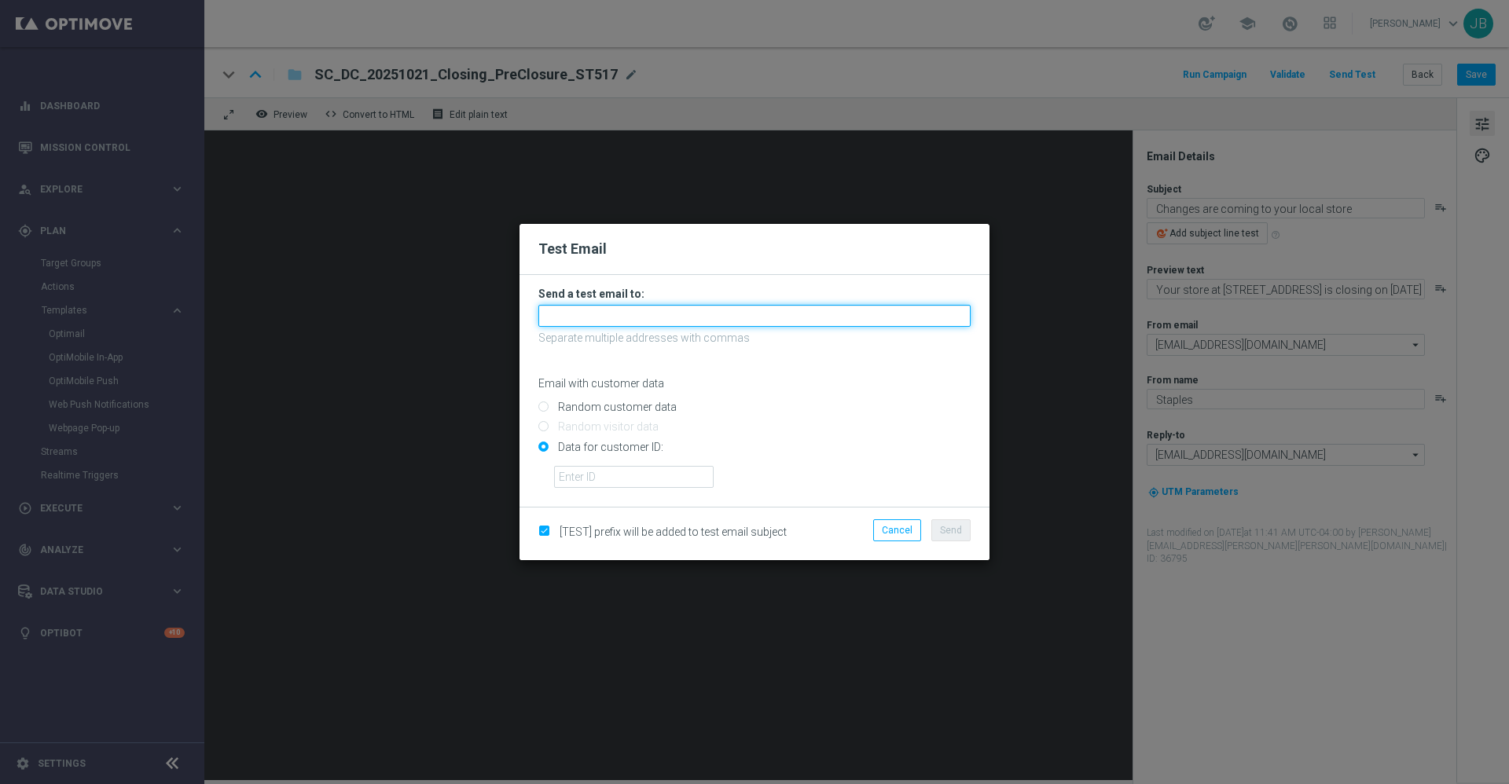
click at [612, 320] on input "text" at bounding box center [754, 316] width 432 height 22
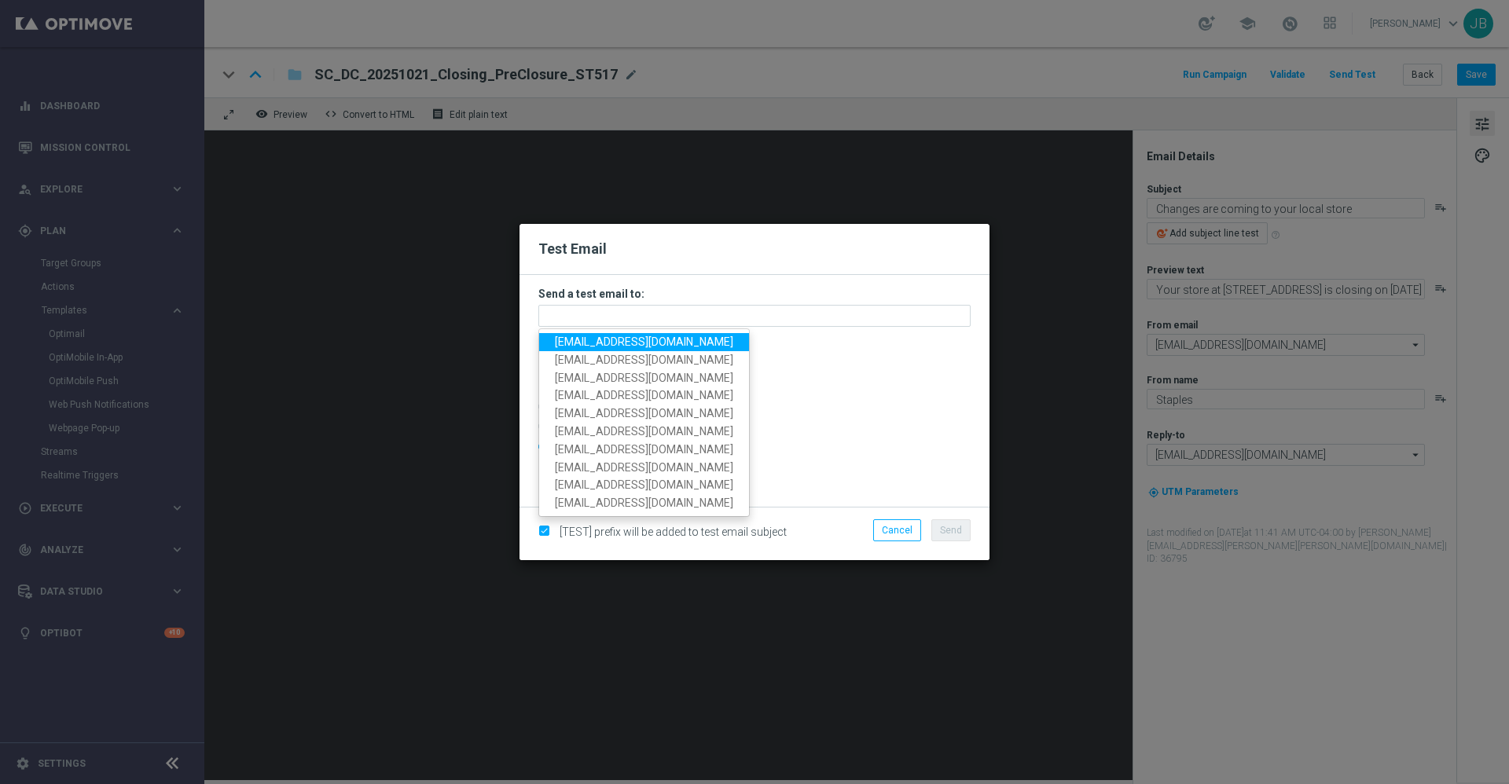
click at [626, 340] on span "[EMAIL_ADDRESS][DOMAIN_NAME]" at bounding box center [644, 341] width 178 height 13
type input "[EMAIL_ADDRESS][DOMAIN_NAME]"
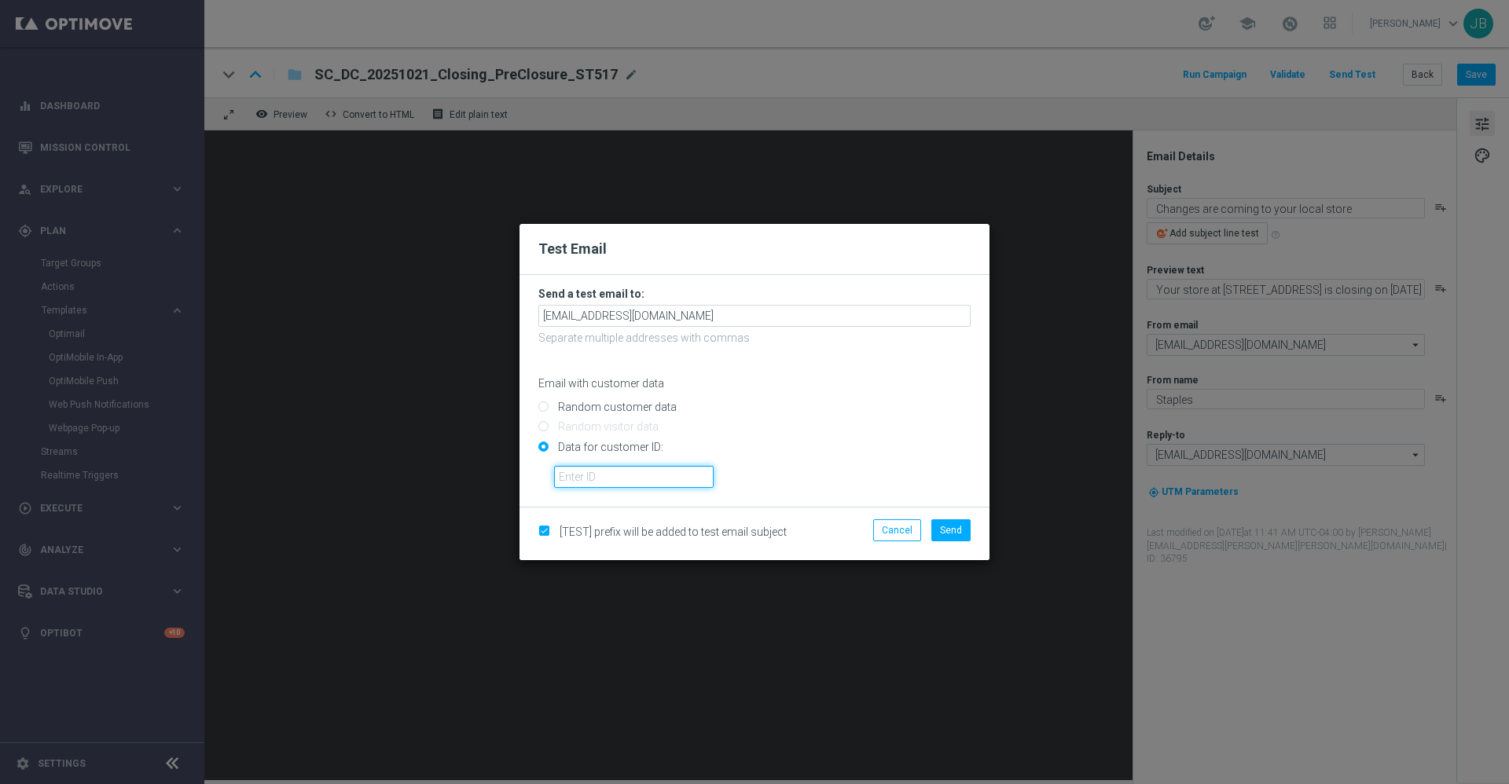
click at [588, 477] on input "text" at bounding box center [633, 477] width 159 height 22
click at [542, 406] on input "Random customer data" at bounding box center [754, 414] width 432 height 22
radio input "true"
click at [945, 526] on span "Send" at bounding box center [951, 530] width 22 height 11
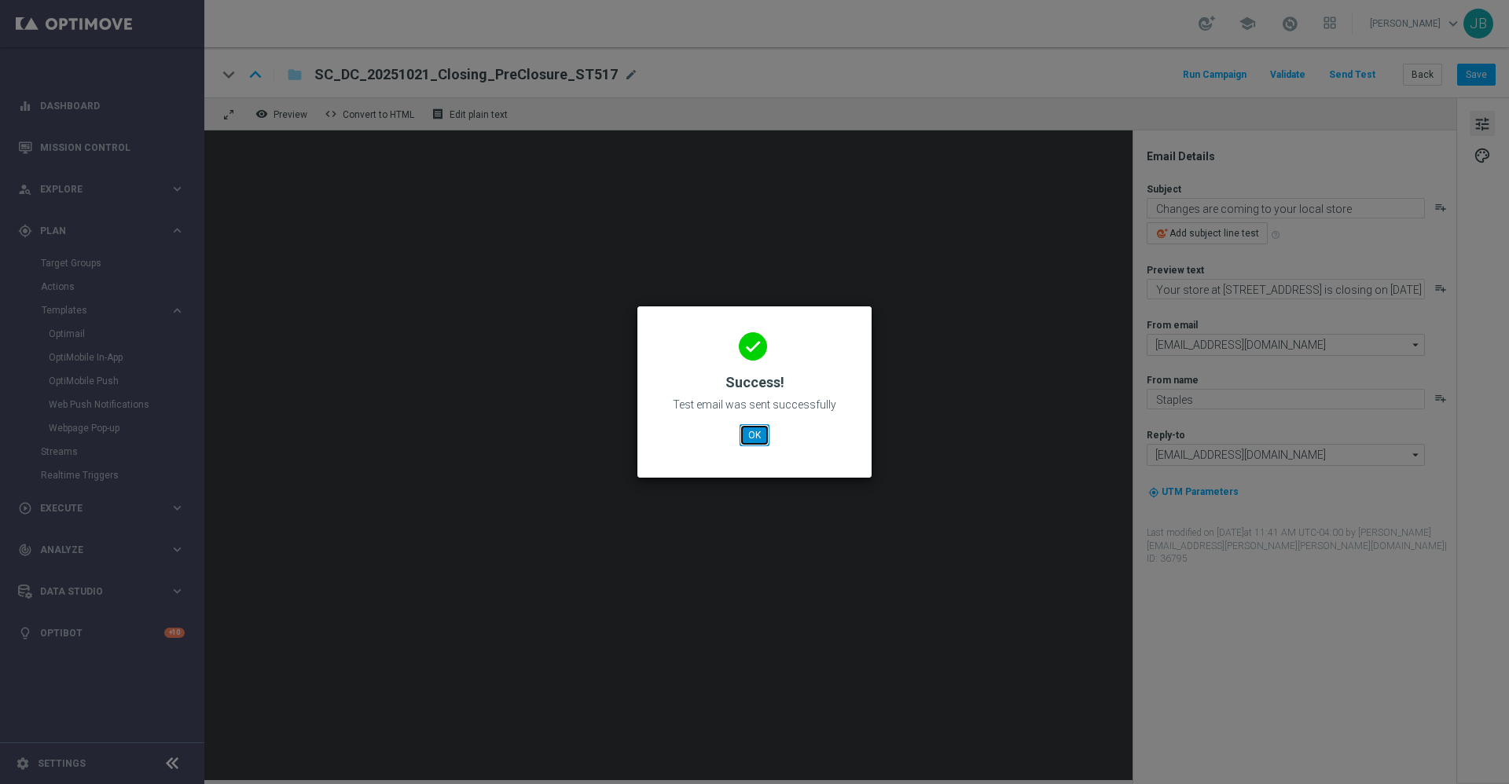
click at [754, 432] on button "OK" at bounding box center [754, 435] width 30 height 22
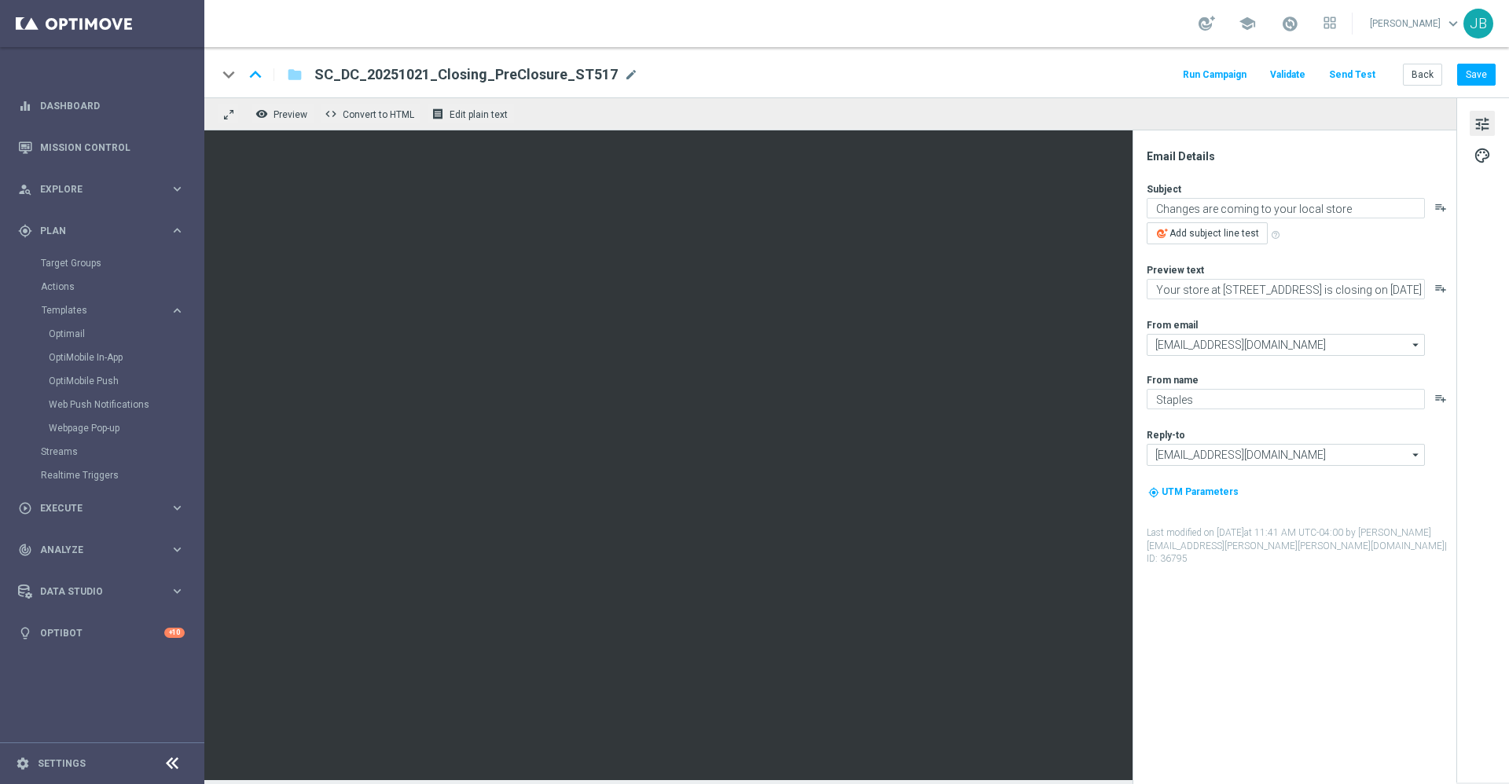
click at [1346, 78] on button "Send Test" at bounding box center [1351, 74] width 51 height 21
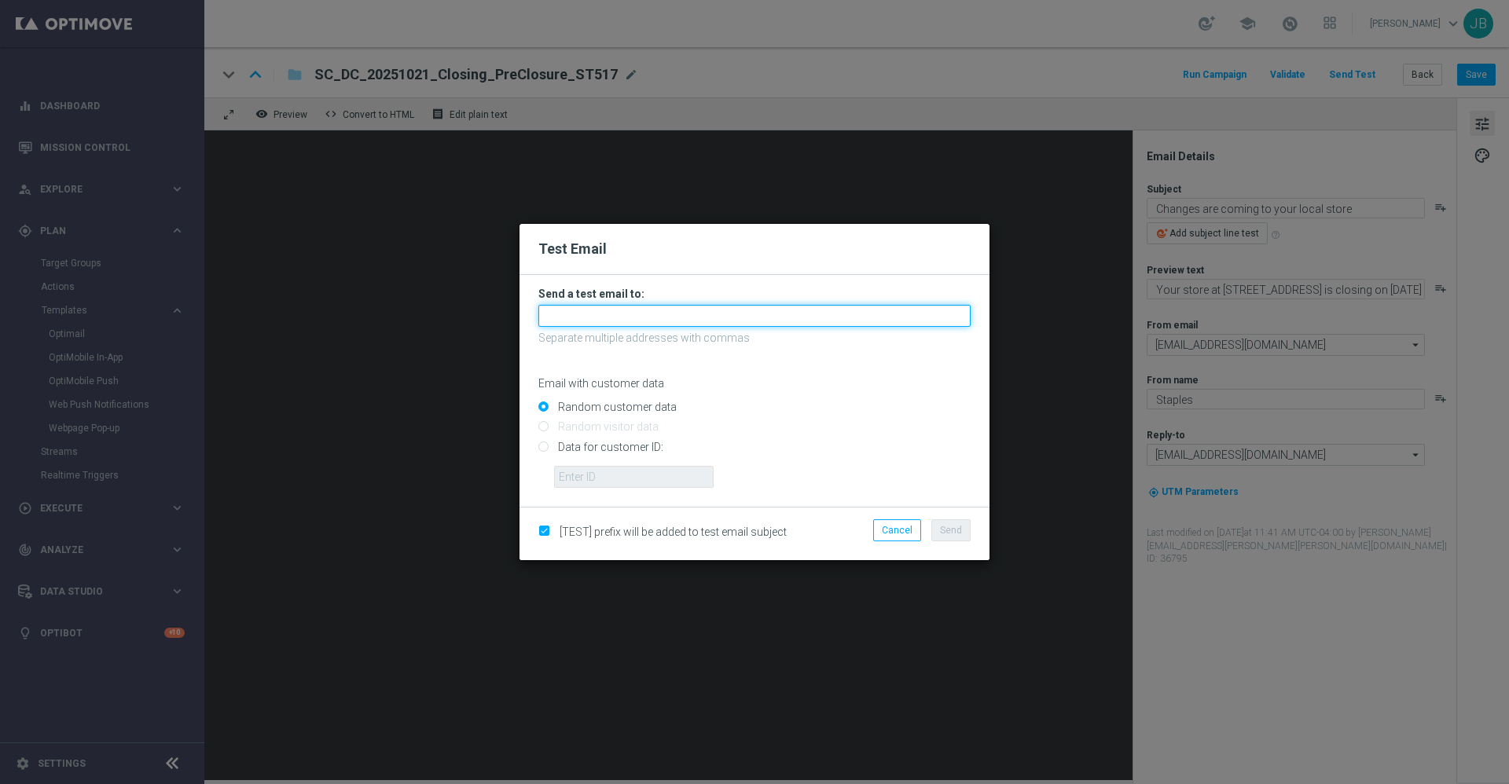
click at [720, 314] on input "text" at bounding box center [754, 316] width 432 height 22
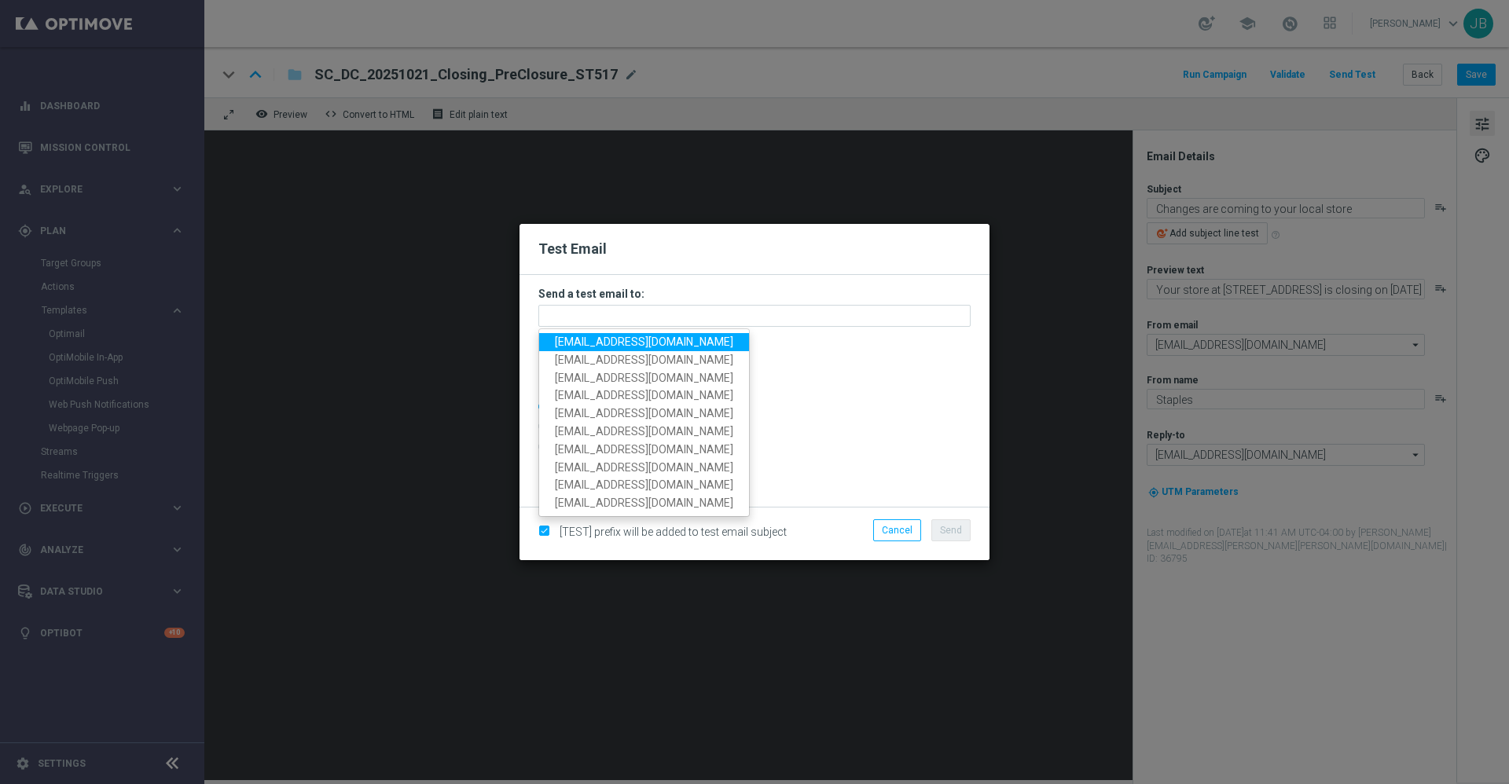
click at [702, 339] on span "[EMAIL_ADDRESS][DOMAIN_NAME]" at bounding box center [644, 341] width 178 height 13
type input "[EMAIL_ADDRESS][DOMAIN_NAME]"
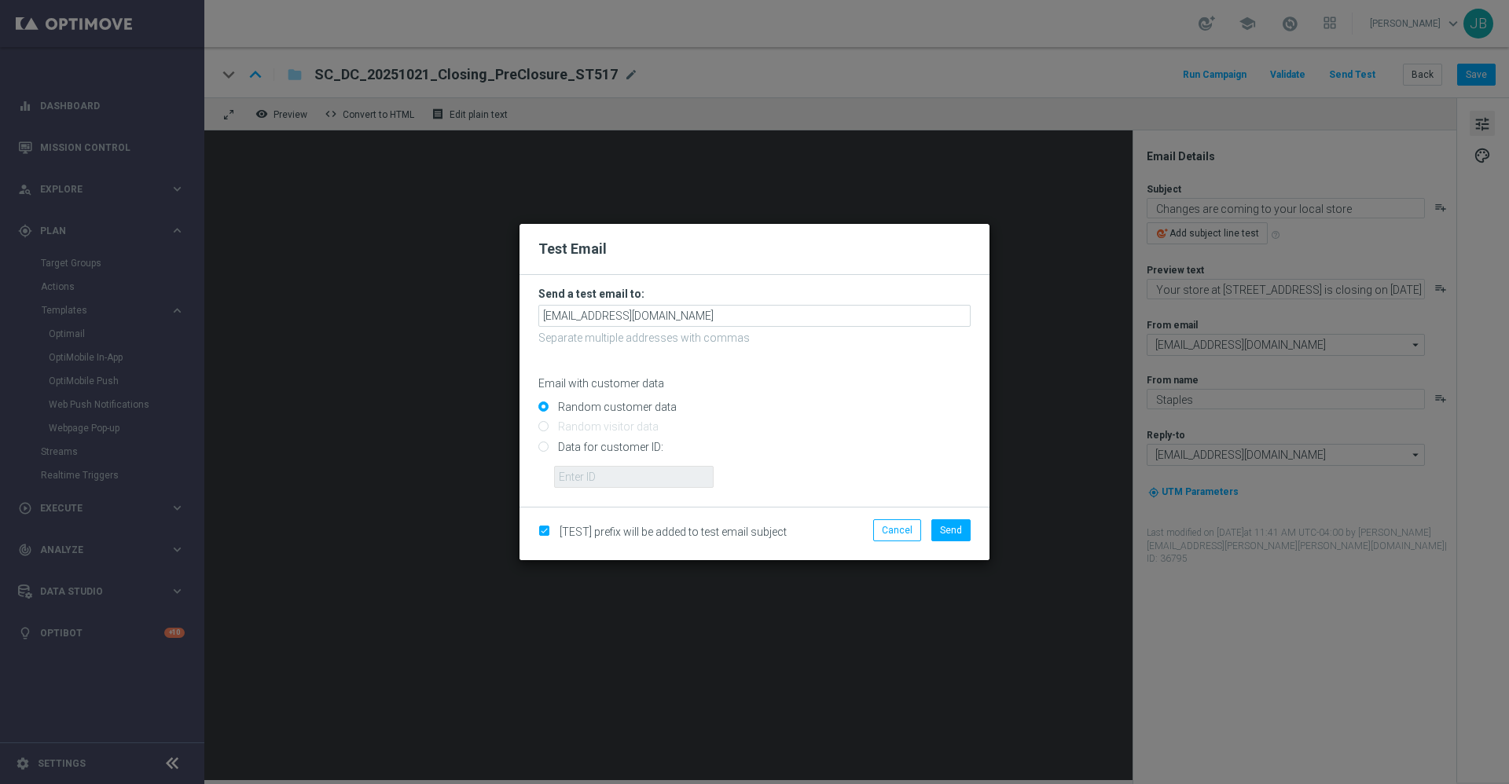
click at [552, 447] on input "Data for customer ID:" at bounding box center [754, 453] width 432 height 22
radio input "true"
click at [586, 470] on input "text" at bounding box center [633, 477] width 159 height 22
click at [545, 406] on input "Random customer data" at bounding box center [754, 414] width 432 height 22
radio input "true"
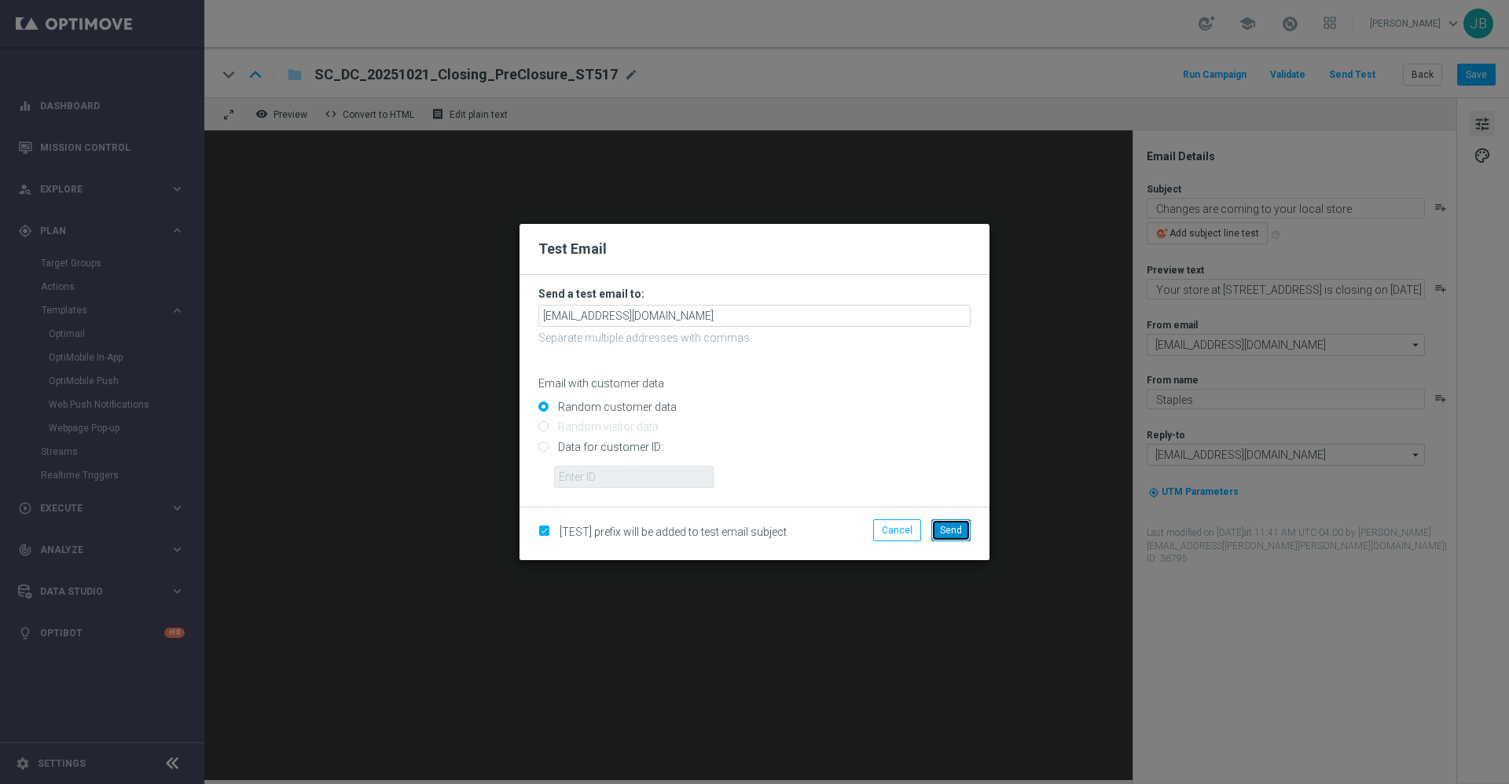
click at [965, 530] on button "Send" at bounding box center [950, 530] width 39 height 22
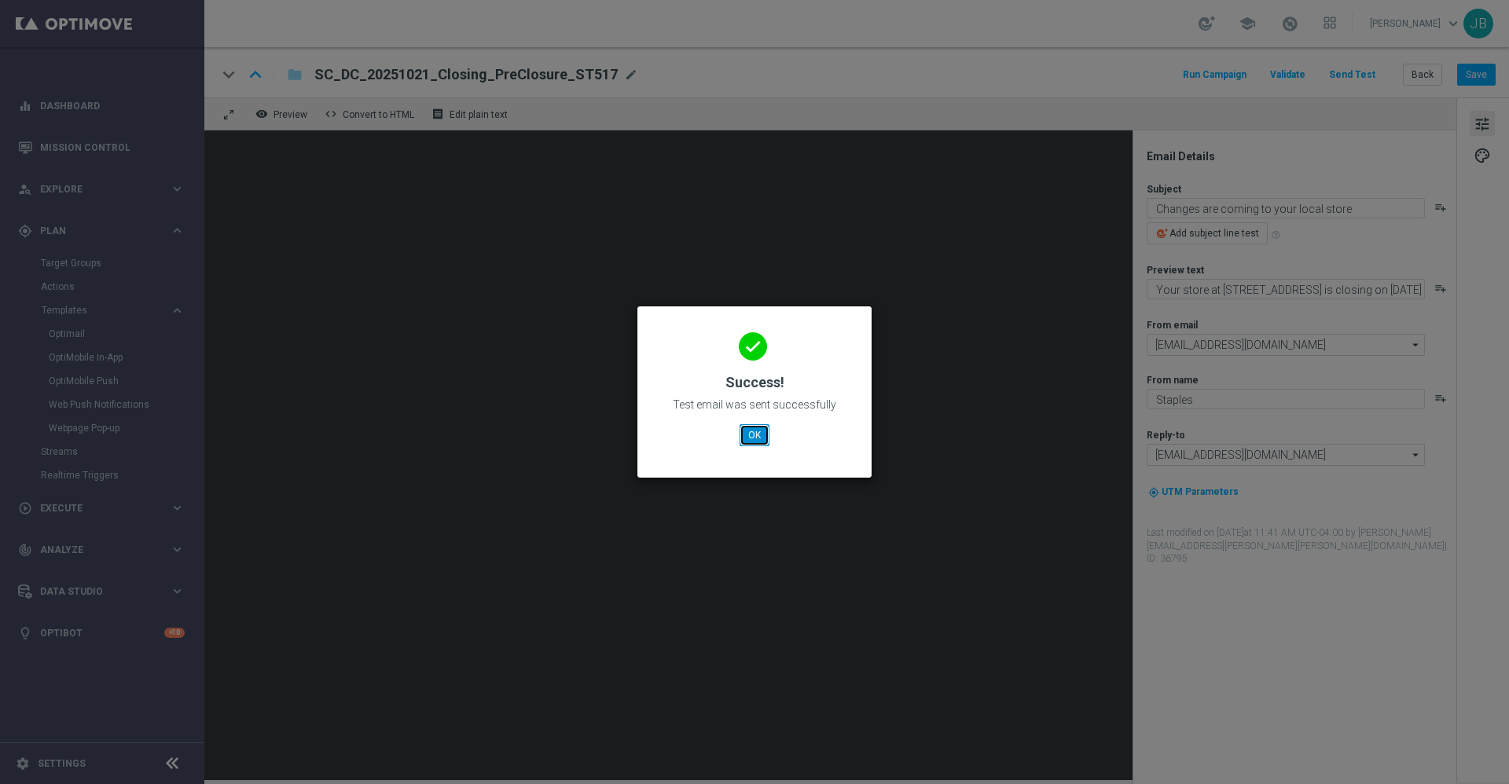
click at [752, 431] on button "OK" at bounding box center [754, 435] width 30 height 22
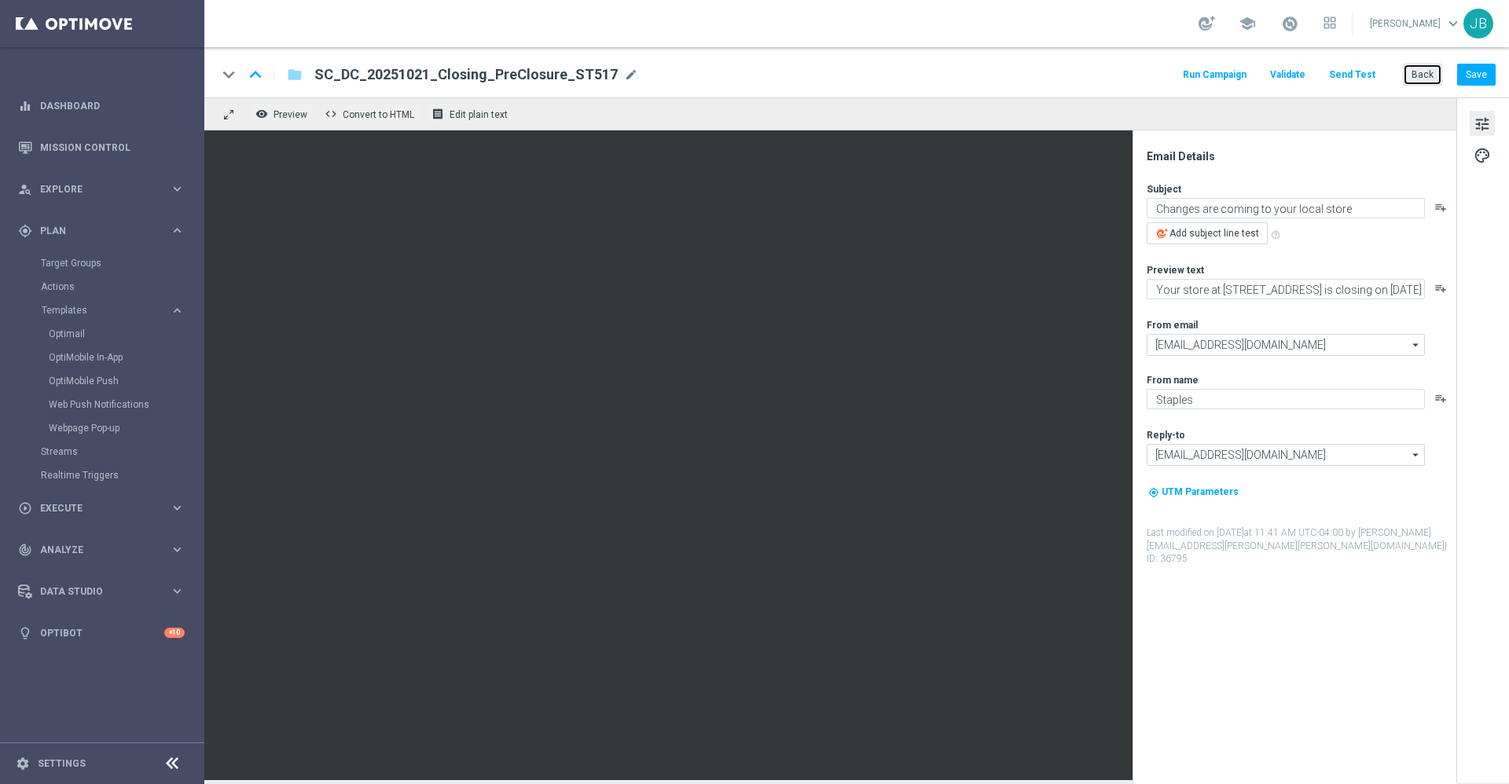
click at [1417, 68] on button "Back" at bounding box center [1421, 75] width 39 height 22
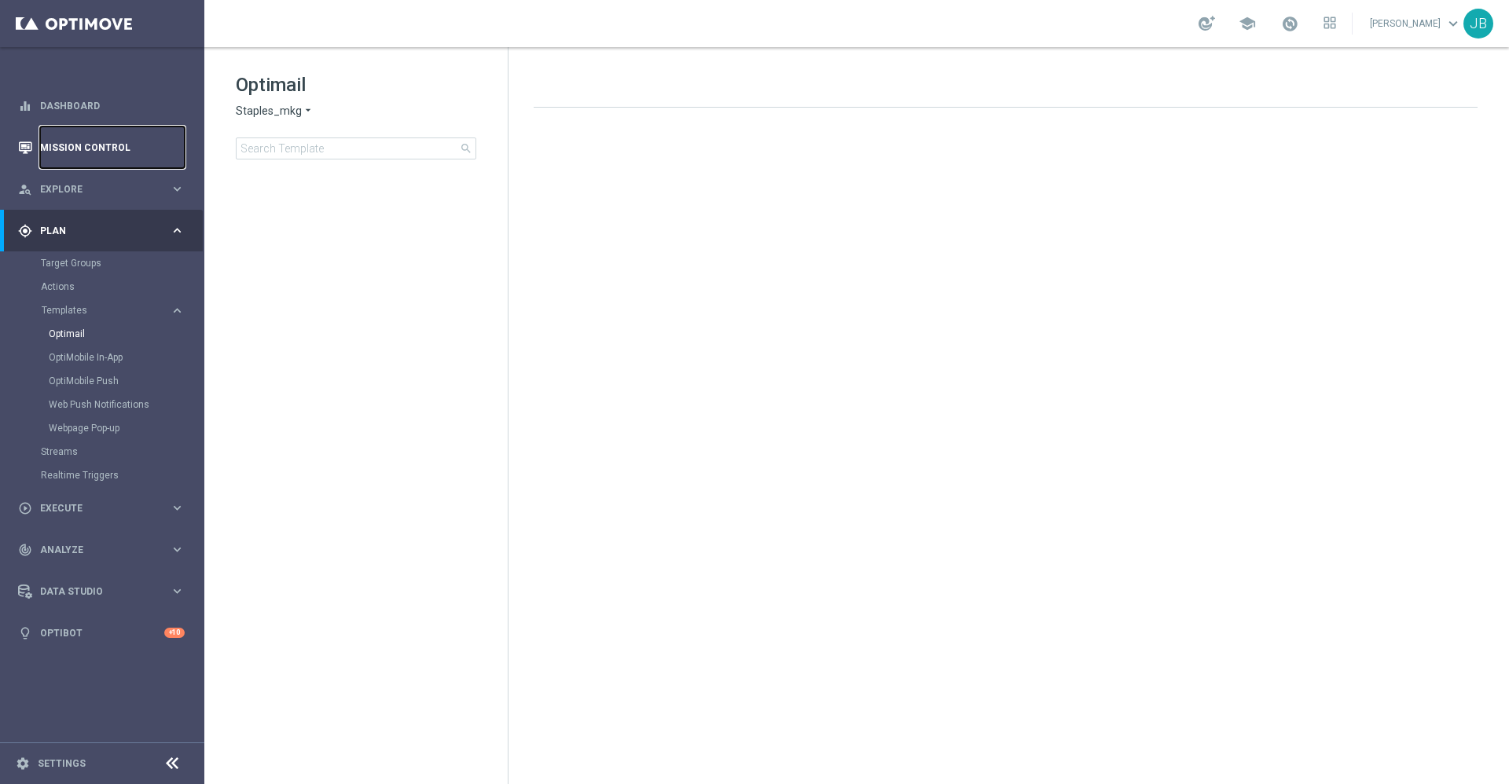
click at [126, 147] on link "Mission Control" at bounding box center [112, 147] width 145 height 42
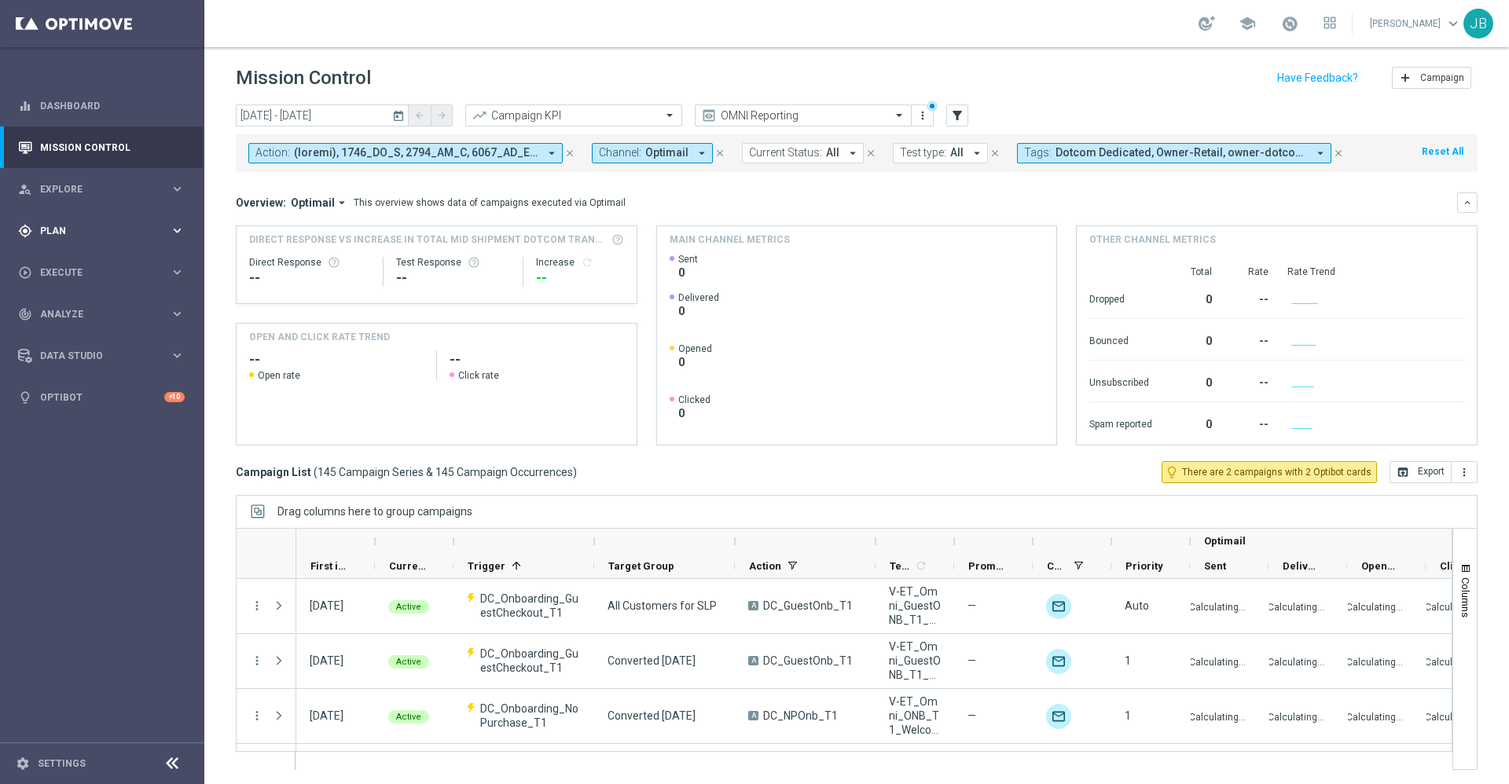
click at [71, 227] on span "Plan" at bounding box center [105, 230] width 130 height 9
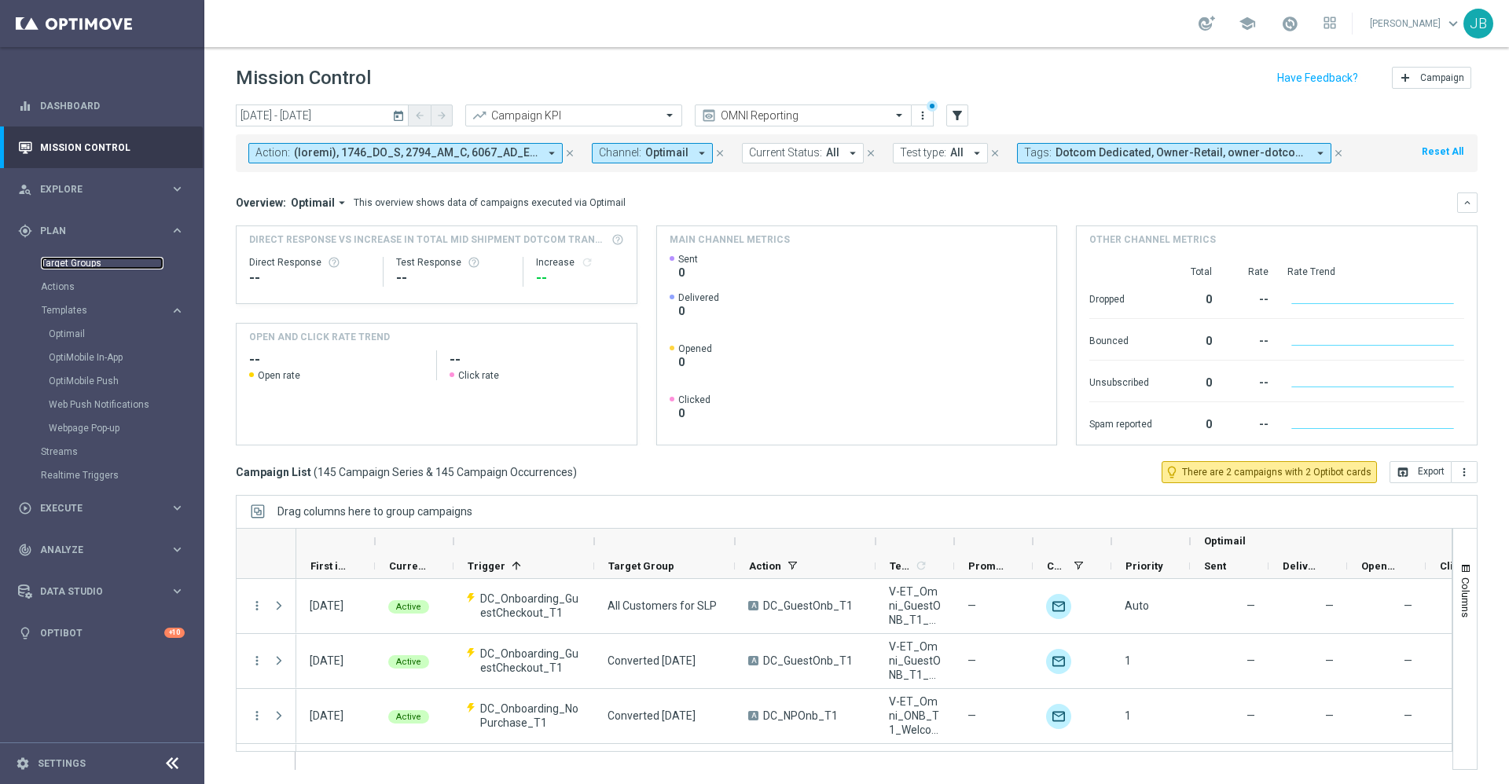
click at [91, 264] on link "Target Groups" at bounding box center [102, 263] width 123 height 13
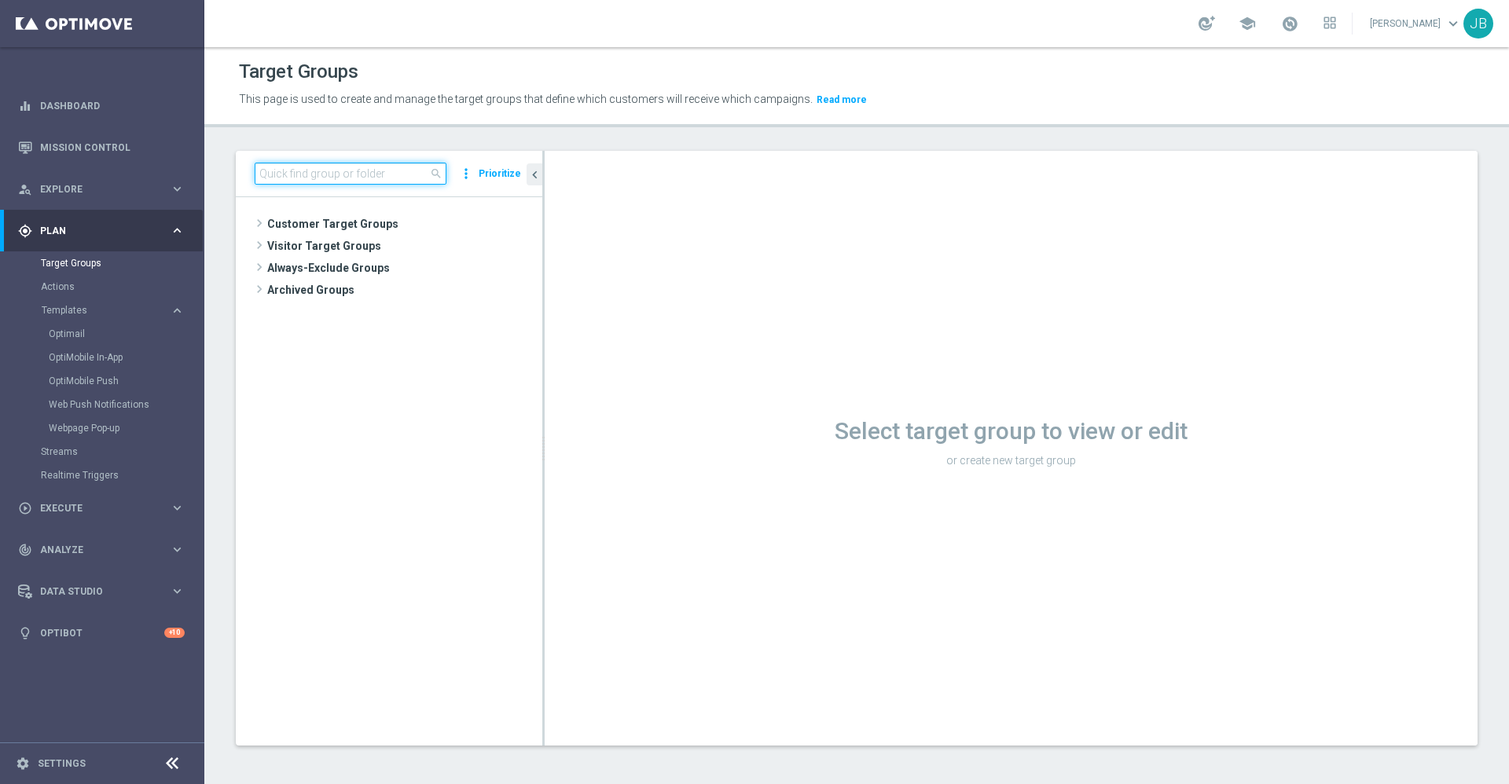
click at [318, 176] on input at bounding box center [351, 174] width 192 height 22
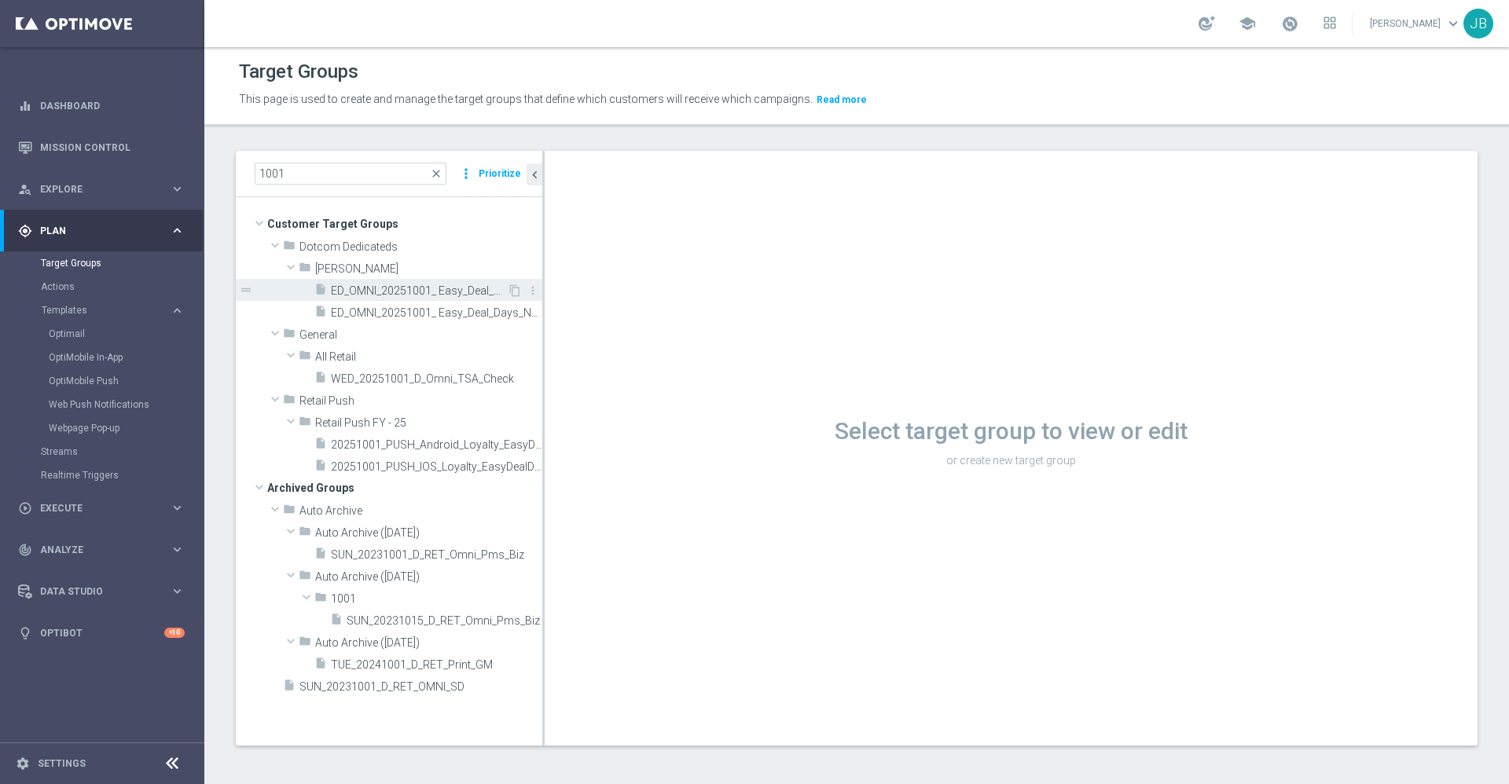
click at [408, 287] on span "ED_OMNI_20251001_ Easy_Deal_Days_Members" at bounding box center [419, 290] width 176 height 13
click at [315, 161] on div "1001 close more_vert Prioritize" at bounding box center [389, 174] width 306 height 46
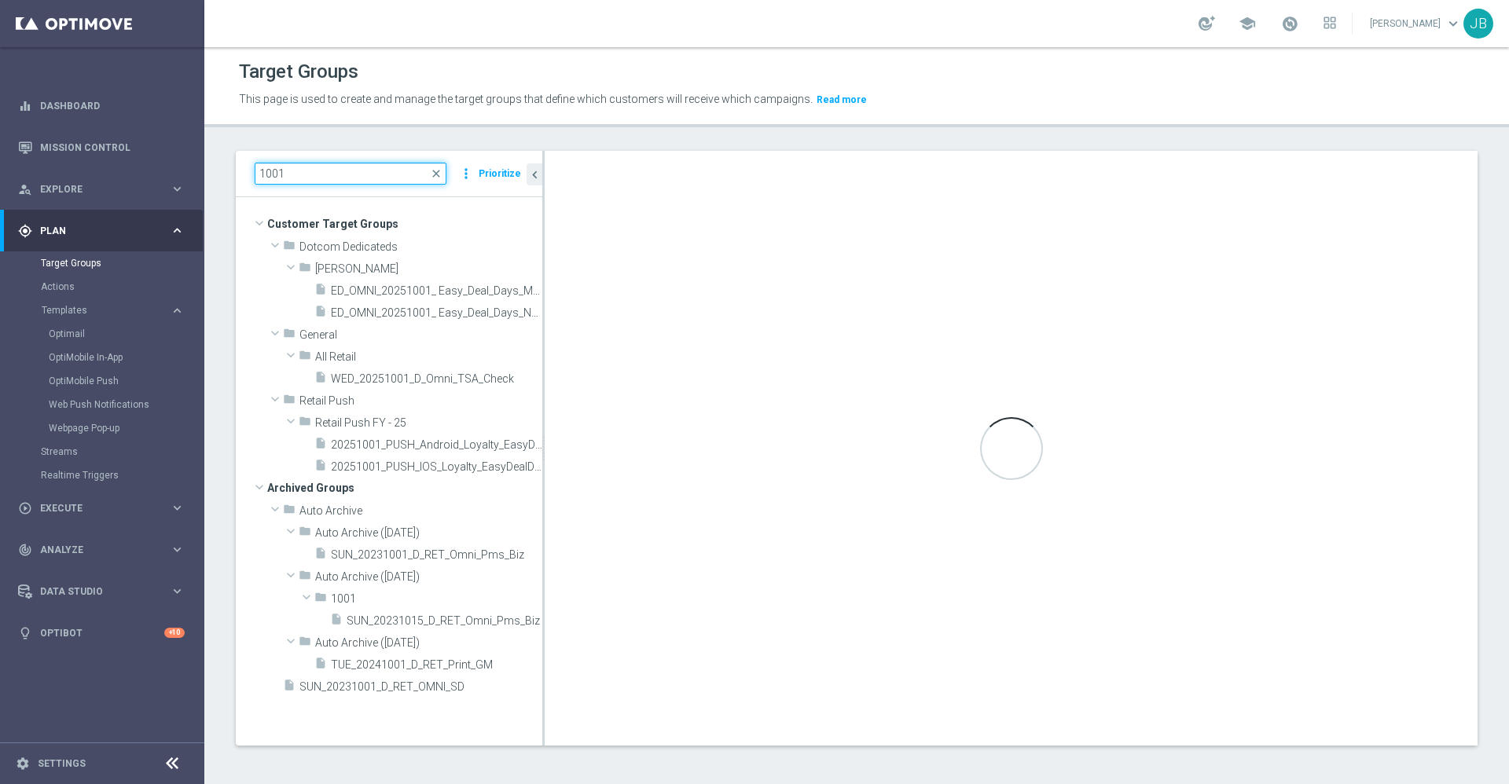
click at [299, 172] on input "1001" at bounding box center [351, 174] width 192 height 22
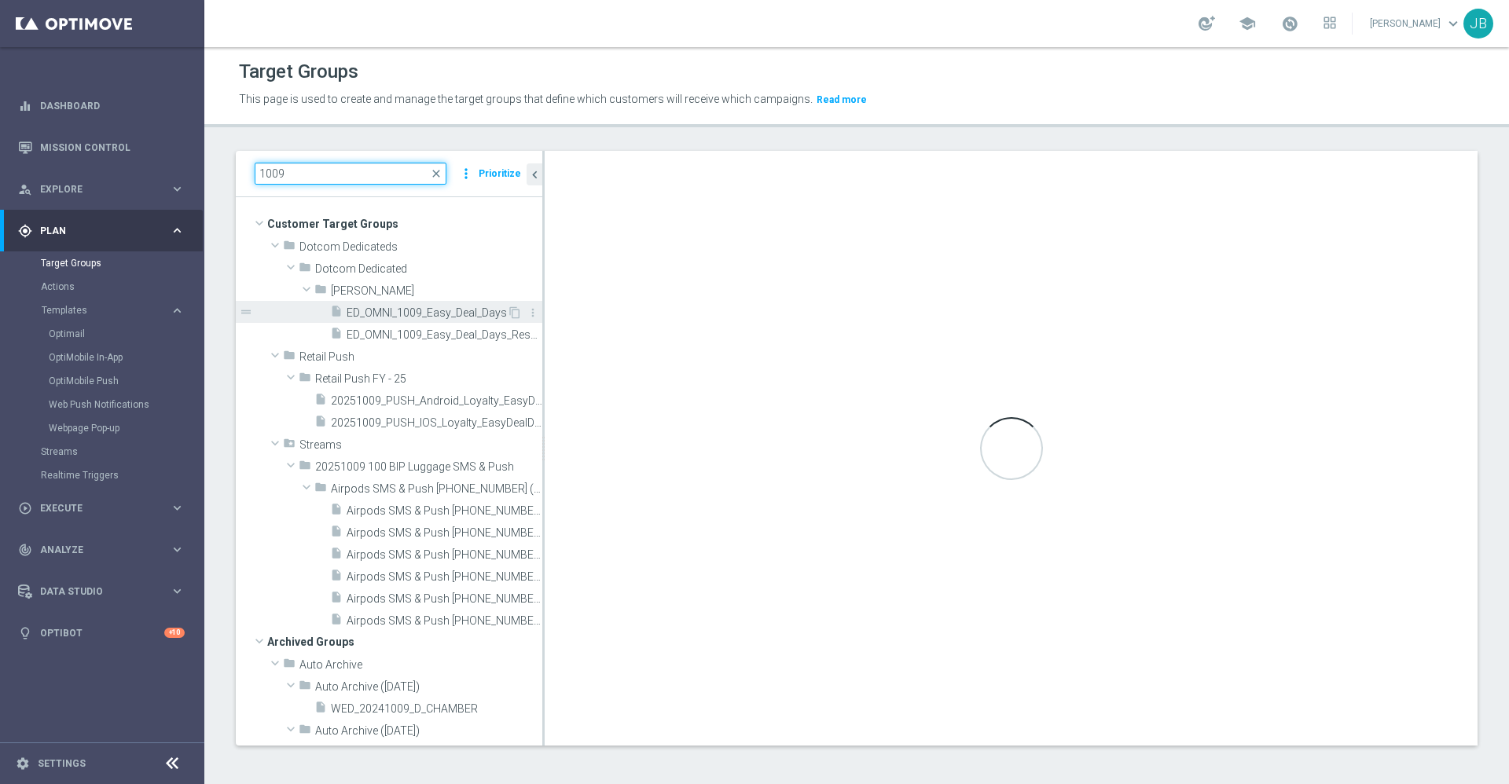
type input "1009"
click at [433, 316] on span "ED_OMNI_1009_Easy_Deal_Days" at bounding box center [426, 312] width 160 height 13
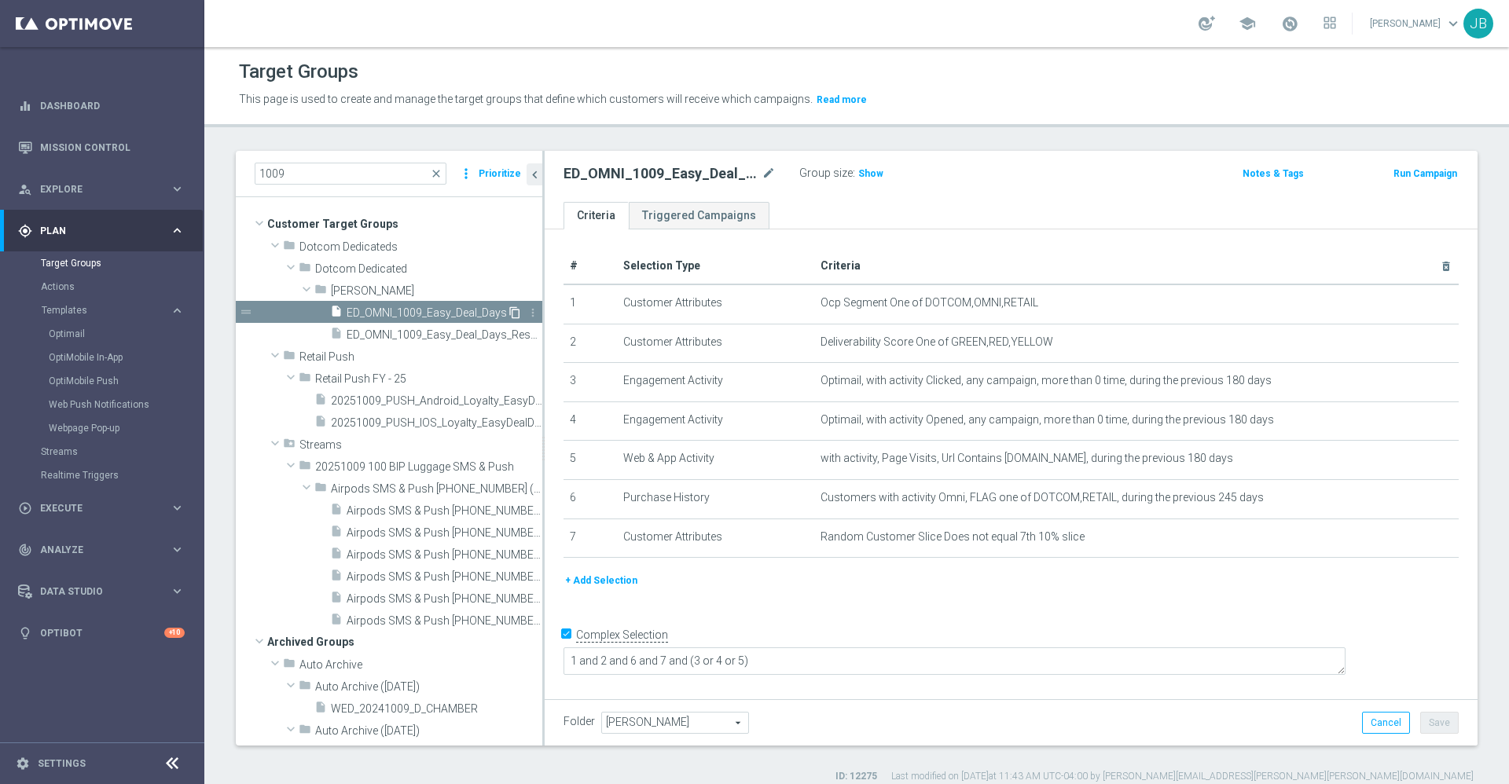
click at [508, 313] on icon "content_copy" at bounding box center [514, 312] width 13 height 13
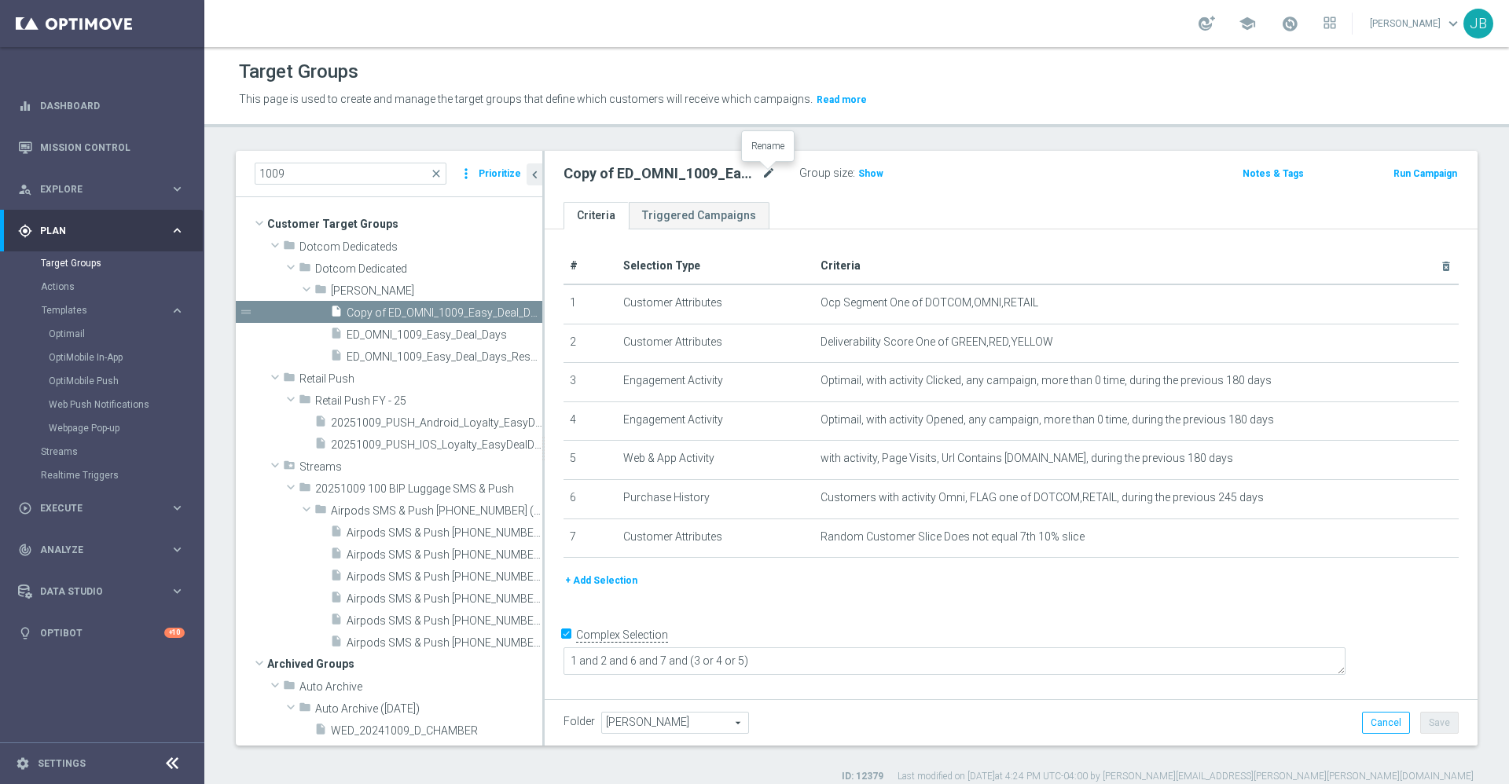
click at [769, 171] on icon "mode_edit" at bounding box center [768, 173] width 14 height 19
click at [601, 175] on input "Copy of ED_OMNI_1009_Easy_Deal_Days" at bounding box center [669, 175] width 212 height 22
drag, startPoint x: 606, startPoint y: 177, endPoint x: 529, endPoint y: 180, distance: 77.1
click at [529, 180] on as-split "1009 close more_vert Prioritize Customer Target Groups library_add create_new_f…" at bounding box center [856, 448] width 1241 height 595
type input "ED_OMNI_1020_Loyalty_Hero_Offer"
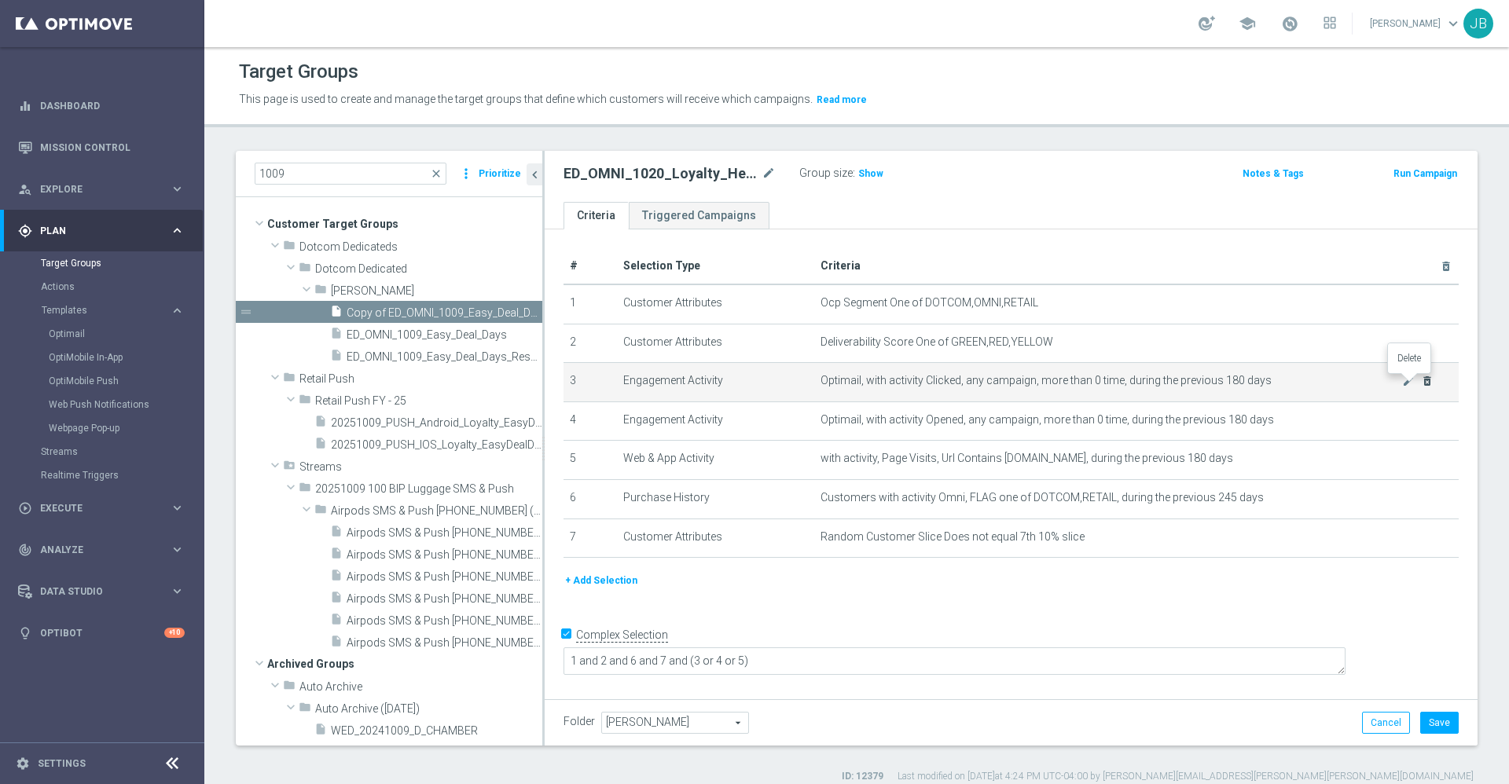
click at [1421, 383] on icon "delete_forever" at bounding box center [1427, 381] width 13 height 13
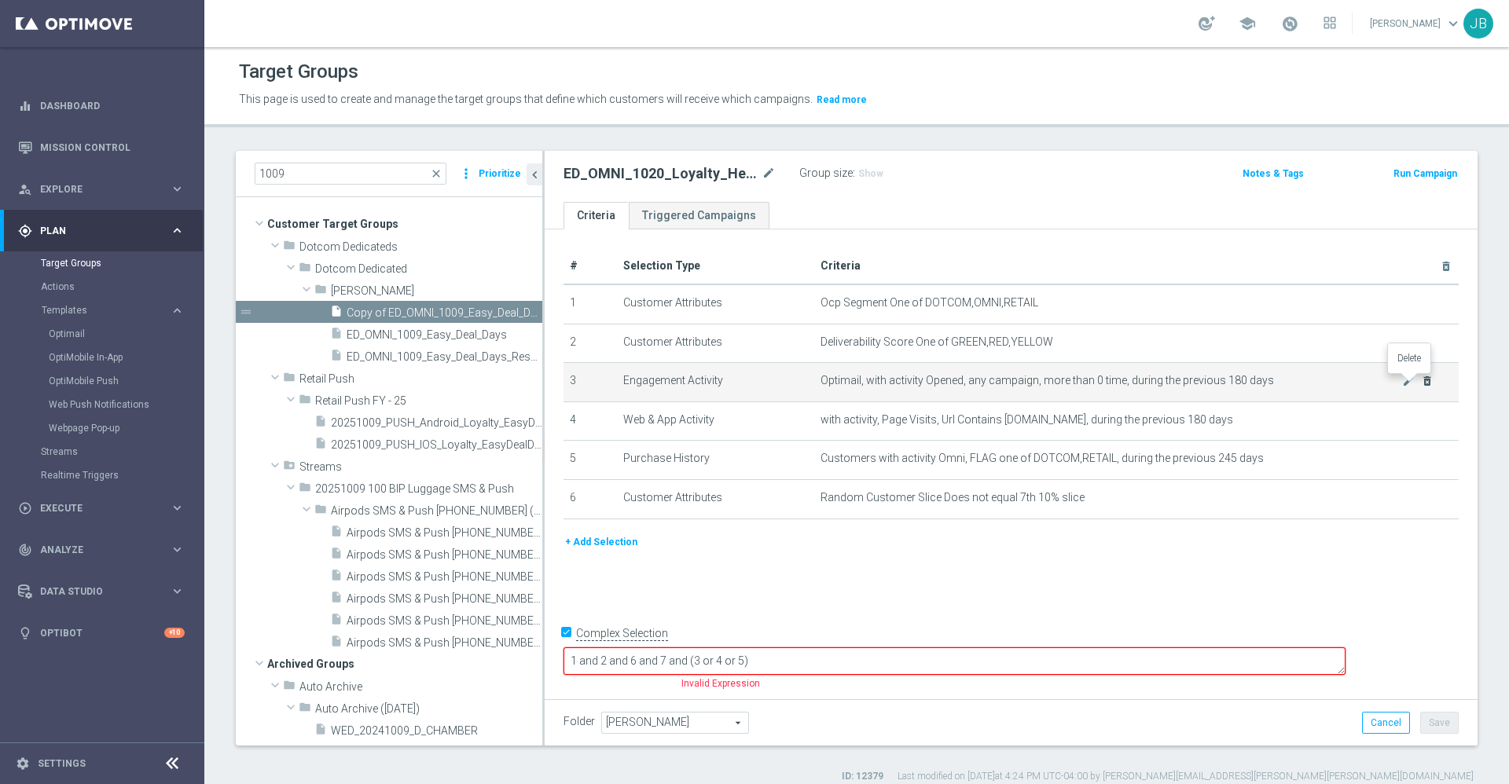
click at [1421, 383] on icon "delete_forever" at bounding box center [1427, 381] width 13 height 13
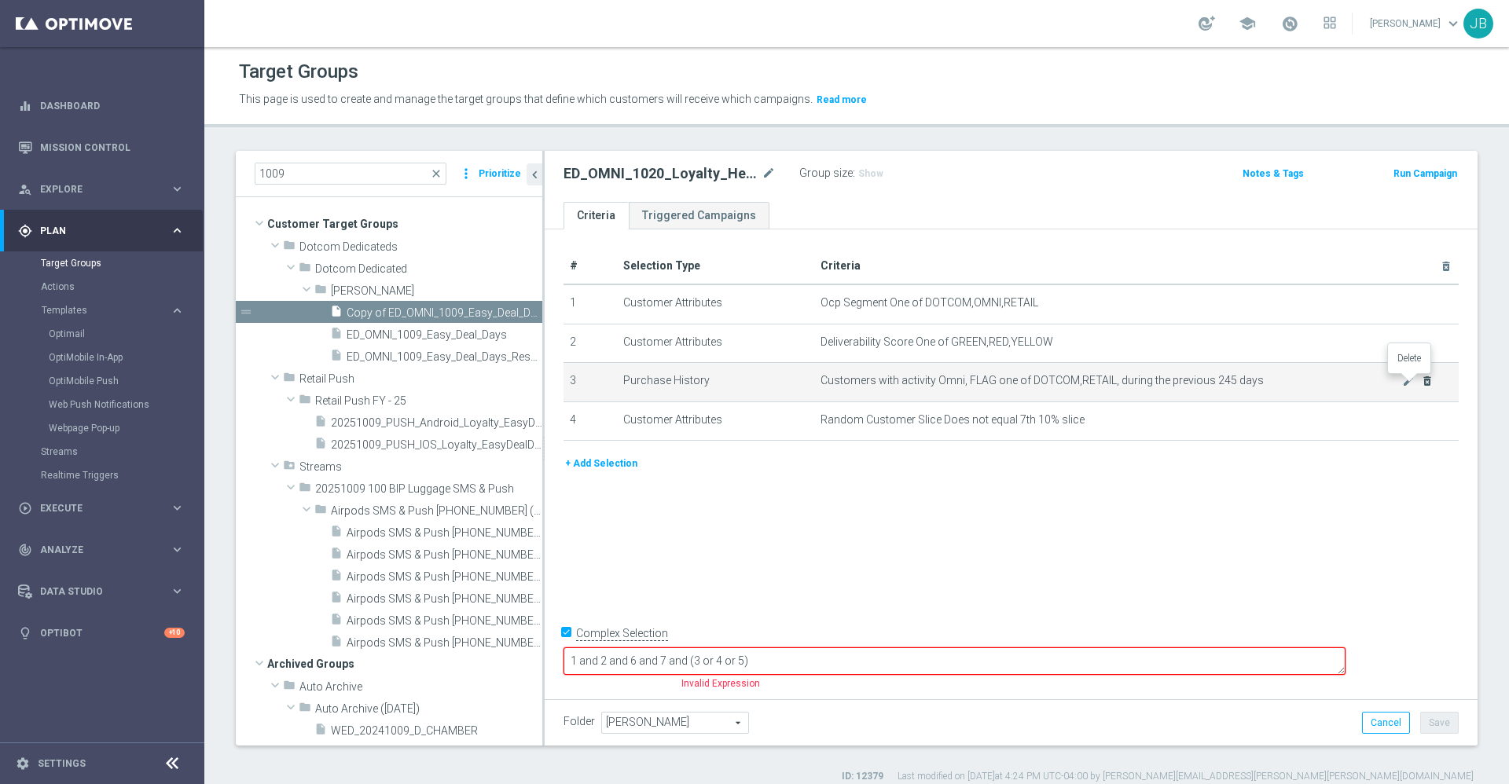
click at [1421, 383] on icon "delete_forever" at bounding box center [1427, 381] width 13 height 13
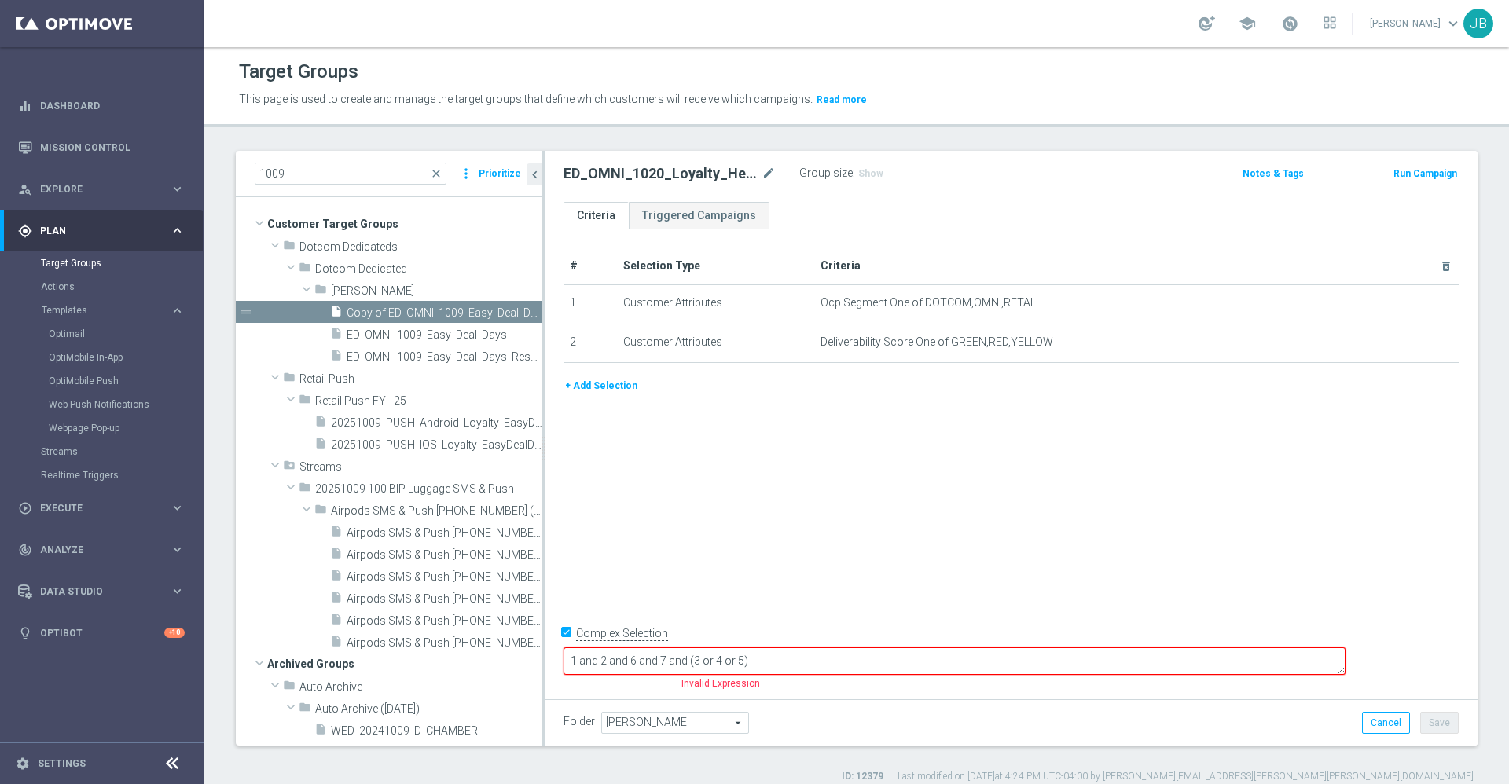
drag, startPoint x: 619, startPoint y: 628, endPoint x: 548, endPoint y: 618, distance: 72.1
click at [548, 618] on div "# Selection Type Criteria delete_forever 1 Customer Attributes Ocp Segment One …" at bounding box center [1010, 461] width 933 height 465
click at [566, 646] on input "Complex Selection" at bounding box center [568, 635] width 10 height 22
checkbox input "false"
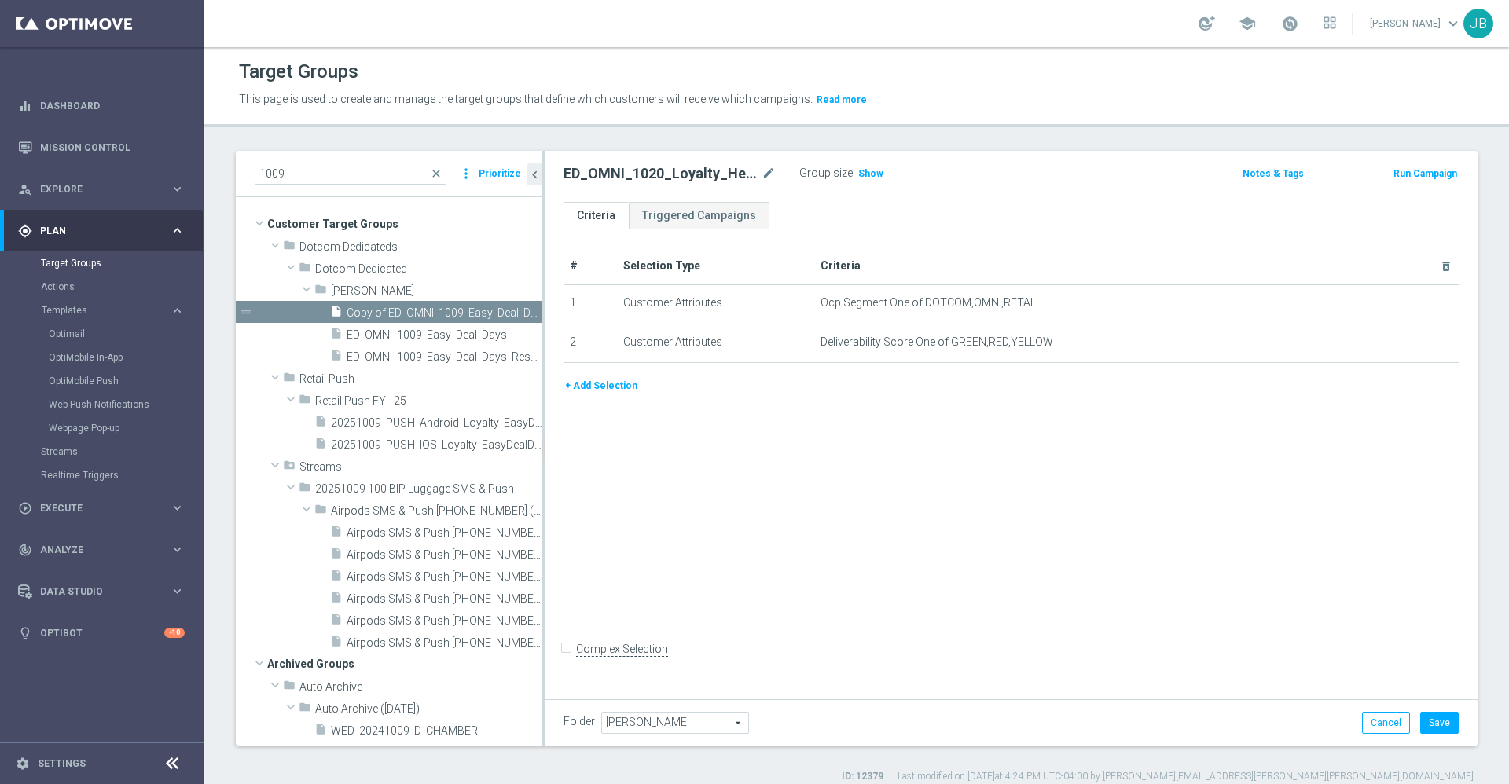
click at [603, 388] on button "+ Add Selection" at bounding box center [600, 385] width 75 height 17
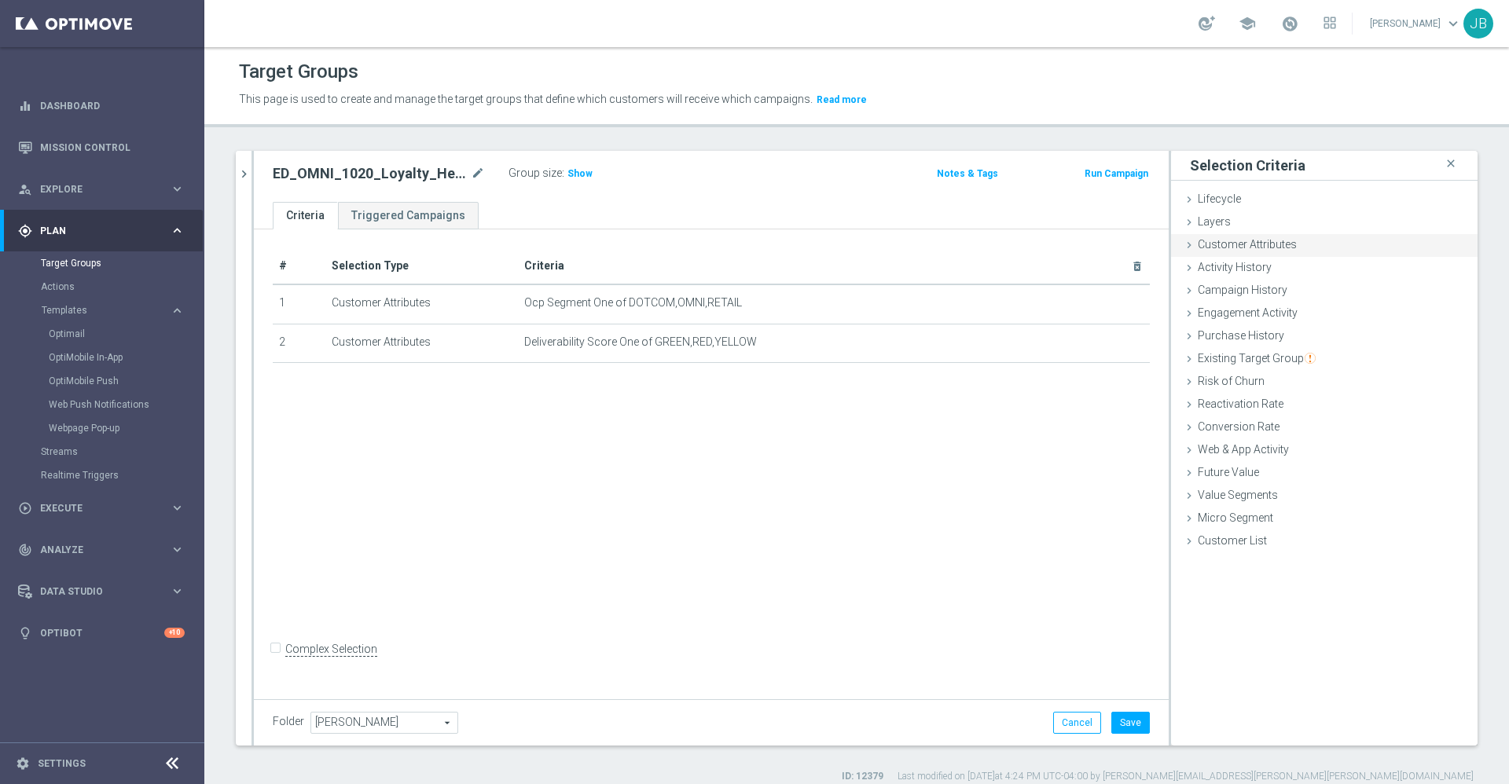
click at [1232, 249] on span "Customer Attributes" at bounding box center [1246, 244] width 99 height 13
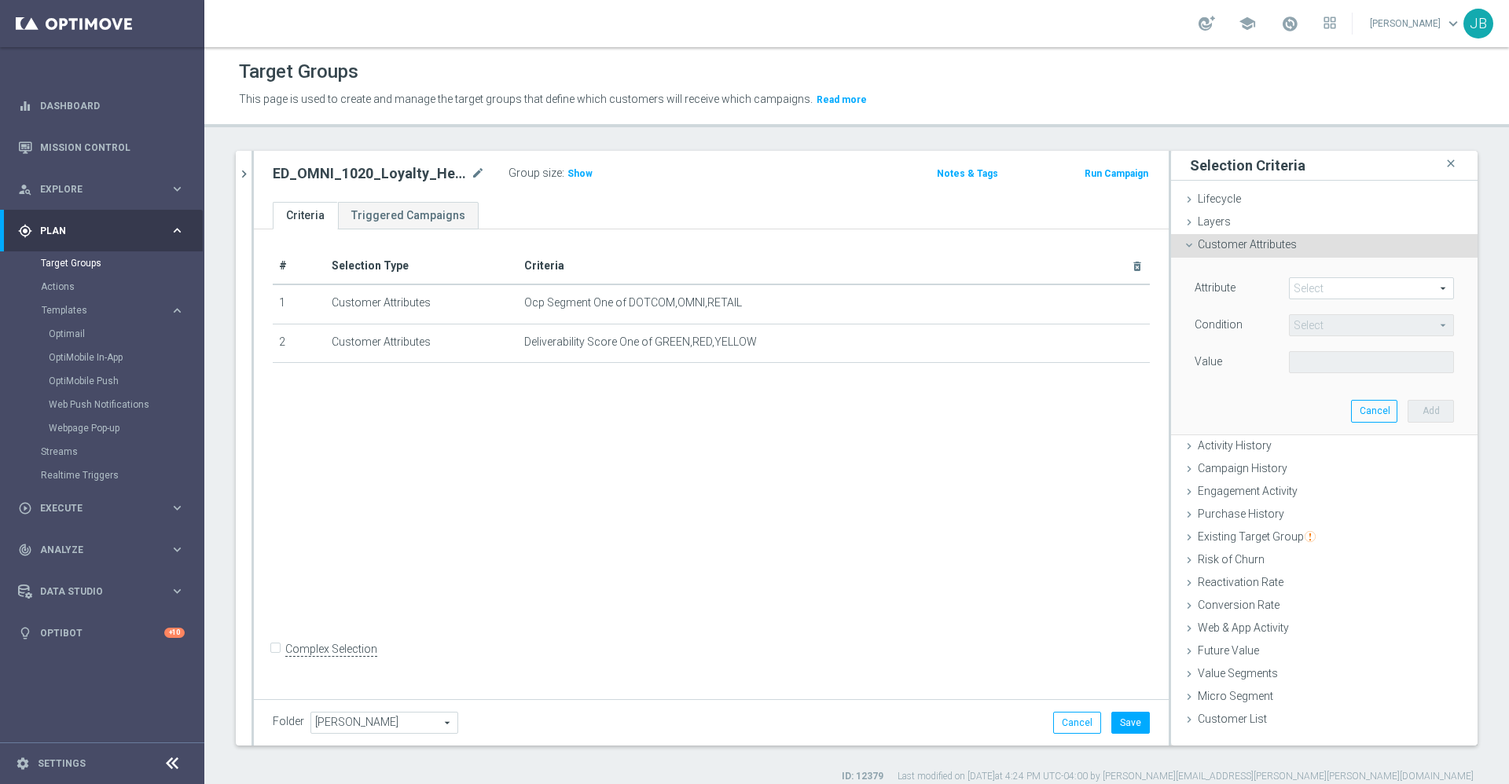
click at [1317, 284] on span at bounding box center [1370, 288] width 163 height 20
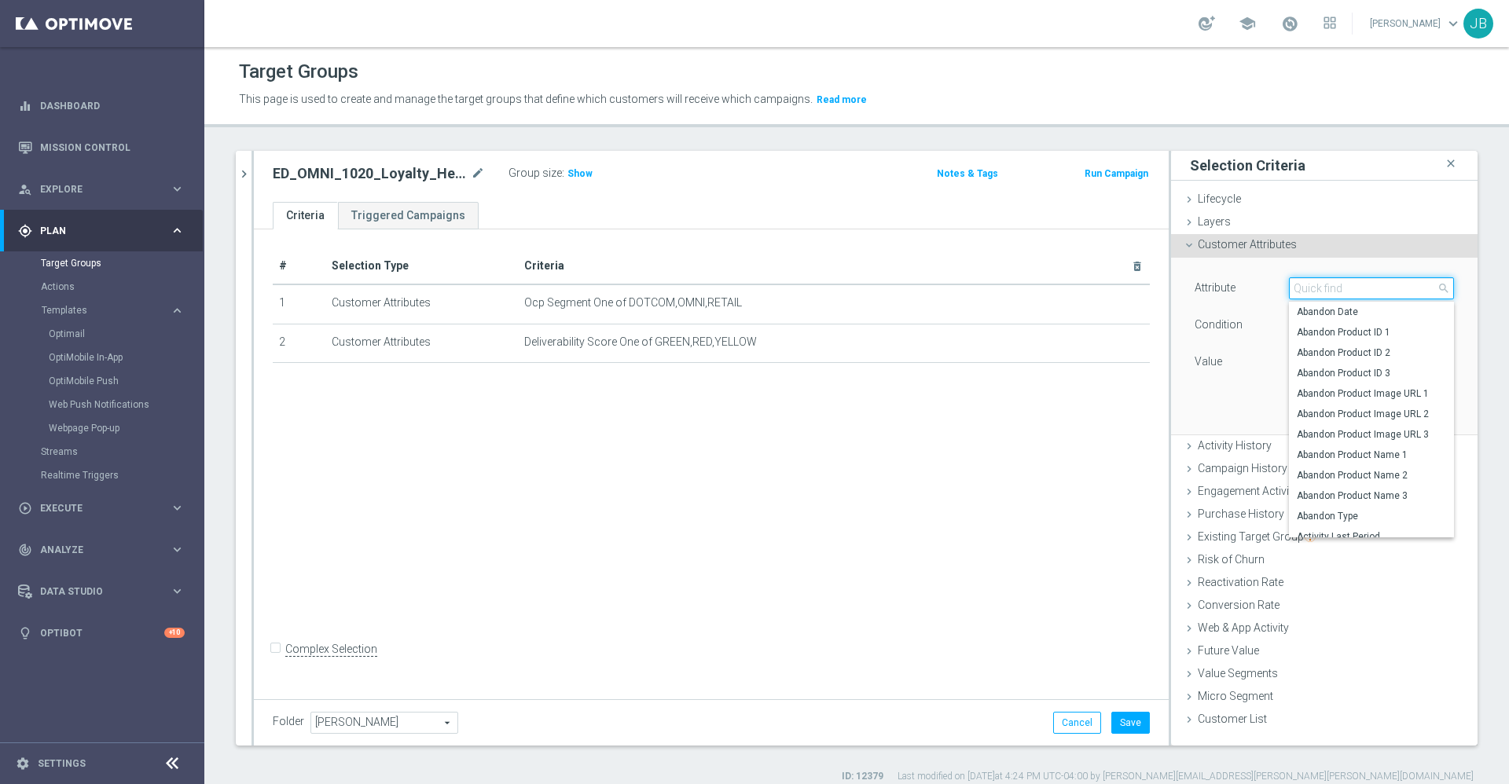
click at [1317, 284] on input "search" at bounding box center [1371, 288] width 165 height 22
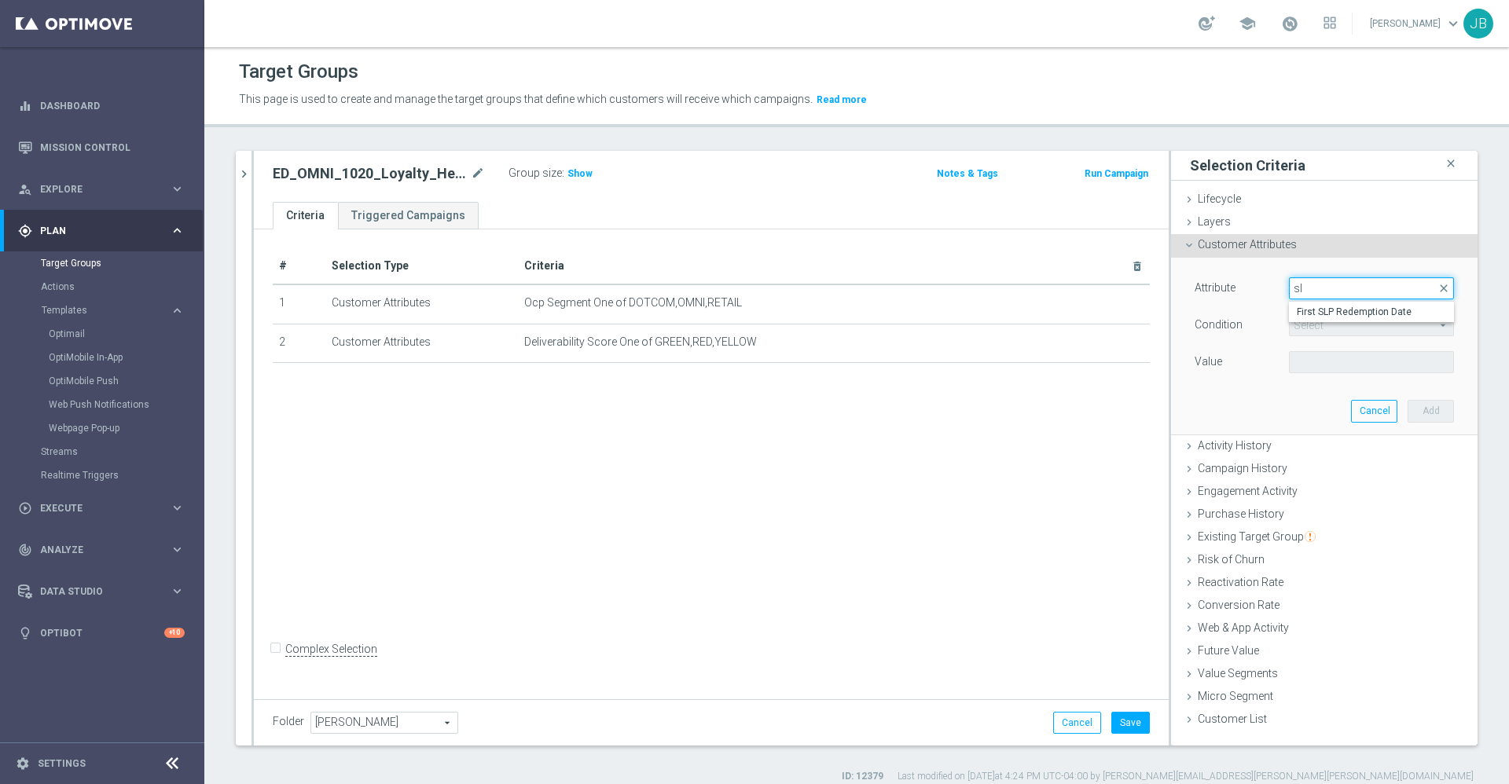
type input "s"
type input "easy re"
click at [1338, 309] on span "SLP Easy Rewards Number" at bounding box center [1370, 312] width 149 height 13
type input "SLP Easy Rewards Number"
click at [1314, 317] on span "Equals" at bounding box center [1370, 325] width 163 height 20
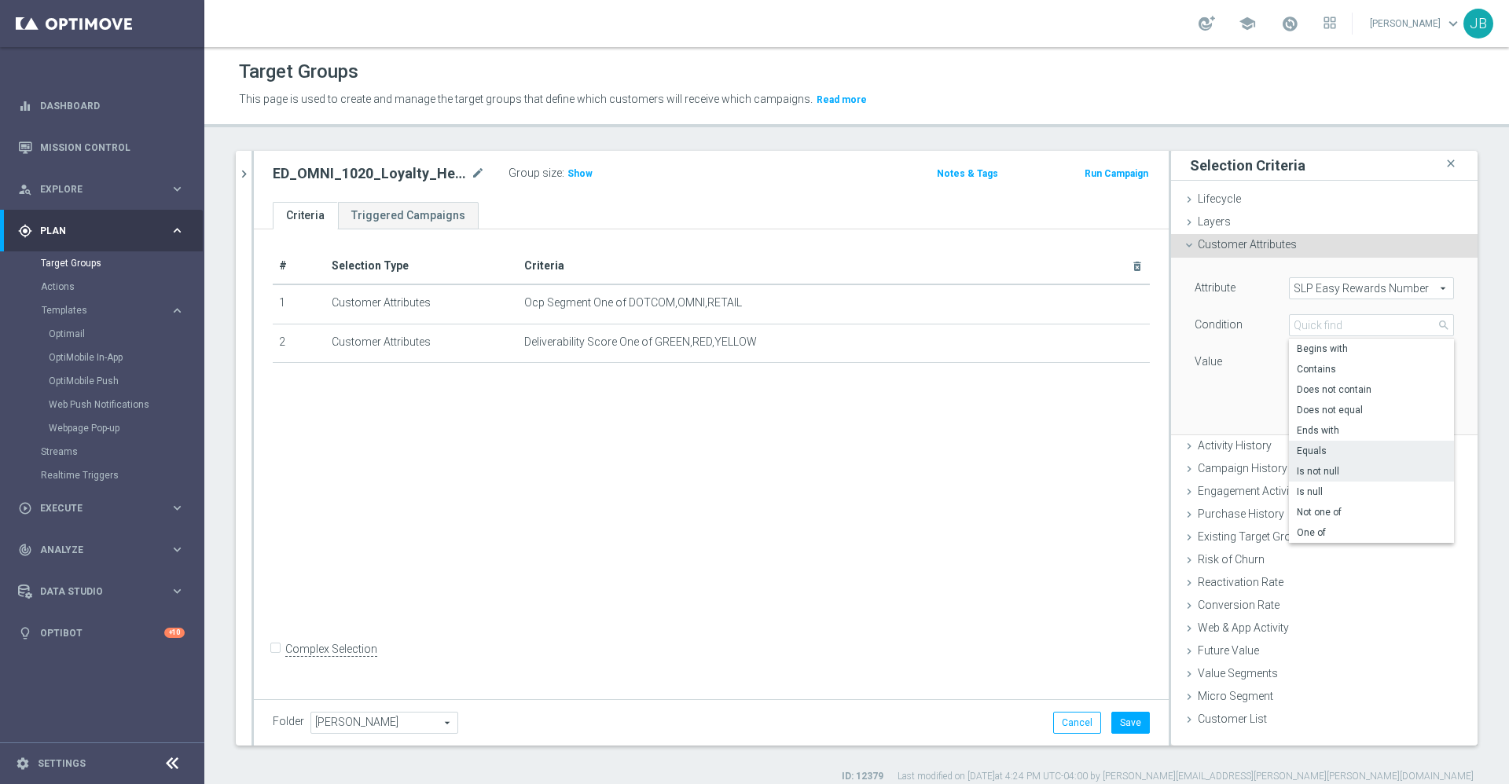
click at [1296, 470] on span "Is not null" at bounding box center [1370, 471] width 149 height 13
type input "Is not null"
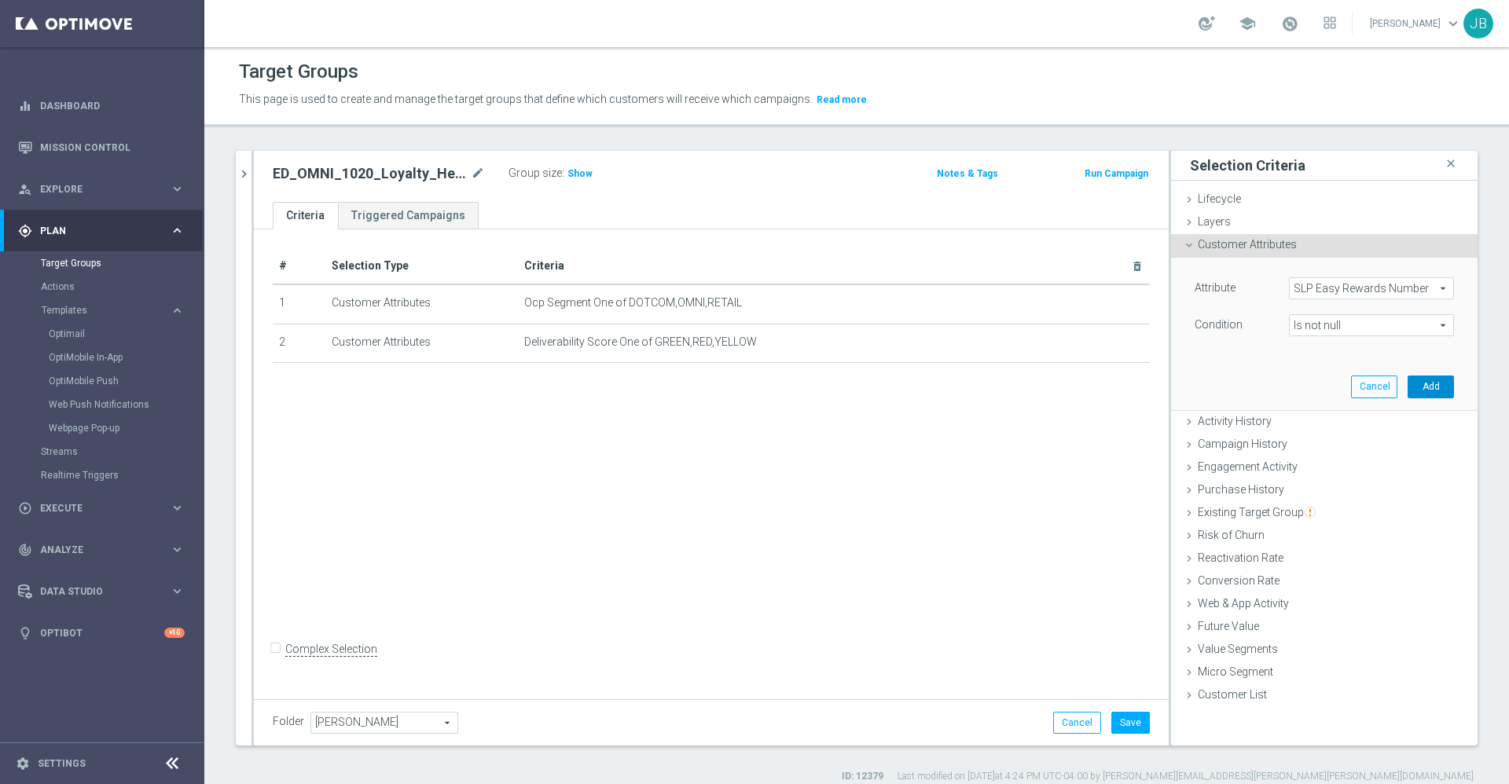
click at [1407, 387] on button "Add" at bounding box center [1430, 387] width 46 height 22
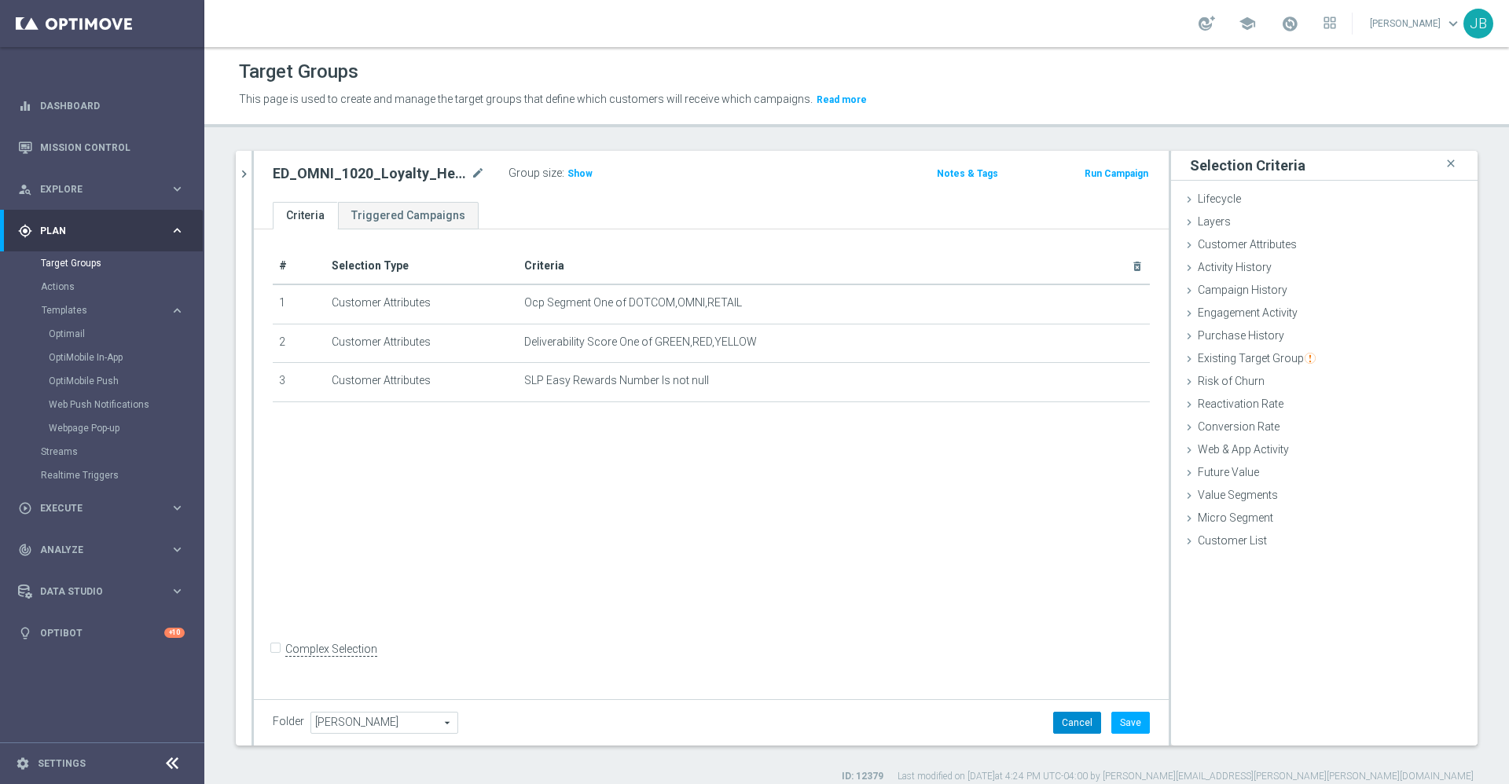
click at [1057, 719] on button "Cancel" at bounding box center [1077, 723] width 48 height 22
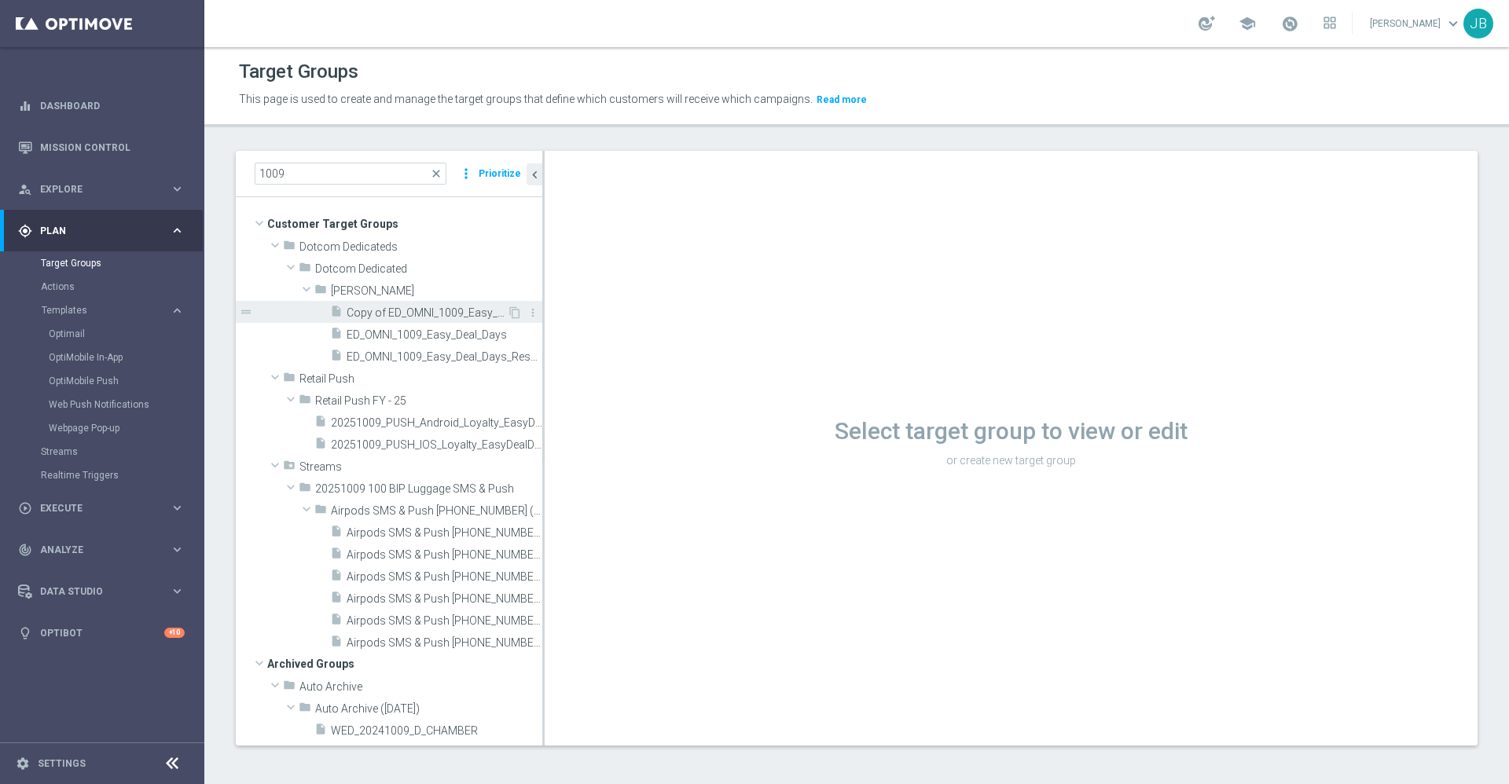
click at [456, 312] on span "Copy of ED_OMNI_1009_Easy_Deal_Days" at bounding box center [426, 312] width 160 height 13
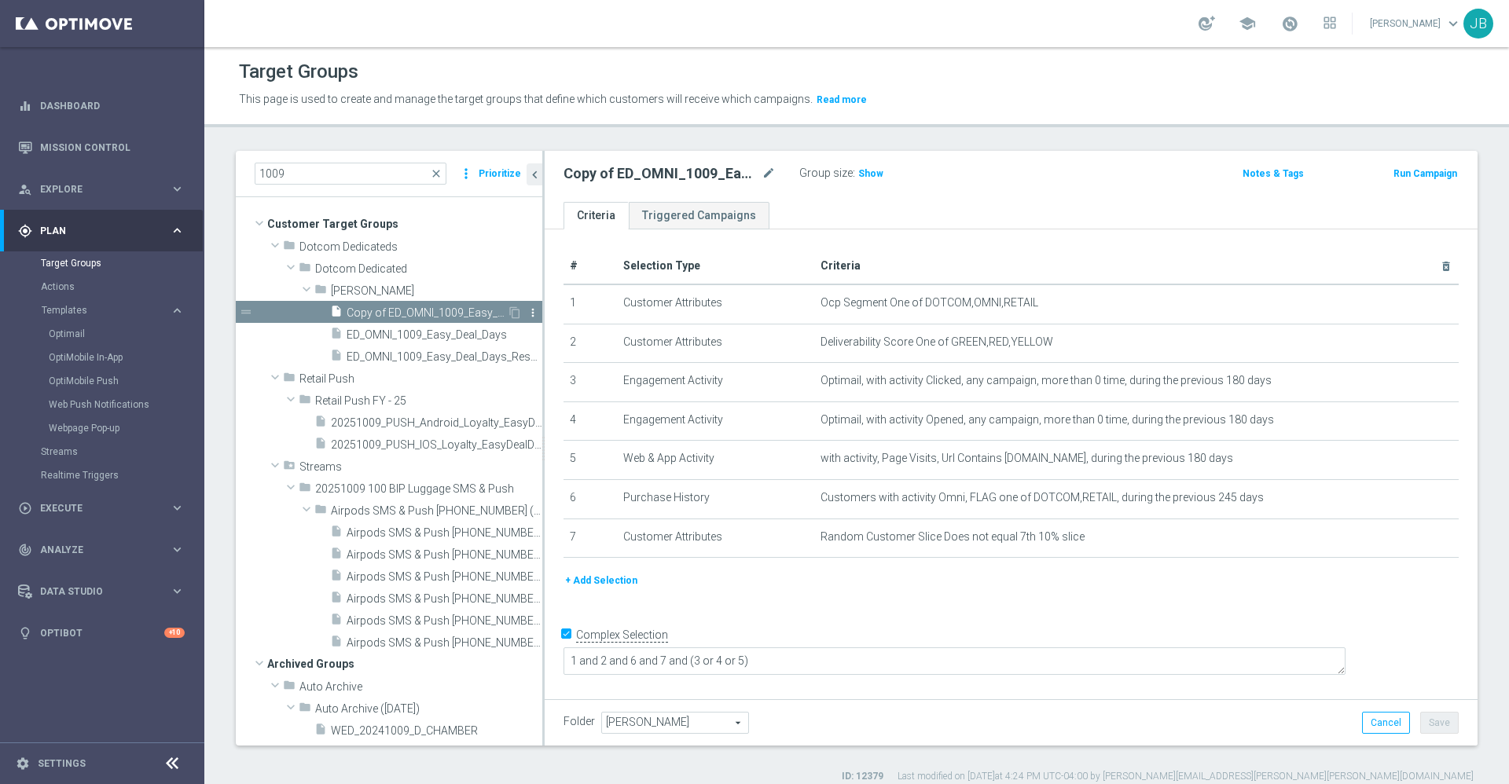
click at [526, 312] on icon "more_vert" at bounding box center [532, 312] width 13 height 13
click at [543, 361] on span "Delete" at bounding box center [557, 357] width 34 height 11
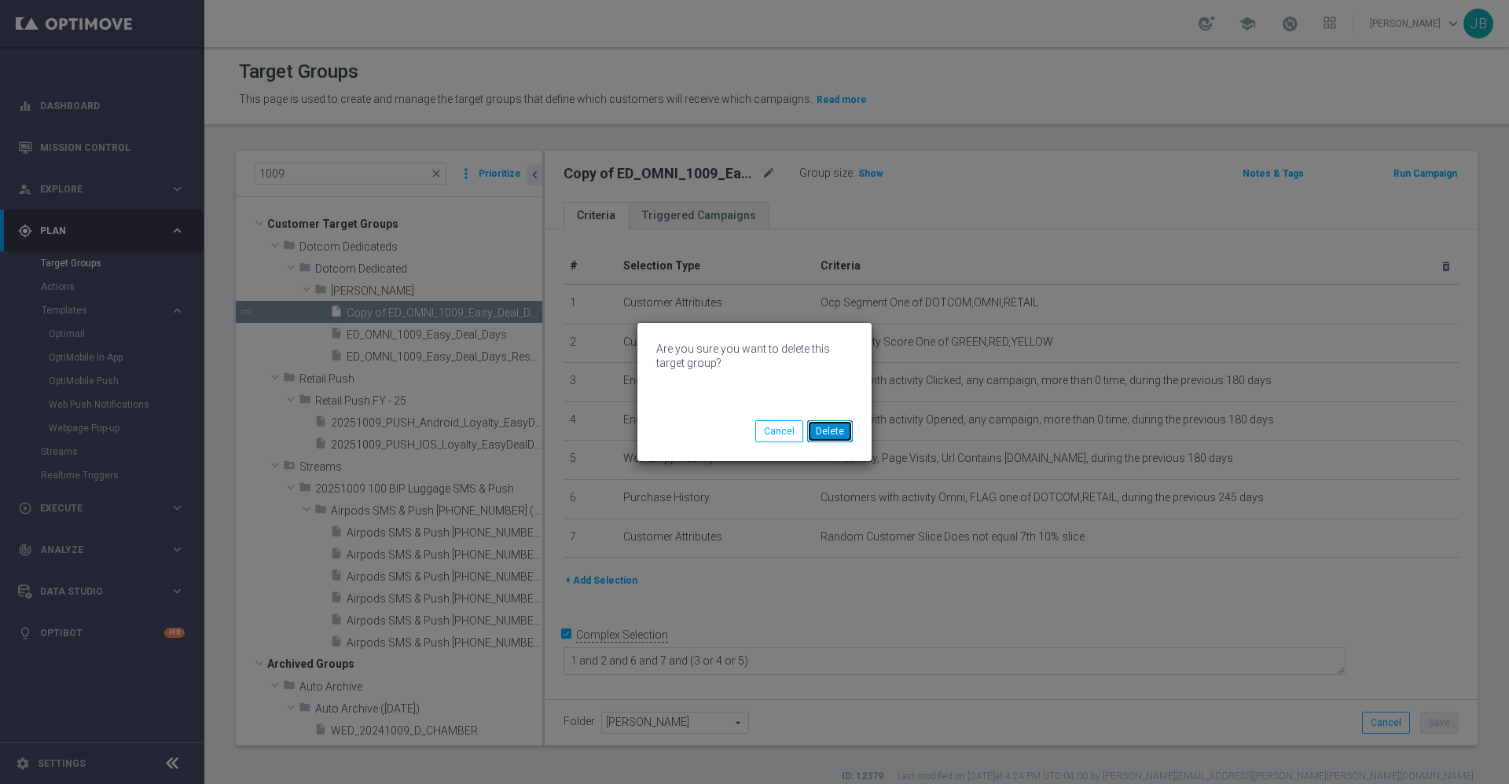
click at [821, 436] on button "Delete" at bounding box center [830, 431] width 46 height 22
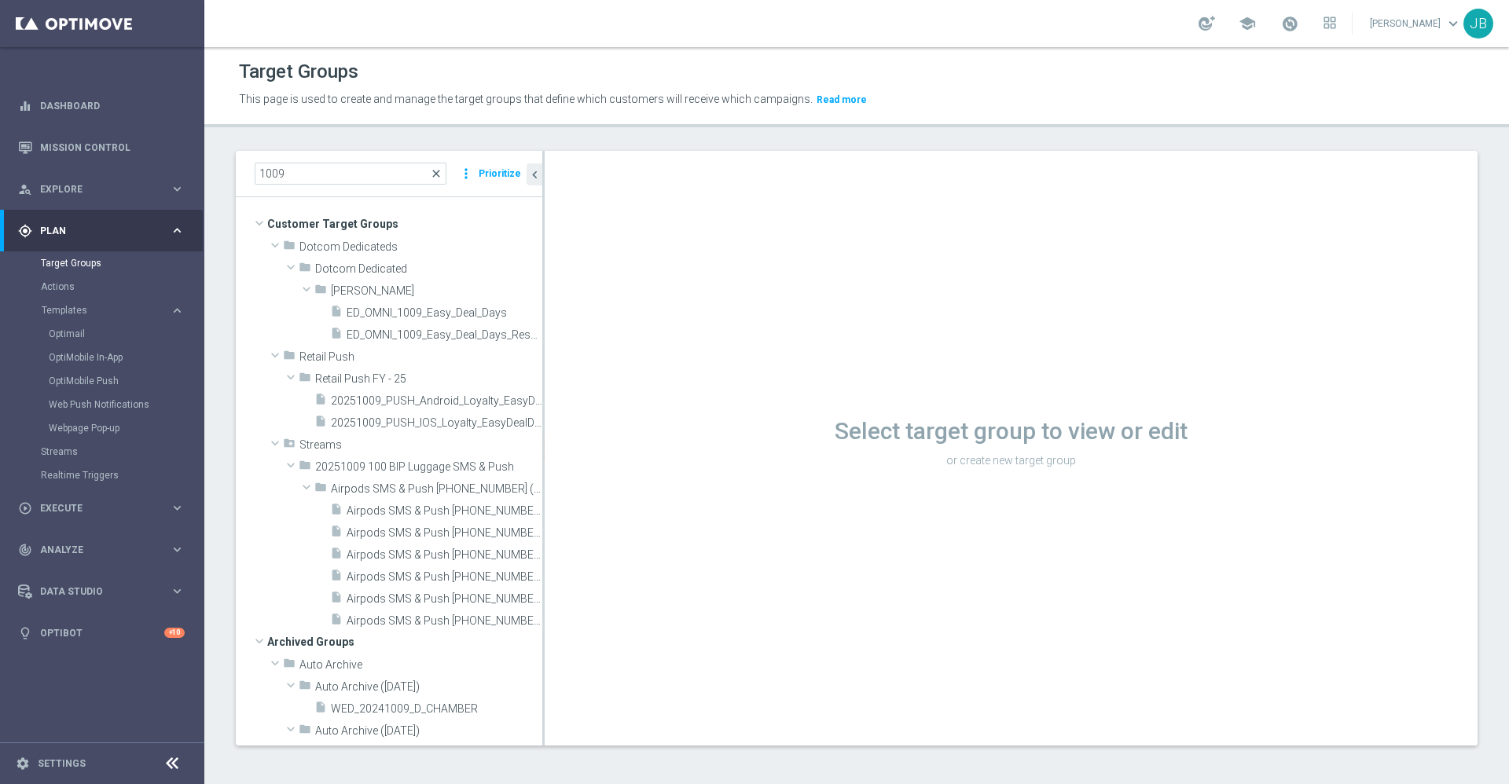
click at [441, 176] on span "close" at bounding box center [436, 173] width 13 height 13
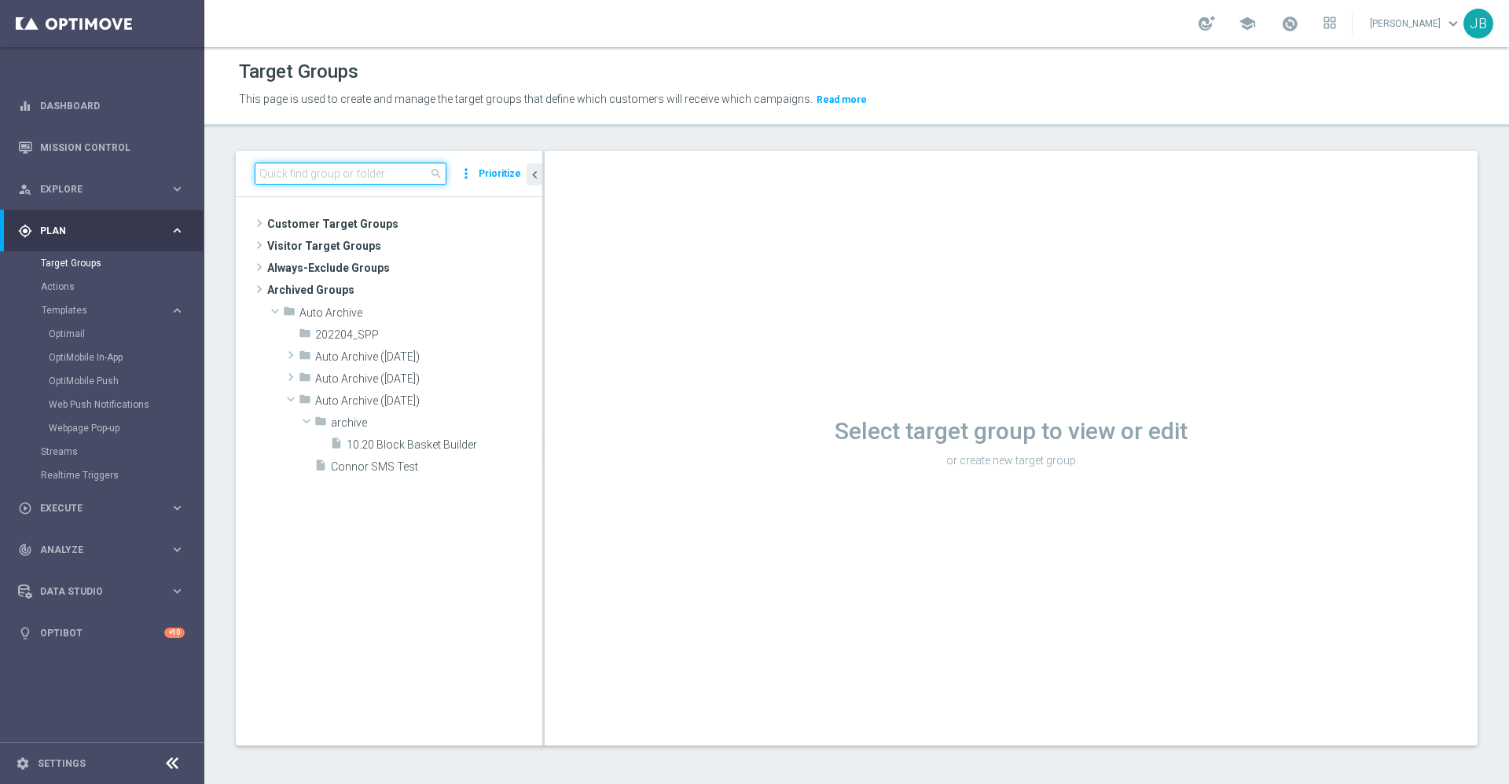
click at [384, 169] on input at bounding box center [351, 174] width 192 height 22
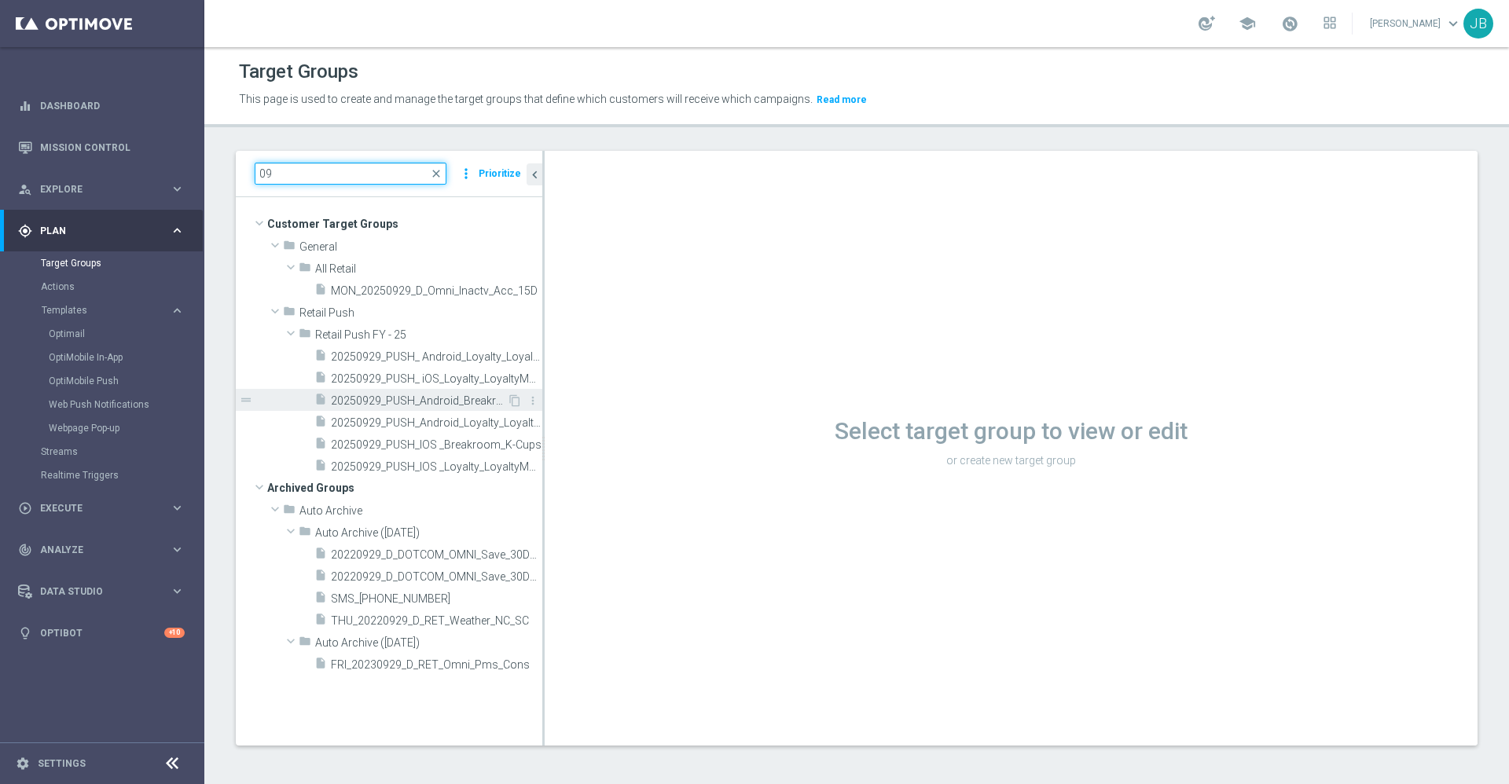
type input "09_"
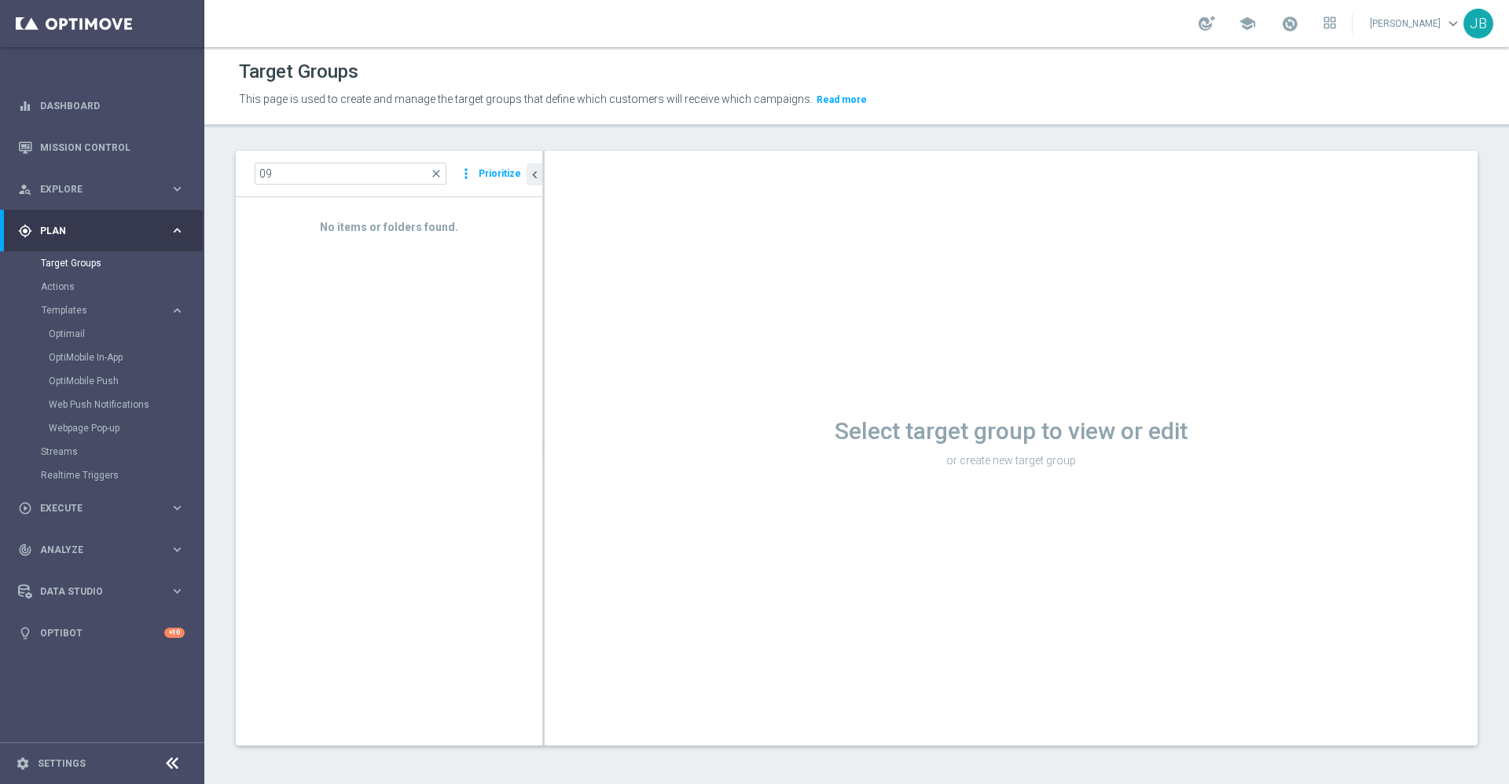
type input "0"
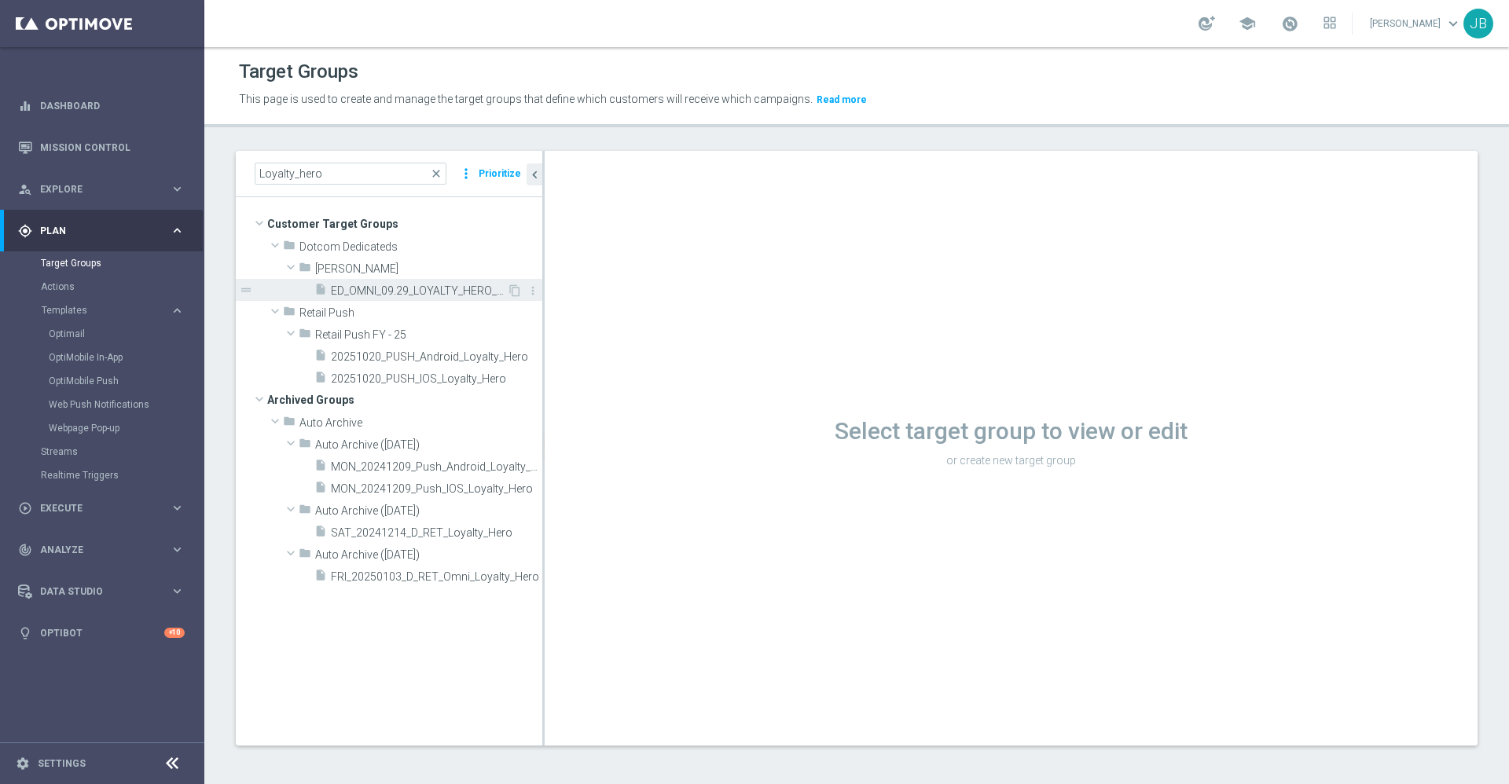
type input "Loyalty_hero"
click at [410, 284] on span "ED_OMNI_09.29_LOYALTY_HERO_OFFER" at bounding box center [419, 290] width 176 height 13
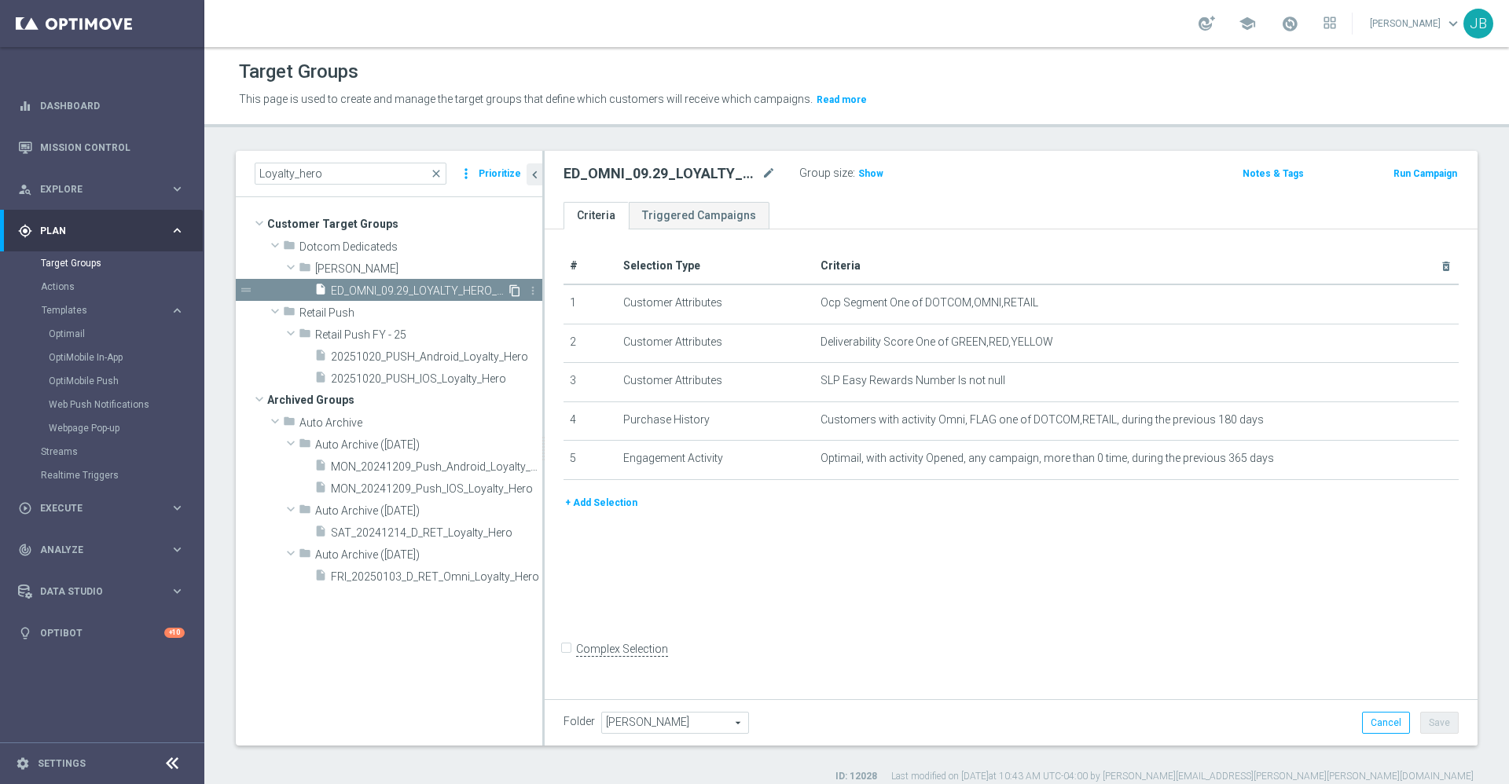
click at [517, 288] on icon "content_copy" at bounding box center [514, 290] width 13 height 13
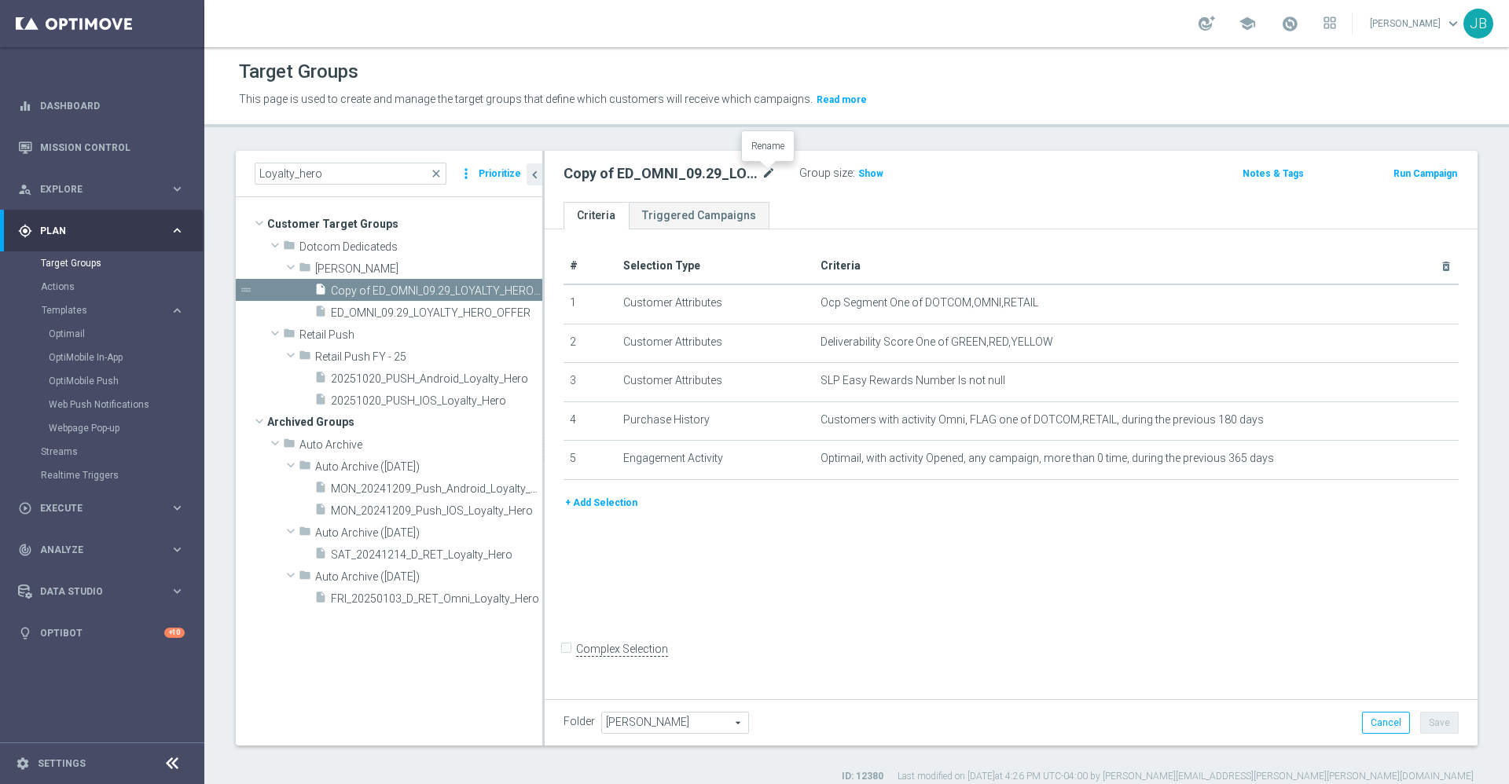
click at [774, 177] on icon "mode_edit" at bounding box center [768, 173] width 14 height 19
click at [588, 175] on input "Copy of ED_OMNI_09.29_LOYALTY_HERO_OFFER" at bounding box center [669, 175] width 212 height 22
type input "ED_OMNI_10.20_LOYALTY_HERO_OFFER"
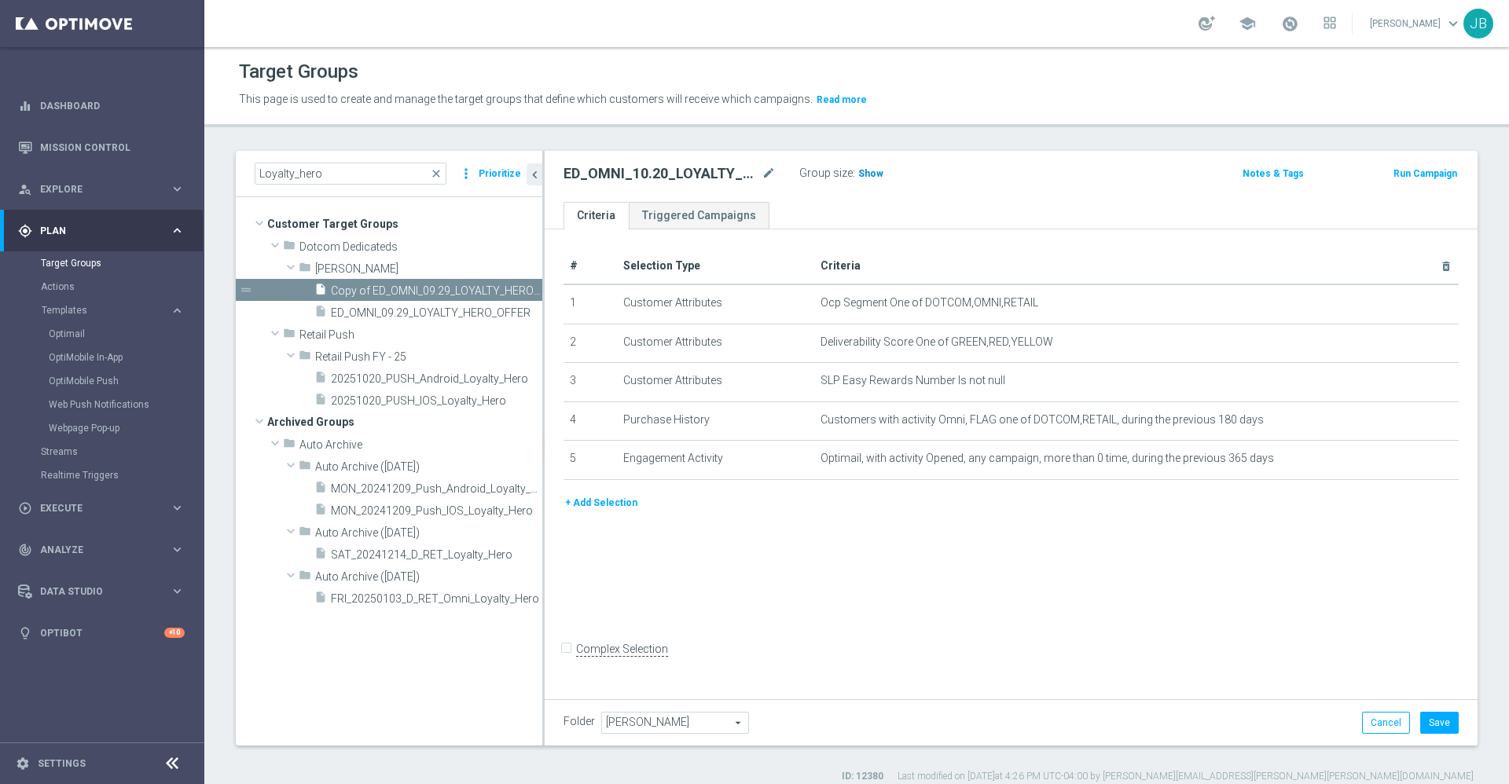
click at [874, 177] on span "Show" at bounding box center [870, 173] width 25 height 11
click at [1430, 726] on button "Save" at bounding box center [1439, 723] width 38 height 22
click at [775, 174] on div "ED_OMNI_10.20_LOYALTY_HERO_OFFER mode_edit" at bounding box center [681, 174] width 236 height 22
click at [771, 174] on icon "mode_edit" at bounding box center [768, 173] width 14 height 19
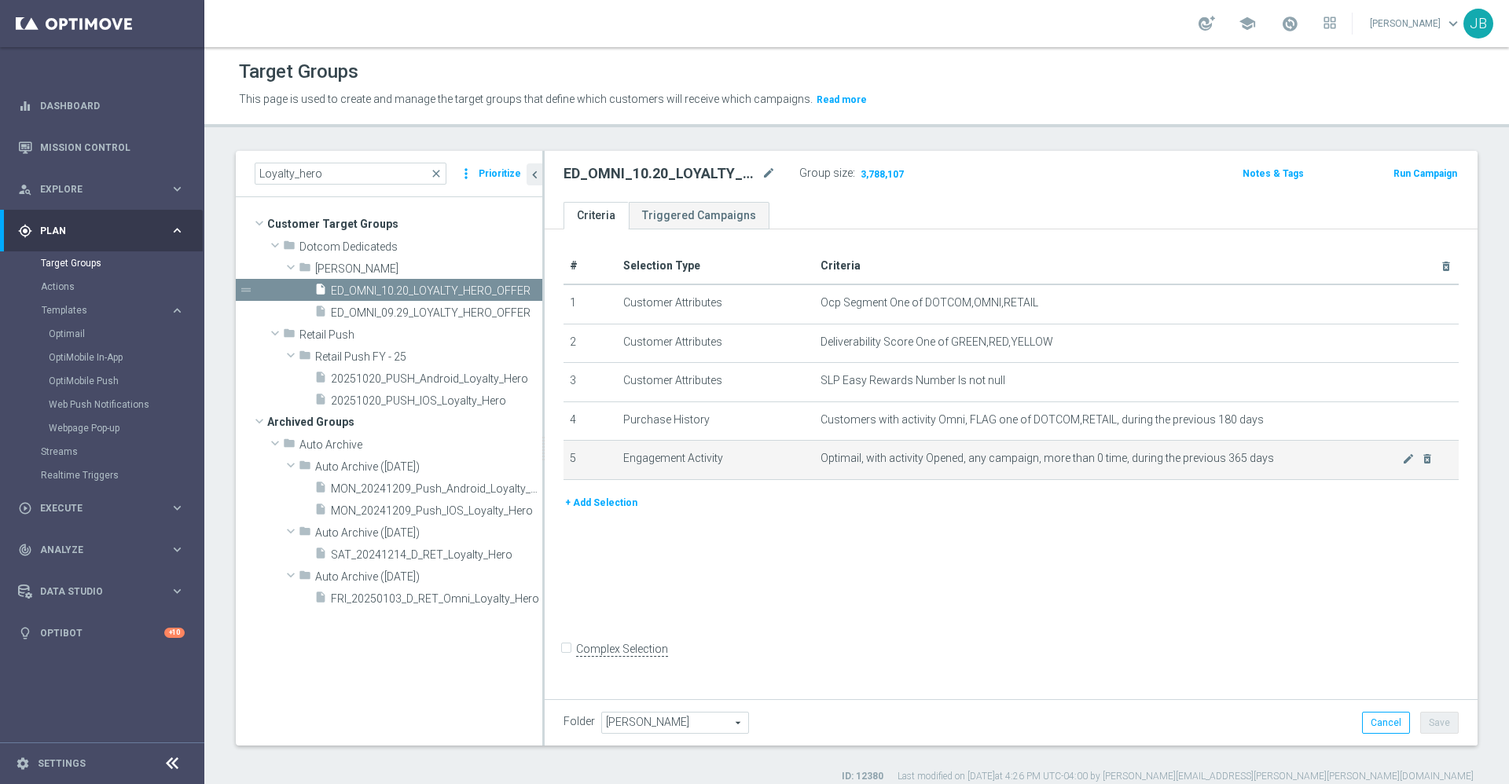
scroll to position [14, 0]
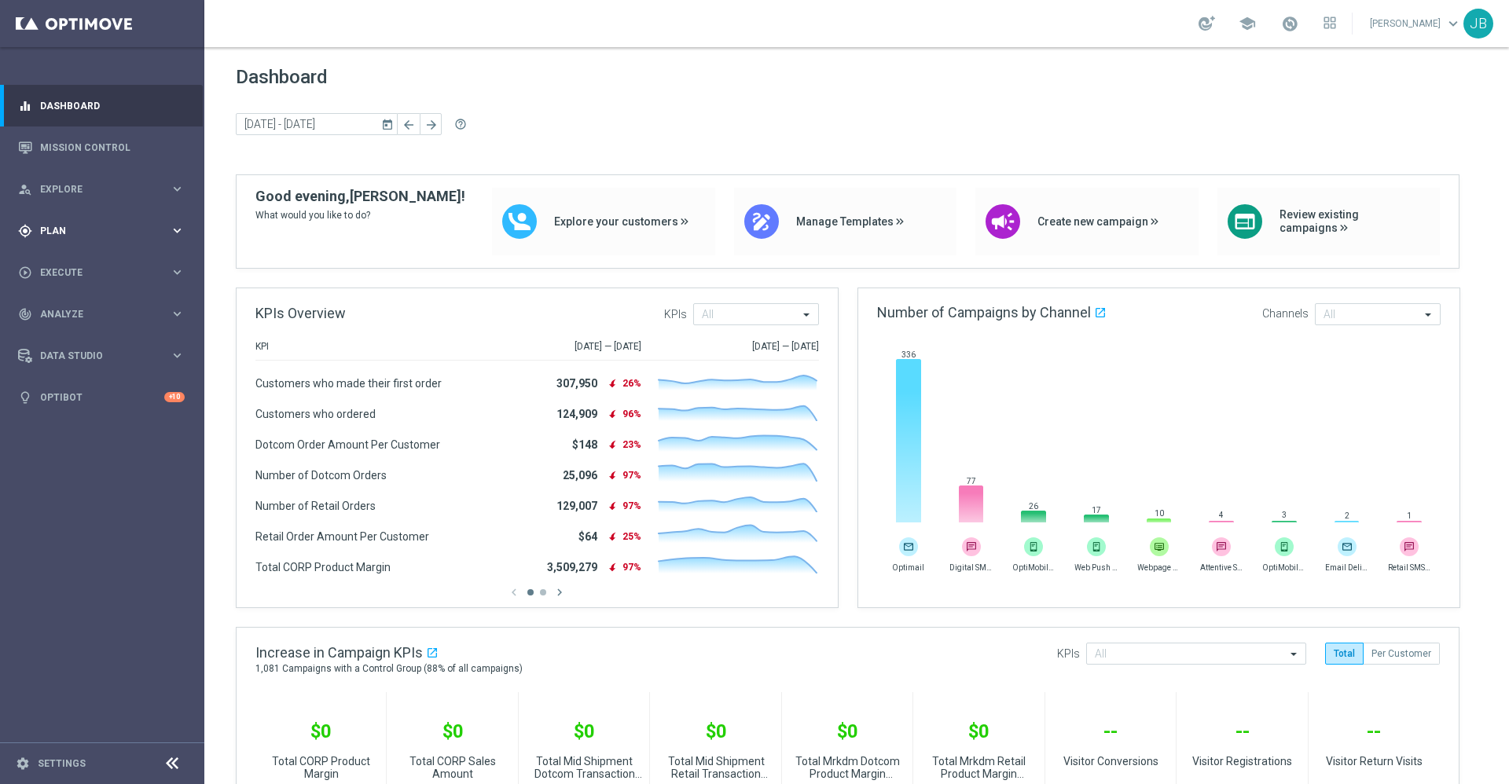
click at [86, 221] on div "gps_fixed Plan keyboard_arrow_right" at bounding box center [101, 231] width 203 height 42
click at [88, 266] on link "Target Groups" at bounding box center [102, 263] width 123 height 13
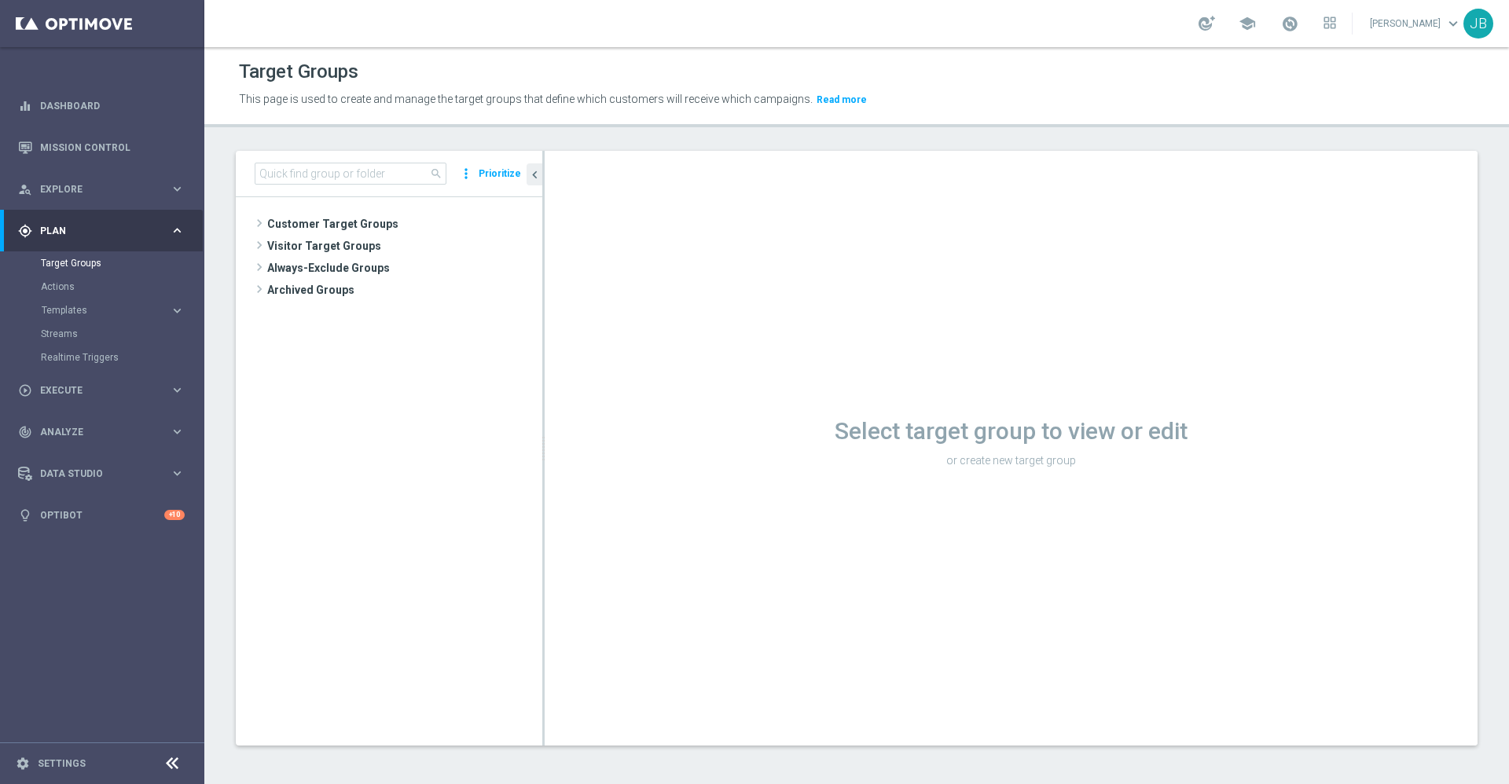
click at [82, 314] on span "Templates" at bounding box center [98, 310] width 112 height 9
click at [85, 334] on link "Optimail" at bounding box center [106, 334] width 115 height 13
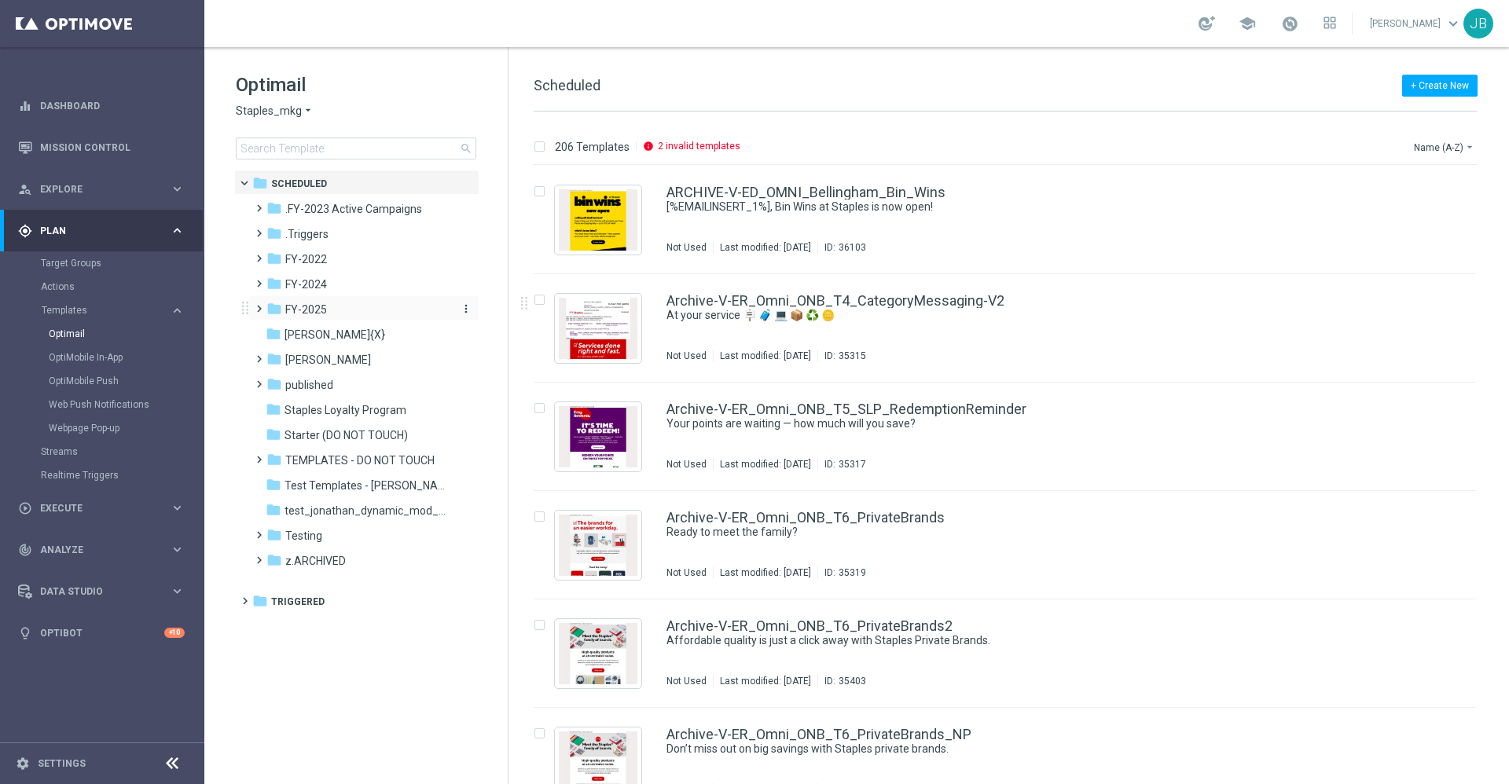
click at [323, 304] on span "FY-2025" at bounding box center [306, 309] width 42 height 14
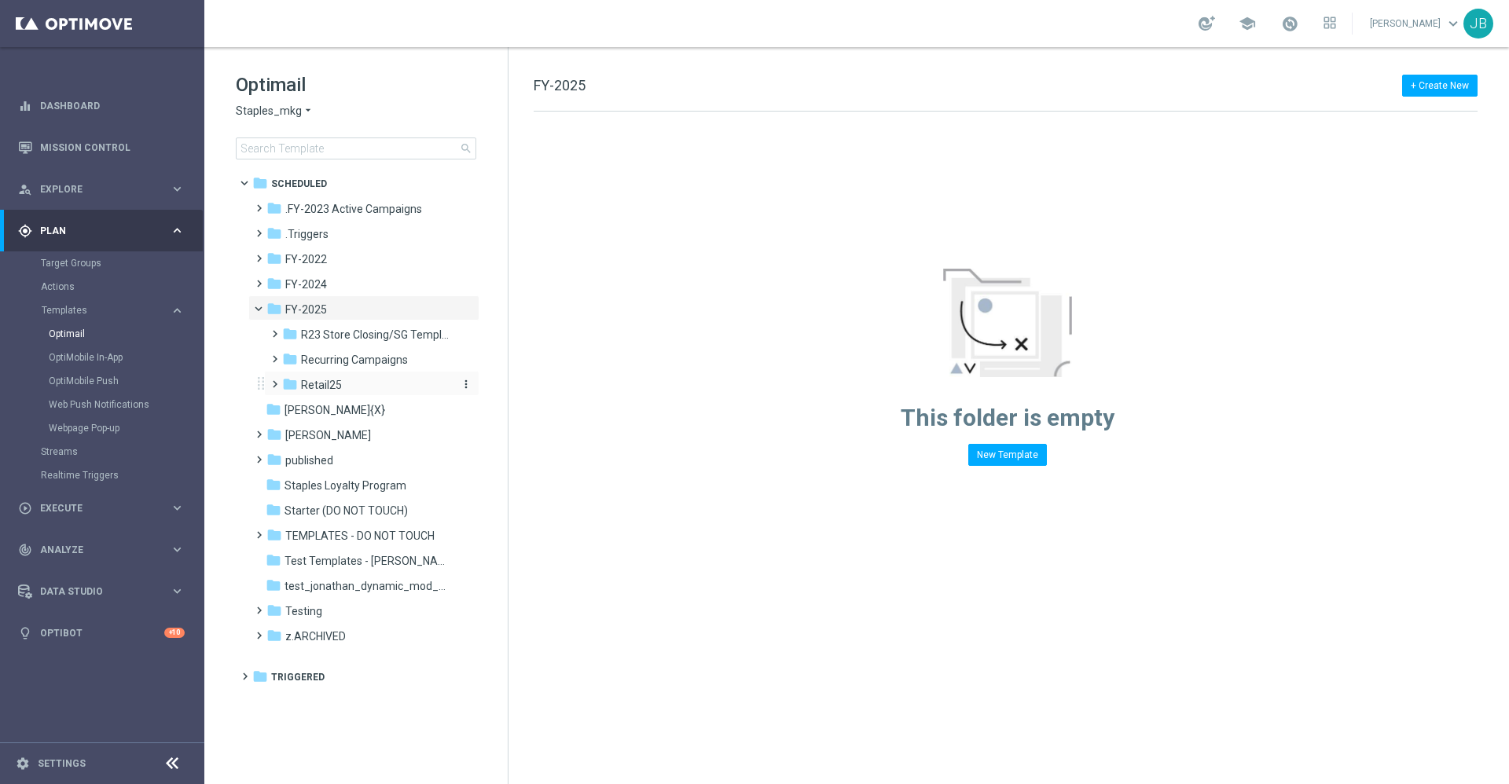
click at [327, 383] on span "Retail25" at bounding box center [321, 385] width 41 height 14
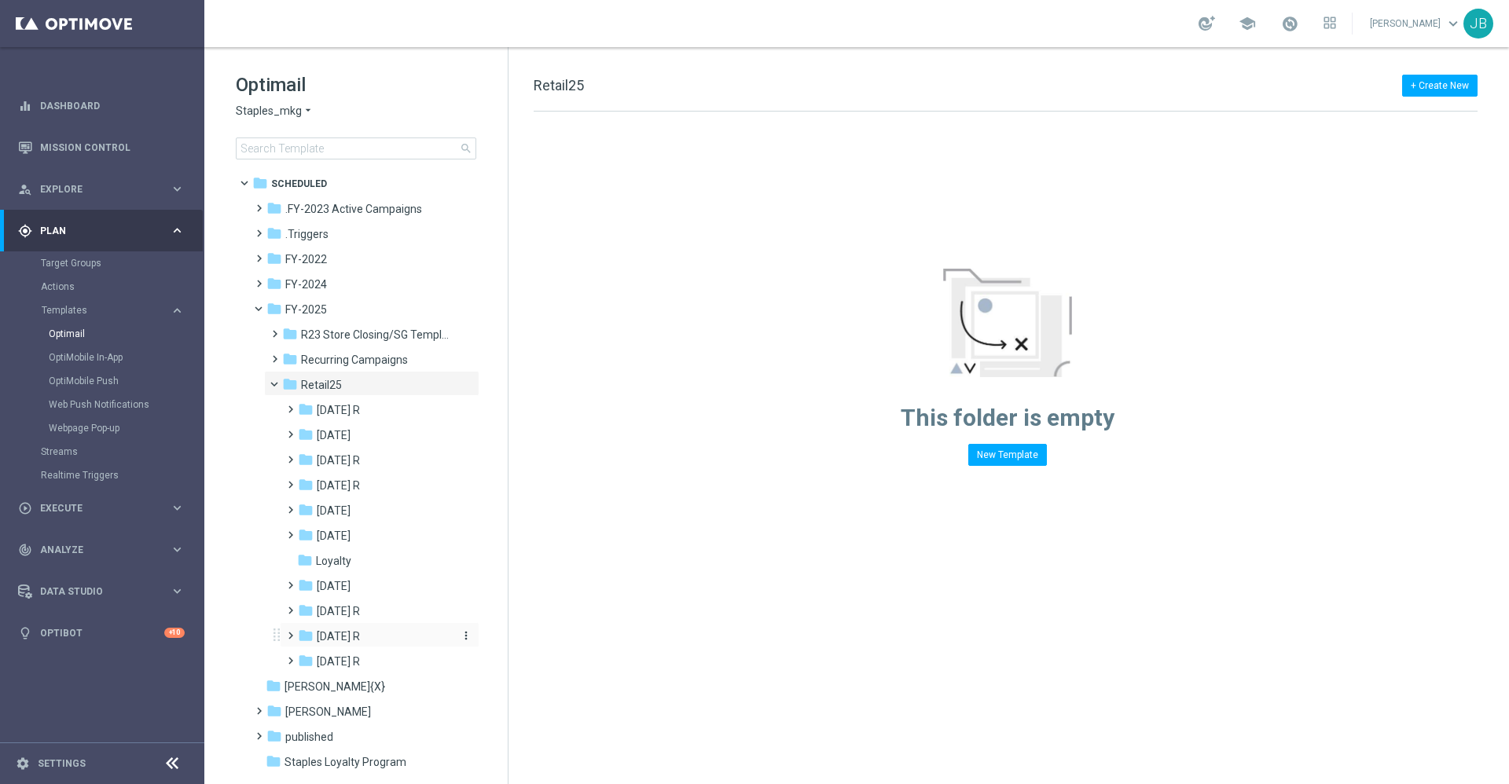
click at [329, 633] on span "[DATE] R" at bounding box center [338, 636] width 43 height 14
click at [346, 707] on span "WO 10/19" at bounding box center [356, 712] width 49 height 14
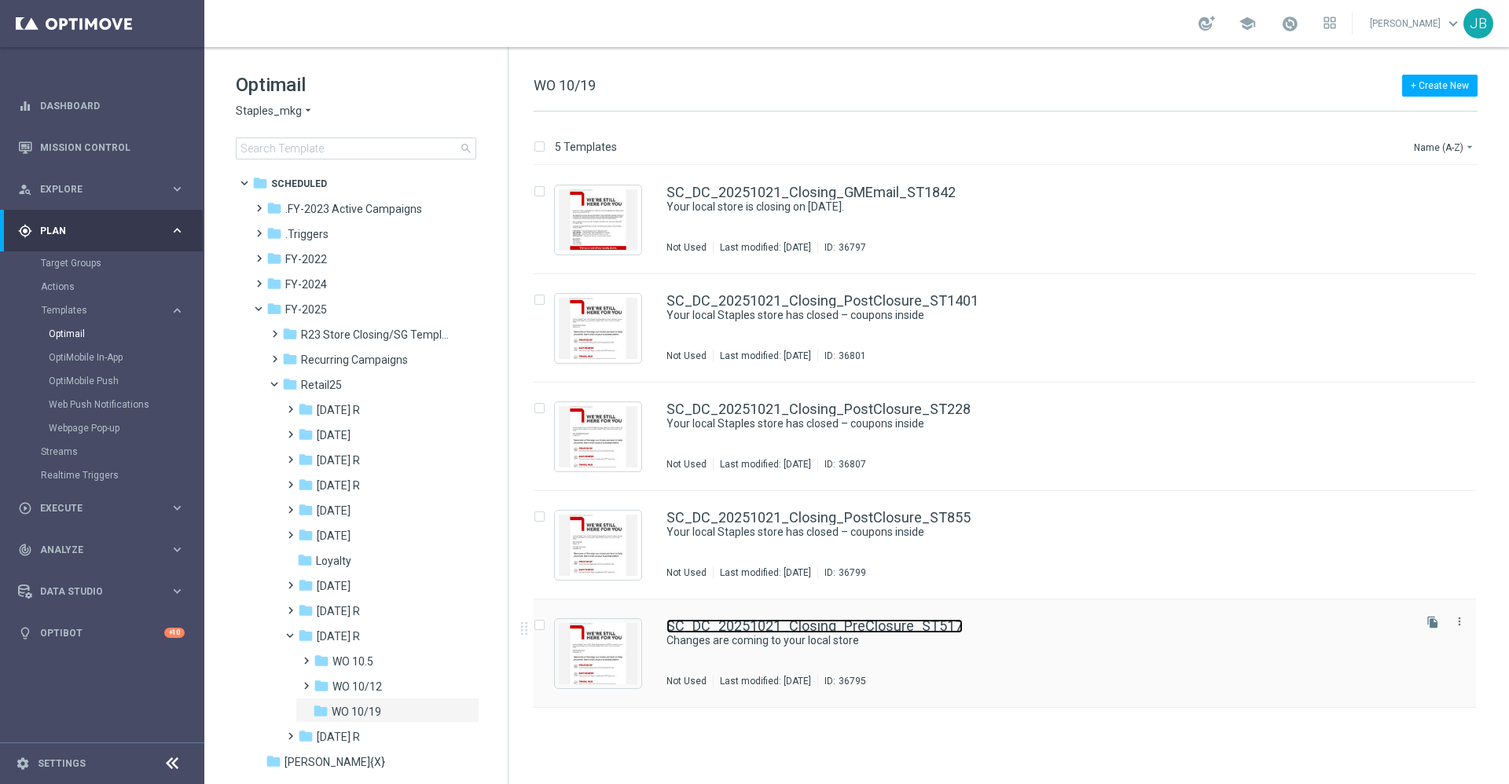
click at [761, 628] on link "SC_DC_20251021_Closing_PreClosure_ST517" at bounding box center [814, 626] width 296 height 14
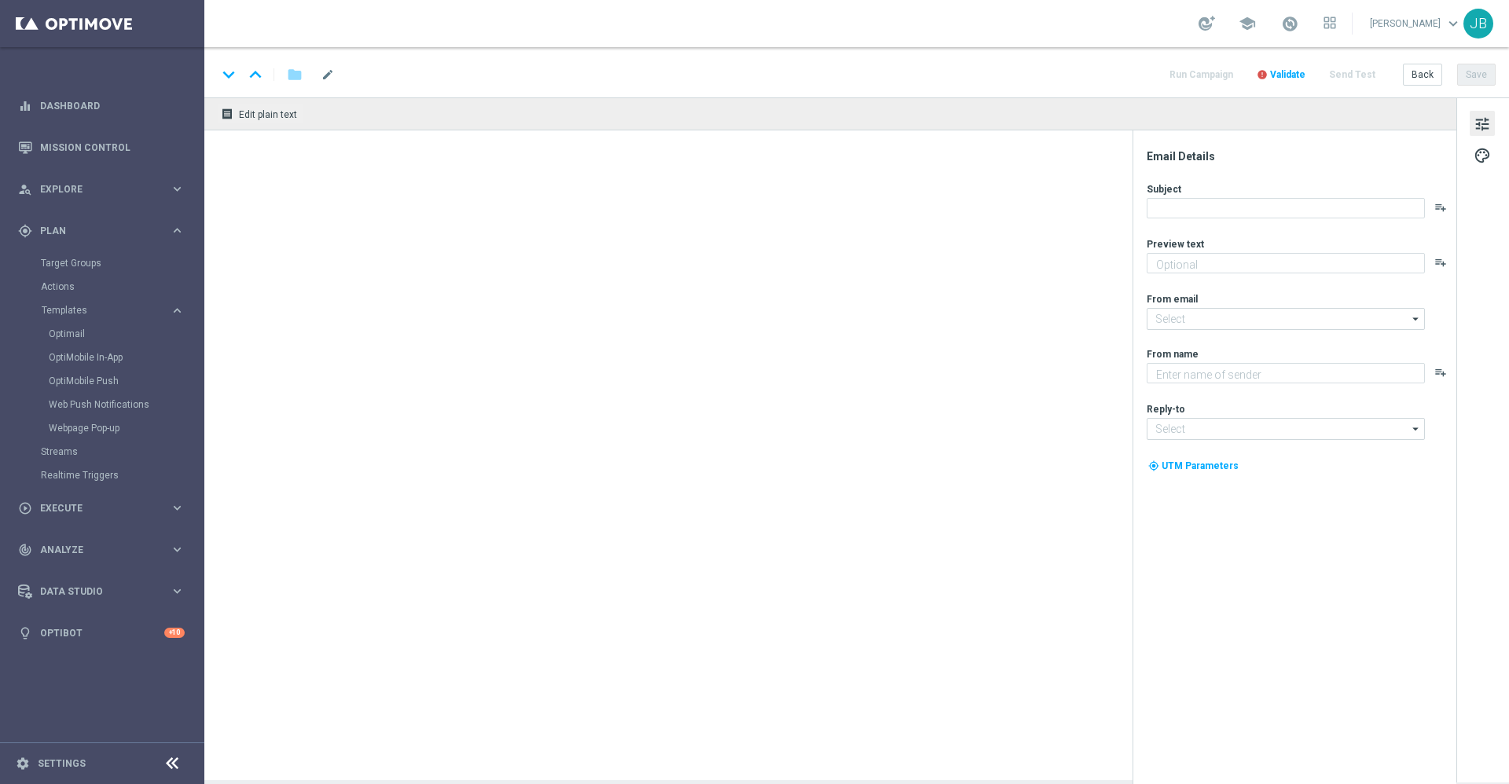
type textarea "Your store at [STREET_ADDRESS] is closing on [DATE]"
type input "[EMAIL_ADDRESS][DOMAIN_NAME]"
type textarea "Staples"
type input "[EMAIL_ADDRESS][DOMAIN_NAME]"
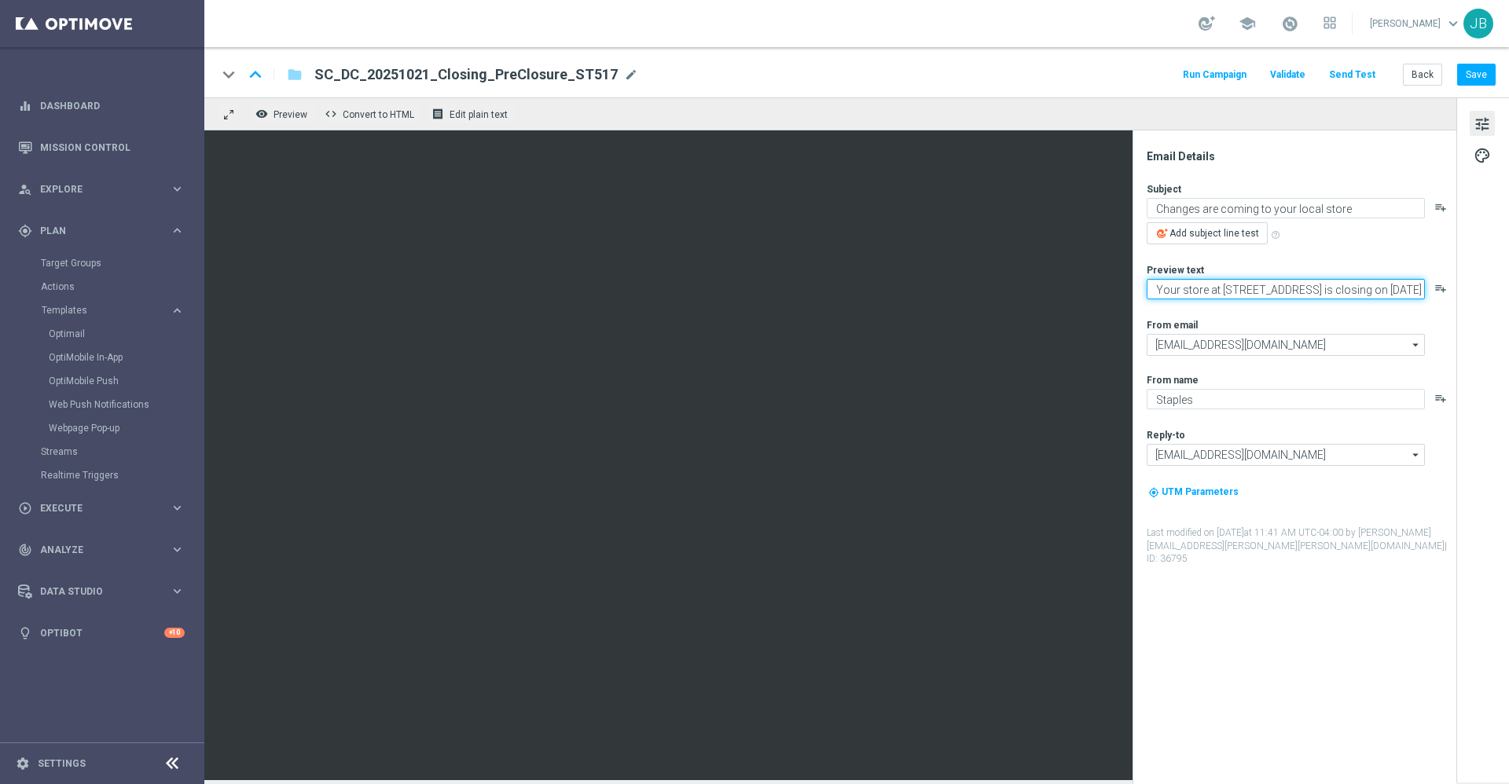
click at [1388, 291] on textarea "Your store at [STREET_ADDRESS] is closing on [DATE]" at bounding box center [1285, 289] width 278 height 20
drag, startPoint x: 1388, startPoint y: 291, endPoint x: 1421, endPoint y: 291, distance: 33.0
click at [1421, 291] on textarea "Your store at [STREET_ADDRESS] is closing on [DATE]" at bounding box center [1285, 289] width 278 height 20
drag, startPoint x: 1372, startPoint y: 284, endPoint x: 1437, endPoint y: 293, distance: 65.9
click at [1437, 293] on div "Your store at [STREET_ADDRESS] is closing on [DATE] playlist_add" at bounding box center [1300, 289] width 308 height 20
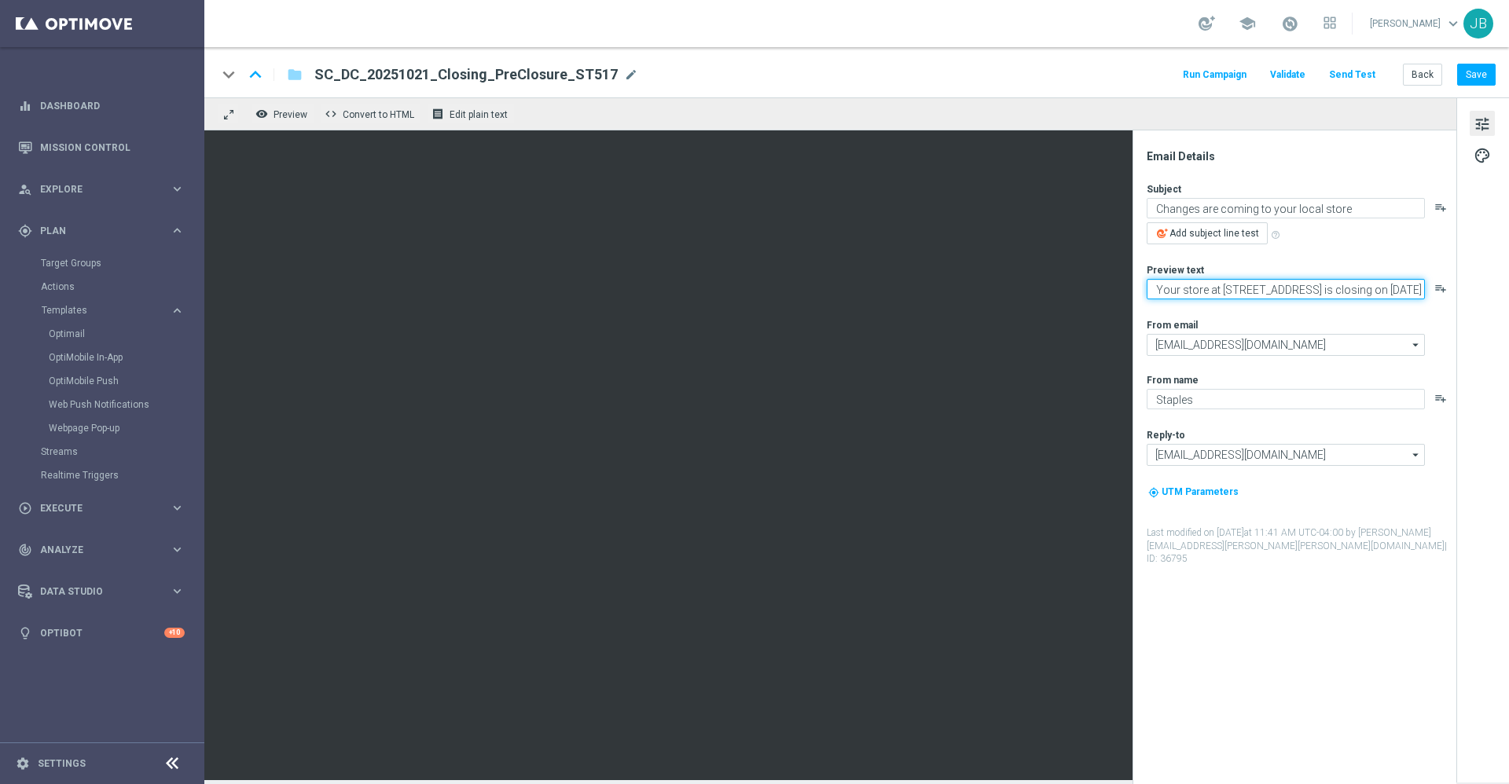
click at [1221, 287] on textarea "Your store at [STREET_ADDRESS] is closing on [DATE]" at bounding box center [1285, 289] width 278 height 20
type textarea "Your store at [STREET_ADDRESS] is closing on [DATE]"
click at [1353, 71] on button "Send Test" at bounding box center [1351, 74] width 51 height 21
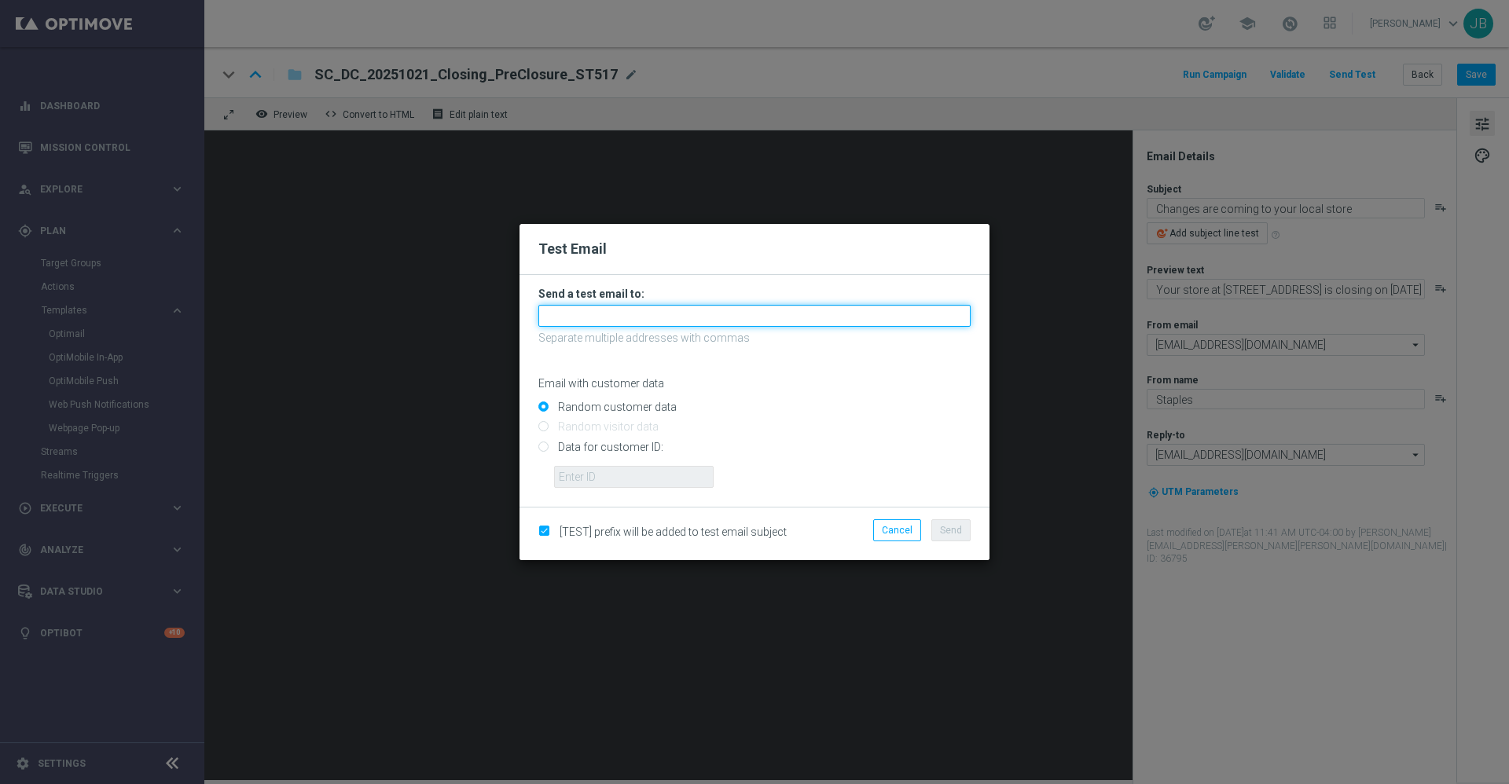
click at [618, 306] on input "text" at bounding box center [754, 316] width 432 height 22
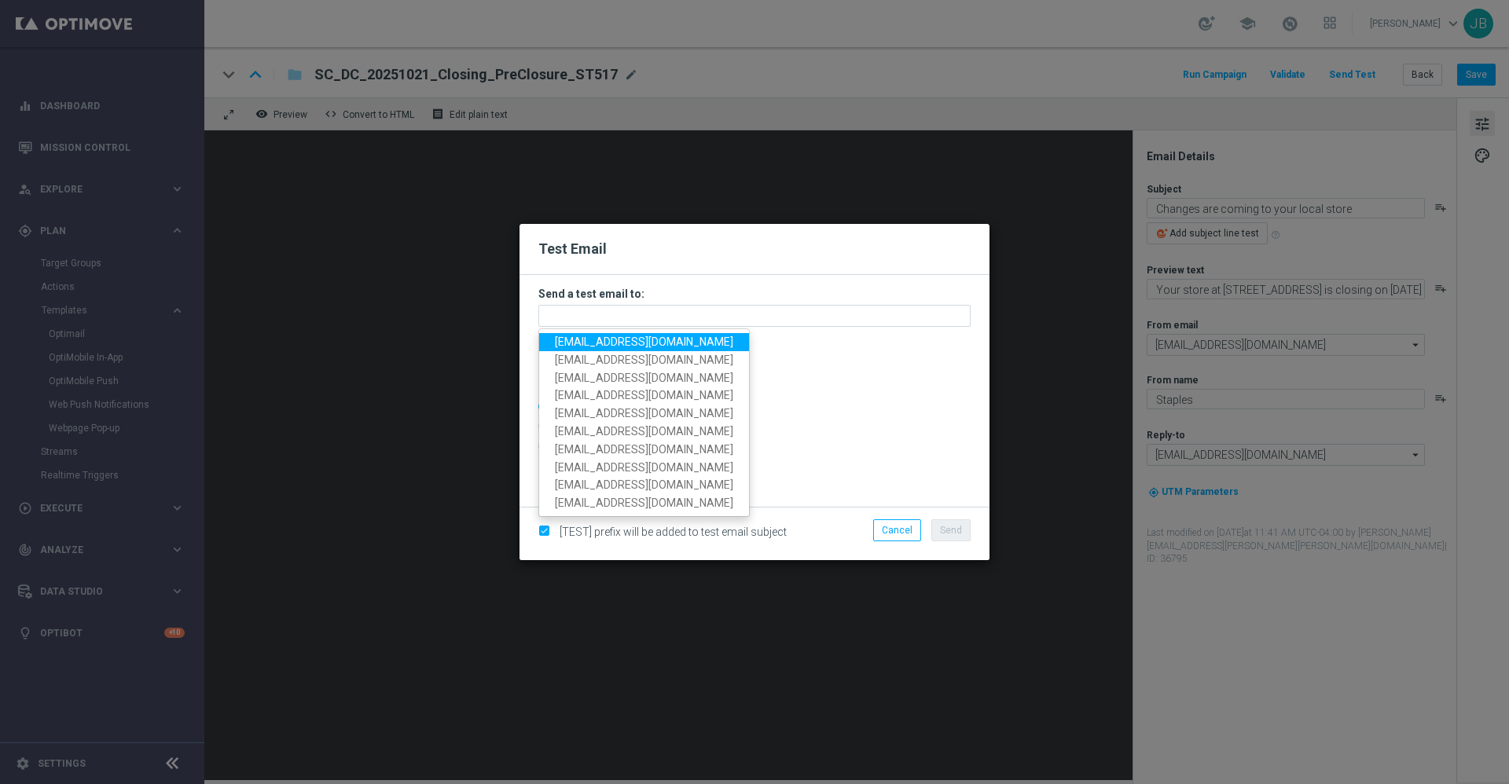
click at [618, 336] on span "[EMAIL_ADDRESS][DOMAIN_NAME]" at bounding box center [644, 341] width 178 height 13
type input "[EMAIL_ADDRESS][DOMAIN_NAME]"
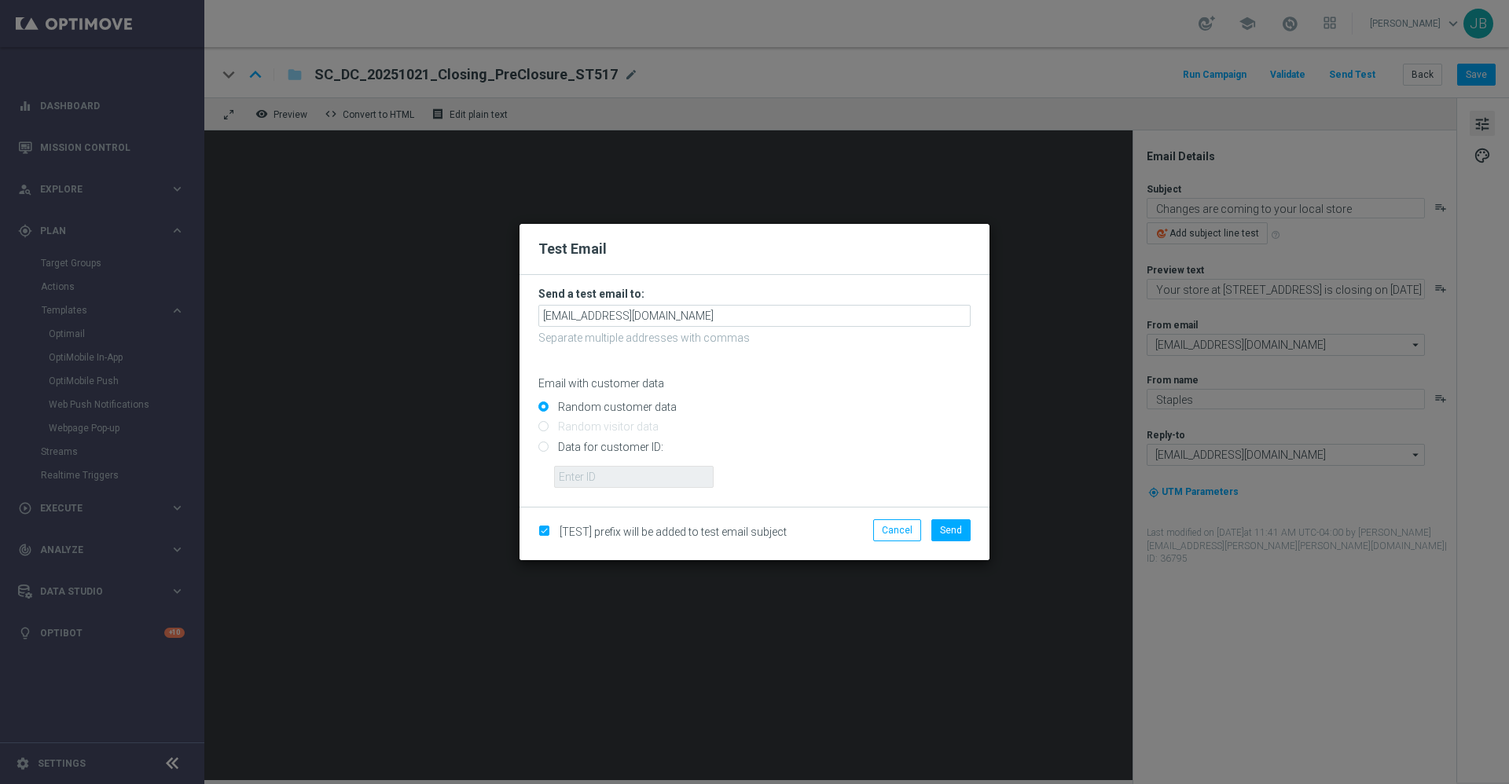
click at [545, 450] on input "Data for customer ID:" at bounding box center [754, 453] width 432 height 22
radio input "true"
click at [551, 405] on input "Random customer data" at bounding box center [754, 414] width 432 height 22
radio input "true"
click at [961, 537] on button "Send" at bounding box center [950, 530] width 39 height 22
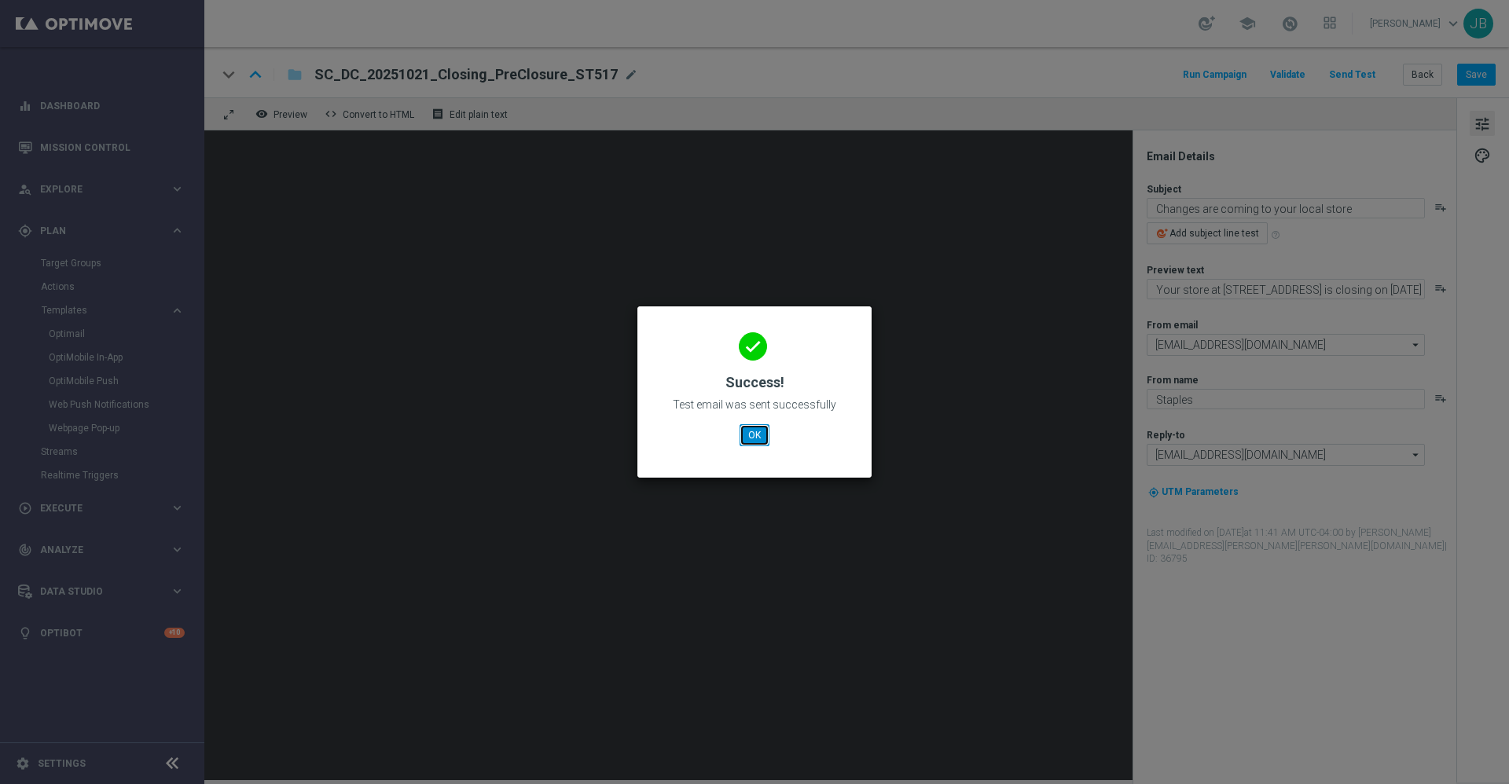
click at [759, 427] on button "OK" at bounding box center [754, 435] width 30 height 22
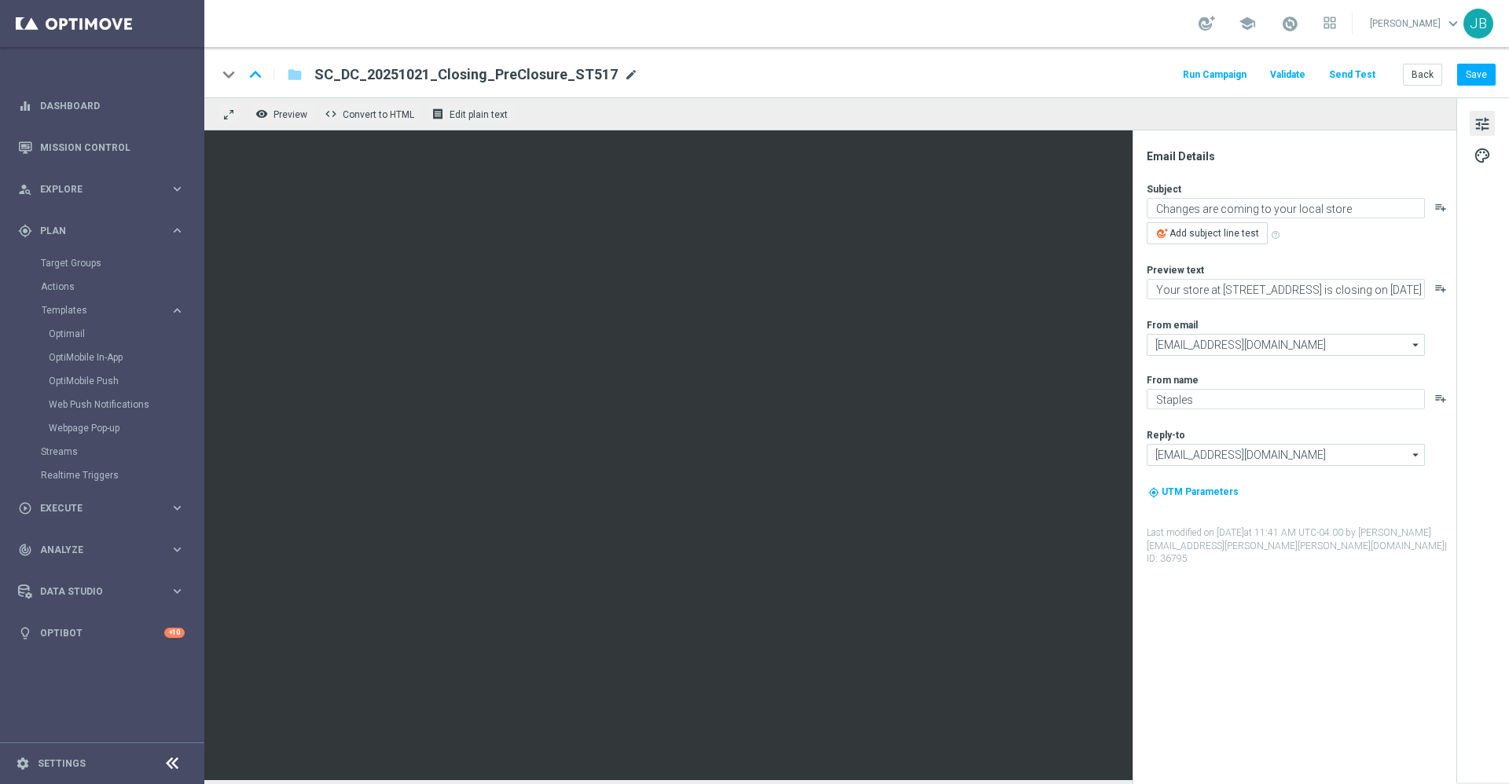
click at [624, 78] on span "mode_edit" at bounding box center [631, 75] width 14 height 14
click at [1415, 72] on button "Back" at bounding box center [1421, 75] width 39 height 22
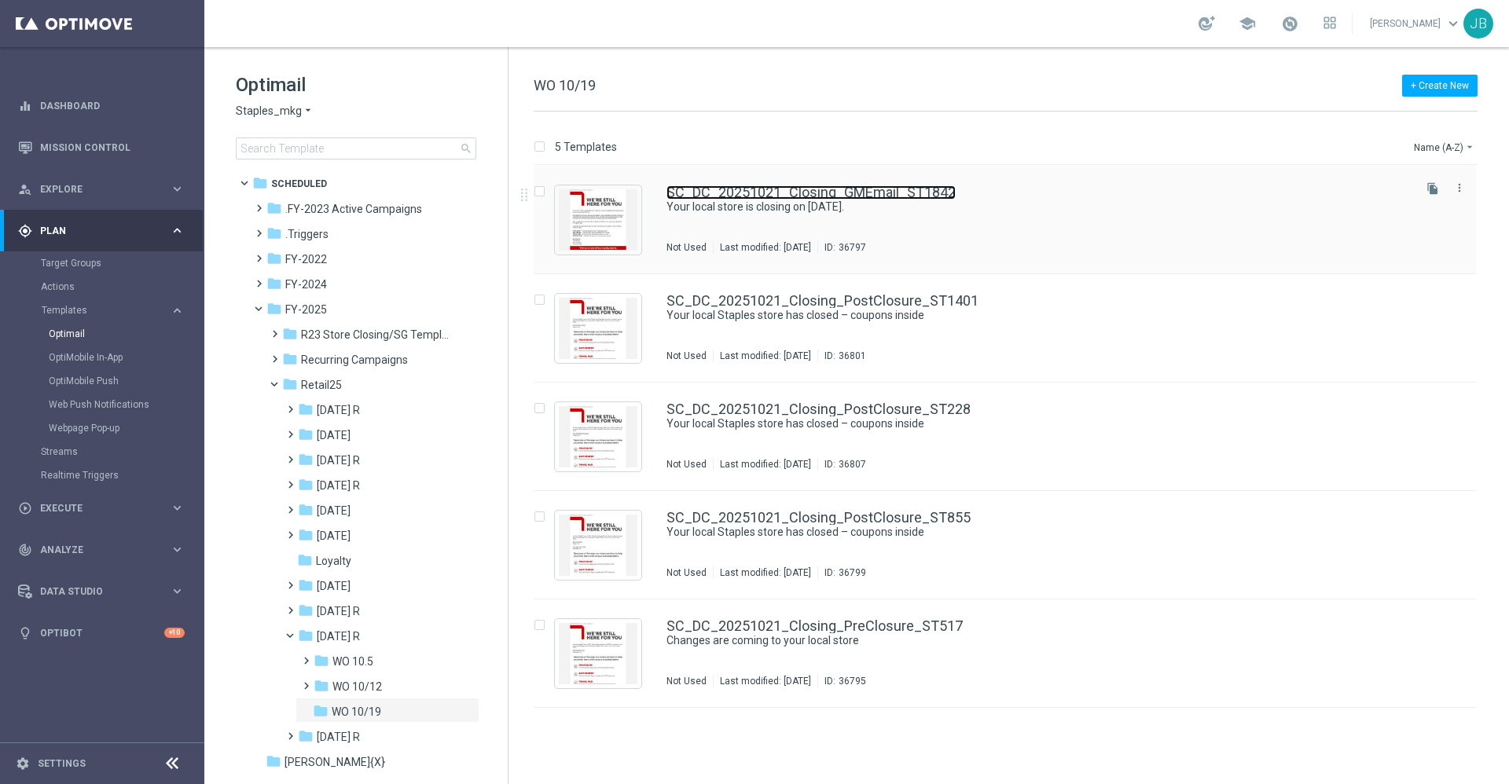
click at [772, 193] on link "SC_DC_20251021_Closing_GMEmail_ST1842" at bounding box center [810, 192] width 289 height 14
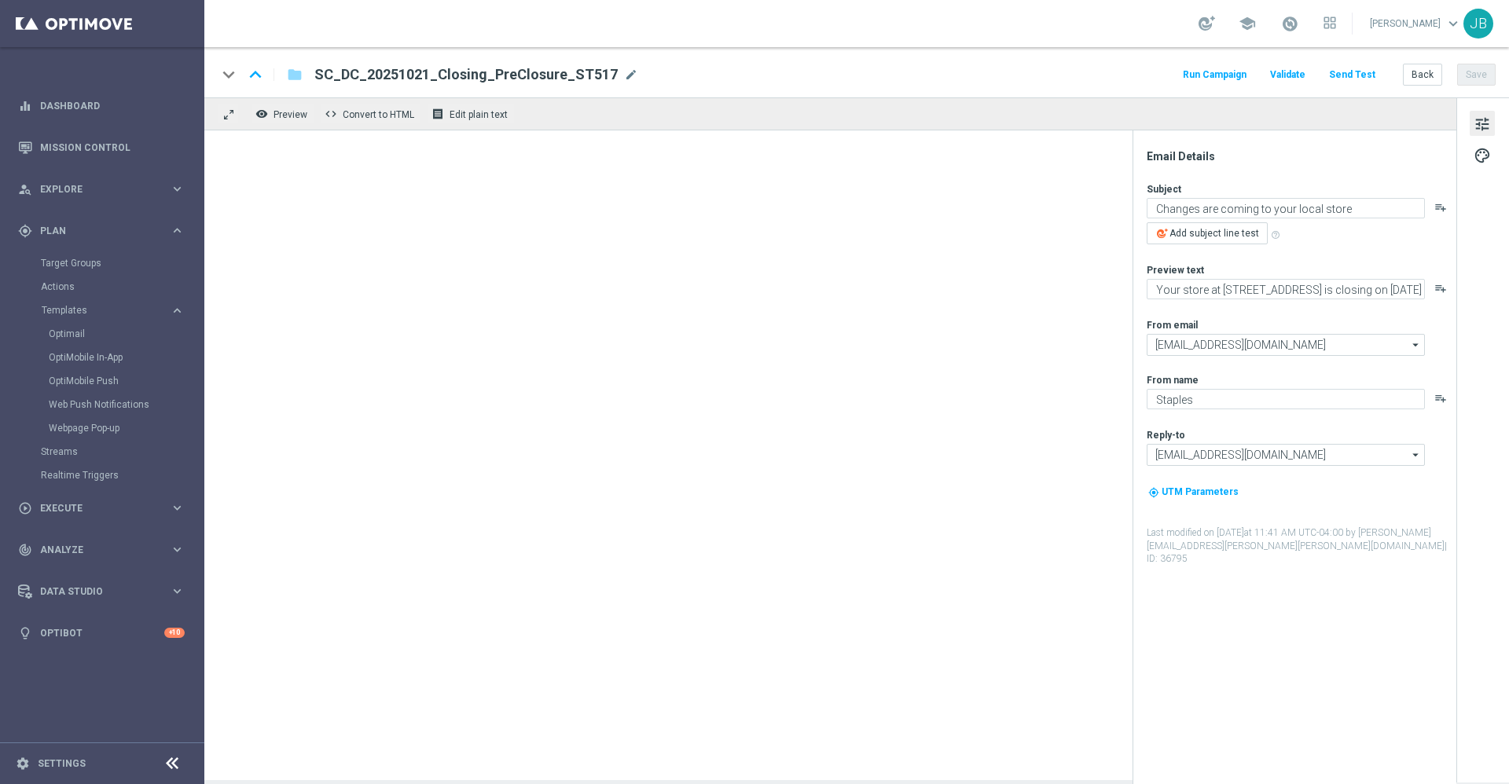
type textarea "Your local store is closing on [DATE]."
type textarea "Don’t worry, we’ve still got you covered."
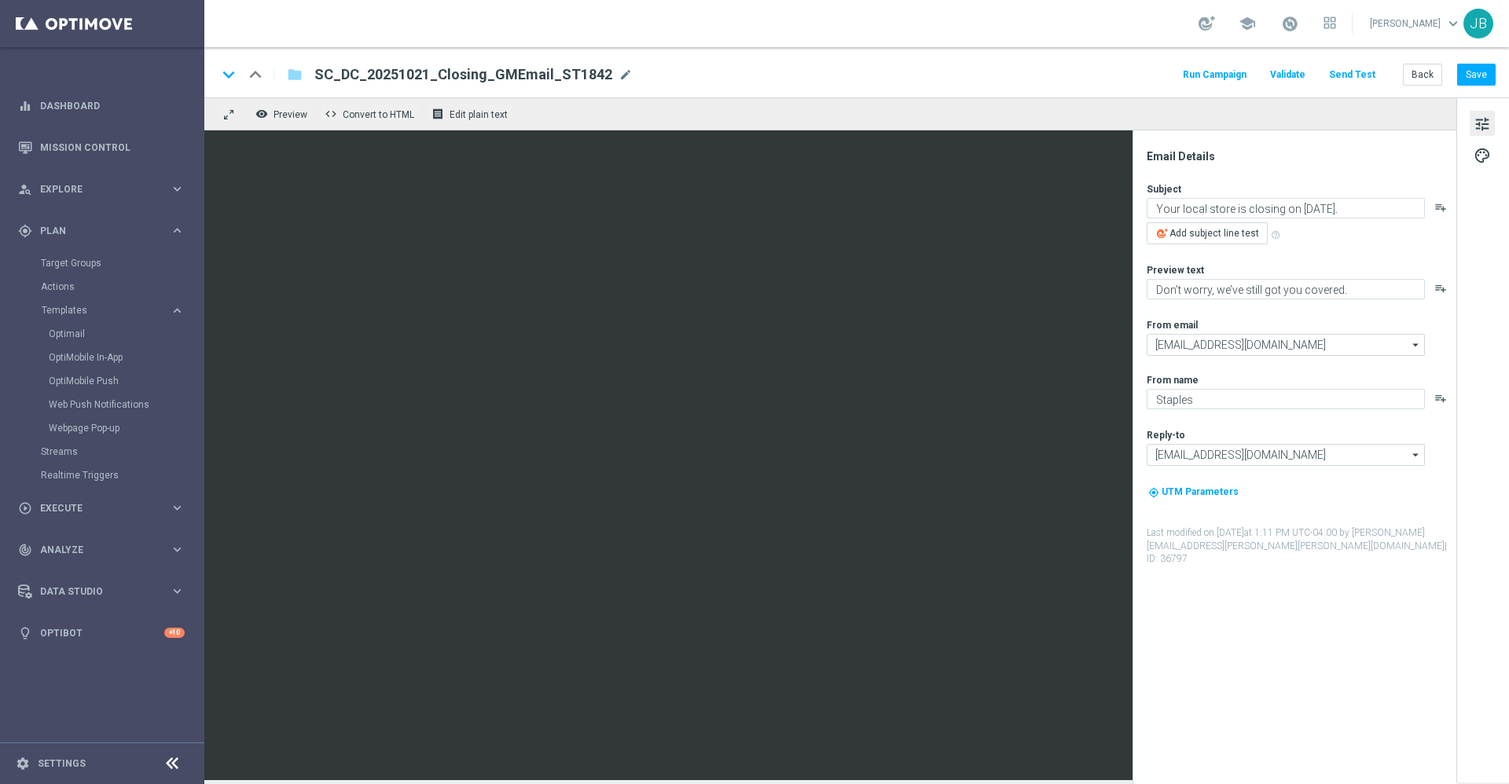
click at [1366, 75] on button "Send Test" at bounding box center [1351, 74] width 51 height 21
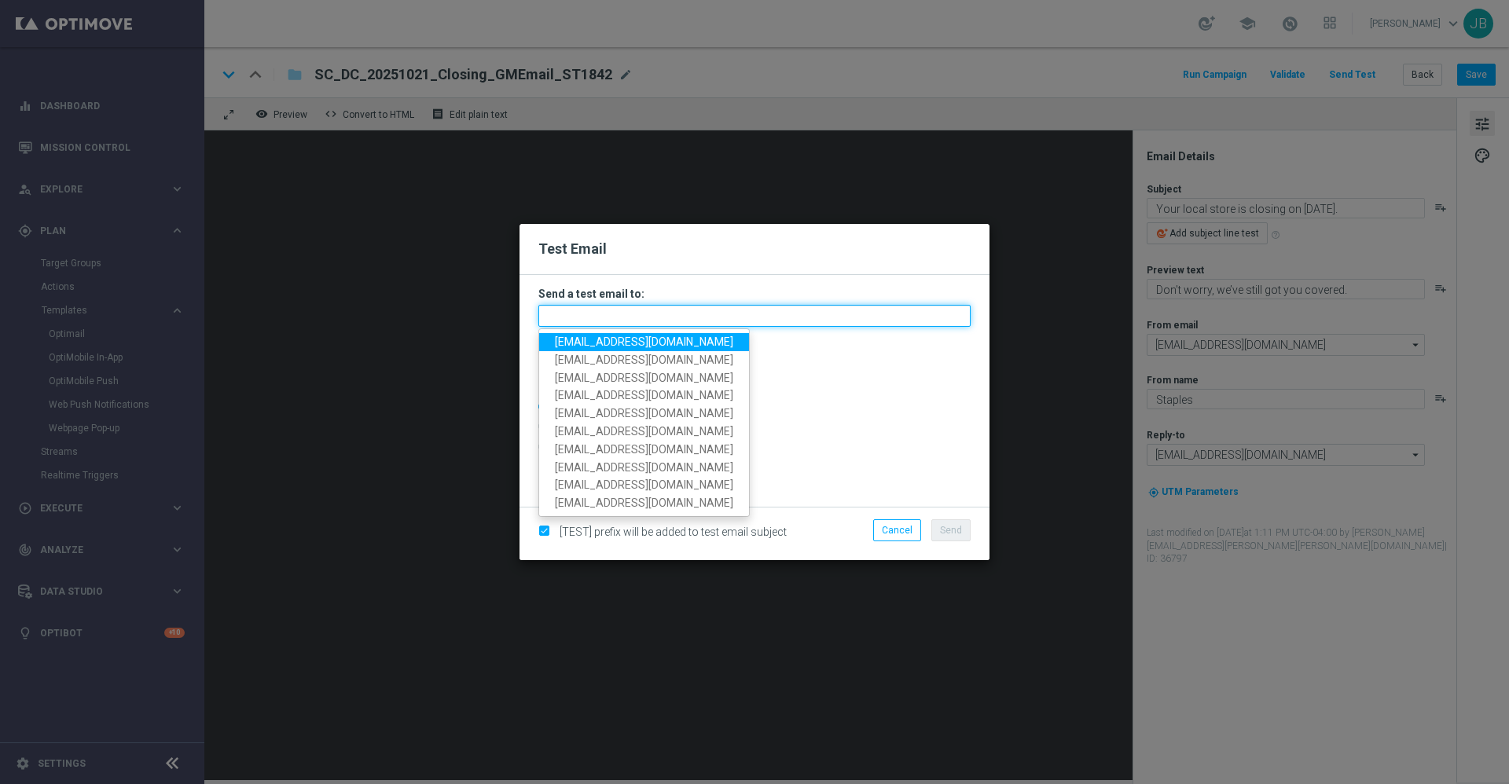
click at [726, 309] on input "text" at bounding box center [754, 316] width 432 height 22
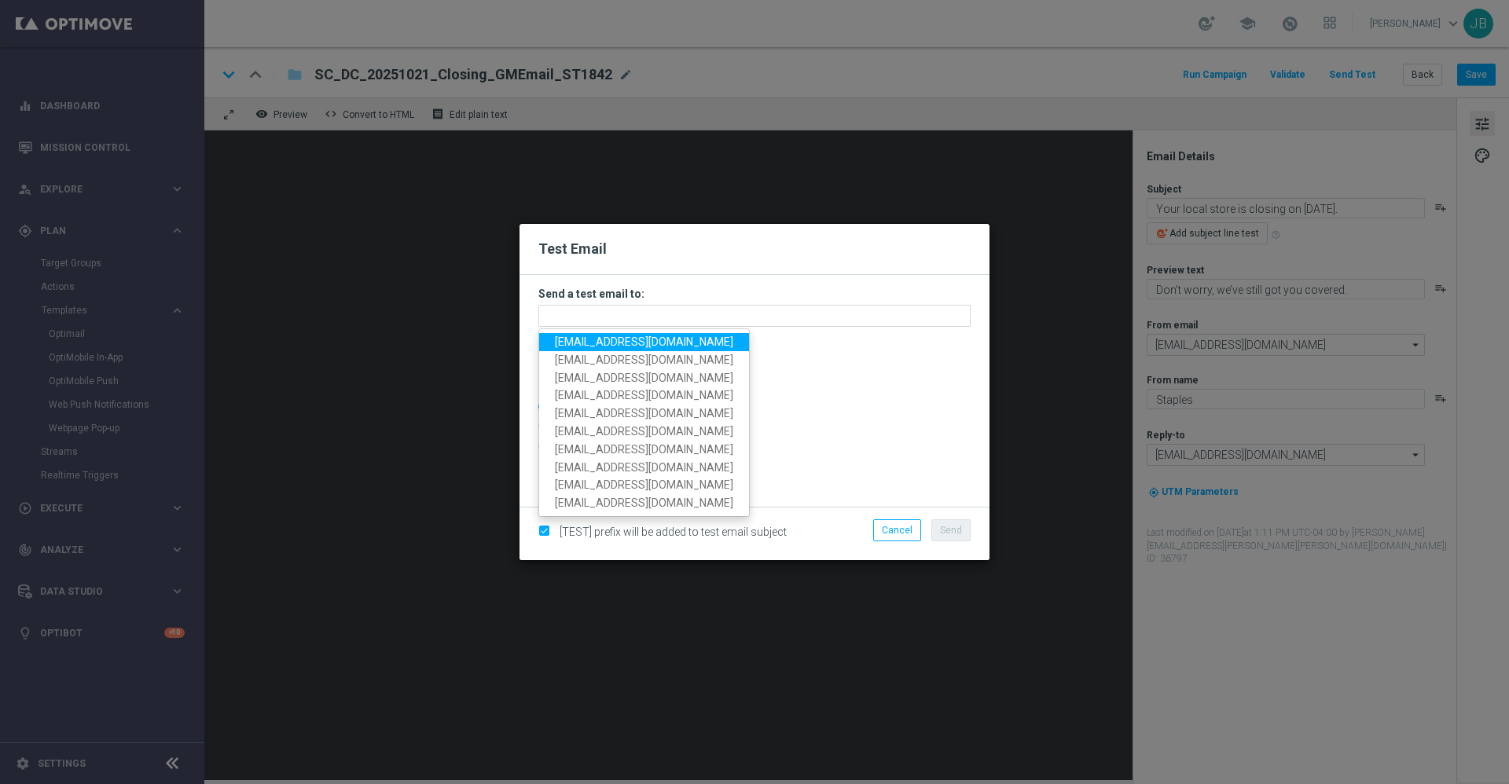
click at [654, 335] on span "[EMAIL_ADDRESS][DOMAIN_NAME]" at bounding box center [644, 341] width 178 height 13
type input "[EMAIL_ADDRESS][DOMAIN_NAME]"
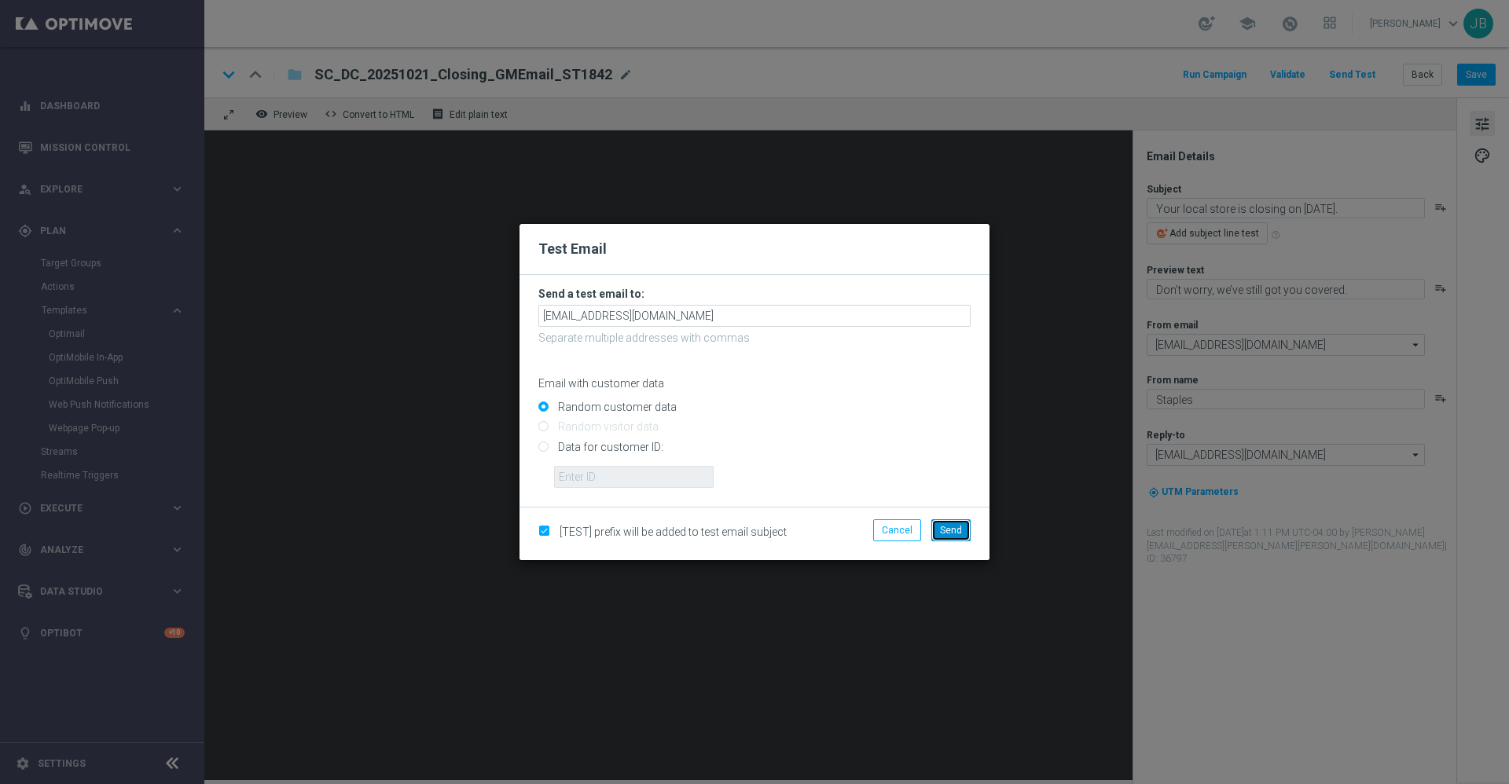
click at [962, 523] on button "Send" at bounding box center [950, 530] width 39 height 22
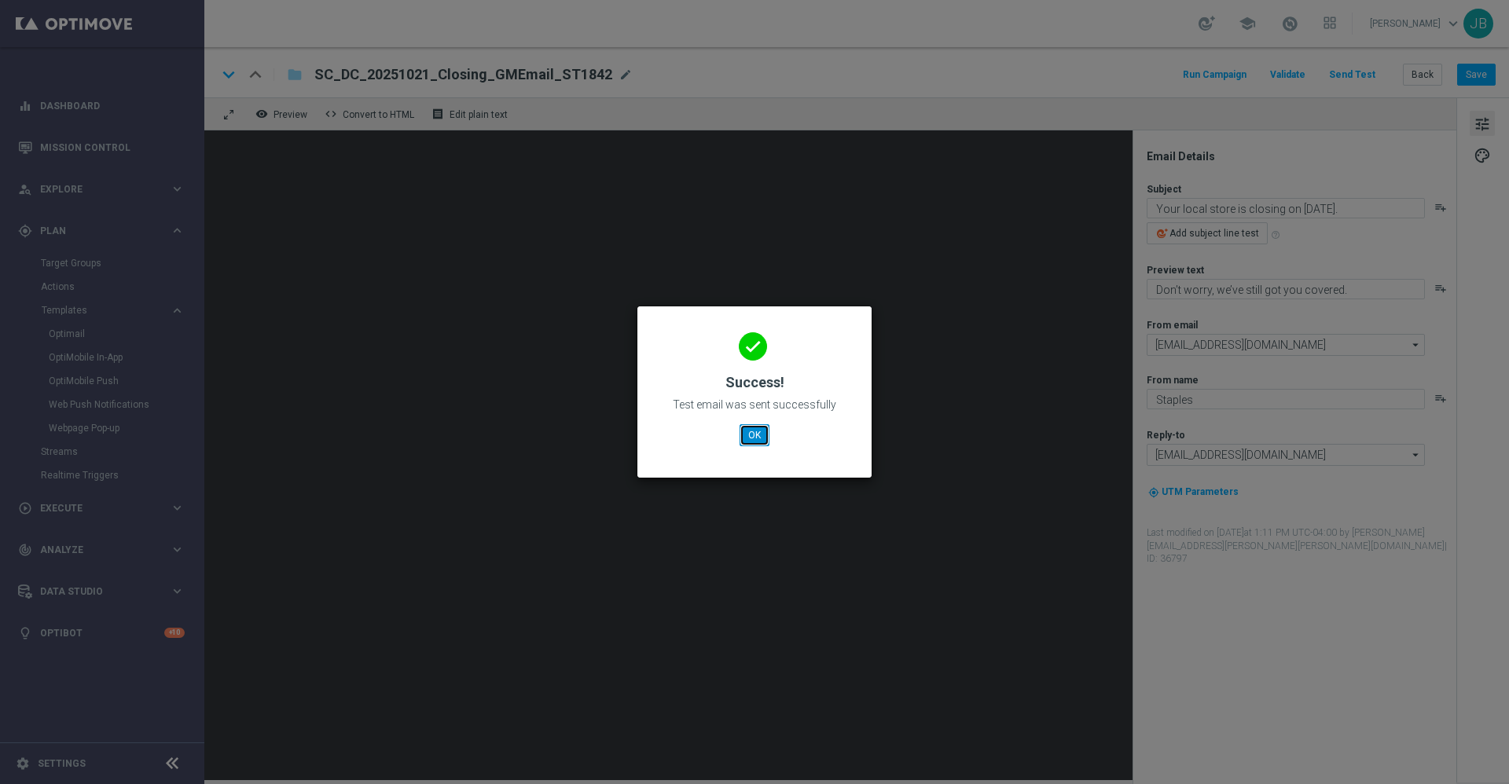
click at [760, 432] on button "OK" at bounding box center [754, 435] width 30 height 22
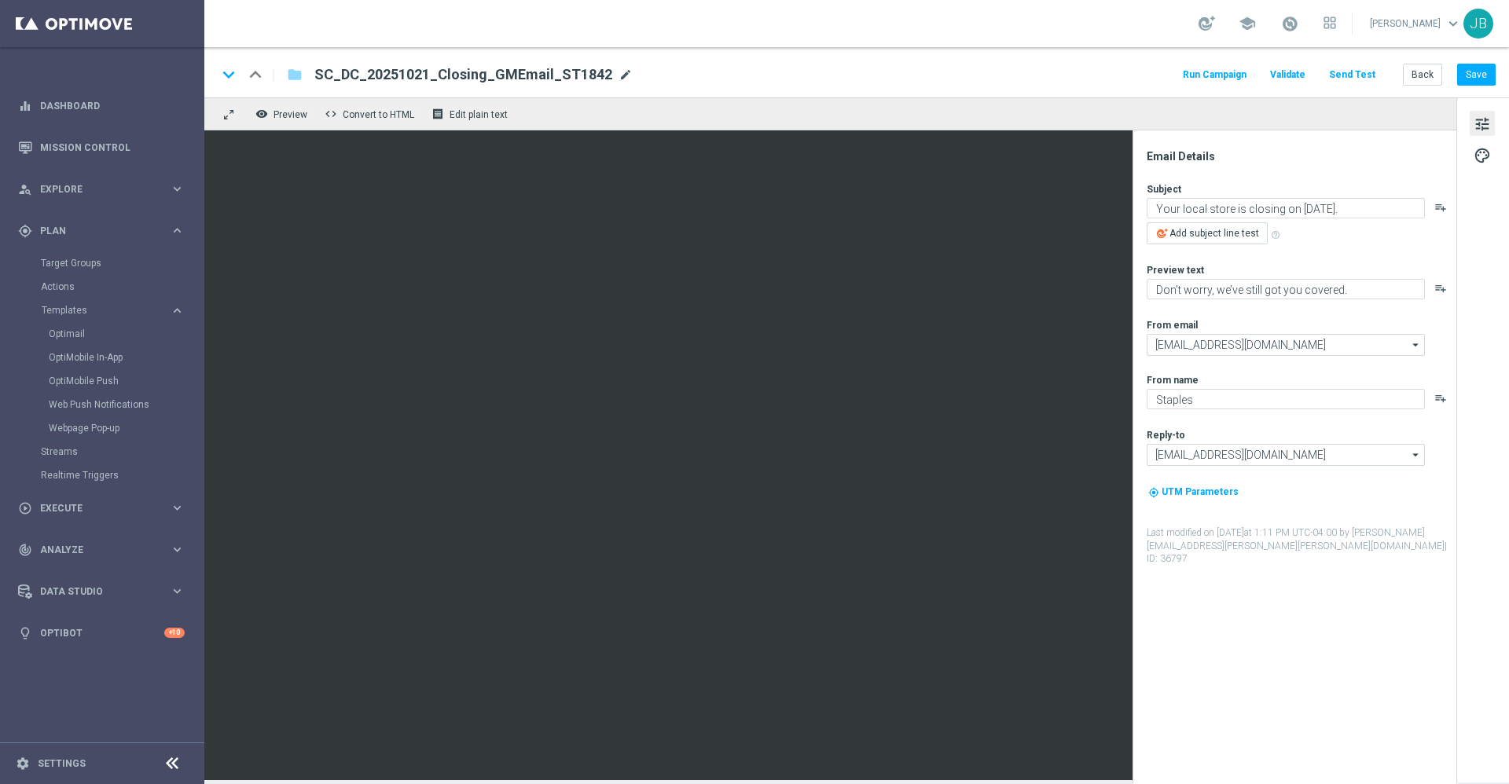
click at [618, 78] on span "mode_edit" at bounding box center [625, 75] width 14 height 14
click at [1417, 73] on button "Back" at bounding box center [1421, 75] width 39 height 22
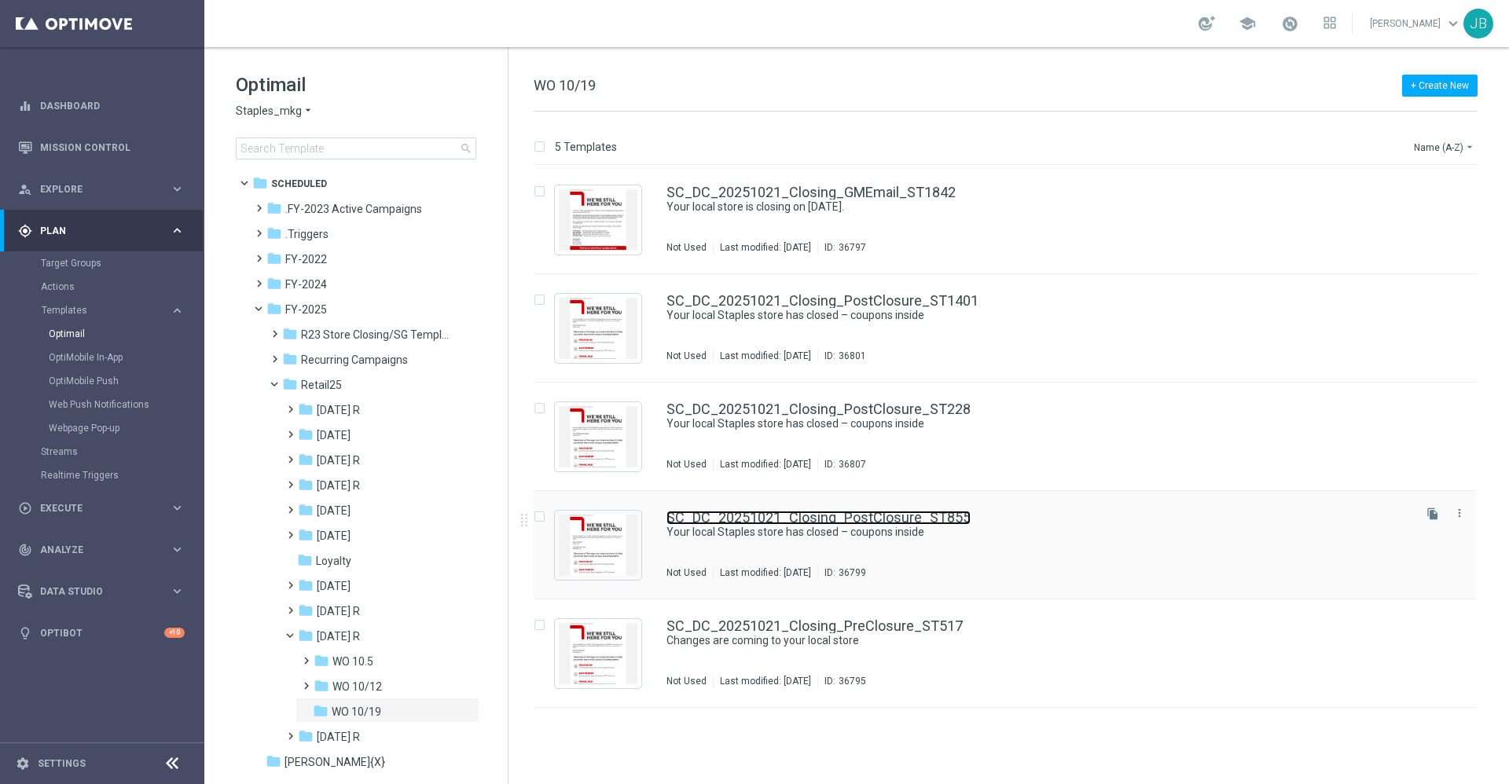
click at [830, 514] on link "SC_DC_20251021_Closing_PostClosure_ST855" at bounding box center [818, 518] width 304 height 14
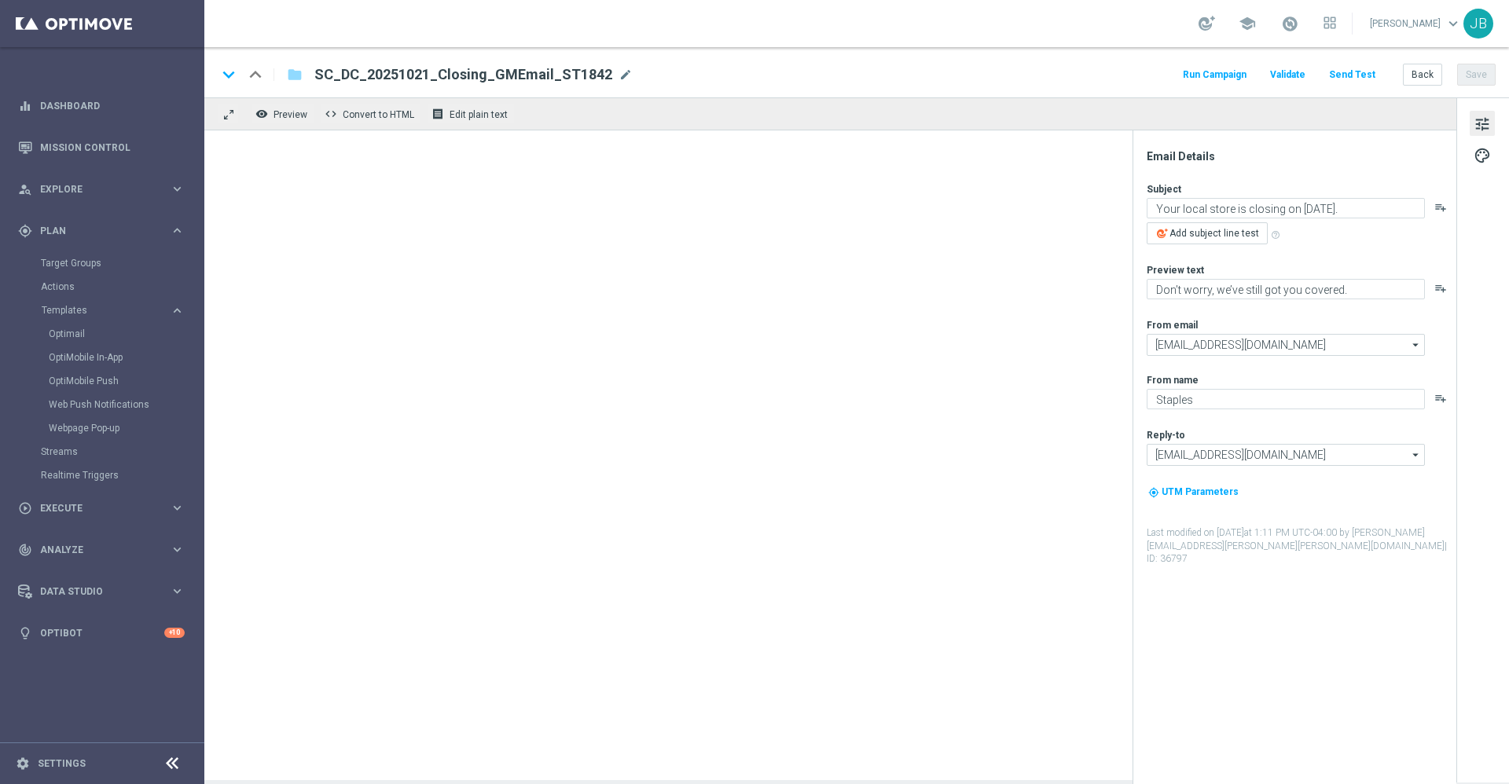
type textarea "Your local Staples store has closed – coupons inside"
type textarea "Your store at [STREET_ADDRESS] has closed."
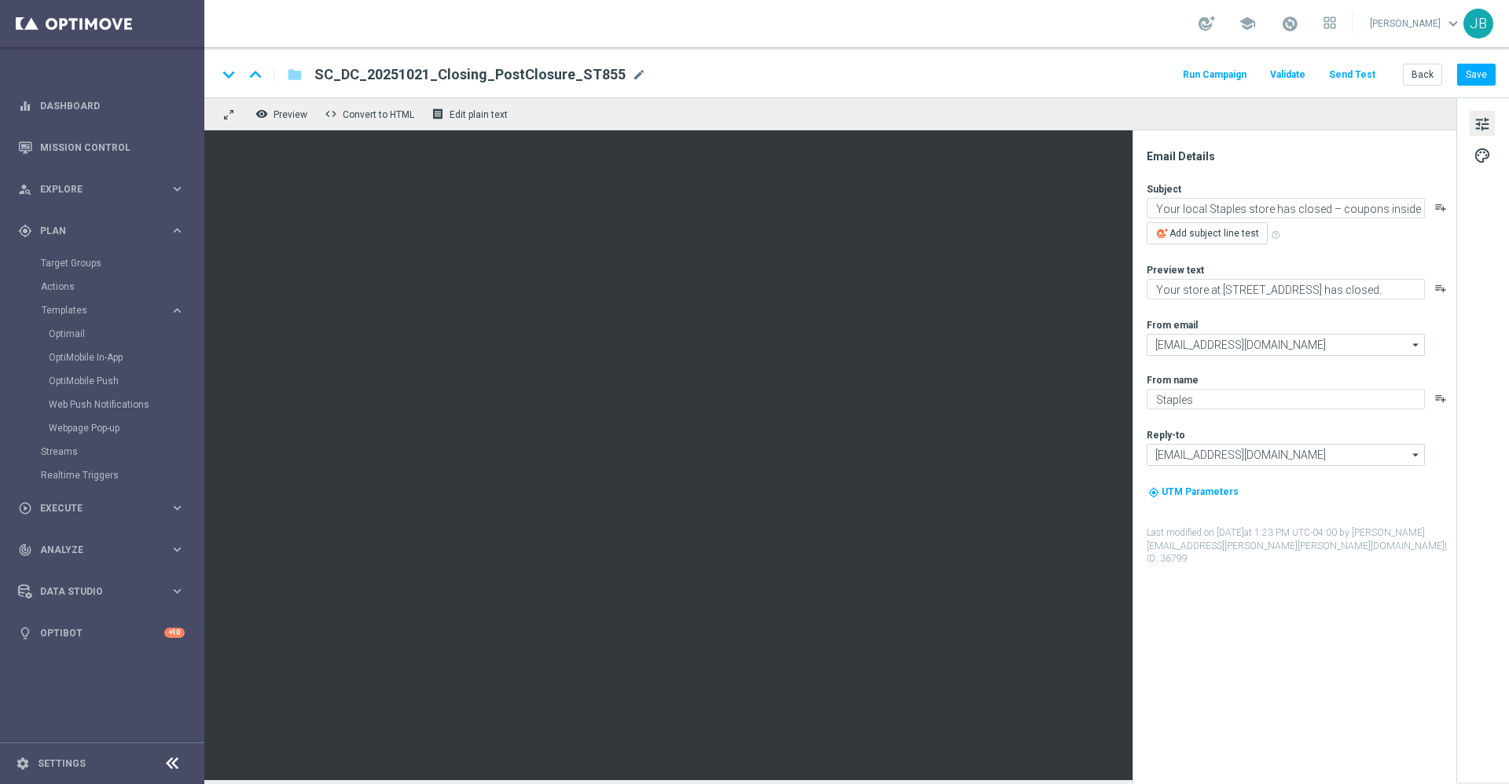
click at [1368, 72] on button "Send Test" at bounding box center [1351, 74] width 51 height 21
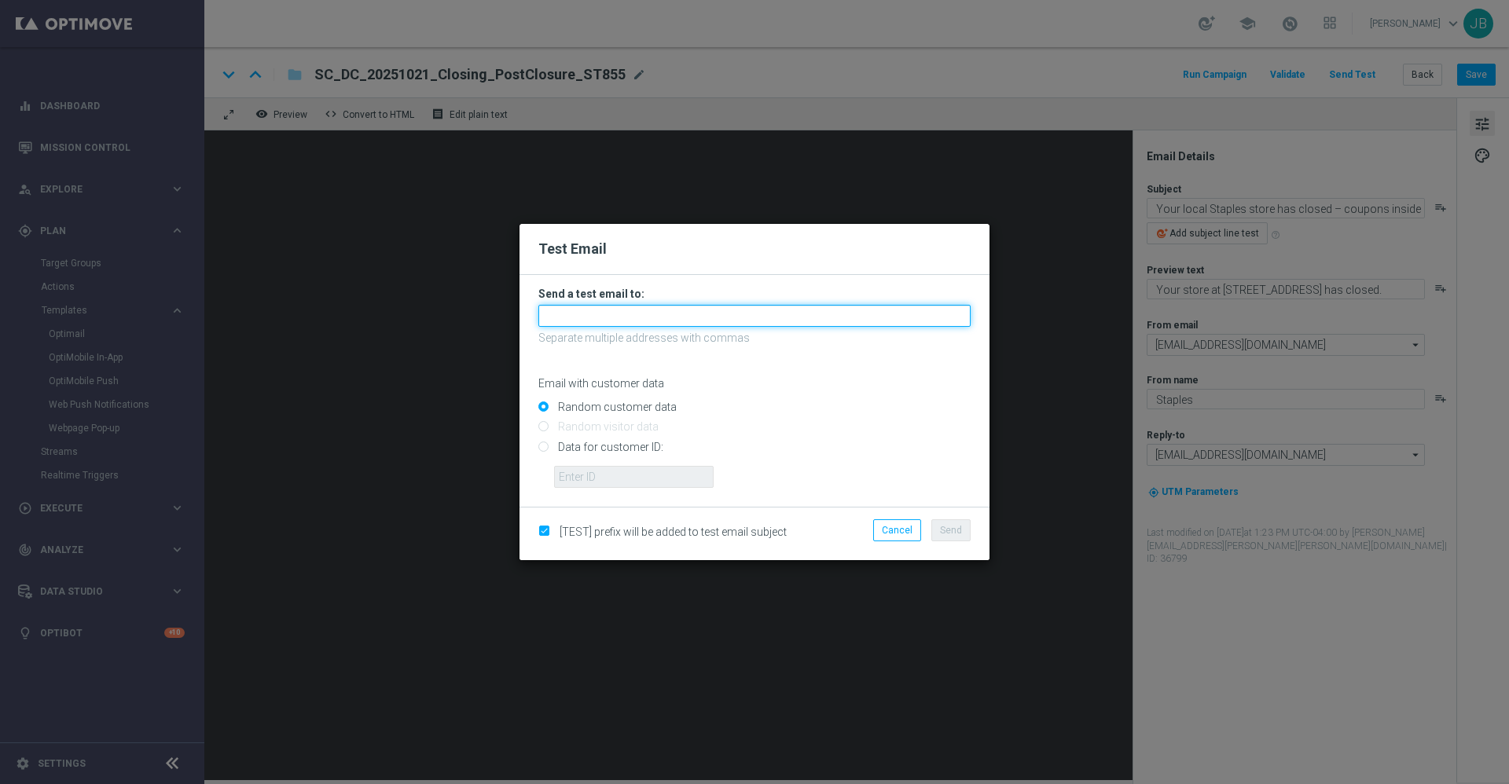
click at [742, 311] on input "text" at bounding box center [754, 316] width 432 height 22
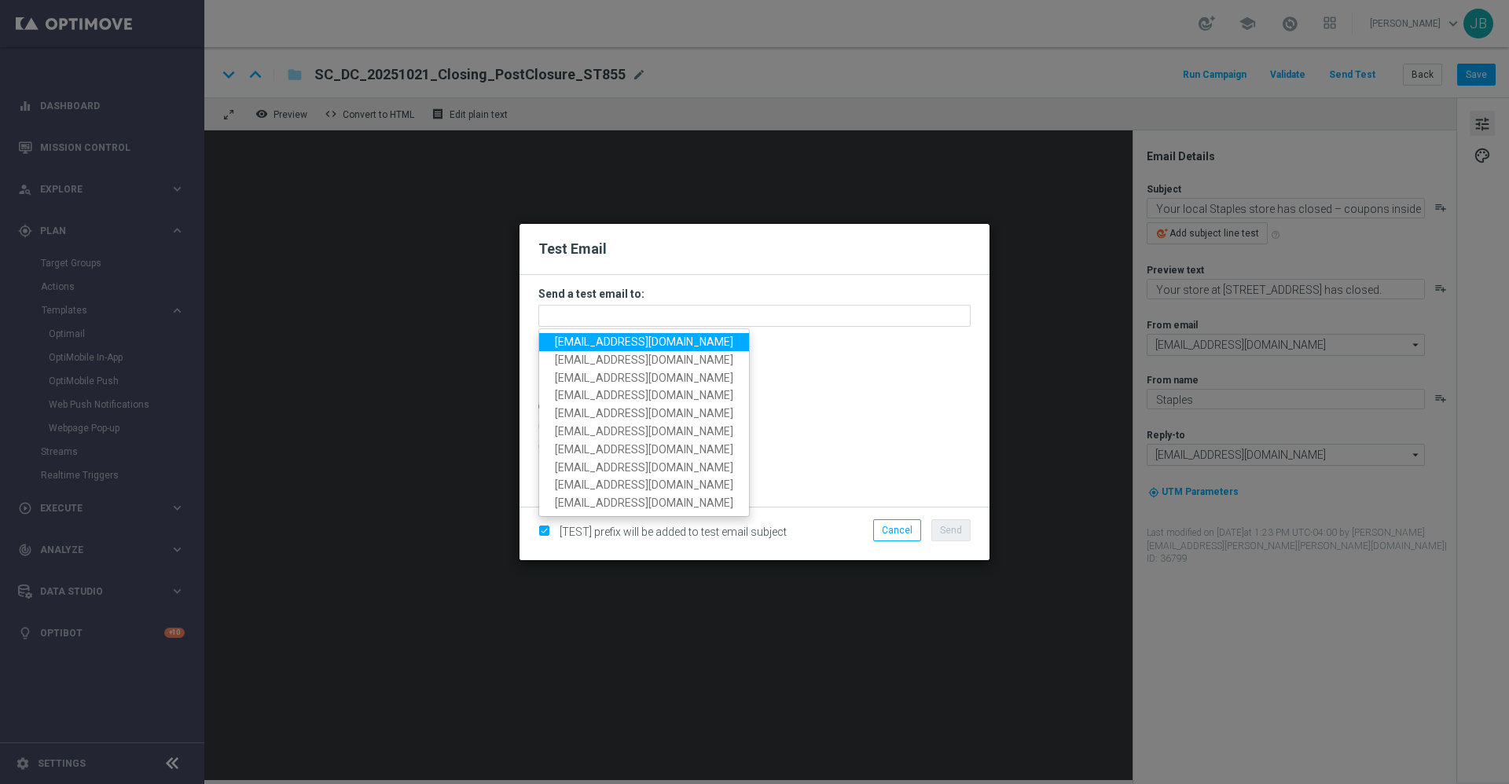
click at [681, 341] on span "[EMAIL_ADDRESS][DOMAIN_NAME]" at bounding box center [644, 341] width 178 height 13
type input "[EMAIL_ADDRESS][DOMAIN_NAME]"
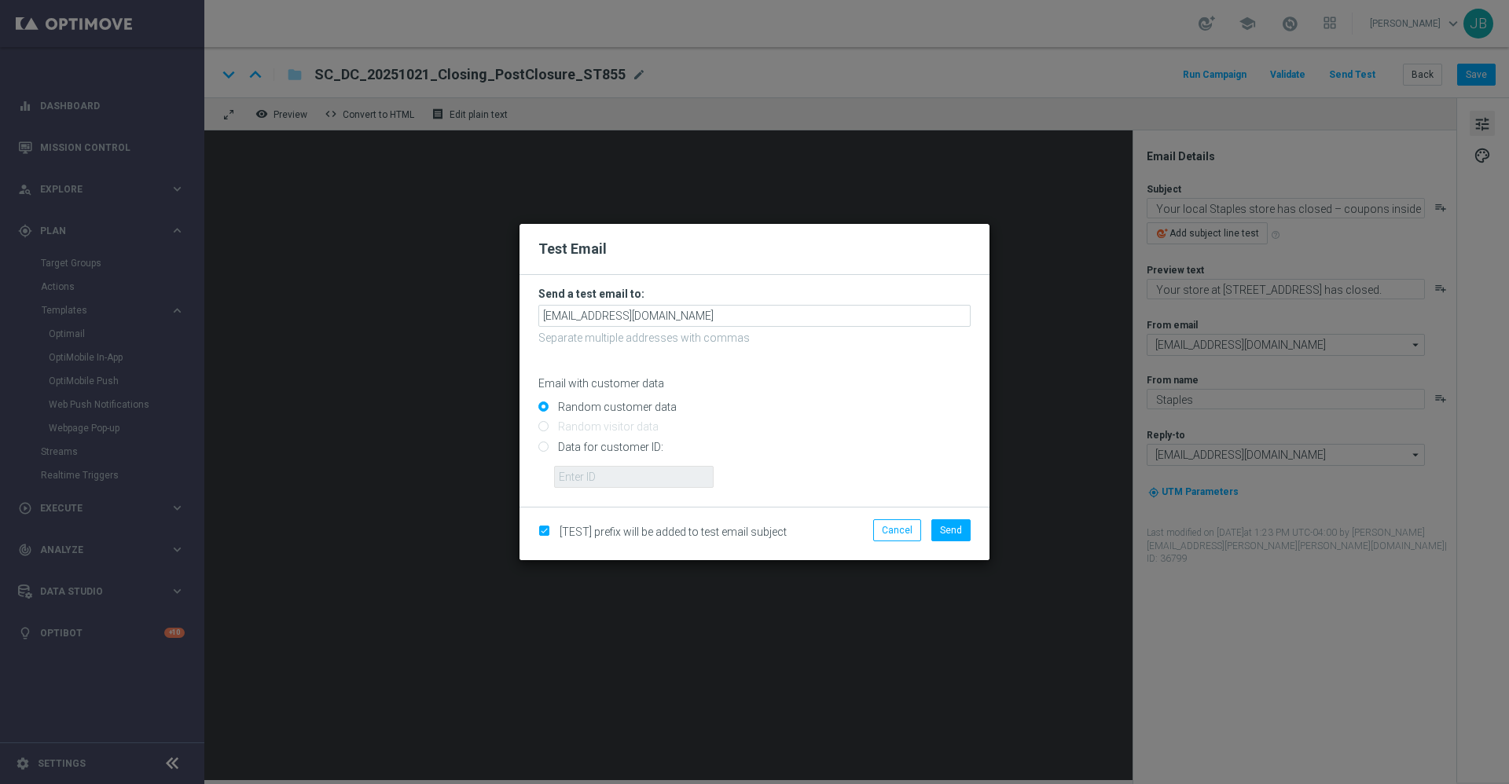
click at [965, 541] on div "Send" at bounding box center [950, 530] width 39 height 22
click at [959, 535] on button "Send" at bounding box center [950, 530] width 39 height 22
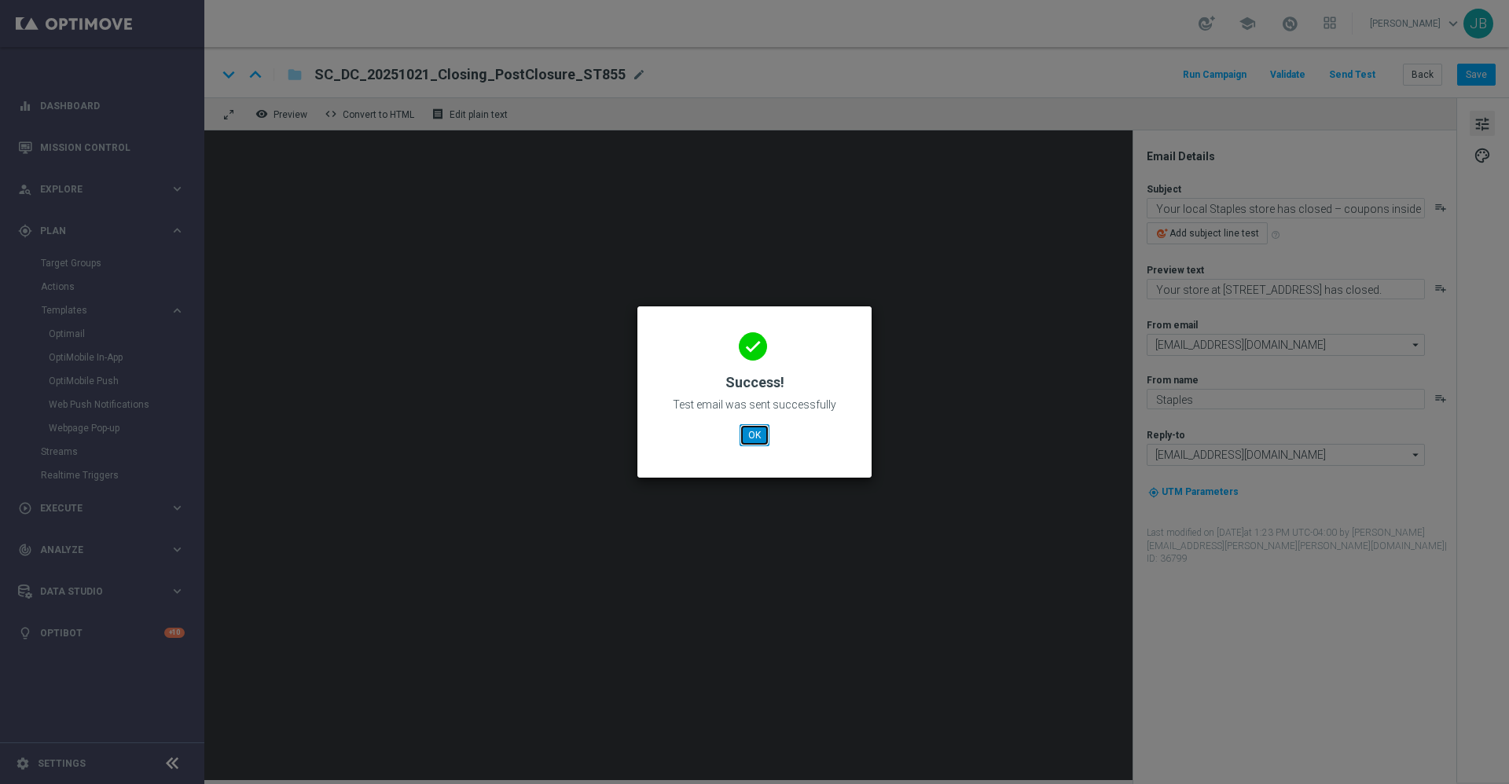
click at [748, 431] on button "OK" at bounding box center [754, 435] width 30 height 22
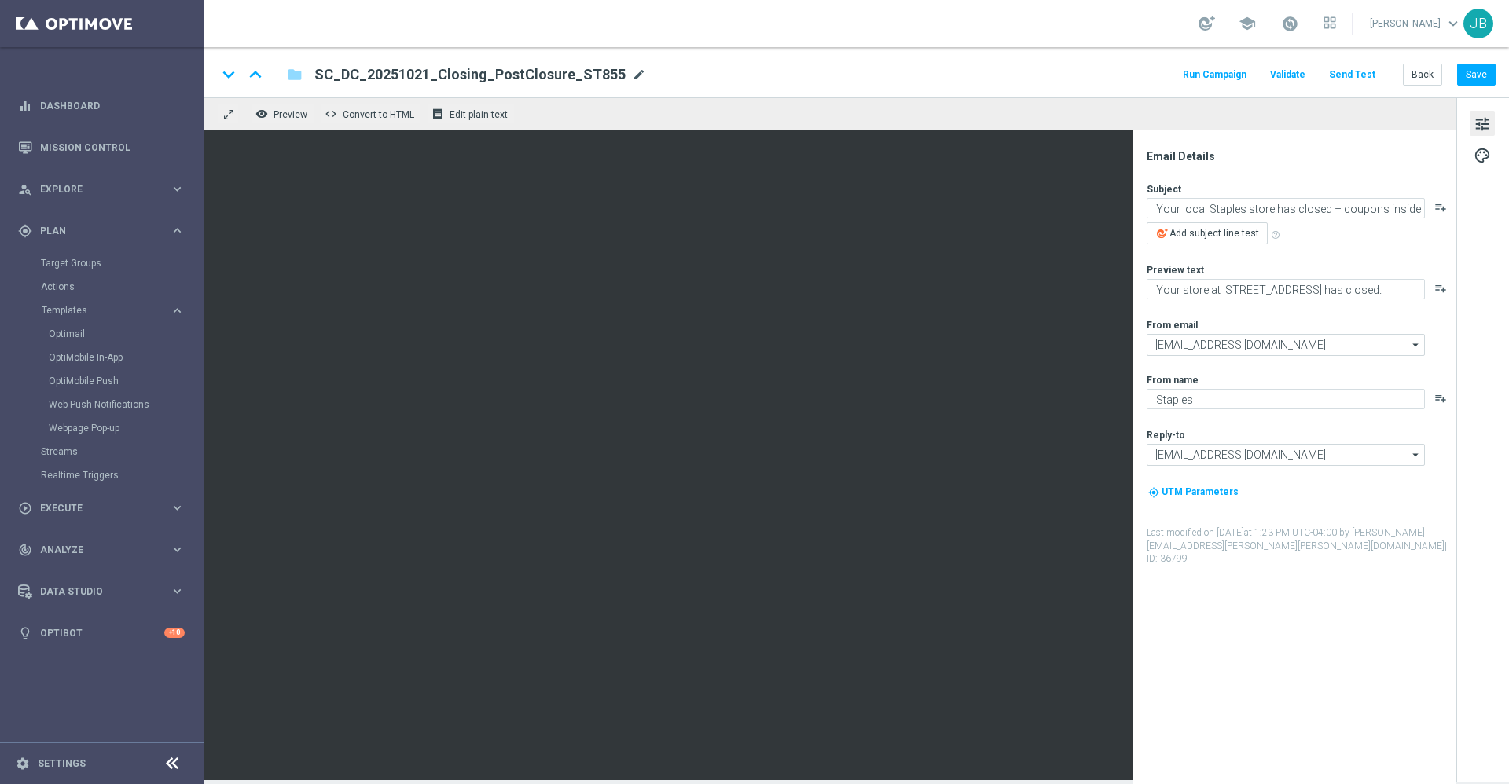
click at [632, 70] on span "mode_edit" at bounding box center [639, 75] width 14 height 14
click at [1416, 71] on button "Back" at bounding box center [1421, 75] width 39 height 22
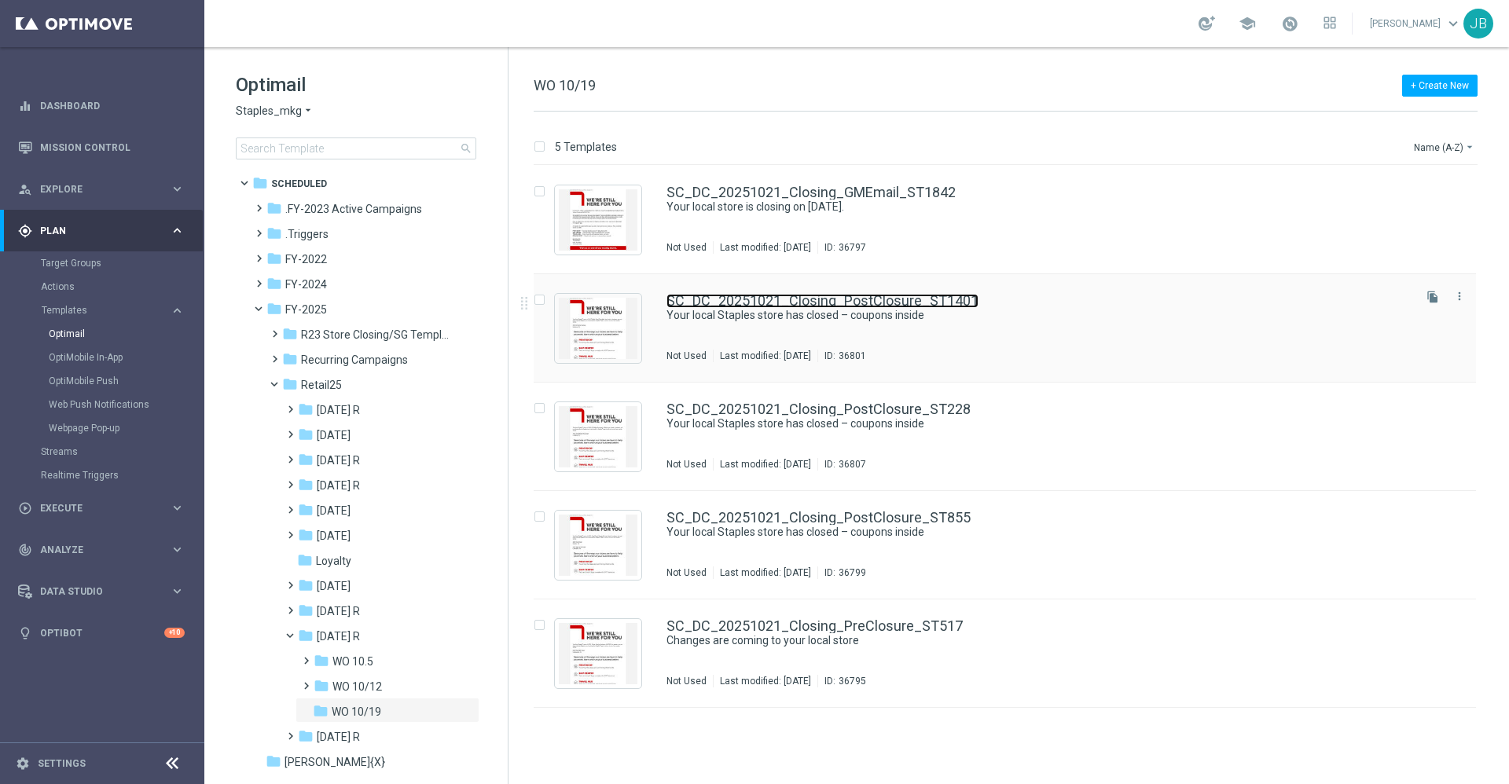
click at [790, 304] on link "SC_DC_20251021_Closing_PostClosure_ST1401" at bounding box center [822, 301] width 312 height 14
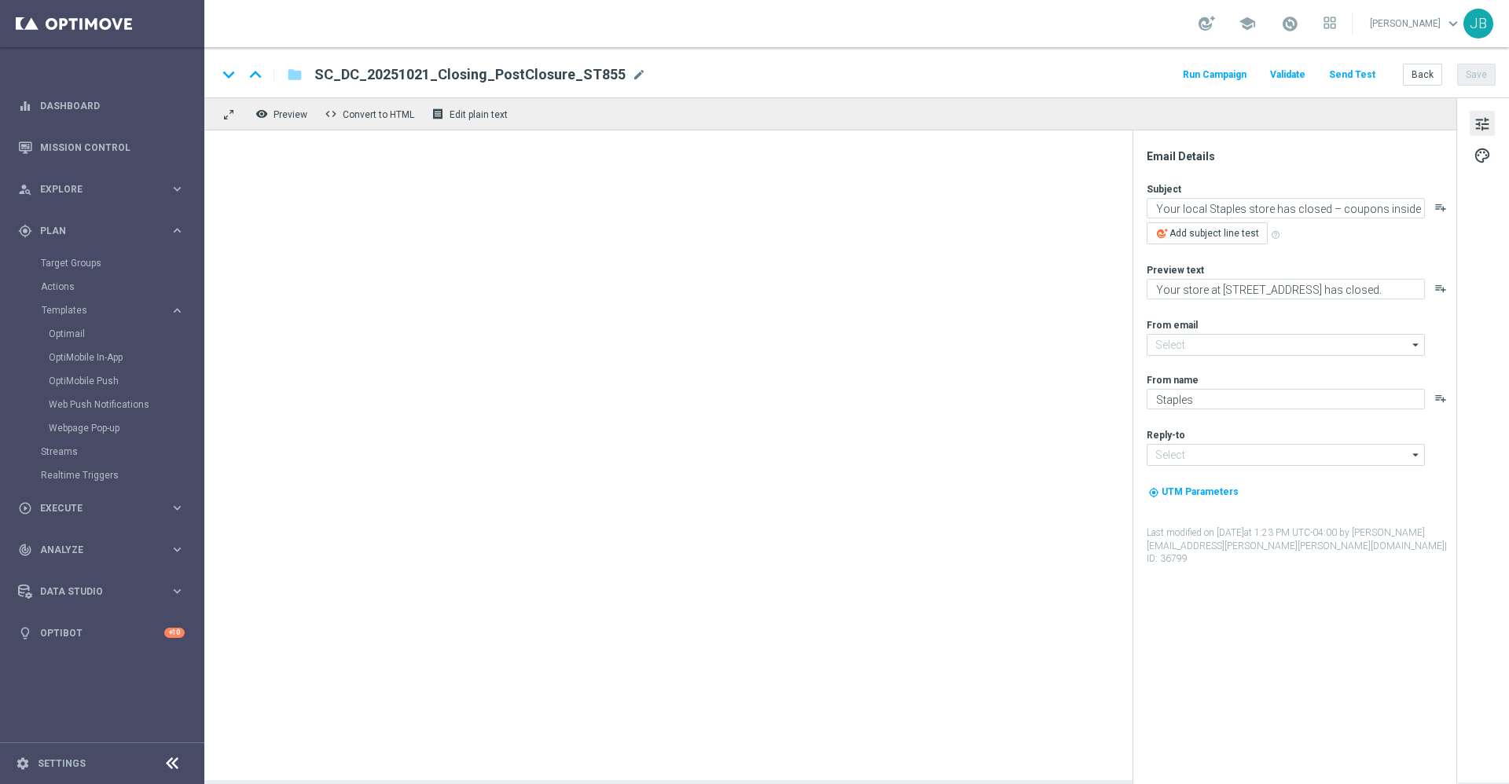
type input "[EMAIL_ADDRESS][DOMAIN_NAME]"
type textarea "Your store at [STREET_ADDRESS][PERSON_NAME] has closed."
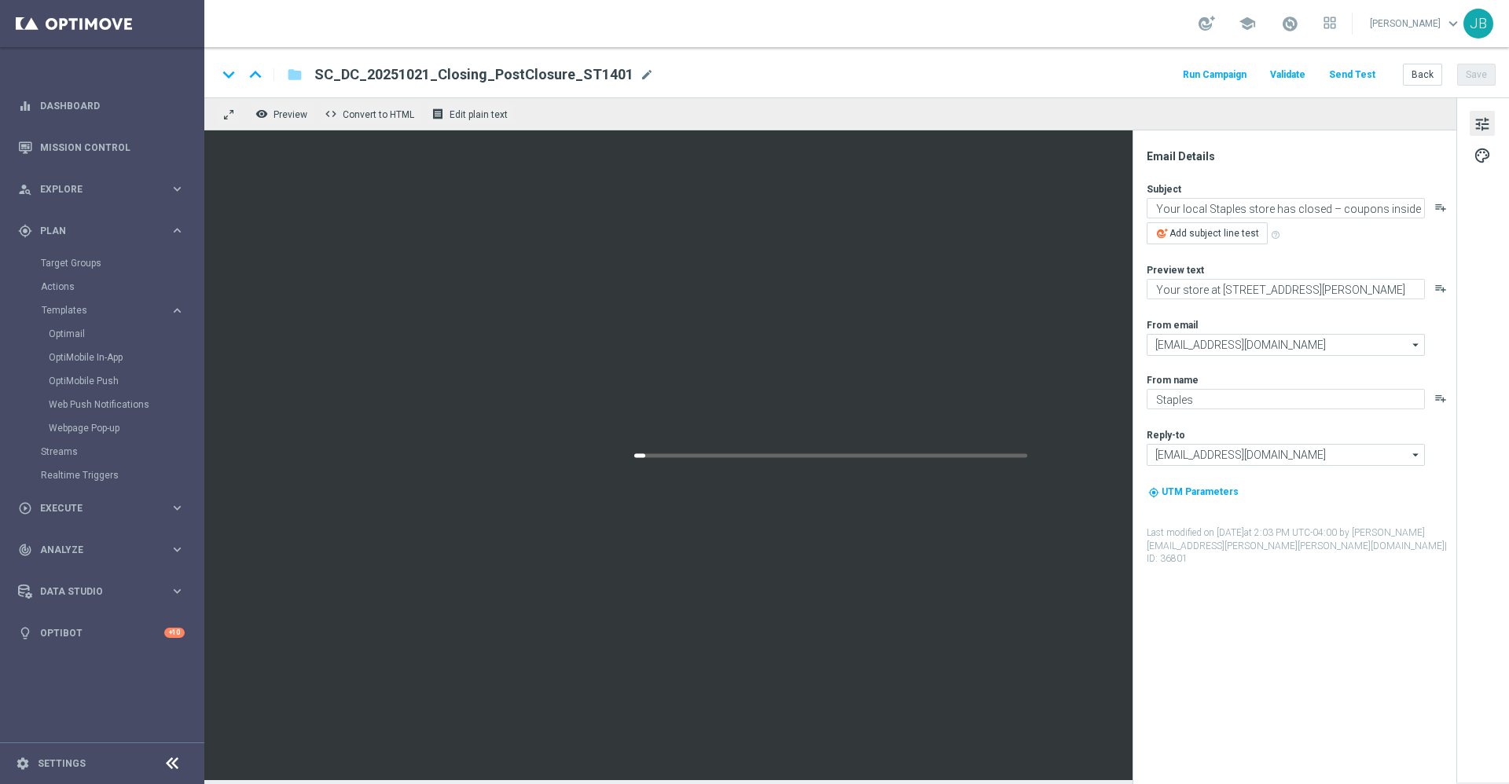
click at [1354, 72] on button "Send Test" at bounding box center [1351, 74] width 51 height 21
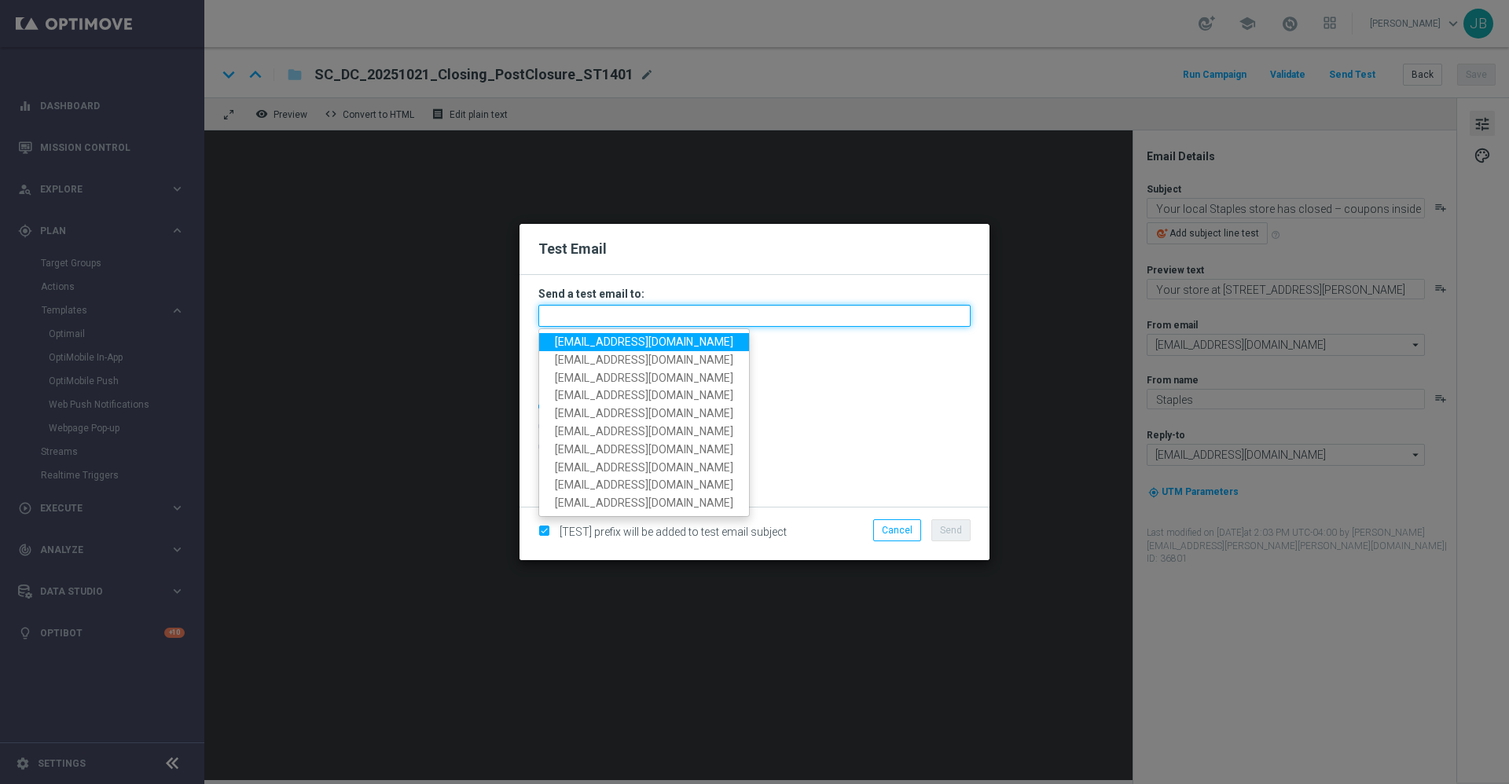
click at [757, 313] on input "text" at bounding box center [754, 316] width 432 height 22
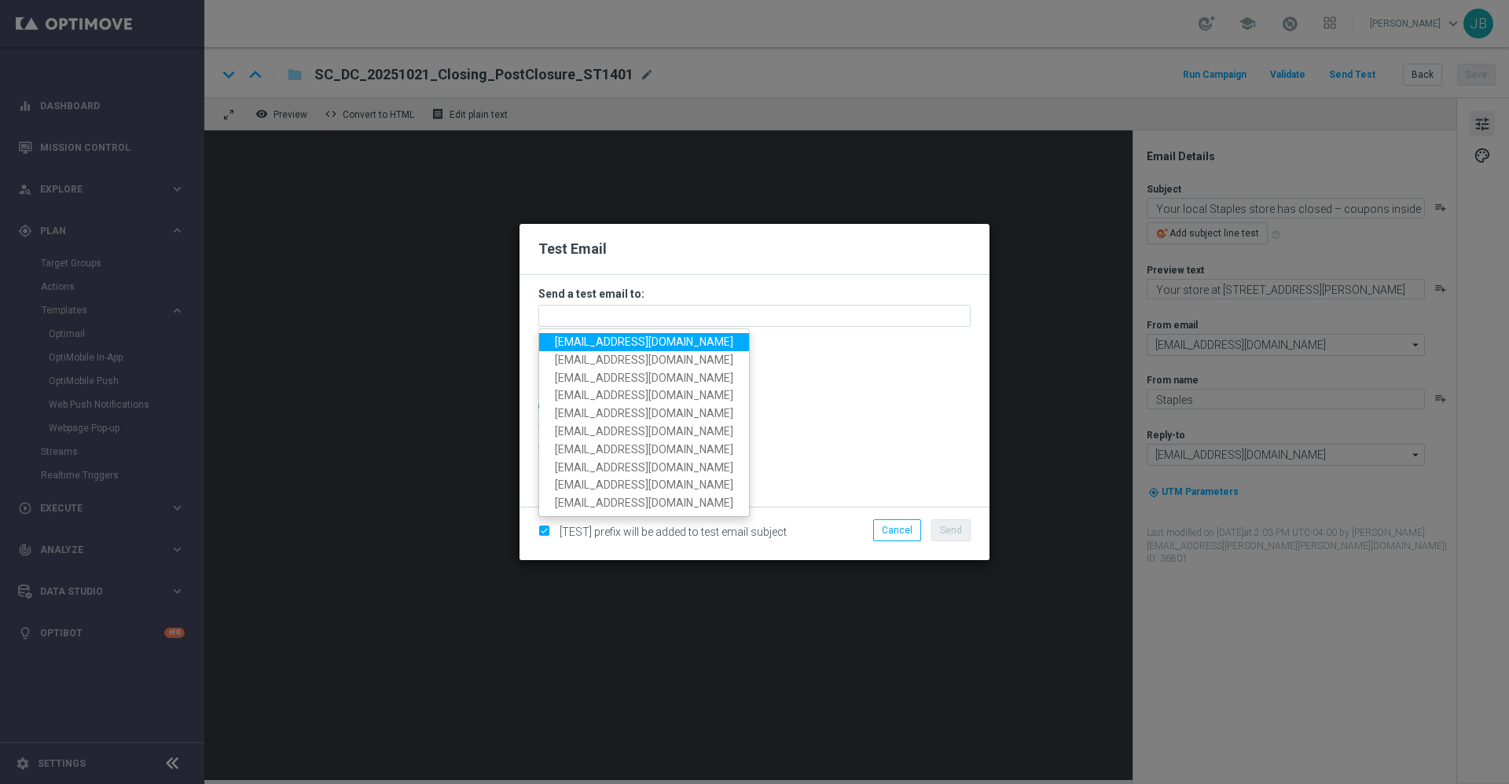
click at [675, 343] on span "[EMAIL_ADDRESS][DOMAIN_NAME]" at bounding box center [644, 341] width 178 height 13
type input "[EMAIL_ADDRESS][DOMAIN_NAME]"
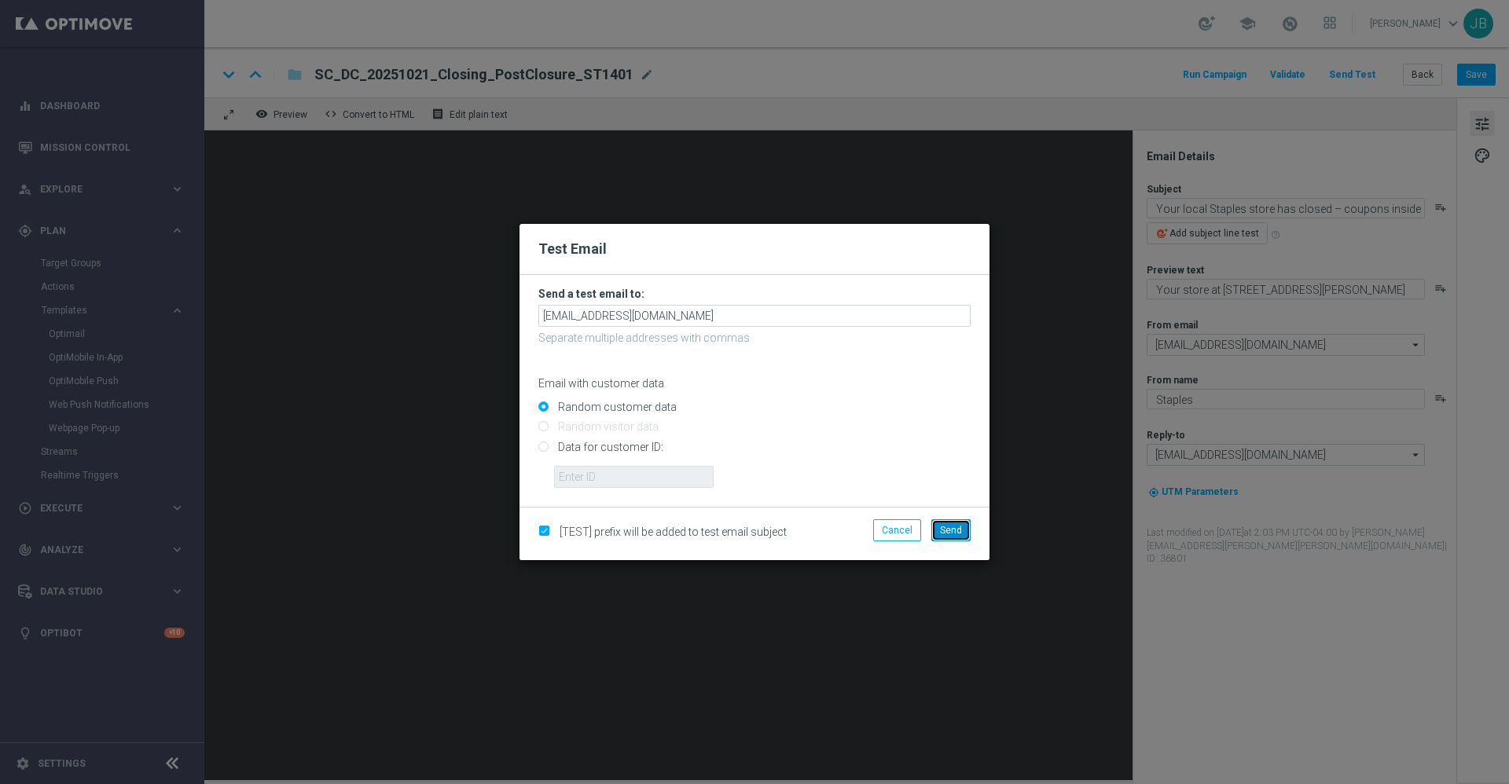
click at [954, 529] on span "Send" at bounding box center [951, 530] width 22 height 11
click at [945, 531] on span "Send" at bounding box center [951, 530] width 22 height 11
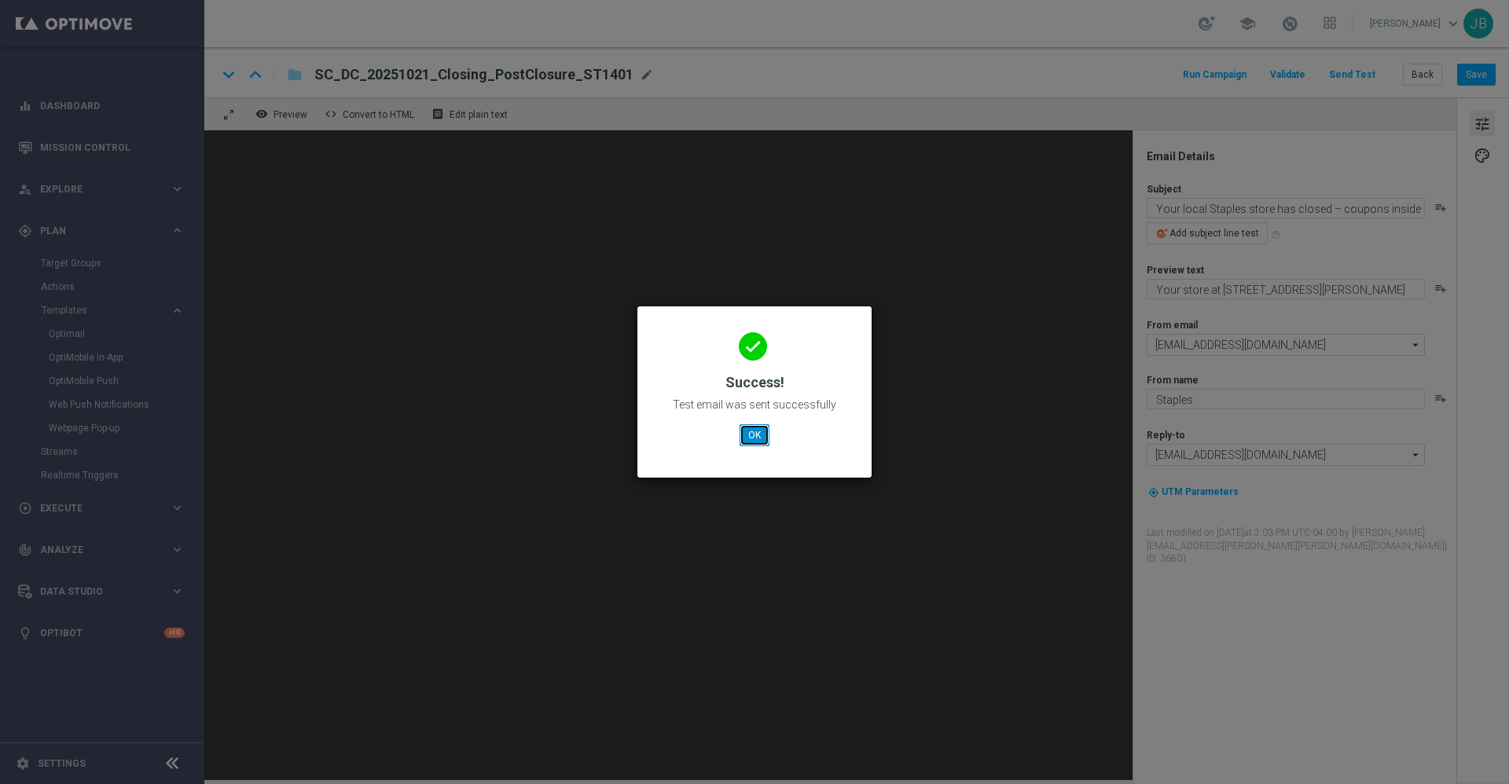
click at [746, 427] on button "OK" at bounding box center [754, 435] width 30 height 22
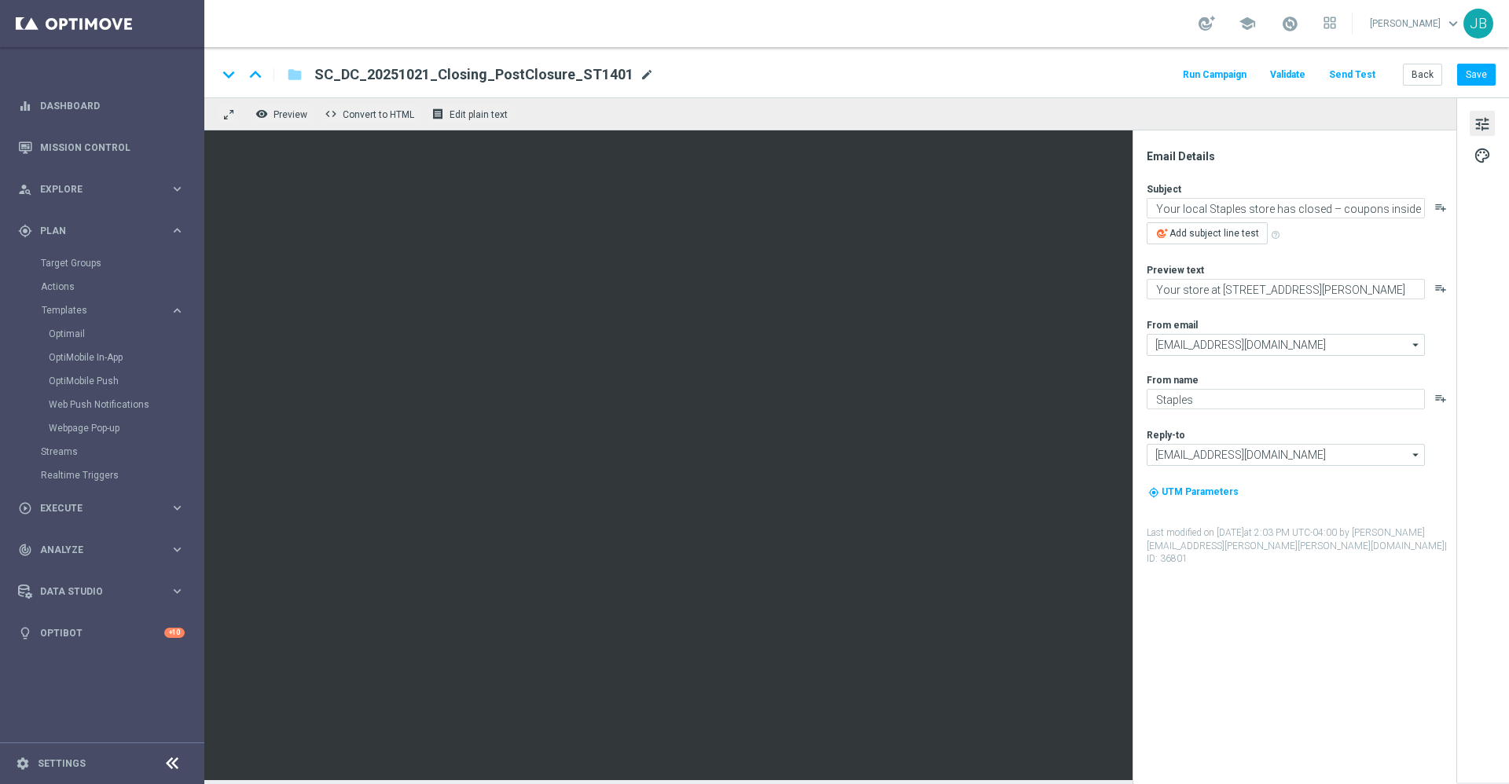
click at [640, 77] on span "mode_edit" at bounding box center [647, 75] width 14 height 14
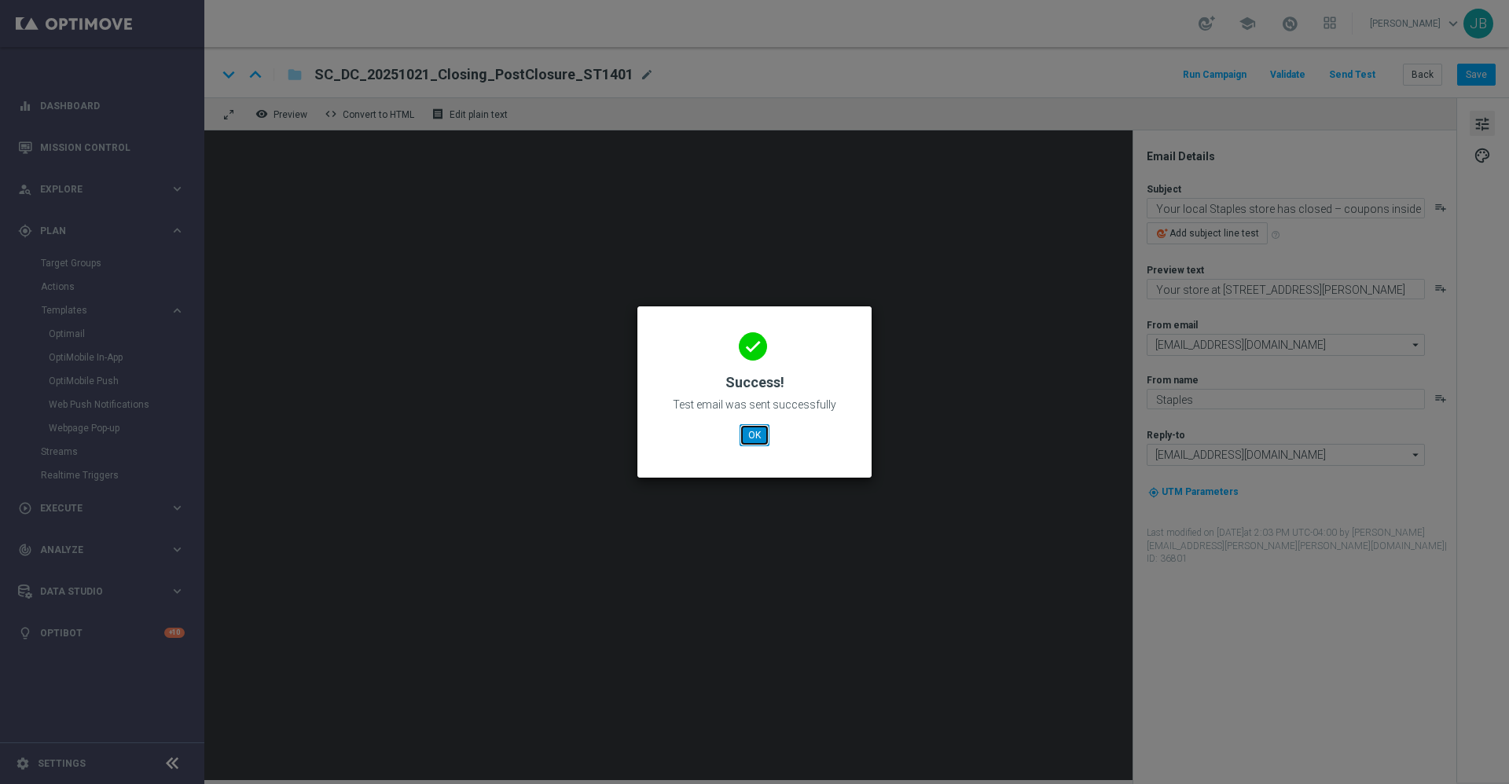
click at [764, 437] on button "OK" at bounding box center [754, 435] width 30 height 22
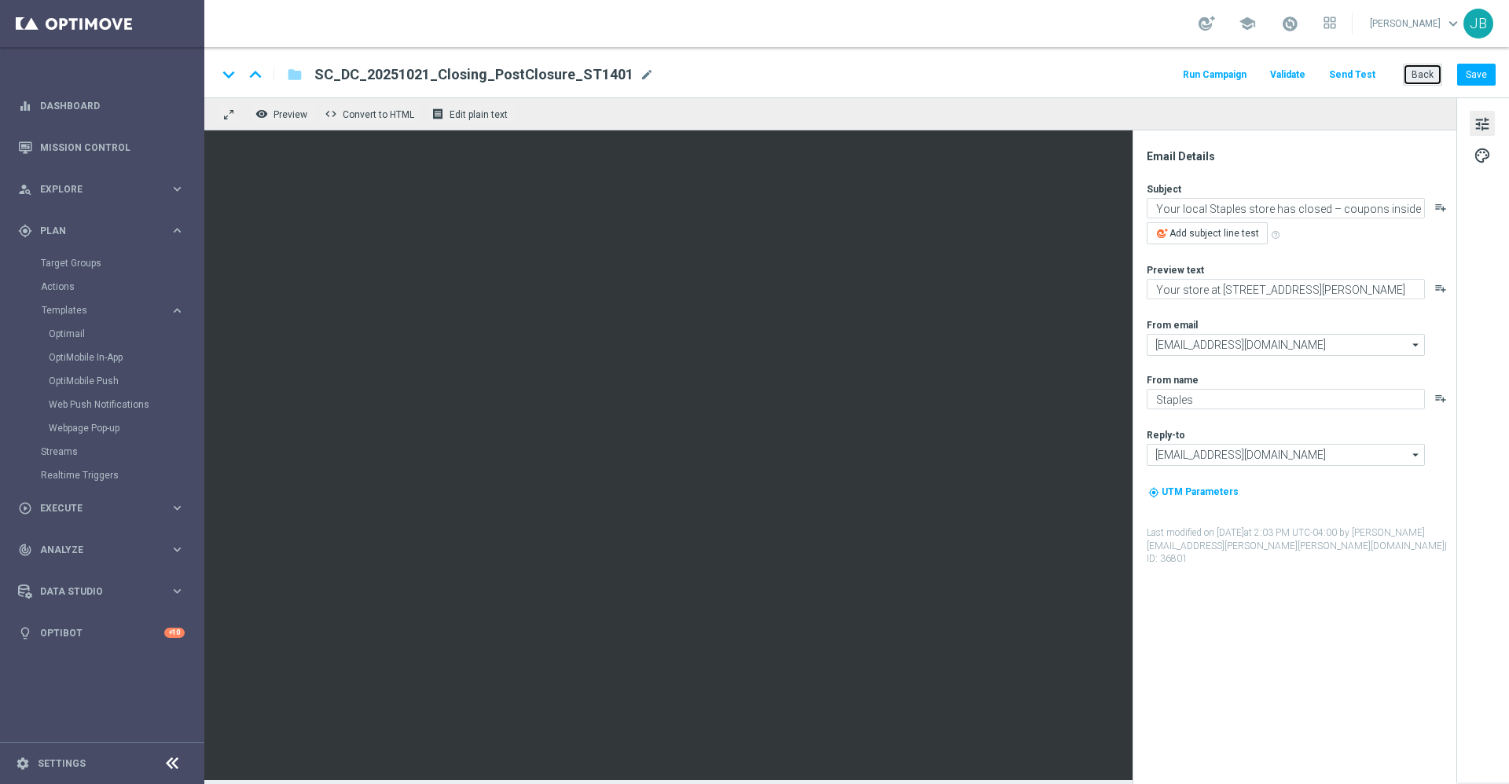
click at [1419, 67] on button "Back" at bounding box center [1421, 75] width 39 height 22
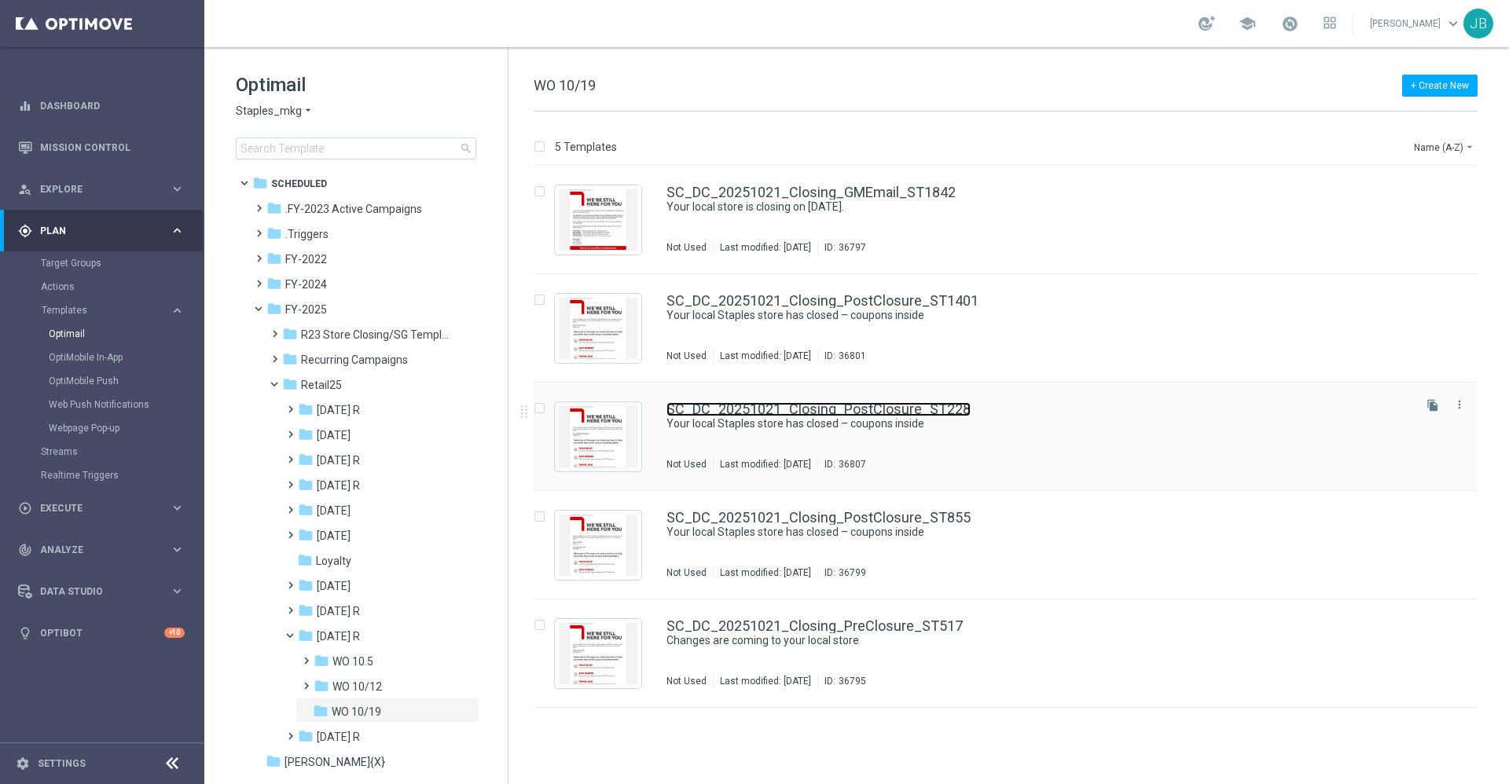
click at [816, 405] on link "SC_DC_20251021_Closing_PostClosure_ST228" at bounding box center [818, 409] width 304 height 14
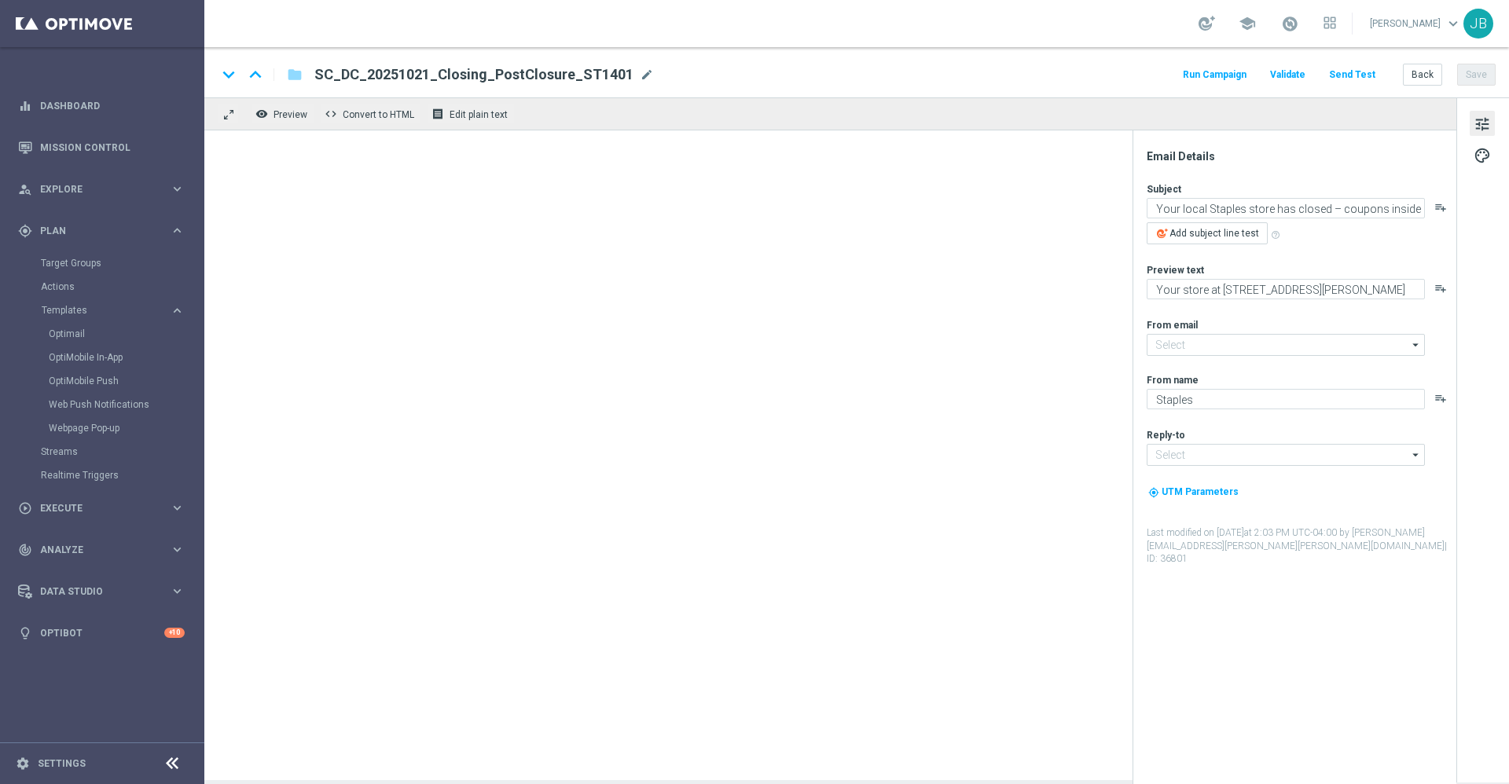
type input "[EMAIL_ADDRESS][DOMAIN_NAME]"
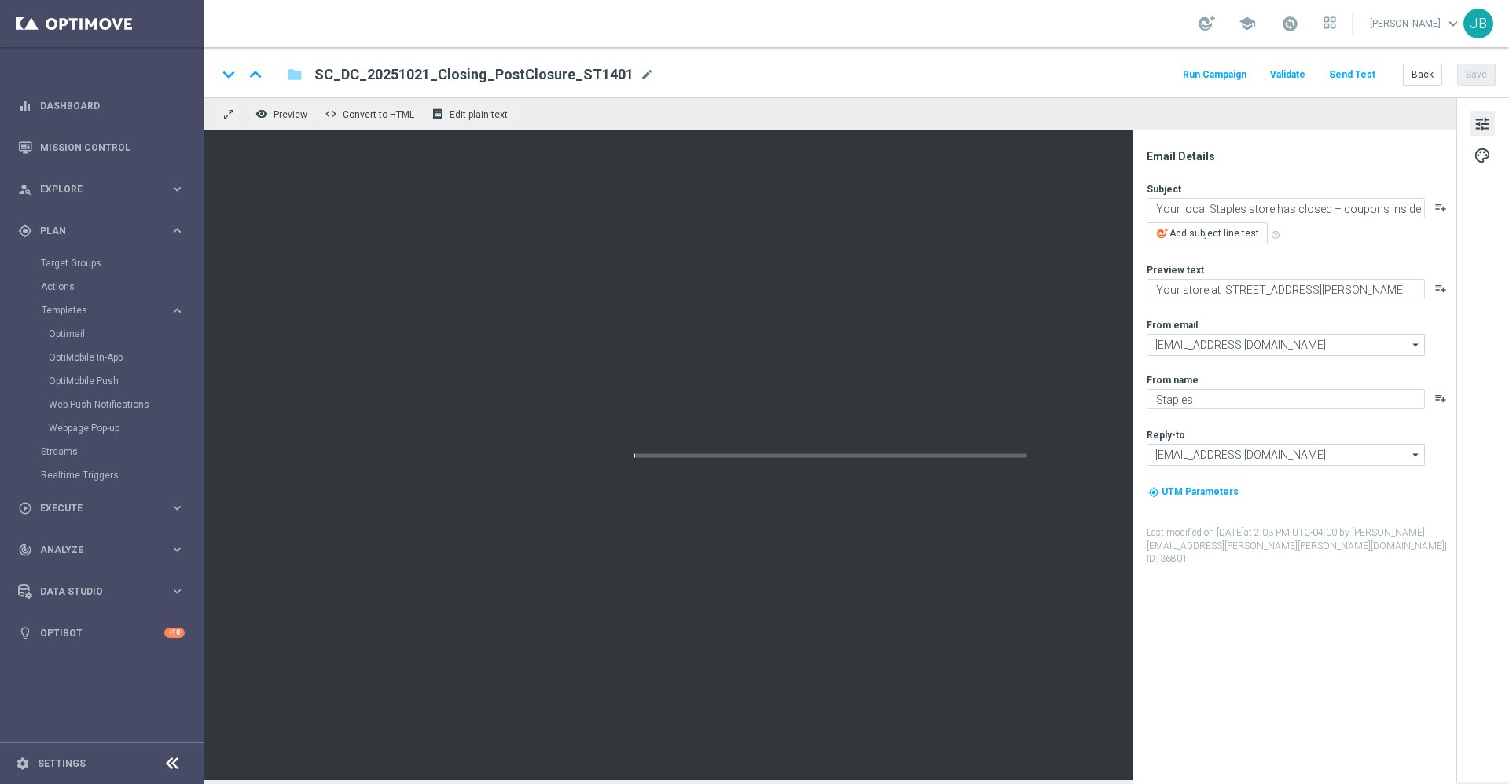
type textarea "Your store at [STREET_ADDRESS] has closed."
click at [1373, 68] on button "Send Test" at bounding box center [1351, 74] width 51 height 21
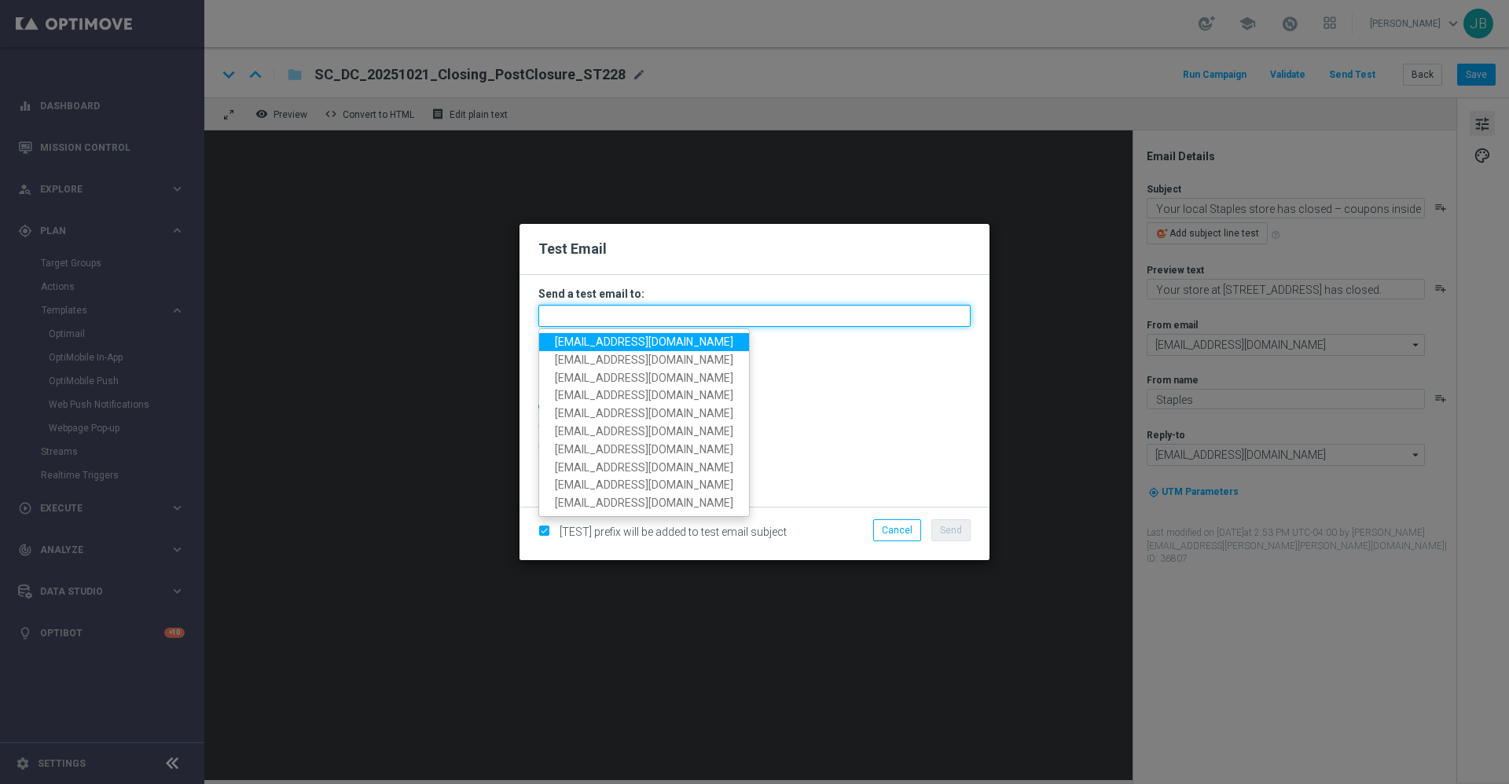
click at [665, 313] on input "text" at bounding box center [754, 316] width 432 height 22
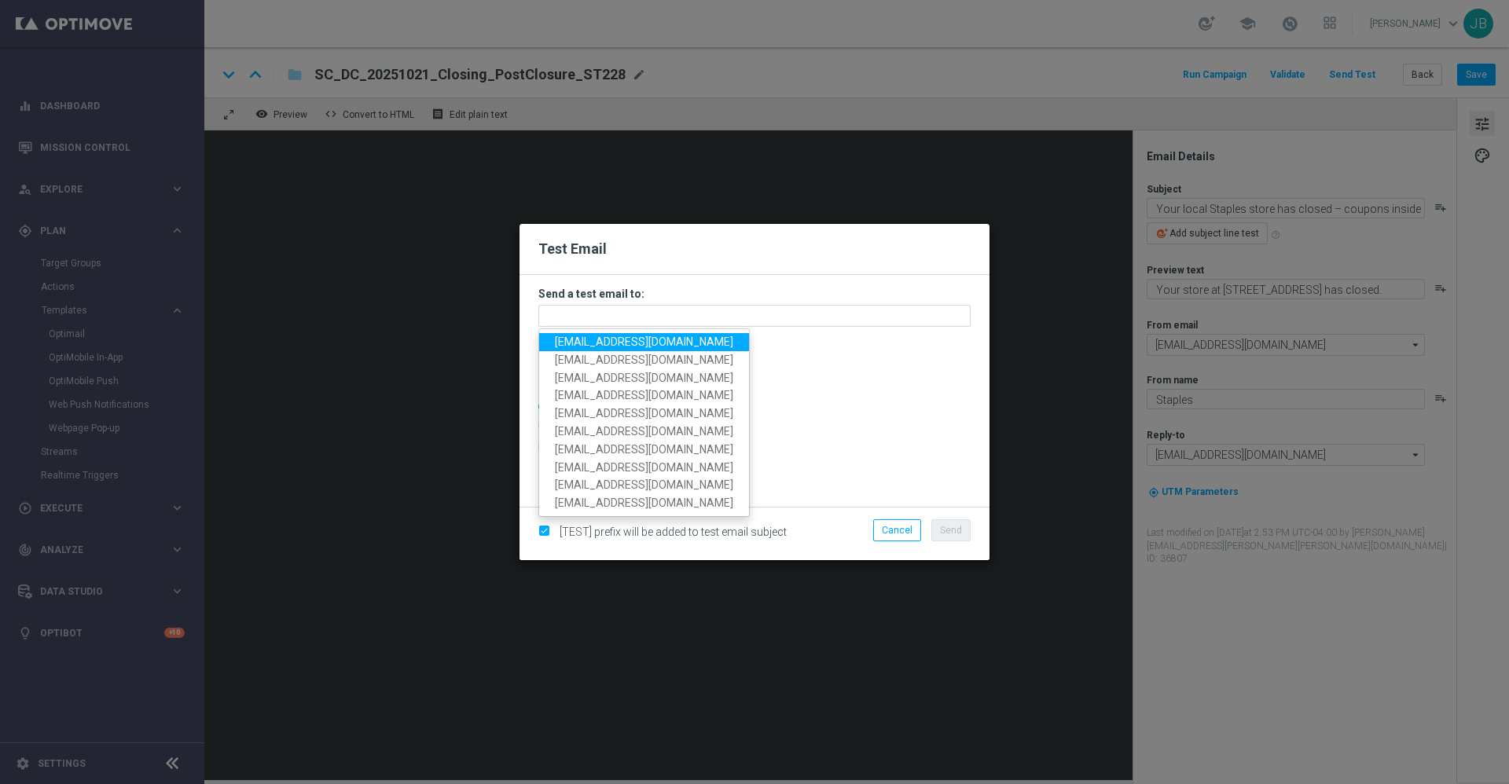
click at [673, 341] on span "[EMAIL_ADDRESS][DOMAIN_NAME]" at bounding box center [644, 341] width 178 height 13
type input "[EMAIL_ADDRESS][DOMAIN_NAME]"
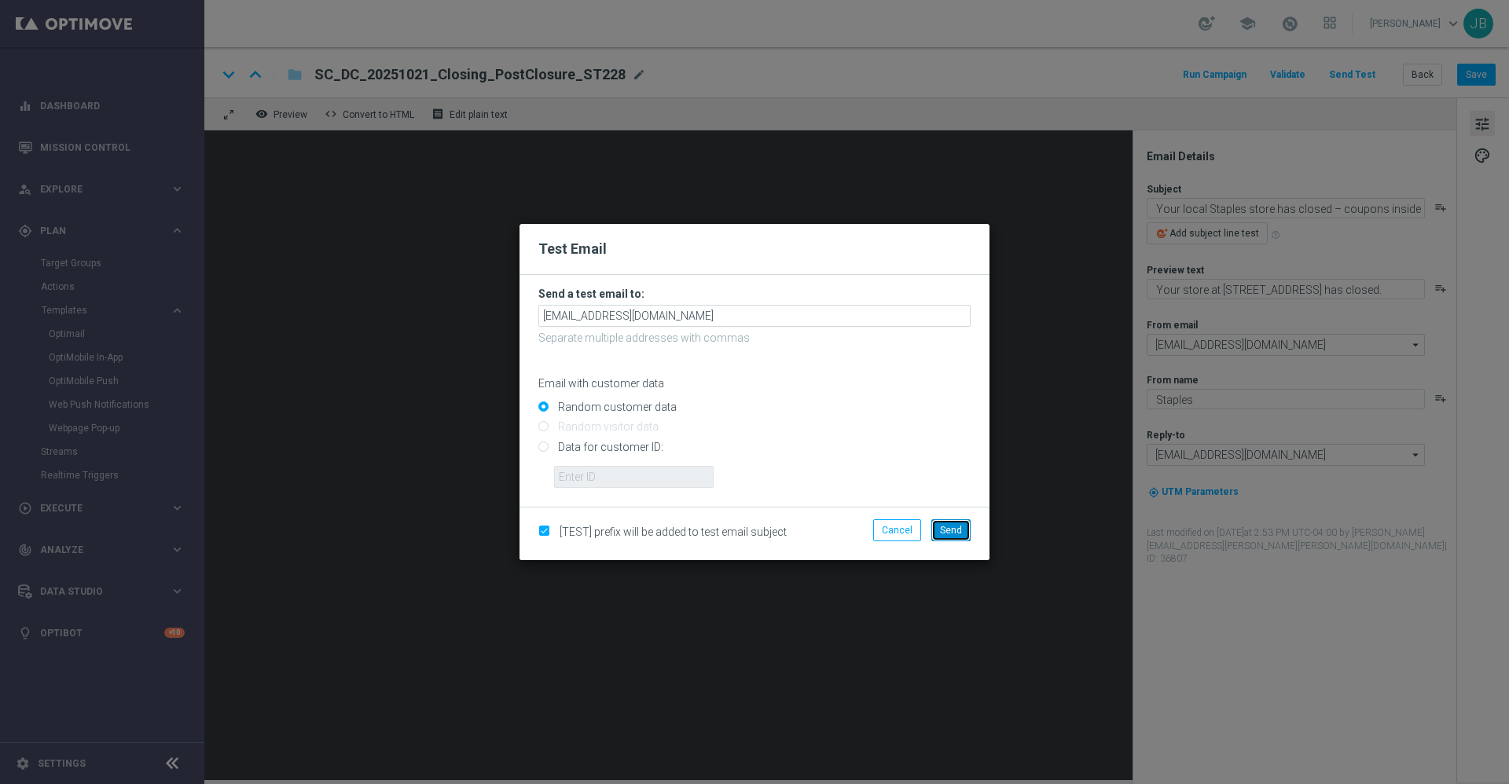
click at [960, 532] on span "Send" at bounding box center [951, 530] width 22 height 11
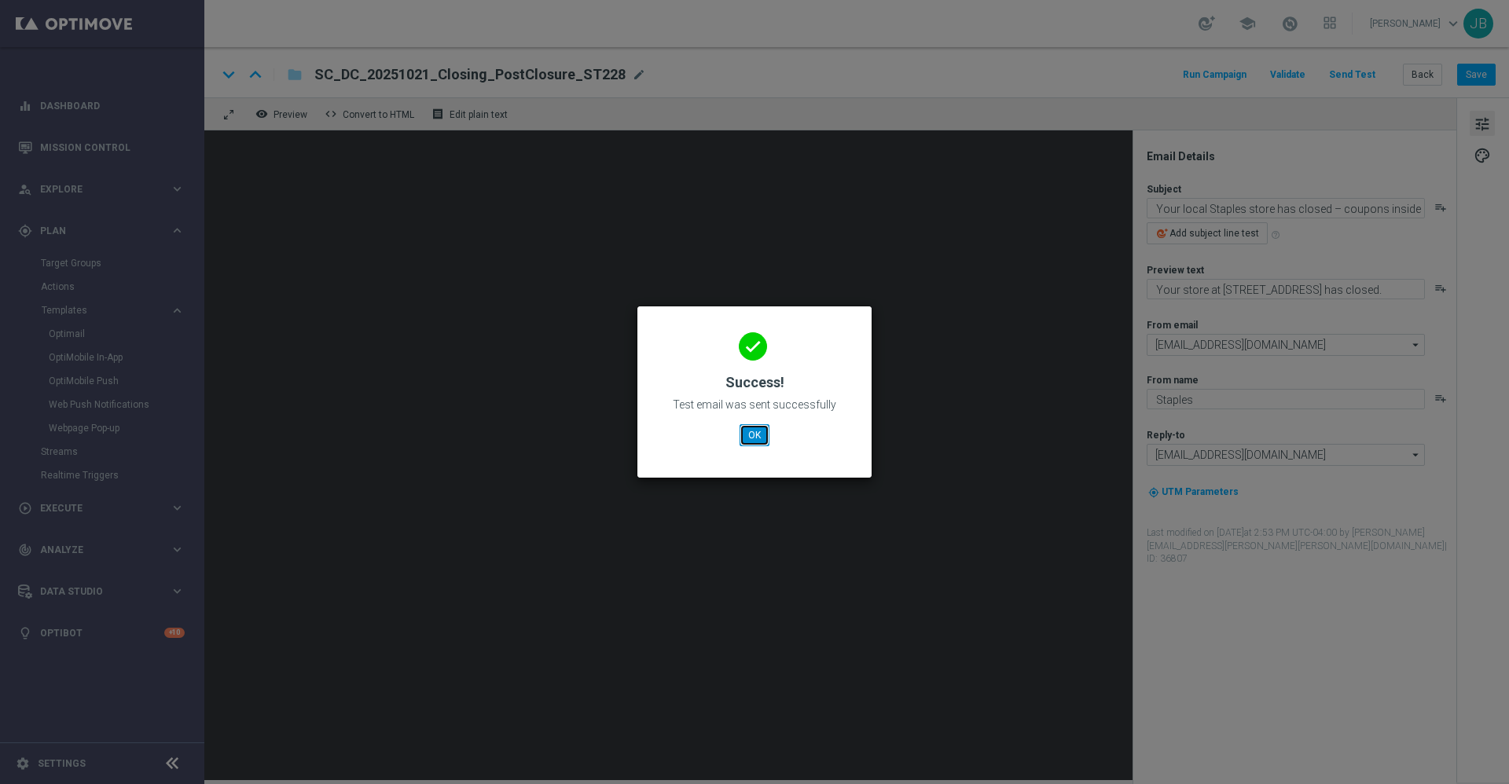
click at [753, 439] on button "OK" at bounding box center [754, 435] width 30 height 22
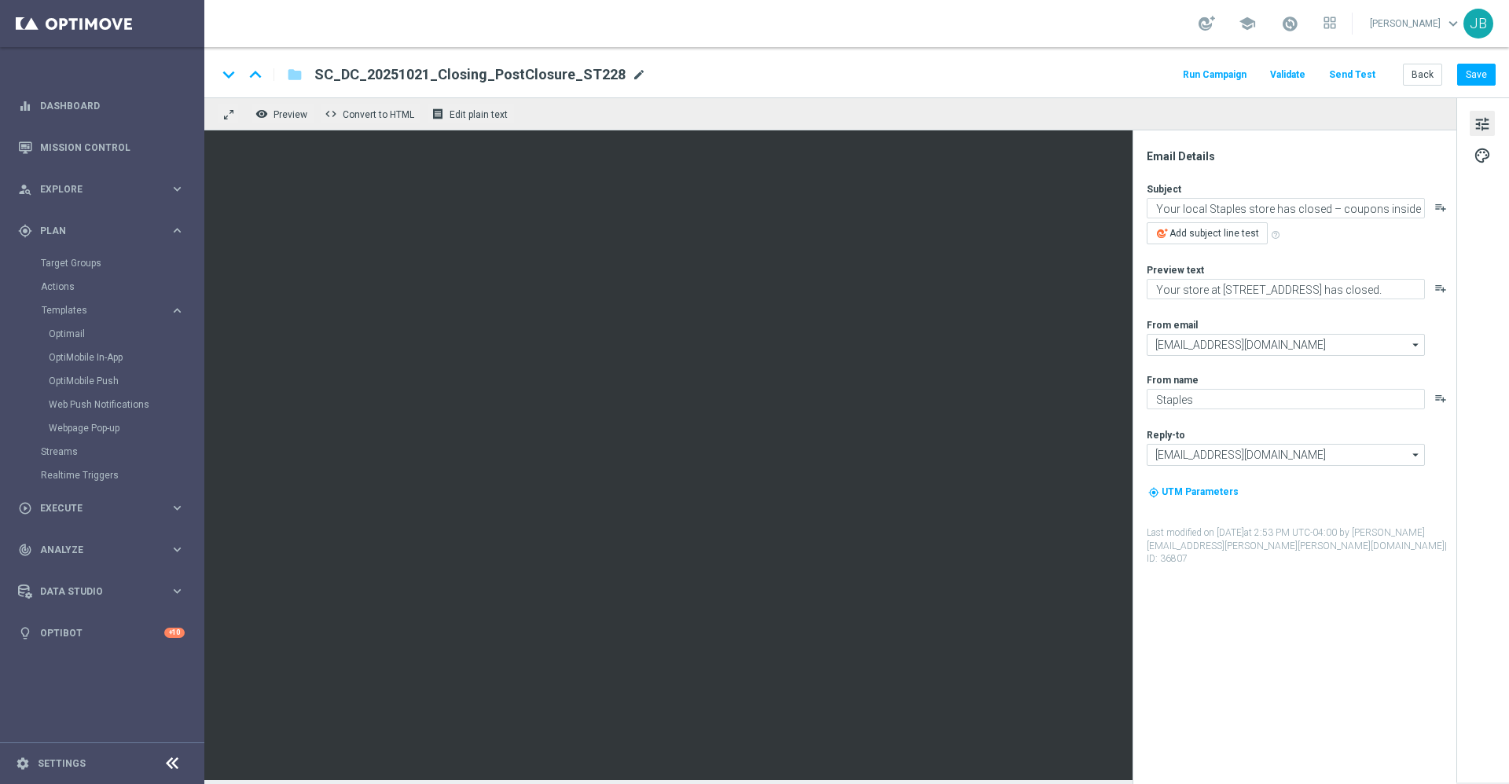
click at [632, 72] on span "mode_edit" at bounding box center [639, 75] width 14 height 14
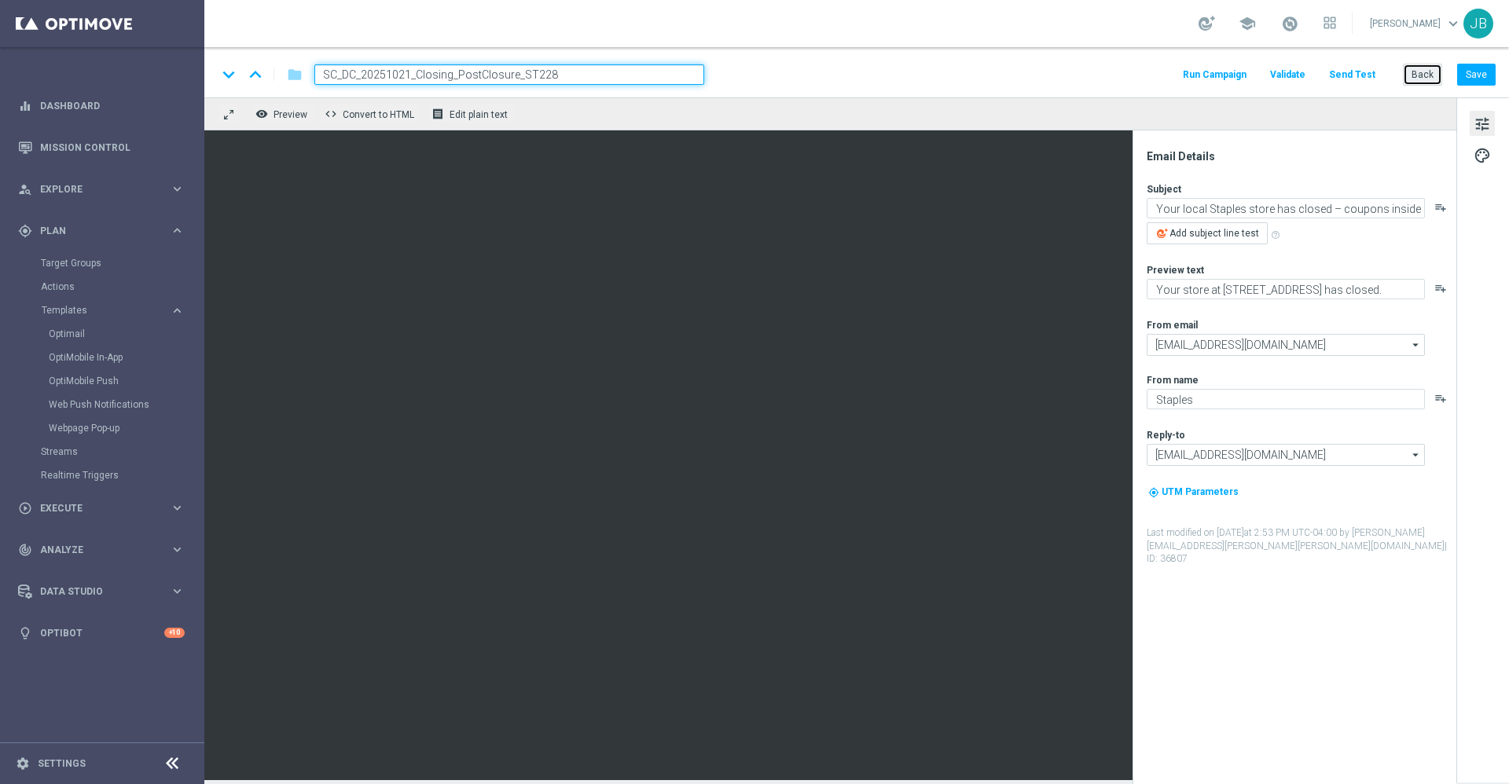
click at [1431, 73] on button "Back" at bounding box center [1421, 75] width 39 height 22
